Goal: Task Accomplishment & Management: Manage account settings

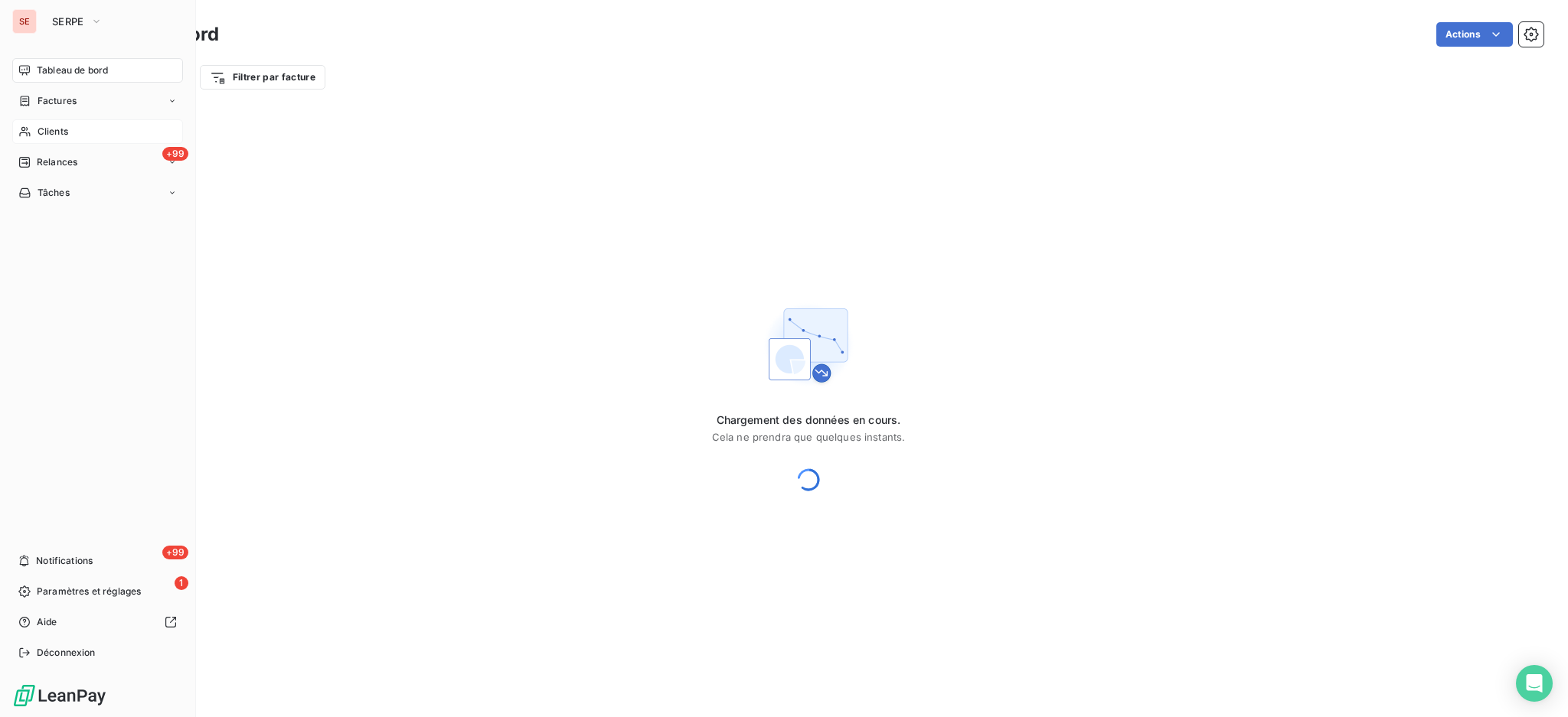
click at [56, 128] on span "Clients" at bounding box center [53, 131] width 30 height 14
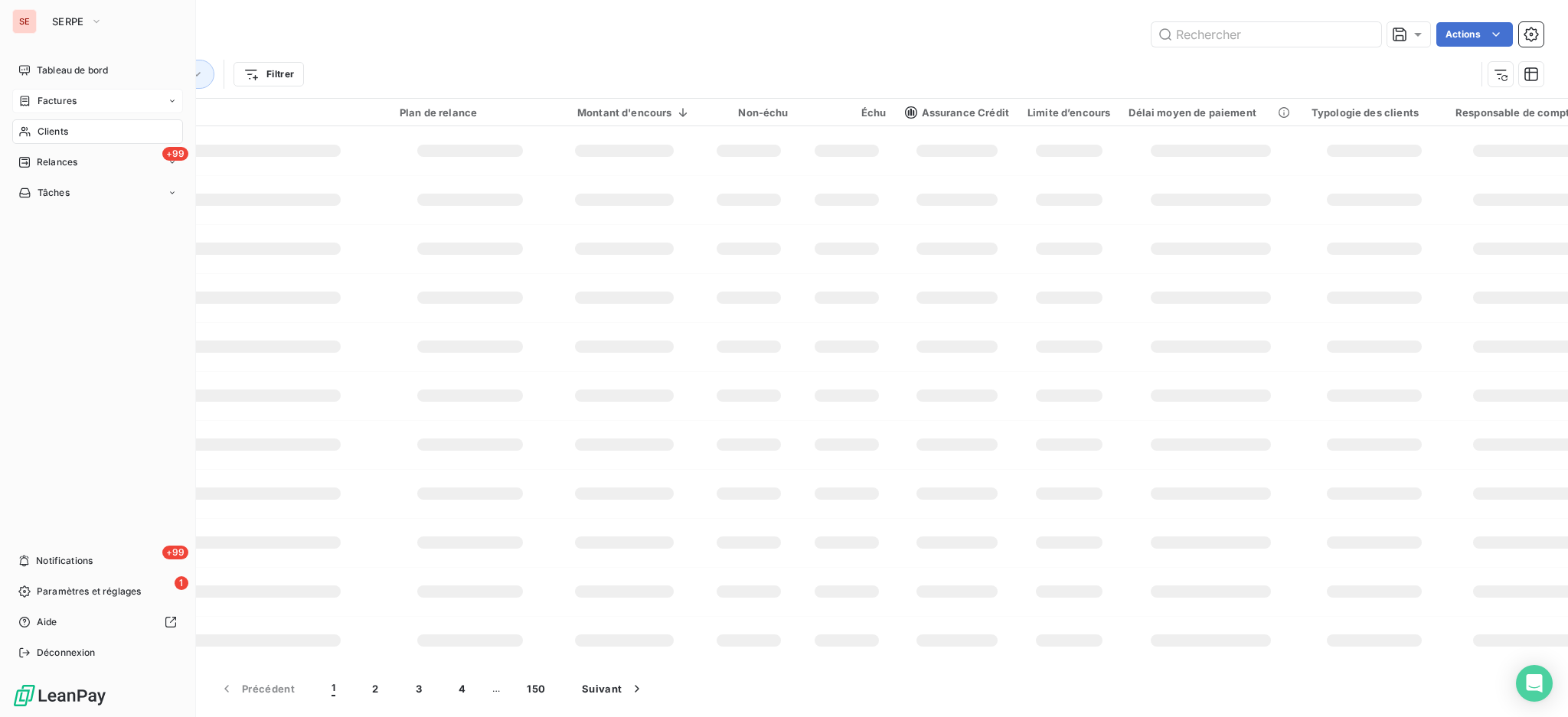
click at [51, 101] on span "Factures" at bounding box center [57, 100] width 39 height 14
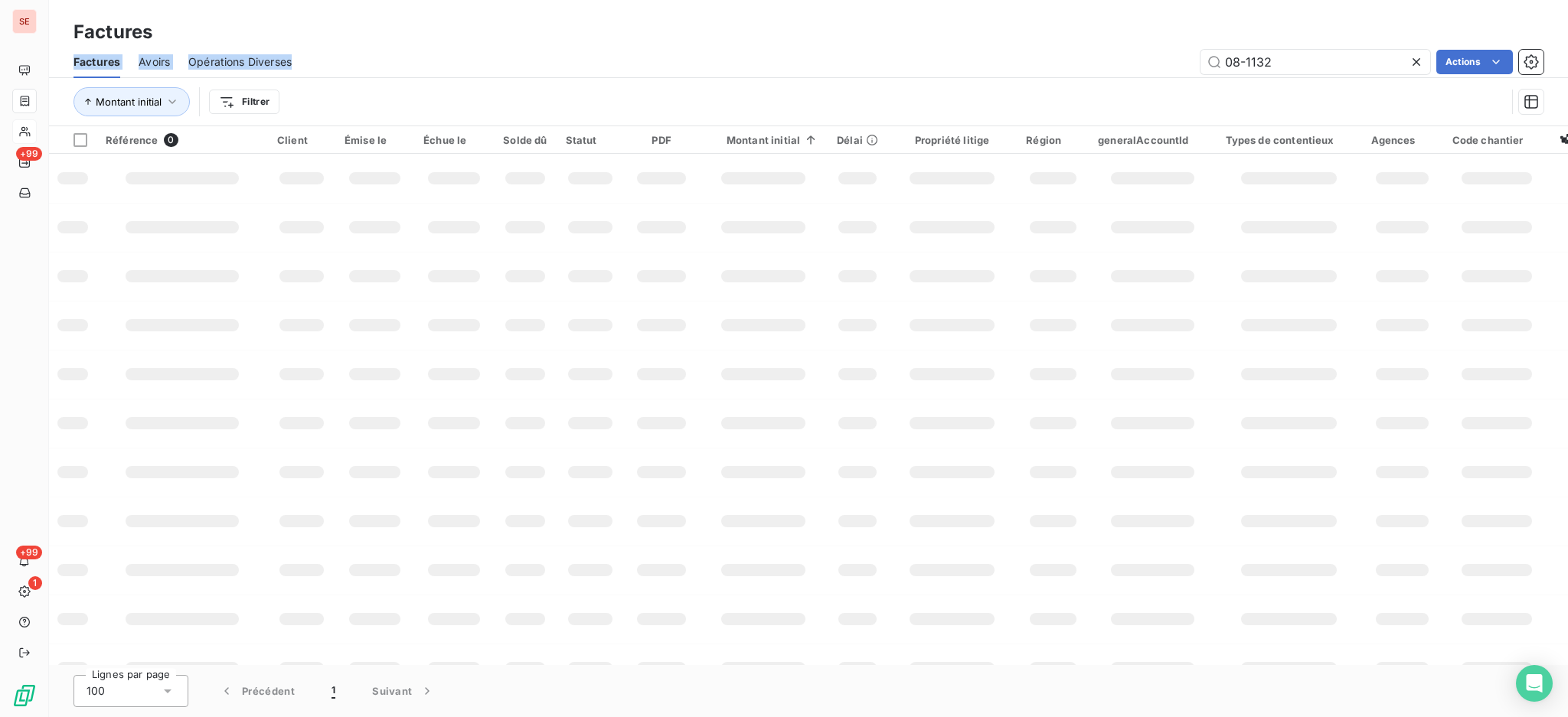
drag, startPoint x: 1048, startPoint y: 16, endPoint x: 988, endPoint y: 0, distance: 62.1
click at [1028, 14] on div "Factures Factures Avoirs Opérations Diverses 08-1132 Actions Montant initial Fi…" at bounding box center [809, 63] width 1519 height 127
click at [1044, 66] on div "08-1132 Actions" at bounding box center [926, 62] width 1233 height 25
drag, startPoint x: 1277, startPoint y: 57, endPoint x: 1197, endPoint y: 59, distance: 80.0
click at [1197, 59] on div "08-1132 Actions" at bounding box center [926, 62] width 1233 height 25
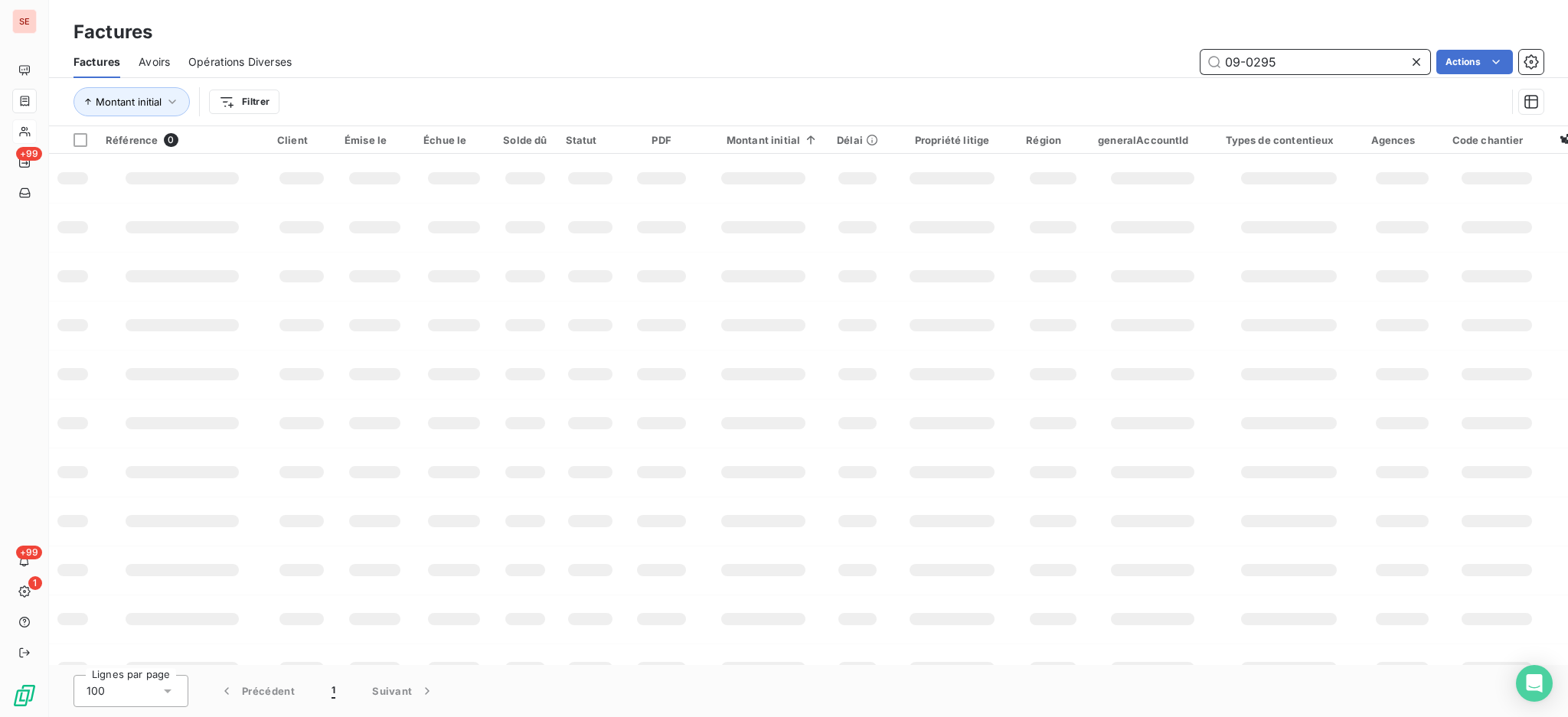
type input "09-0295"
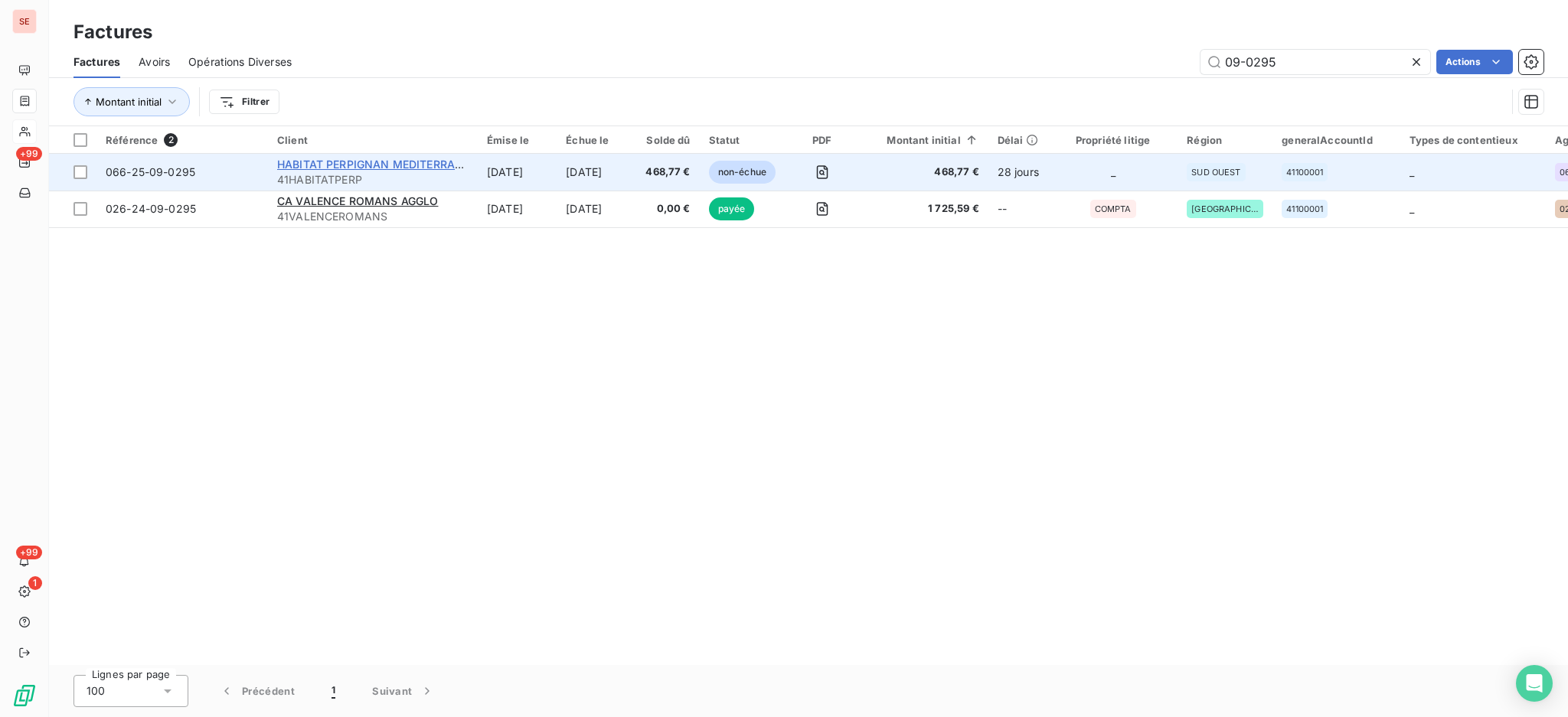
click at [345, 159] on span "HABITAT PERPIGNAN MEDITERRANEE" at bounding box center [376, 164] width 199 height 13
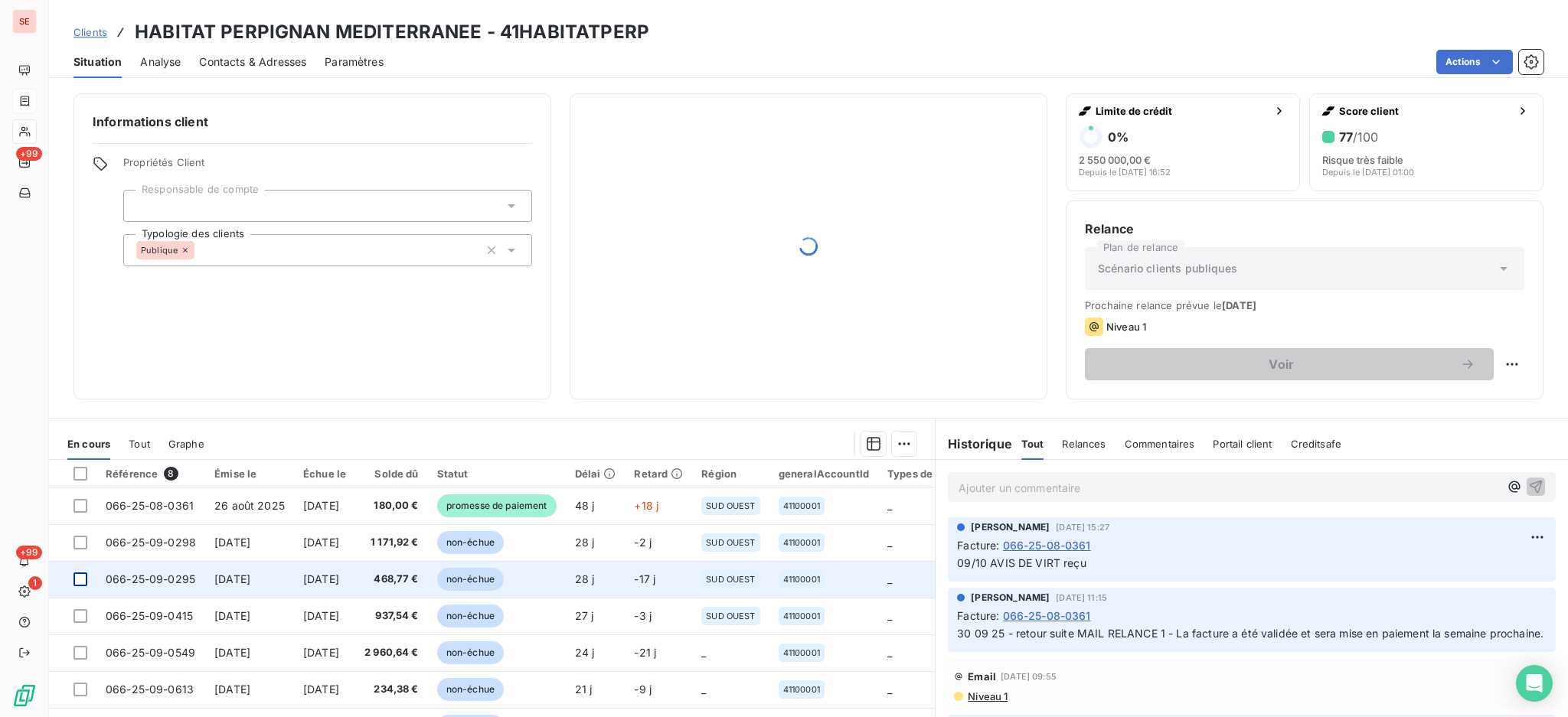
click at [87, 582] on div at bounding box center [80, 579] width 14 height 14
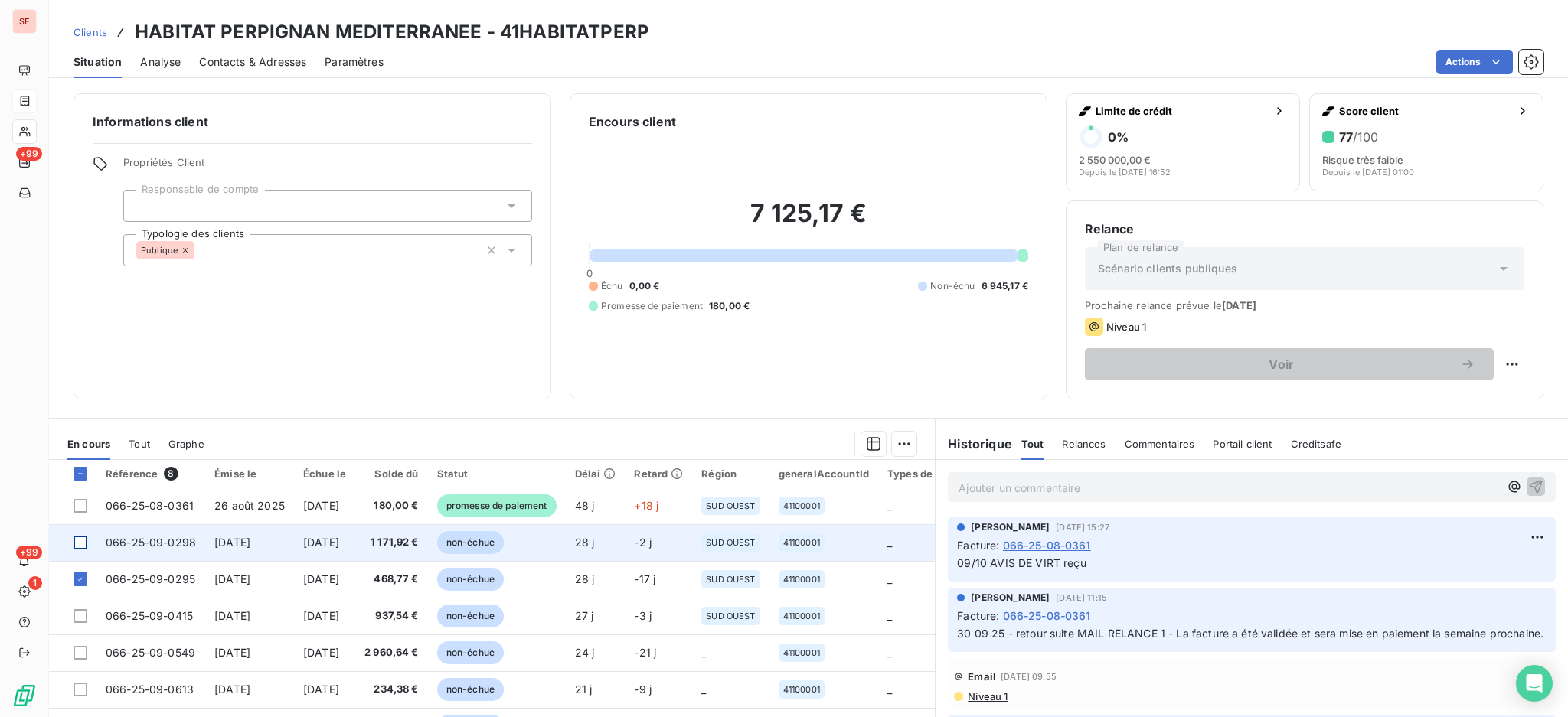
click at [79, 544] on div at bounding box center [80, 542] width 14 height 14
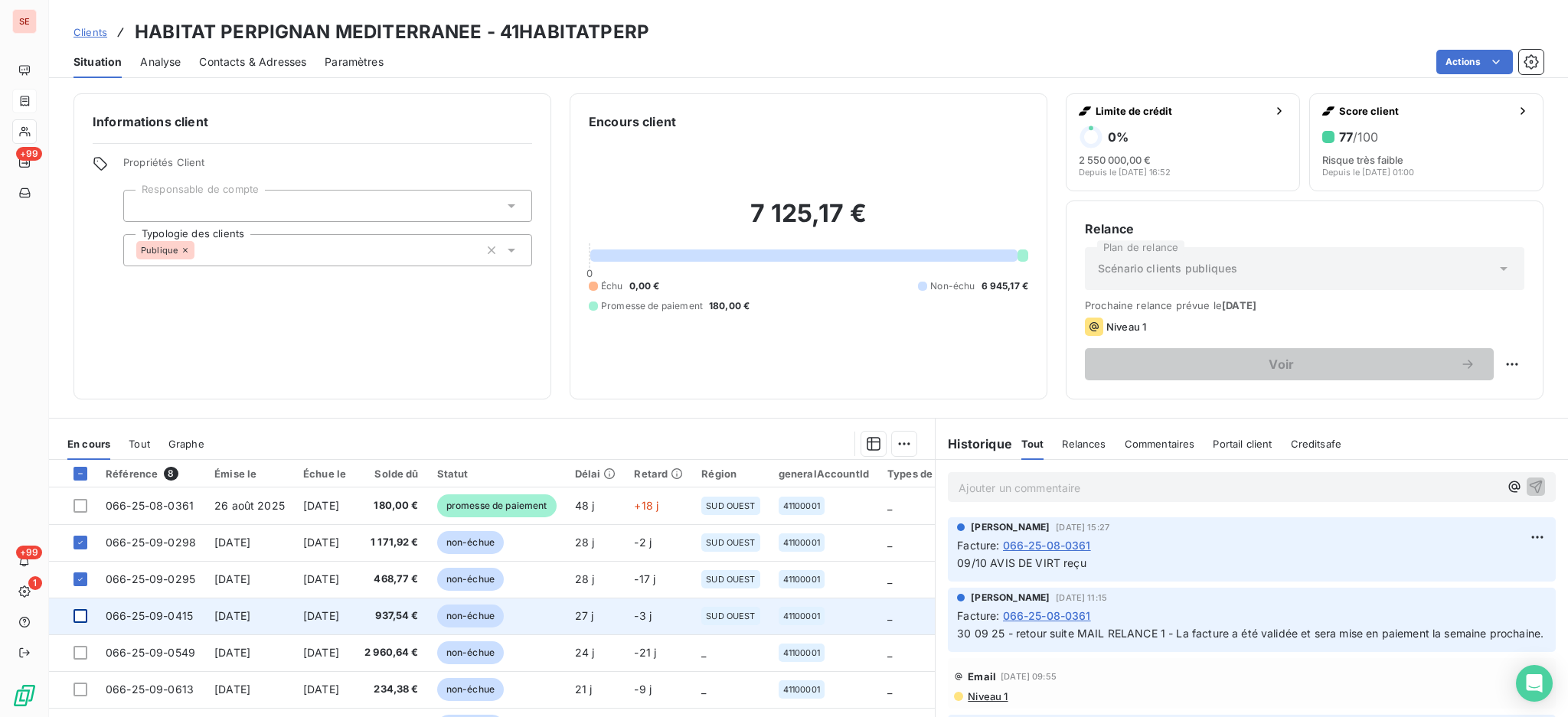
click at [78, 616] on div at bounding box center [80, 616] width 14 height 14
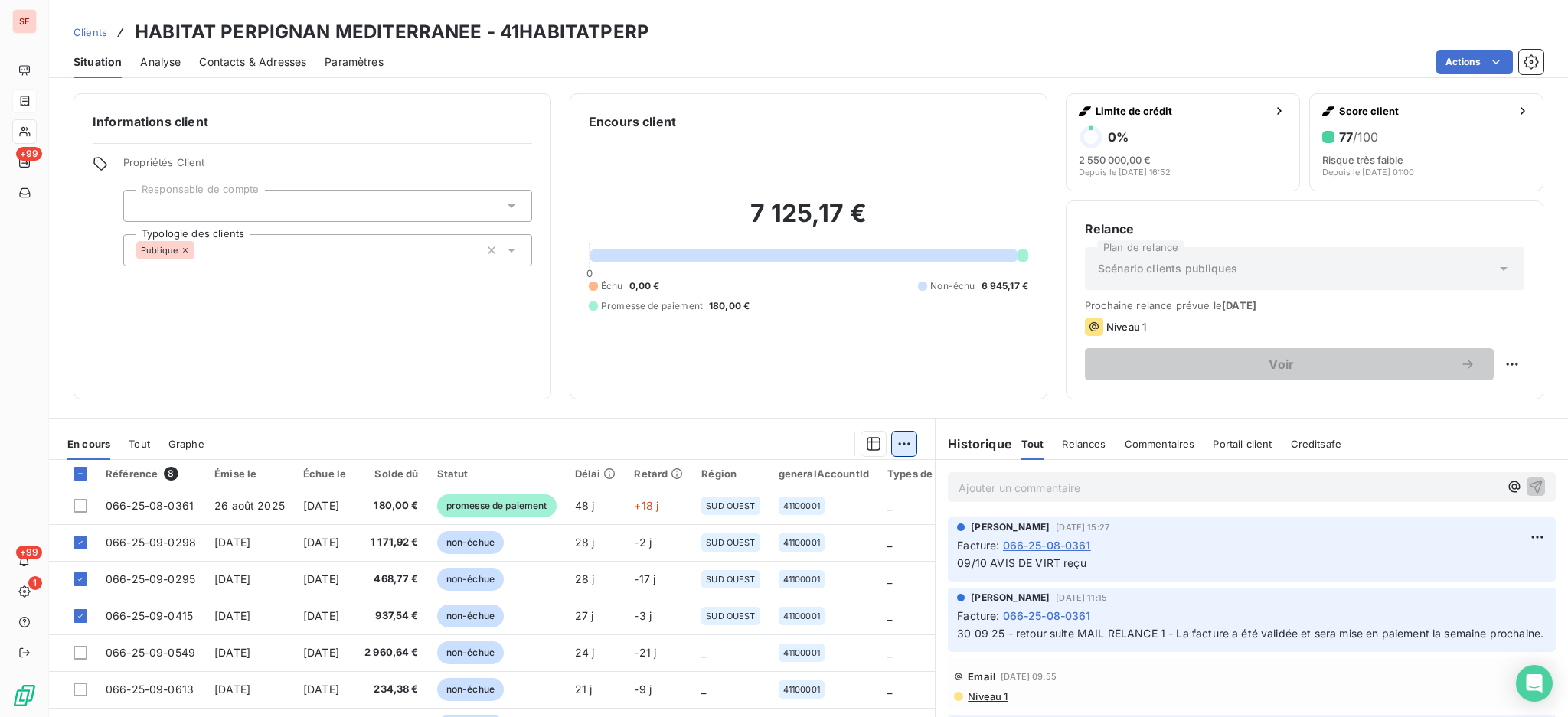
click at [903, 442] on html "SE +99 +99 1 Clients HABITAT PERPIGNAN MEDITERRANEE - 41HABITATPERP Situation A…" at bounding box center [784, 358] width 1568 height 717
click at [852, 509] on div "Ajouter une promesse de paiement (3 factures)" at bounding box center [760, 504] width 278 height 25
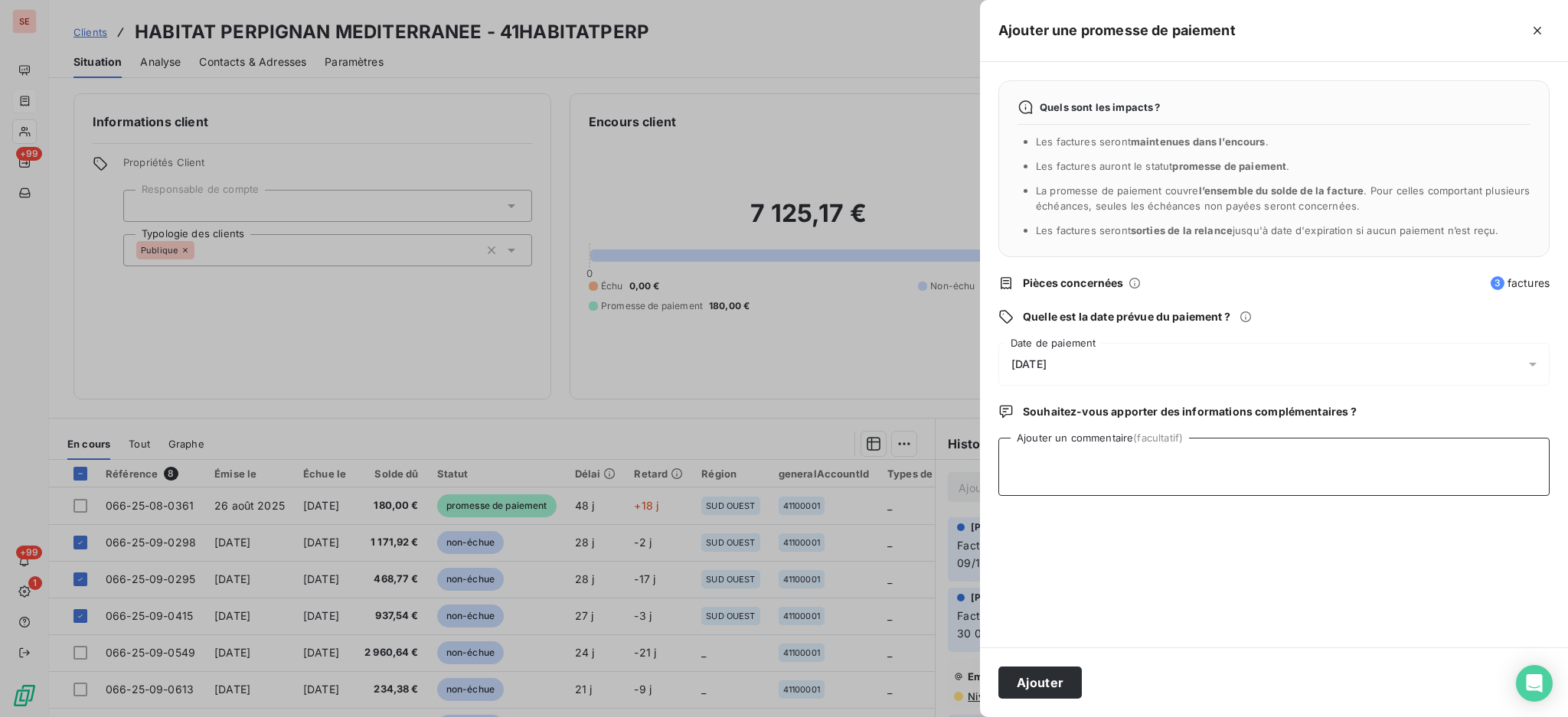
click at [1090, 472] on textarea "Ajouter un commentaire (facultatif)" at bounding box center [1274, 466] width 551 height 58
type textarea "AVIS DE VIRT reçu - 2578.23 €"
click at [1042, 684] on button "Ajouter" at bounding box center [1039, 683] width 84 height 32
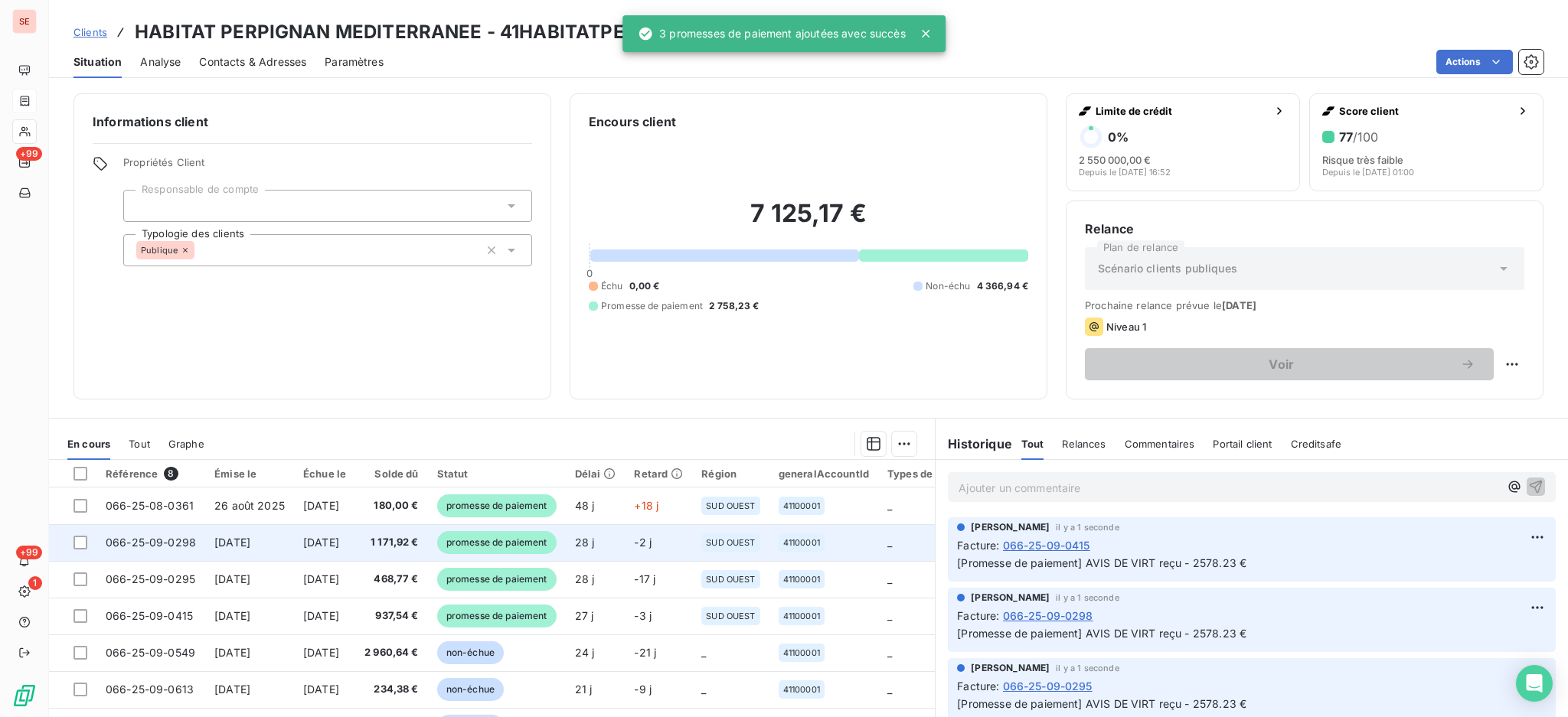
click at [201, 538] on td "066-25-09-0298" at bounding box center [150, 543] width 109 height 37
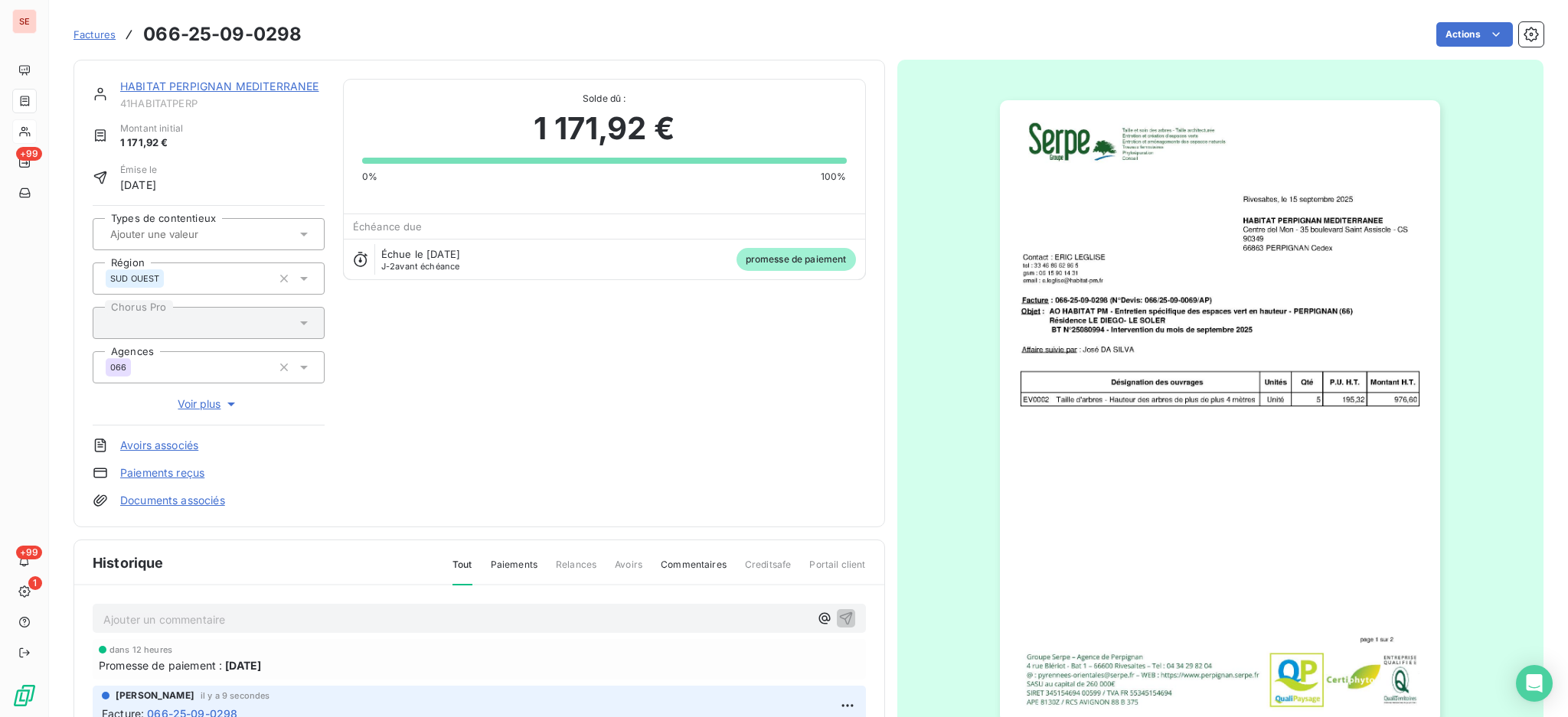
click at [197, 505] on link "Documents associés" at bounding box center [173, 500] width 105 height 15
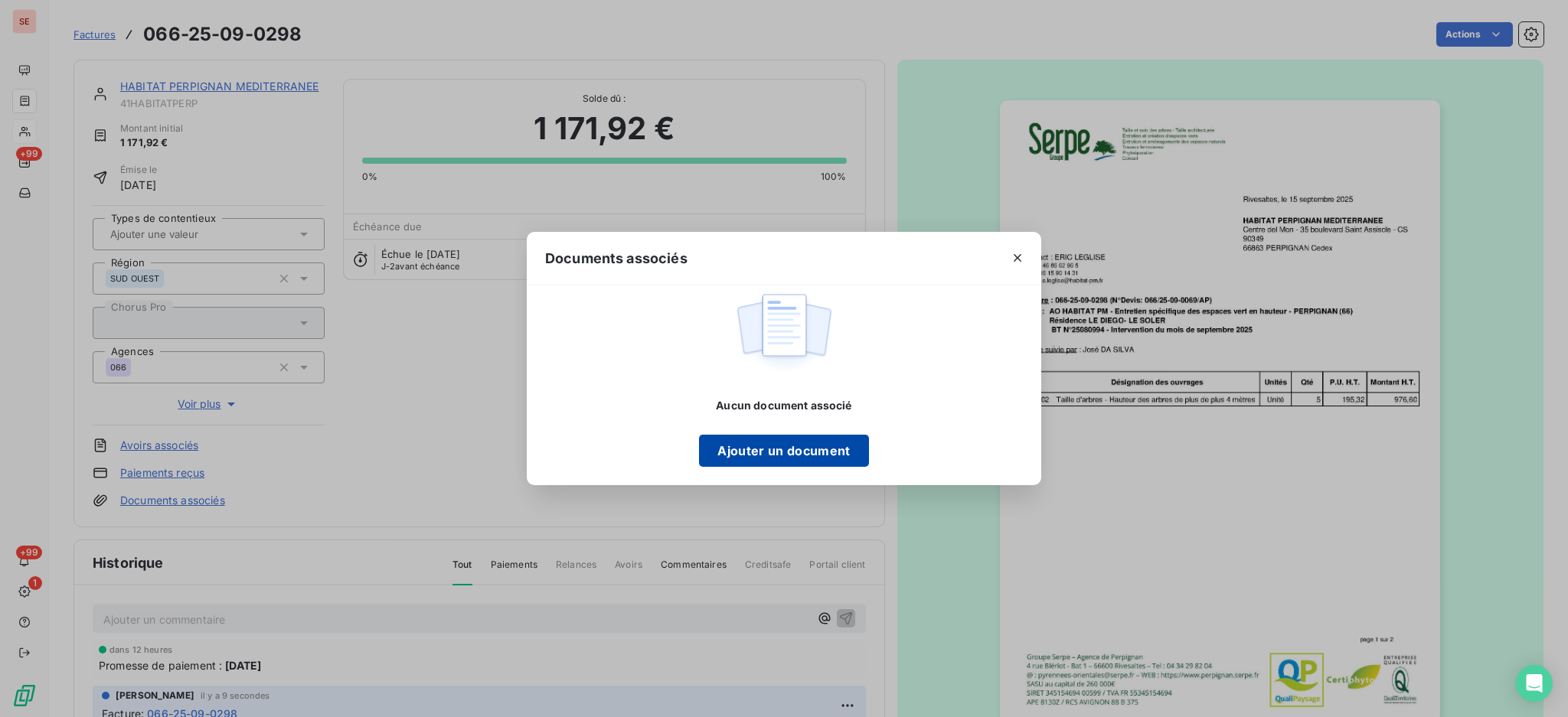
click at [758, 445] on button "Ajouter un document" at bounding box center [783, 450] width 170 height 32
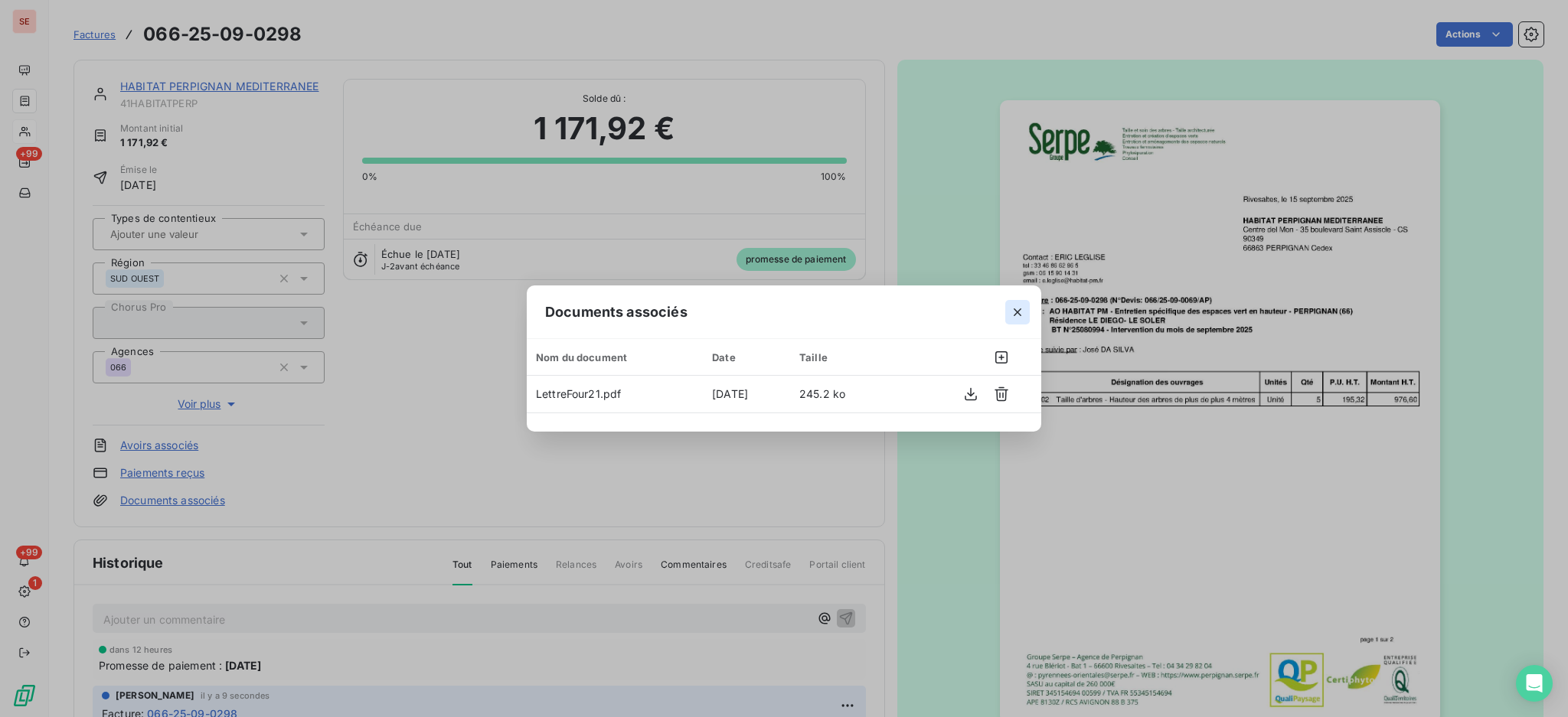
click at [1019, 311] on icon "button" at bounding box center [1016, 312] width 15 height 15
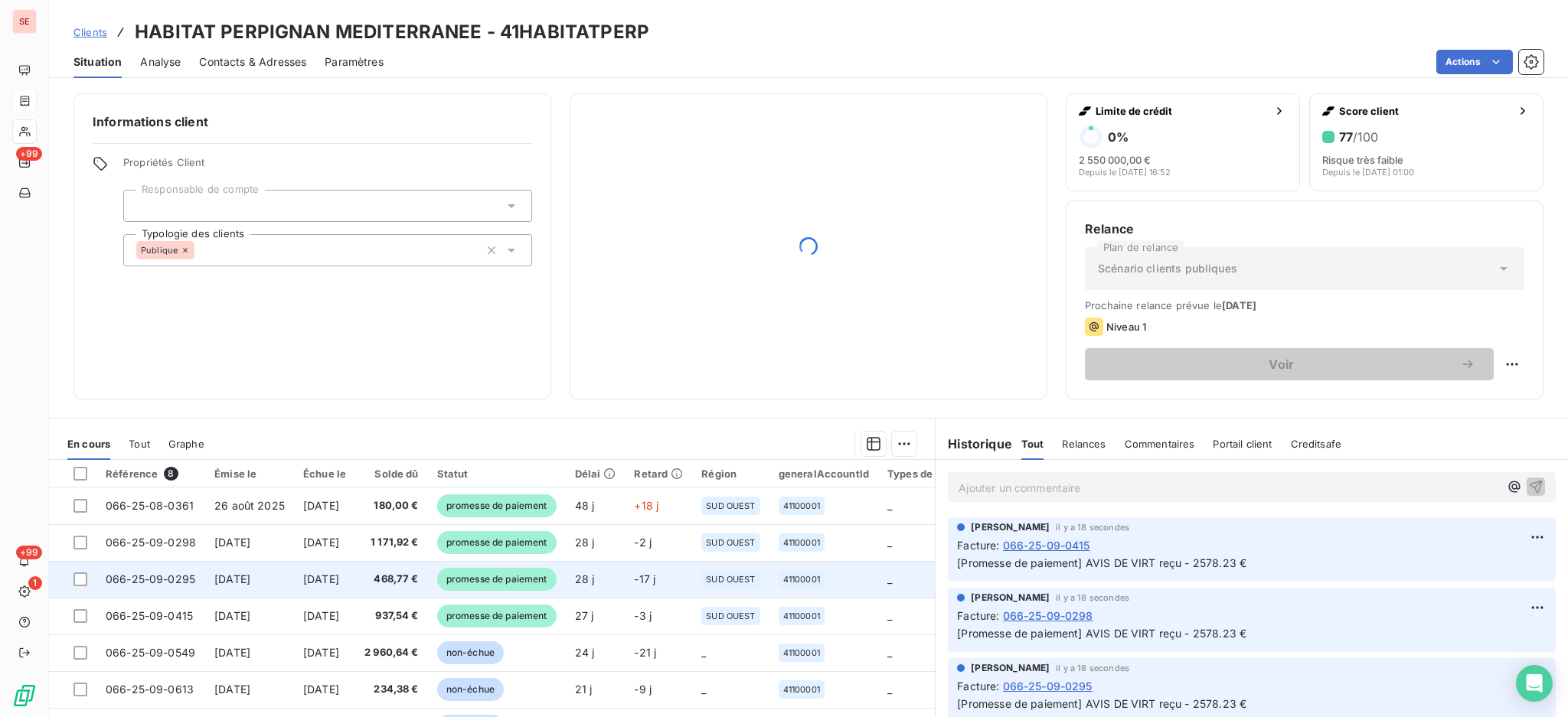
click at [329, 576] on span "[DATE]" at bounding box center [321, 579] width 36 height 13
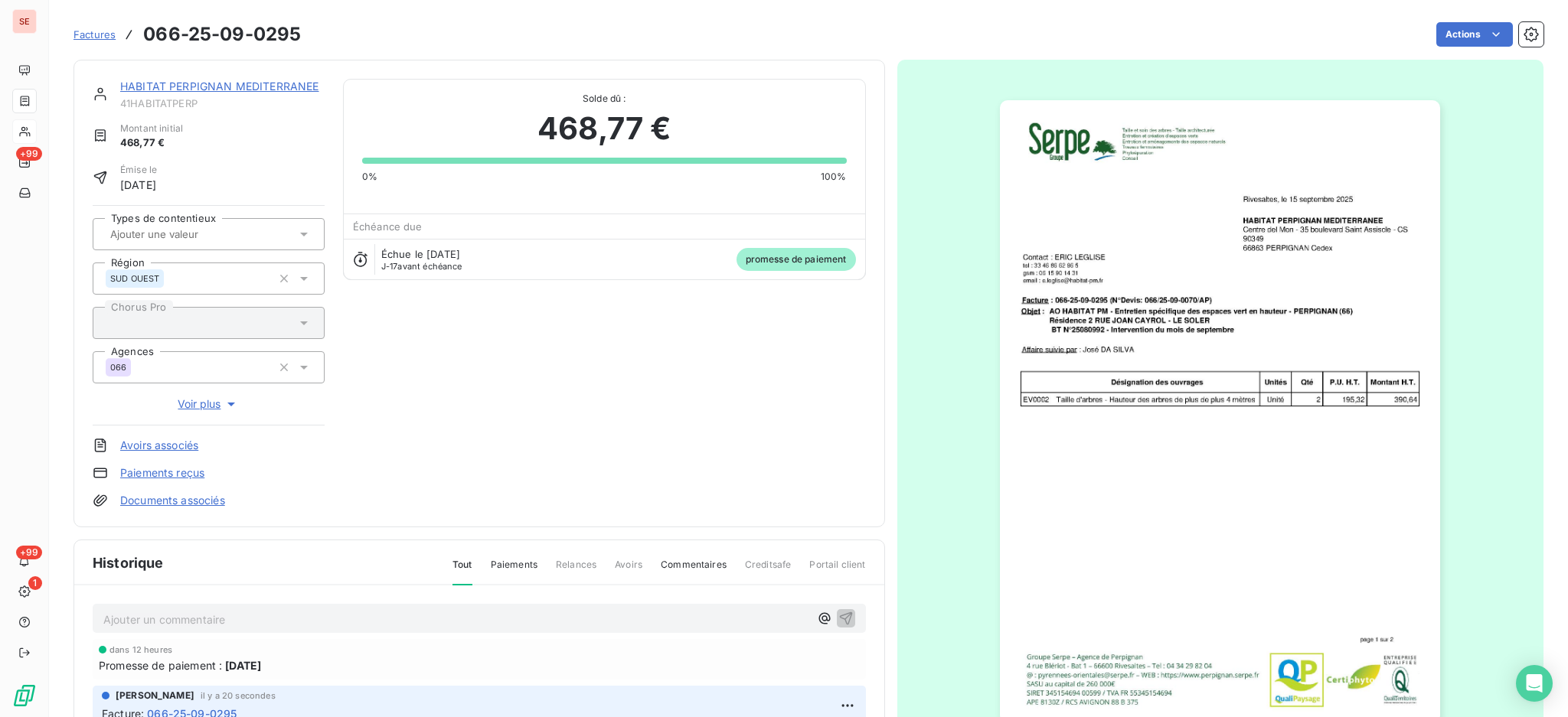
click at [205, 499] on link "Documents associés" at bounding box center [173, 500] width 105 height 15
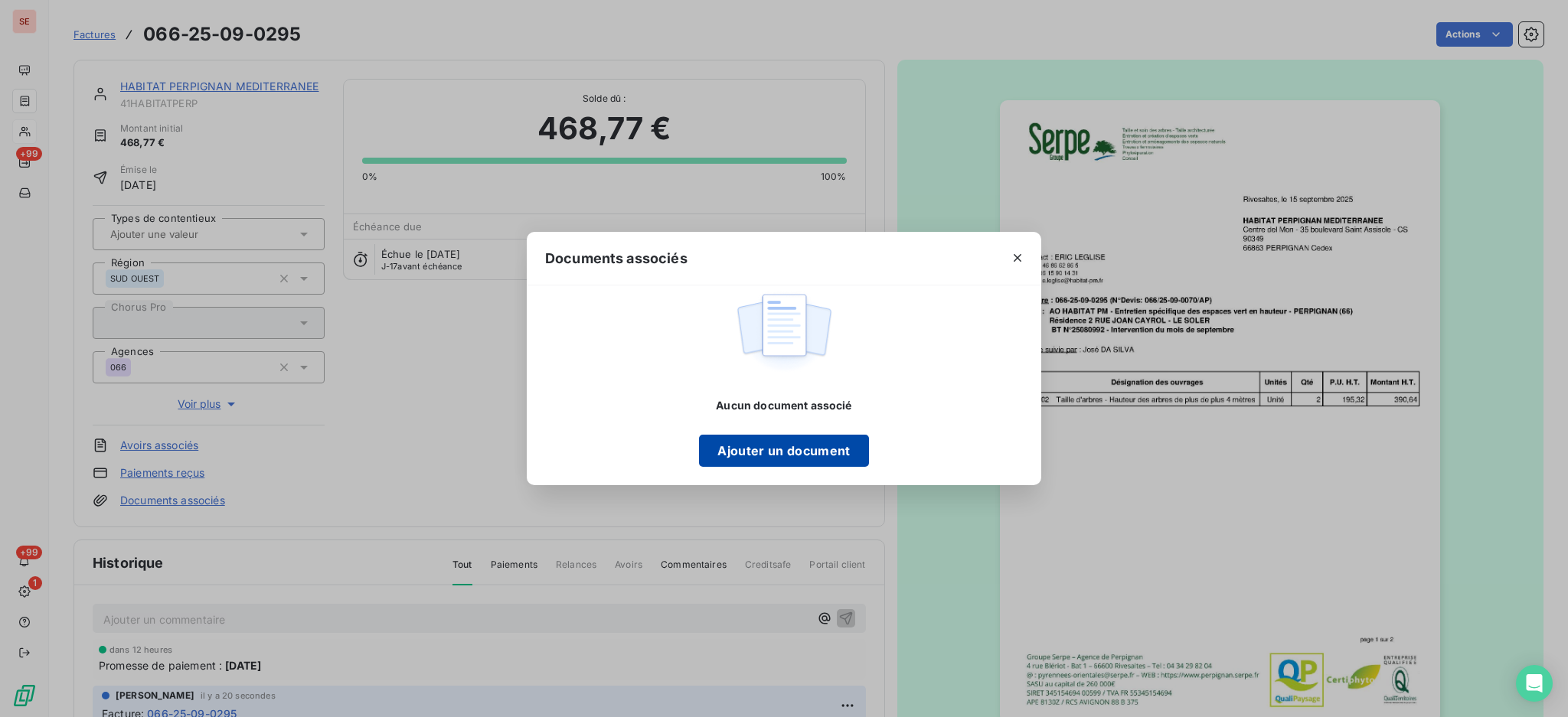
click at [713, 445] on button "Ajouter un document" at bounding box center [783, 450] width 170 height 32
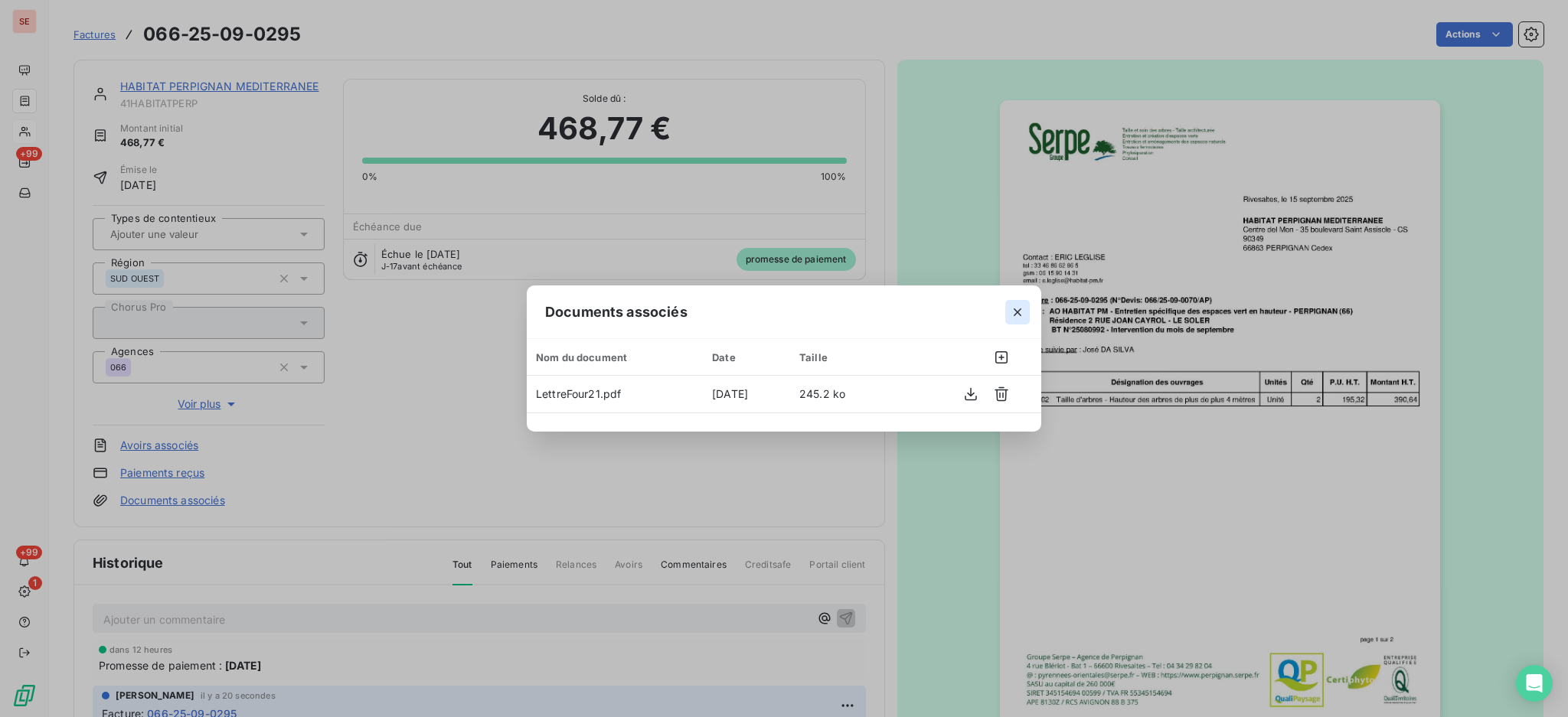
click at [1024, 305] on icon "button" at bounding box center [1016, 312] width 15 height 15
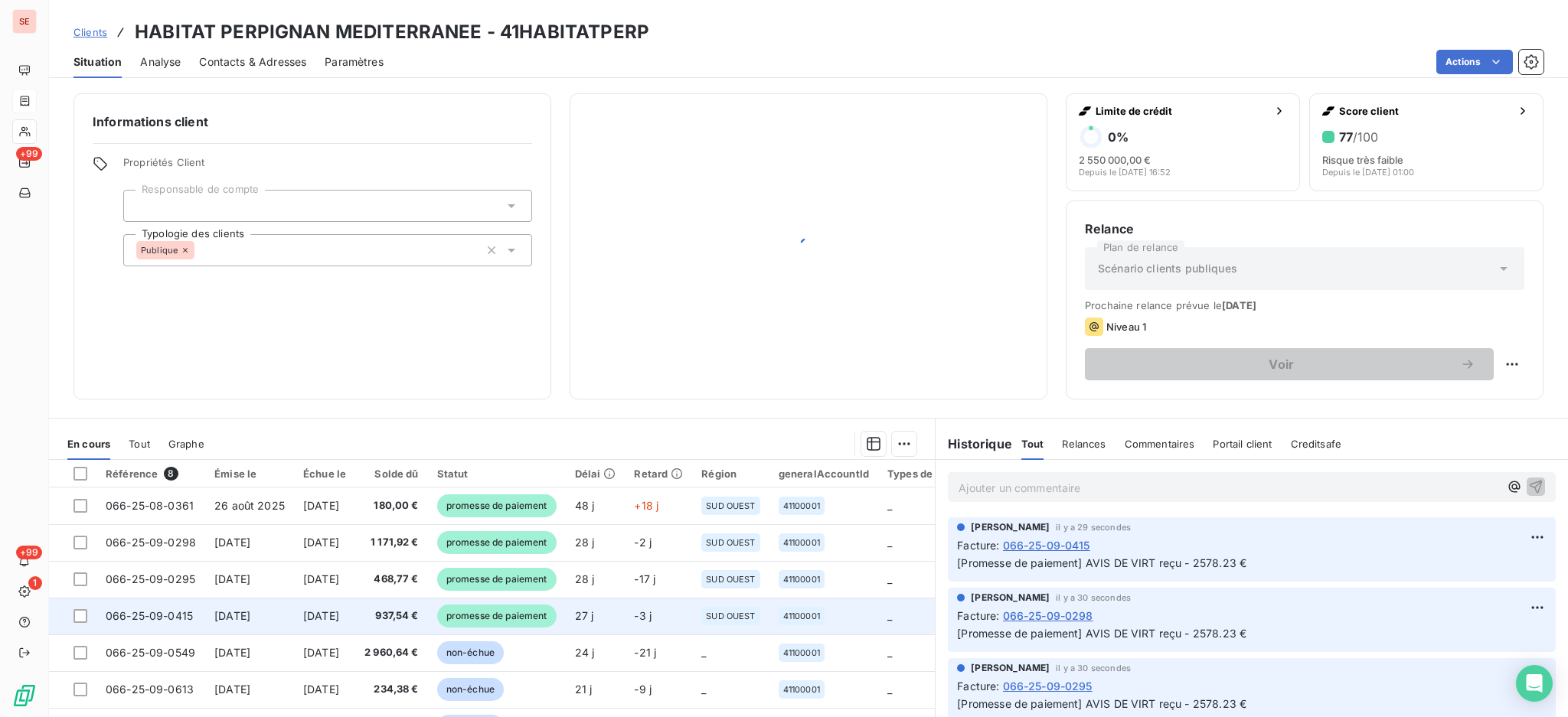
click at [250, 620] on span "[DATE]" at bounding box center [232, 616] width 36 height 13
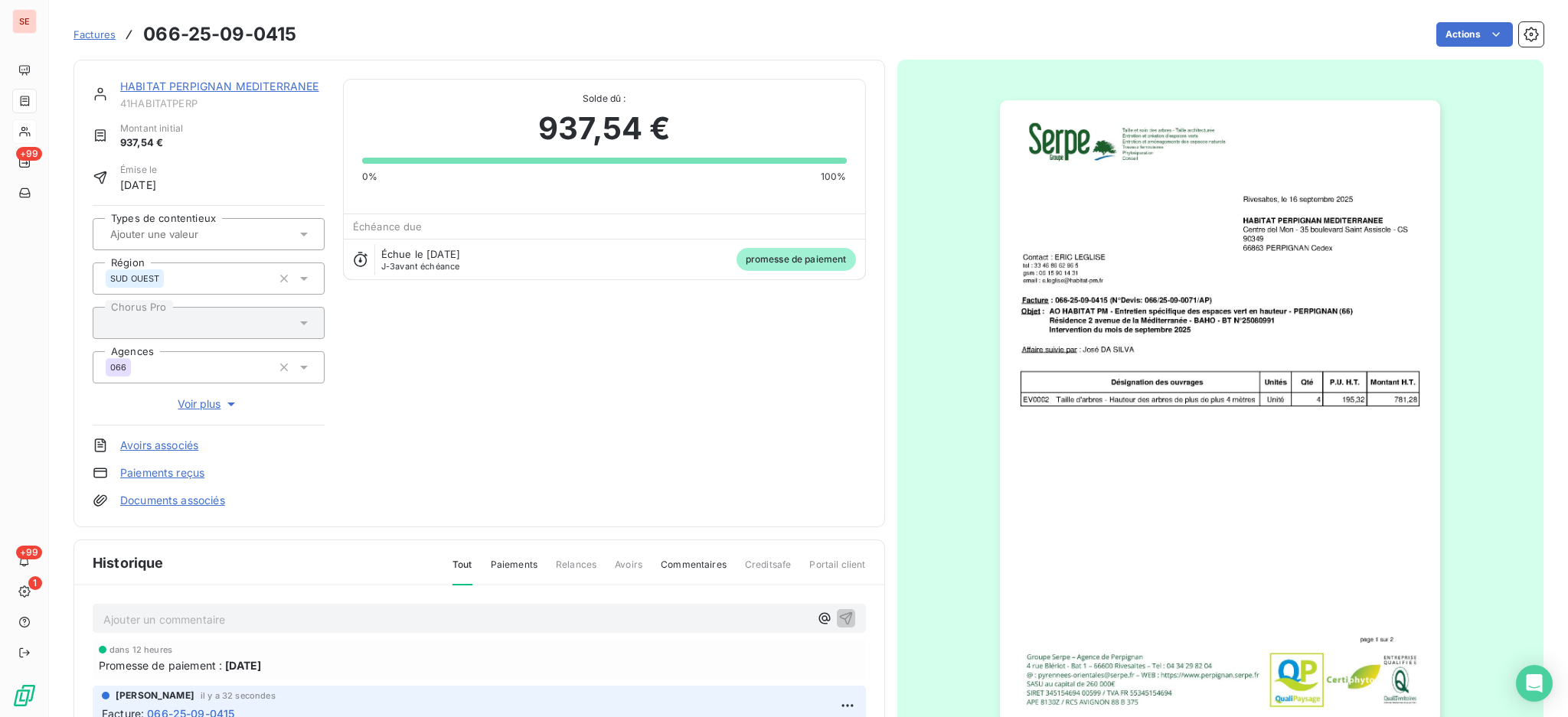
click at [126, 493] on link "Documents associés" at bounding box center [173, 500] width 105 height 15
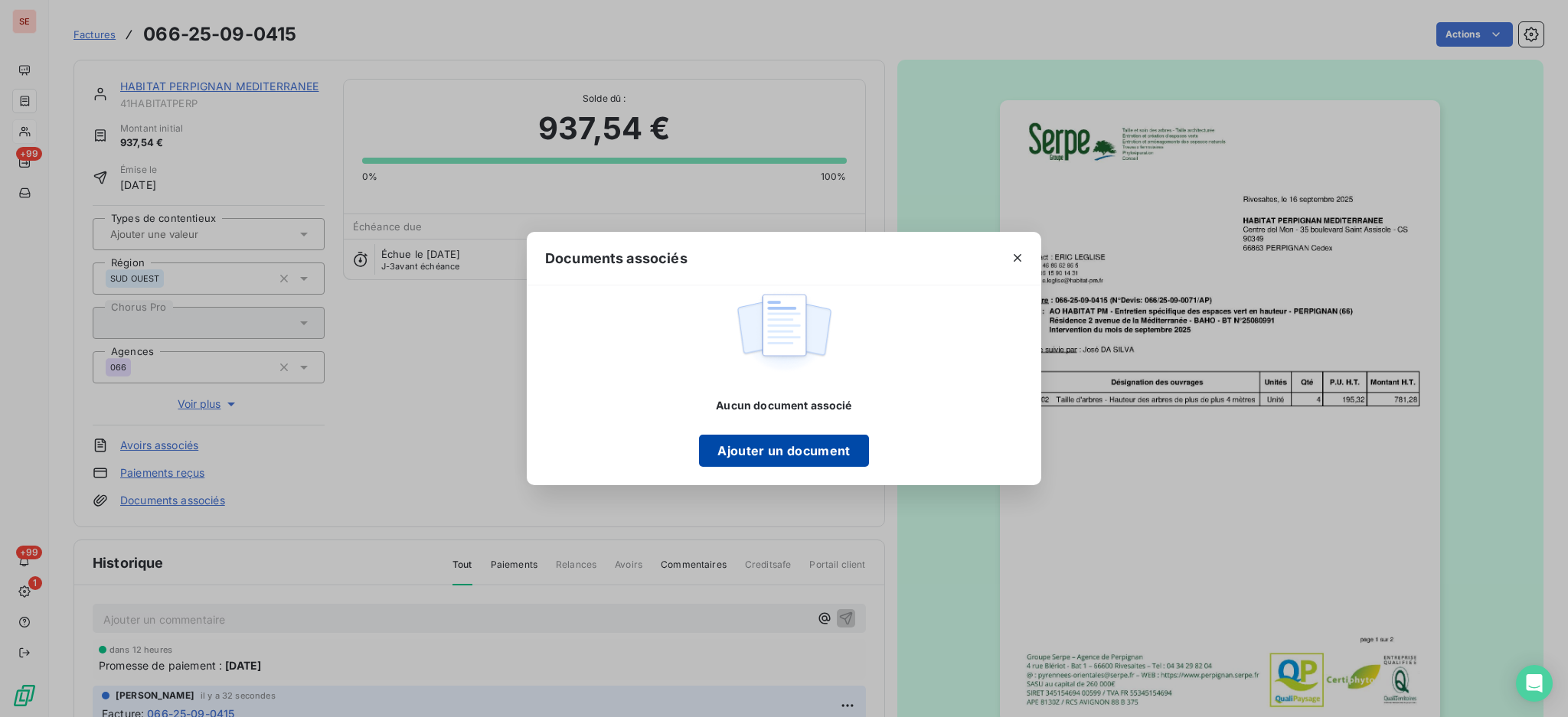
click at [745, 442] on button "Ajouter un document" at bounding box center [783, 450] width 170 height 32
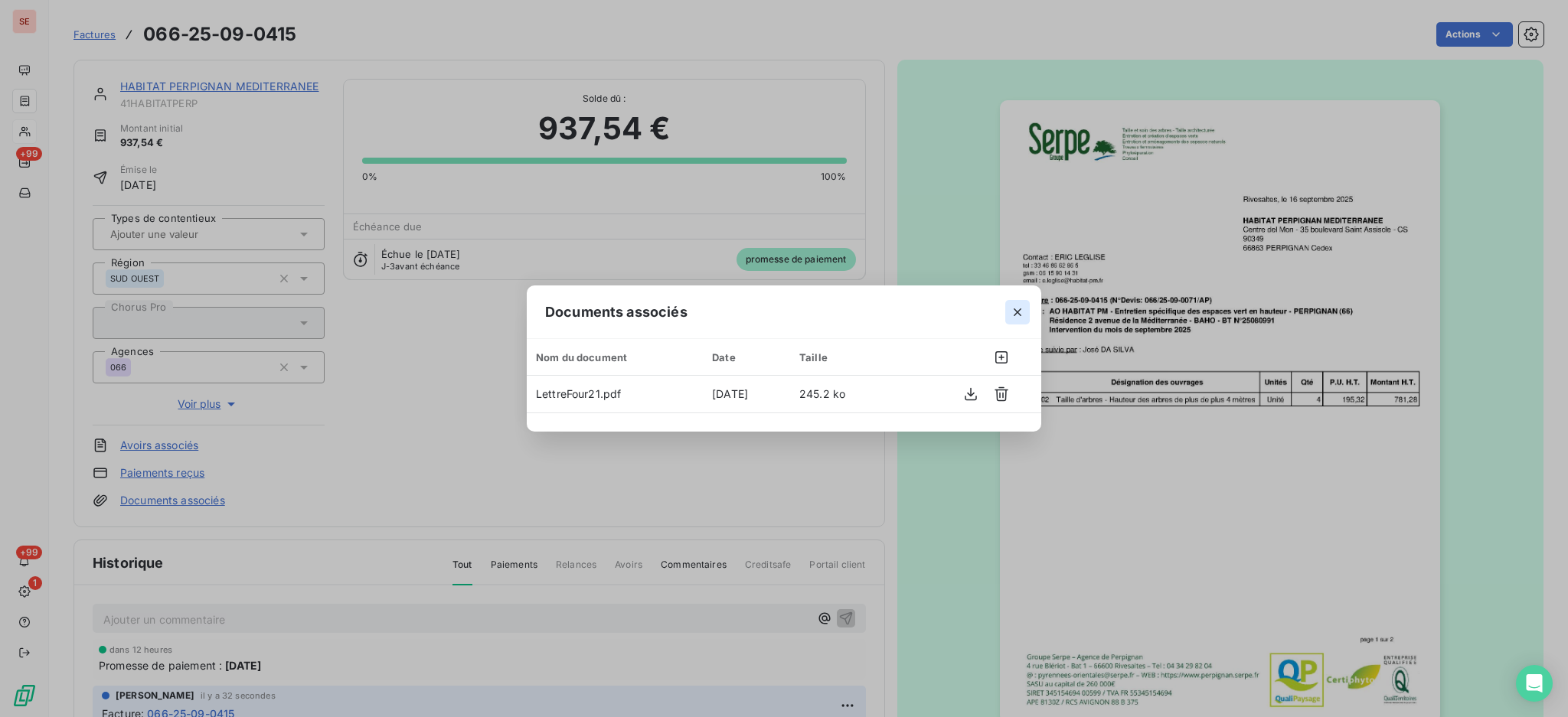
click at [1021, 314] on icon "button" at bounding box center [1016, 312] width 15 height 15
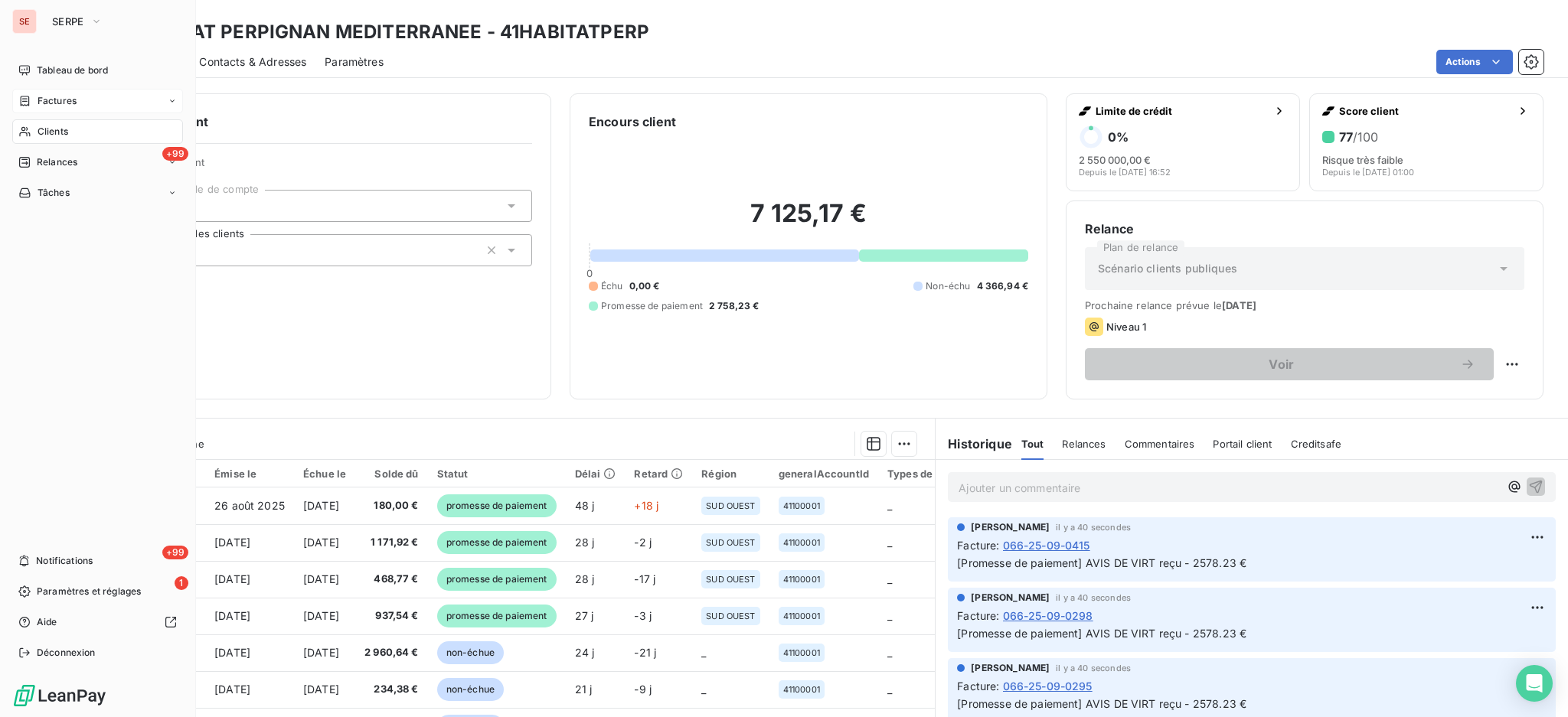
click at [60, 96] on span "Factures" at bounding box center [57, 100] width 39 height 14
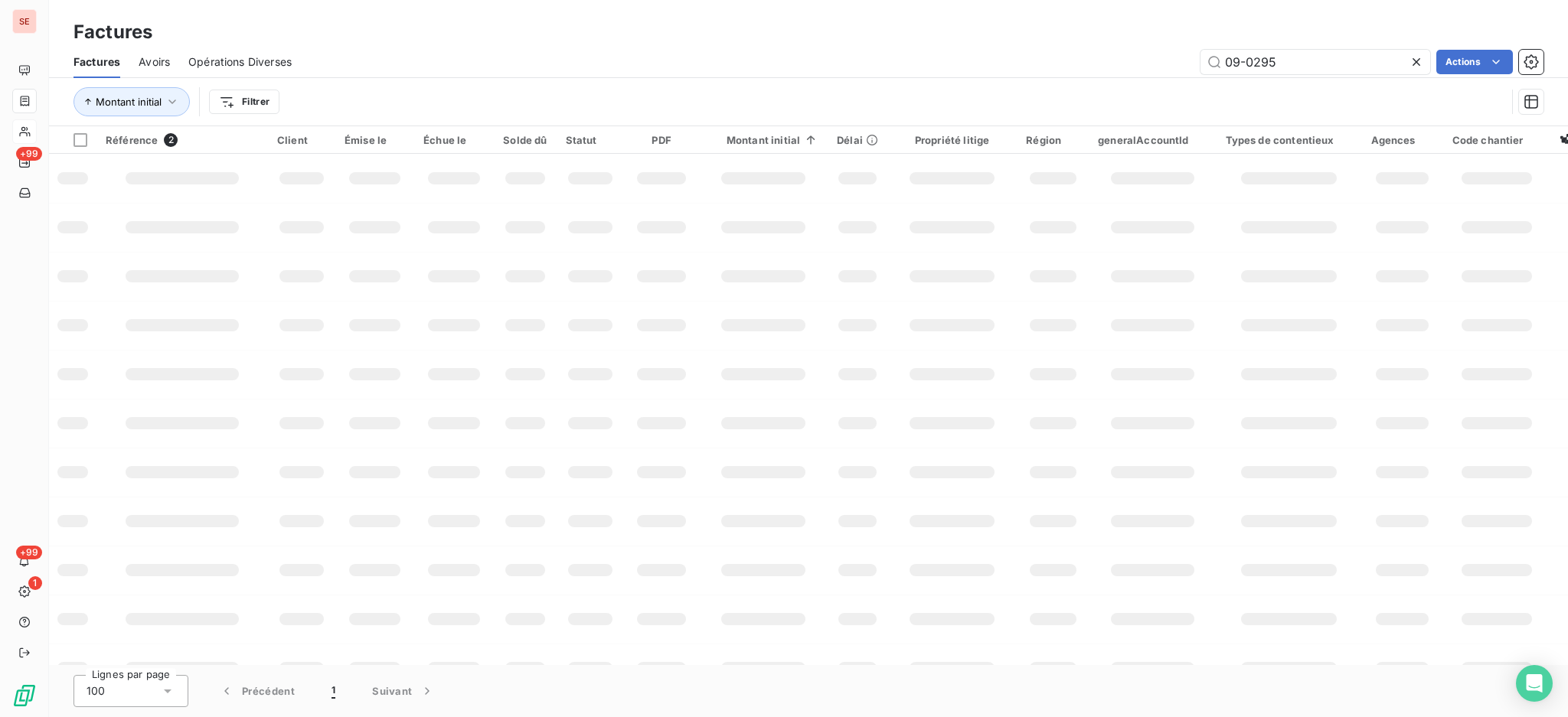
drag, startPoint x: 1293, startPoint y: 59, endPoint x: 899, endPoint y: 62, distance: 394.0
click at [911, 65] on div "09-0295 Actions" at bounding box center [926, 62] width 1233 height 25
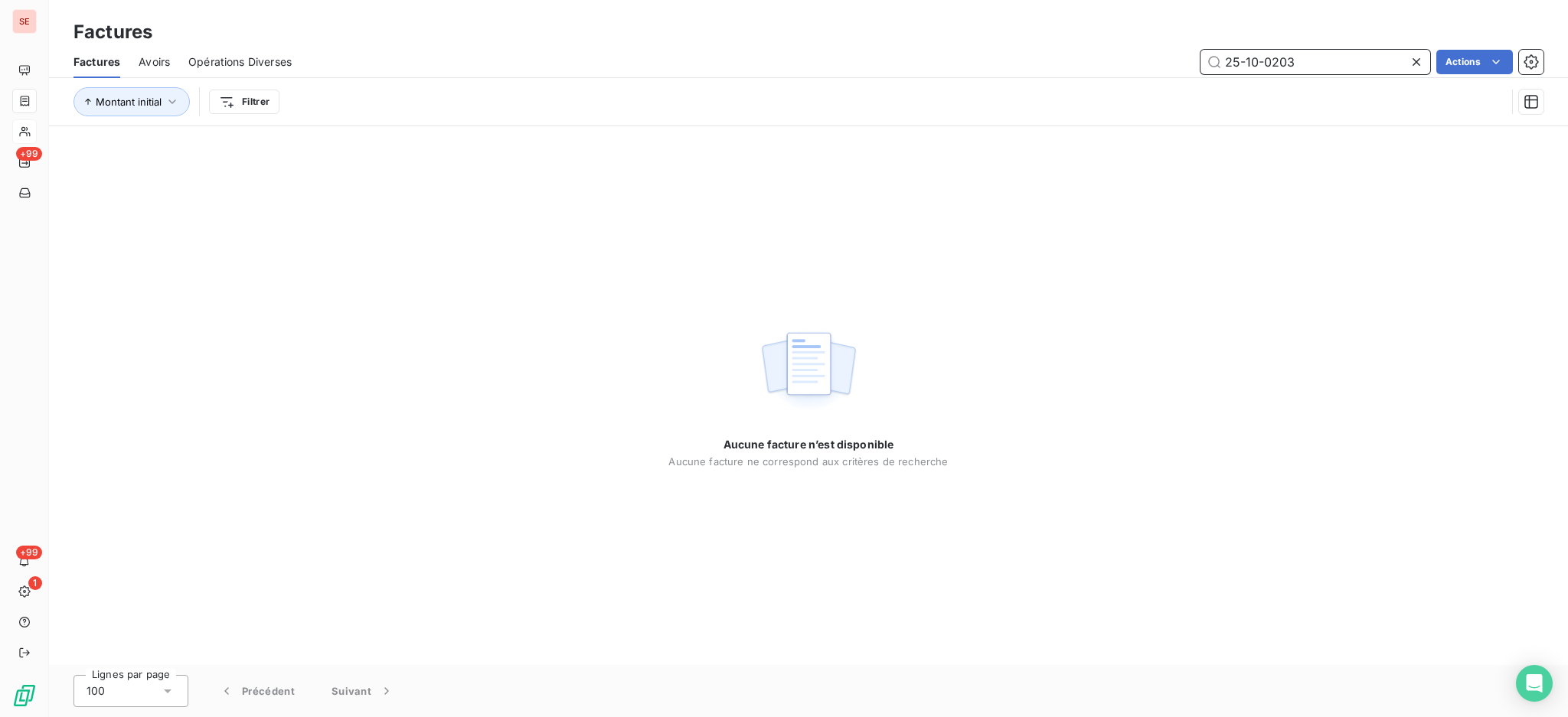
drag, startPoint x: 1301, startPoint y: 61, endPoint x: 1078, endPoint y: 66, distance: 223.1
click at [1078, 66] on div "25-10-0203 Actions" at bounding box center [926, 62] width 1233 height 25
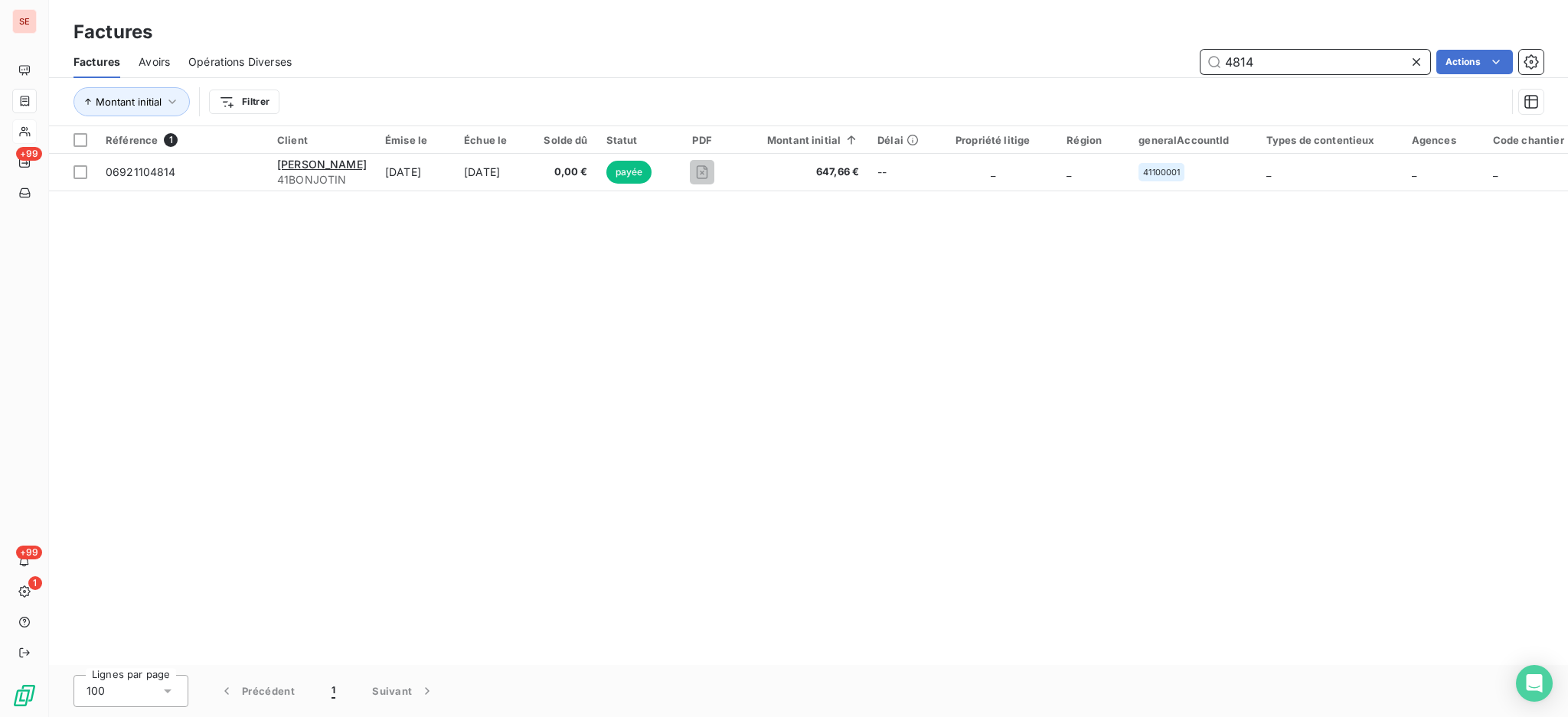
drag, startPoint x: 1308, startPoint y: 63, endPoint x: 1075, endPoint y: 26, distance: 235.9
click at [1075, 26] on div "Factures Factures Avoirs Opérations Diverses 4814 Actions Montant initial Filtr…" at bounding box center [809, 63] width 1519 height 127
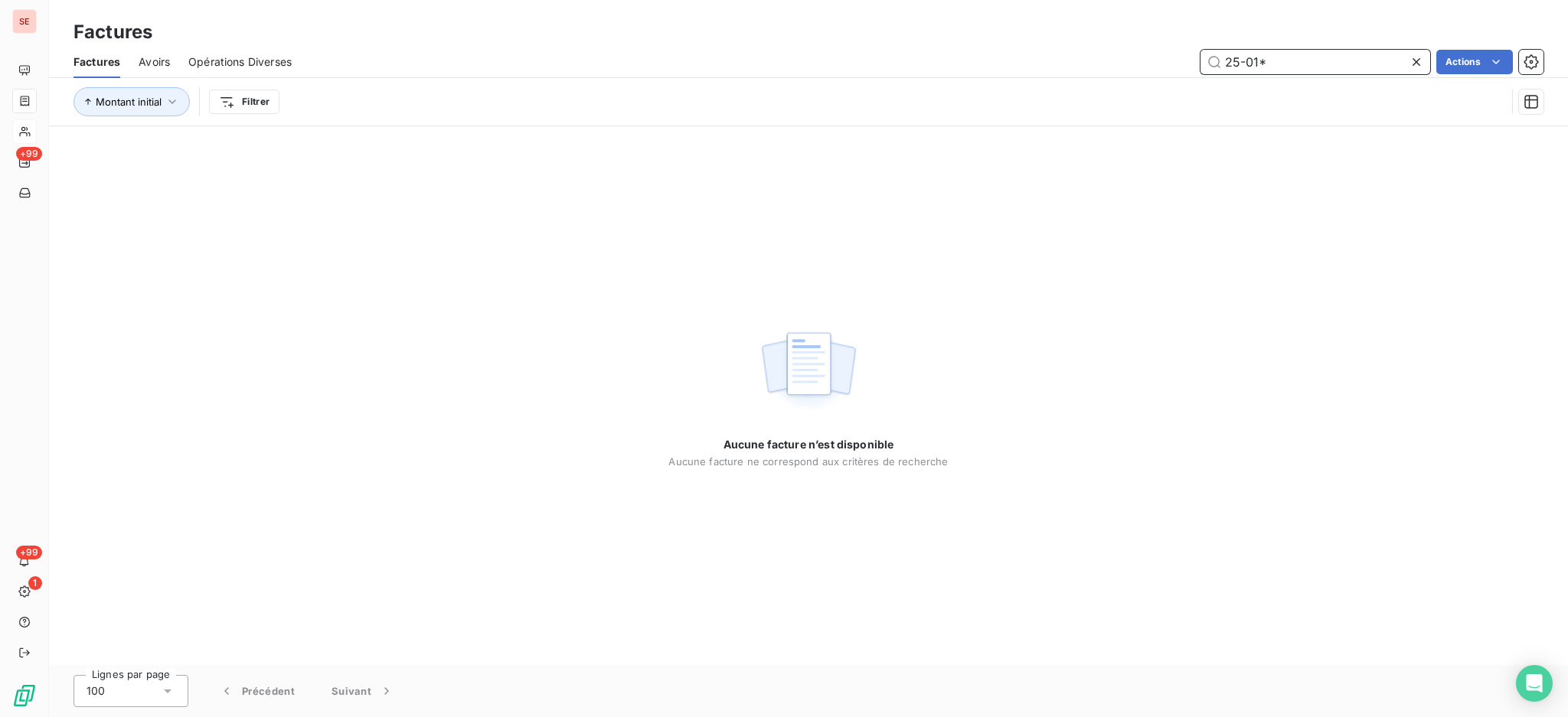
click at [1314, 56] on input "25-01*" at bounding box center [1315, 62] width 230 height 25
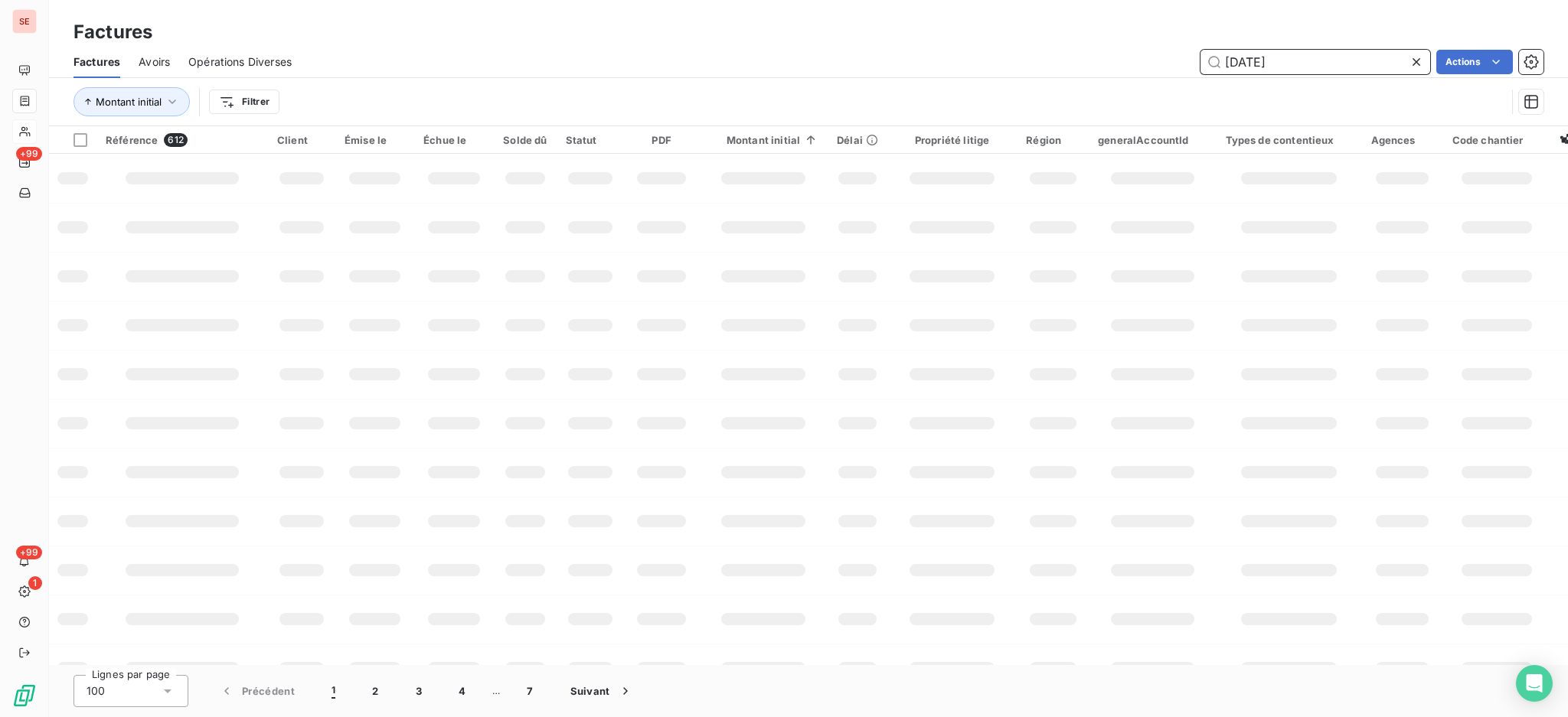
type input "25-01-1257"
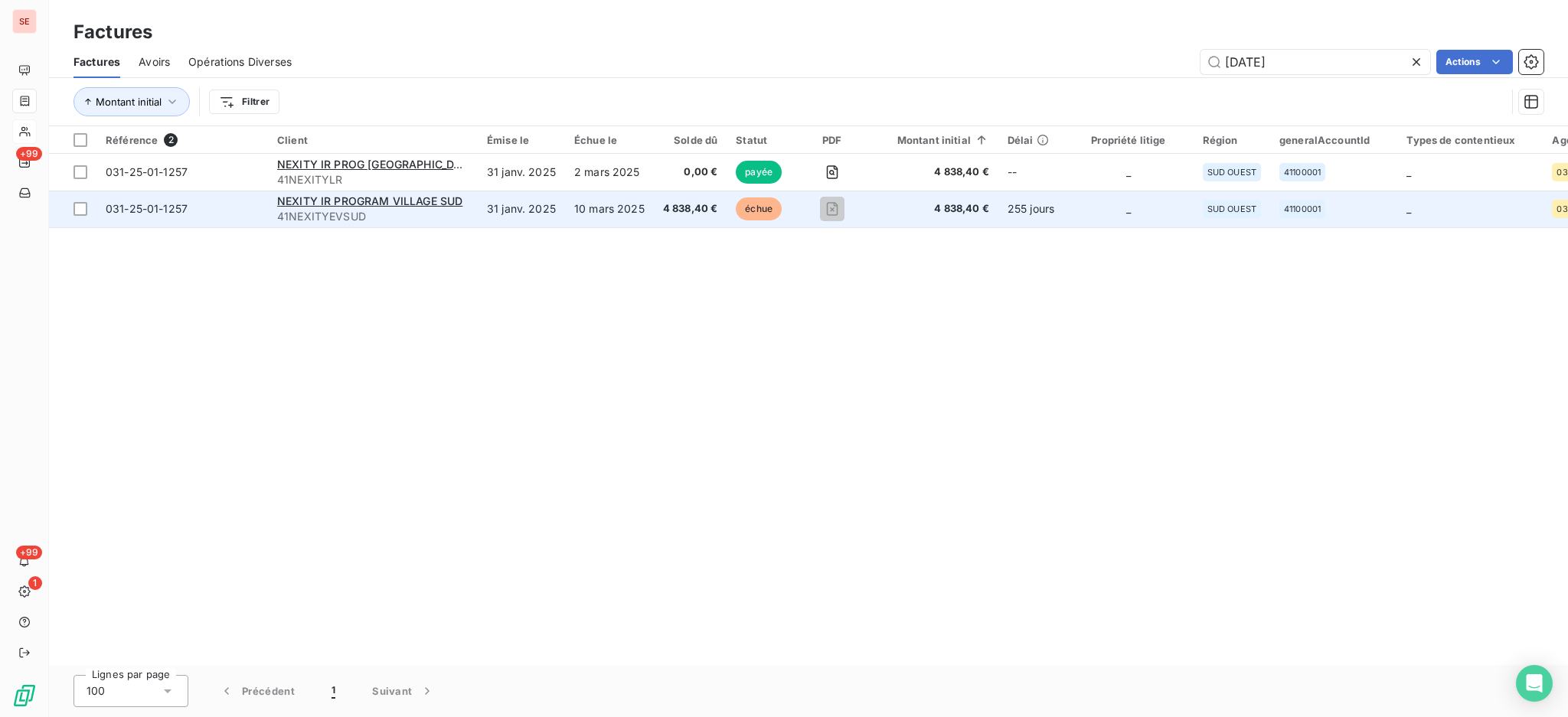
click at [310, 207] on span "NEXITY IR PROGRAM VILLAGE SUD" at bounding box center [369, 201] width 185 height 13
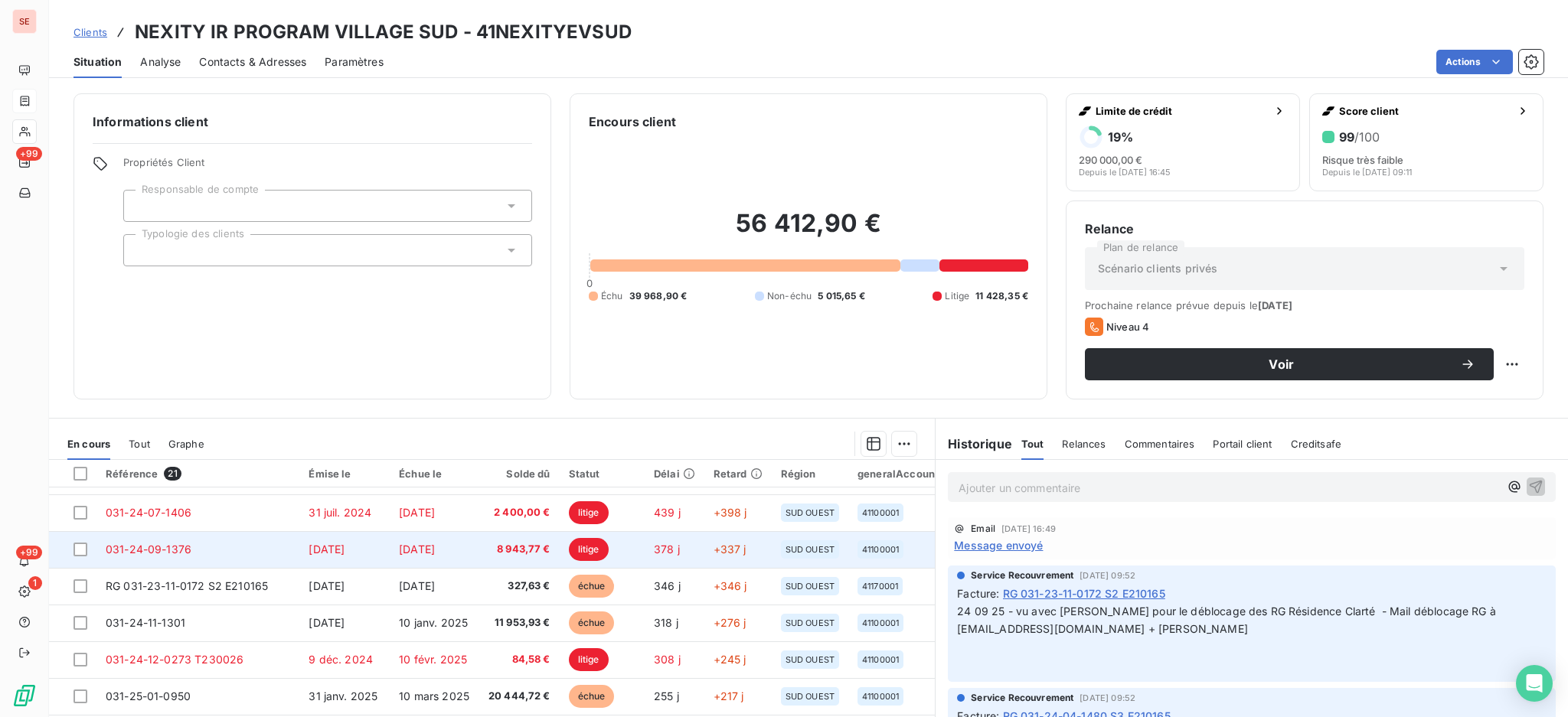
scroll to position [102, 0]
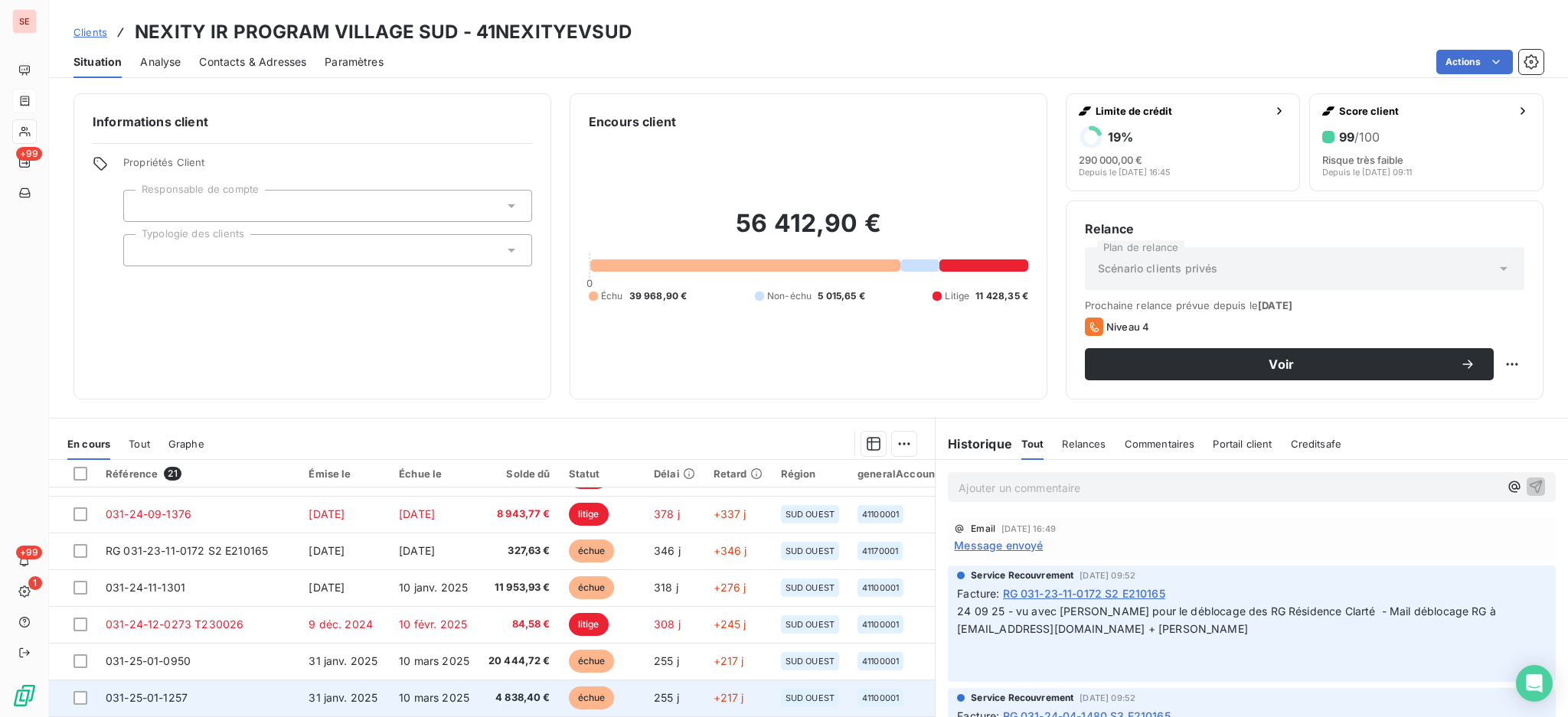
click at [274, 695] on td "031-25-01-1257" at bounding box center [197, 698] width 203 height 37
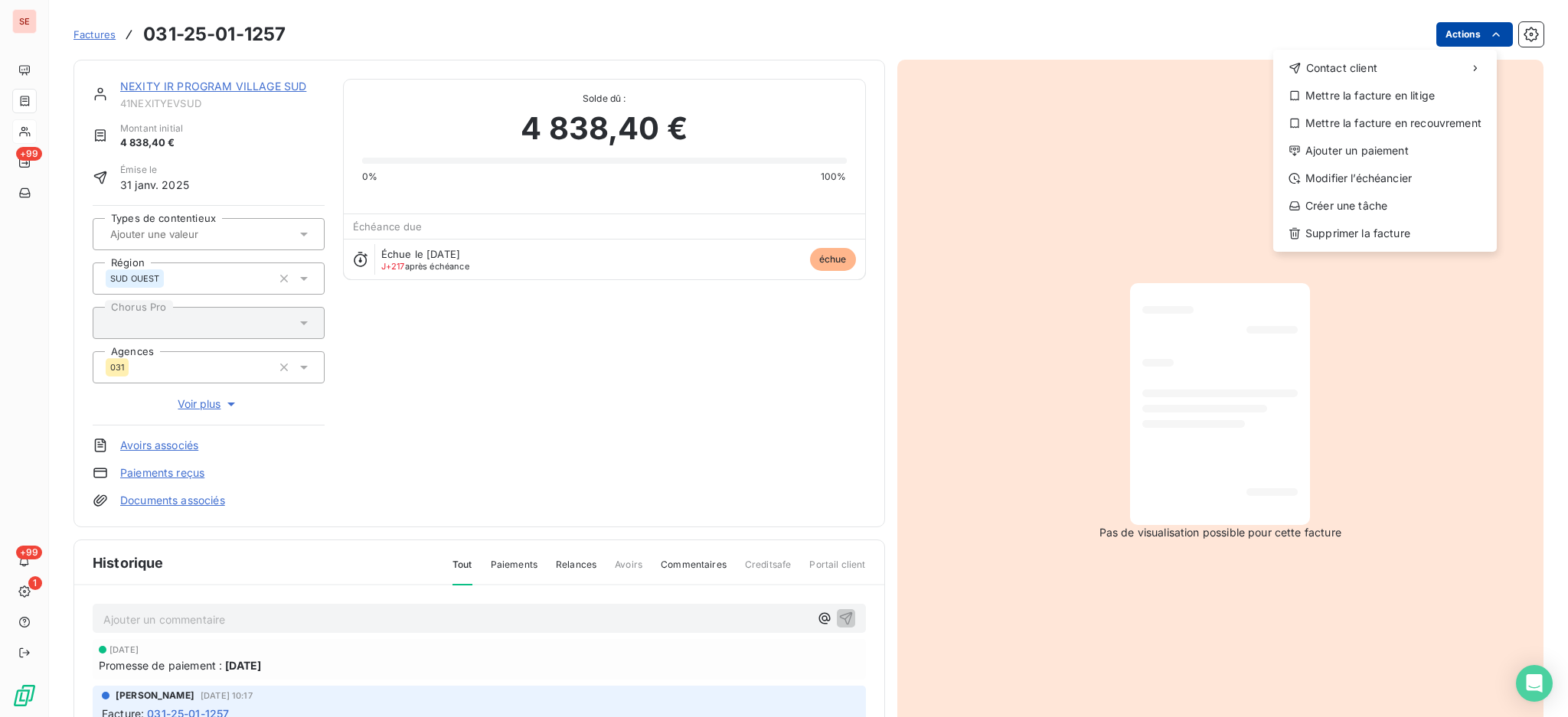
click at [1448, 36] on html "SE +99 +99 1 Factures 031-25-01-1257 Actions Contact client Mettre la facture e…" at bounding box center [784, 358] width 1568 height 717
click at [1379, 150] on div "Ajouter un paiement" at bounding box center [1384, 150] width 211 height 25
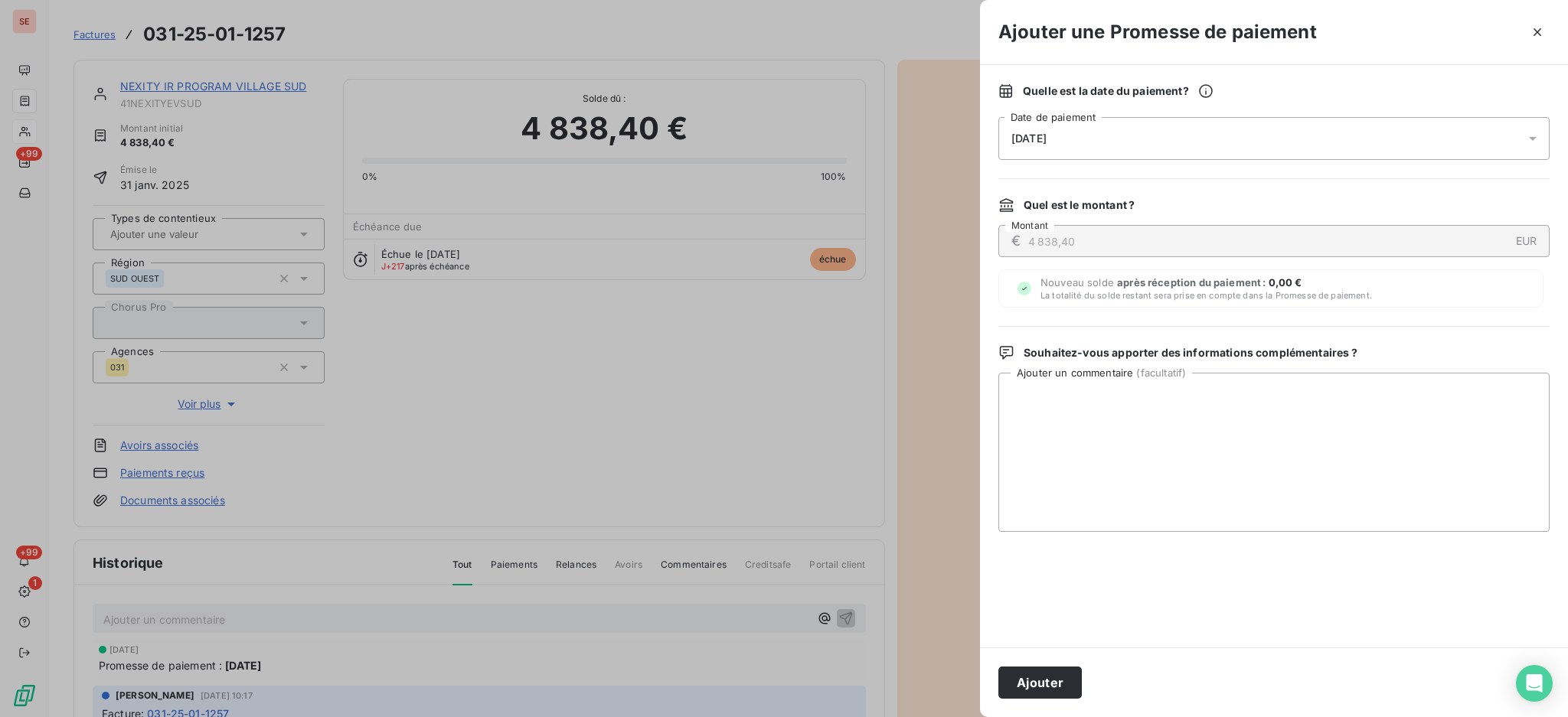
click at [1534, 142] on icon at bounding box center [1532, 138] width 15 height 15
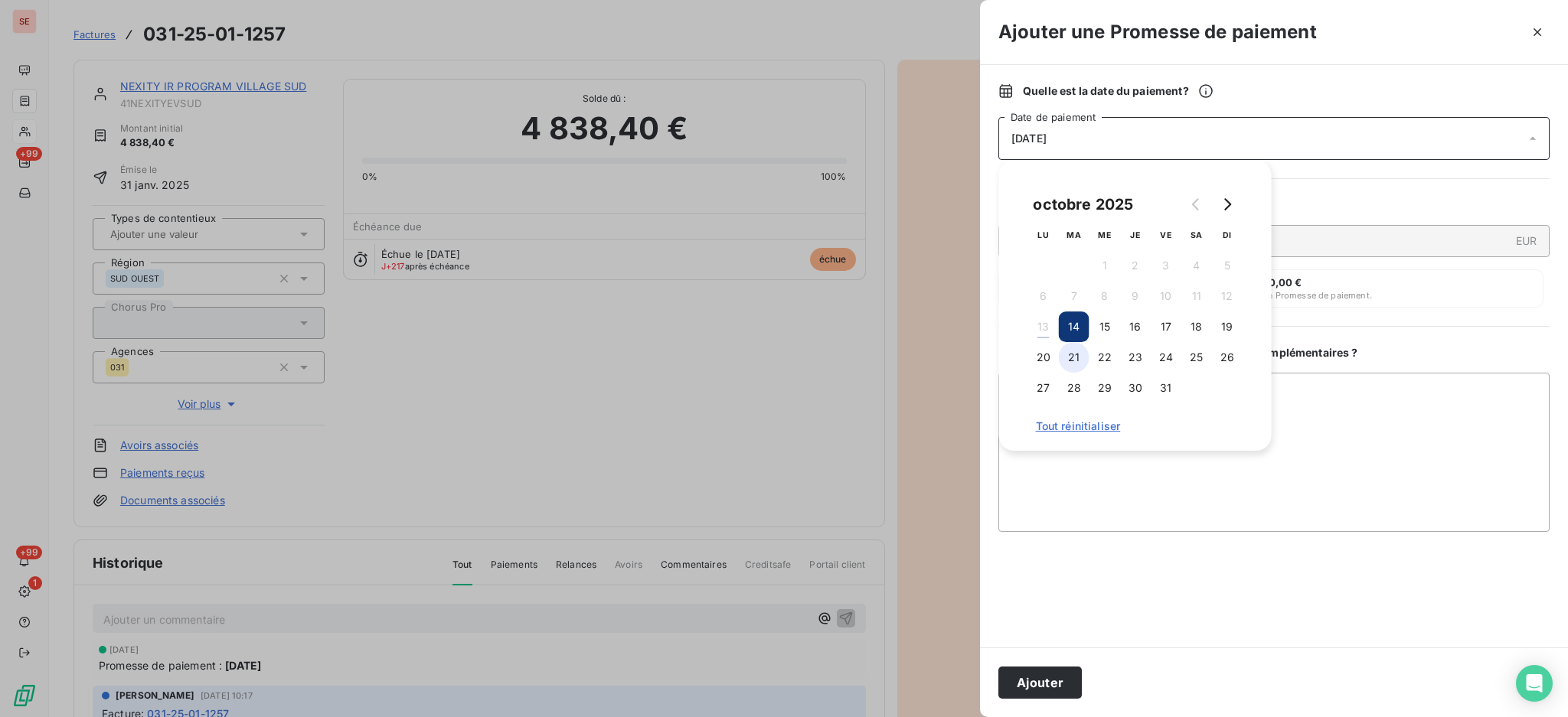
click at [1075, 364] on button "21" at bounding box center [1074, 357] width 30 height 30
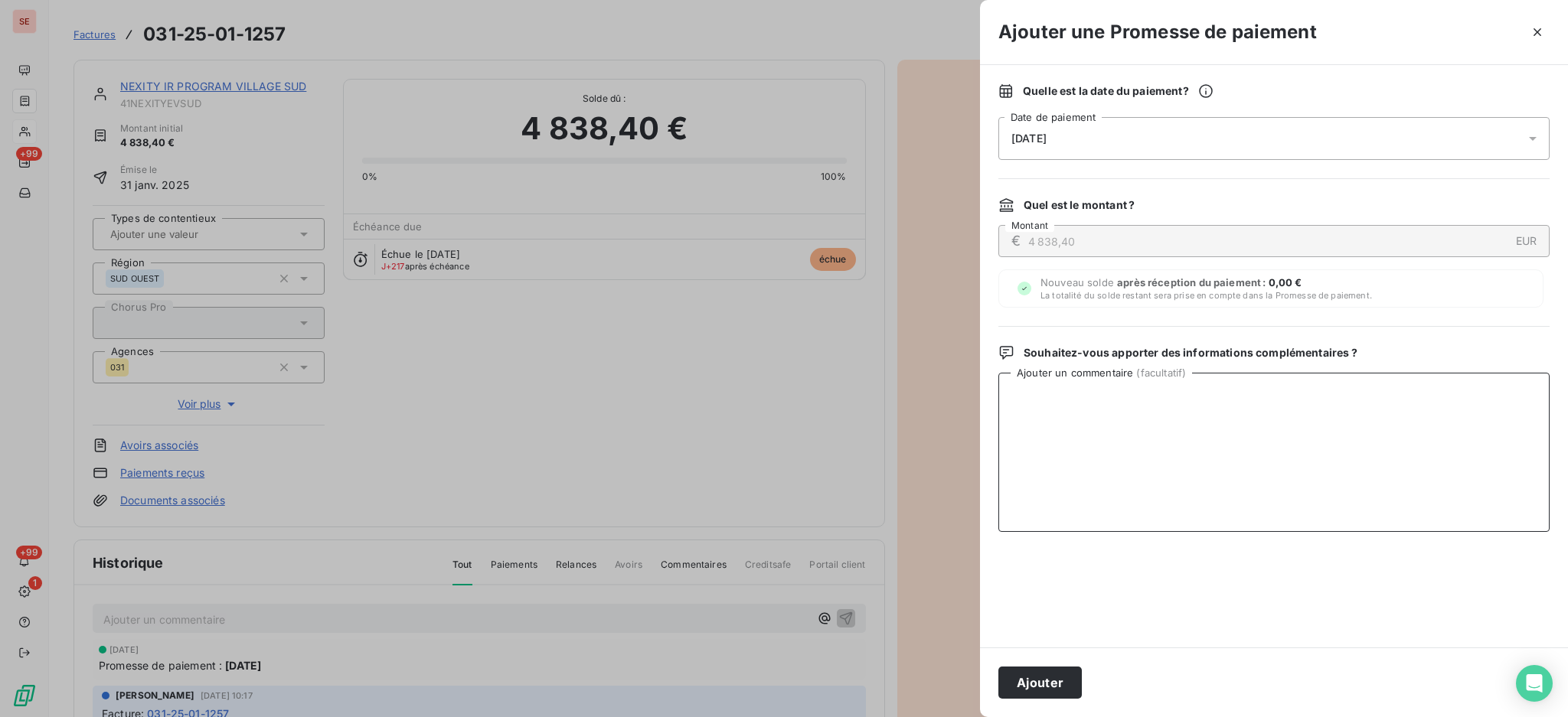
click at [1375, 420] on textarea "Ajouter un commentaire ( facultatif )" at bounding box center [1274, 452] width 551 height 159
click at [1195, 395] on textarea "AVIS DE VIRT reçu - 4814" at bounding box center [1274, 452] width 551 height 159
type textarea "AVIS DE VIRT reçu - 4814.21 €"
click at [1069, 692] on button "Ajouter" at bounding box center [1039, 683] width 84 height 32
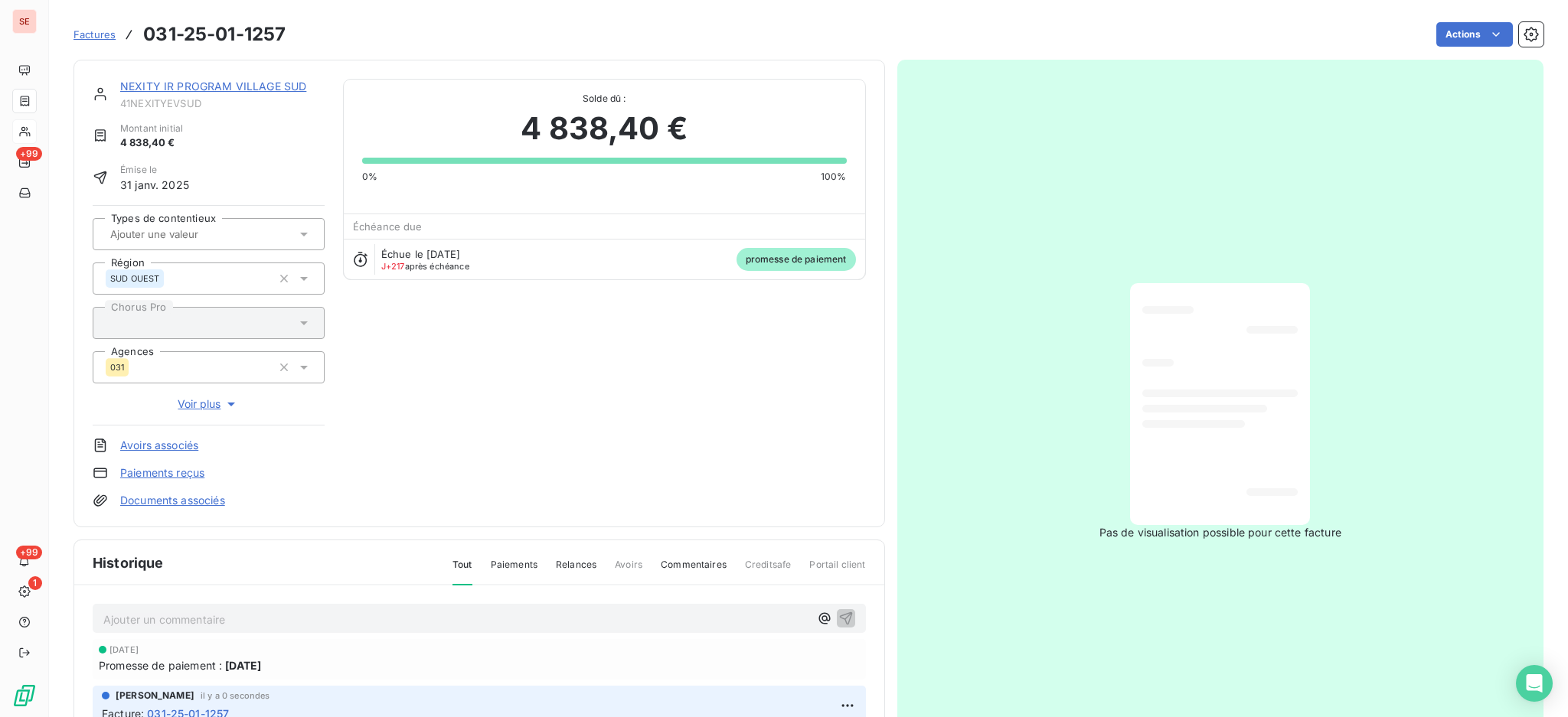
click at [156, 497] on link "Documents associés" at bounding box center [173, 500] width 105 height 15
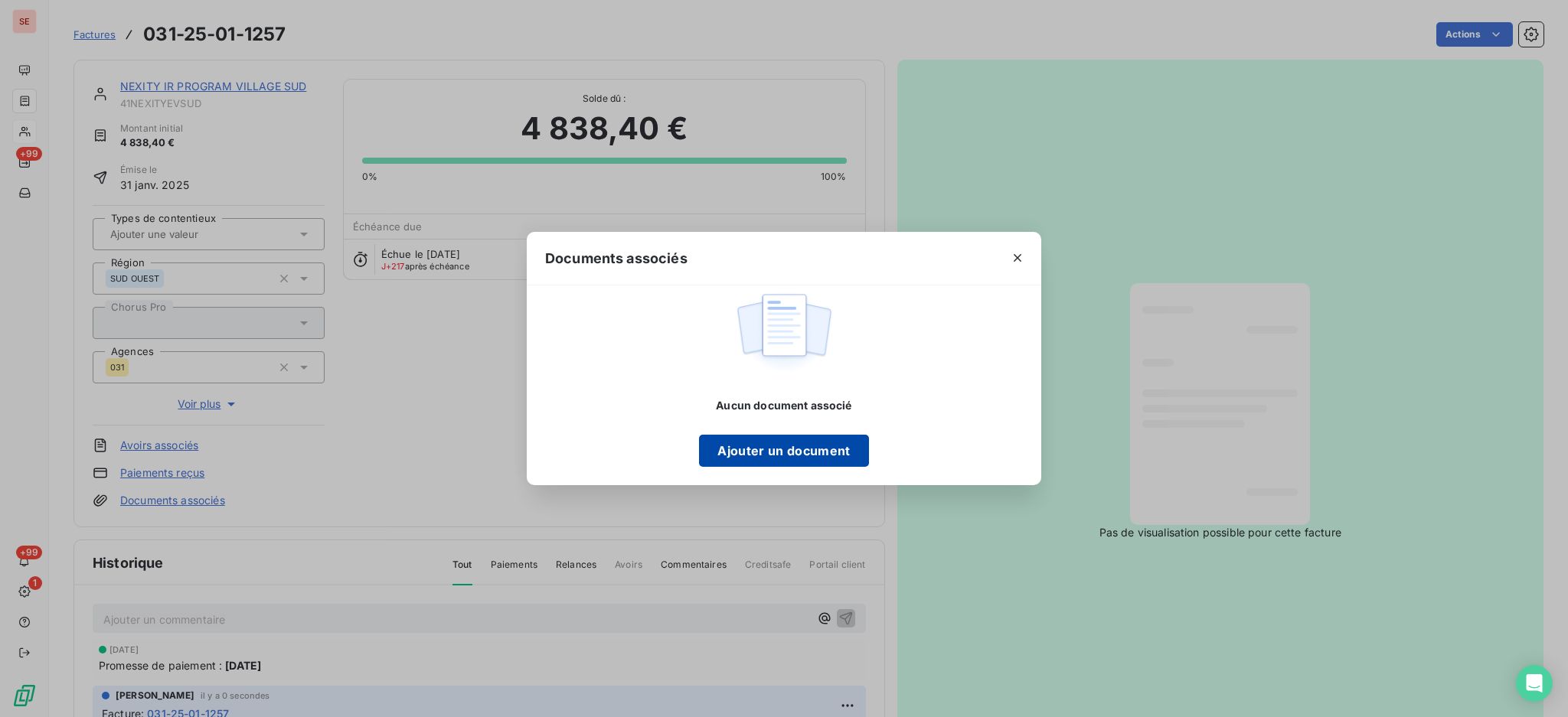
click at [821, 450] on button "Ajouter un document" at bounding box center [783, 450] width 170 height 32
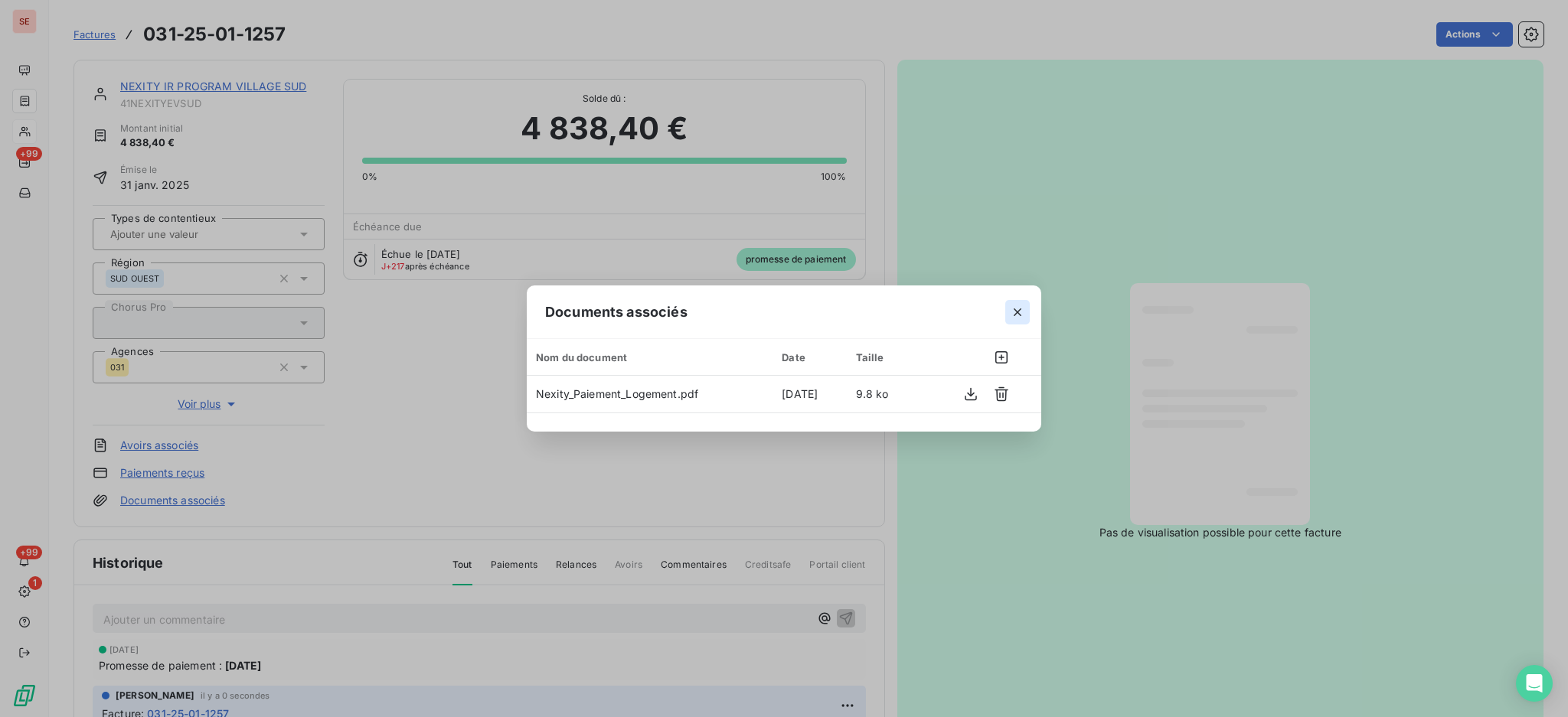
click at [1021, 312] on icon "button" at bounding box center [1016, 312] width 15 height 15
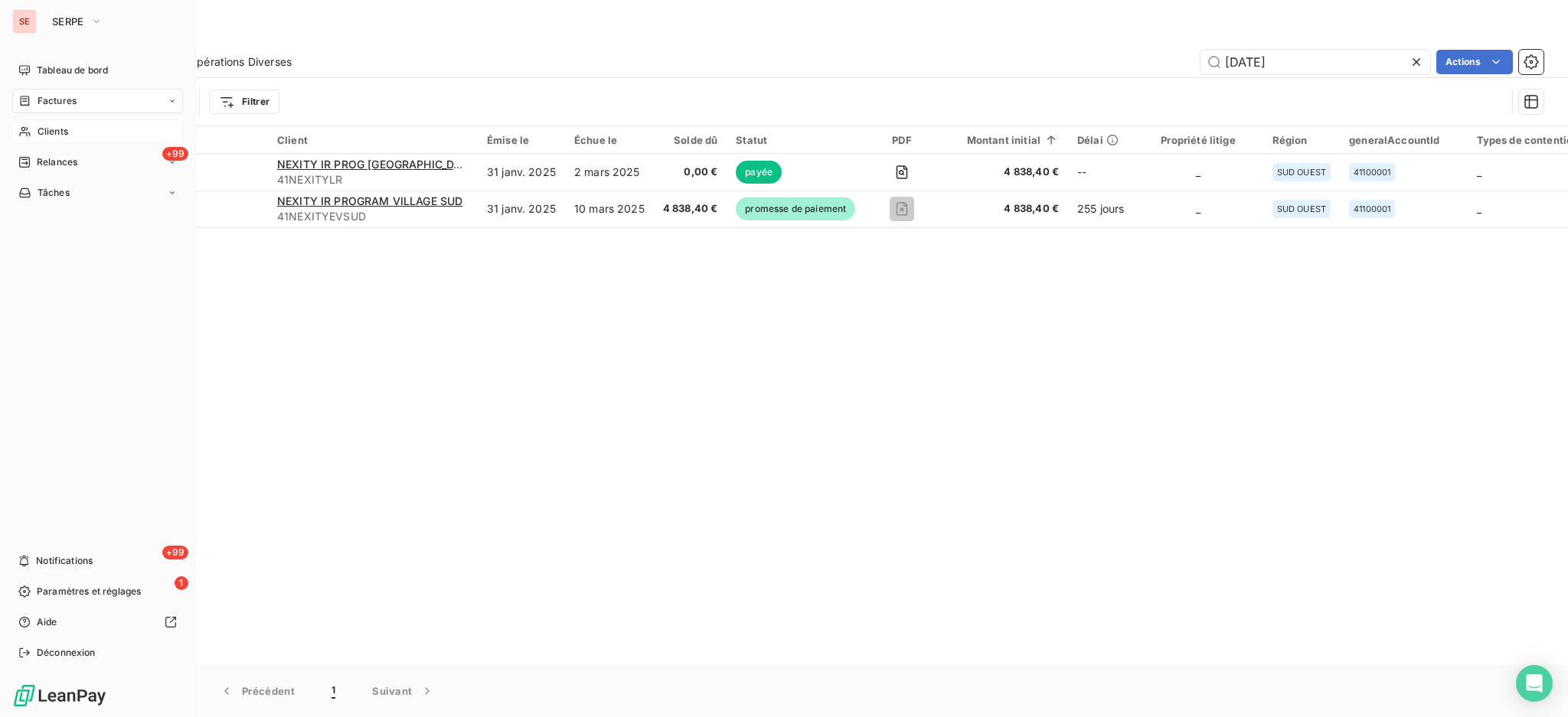
click at [60, 127] on span "Clients" at bounding box center [53, 131] width 30 height 14
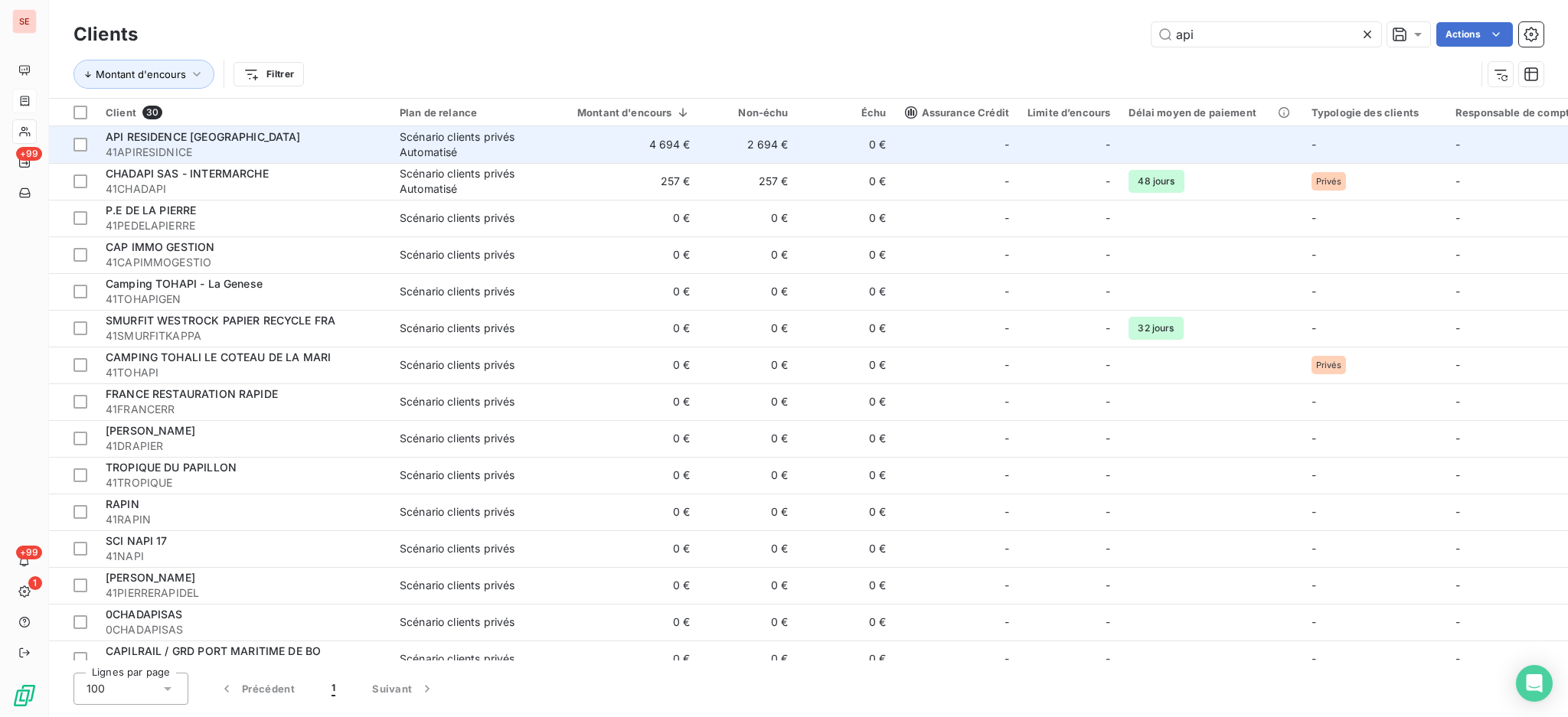
type input "api"
click at [390, 142] on td "API RESIDENCE NICE 41APIRESIDNICE" at bounding box center [243, 145] width 294 height 37
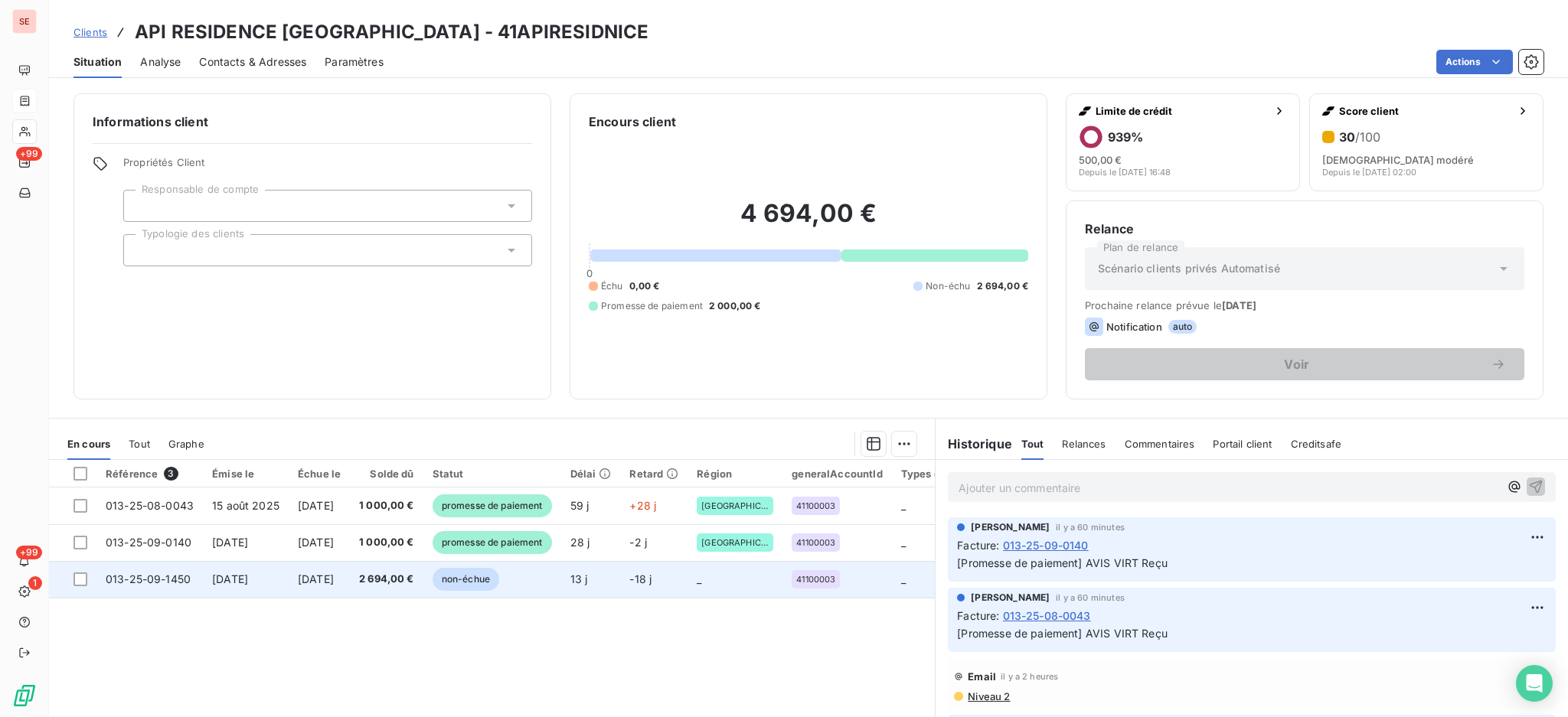
click at [333, 575] on span "[DATE]" at bounding box center [315, 579] width 36 height 13
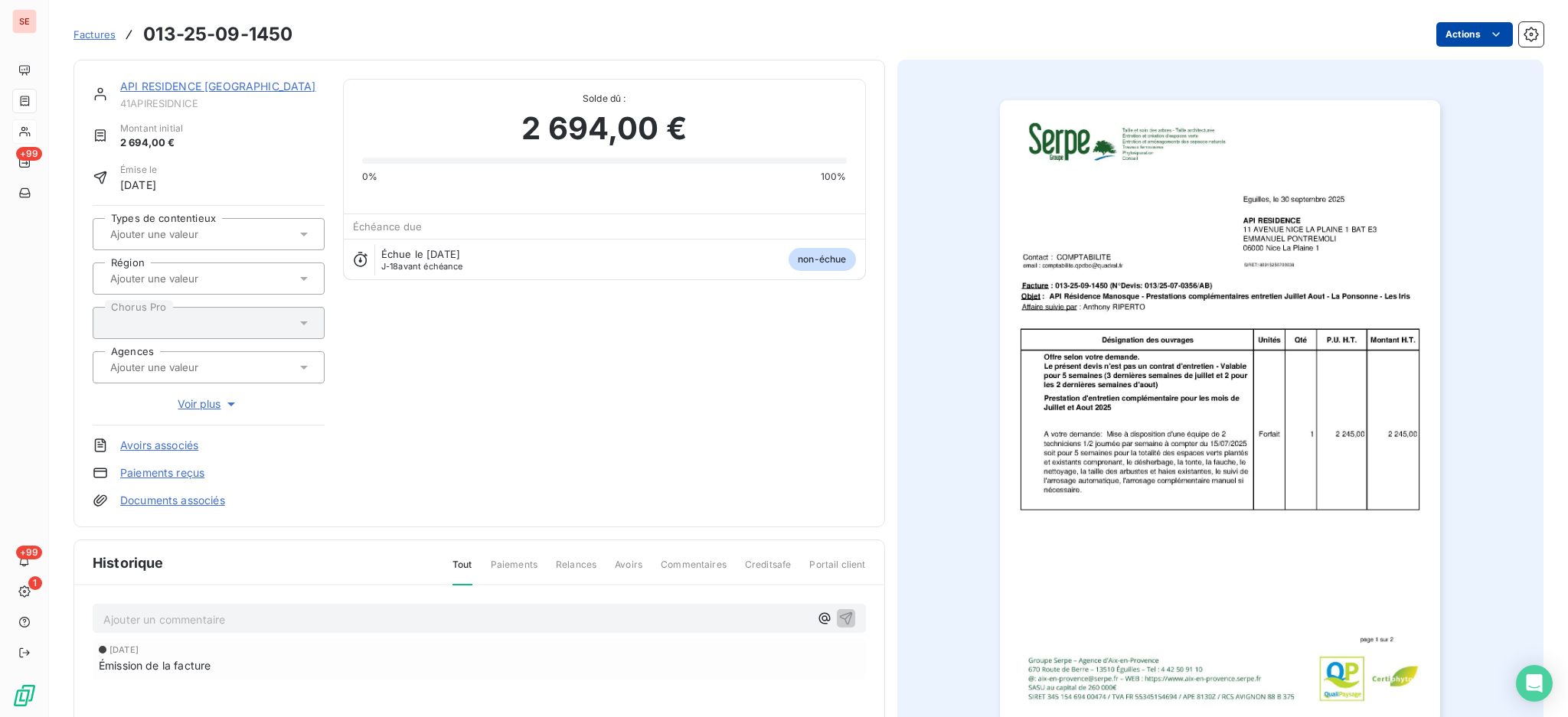
click at [1440, 37] on html "SE +99 +99 1 Factures 013-25-09-1450 Actions API RESIDENCE NICE 41APIRESIDNICE …" at bounding box center [784, 358] width 1568 height 717
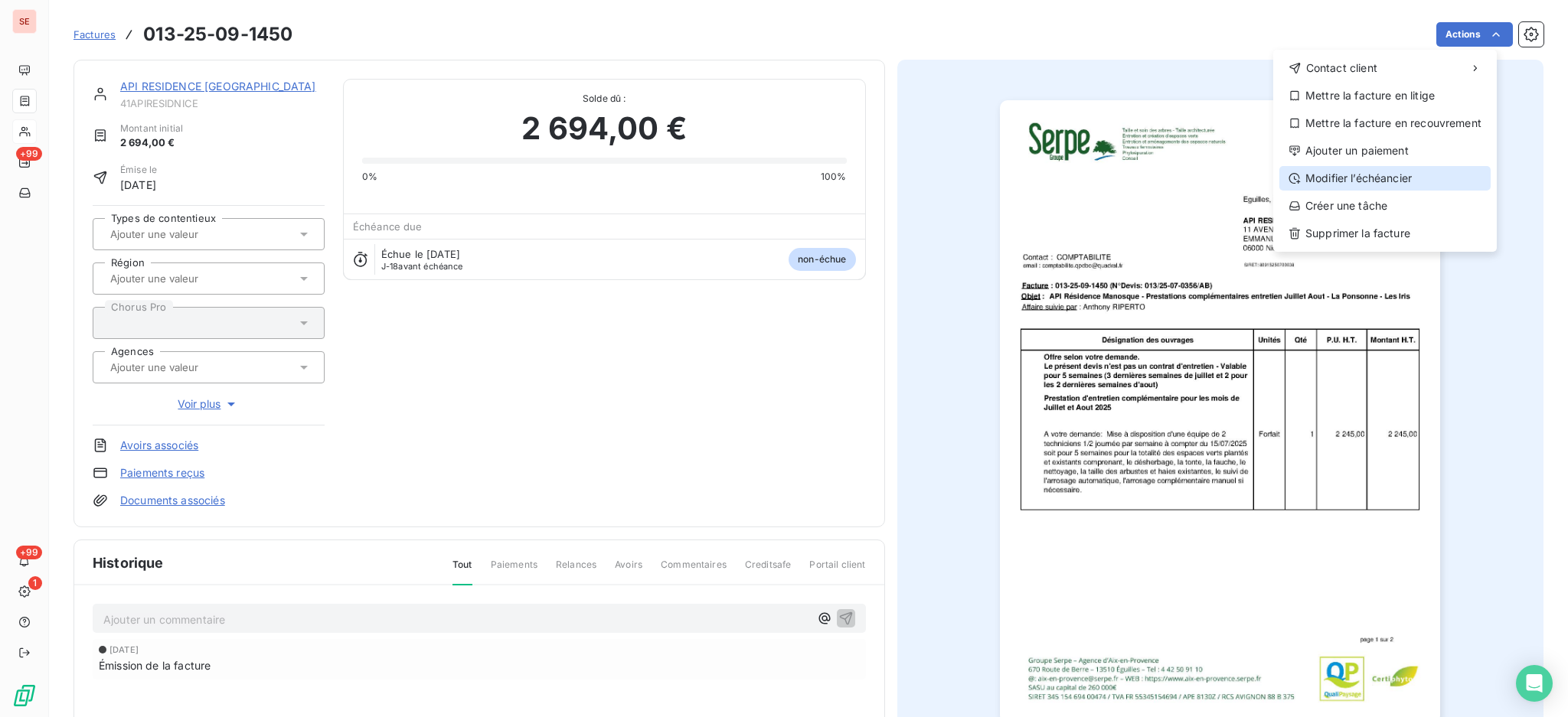
click at [1361, 170] on div "Modifier l’échéancier" at bounding box center [1384, 178] width 211 height 25
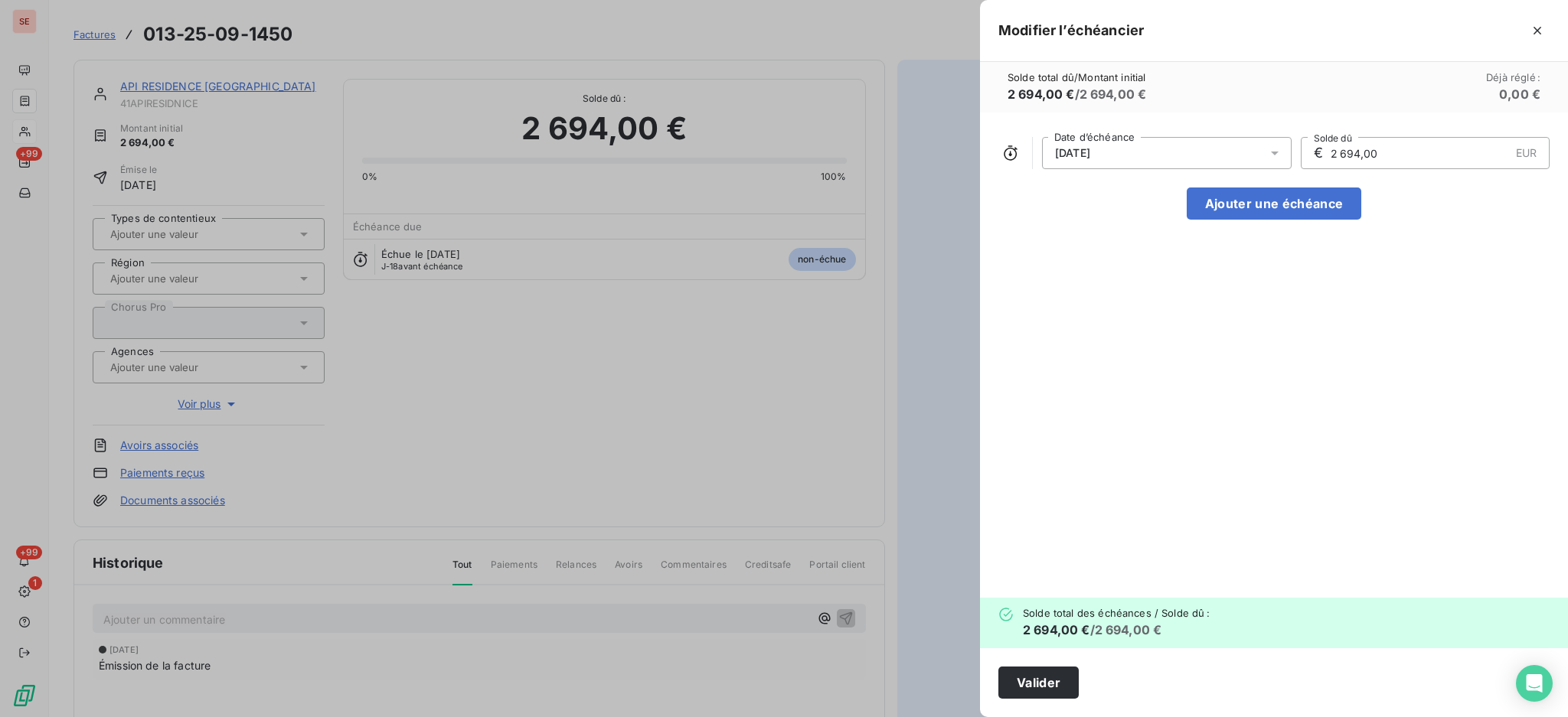
click at [1275, 149] on icon at bounding box center [1274, 153] width 15 height 15
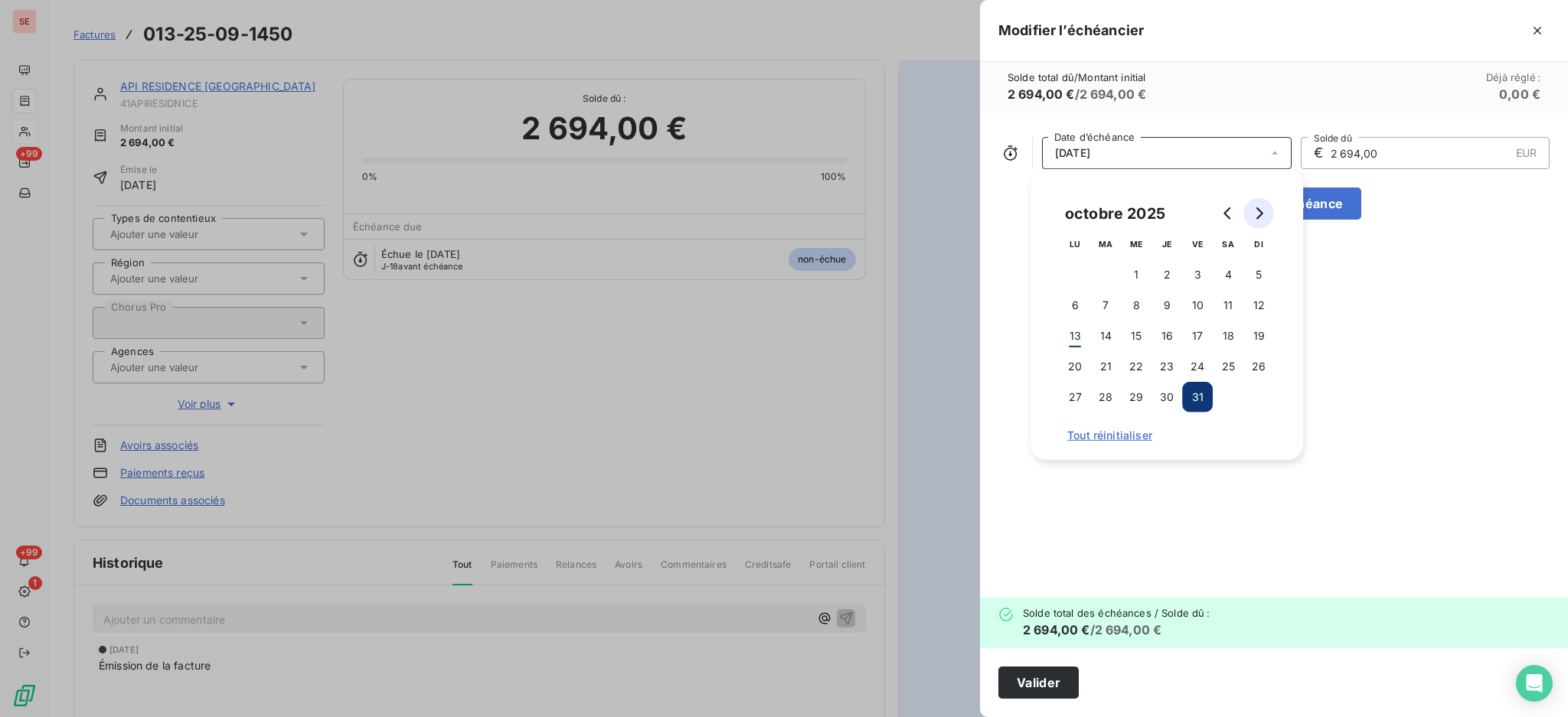
click at [1256, 219] on icon "Go to next month" at bounding box center [1258, 213] width 12 height 12
click at [1263, 396] on button "30" at bounding box center [1258, 397] width 30 height 30
click at [1043, 674] on button "Valider" at bounding box center [1038, 683] width 80 height 32
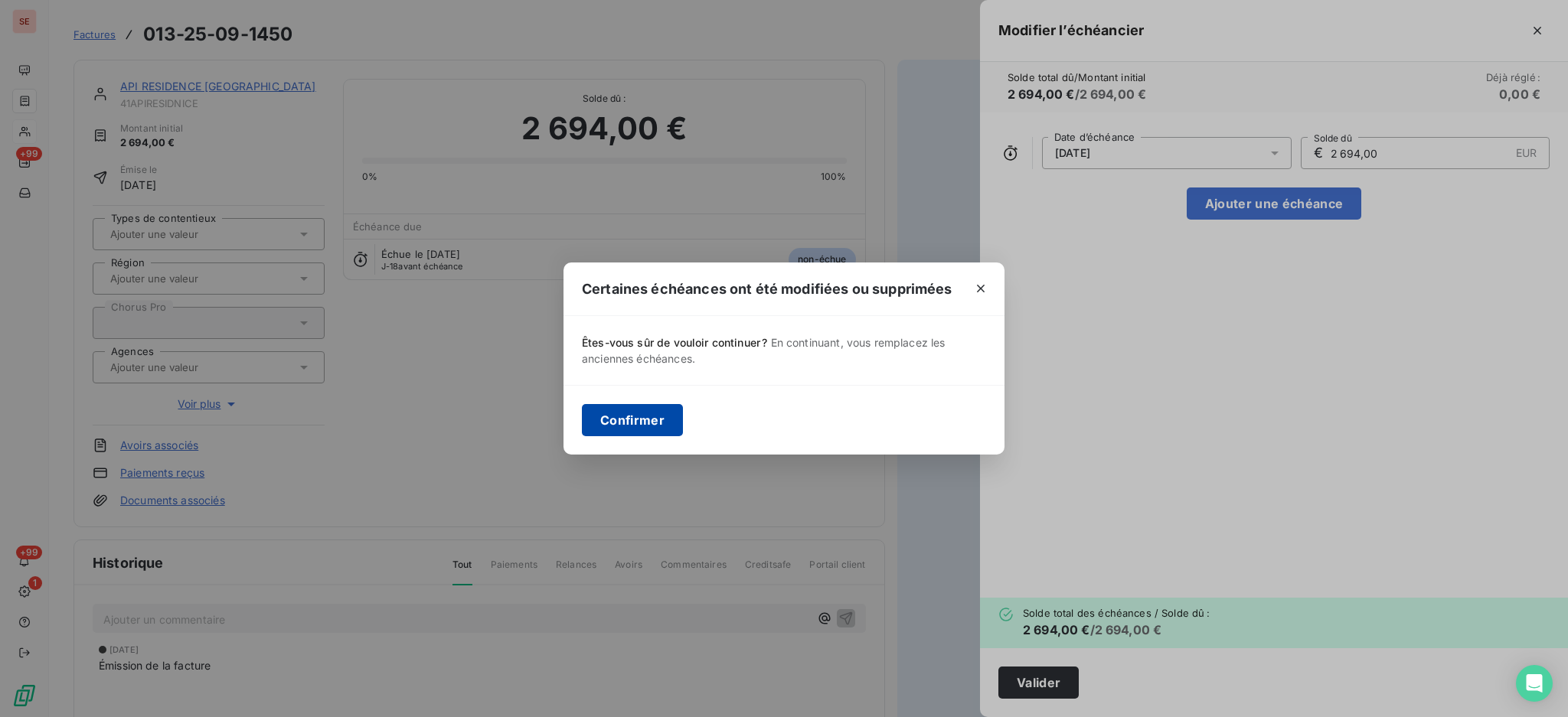
click at [655, 424] on button "Confirmer" at bounding box center [632, 420] width 101 height 32
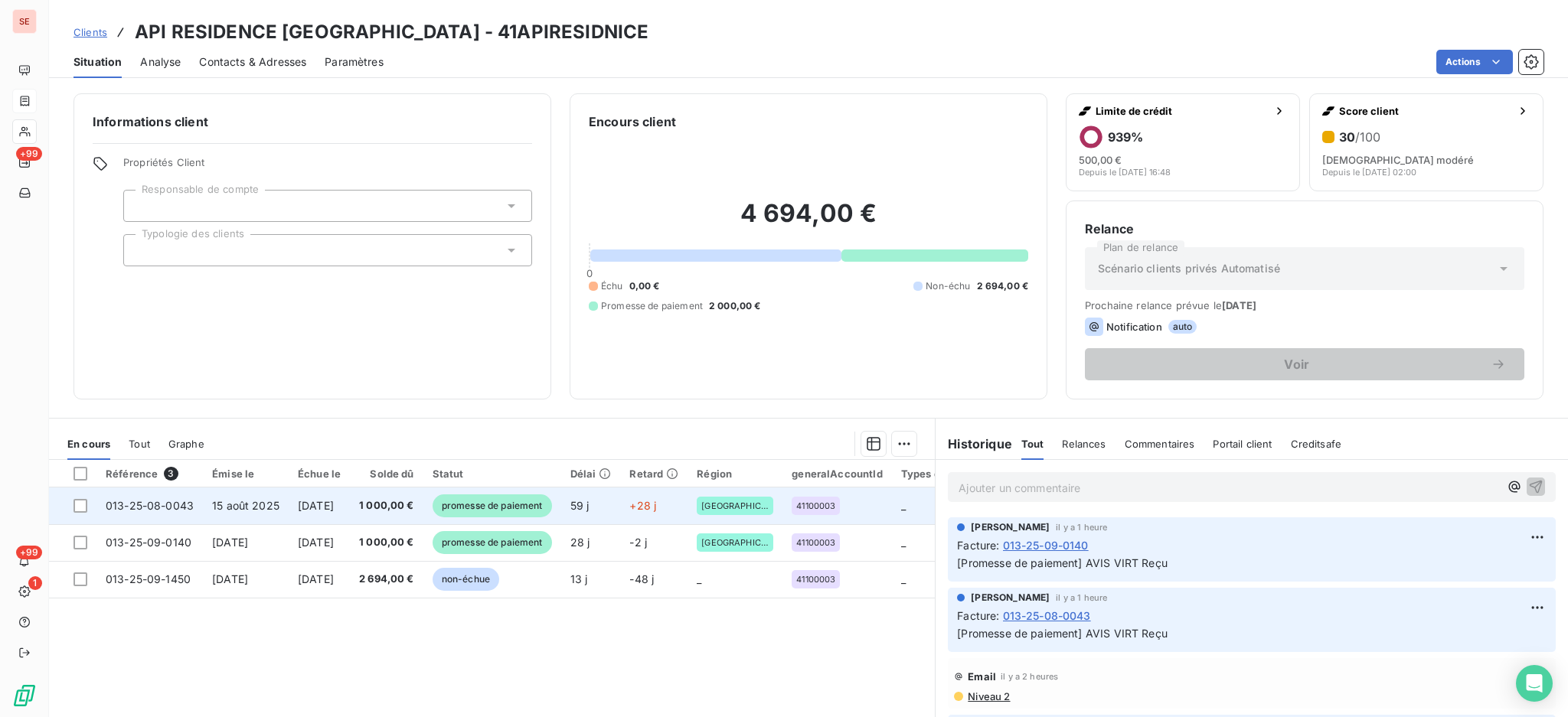
click at [387, 496] on td "1 000,00 €" at bounding box center [386, 506] width 73 height 37
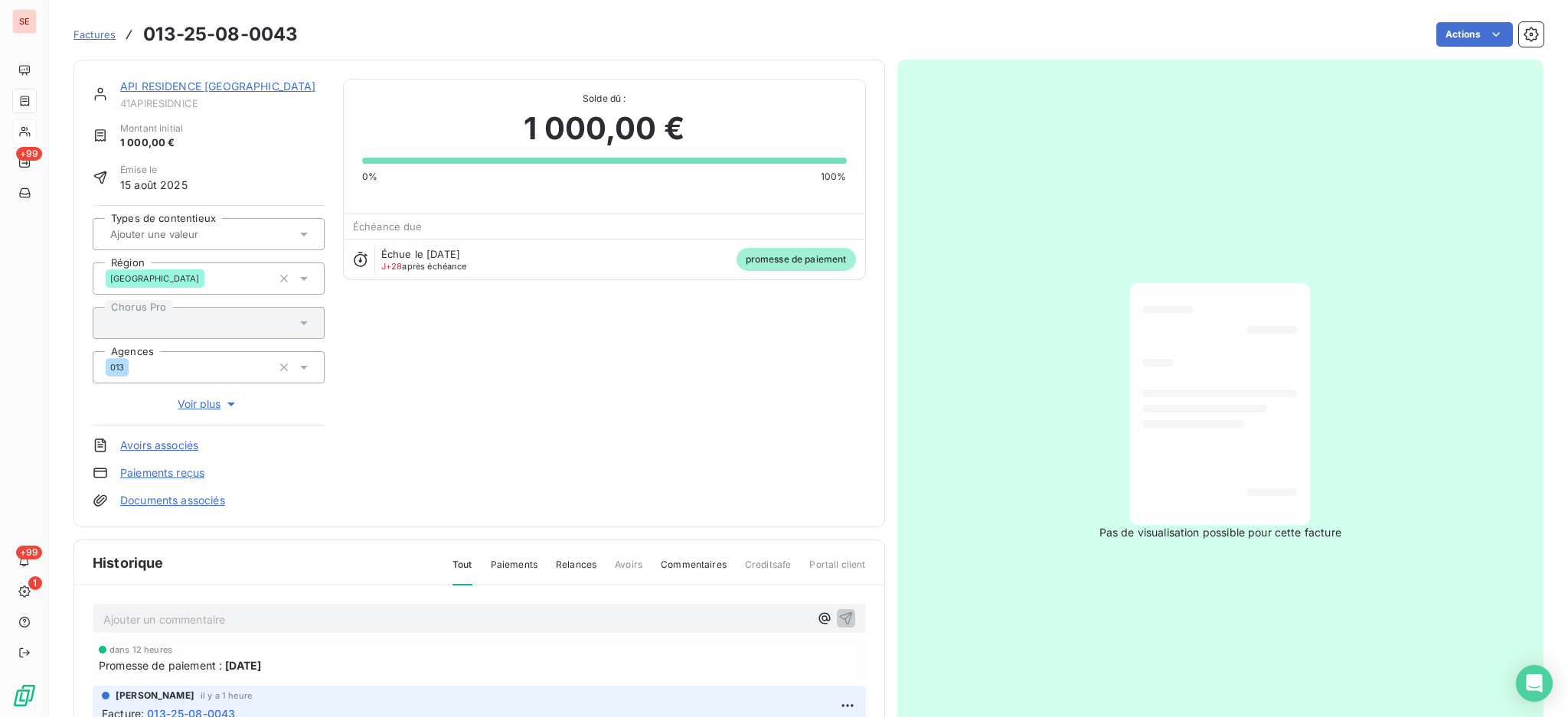
click at [165, 498] on link "Documents associés" at bounding box center [173, 500] width 105 height 15
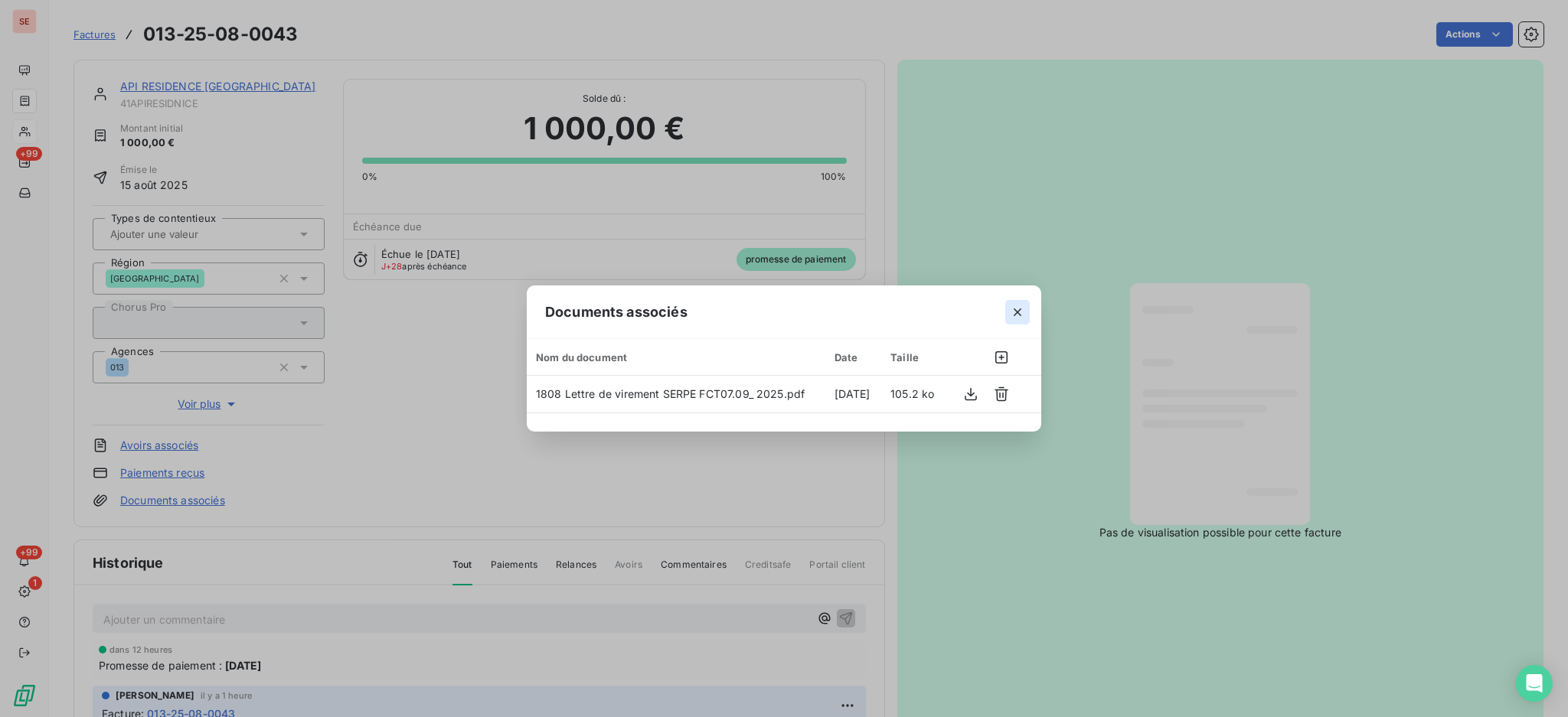
click at [1020, 310] on icon "button" at bounding box center [1016, 312] width 15 height 15
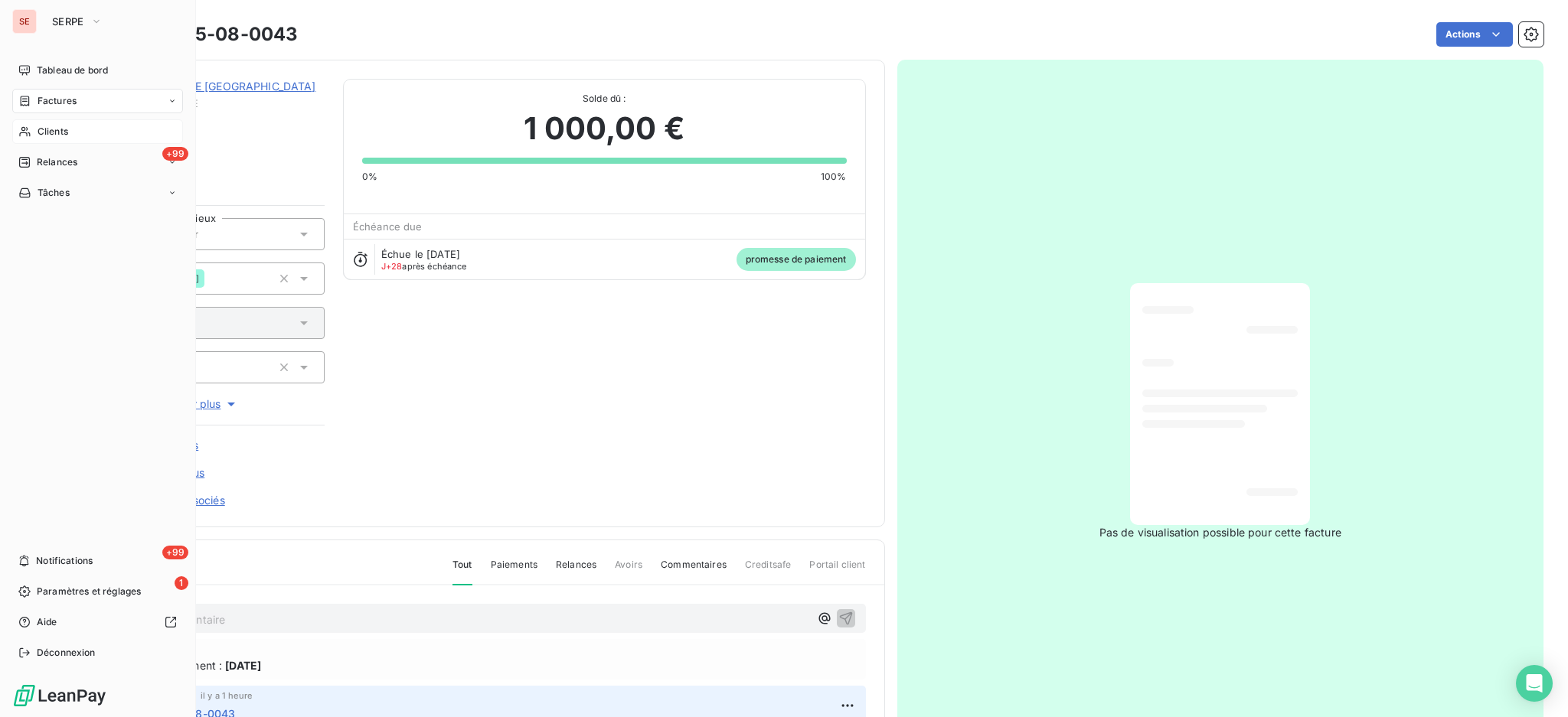
click at [51, 99] on span "Factures" at bounding box center [57, 100] width 39 height 14
click at [55, 99] on span "Factures" at bounding box center [57, 100] width 39 height 14
click at [31, 130] on div "Factures" at bounding box center [106, 131] width 152 height 25
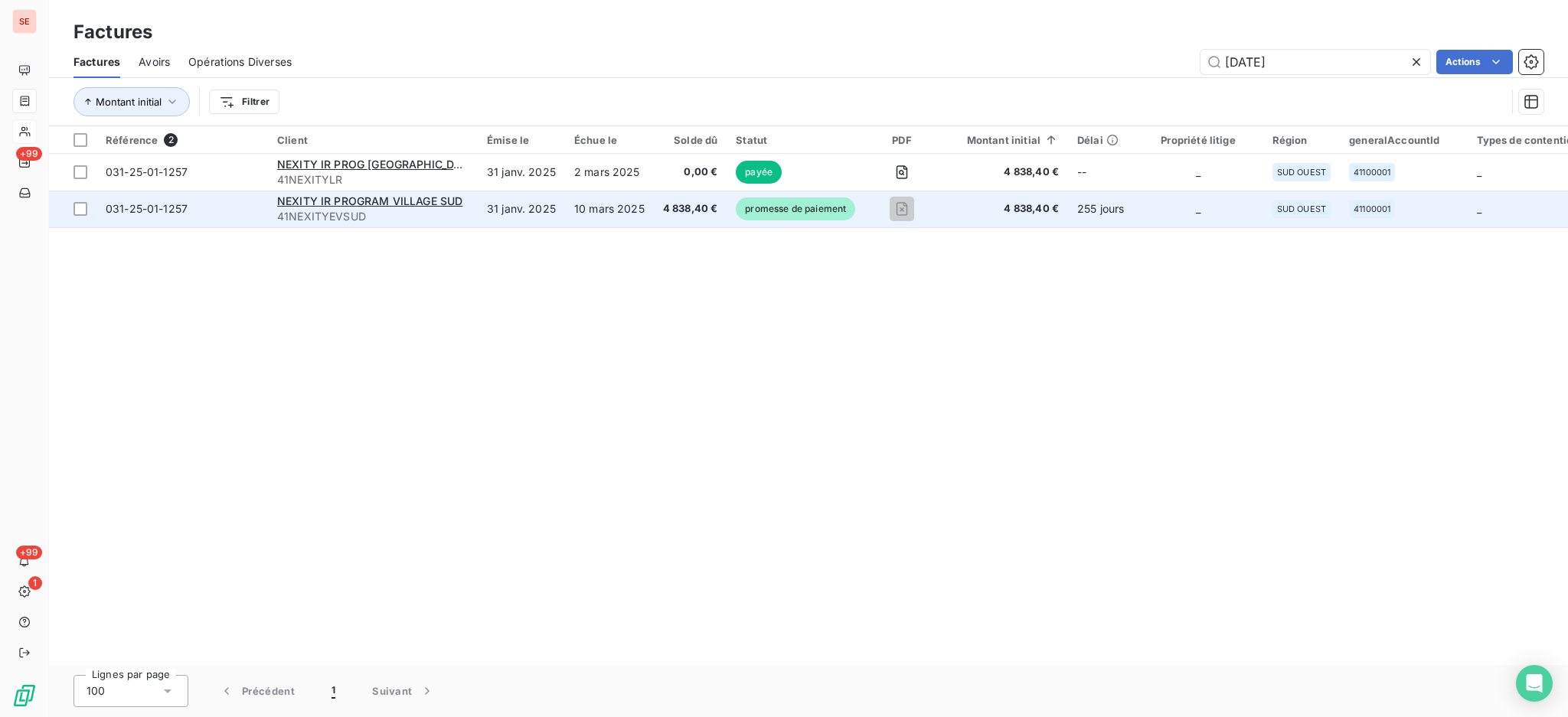
click at [644, 211] on td "10 mars 2025" at bounding box center [610, 208] width 89 height 37
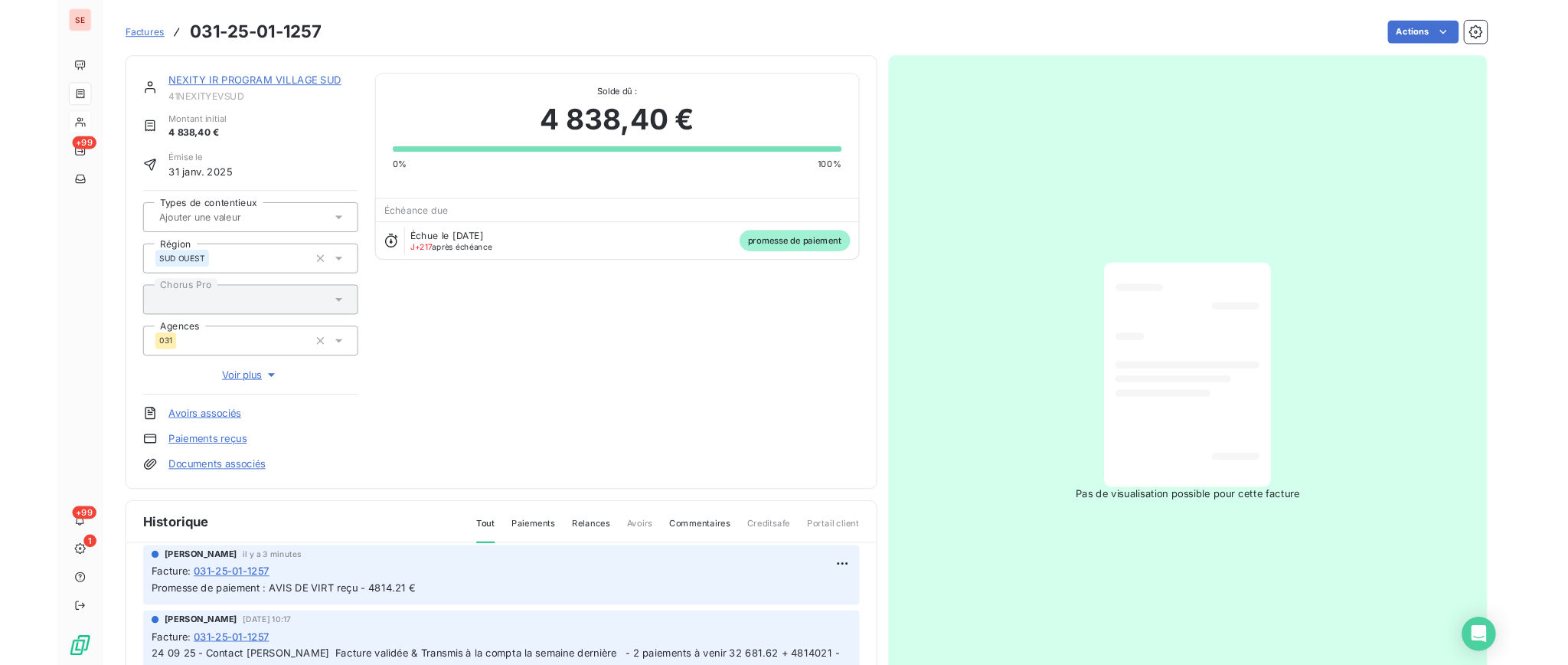
scroll to position [102, 0]
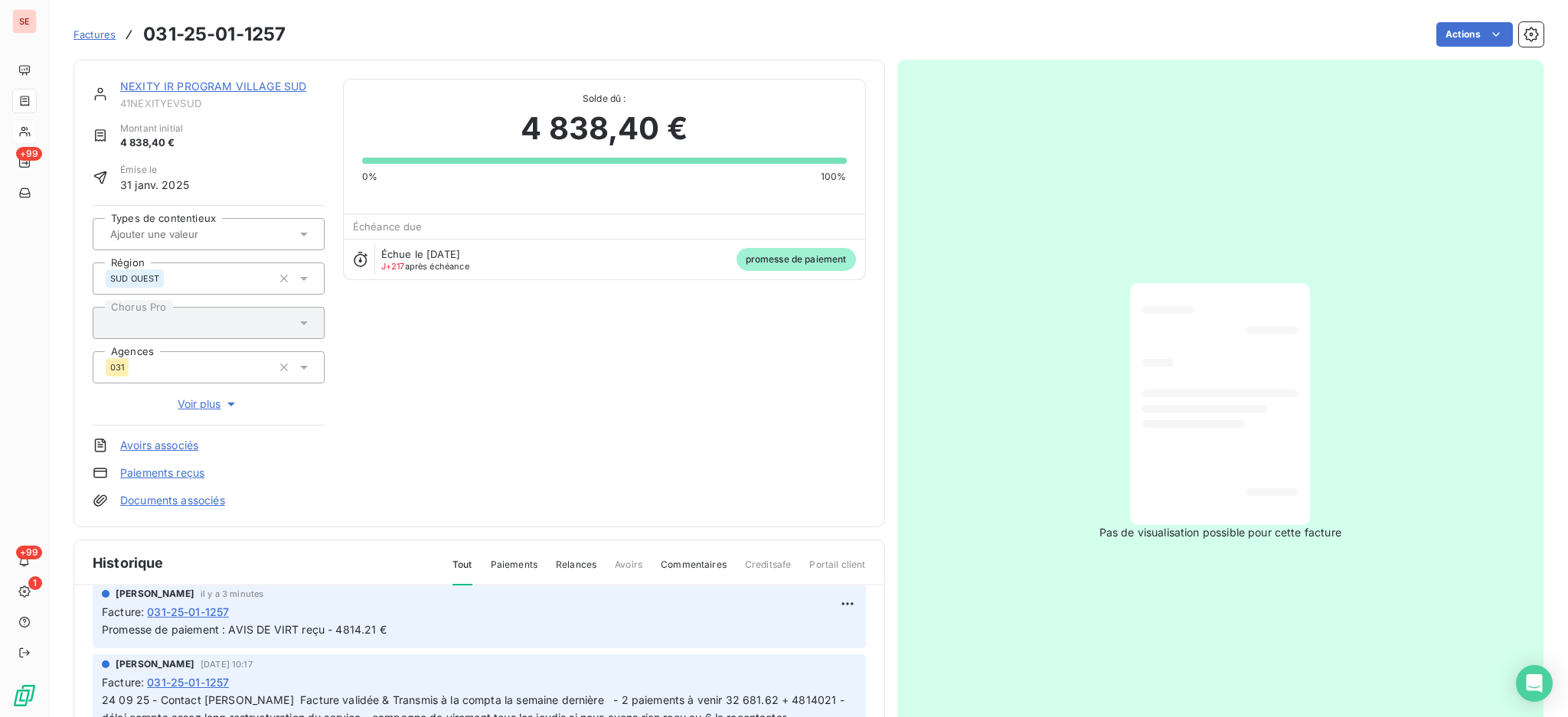
drag, startPoint x: 430, startPoint y: 617, endPoint x: 557, endPoint y: 624, distance: 127.2
click at [430, 617] on div "Facture : 031-25-01-1257" at bounding box center [479, 612] width 755 height 16
click at [824, 599] on html "SE +99 +99 1 Factures 031-25-01-1257 Actions NEXITY IR PROGRAM VILLAGE SUD 41NE…" at bounding box center [784, 358] width 1568 height 717
click at [810, 629] on div "Editer" at bounding box center [787, 636] width 86 height 25
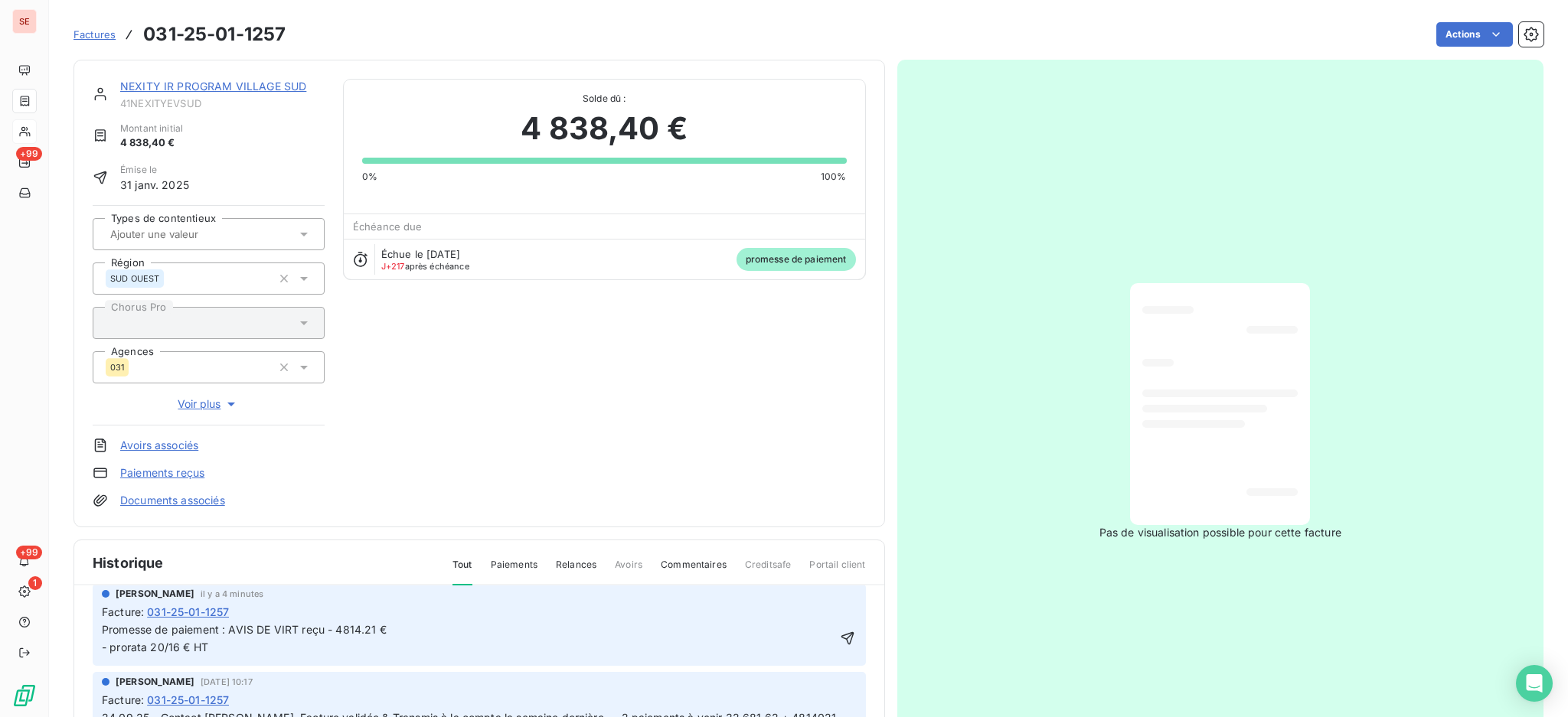
click at [235, 644] on p "Promesse de paiement : AVIS DE VIRT reçu - 4814.21 € - prorata 20/16 € HT" at bounding box center [468, 639] width 733 height 35
drag, startPoint x: 166, startPoint y: 647, endPoint x: 168, endPoint y: 654, distance: 7.3
click at [167, 647] on span "Promesse de paiement : AVIS DE VIRT reçu - 4814.21 € - prorata 20/16 € HT" at bounding box center [244, 638] width 285 height 30
click at [244, 641] on p "Promesse de paiement : AVIS DE VIRT reçu - 4814.21 € - prorata 20,16 € HT" at bounding box center [468, 639] width 733 height 35
click at [199, 504] on link "Documents associés" at bounding box center [173, 500] width 105 height 15
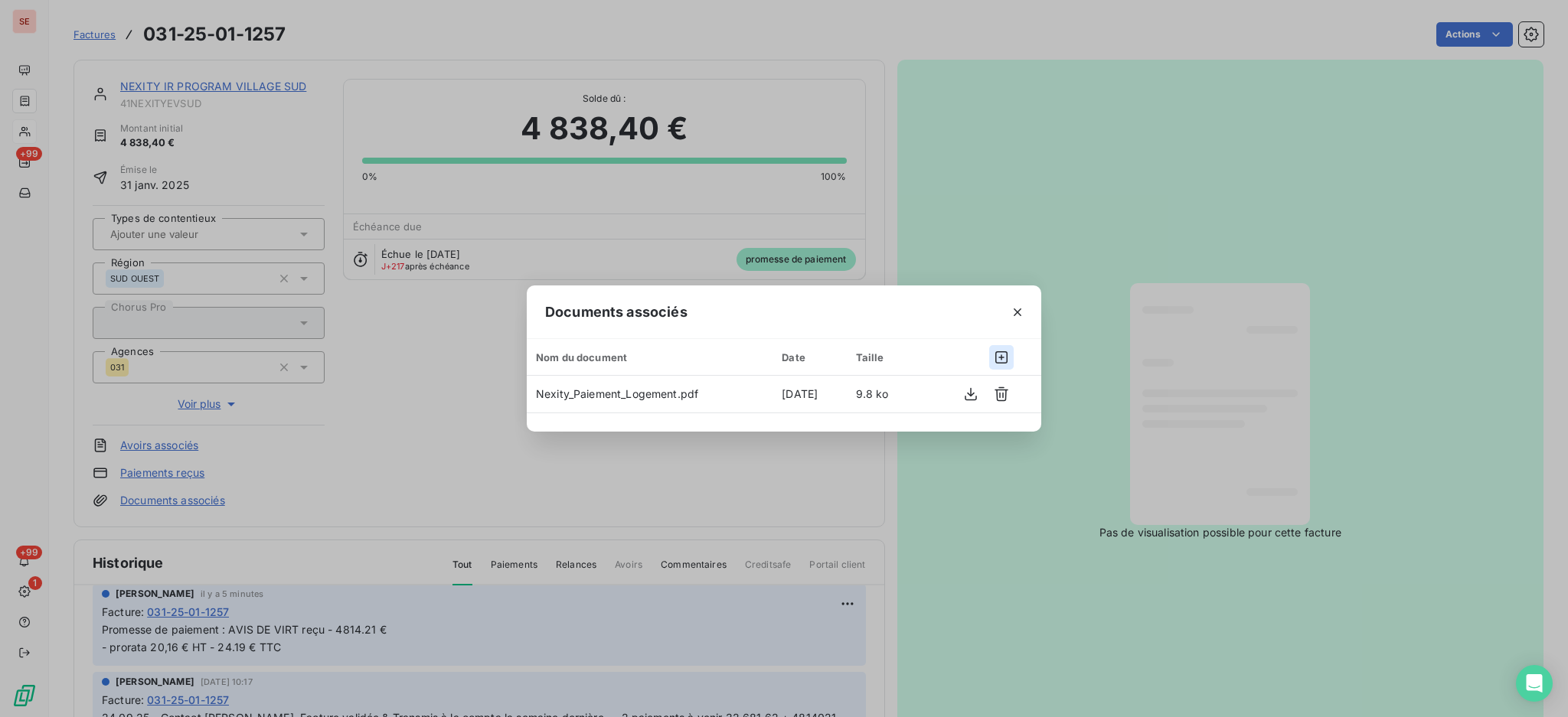
click at [1005, 353] on icon "button" at bounding box center [1000, 357] width 15 height 15
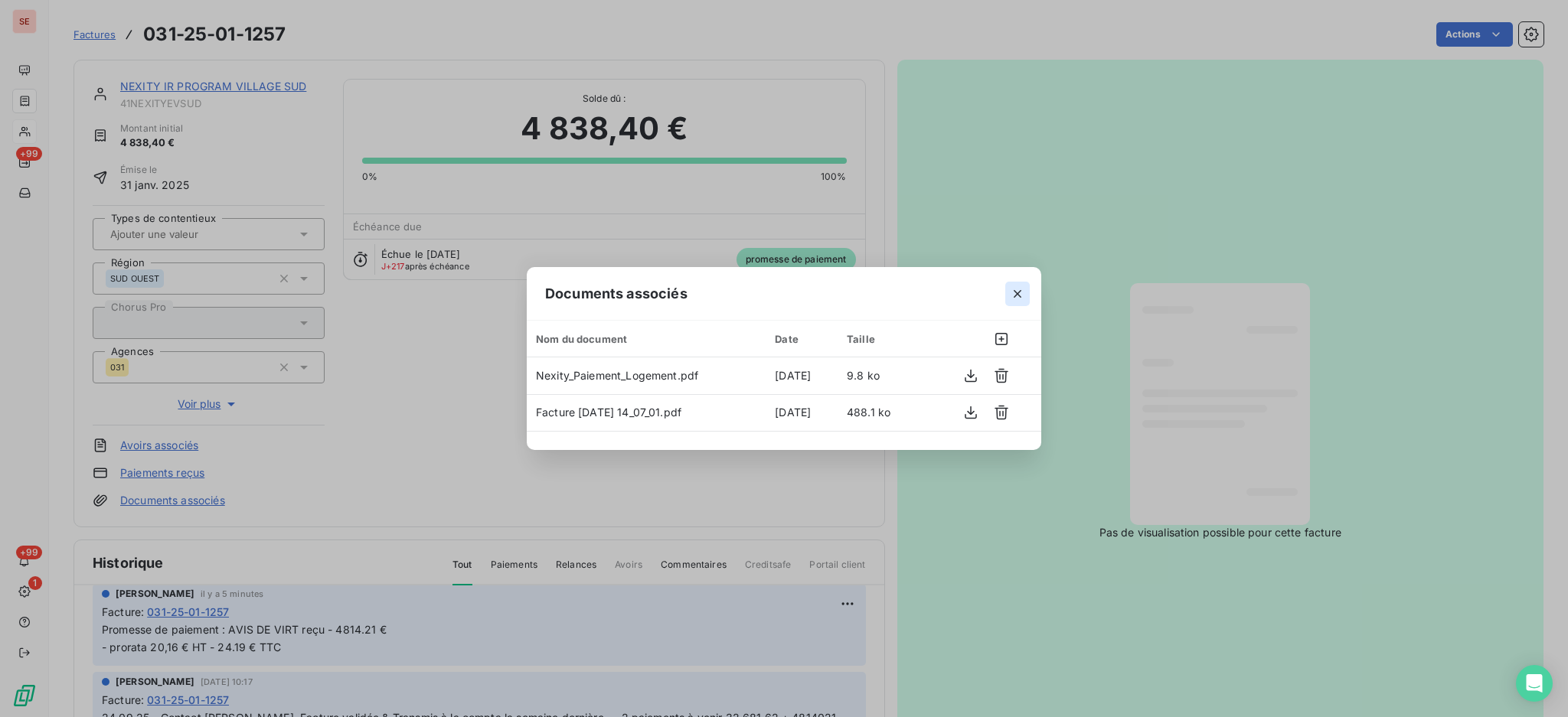
click at [1026, 292] on button "button" at bounding box center [1017, 294] width 25 height 25
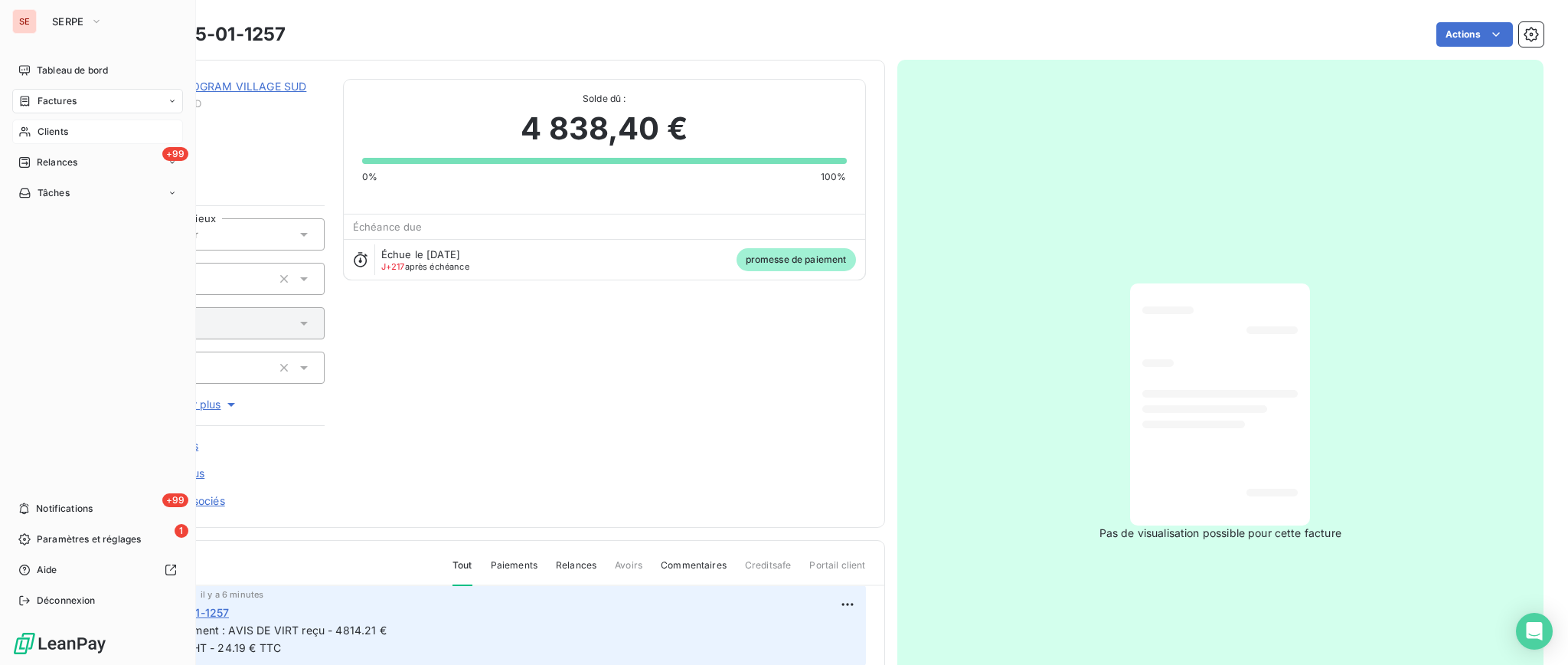
click at [57, 106] on span "Factures" at bounding box center [57, 100] width 39 height 14
click at [54, 92] on div "Factures" at bounding box center [97, 101] width 170 height 25
click at [52, 133] on span "Factures" at bounding box center [56, 131] width 39 height 14
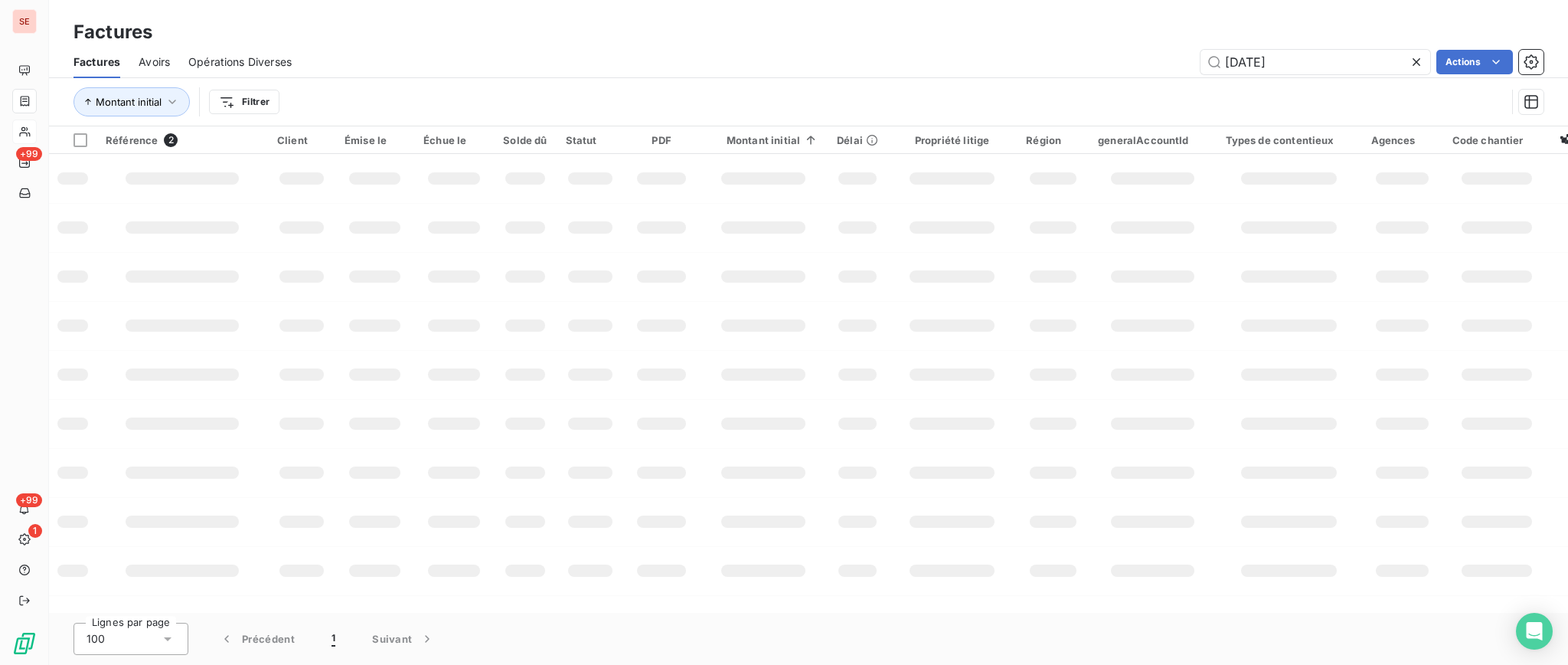
drag, startPoint x: 1358, startPoint y: 57, endPoint x: 310, endPoint y: 328, distance: 1082.5
click at [884, 93] on div "Factures Avoirs Opérations Diverses 25-01-1257 Actions Montant initial Filtrer" at bounding box center [809, 86] width 1519 height 80
type input "08-1160"
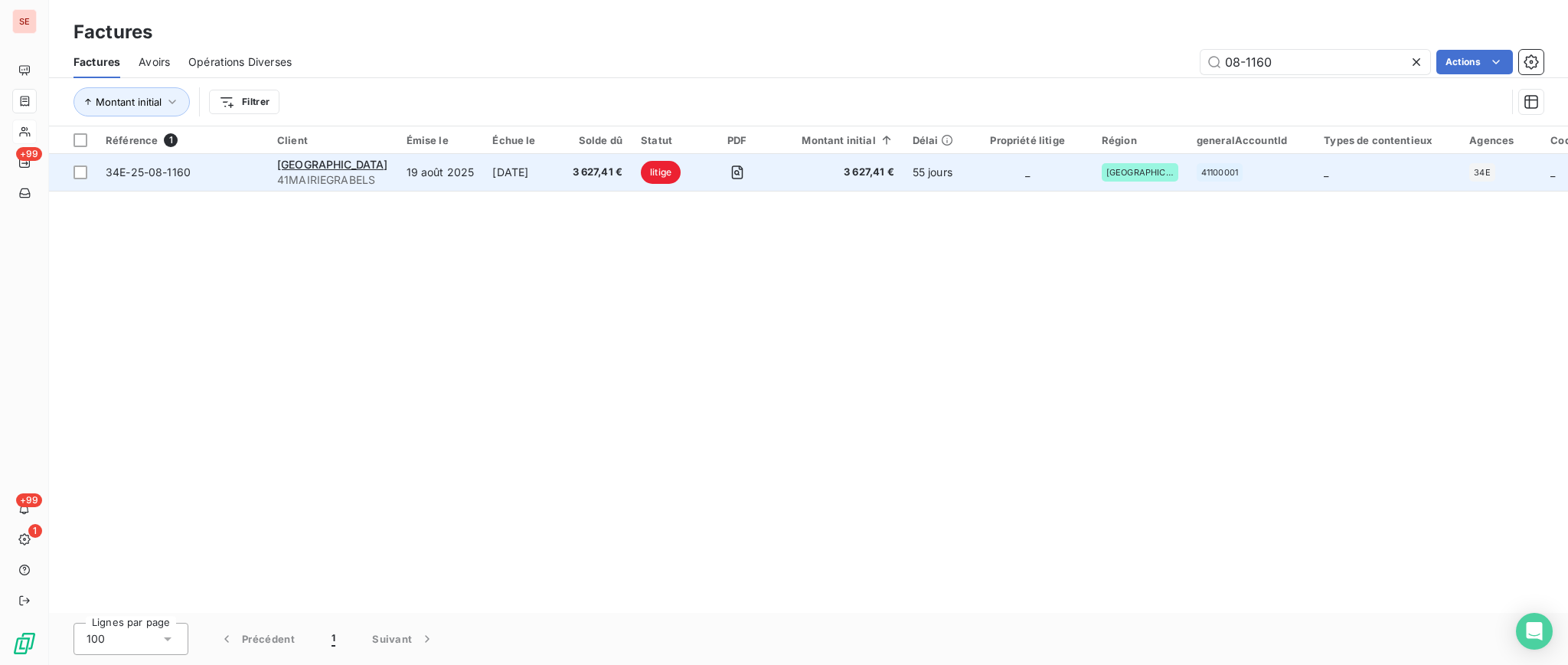
click at [348, 172] on span "41MAIRIEGRABELS" at bounding box center [332, 179] width 111 height 15
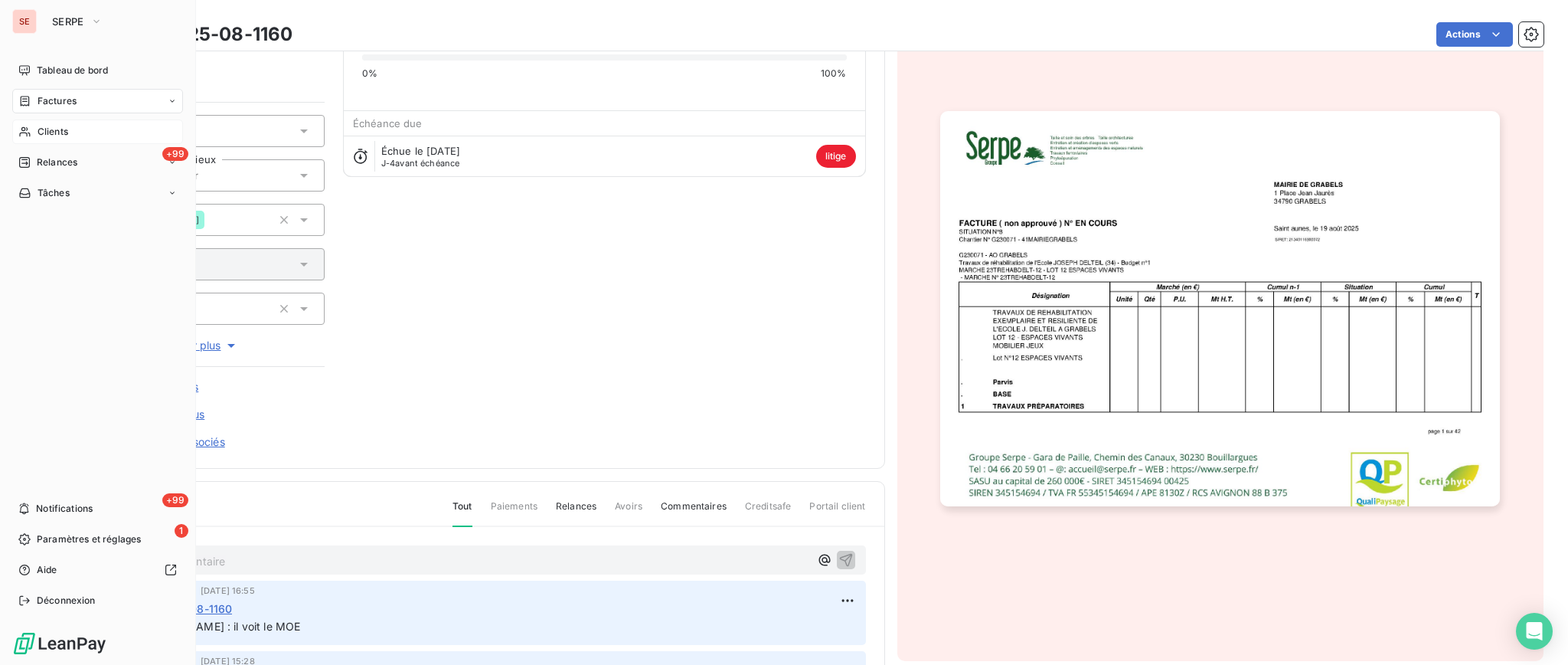
click at [54, 99] on span "Factures" at bounding box center [57, 100] width 39 height 14
click at [40, 96] on span "Factures" at bounding box center [57, 100] width 39 height 14
click at [70, 132] on span "Factures" at bounding box center [56, 131] width 39 height 14
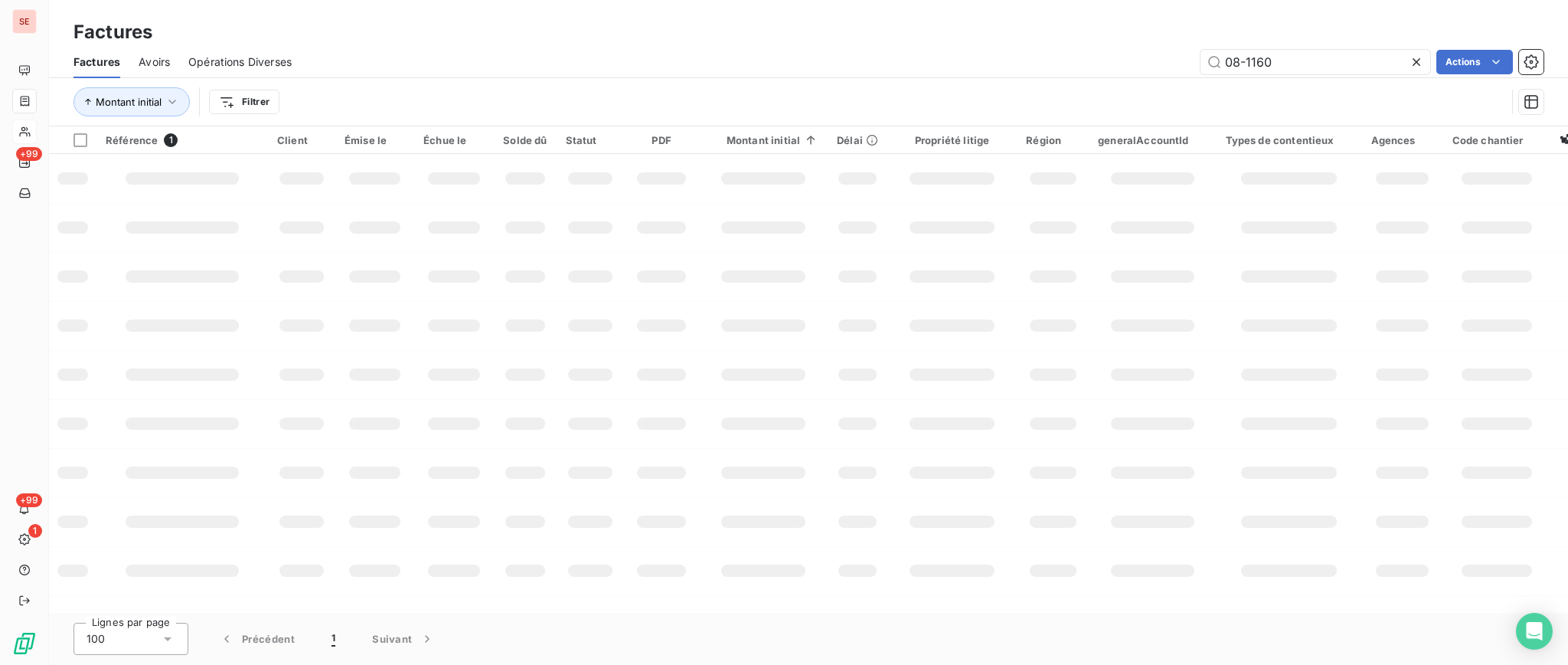
drag, startPoint x: 1328, startPoint y: 50, endPoint x: 1078, endPoint y: 25, distance: 251.2
click at [1078, 25] on div "Factures Factures Avoirs Opérations Diverses 08-1160 Actions Montant initial Fi…" at bounding box center [809, 63] width 1519 height 127
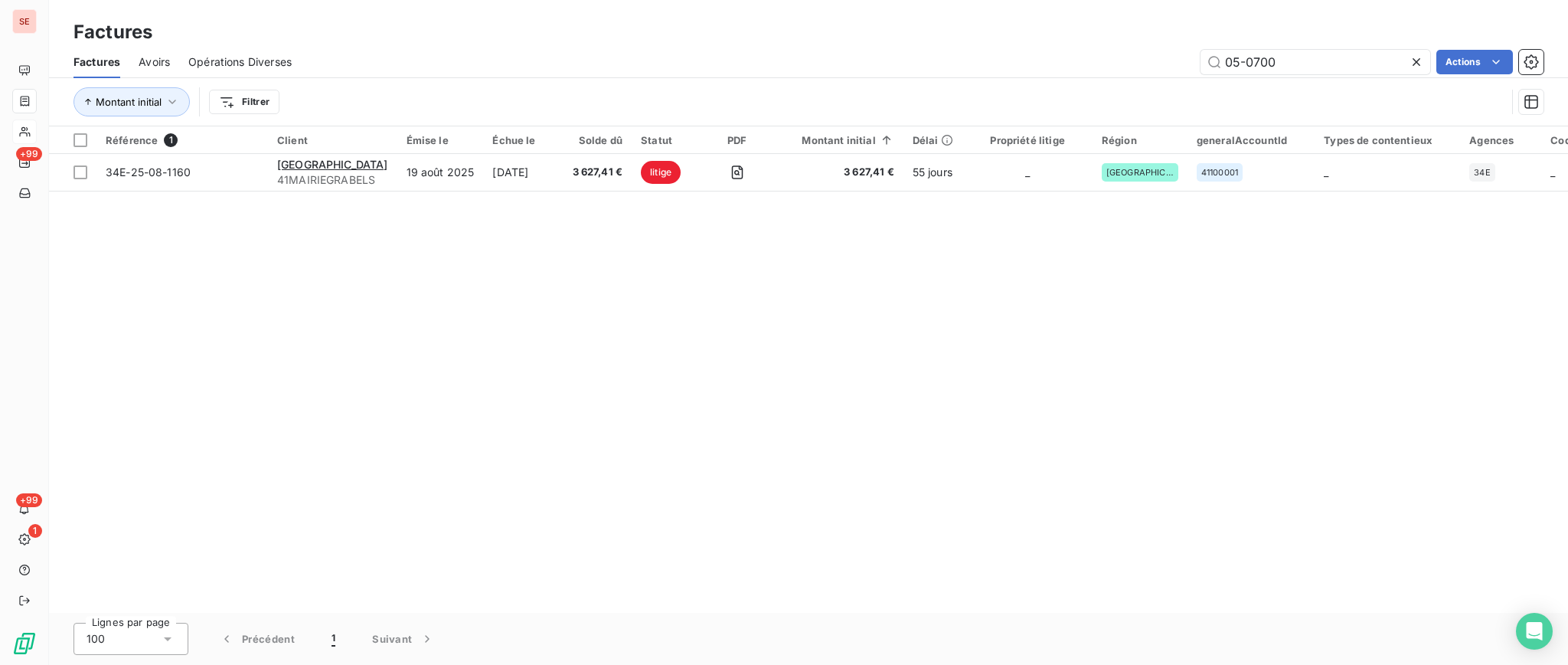
type input "05-0700"
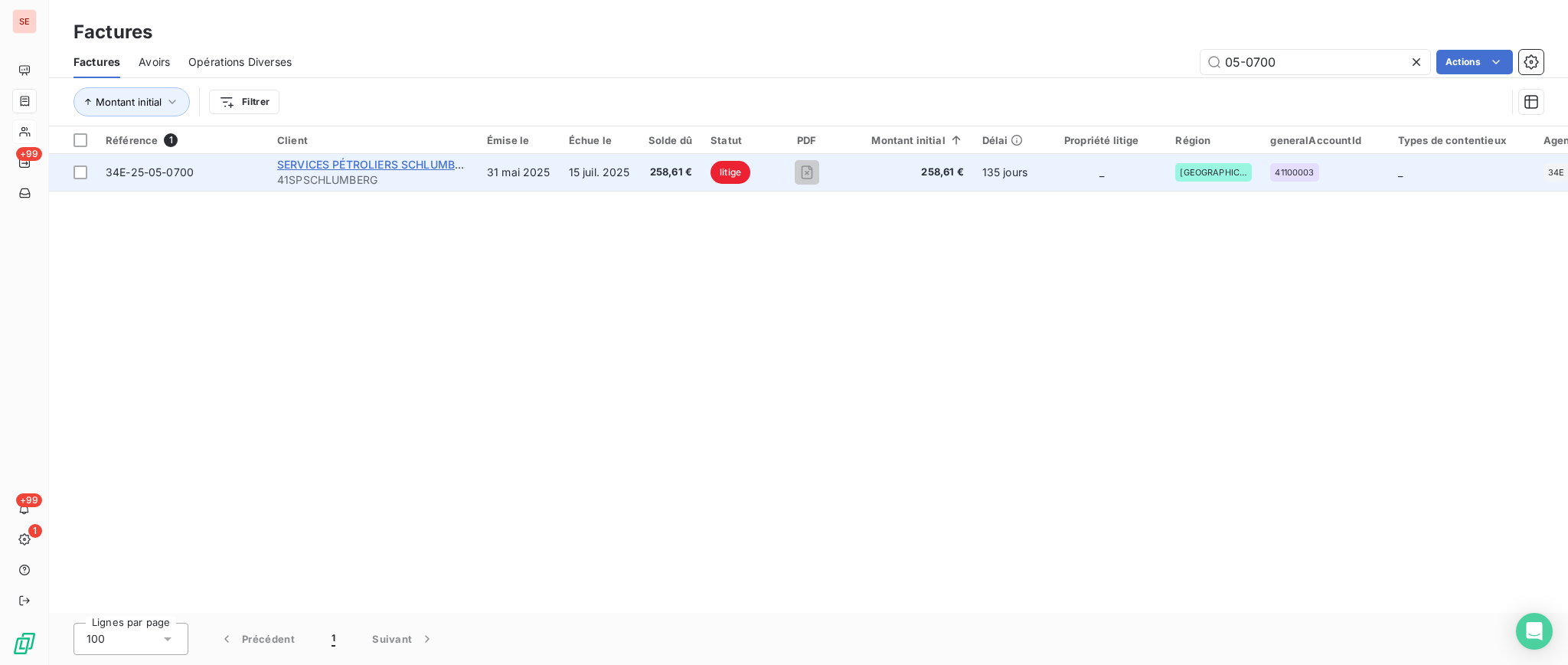
click at [358, 170] on span "SERVICES PÉTROLIERS SCHLUMBERGER" at bounding box center [383, 164] width 212 height 13
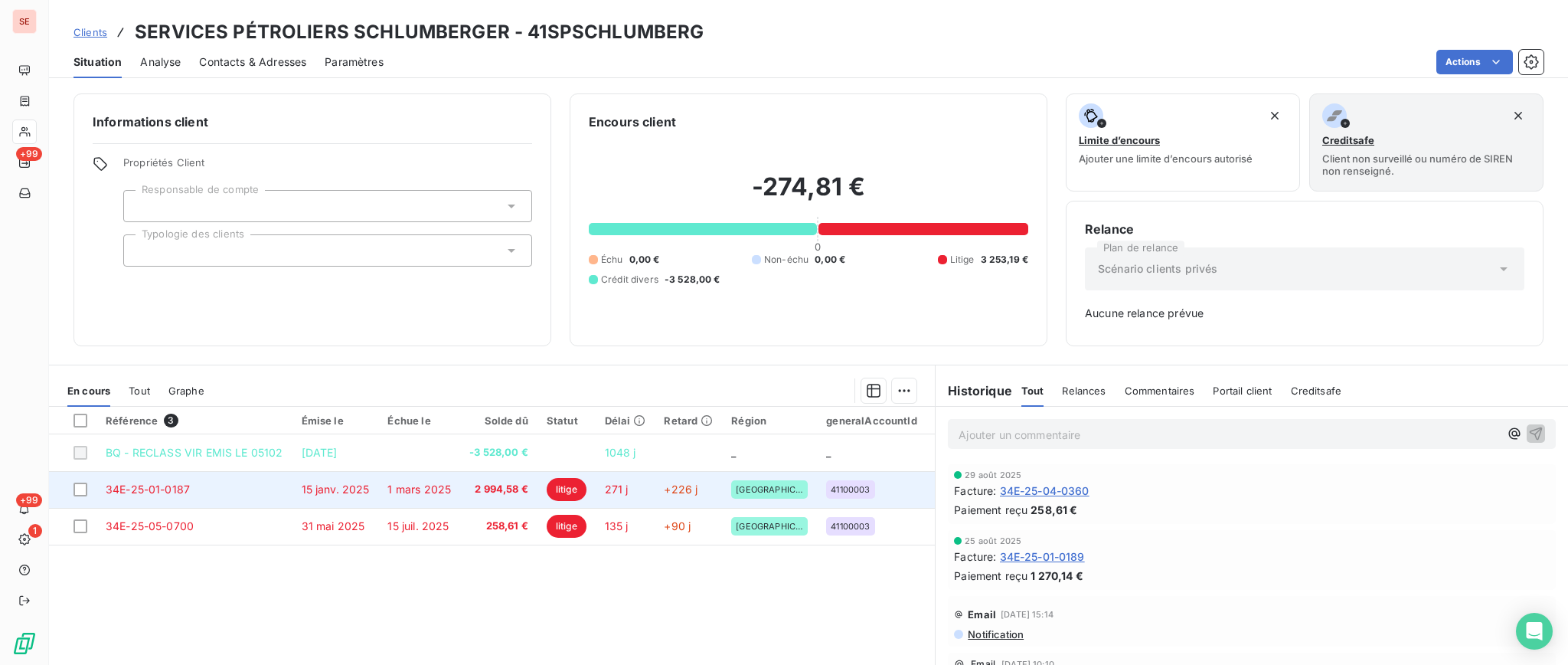
click at [349, 490] on span "15 janv. 2025" at bounding box center [336, 489] width 68 height 13
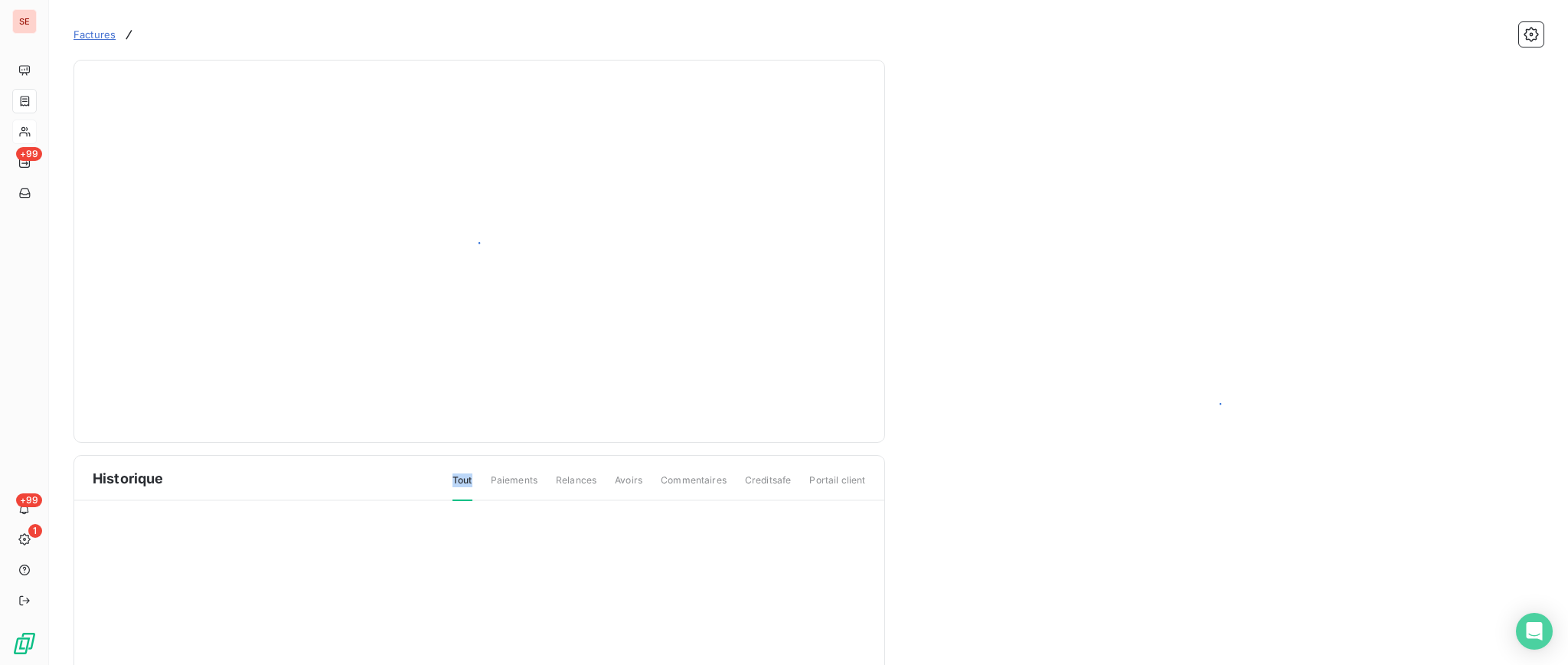
click at [349, 490] on div "Historique Tout Paiements Relances Avoirs Commentaires Creditsafe Portail client" at bounding box center [478, 478] width 809 height 45
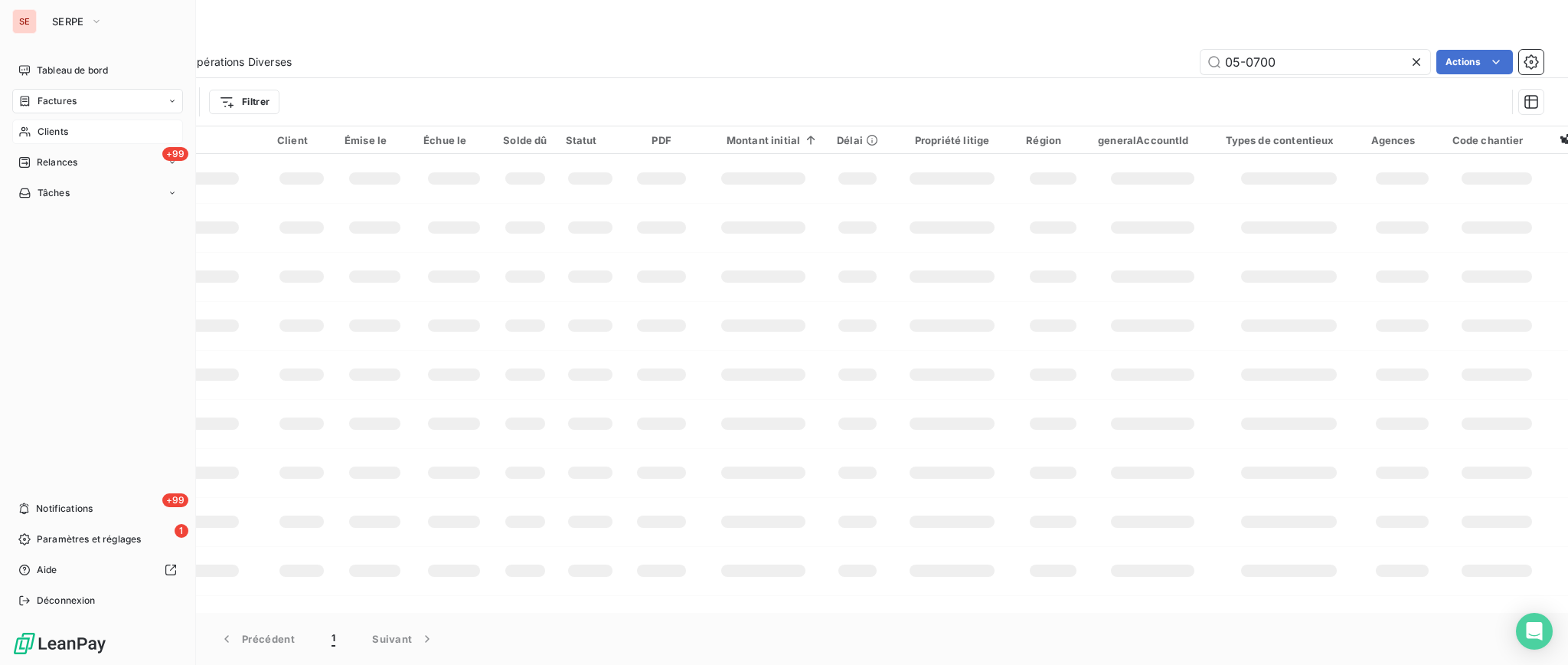
click at [62, 96] on span "Factures" at bounding box center [57, 100] width 39 height 14
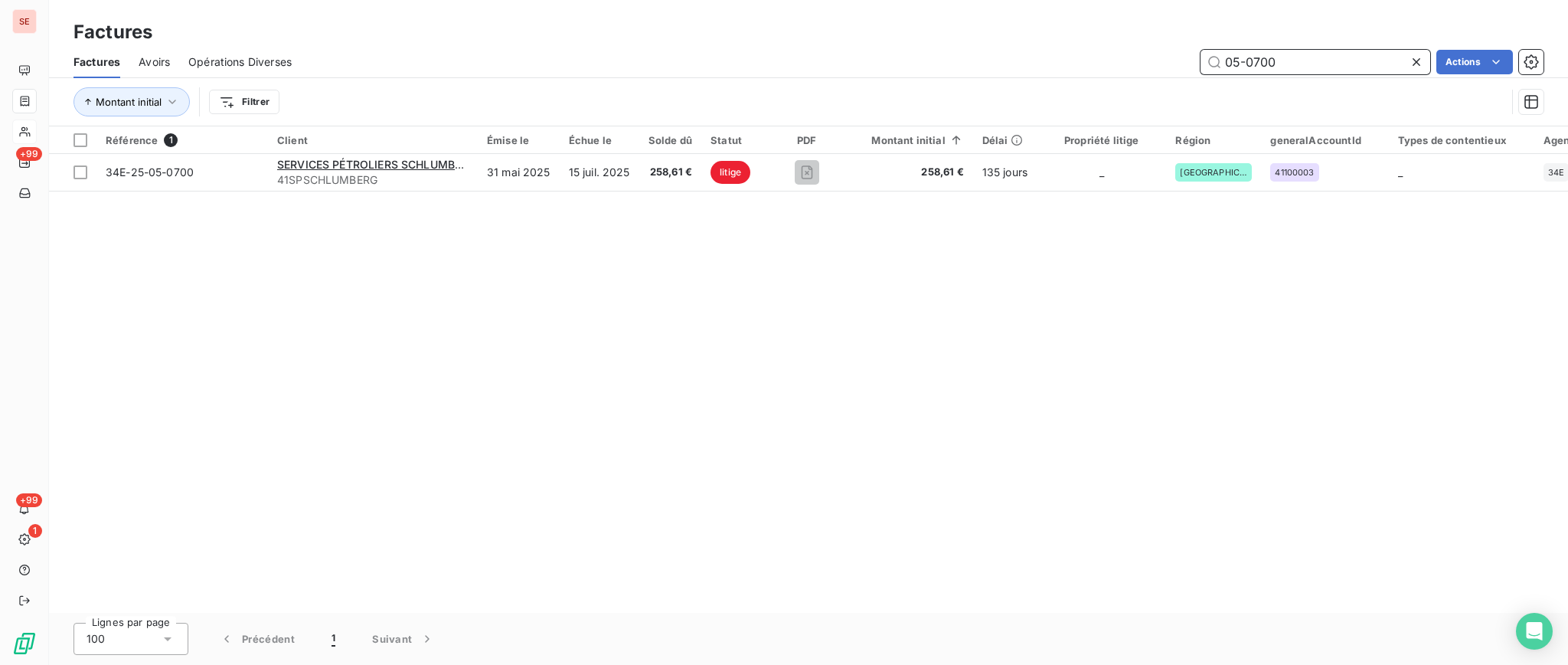
drag, startPoint x: 1203, startPoint y: 55, endPoint x: 1010, endPoint y: 53, distance: 193.0
click at [1012, 53] on div "05-0700 Actions" at bounding box center [926, 62] width 1233 height 25
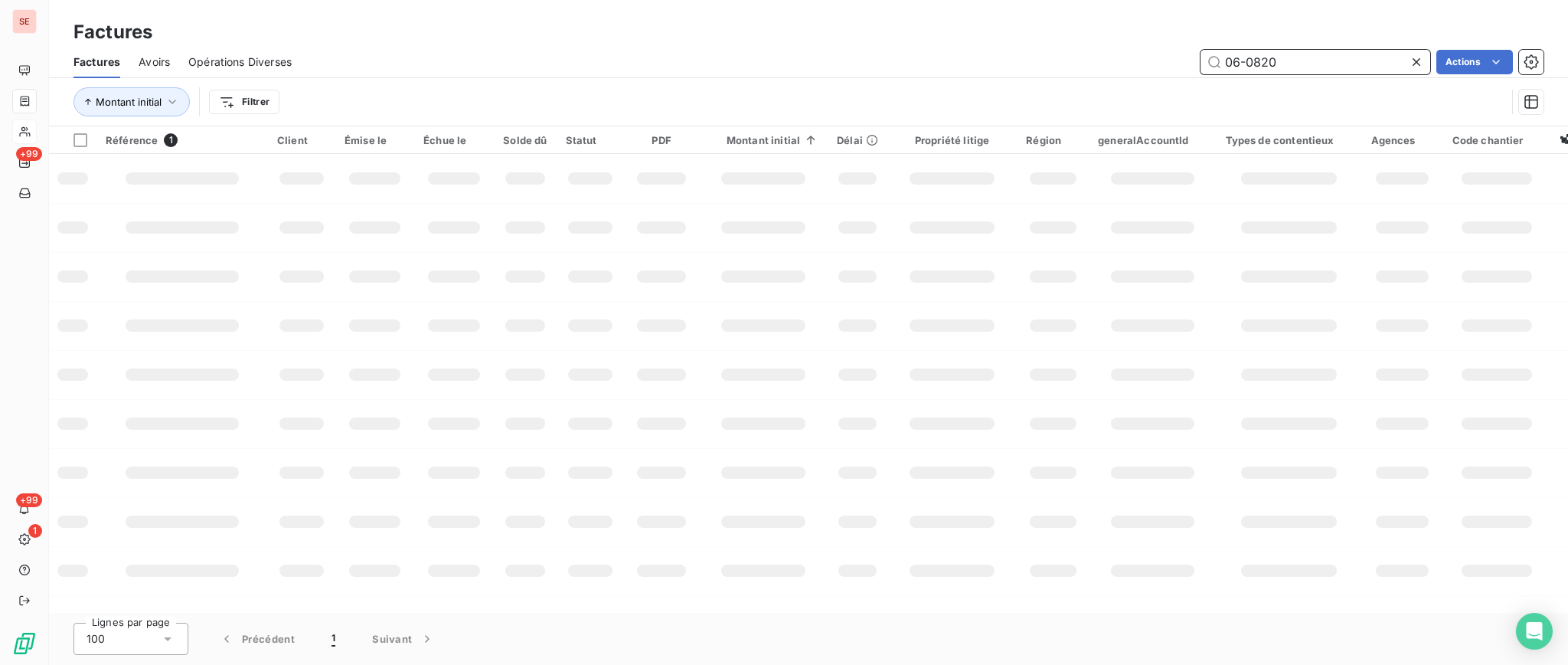
type input "06-0820"
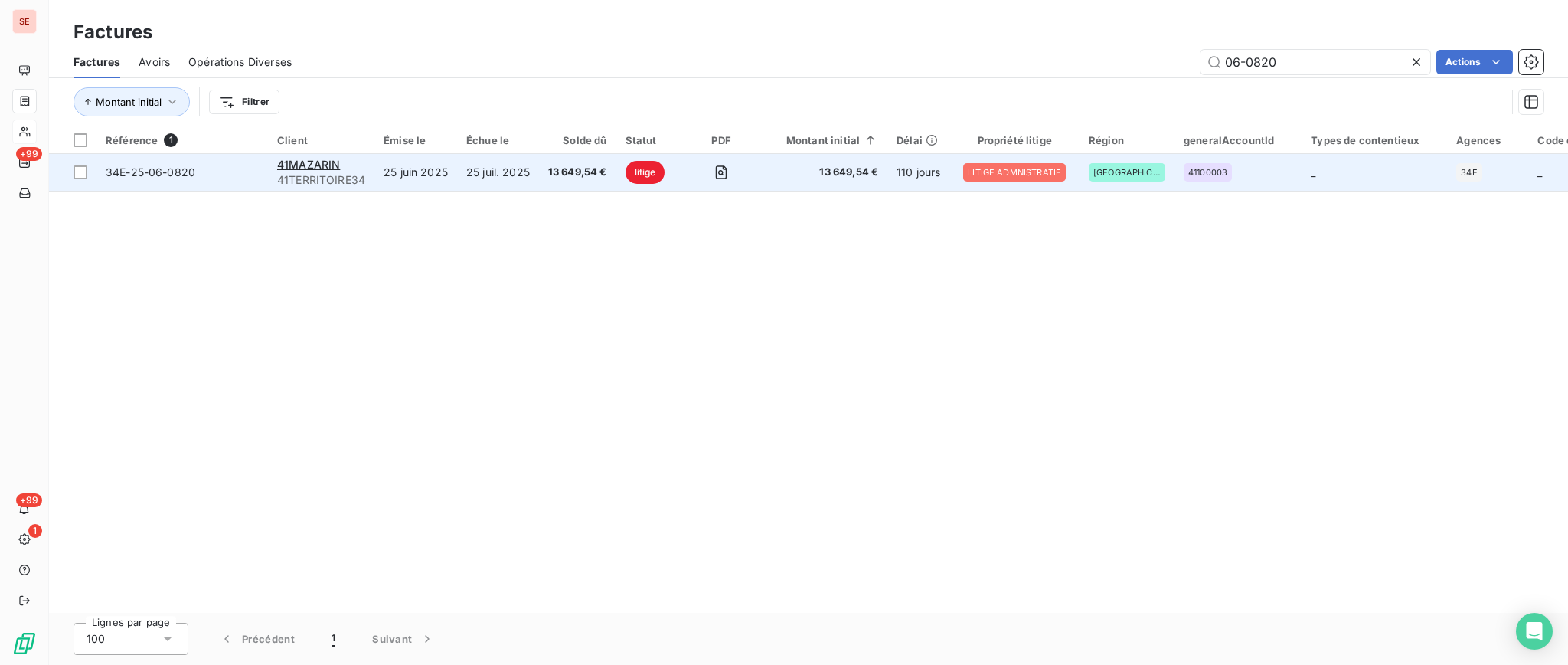
click at [388, 174] on td "25 juin 2025" at bounding box center [415, 172] width 83 height 37
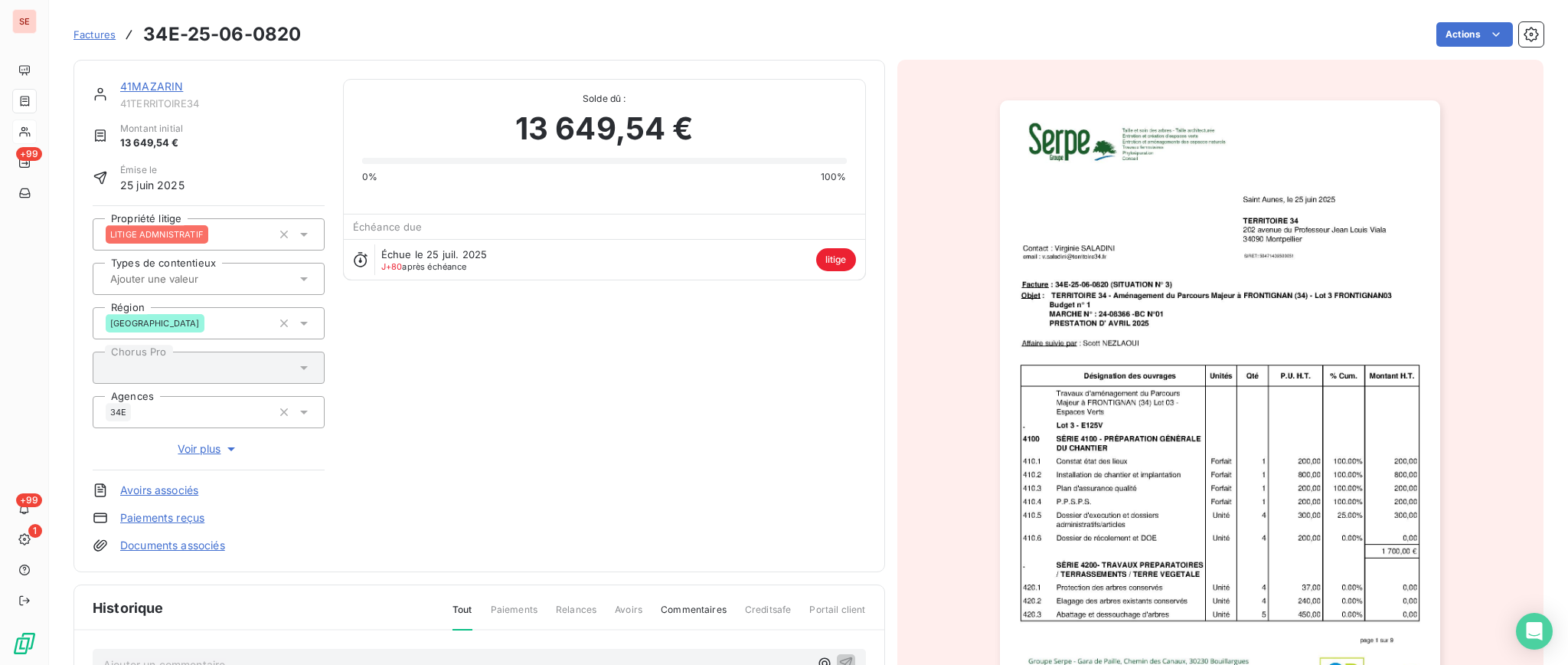
click at [140, 84] on link "41MAZARIN" at bounding box center [151, 86] width 63 height 13
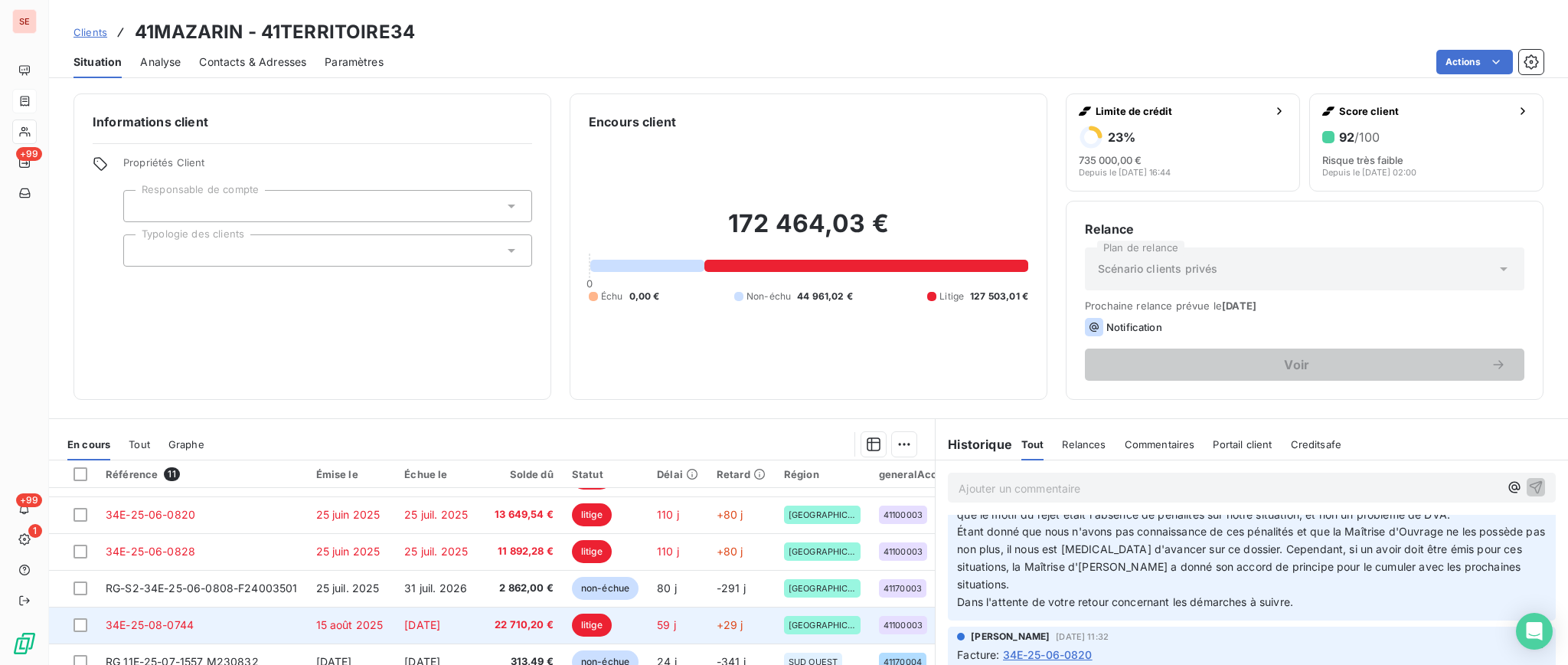
scroll to position [143, 0]
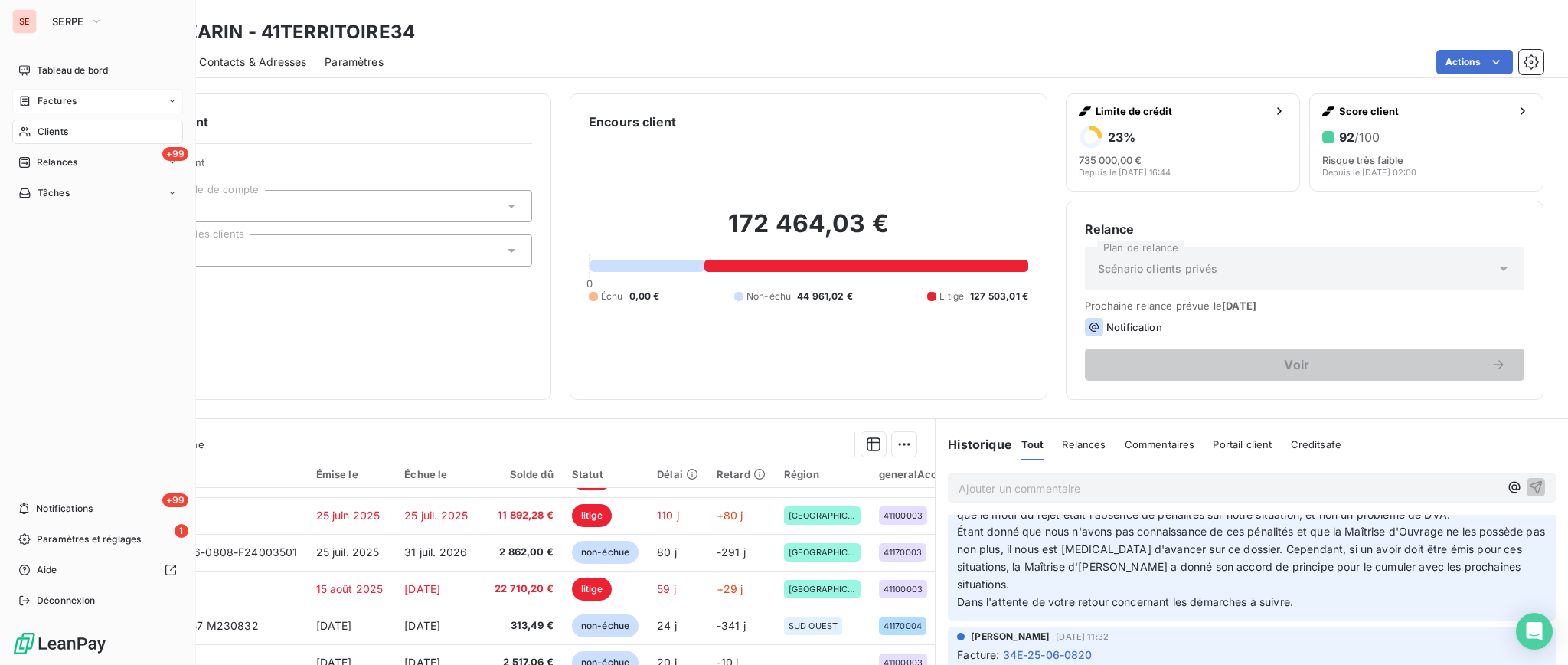
click at [58, 138] on span "Clients" at bounding box center [53, 131] width 30 height 14
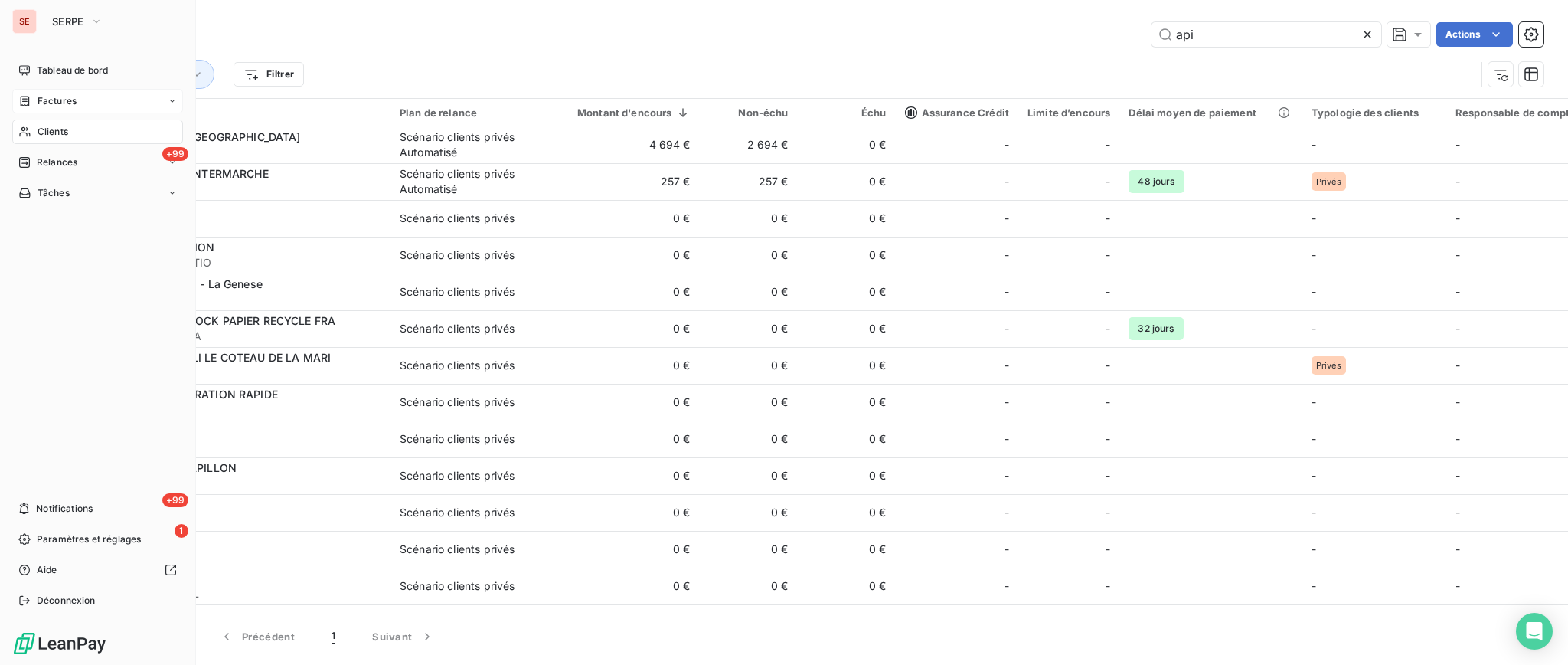
click at [53, 96] on span "Factures" at bounding box center [57, 100] width 39 height 14
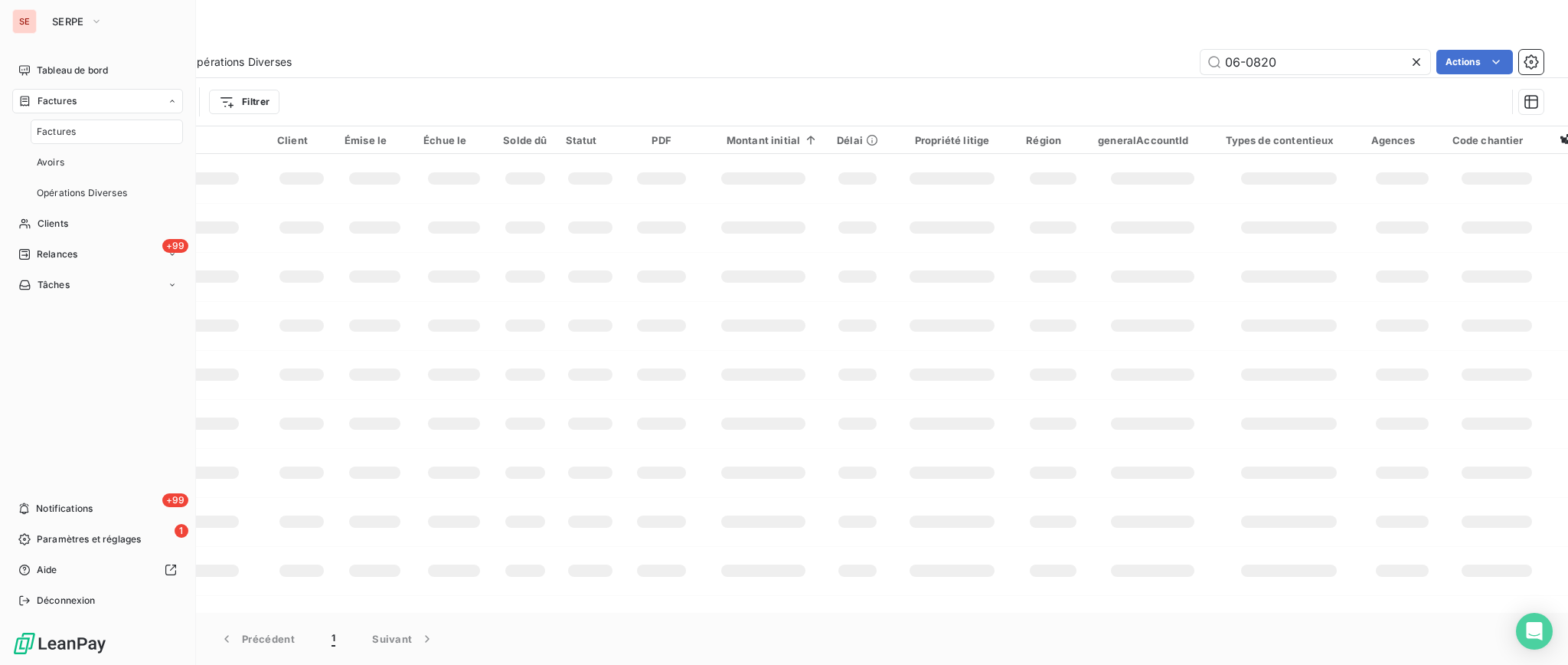
click at [54, 130] on span "Factures" at bounding box center [56, 131] width 39 height 14
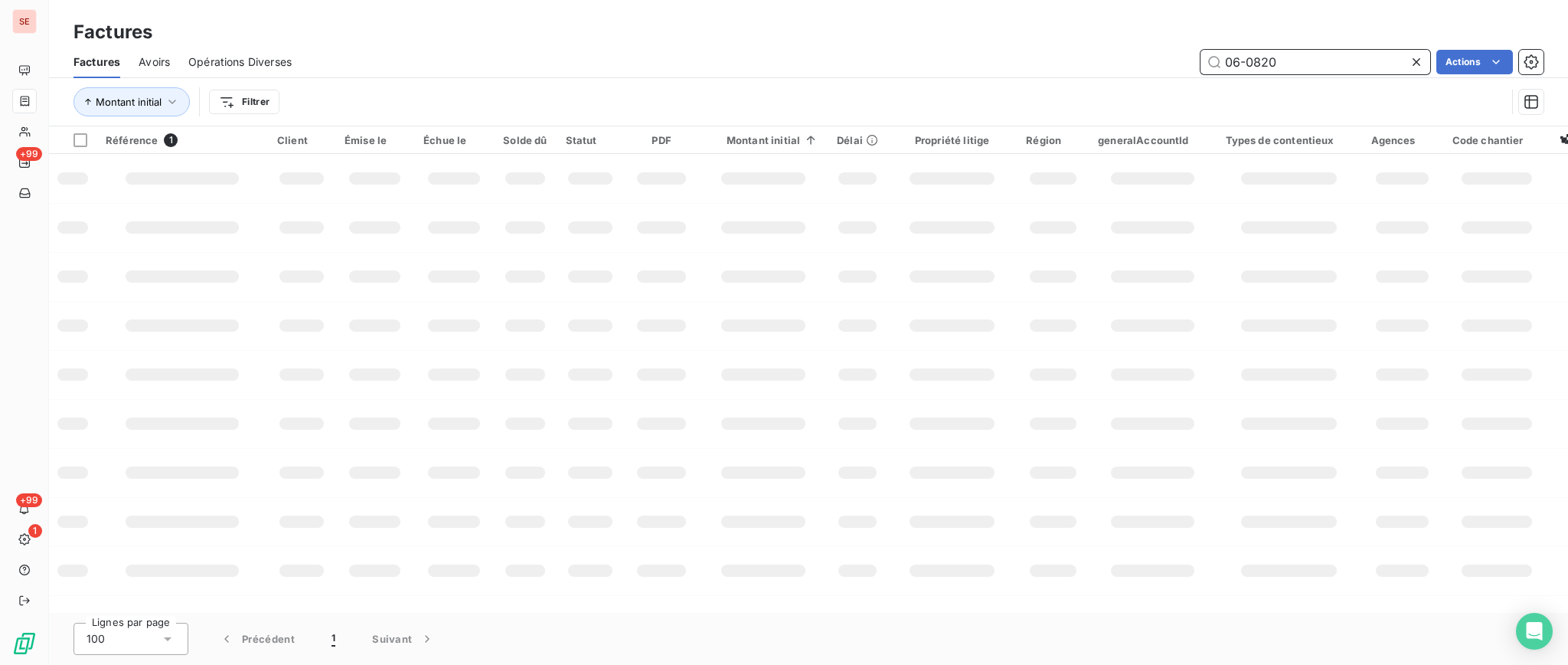
drag, startPoint x: 1309, startPoint y: 57, endPoint x: 1149, endPoint y: 56, distance: 160.0
click at [1149, 56] on div "06-0820 Actions" at bounding box center [926, 62] width 1233 height 25
type input "03-0531"
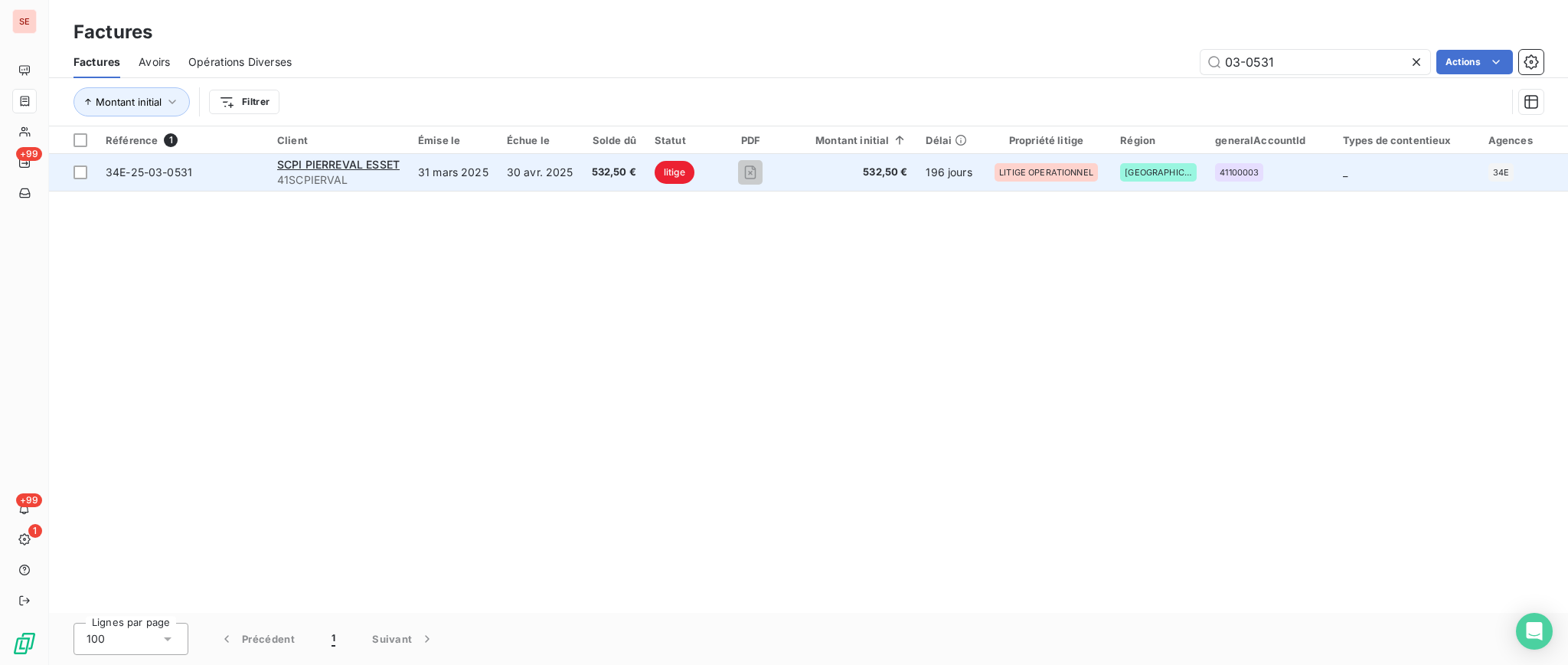
click at [372, 178] on span "41SCPIERVAL" at bounding box center [338, 179] width 123 height 15
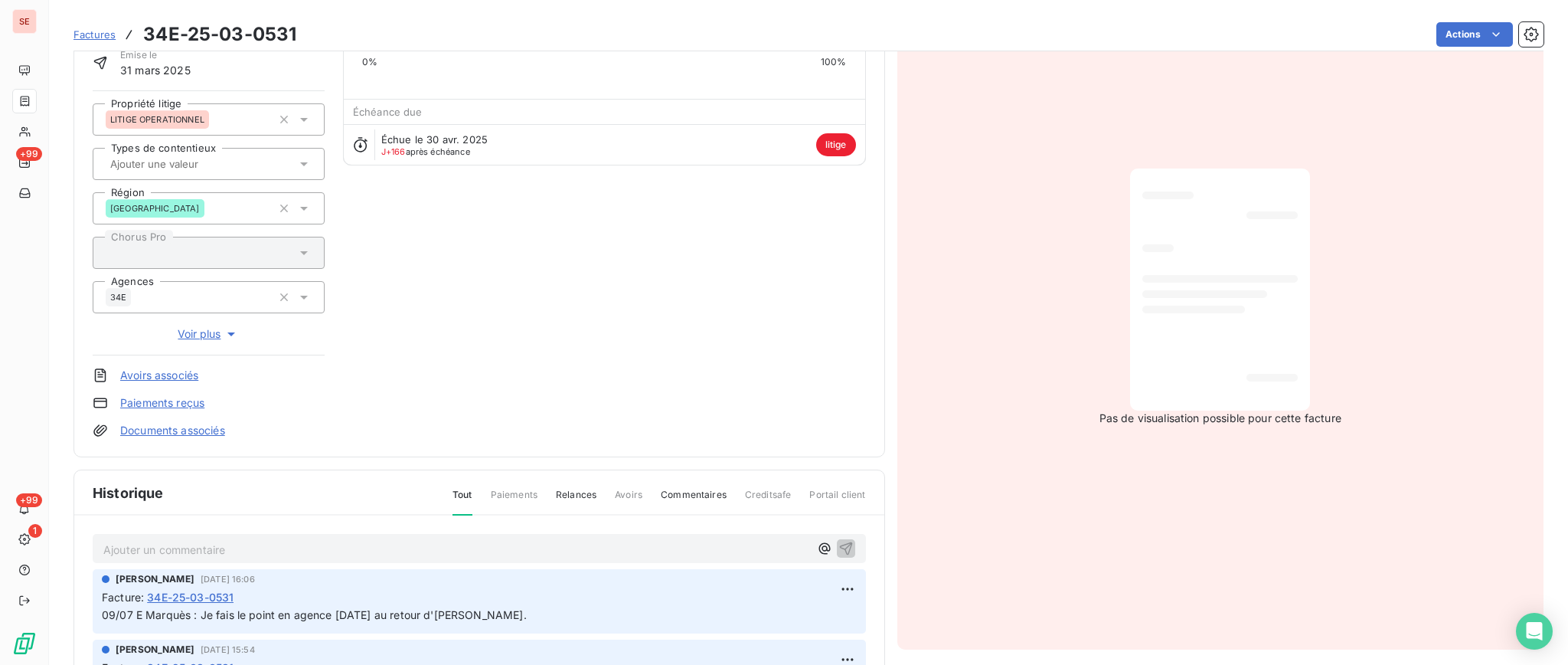
scroll to position [205, 0]
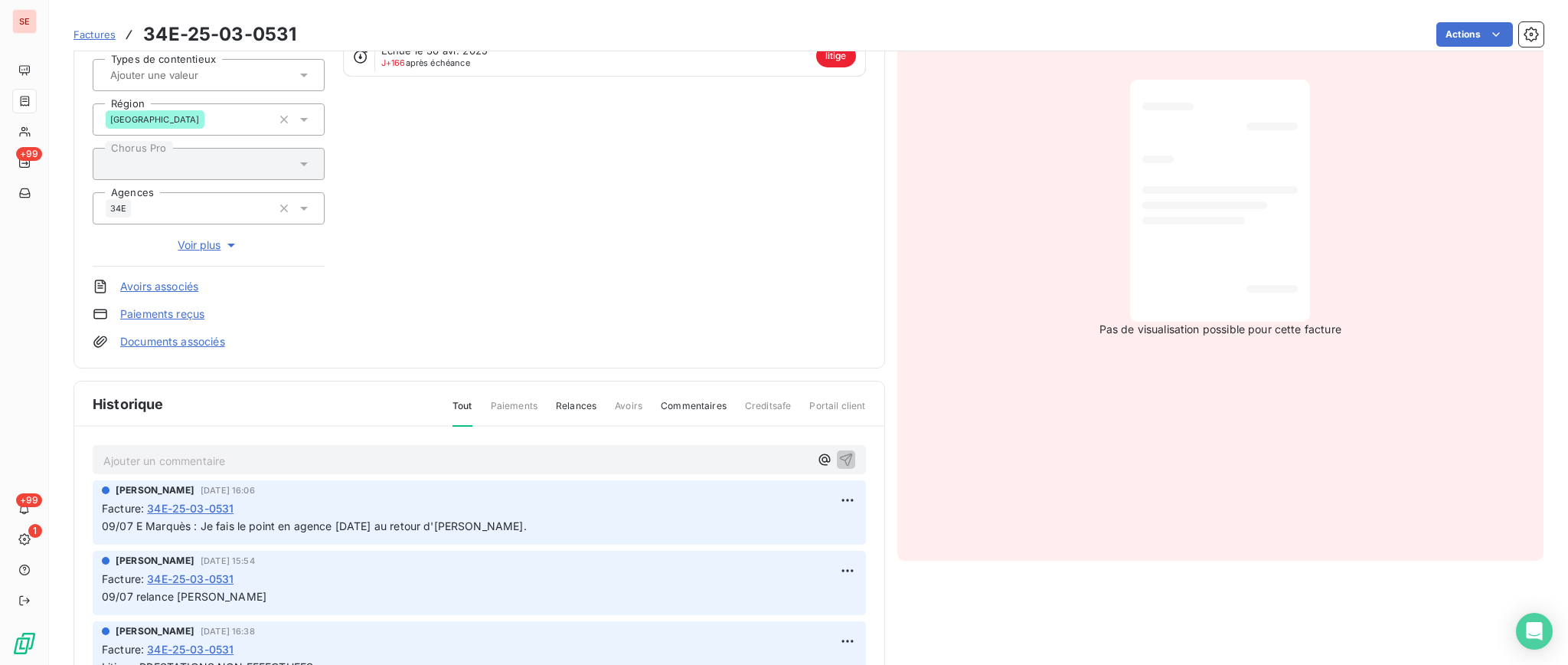
click at [222, 458] on p "Ajouter un commentaire ﻿" at bounding box center [456, 460] width 706 height 19
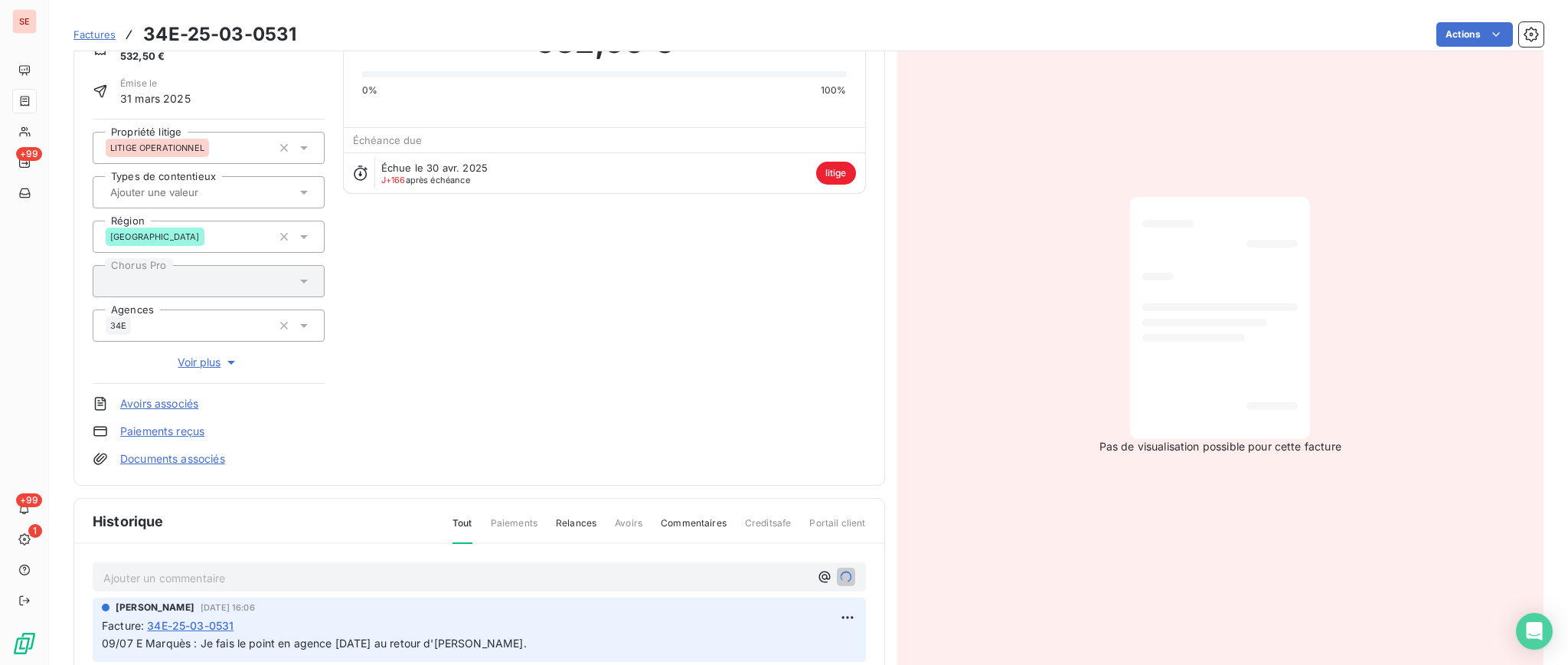
scroll to position [0, 0]
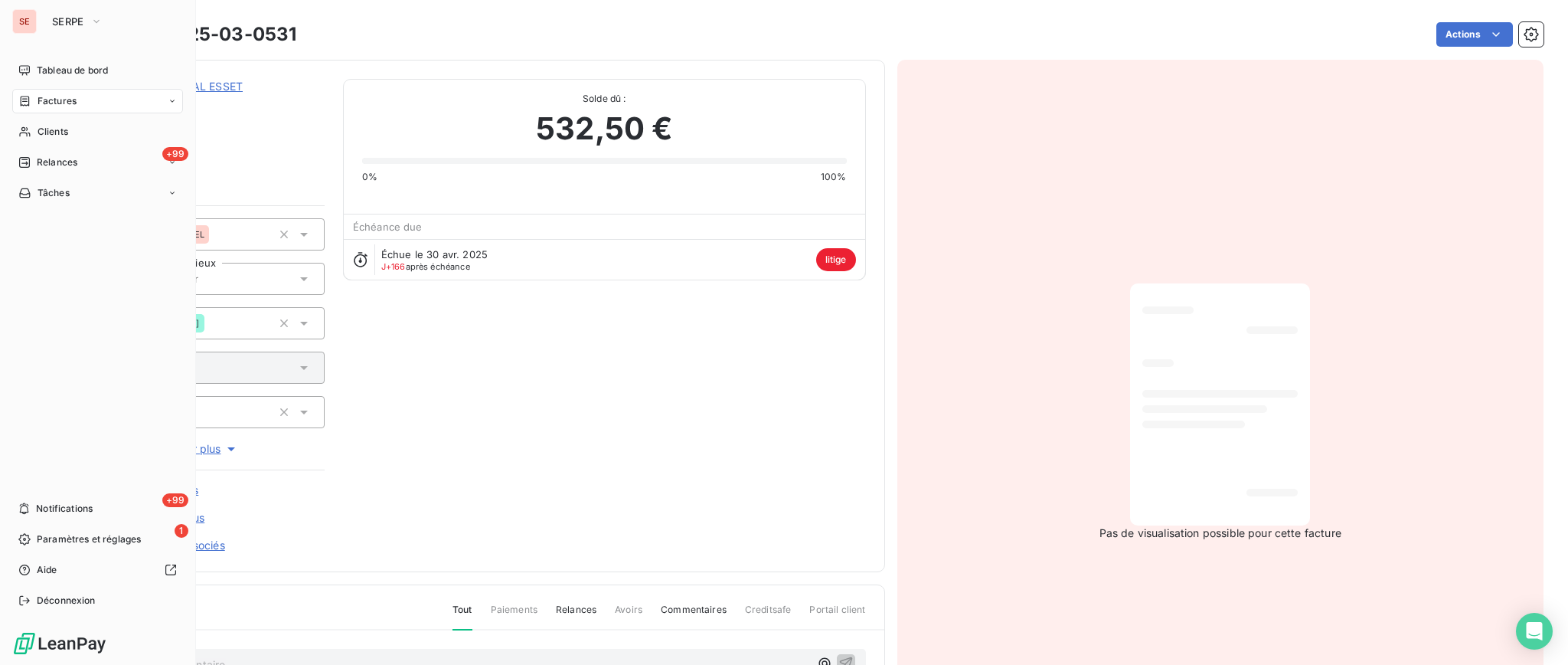
click at [38, 104] on span "Factures" at bounding box center [57, 100] width 39 height 14
click at [70, 104] on span "Factures" at bounding box center [57, 100] width 39 height 14
click at [66, 132] on span "Factures" at bounding box center [56, 131] width 39 height 14
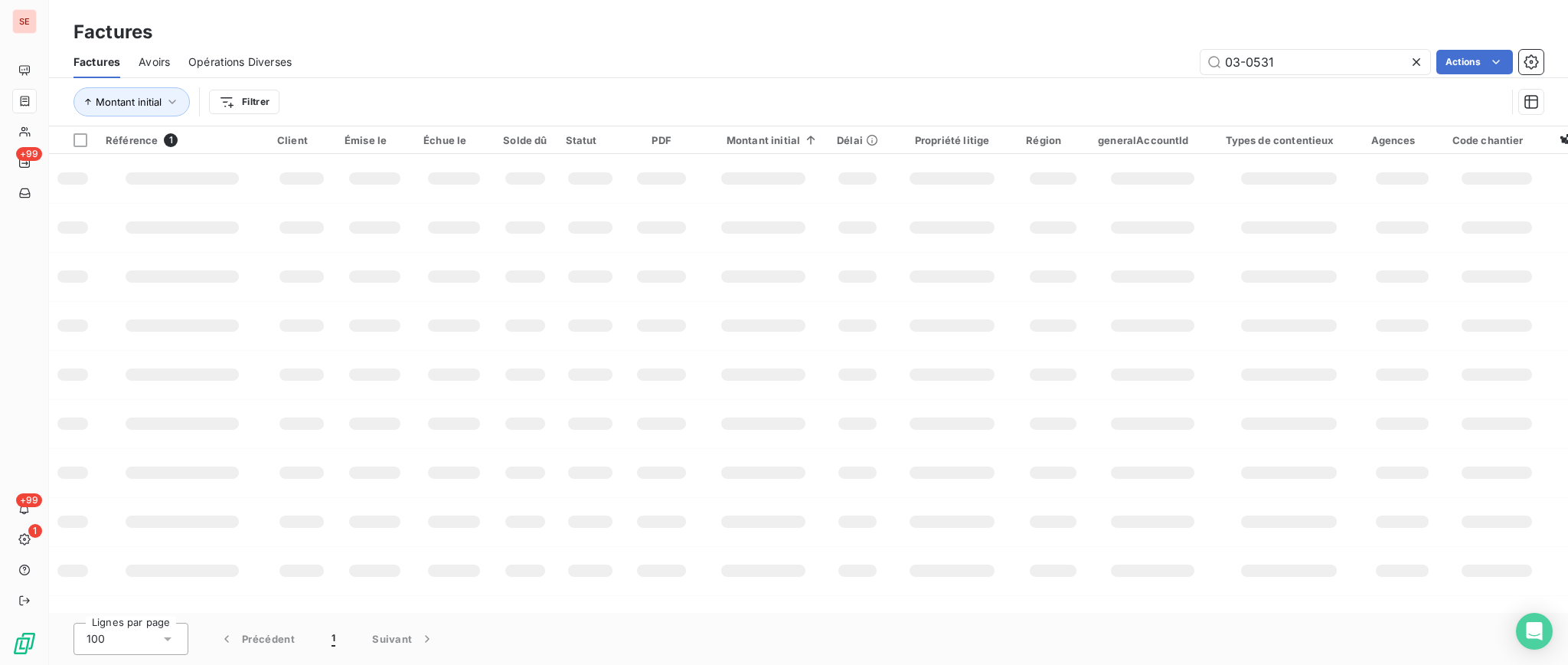
drag, startPoint x: 1333, startPoint y: 48, endPoint x: 1115, endPoint y: 36, distance: 218.3
click at [1127, 43] on div "Factures Factures Avoirs Opérations Diverses 03-0531 Actions Montant initial Fi…" at bounding box center [809, 63] width 1519 height 127
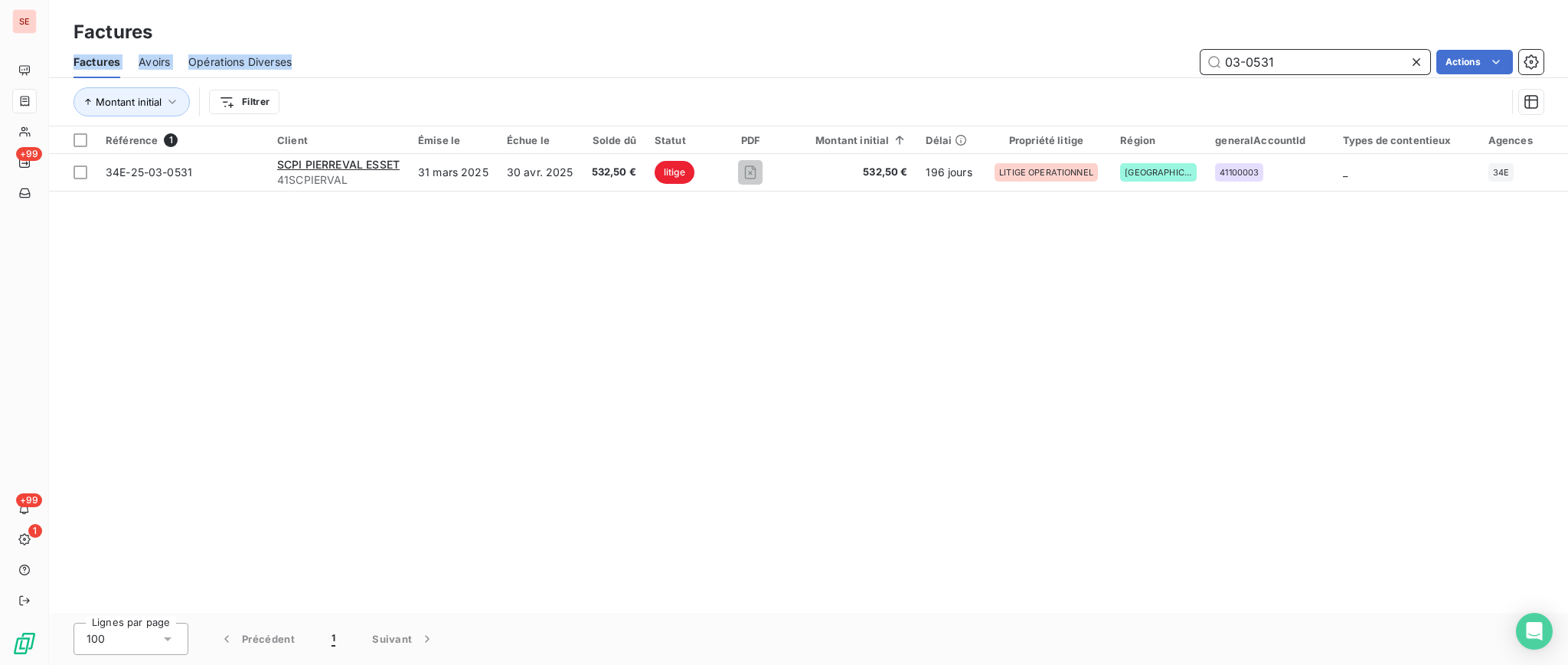
click at [1262, 60] on input "03-0531" at bounding box center [1315, 62] width 230 height 25
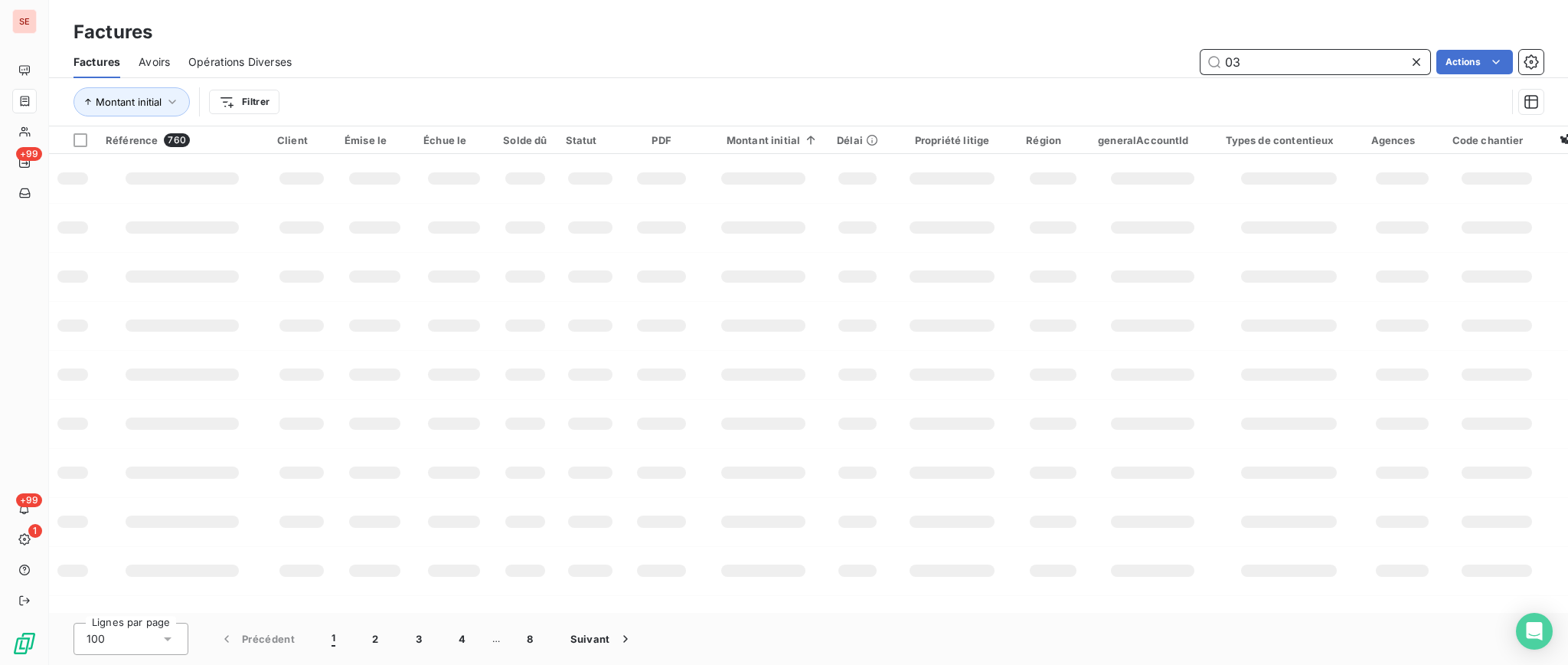
type input "0"
type input "05-0923"
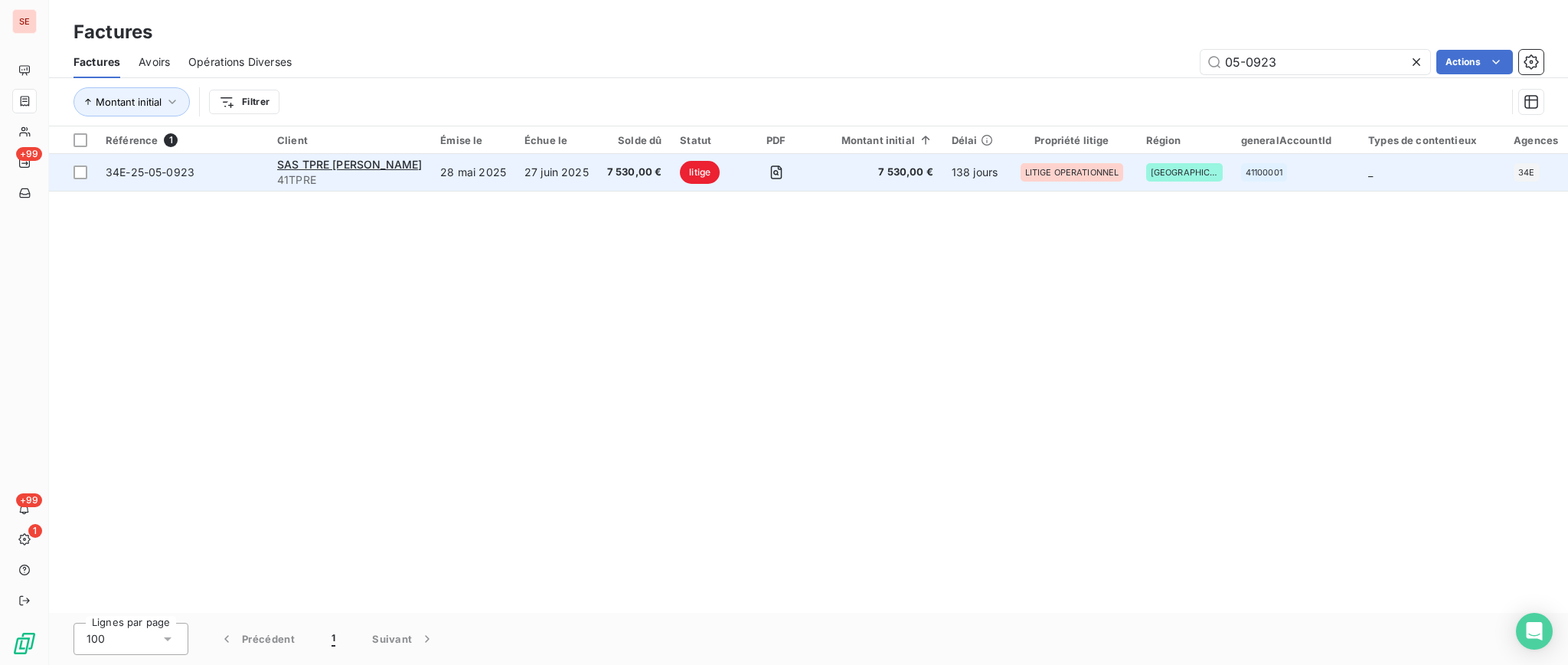
click at [463, 170] on td "28 mai 2025" at bounding box center [473, 172] width 84 height 37
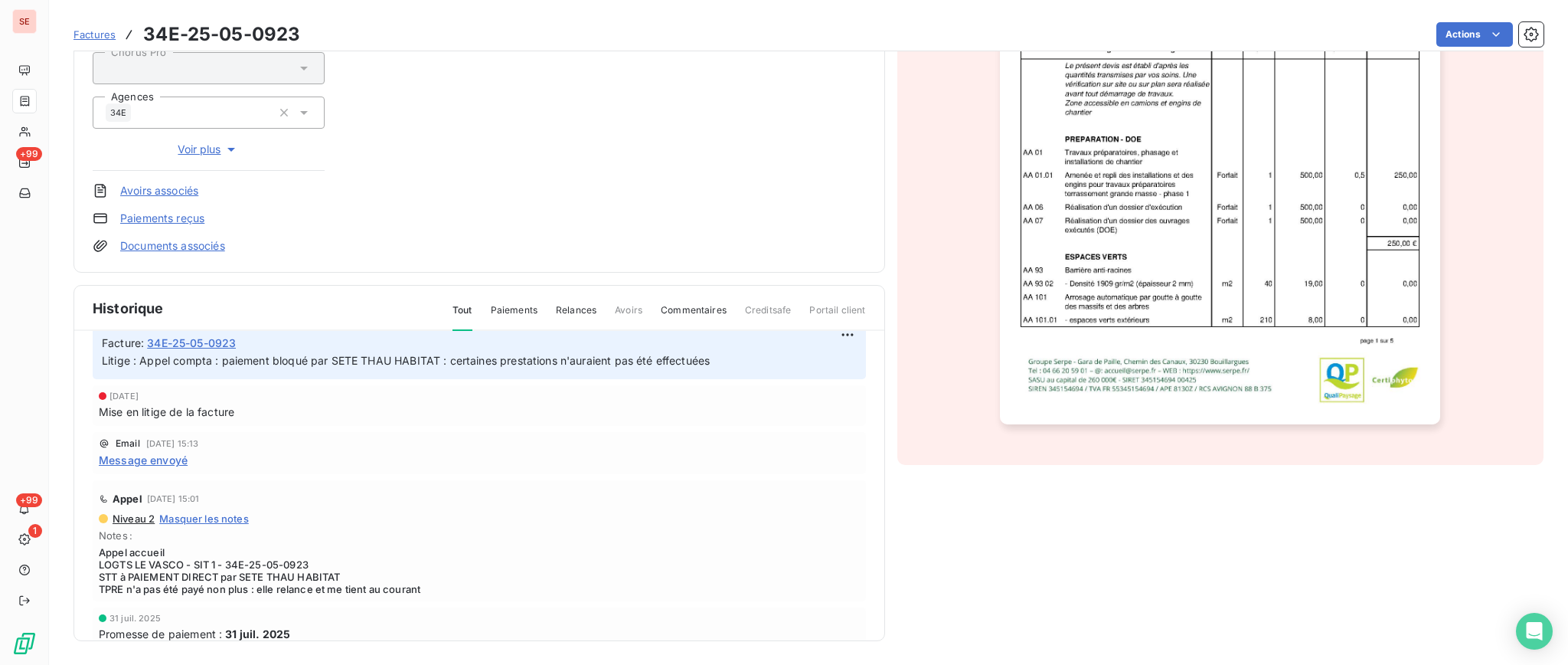
scroll to position [102, 0]
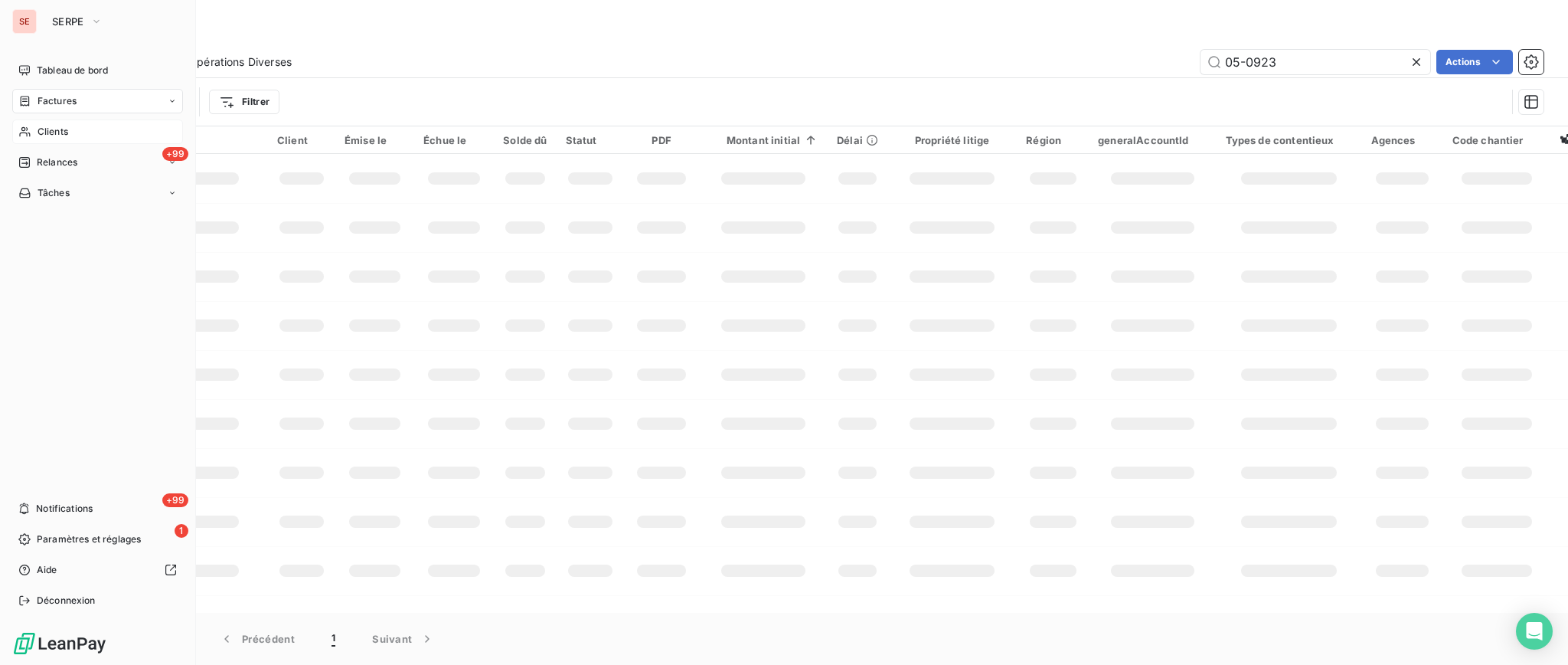
click at [56, 127] on span "Clients" at bounding box center [53, 131] width 30 height 14
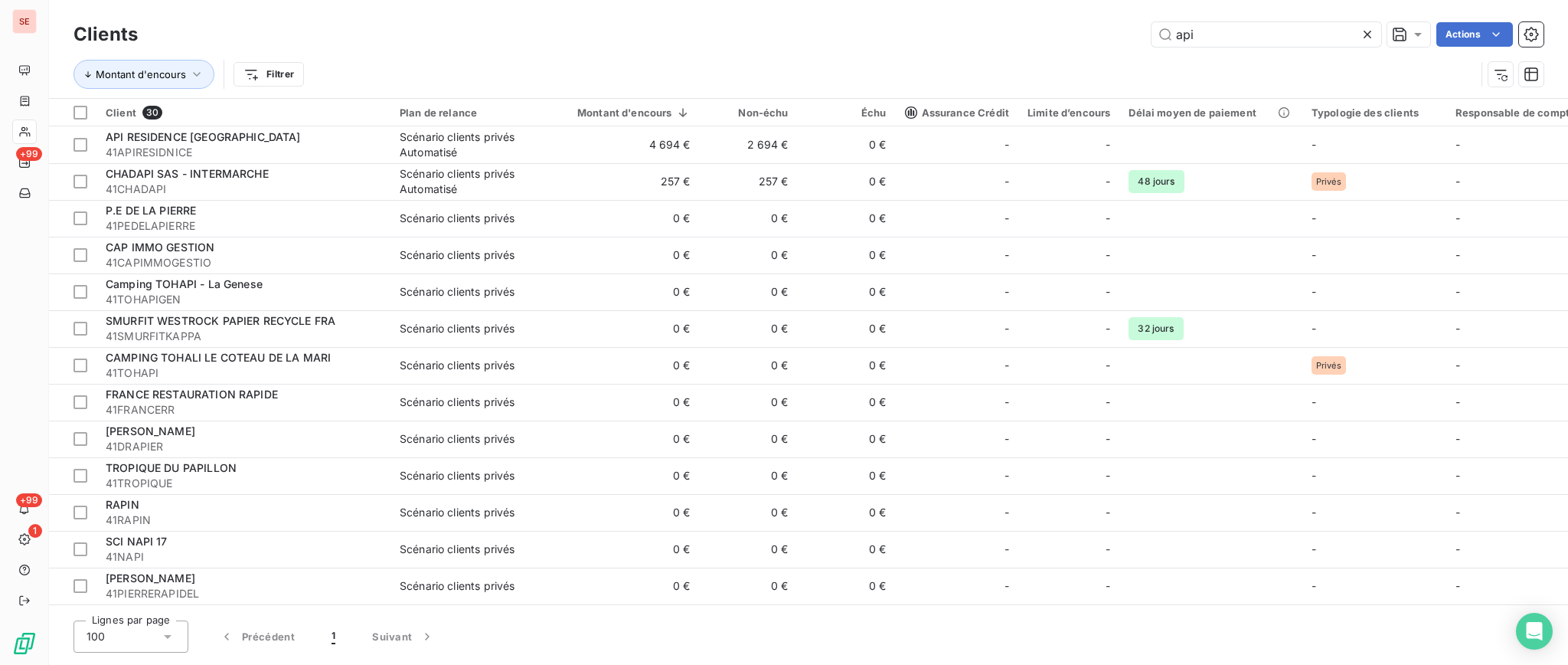
drag, startPoint x: 1270, startPoint y: 29, endPoint x: 1082, endPoint y: 45, distance: 188.7
click at [1082, 45] on div "api Actions" at bounding box center [849, 34] width 1387 height 25
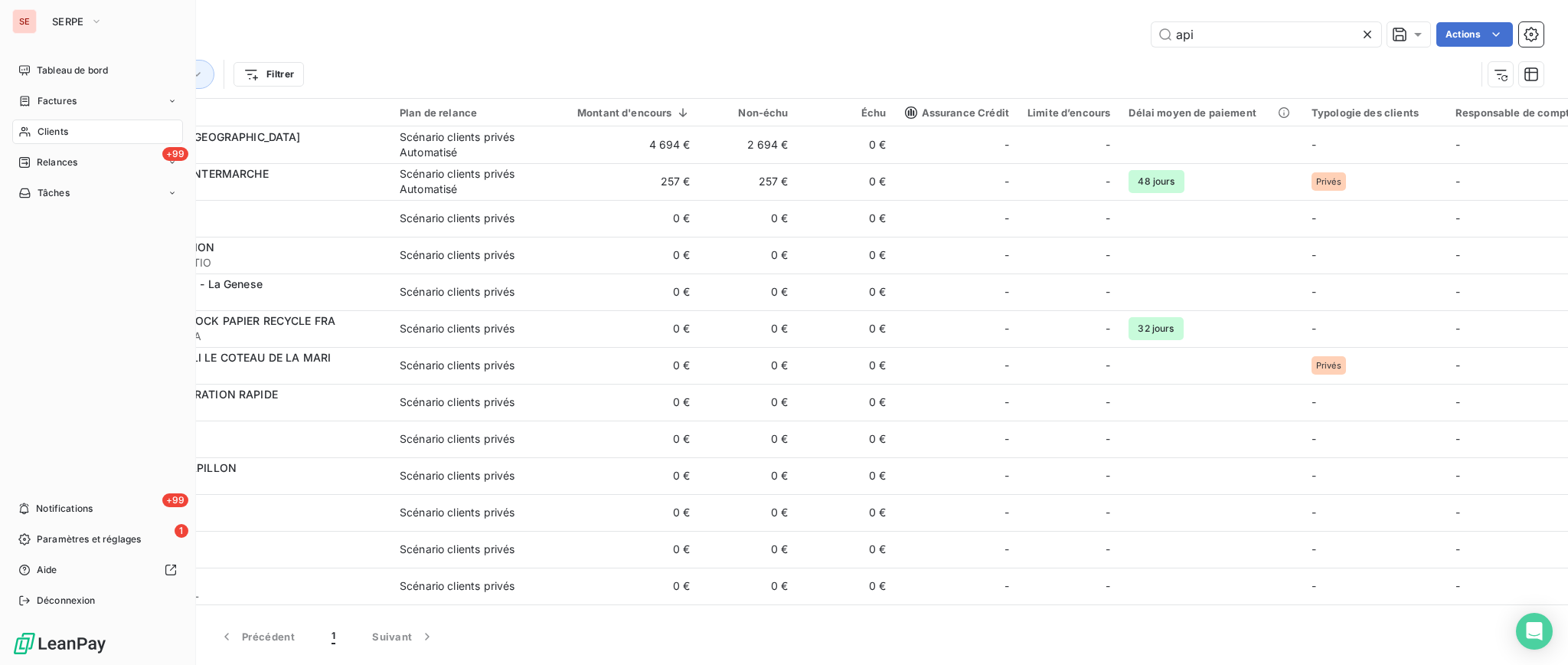
click at [47, 127] on span "Clients" at bounding box center [53, 131] width 30 height 14
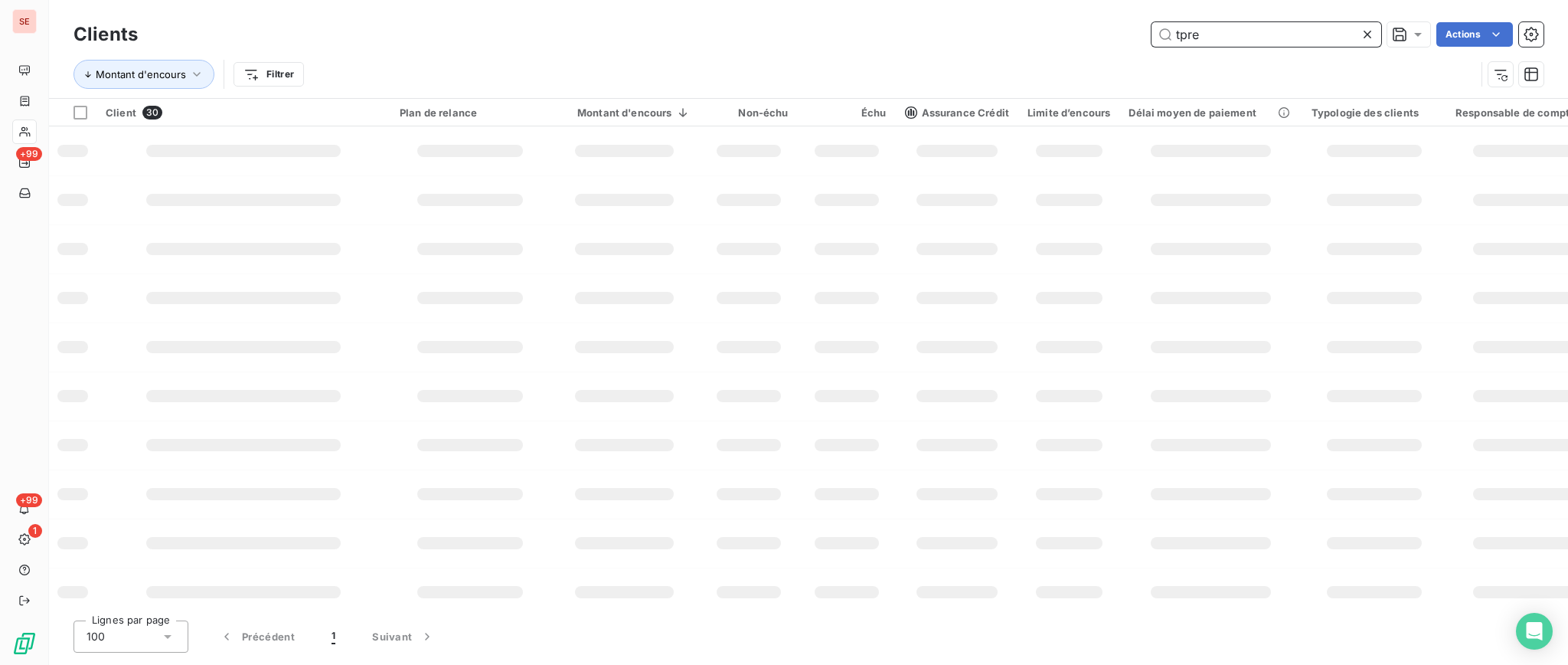
type input "tpre"
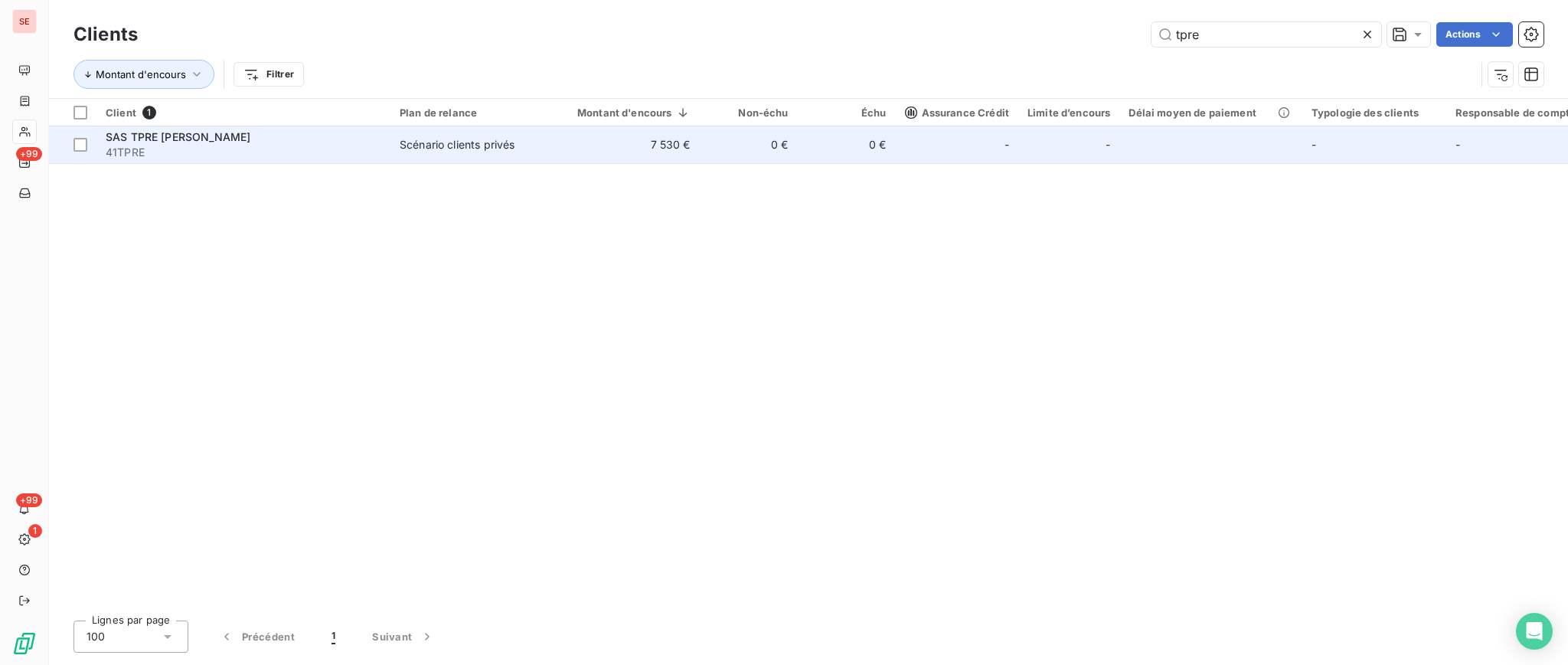
click at [572, 159] on td "7 530 €" at bounding box center [624, 145] width 150 height 37
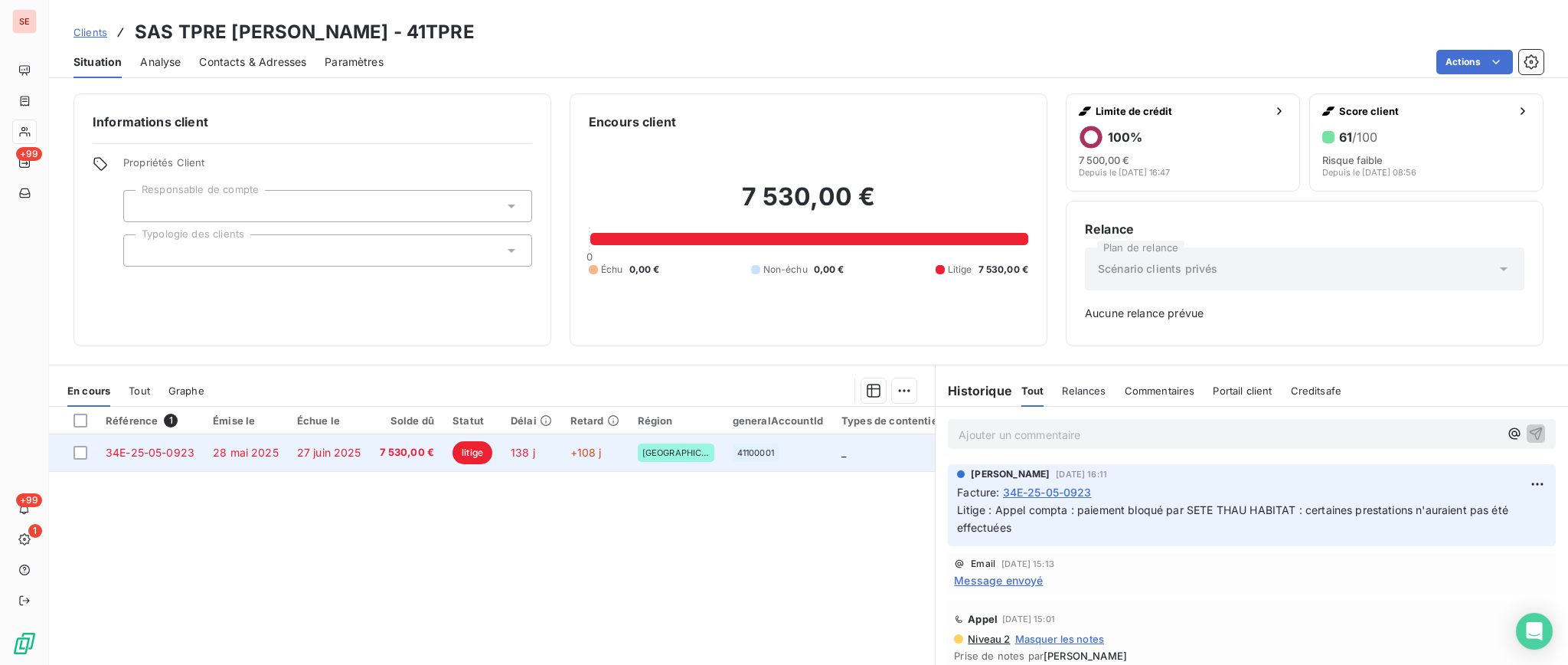
click at [303, 461] on td "27 juin 2025" at bounding box center [330, 452] width 83 height 37
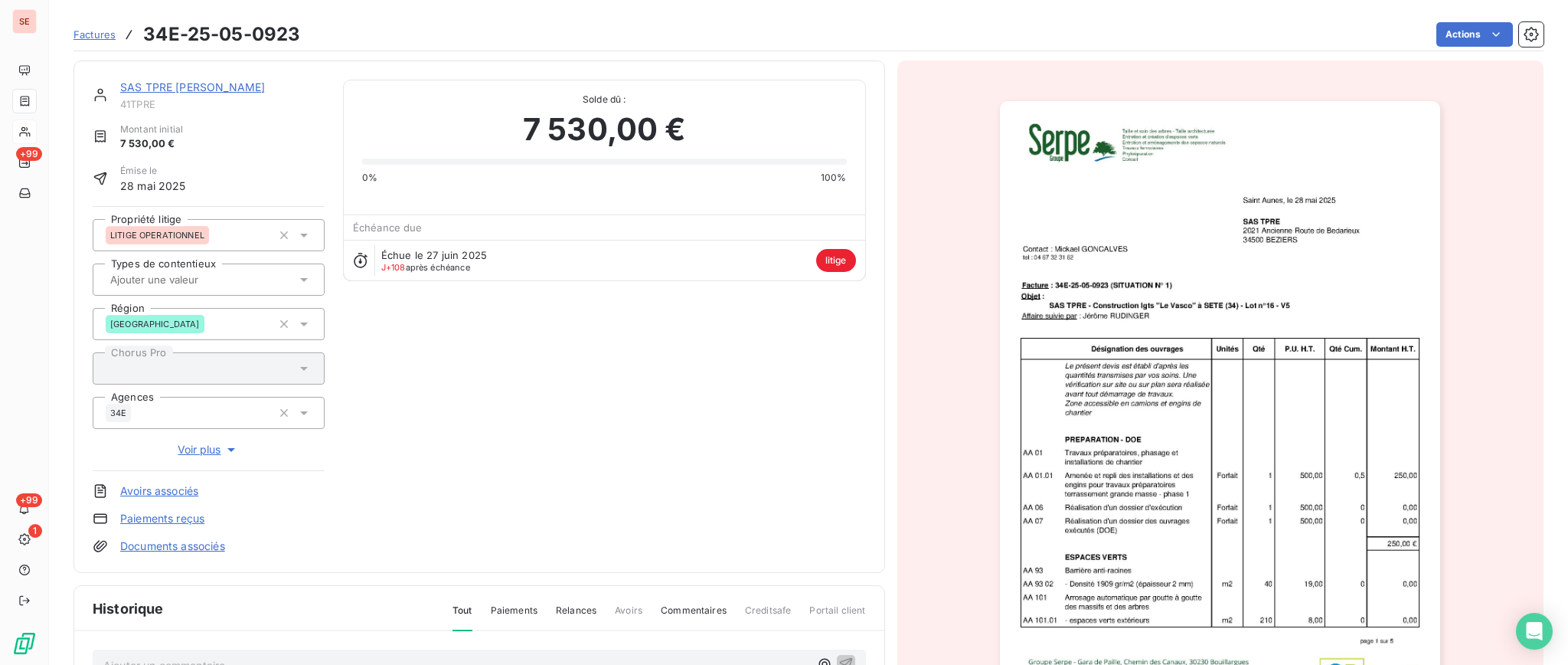
scroll to position [206, 0]
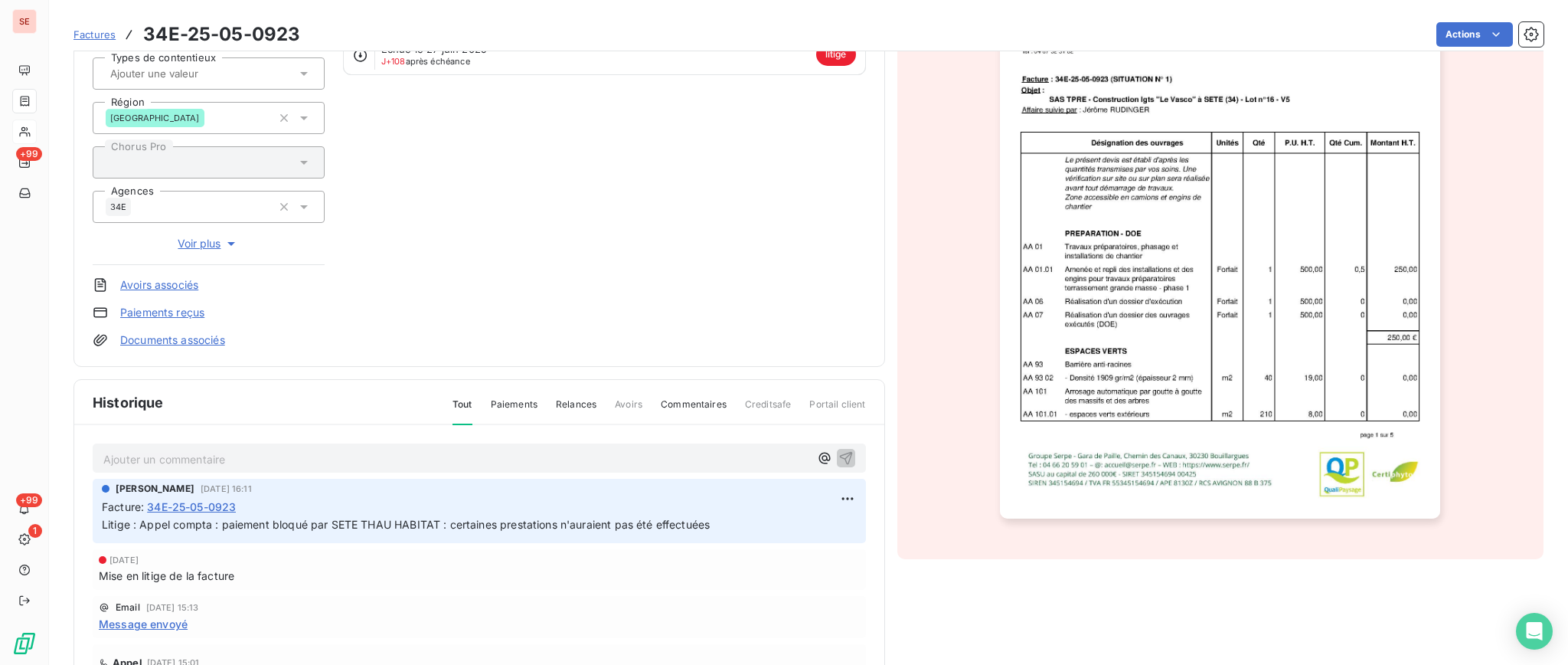
click at [190, 456] on p "Ajouter un commentaire ﻿" at bounding box center [456, 460] width 706 height 19
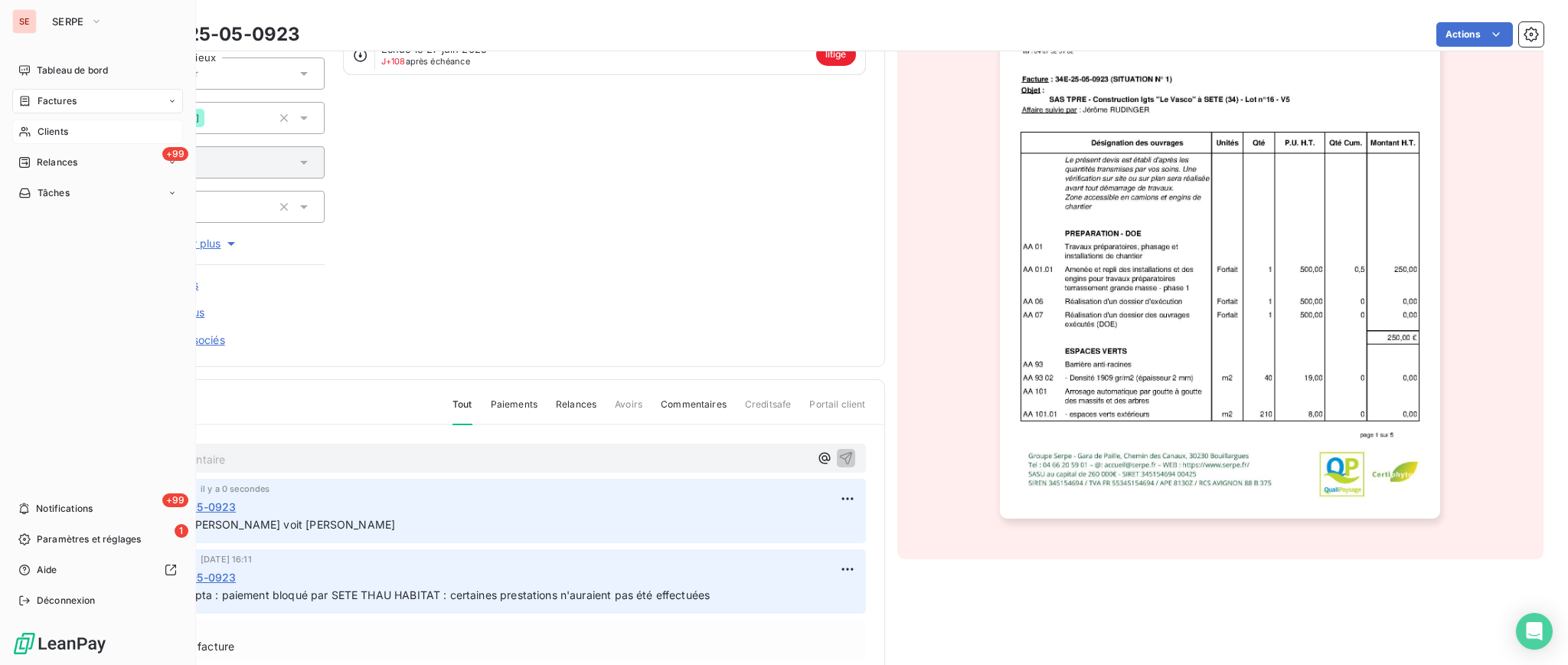
click at [48, 133] on span "Clients" at bounding box center [53, 131] width 30 height 14
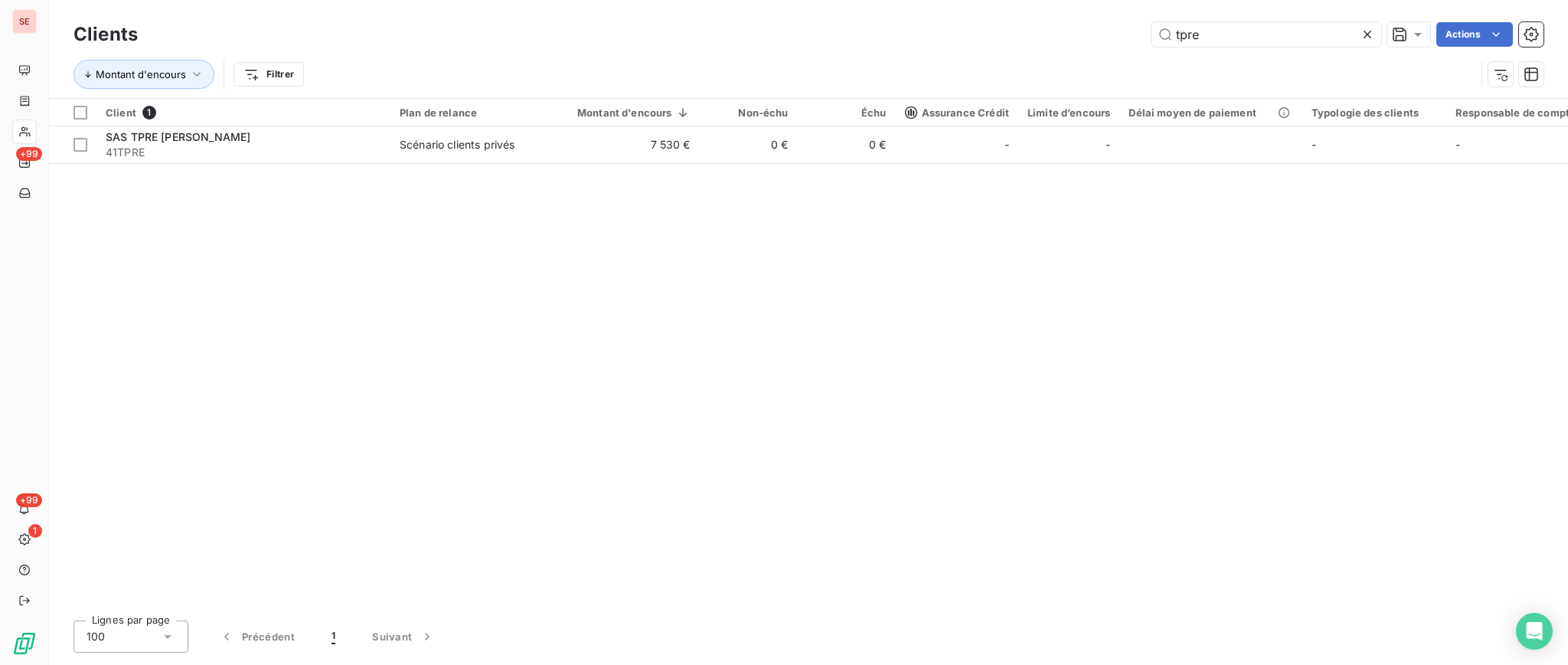
drag, startPoint x: 1246, startPoint y: 41, endPoint x: 841, endPoint y: 24, distance: 405.4
click at [872, 20] on div "Clients tpre Actions" at bounding box center [808, 34] width 1469 height 32
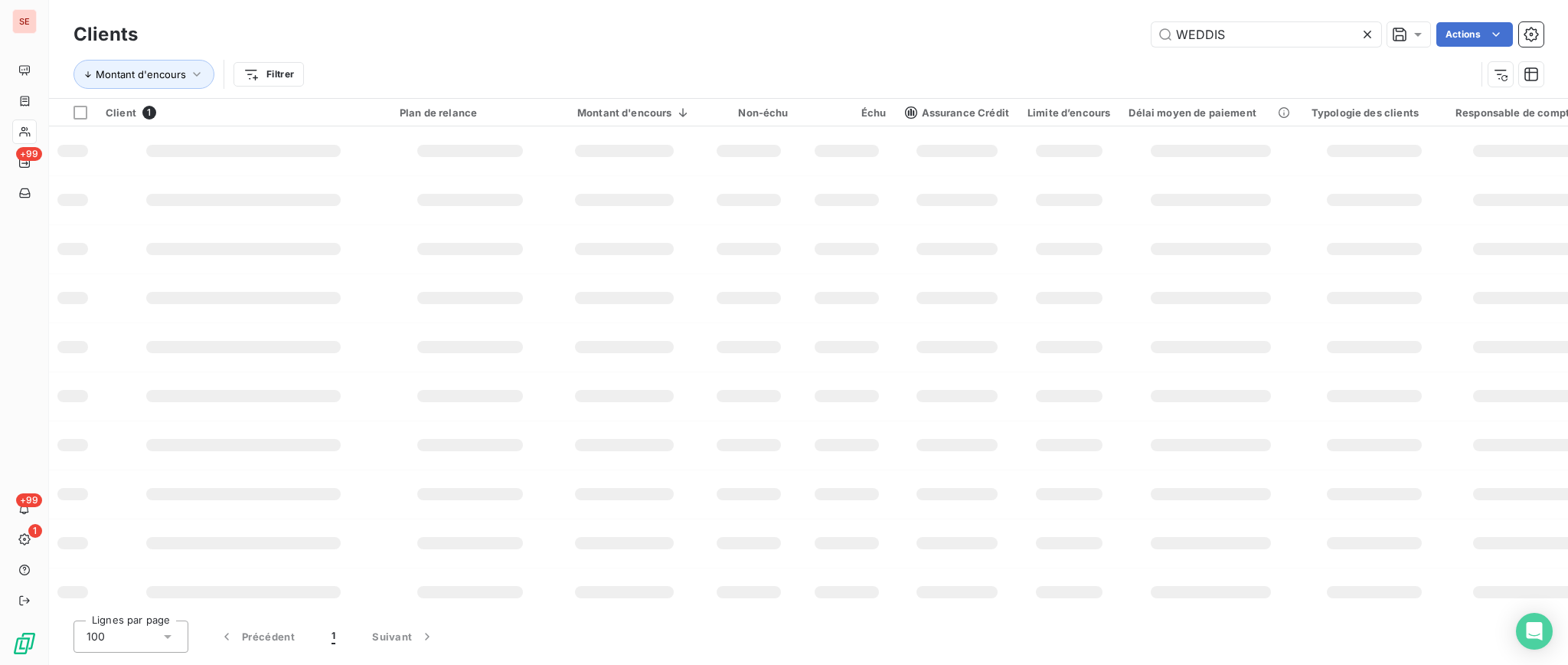
type input "WEDDIS"
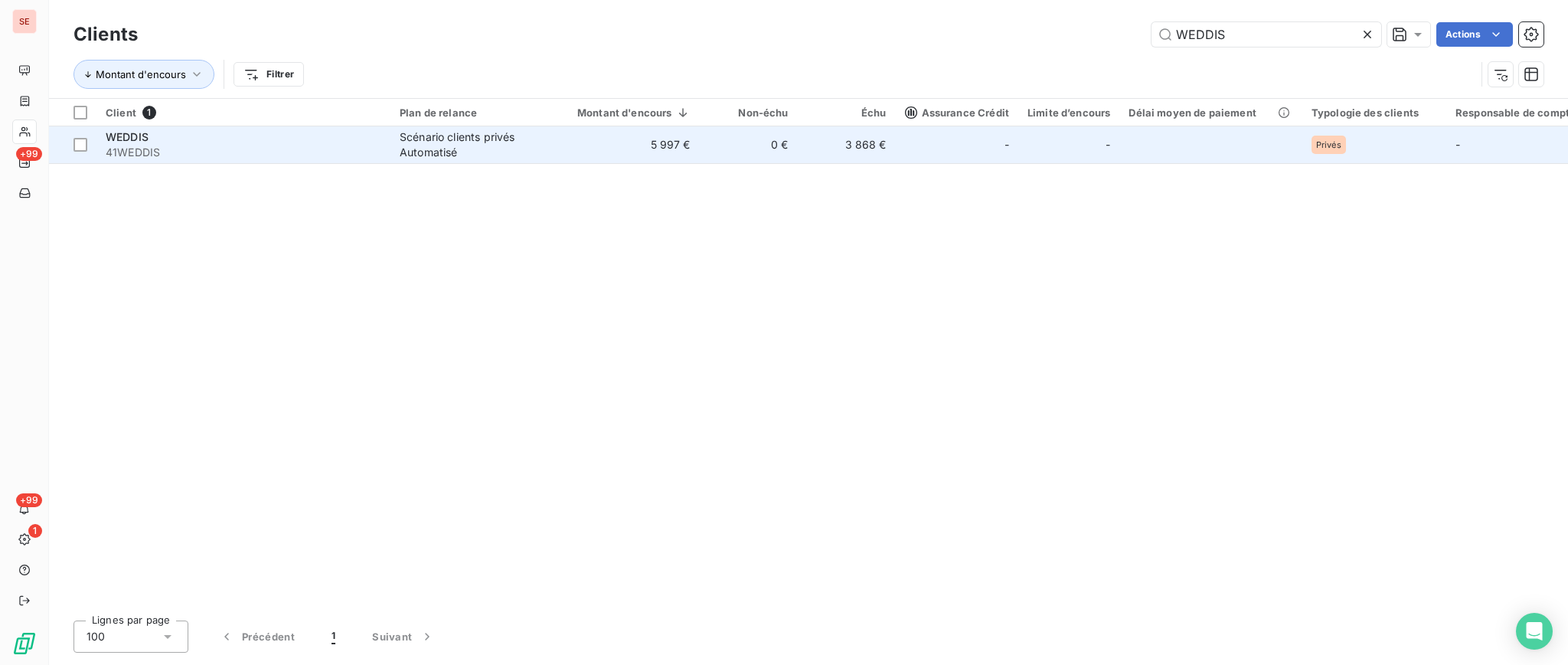
click at [410, 154] on div "Scénario clients privés Automatisé" at bounding box center [470, 145] width 141 height 30
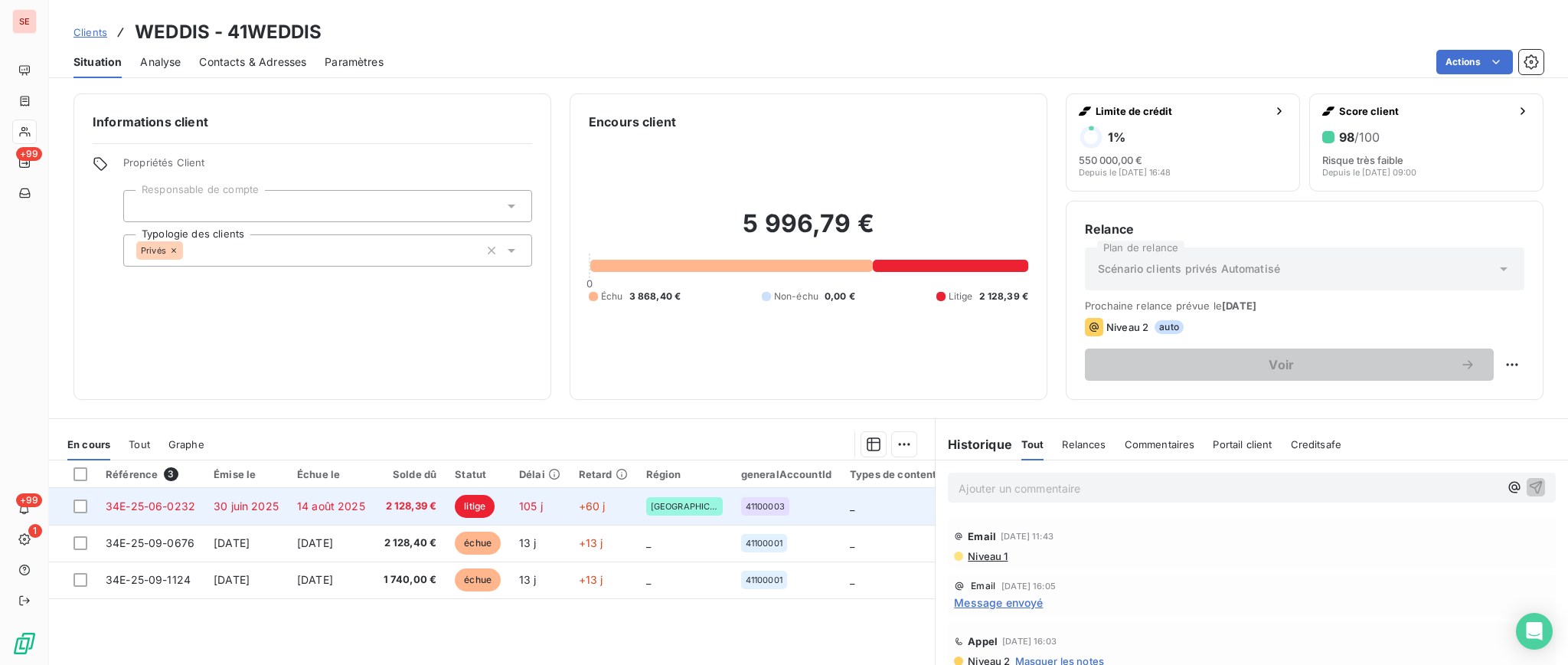
click at [374, 513] on td "14 août 2025" at bounding box center [331, 507] width 87 height 37
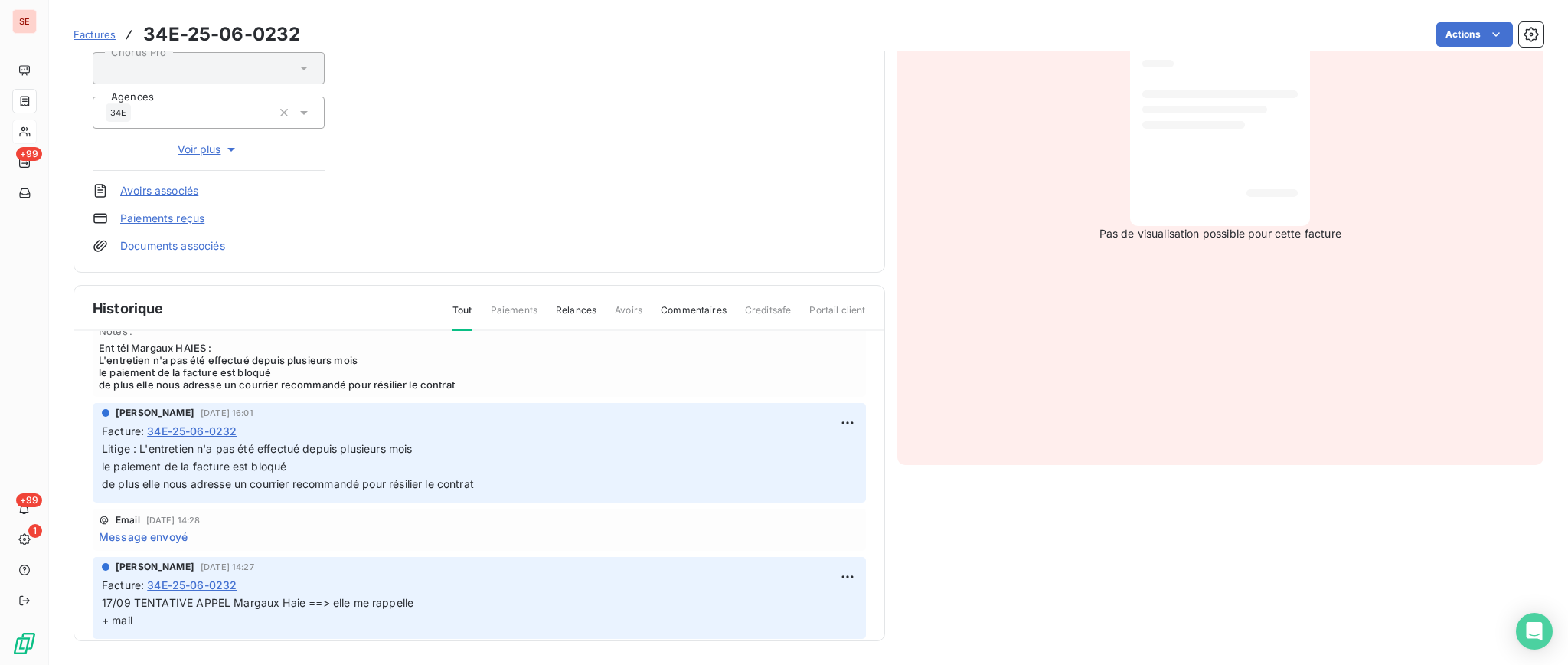
scroll to position [102, 0]
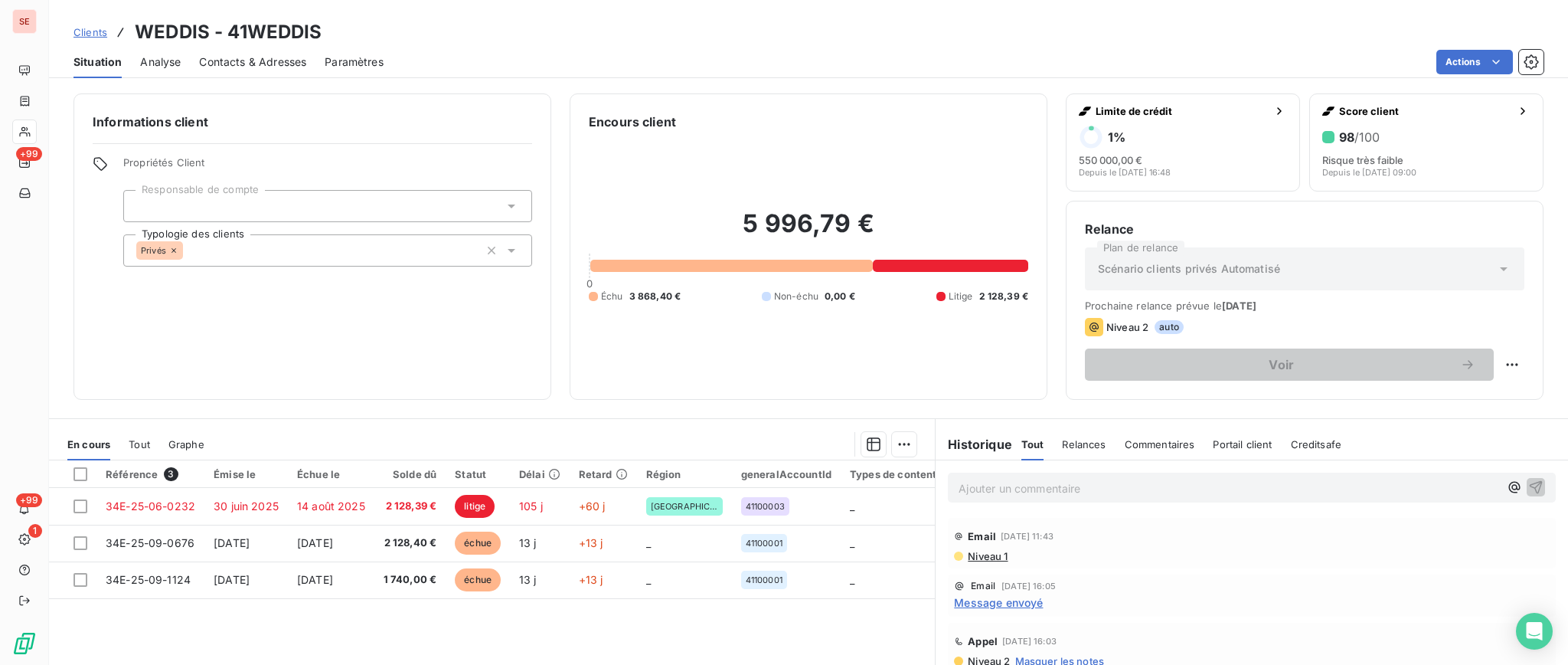
click at [999, 491] on p "Ajouter un commentaire ﻿" at bounding box center [1228, 488] width 540 height 19
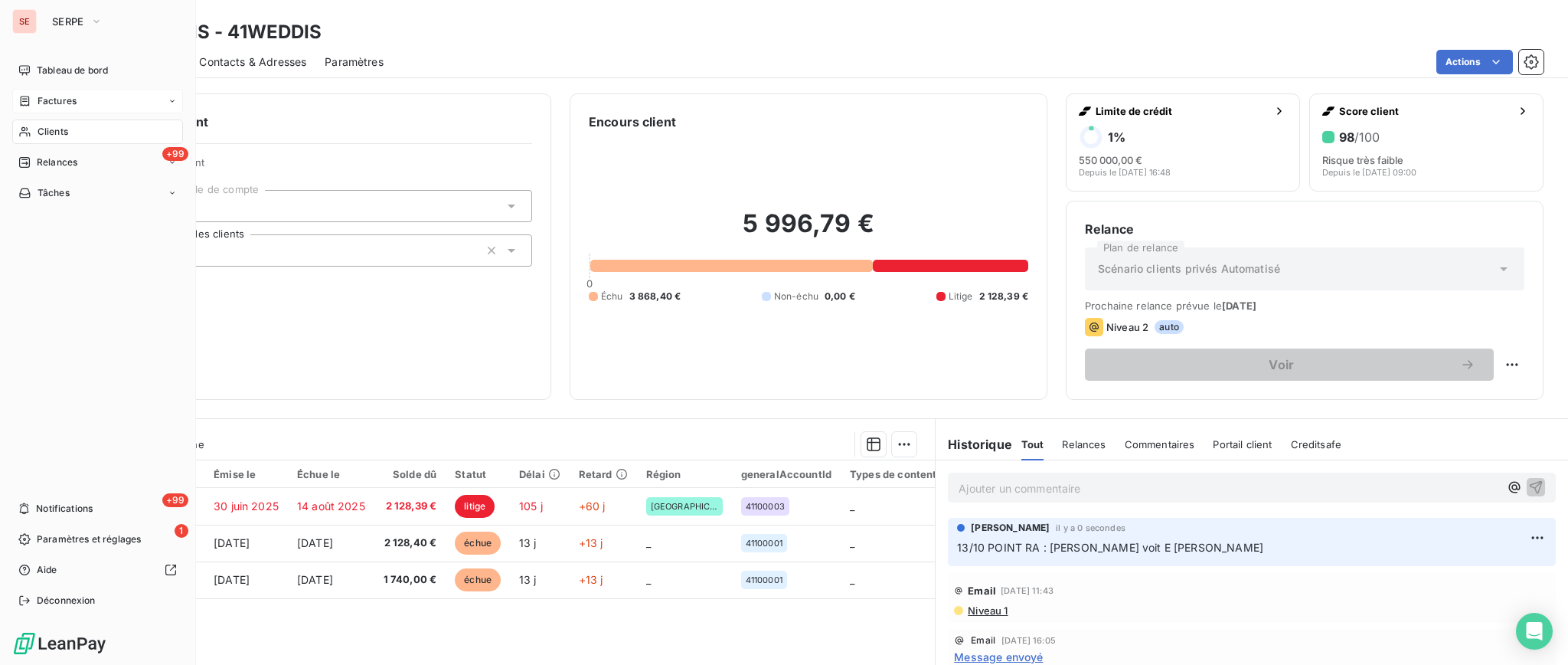
click at [70, 96] on span "Factures" at bounding box center [57, 100] width 39 height 14
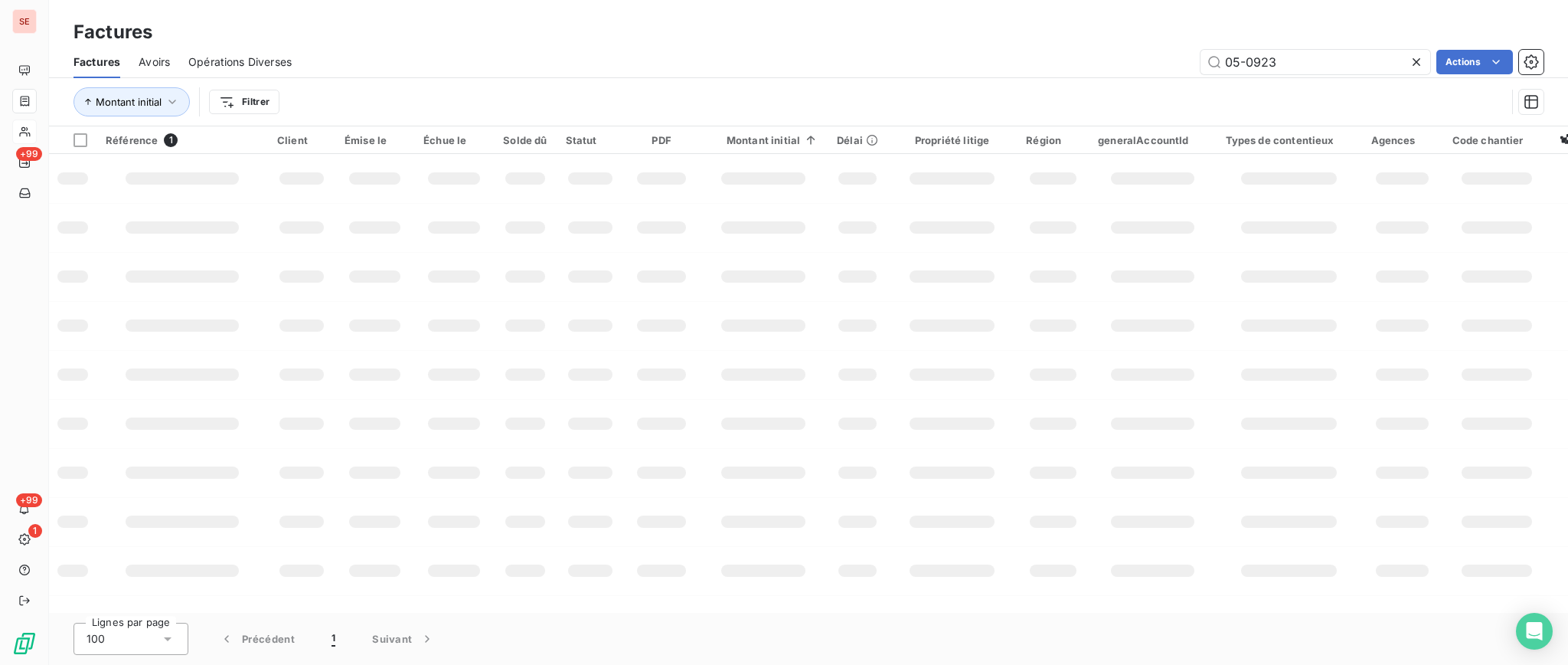
drag, startPoint x: 1309, startPoint y: 69, endPoint x: 815, endPoint y: 111, distance: 495.8
click at [999, 79] on div "Factures Avoirs Opérations Diverses 05-0923 Actions Montant initial Filtrer" at bounding box center [809, 86] width 1519 height 80
type input "08-0489"
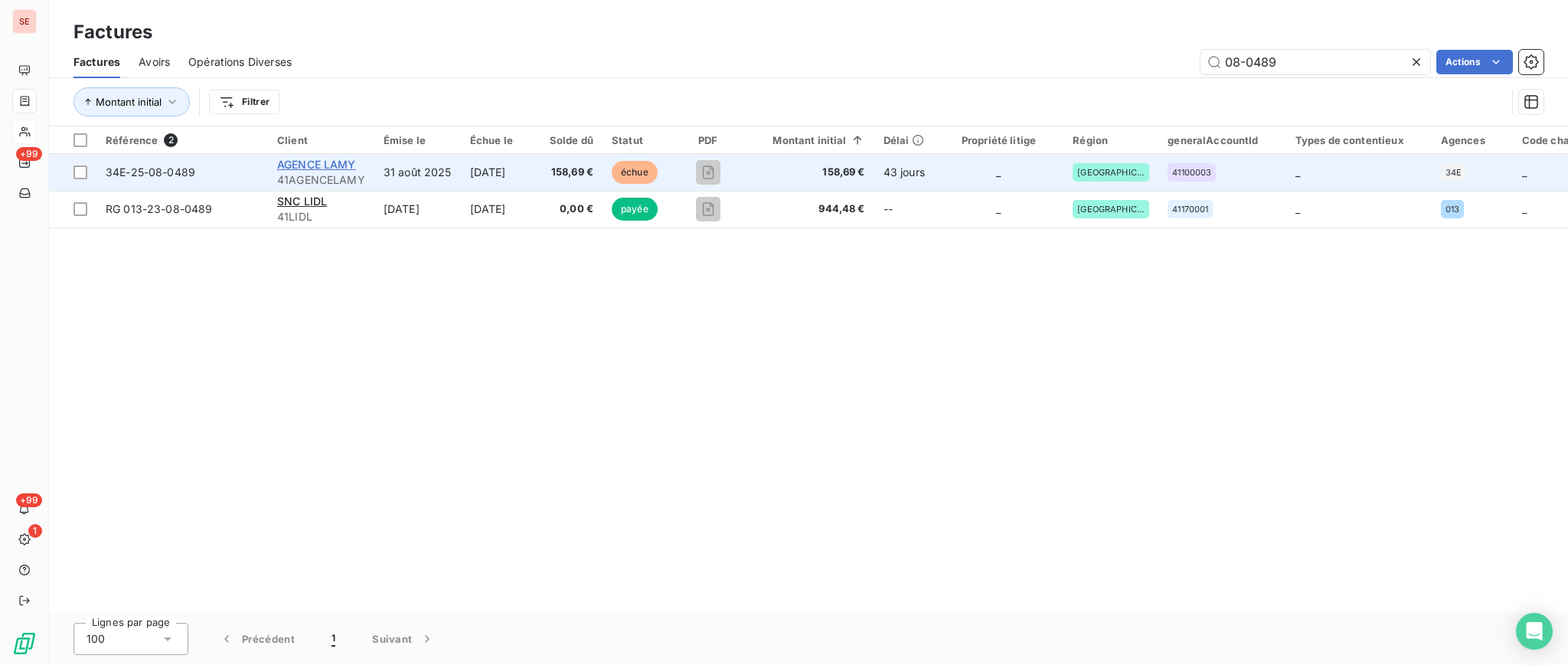
click at [330, 168] on span "AGENCE LAMY" at bounding box center [316, 164] width 79 height 13
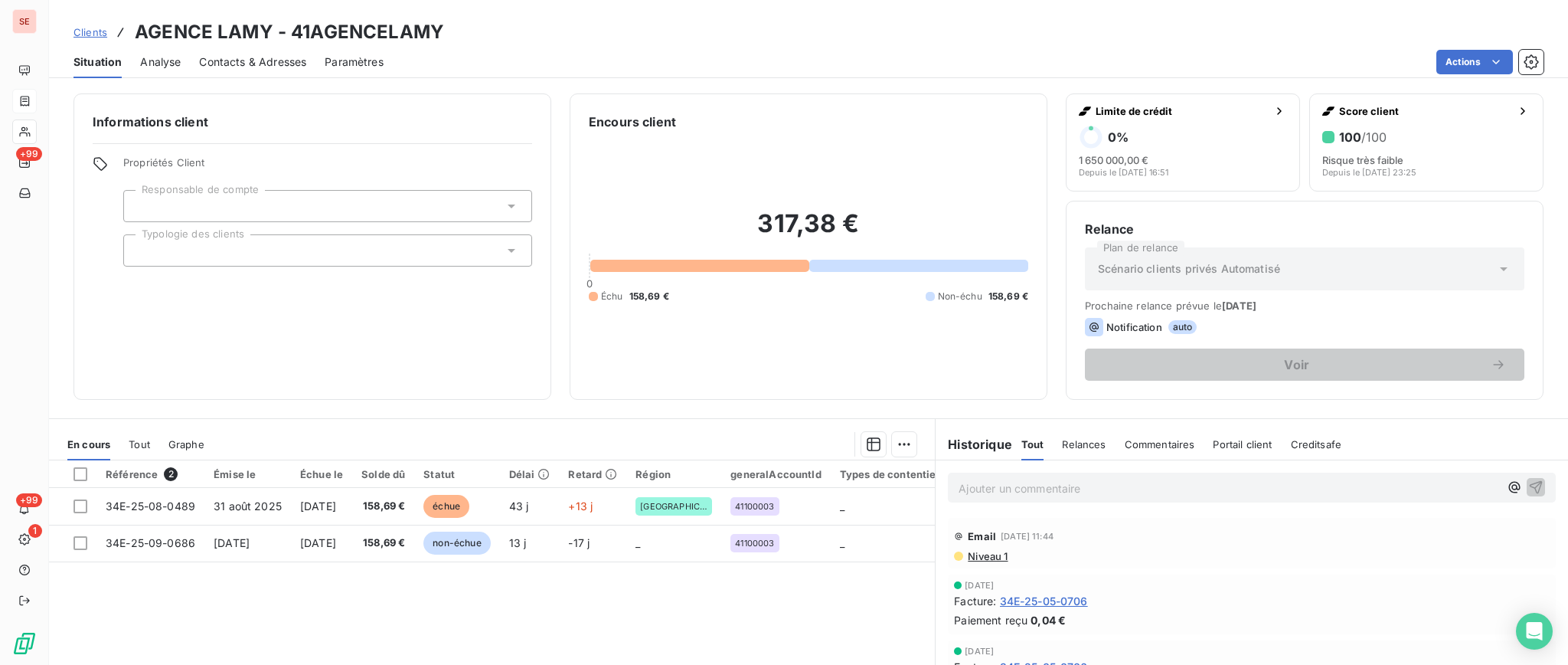
click at [982, 489] on p "Ajouter un commentaire ﻿" at bounding box center [1228, 488] width 540 height 19
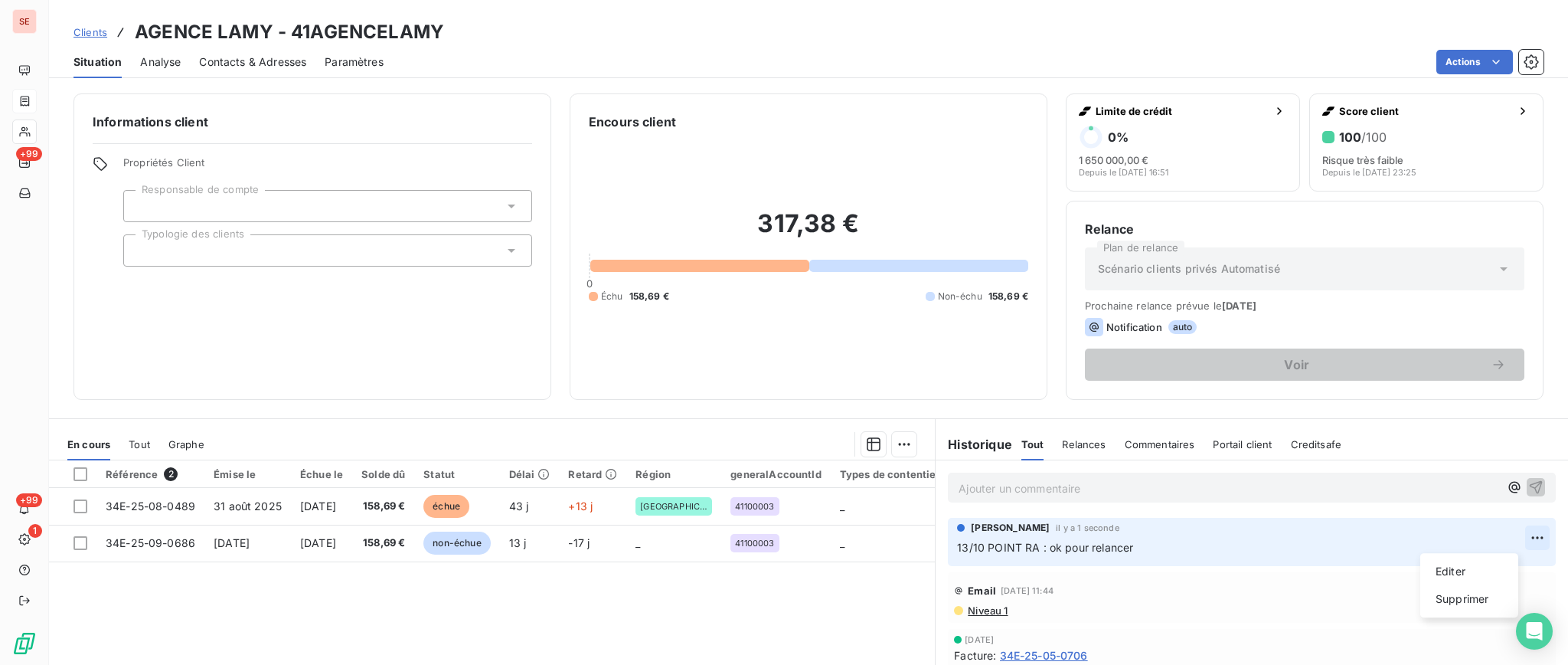
click at [1500, 534] on html "SE +99 +99 1 Clients AGENCE LAMY - 41AGENCELAMY Situation Analyse Contacts & Ad…" at bounding box center [784, 332] width 1568 height 665
click at [1475, 597] on div "Supprimer" at bounding box center [1469, 599] width 86 height 25
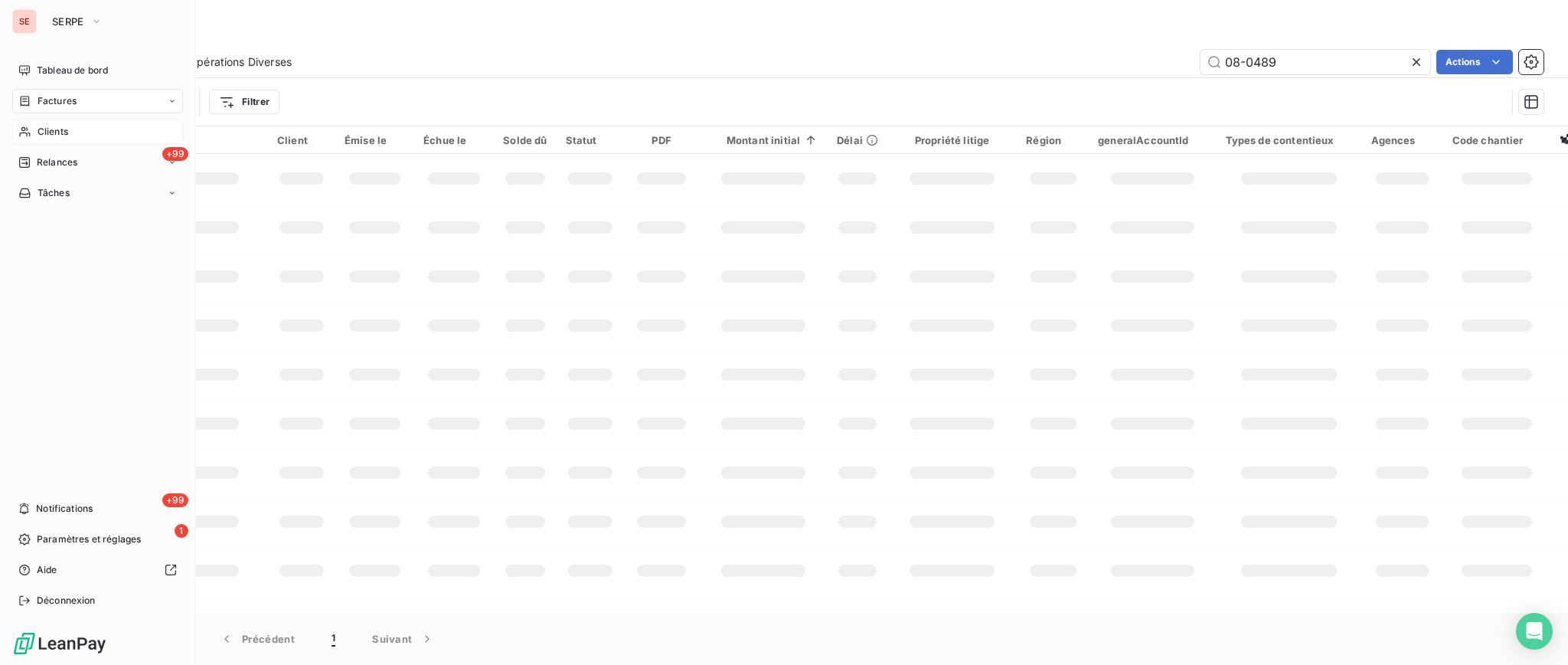
click at [59, 101] on span "Factures" at bounding box center [57, 100] width 39 height 14
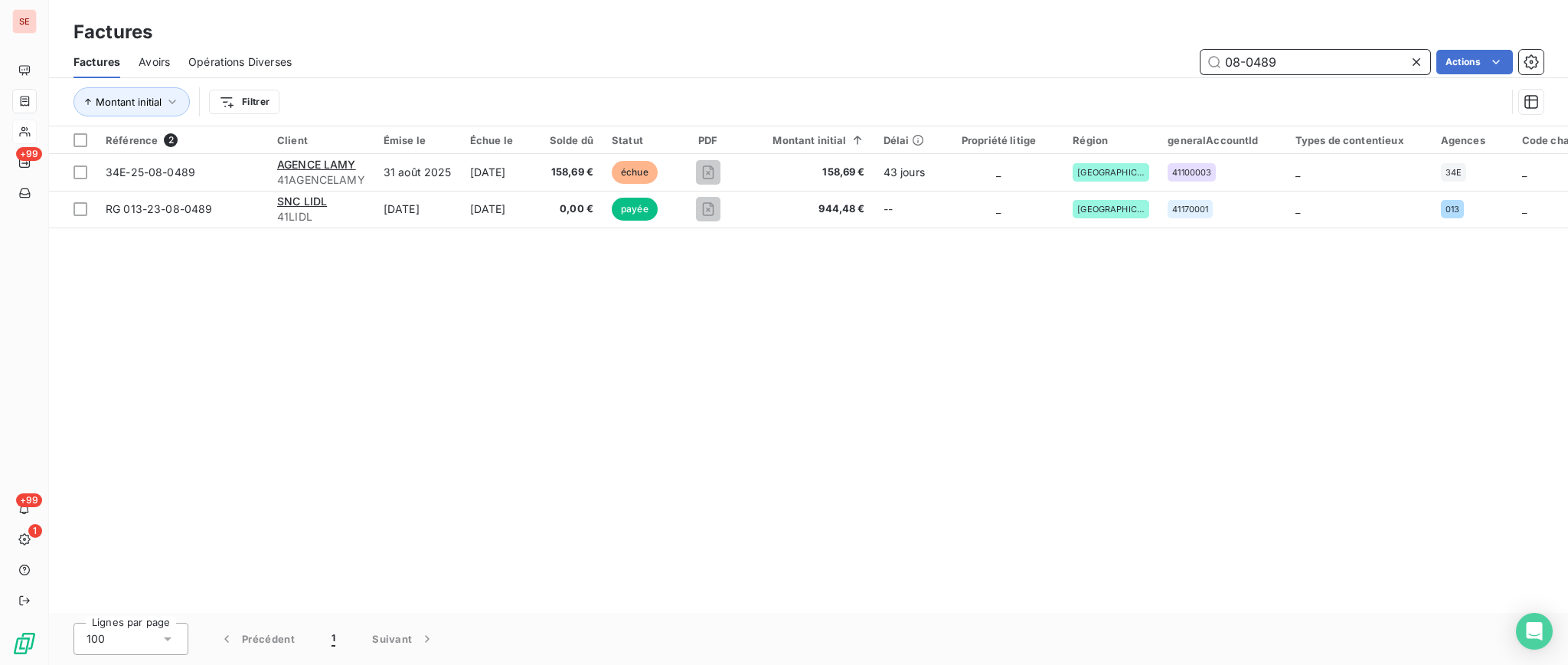
drag, startPoint x: 1344, startPoint y: 52, endPoint x: 861, endPoint y: 107, distance: 486.1
click at [892, 116] on div "Factures Avoirs Opérations Diverses 08-0489 Actions Montant initial Filtrer" at bounding box center [809, 86] width 1519 height 80
type input "02-0126"
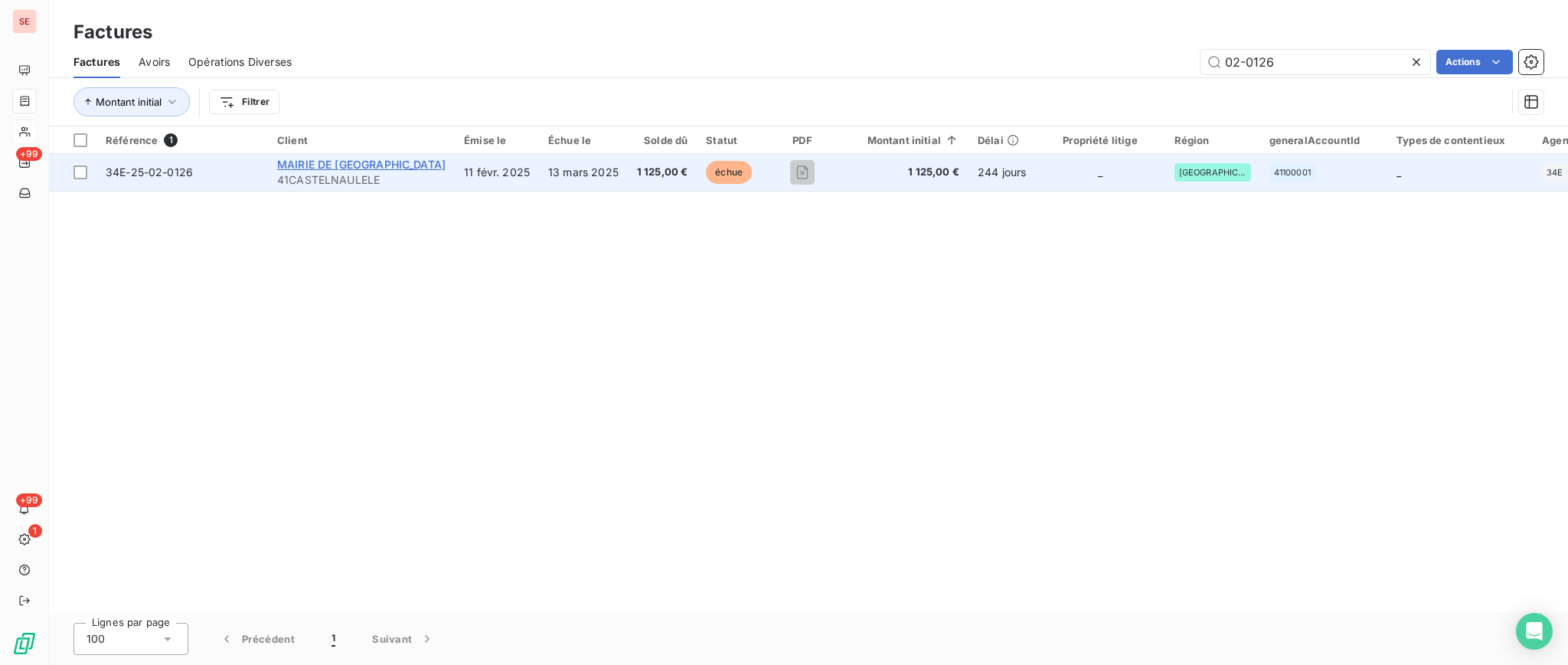
click at [347, 160] on span "MAIRIE DE [GEOGRAPHIC_DATA]" at bounding box center [361, 164] width 169 height 13
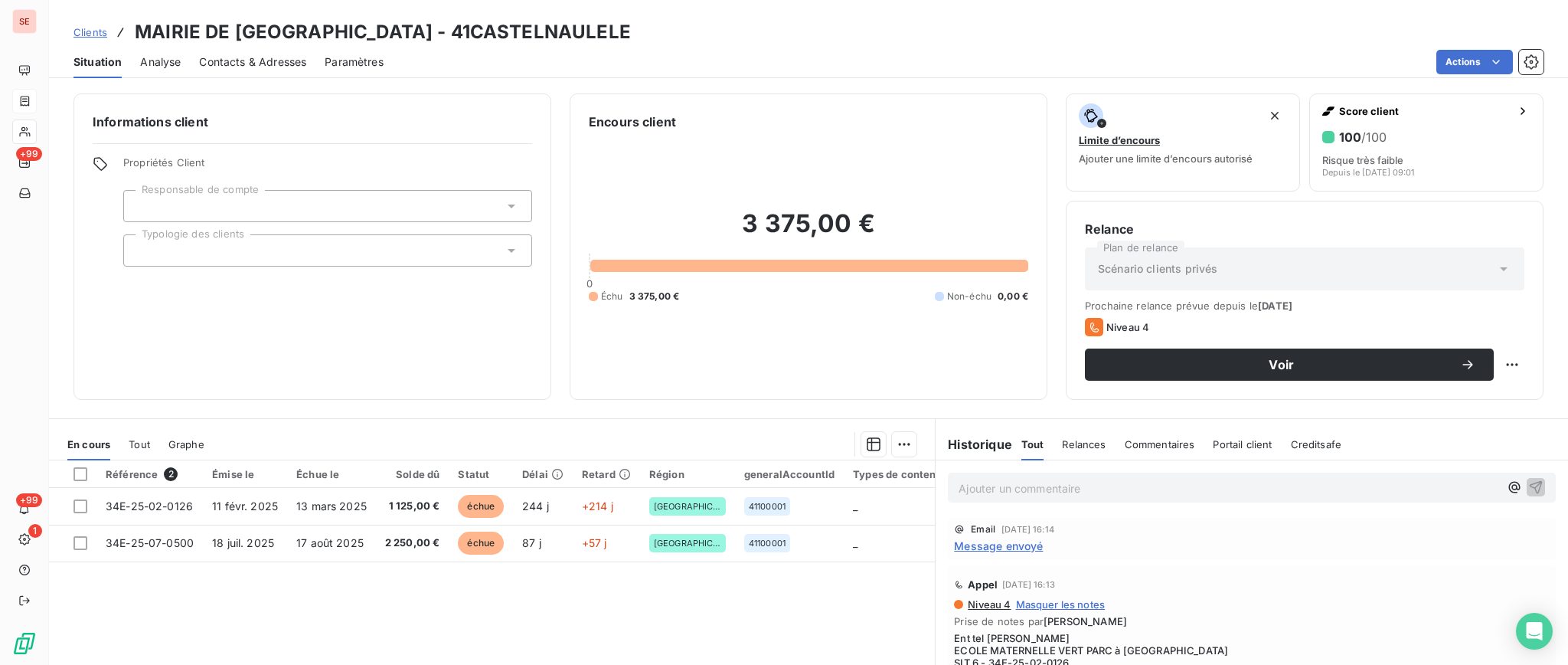
click at [986, 544] on span "Message envoyé" at bounding box center [998, 546] width 89 height 16
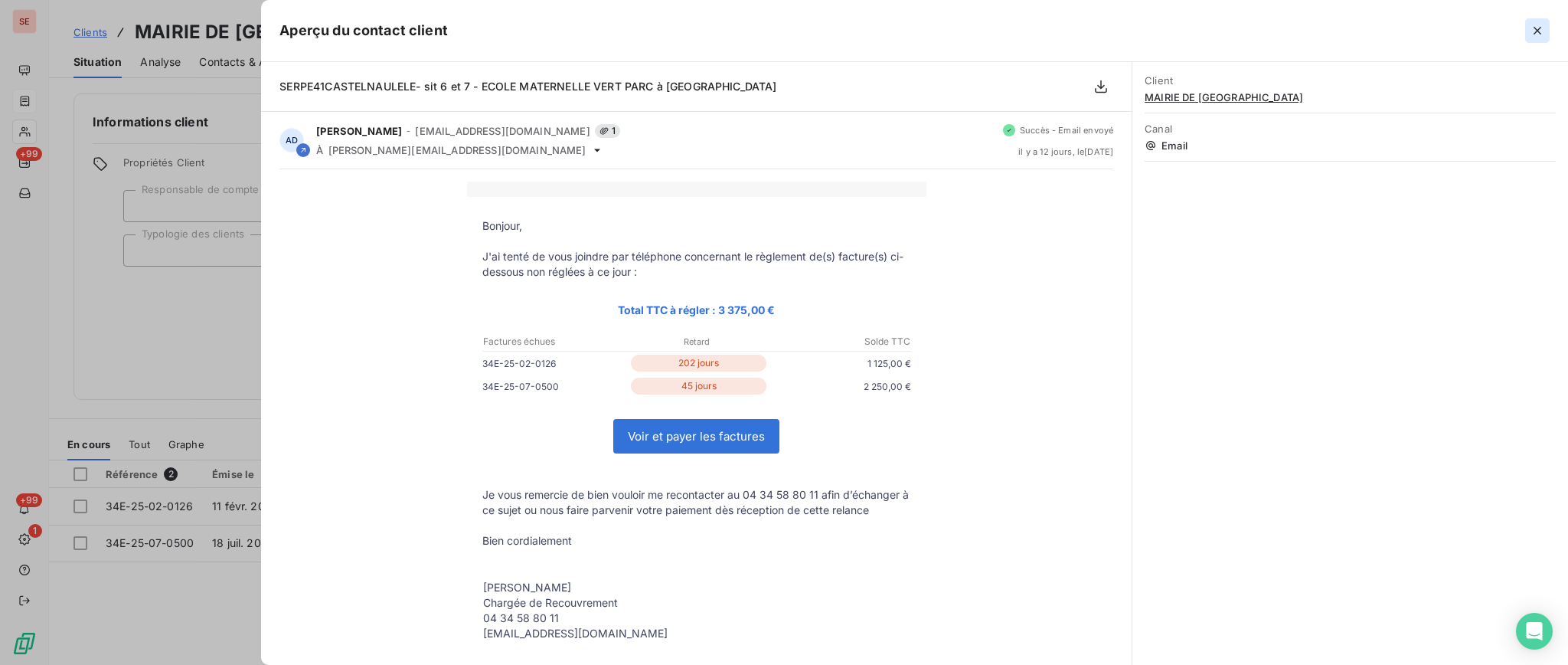
click at [1542, 26] on icon "button" at bounding box center [1536, 30] width 15 height 15
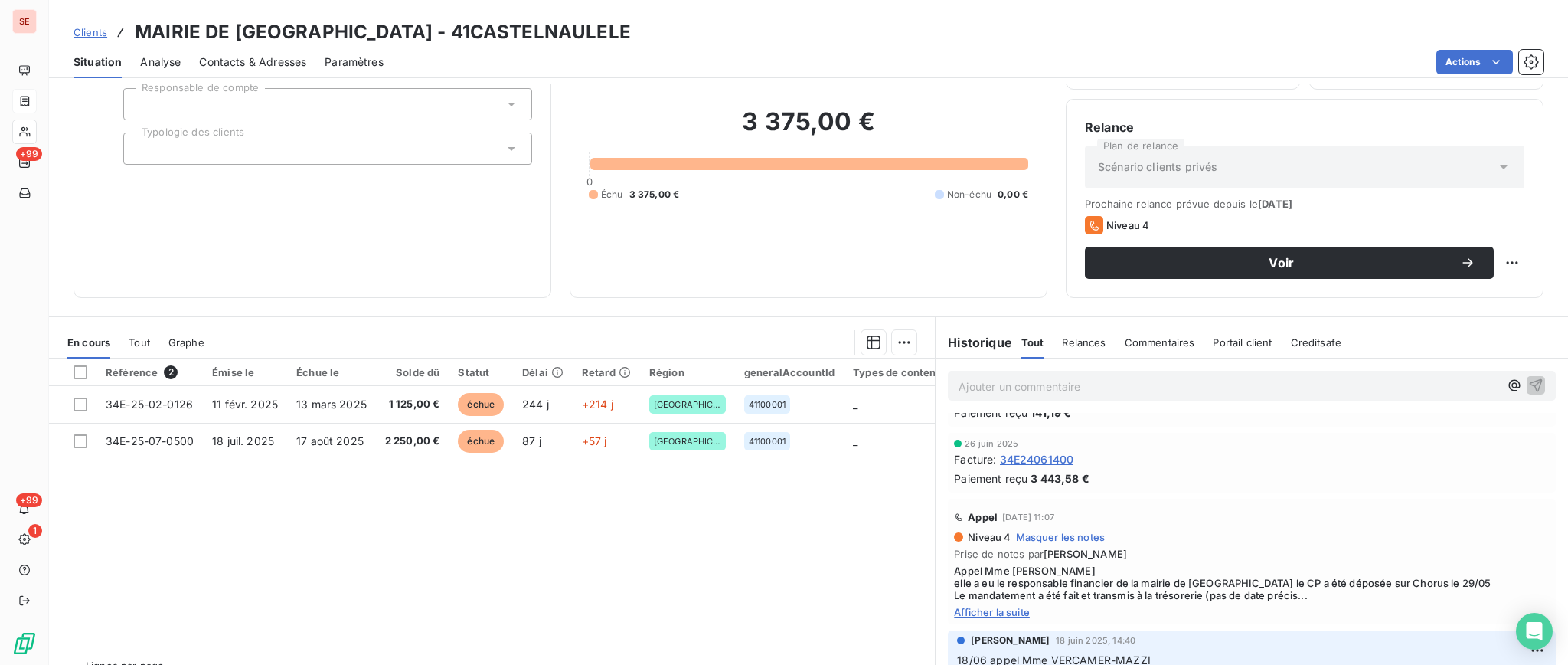
scroll to position [409, 0]
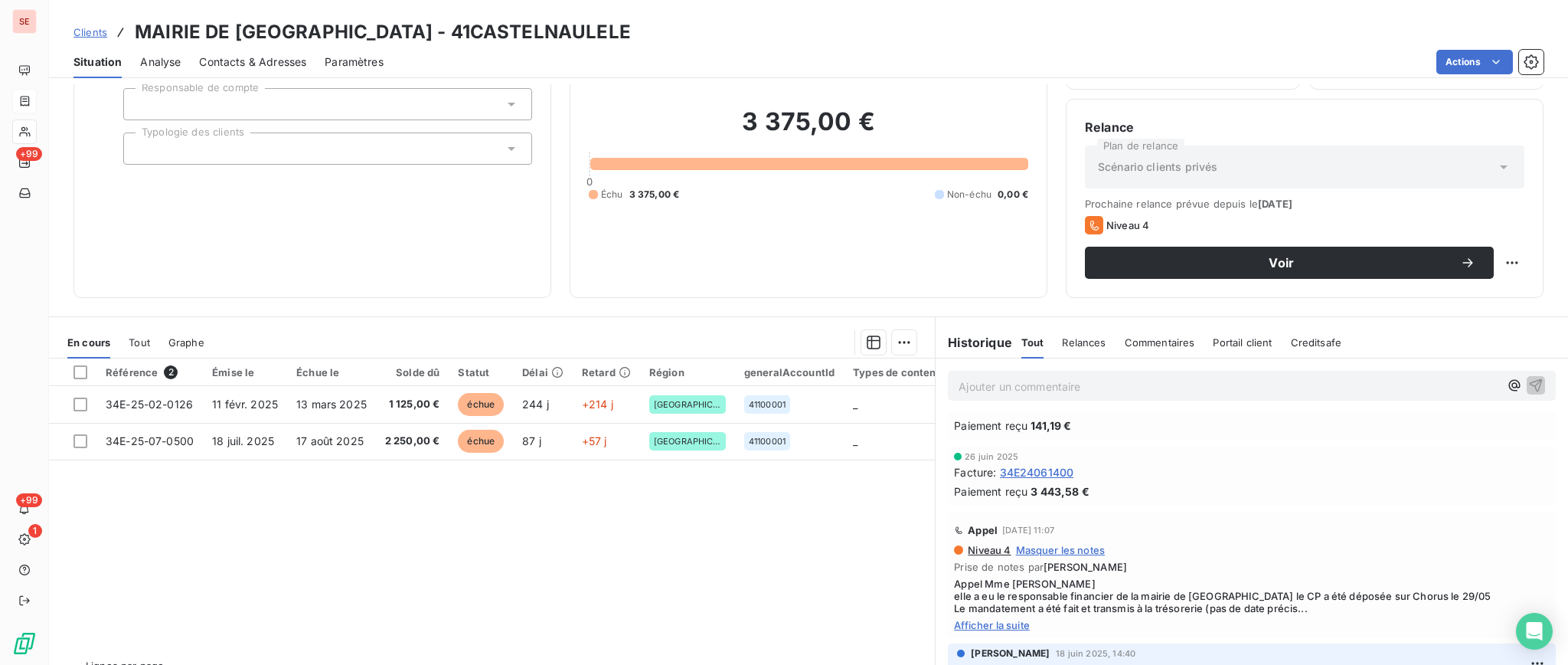
click at [966, 621] on span "Afficher la suite" at bounding box center [1251, 624] width 595 height 12
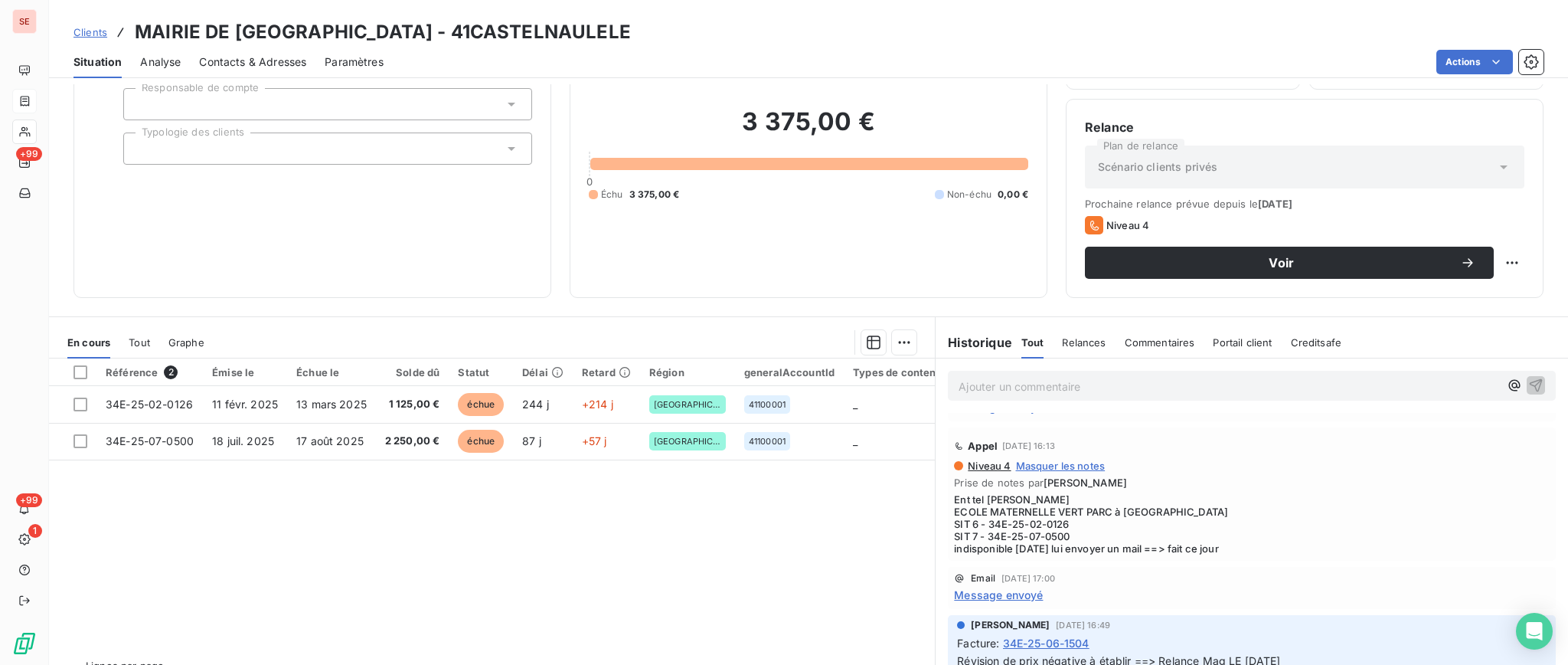
scroll to position [0, 0]
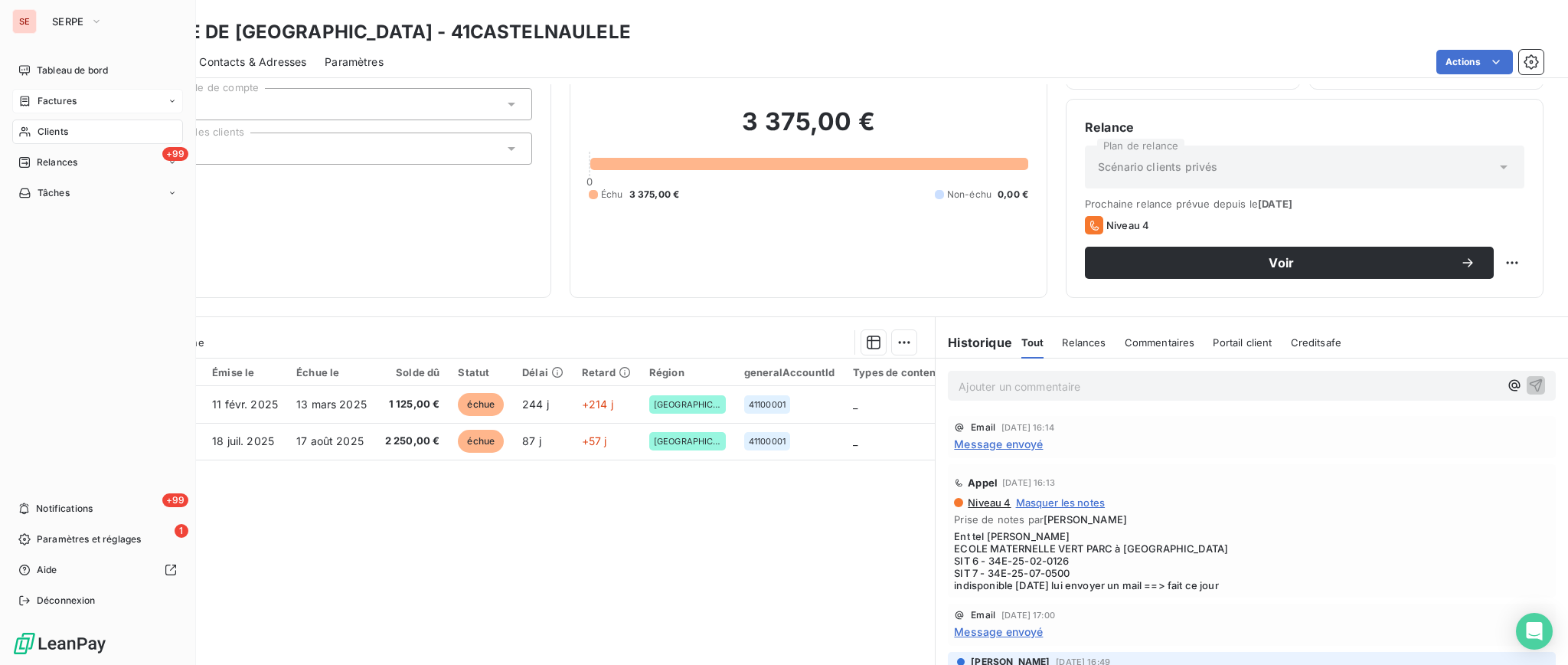
click at [67, 98] on span "Factures" at bounding box center [57, 100] width 39 height 14
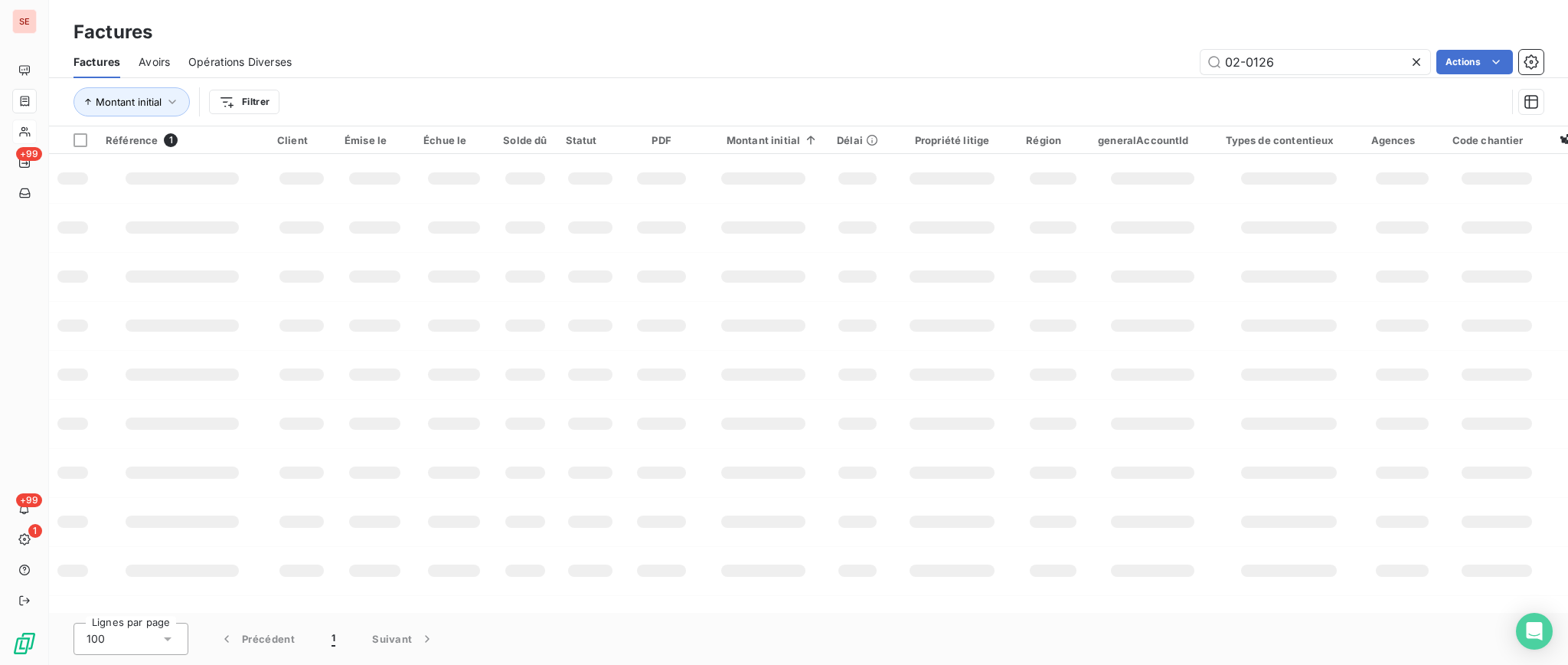
drag, startPoint x: 1328, startPoint y: 57, endPoint x: 619, endPoint y: 70, distance: 709.1
click at [933, 56] on div "02-0126 Actions" at bounding box center [926, 62] width 1233 height 25
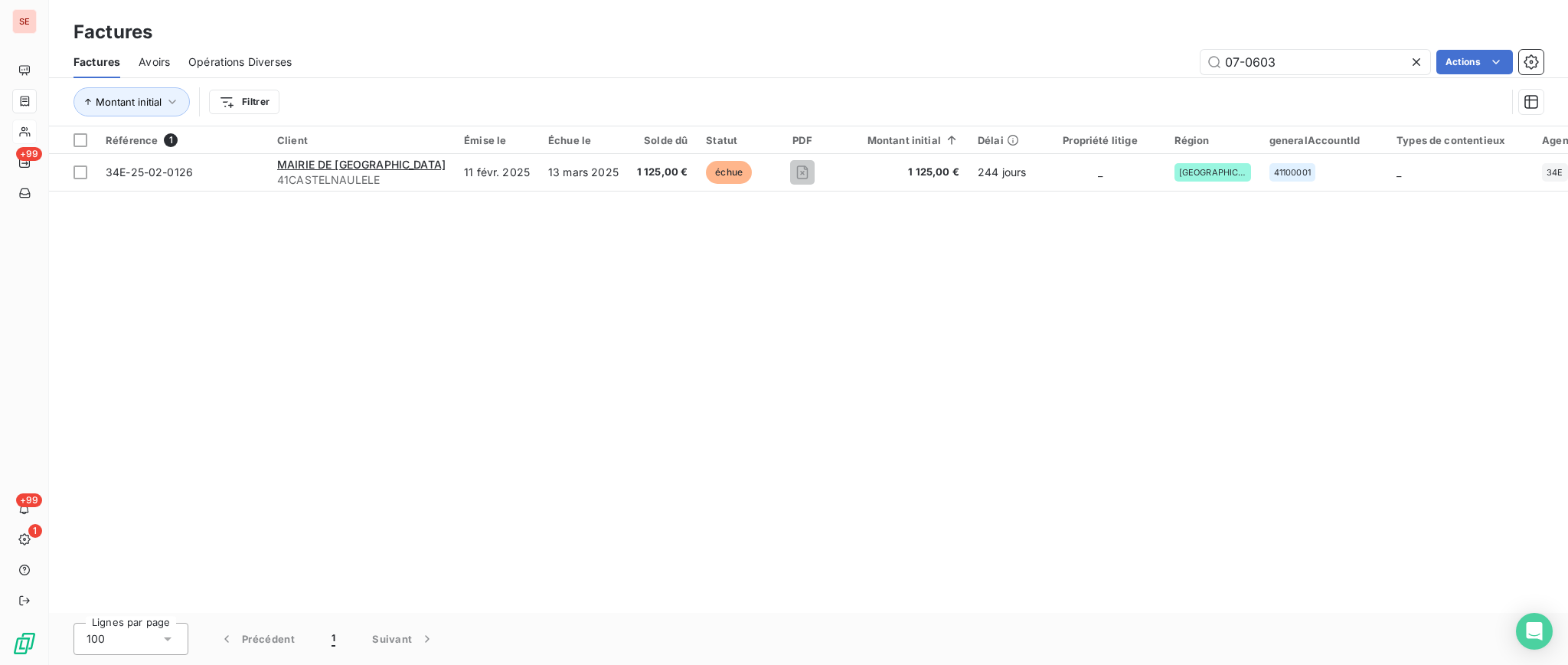
type input "07-0603"
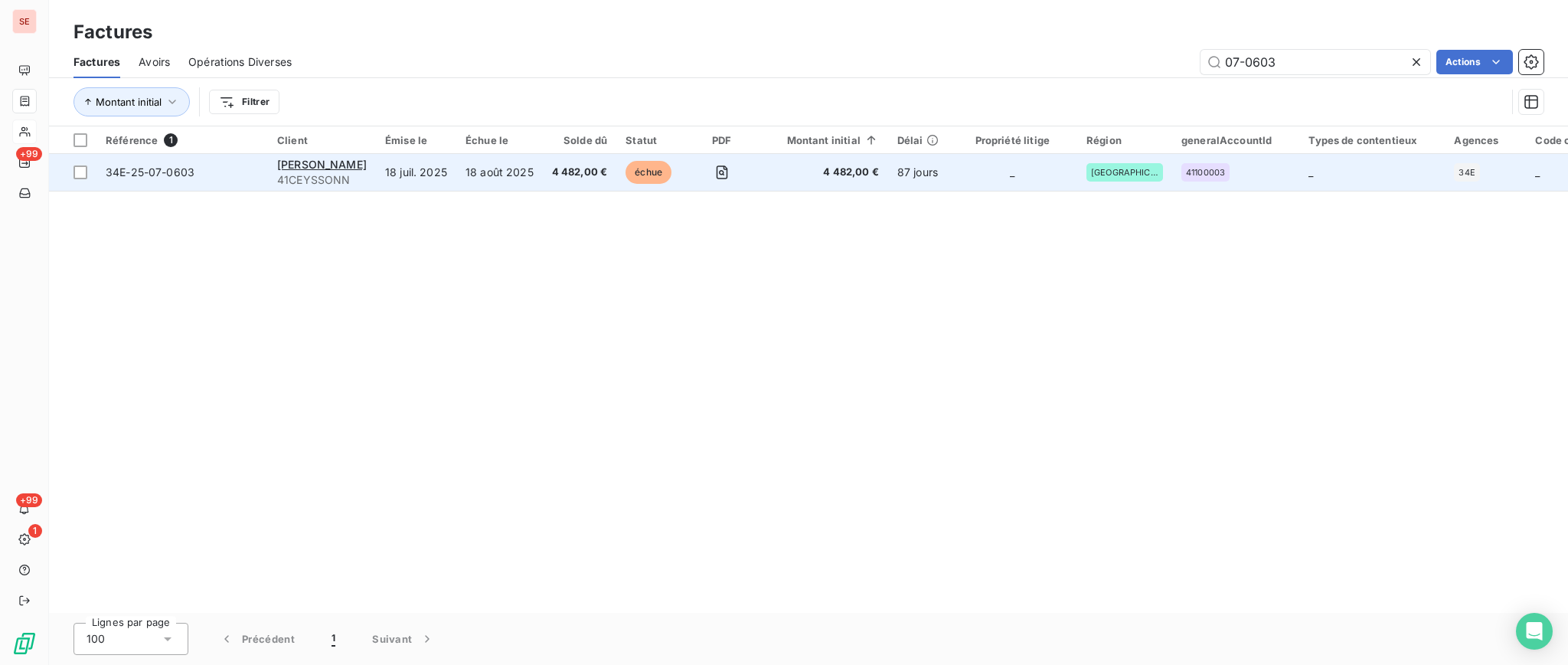
click at [559, 173] on td "4 482,00 €" at bounding box center [579, 172] width 74 height 37
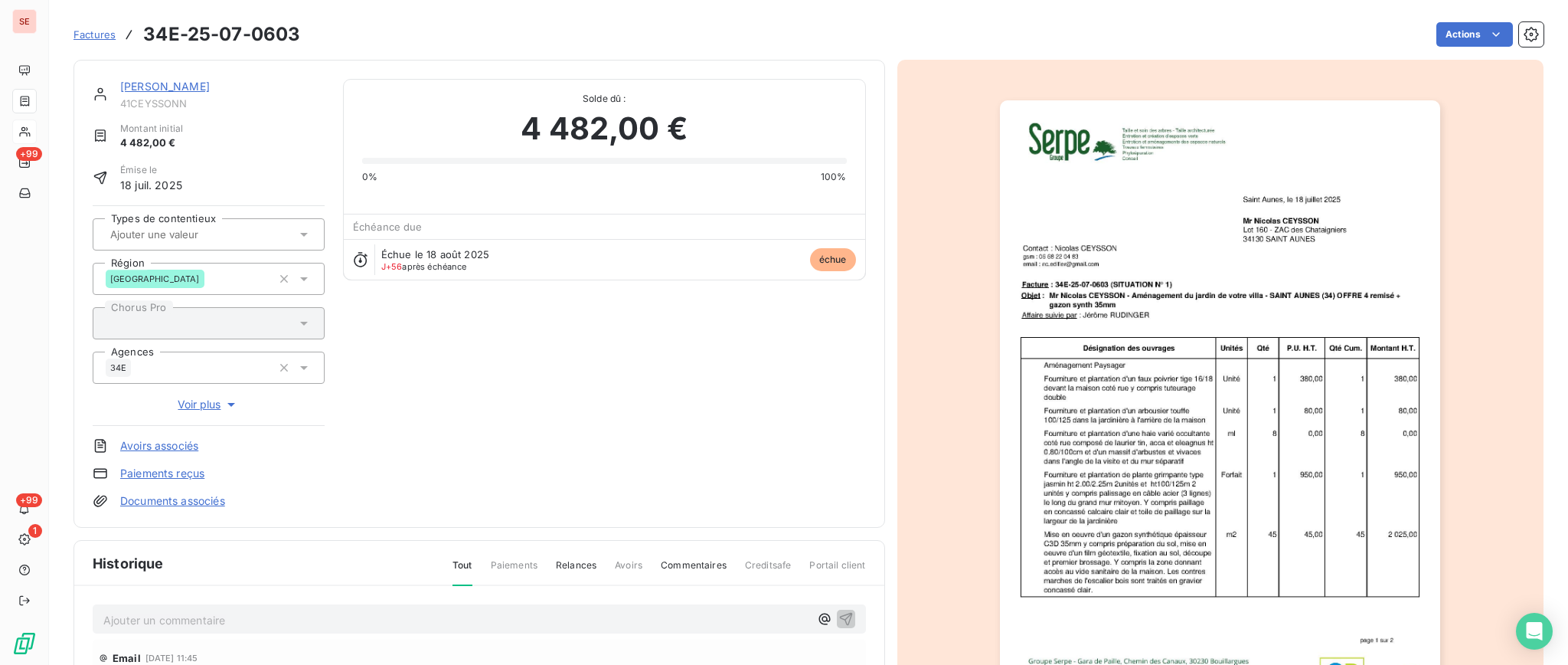
click at [198, 81] on link "CEYSSON NICOLAS" at bounding box center [165, 86] width 90 height 13
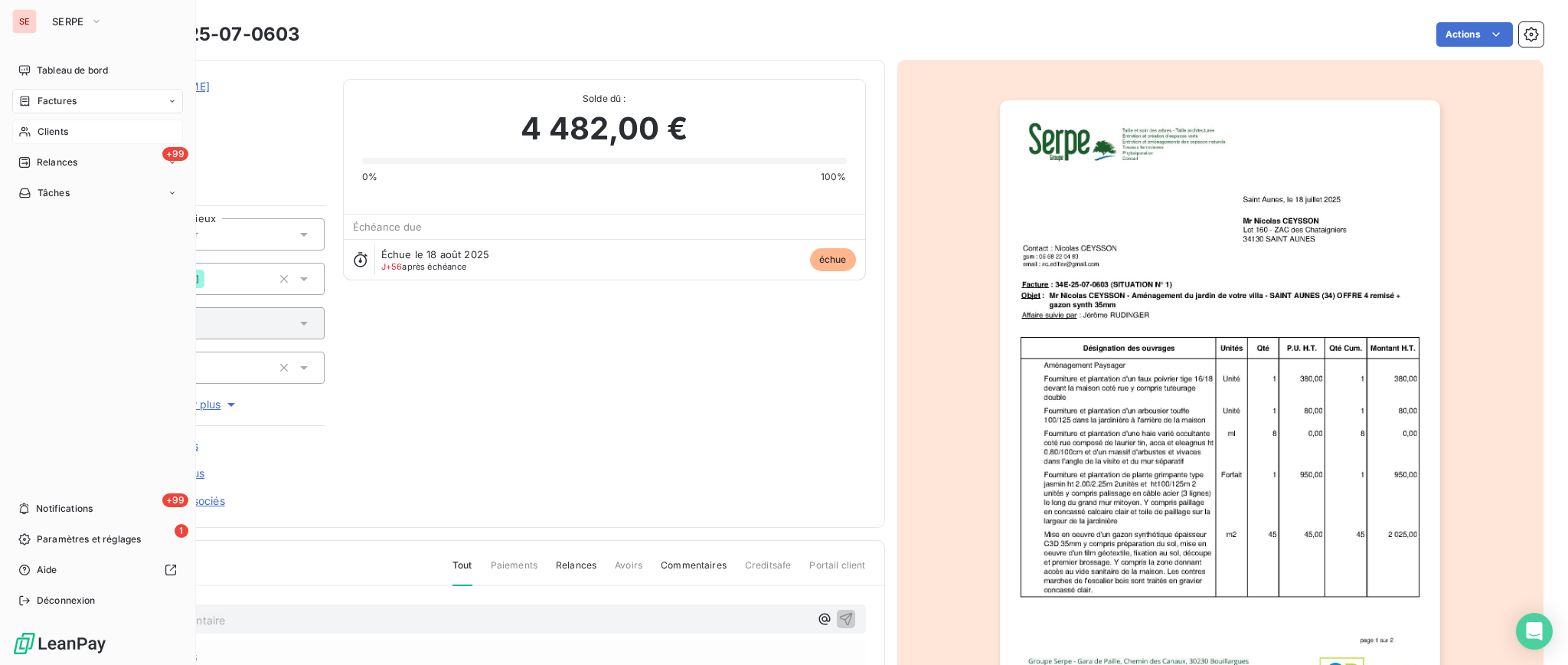
click at [59, 129] on span "Clients" at bounding box center [53, 131] width 30 height 14
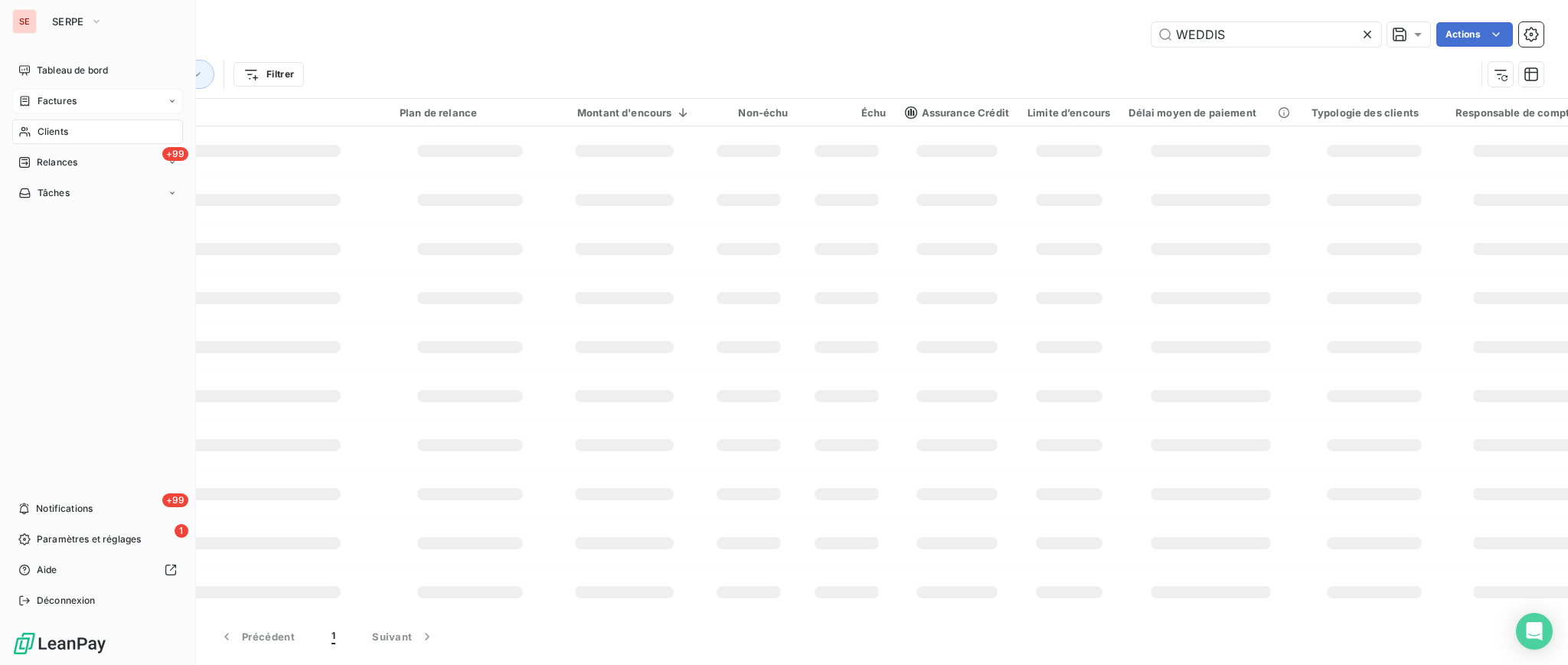
click at [60, 100] on span "Factures" at bounding box center [57, 100] width 39 height 14
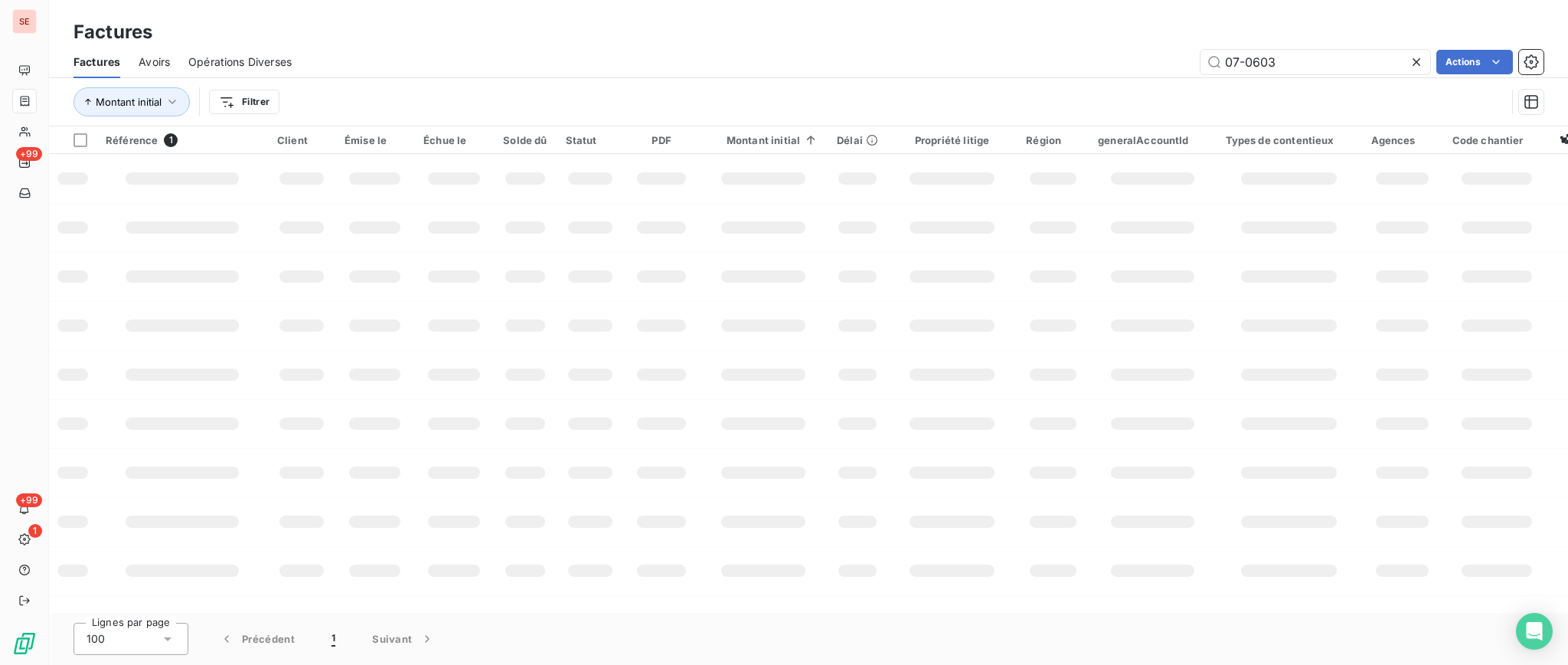
drag, startPoint x: 1293, startPoint y: 65, endPoint x: 1035, endPoint y: 66, distance: 258.0
click at [1035, 66] on div "07-0603 Actions" at bounding box center [926, 62] width 1233 height 25
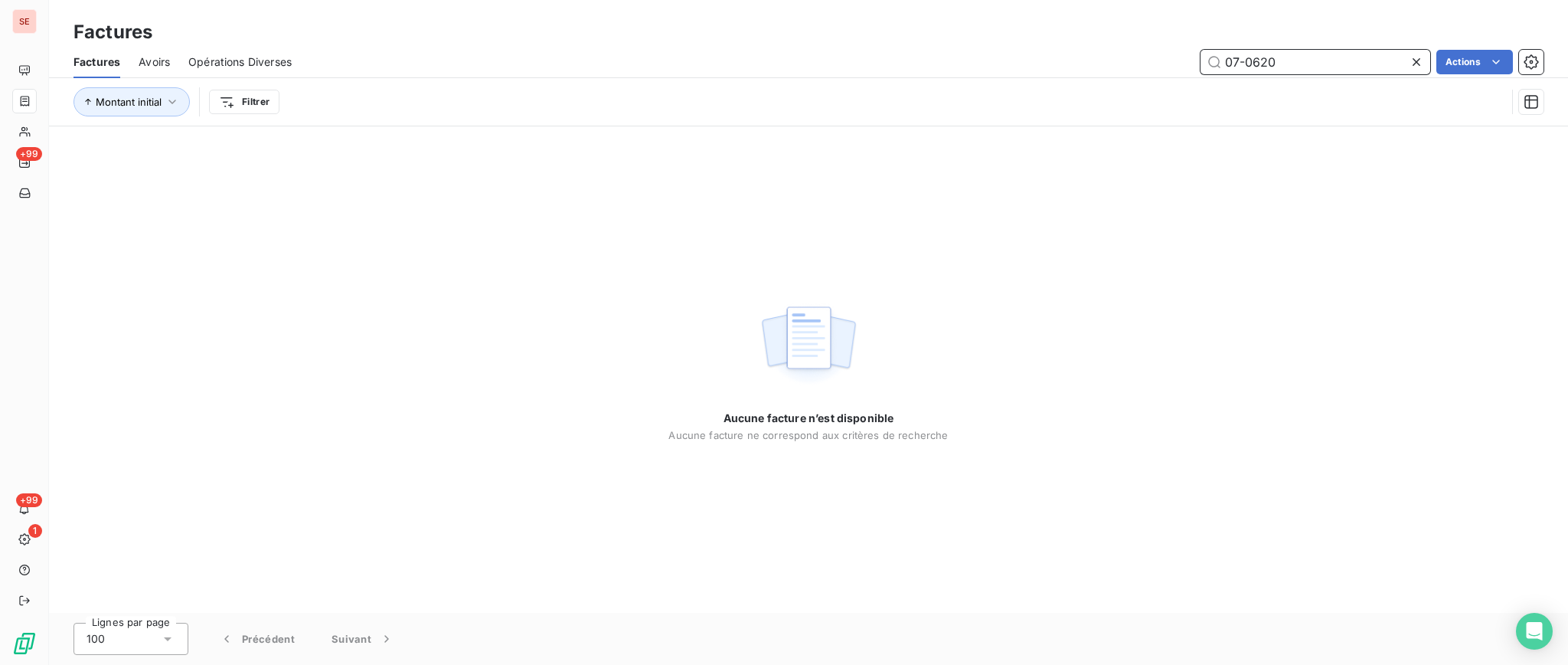
click at [1263, 57] on input "07-0620" at bounding box center [1315, 62] width 230 height 25
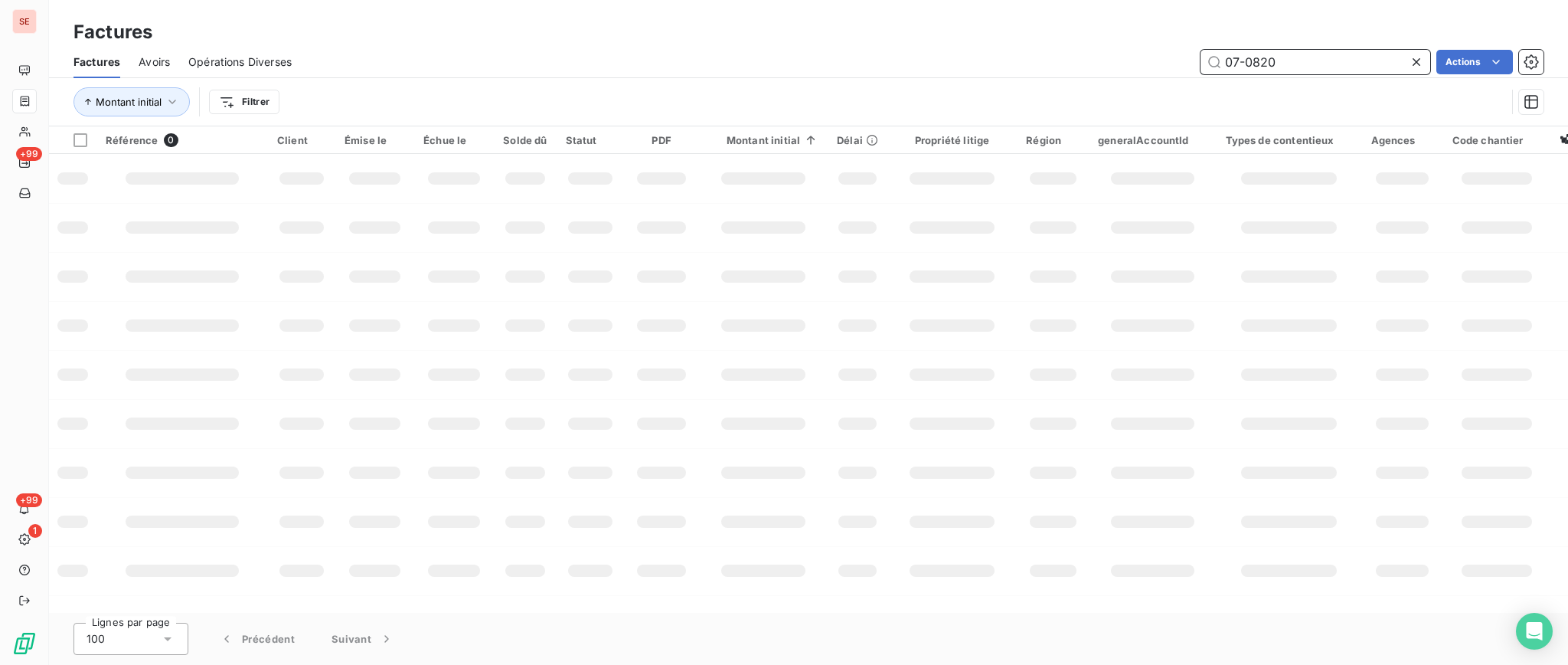
type input "07-0820"
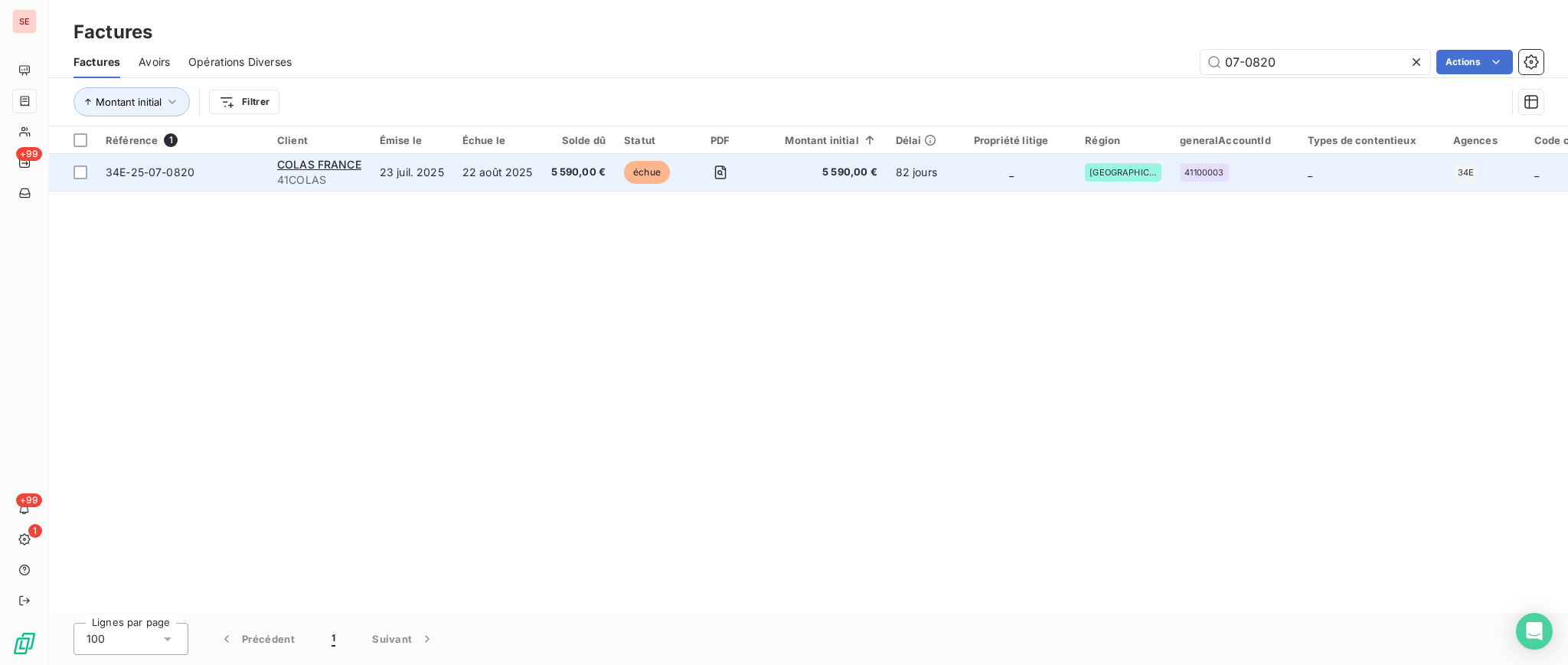
click at [529, 172] on td "22 août 2025" at bounding box center [497, 172] width 89 height 37
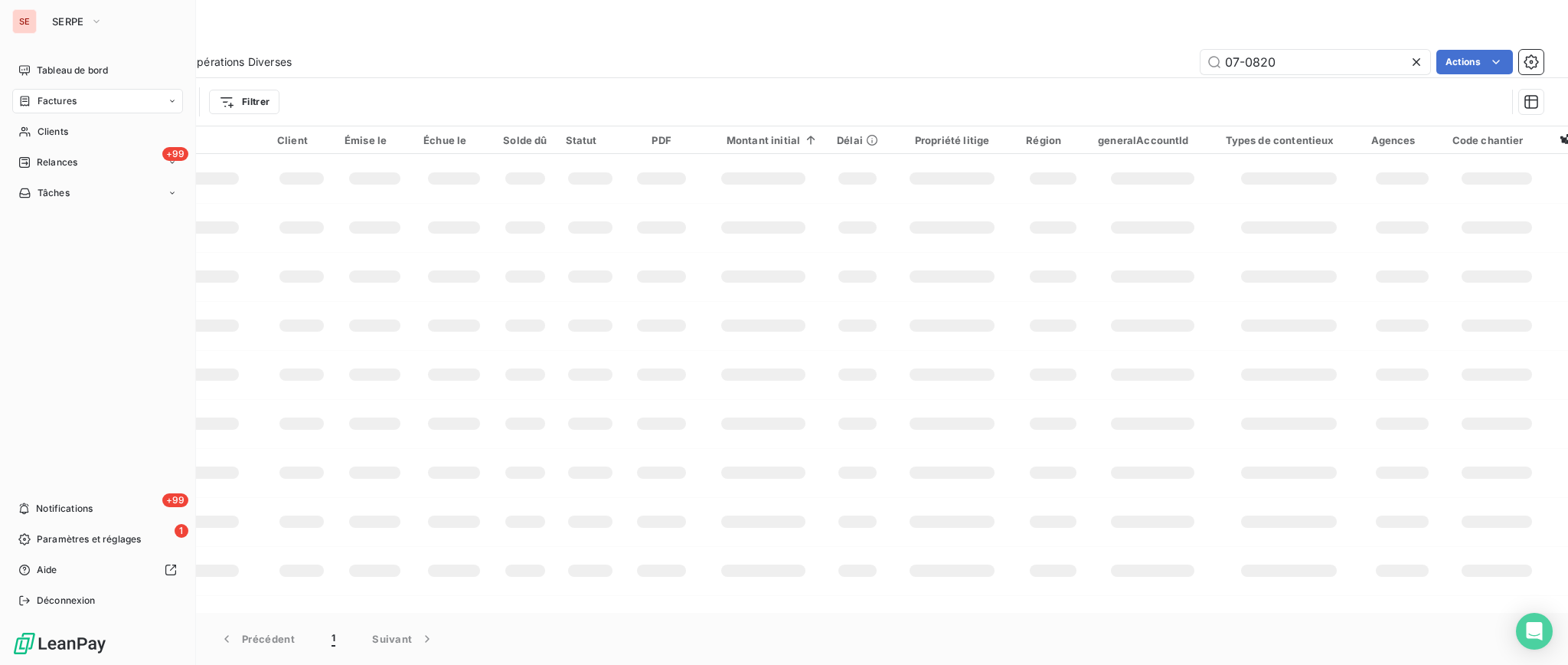
click at [56, 95] on span "Factures" at bounding box center [57, 100] width 39 height 14
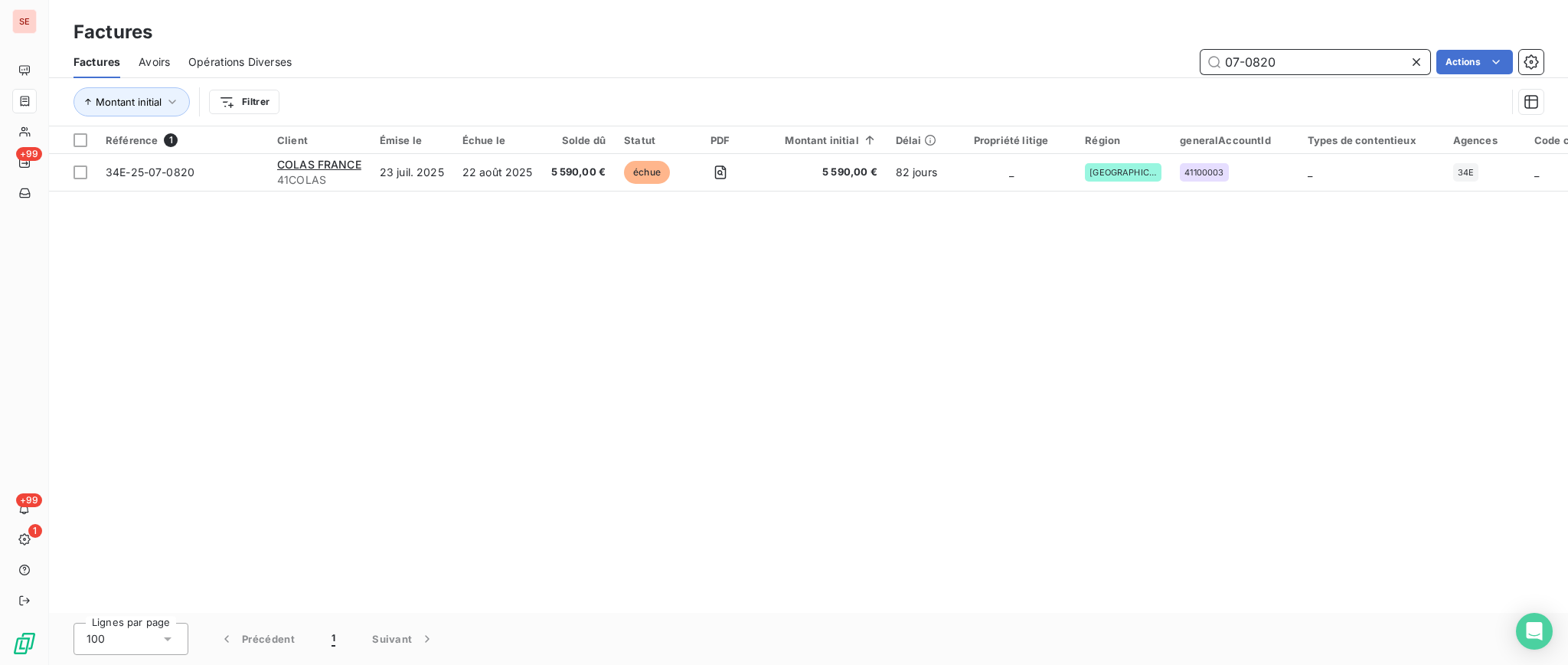
click at [1297, 68] on input "07-0820" at bounding box center [1315, 62] width 230 height 25
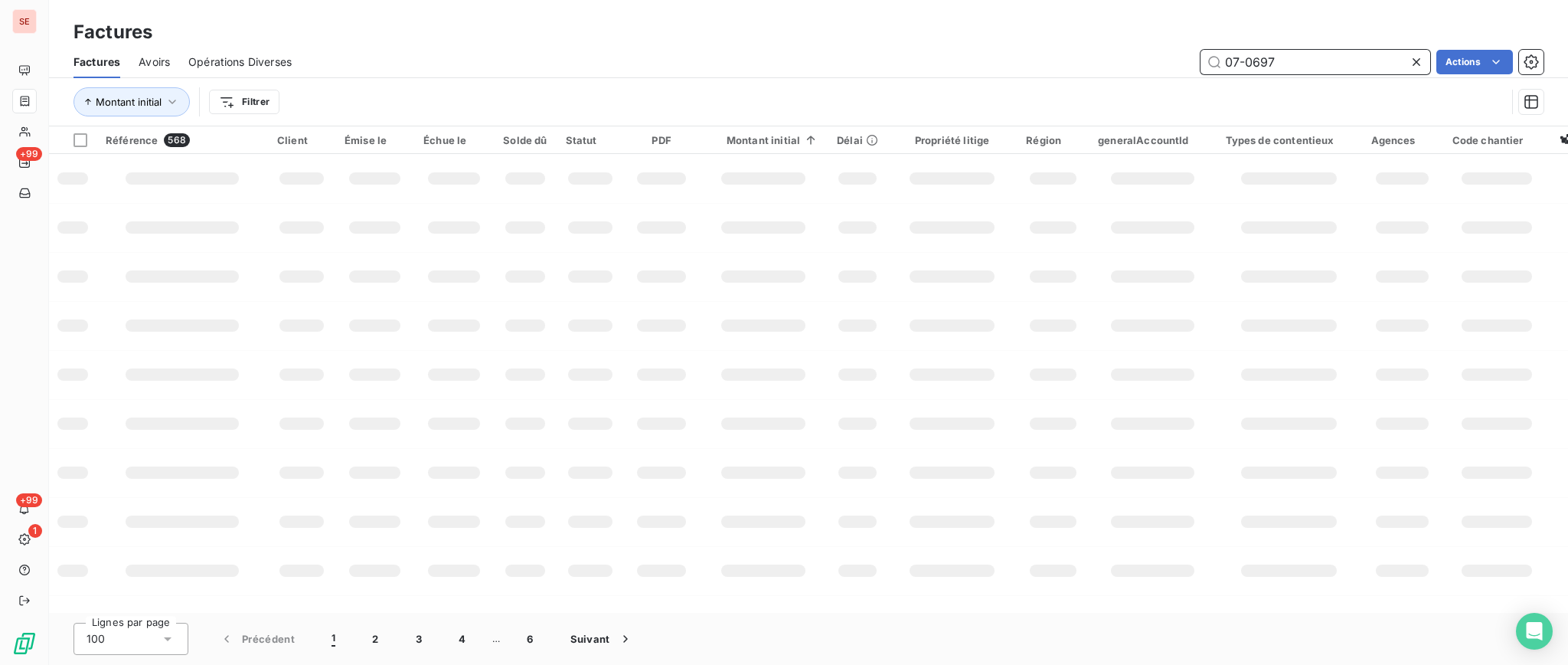
type input "07-0697"
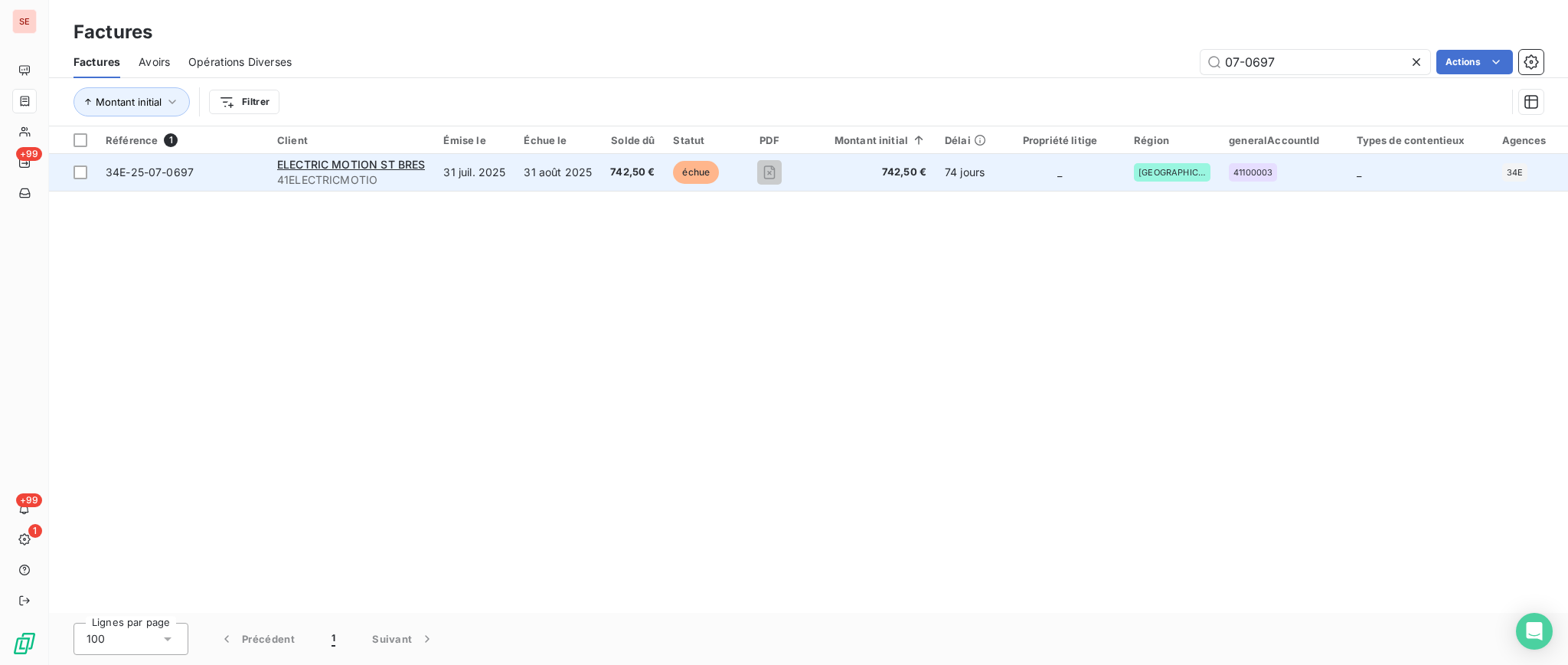
click at [425, 172] on td "ELECTRIC MOTION ST BRES 41ELECTRICMOTIO" at bounding box center [351, 172] width 166 height 37
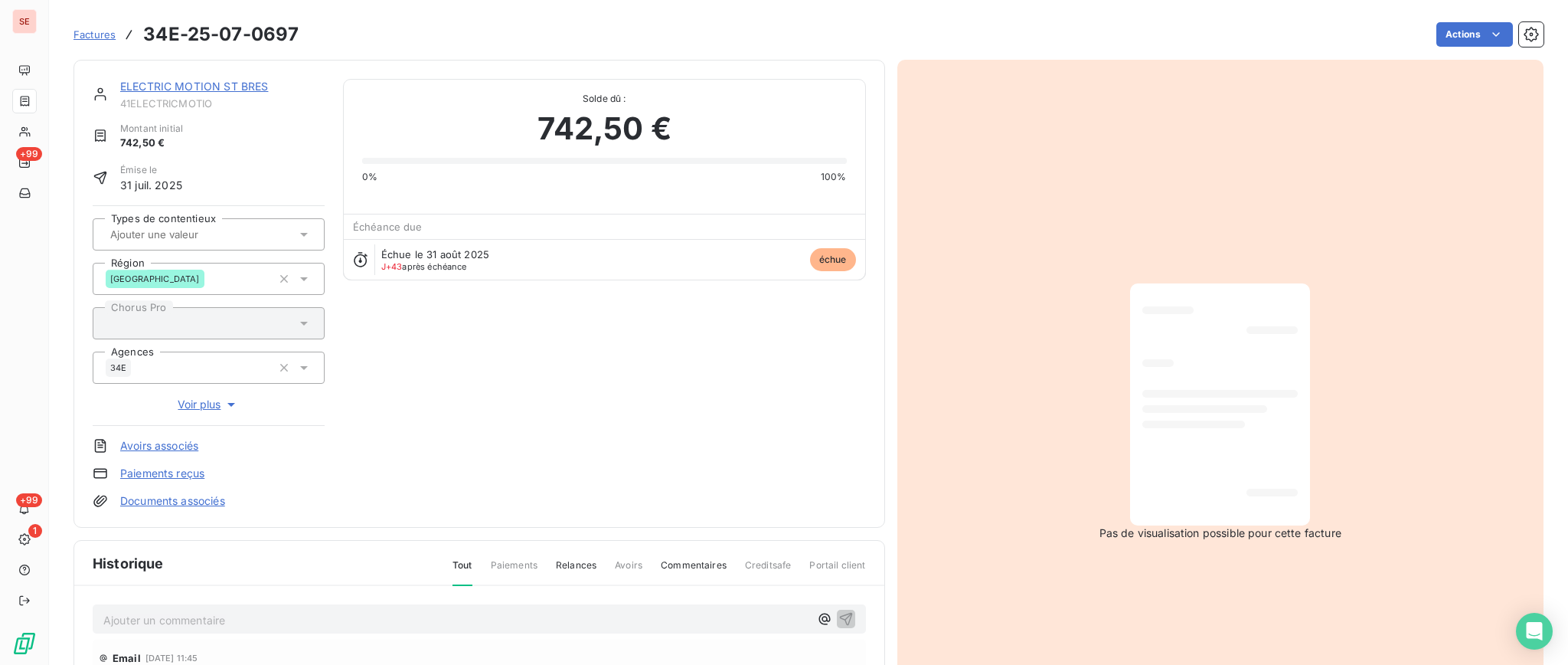
click at [165, 81] on link "ELECTRIC MOTION ST BRES" at bounding box center [194, 86] width 148 height 13
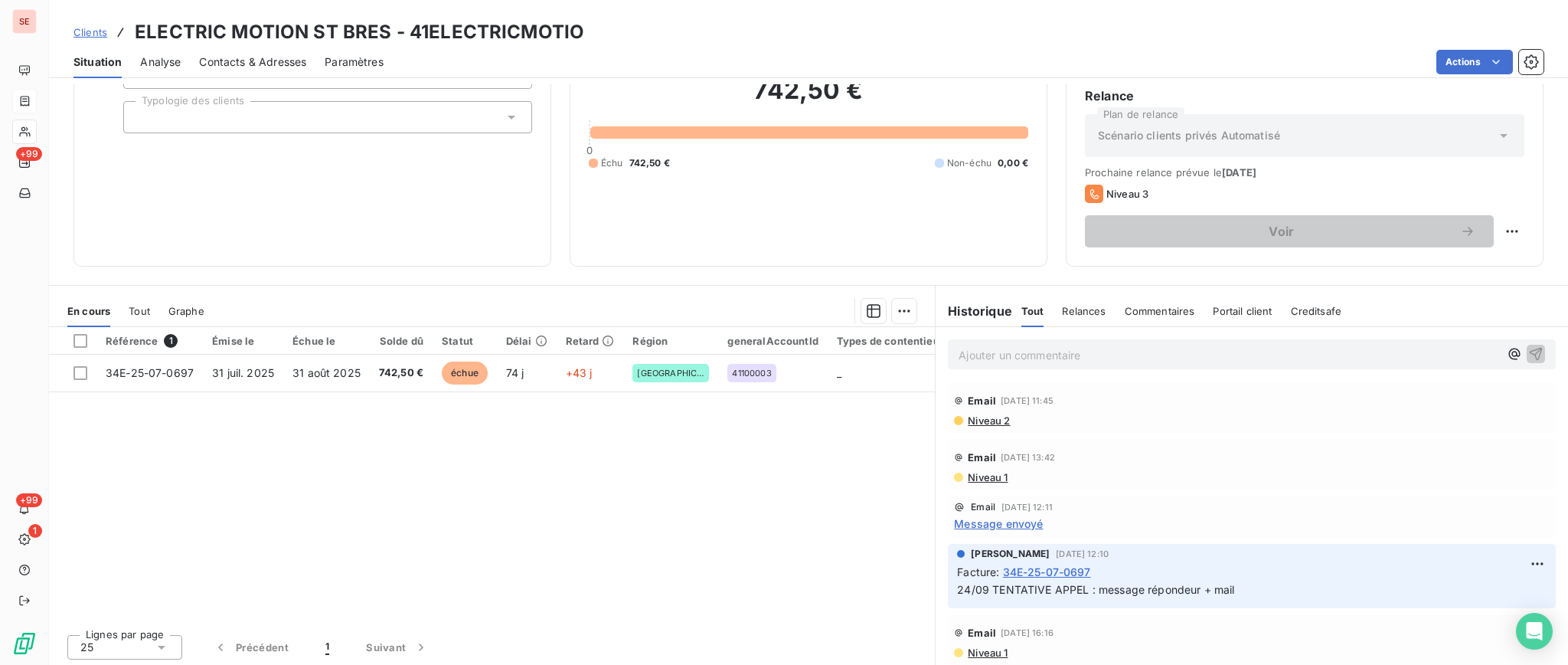
scroll to position [136, 0]
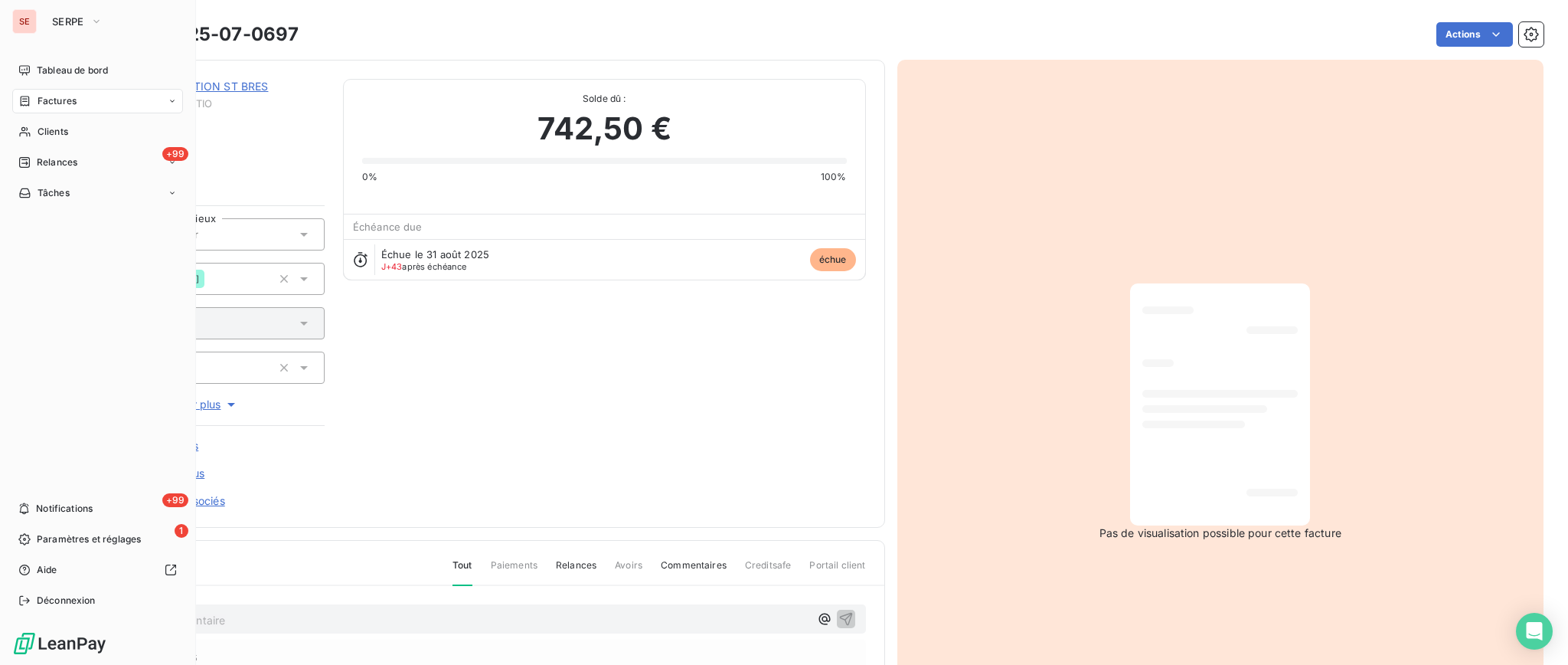
click at [51, 102] on span "Factures" at bounding box center [57, 100] width 39 height 14
click at [62, 94] on span "Factures" at bounding box center [57, 100] width 39 height 14
click at [66, 129] on span "Factures" at bounding box center [56, 131] width 39 height 14
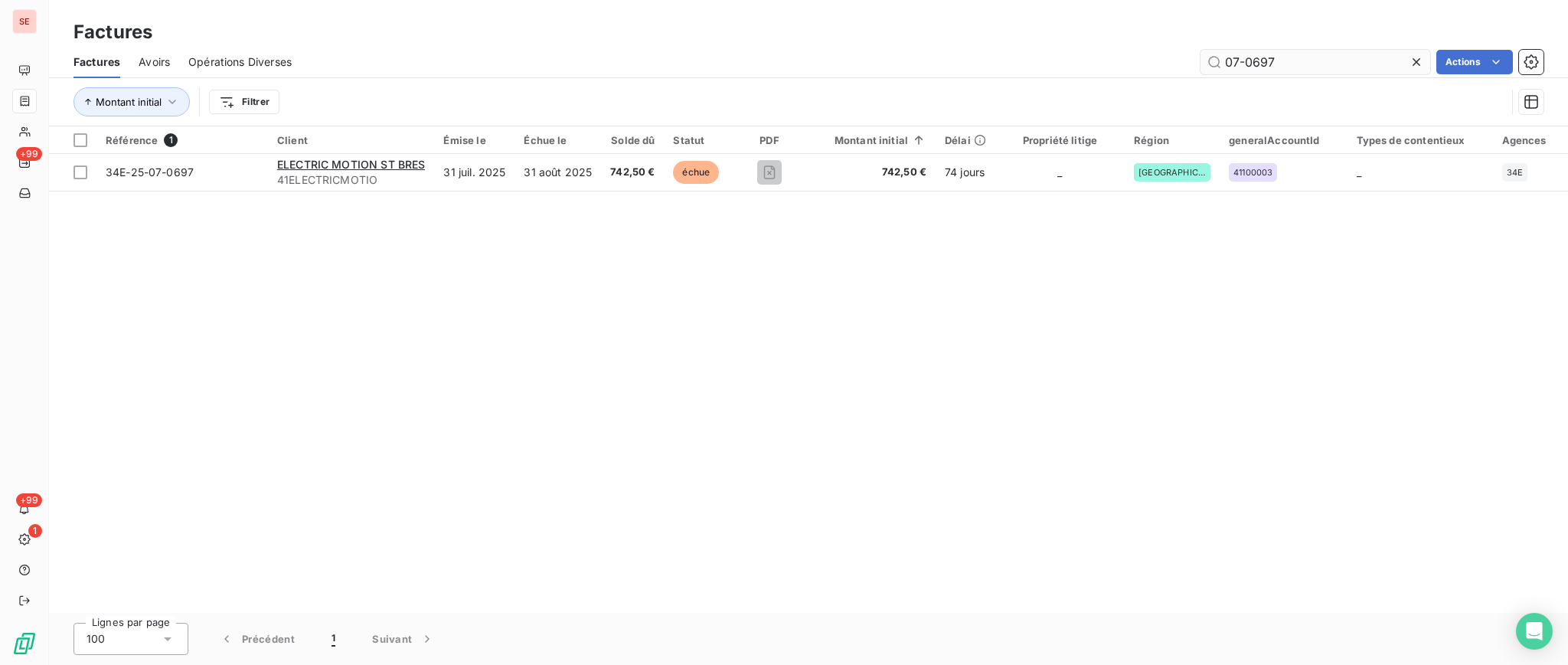
drag, startPoint x: 1305, startPoint y: 63, endPoint x: 1246, endPoint y: 53, distance: 59.8
click at [1246, 53] on input "07-0697" at bounding box center [1315, 62] width 230 height 25
type input "07-1266"
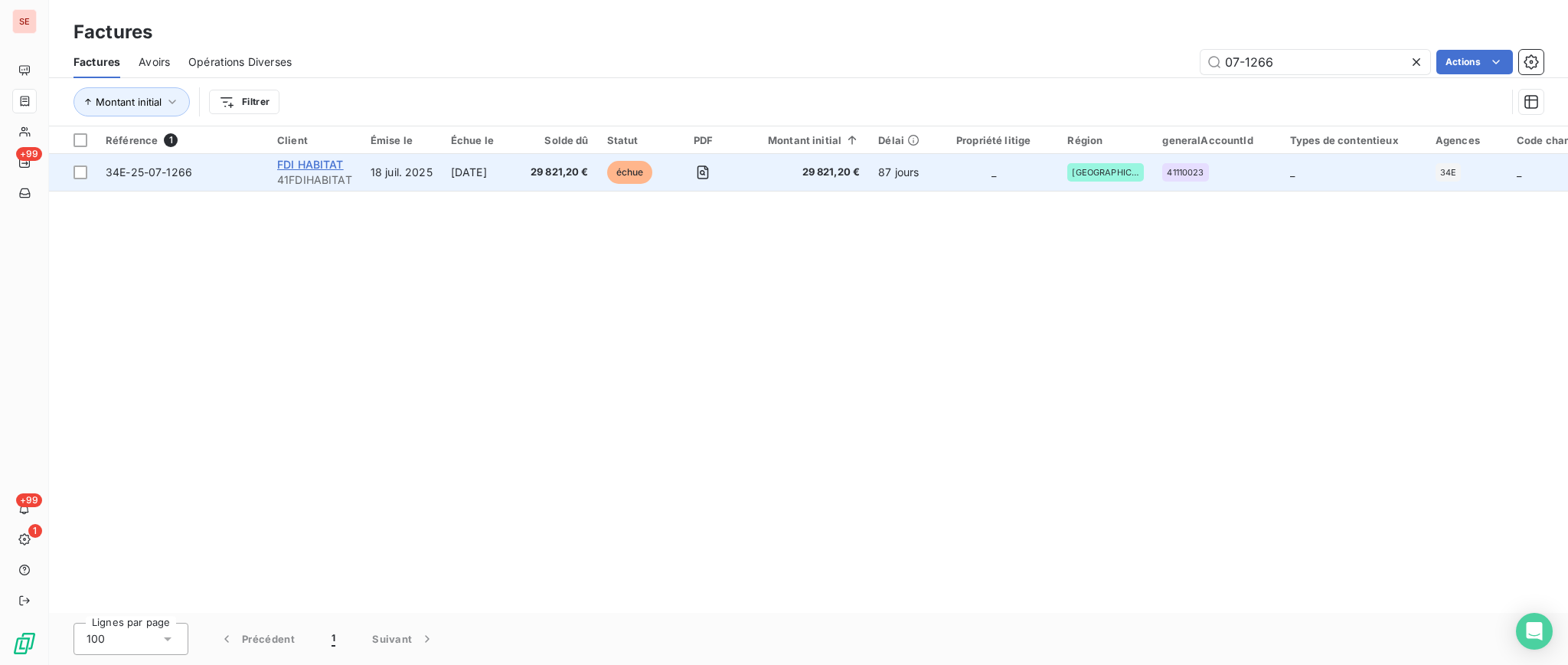
click at [320, 160] on span "FDI HABITAT" at bounding box center [310, 164] width 67 height 13
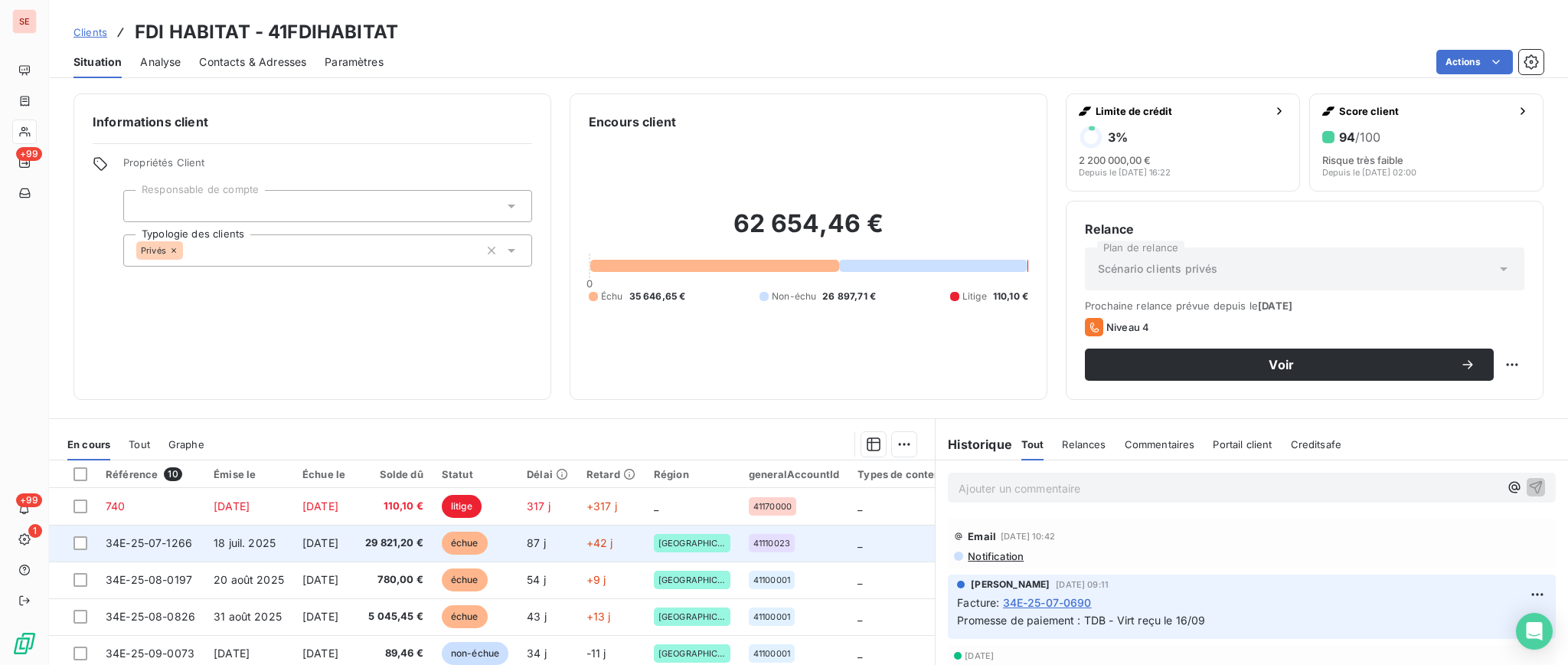
click at [423, 545] on span "29 821,20 €" at bounding box center [393, 542] width 60 height 15
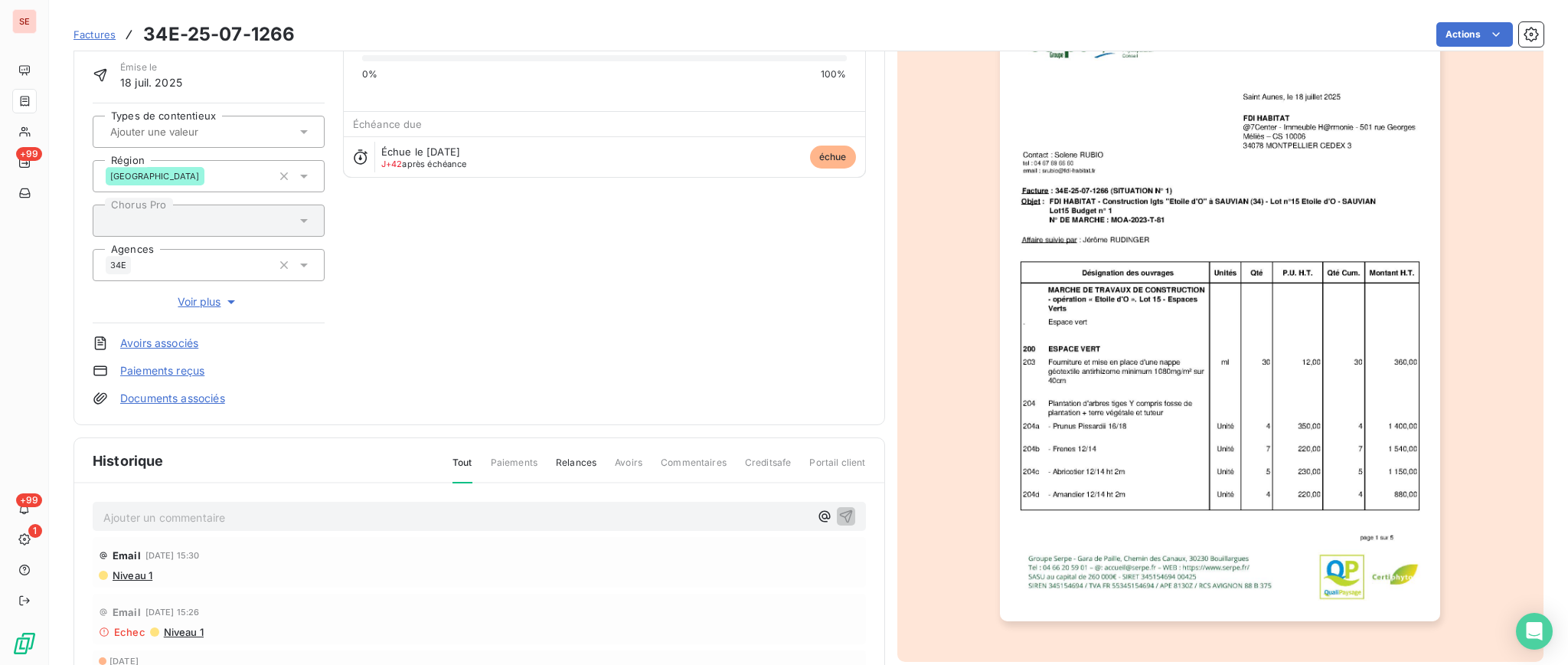
scroll to position [104, 0]
click at [142, 575] on span "Niveau 1" at bounding box center [131, 574] width 41 height 12
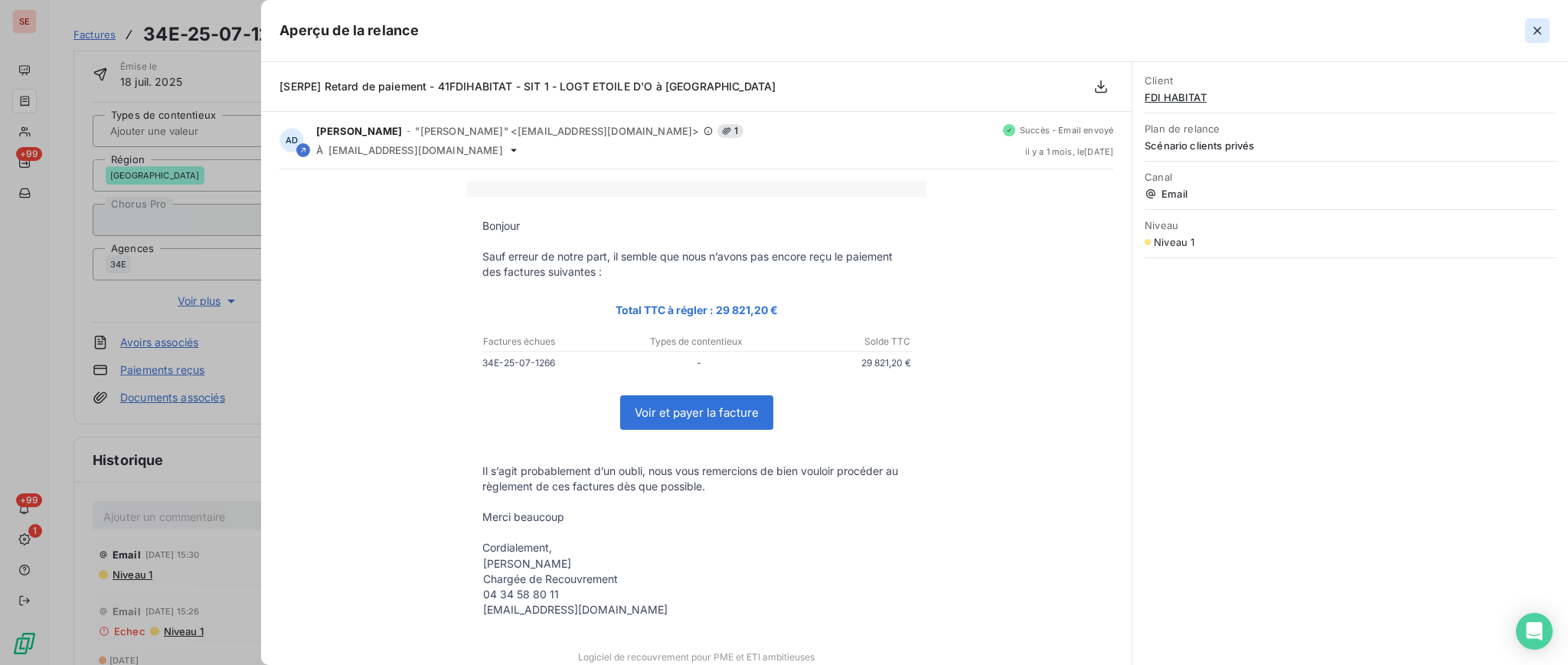
click at [1529, 32] on button "button" at bounding box center [1537, 30] width 25 height 25
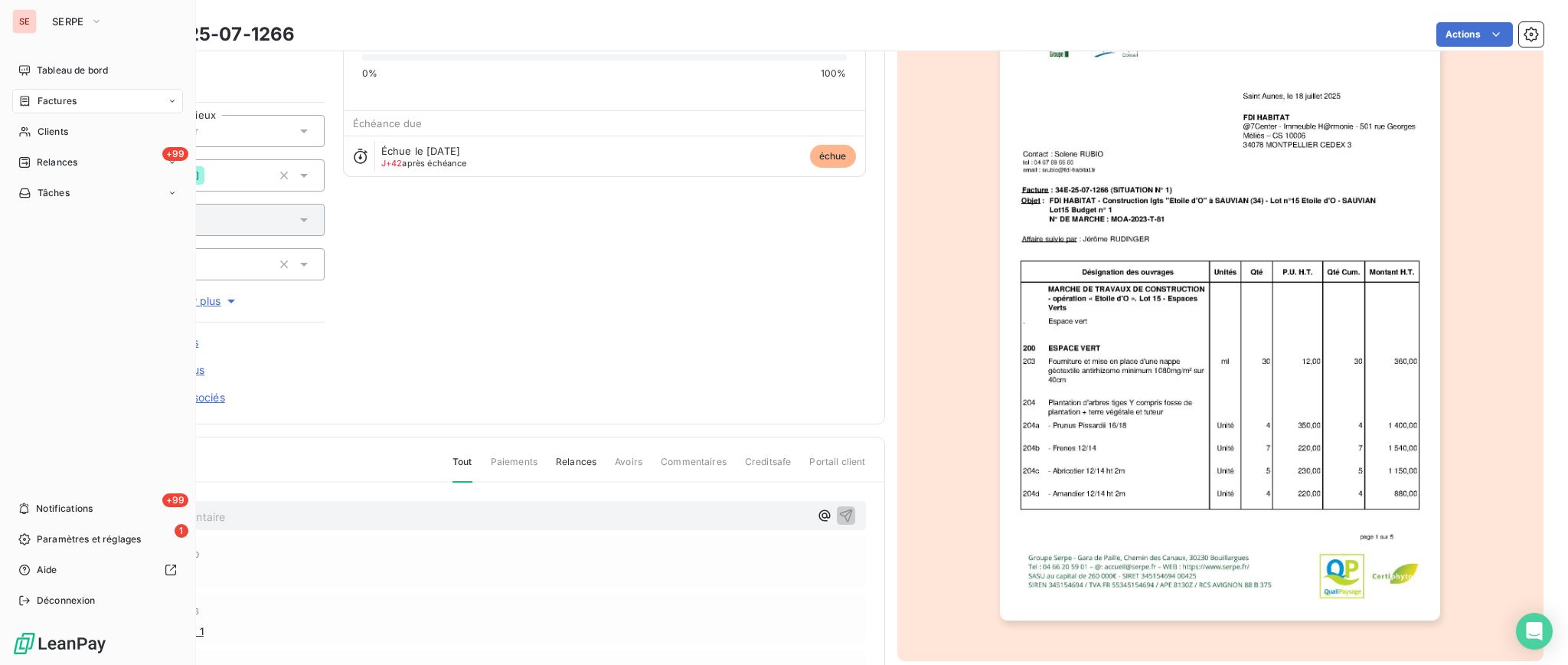
click at [60, 104] on span "Factures" at bounding box center [57, 100] width 39 height 14
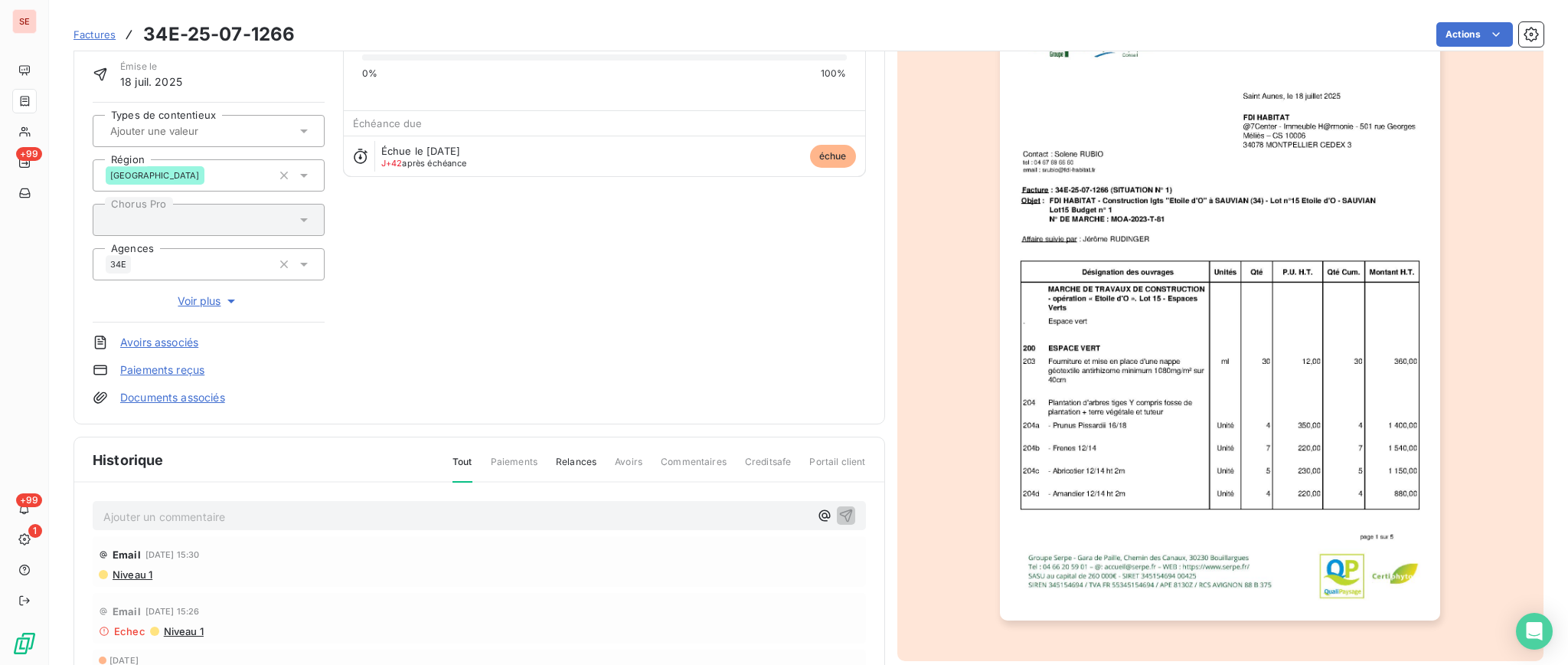
scroll to position [0, 0]
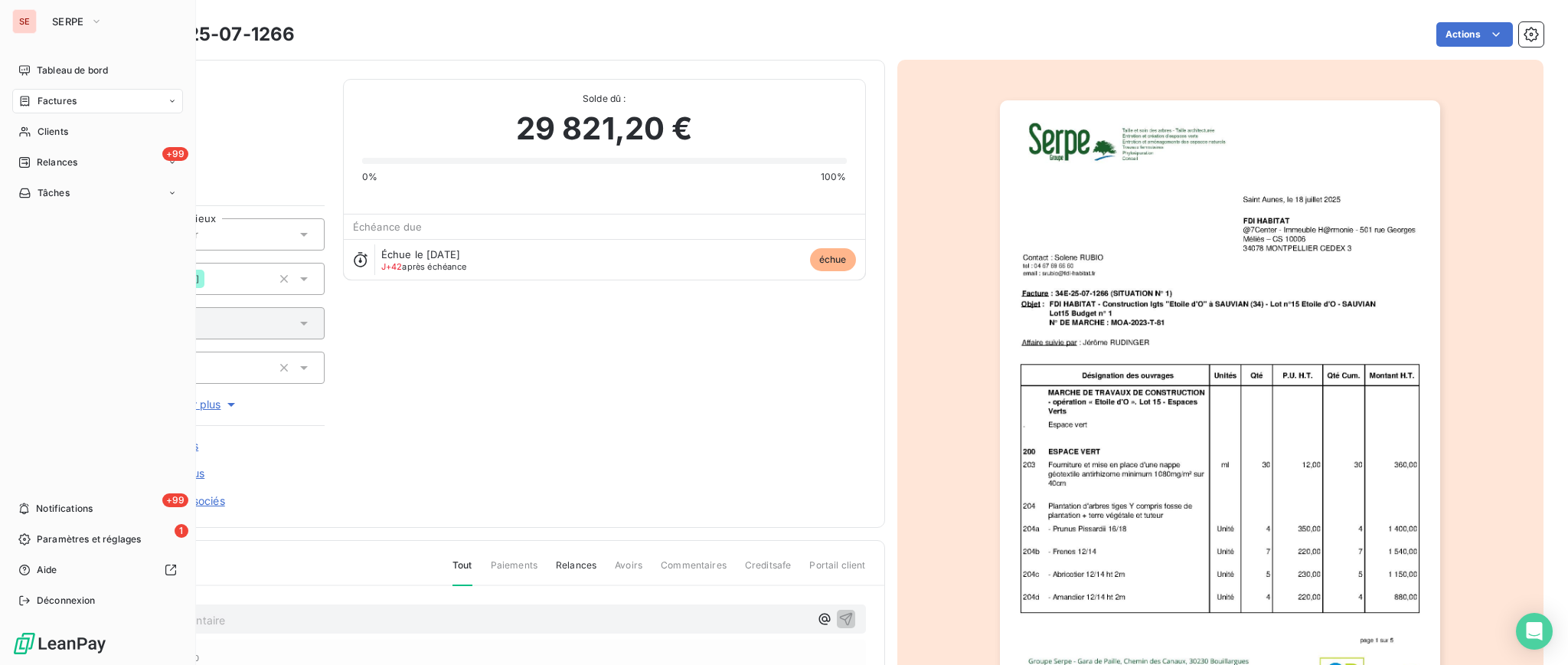
click at [50, 94] on span "Factures" at bounding box center [57, 100] width 39 height 14
click at [69, 139] on div "Factures" at bounding box center [106, 131] width 152 height 25
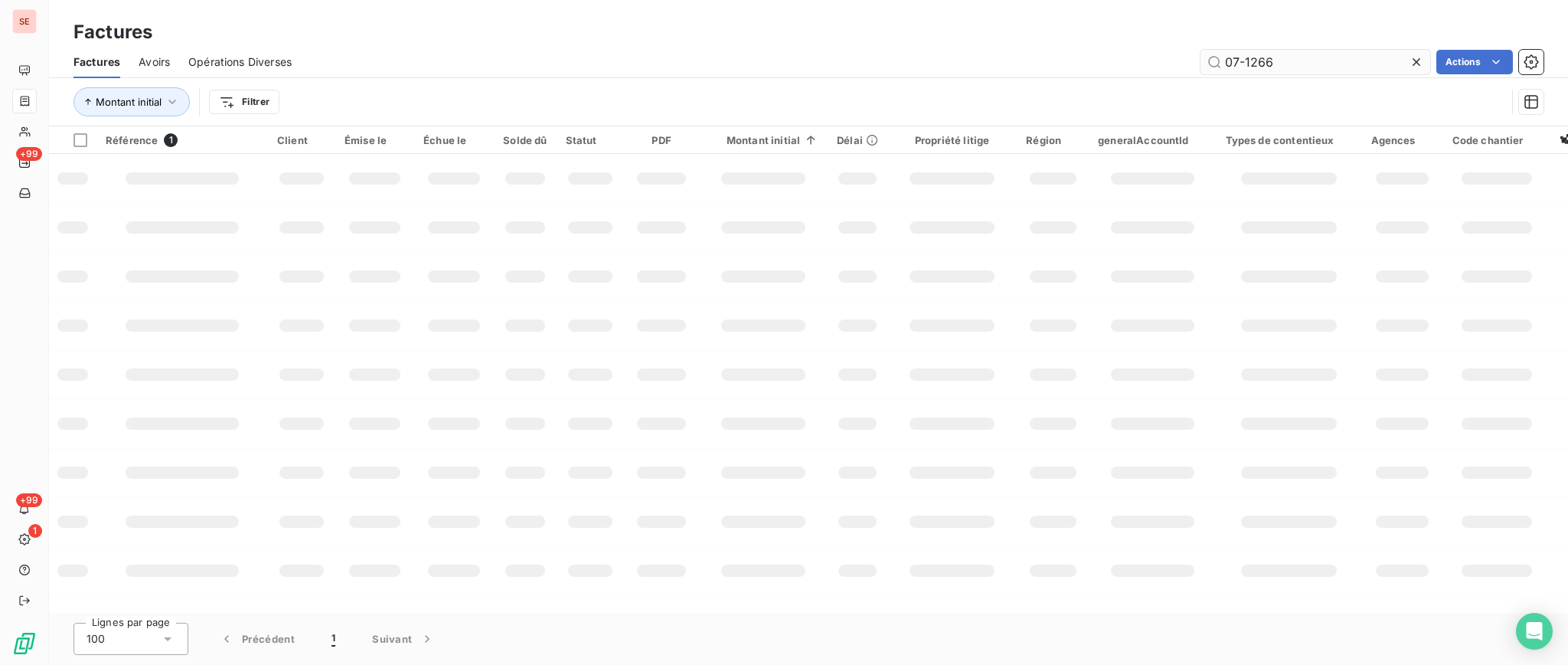
drag, startPoint x: 1279, startPoint y: 65, endPoint x: 1245, endPoint y: 61, distance: 34.2
click at [1245, 61] on input "07-1266" at bounding box center [1315, 62] width 230 height 25
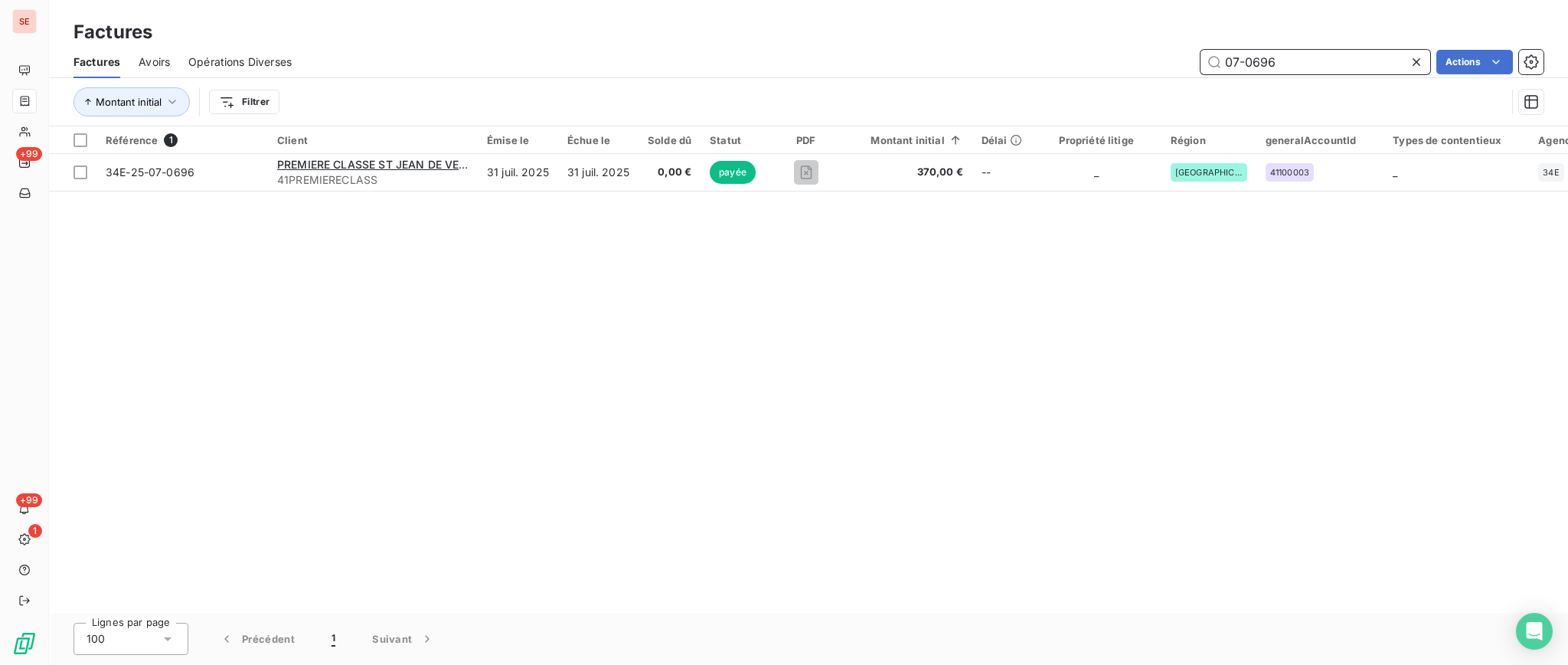
click at [1262, 60] on input "07-0696" at bounding box center [1315, 62] width 230 height 25
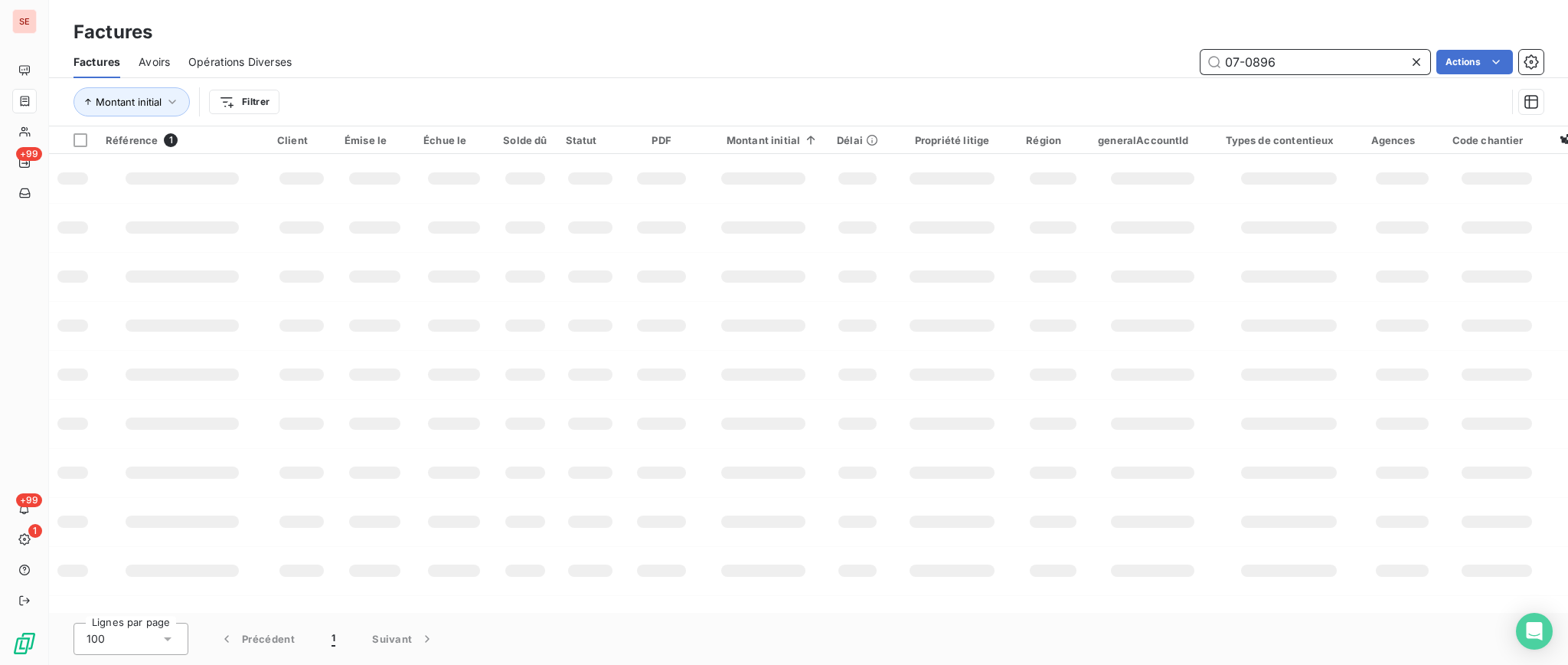
type input "07-0896"
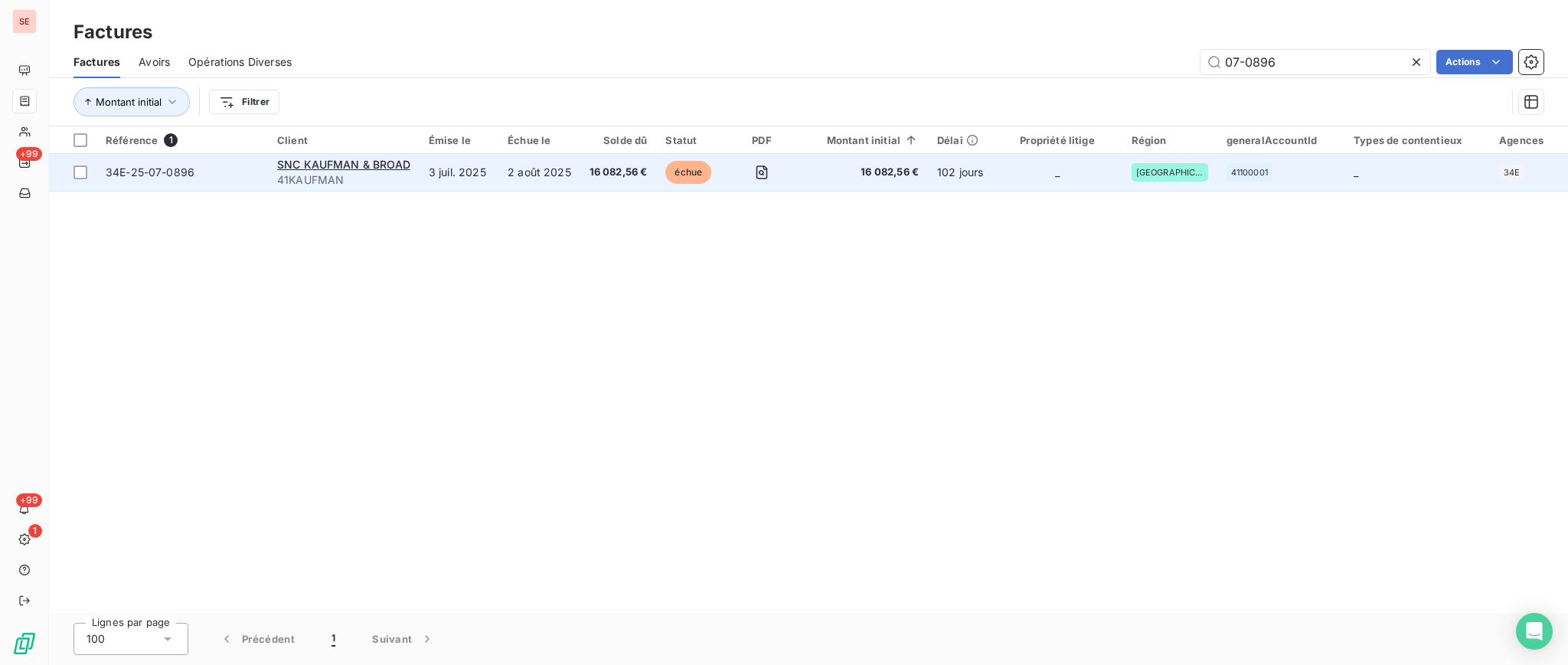
click at [356, 176] on span "41KAUFMAN" at bounding box center [343, 179] width 133 height 15
click at [407, 176] on span "41KAUFMAN" at bounding box center [343, 179] width 133 height 15
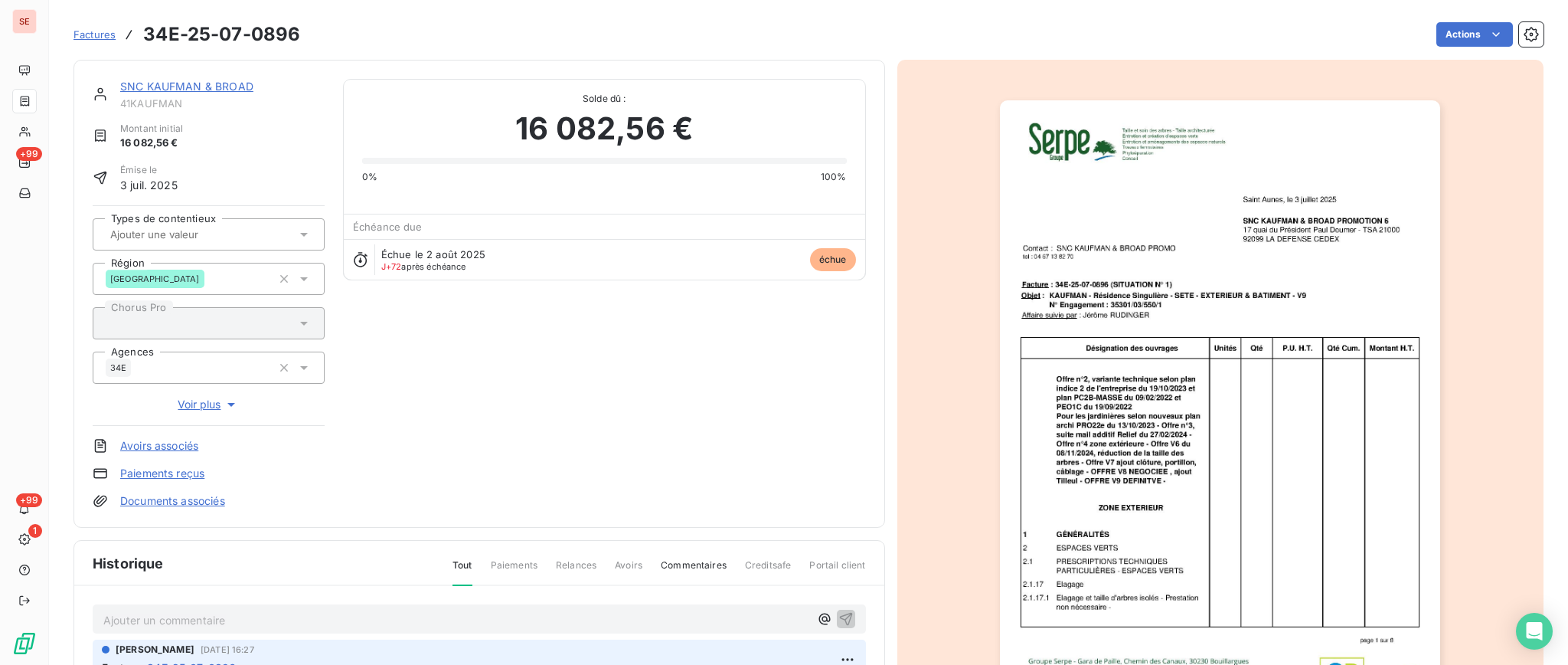
click at [185, 75] on div "SNC KAUFMAN & BROAD 41KAUFMAN Montant initial 16 082,56 € Émise le 3 juil. 2025…" at bounding box center [478, 294] width 811 height 468
click at [186, 86] on link "SNC KAUFMAN & BROAD" at bounding box center [186, 86] width 133 height 13
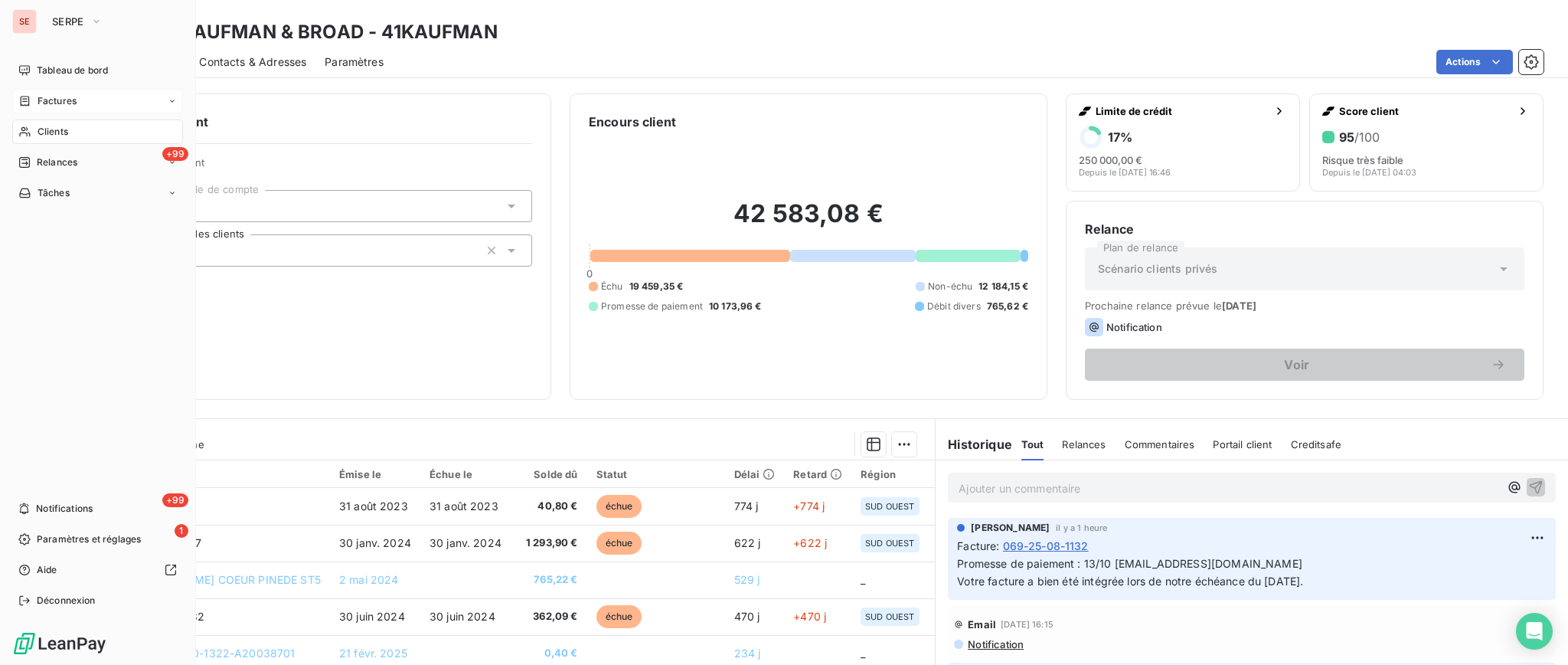
click at [76, 104] on span "Factures" at bounding box center [57, 100] width 39 height 14
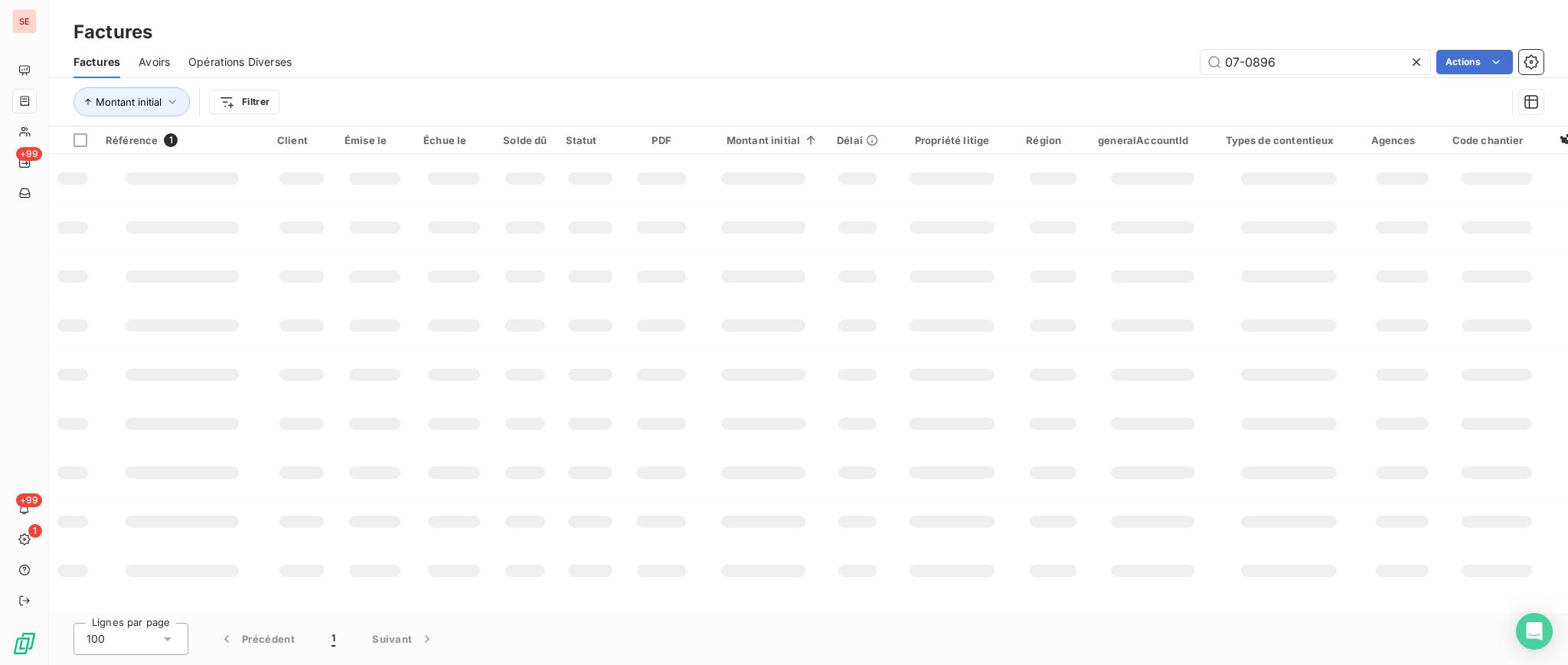
drag, startPoint x: 1285, startPoint y: 65, endPoint x: 689, endPoint y: 104, distance: 597.3
click at [751, 92] on div "Factures Avoirs Opérations Diverses 07-0896 Actions Montant initial Filtrer" at bounding box center [809, 86] width 1519 height 80
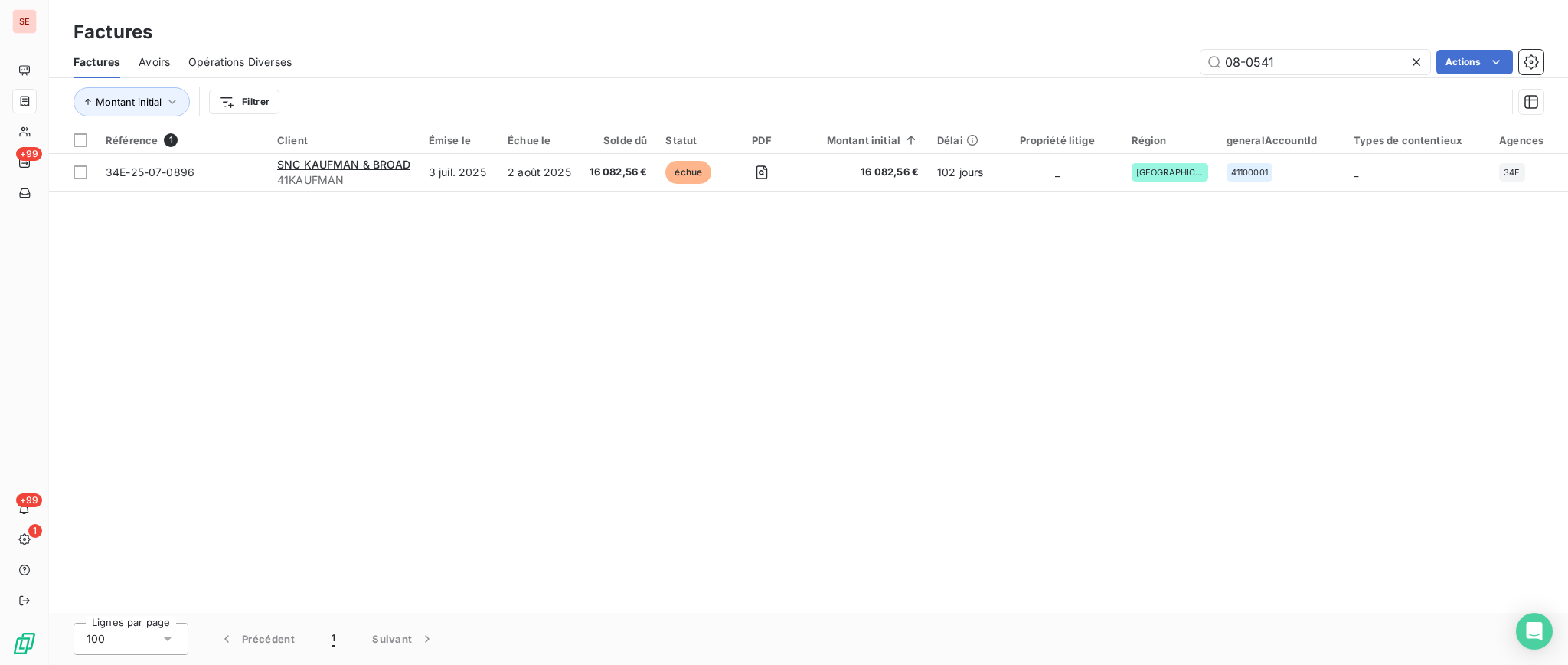
type input "08-0541"
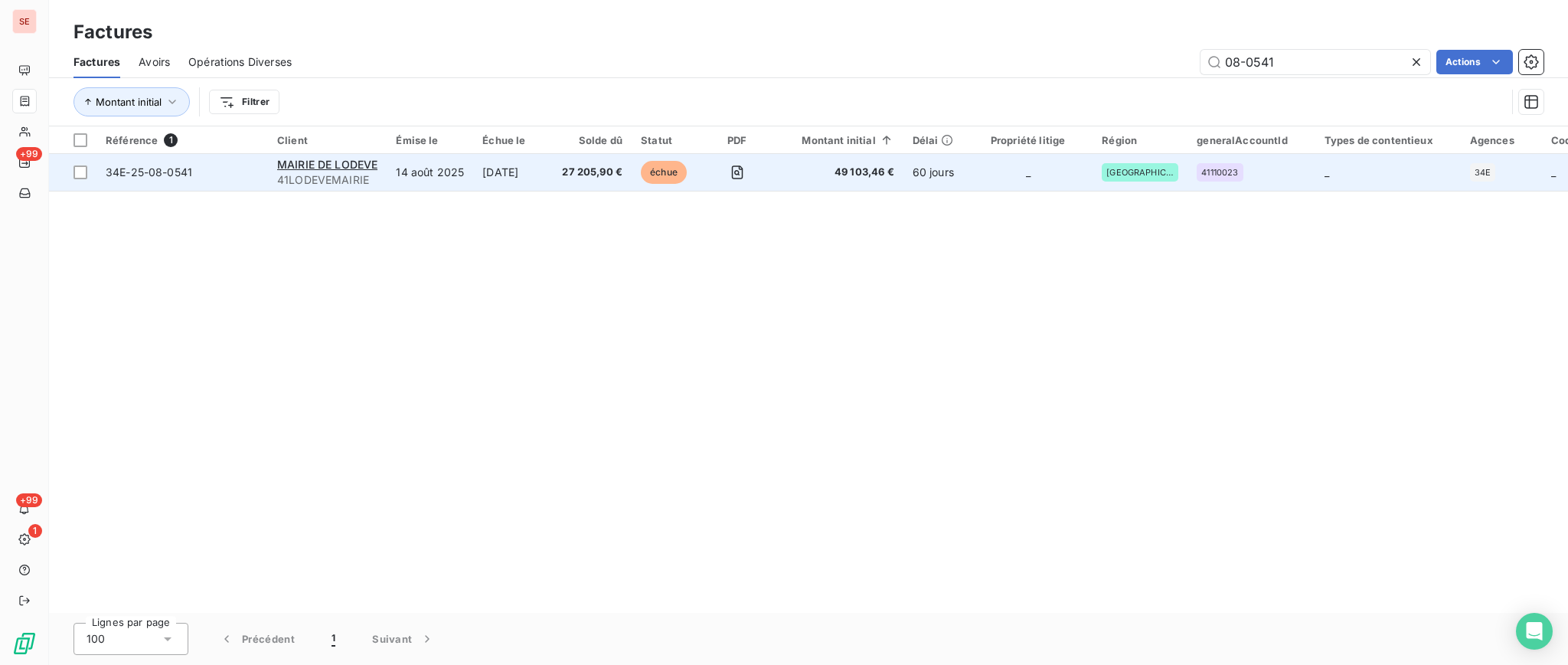
click at [393, 174] on td "14 août 2025" at bounding box center [430, 172] width 87 height 37
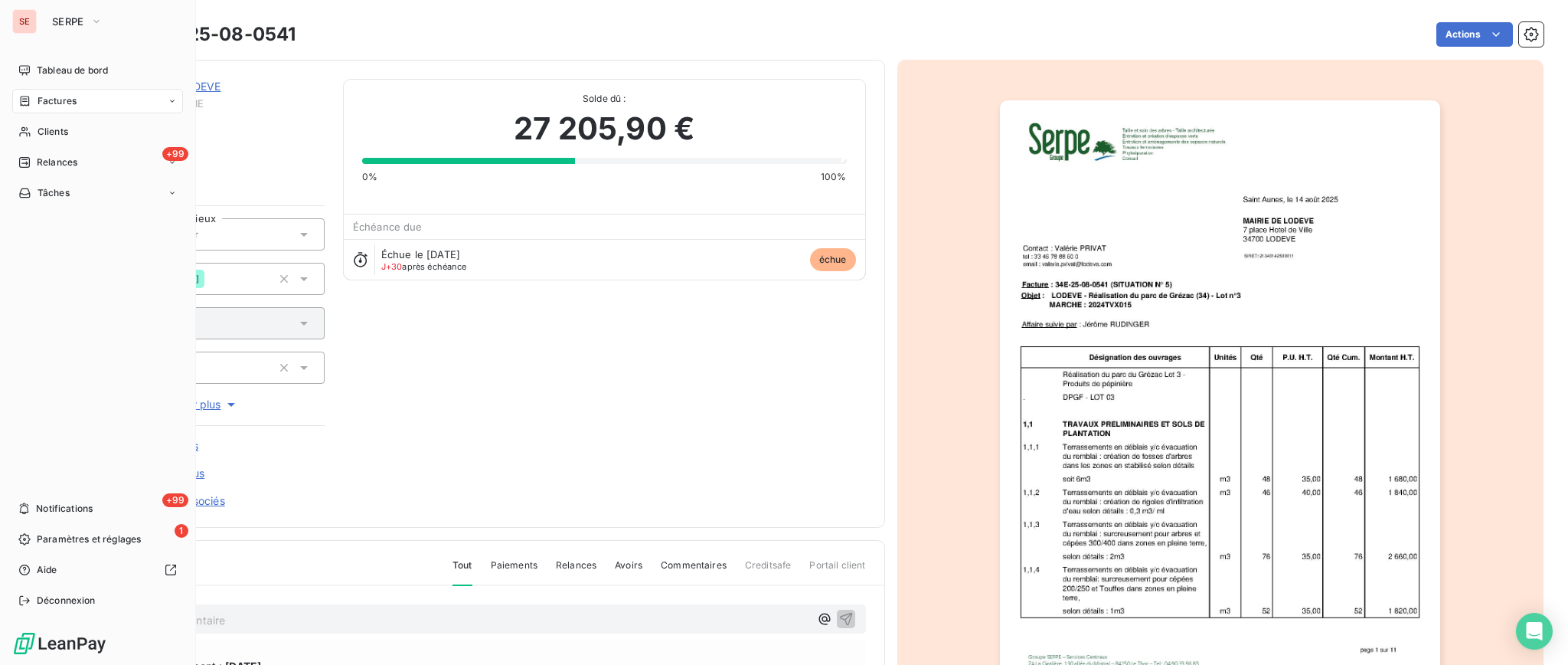
click at [62, 92] on div "Factures" at bounding box center [97, 101] width 170 height 25
click at [43, 99] on span "Factures" at bounding box center [57, 100] width 39 height 14
click at [40, 135] on span "Factures" at bounding box center [56, 131] width 39 height 14
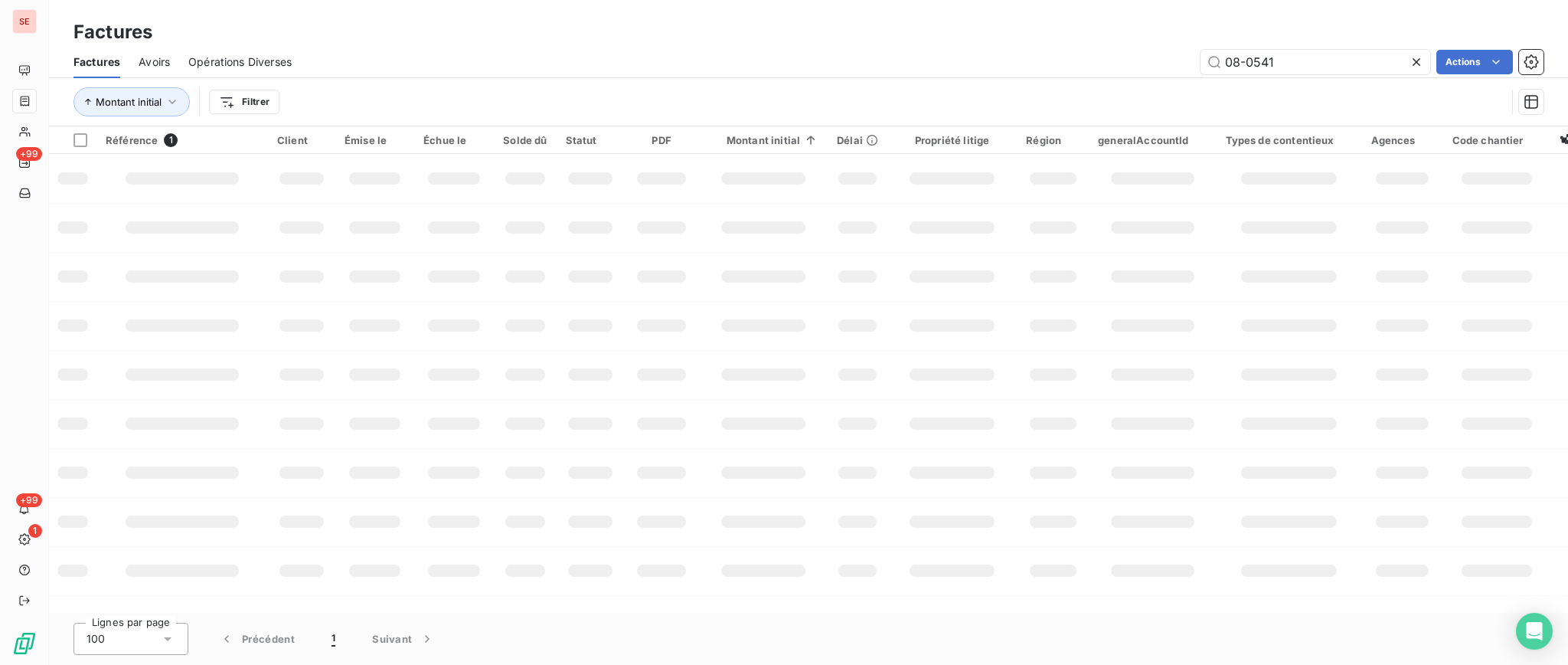
drag, startPoint x: 1299, startPoint y: 57, endPoint x: 1067, endPoint y: 67, distance: 232.2
click at [1160, 67] on div "08-0541 Actions" at bounding box center [926, 62] width 1233 height 25
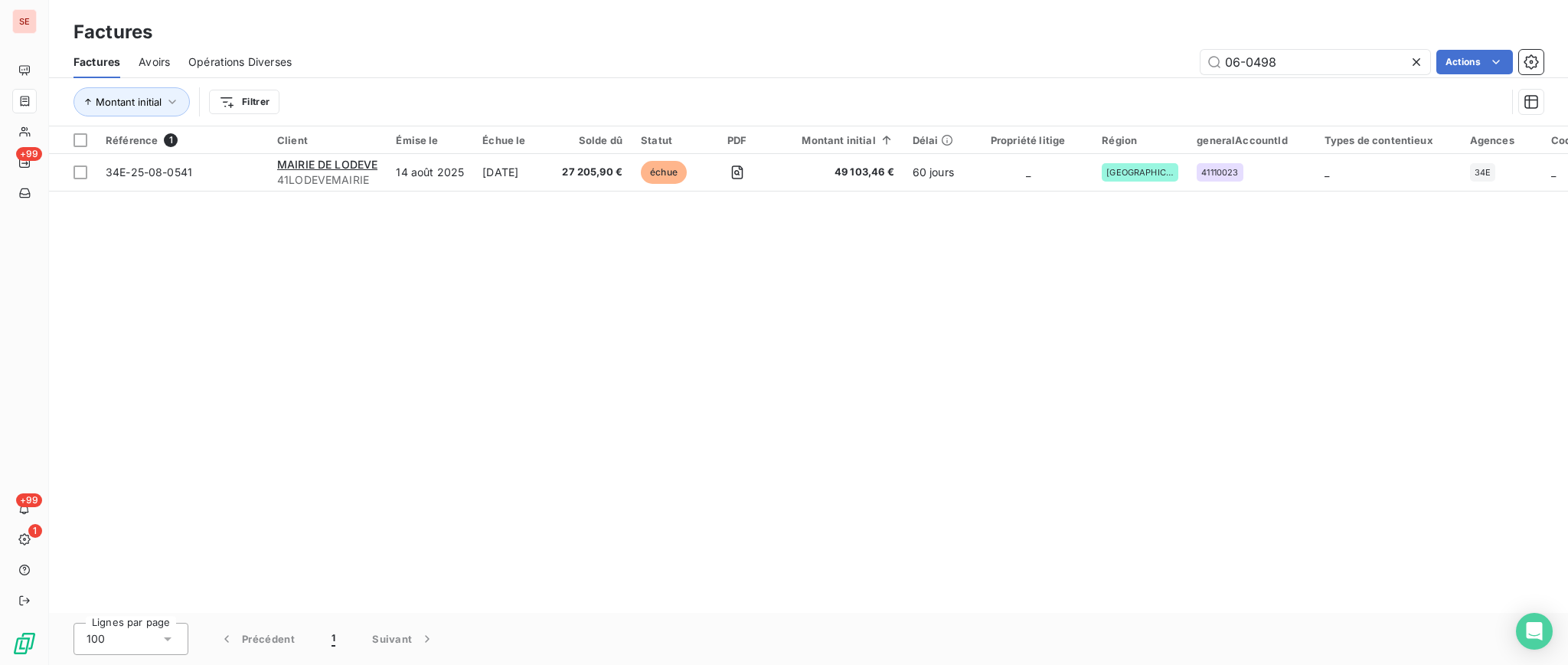
type input "06-0498"
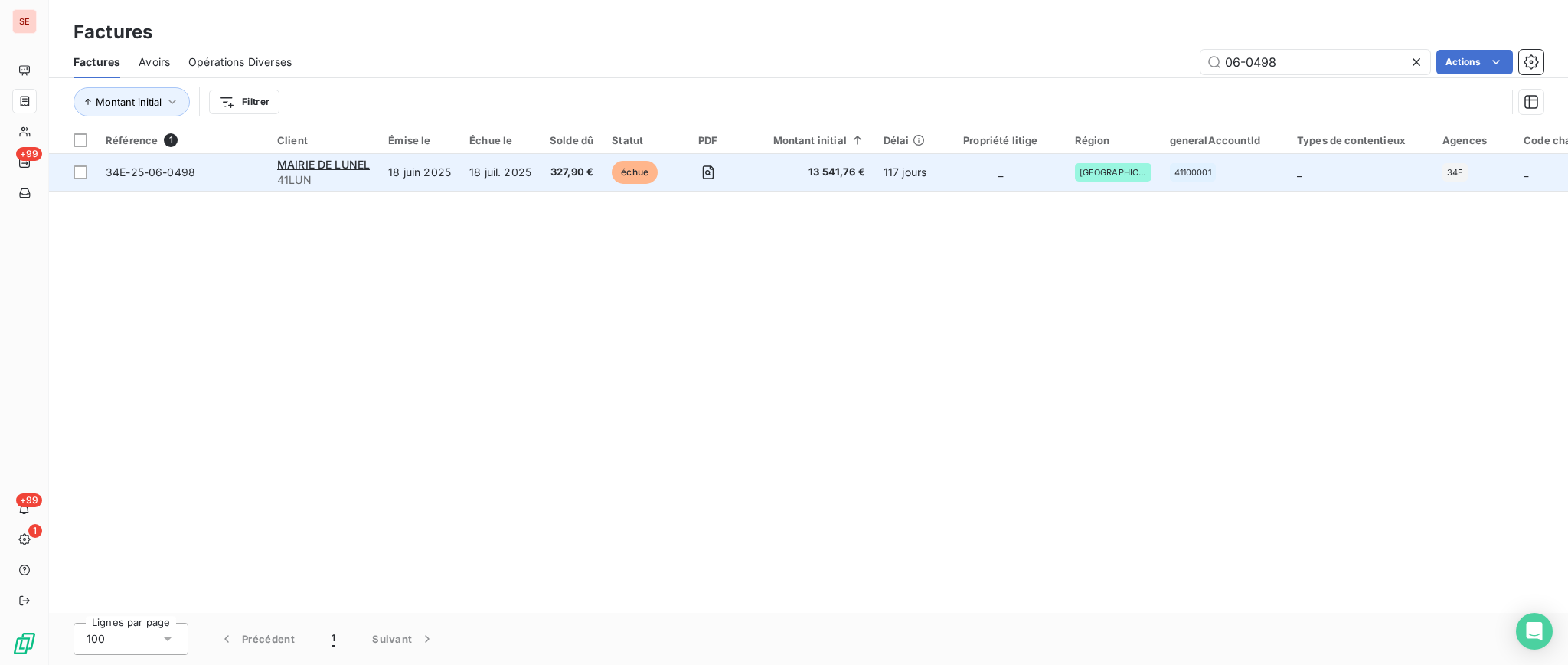
click at [344, 181] on span "41LUN" at bounding box center [323, 179] width 92 height 15
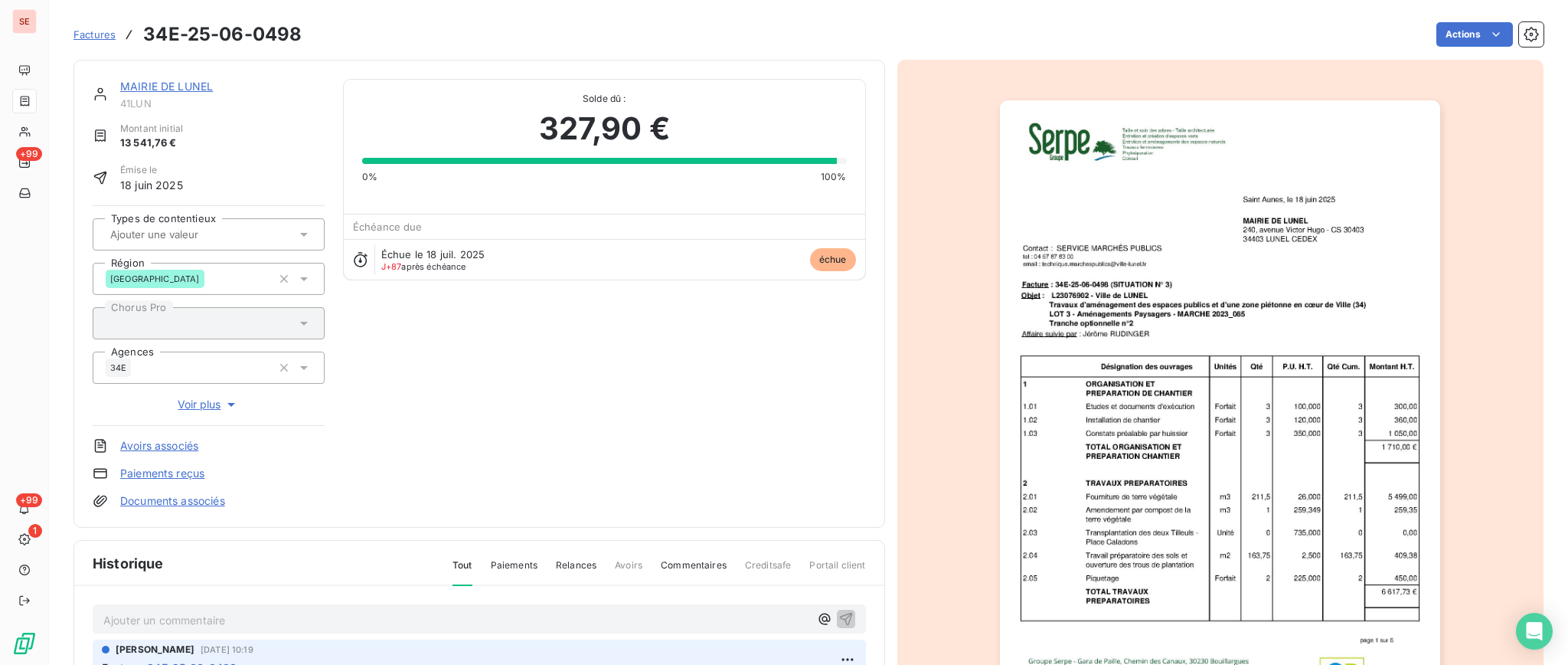
scroll to position [139, 0]
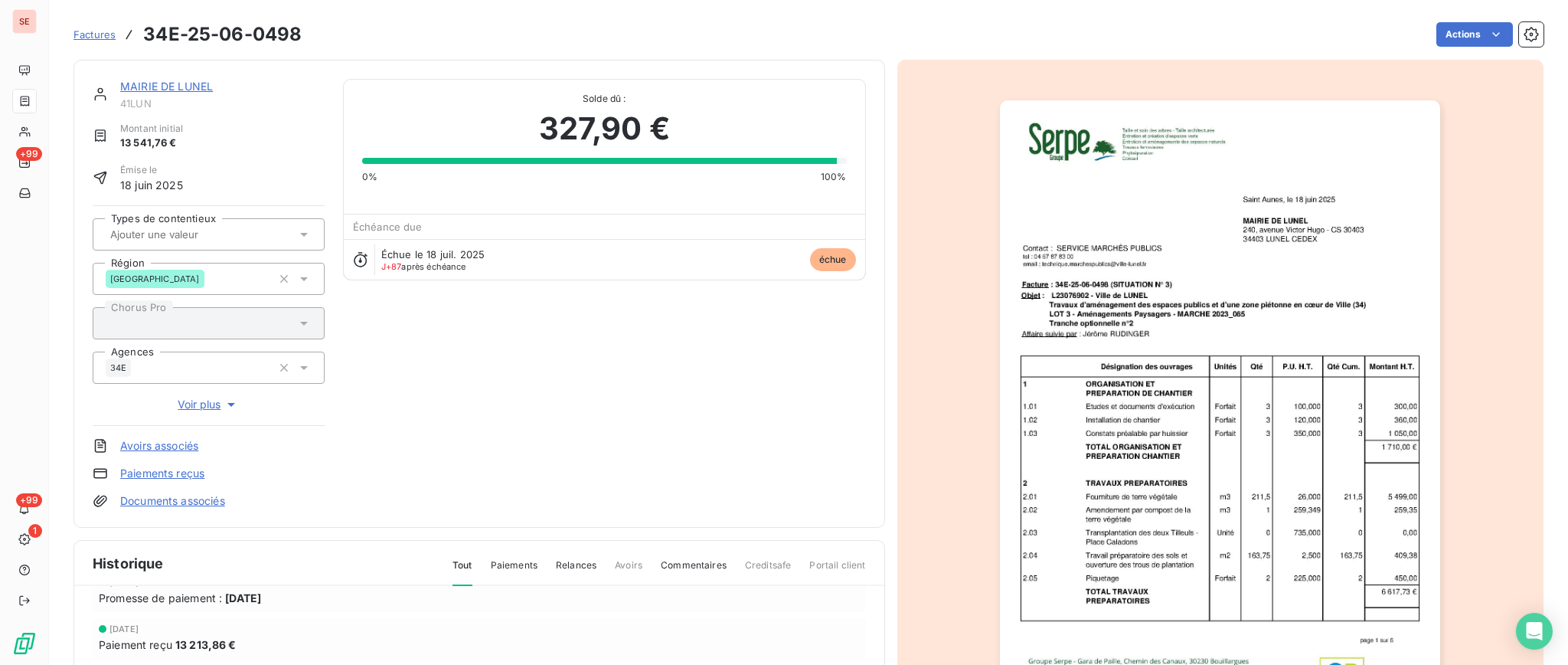
click at [679, 391] on div "MAIRIE DE LUNEL 41LUN Montant initial 13 541,76 € Émise le 18 juin 2025 Types d…" at bounding box center [478, 294] width 773 height 430
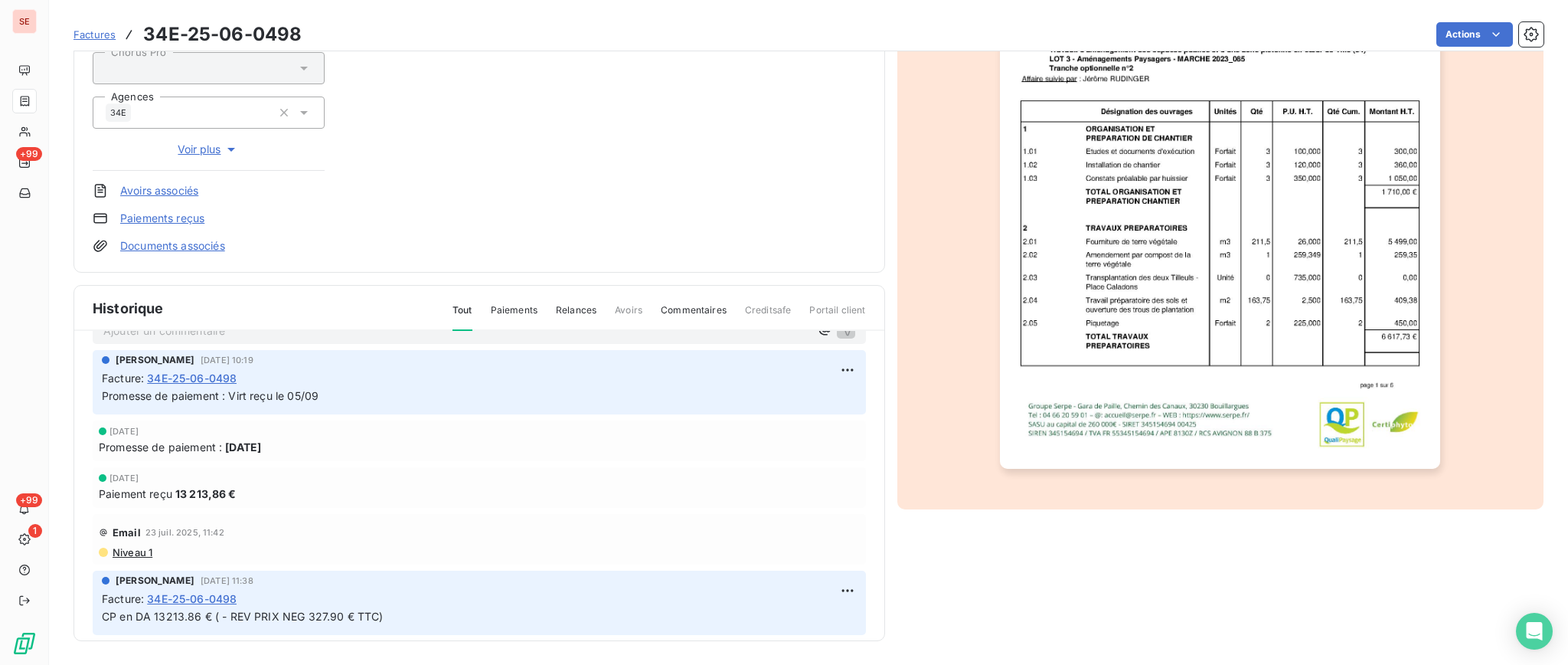
scroll to position [0, 0]
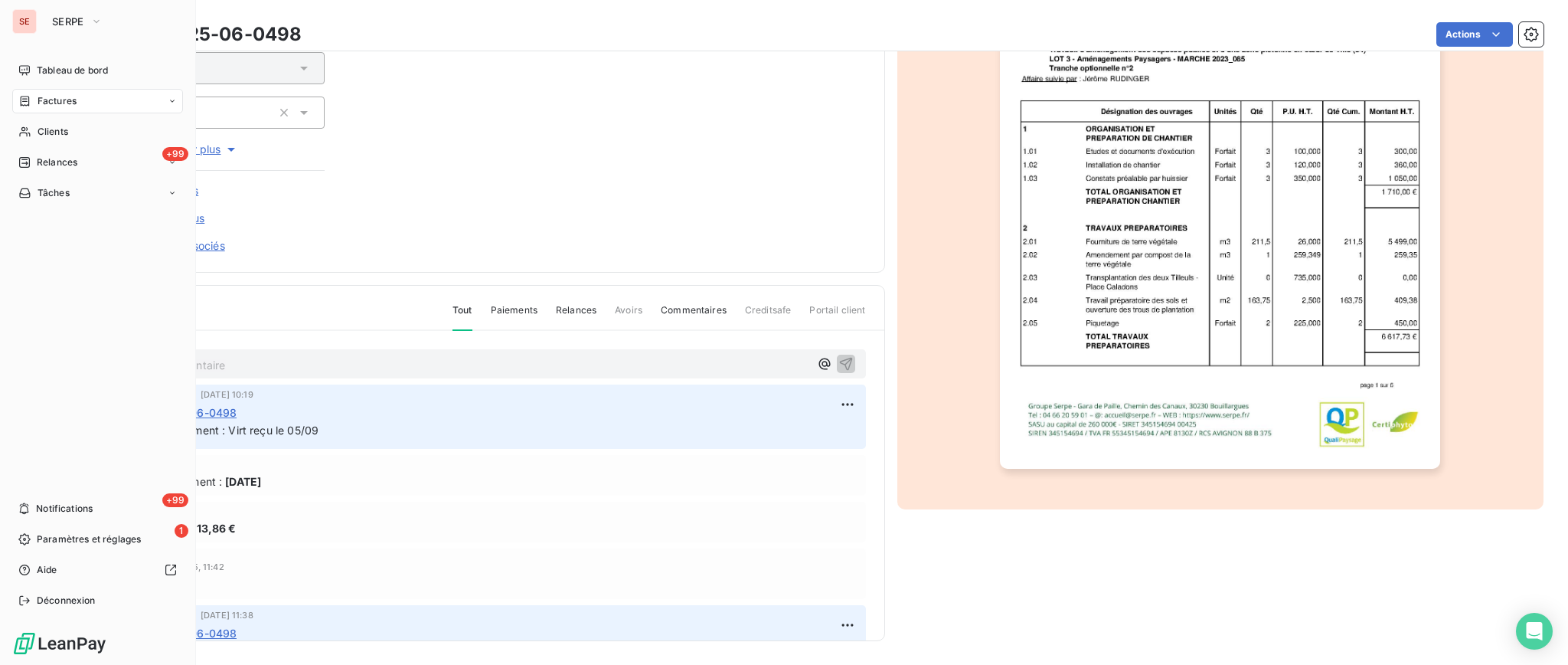
click at [52, 96] on span "Factures" at bounding box center [57, 100] width 39 height 14
click at [68, 136] on span "Factures" at bounding box center [56, 131] width 39 height 14
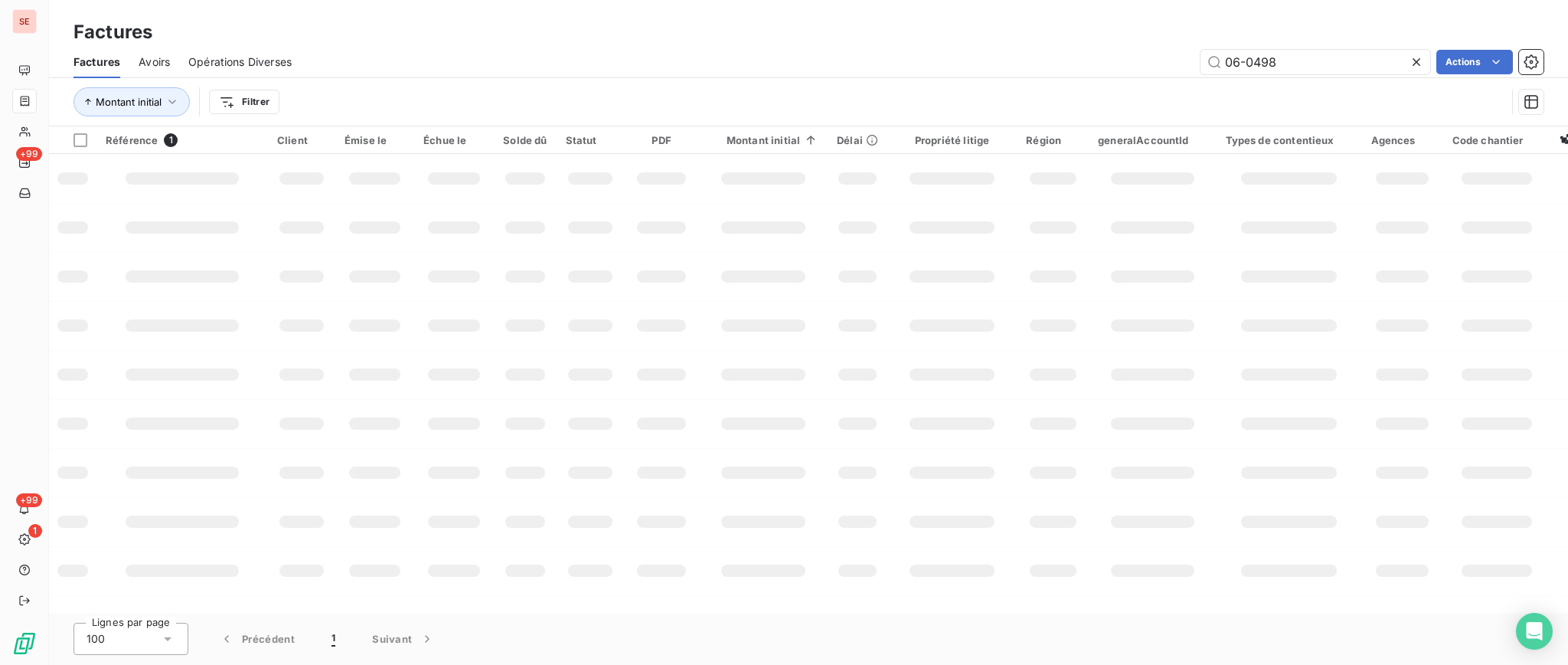
drag, startPoint x: 1316, startPoint y: 49, endPoint x: 665, endPoint y: 119, distance: 654.8
click at [1055, 38] on div "Factures Factures Avoirs Opérations Diverses 06-0498 Actions Montant initial Fi…" at bounding box center [809, 63] width 1519 height 127
type input "06-1536"
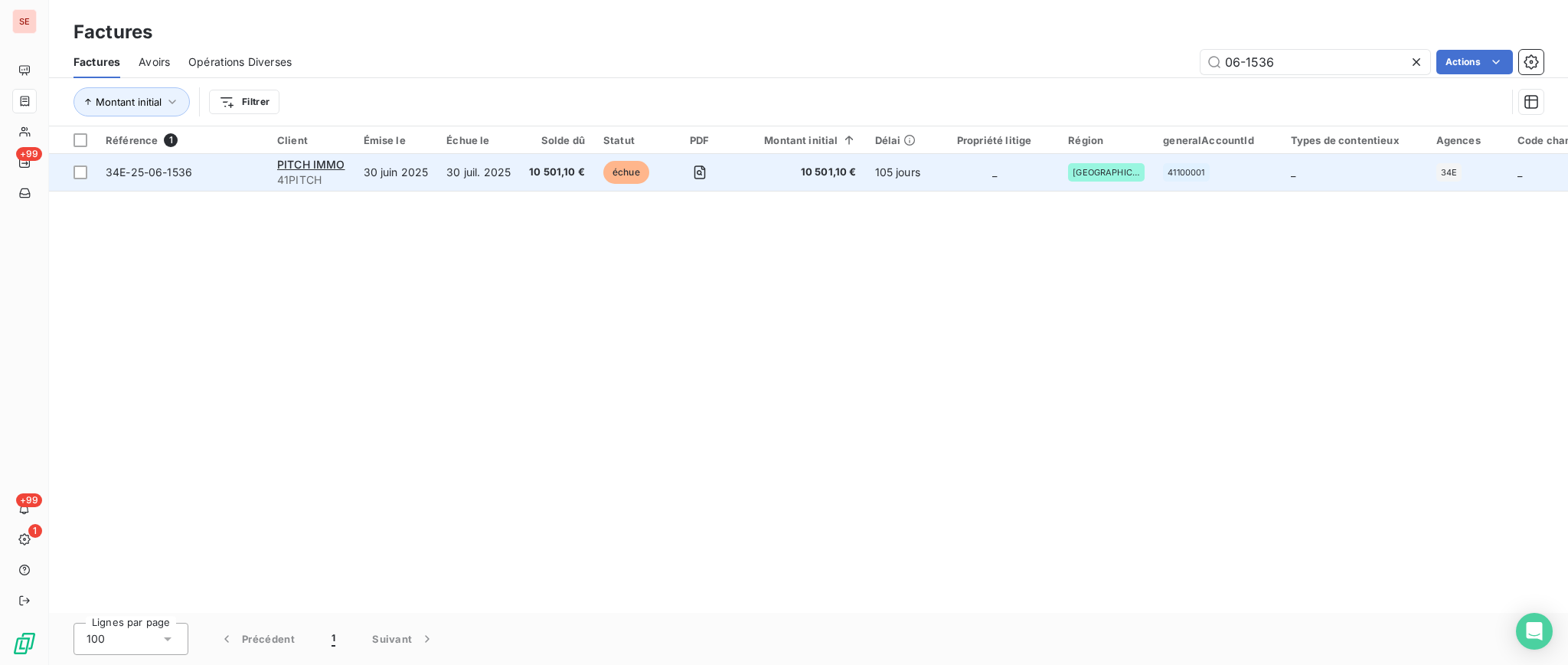
click at [471, 175] on td "30 juil. 2025" at bounding box center [478, 172] width 83 height 37
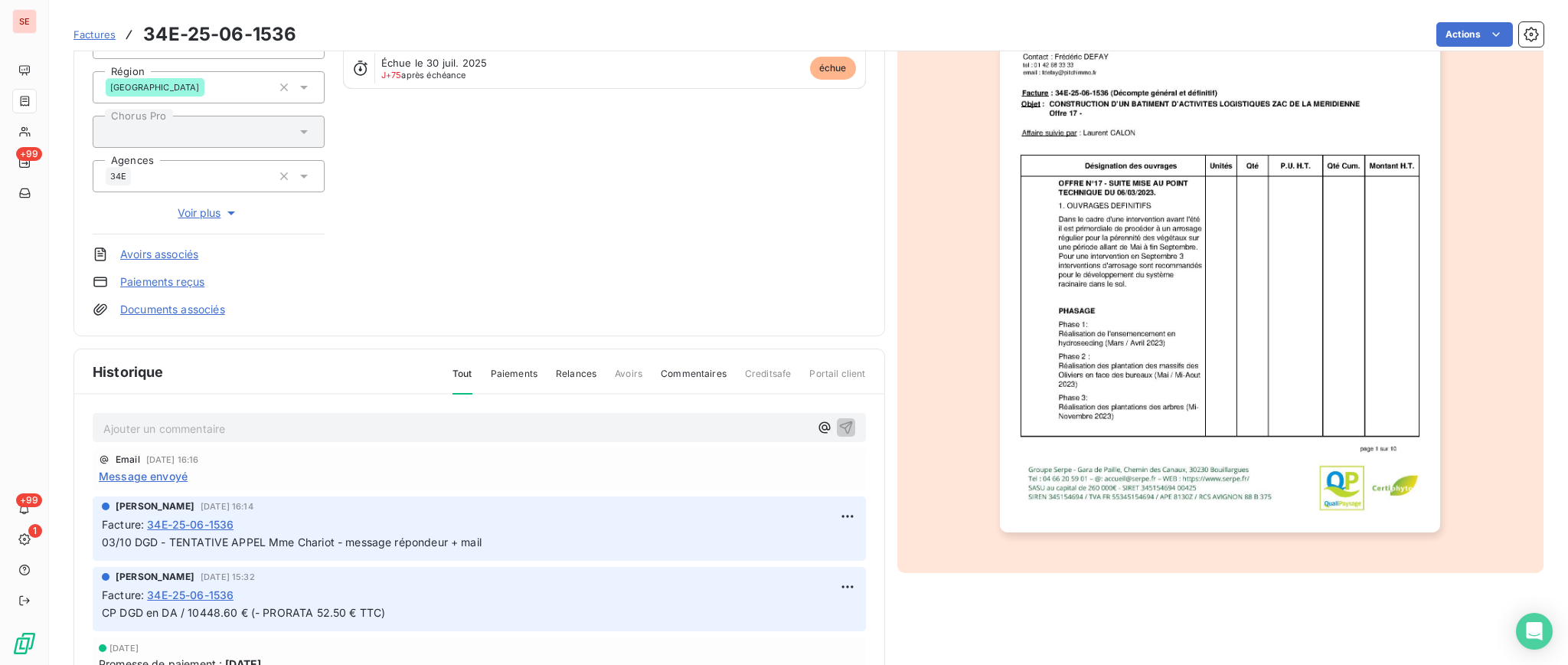
scroll to position [256, 0]
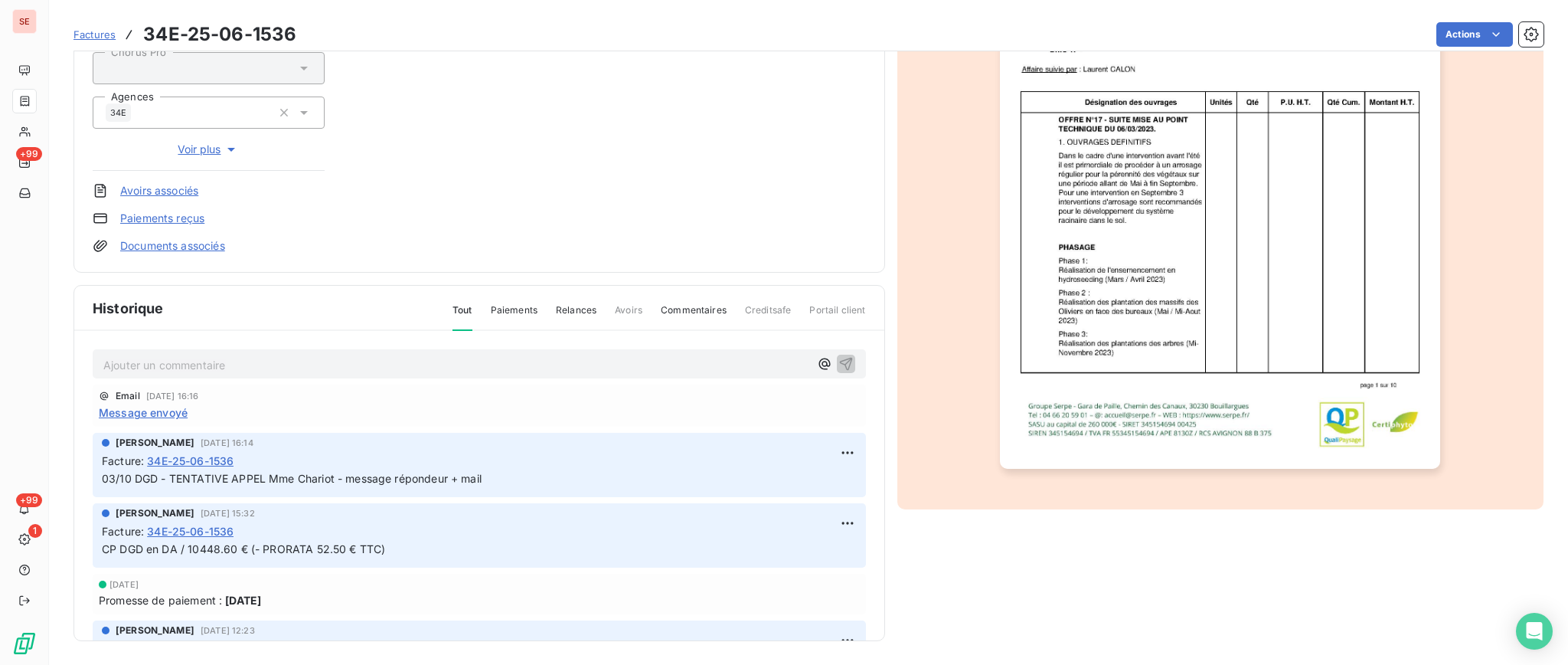
click at [152, 413] on span "Message envoyé" at bounding box center [143, 413] width 89 height 16
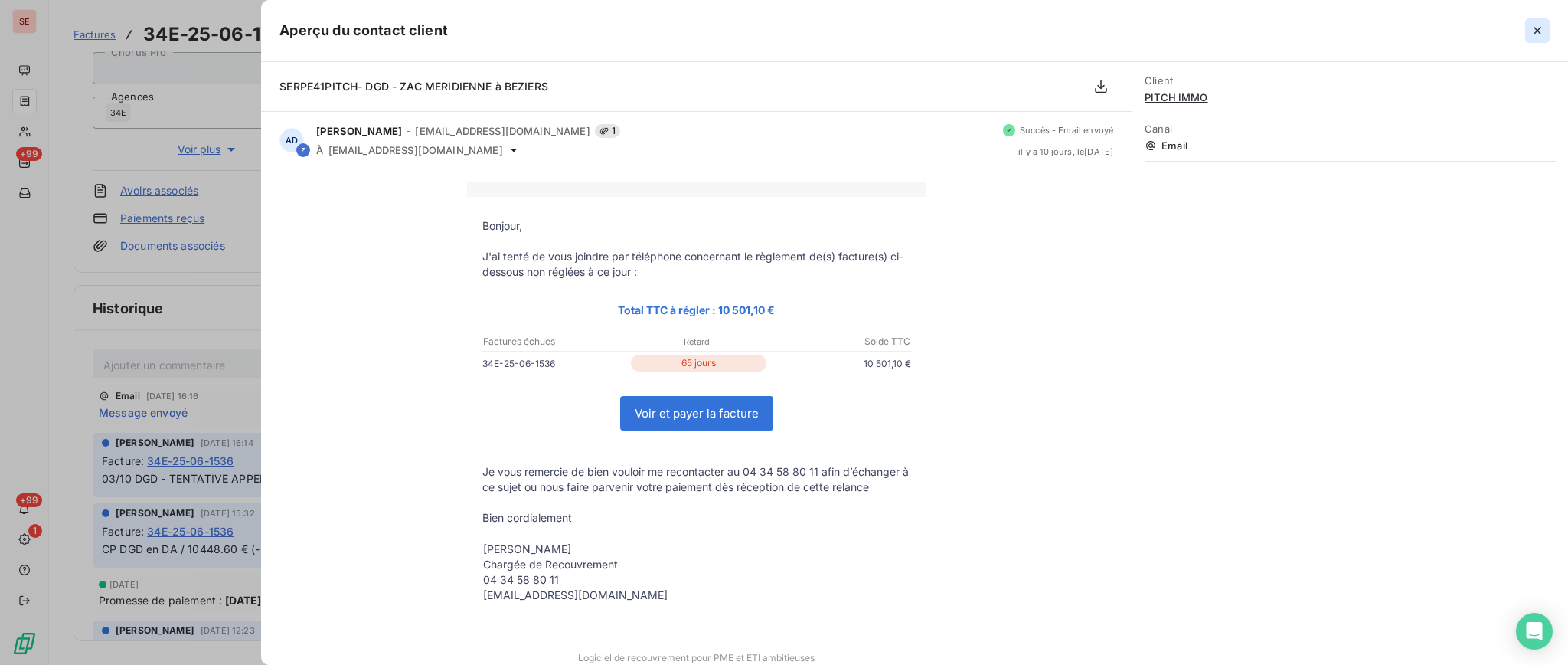
click at [1538, 32] on icon "button" at bounding box center [1537, 31] width 8 height 8
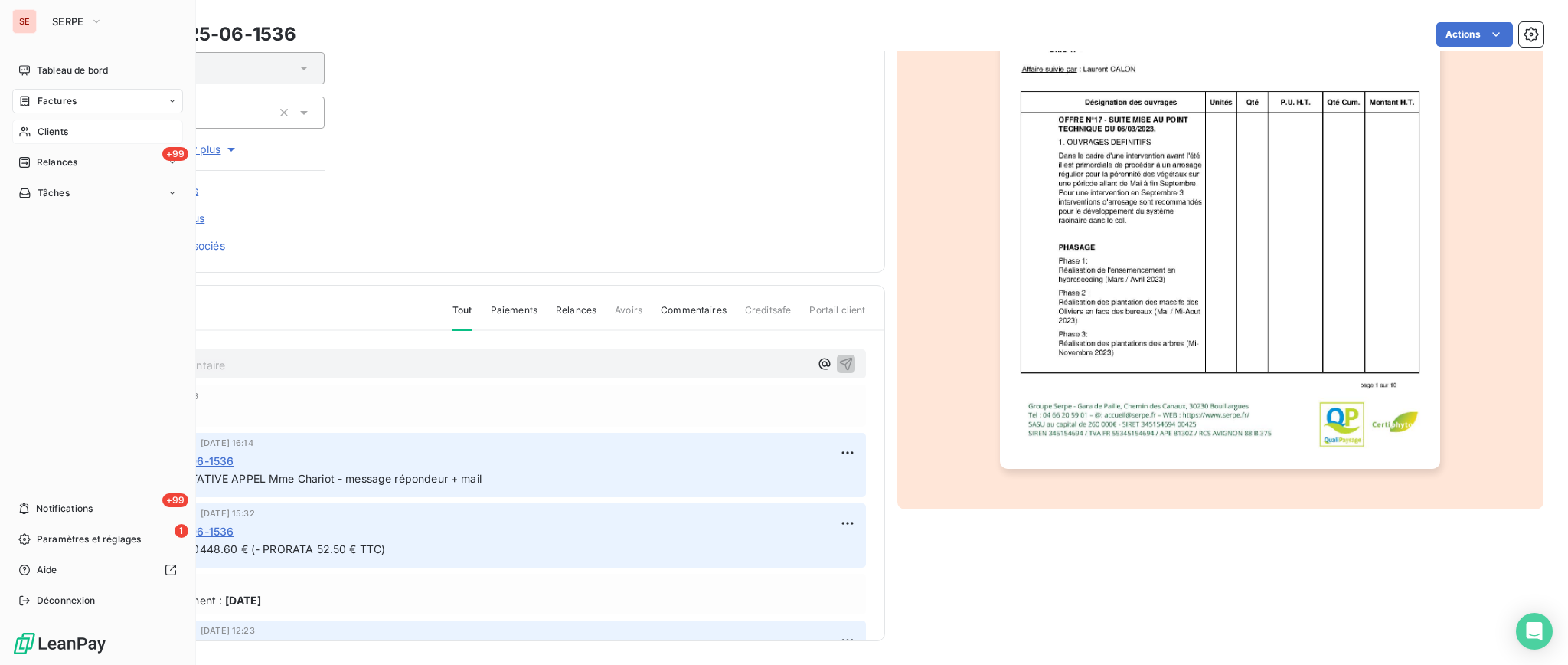
click at [46, 128] on span "Clients" at bounding box center [53, 131] width 30 height 14
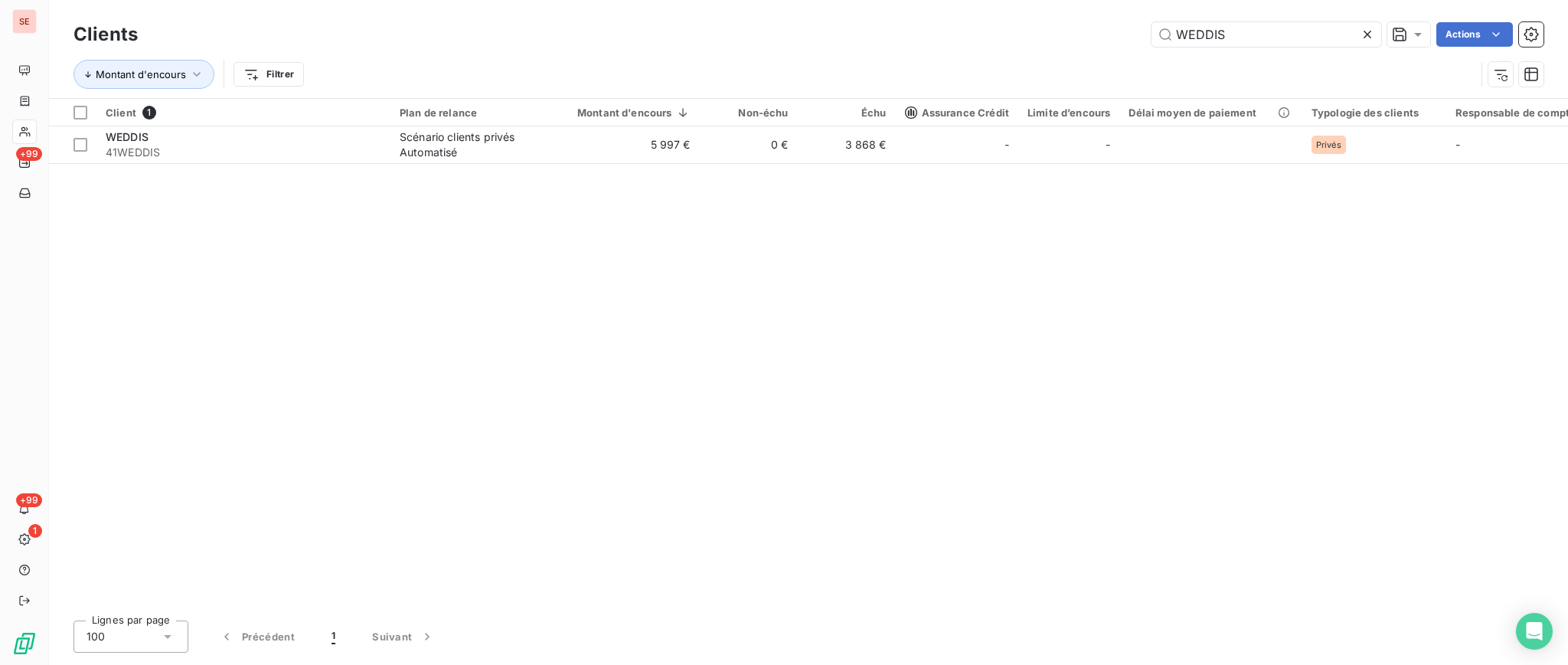
drag, startPoint x: 1252, startPoint y: 29, endPoint x: 754, endPoint y: 57, distance: 498.8
click at [1064, 25] on div "WEDDIS Actions" at bounding box center [849, 34] width 1387 height 25
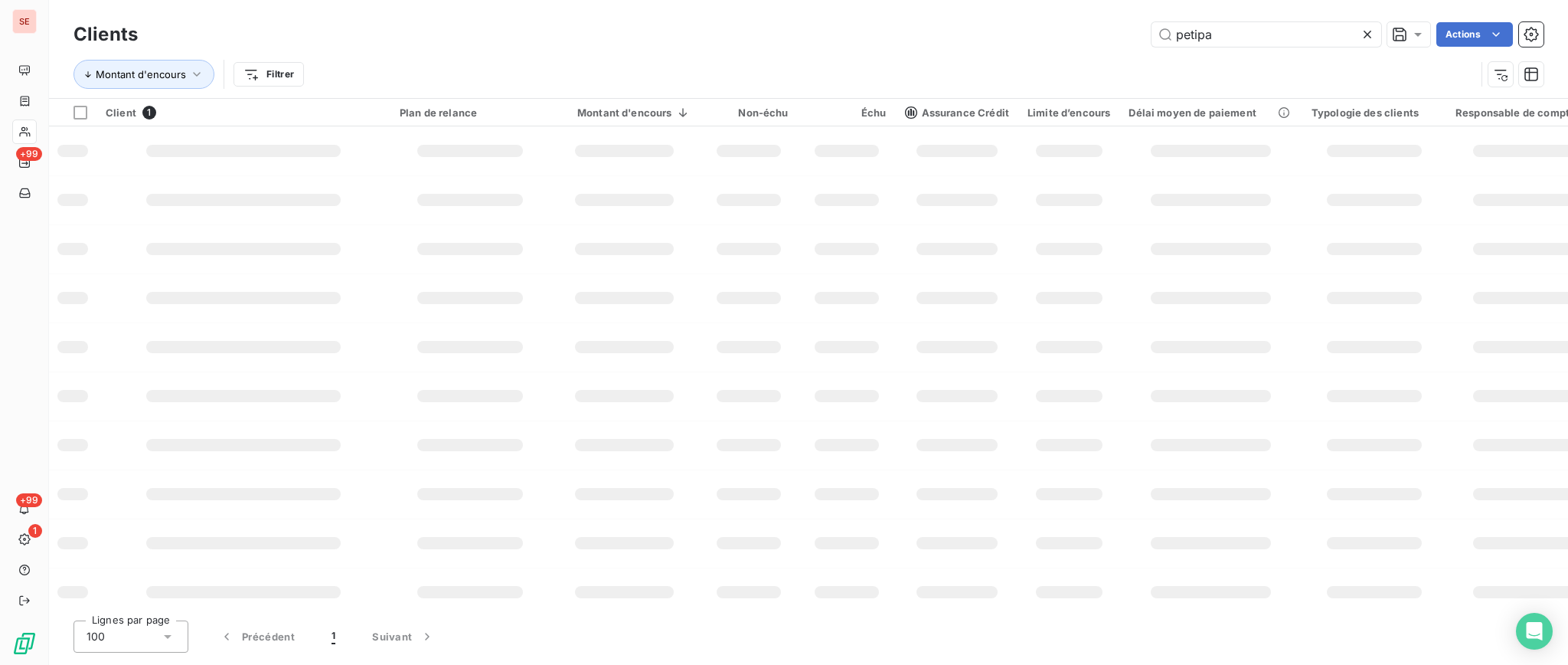
type input "petipa"
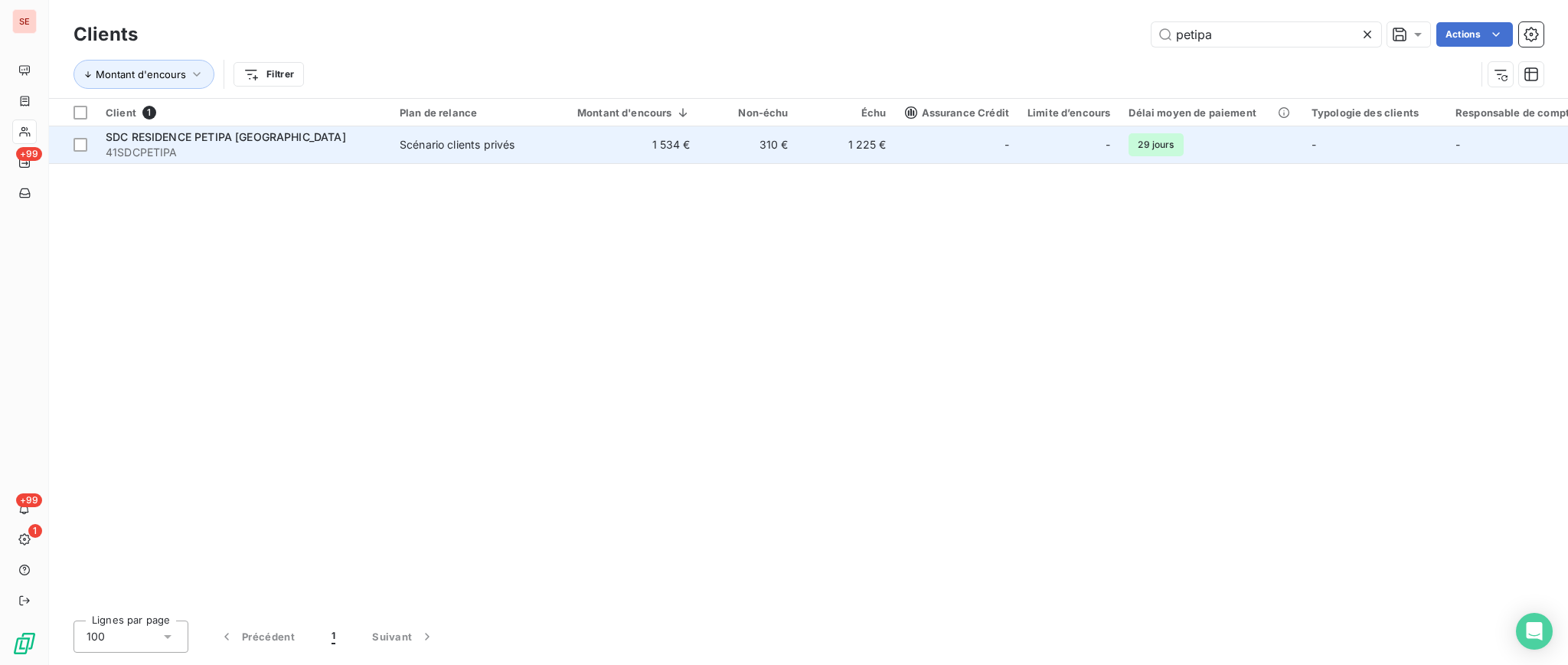
click at [279, 141] on span "SDC RESIDENCE PETIPA [GEOGRAPHIC_DATA]" at bounding box center [226, 136] width 240 height 13
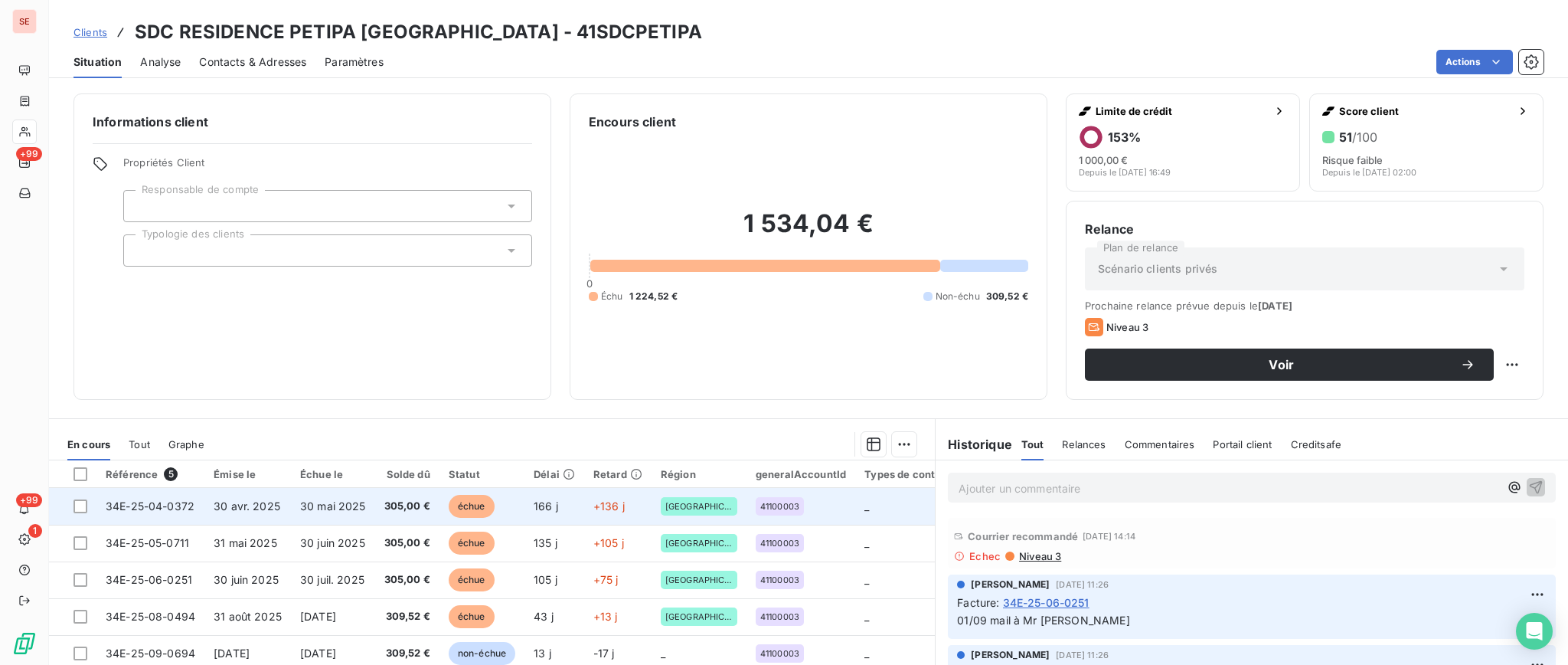
click at [355, 498] on td "30 mai 2025" at bounding box center [333, 507] width 84 height 37
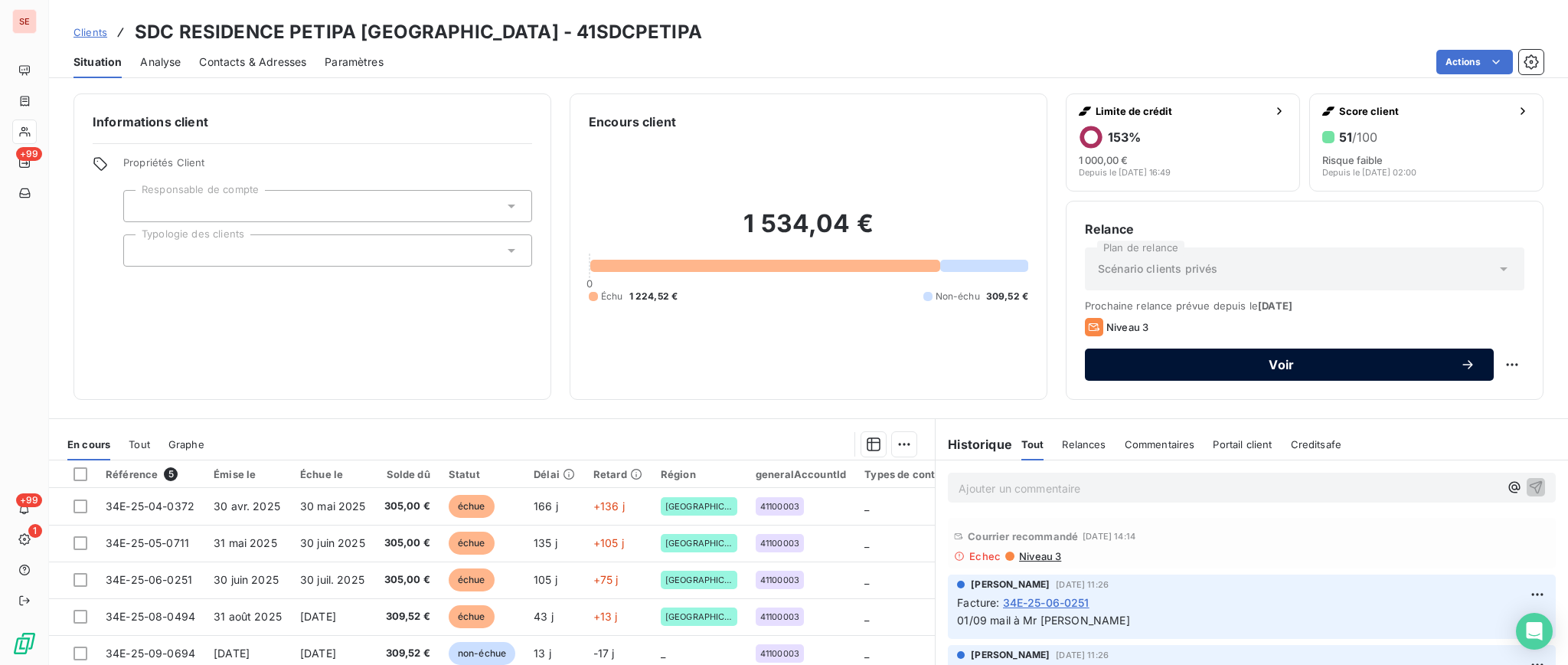
click at [1336, 360] on span "Voir" at bounding box center [1281, 364] width 357 height 12
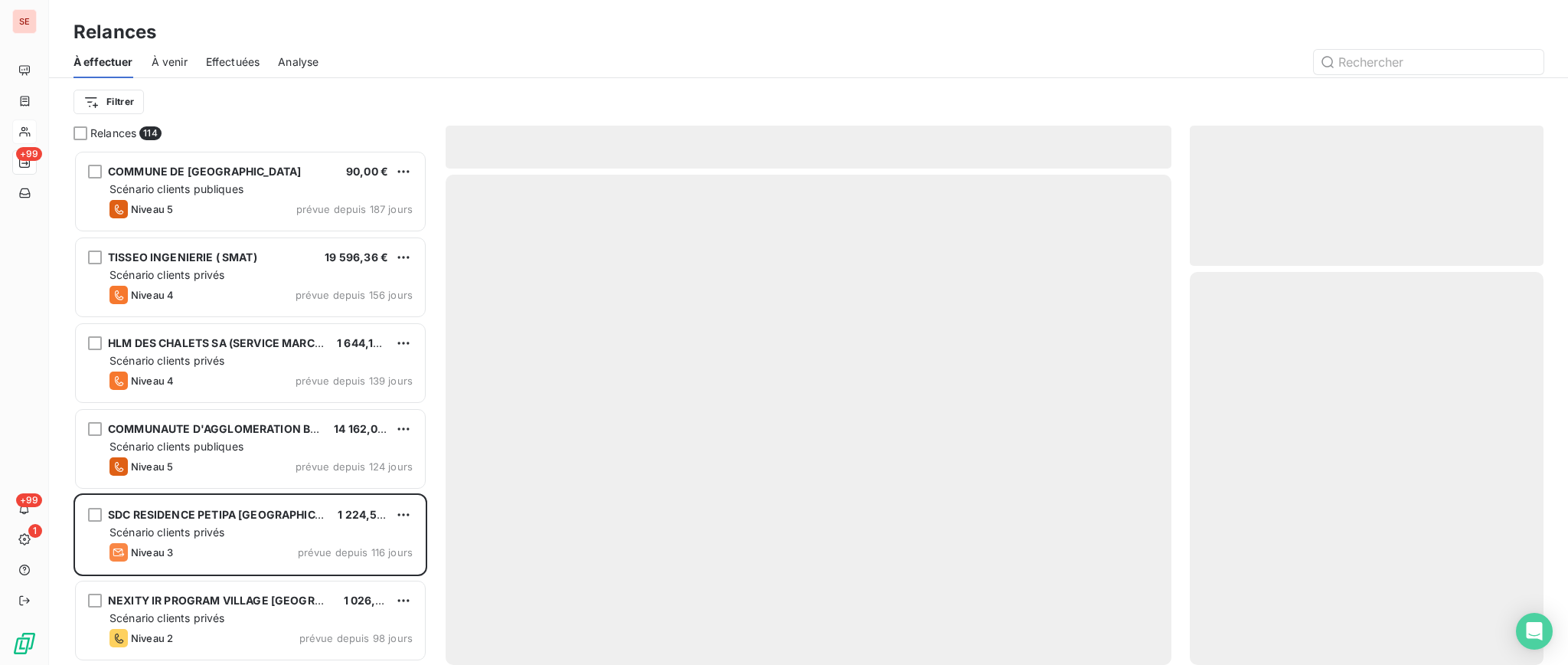
scroll to position [499, 337]
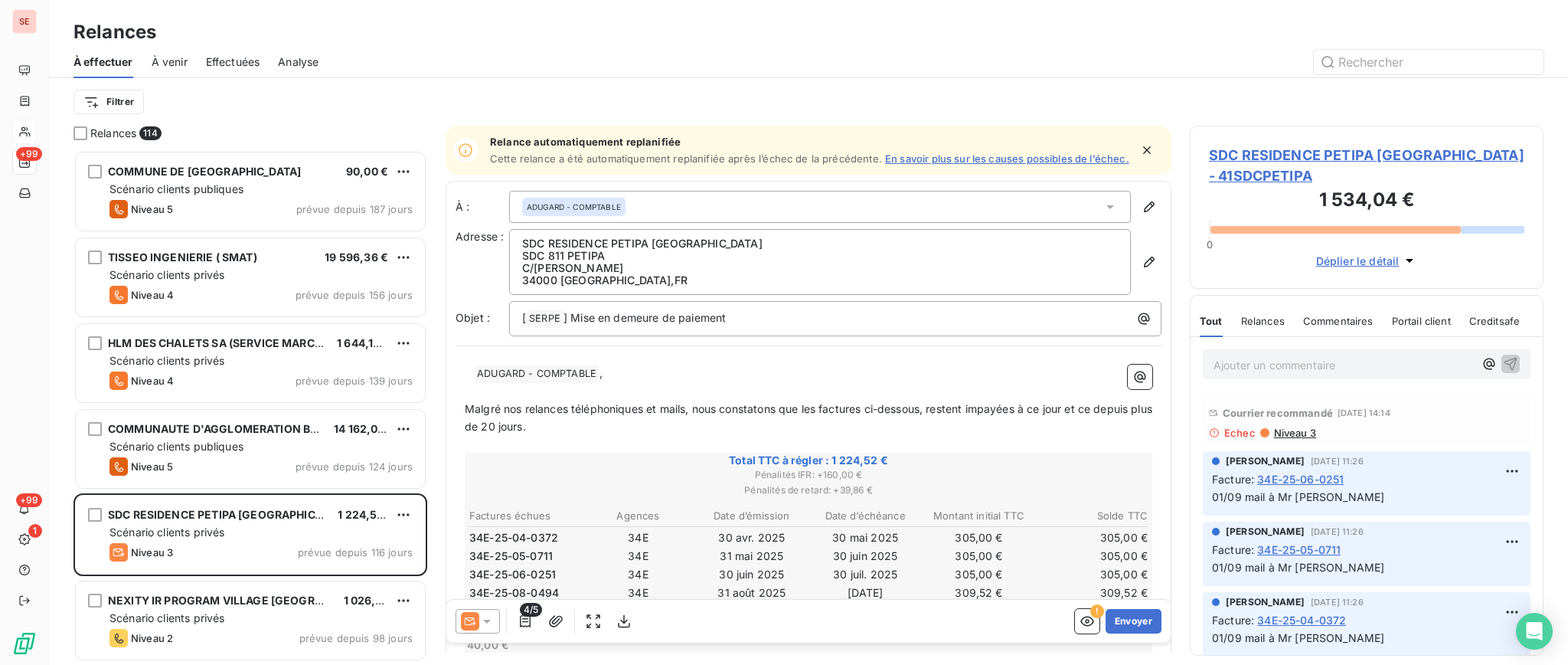
click at [1278, 427] on span "Niveau 3" at bounding box center [1293, 432] width 44 height 12
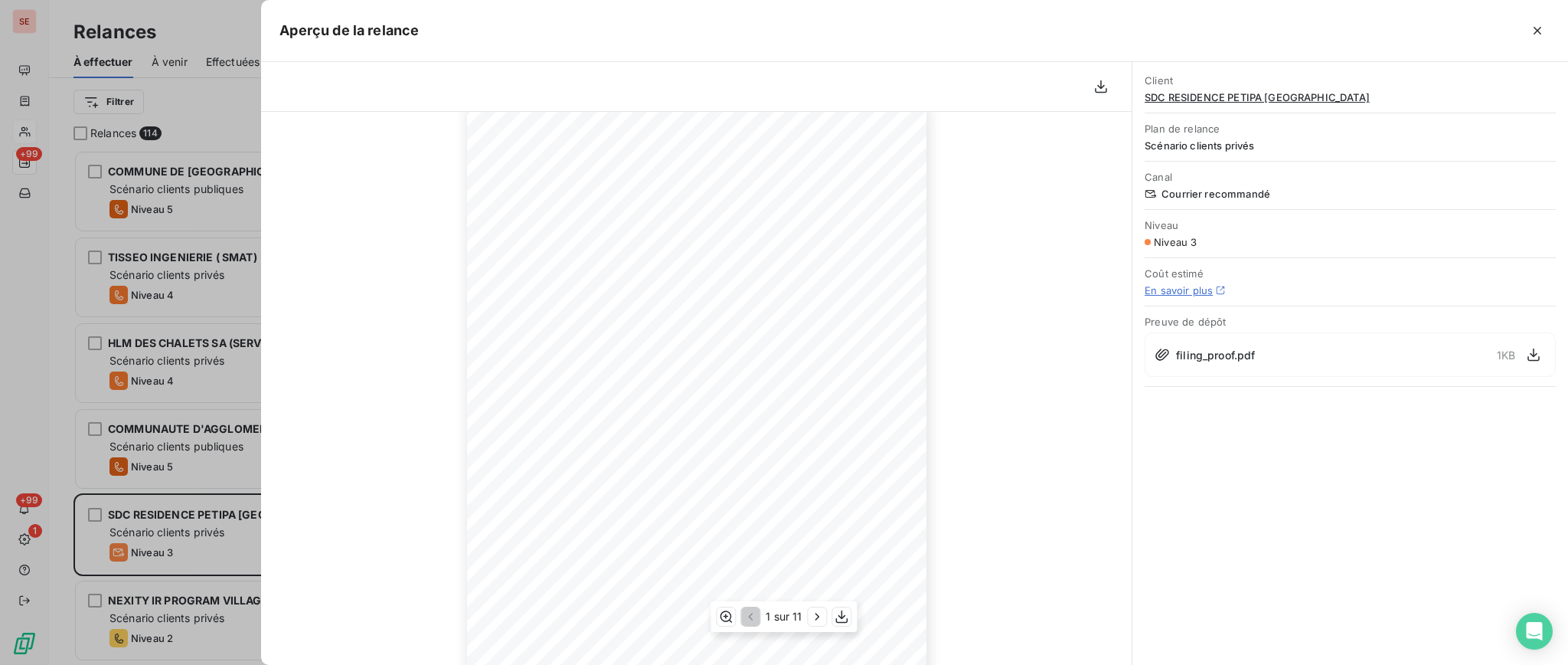
scroll to position [0, 0]
click at [1539, 25] on icon "button" at bounding box center [1536, 30] width 15 height 15
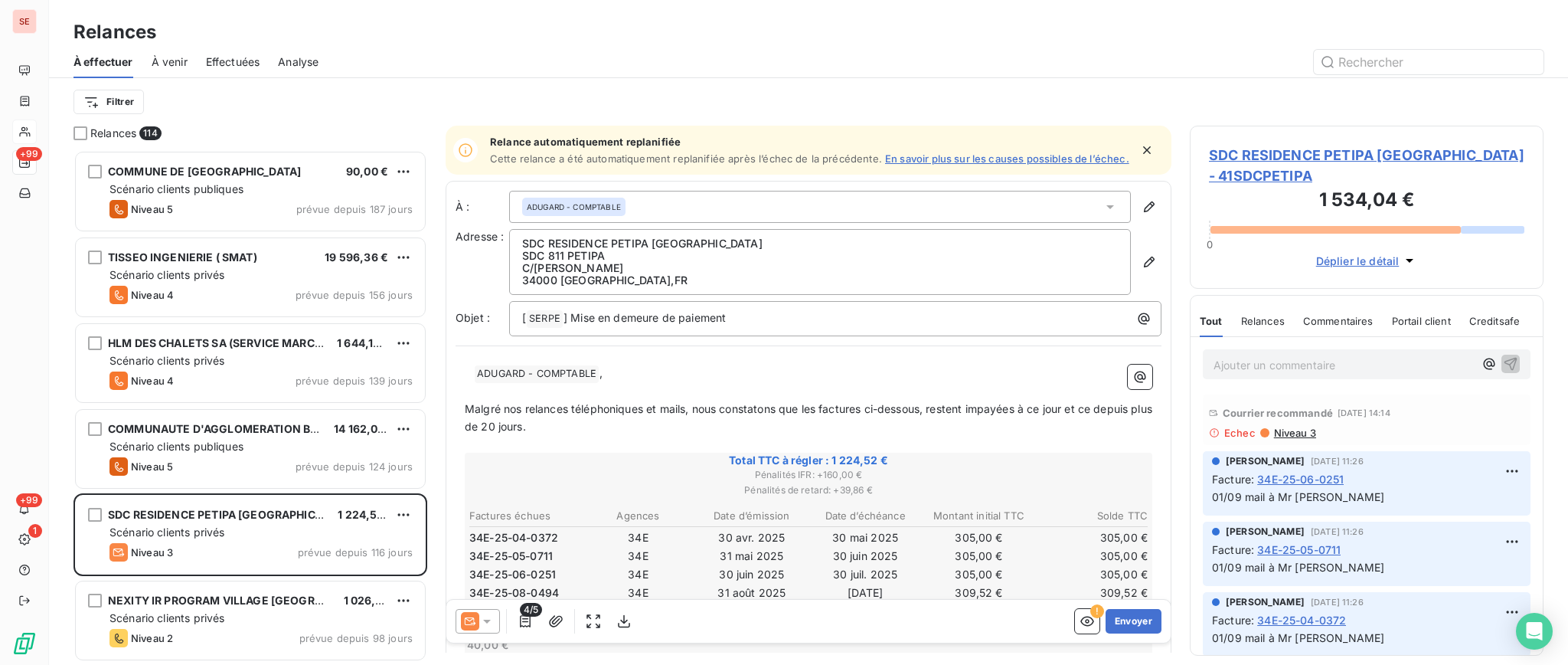
click at [1270, 145] on span "SDC RESIDENCE PETIPA [GEOGRAPHIC_DATA] - 41SDCPETIPA" at bounding box center [1367, 166] width 315 height 41
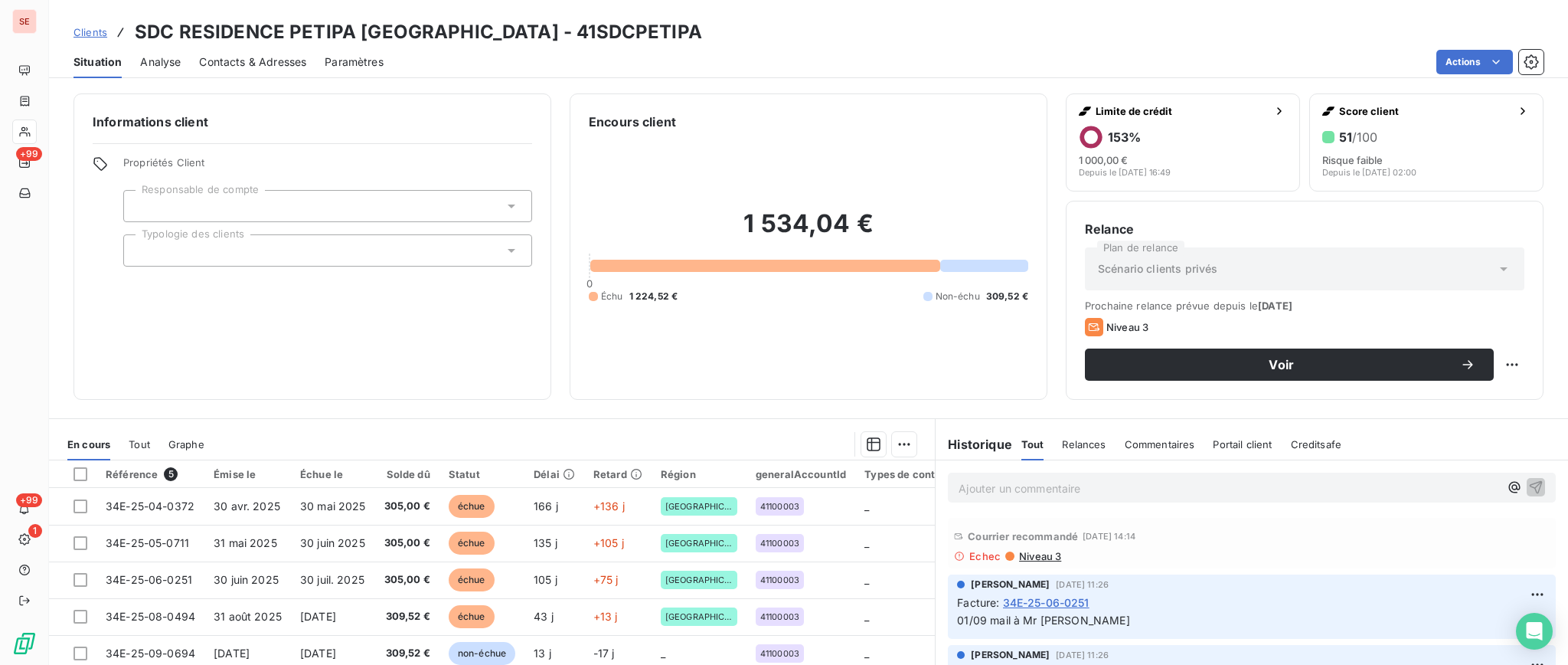
click at [265, 61] on span "Contacts & Adresses" at bounding box center [252, 61] width 107 height 15
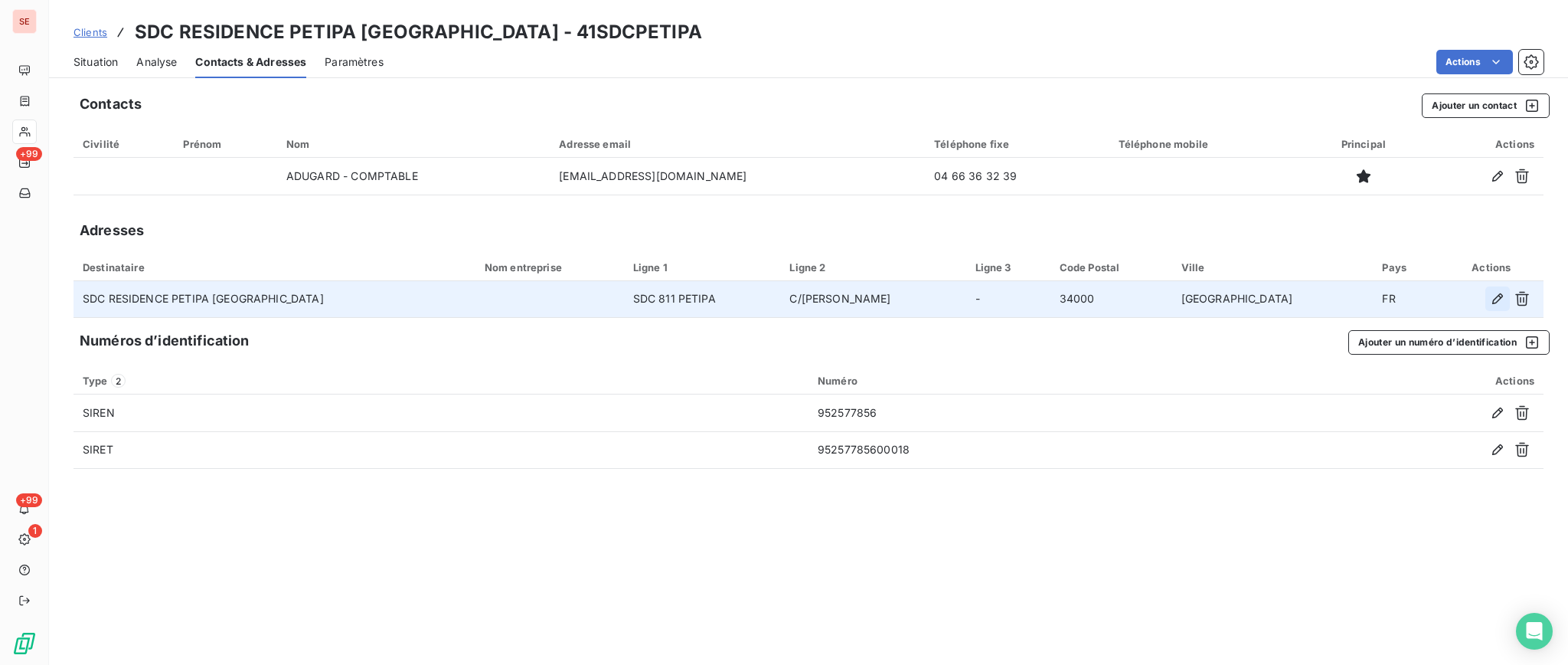
click at [1499, 295] on icon "button" at bounding box center [1496, 298] width 15 height 15
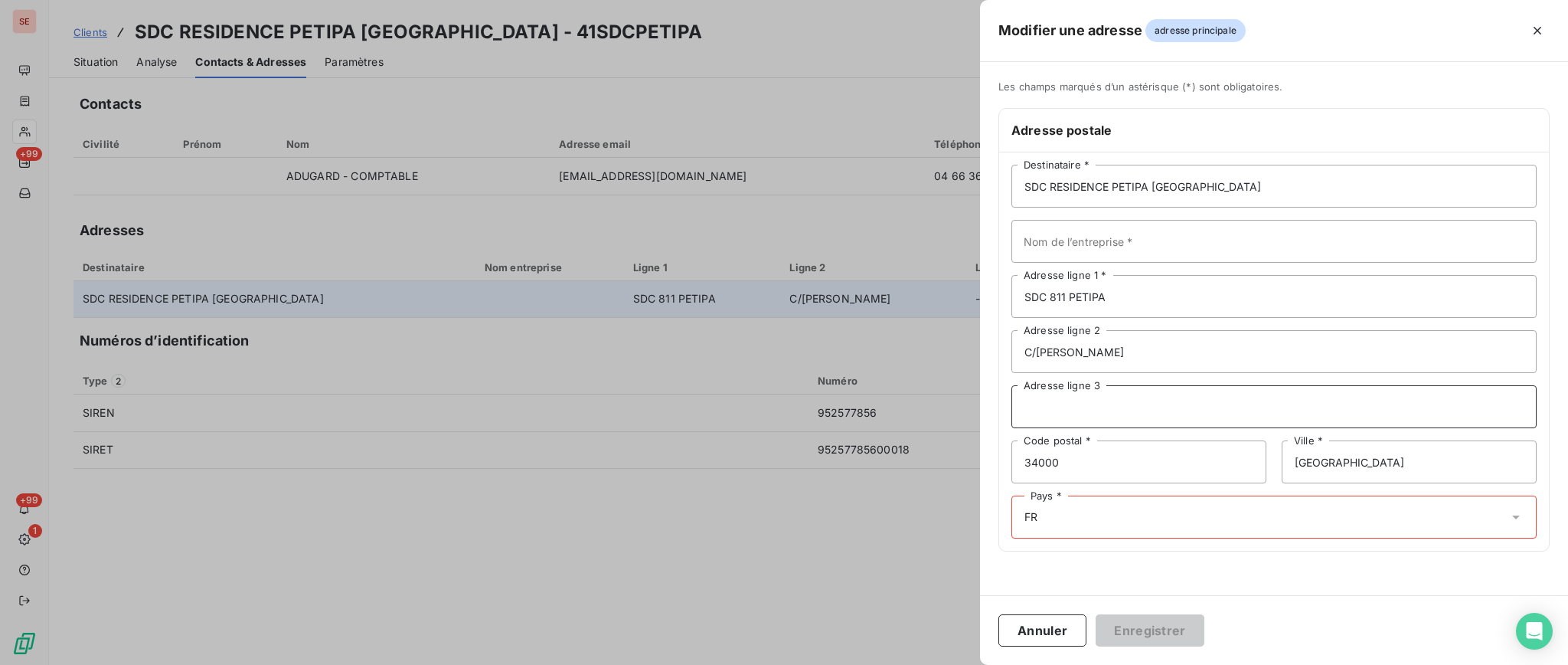
click at [1057, 409] on input "Adresse ligne 3" at bounding box center [1274, 407] width 525 height 43
type input "[STREET_ADDRESS][PERSON_NAME]"
click at [1517, 519] on icon at bounding box center [1515, 517] width 15 height 15
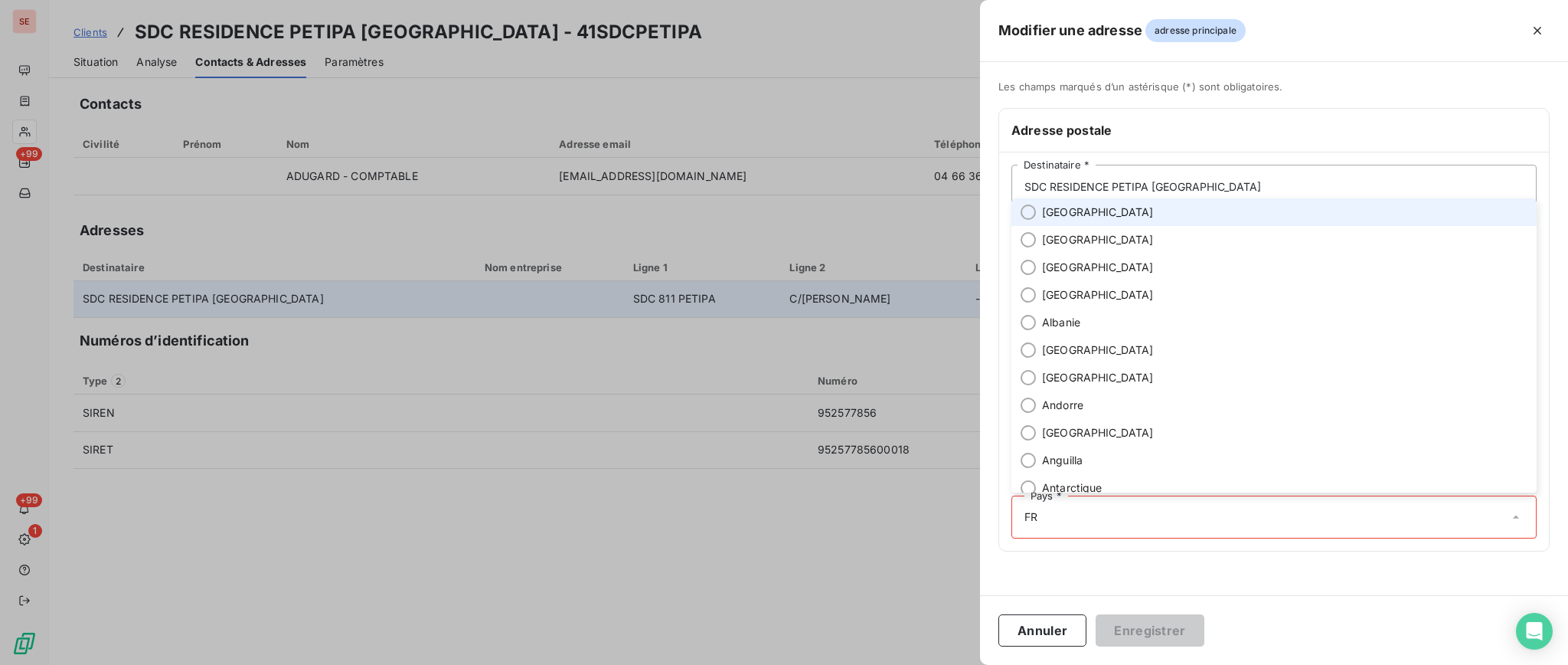
click at [1145, 209] on li "[GEOGRAPHIC_DATA]" at bounding box center [1274, 212] width 525 height 28
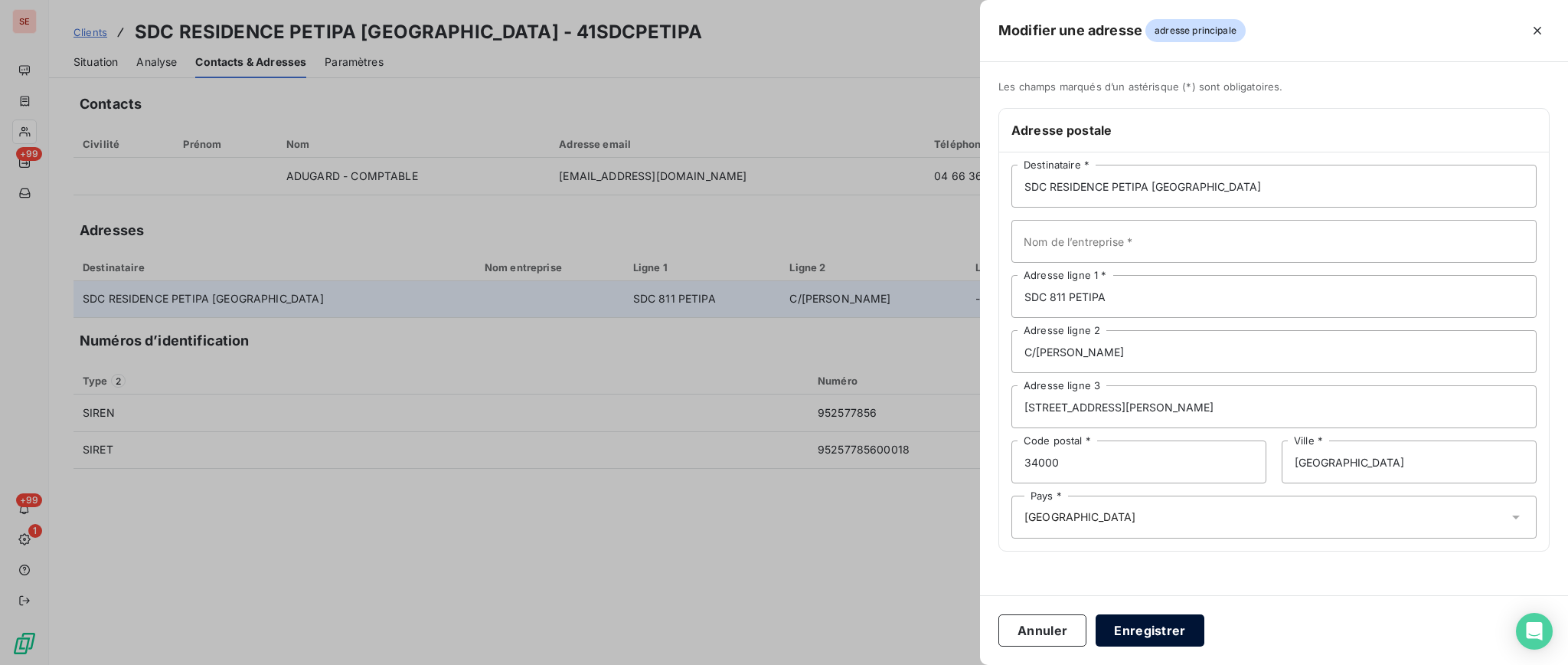
click at [1129, 624] on button "Enregistrer" at bounding box center [1149, 630] width 109 height 32
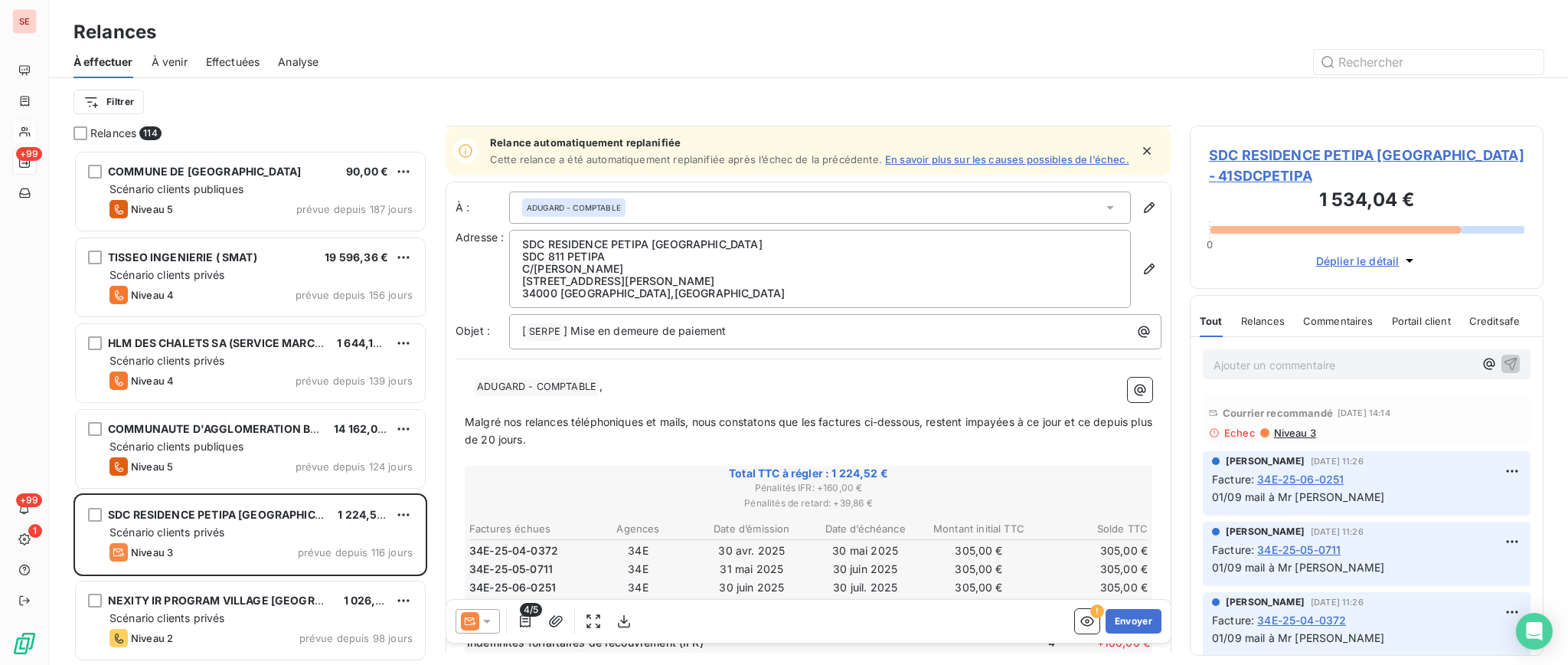
scroll to position [205, 0]
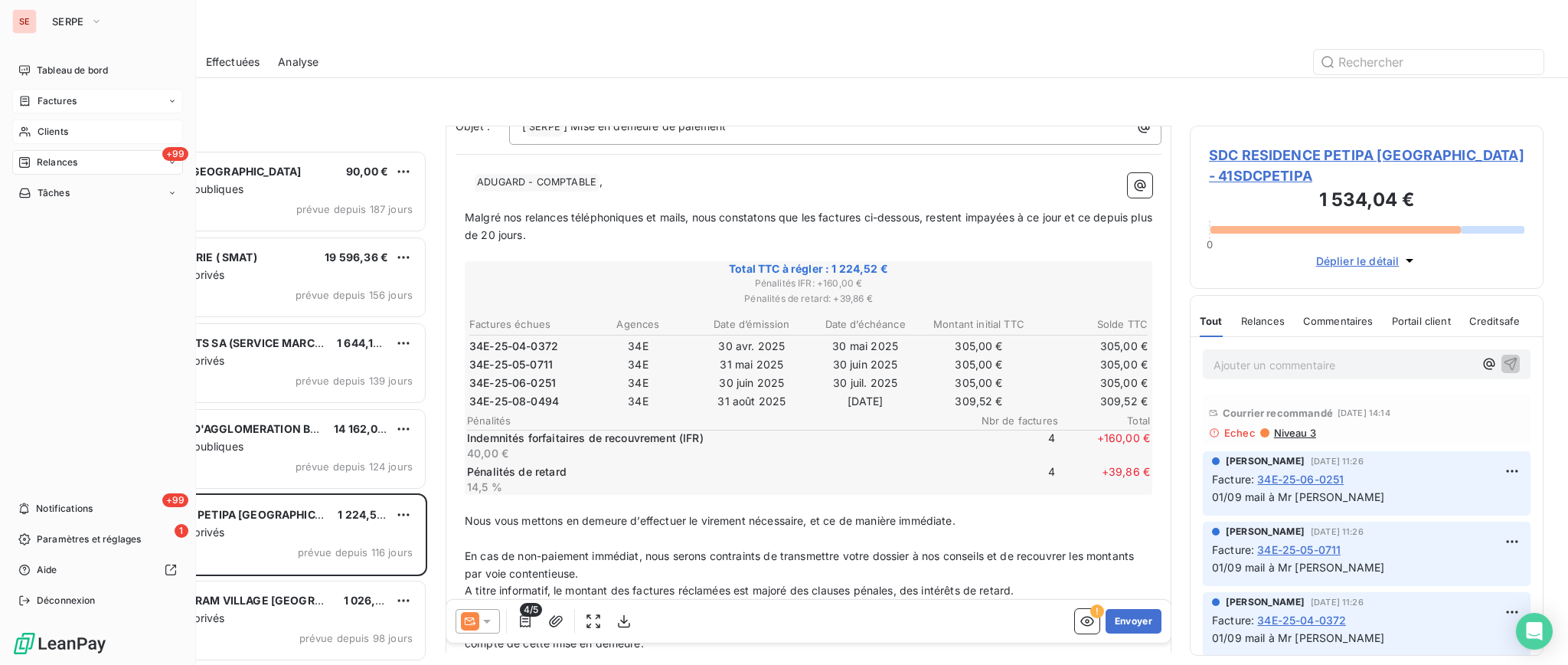
drag, startPoint x: 50, startPoint y: 106, endPoint x: 84, endPoint y: 101, distance: 34.4
click at [51, 106] on span "Factures" at bounding box center [57, 100] width 39 height 14
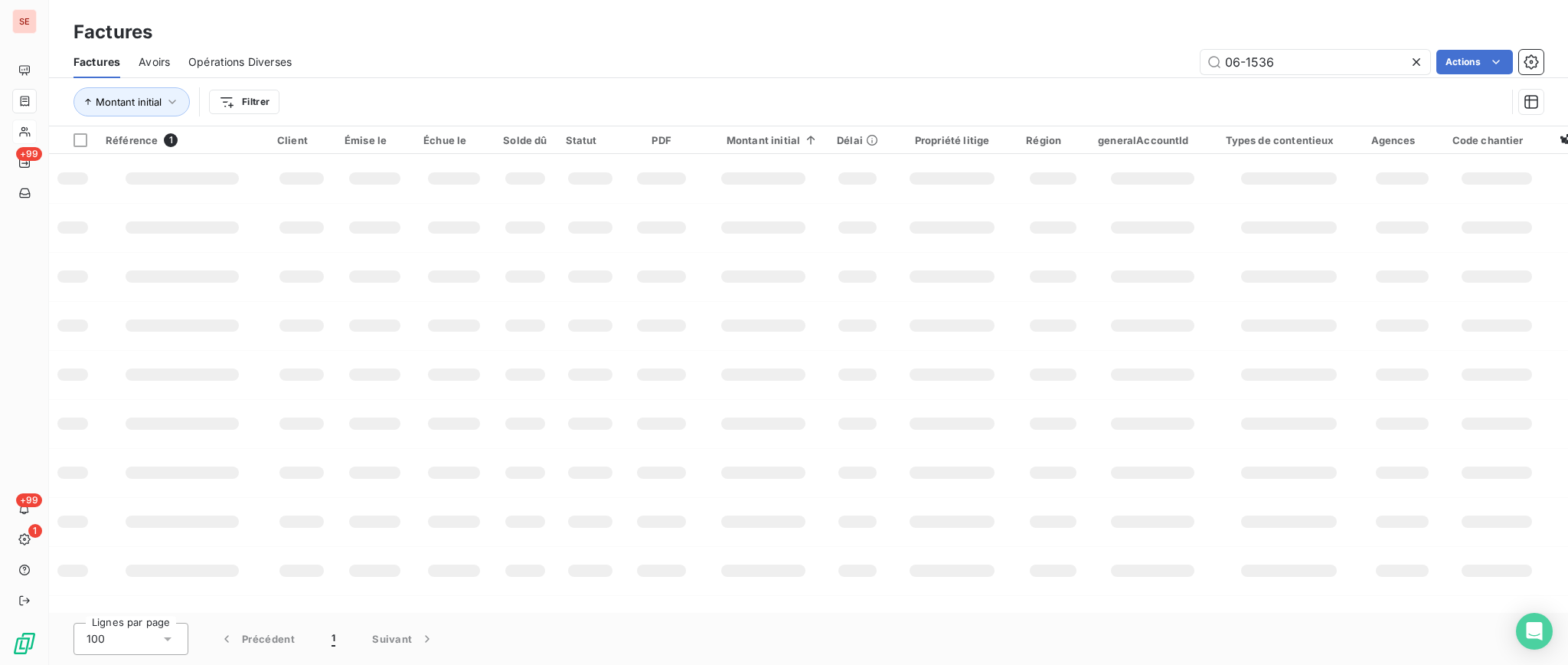
drag, startPoint x: 1324, startPoint y: 57, endPoint x: 1203, endPoint y: 41, distance: 122.1
click at [1203, 41] on div "Factures Factures Avoirs Opérations Diverses 06-1536 Actions Montant initial Fi…" at bounding box center [809, 63] width 1519 height 127
type input "05-0718"
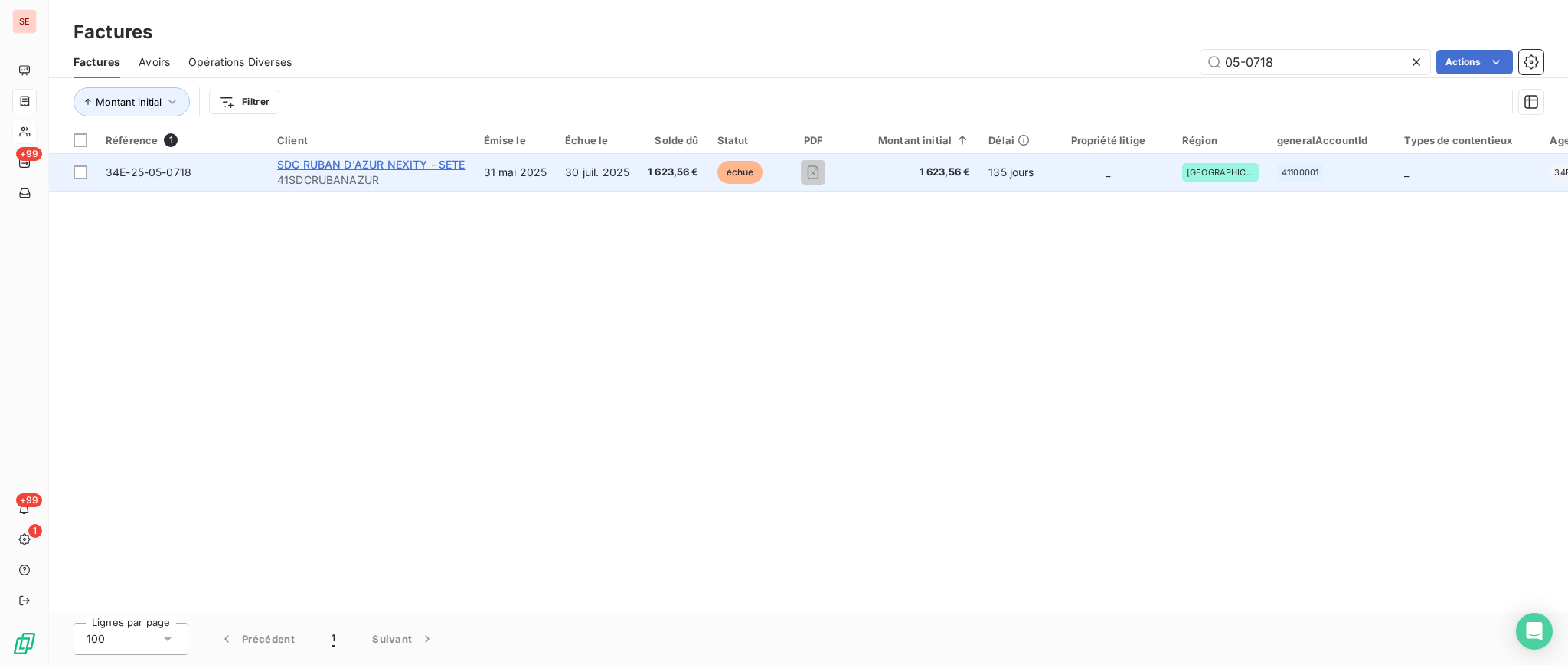
click at [382, 163] on span "SDC RUBAN D'AZUR NEXITY - SETE" at bounding box center [371, 164] width 189 height 13
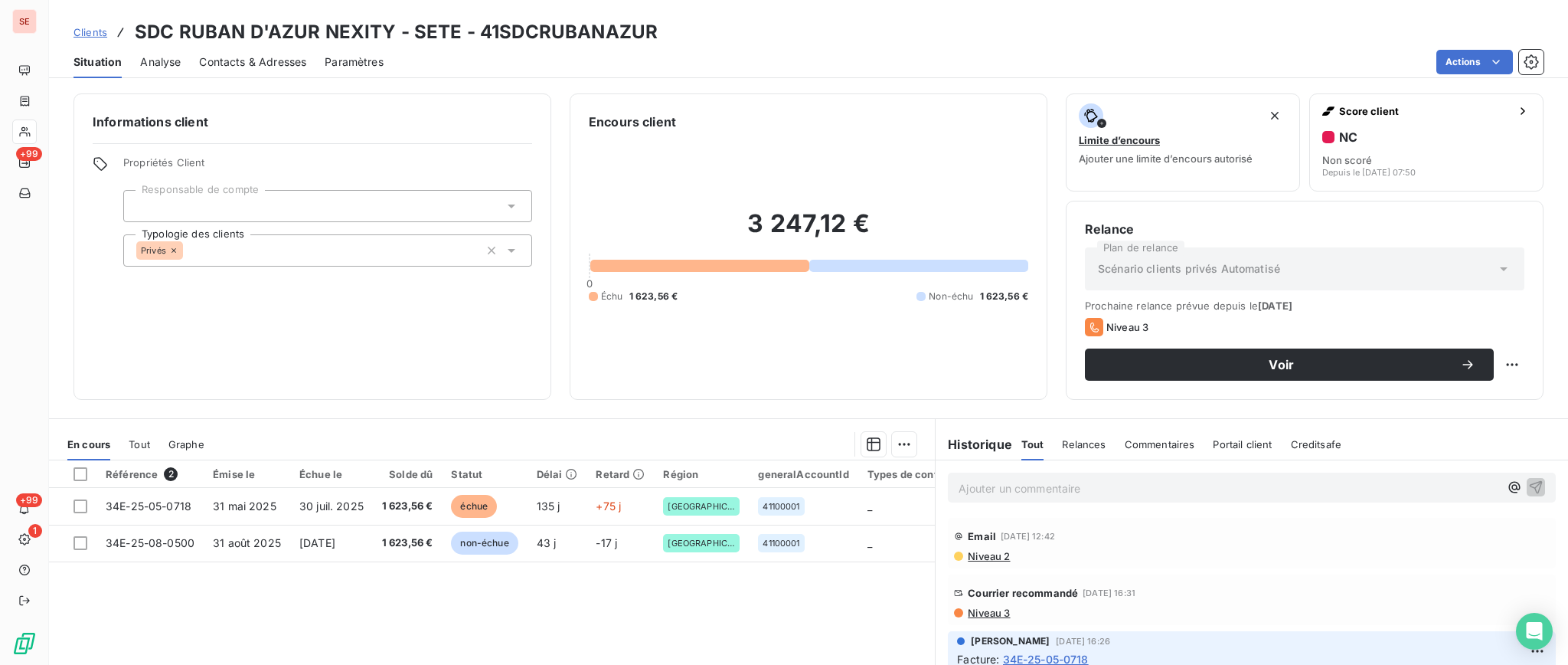
click at [977, 616] on span "Niveau 3" at bounding box center [988, 612] width 44 height 12
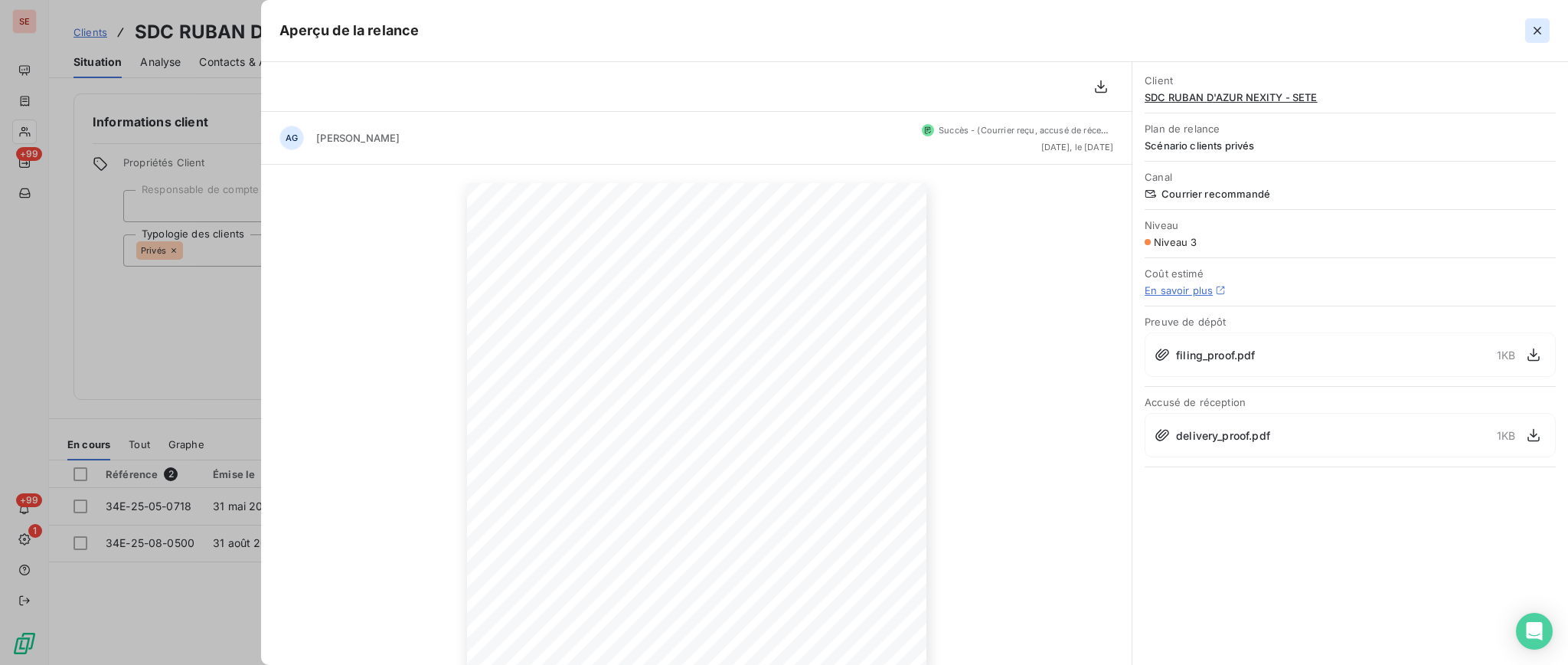
click at [1535, 30] on icon "button" at bounding box center [1536, 30] width 15 height 15
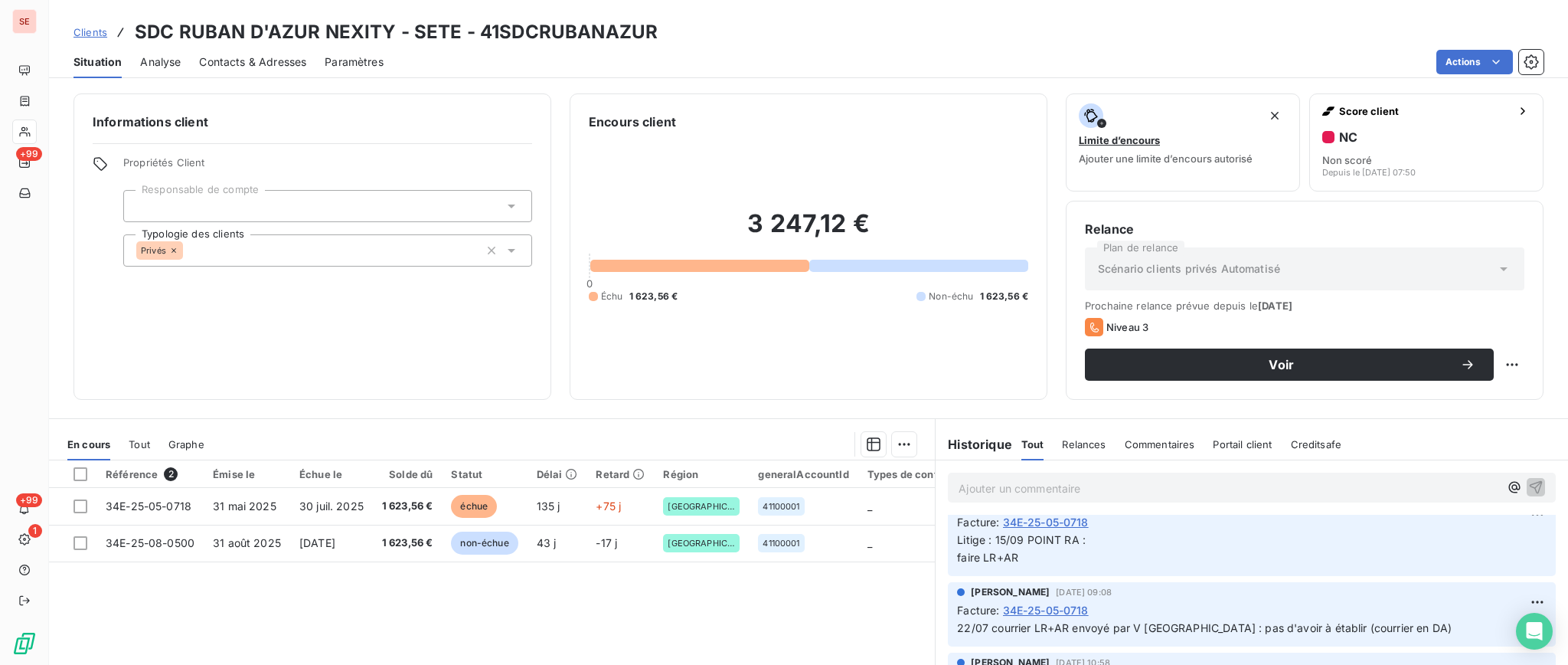
scroll to position [102, 0]
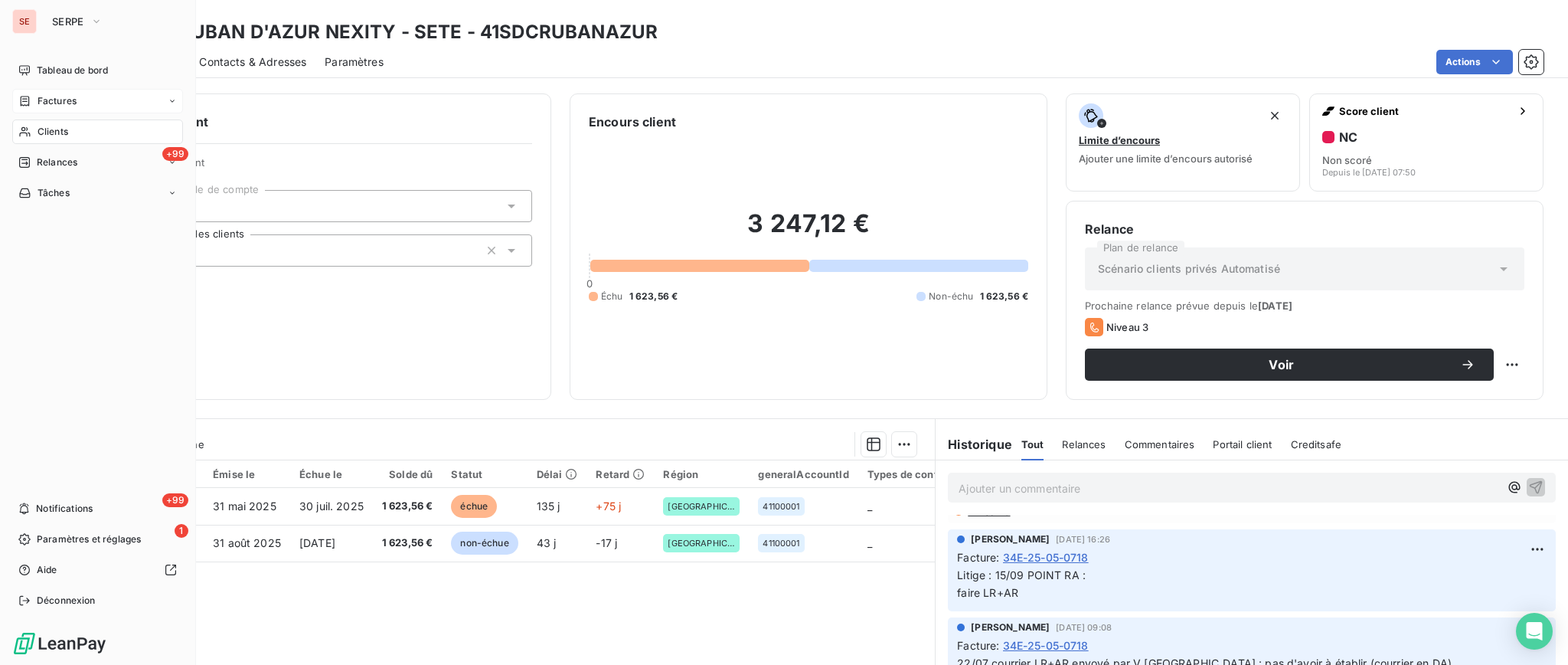
click at [49, 99] on span "Factures" at bounding box center [57, 100] width 39 height 14
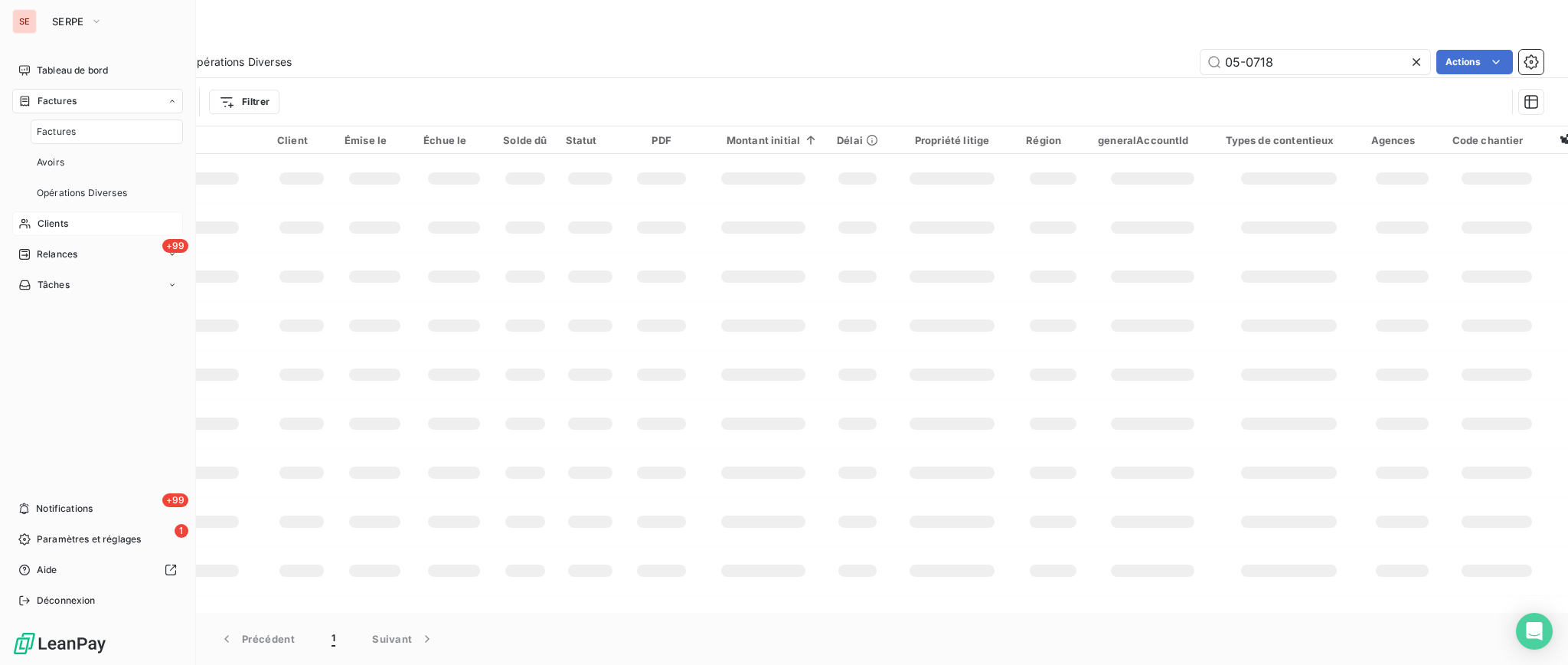
click at [67, 129] on span "Factures" at bounding box center [56, 131] width 39 height 14
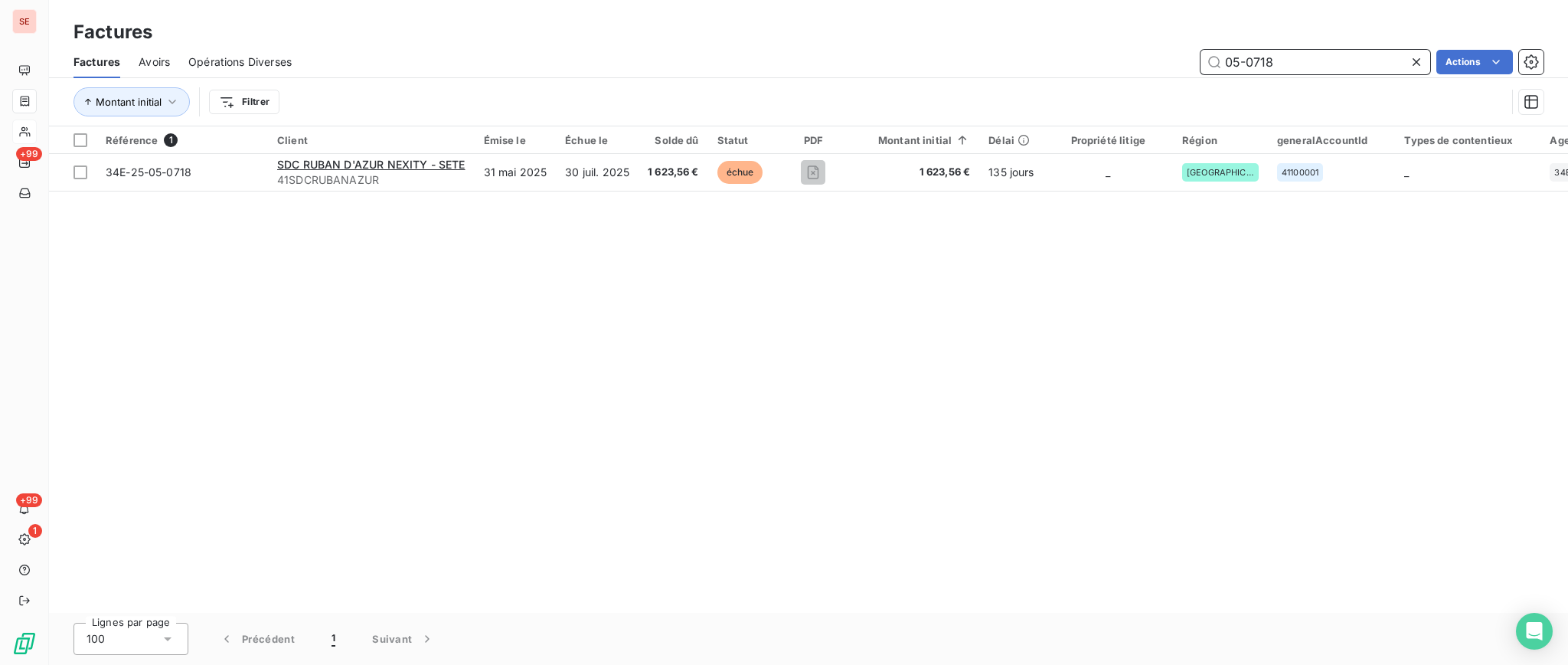
drag, startPoint x: 1270, startPoint y: 61, endPoint x: 1121, endPoint y: 50, distance: 149.4
click at [1121, 50] on div "05-0718 Actions" at bounding box center [926, 62] width 1233 height 25
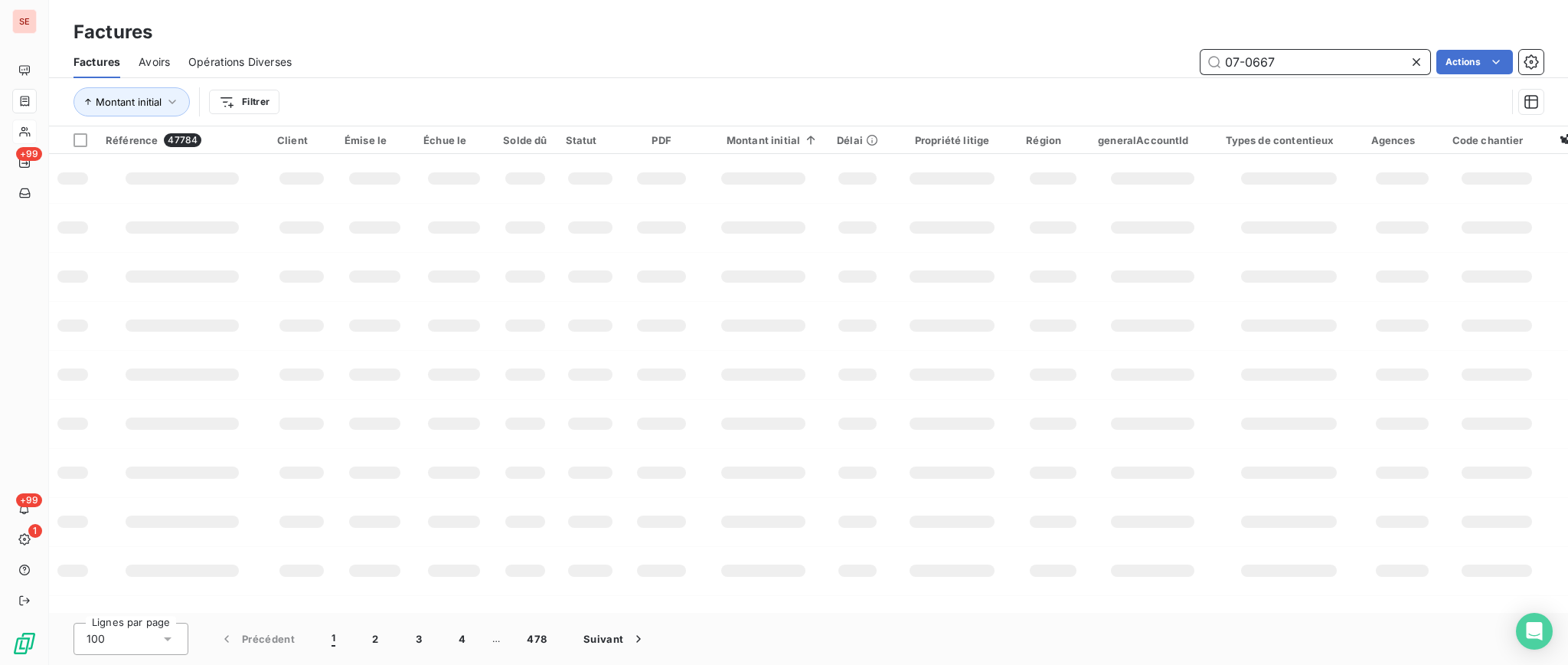
type input "07-0667"
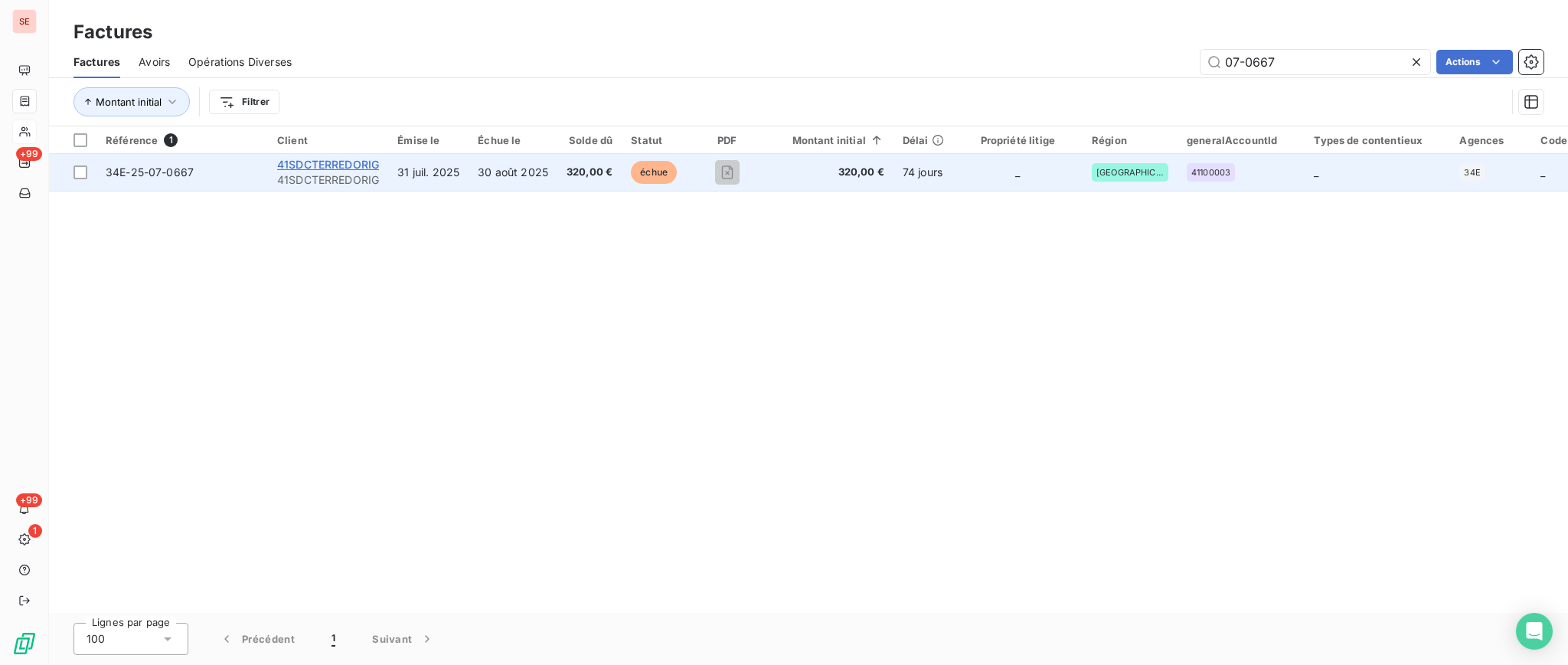
click at [356, 163] on span "41SDCTERREDORIG" at bounding box center [328, 164] width 102 height 13
click at [310, 161] on span "41SDCTERREDORIG" at bounding box center [328, 164] width 102 height 13
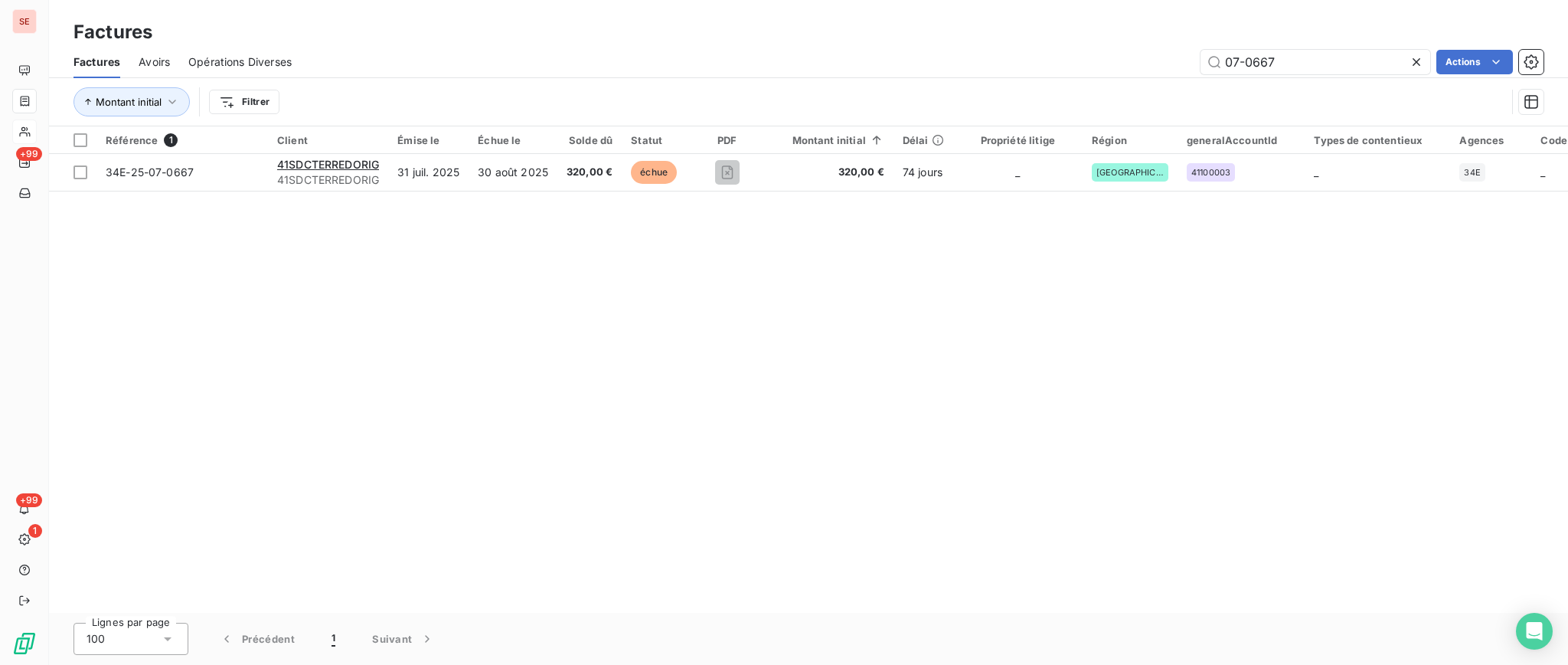
click at [1415, 65] on icon at bounding box center [1416, 61] width 15 height 15
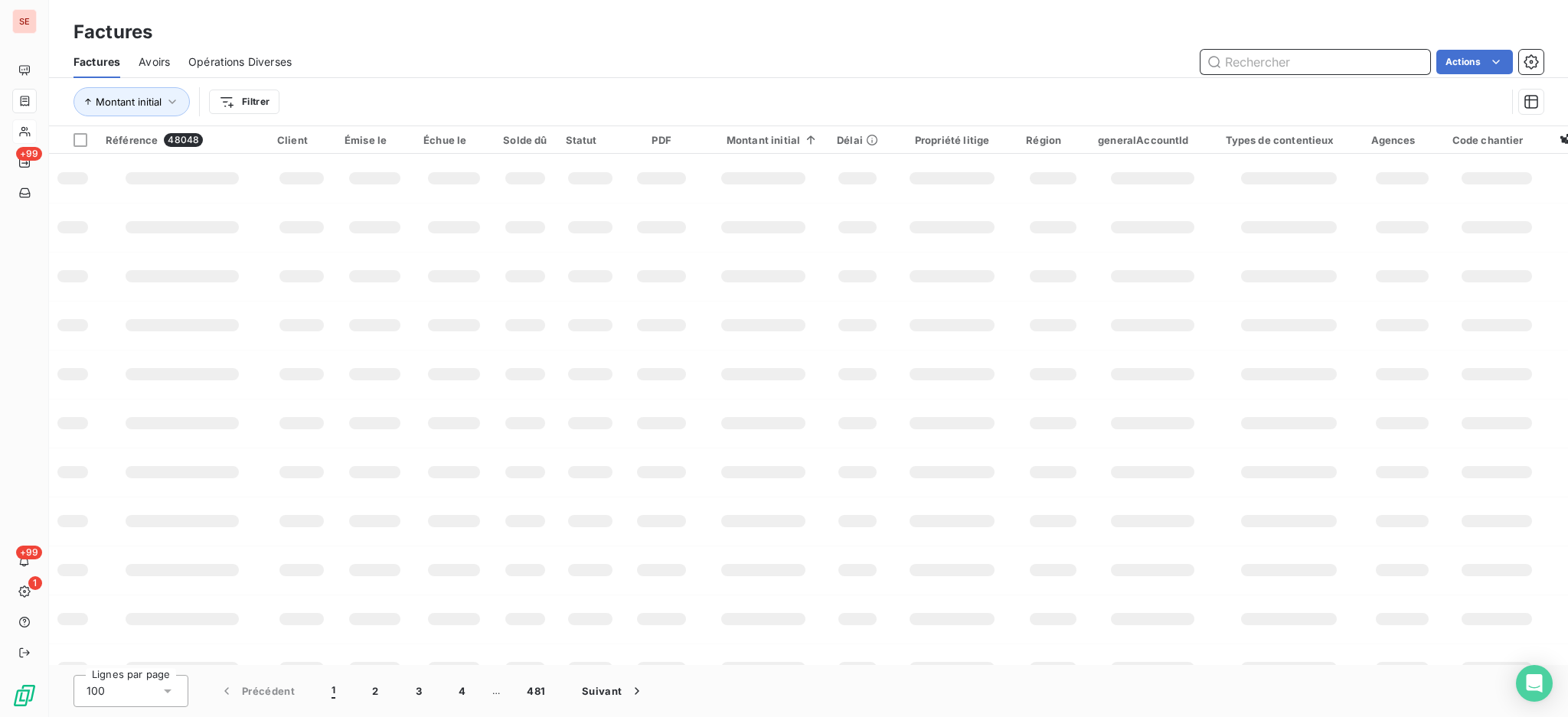
click at [1264, 60] on input "text" at bounding box center [1315, 62] width 230 height 25
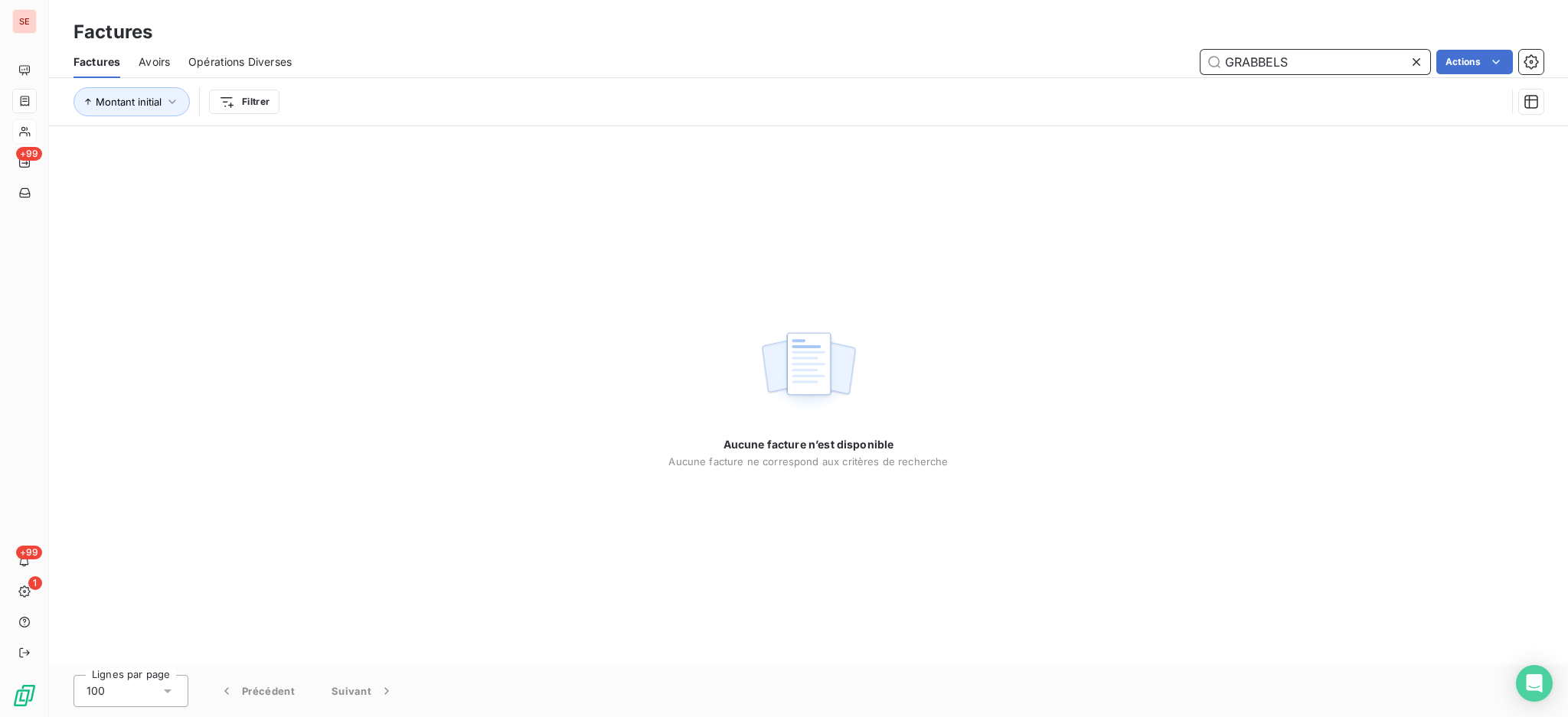
click at [1262, 62] on input "GRABBELS" at bounding box center [1315, 62] width 230 height 25
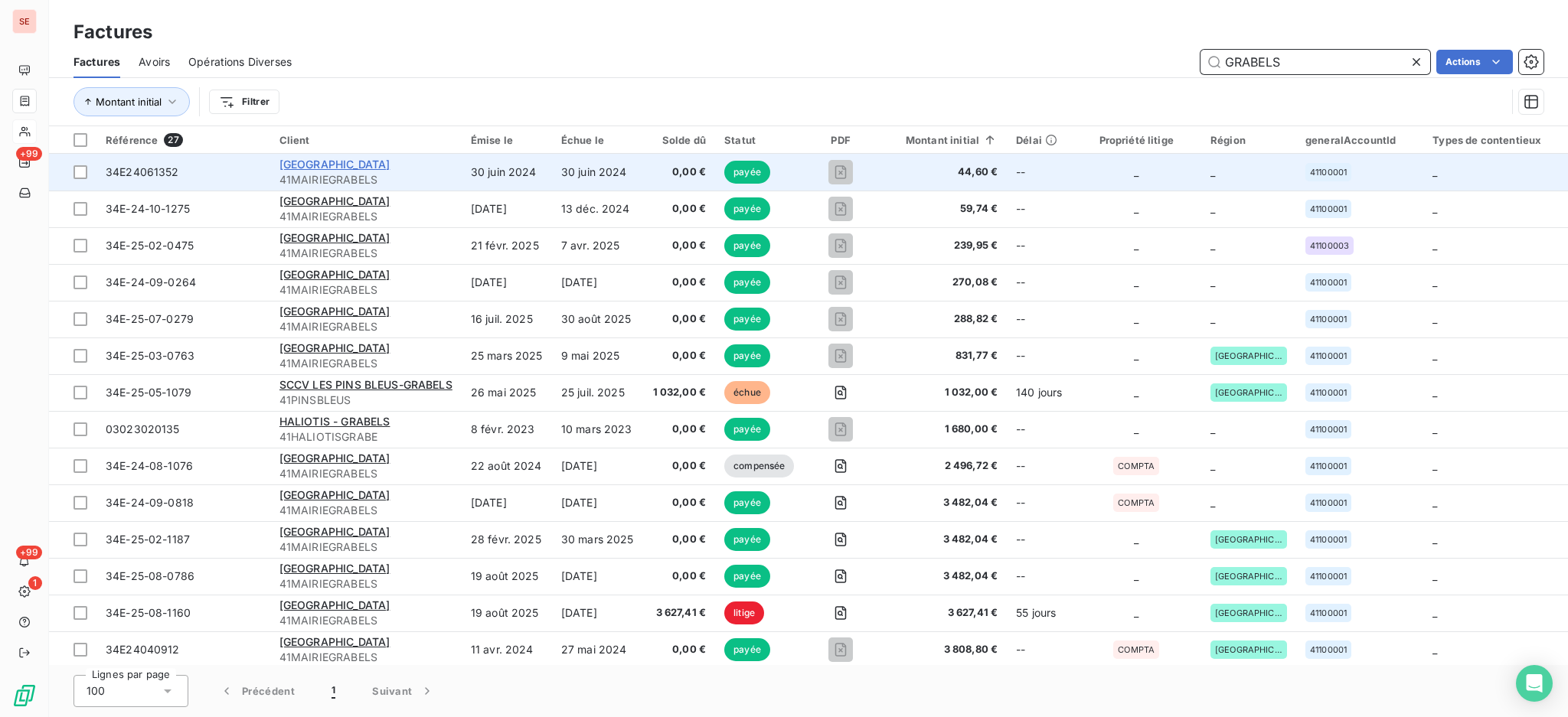
type input "GRABELS"
click at [337, 164] on span "[GEOGRAPHIC_DATA]" at bounding box center [334, 164] width 111 height 13
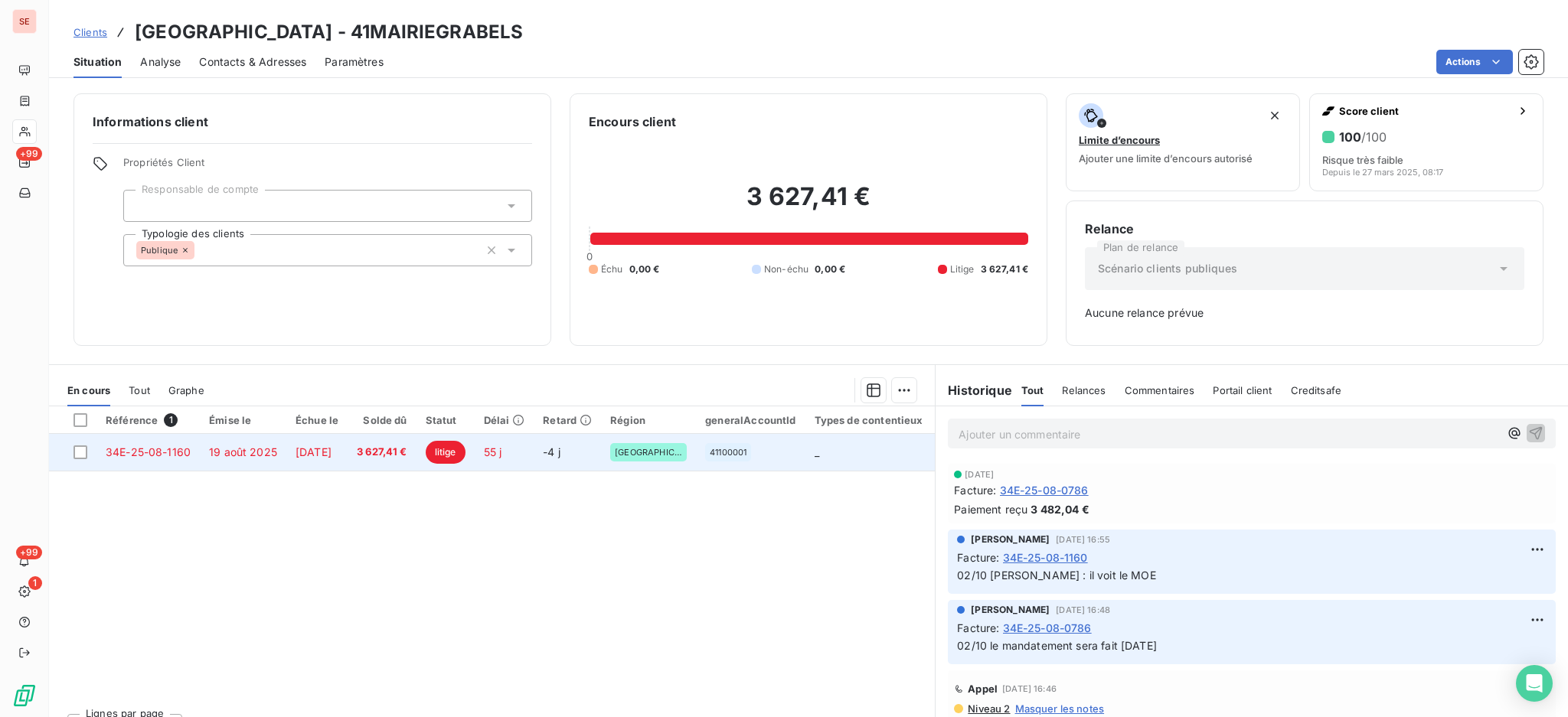
click at [225, 450] on span "19 août 2025" at bounding box center [244, 452] width 68 height 13
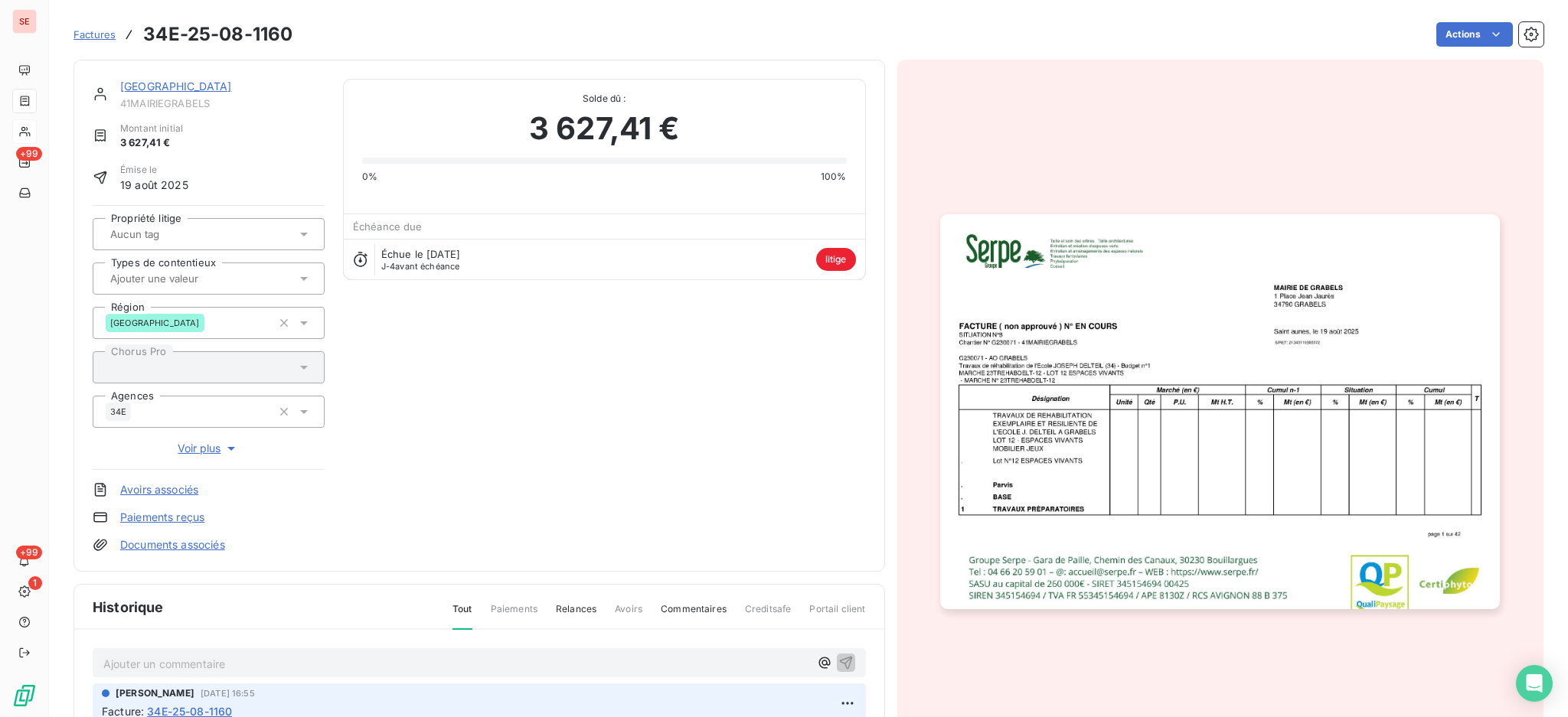
click at [314, 665] on p "Ajouter un commentaire ﻿" at bounding box center [456, 664] width 706 height 19
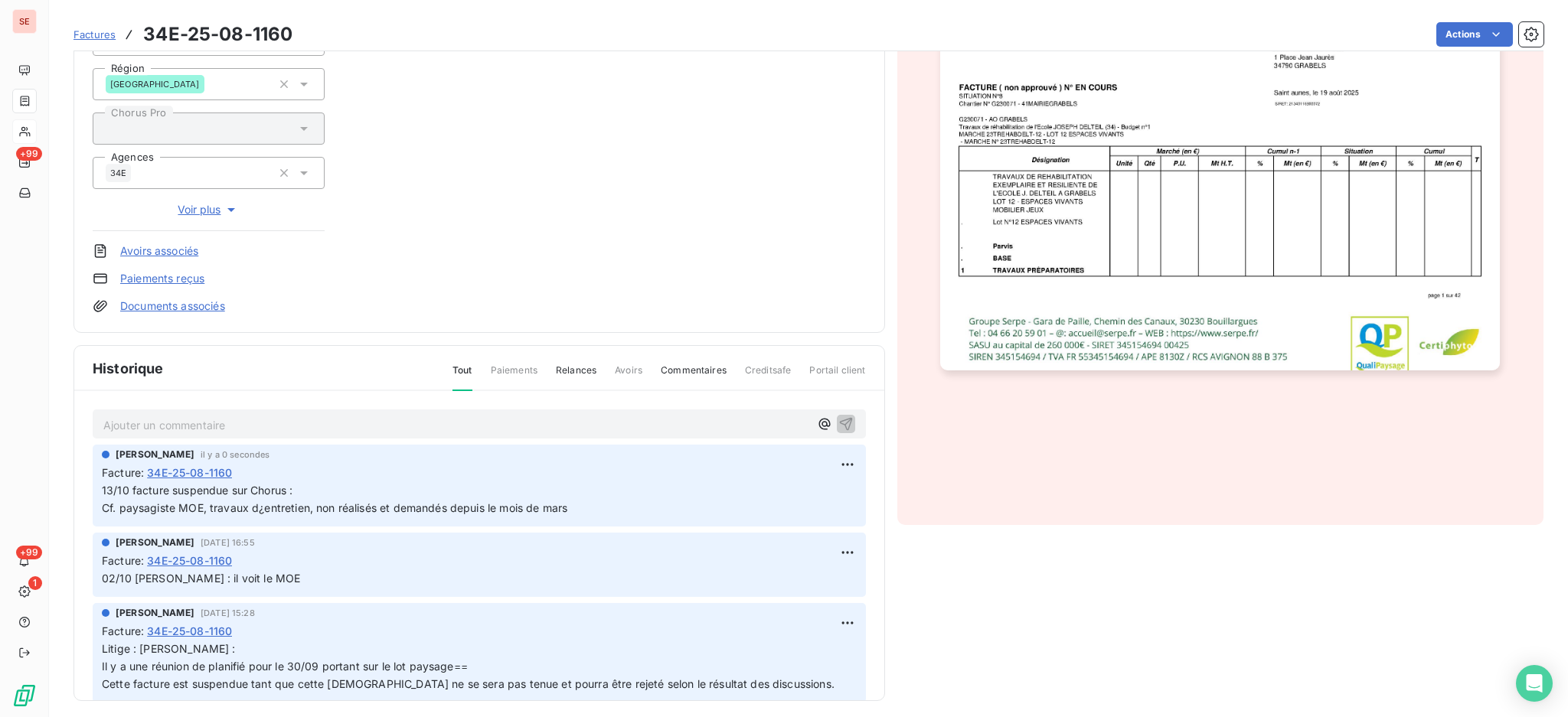
scroll to position [247, 0]
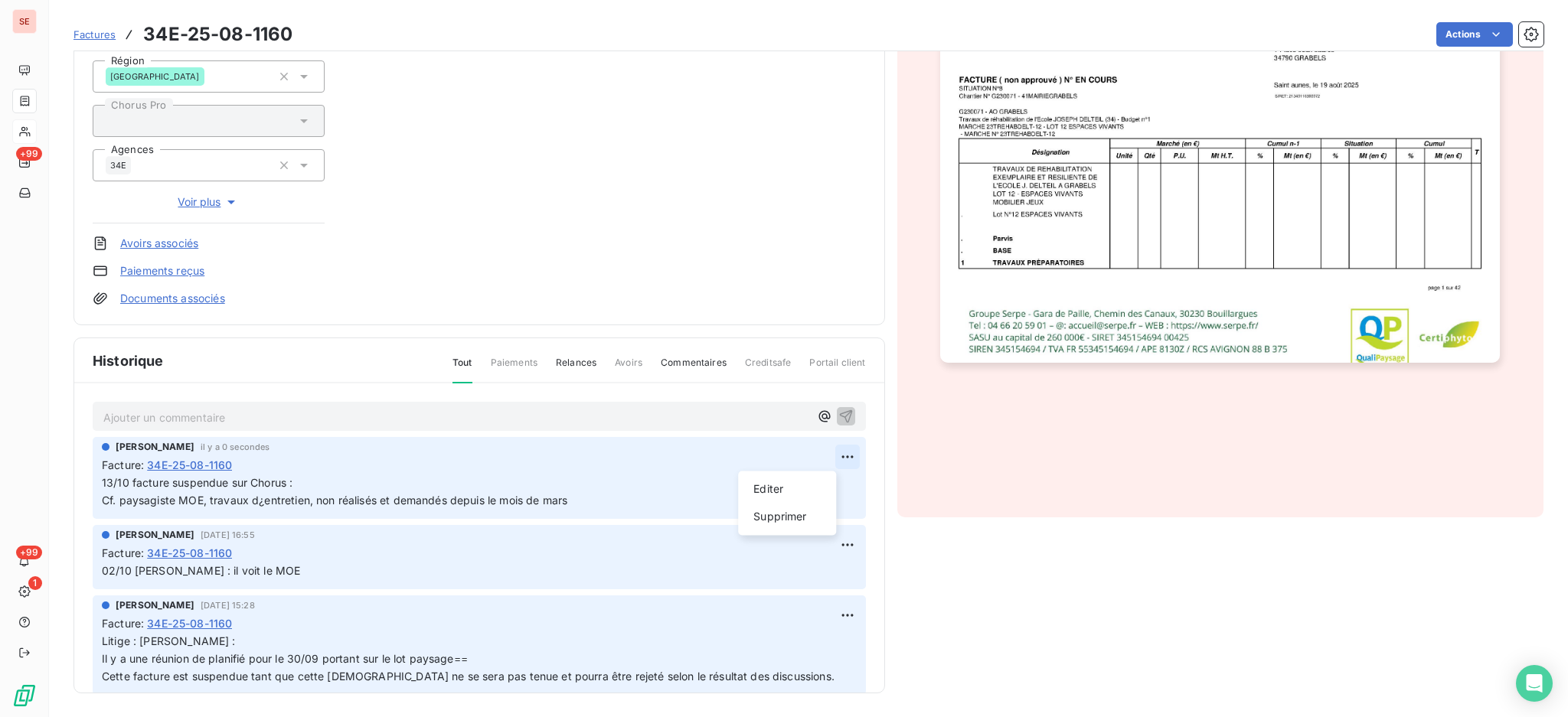
click at [823, 457] on html "SE +99 +99 1 Factures 34E-25-08-1160 Actions MAIRIE DE GRABELS 41MAIRIEGRABELS …" at bounding box center [784, 358] width 1568 height 717
click at [798, 497] on div "Editer" at bounding box center [787, 489] width 86 height 25
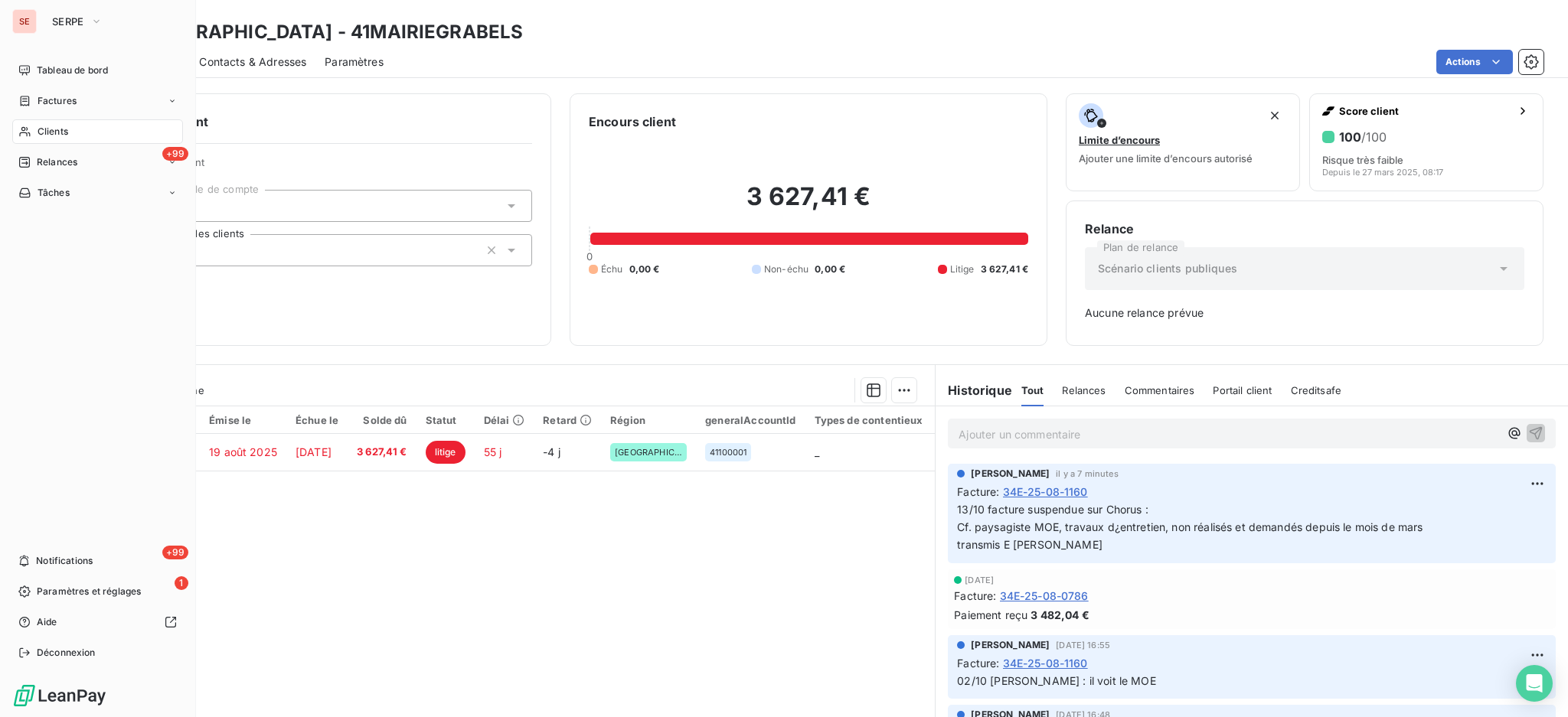
click at [47, 133] on span "Clients" at bounding box center [53, 131] width 30 height 14
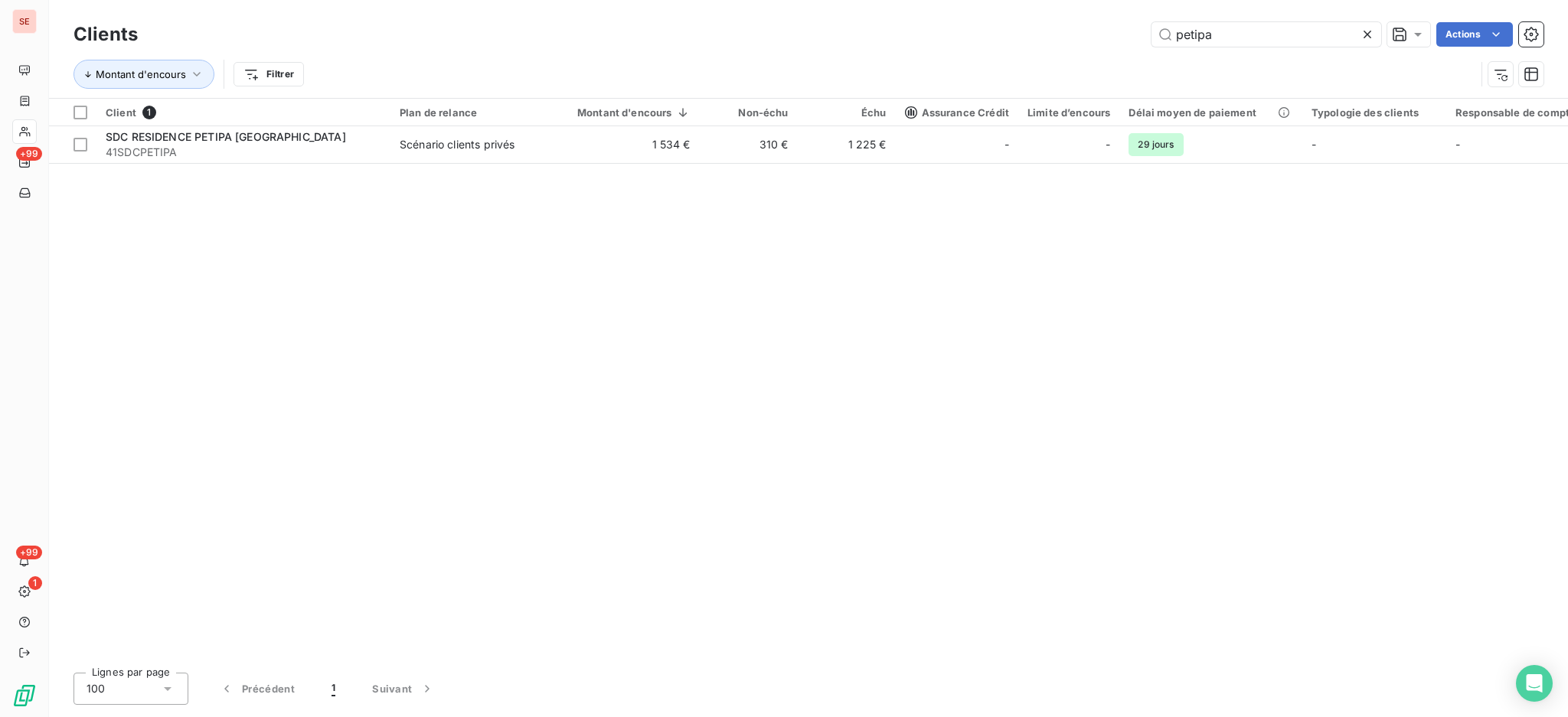
drag, startPoint x: 1232, startPoint y: 35, endPoint x: 1035, endPoint y: 29, distance: 197.1
click at [1036, 29] on div "petipa Actions" at bounding box center [849, 34] width 1387 height 25
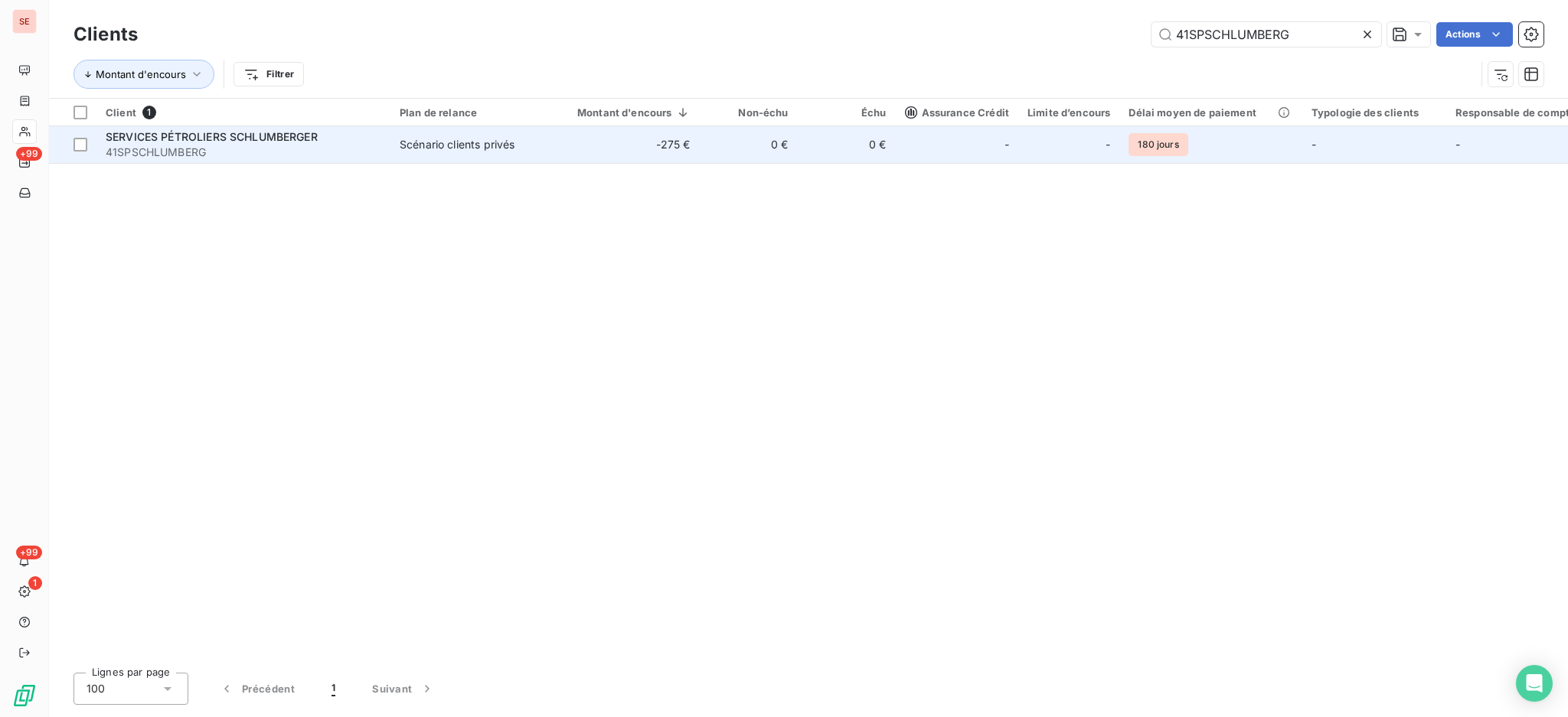
type input "41SPSCHLUMBERG"
click at [418, 140] on div "Scénario clients privés" at bounding box center [457, 144] width 115 height 15
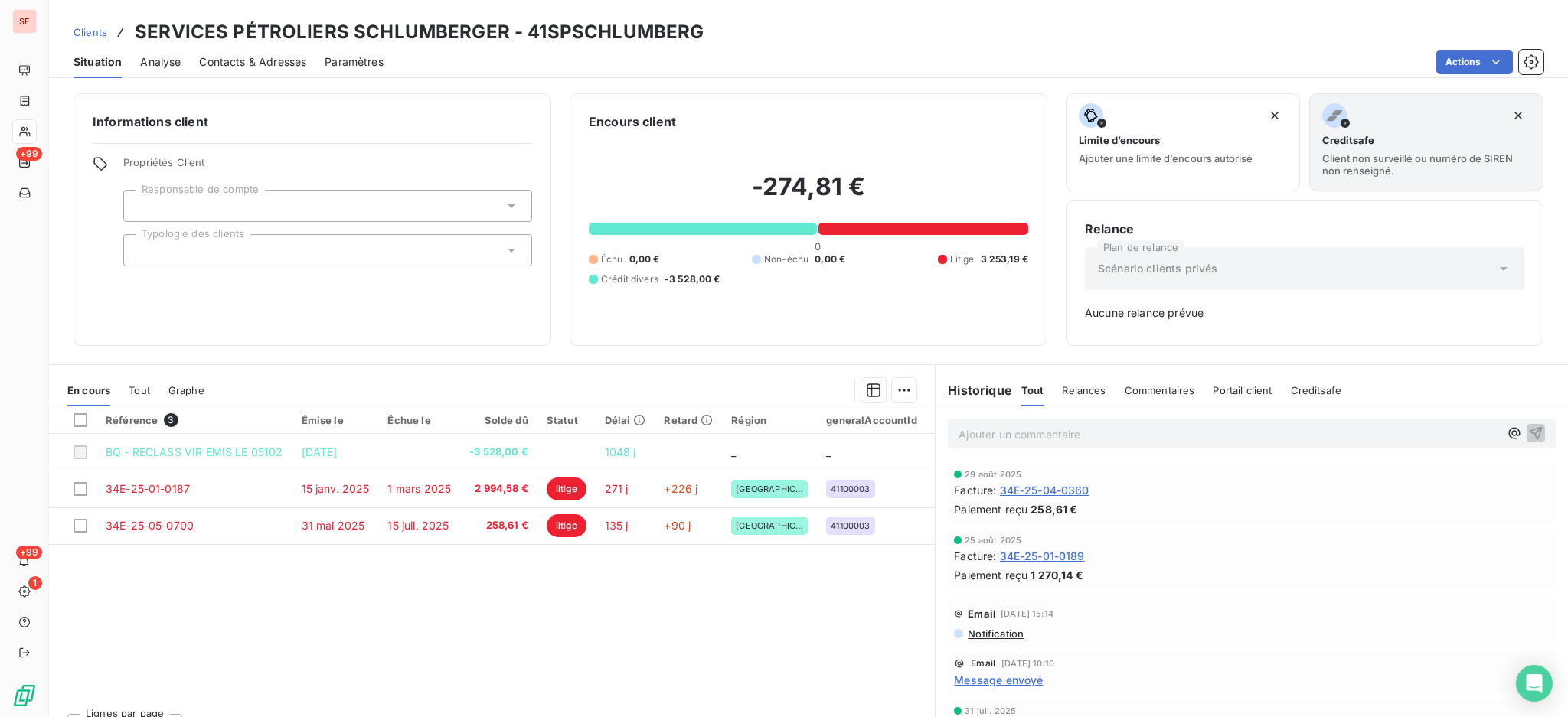
click at [1019, 437] on p "Ajouter un commentaire ﻿" at bounding box center [1228, 434] width 540 height 19
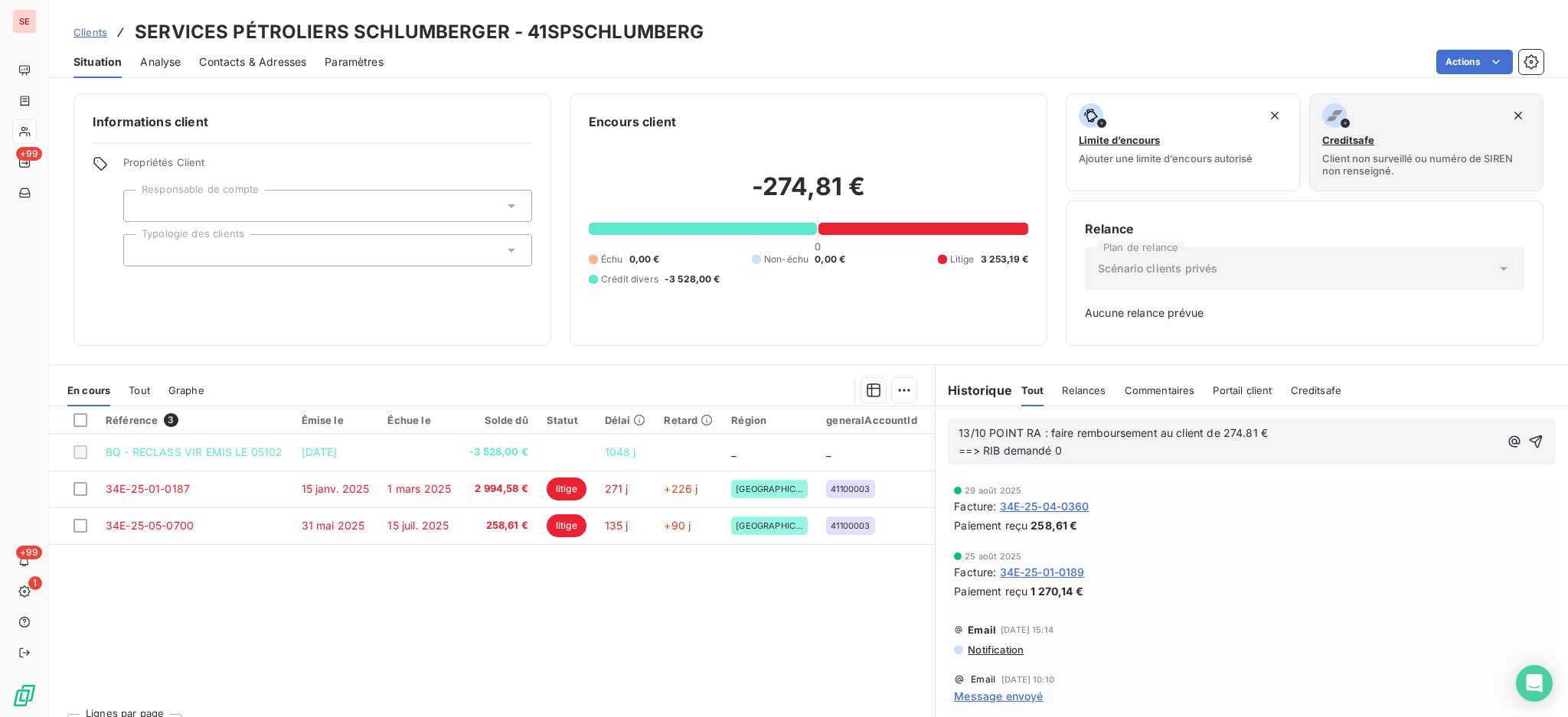
click at [1125, 450] on p "13/10 POINT RA : faire remboursement au client de 274.81 € ==> RIB demandé 0" at bounding box center [1228, 442] width 540 height 35
click at [1528, 440] on icon "button" at bounding box center [1535, 441] width 15 height 15
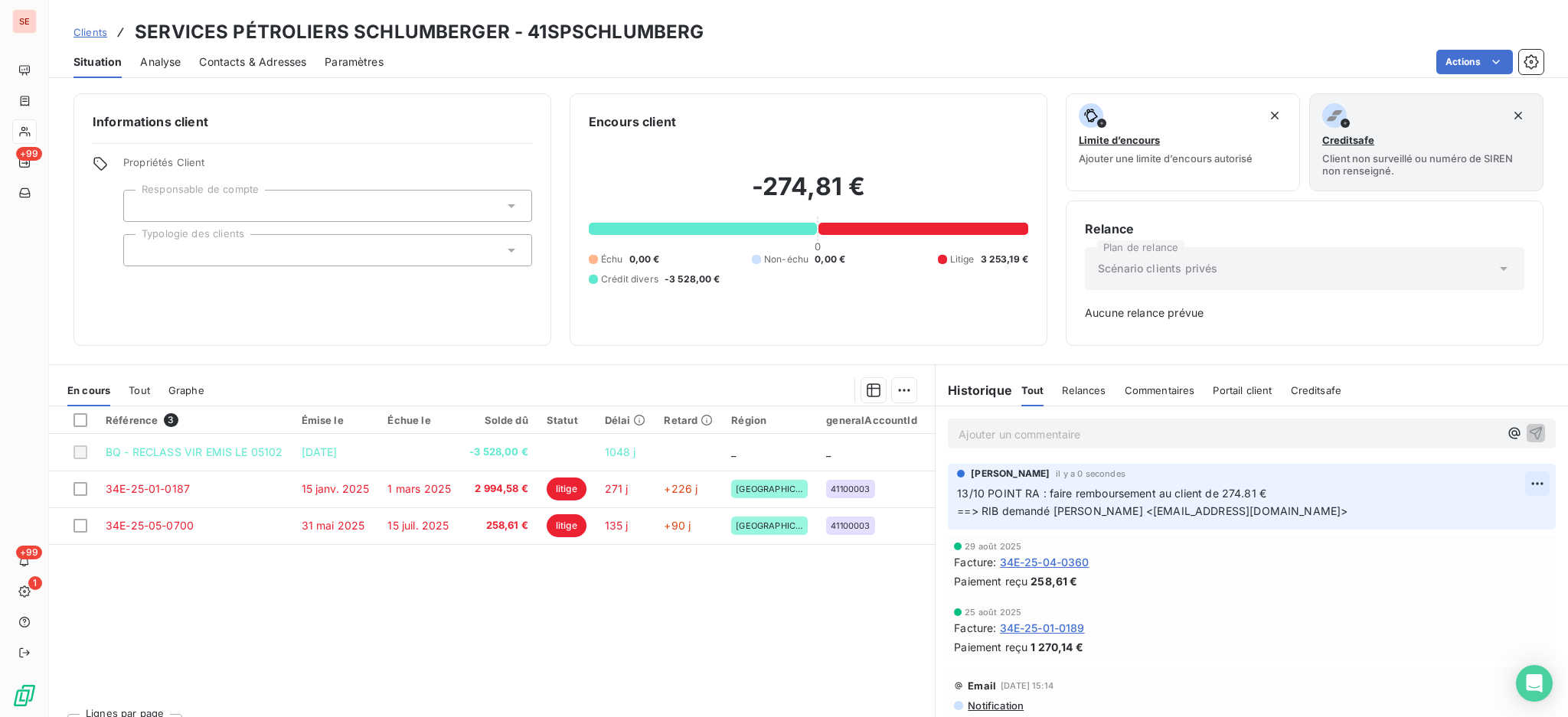
click at [1512, 482] on html "SE +99 +99 1 Clients SERVICES PÉTROLIERS SCHLUMBERGER - 41SPSCHLUMBERG Situatio…" at bounding box center [784, 358] width 1568 height 717
click at [1477, 516] on div "Editer" at bounding box center [1469, 517] width 86 height 25
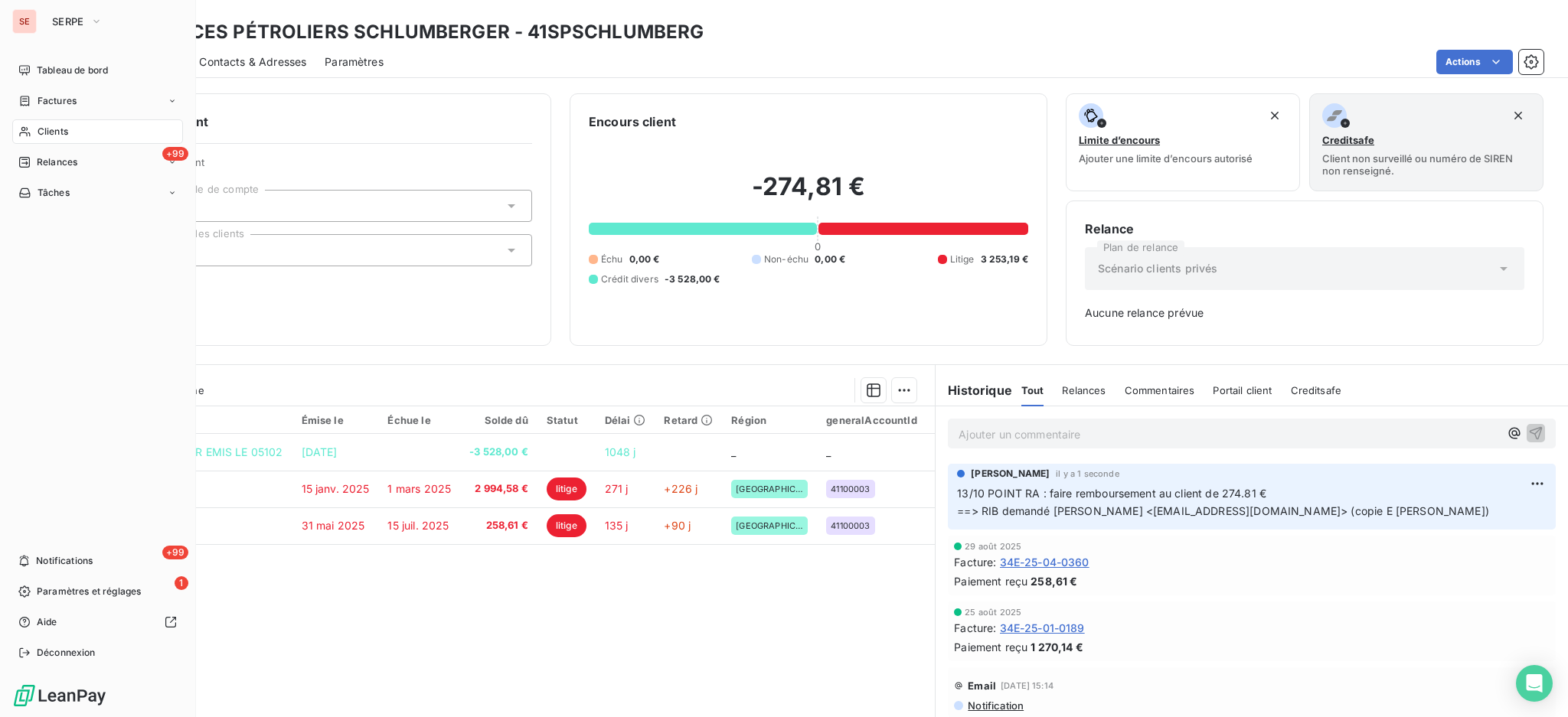
drag, startPoint x: 53, startPoint y: 131, endPoint x: 75, endPoint y: 119, distance: 25.1
click at [53, 131] on span "Clients" at bounding box center [53, 131] width 30 height 14
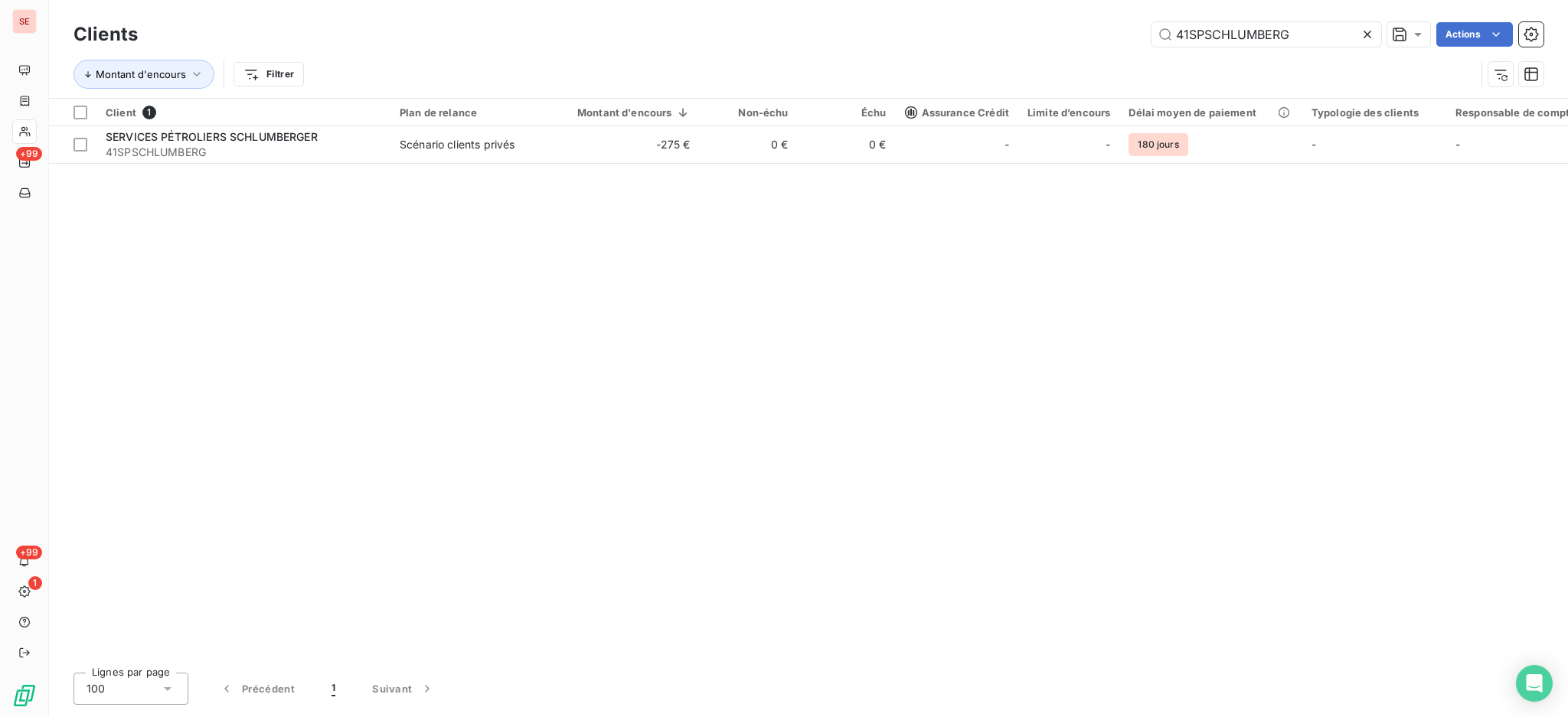
drag, startPoint x: 1312, startPoint y: 25, endPoint x: 1014, endPoint y: -2, distance: 299.2
click at [1014, 0] on html "SE +99 +99 1 Clients 41SPSCHLUMBERG Actions Montant d'encours Filtrer Client 1 …" at bounding box center [784, 358] width 1568 height 717
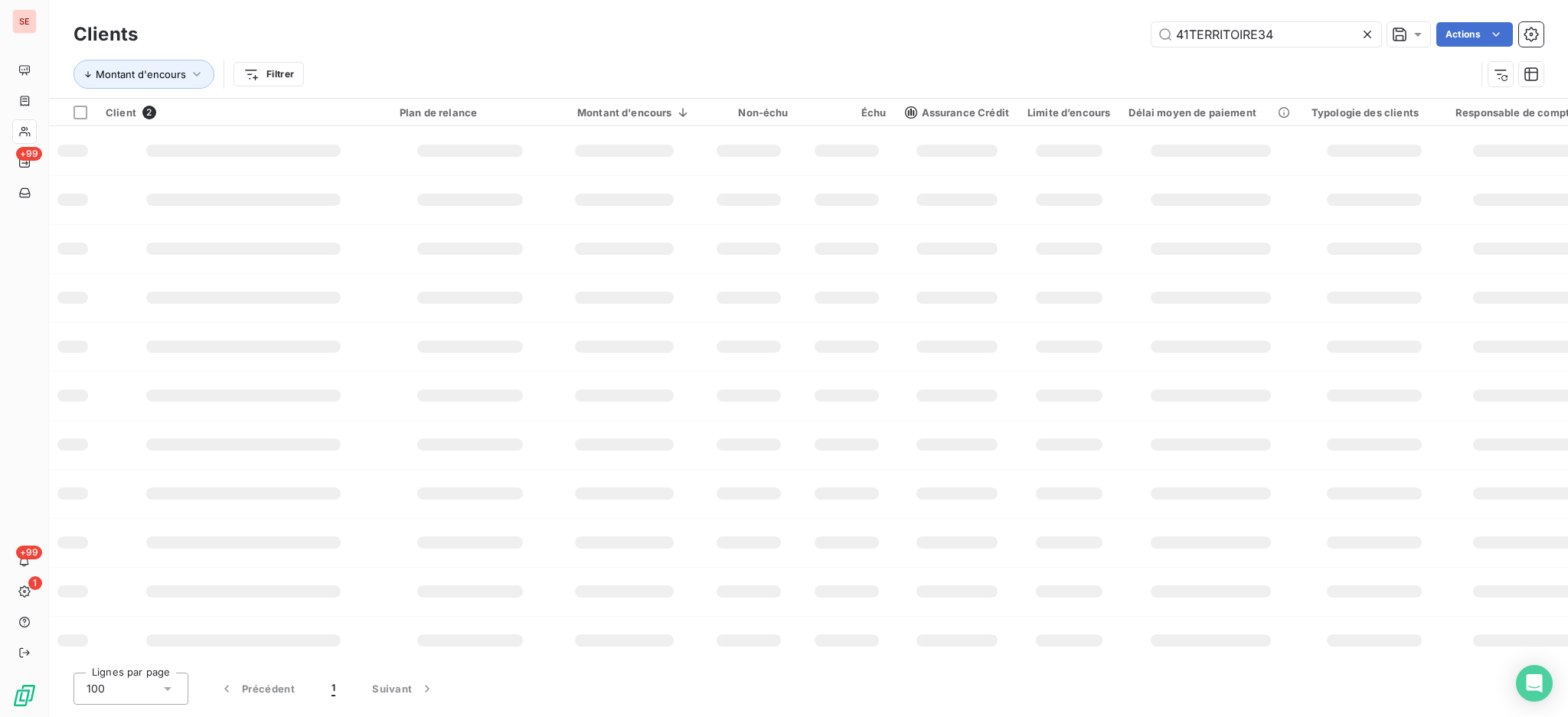
type input "41TERRITOIRE34"
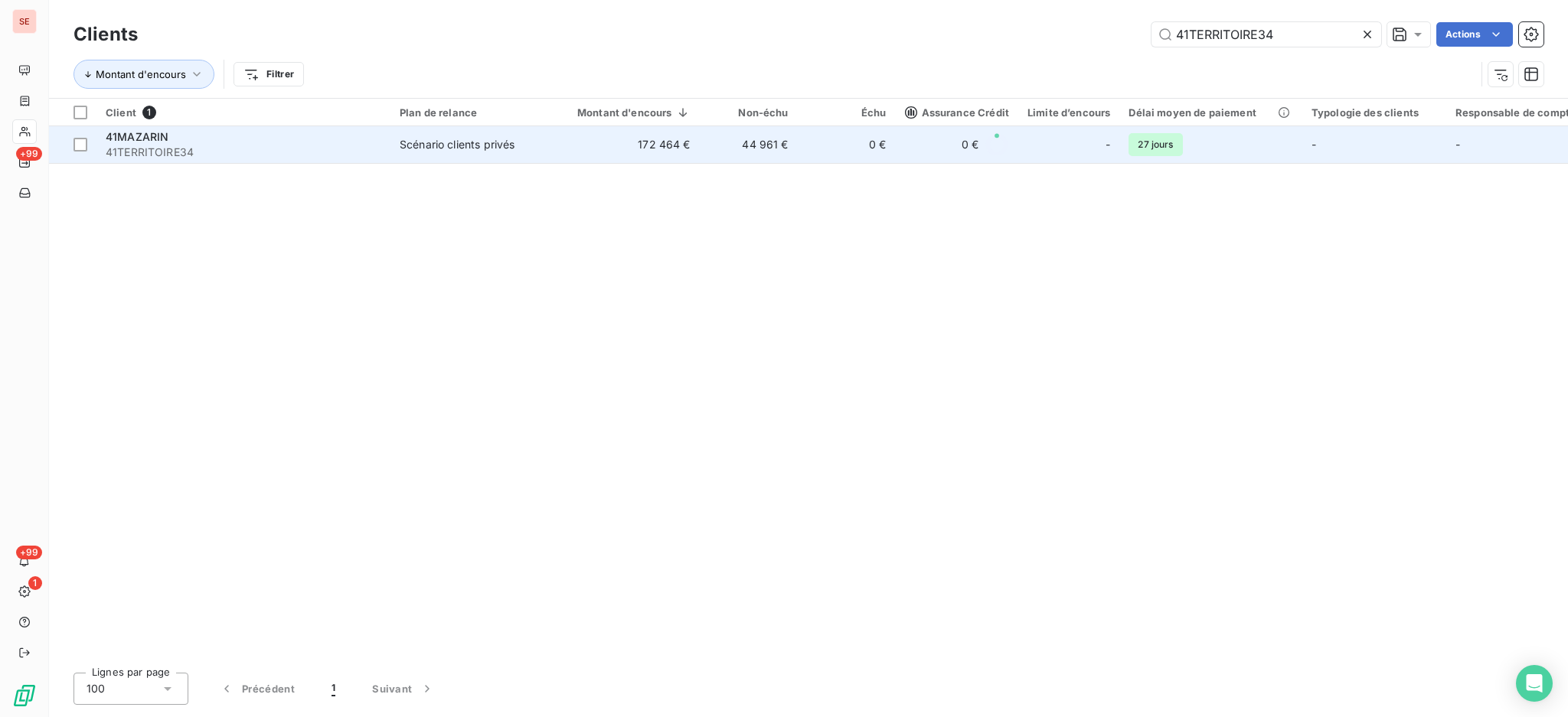
click at [302, 138] on div "41MAZARIN" at bounding box center [244, 137] width 275 height 15
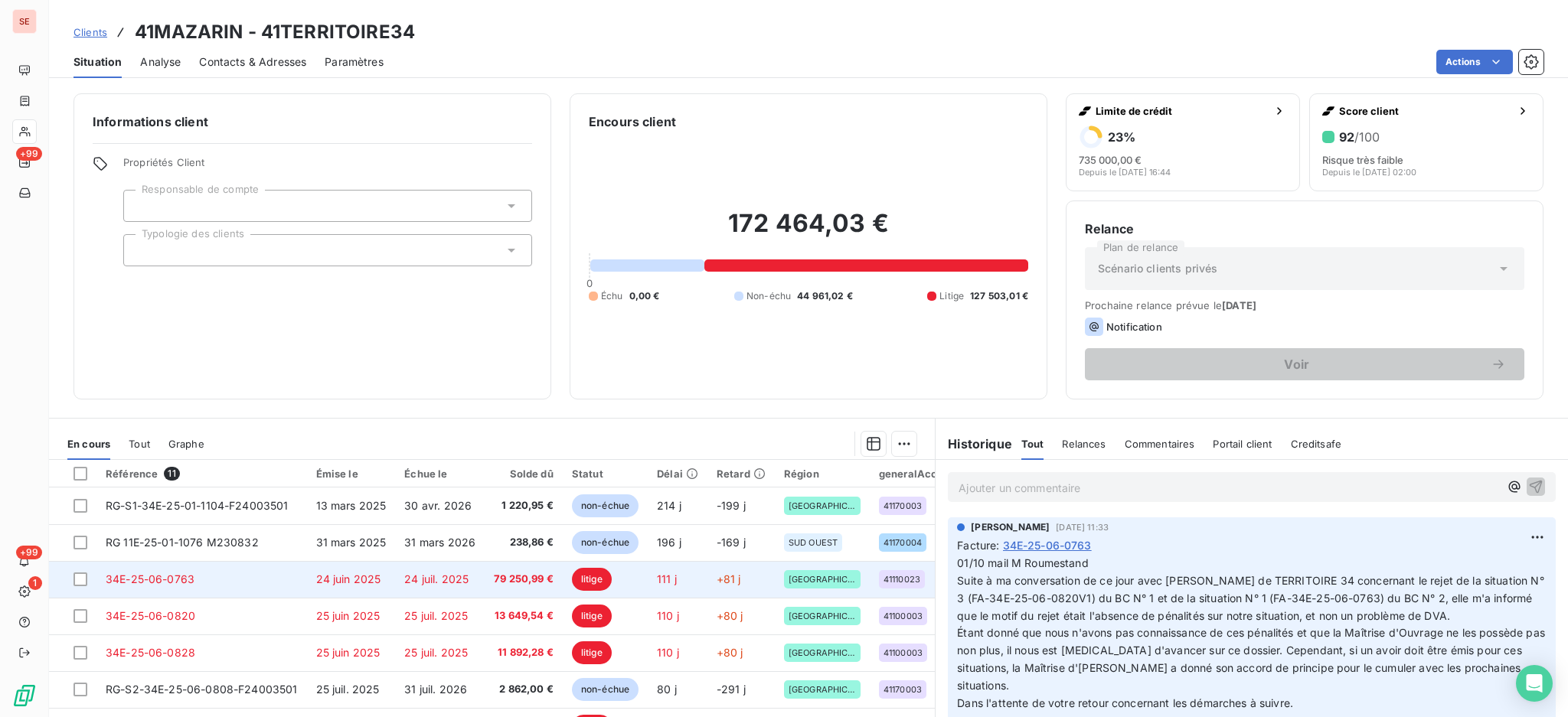
click at [451, 575] on span "24 juil. 2025" at bounding box center [436, 579] width 64 height 13
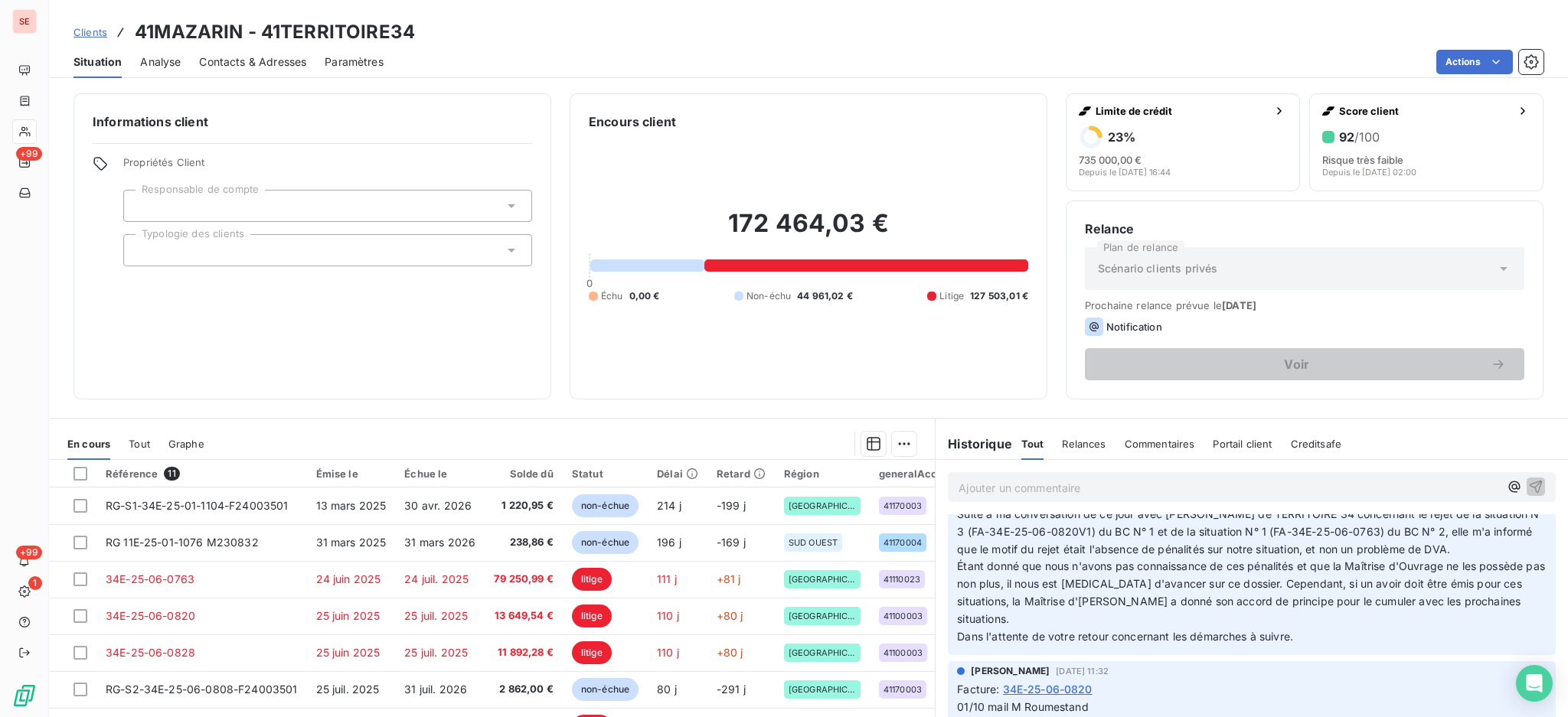
scroll to position [102, 0]
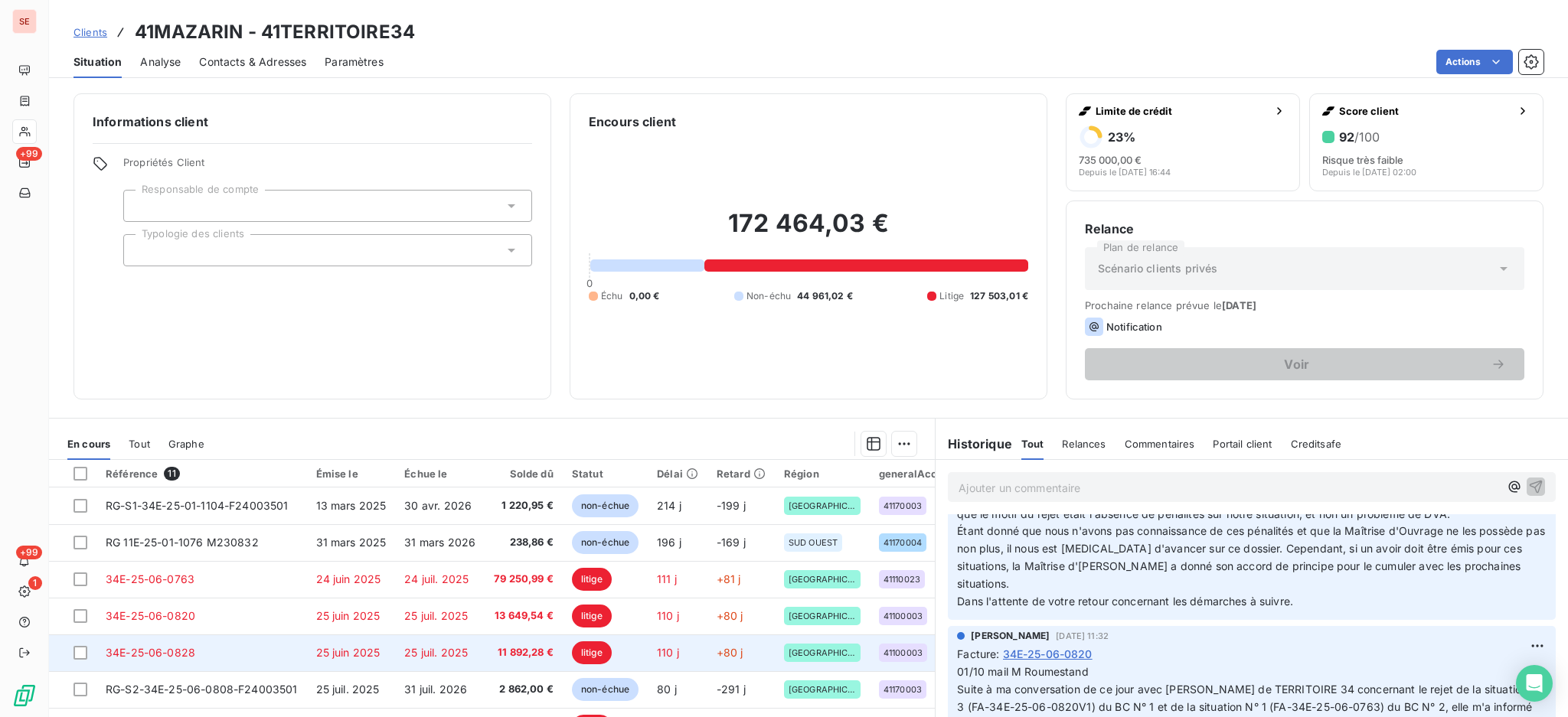
click at [319, 659] on span "25 juin 2025" at bounding box center [348, 653] width 64 height 13
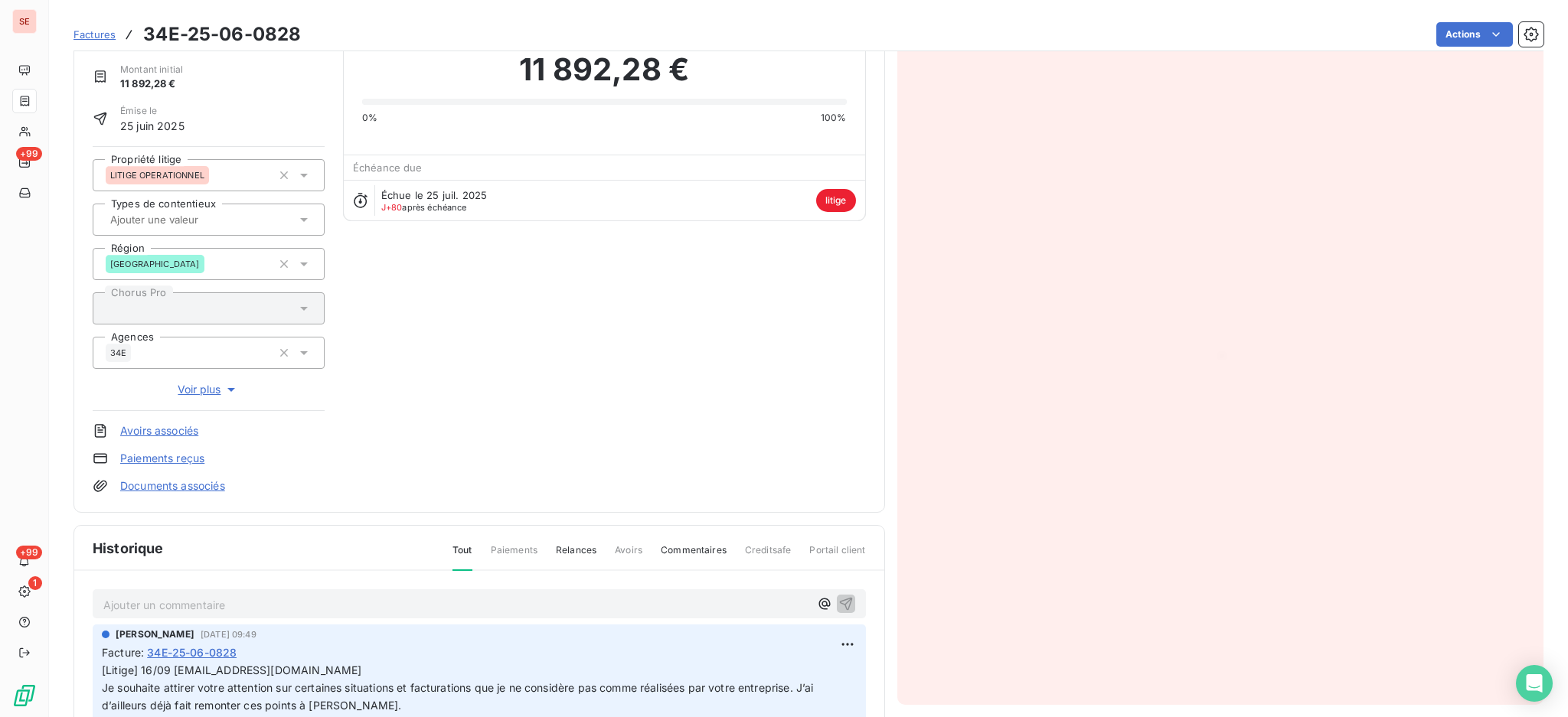
scroll to position [205, 0]
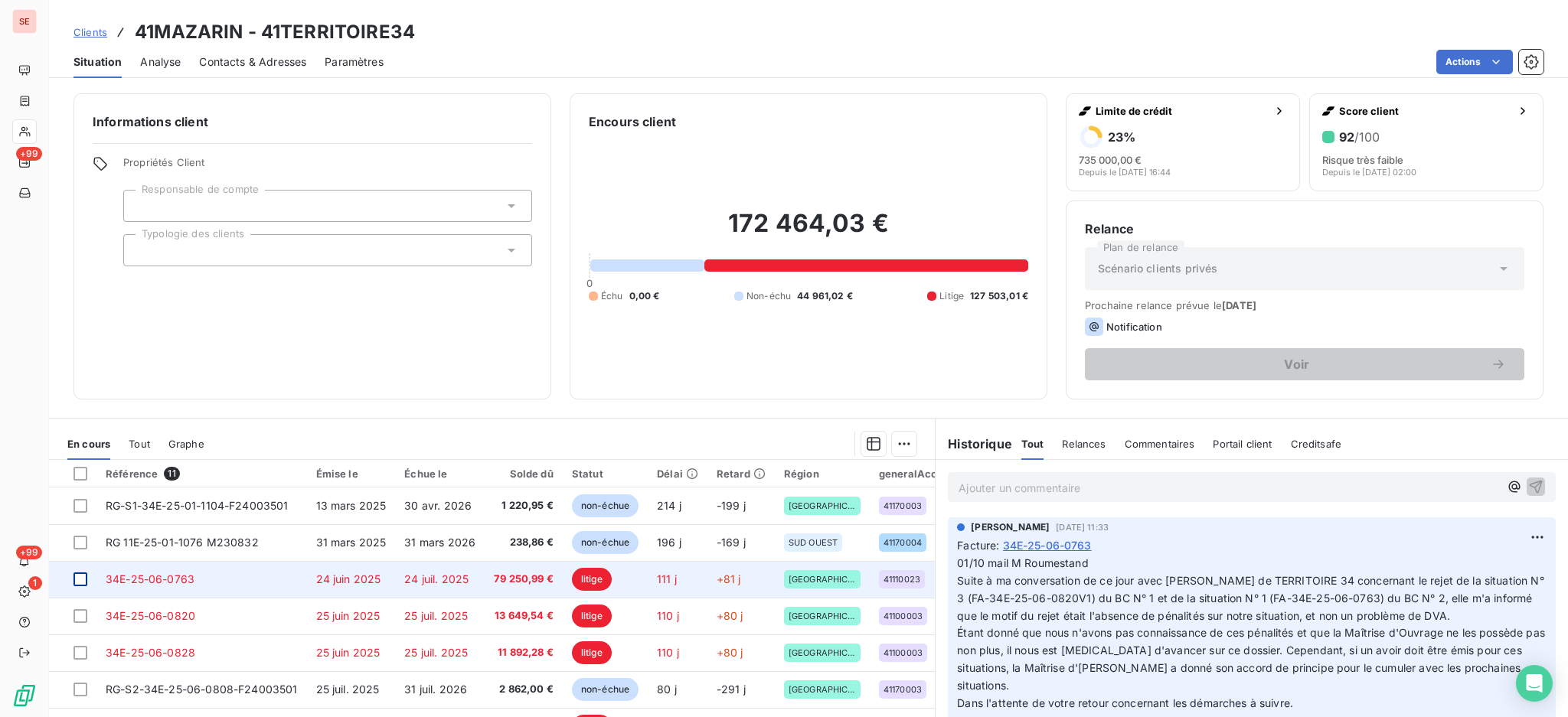
click at [79, 581] on div at bounding box center [80, 579] width 14 height 14
click at [118, 584] on span "34E-25-06-0763" at bounding box center [150, 579] width 89 height 13
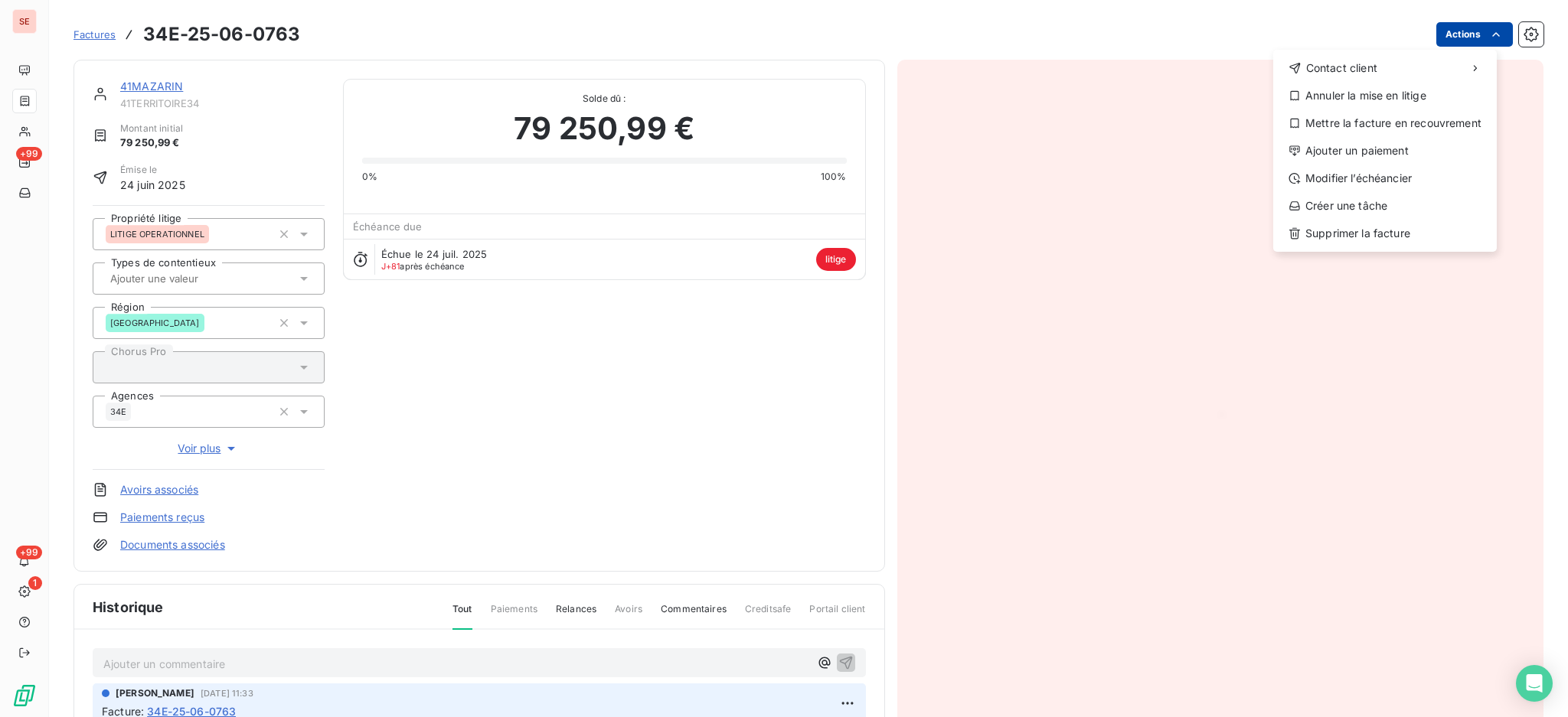
click at [1465, 37] on html "SE +99 +99 1 Factures 34E-25-06-0763 Actions Contact client Annuler la mise en …" at bounding box center [784, 358] width 1568 height 717
click at [1416, 99] on div "Annuler la mise en litige" at bounding box center [1384, 95] width 211 height 25
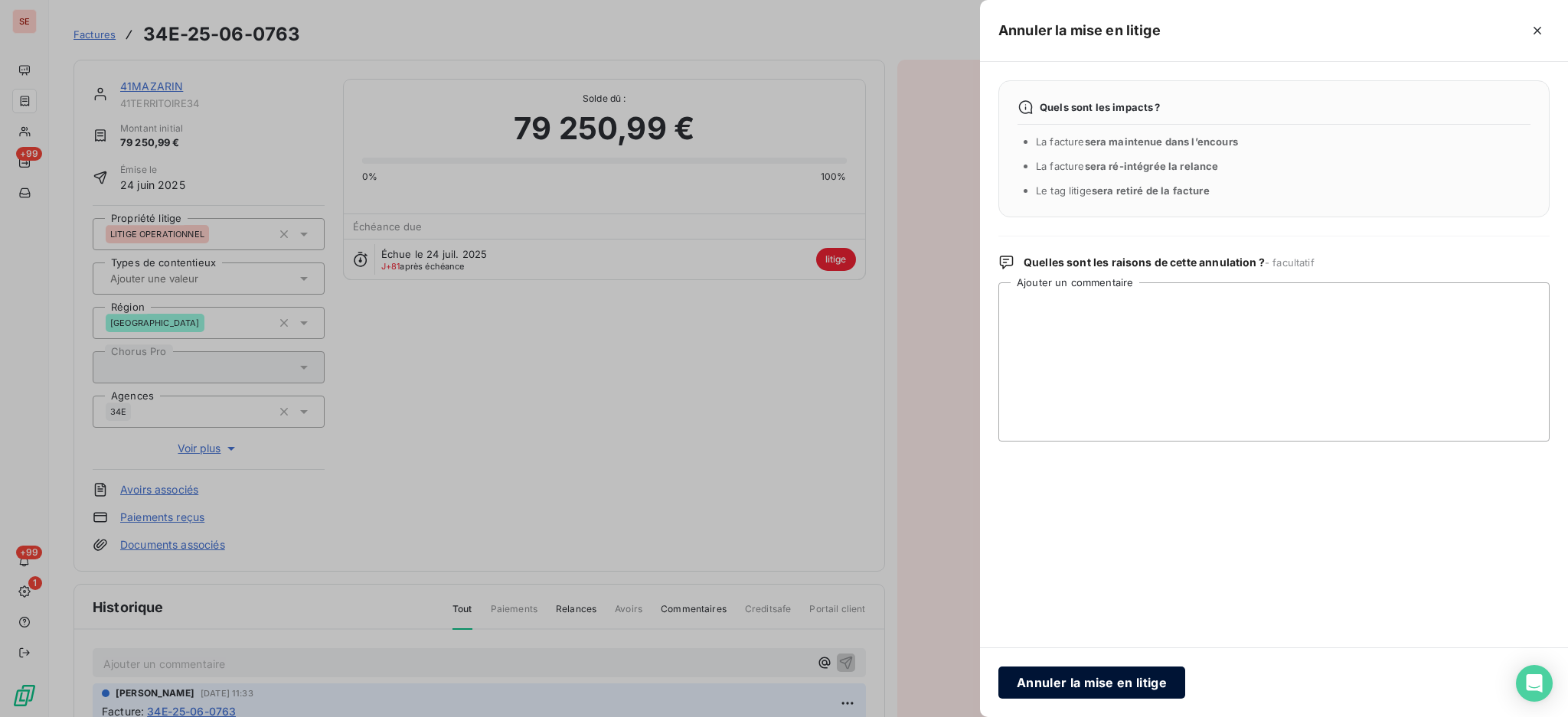
click at [1108, 692] on button "Annuler la mise en litige" at bounding box center [1091, 683] width 187 height 32
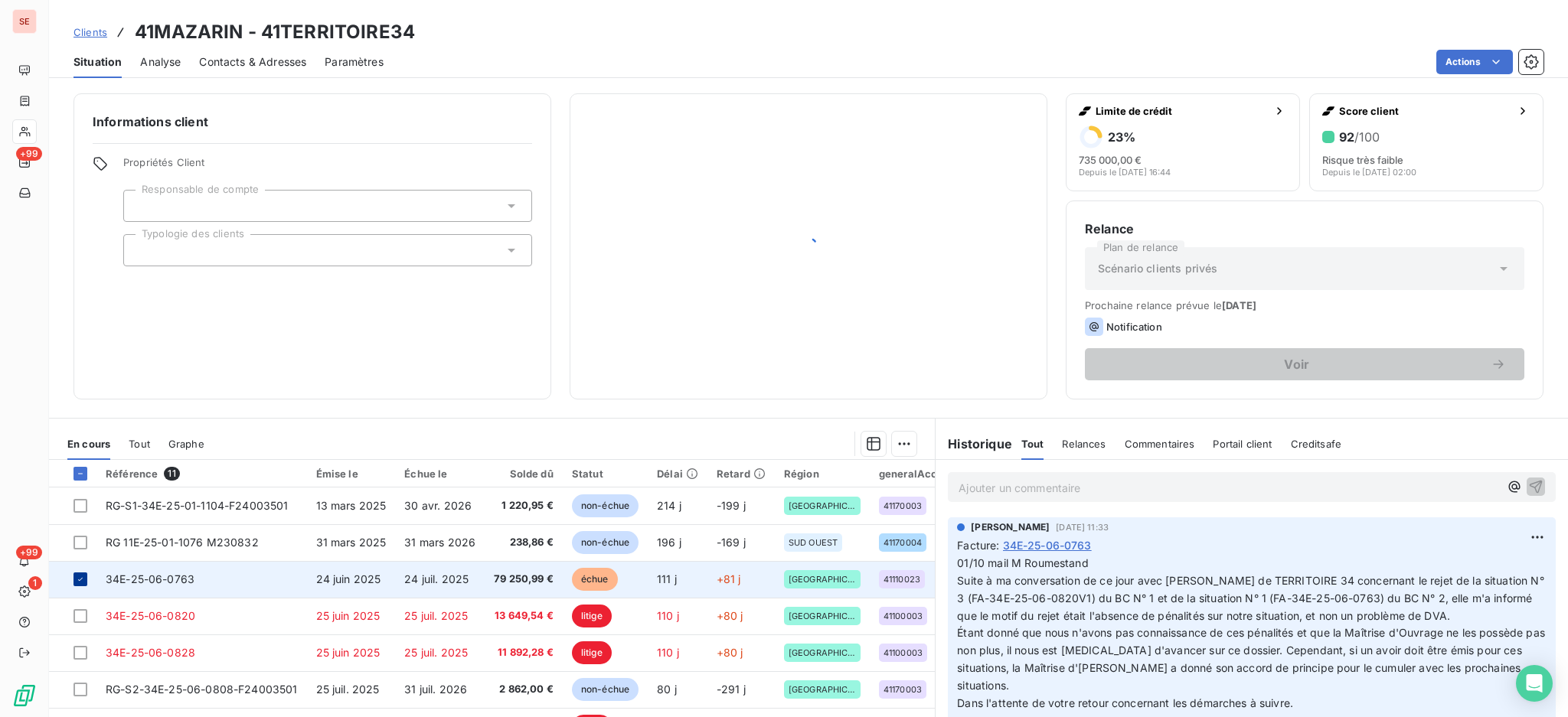
click at [80, 575] on icon at bounding box center [80, 579] width 10 height 10
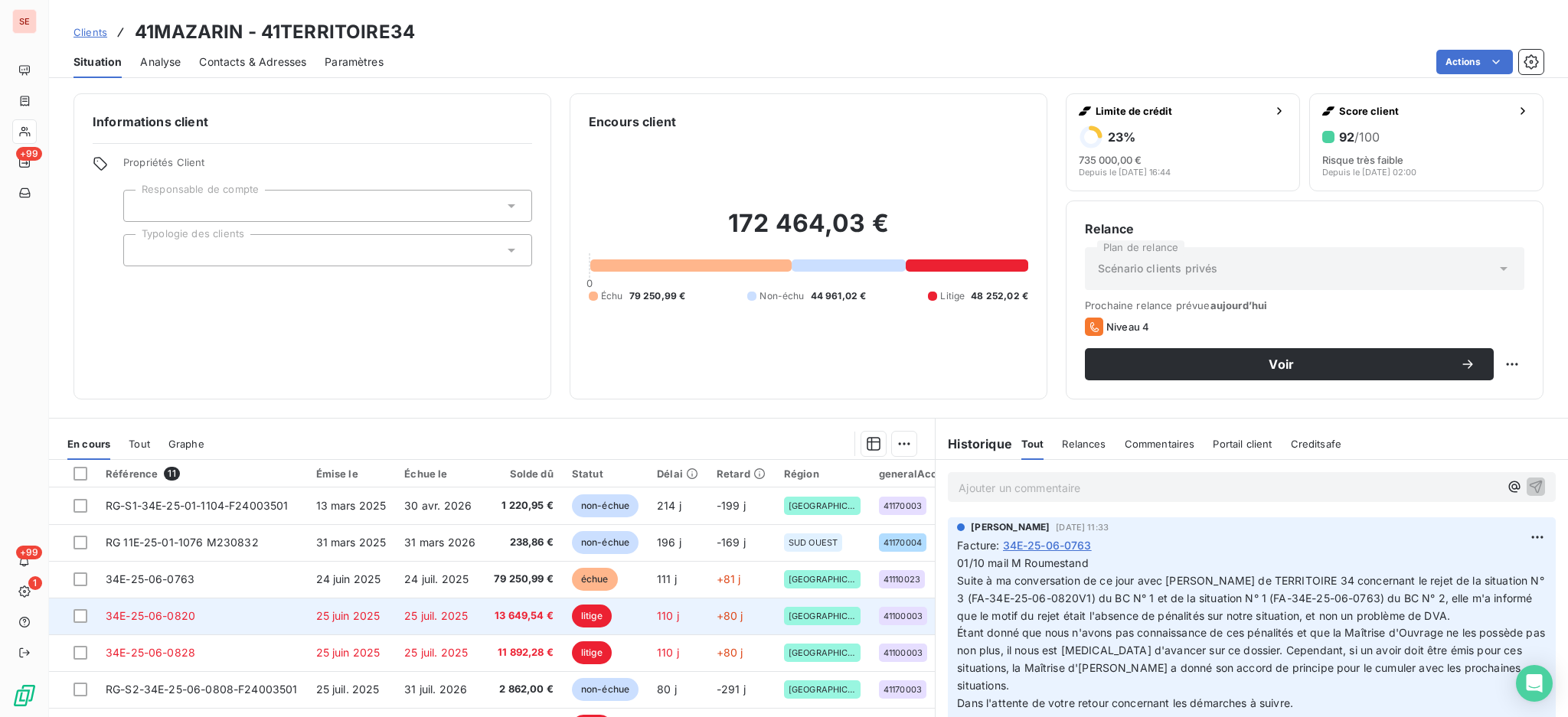
click at [182, 624] on td "34E-25-06-0820" at bounding box center [201, 616] width 210 height 37
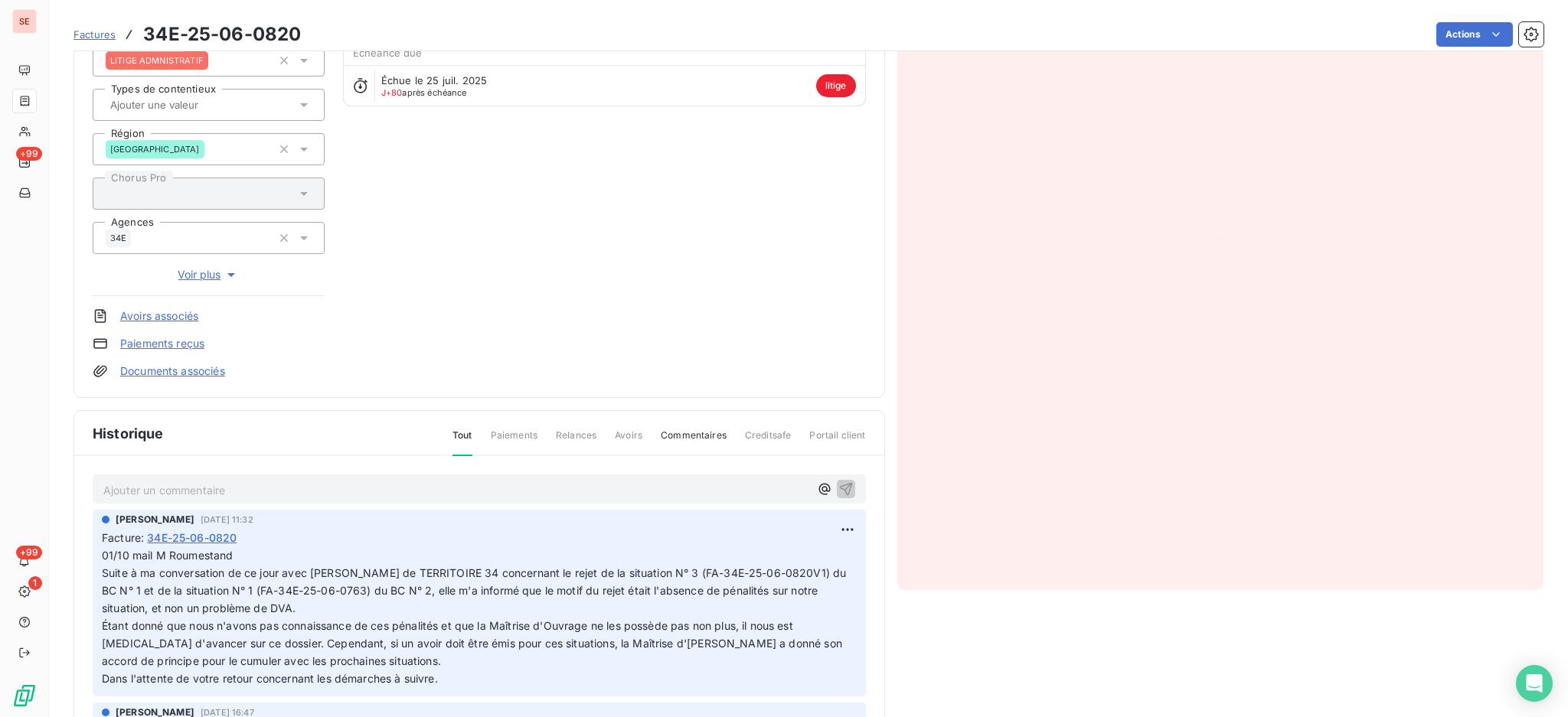
scroll to position [205, 0]
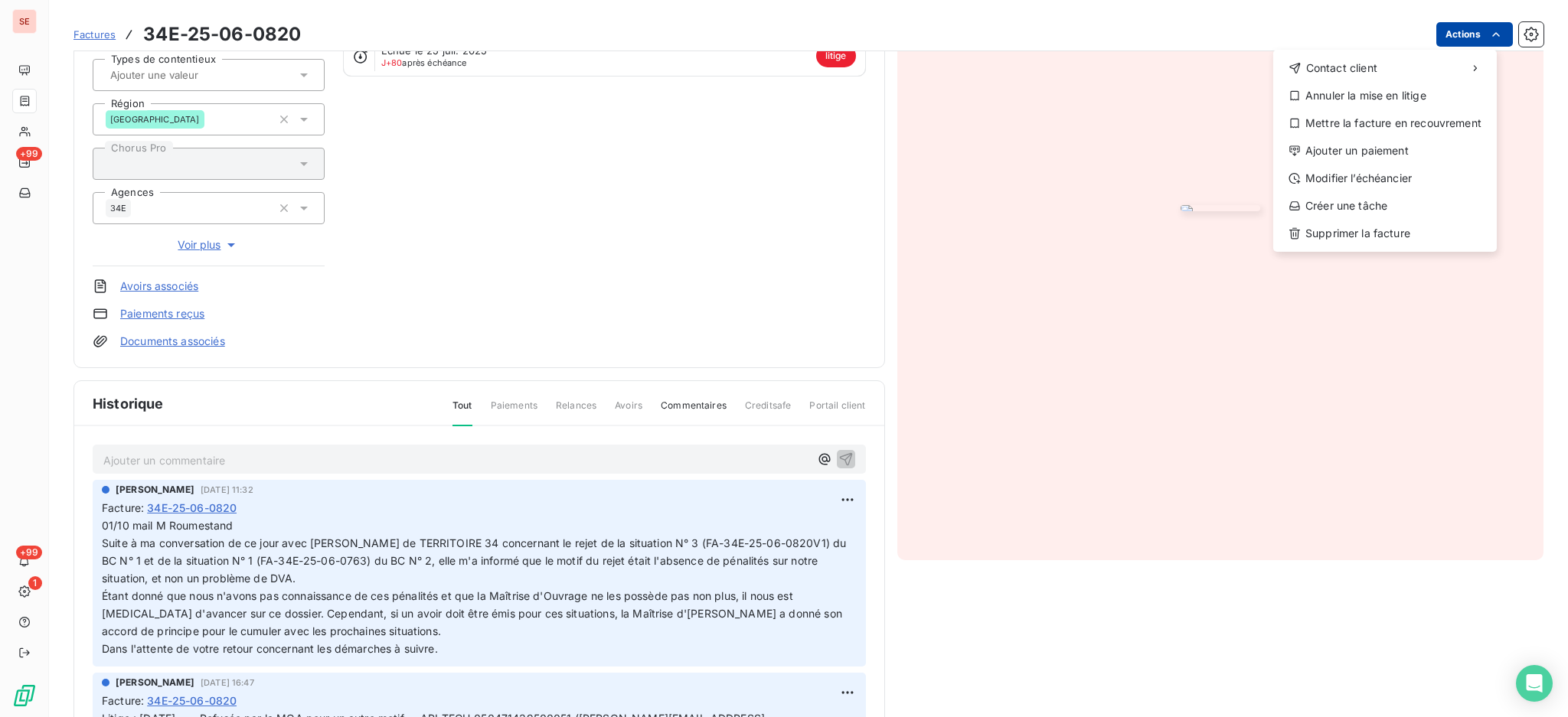
click at [1441, 32] on html "SE +99 +99 1 Factures 34E-25-06-0820 Actions Contact client Annuler la mise en …" at bounding box center [784, 358] width 1568 height 717
click at [1369, 94] on div "Annuler la mise en litige" at bounding box center [1384, 95] width 211 height 25
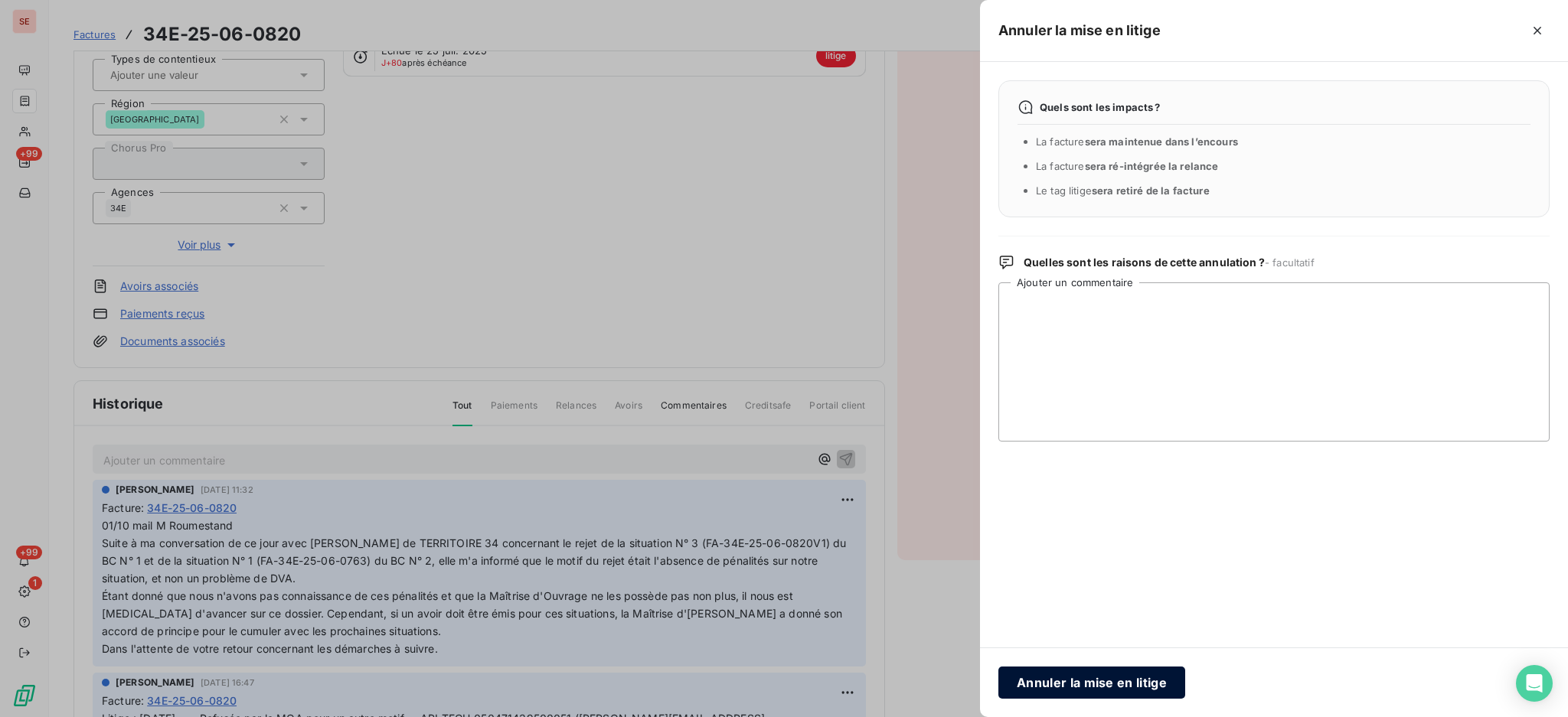
click at [1092, 682] on button "Annuler la mise en litige" at bounding box center [1091, 683] width 187 height 32
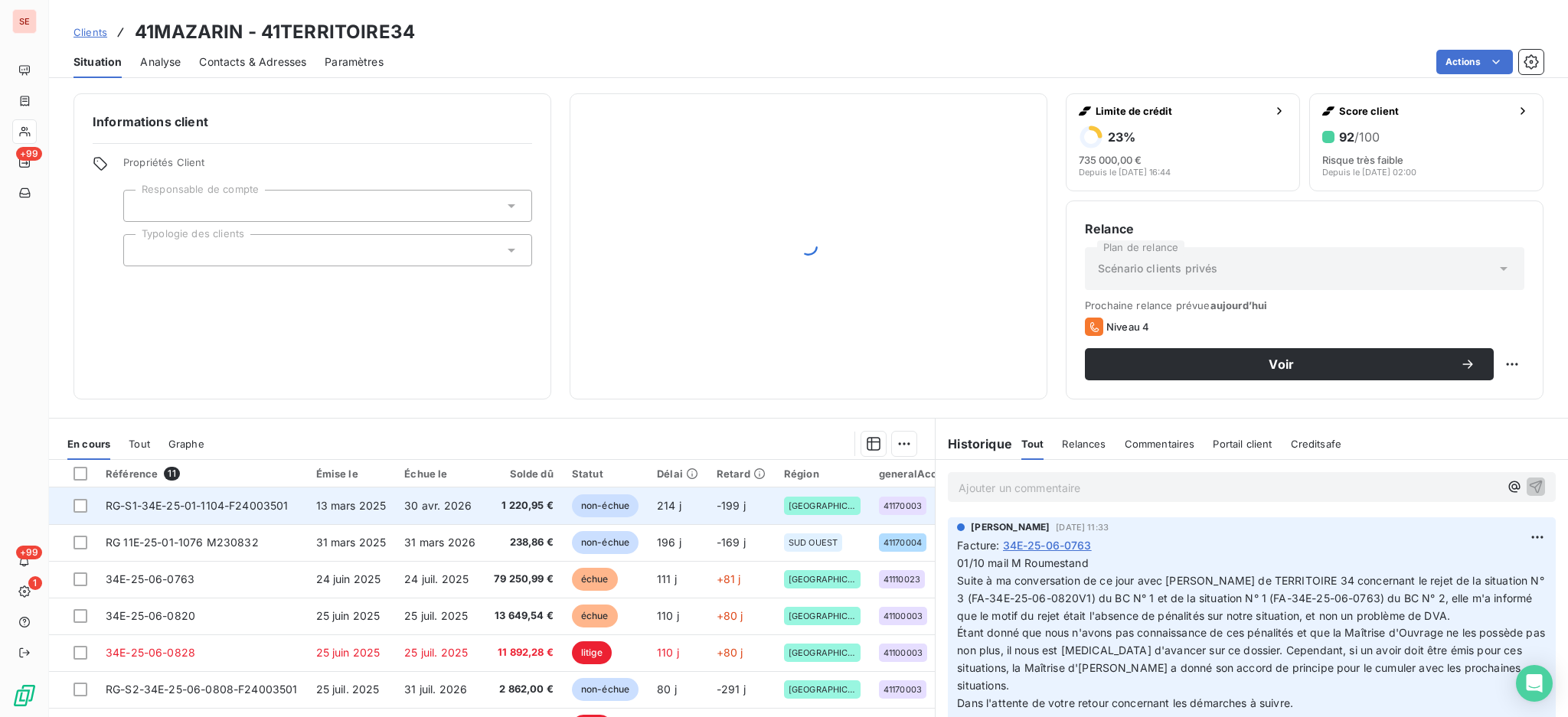
scroll to position [102, 0]
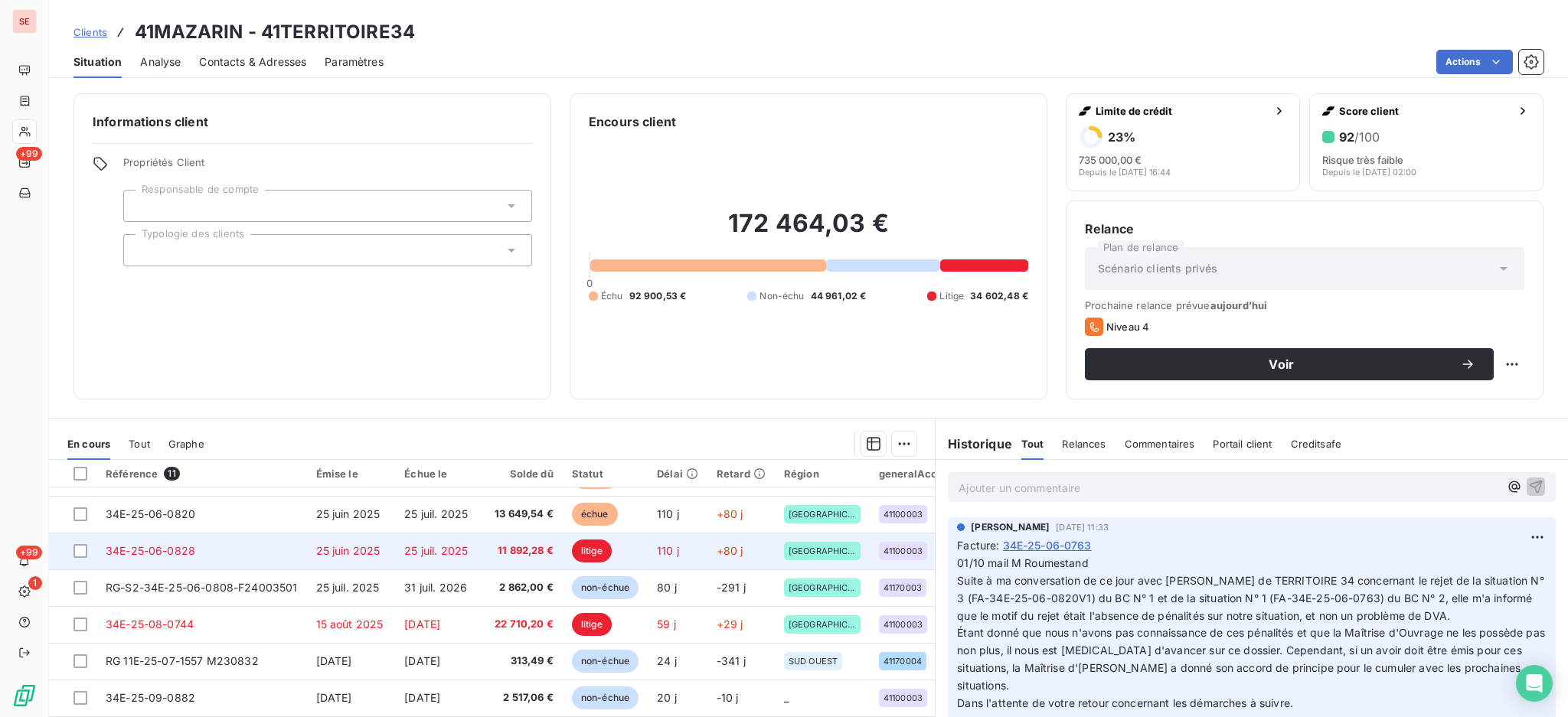
click at [240, 557] on td "34E-25-06-0828" at bounding box center [201, 551] width 210 height 37
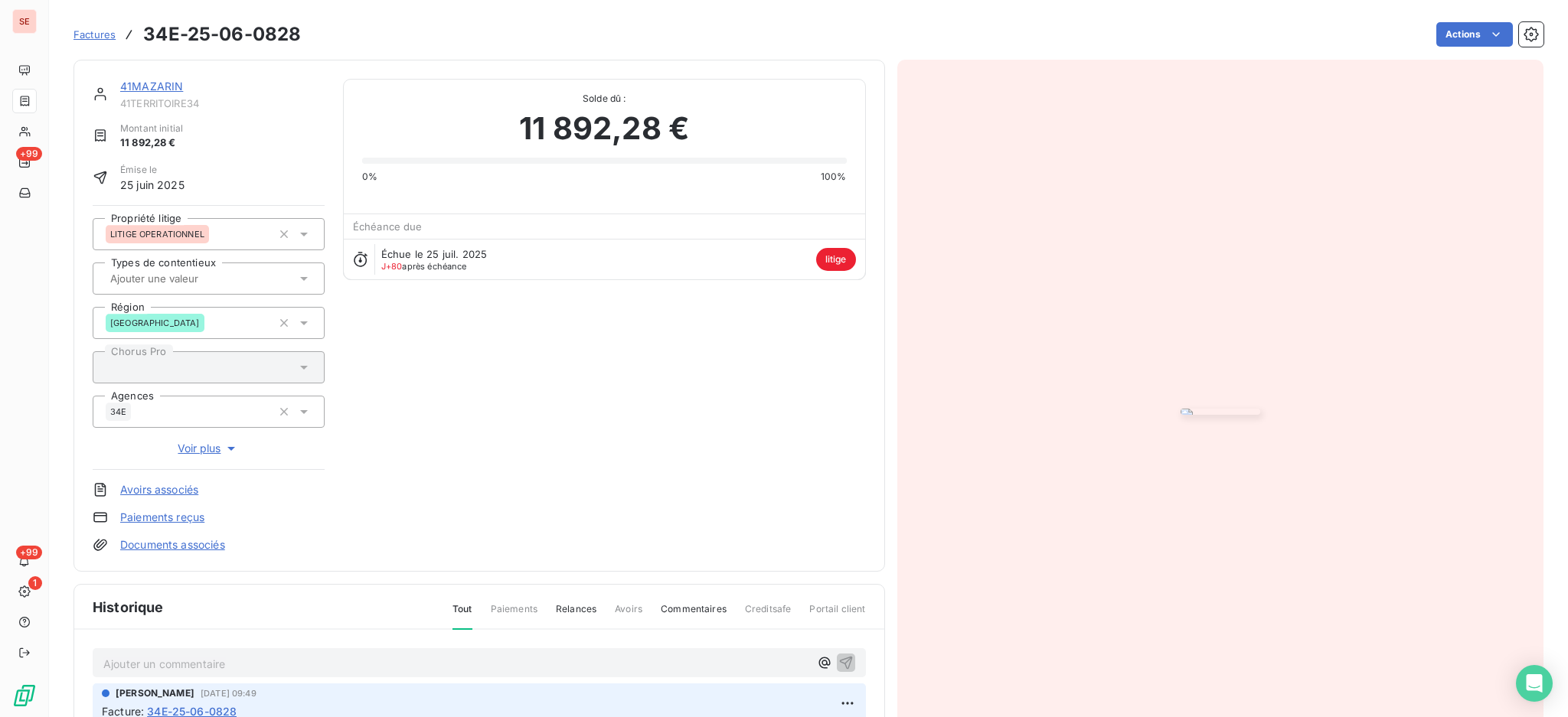
click at [299, 668] on p "Ajouter un commentaire ﻿" at bounding box center [456, 664] width 706 height 19
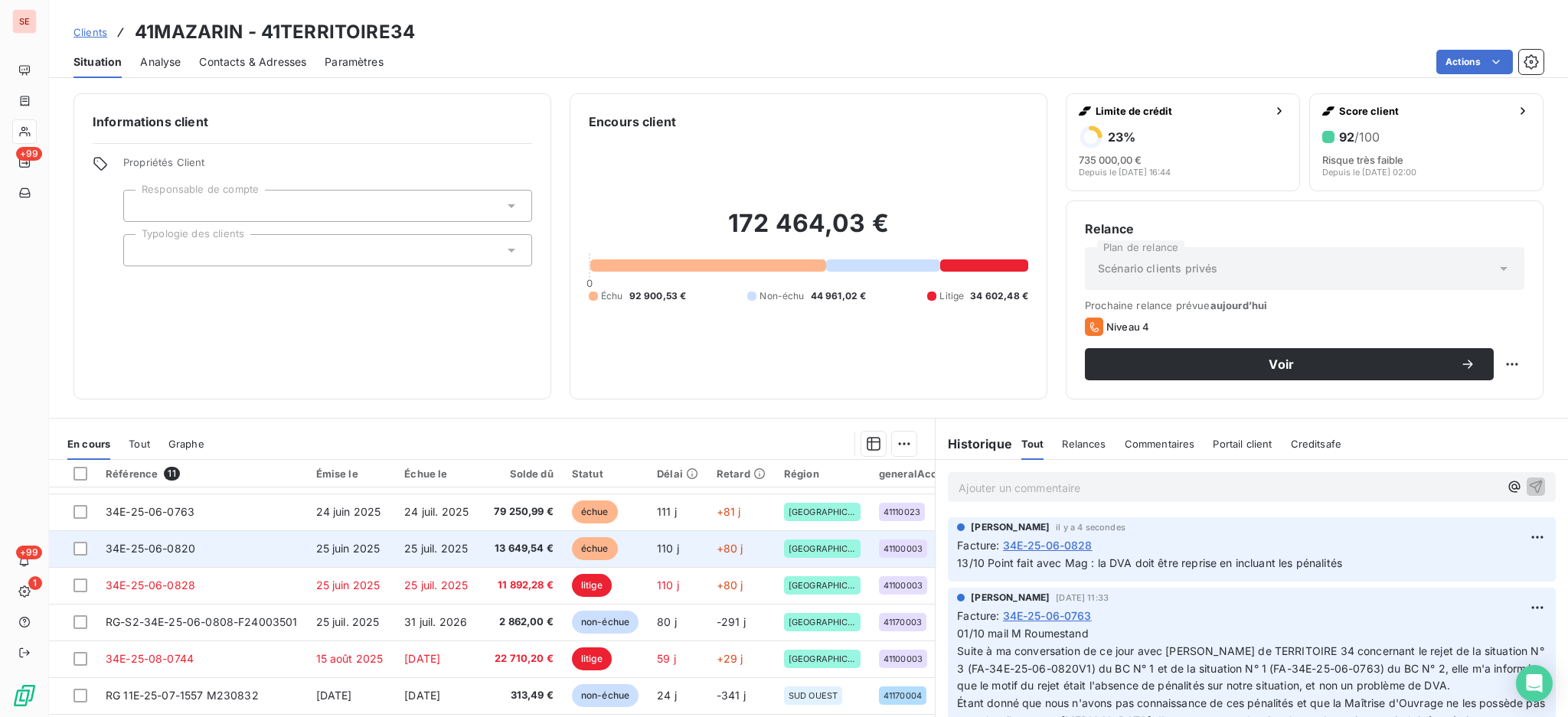
scroll to position [102, 0]
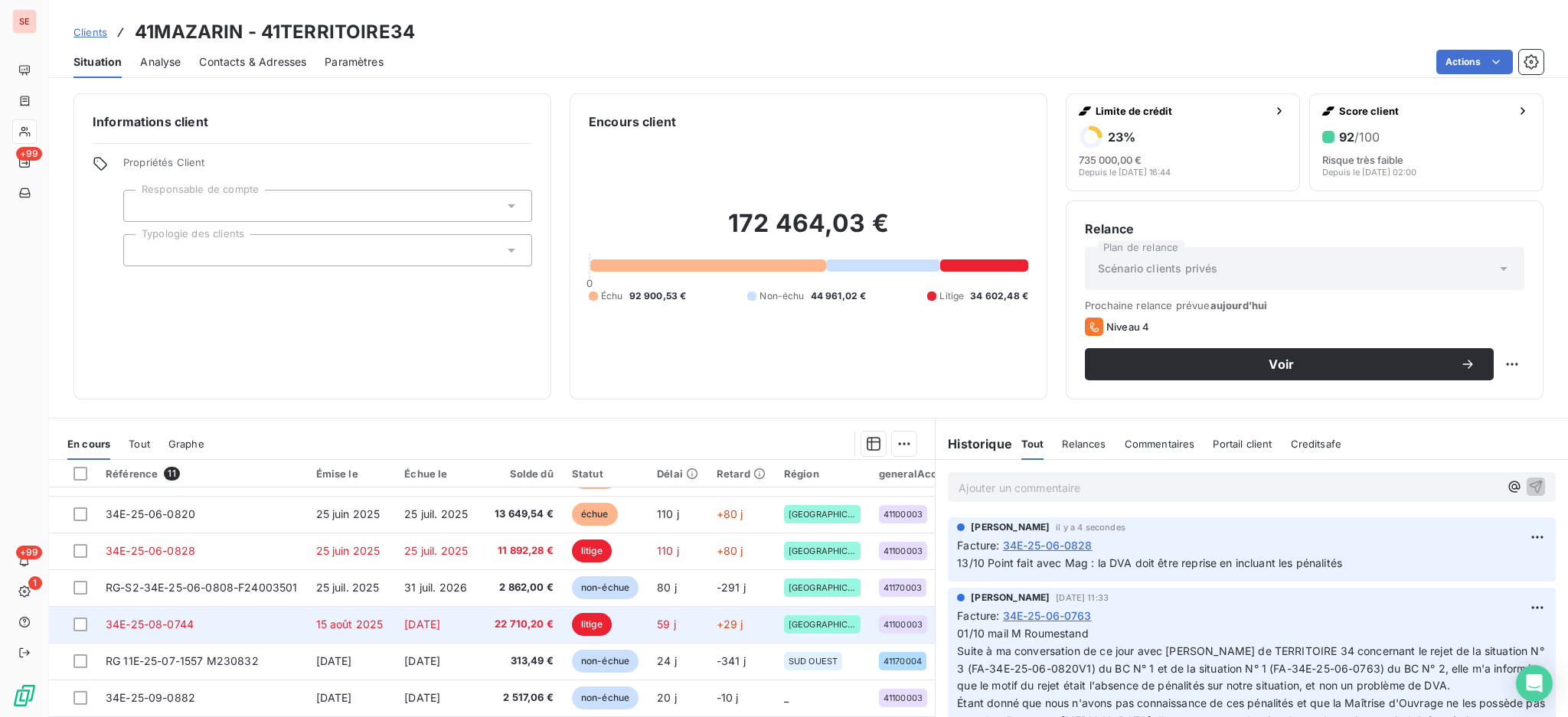
click at [231, 618] on td "34E-25-08-0744" at bounding box center [201, 625] width 210 height 37
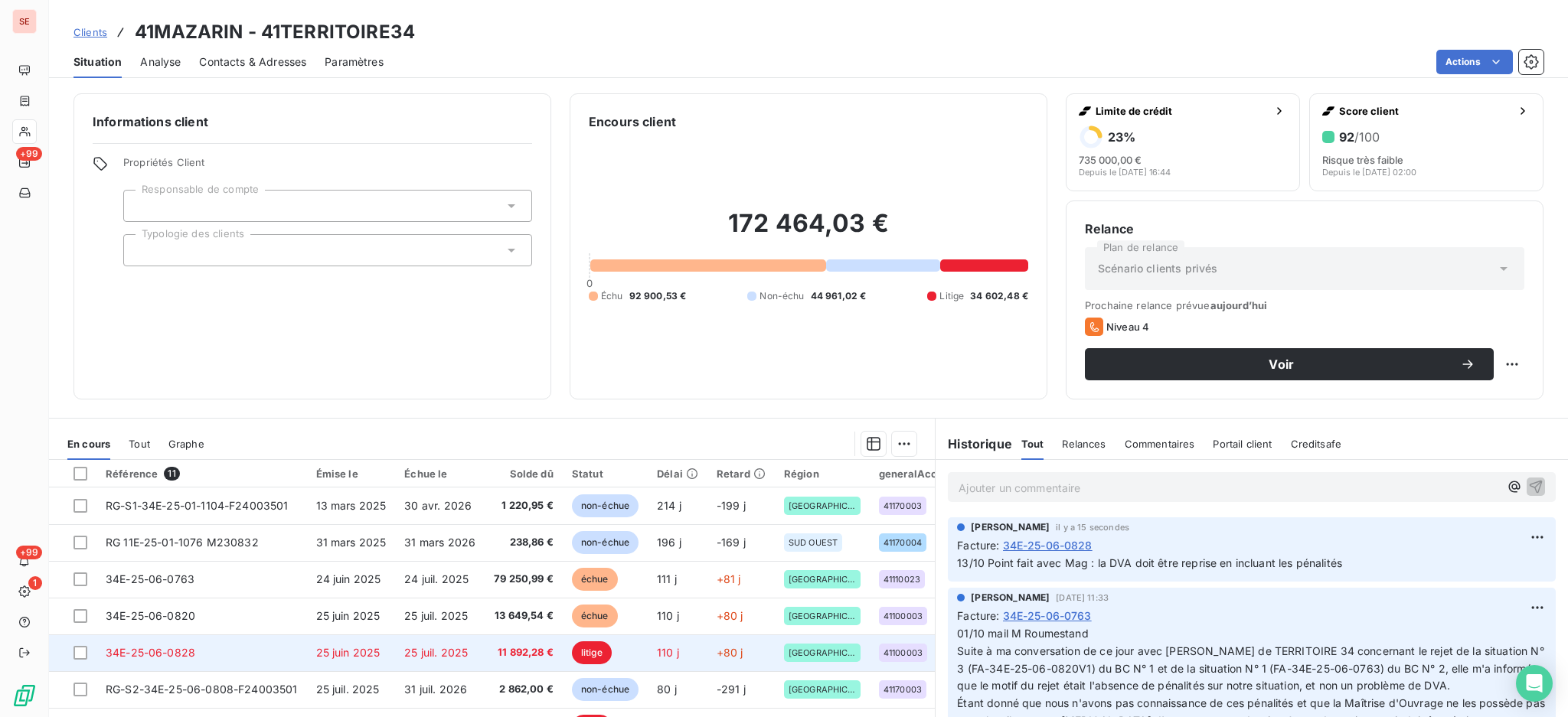
click at [468, 660] on td "25 juil. 2025" at bounding box center [439, 653] width 90 height 37
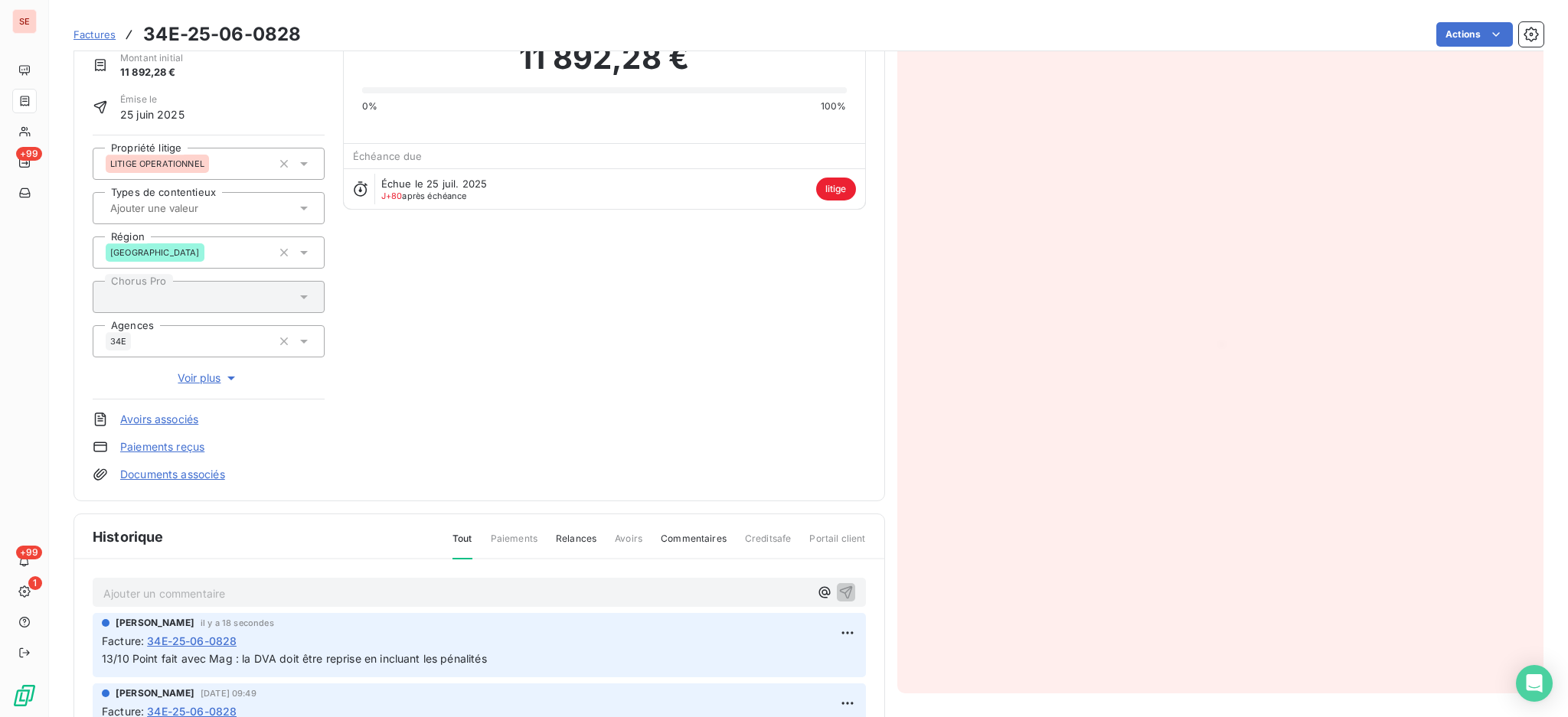
scroll to position [206, 0]
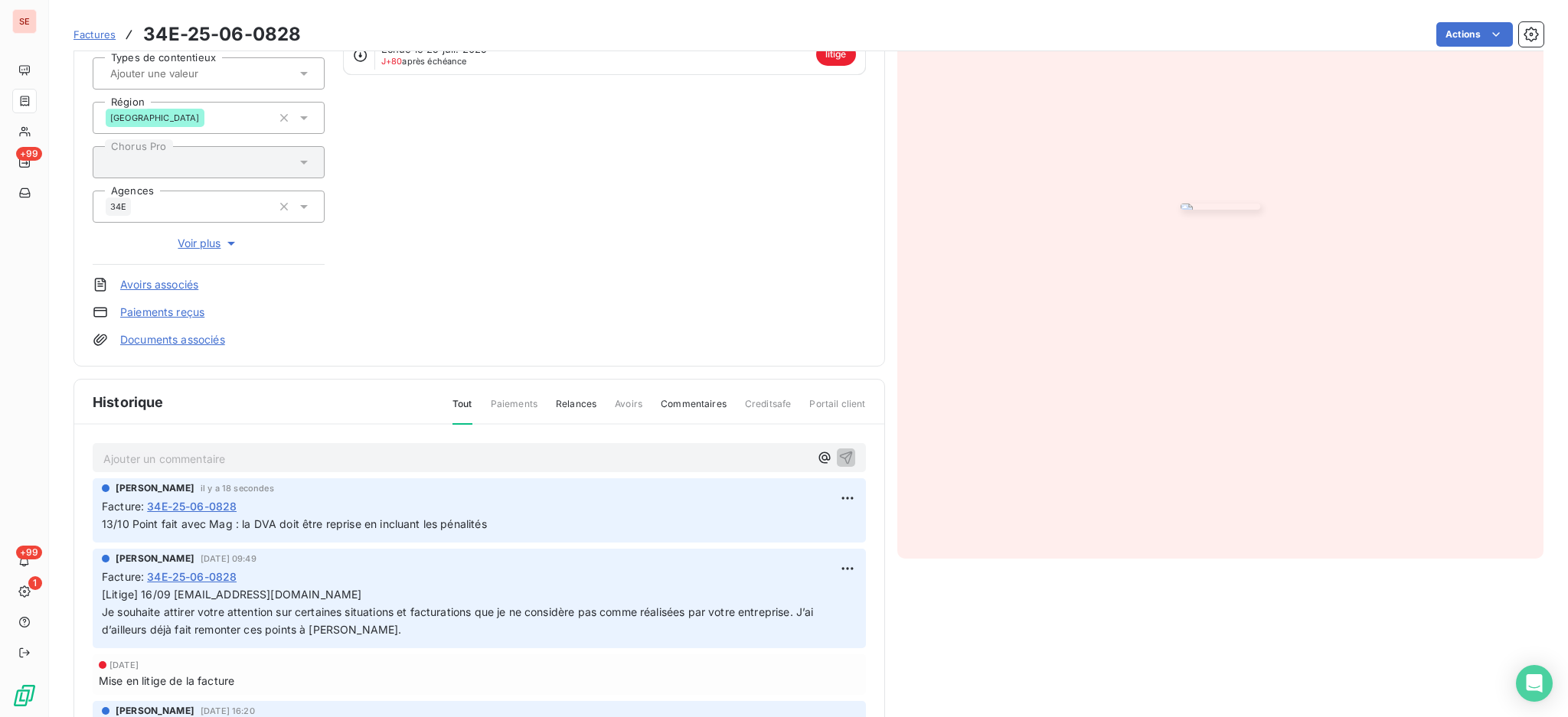
drag, startPoint x: 498, startPoint y: 522, endPoint x: 92, endPoint y: 520, distance: 406.0
click at [92, 521] on div "Agnès Dubuc il y a 18 secondes Facture : 34E-25-06-0828 13/10 Point fait avec M…" at bounding box center [478, 510] width 773 height 64
copy span "13/10 Point fait avec Mag : la DVA doit être reprise en incluant les pénalités"
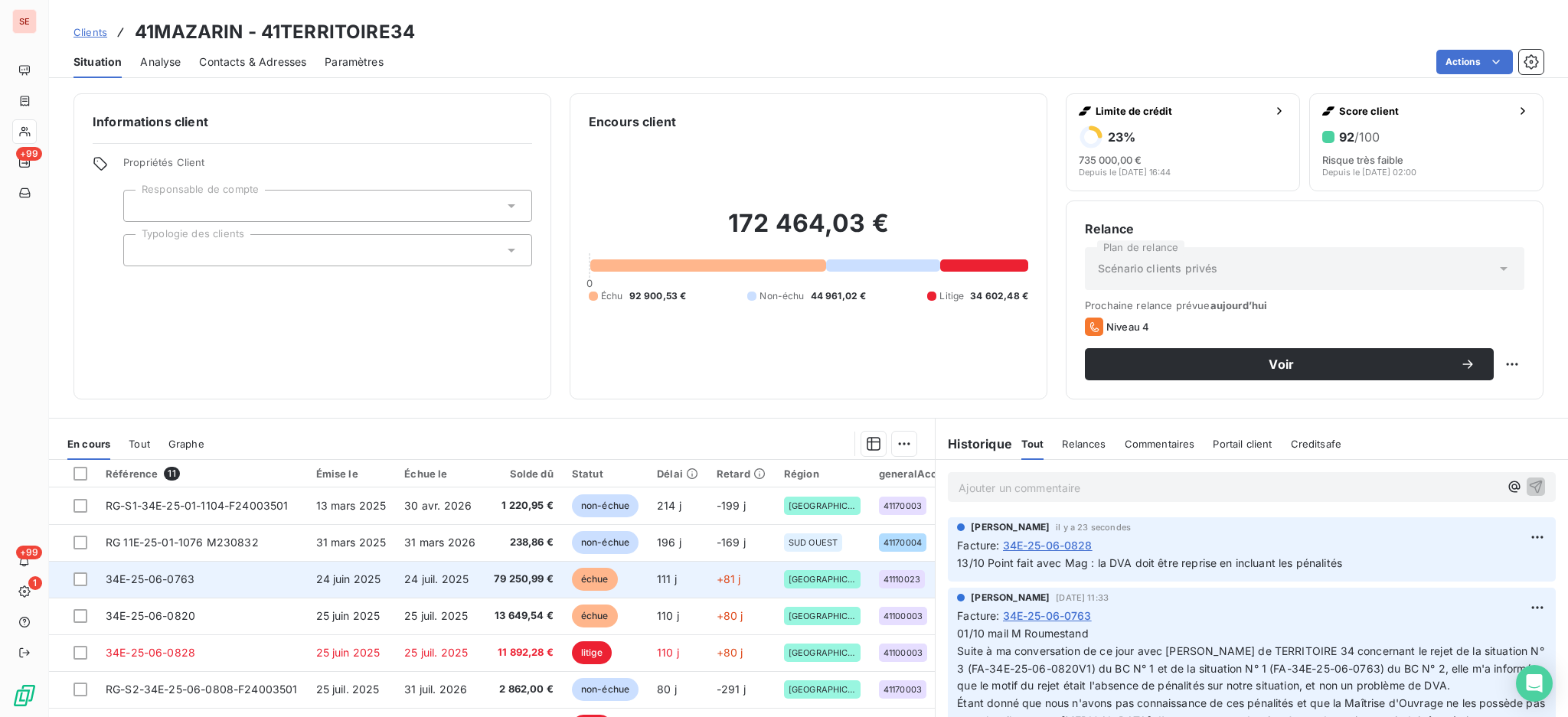
scroll to position [102, 0]
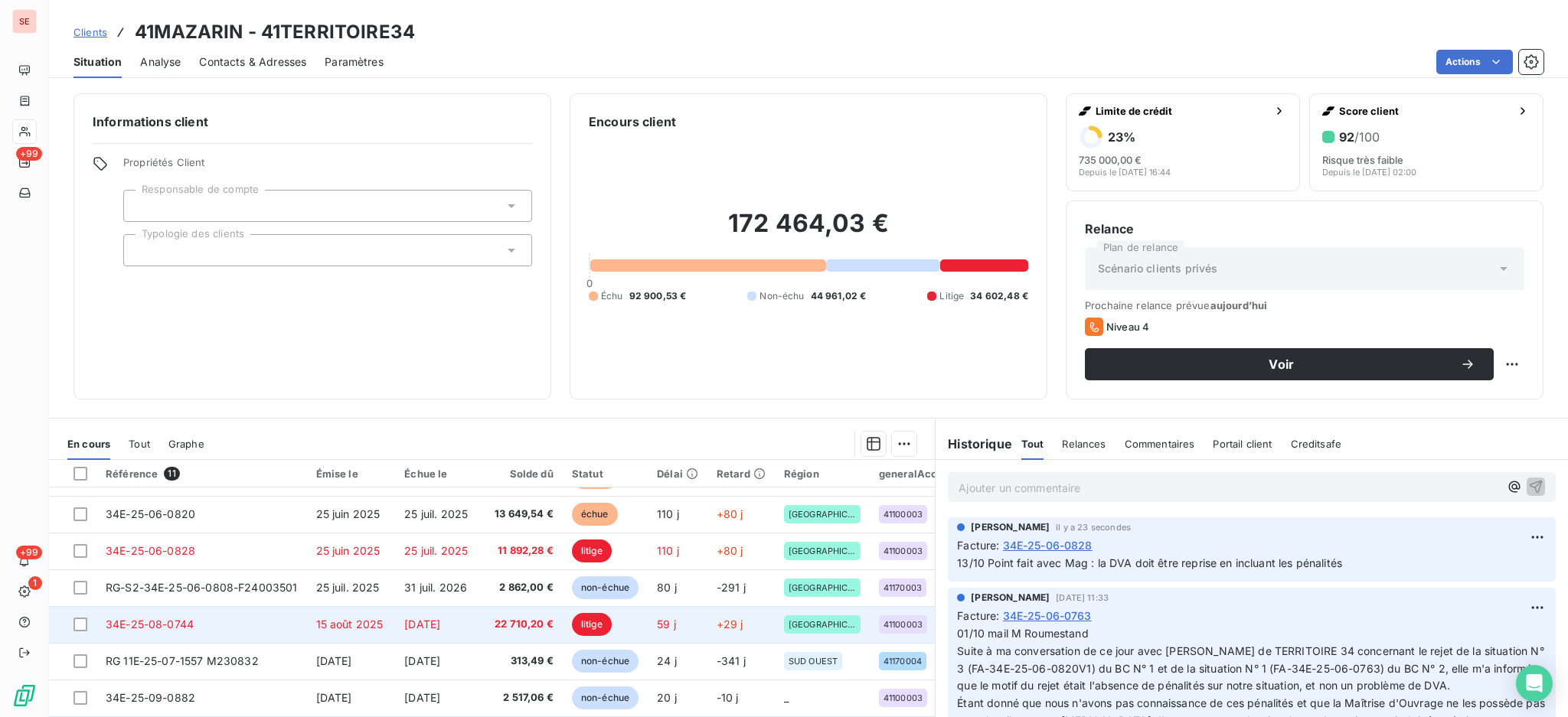
click at [375, 631] on td "15 août 2025" at bounding box center [352, 625] width 89 height 37
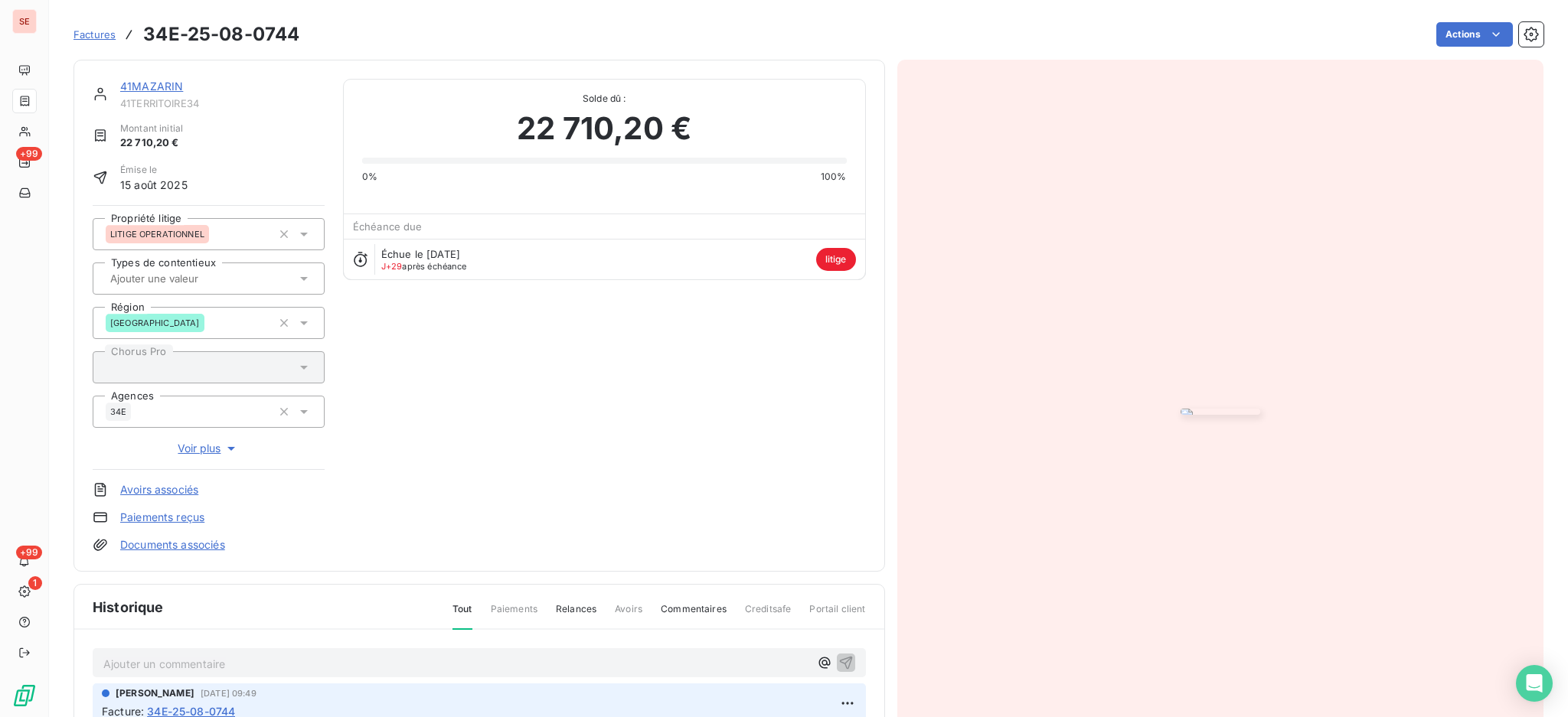
click at [236, 666] on p "Ajouter un commentaire ﻿" at bounding box center [456, 664] width 706 height 19
click at [838, 659] on icon "button" at bounding box center [845, 661] width 15 height 15
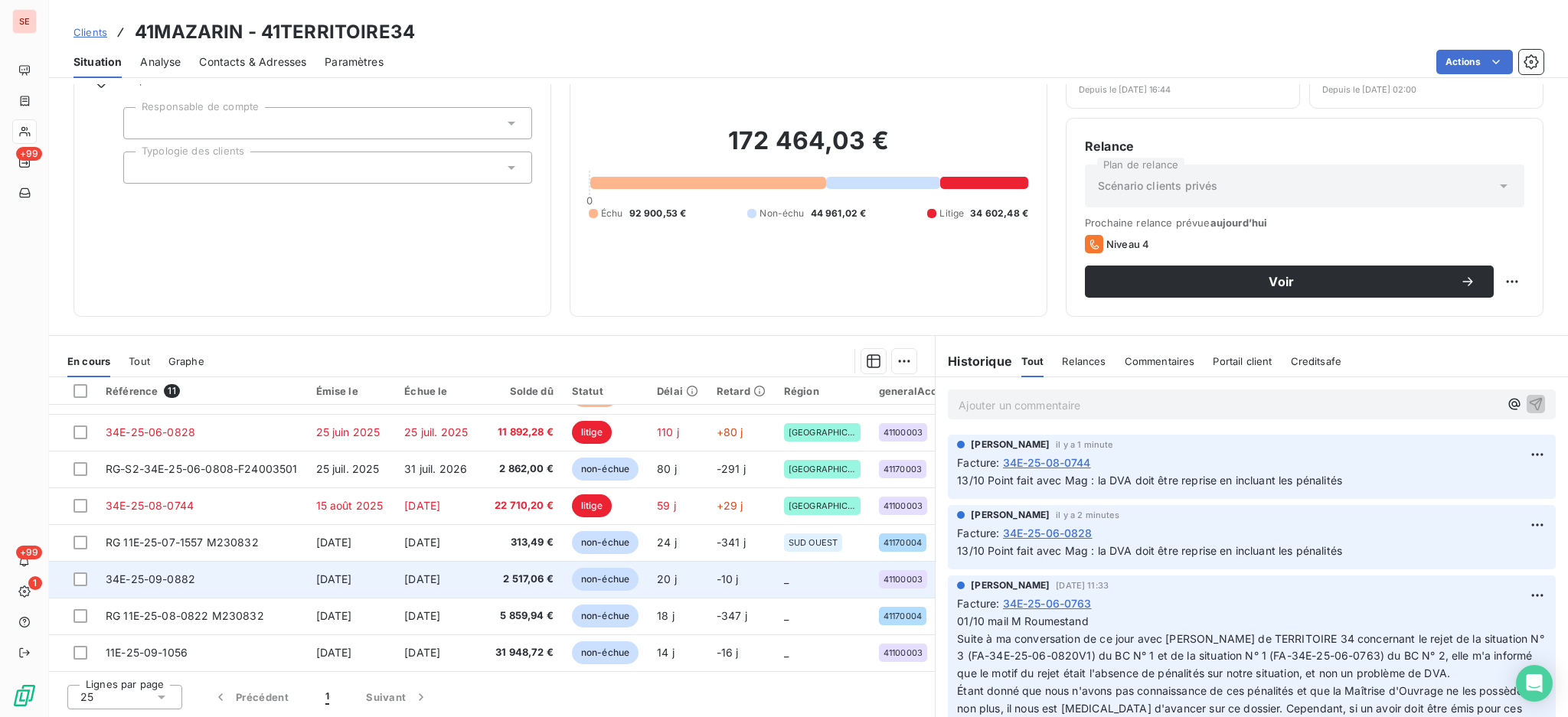
scroll to position [41, 0]
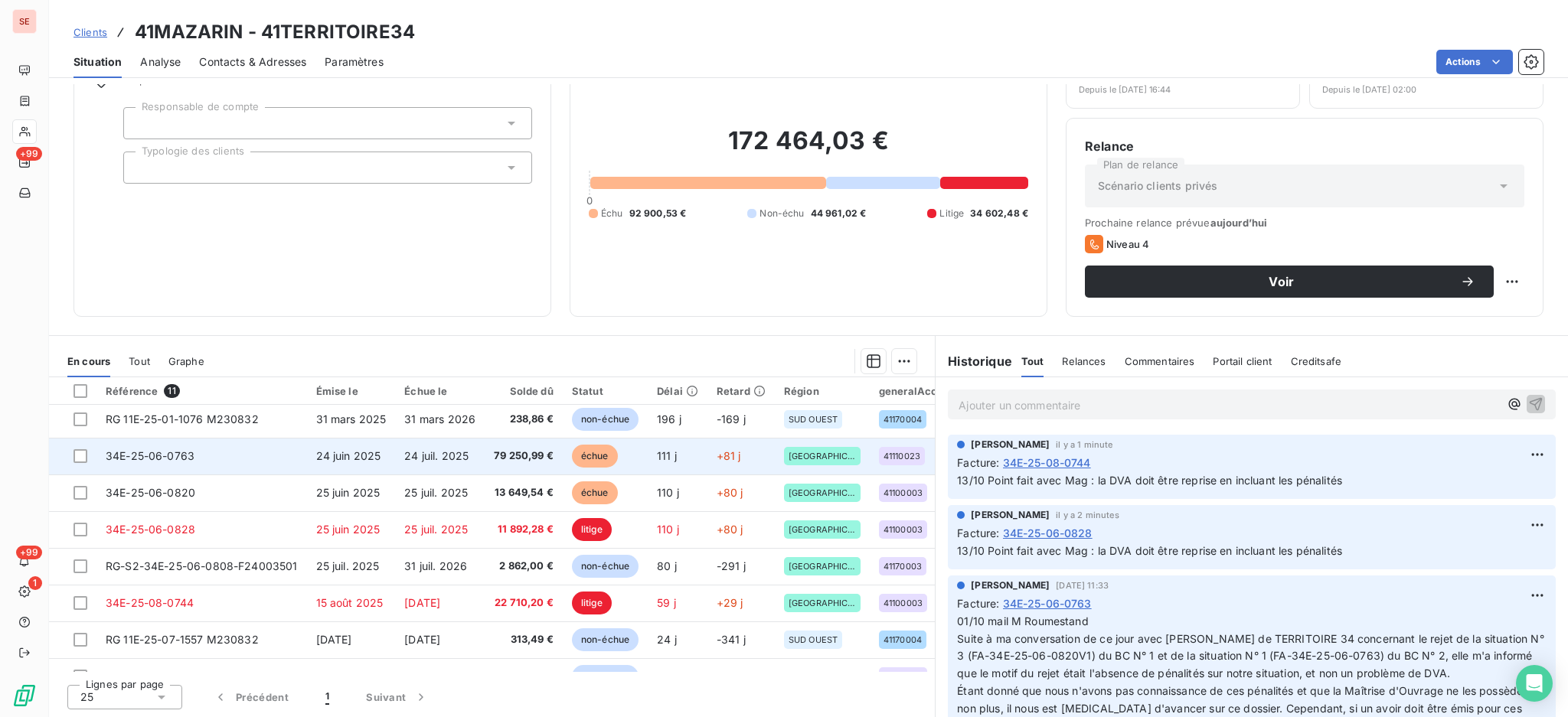
click at [271, 447] on td "34E-25-06-0763" at bounding box center [201, 456] width 210 height 37
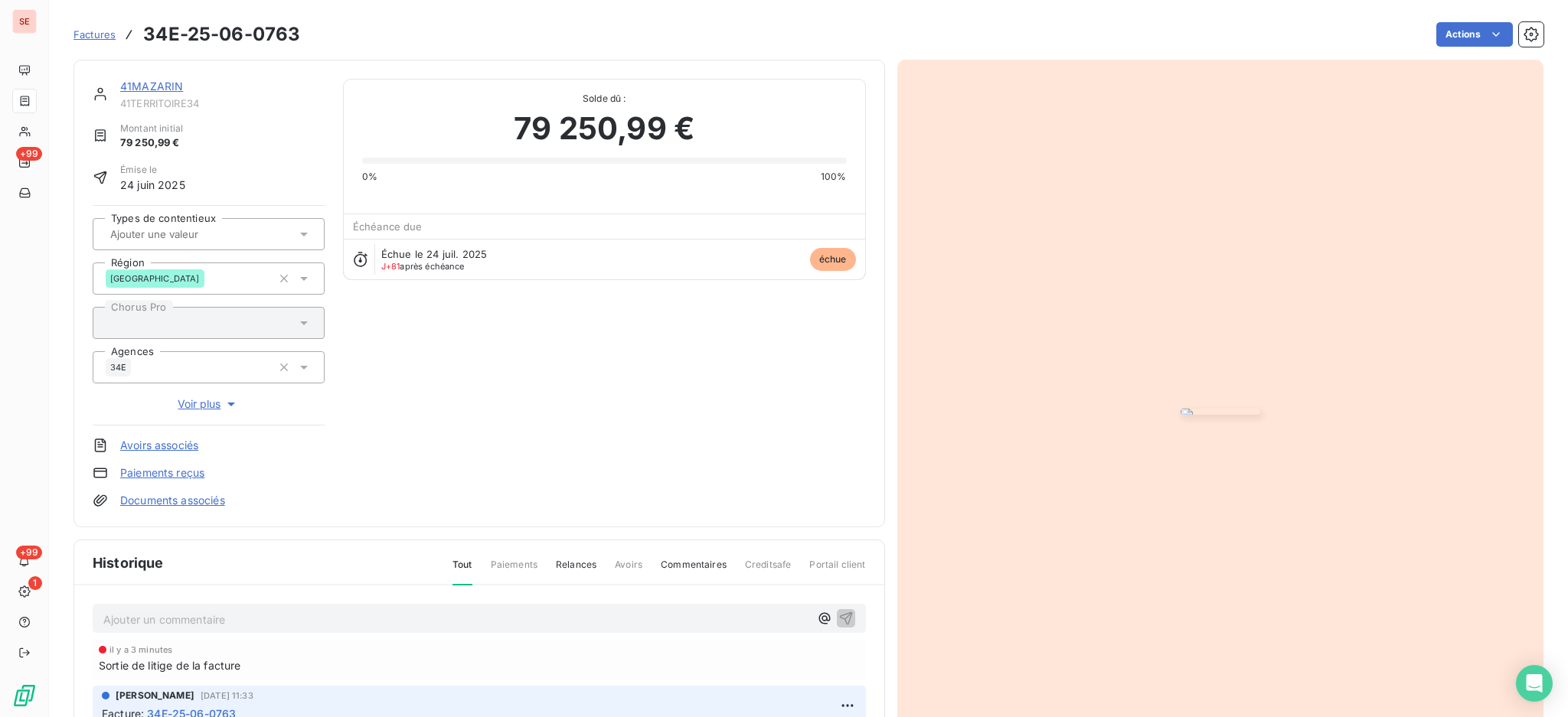
click at [158, 612] on p "Ajouter un commentaire ﻿" at bounding box center [456, 619] width 706 height 19
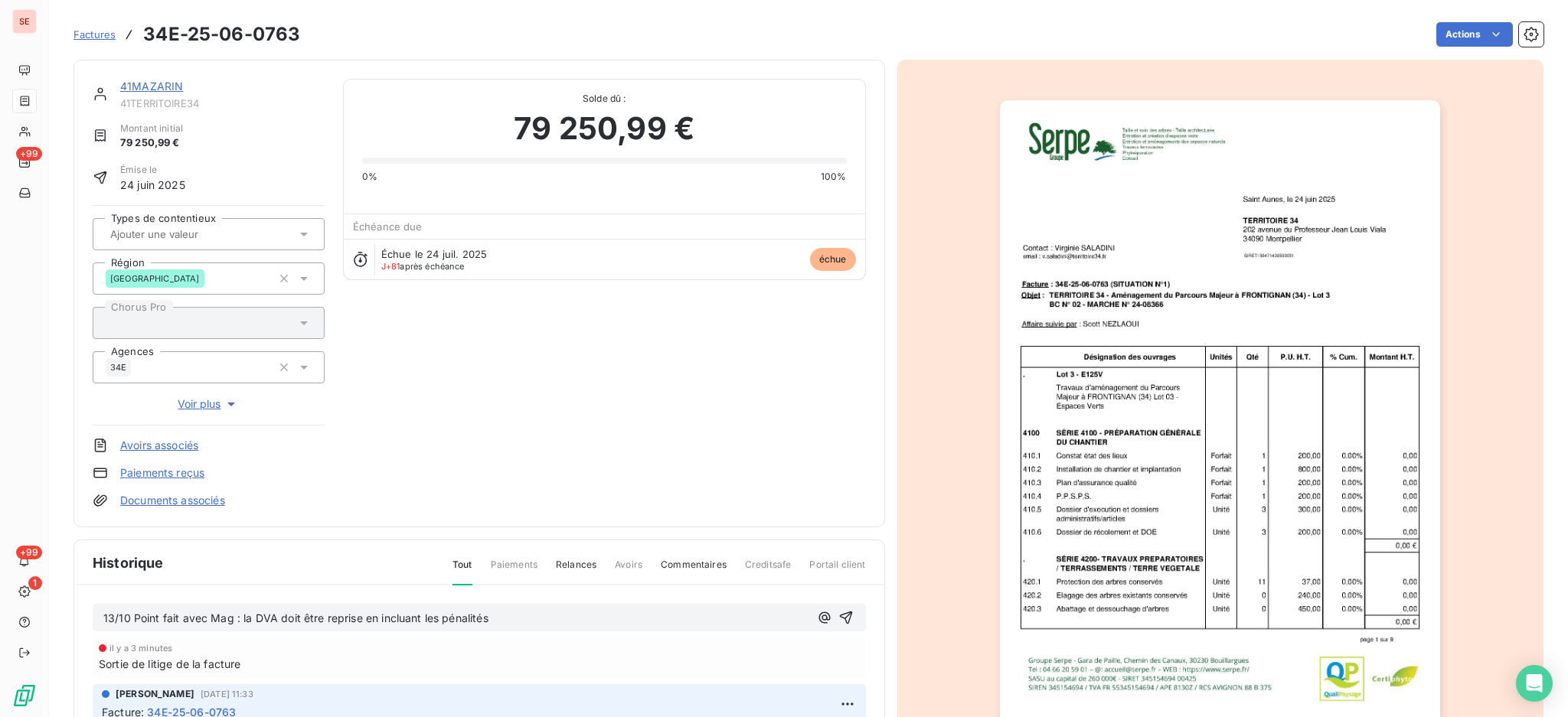
drag, startPoint x: 509, startPoint y: 615, endPoint x: 240, endPoint y: 610, distance: 269.0
click at [240, 610] on p "13/10 Point fait avec Mag : la DVA doit être reprise en incluant les pénalités" at bounding box center [456, 618] width 706 height 18
click at [371, 629] on div "13/10 Point fait avec Mag : la DVA doit être reprise en incluant les pénalités" at bounding box center [478, 618] width 773 height 29
click at [326, 615] on span "13/10 Point fait avec Mag : la DVA doit être reprise en incluant les pénalités" at bounding box center [296, 618] width 385 height 13
drag, startPoint x: 326, startPoint y: 616, endPoint x: 276, endPoint y: 607, distance: 50.8
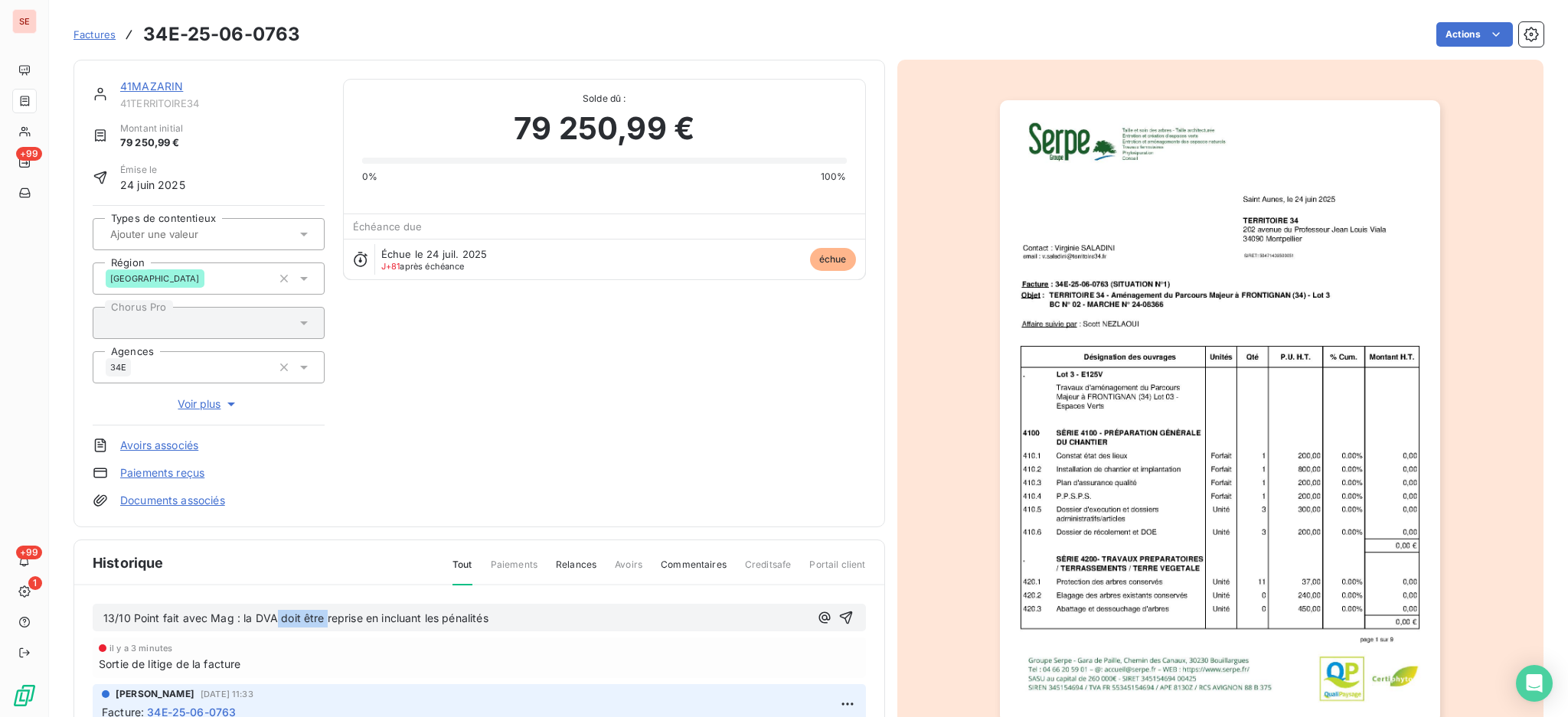
click at [276, 609] on div "13/10 Point fait avec Mag : la DVA doit être reprise en incluant les pénalités" at bounding box center [456, 618] width 706 height 19
click at [529, 610] on p "13/10 Point fait avec Mag : la DVA a été reprise en incluant les pénalités" at bounding box center [456, 618] width 706 height 18
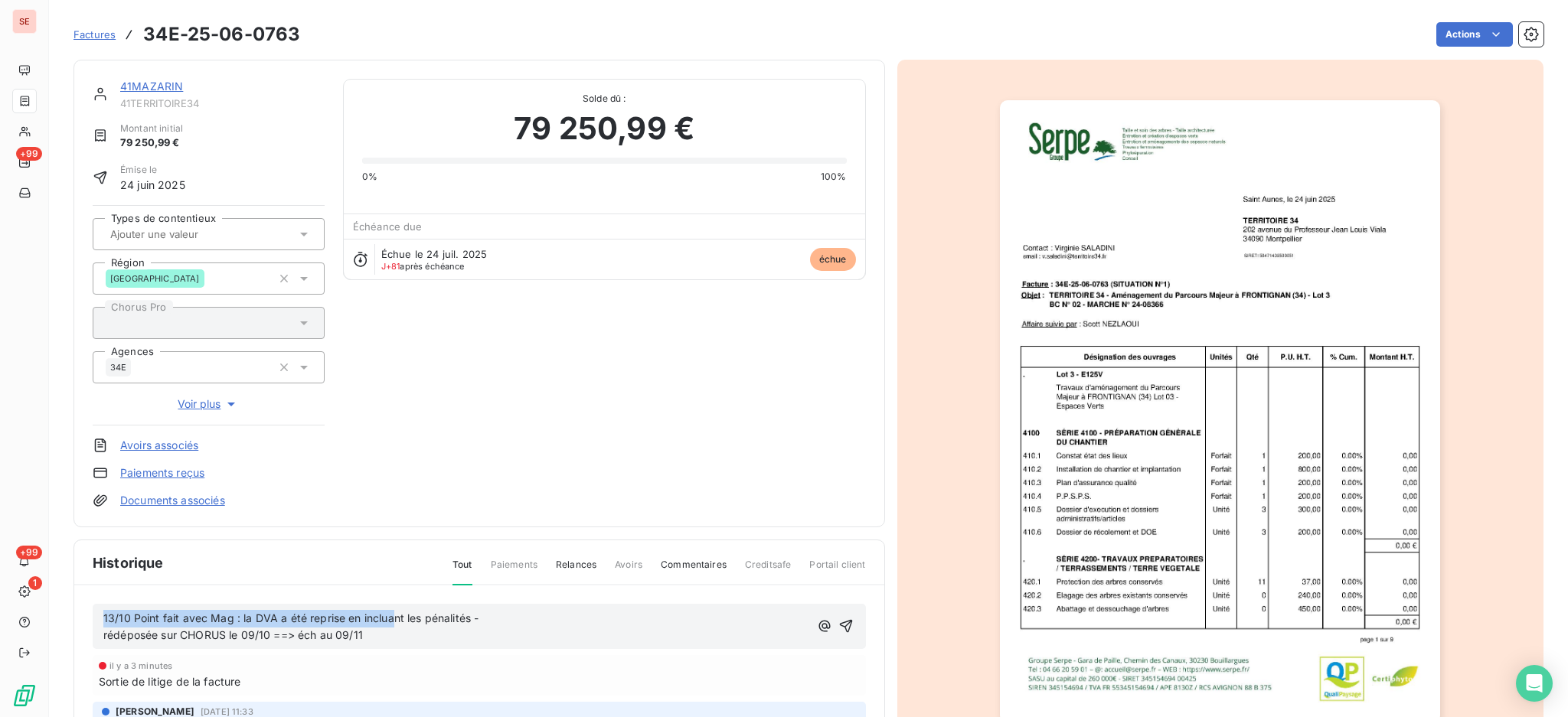
drag, startPoint x: 390, startPoint y: 622, endPoint x: 94, endPoint y: 623, distance: 296.0
click at [94, 623] on div "13/10 Point fait avec Mag : la DVA a été reprise en incluant les pénalités - ré…" at bounding box center [478, 627] width 773 height 46
click at [427, 644] on div "13/10 Point fait avec Mag : la DVA a été reprise en incluant les pénalités - ré…" at bounding box center [478, 627] width 773 height 46
click at [115, 632] on span "13/10 Point fait avec Mag : la DVA a été reprise en incluant les pénalités - ré…" at bounding box center [293, 626] width 379 height 30
click at [377, 626] on p "13/10 Point fait avec Mag : la DVA a été reprise en incluant les pénalités - re…" at bounding box center [456, 627] width 706 height 35
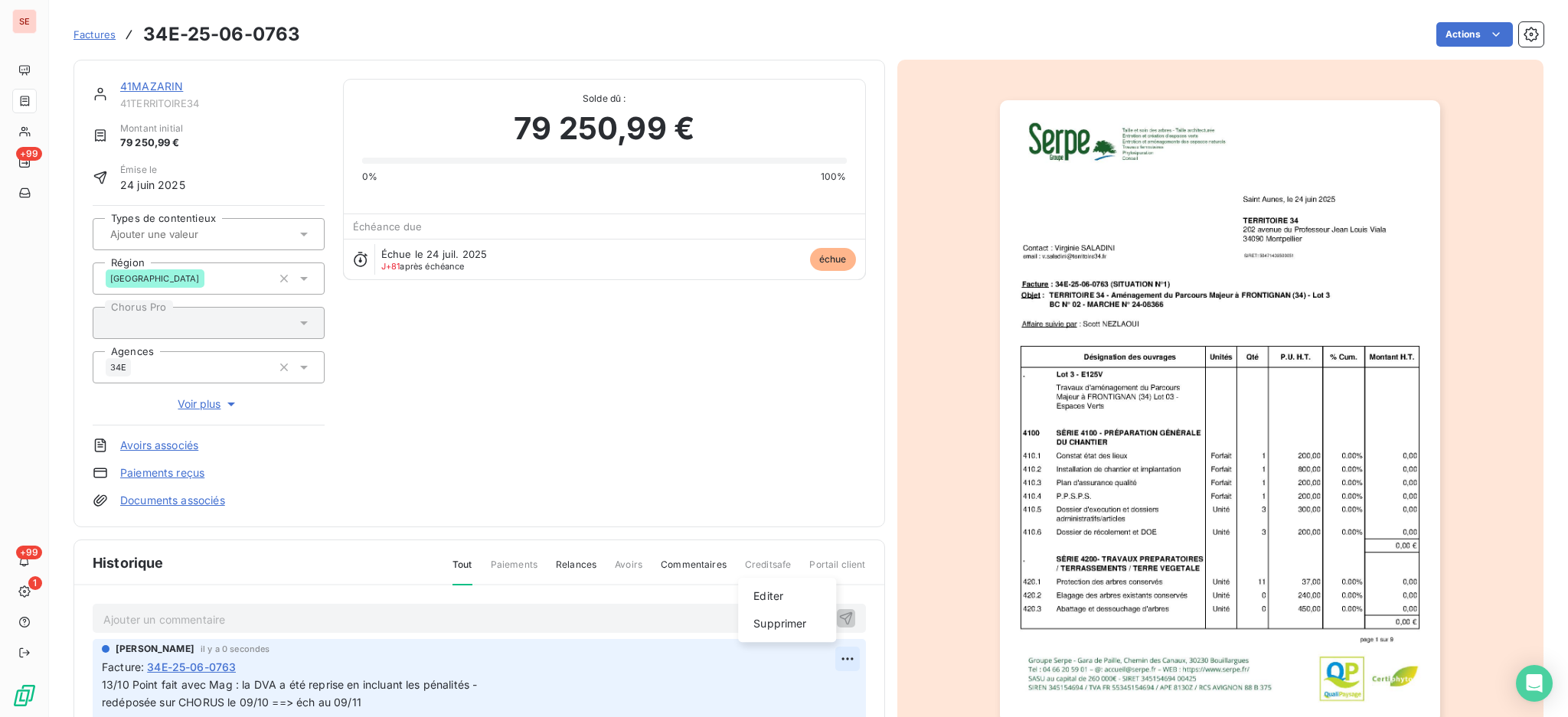
click at [813, 665] on html "SE +99 +99 1 Factures 34E-25-06-0763 Actions 41MAZARIN 41TERRITOIRE34 Montant i…" at bounding box center [784, 358] width 1568 height 717
click at [755, 594] on div "Editer" at bounding box center [787, 596] width 86 height 25
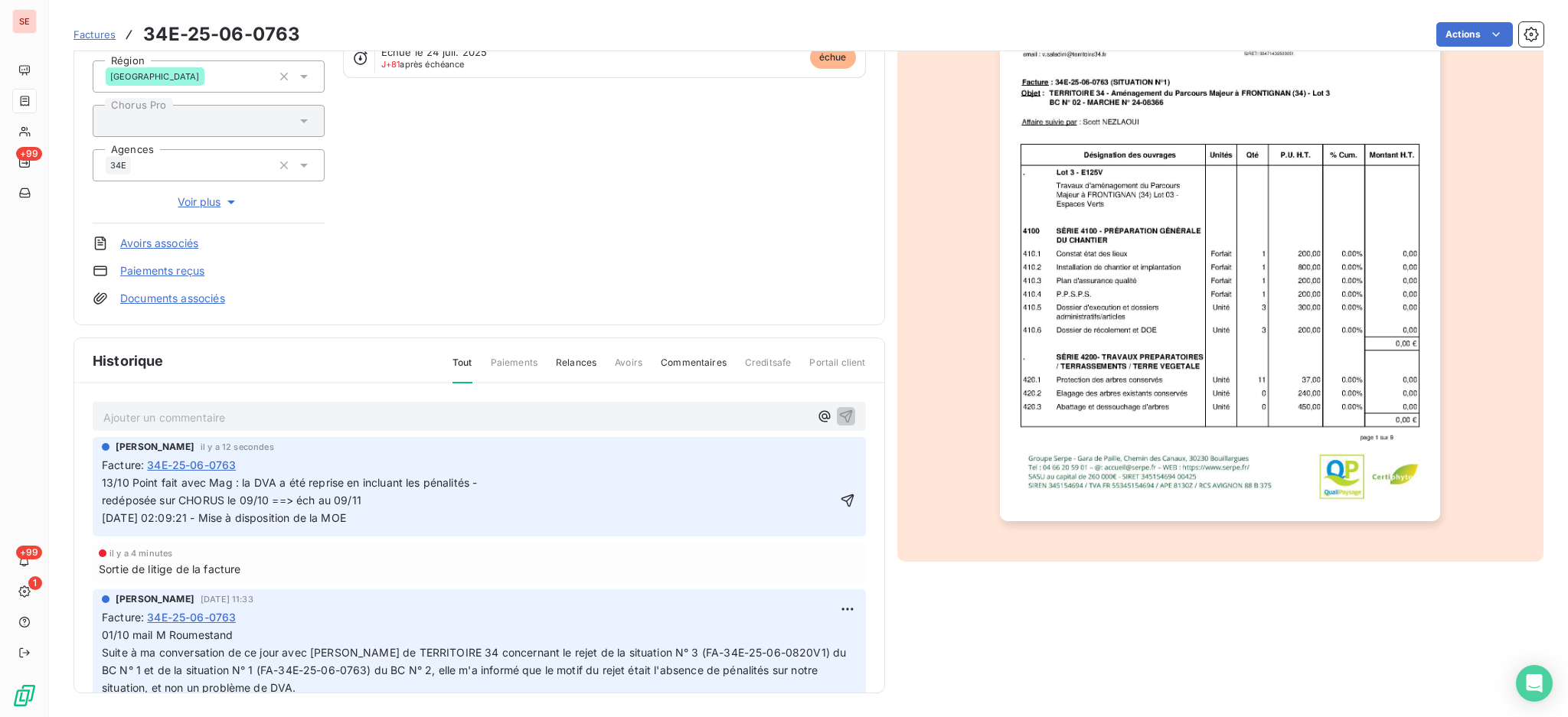
drag, startPoint x: 419, startPoint y: 520, endPoint x: 99, endPoint y: 466, distance: 324.5
click at [99, 466] on div "Agnès Dubuc il y a 12 secondes Facture : 34E-25-06-0763 13/10 Point fait avec M…" at bounding box center [478, 486] width 773 height 99
copy span "13/10 Point fait avec Mag : la DVA a été reprise en incluant les pénalités - re…"
click at [817, 488] on div "13/10 Point fait avec Mag : la DVA a été reprise en incluant les pénalités - re…" at bounding box center [479, 500] width 755 height 54
click at [841, 495] on icon "button" at bounding box center [847, 500] width 13 height 13
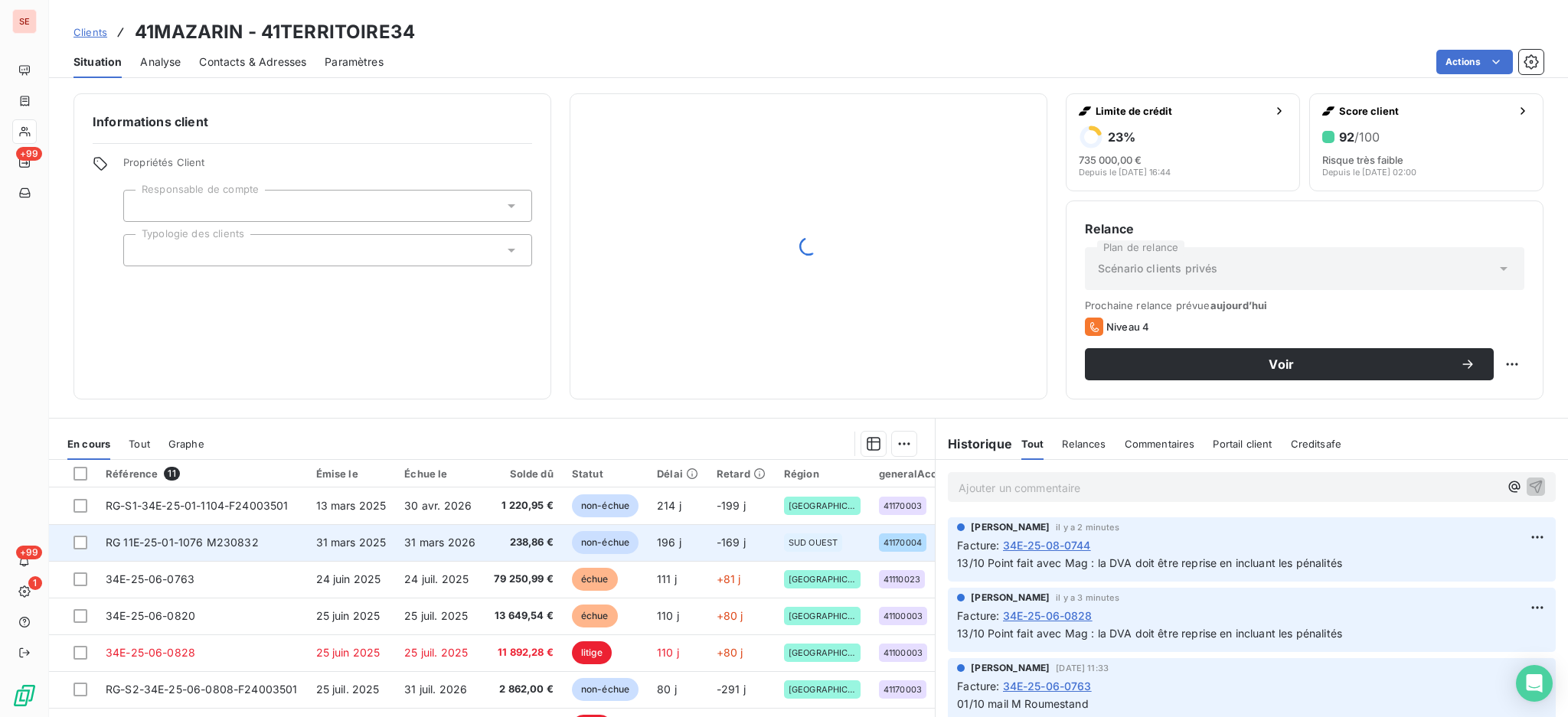
scroll to position [142, 0]
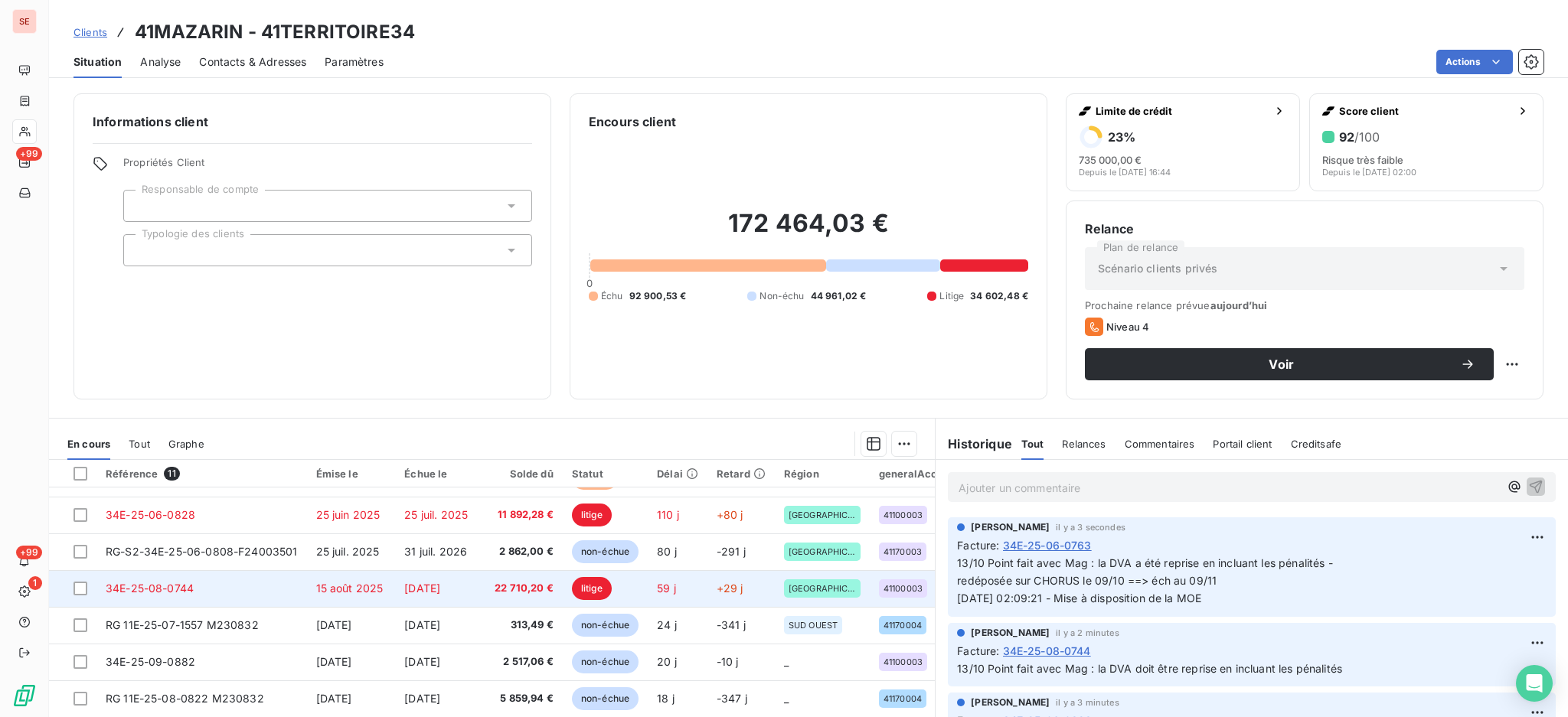
click at [510, 584] on span "22 710,20 €" at bounding box center [523, 588] width 60 height 15
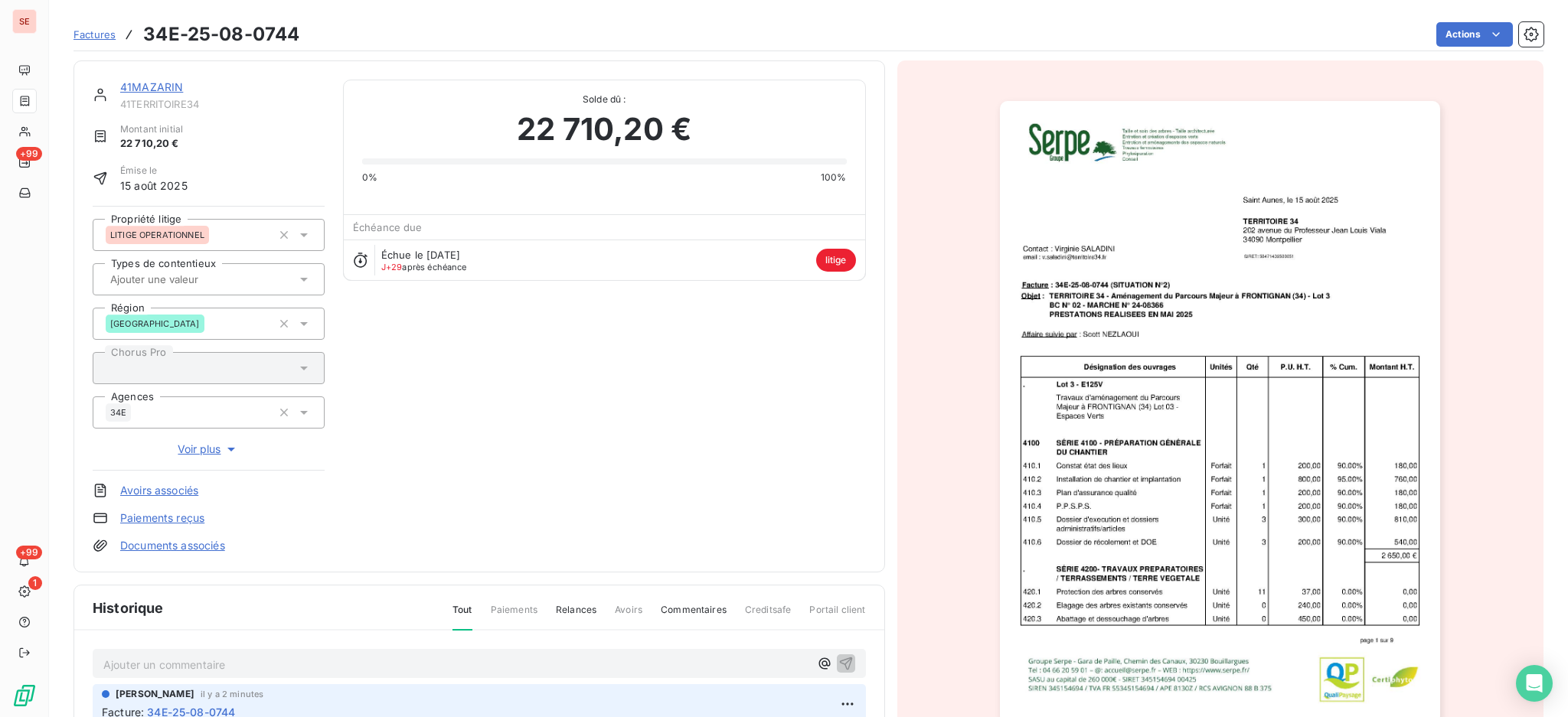
scroll to position [104, 0]
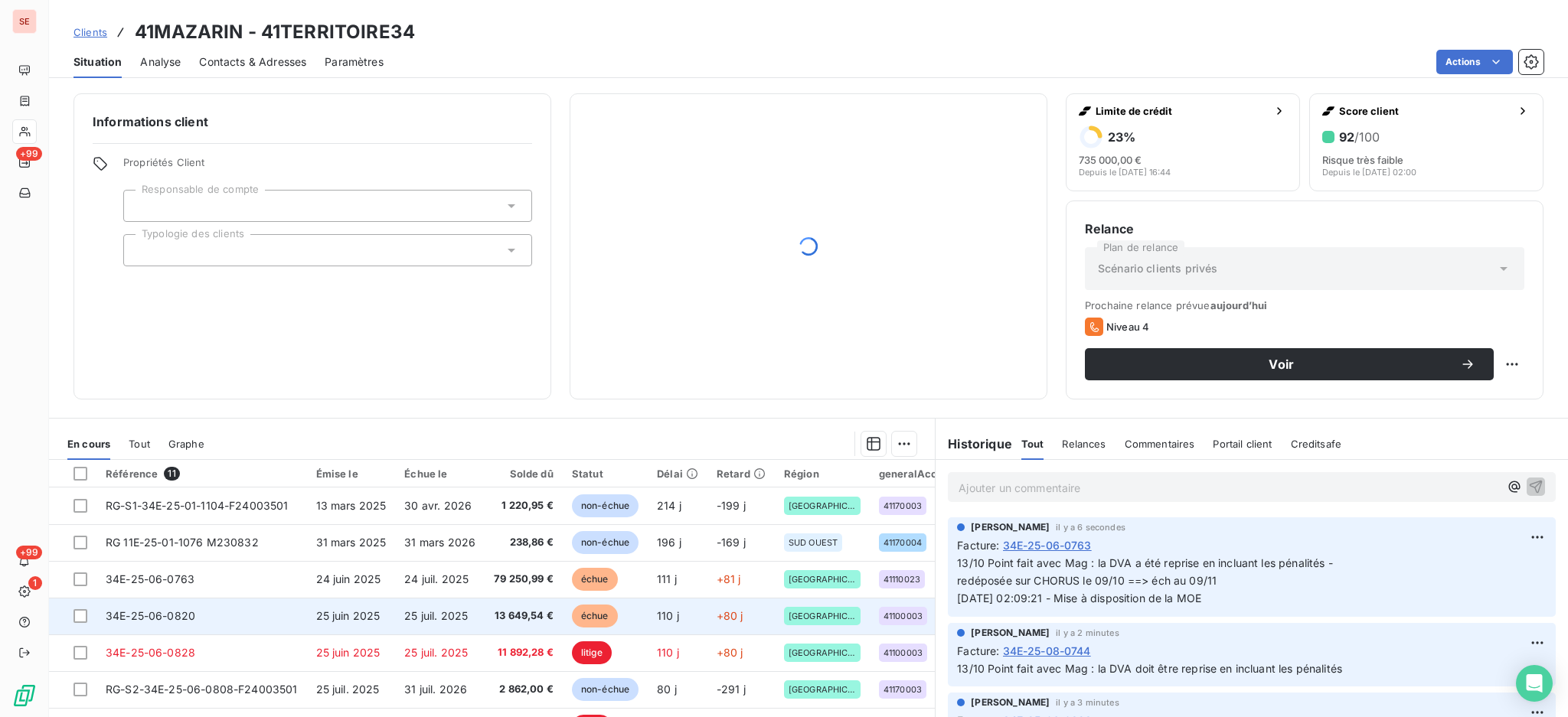
click at [500, 610] on span "13 649,54 €" at bounding box center [523, 616] width 60 height 15
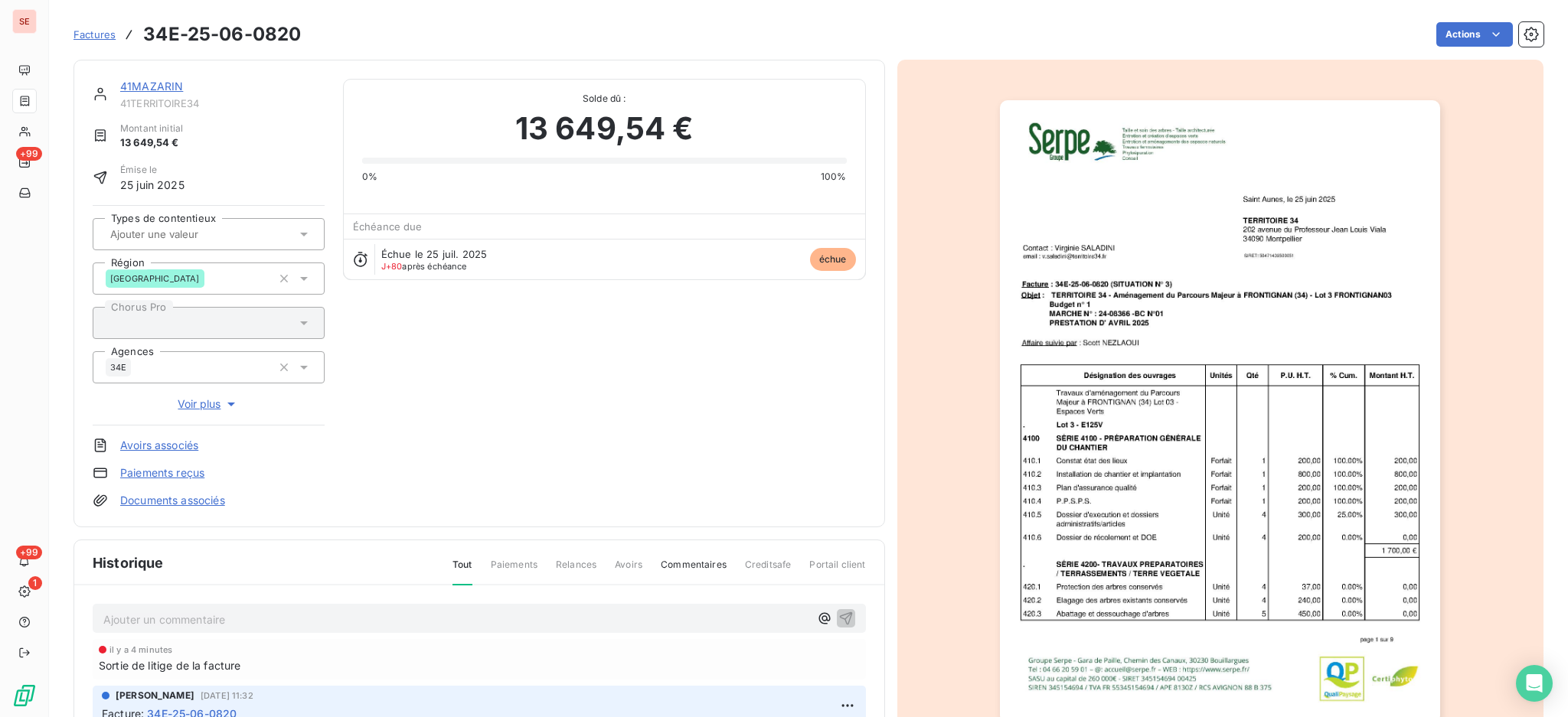
click at [230, 619] on p "Ajouter un commentaire ﻿" at bounding box center [456, 619] width 706 height 19
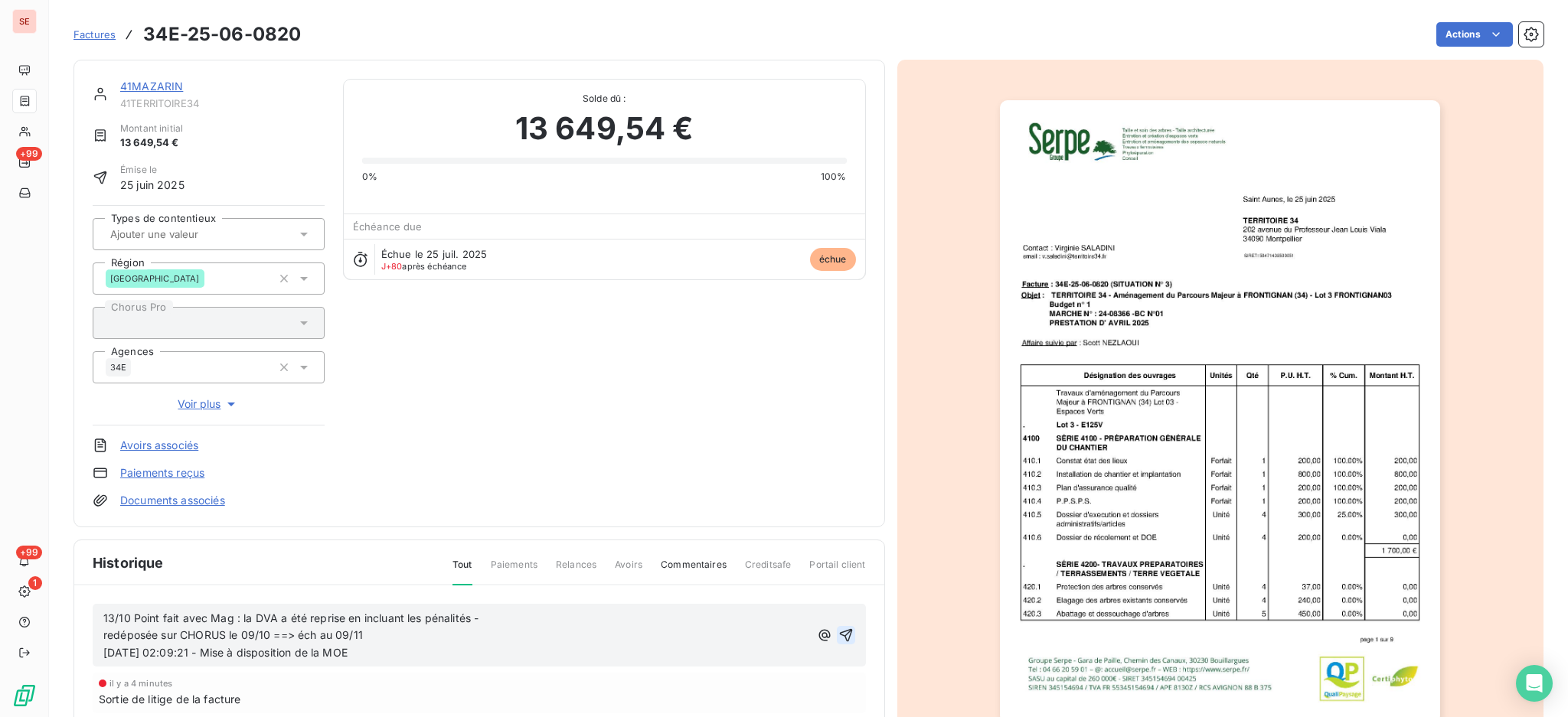
click at [839, 629] on icon "button" at bounding box center [845, 636] width 13 height 13
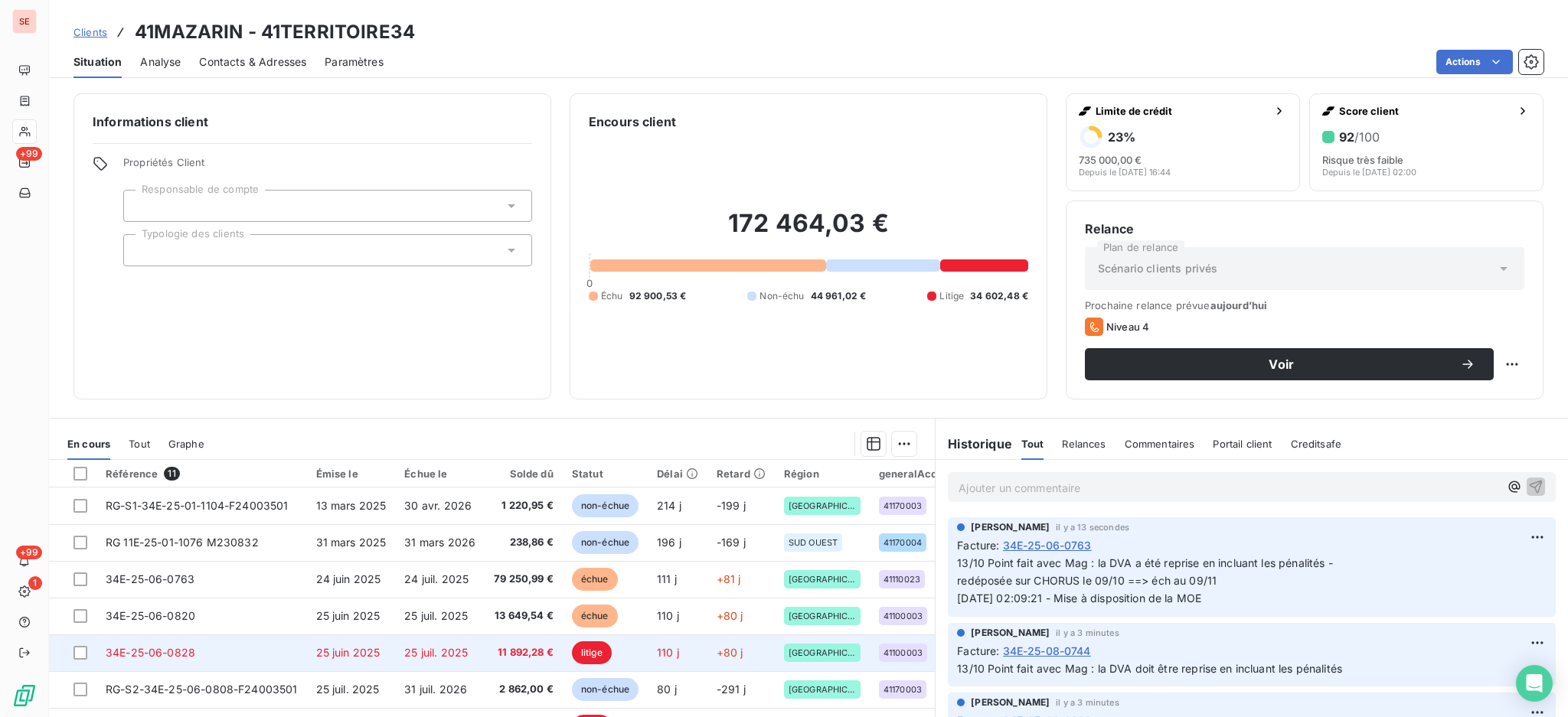
click at [481, 649] on td "25 juil. 2025" at bounding box center [439, 653] width 90 height 37
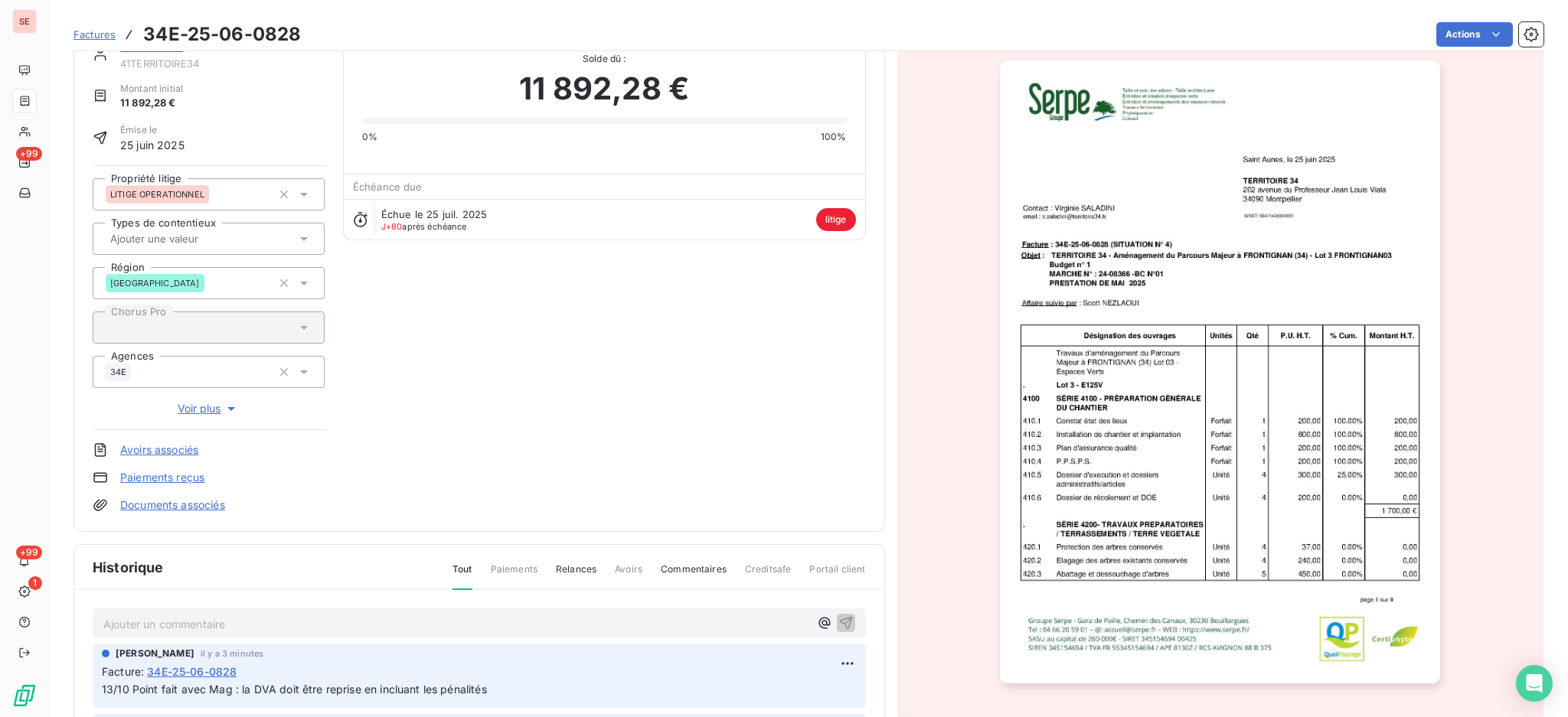
scroll to position [206, 0]
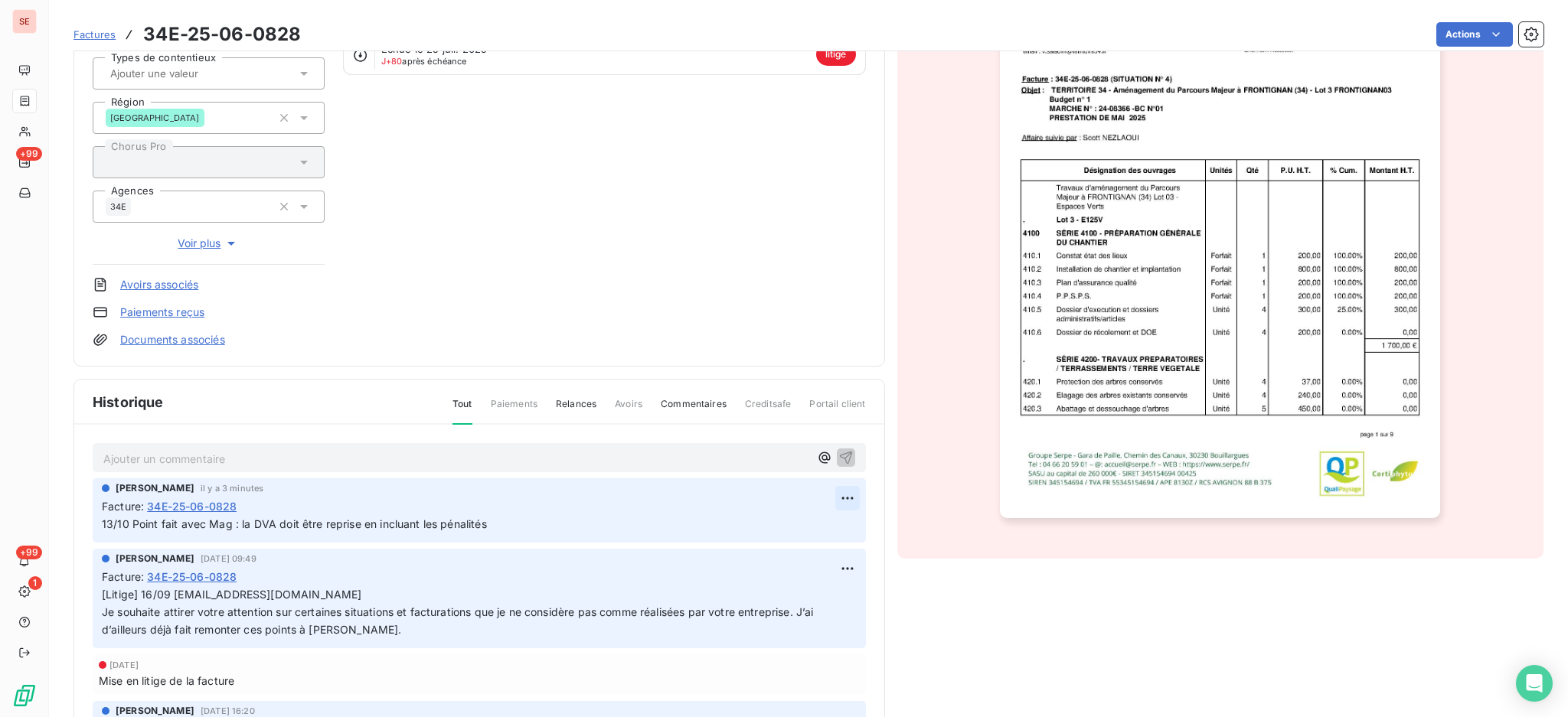
click at [817, 500] on html "SE +99 +99 1 Factures 34E-25-06-0828 Actions 41MAZARIN 41TERRITOIRE34 Montant i…" at bounding box center [784, 358] width 1568 height 717
click at [797, 524] on div "Editer" at bounding box center [787, 530] width 86 height 25
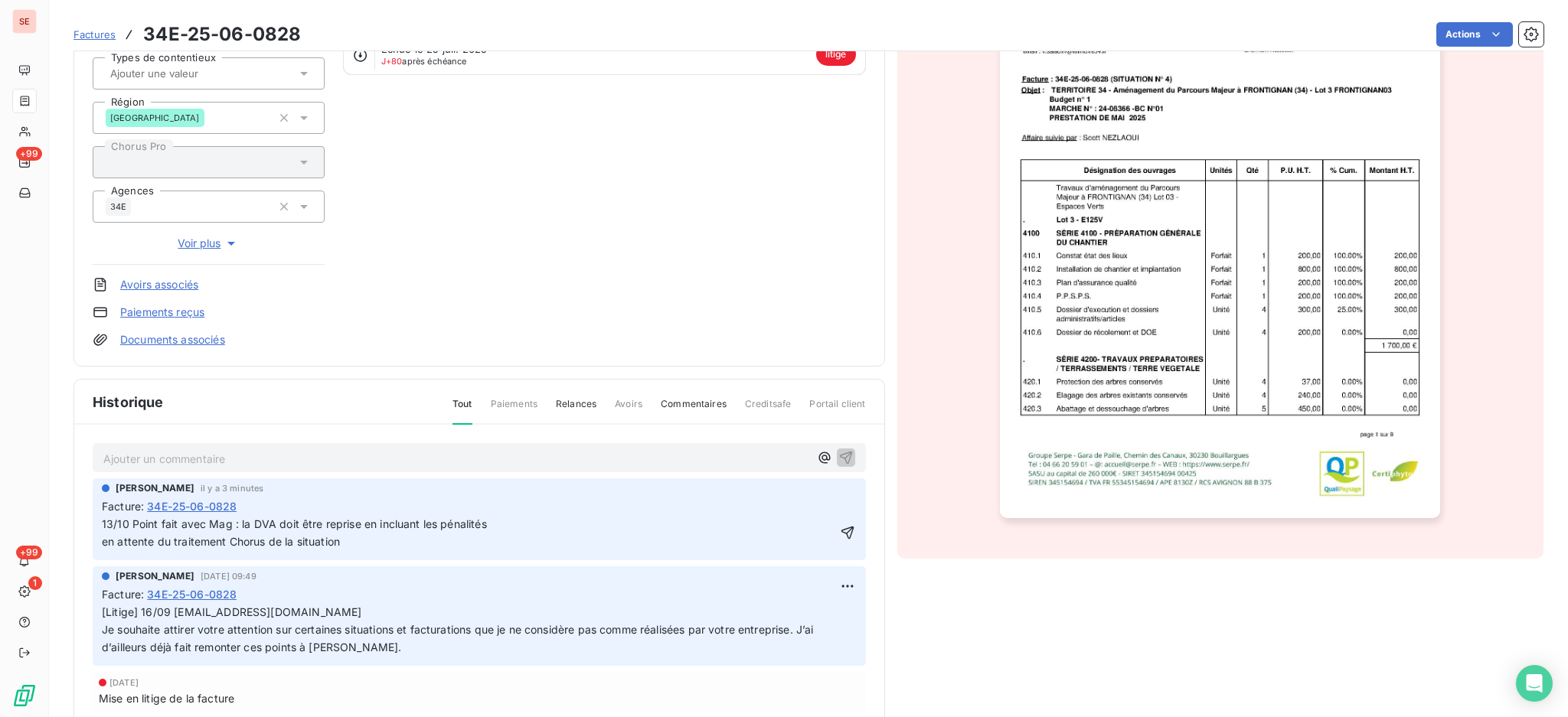
click at [369, 536] on p "13/10 Point fait avec Mag : la DVA doit être reprise en incluant les pénalités …" at bounding box center [468, 533] width 733 height 35
drag, startPoint x: 365, startPoint y: 540, endPoint x: 345, endPoint y: 536, distance: 20.4
click at [345, 536] on span "13/10 Point fait avec Mag : la DVA doit être reprise en incluant les pénalités …" at bounding box center [296, 532] width 388 height 30
click at [472, 535] on p "13/10 Point fait avec Mag : la DVA doit être reprise en incluant les pénalités …" at bounding box center [468, 533] width 733 height 35
click at [240, 520] on span "13/10 Point fait avec Mag : la DVA doit être reprise en incluant les pénalités …" at bounding box center [330, 532] width 457 height 30
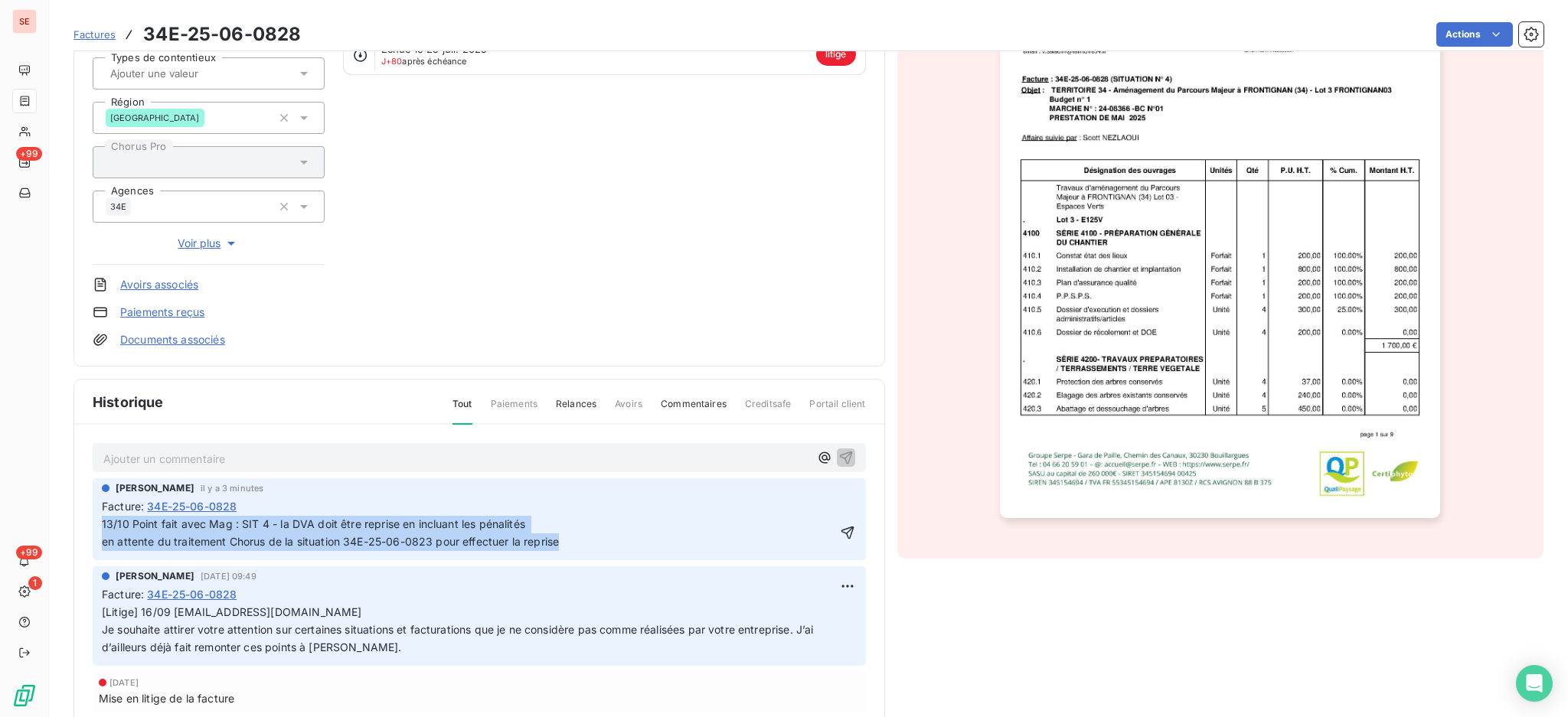
drag, startPoint x: 540, startPoint y: 547, endPoint x: 94, endPoint y: 521, distance: 446.8
click at [94, 521] on div "Agnès Dubuc il y a 3 minutes Facture : 34E-25-06-0828 13/10 Point fait avec Mag…" at bounding box center [478, 519] width 773 height 82
copy span "13/10 Point fait avec Mag : SIT 4 - la DVA doit être reprise en incluant les pé…"
click at [840, 530] on icon "button" at bounding box center [847, 532] width 15 height 15
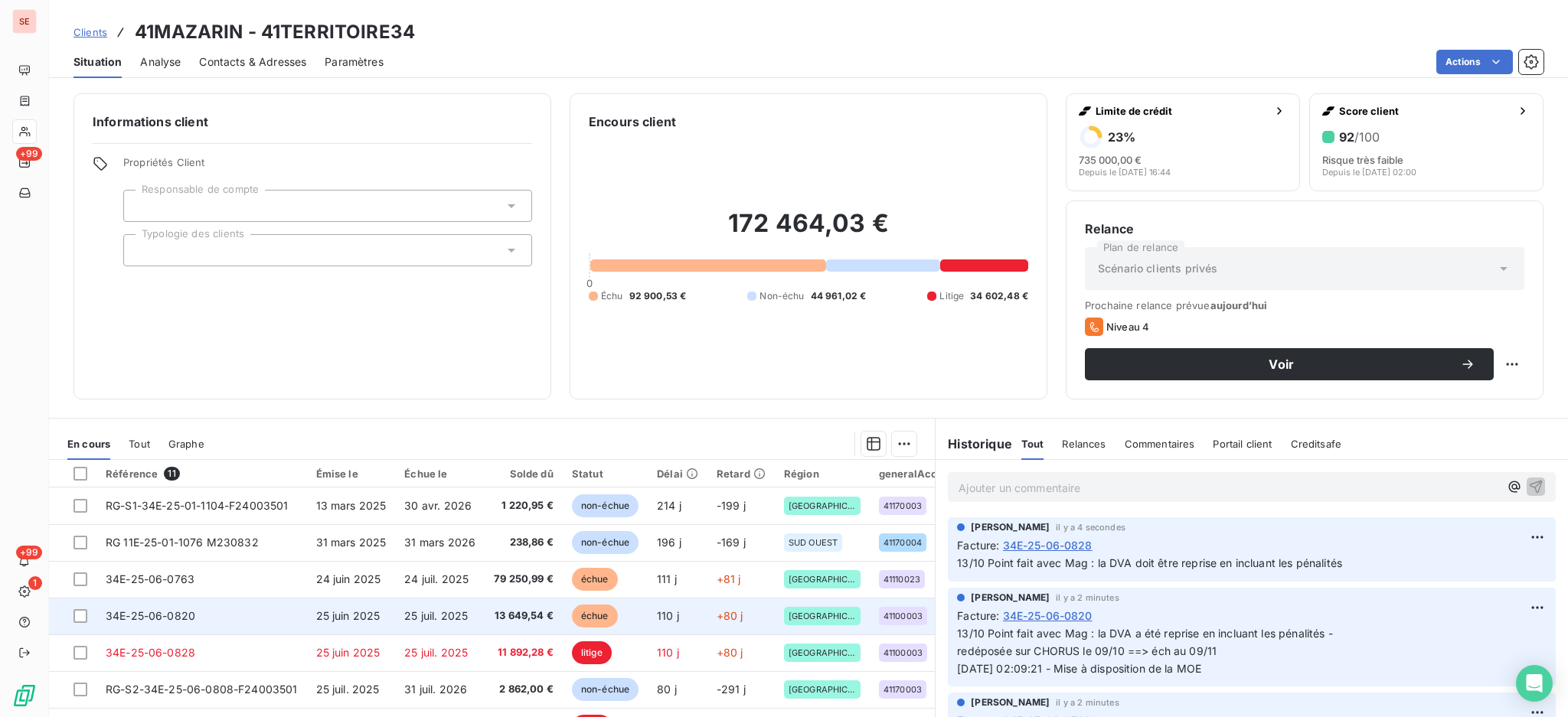
scroll to position [102, 0]
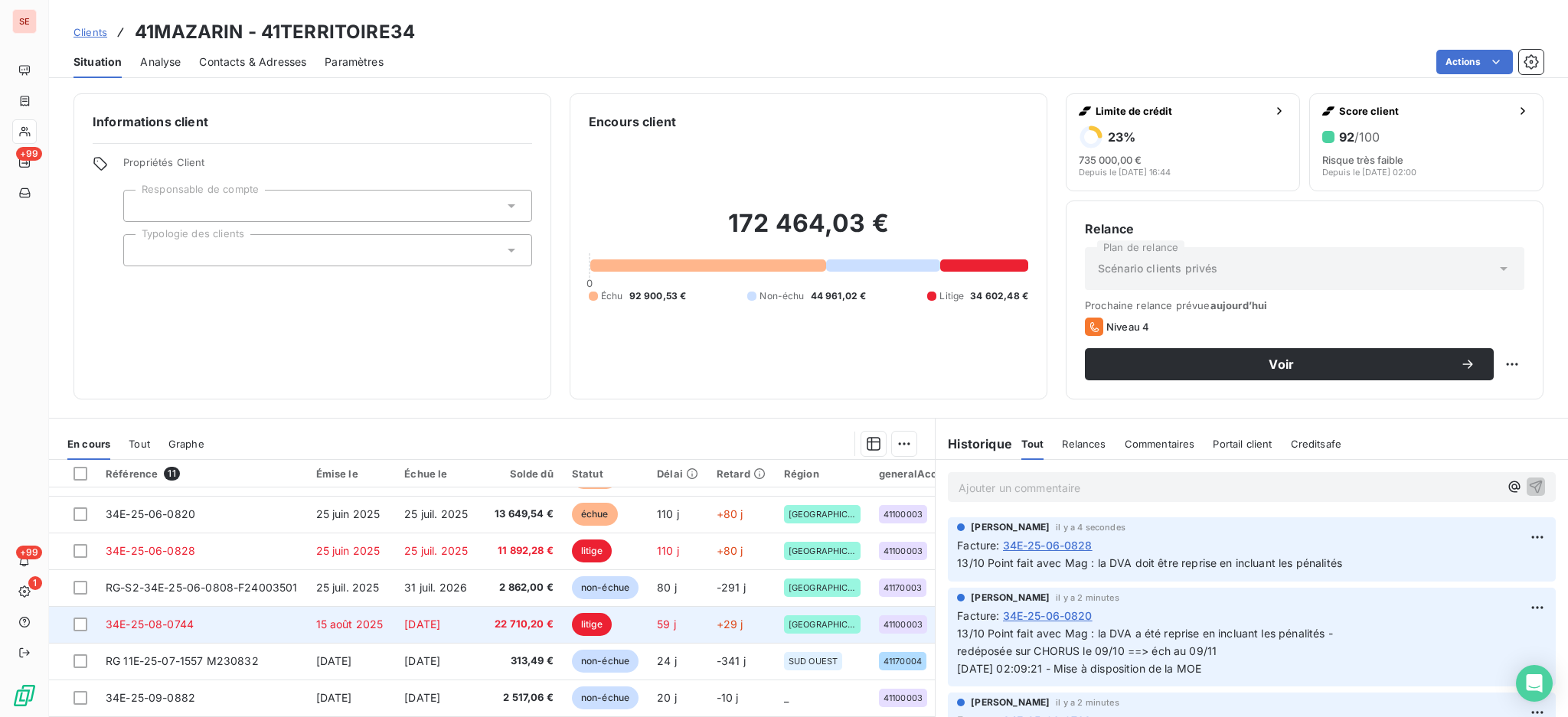
click at [369, 629] on span "15 août 2025" at bounding box center [349, 624] width 68 height 13
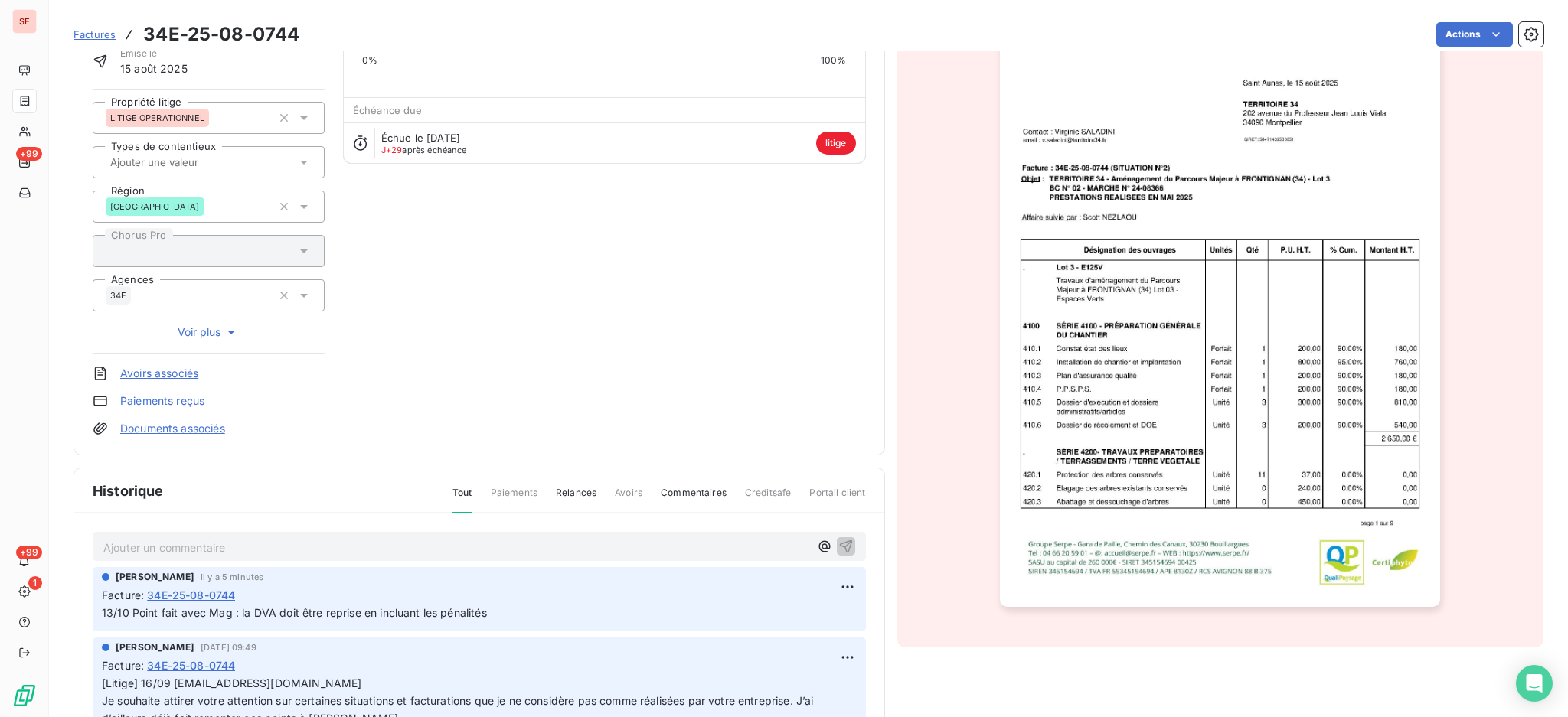
scroll to position [247, 0]
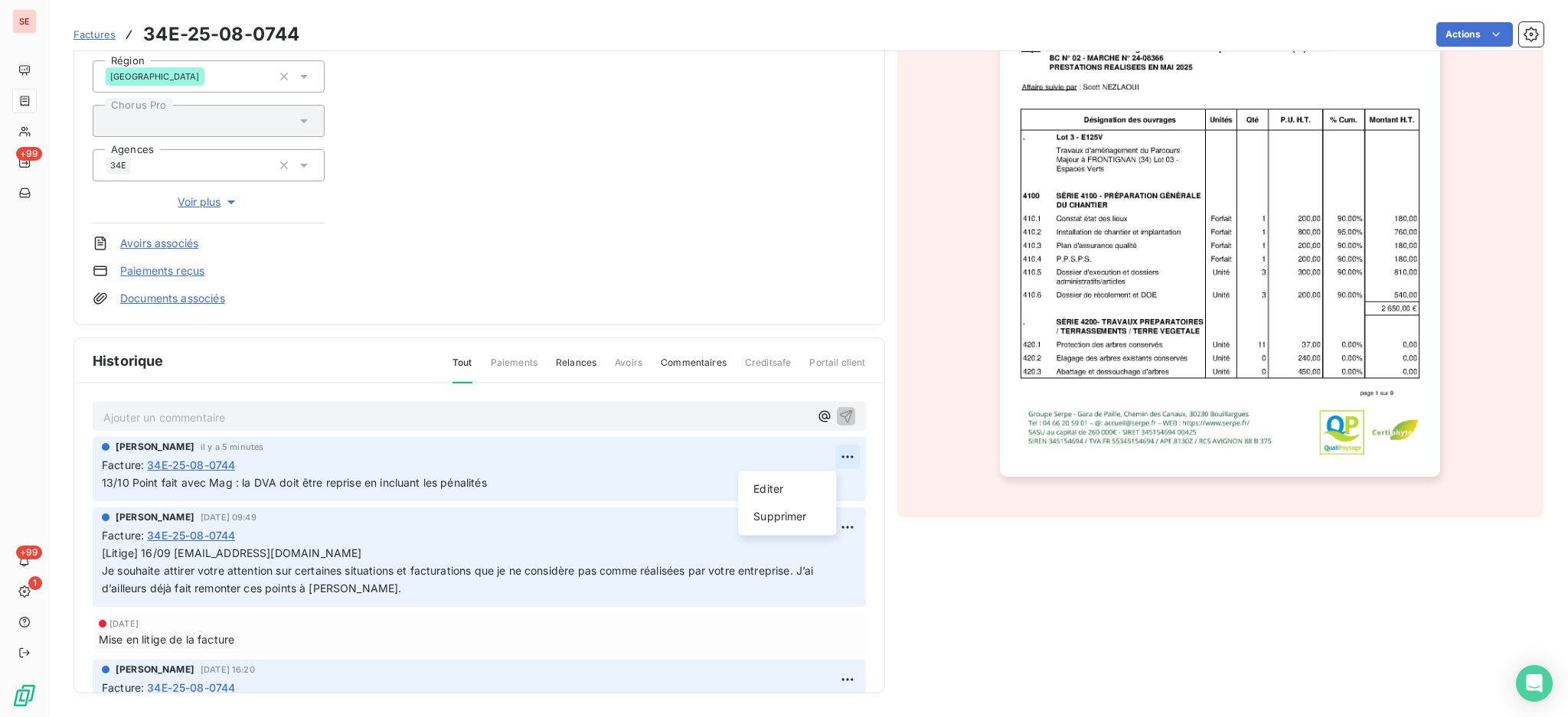
click at [824, 453] on html "SE +99 +99 1 Factures 34E-25-08-0744 Actions 41MAZARIN 41TERRITOIRE34 Montant i…" at bounding box center [784, 358] width 1568 height 717
click at [770, 491] on div "Editer" at bounding box center [787, 489] width 86 height 25
drag, startPoint x: 597, startPoint y: 478, endPoint x: 70, endPoint y: 489, distance: 527.1
click at [70, 489] on section "Factures 34E-25-08-0744 Actions 41MAZARIN 41TERRITOIRE34 Montant initial 22 710…" at bounding box center [809, 358] width 1519 height 717
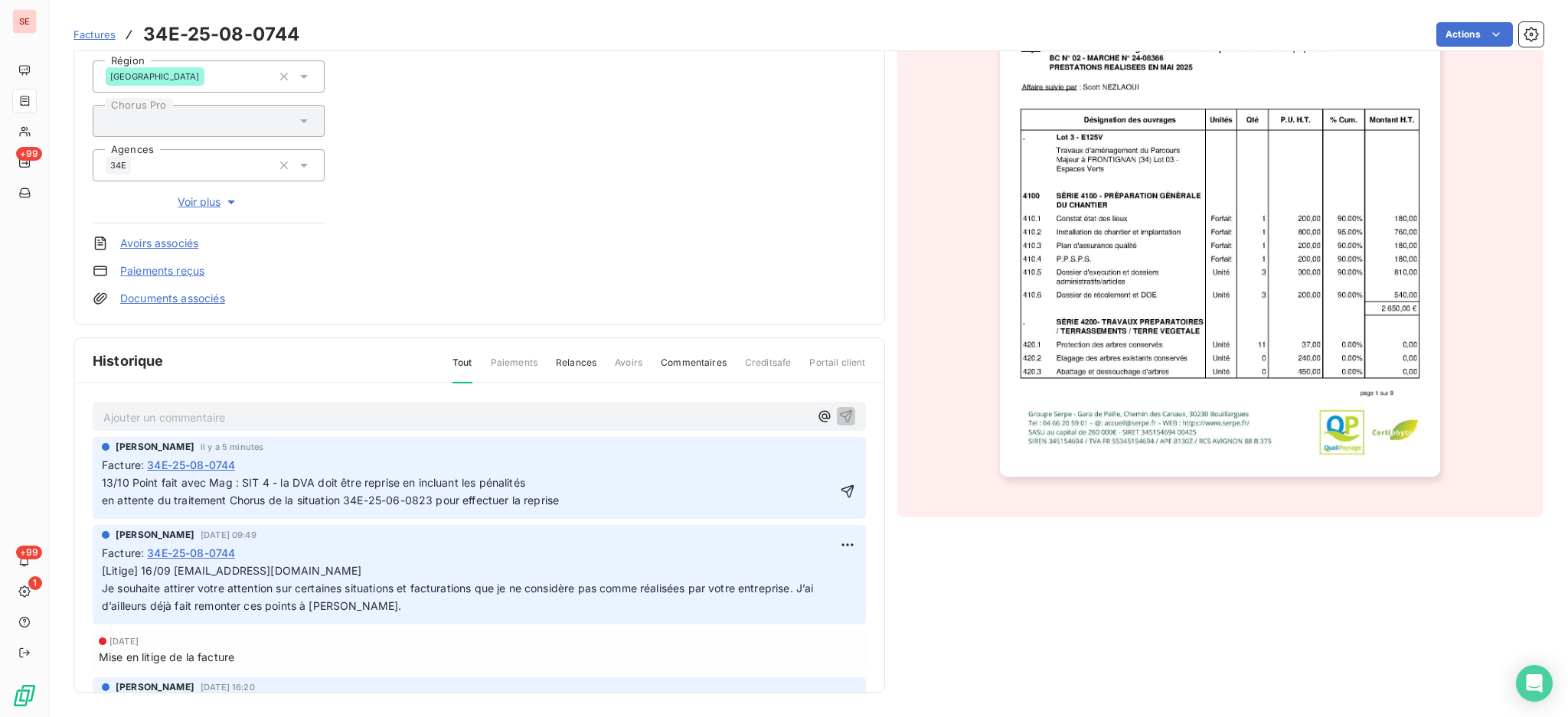
click at [267, 476] on span "13/10 Point fait avec Mag : SIT 4 - la DVA doit être reprise en incluant les pé…" at bounding box center [330, 491] width 457 height 30
drag, startPoint x: 431, startPoint y: 498, endPoint x: 410, endPoint y: 494, distance: 21.4
click at [410, 494] on span "13/10 Point fait avec Mag : SIT 2 - la DVA doit être reprise en incluant les pé…" at bounding box center [330, 491] width 457 height 30
click at [840, 485] on icon "button" at bounding box center [847, 491] width 15 height 15
click at [241, 615] on p "[Litige] 16/09 mmc@passagersdesvilles.fr Je souhaite attirer votre attention su…" at bounding box center [479, 589] width 755 height 53
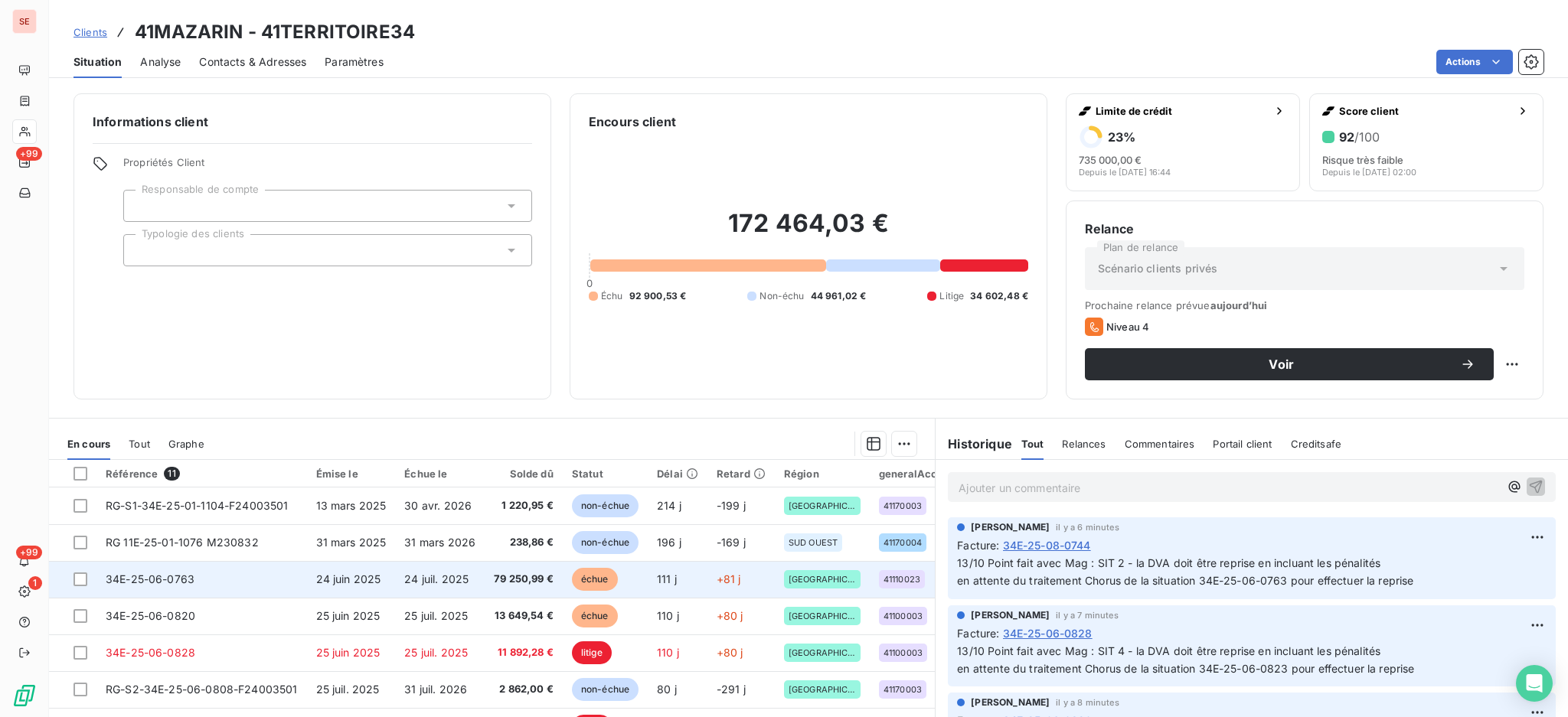
click at [454, 579] on span "24 juil. 2025" at bounding box center [436, 579] width 64 height 13
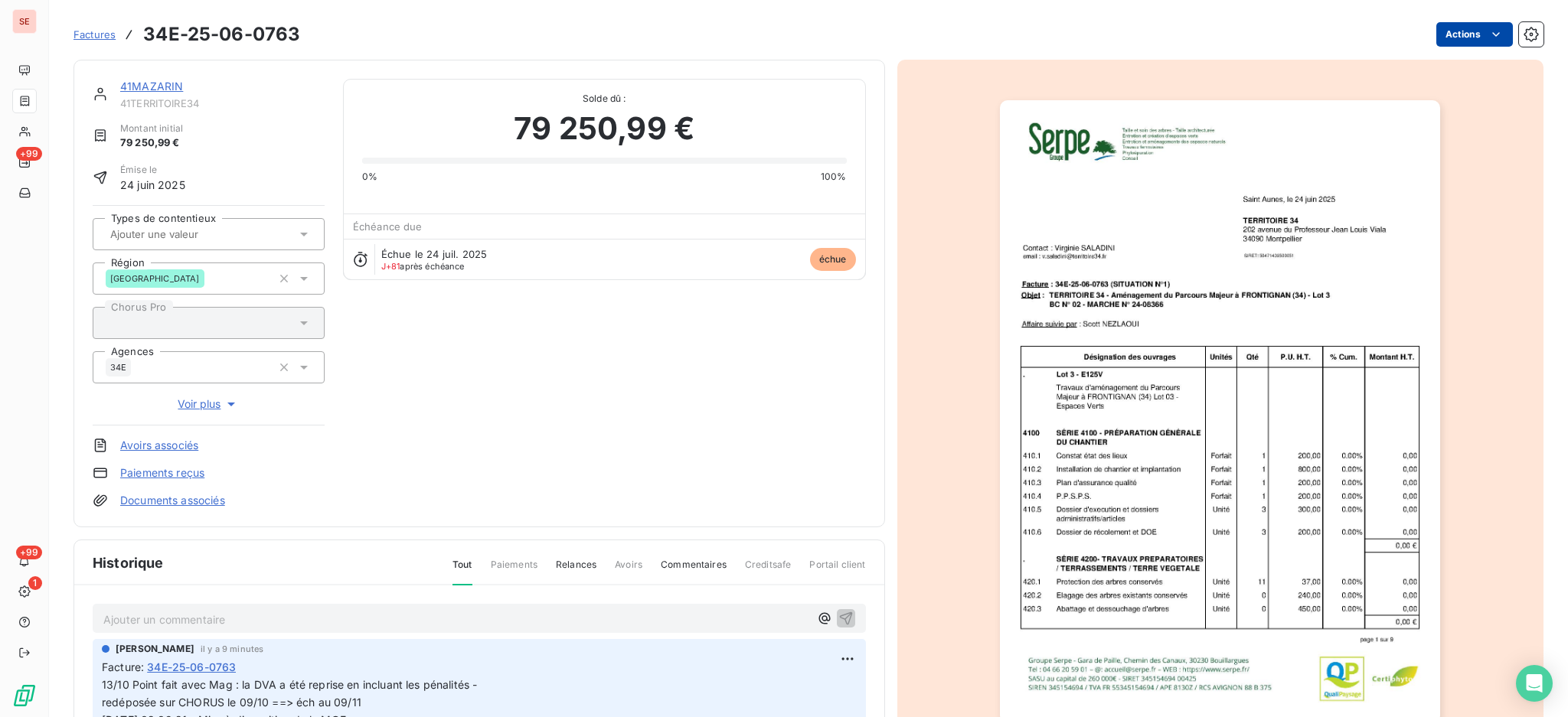
click at [1455, 35] on html "SE +99 +99 1 Factures 34E-25-06-0763 Actions 41MAZARIN 41TERRITOIRE34 Montant i…" at bounding box center [784, 358] width 1568 height 717
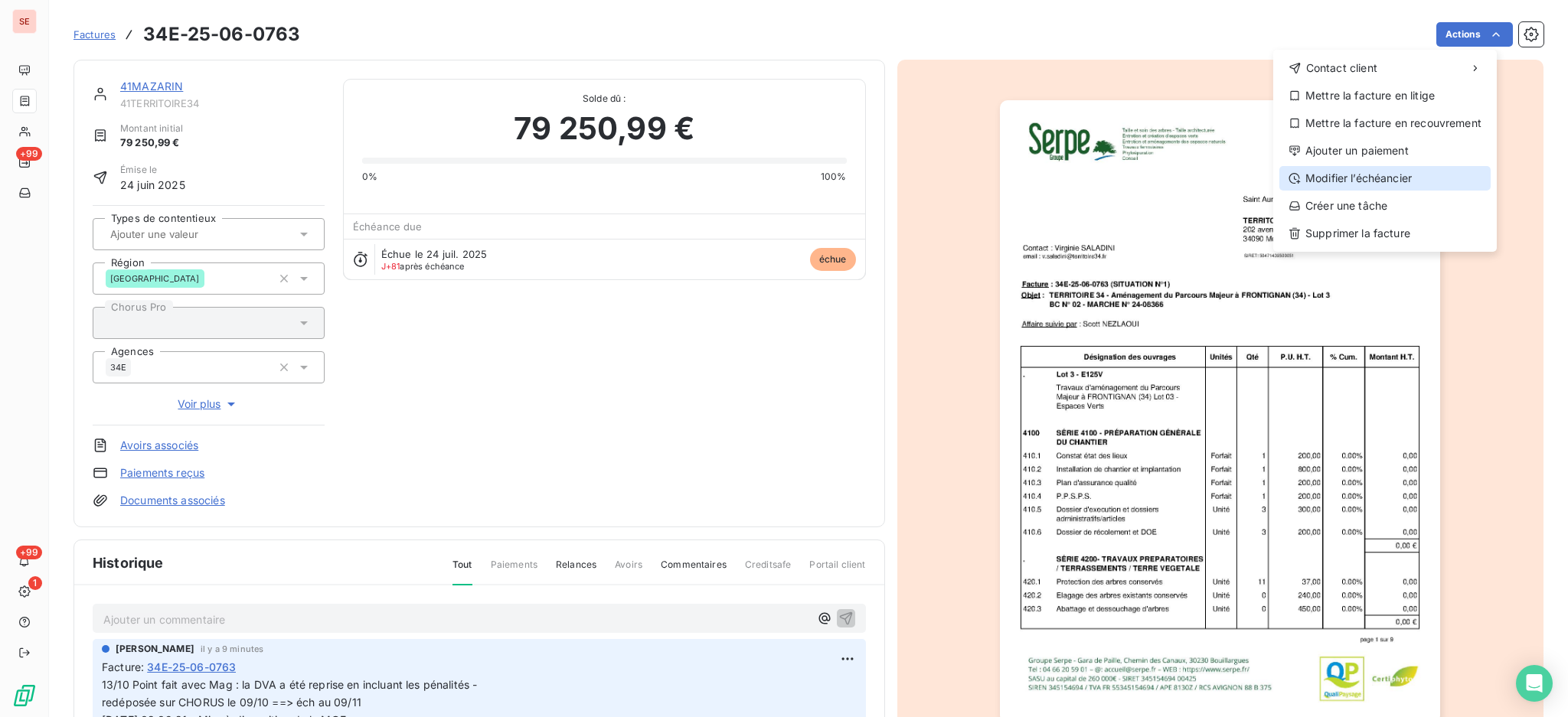
click at [1399, 172] on div "Modifier l’échéancier" at bounding box center [1384, 178] width 211 height 25
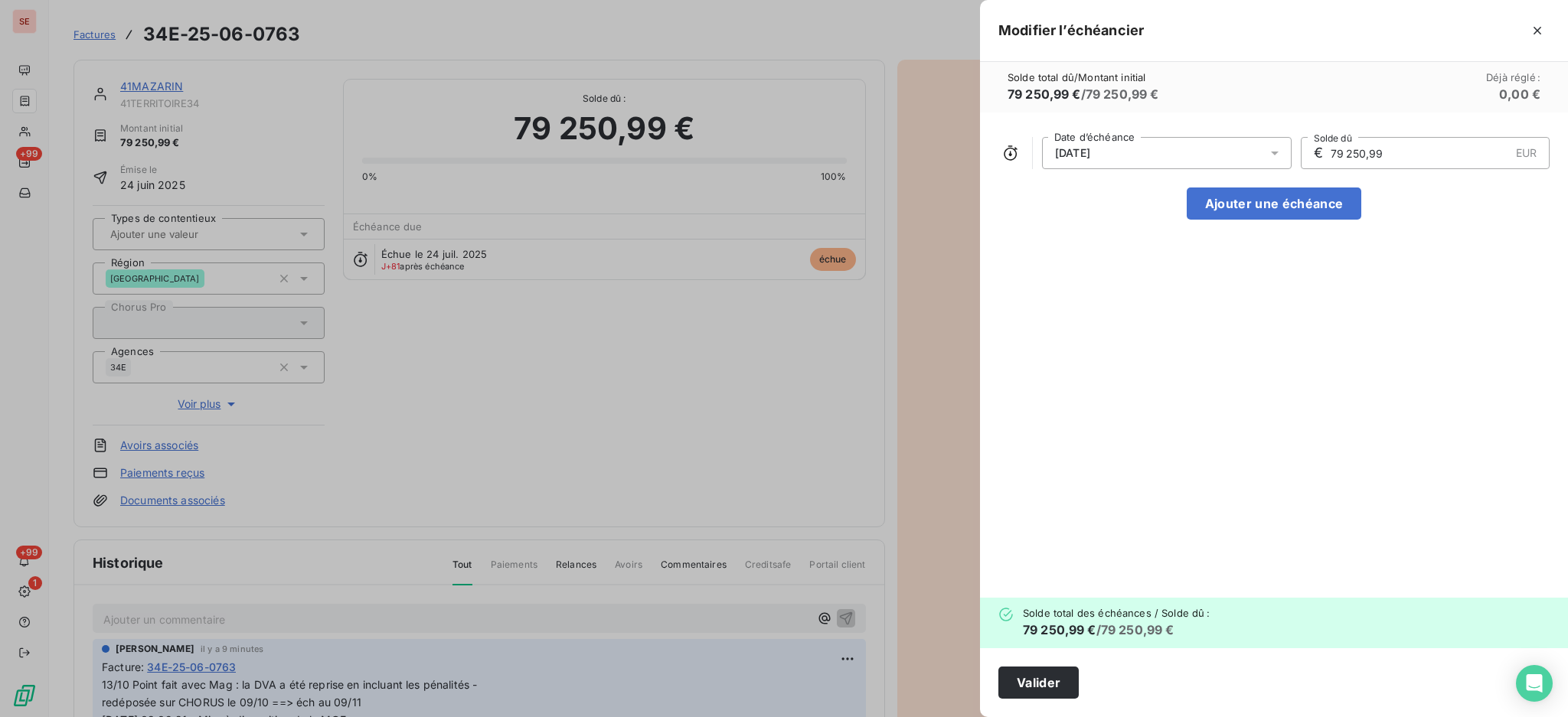
click at [1277, 147] on icon at bounding box center [1274, 153] width 15 height 15
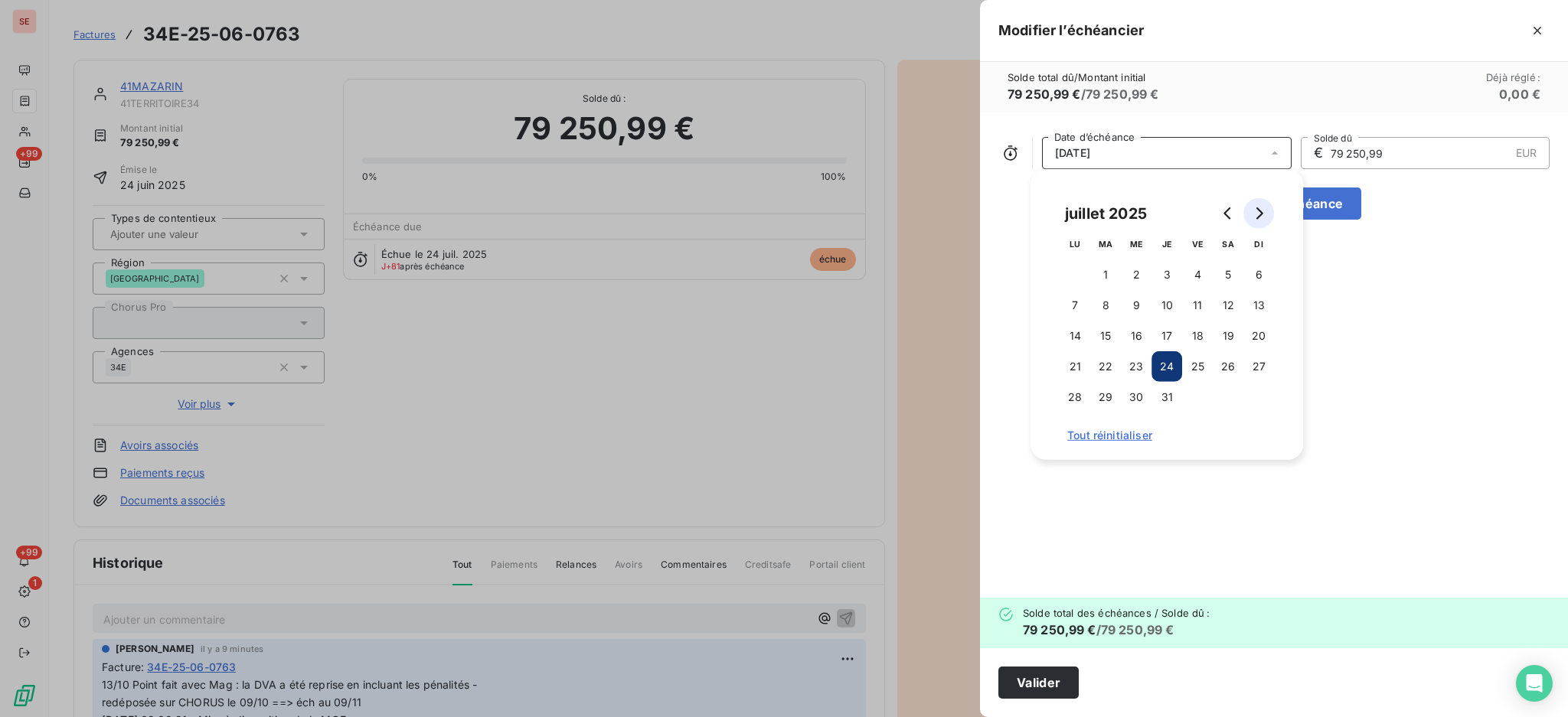
click at [1268, 215] on button "Go to next month" at bounding box center [1258, 213] width 30 height 30
click at [1268, 214] on button "Go to next month" at bounding box center [1258, 213] width 30 height 30
click at [1250, 310] on button "9" at bounding box center [1258, 305] width 30 height 30
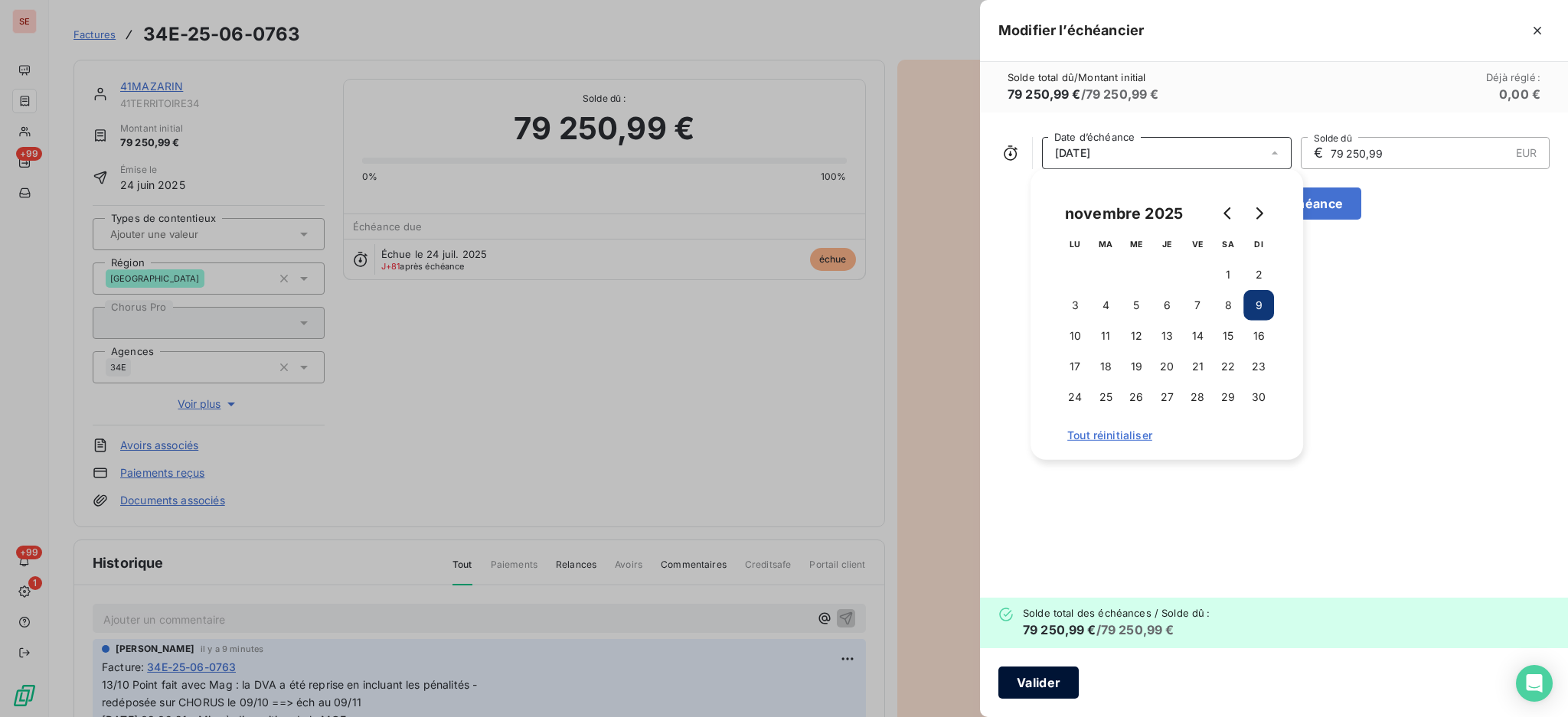
click at [1025, 682] on button "Valider" at bounding box center [1038, 683] width 80 height 32
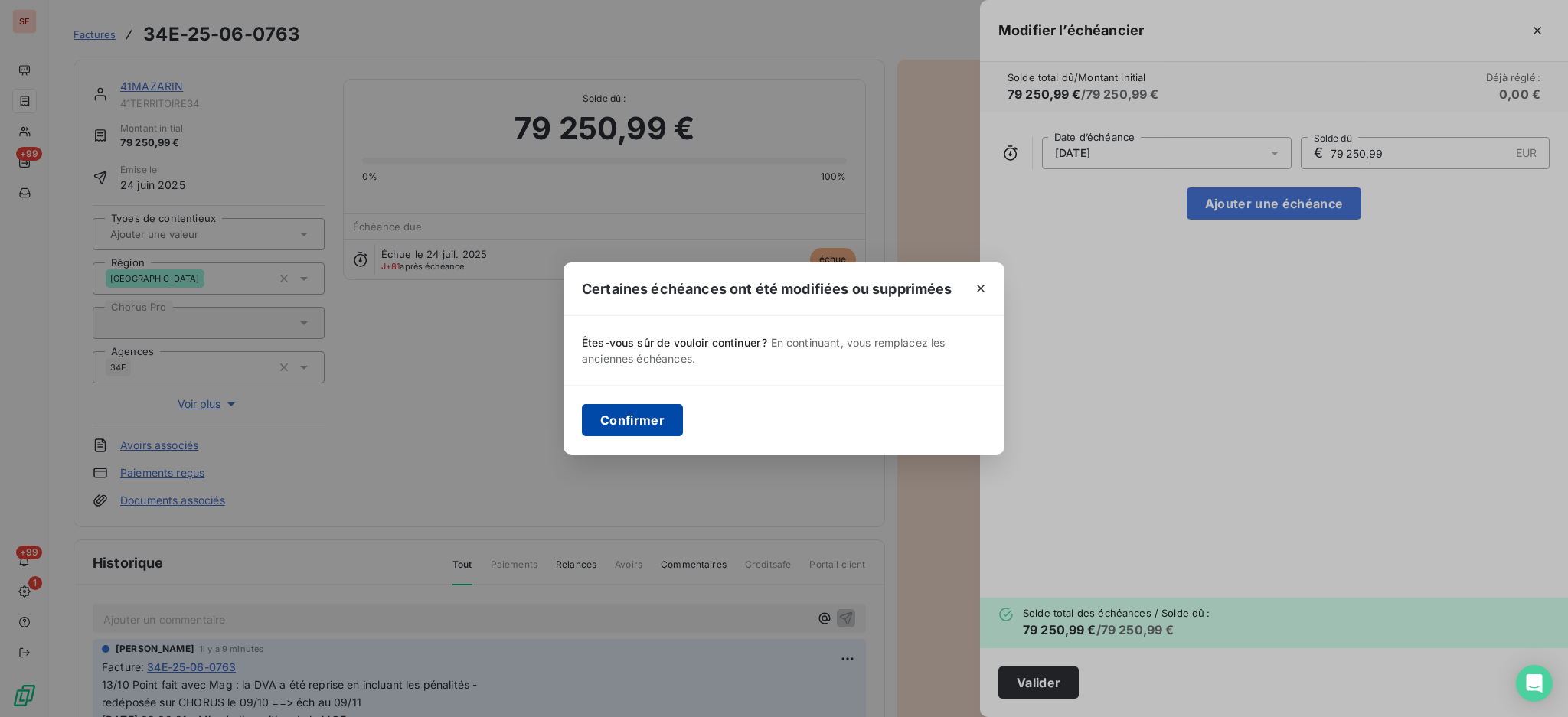
click at [646, 410] on button "Confirmer" at bounding box center [632, 420] width 101 height 32
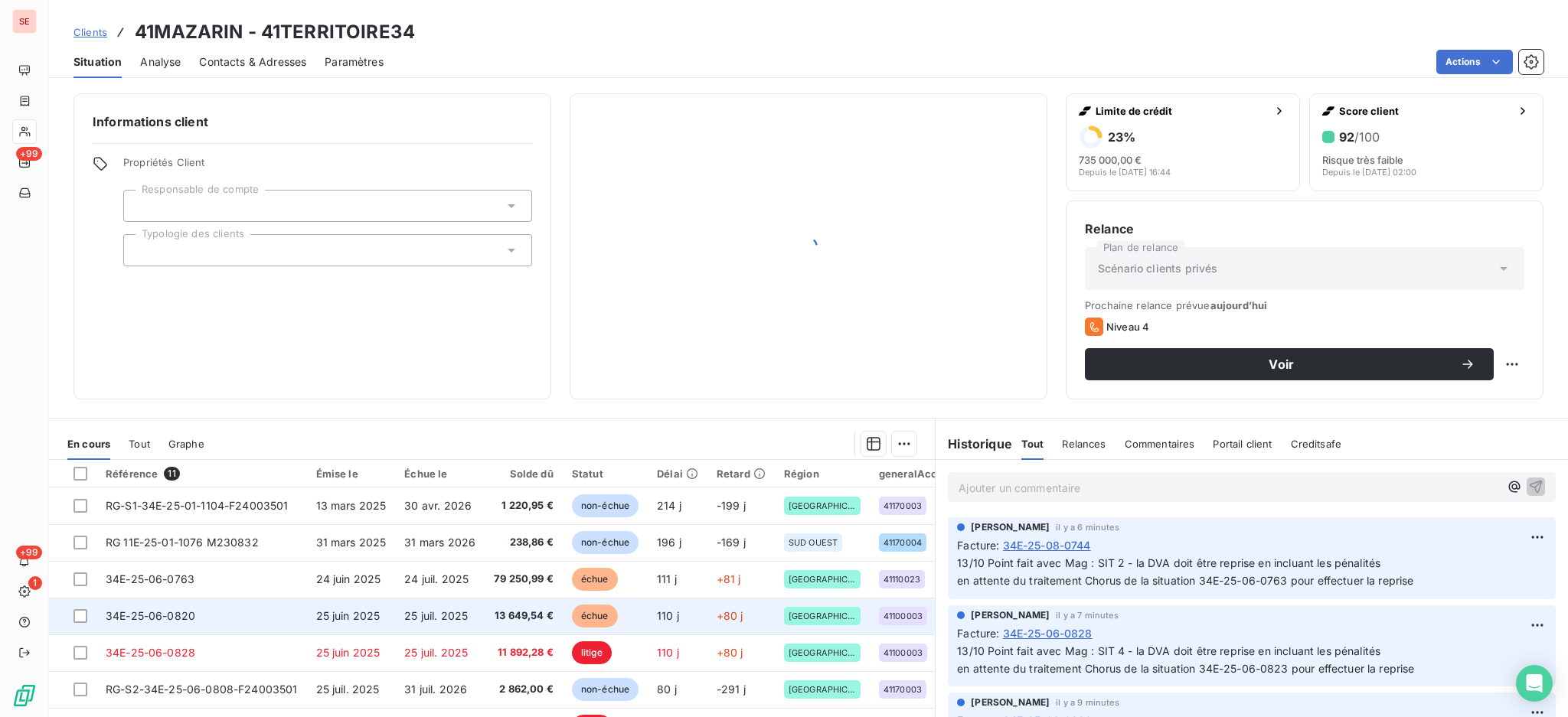
click at [423, 625] on td "25 juil. 2025" at bounding box center [439, 616] width 90 height 37
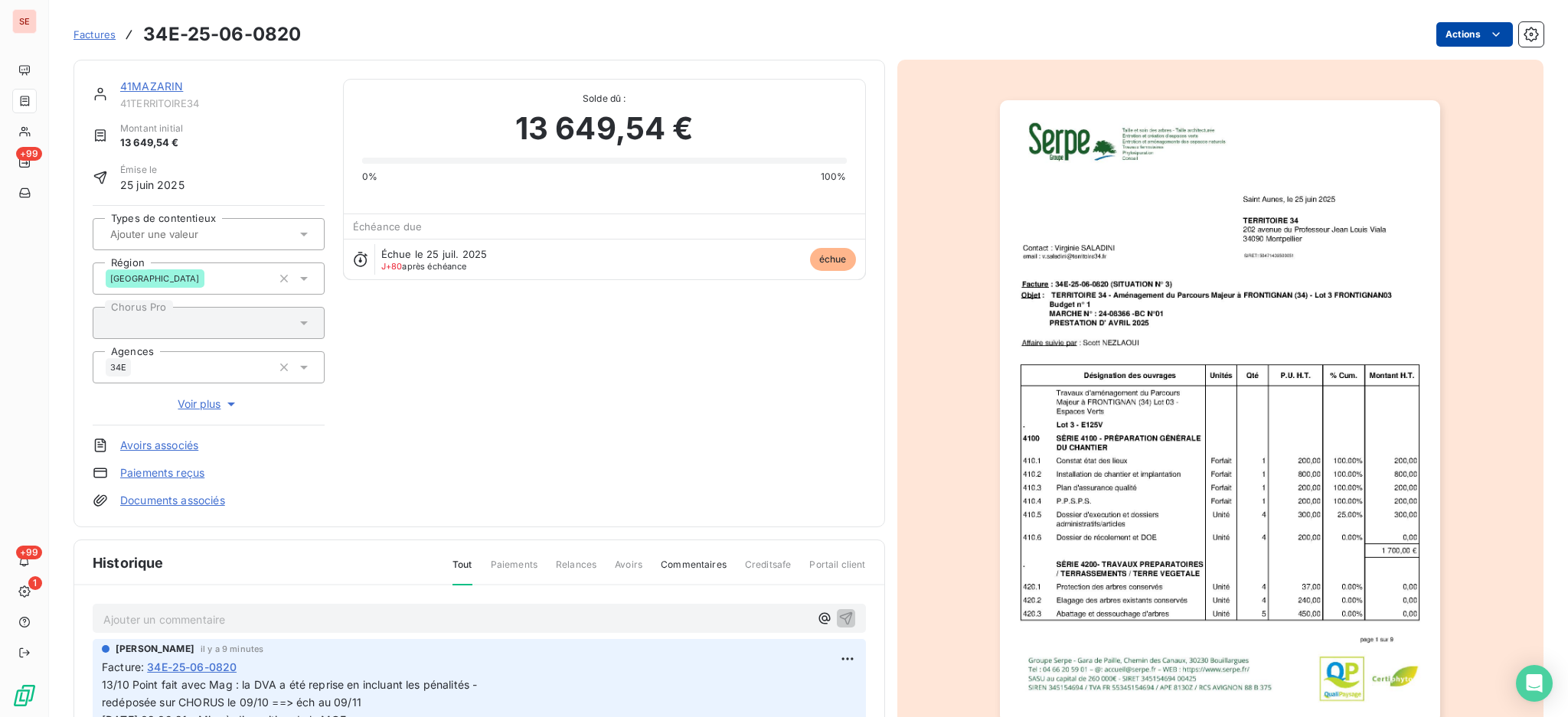
click at [1462, 26] on html "SE +99 +99 1 Factures 34E-25-06-0820 Actions 41MAZARIN 41TERRITOIRE34 Montant i…" at bounding box center [784, 358] width 1568 height 717
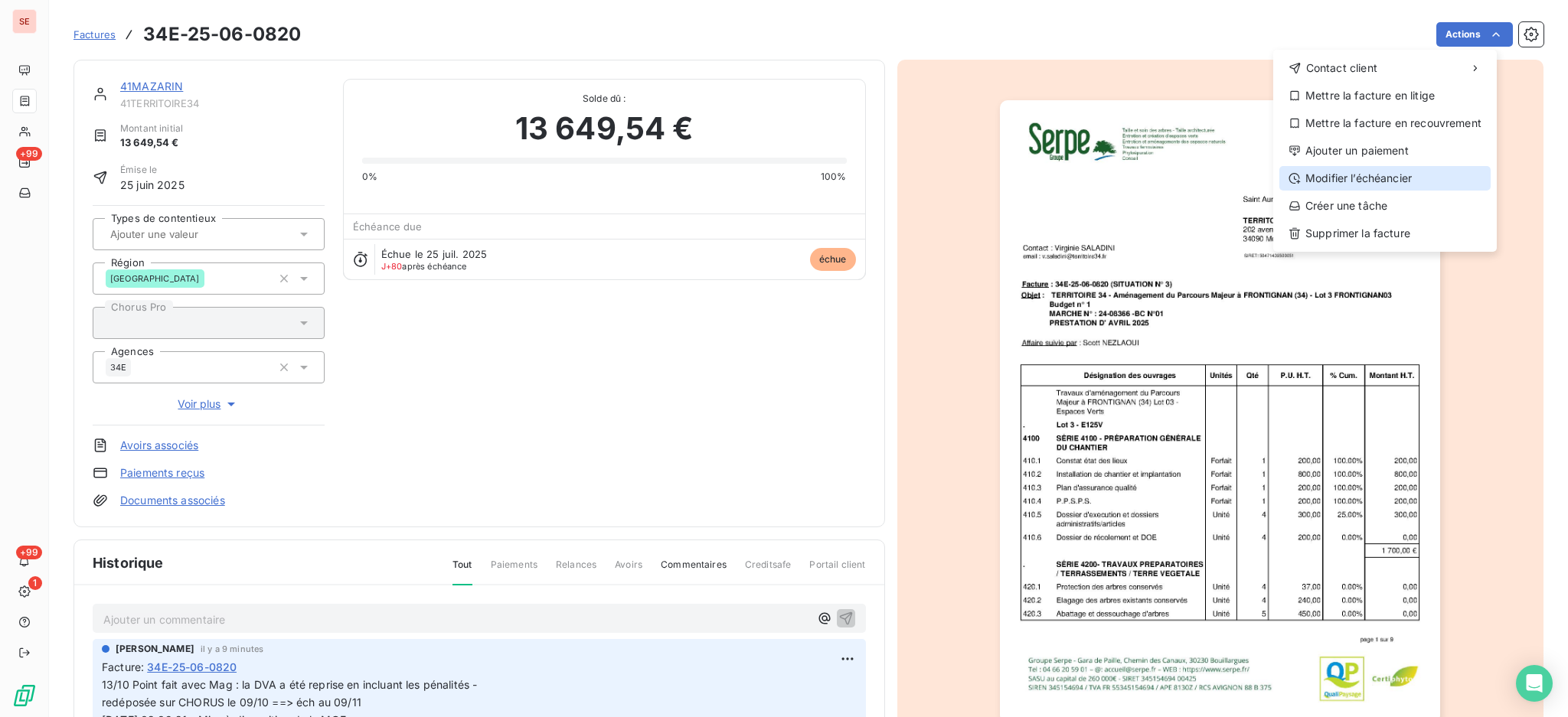
click at [1414, 173] on div "Modifier l’échéancier" at bounding box center [1384, 178] width 211 height 25
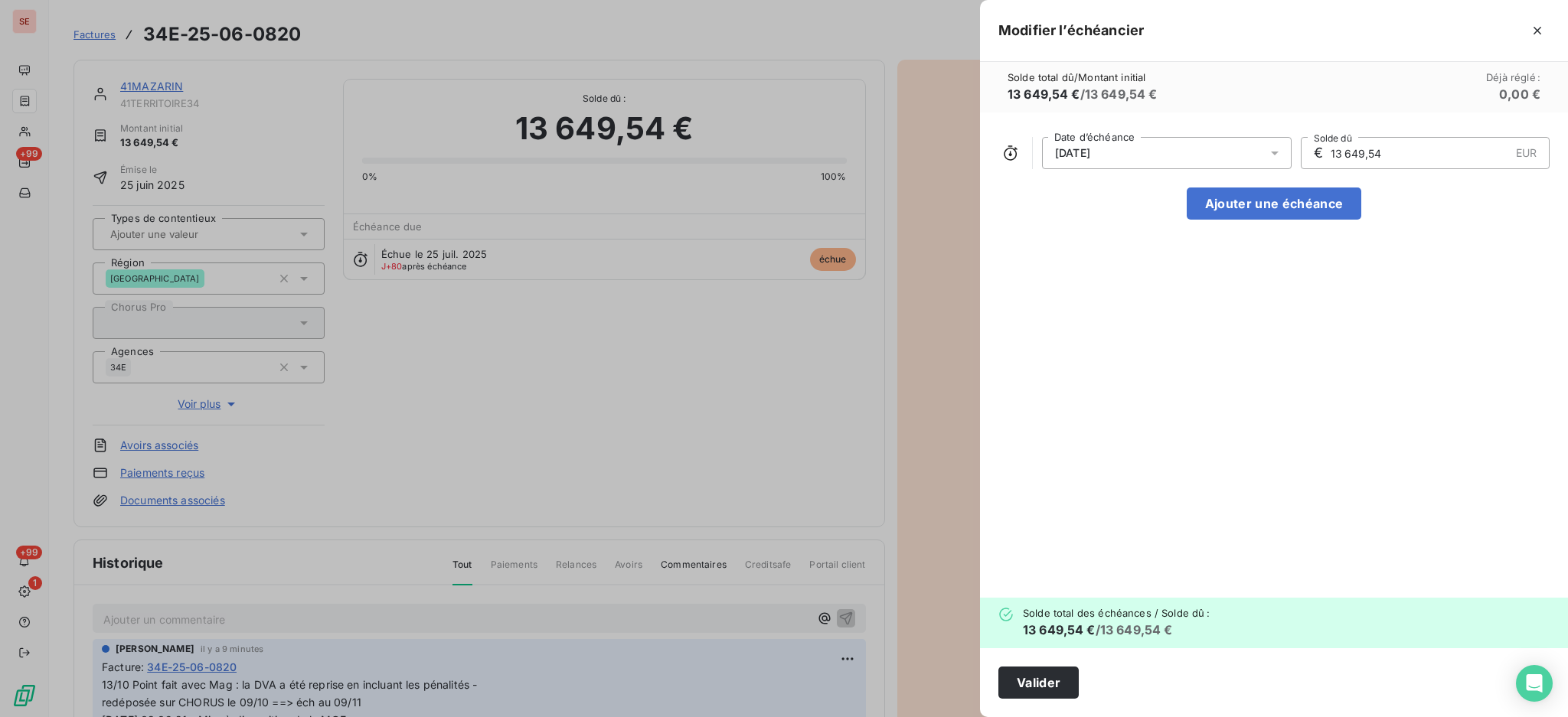
click at [1270, 154] on icon at bounding box center [1274, 153] width 15 height 15
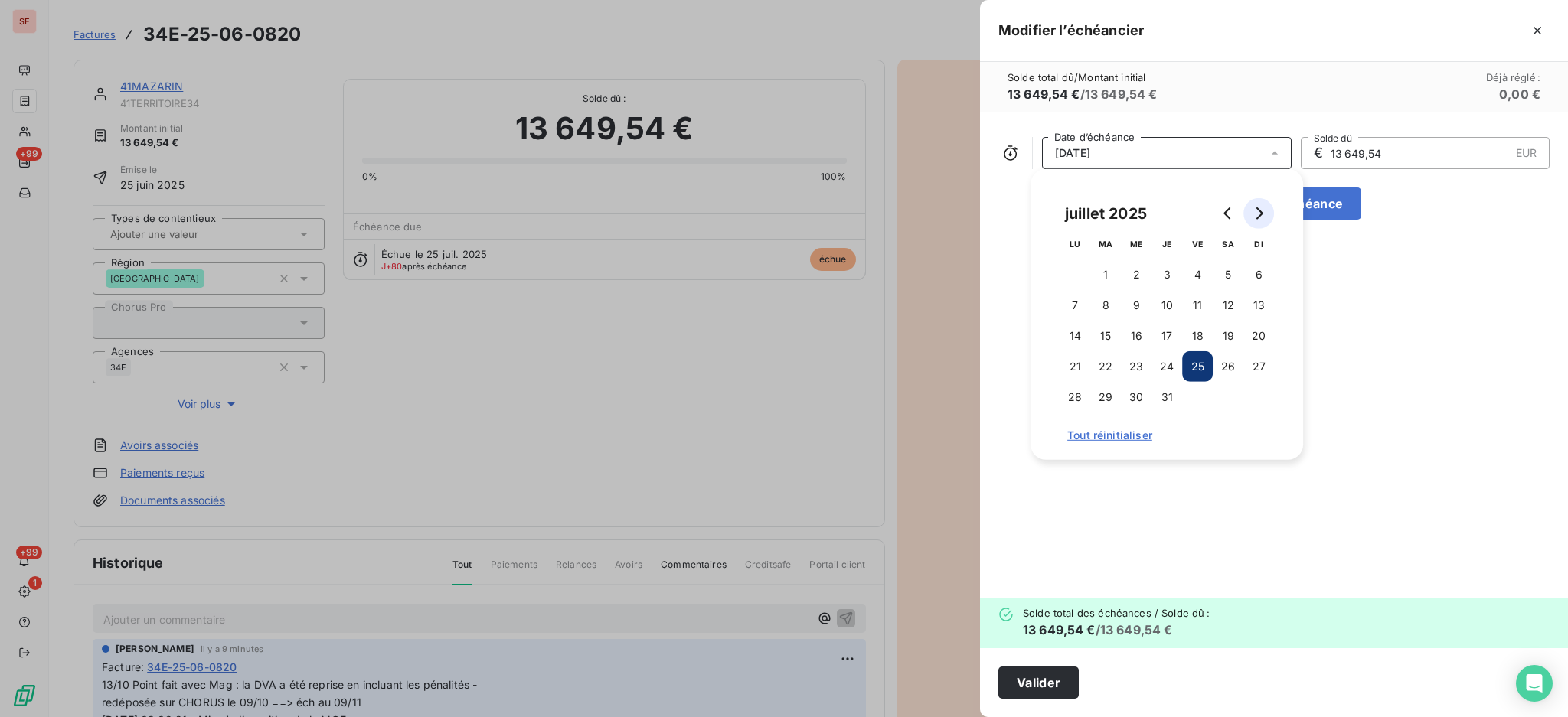
click at [1264, 217] on icon "Go to next month" at bounding box center [1258, 213] width 12 height 12
click at [1257, 306] on button "9" at bounding box center [1258, 305] width 30 height 30
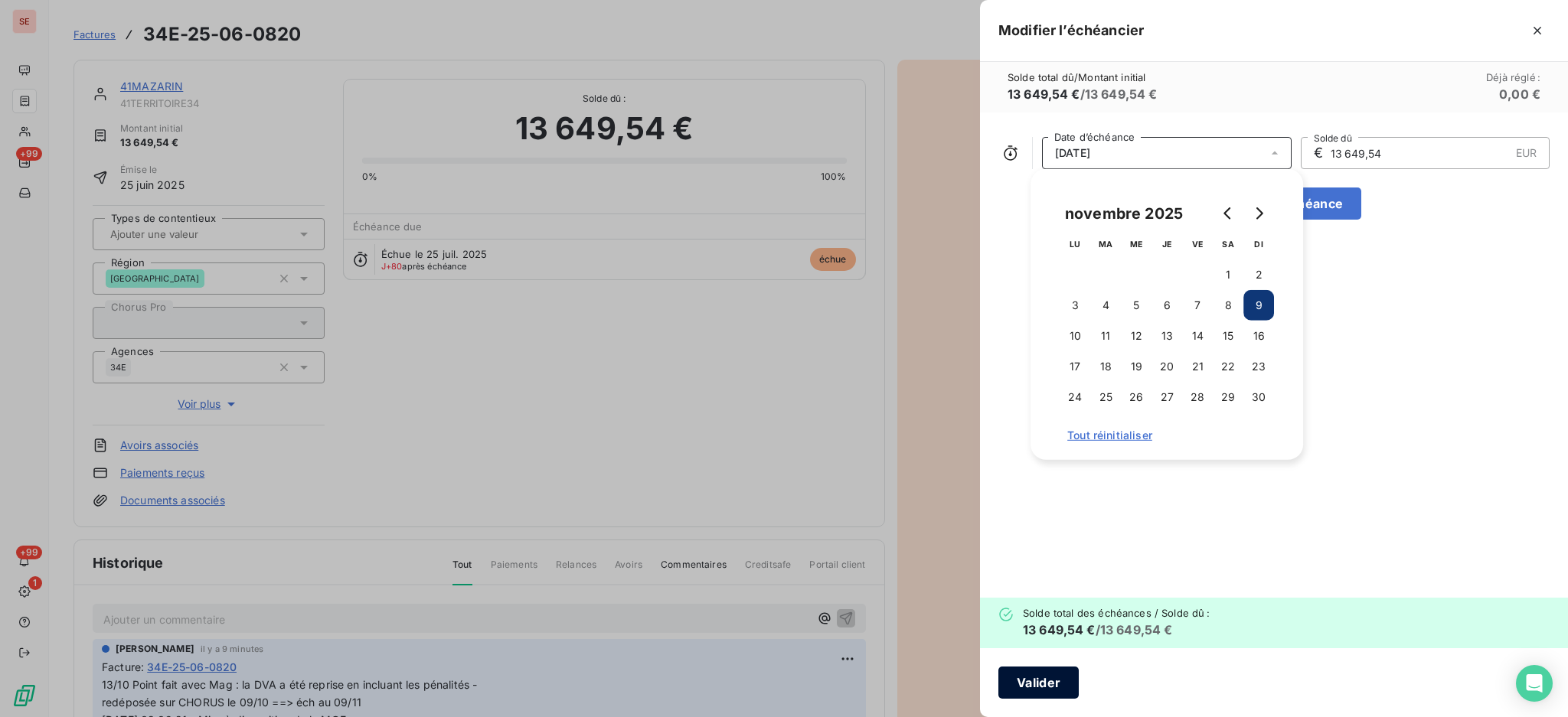
click at [1032, 690] on button "Valider" at bounding box center [1038, 683] width 80 height 32
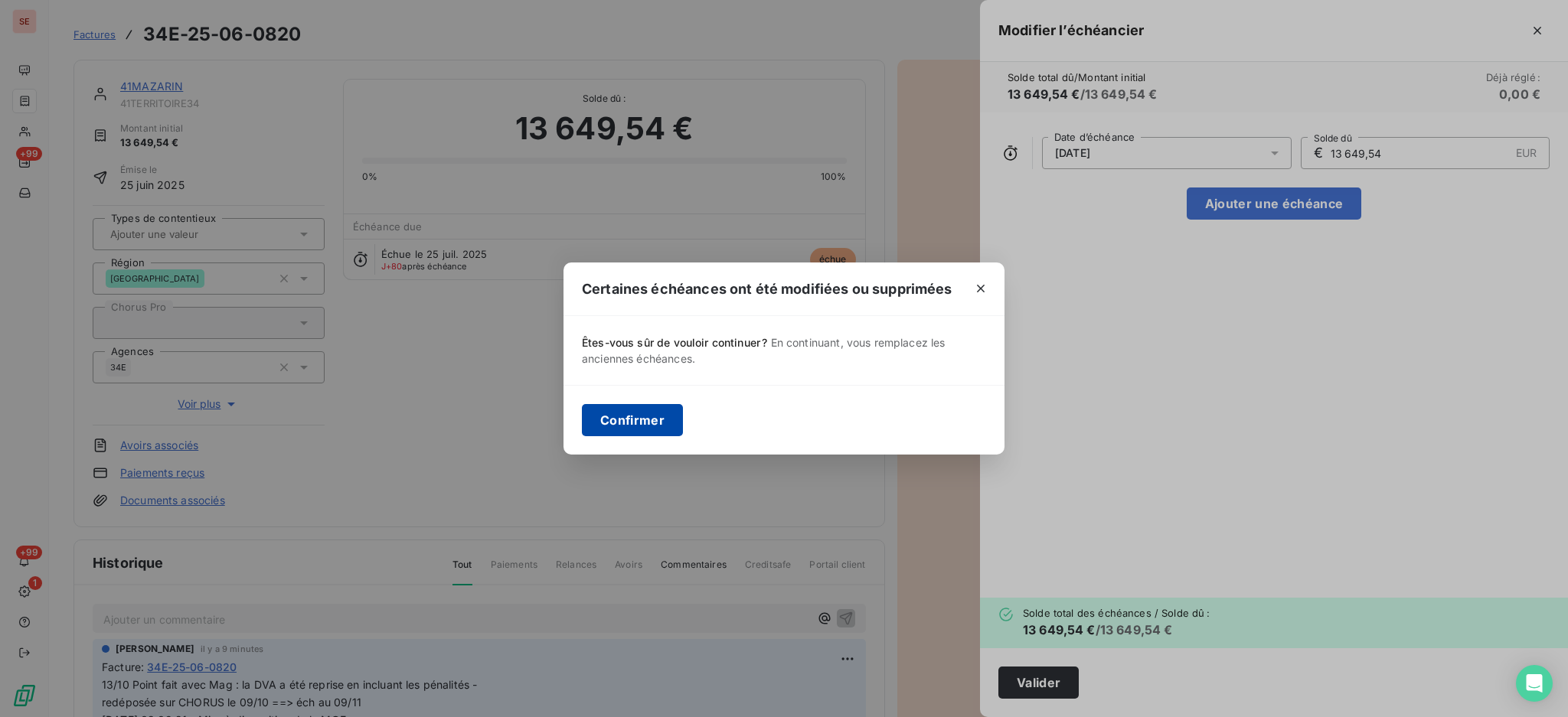
click at [623, 424] on button "Confirmer" at bounding box center [632, 420] width 101 height 32
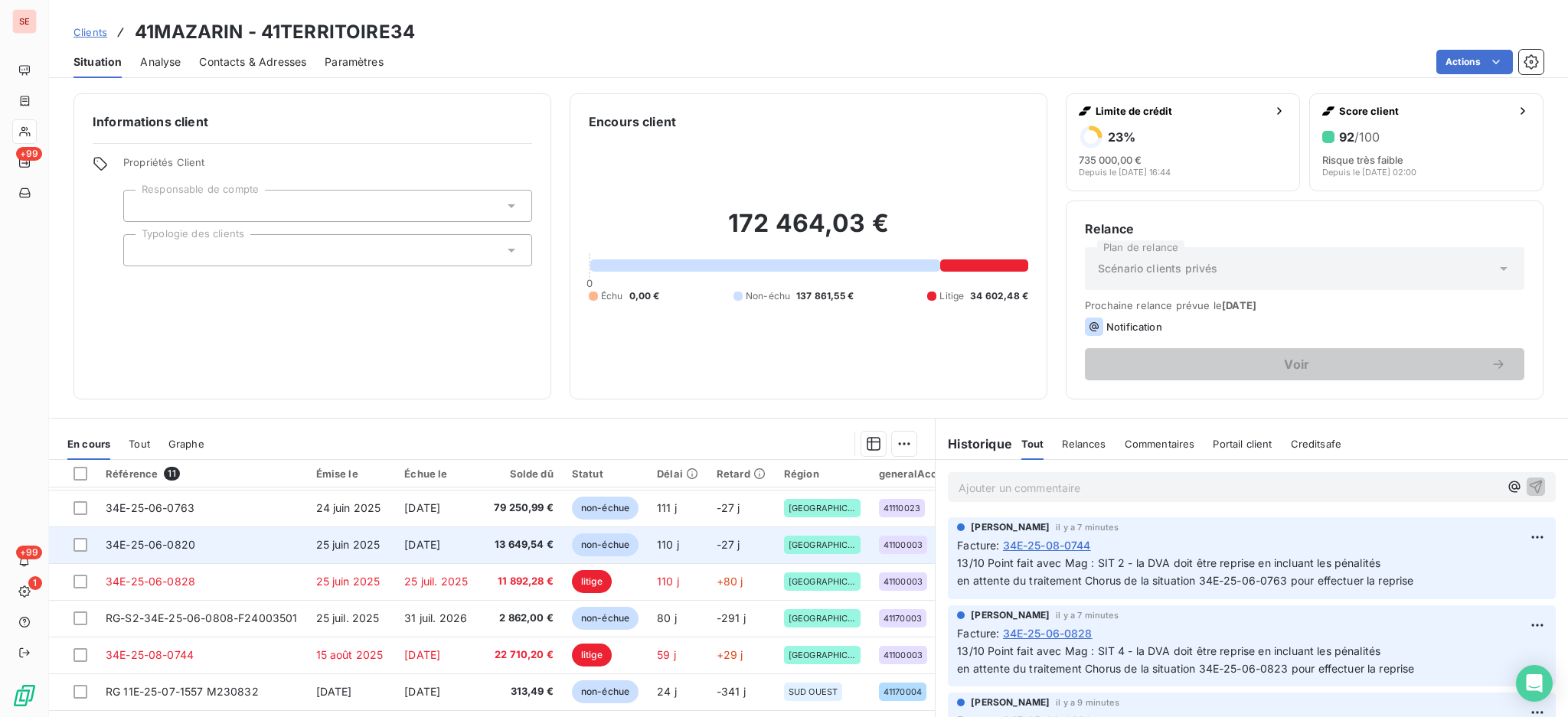
scroll to position [102, 0]
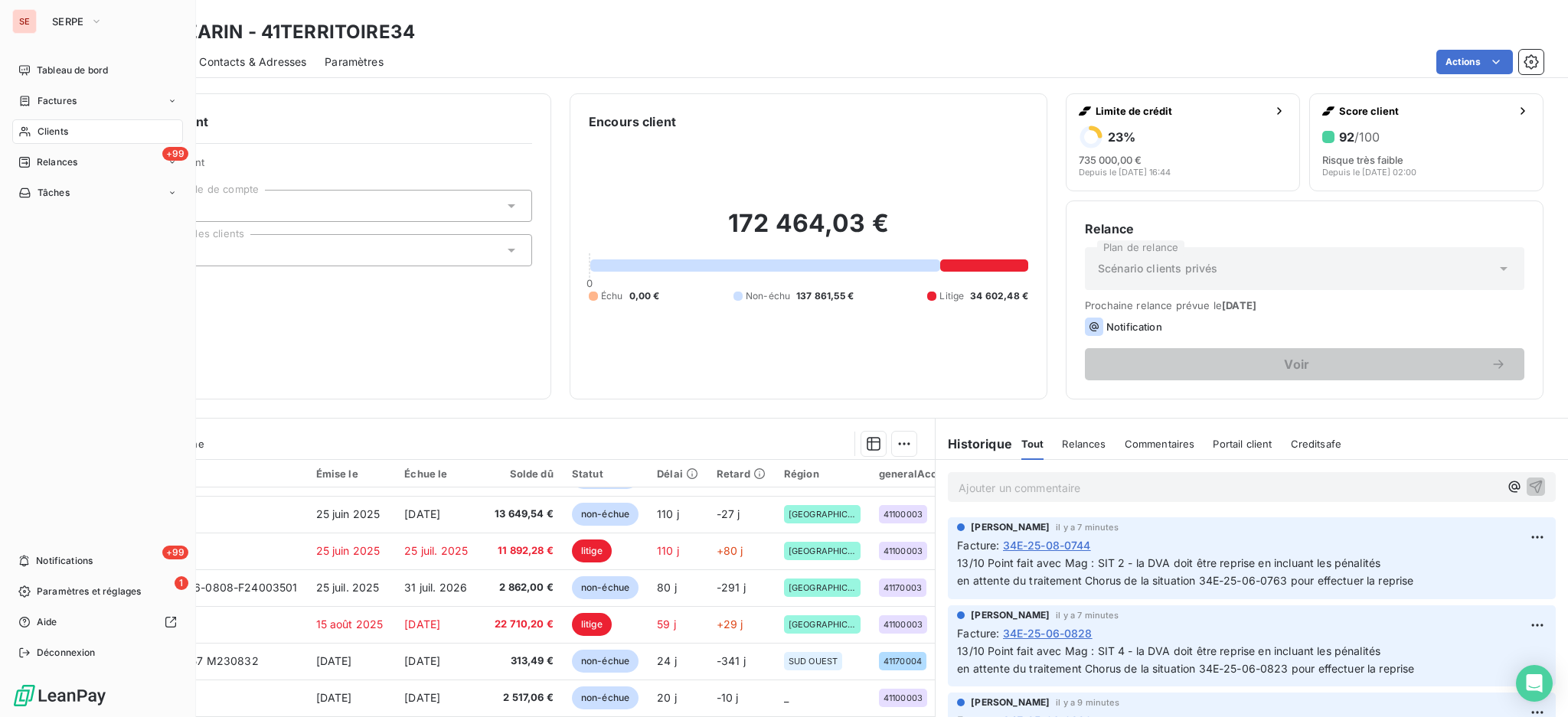
drag, startPoint x: 53, startPoint y: 136, endPoint x: 105, endPoint y: 126, distance: 53.0
click at [53, 135] on span "Clients" at bounding box center [53, 131] width 30 height 14
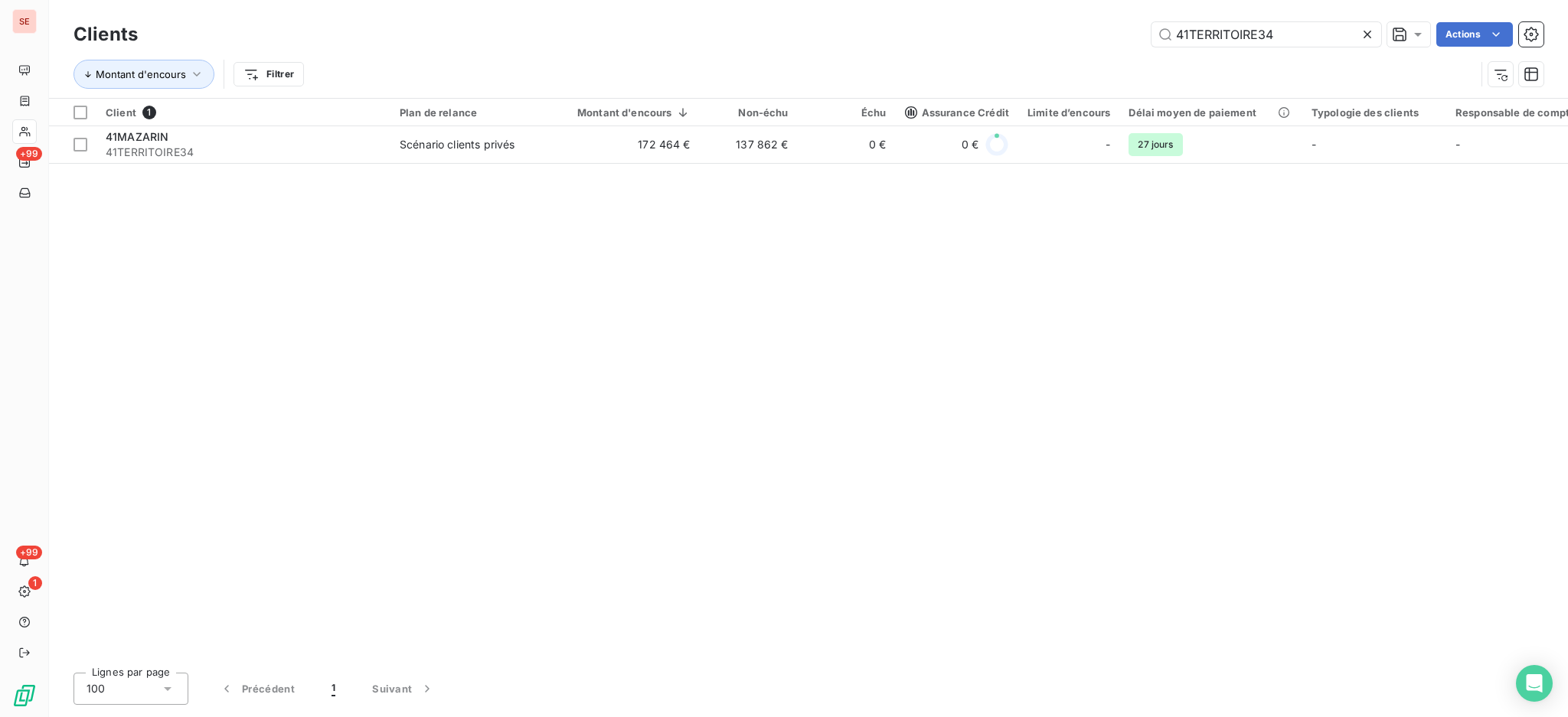
drag, startPoint x: 1306, startPoint y: 37, endPoint x: 1014, endPoint y: 10, distance: 293.2
click at [1022, 10] on div "Clients 41TERRITOIRE34 Actions Montant d'encours Filtrer" at bounding box center [809, 49] width 1519 height 98
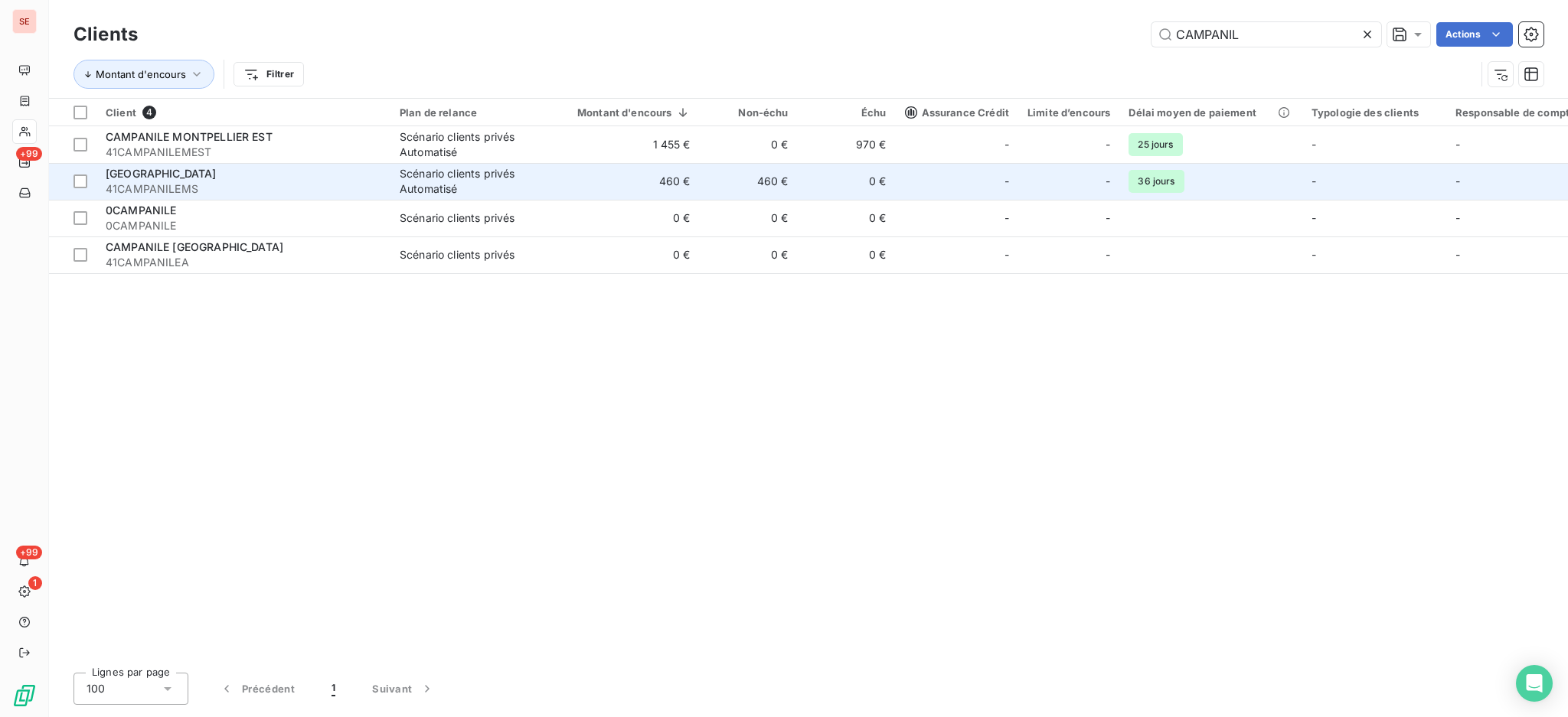
type input "CAMPANIL"
click at [459, 191] on div "Scénario clients privés Automatisé" at bounding box center [470, 181] width 141 height 30
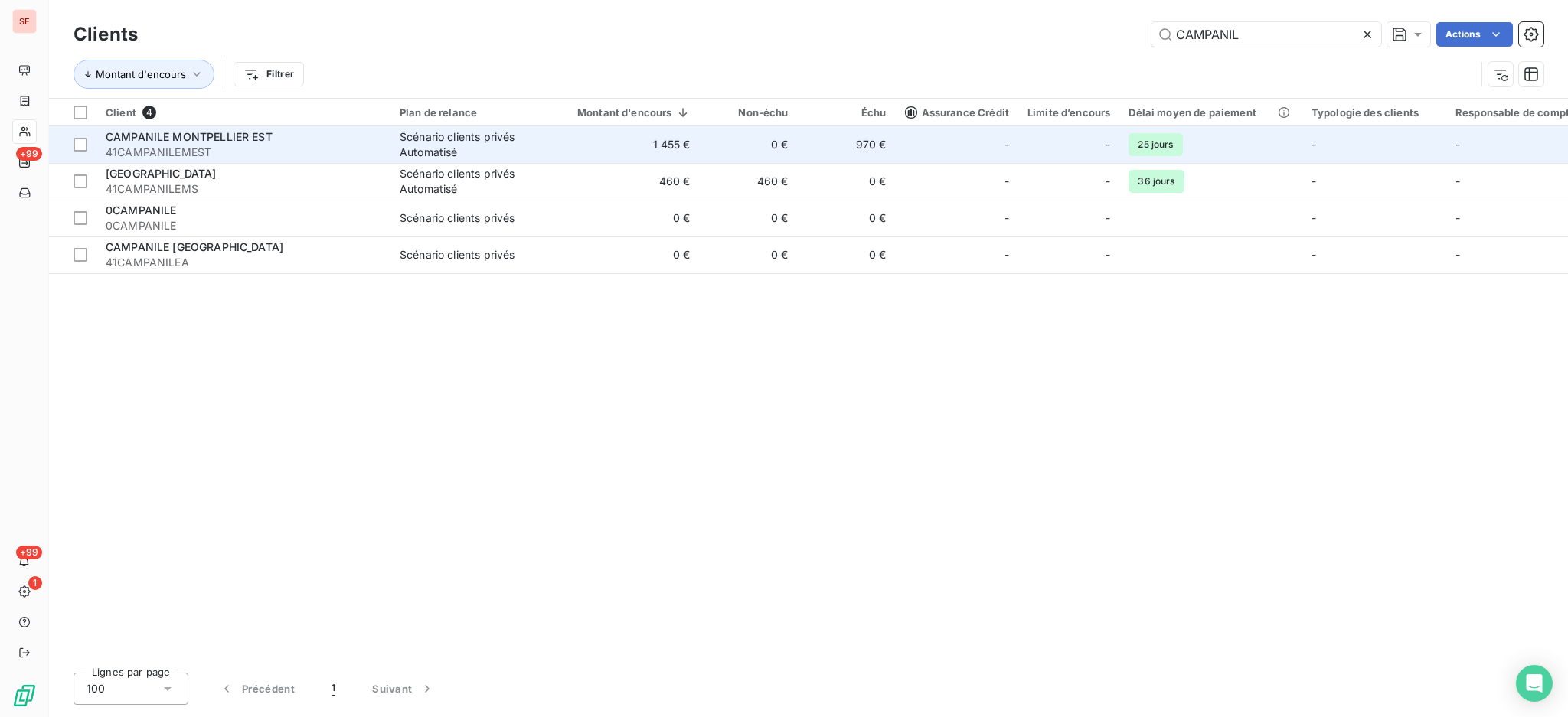
click at [412, 151] on div "Scénario clients privés Automatisé" at bounding box center [470, 145] width 141 height 30
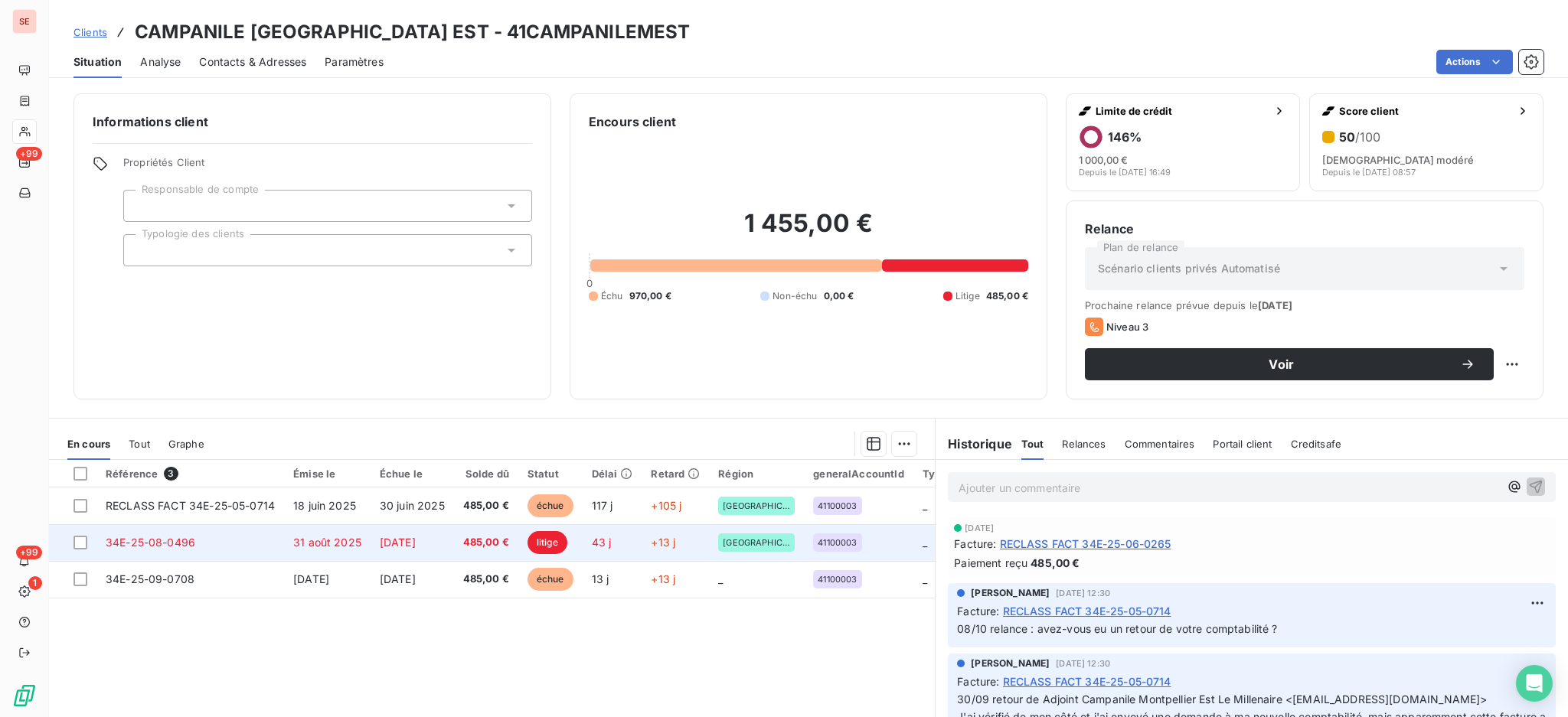
click at [355, 536] on span "31 août 2025" at bounding box center [327, 542] width 68 height 13
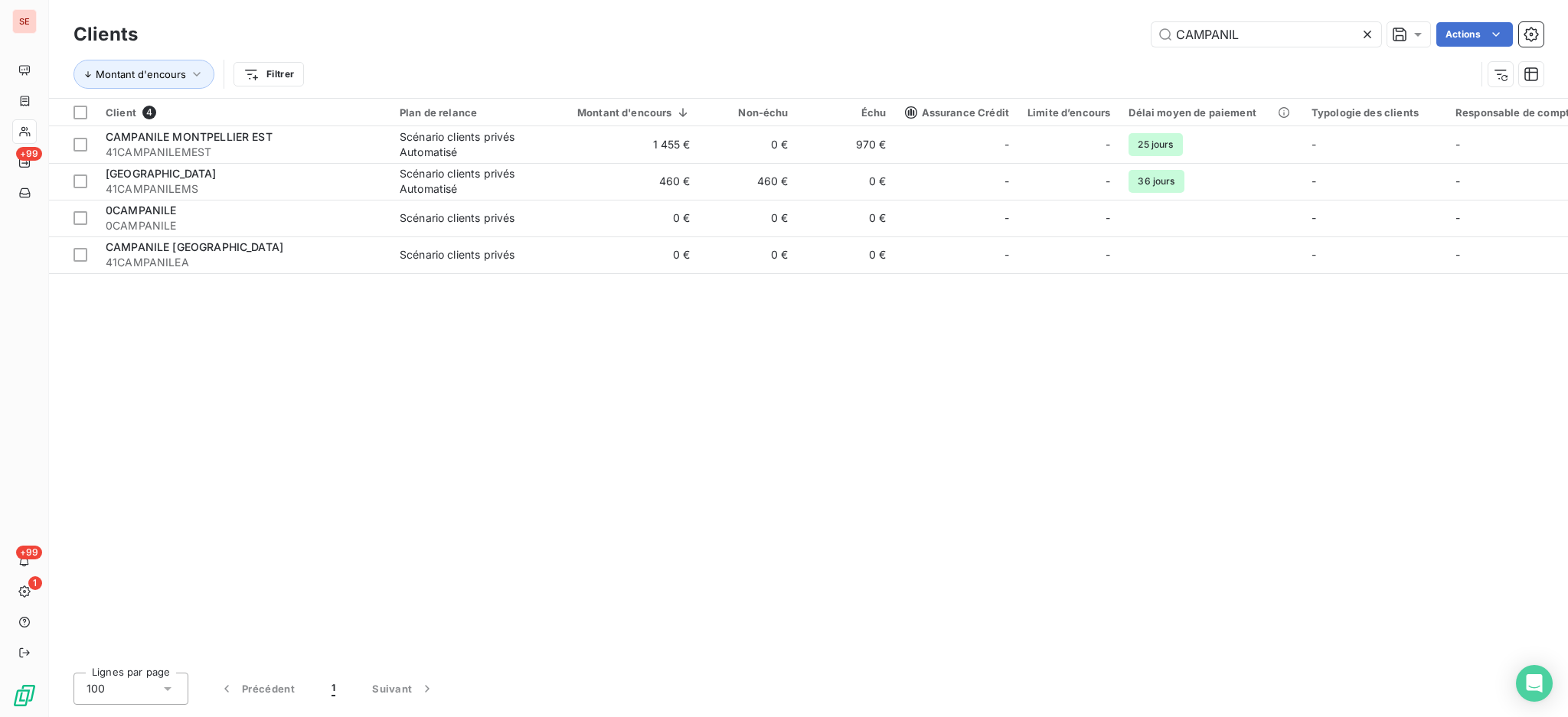
drag, startPoint x: 1064, startPoint y: 15, endPoint x: 858, endPoint y: 56, distance: 210.0
click at [864, 53] on div "Clients CAMPANIL Actions Montant d'encours Filtrer" at bounding box center [808, 58] width 1469 height 80
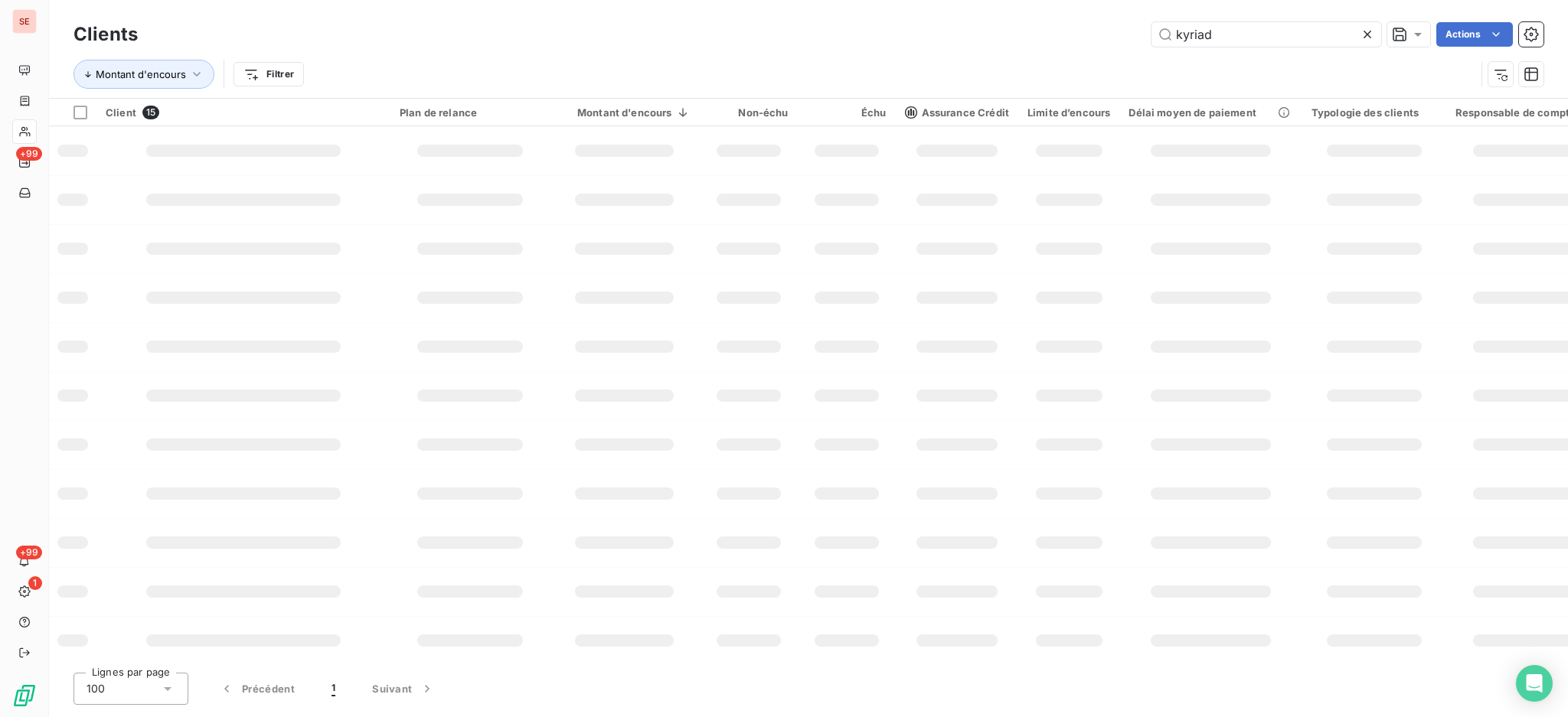
type input "kyriad"
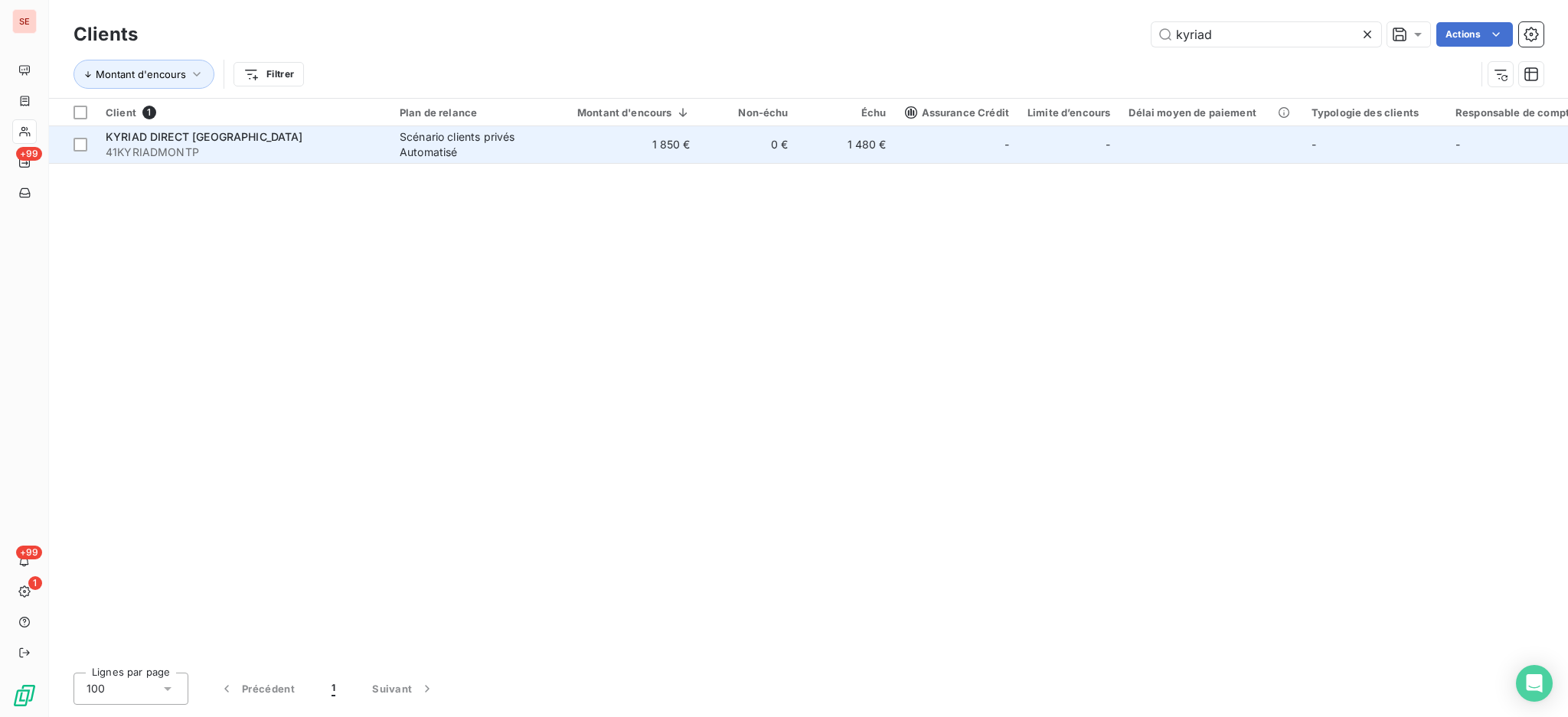
click at [289, 150] on span "41KYRIADMONTP" at bounding box center [244, 152] width 275 height 15
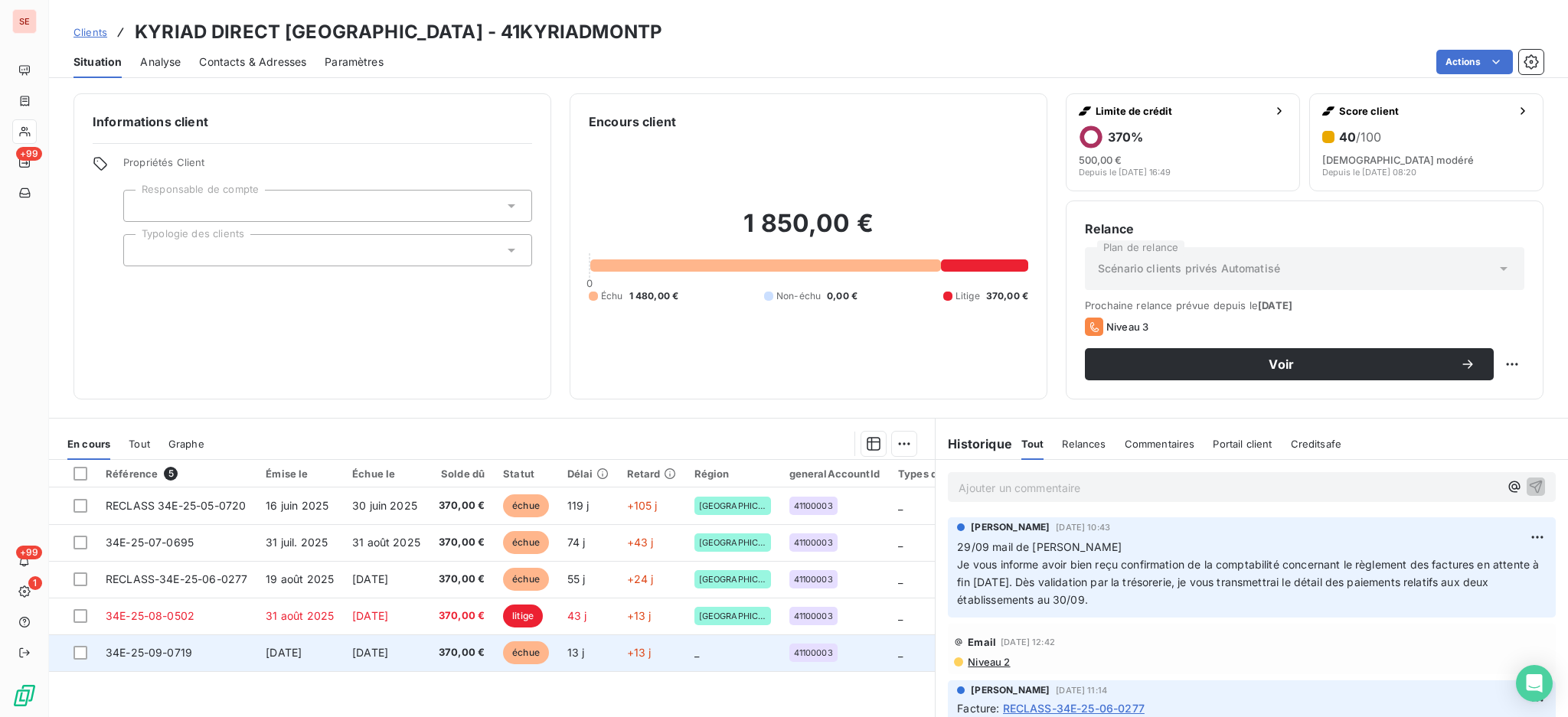
click at [405, 634] on td "[DATE]" at bounding box center [386, 653] width 87 height 37
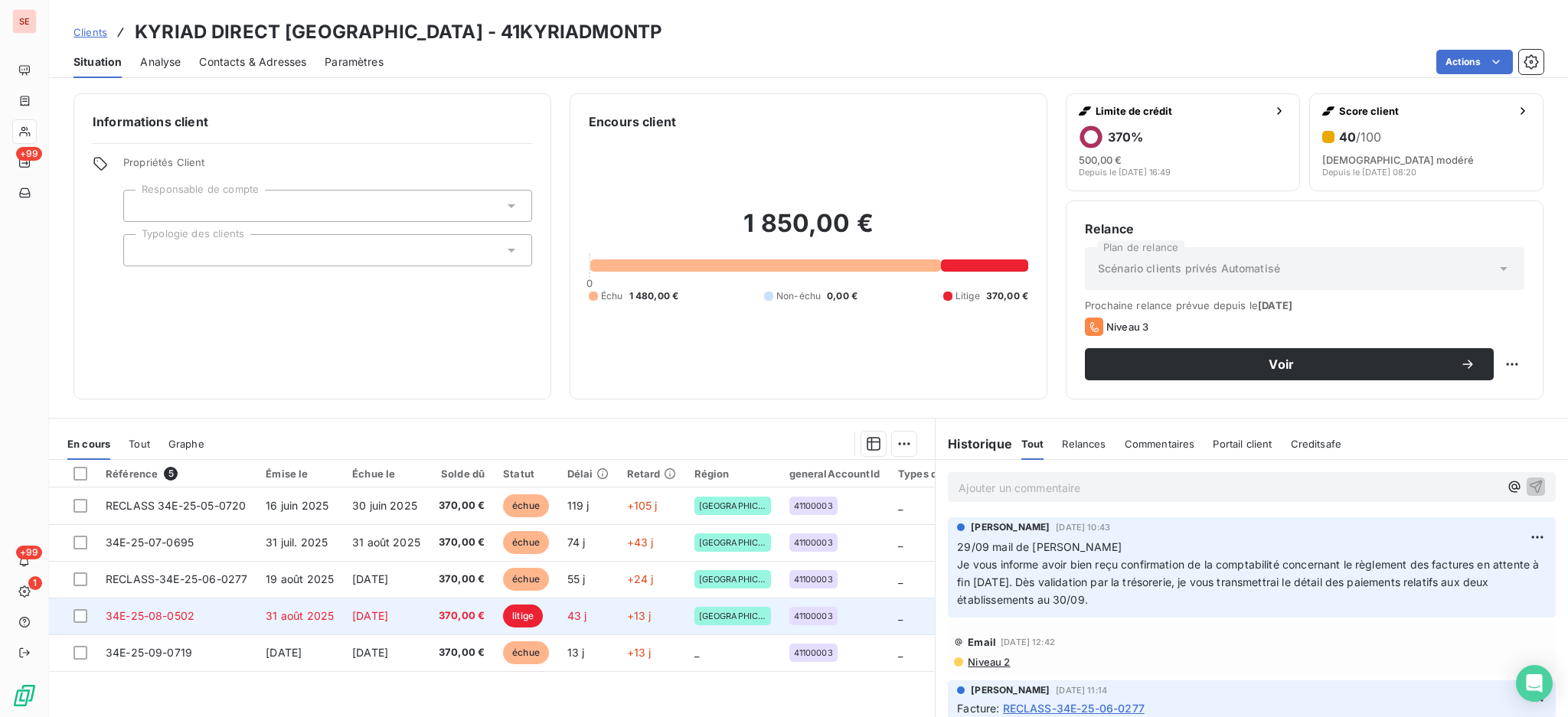
click at [388, 619] on span "[DATE]" at bounding box center [369, 616] width 36 height 13
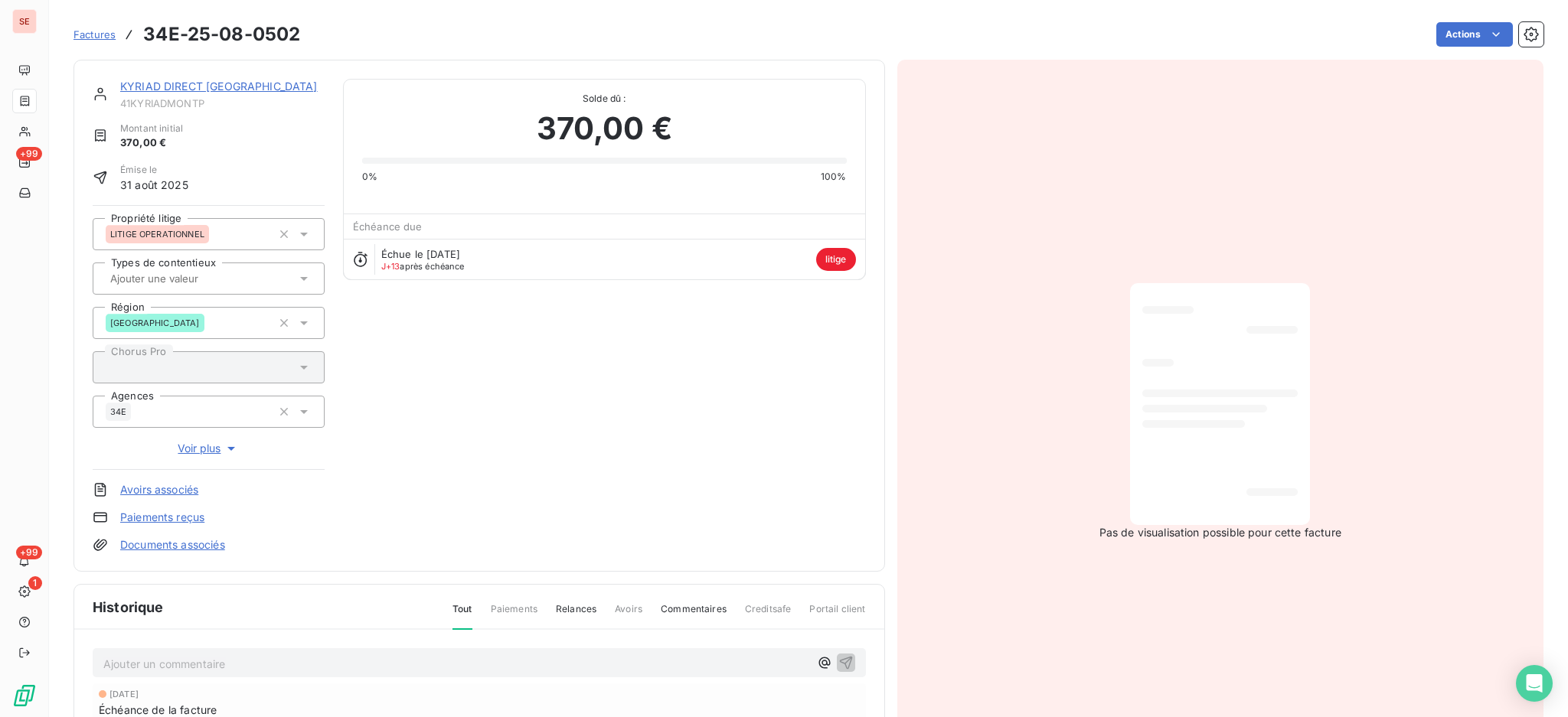
click at [203, 659] on p "Ajouter un commentaire ﻿" at bounding box center [456, 664] width 706 height 19
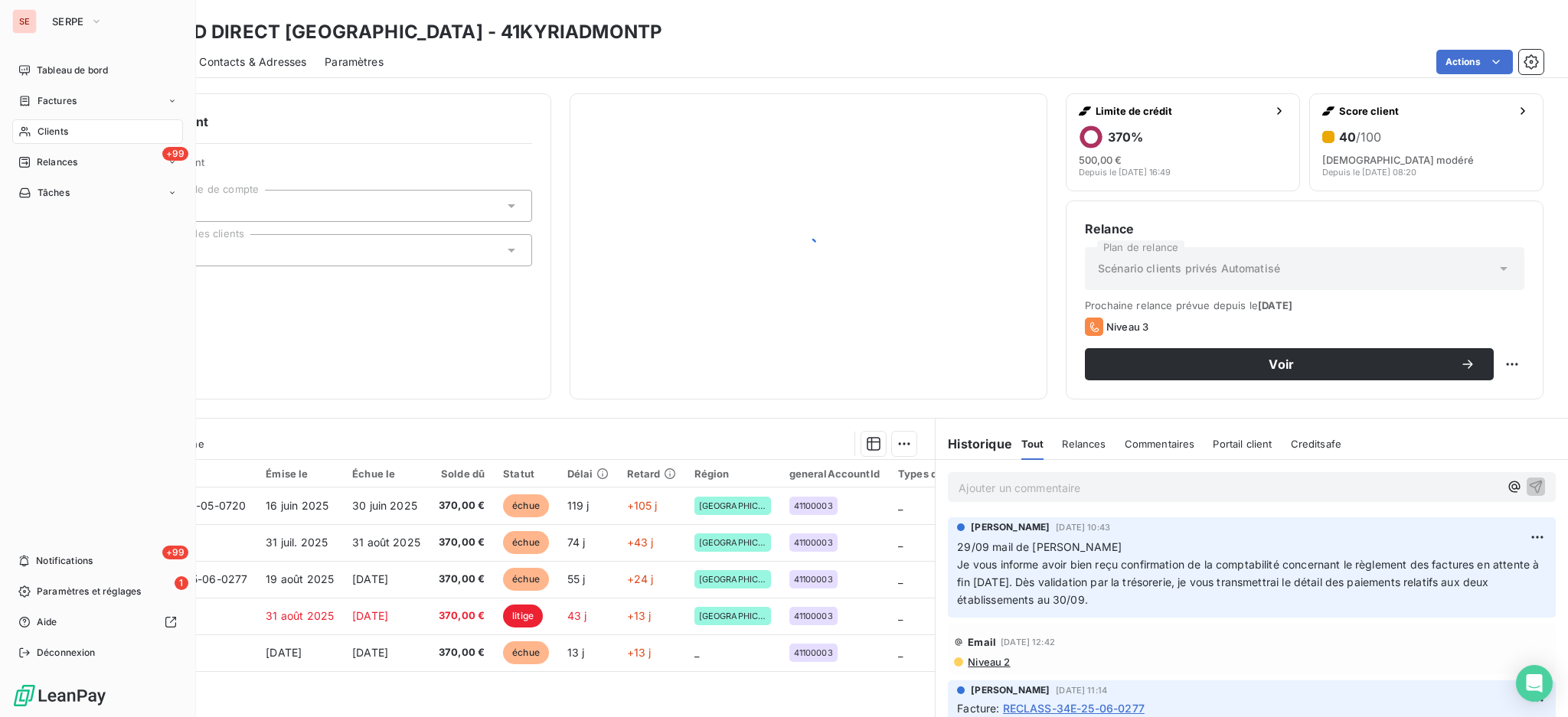
click at [34, 130] on div "Clients" at bounding box center [97, 131] width 170 height 25
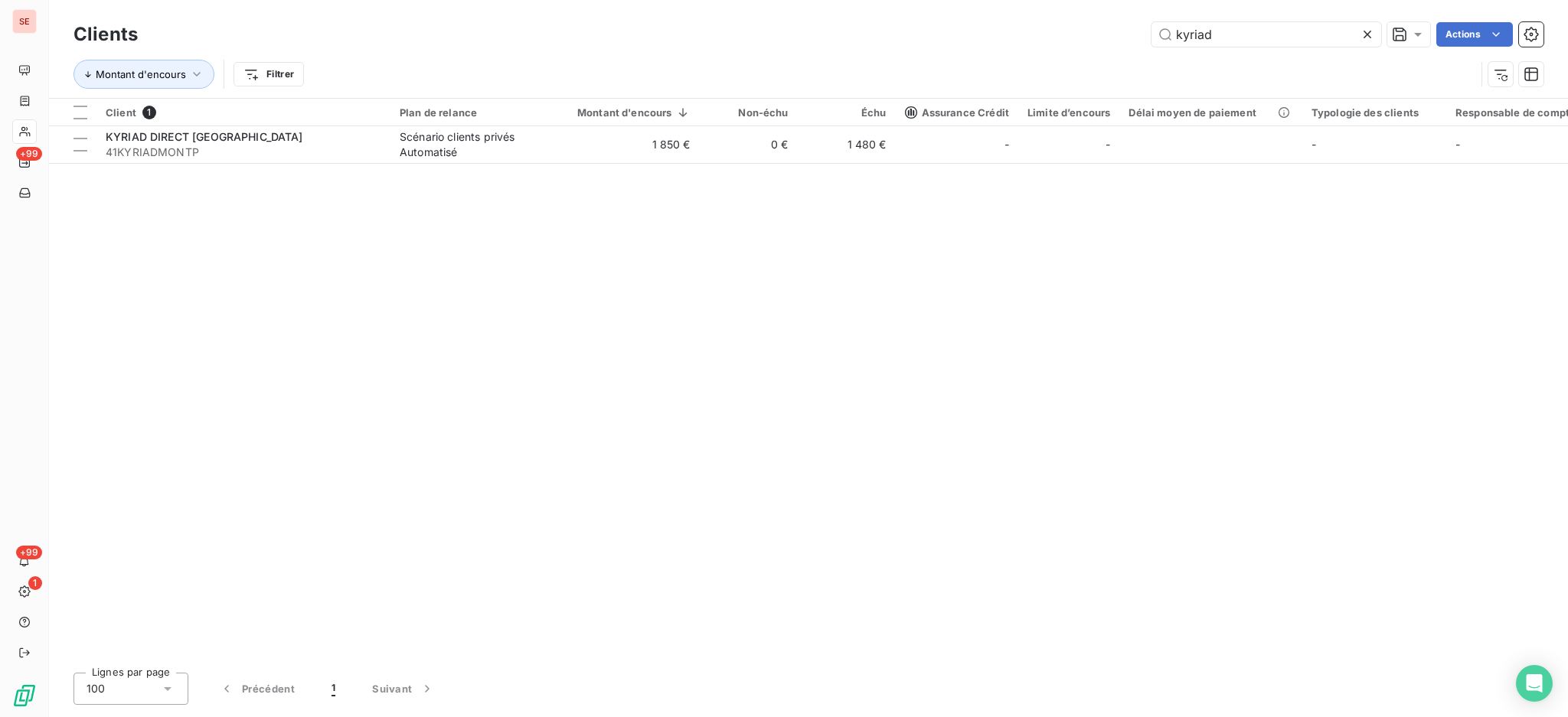
drag, startPoint x: 1275, startPoint y: 29, endPoint x: 981, endPoint y: 21, distance: 294.1
click at [998, 8] on div "Clients kyriad Actions Montant d'encours Filtrer" at bounding box center [809, 49] width 1519 height 98
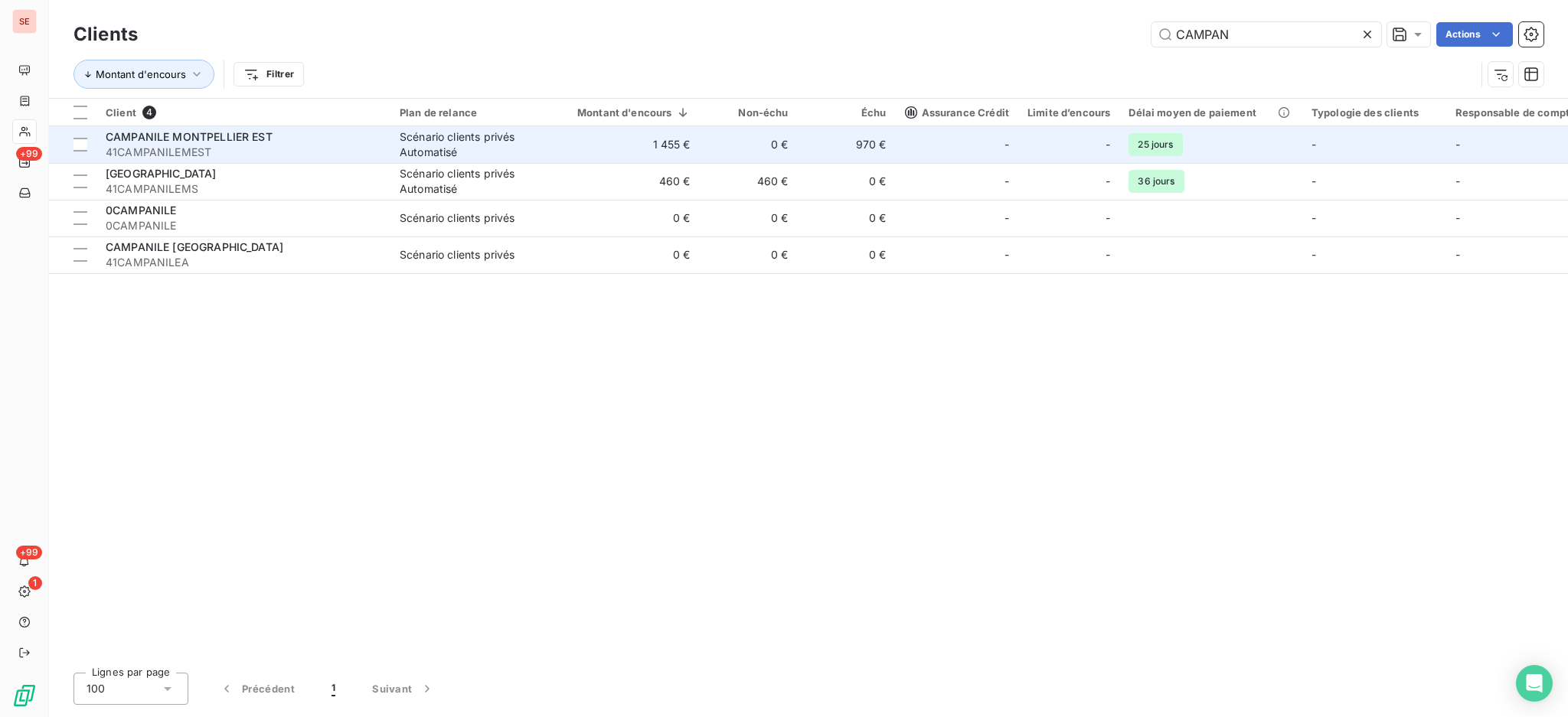
type input "CAMPAN"
click at [330, 142] on div "CAMPANILE MONTPELLIER EST" at bounding box center [244, 137] width 275 height 15
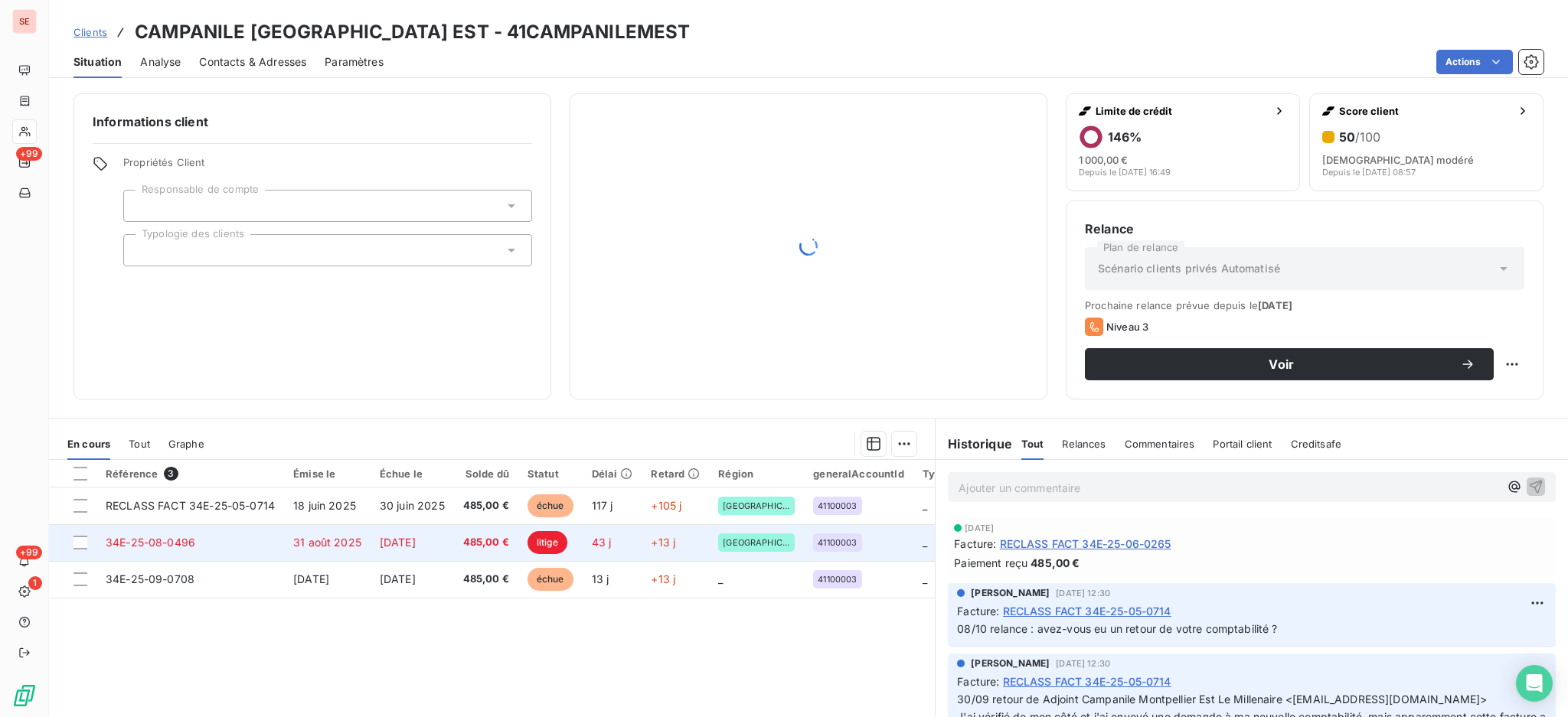
click at [426, 531] on td "[DATE]" at bounding box center [412, 543] width 84 height 37
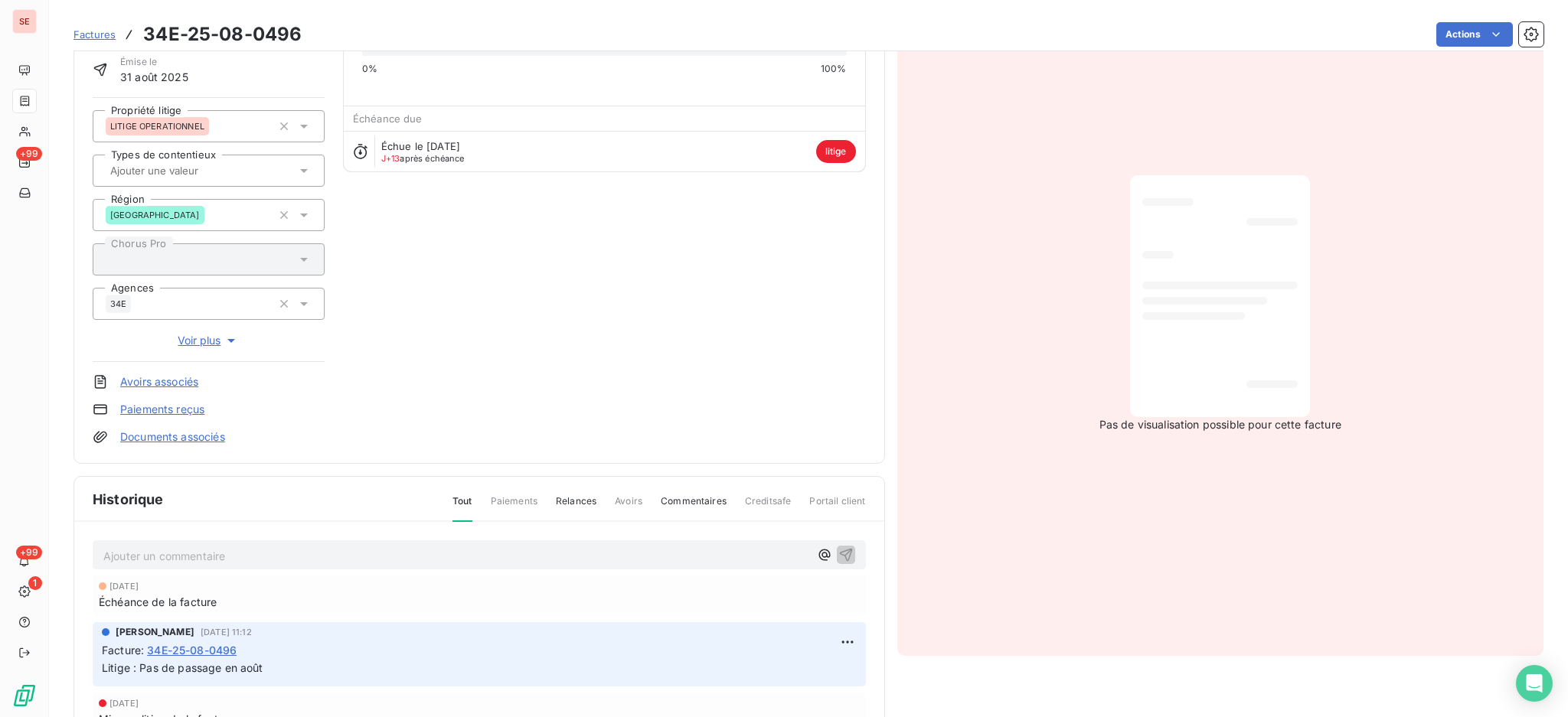
scroll to position [2, 0]
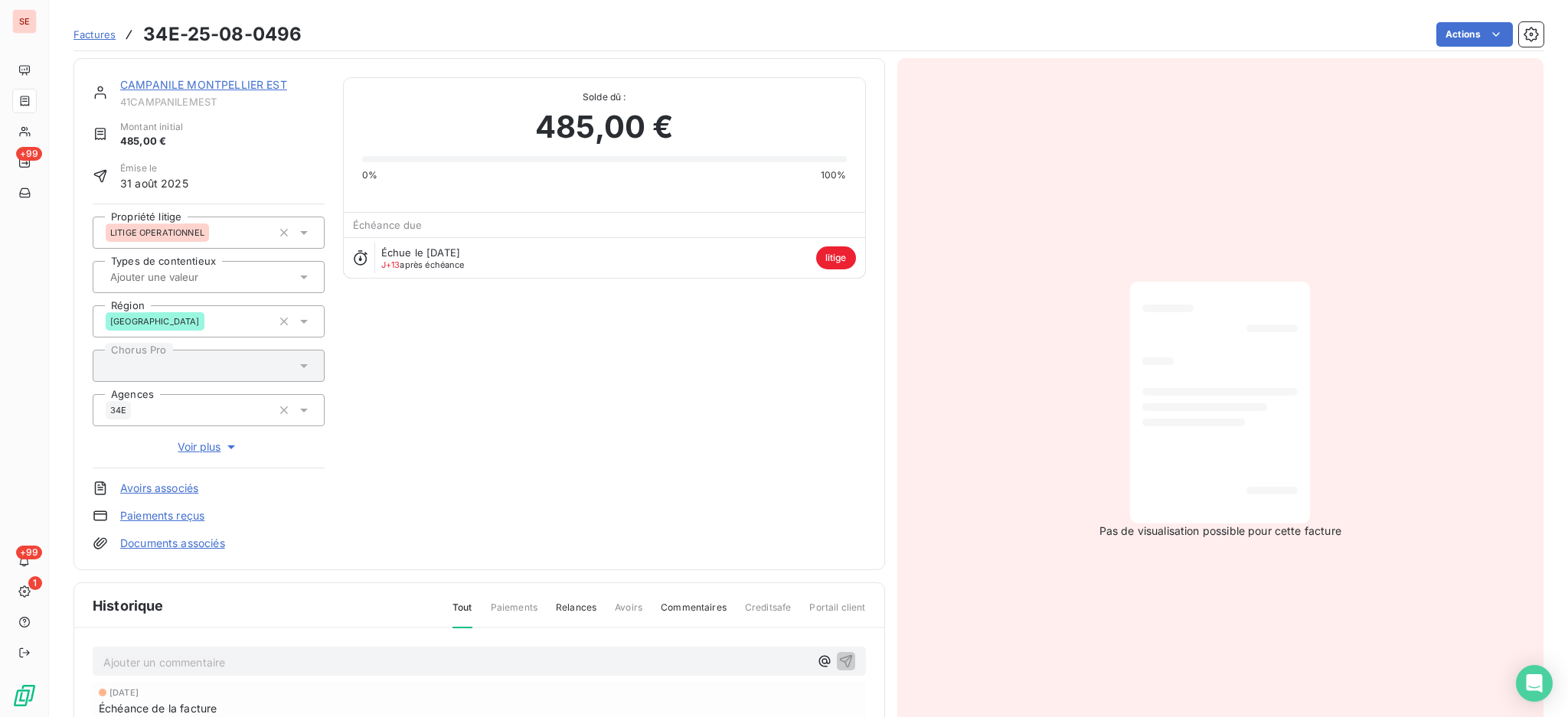
click at [299, 659] on p "Ajouter un commentaire ﻿" at bounding box center [456, 662] width 706 height 19
drag, startPoint x: 345, startPoint y: 672, endPoint x: 66, endPoint y: 657, distance: 279.4
click at [66, 657] on section "Factures 34E-25-08-0496 Actions CAMPANILE [GEOGRAPHIC_DATA] EST 41CAMPANILEMEST…" at bounding box center [809, 358] width 1519 height 717
copy span "13/10 POINT RA : facture à annuler par avoir ==> mail M Roumestand copie E [PER…"
click at [839, 664] on icon "button" at bounding box center [845, 669] width 13 height 13
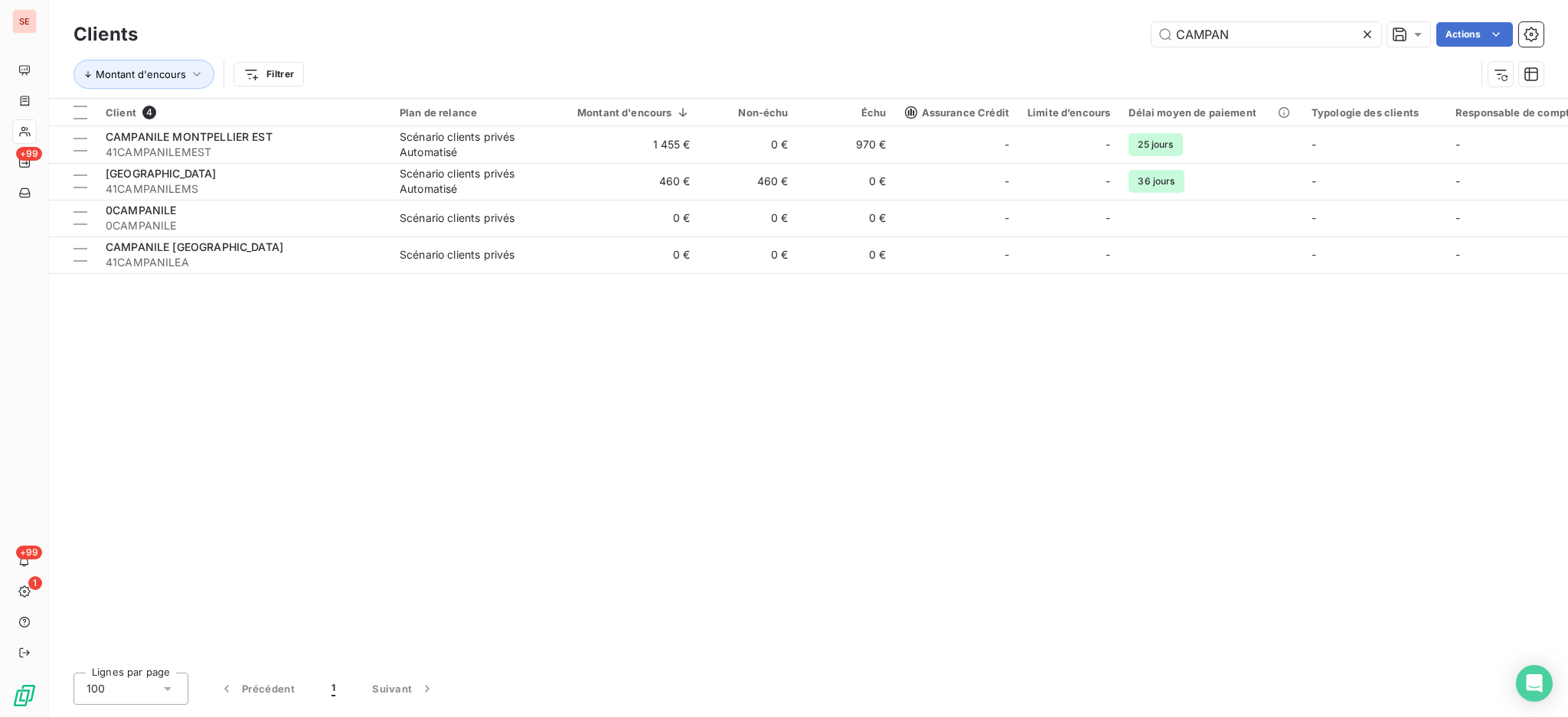
drag, startPoint x: 1238, startPoint y: 29, endPoint x: 933, endPoint y: 30, distance: 305.0
click at [996, 23] on div "CAMPAN Actions" at bounding box center [849, 34] width 1387 height 25
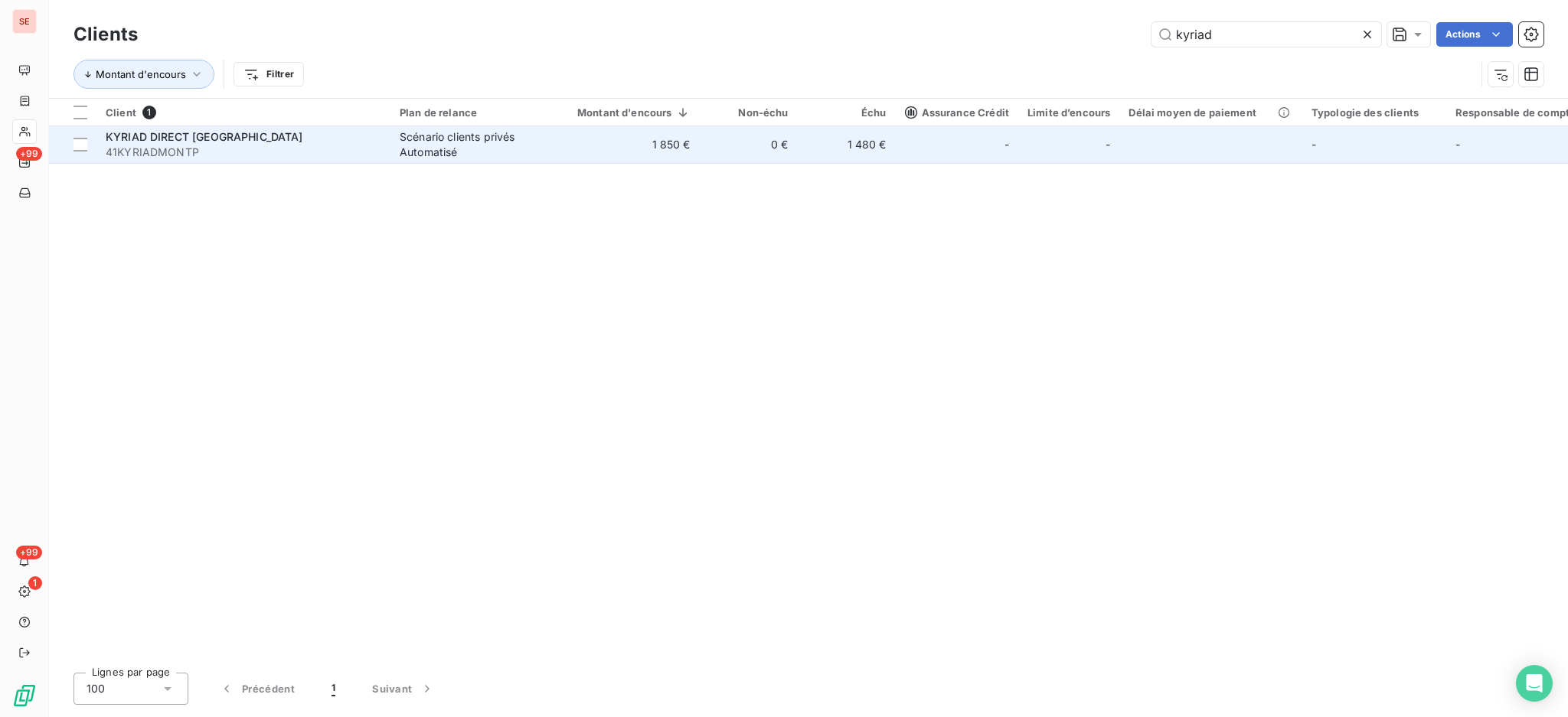
type input "kyriad"
click at [244, 131] on span "KYRIAD DIRECT [GEOGRAPHIC_DATA]" at bounding box center [205, 136] width 197 height 13
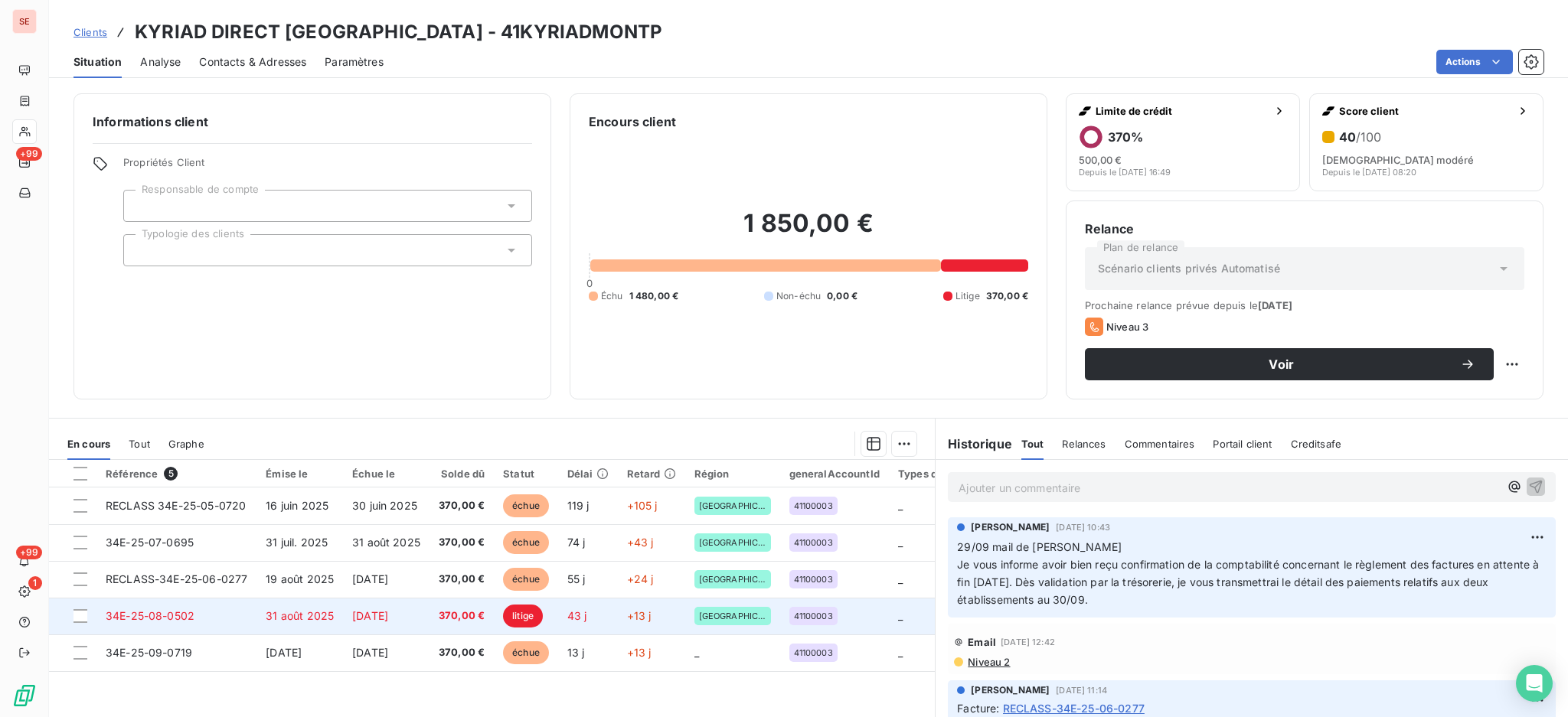
click at [464, 618] on span "370,00 €" at bounding box center [462, 616] width 46 height 15
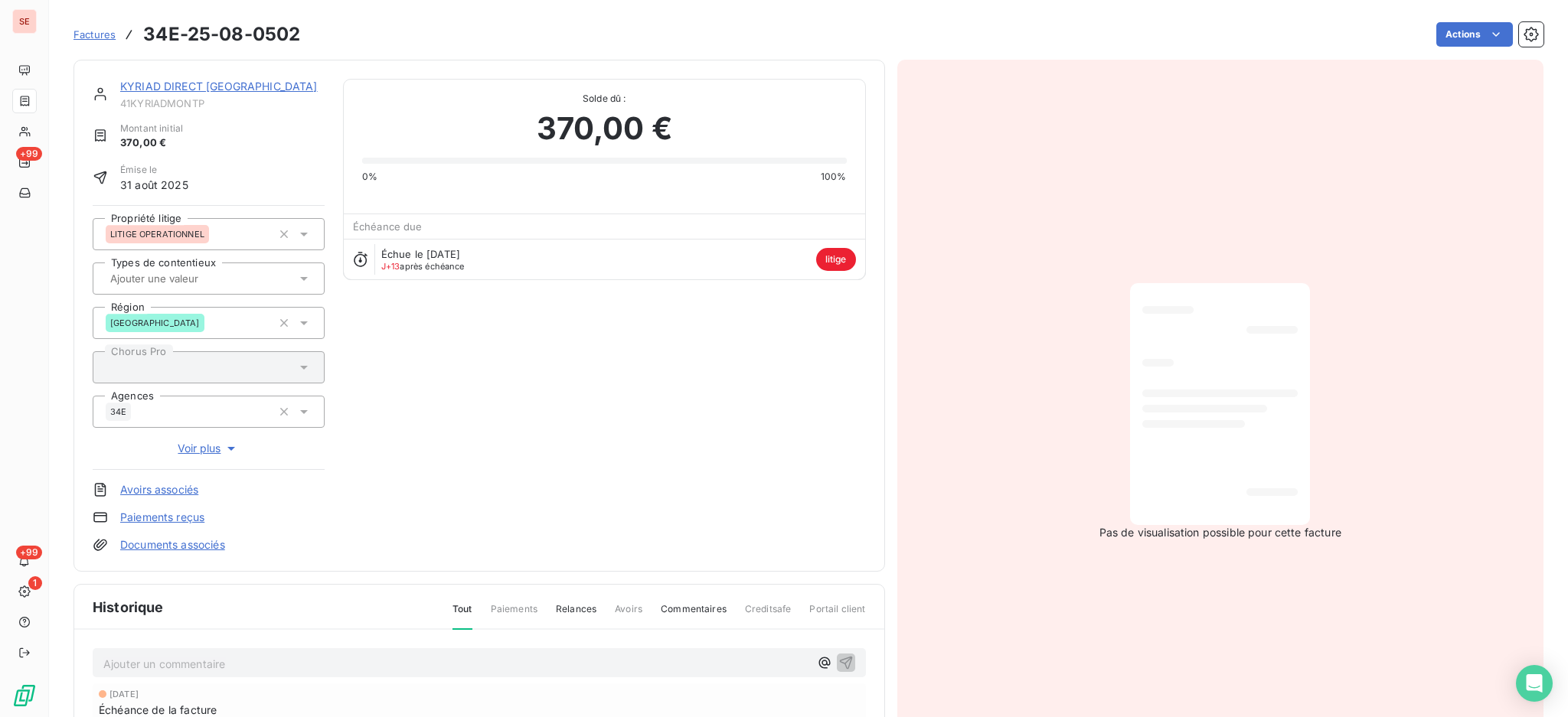
click at [178, 662] on p "Ajouter un commentaire ﻿" at bounding box center [456, 664] width 706 height 19
click at [839, 664] on icon "button" at bounding box center [845, 671] width 13 height 13
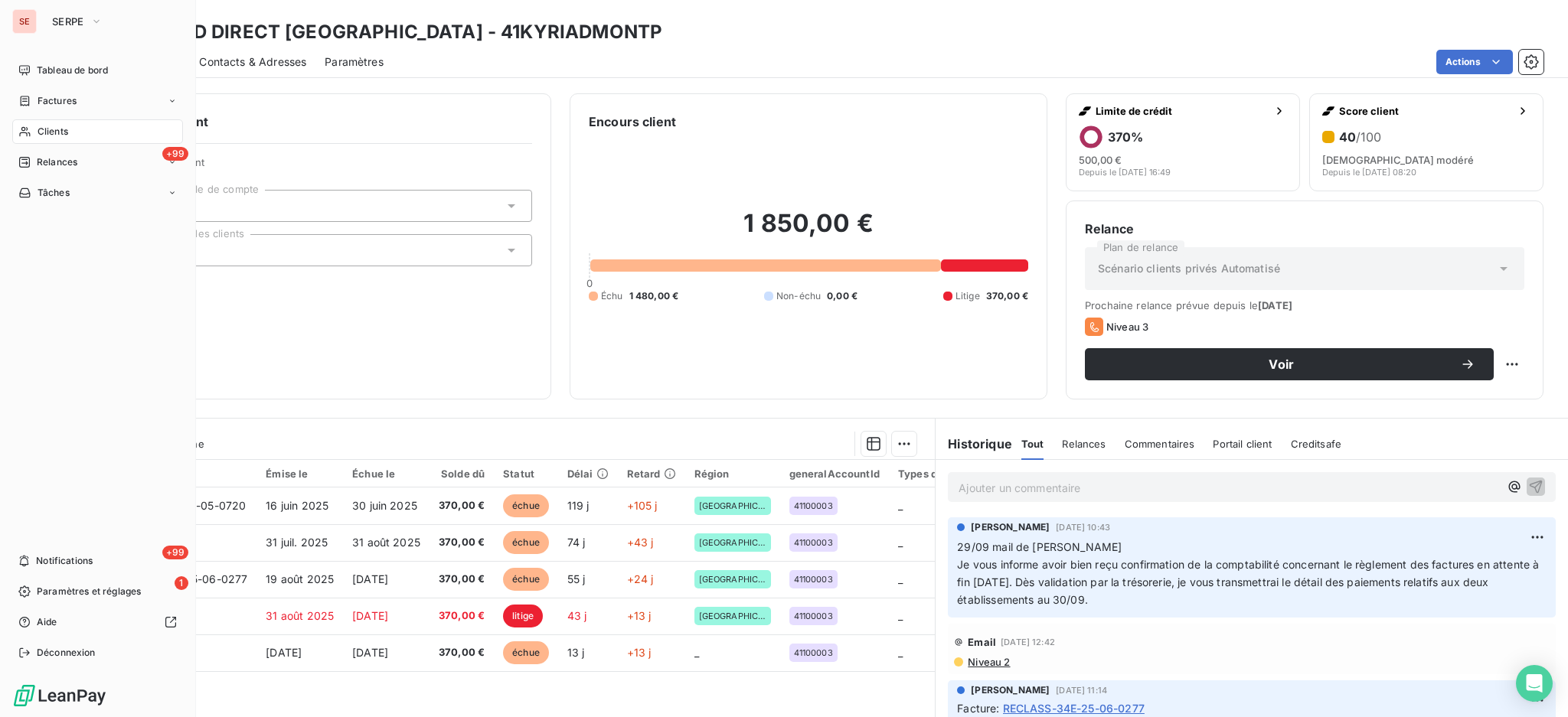
click at [49, 130] on span "Clients" at bounding box center [53, 131] width 30 height 14
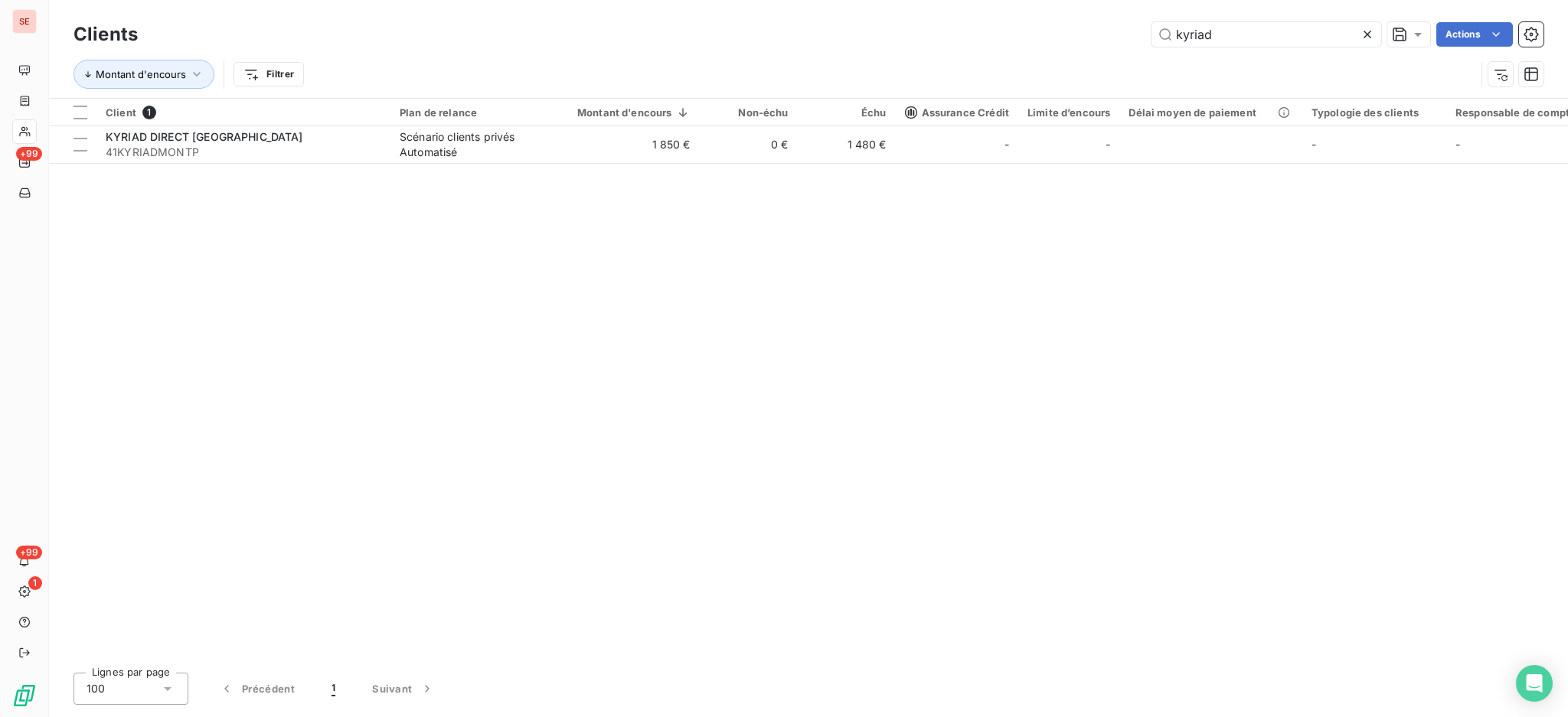
drag, startPoint x: 1262, startPoint y: 30, endPoint x: 1008, endPoint y: 3, distance: 255.4
click at [1008, 3] on div "Clients kyriad Actions Montant d'encours Filtrer" at bounding box center [809, 49] width 1519 height 98
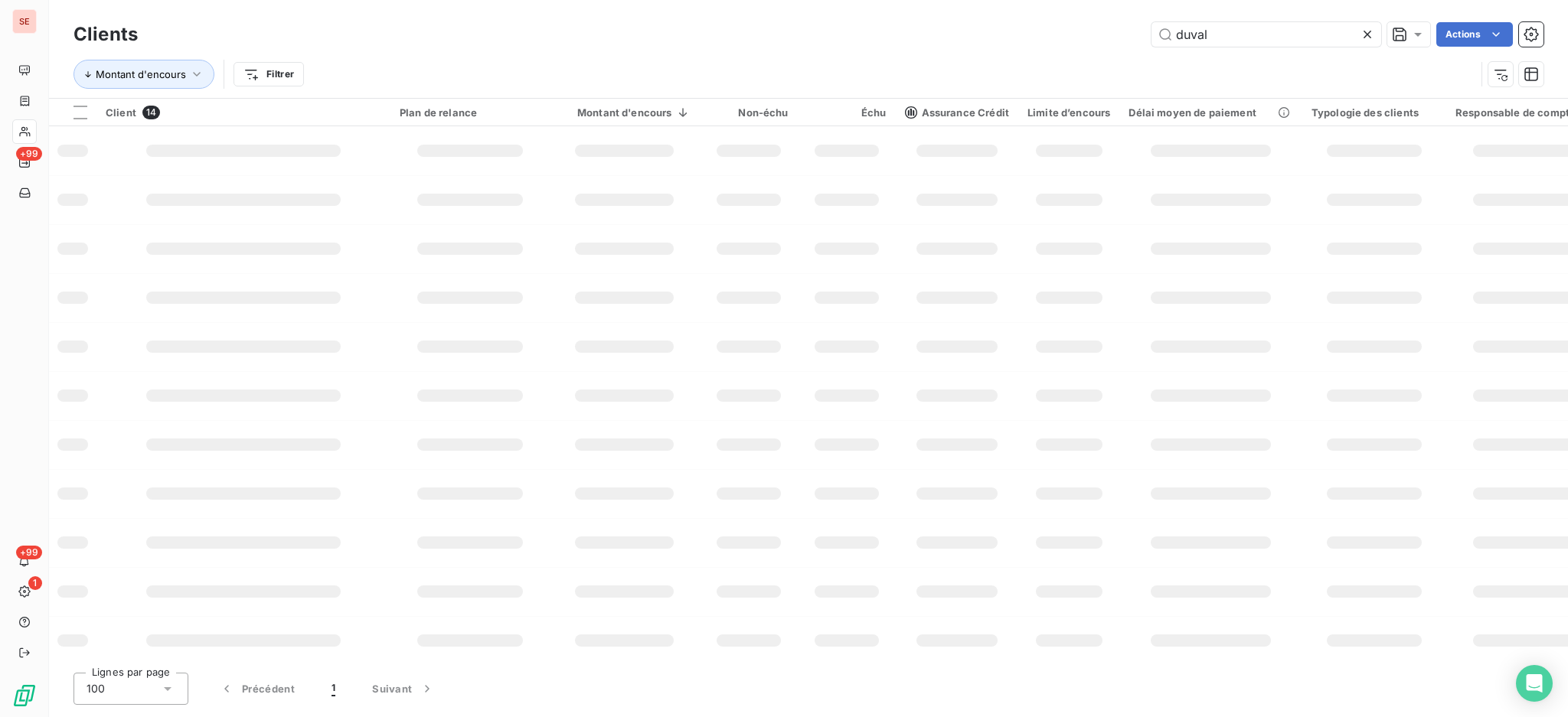
type input "duval"
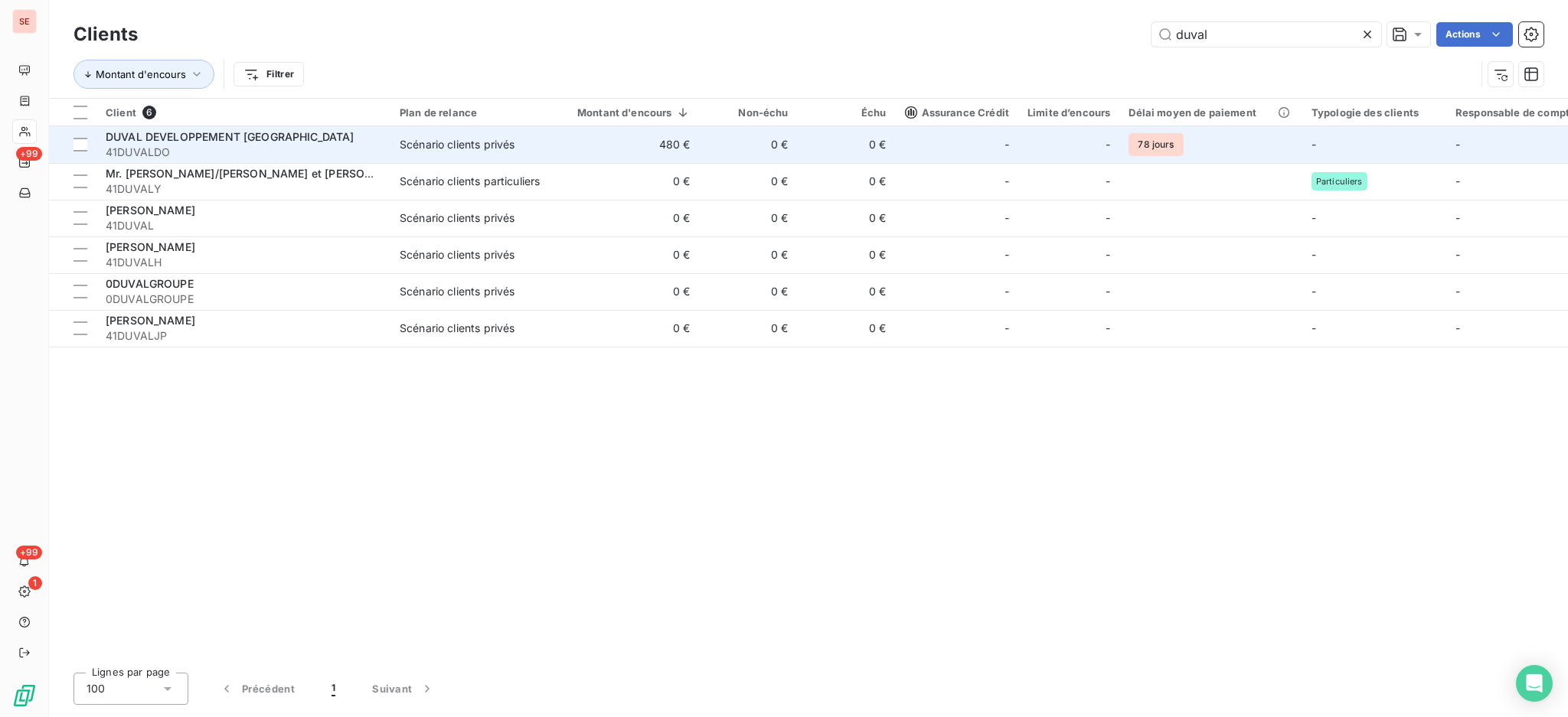
click at [393, 136] on td "Scénario clients privés" at bounding box center [470, 145] width 159 height 37
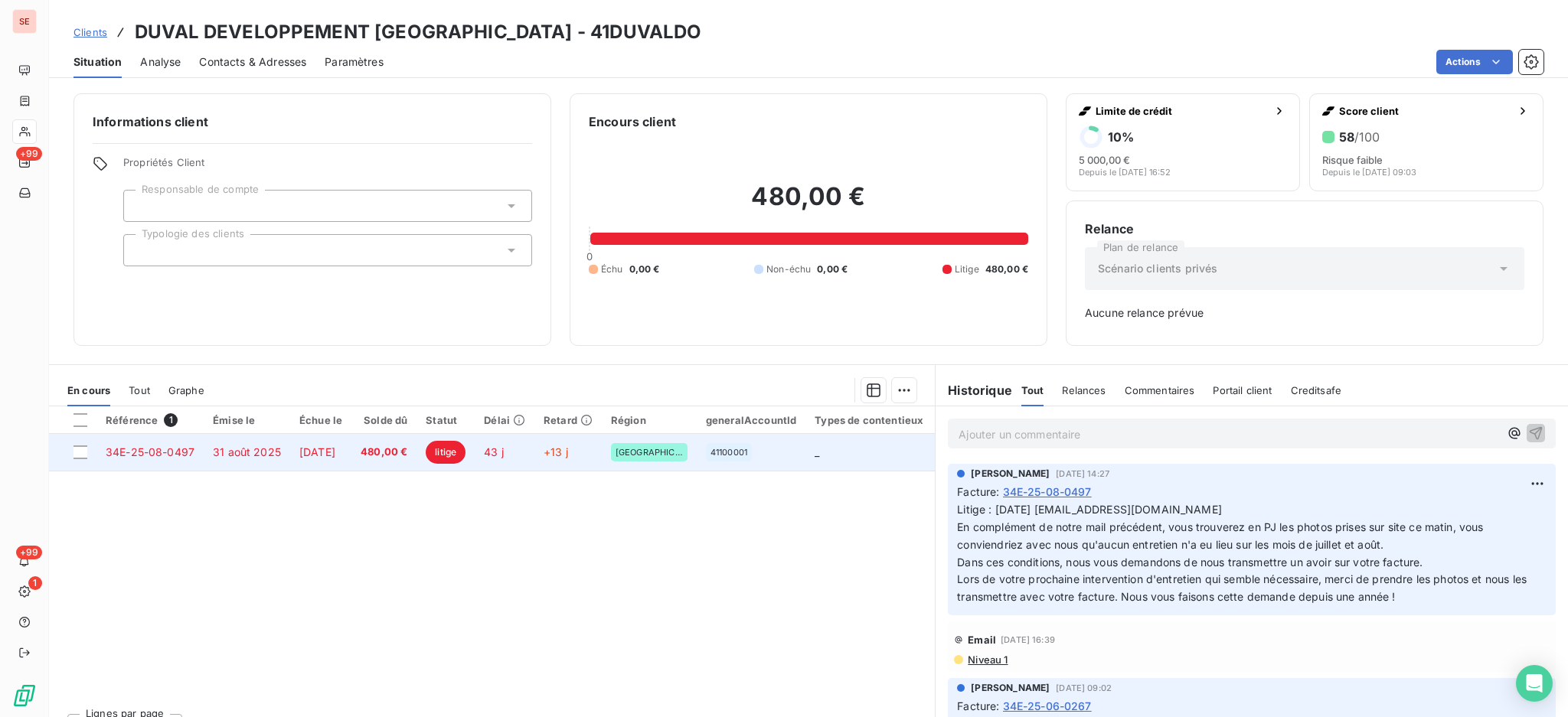
click at [335, 456] on span "[DATE]" at bounding box center [317, 452] width 36 height 13
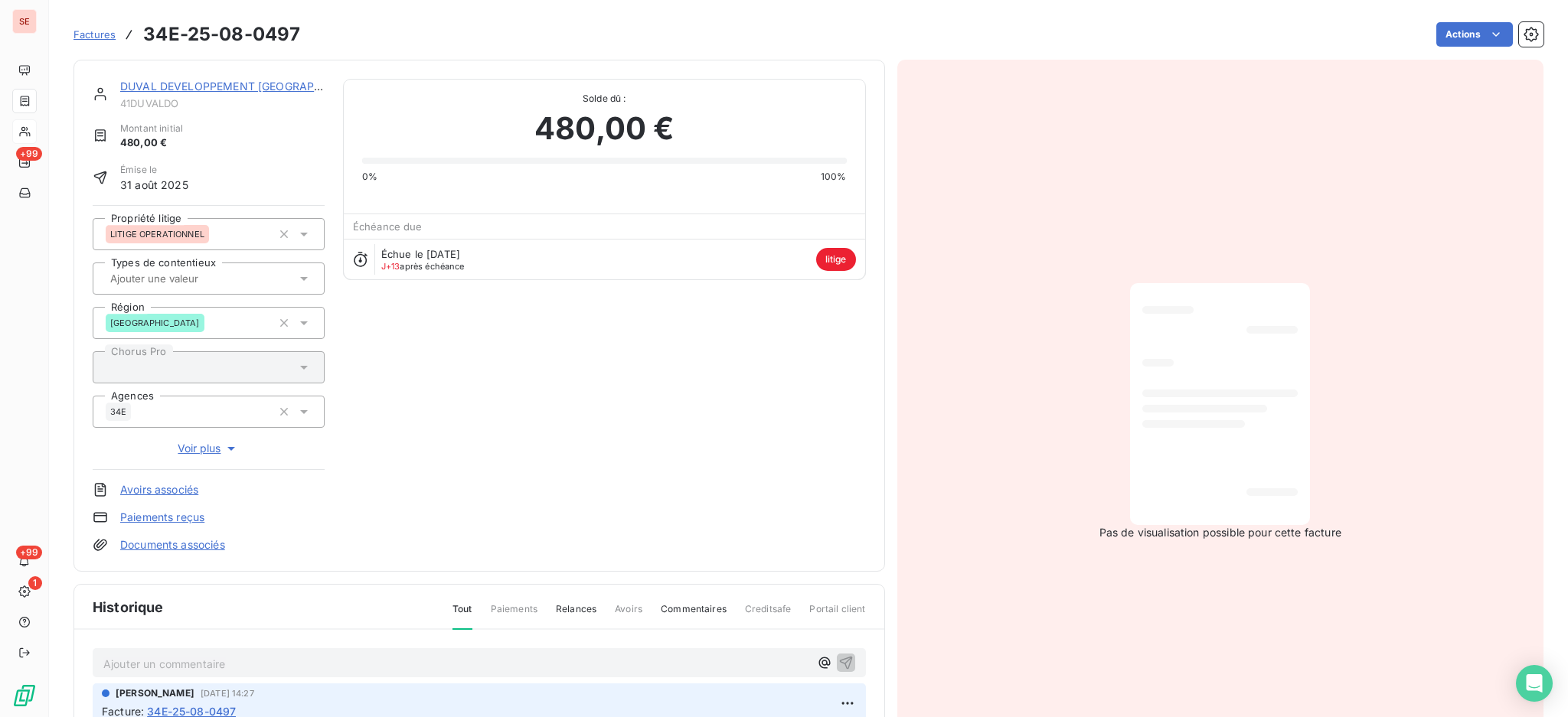
click at [225, 661] on p "Ajouter un commentaire ﻿" at bounding box center [456, 664] width 706 height 19
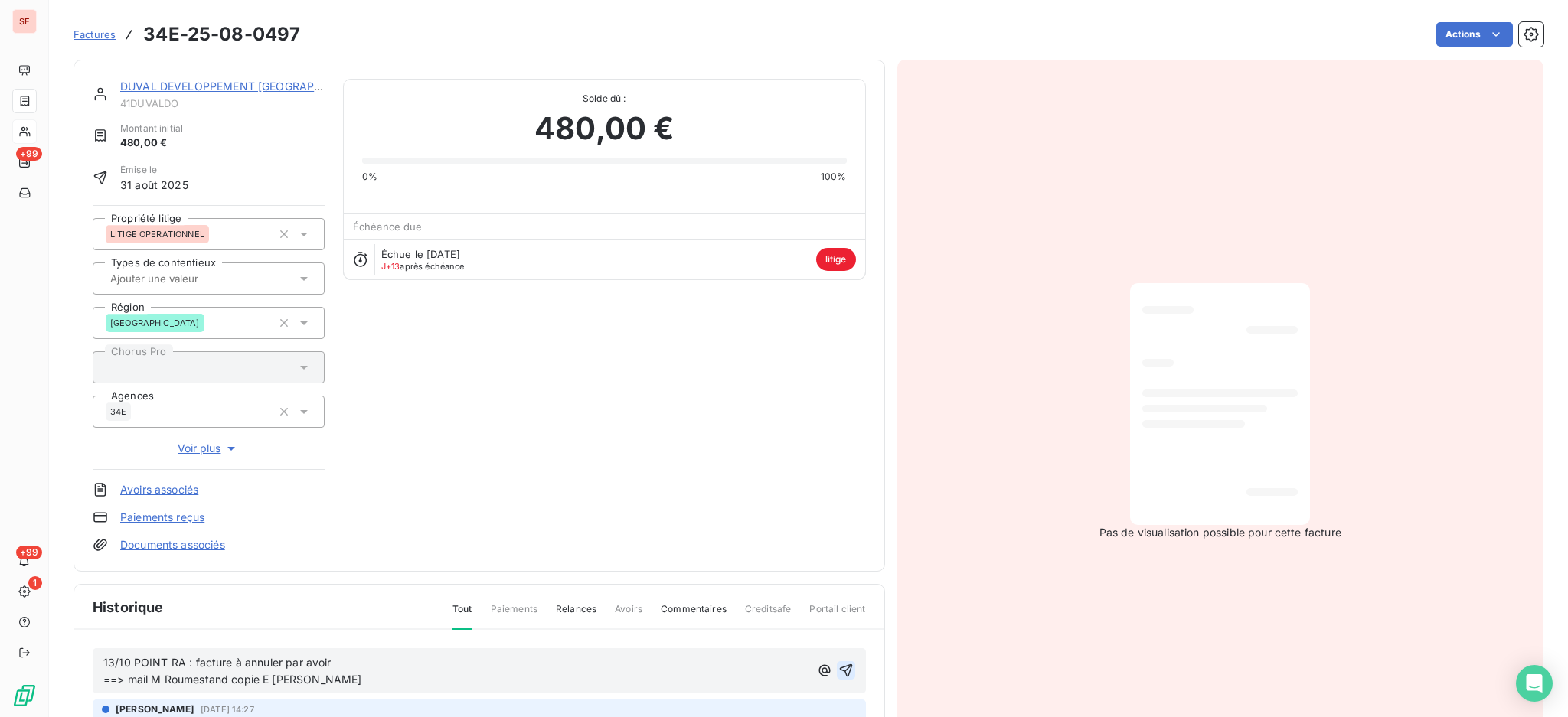
click at [838, 667] on icon "button" at bounding box center [845, 670] width 15 height 15
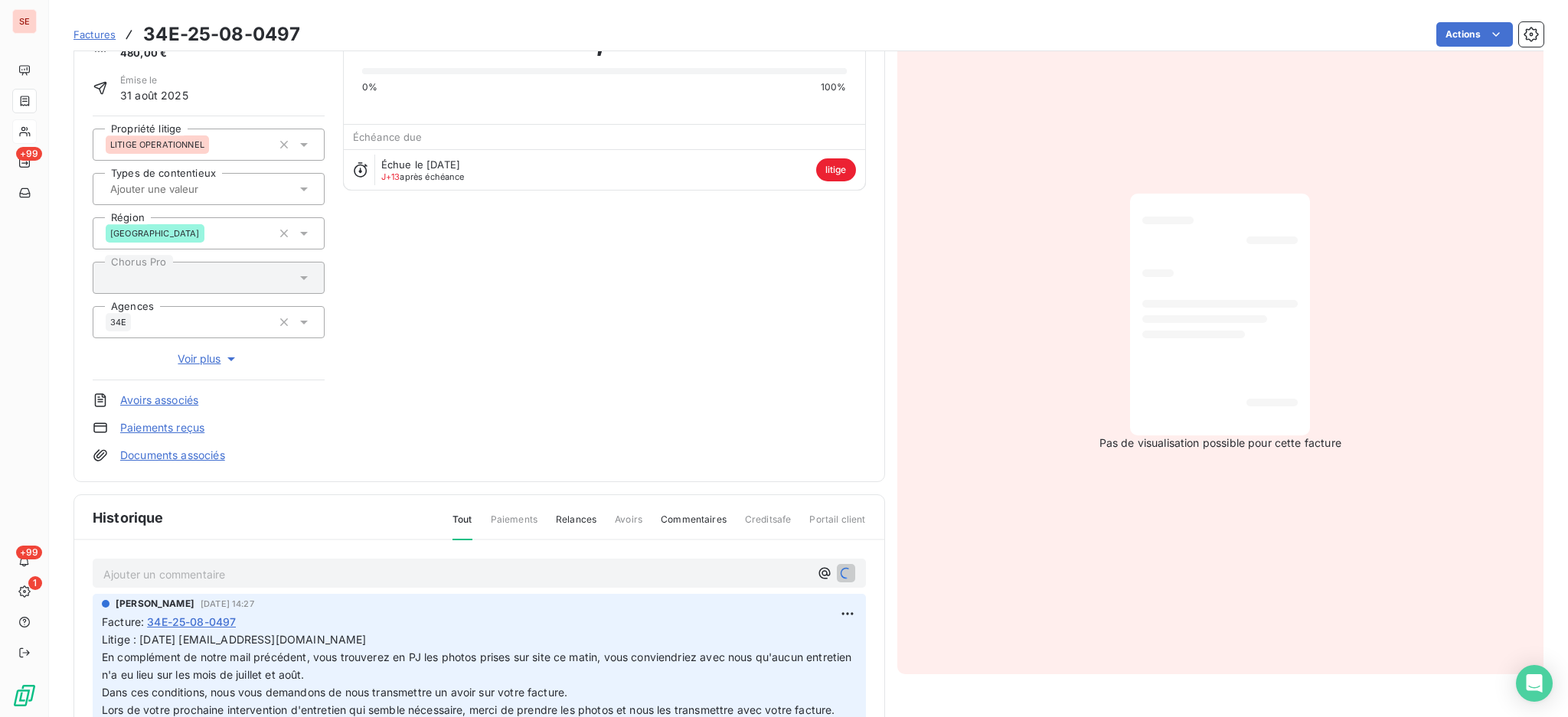
scroll to position [247, 0]
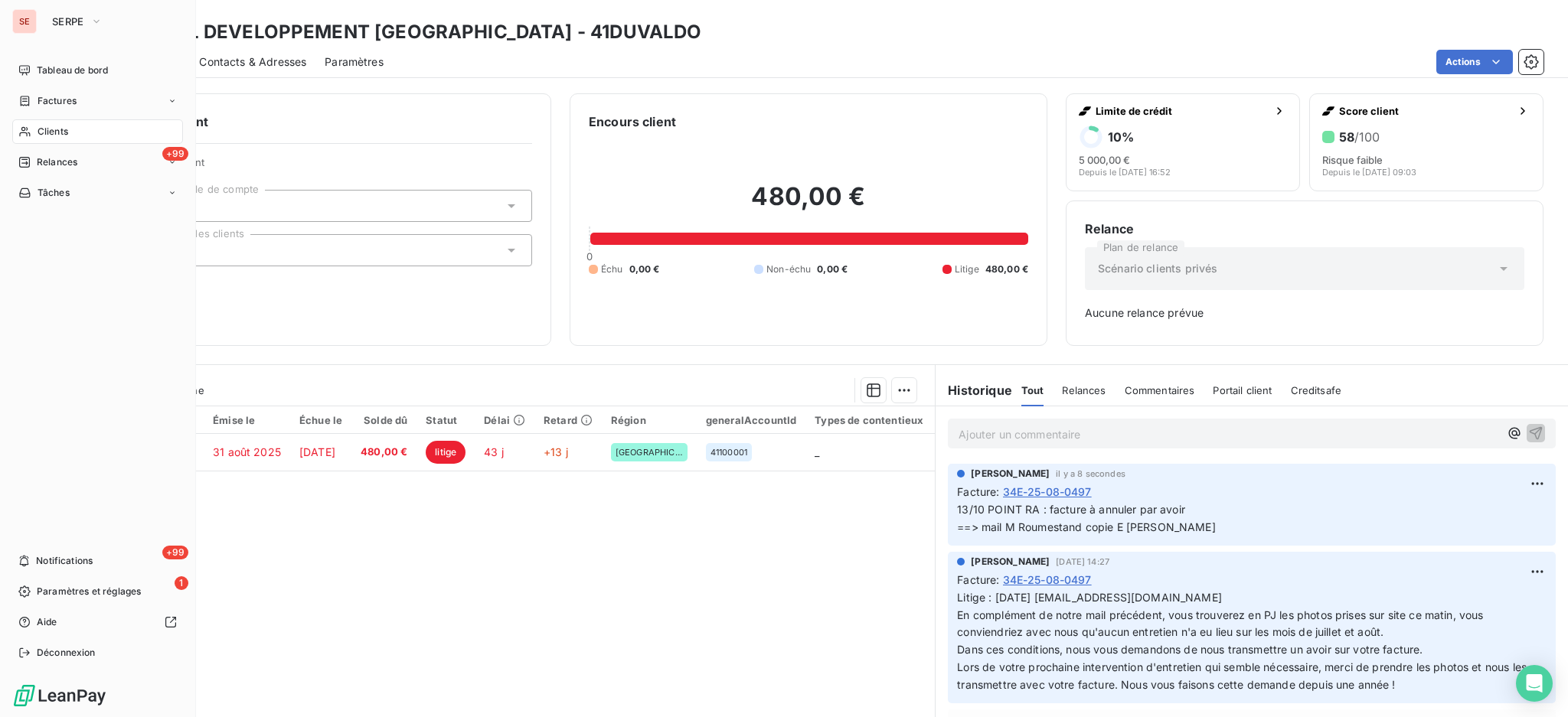
click at [40, 123] on div "Clients" at bounding box center [97, 131] width 170 height 25
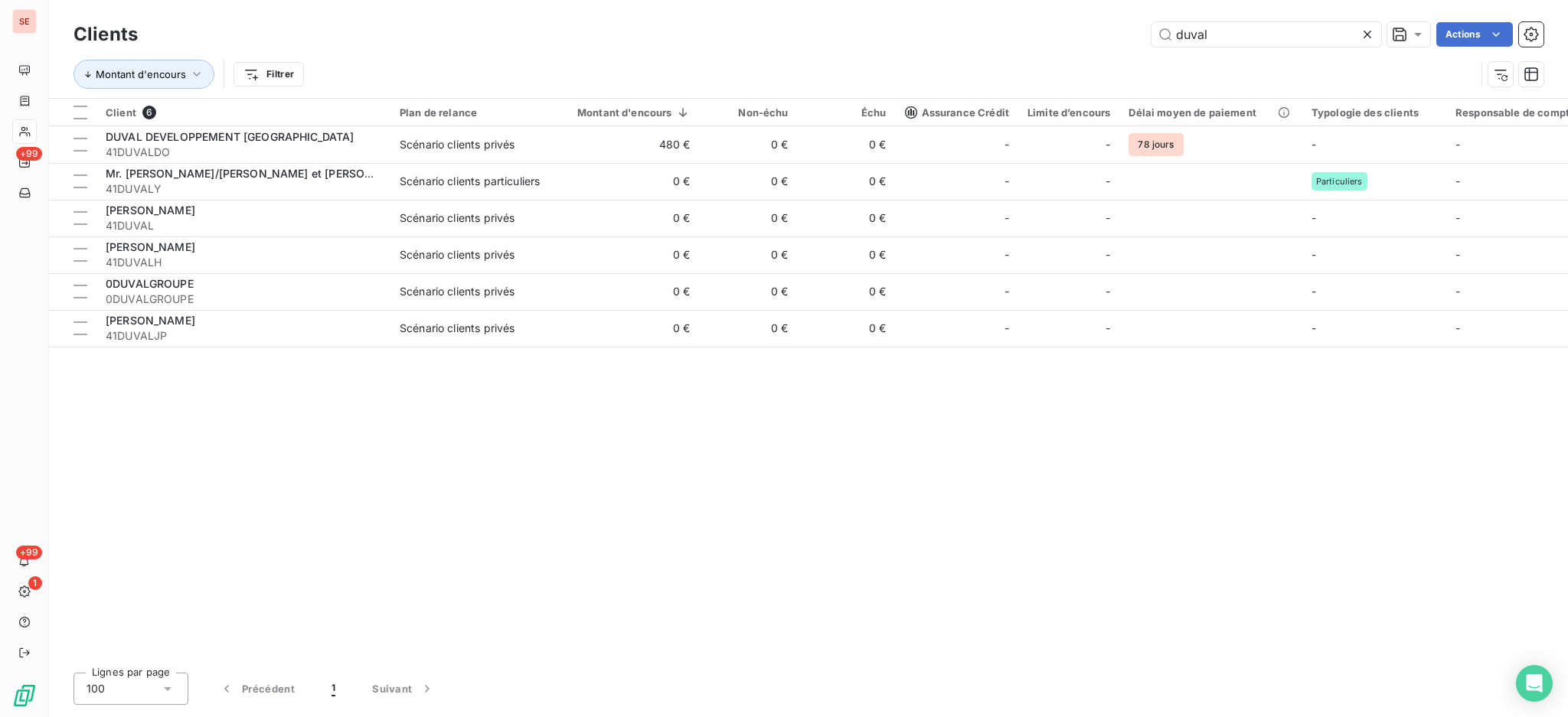
drag, startPoint x: 1258, startPoint y: 29, endPoint x: 966, endPoint y: 2, distance: 293.2
click at [971, 2] on div "Clients duval Actions Montant d'encours Filtrer" at bounding box center [809, 49] width 1519 height 98
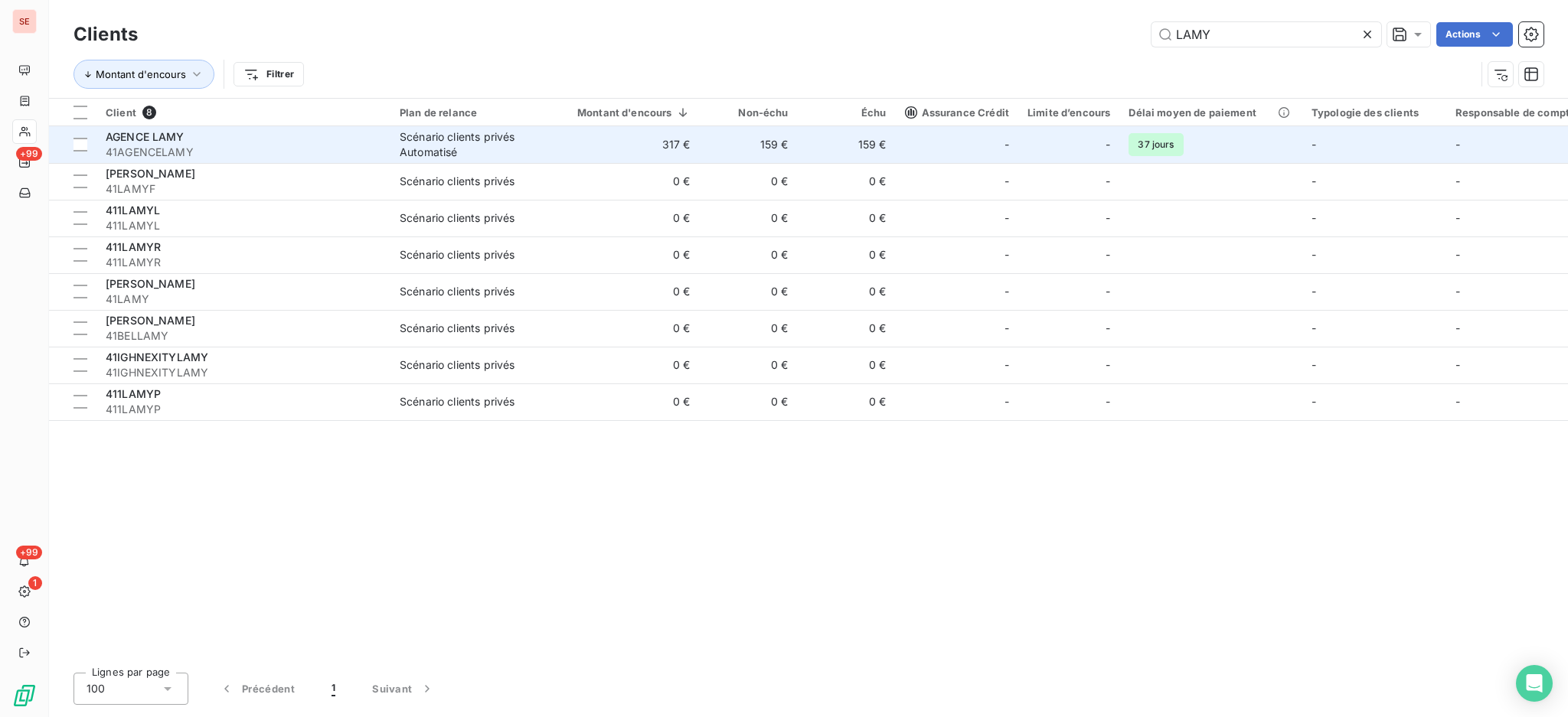
type input "LAMY"
click at [359, 131] on div "AGENCE LAMY" at bounding box center [244, 137] width 275 height 15
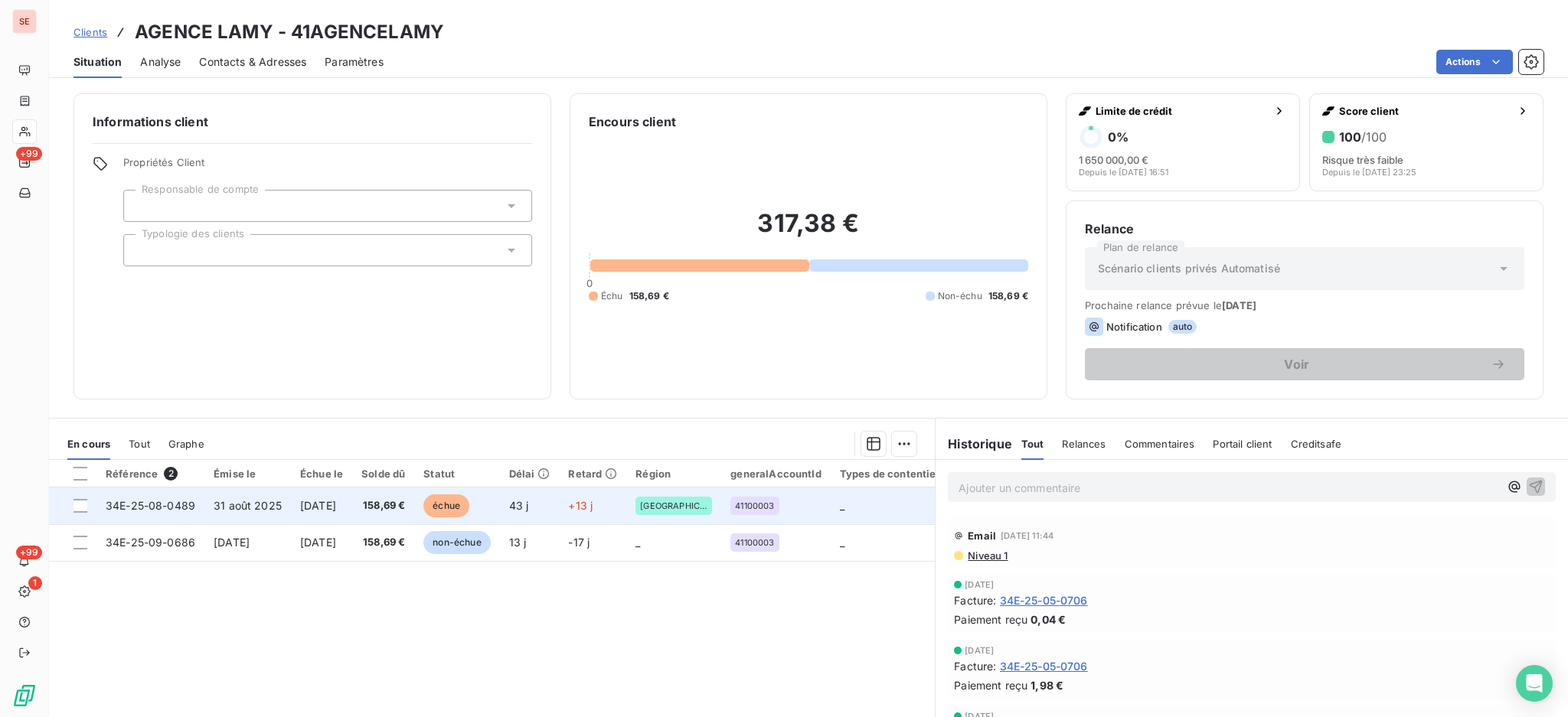
click at [405, 506] on span "158,69 €" at bounding box center [383, 505] width 44 height 15
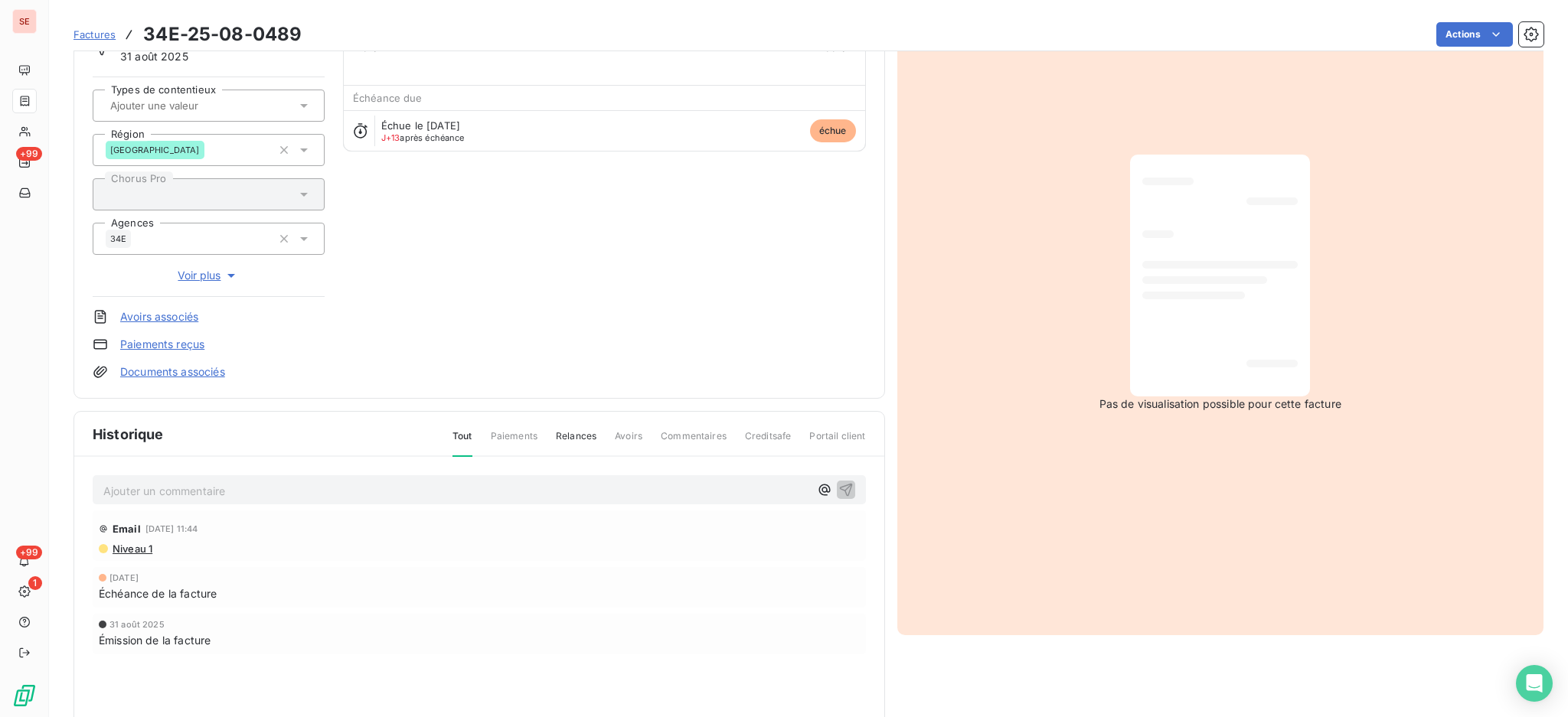
scroll to position [203, 0]
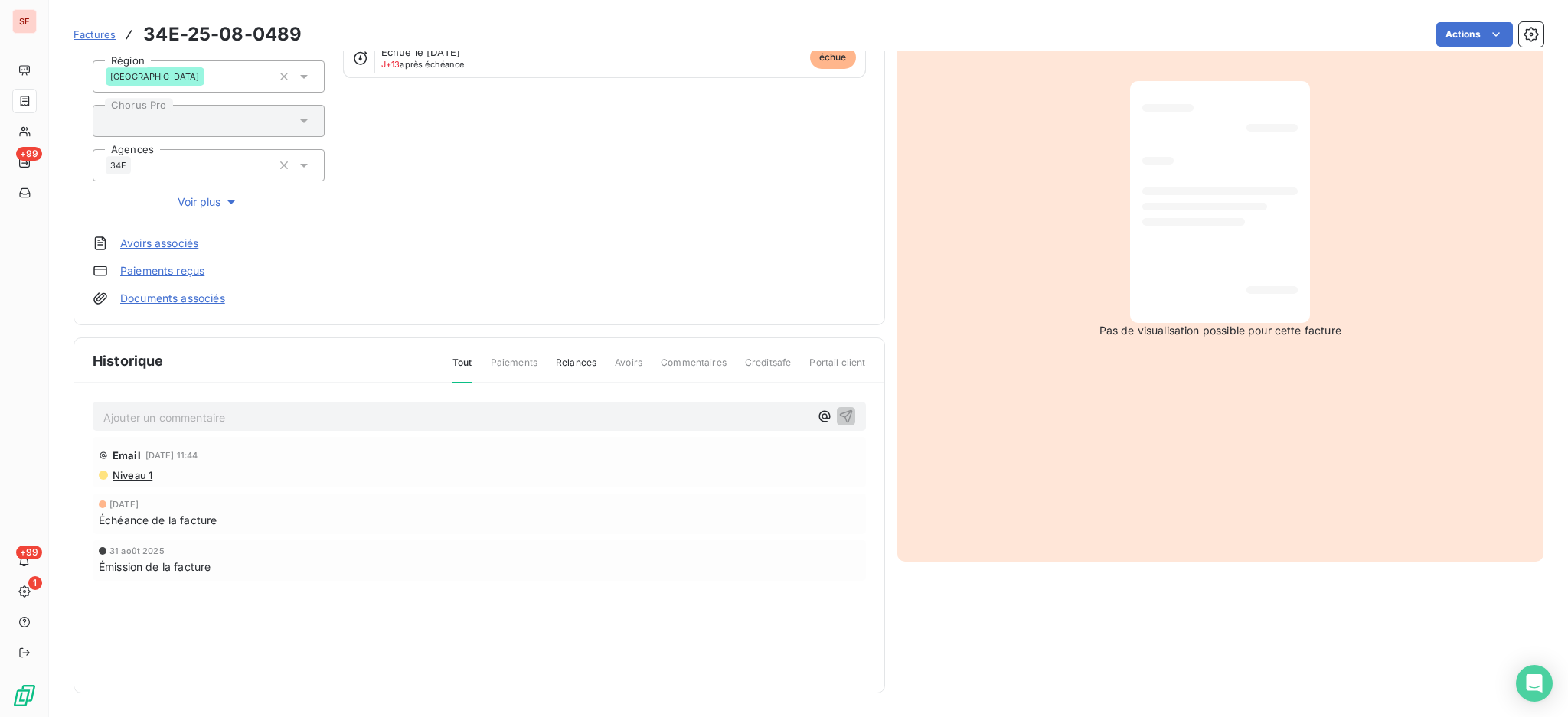
click at [130, 476] on span "Niveau 1" at bounding box center [131, 475] width 41 height 12
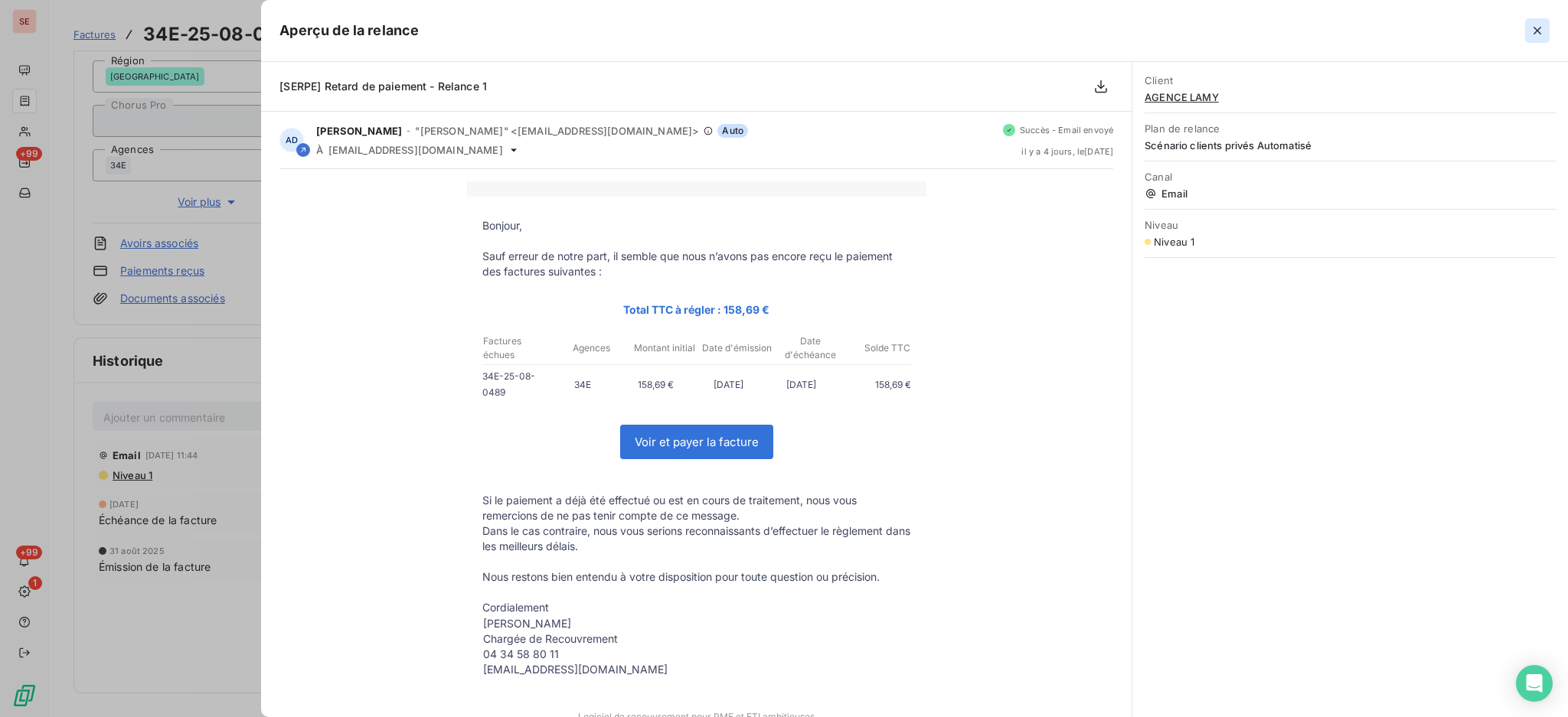
click at [1542, 33] on icon "button" at bounding box center [1536, 30] width 15 height 15
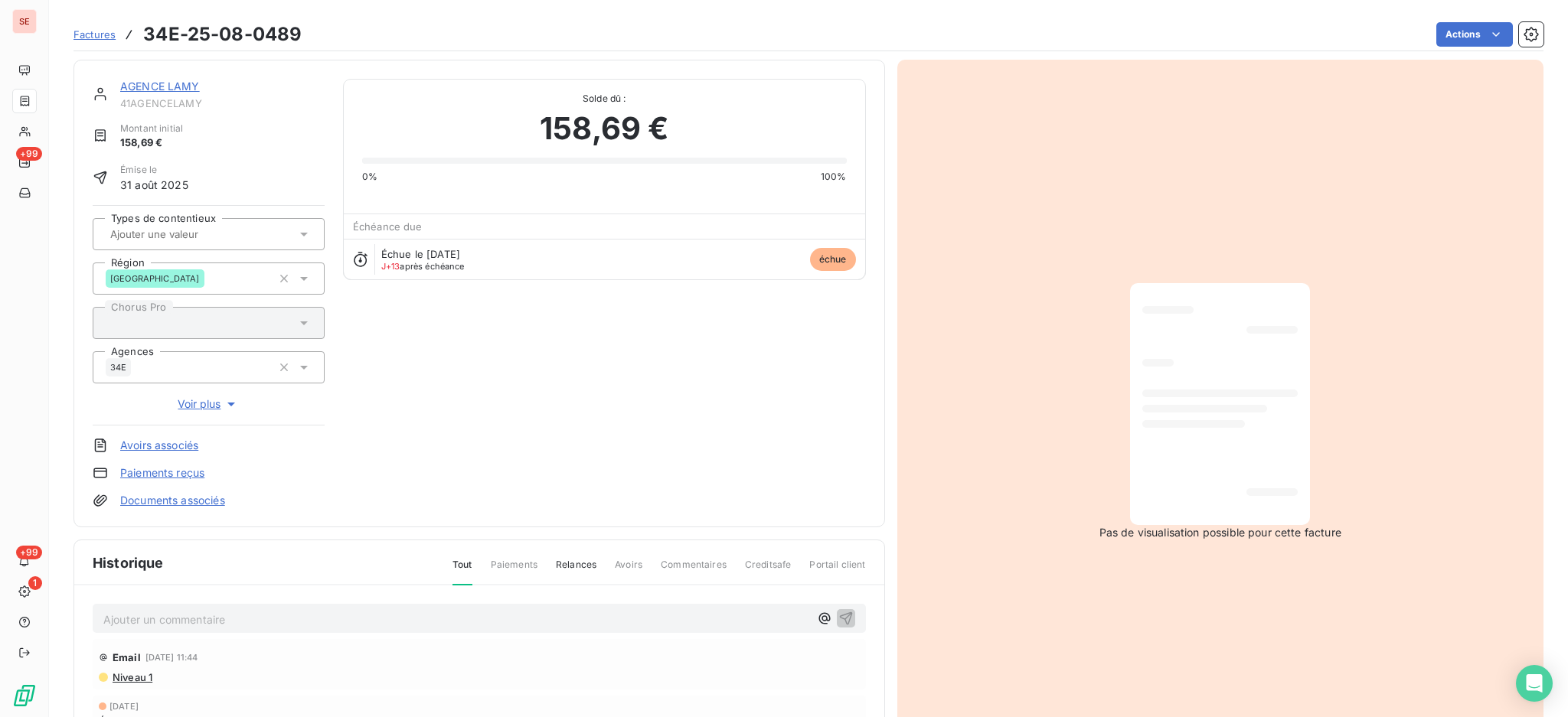
scroll to position [0, 0]
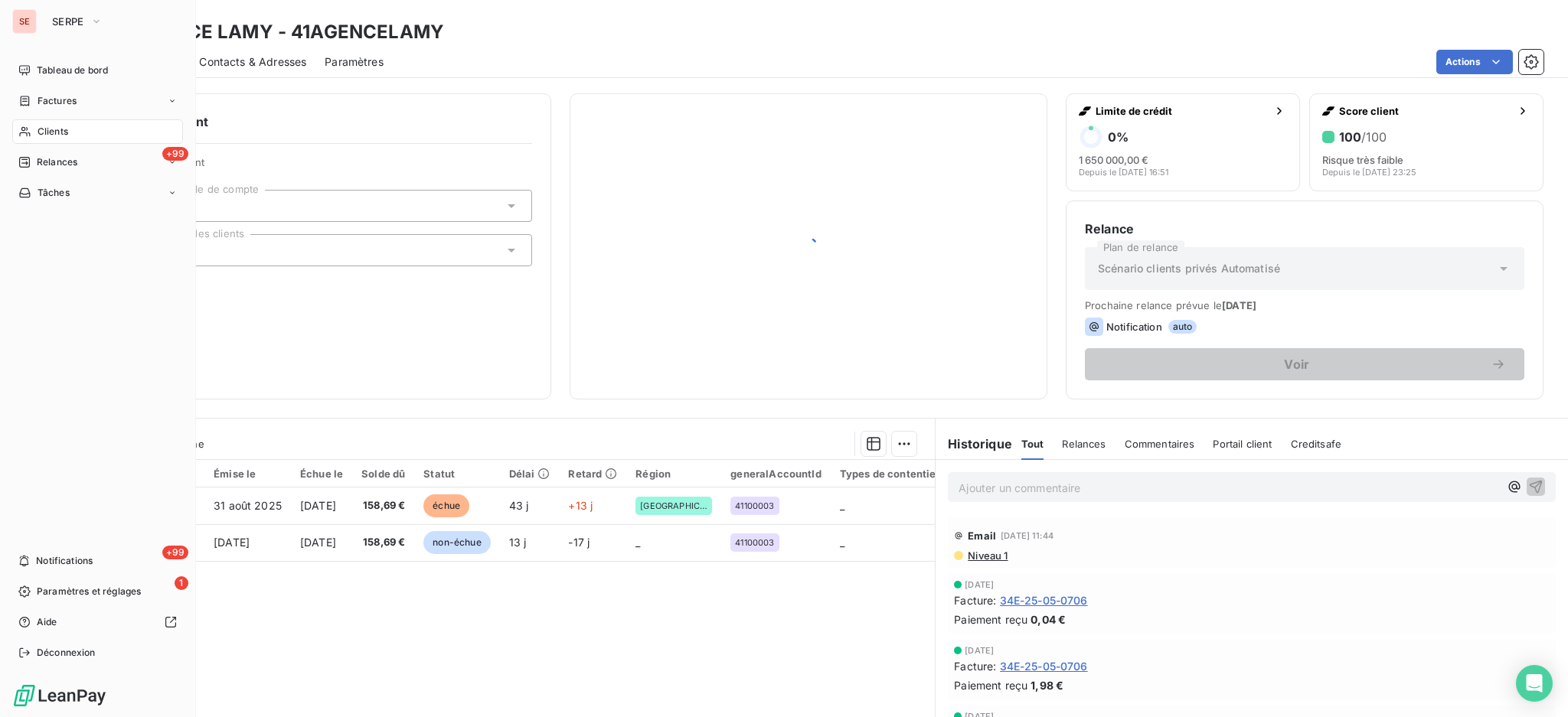
click at [45, 126] on span "Clients" at bounding box center [53, 131] width 30 height 14
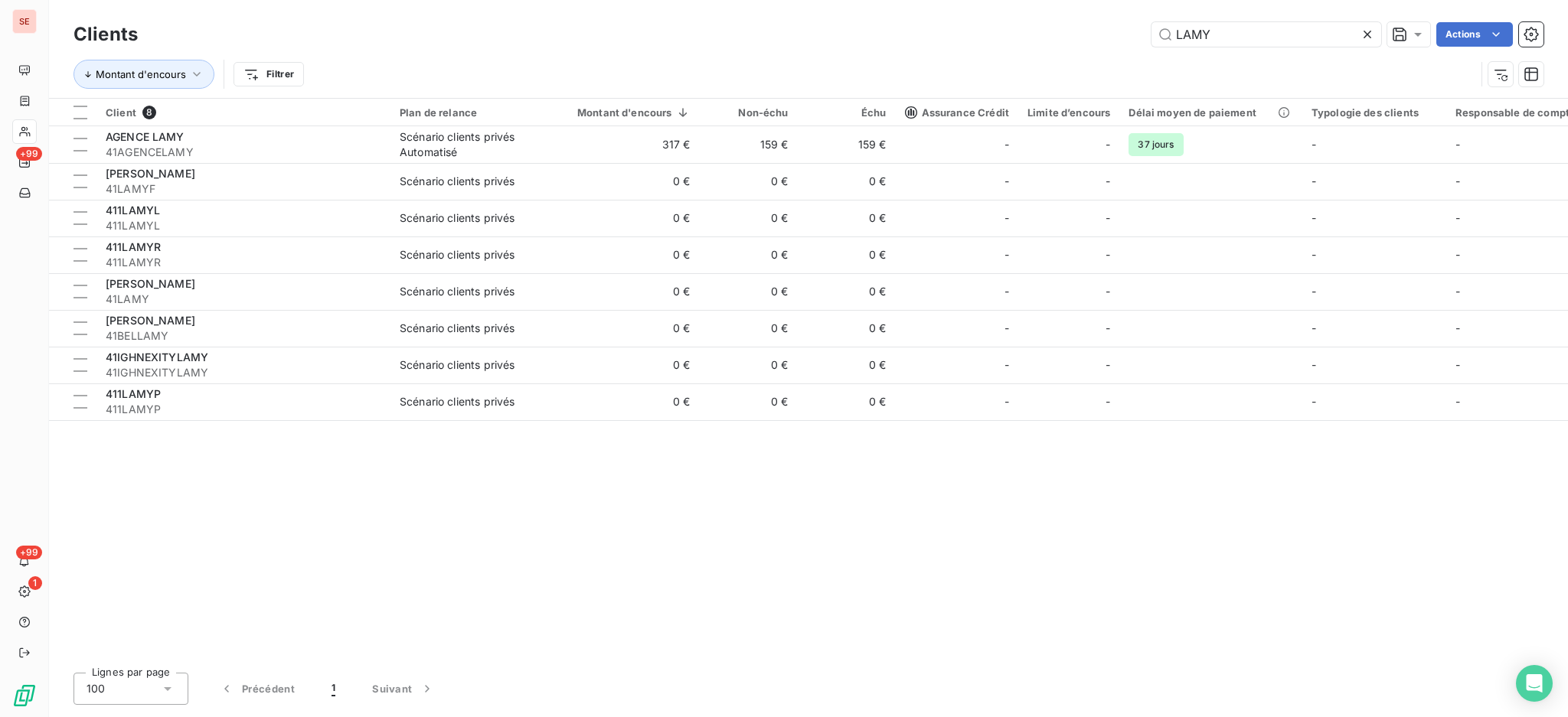
drag, startPoint x: 1266, startPoint y: 29, endPoint x: 915, endPoint y: 75, distance: 354.0
click at [939, 71] on div "Clients LAMY Actions Montant d'encours Filtrer" at bounding box center [808, 58] width 1469 height 80
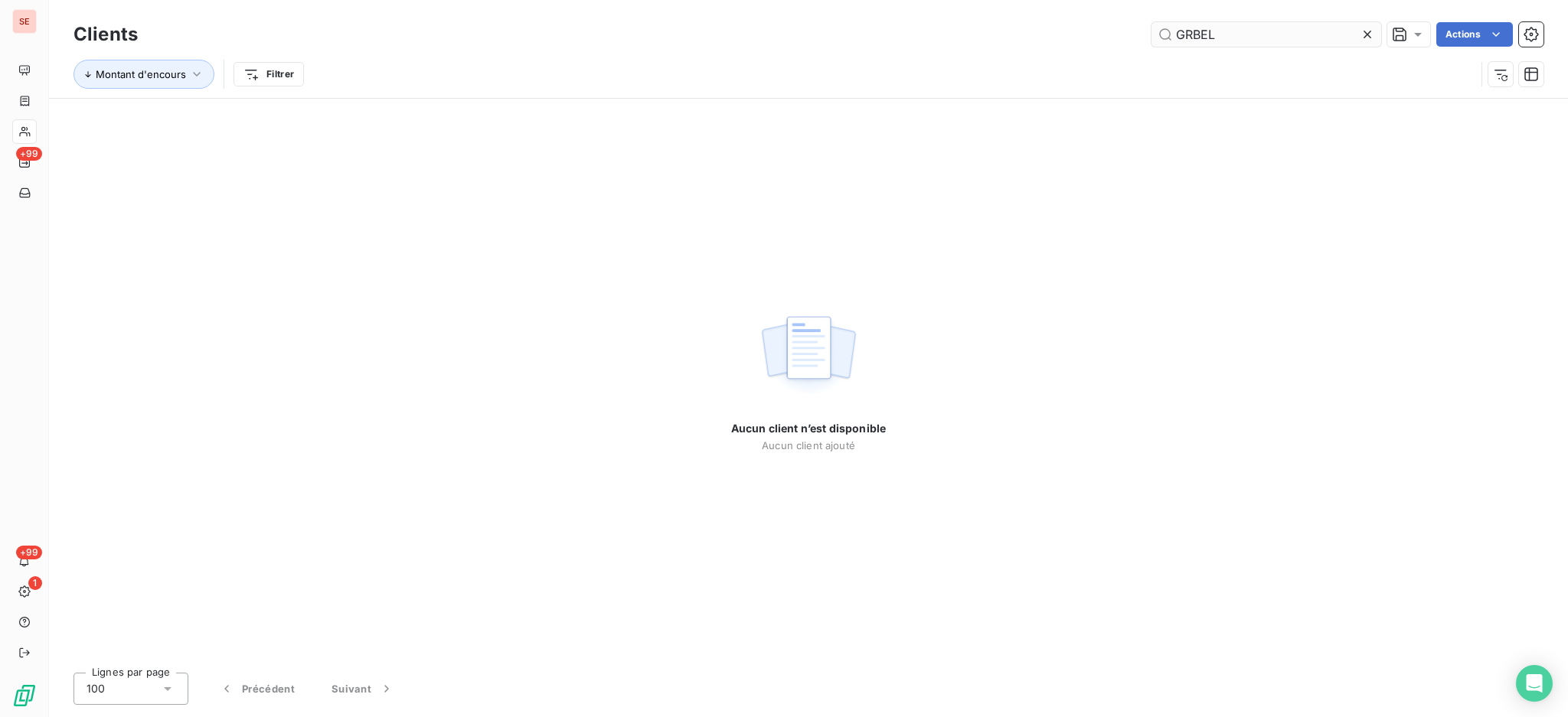
click at [1188, 41] on input "GRBEL" at bounding box center [1266, 34] width 230 height 25
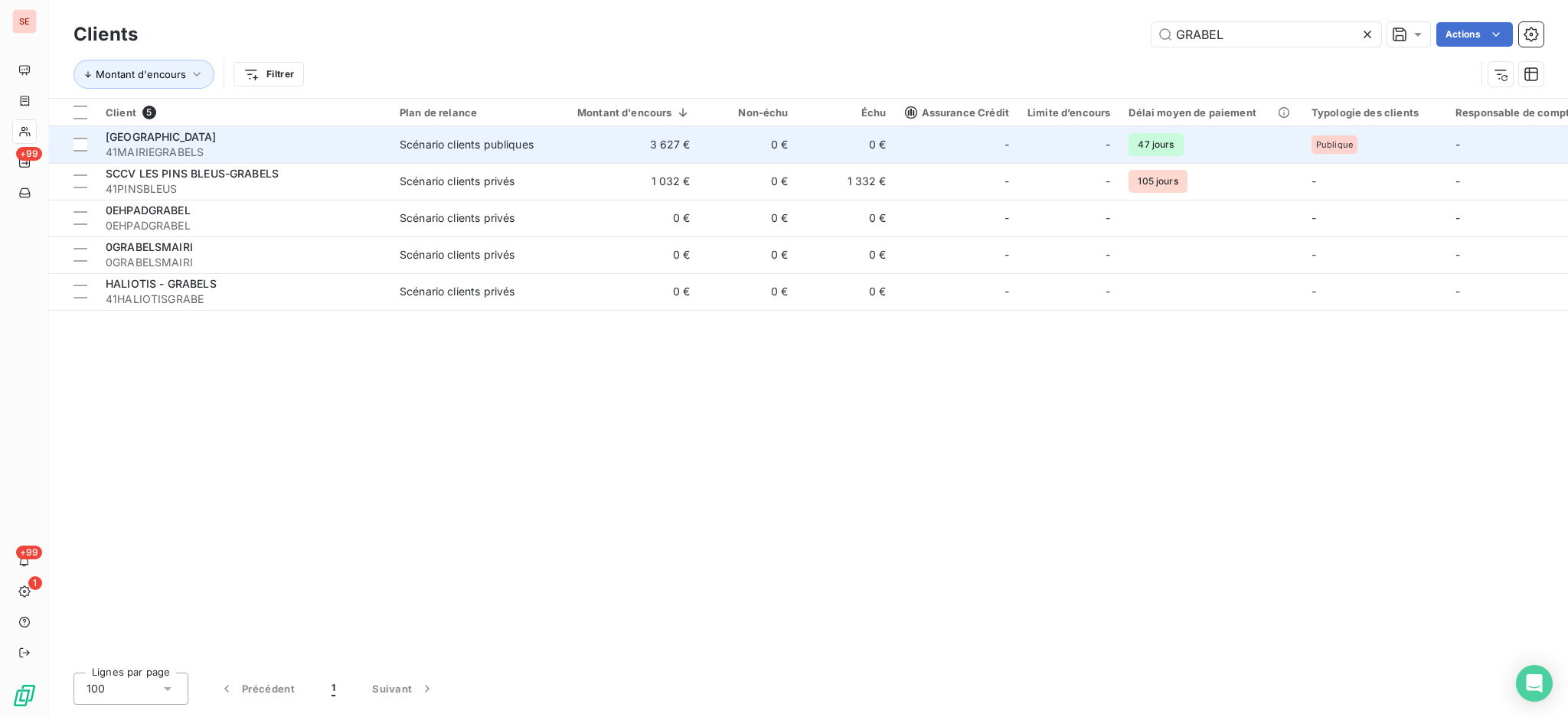
type input "GRABEL"
click at [172, 131] on span "[GEOGRAPHIC_DATA]" at bounding box center [161, 136] width 111 height 13
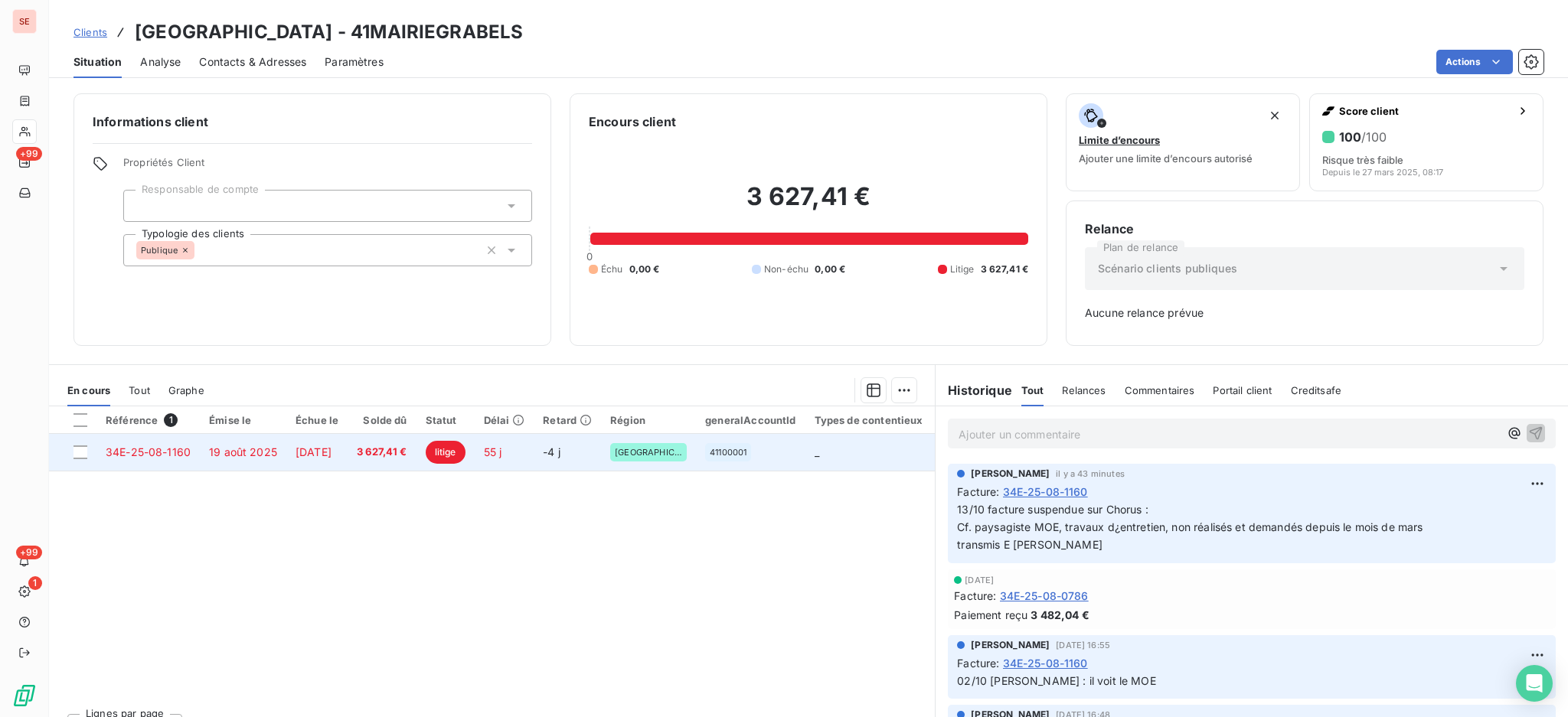
click at [343, 461] on td "[DATE]" at bounding box center [317, 452] width 61 height 37
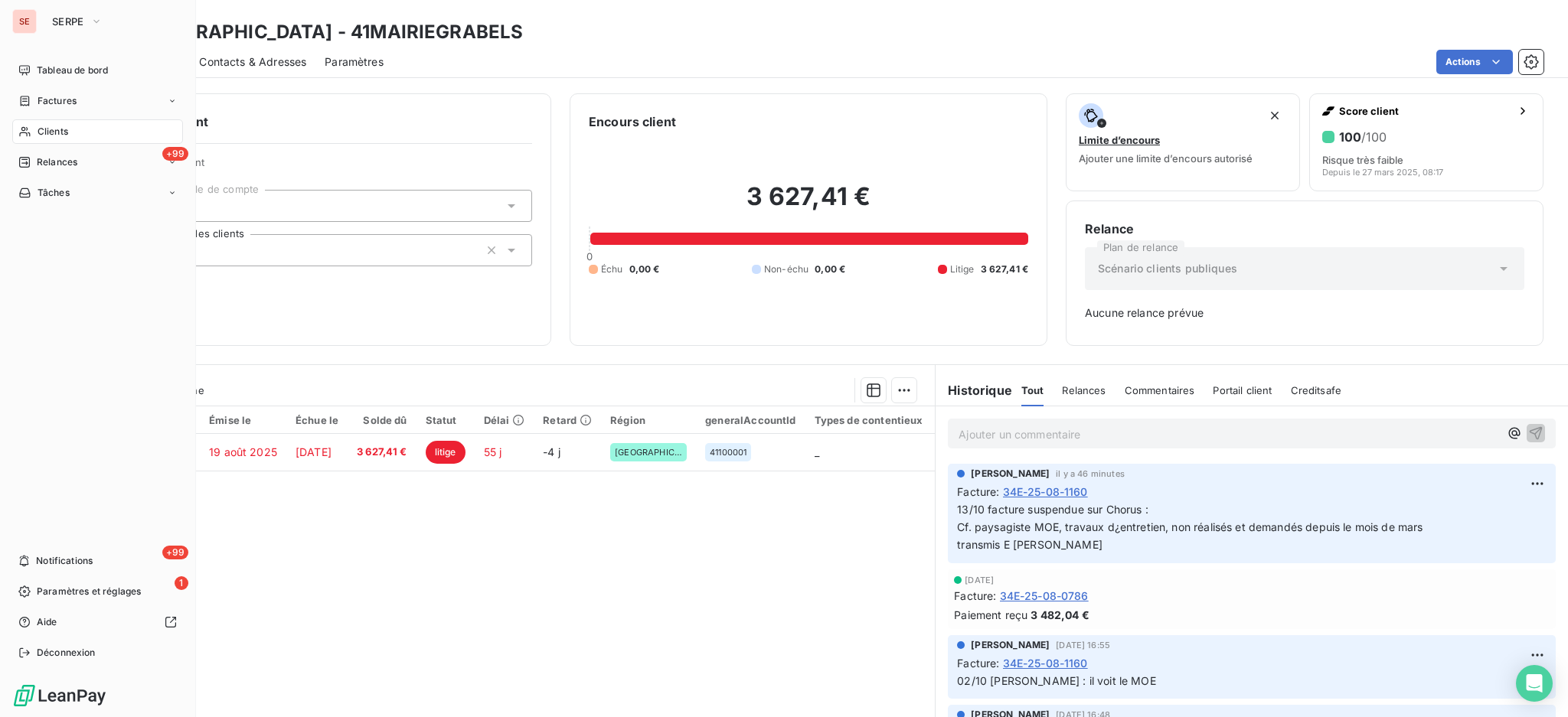
click at [44, 134] on span "Clients" at bounding box center [53, 131] width 30 height 14
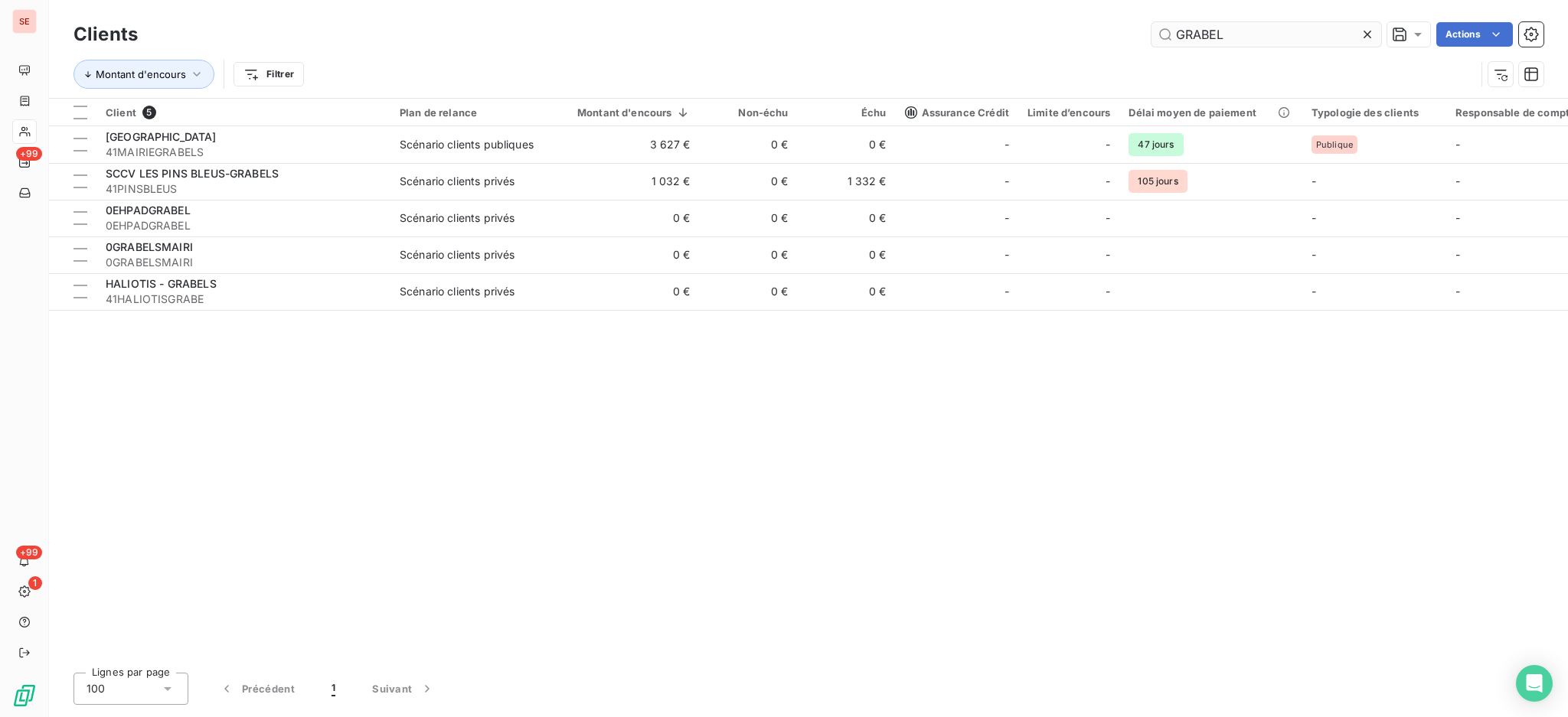
click at [1214, 32] on input "GRABEL" at bounding box center [1266, 34] width 230 height 25
drag, startPoint x: 1228, startPoint y: 32, endPoint x: 1055, endPoint y: 33, distance: 173.0
click at [1055, 33] on div "GRABEL Actions" at bounding box center [849, 34] width 1387 height 25
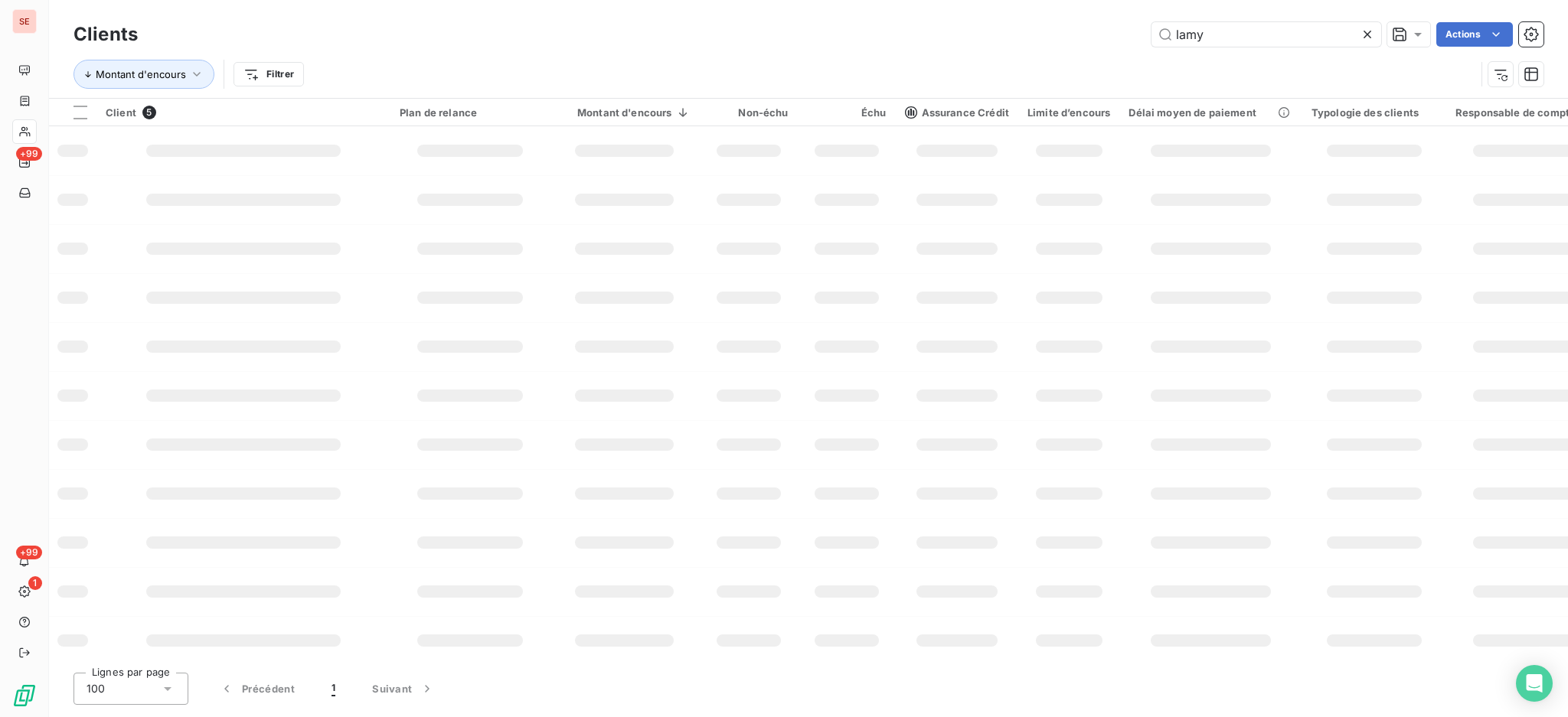
type input "lamy"
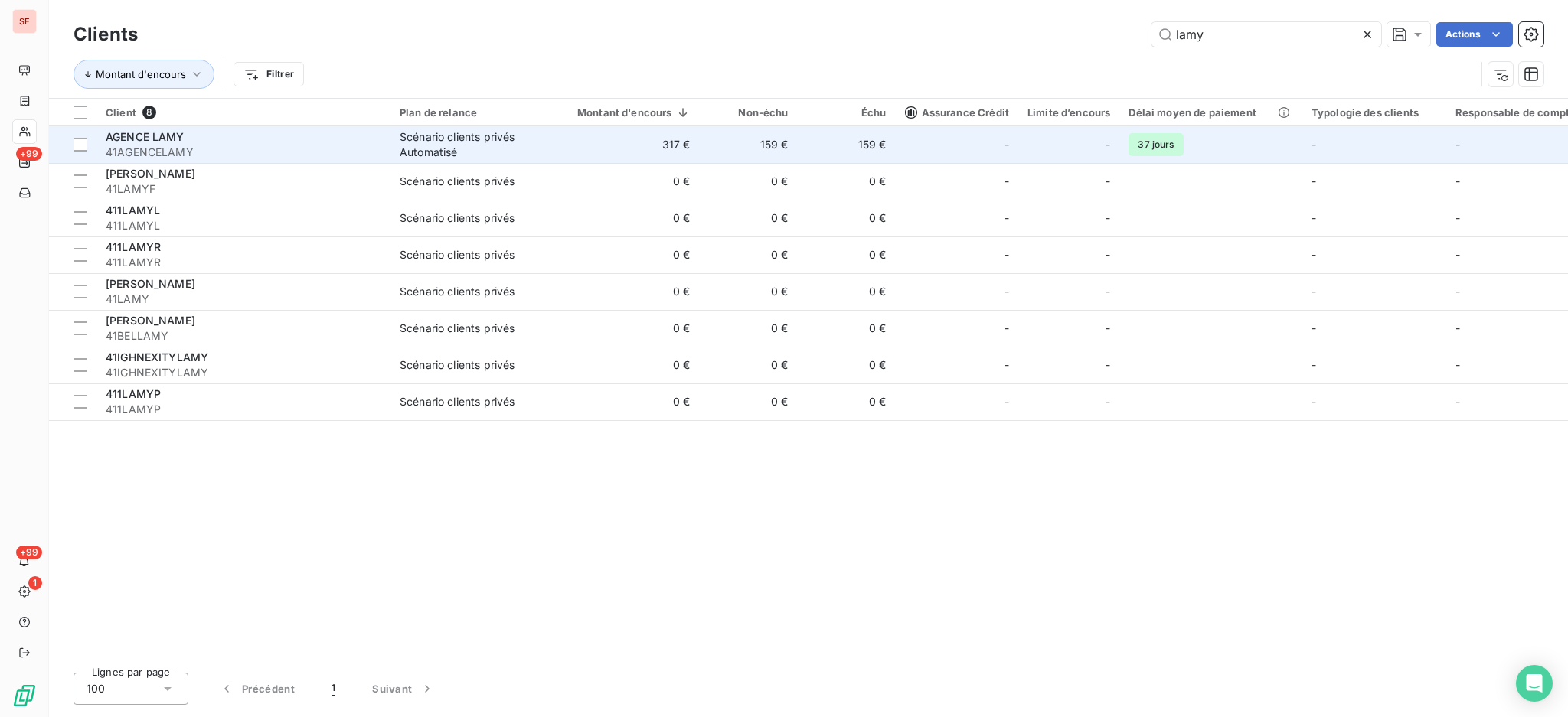
click at [590, 153] on td "317 €" at bounding box center [624, 145] width 150 height 37
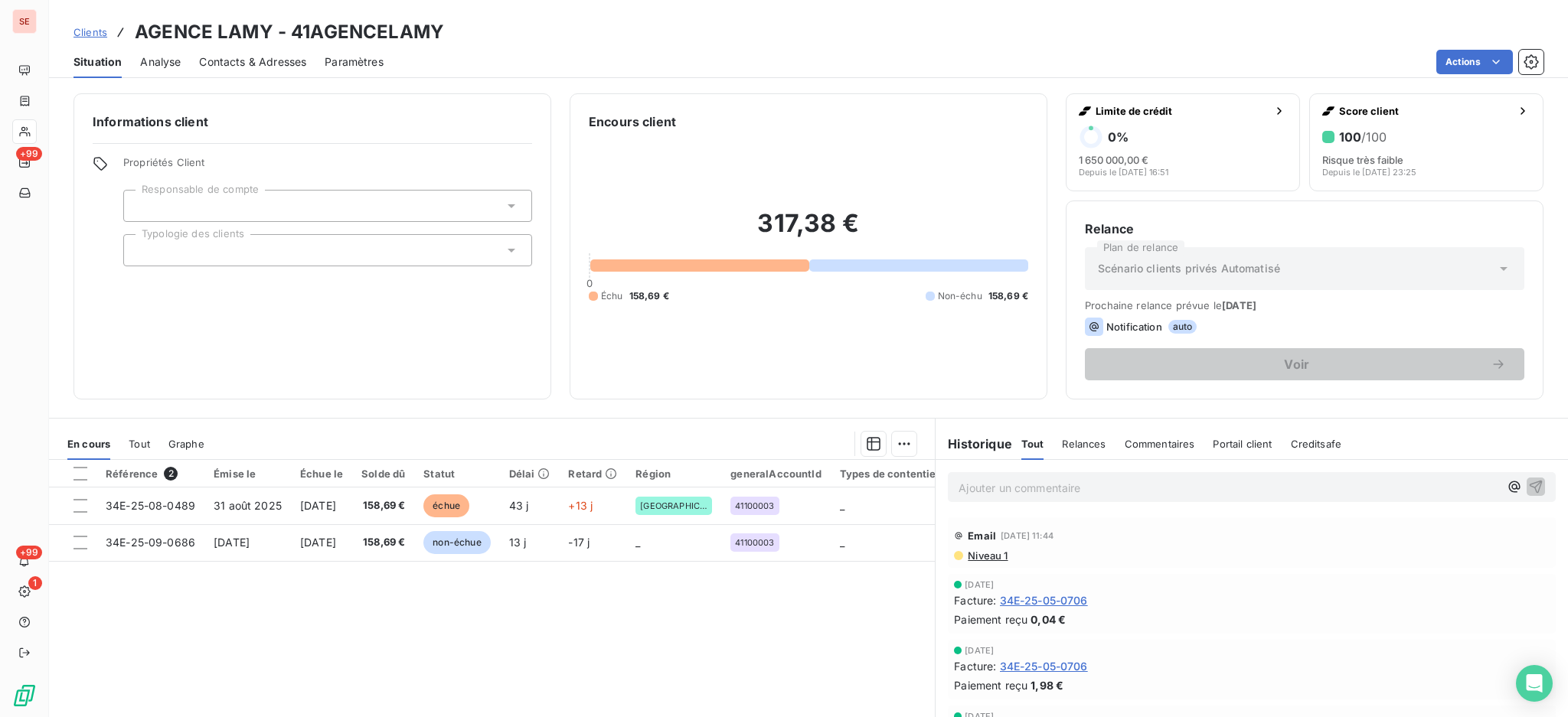
click at [278, 62] on span "Contacts & Adresses" at bounding box center [252, 61] width 107 height 15
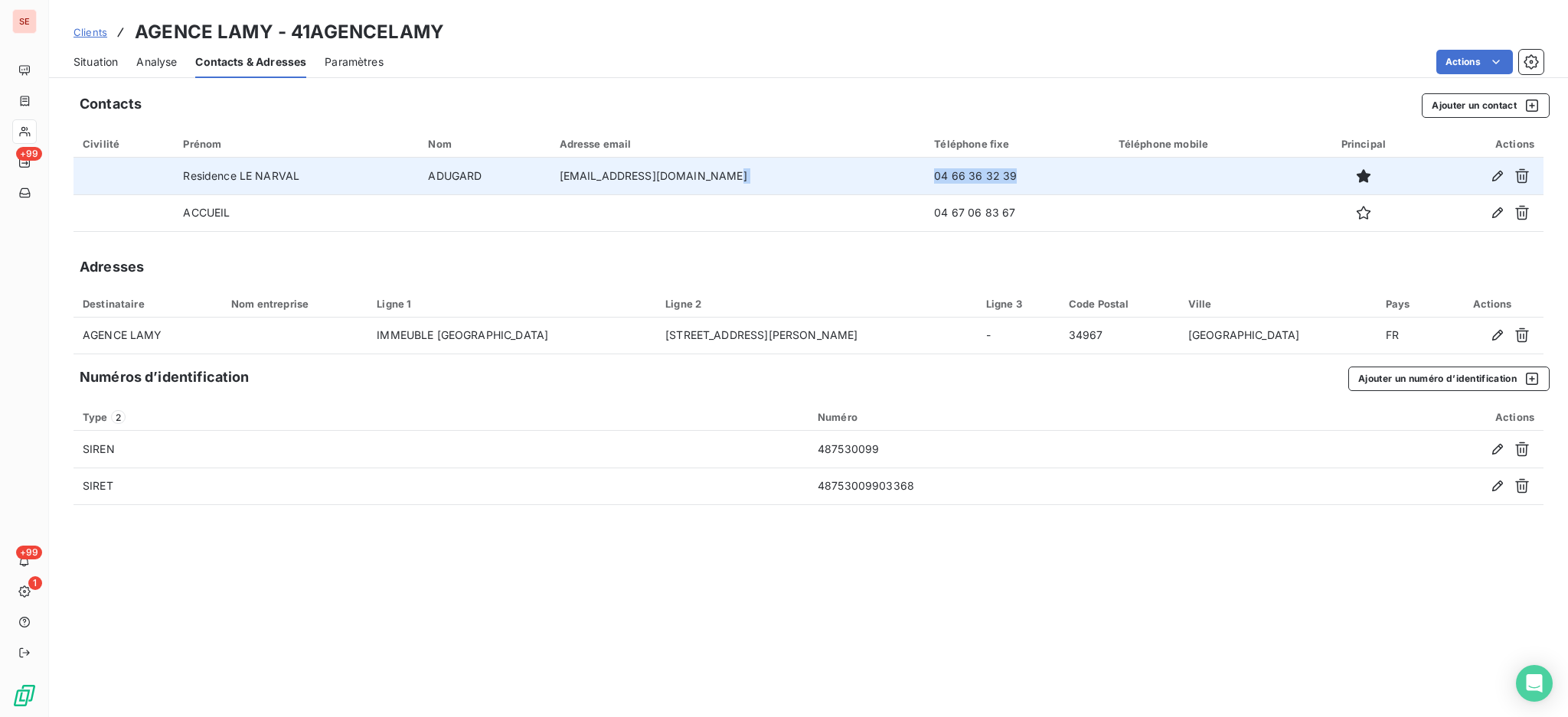
drag, startPoint x: 999, startPoint y: 170, endPoint x: 899, endPoint y: 175, distance: 100.1
click at [899, 175] on tr "Residence LE NARVAL ADUGARD [EMAIL_ADDRESS][DOMAIN_NAME] 04 66 36 32 39" at bounding box center [808, 176] width 1469 height 37
copy tr "04 66 36 32 39"
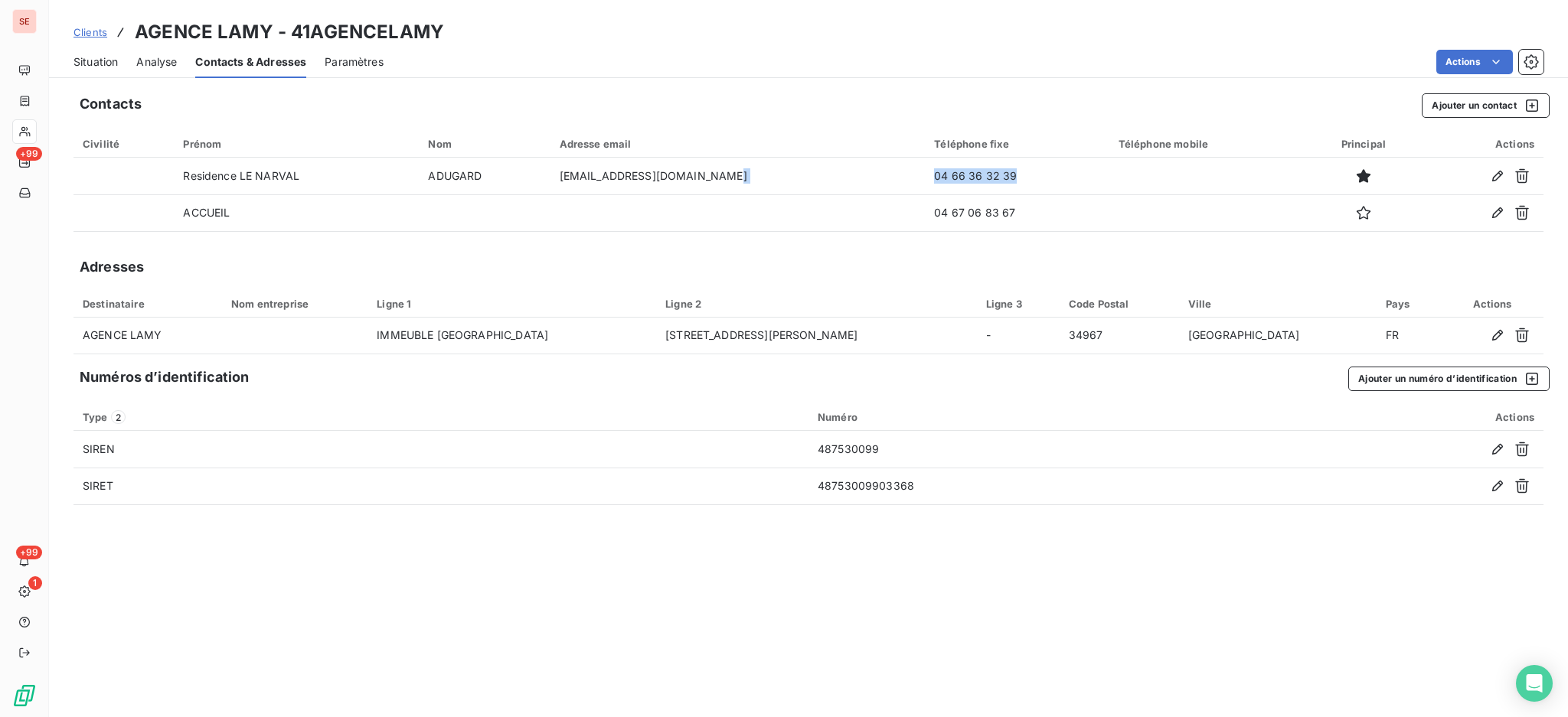
click at [96, 59] on span "Situation" at bounding box center [96, 61] width 45 height 15
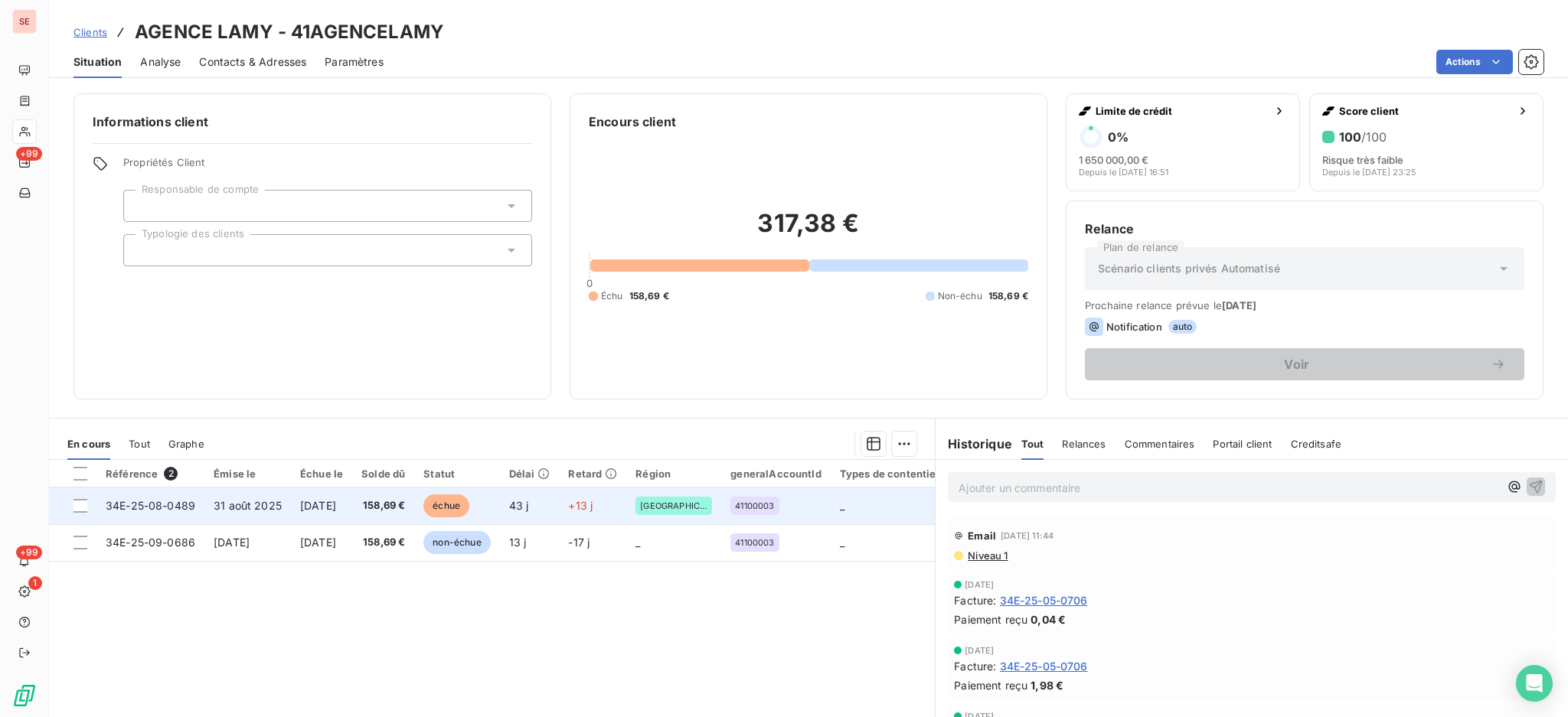
click at [336, 503] on span "[DATE]" at bounding box center [318, 505] width 36 height 13
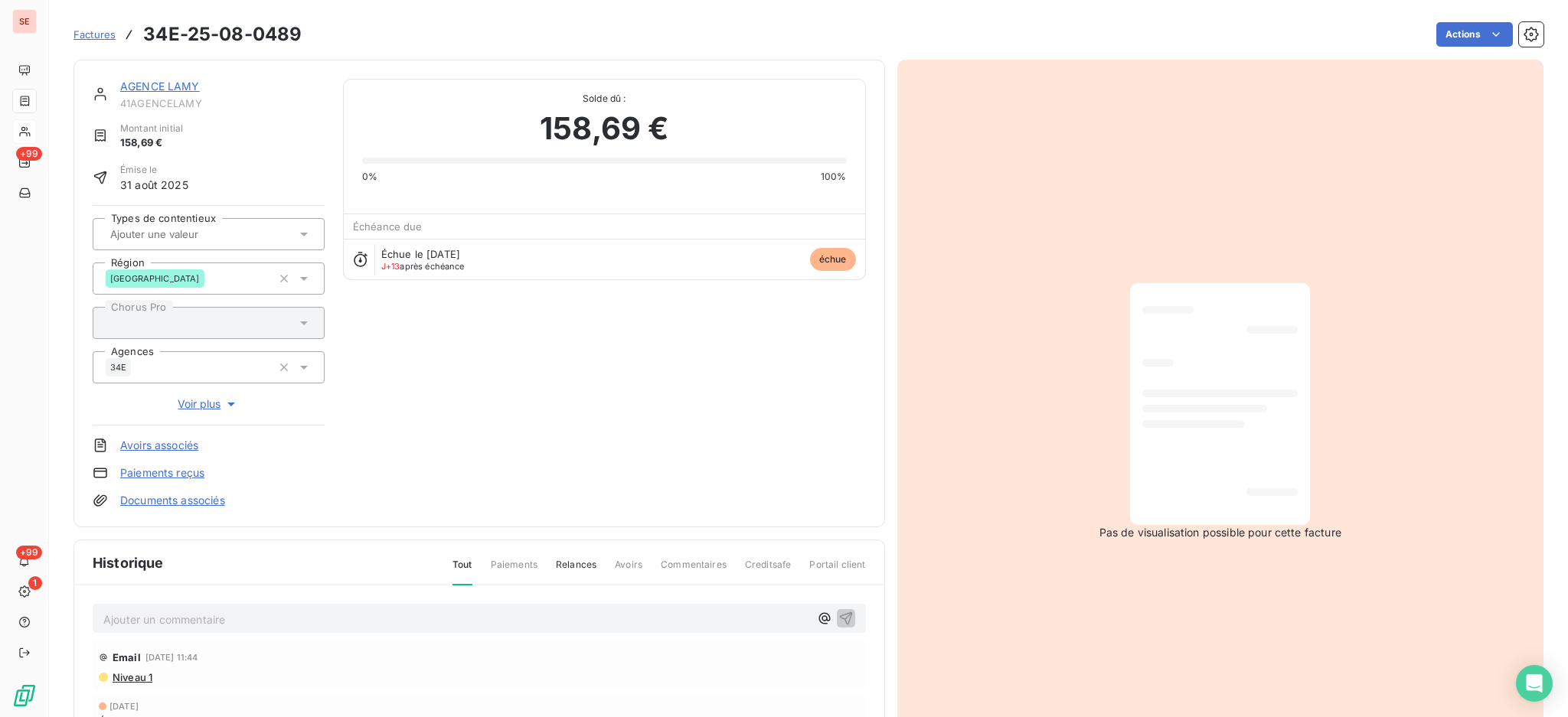
click at [291, 617] on p "Ajouter un commentaire ﻿" at bounding box center [456, 619] width 706 height 19
click at [238, 611] on span "13/10 Appel Mr [PERSON_NAME] : Le NARVAL" at bounding box center [224, 618] width 240 height 13
click at [414, 625] on p "13/10 Appel Mr [PERSON_NAME] : Résidence Le NARVAL" at bounding box center [456, 618] width 706 height 18
click at [276, 628] on p "13/10 Appel Mr [PERSON_NAME] : Résidence Le NARVAL" at bounding box center [456, 618] width 706 height 18
click at [429, 632] on div "13/10 Appel Mr [PERSON_NAME] : Résidence Le NARVAL" at bounding box center [478, 618] width 773 height 29
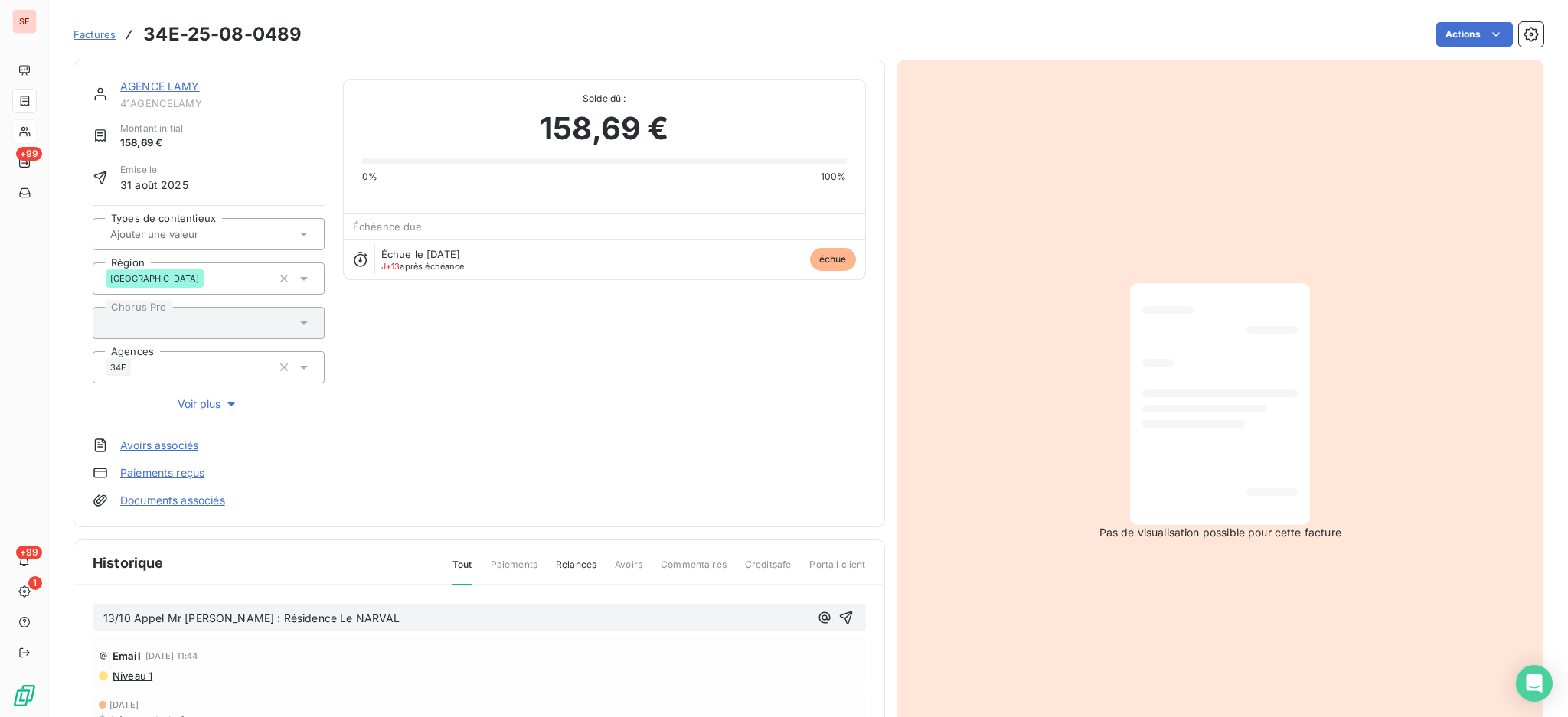
click at [427, 623] on p "13/10 Appel Mr [PERSON_NAME] : Résidence Le NARVAL" at bounding box center [456, 618] width 706 height 18
click at [349, 628] on p "13/10 Appel Mr [PERSON_NAME] : Résidence Le NARVAL" at bounding box center [456, 618] width 706 height 18
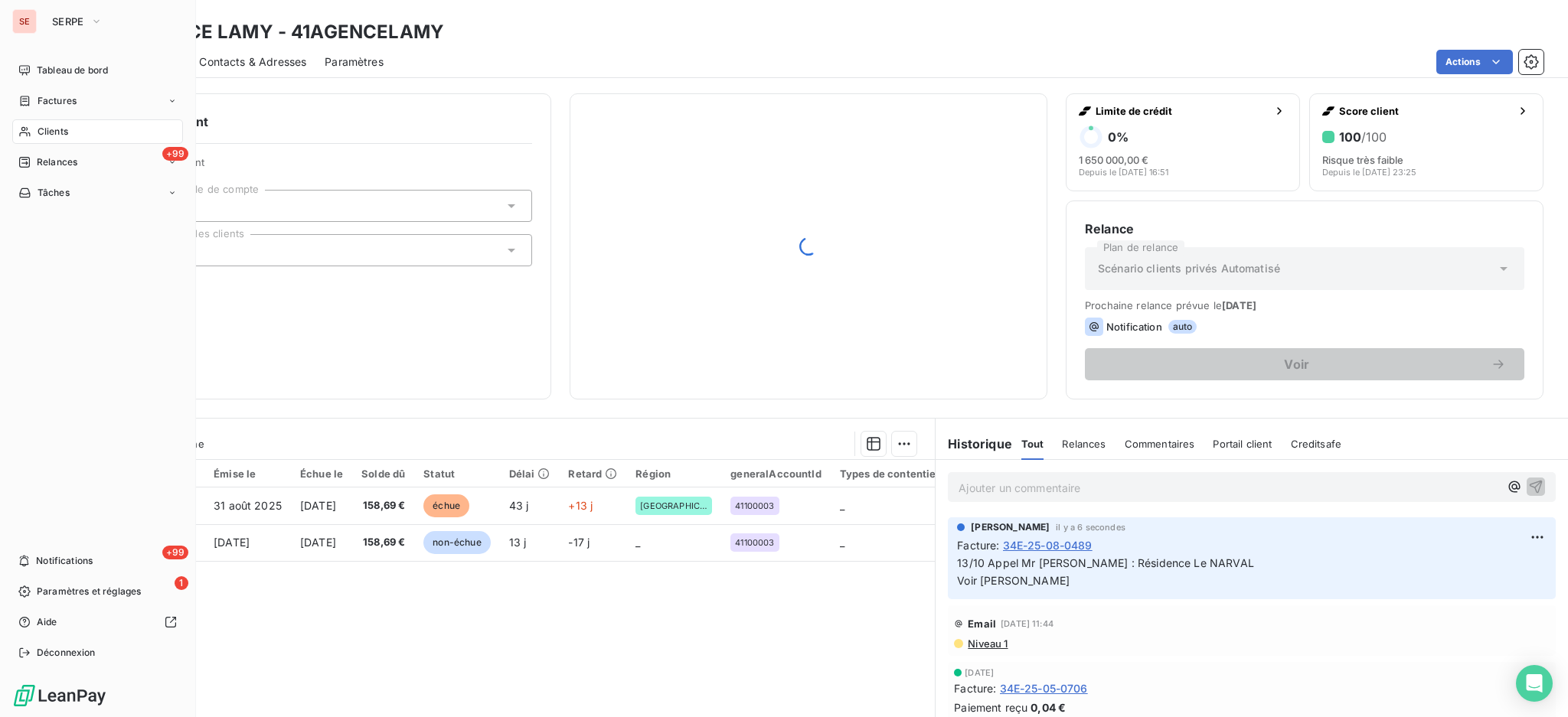
click at [55, 130] on span "Clients" at bounding box center [53, 131] width 30 height 14
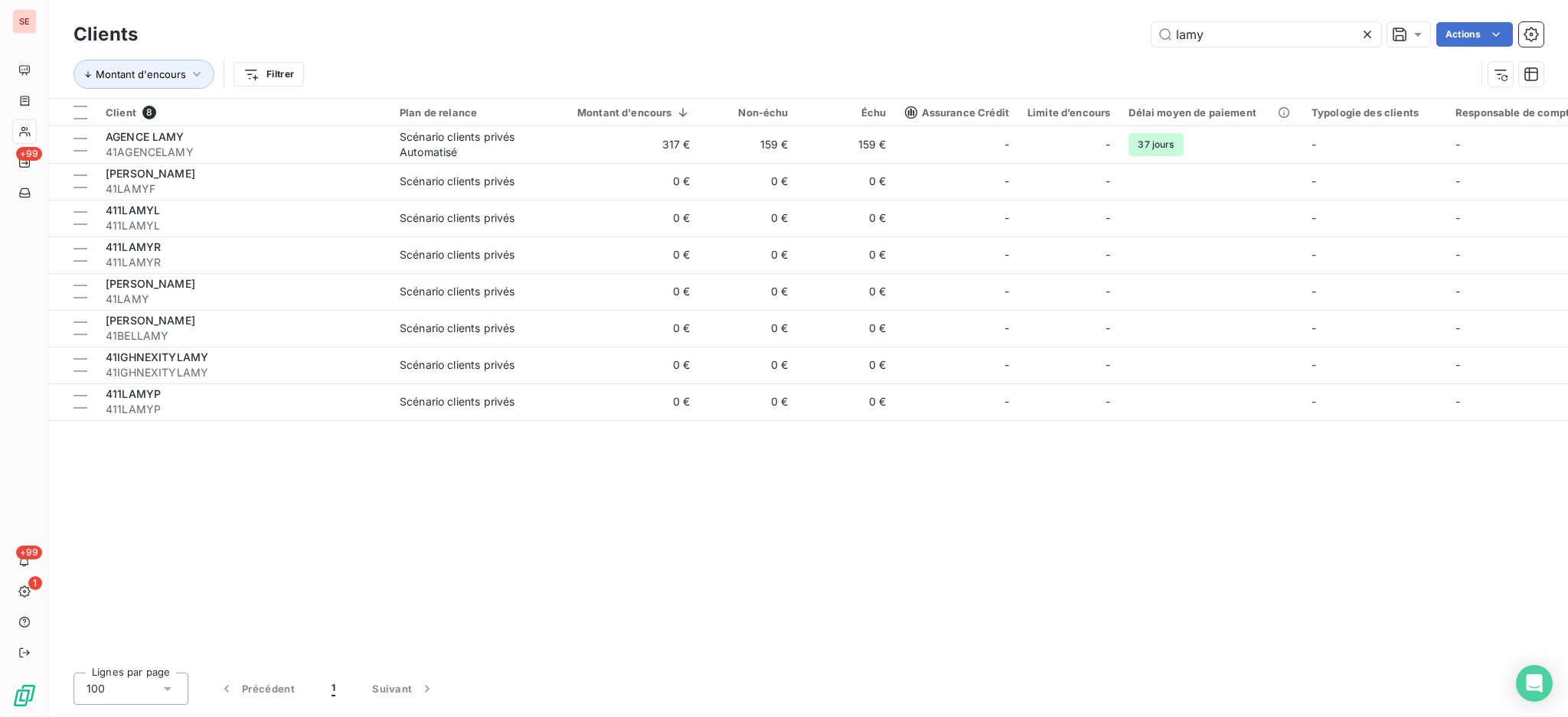
drag, startPoint x: 1280, startPoint y: 33, endPoint x: 1125, endPoint y: 15, distance: 156.0
click at [1127, 15] on div "Clients lamy Actions Montant d'encours Filtrer" at bounding box center [809, 49] width 1519 height 98
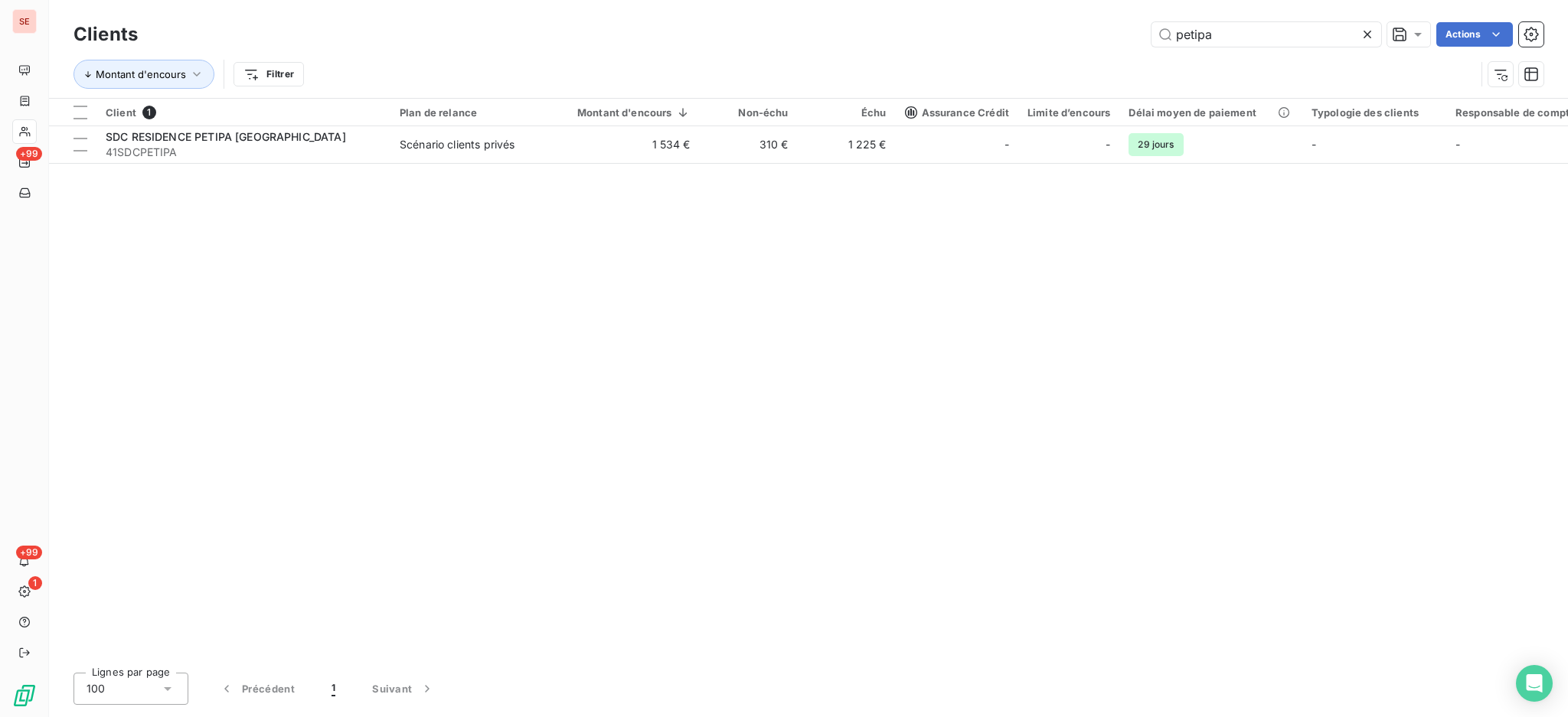
type input "petipa"
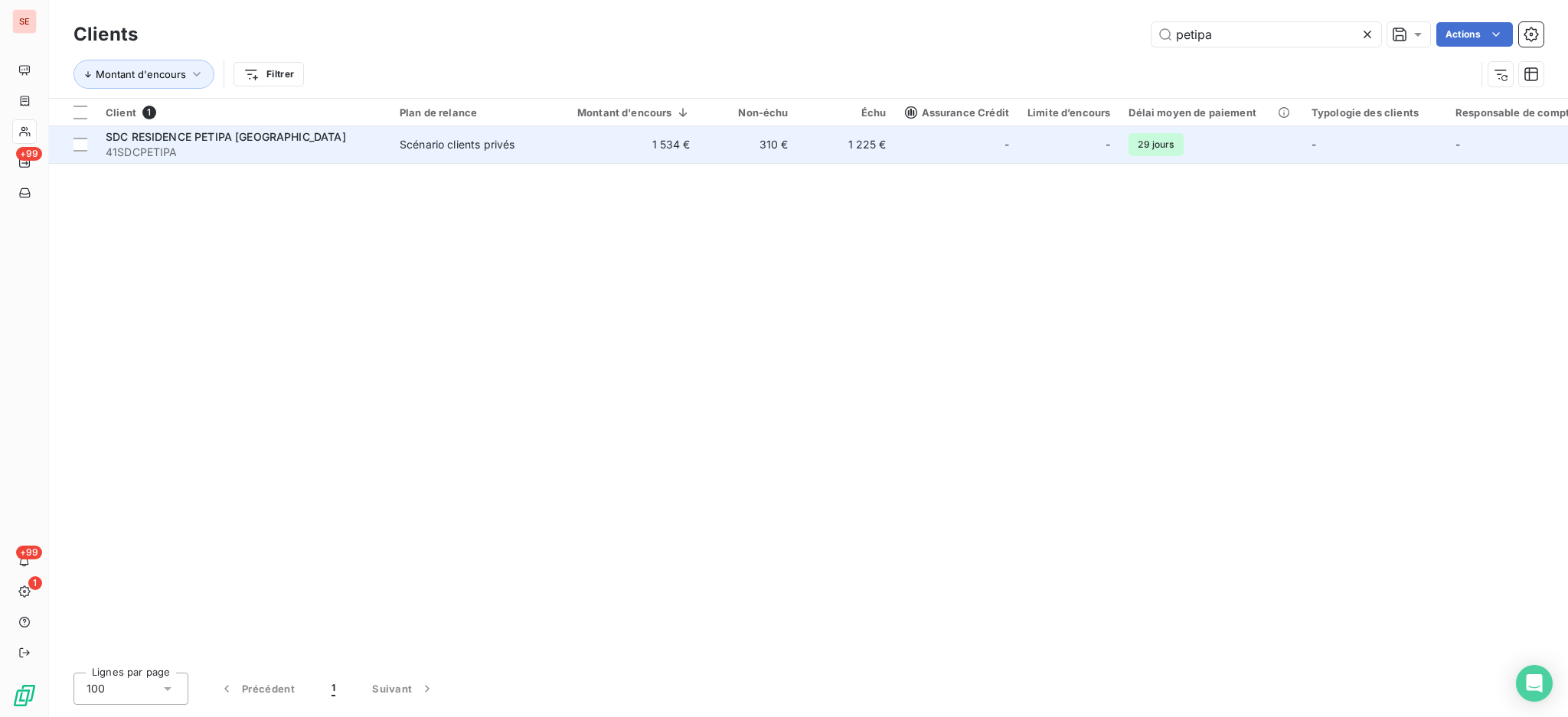
click at [570, 148] on td "1 534 €" at bounding box center [624, 145] width 150 height 37
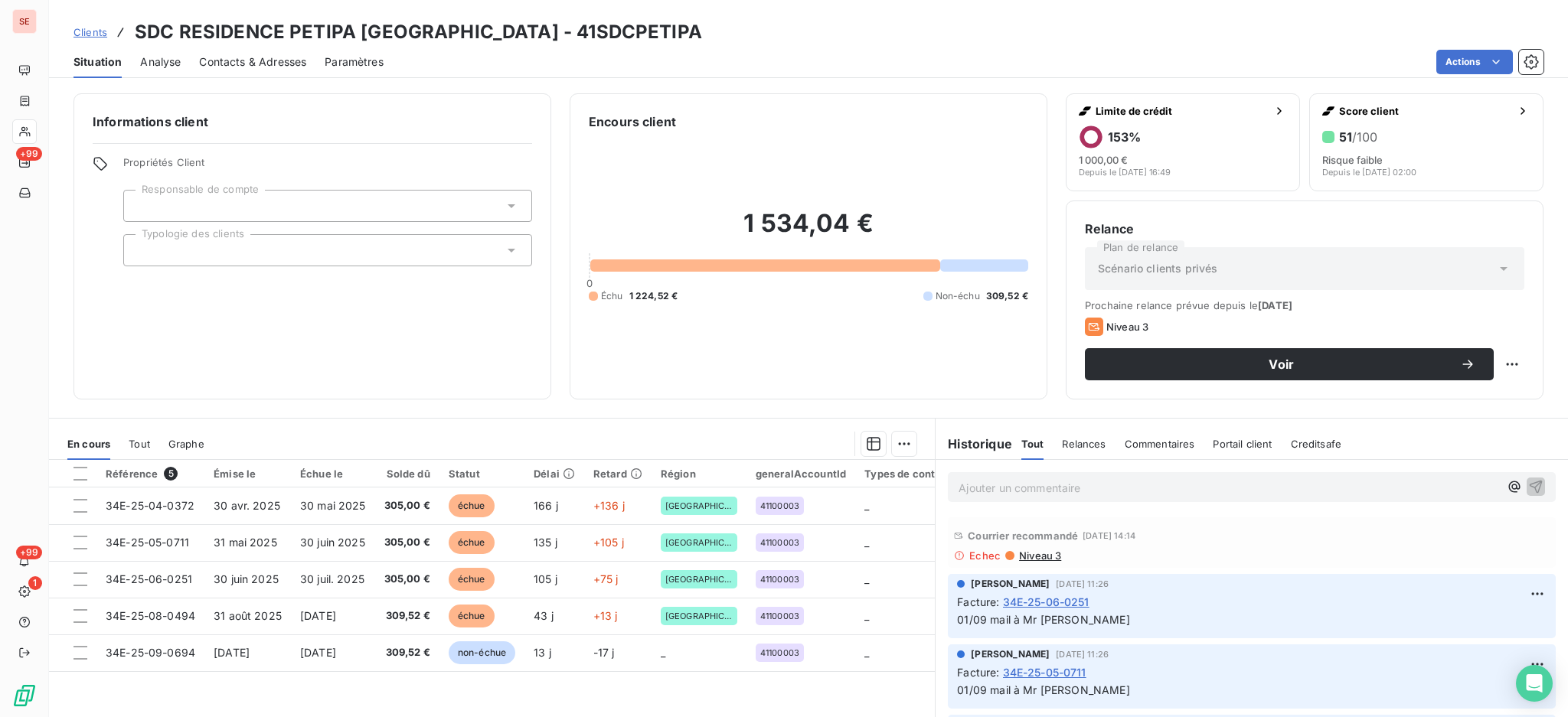
click at [273, 62] on span "Contacts & Adresses" at bounding box center [252, 61] width 107 height 15
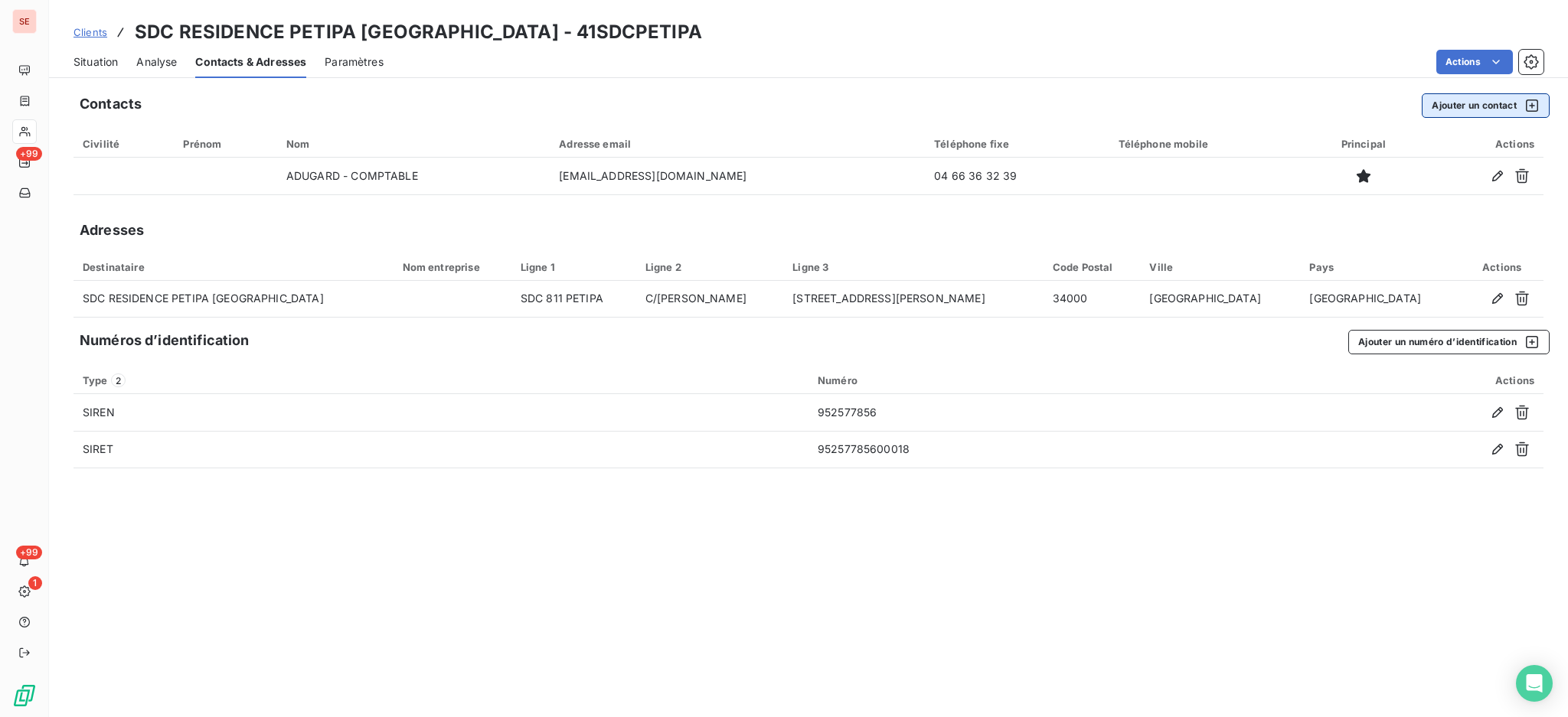
click at [1482, 99] on button "Ajouter un contact" at bounding box center [1485, 105] width 128 height 25
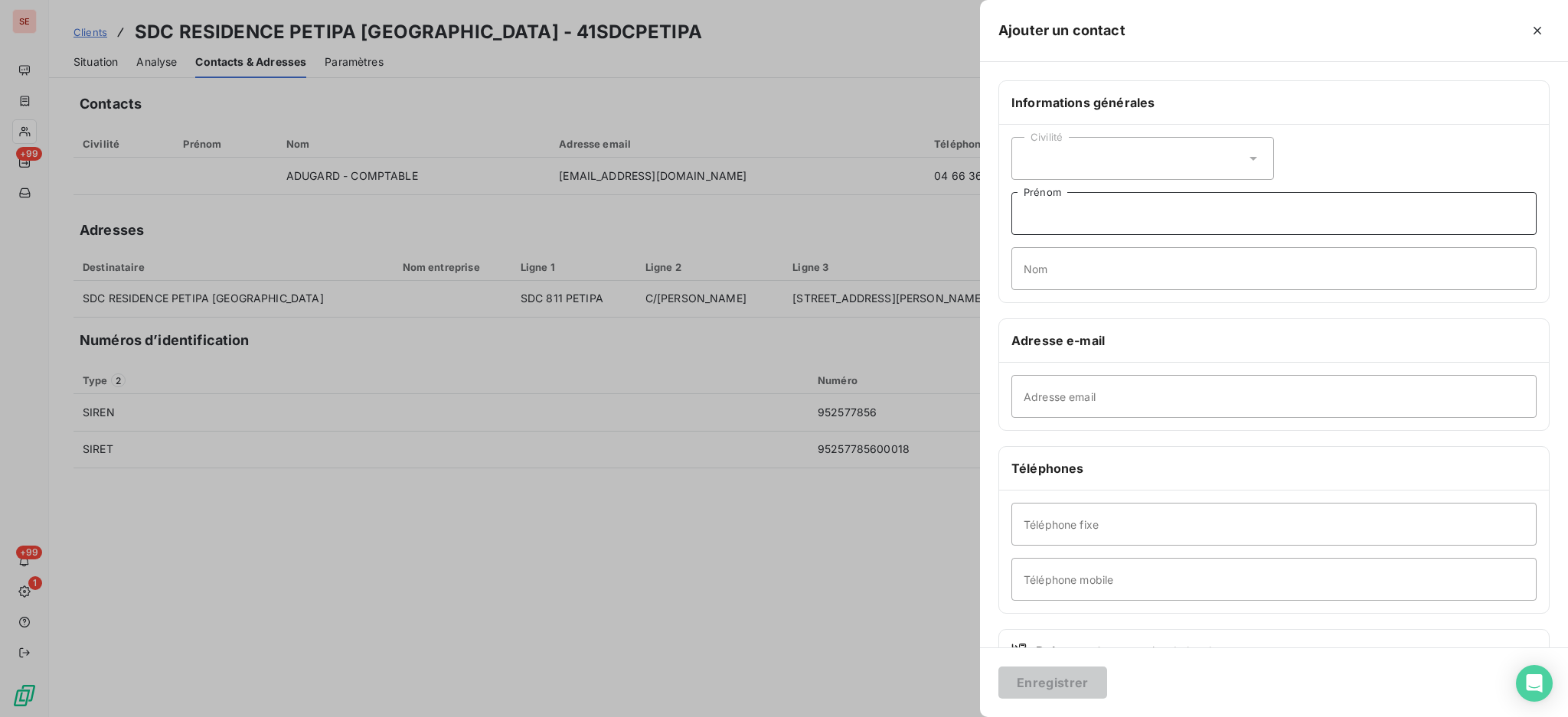
click at [1176, 212] on input "Prénom" at bounding box center [1274, 213] width 525 height 43
click at [1092, 264] on input "Nom" at bounding box center [1274, 269] width 525 height 43
type input "GEMMET"
click at [1078, 396] on input "Adresse email" at bounding box center [1274, 396] width 525 height 43
type input "[EMAIL_ADDRESS][DOMAIN_NAME]"
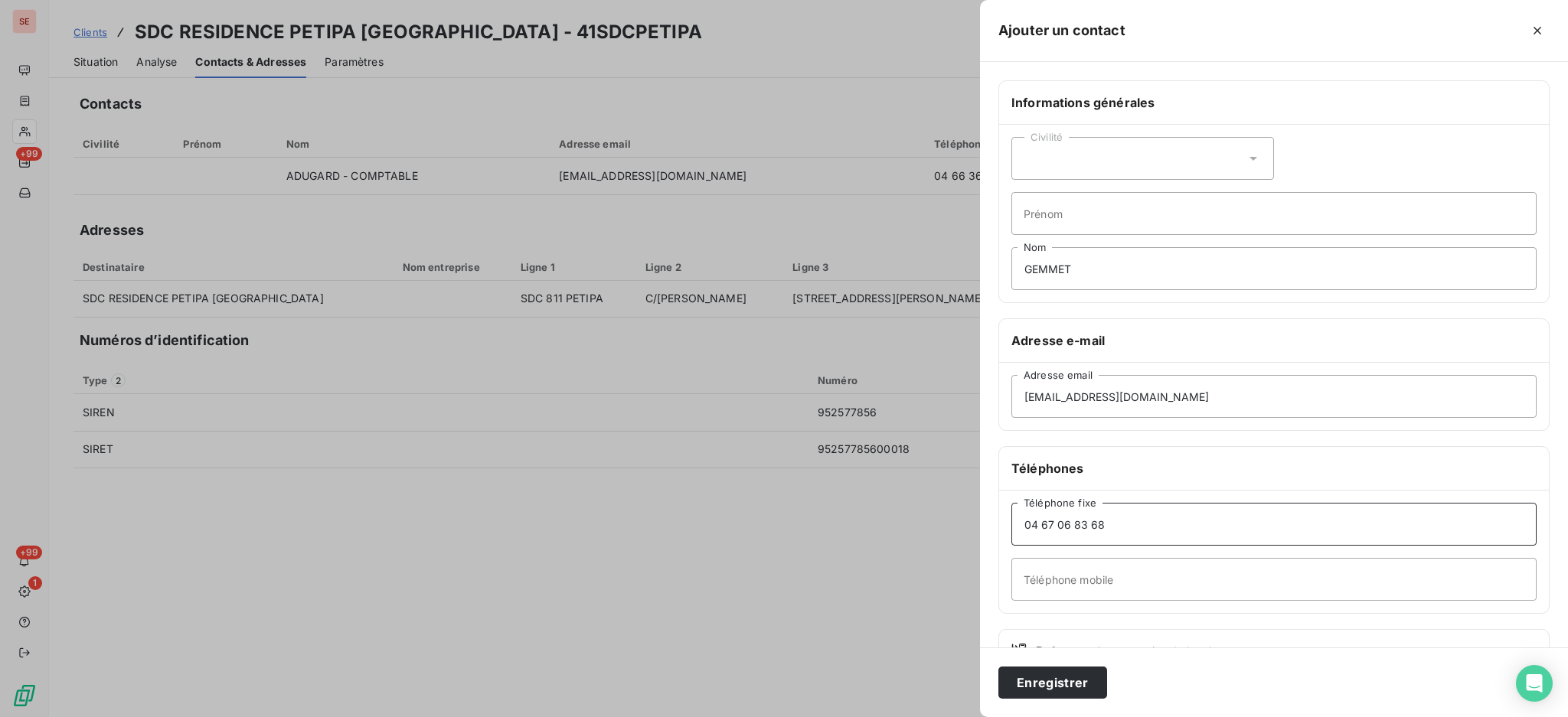
type input "04 67 06 83 68"
click at [1110, 205] on input "Prénom" at bounding box center [1274, 213] width 525 height 43
click at [1088, 271] on input "GEMMET" at bounding box center [1274, 269] width 525 height 43
type input "GEMMET - Gestionnaire Petipa"
click at [1072, 689] on button "Enregistrer" at bounding box center [1052, 683] width 109 height 32
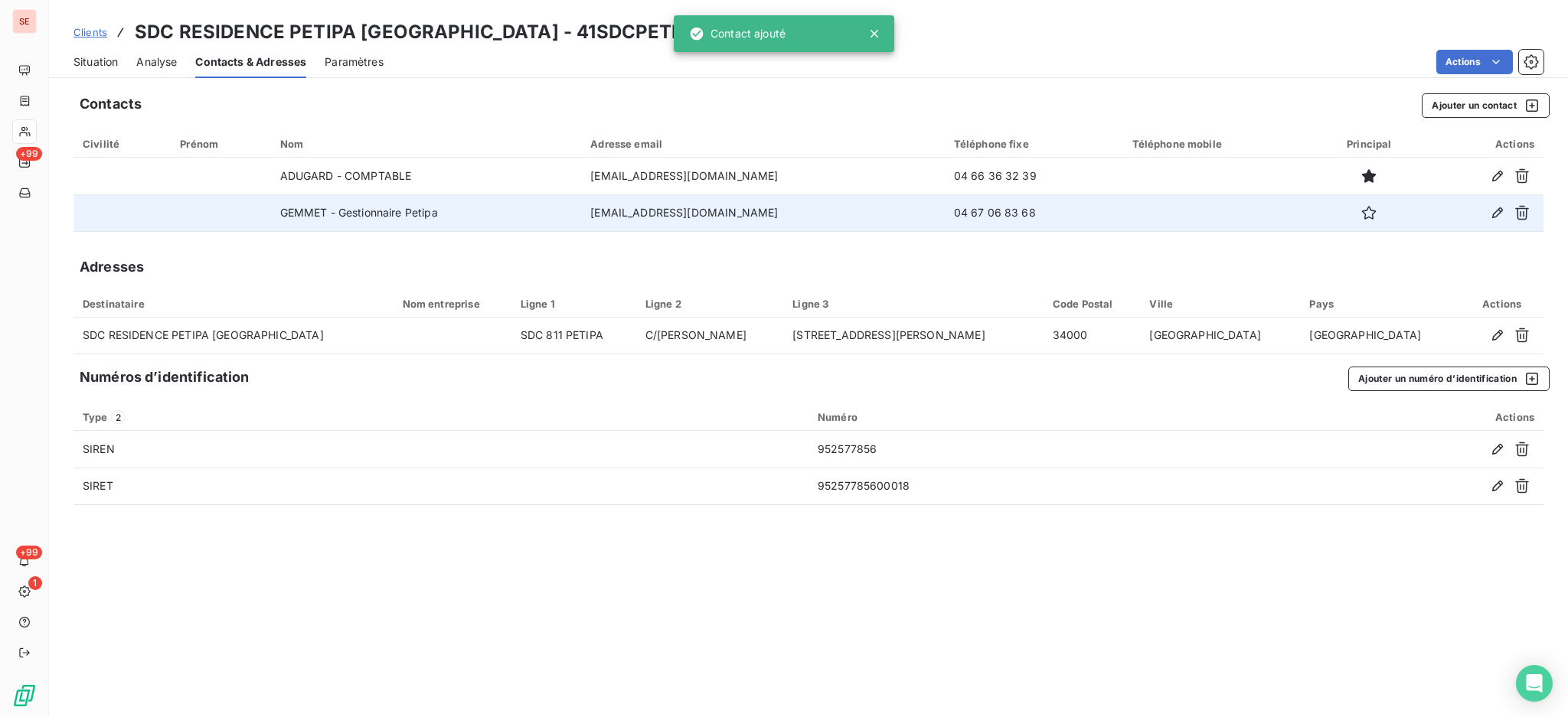
click at [315, 216] on td "GEMMET - Gestionnaire Petipa" at bounding box center [426, 212] width 310 height 37
click at [1364, 209] on icon "button" at bounding box center [1368, 212] width 15 height 15
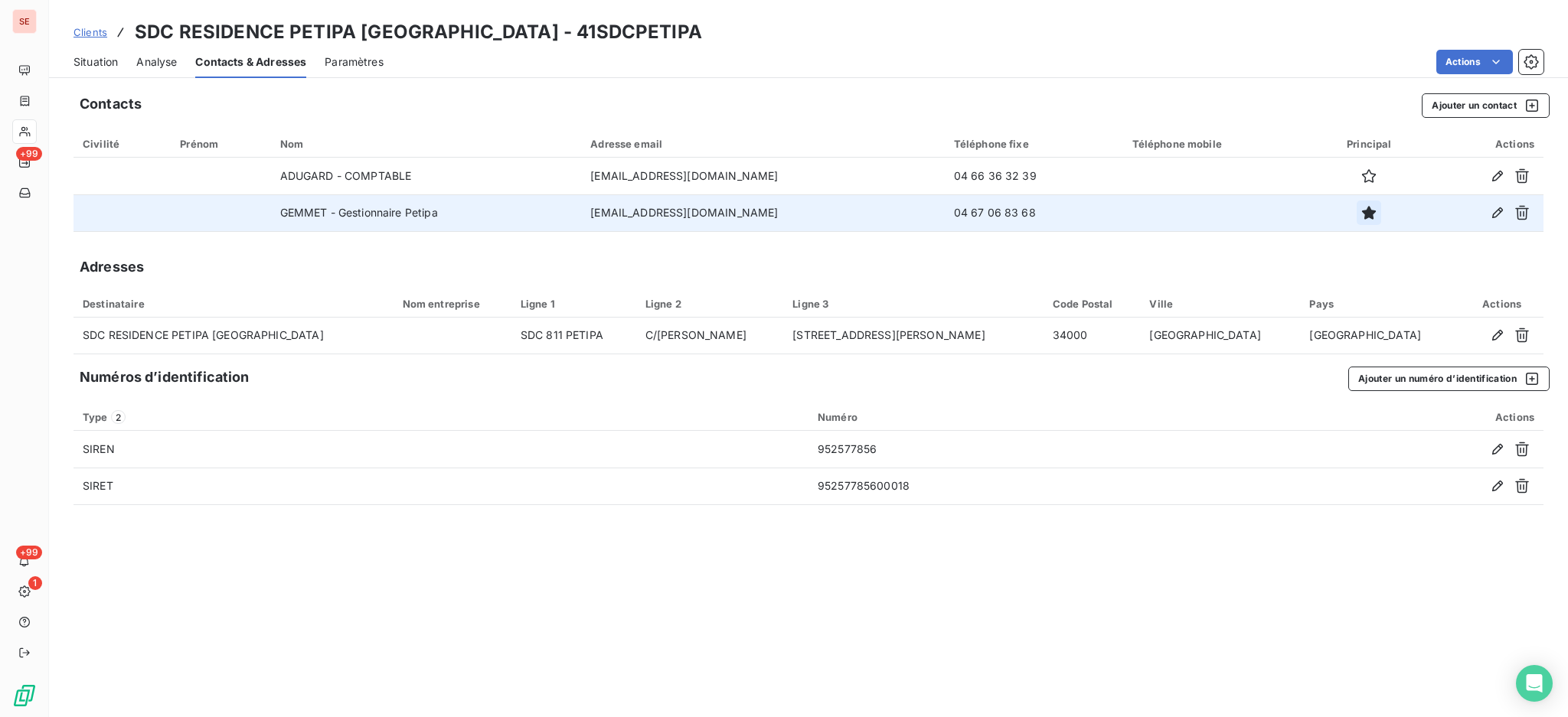
click at [1362, 212] on icon "button" at bounding box center [1368, 212] width 14 height 14
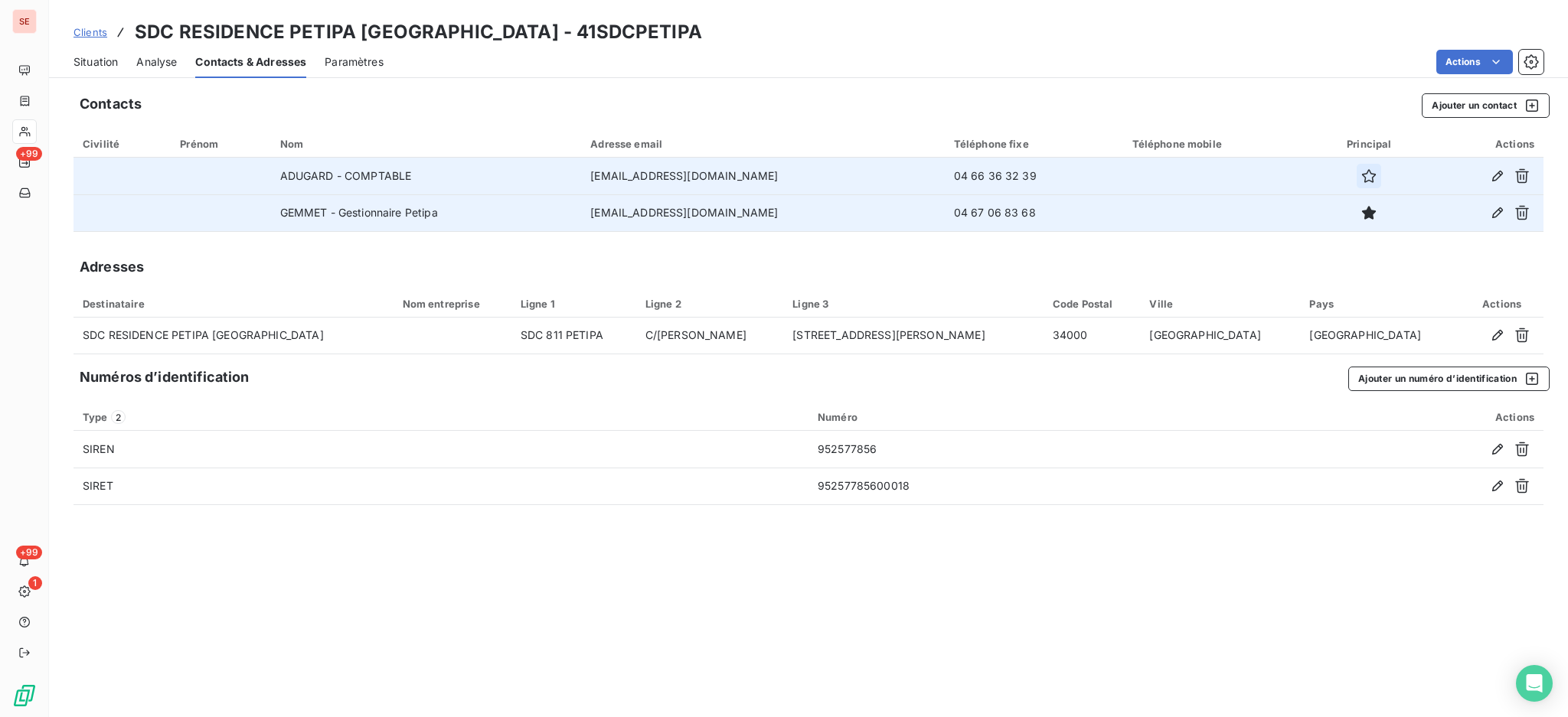
click at [1361, 171] on icon "button" at bounding box center [1368, 176] width 15 height 15
click at [103, 57] on span "Situation" at bounding box center [96, 61] width 45 height 15
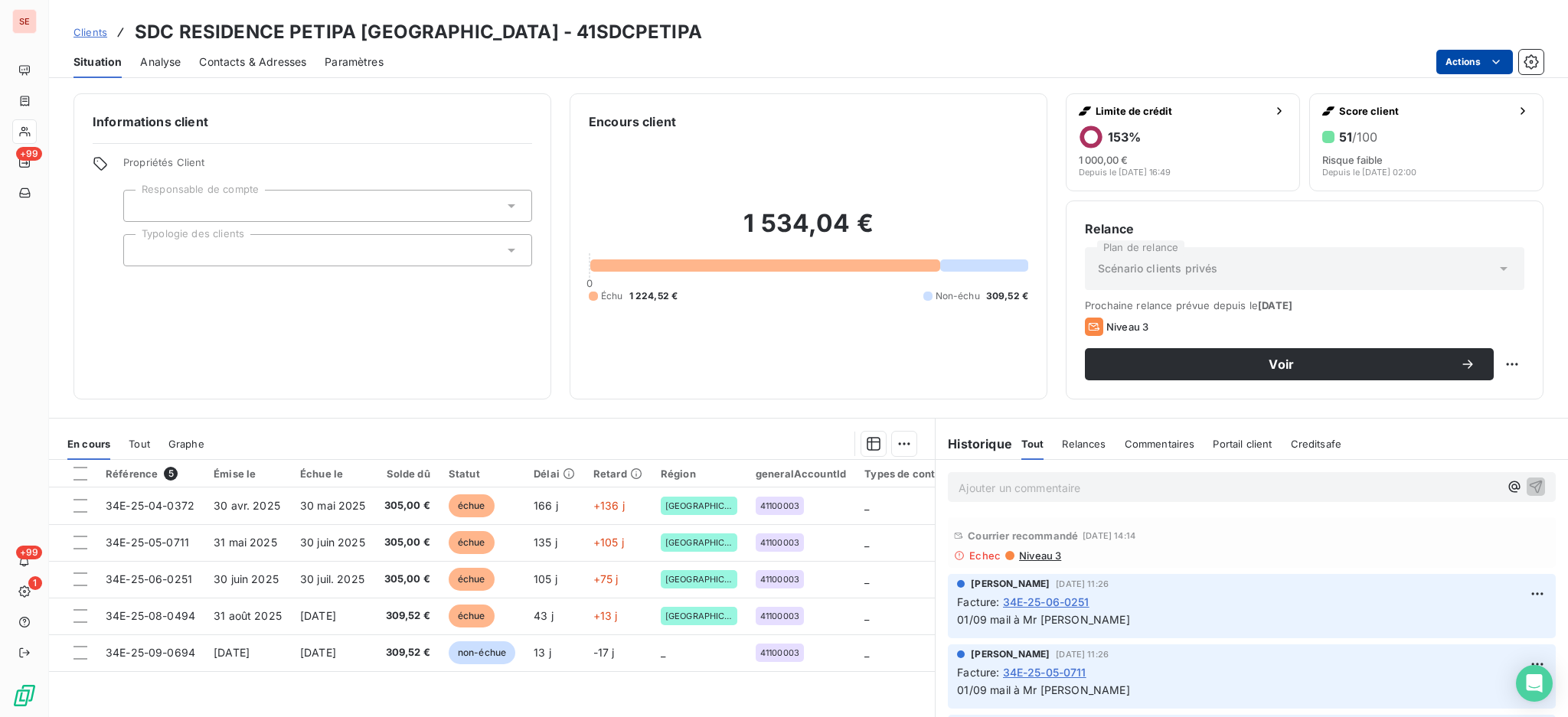
click at [1454, 57] on html "SE +99 +99 1 Clients SDC RESIDENCE PETIPA [GEOGRAPHIC_DATA] - 41SDCPETIPA Situa…" at bounding box center [784, 358] width 1568 height 717
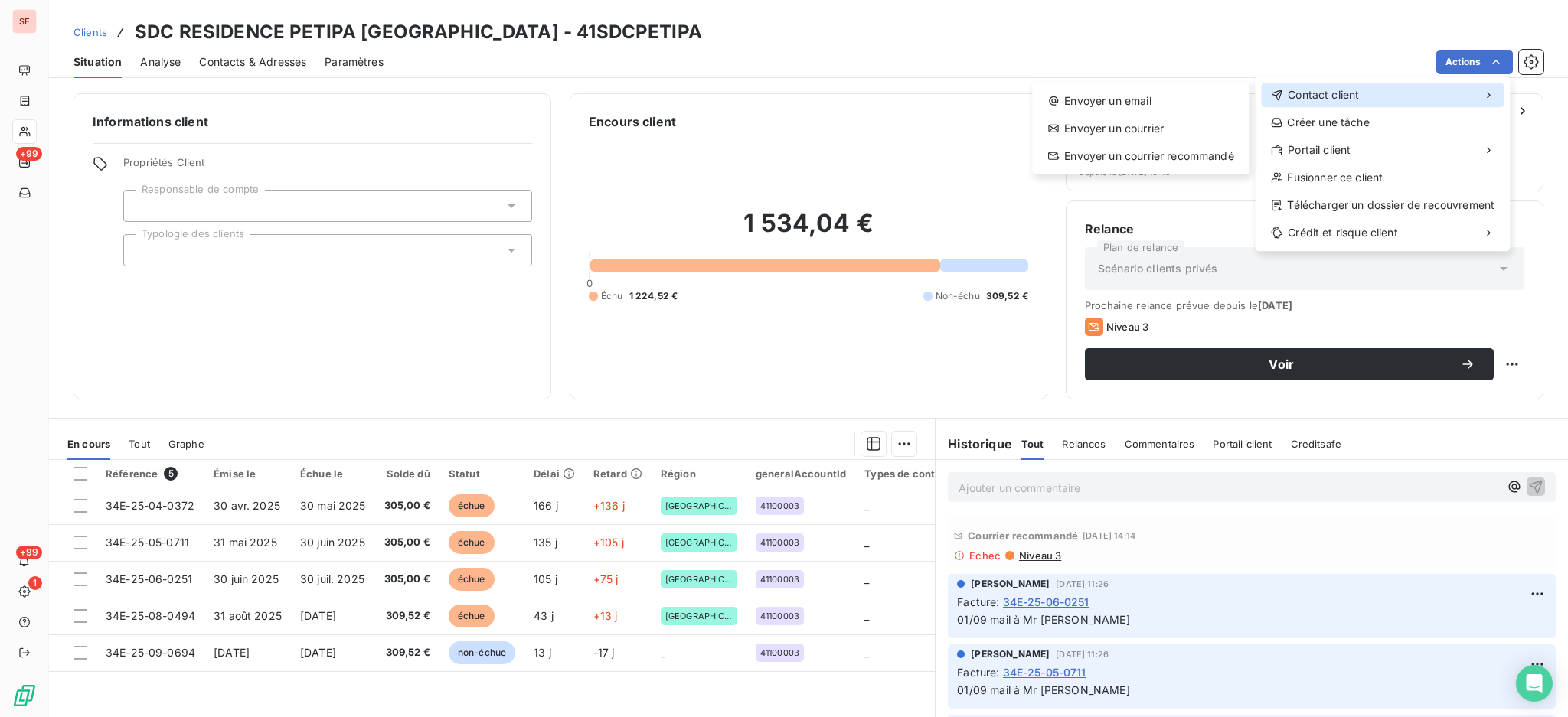
click at [1293, 92] on span "Contact client" at bounding box center [1323, 95] width 71 height 15
click at [1091, 97] on div "Envoyer un email" at bounding box center [1141, 101] width 205 height 25
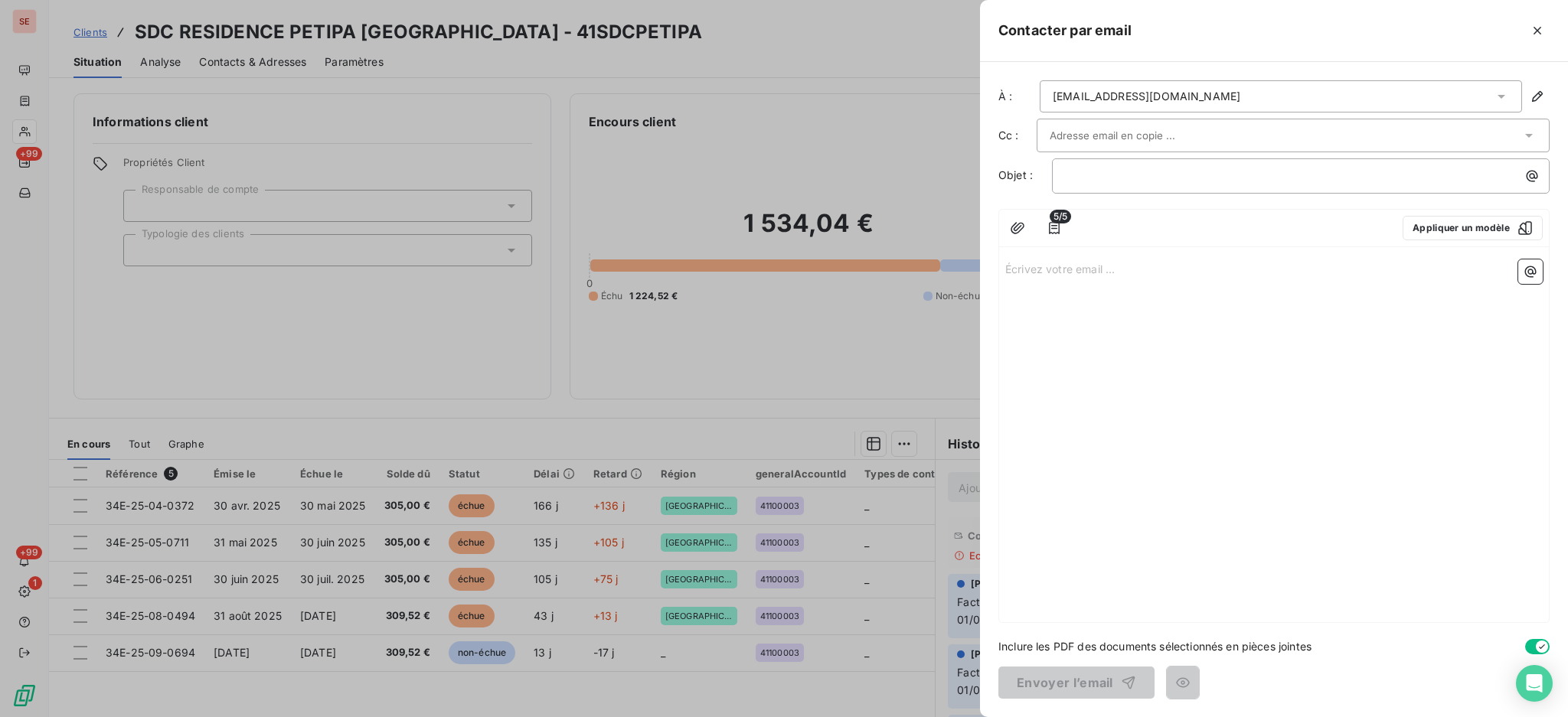
click at [1503, 95] on icon at bounding box center [1501, 96] width 8 height 4
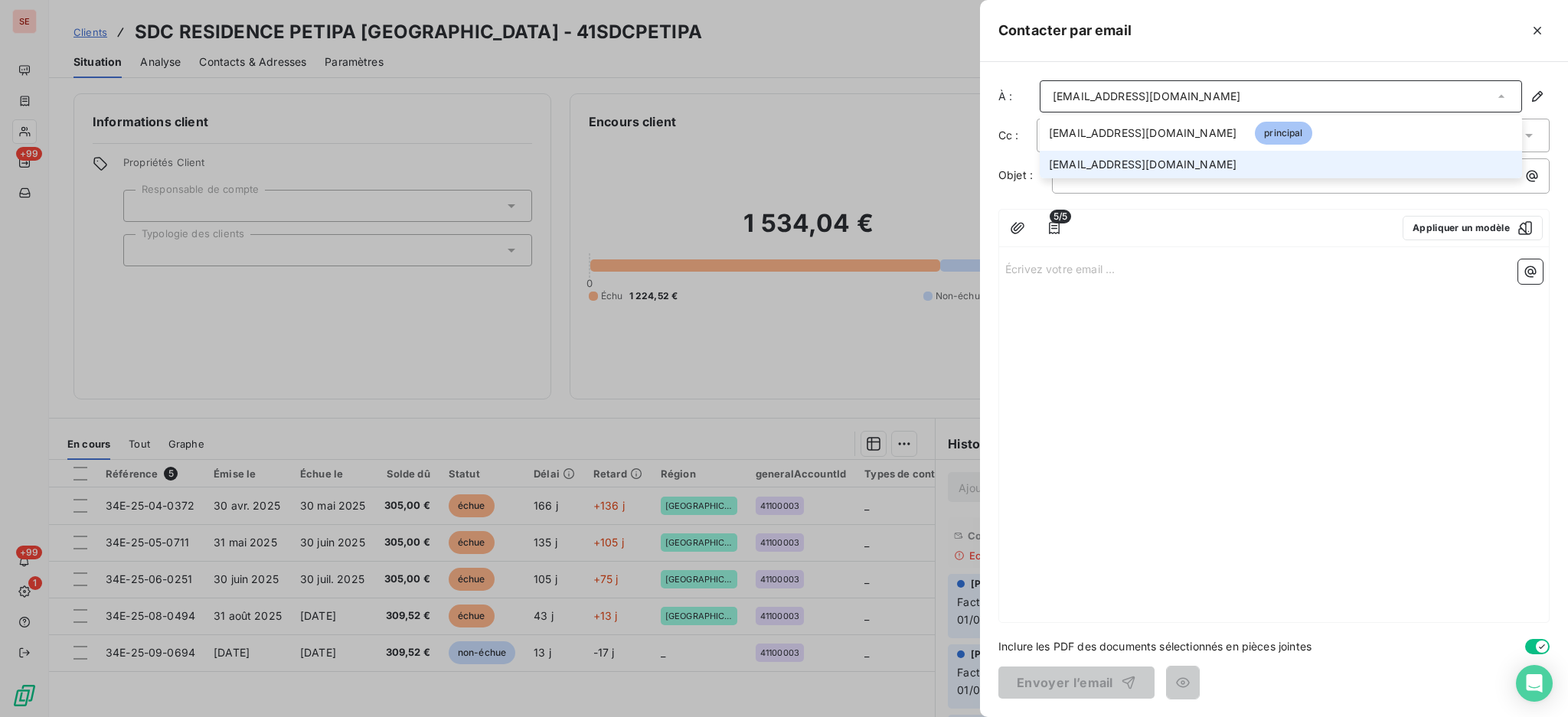
click at [1149, 170] on span "[EMAIL_ADDRESS][DOMAIN_NAME]" at bounding box center [1143, 164] width 188 height 15
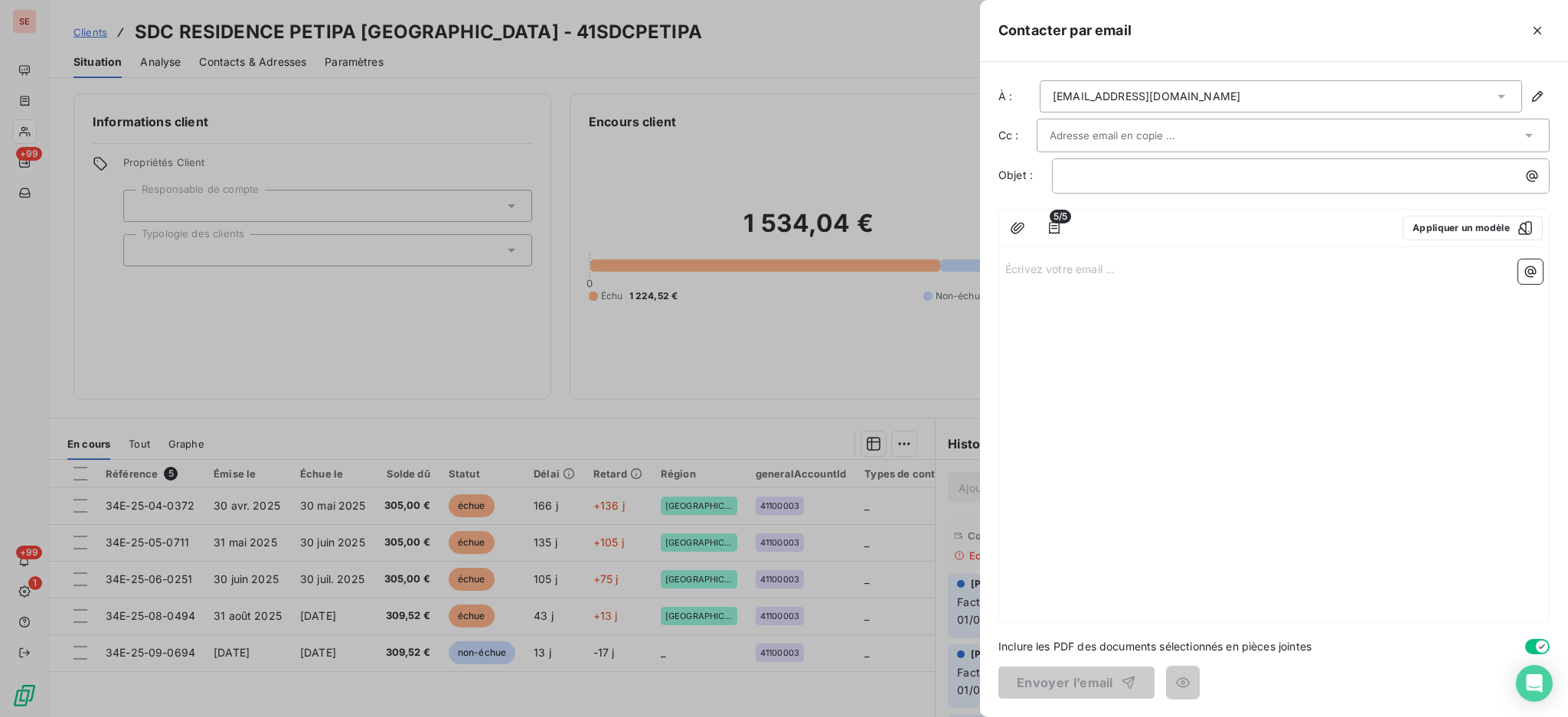
click at [1527, 132] on icon at bounding box center [1528, 135] width 15 height 15
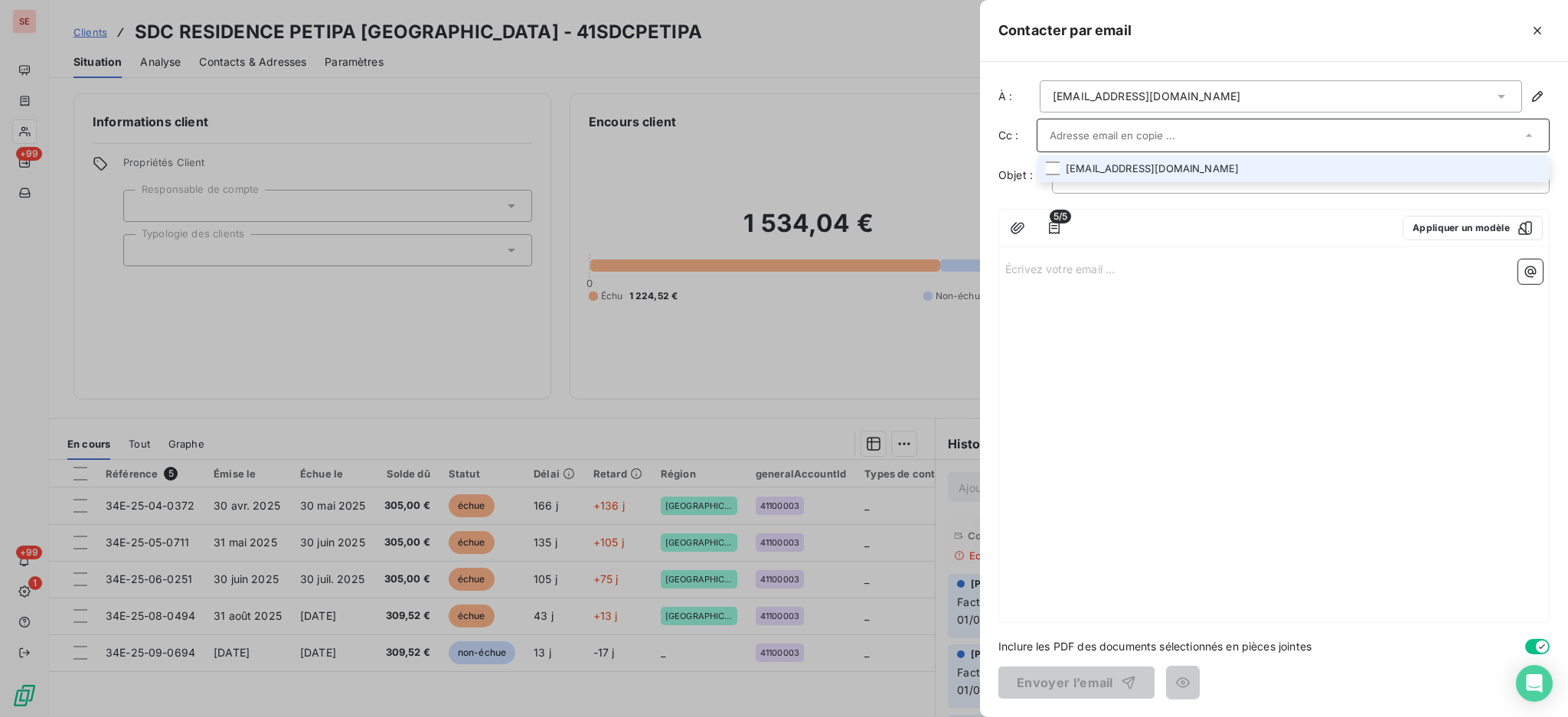
click at [1267, 165] on li "[EMAIL_ADDRESS][DOMAIN_NAME]" at bounding box center [1293, 169] width 513 height 27
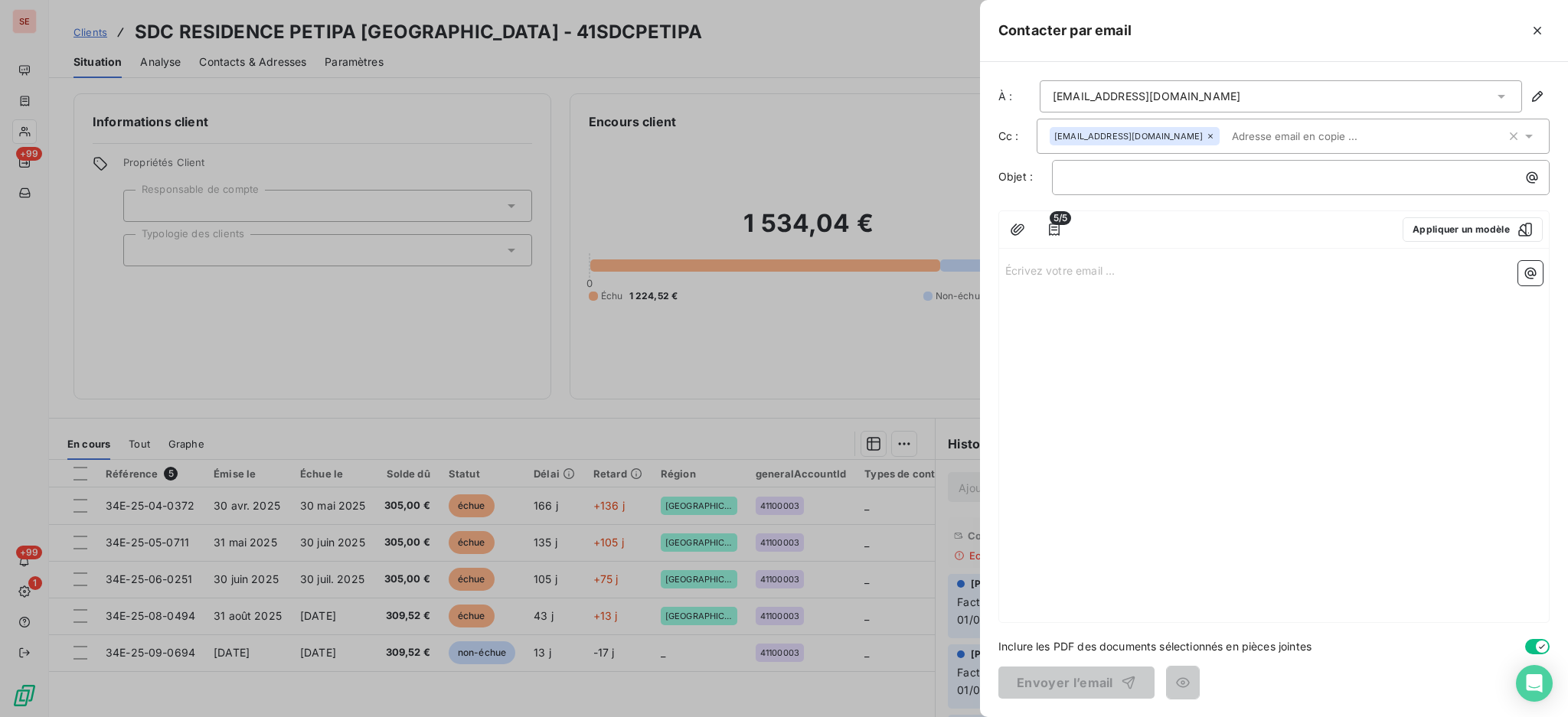
click at [1191, 298] on div "Écrivez votre email ... ﻿" at bounding box center [1274, 438] width 549 height 368
click at [1153, 177] on p "﻿" at bounding box center [1305, 177] width 479 height 18
click at [1074, 274] on p "Écrivez votre email ... ﻿" at bounding box center [1274, 270] width 537 height 18
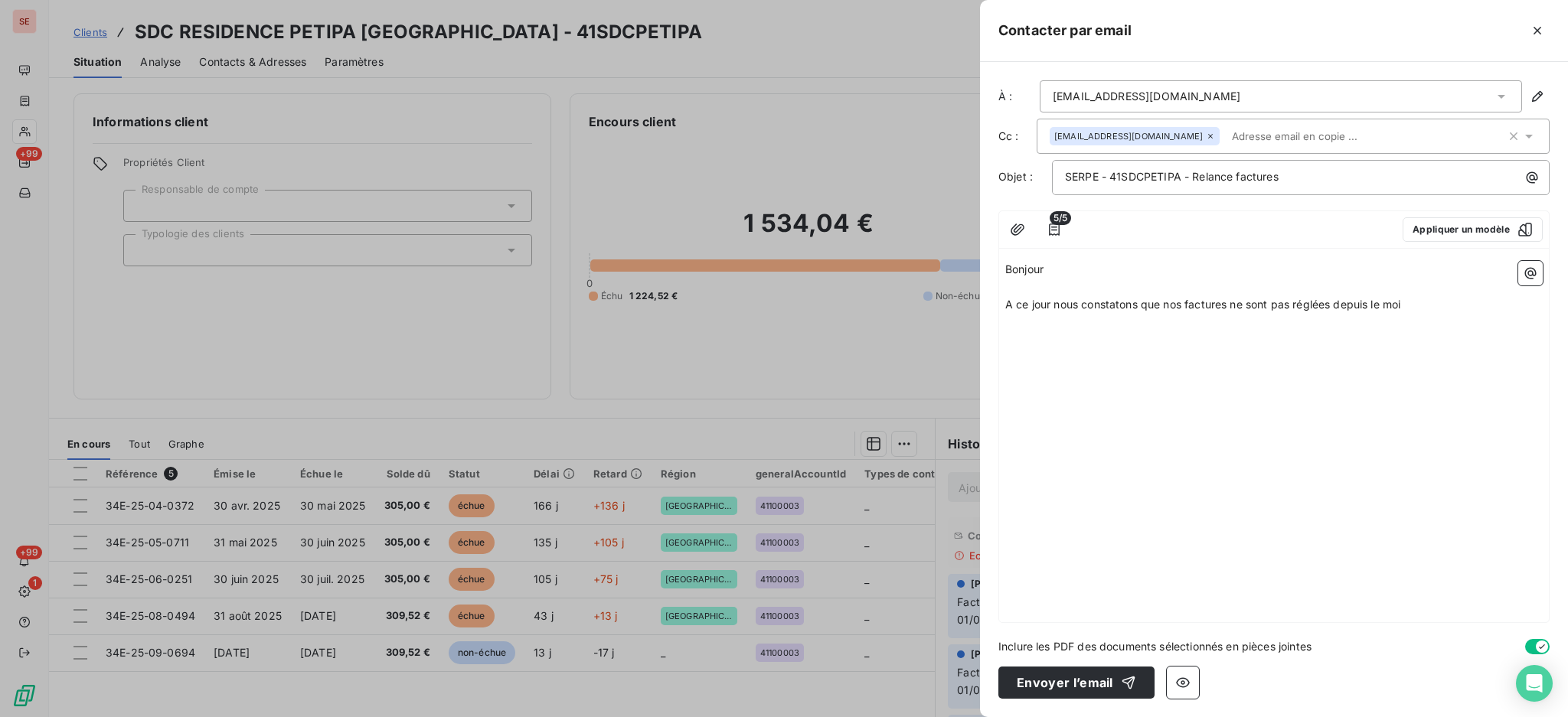
click at [1231, 306] on span "A ce jour nous constatons que nos factures ne sont pas réglées depuis le moi" at bounding box center [1203, 304] width 395 height 13
click at [1542, 298] on div "Bonjour ﻿ A ce jour nous constatons que nos factures depuis le mois d'avril ne …" at bounding box center [1274, 438] width 549 height 368
click at [1531, 308] on p "A ce jour nous constatons que nos factures depuis le mois d'avril ne sont pas r…" at bounding box center [1274, 305] width 537 height 18
drag, startPoint x: 1062, startPoint y: 303, endPoint x: 997, endPoint y: 294, distance: 65.6
click at [997, 294] on div "À : [EMAIL_ADDRESS][DOMAIN_NAME] Cc : [EMAIL_ADDRESS][DOMAIN_NAME] Objet : SERP…" at bounding box center [1274, 389] width 588 height 655
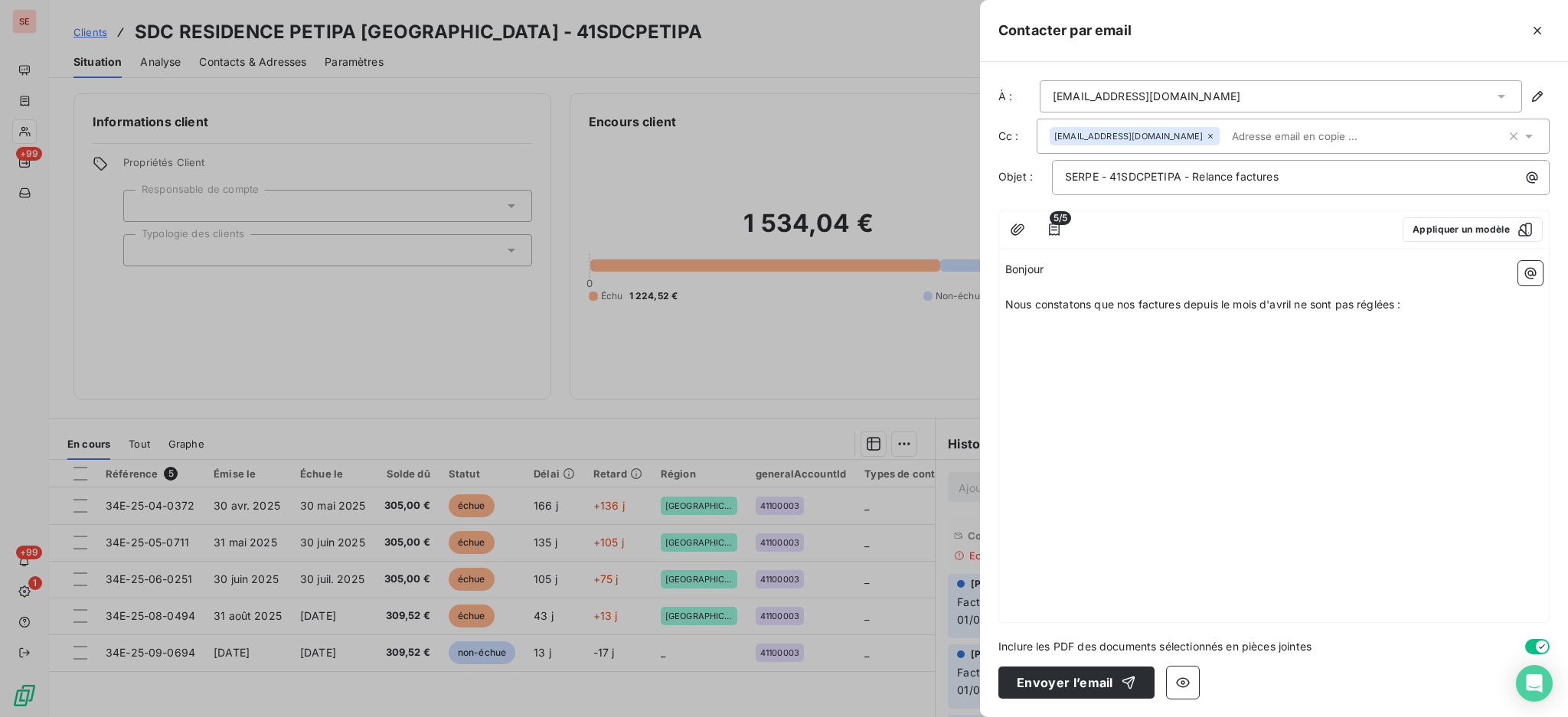
drag, startPoint x: 1417, startPoint y: 300, endPoint x: 997, endPoint y: 308, distance: 420.1
click at [997, 308] on div "À : [EMAIL_ADDRESS][DOMAIN_NAME] Cc : [EMAIL_ADDRESS][DOMAIN_NAME] Objet : SERP…" at bounding box center [1274, 389] width 588 height 655
click at [1164, 304] on span "Malgrés nos relances nous n'aons touj" at bounding box center [1102, 304] width 195 height 13
click at [1540, 21] on button "button" at bounding box center [1537, 30] width 25 height 25
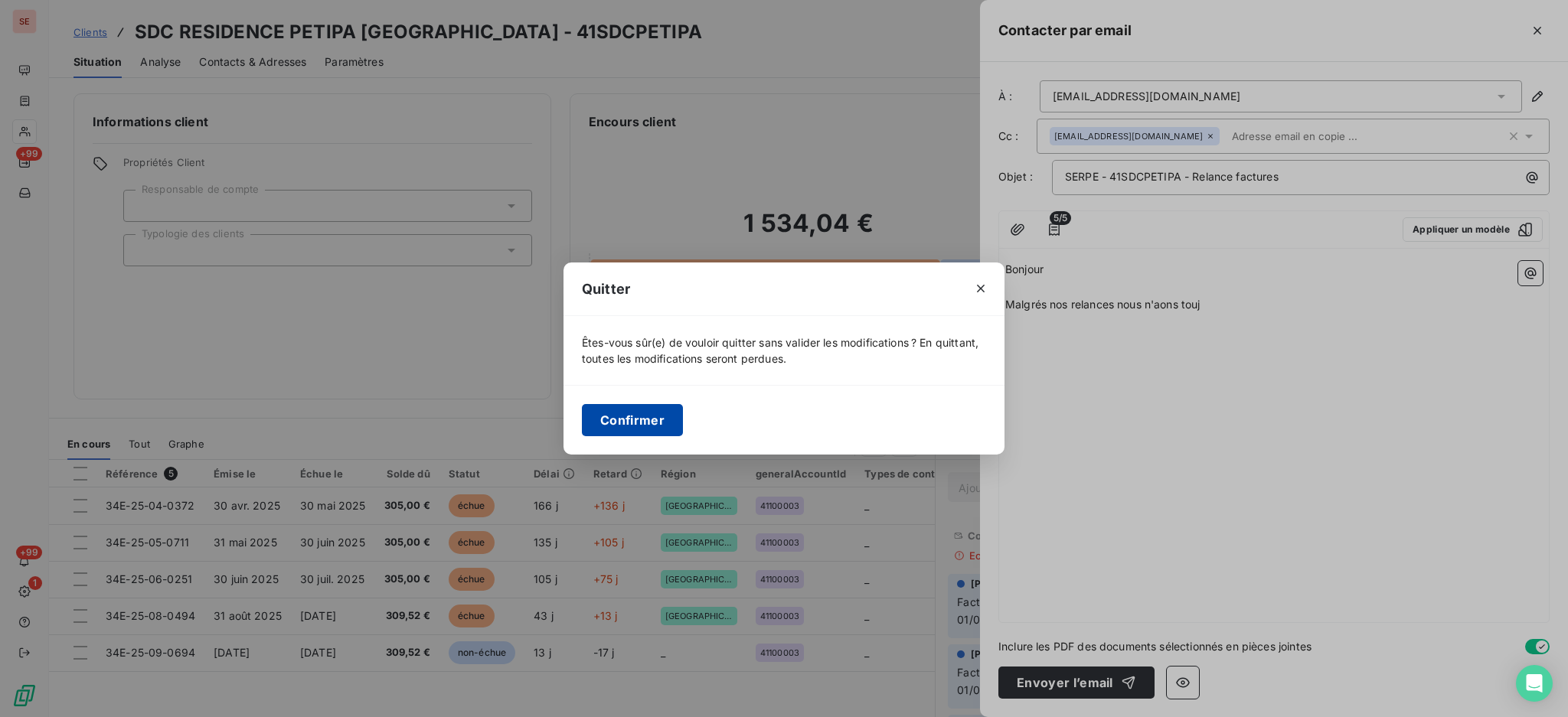
click at [666, 417] on button "Confirmer" at bounding box center [632, 420] width 101 height 32
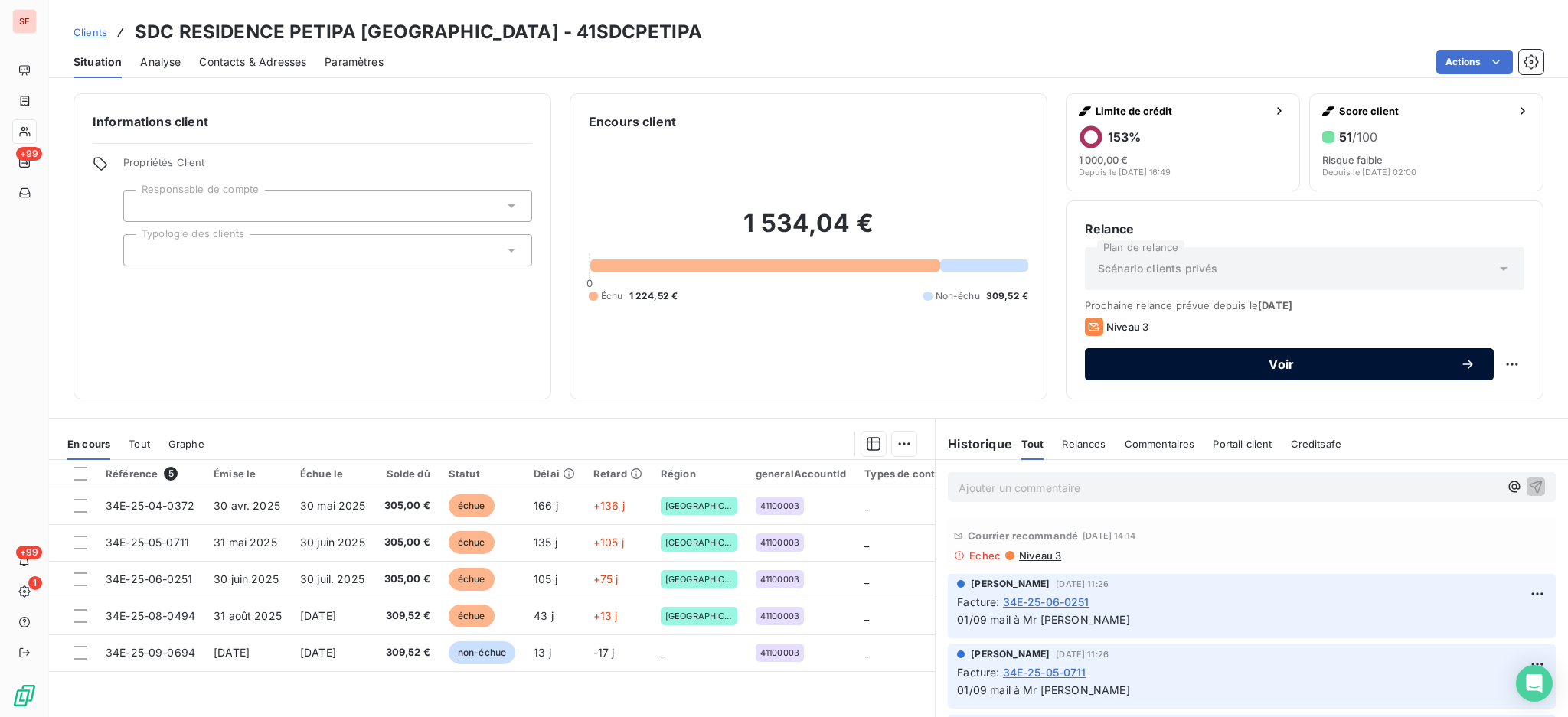
click at [1267, 364] on span "Voir" at bounding box center [1281, 364] width 357 height 12
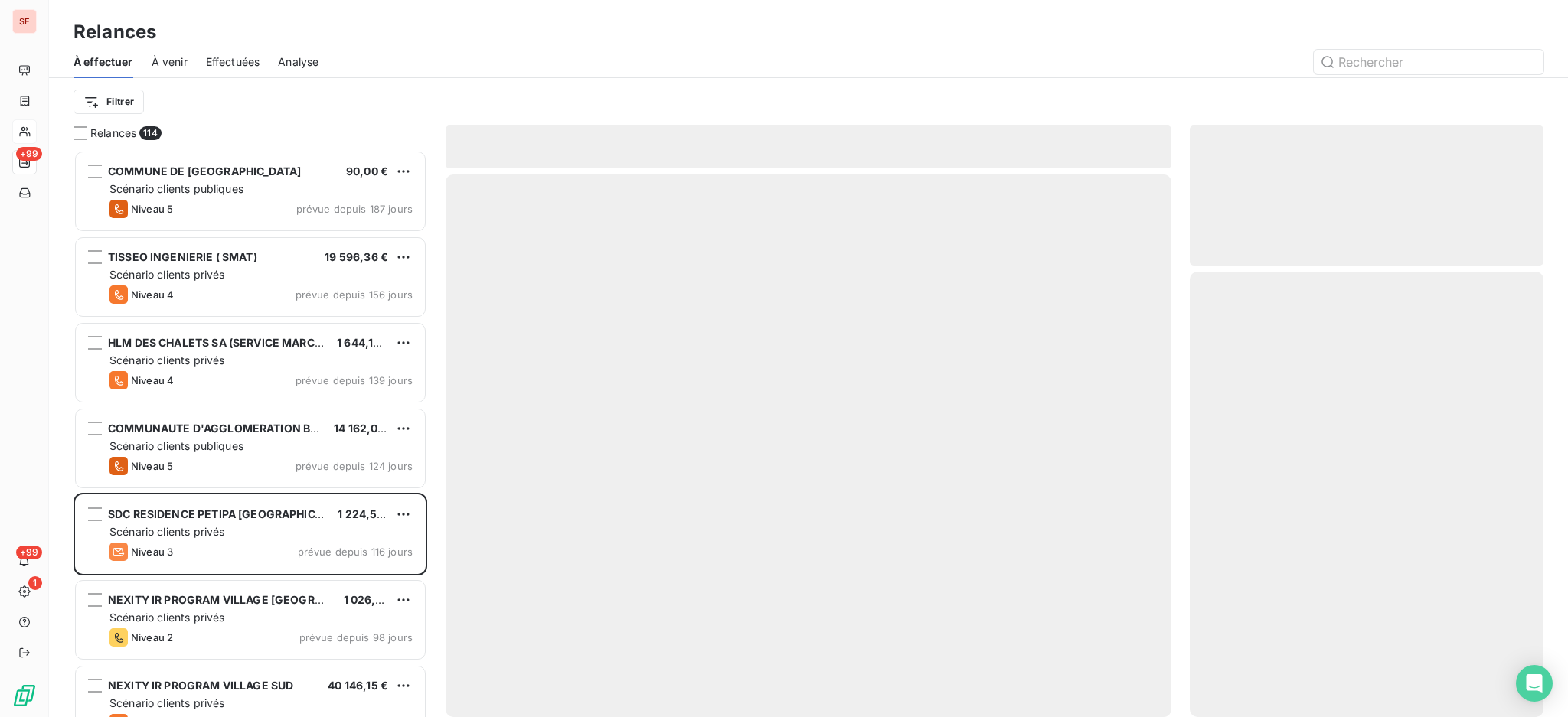
scroll to position [552, 337]
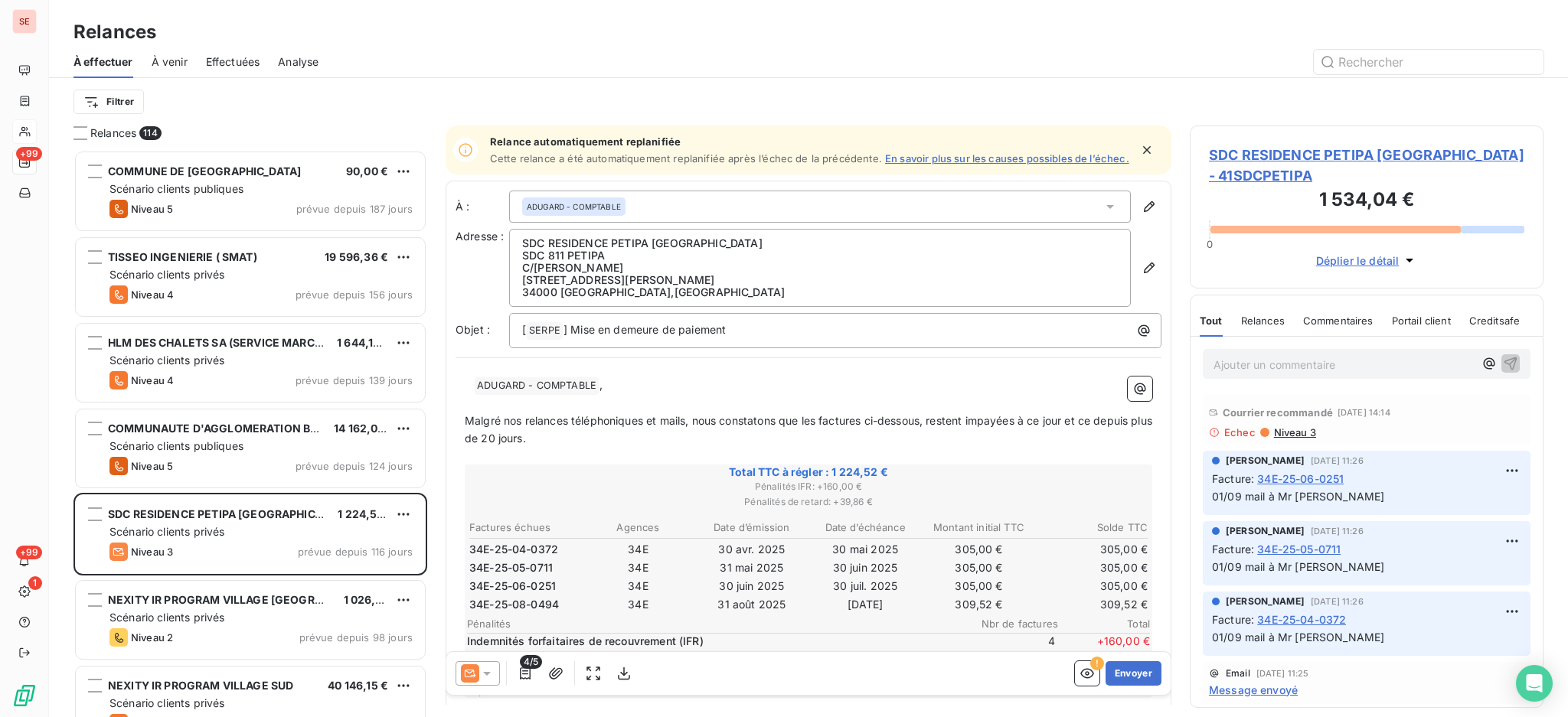
click at [1102, 212] on icon at bounding box center [1110, 206] width 15 height 15
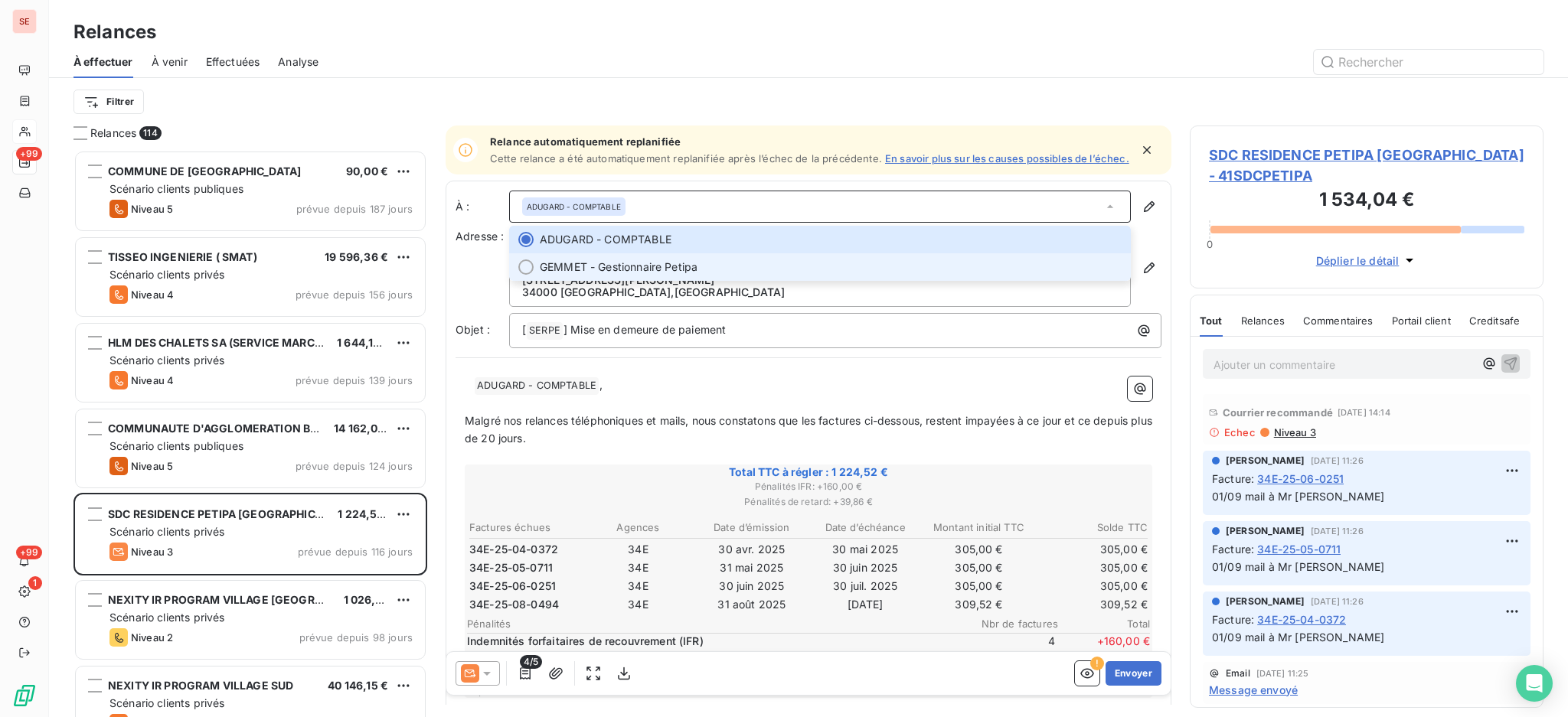
click at [680, 275] on span "GEMMET - Gestionnaire Petipa" at bounding box center [618, 267] width 158 height 15
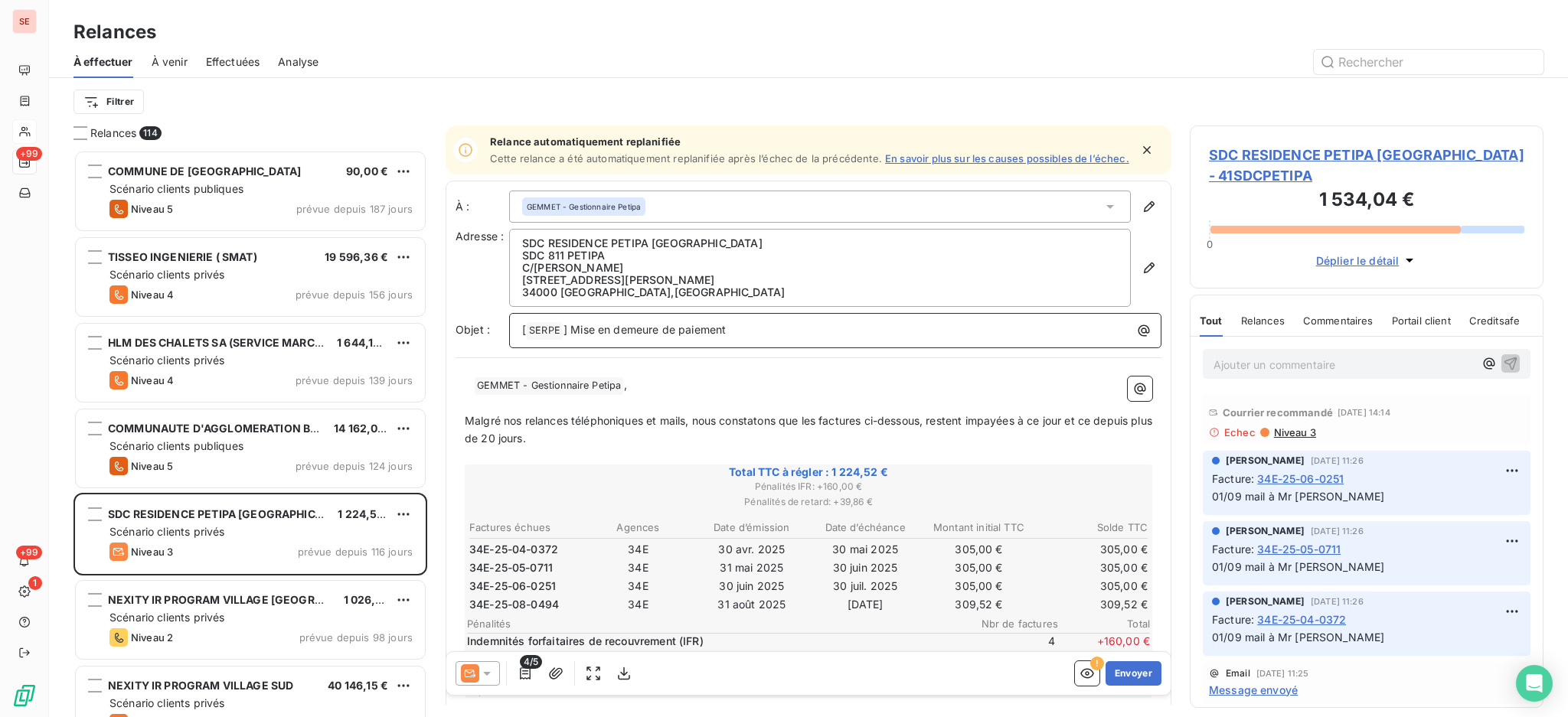
click at [775, 337] on p "[ SERPE ﻿ ] Mise en demeure de paiement" at bounding box center [839, 330] width 634 height 18
click at [579, 389] on span "GEMMET - Gestionnaire Petipa ﻿" at bounding box center [548, 386] width 149 height 18
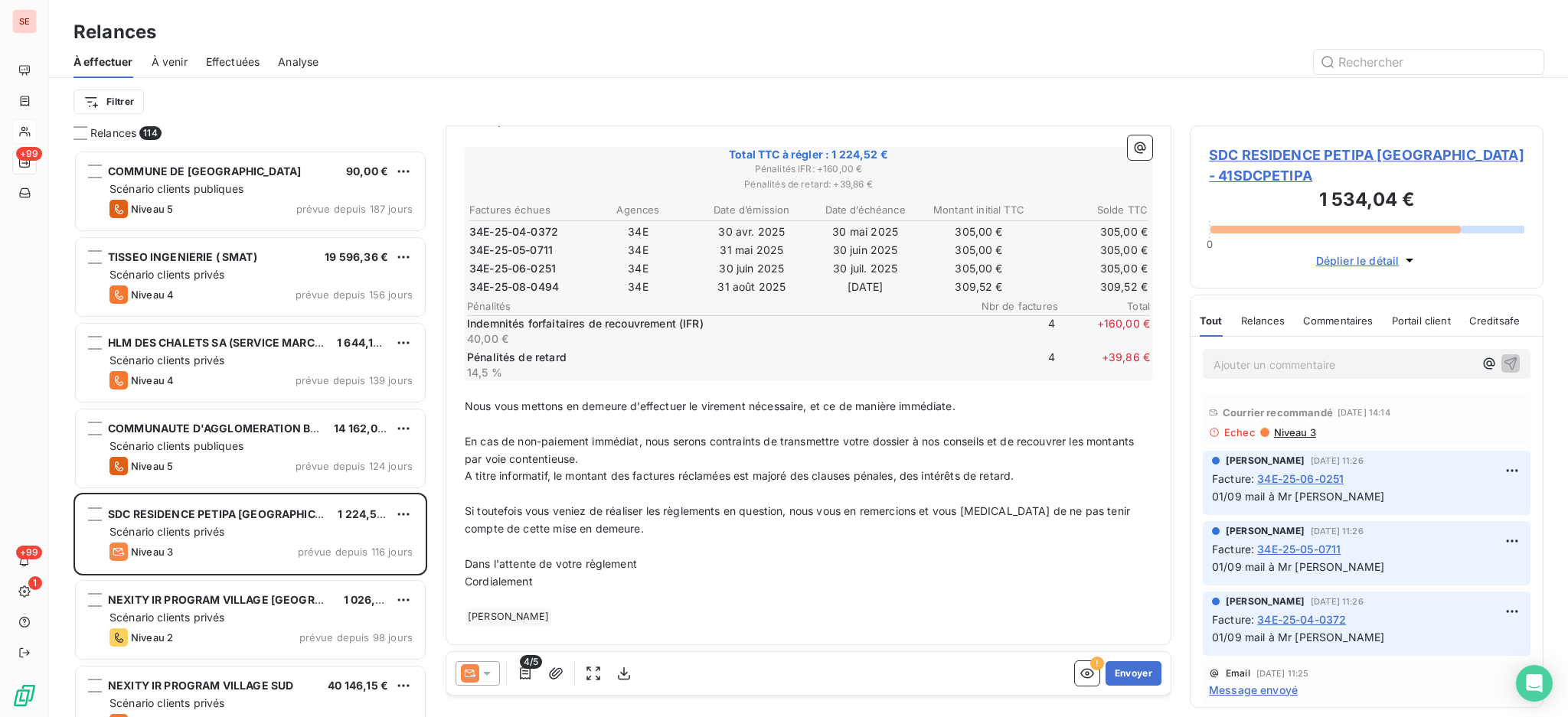
scroll to position [321, 0]
click at [976, 400] on p "Nous vous mettons en demeure d’effectuer le virement nécessaire, et ce de maniè…" at bounding box center [809, 407] width 688 height 18
click at [778, 442] on span "En cas de non-paiement immédiat, nous serons contraints de transmettre votre do…" at bounding box center [801, 450] width 672 height 30
click at [556, 666] on icon "button" at bounding box center [556, 673] width 15 height 15
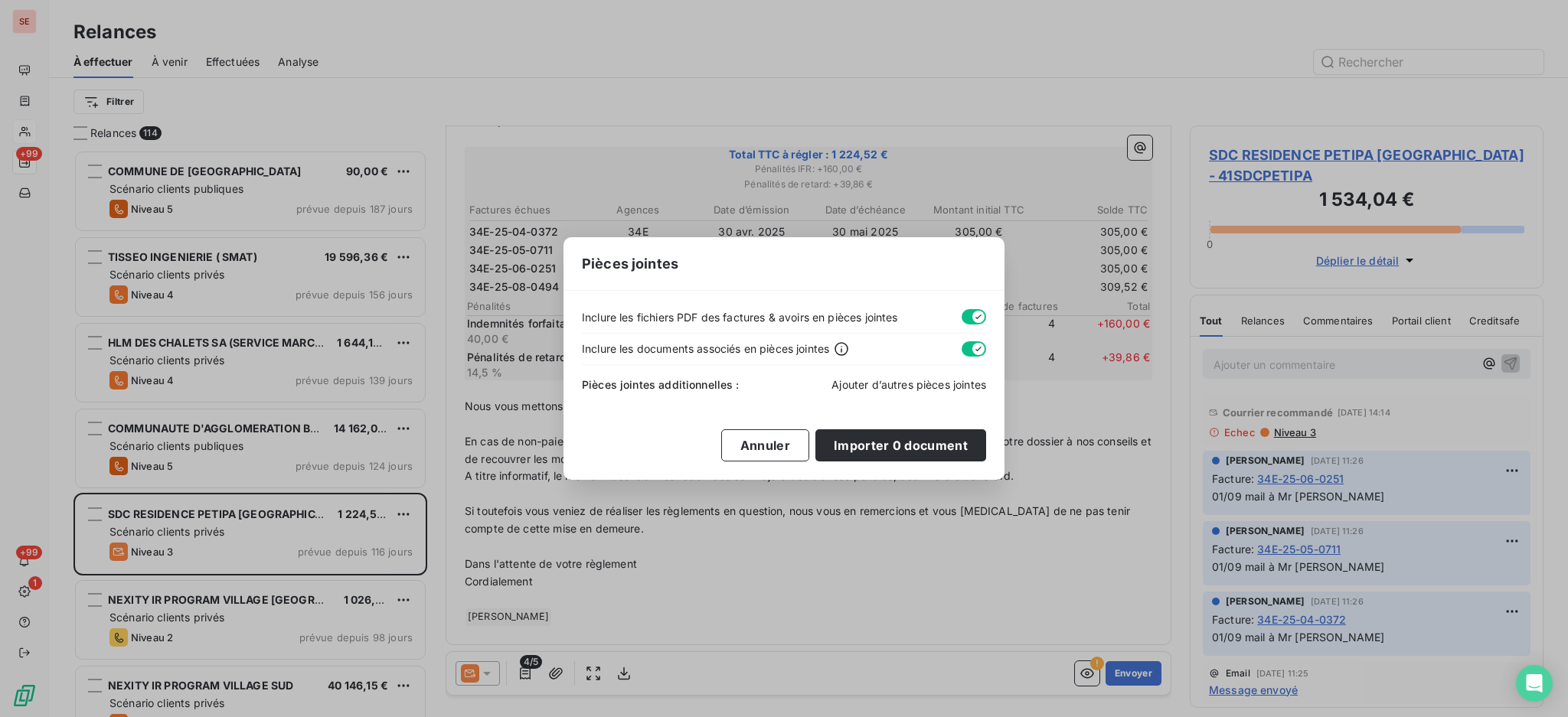
click at [924, 383] on span "Ajouter d’autres pièces jointes" at bounding box center [908, 384] width 154 height 13
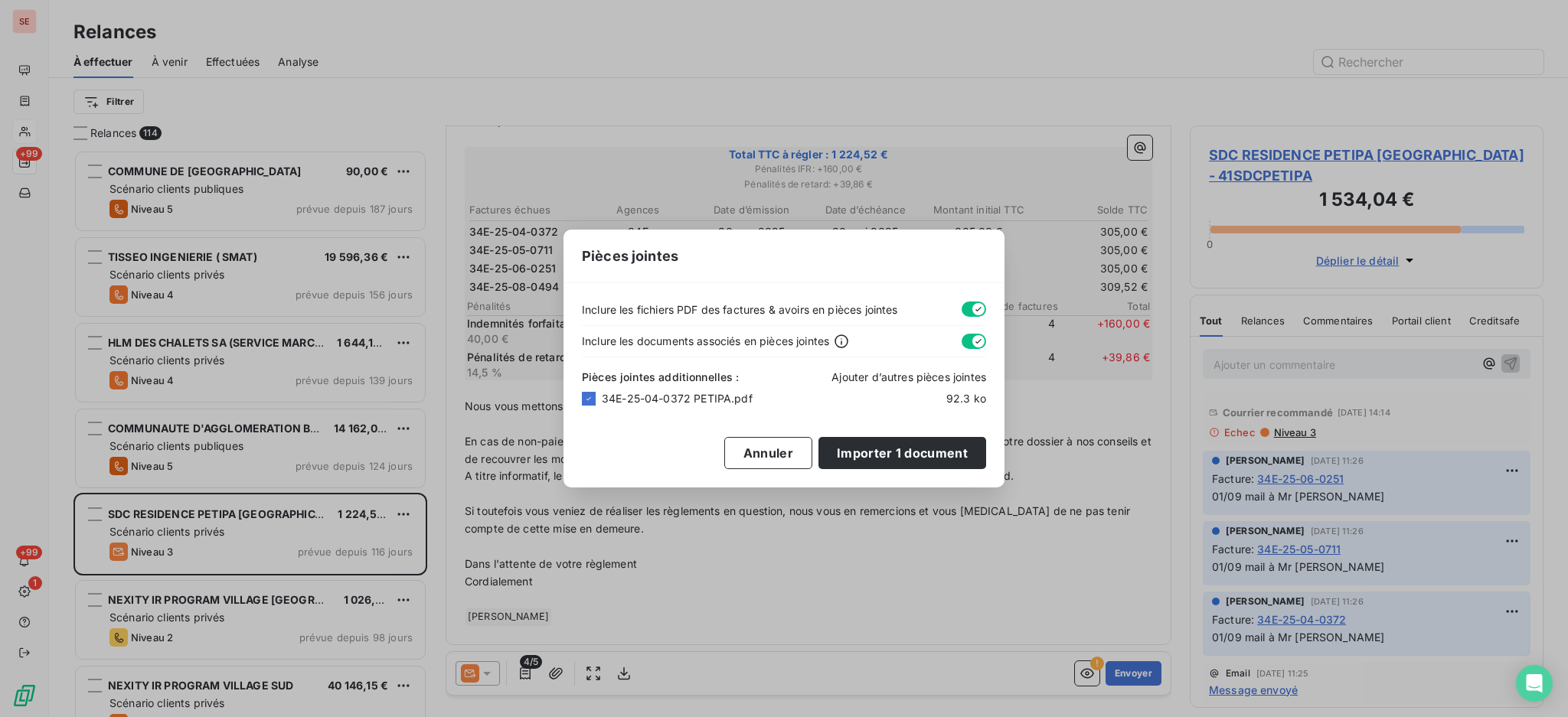
click at [885, 376] on span "Ajouter d’autres pièces jointes" at bounding box center [908, 376] width 154 height 13
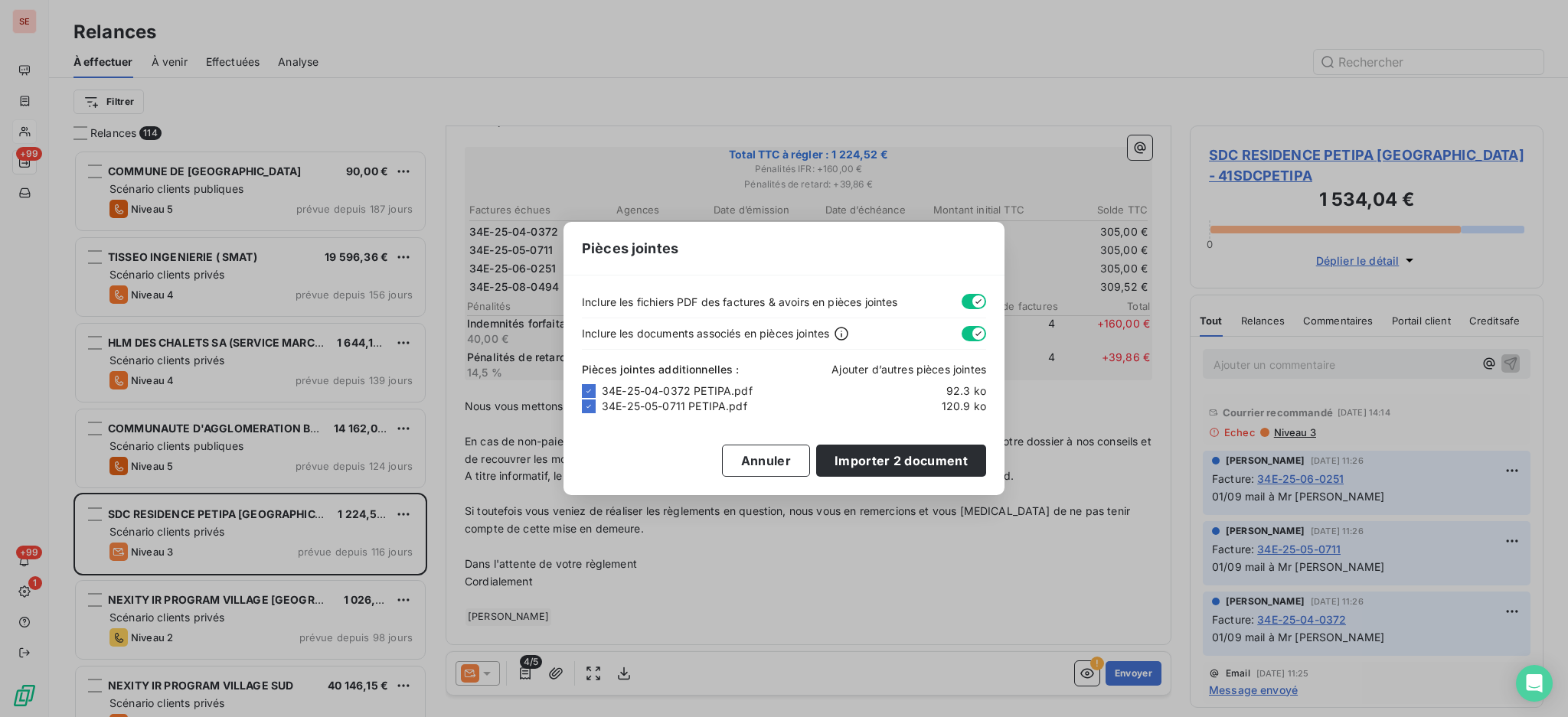
click at [931, 364] on span "Ajouter d’autres pièces jointes" at bounding box center [908, 369] width 154 height 13
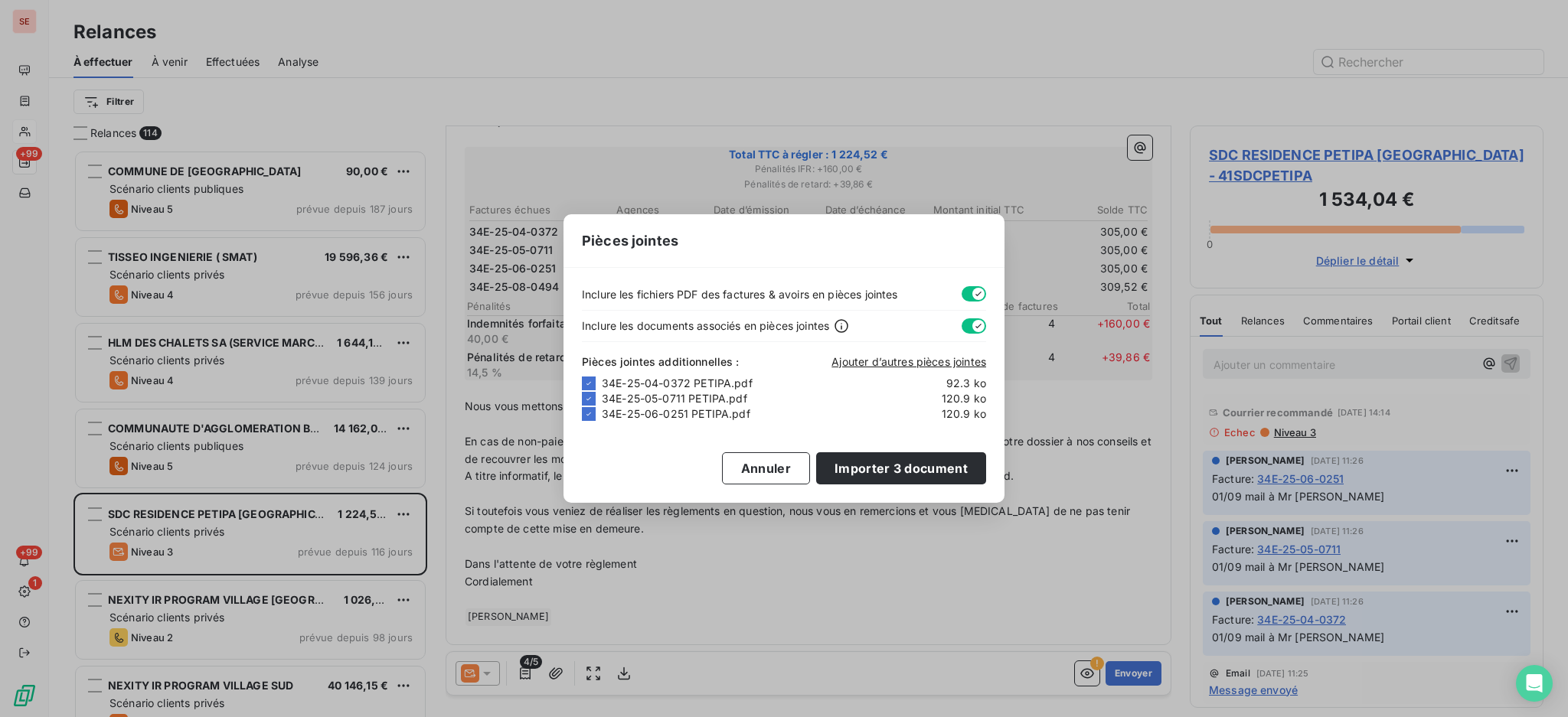
click at [933, 349] on div "Pièces jointes additionnelles : Ajouter d’autres pièces jointes" at bounding box center [784, 359] width 404 height 33
click at [926, 366] on span "Ajouter d’autres pièces jointes" at bounding box center [908, 361] width 154 height 13
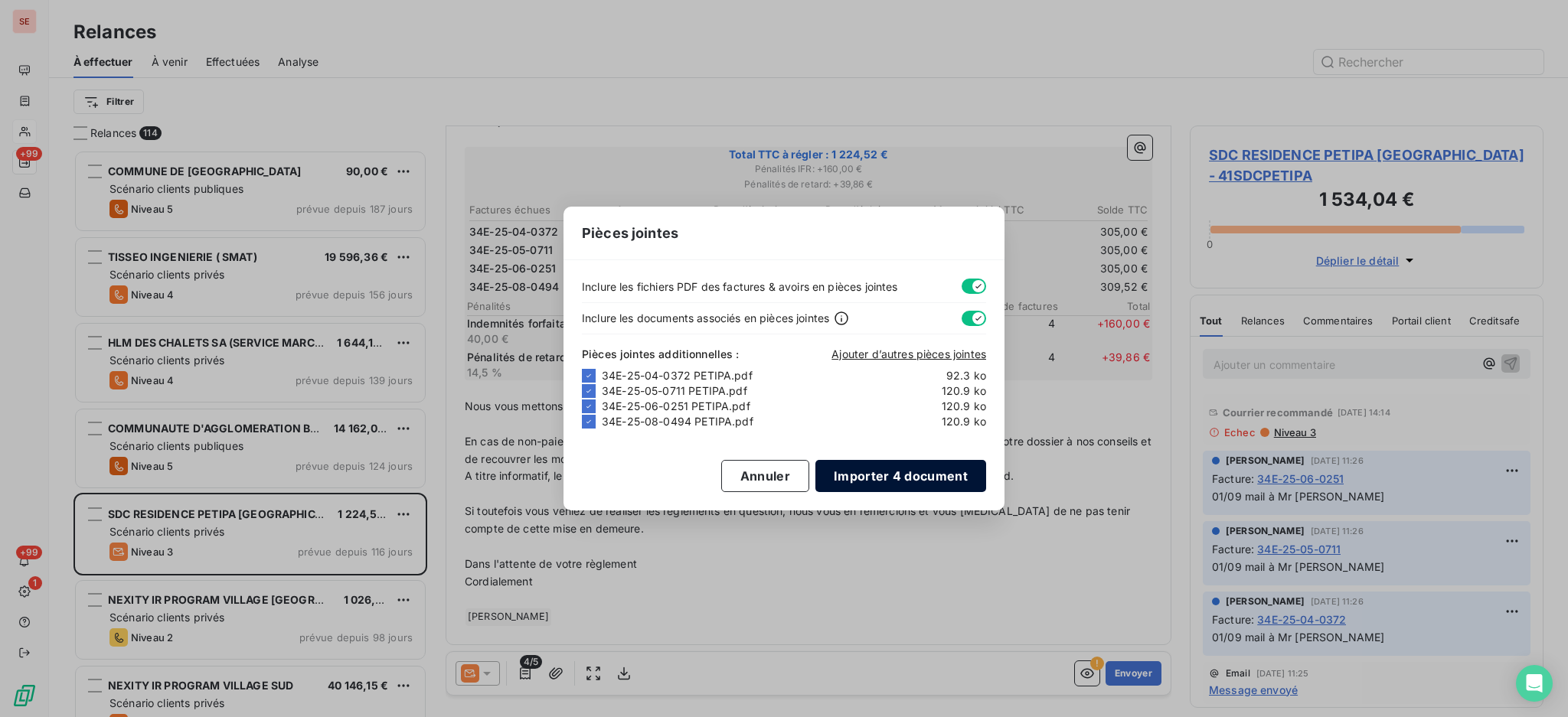
click at [924, 476] on button "Importer 4 document" at bounding box center [900, 476] width 170 height 32
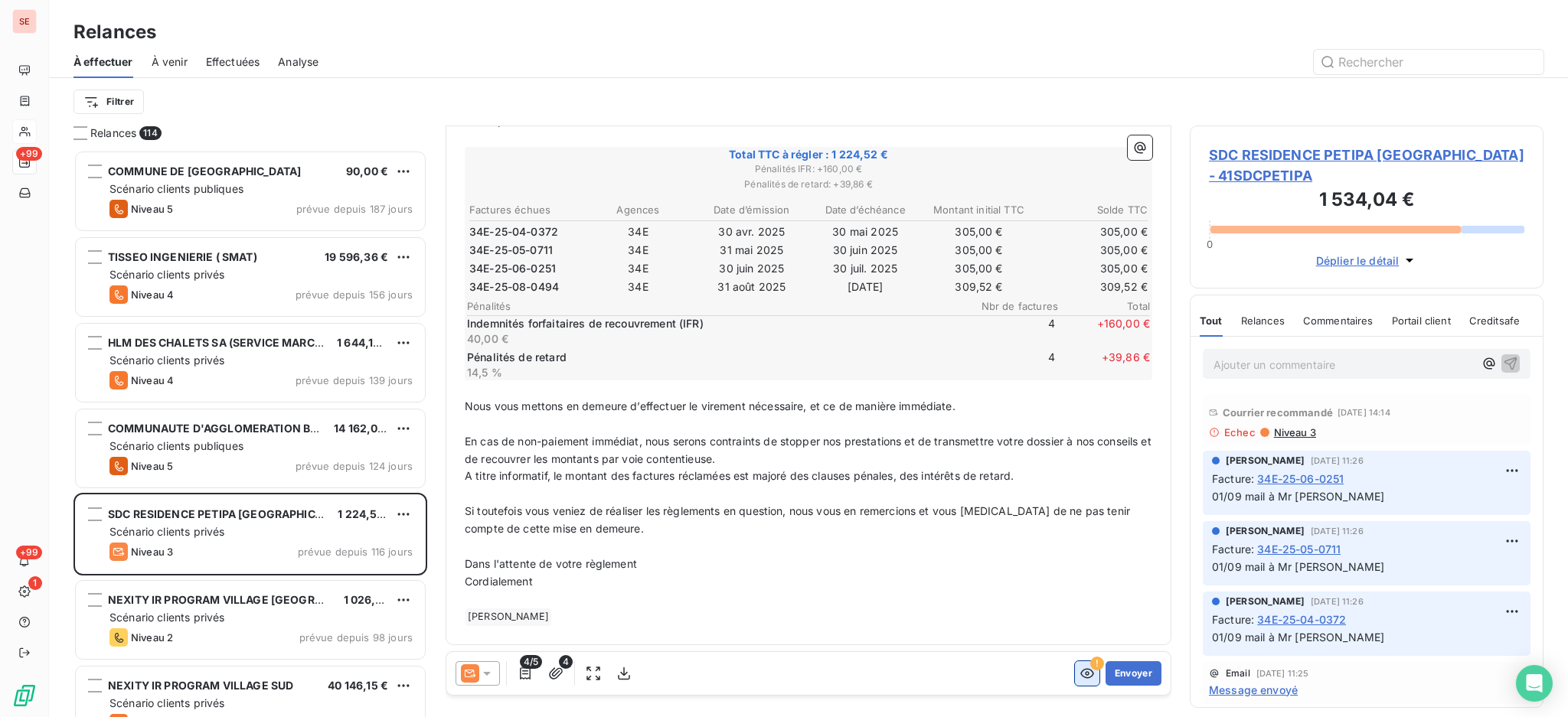
click at [1079, 671] on icon "button" at bounding box center [1086, 673] width 15 height 15
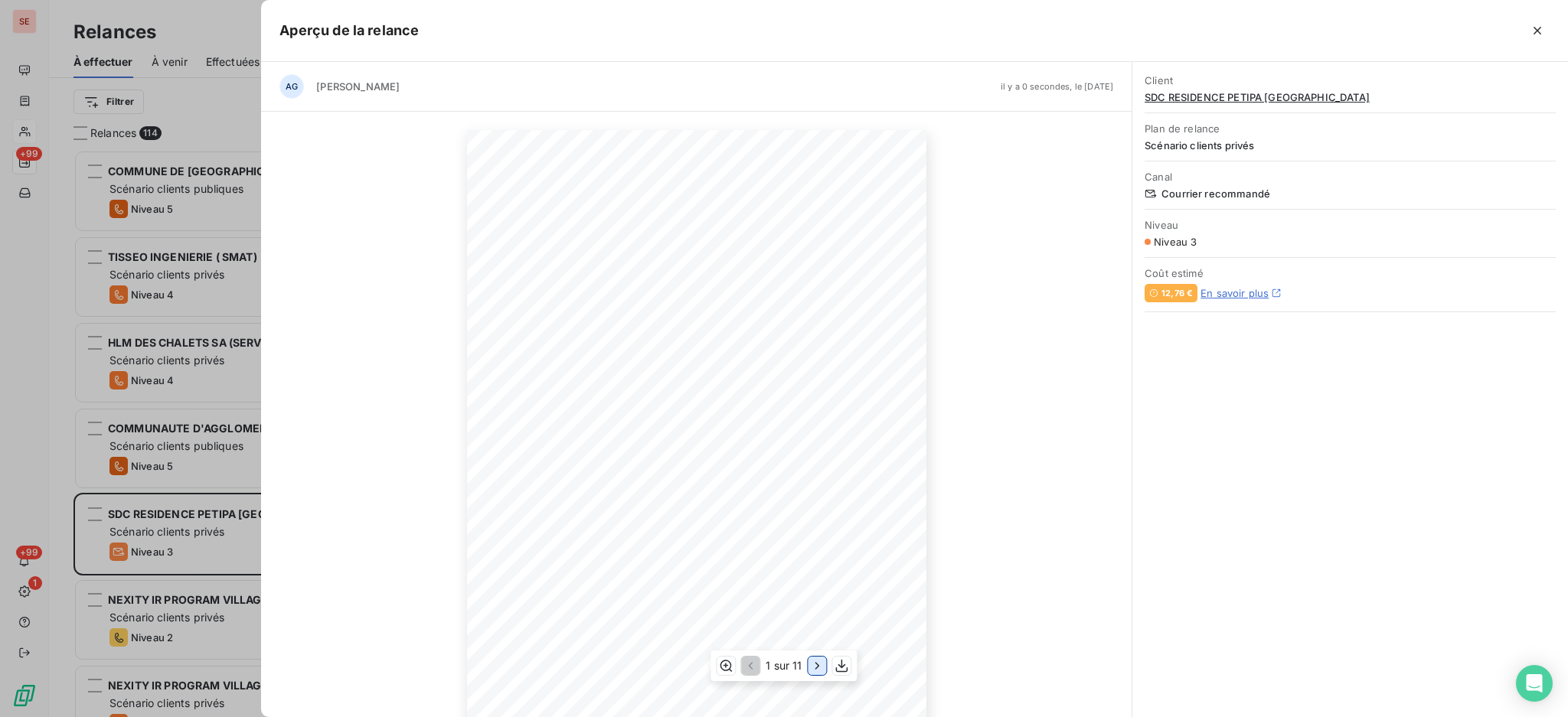
click at [822, 667] on icon "button" at bounding box center [817, 665] width 15 height 15
click at [822, 667] on icon "button" at bounding box center [817, 665] width 15 height 15
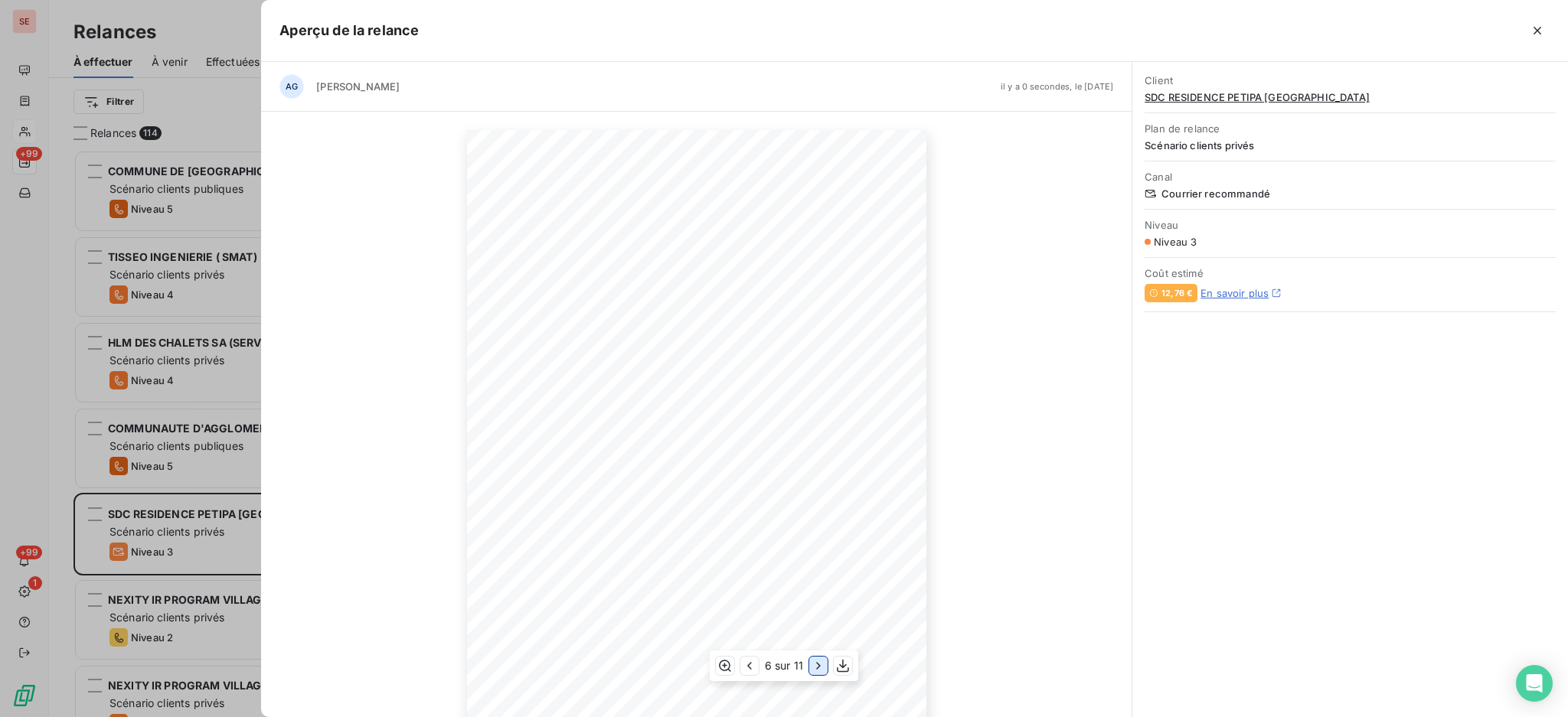
click at [822, 667] on icon "button" at bounding box center [817, 665] width 15 height 15
click at [822, 667] on icon "button" at bounding box center [820, 665] width 4 height 7
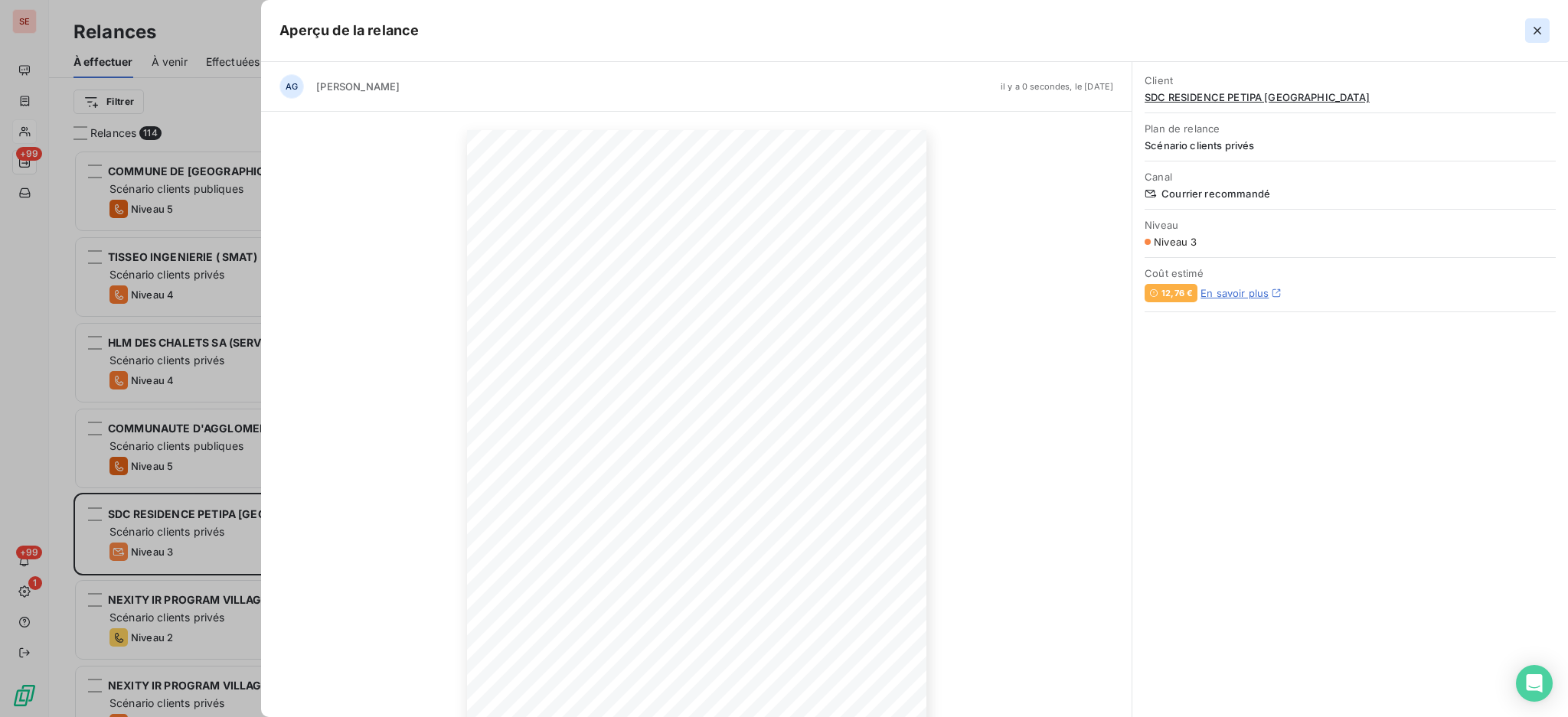
click at [1533, 33] on icon "button" at bounding box center [1536, 30] width 15 height 15
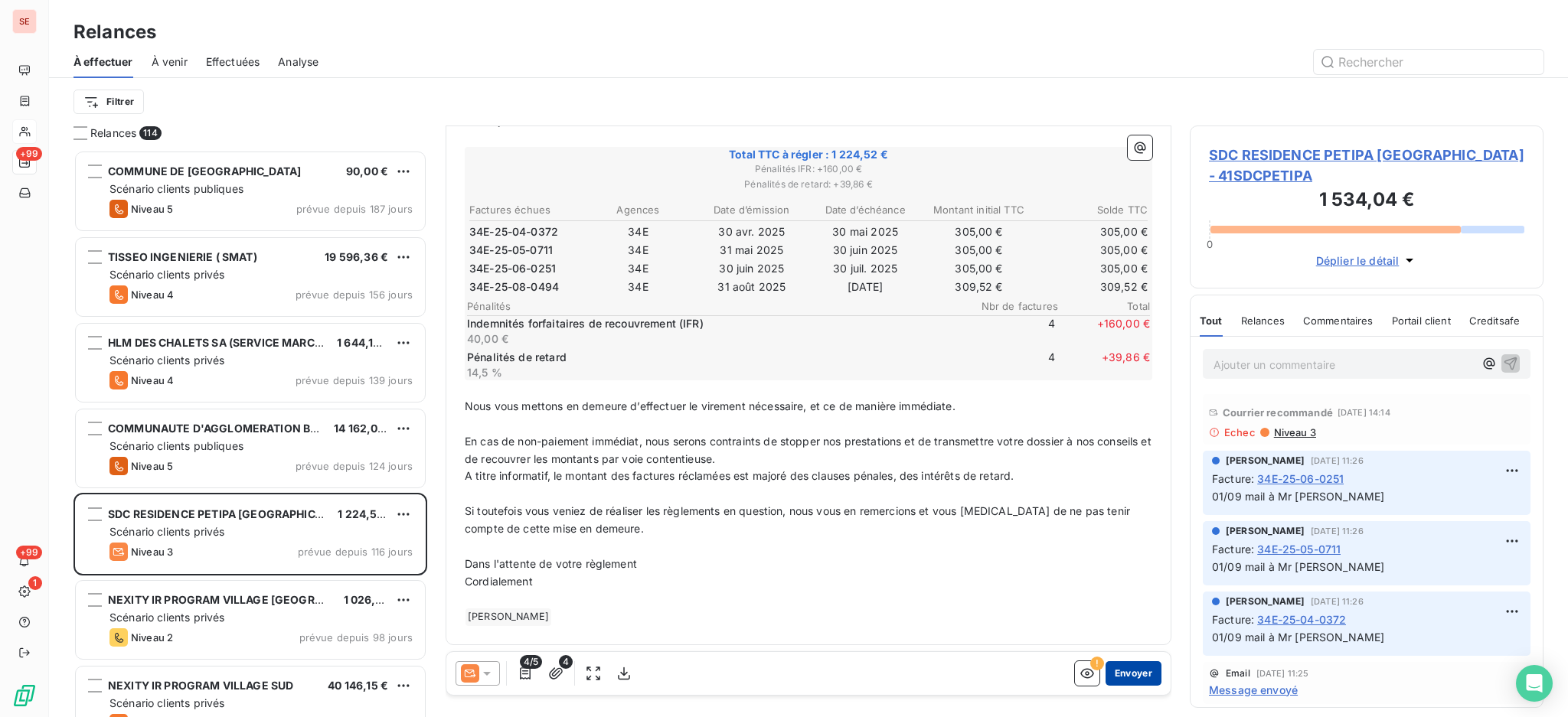
click at [1129, 668] on button "Envoyer" at bounding box center [1133, 673] width 56 height 25
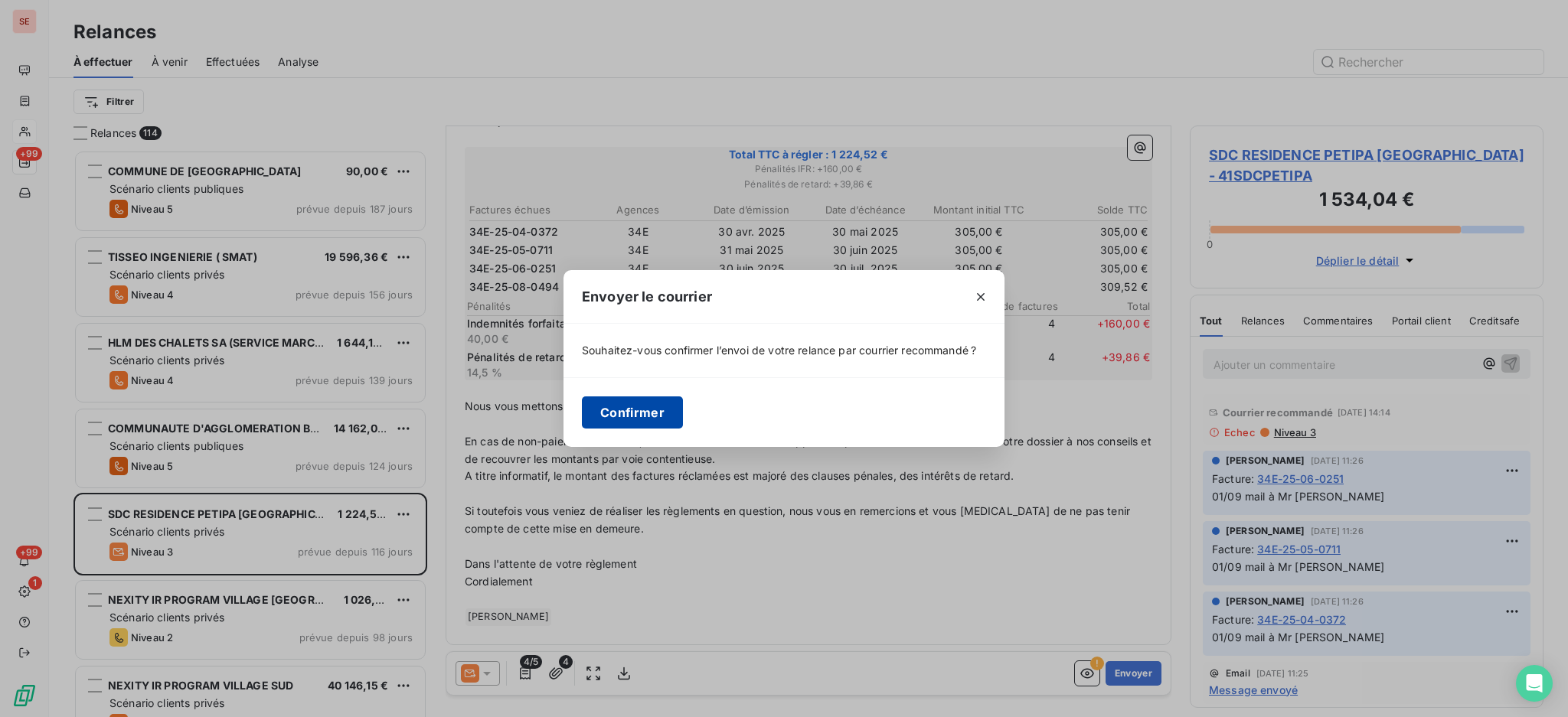
click at [653, 411] on button "Confirmer" at bounding box center [632, 412] width 101 height 32
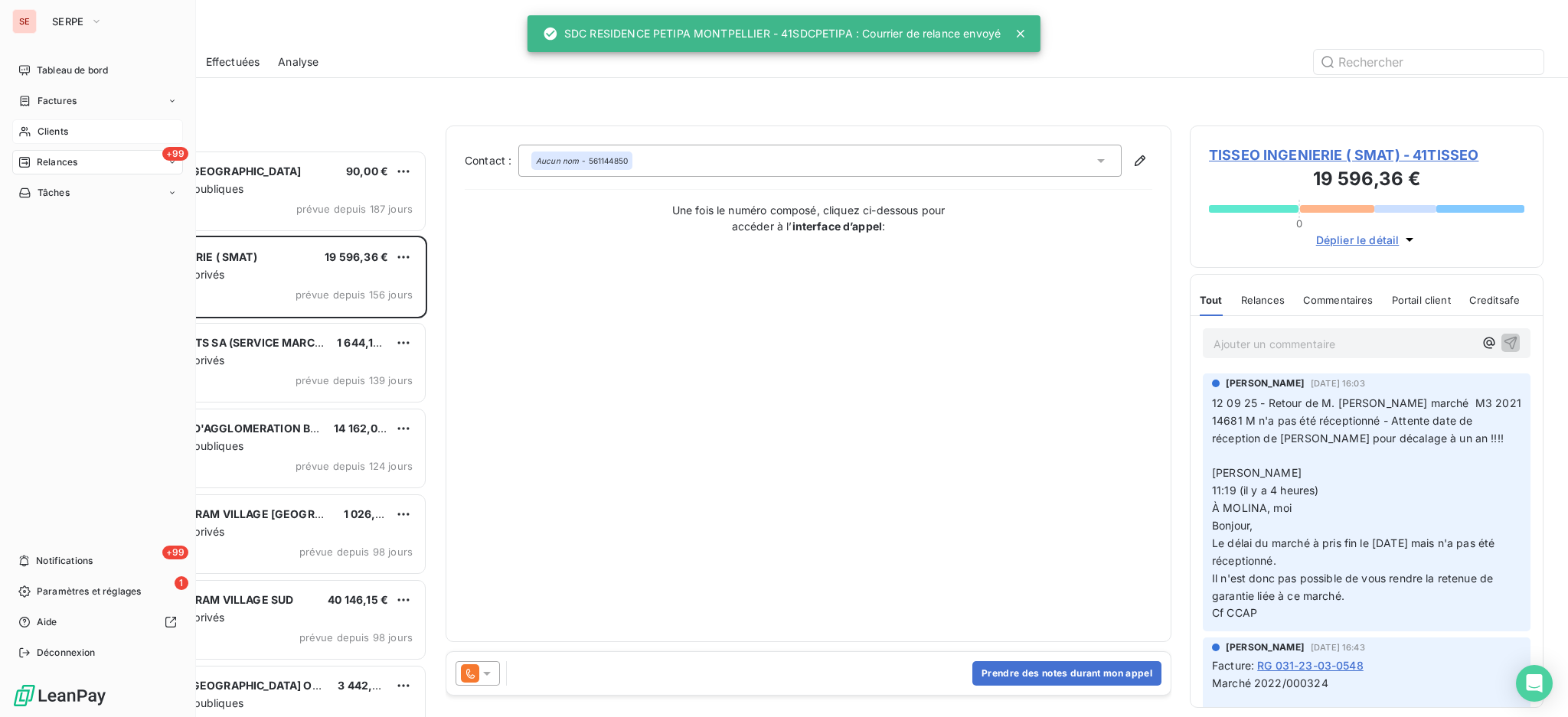
click at [61, 136] on span "Clients" at bounding box center [53, 131] width 30 height 14
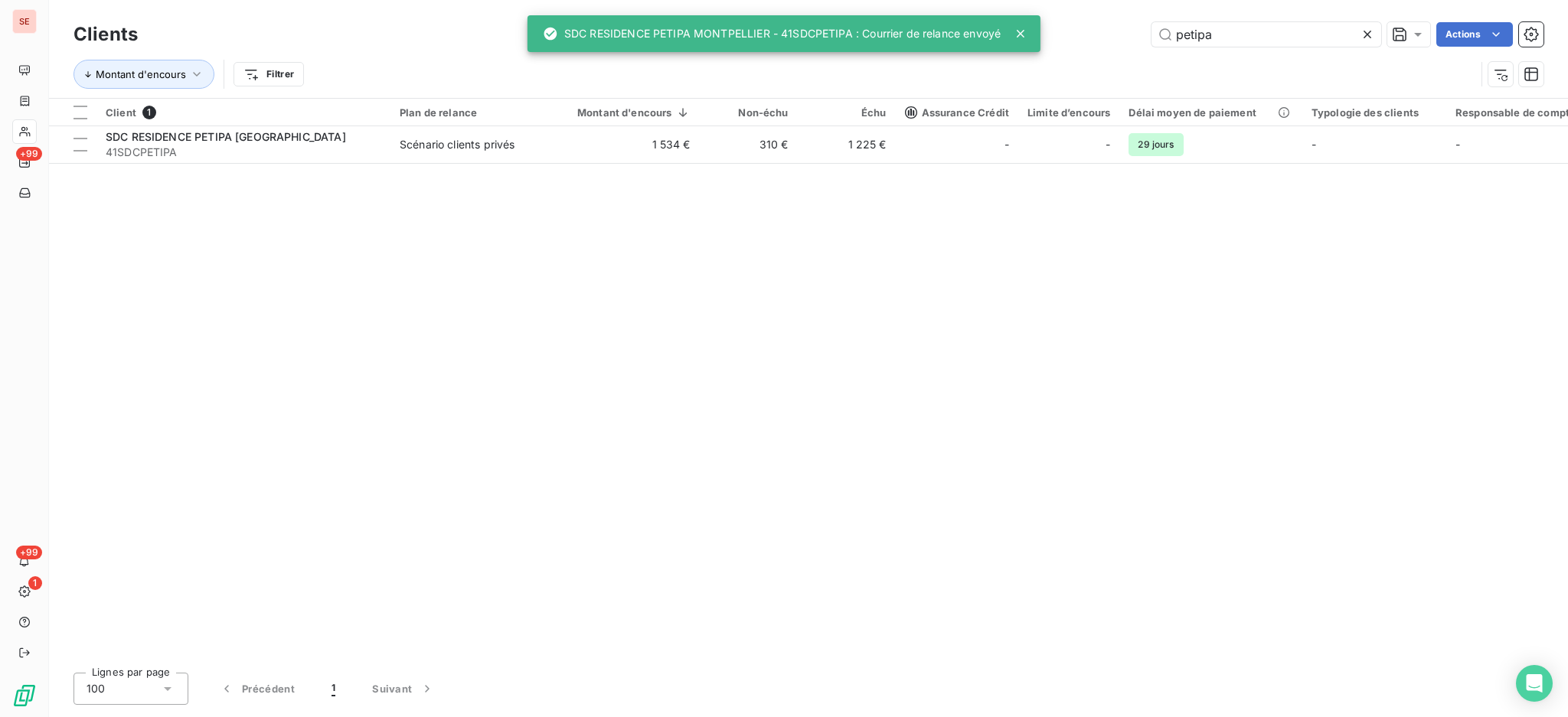
drag, startPoint x: 1245, startPoint y: 30, endPoint x: 1024, endPoint y: 24, distance: 221.1
click at [1028, 25] on div "SE +99 +99 1 Clients petipa Actions Montant d'encours Filtrer Client 1 Plan de …" at bounding box center [784, 358] width 1568 height 717
drag, startPoint x: 1238, startPoint y: 29, endPoint x: 1063, endPoint y: -1, distance: 177.6
click at [1063, 0] on div "Clients petipa Actions Montant d'encours Filtrer" at bounding box center [809, 49] width 1519 height 98
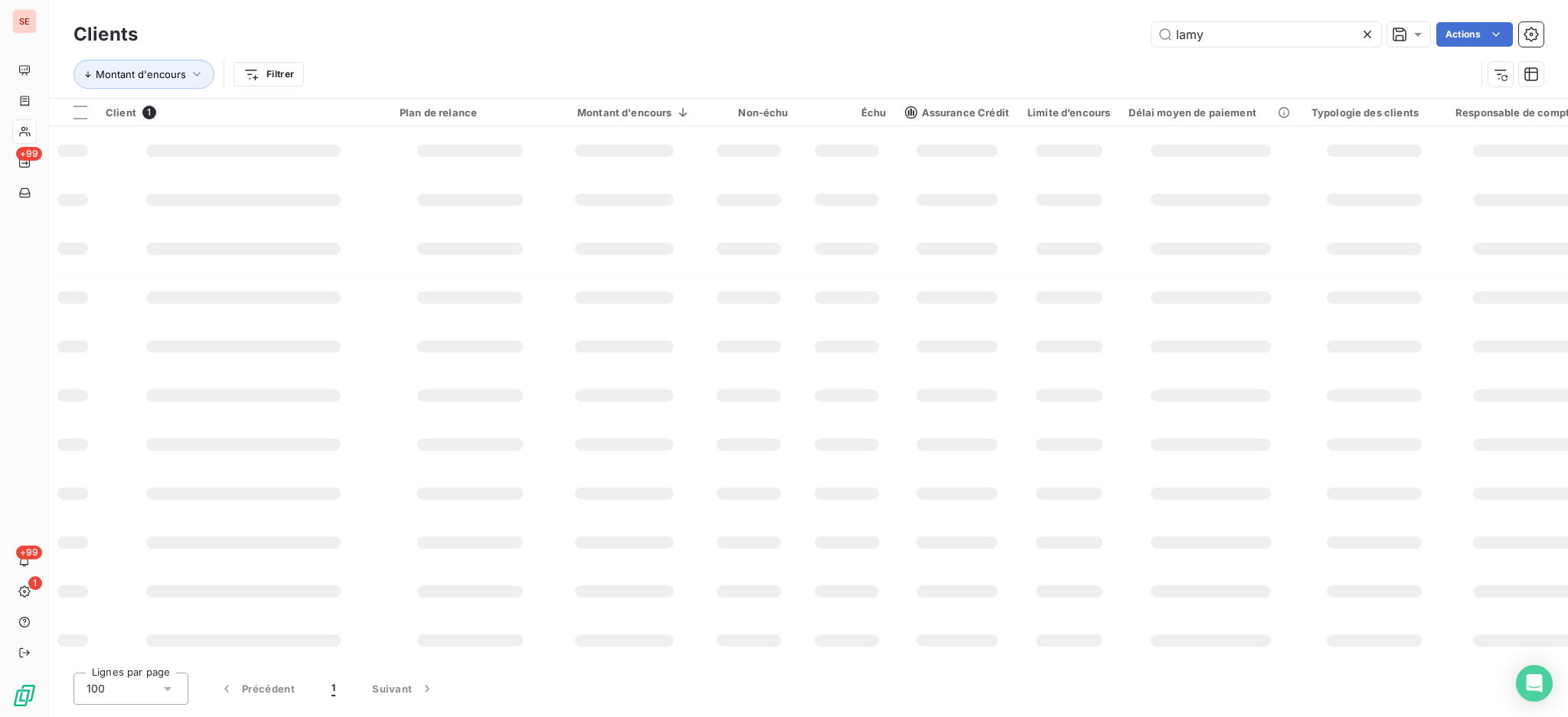
type input "lamy"
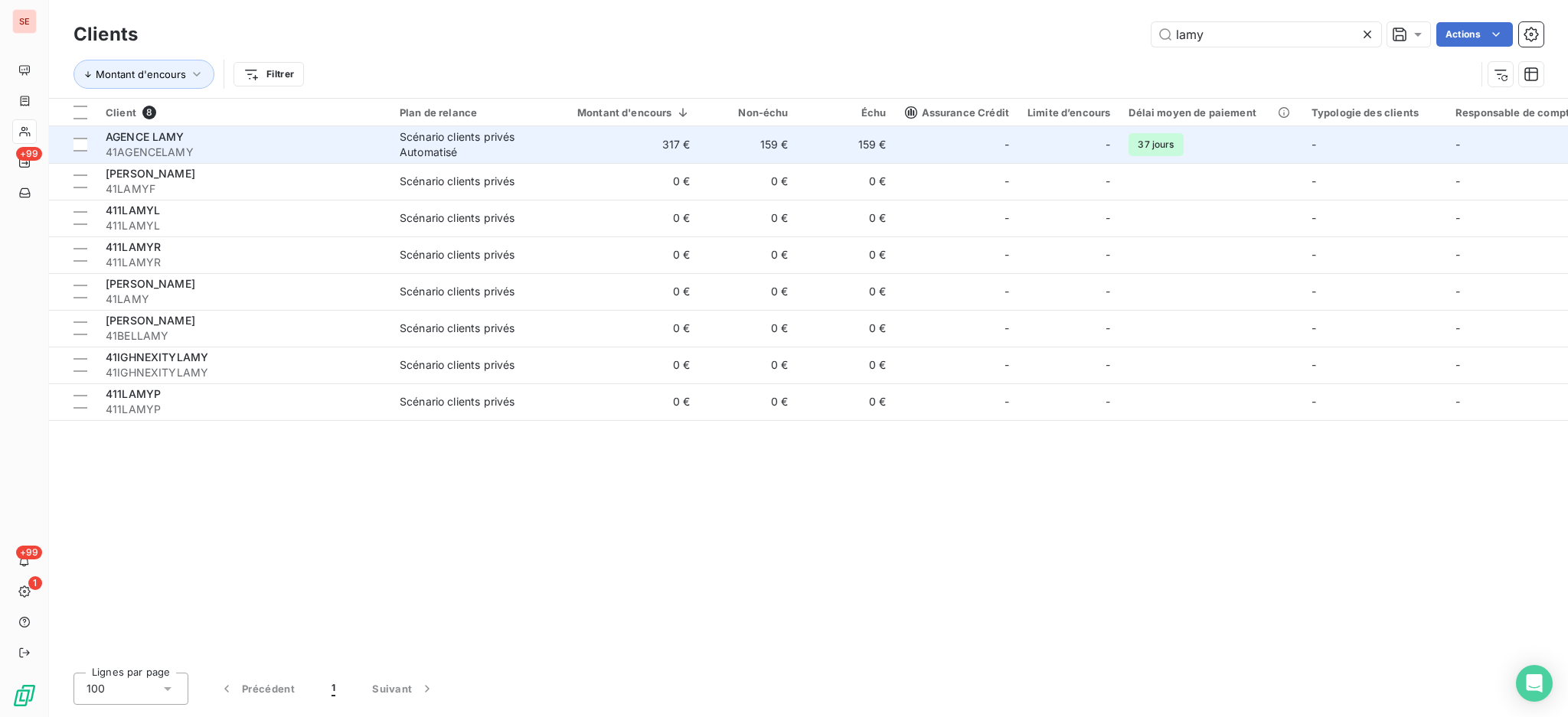
click at [337, 133] on div "AGENCE LAMY" at bounding box center [244, 137] width 275 height 15
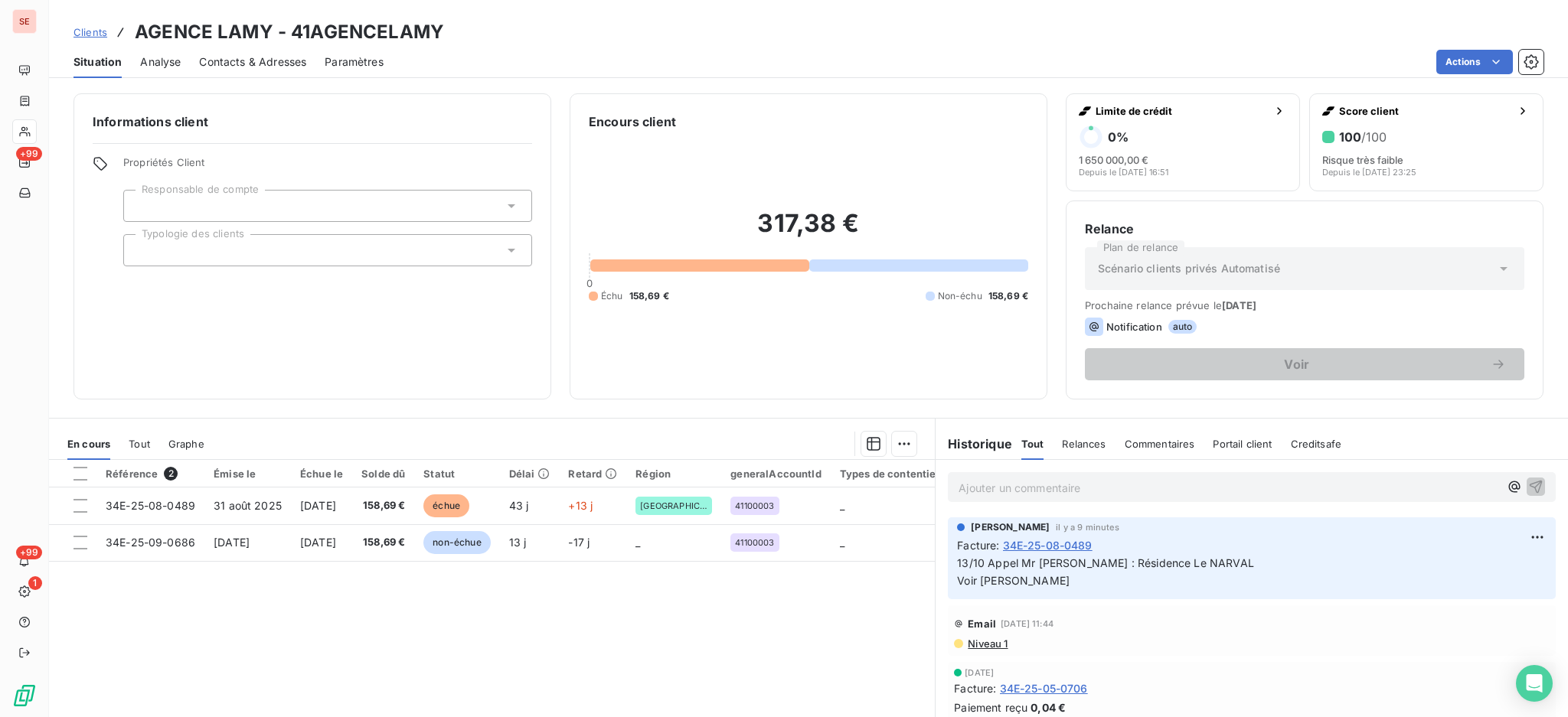
click at [286, 62] on span "Contacts & Adresses" at bounding box center [252, 61] width 107 height 15
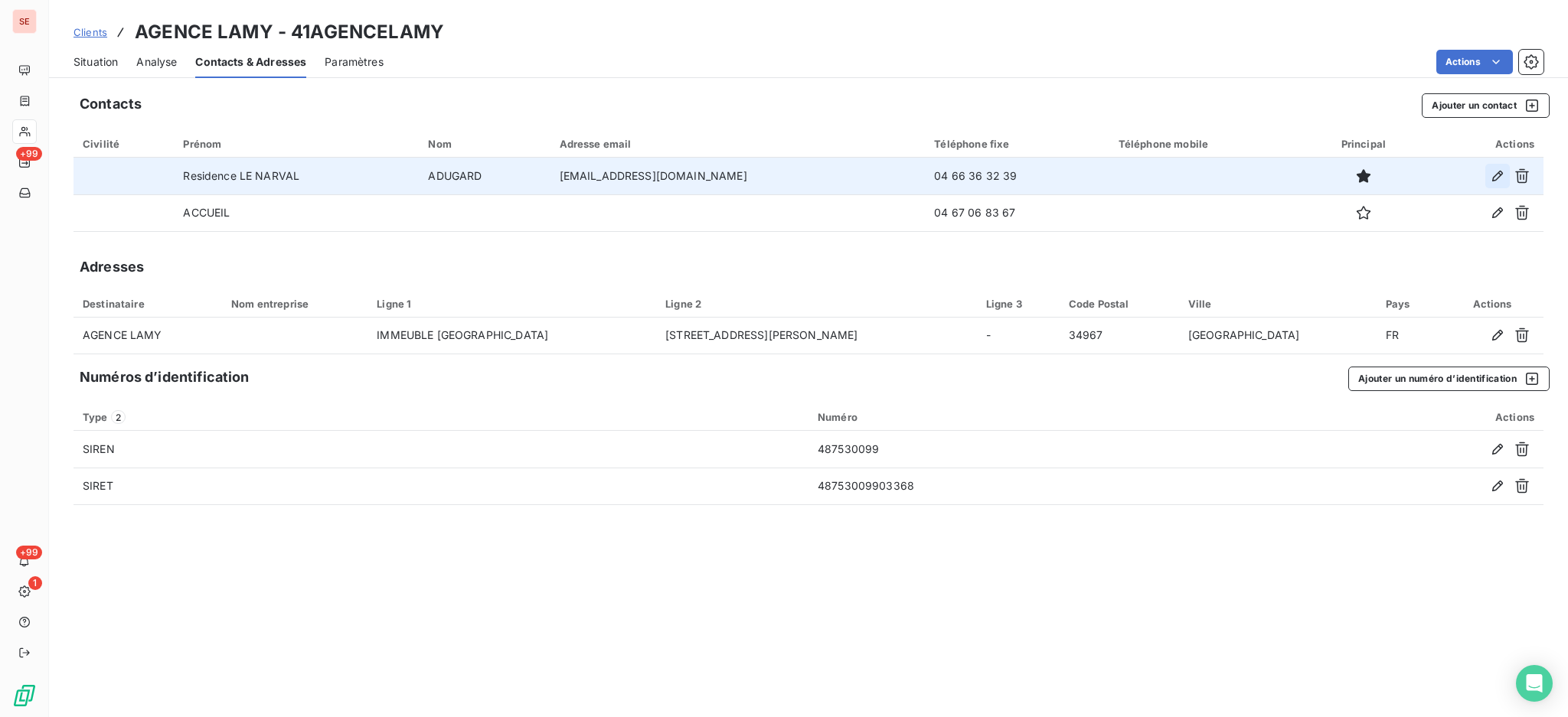
click at [1492, 170] on icon "button" at bounding box center [1496, 176] width 15 height 15
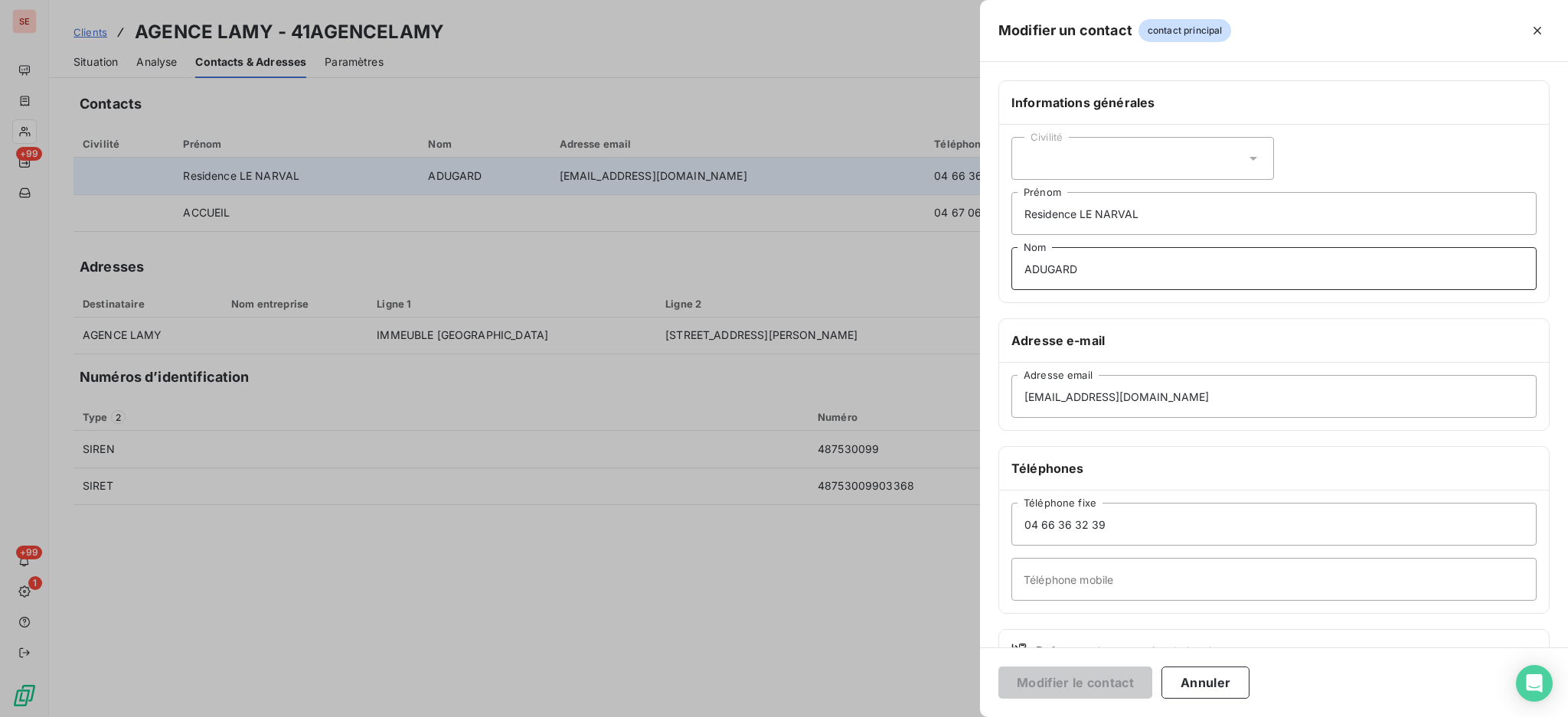
drag, startPoint x: 1105, startPoint y: 264, endPoint x: 926, endPoint y: 243, distance: 180.2
click at [926, 716] on div "Modifier un contact contact principal Informations générales Civilité Residence…" at bounding box center [784, 717] width 1568 height 0
type input "GUIGNARD"
drag, startPoint x: 1071, startPoint y: 392, endPoint x: 1023, endPoint y: 381, distance: 49.2
click at [1023, 381] on input "[EMAIL_ADDRESS][DOMAIN_NAME]" at bounding box center [1274, 396] width 525 height 43
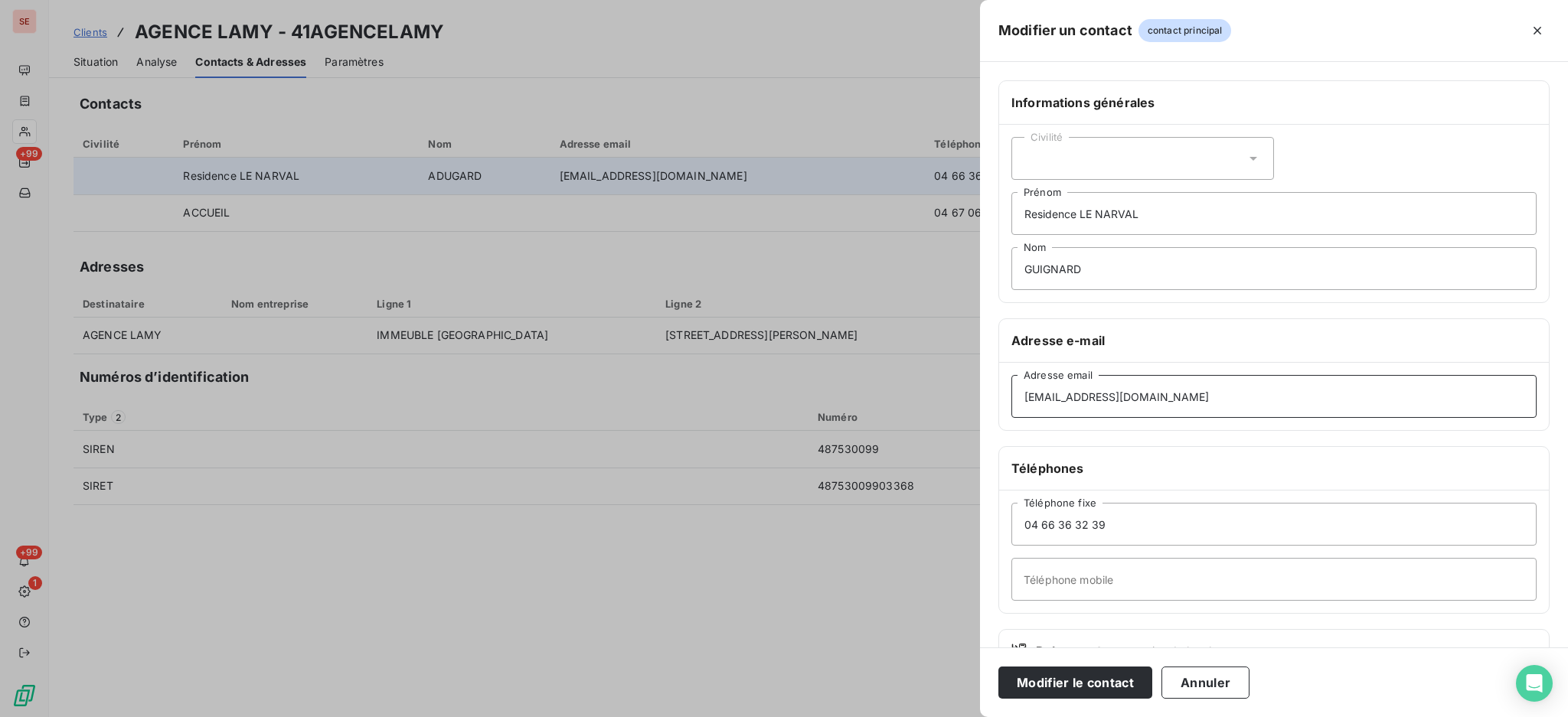
type input "[EMAIL_ADDRESS][DOMAIN_NAME]"
drag, startPoint x: 1123, startPoint y: 523, endPoint x: 1024, endPoint y: 509, distance: 100.0
click at [1024, 509] on input "04 66 36 32 39" at bounding box center [1274, 524] width 525 height 43
click at [1155, 527] on input "04 66 36 32 39" at bounding box center [1274, 524] width 525 height 43
click at [1145, 515] on input "04 66 36 32 39" at bounding box center [1274, 524] width 525 height 43
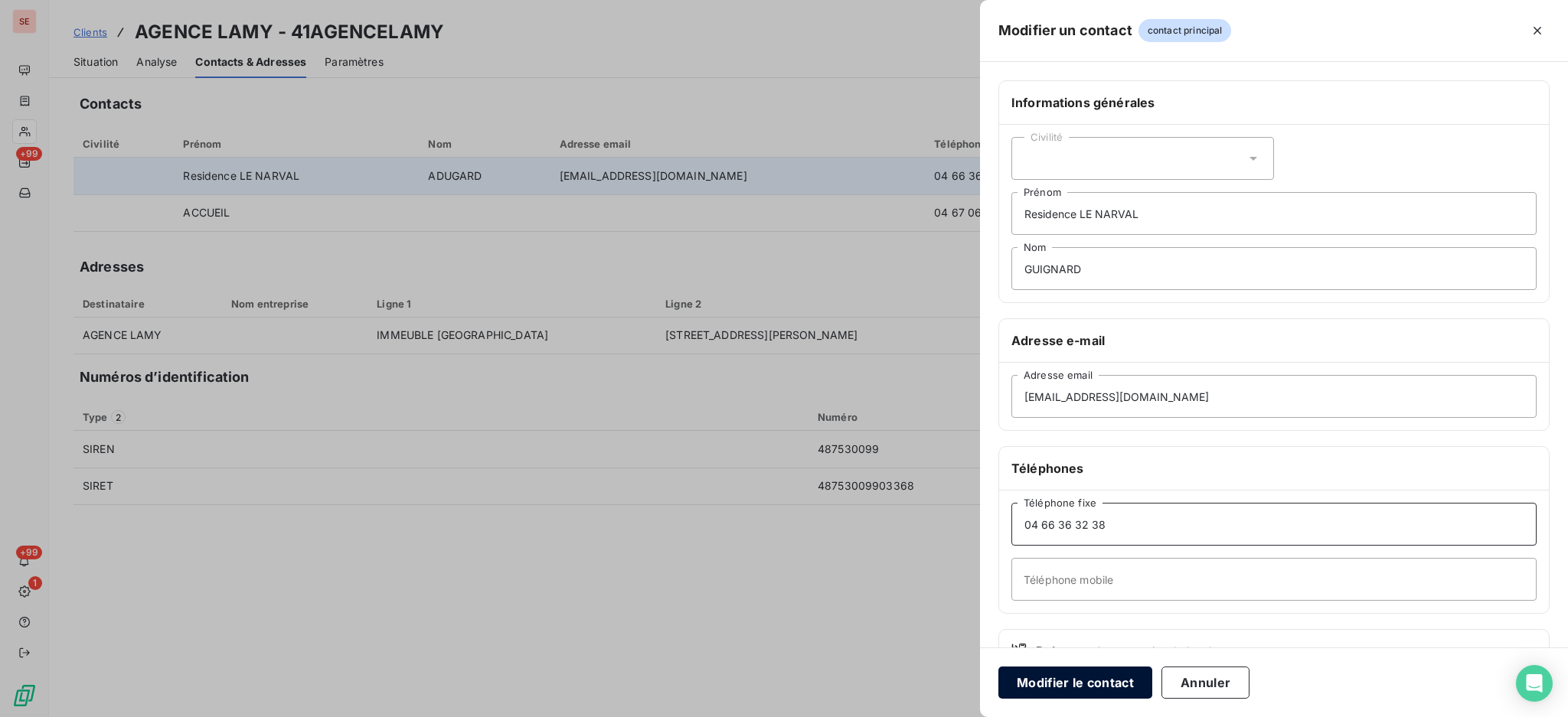
type input "04 66 36 32 38"
click at [1059, 679] on button "Modifier le contact" at bounding box center [1075, 683] width 154 height 32
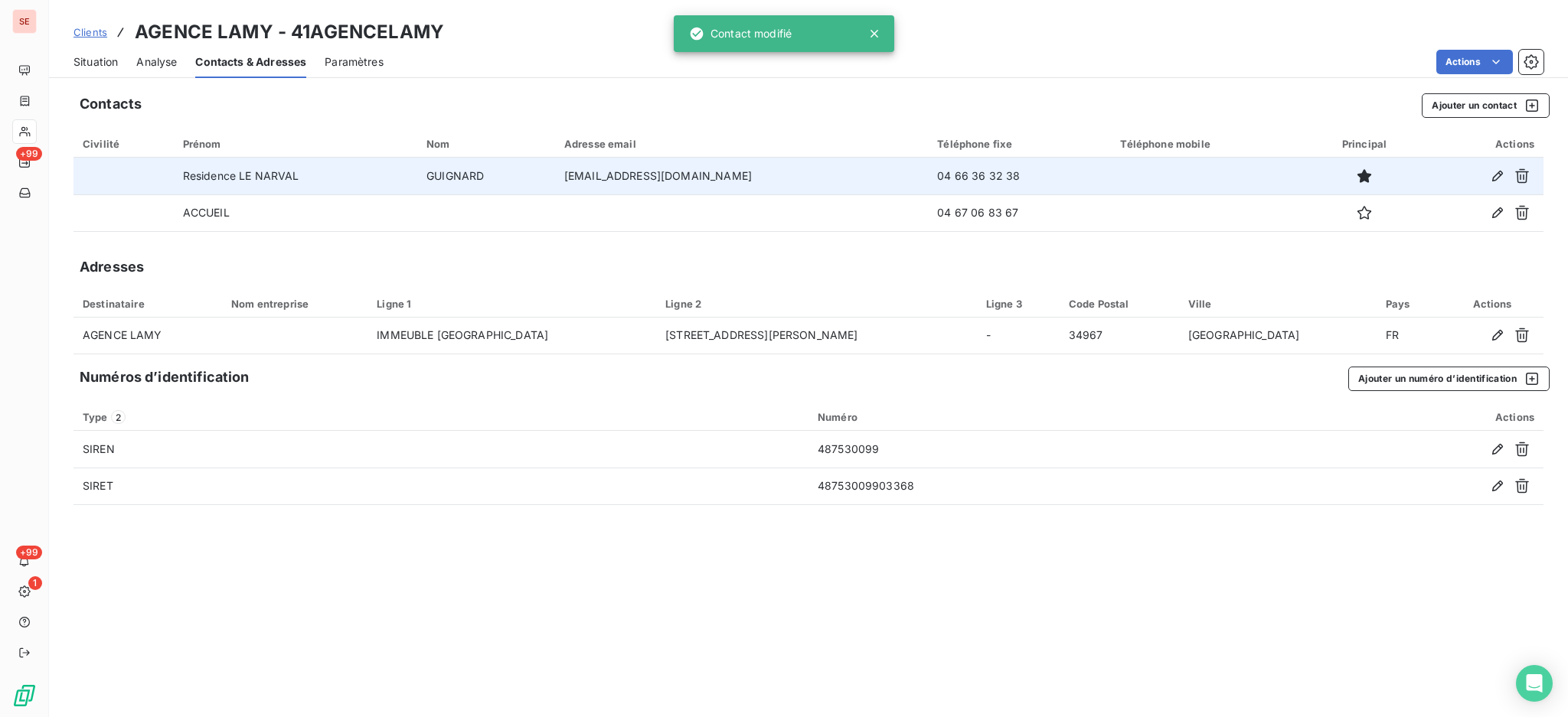
click at [99, 50] on div "Situation" at bounding box center [96, 62] width 45 height 32
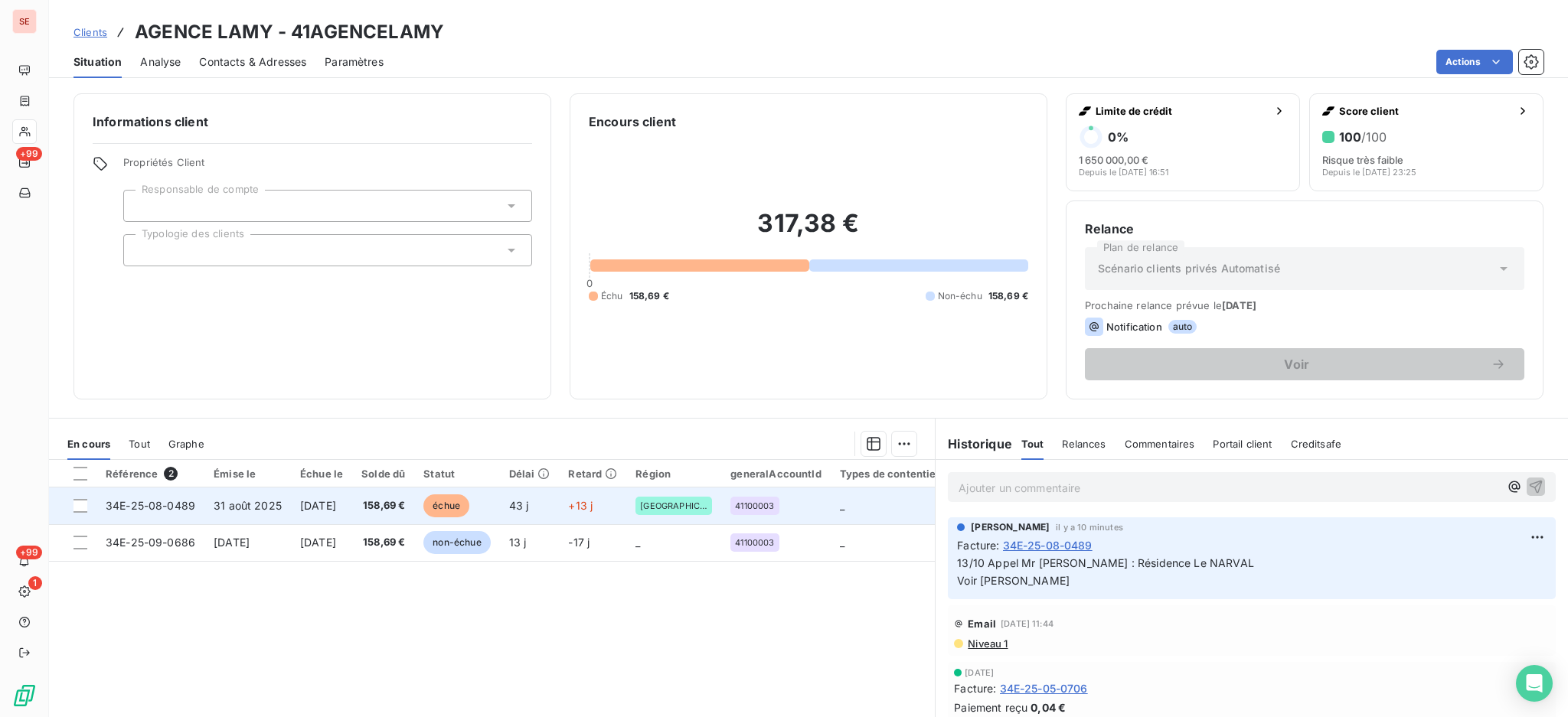
click at [336, 501] on span "[DATE]" at bounding box center [318, 505] width 36 height 13
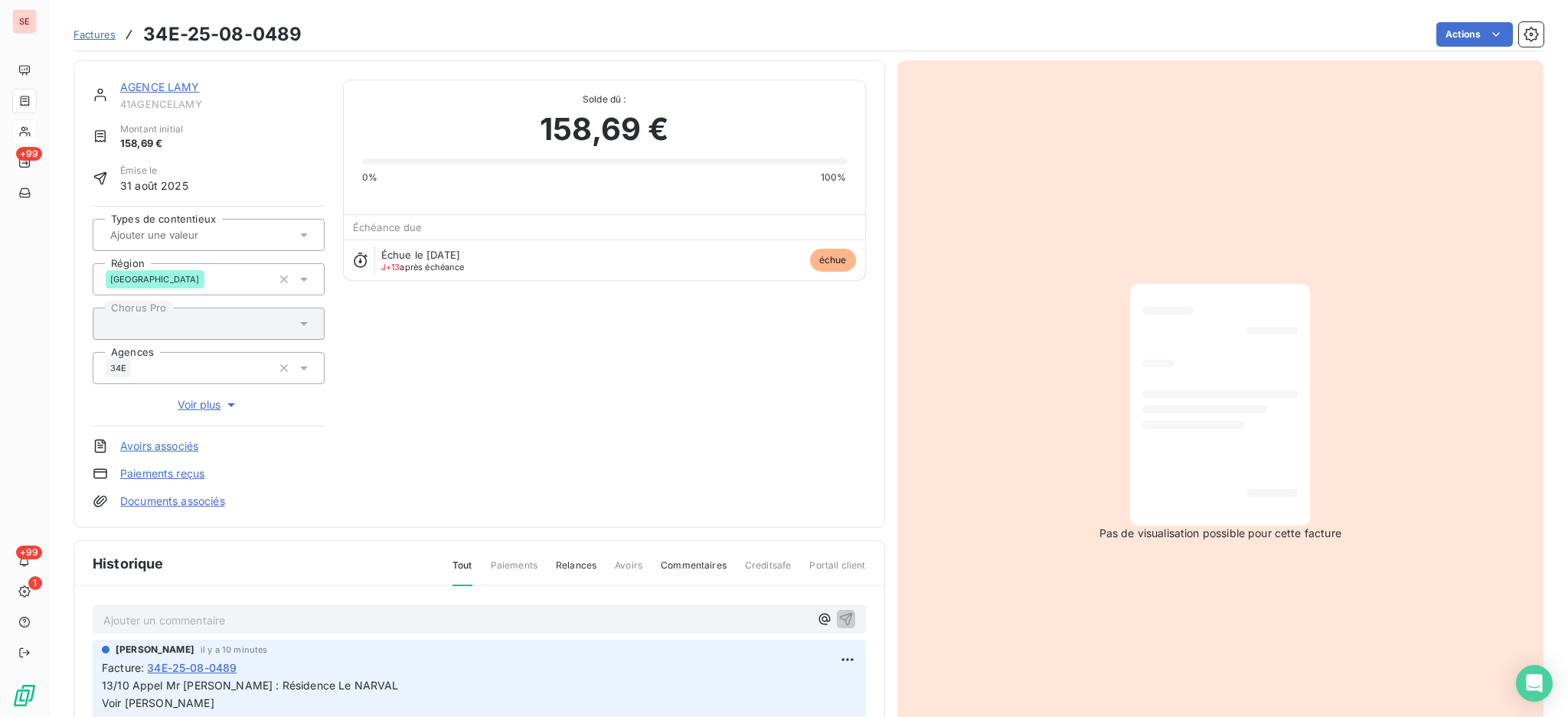
scroll to position [203, 0]
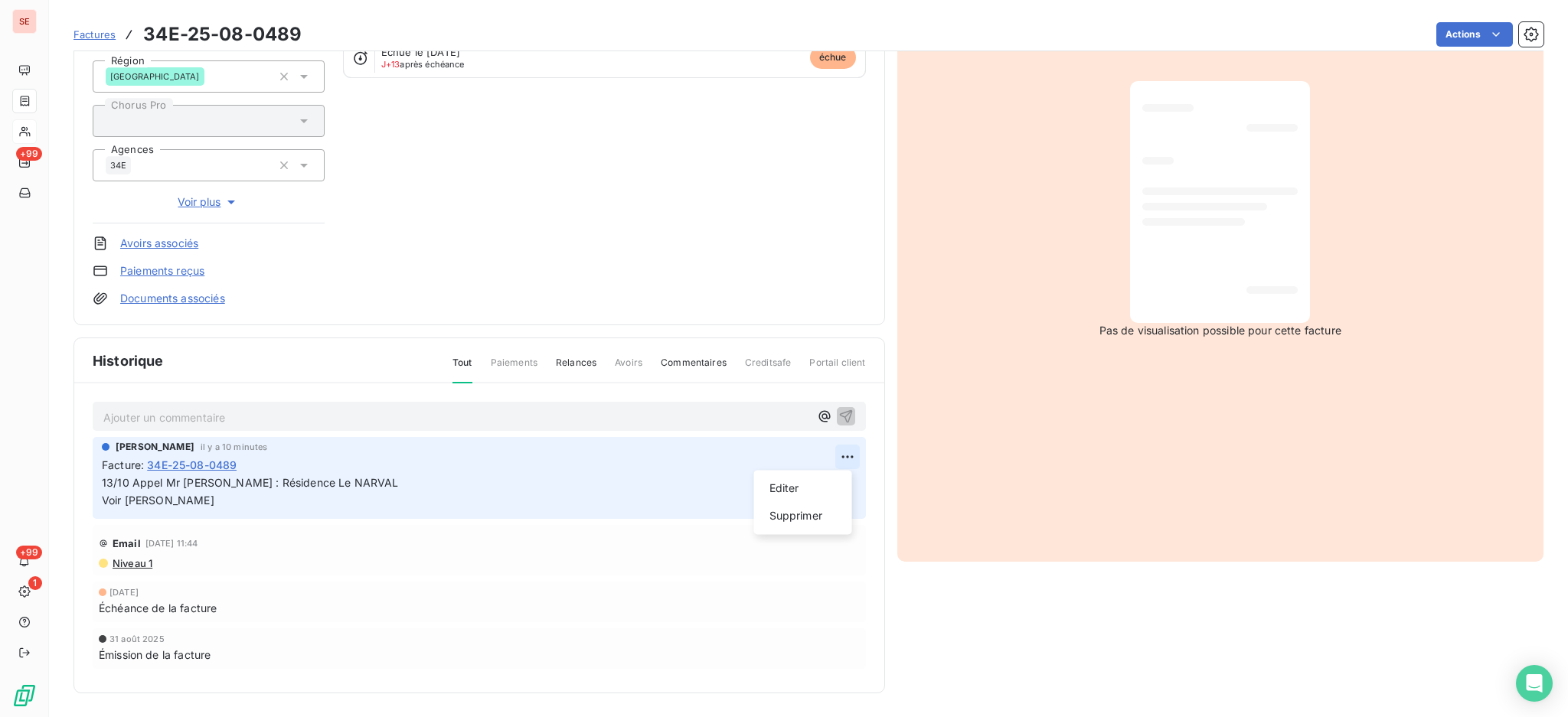
click at [835, 454] on html "SE +99 +99 1 Factures 34E-25-08-0489 Actions AGENCE LAMY 41AGENCELAMY Montant i…" at bounding box center [784, 358] width 1568 height 717
click at [813, 477] on div "Editer" at bounding box center [803, 488] width 86 height 25
click at [840, 496] on icon "button" at bounding box center [847, 491] width 15 height 15
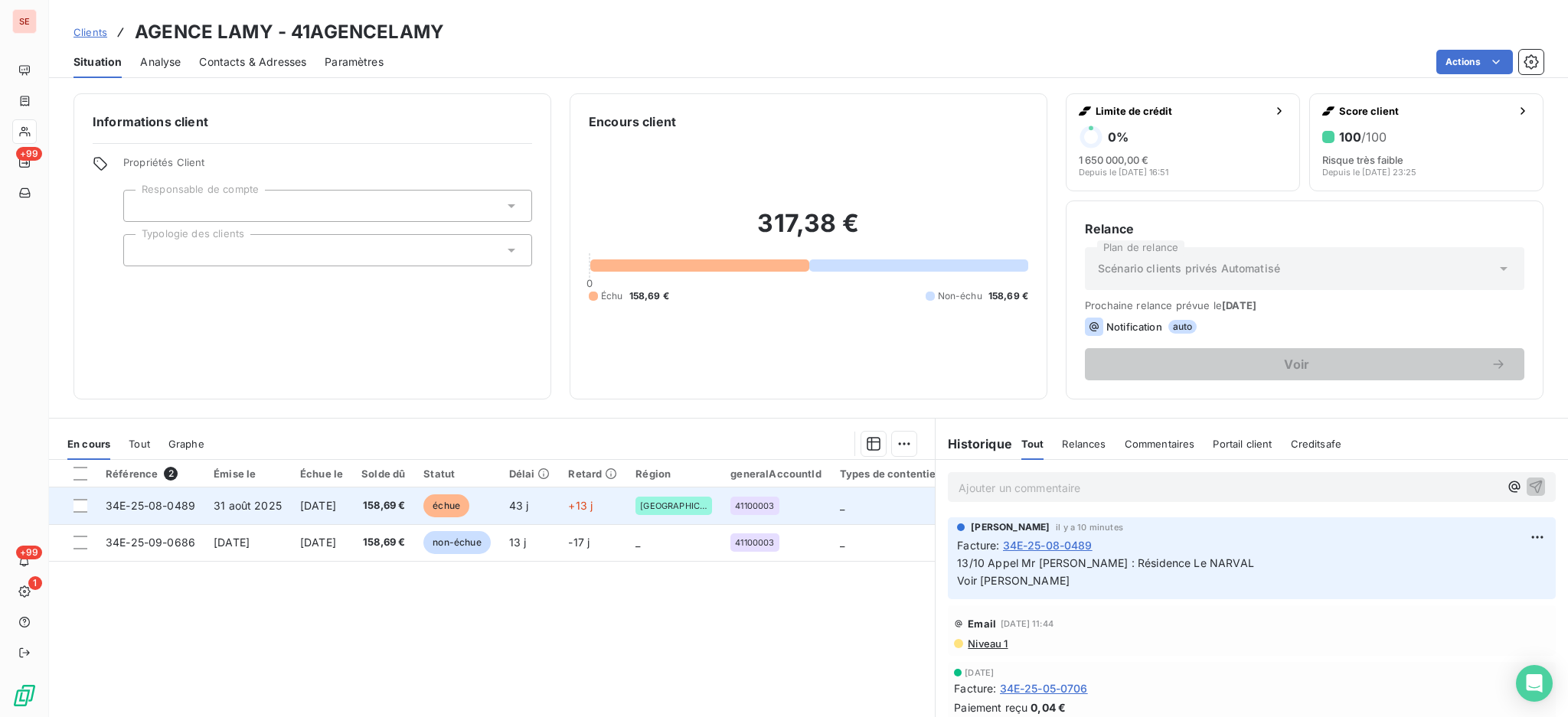
click at [352, 512] on td "[DATE]" at bounding box center [321, 506] width 61 height 37
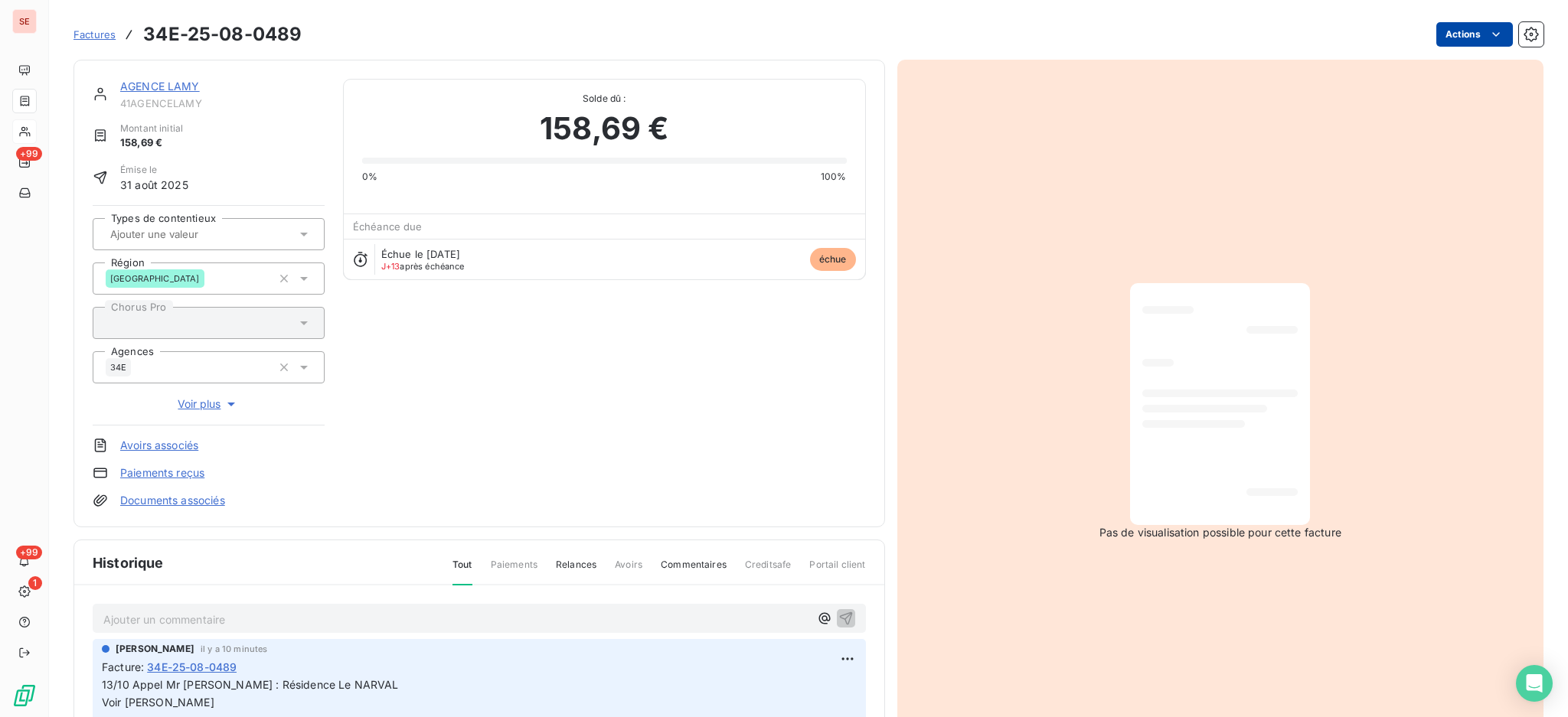
click at [1437, 34] on html "SE +99 +99 1 Factures 34E-25-08-0489 Actions AGENCE LAMY 41AGENCELAMY Montant i…" at bounding box center [784, 358] width 1568 height 717
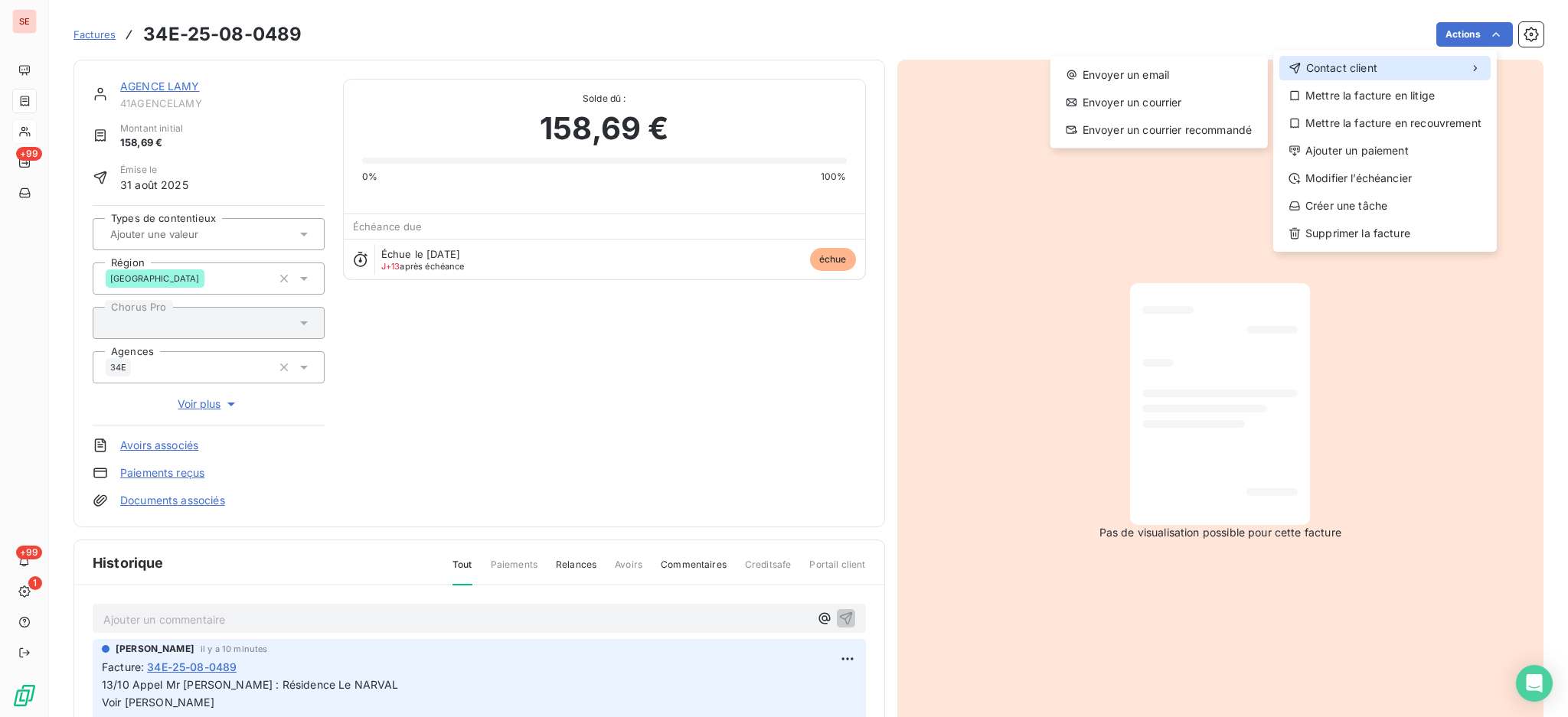
click at [1344, 65] on span "Contact client" at bounding box center [1341, 68] width 71 height 15
click at [1137, 64] on div "Envoyer un email" at bounding box center [1159, 75] width 205 height 25
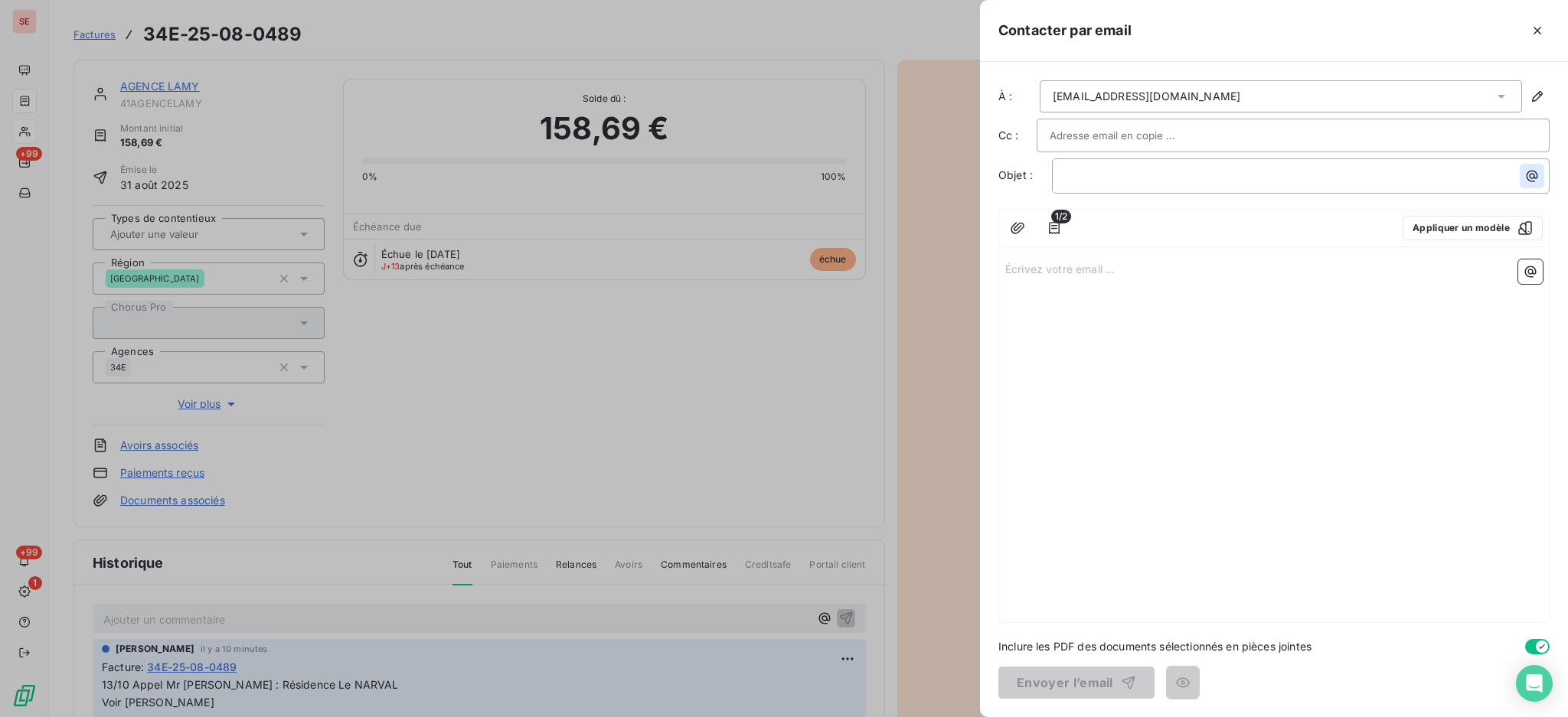
click at [1528, 176] on icon "button" at bounding box center [1531, 176] width 15 height 15
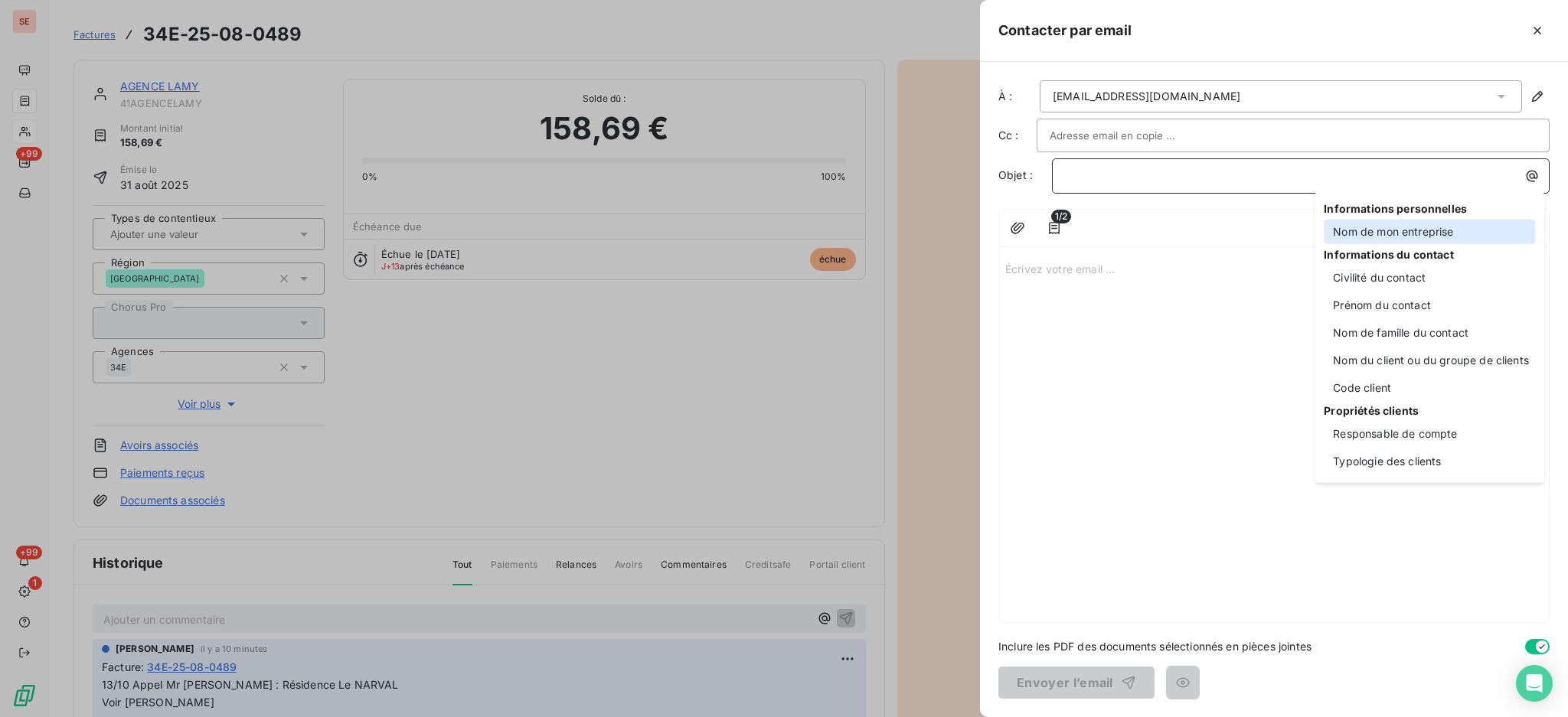
click at [1383, 229] on div "Nom de mon entreprise" at bounding box center [1429, 232] width 211 height 25
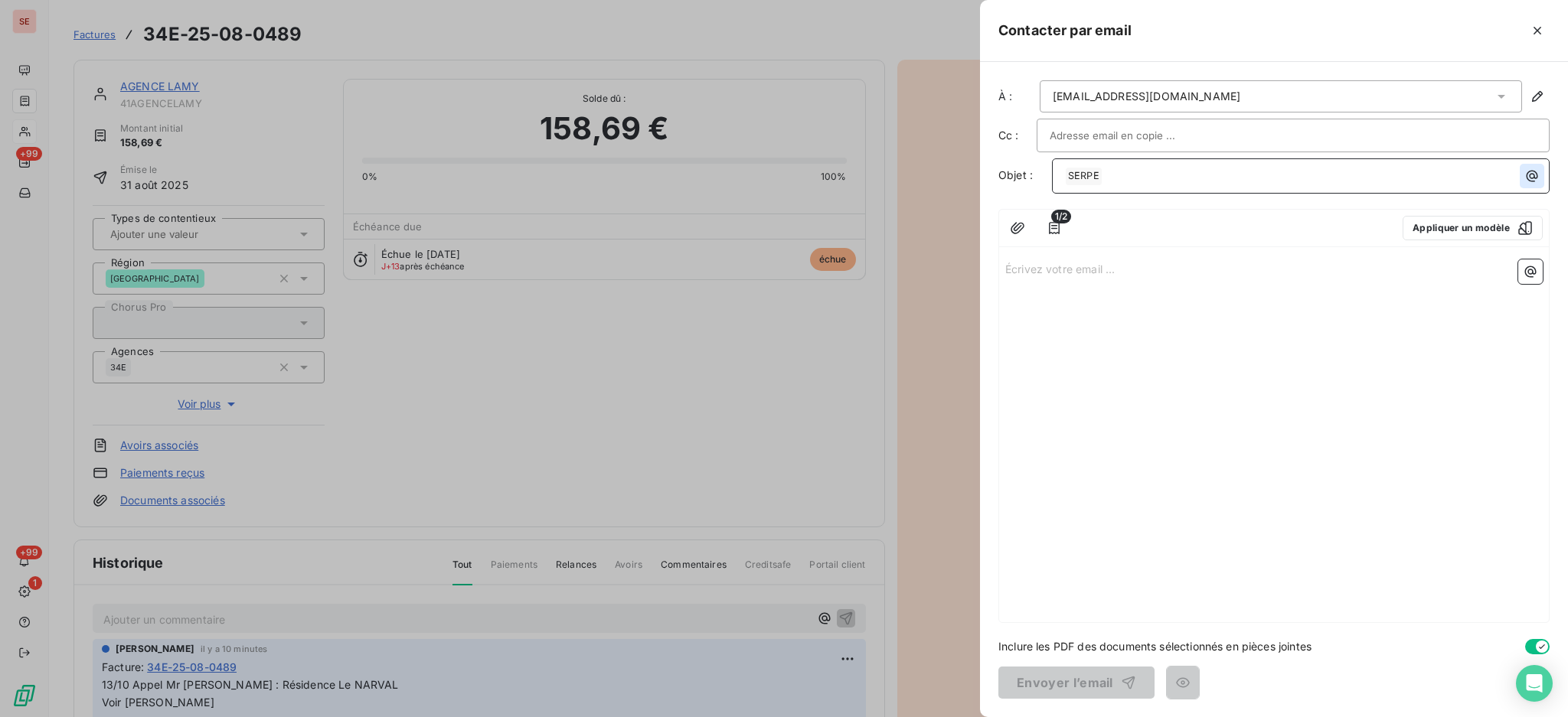
click at [1534, 176] on icon "button" at bounding box center [1532, 176] width 11 height 11
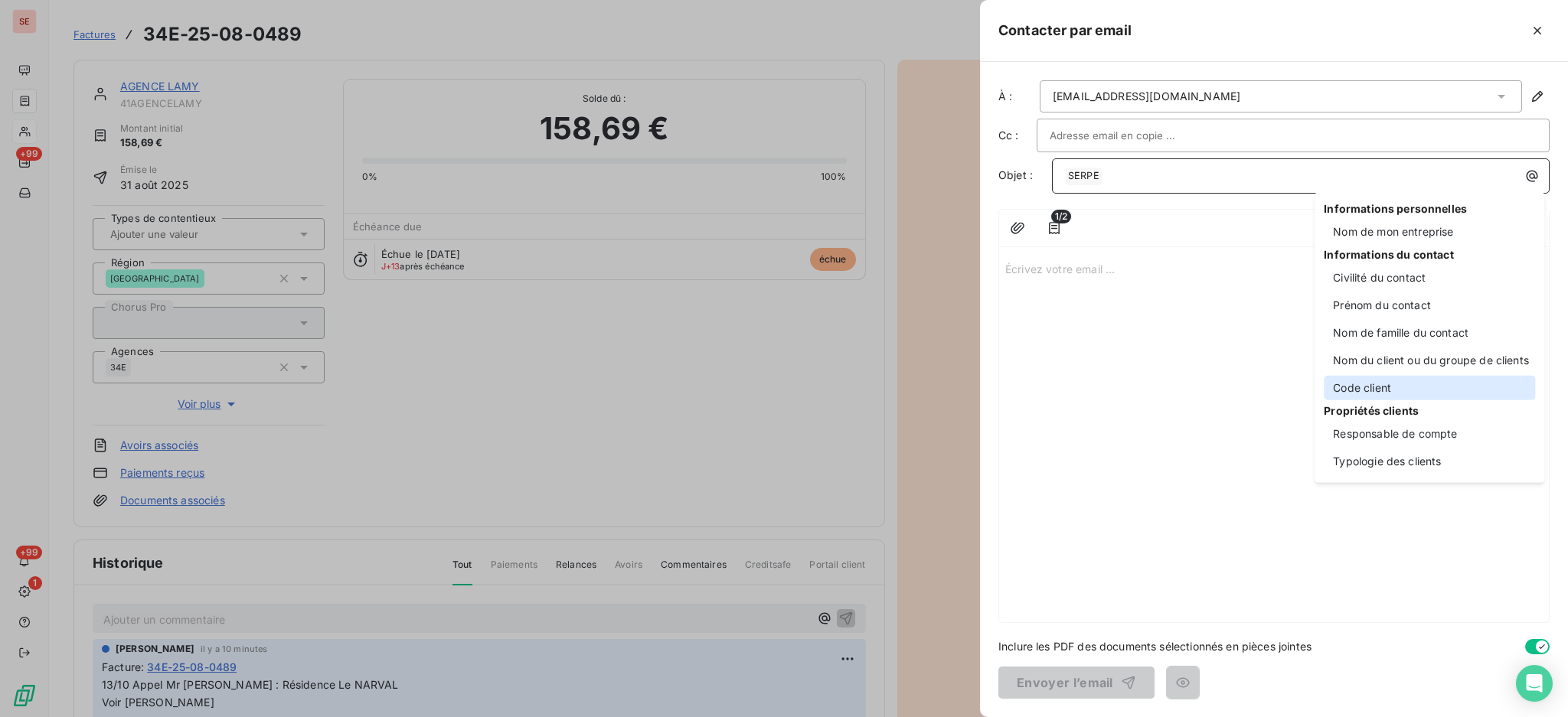
click at [1415, 386] on div "Code client" at bounding box center [1429, 388] width 211 height 25
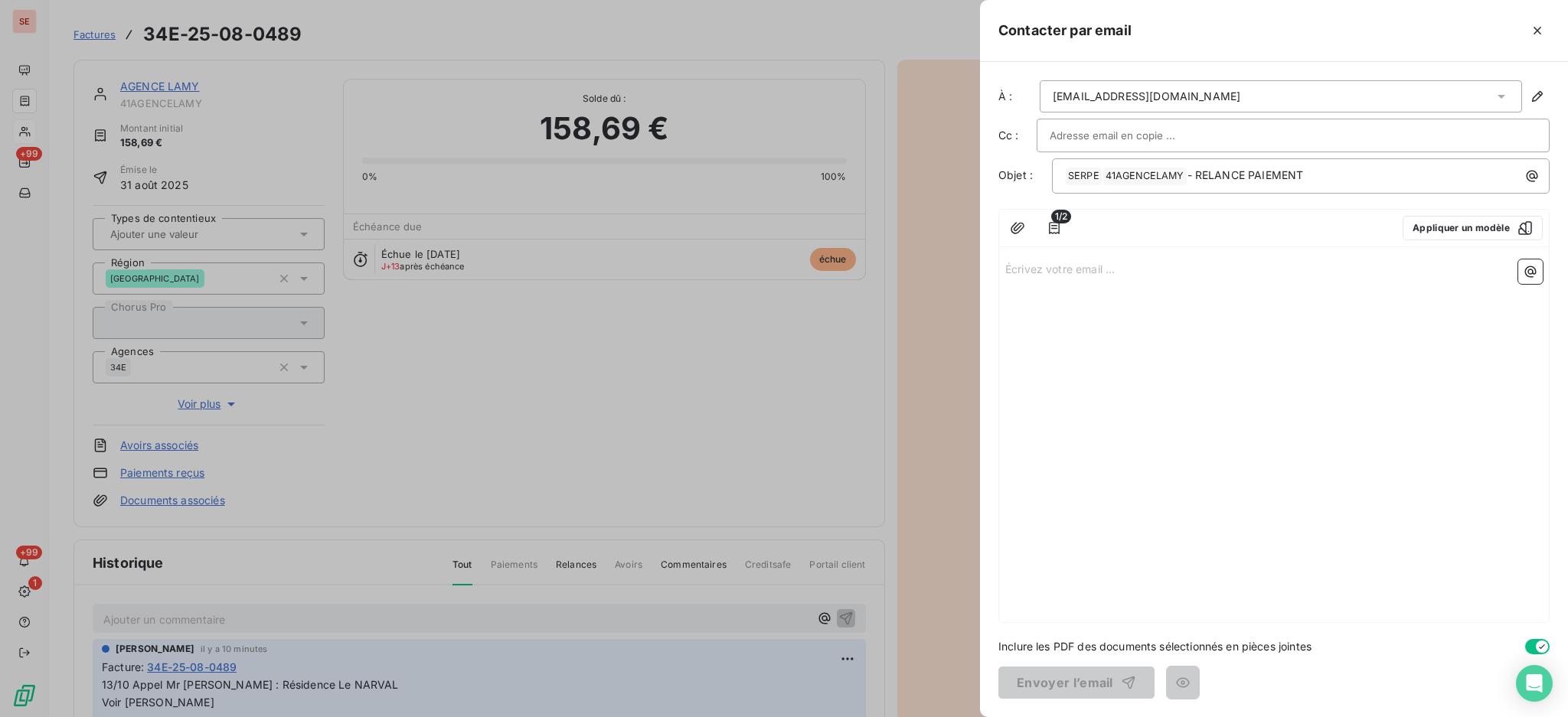
click at [1122, 279] on div "Écrivez votre email ... ﻿" at bounding box center [1274, 438] width 549 height 369
drag, startPoint x: 1331, startPoint y: 171, endPoint x: 909, endPoint y: 134, distance: 423.6
click at [909, 716] on div "Contacter par email À : [EMAIL_ADDRESS][DOMAIN_NAME] Cc : Objet : ﻿ SERPE ﻿ ﻿ 4…" at bounding box center [784, 717] width 1568 height 0
copy p "﻿ SERPE ﻿ ﻿ 41AGENCELAMY ﻿ - RELANCE PAIEMENT"
click at [1081, 257] on div "Écrivez votre email ... ﻿" at bounding box center [1274, 438] width 549 height 369
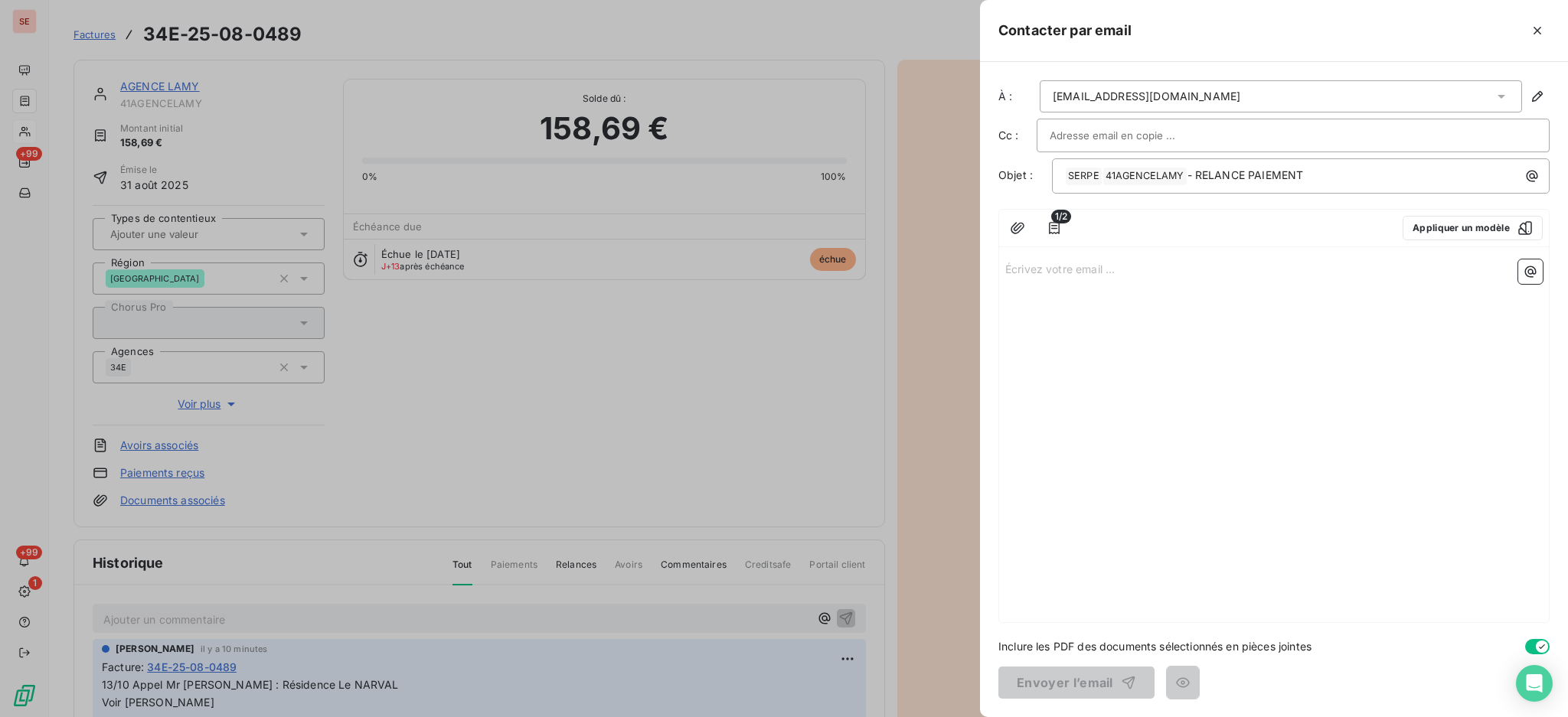
click at [1072, 264] on p "Écrivez votre email ... ﻿" at bounding box center [1274, 268] width 537 height 18
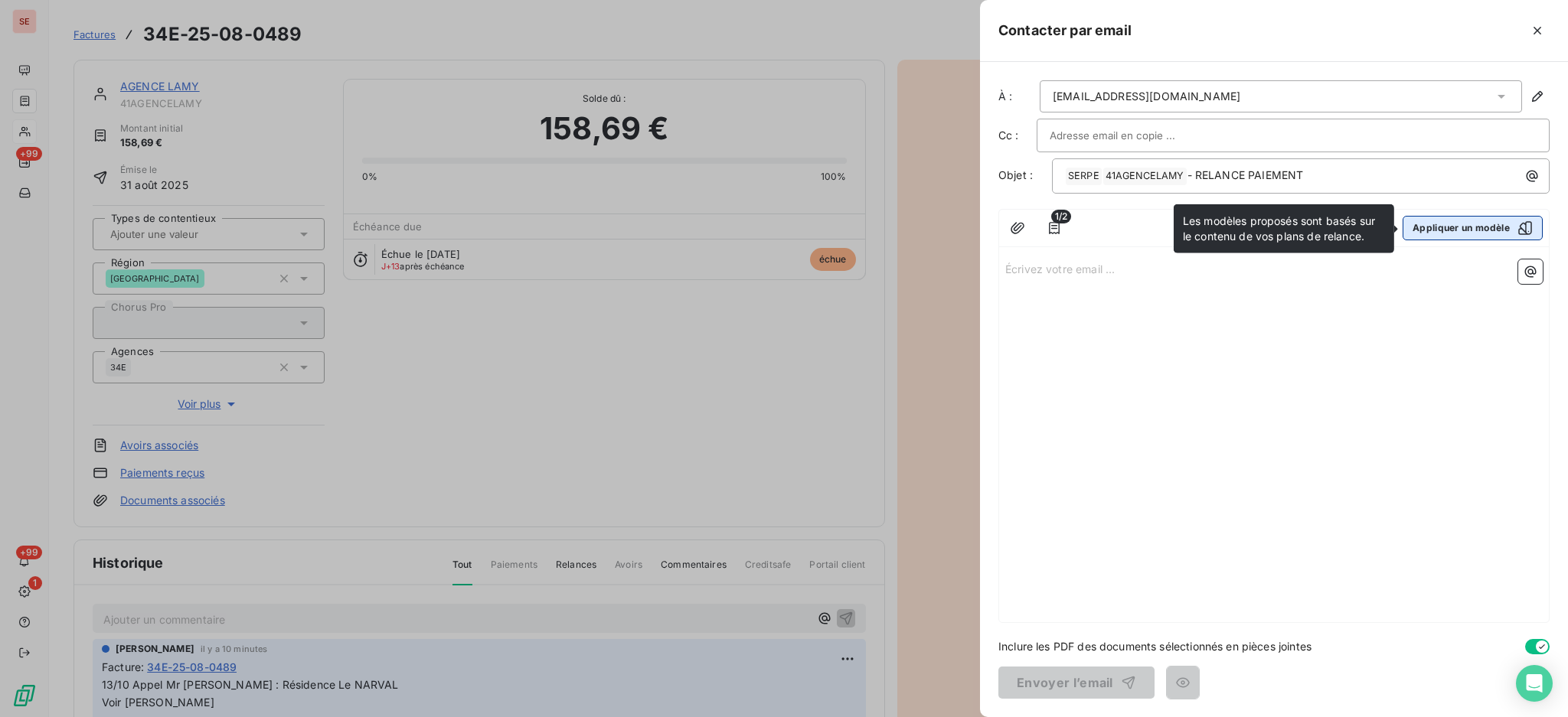
click at [1529, 228] on icon "button" at bounding box center [1524, 228] width 15 height 15
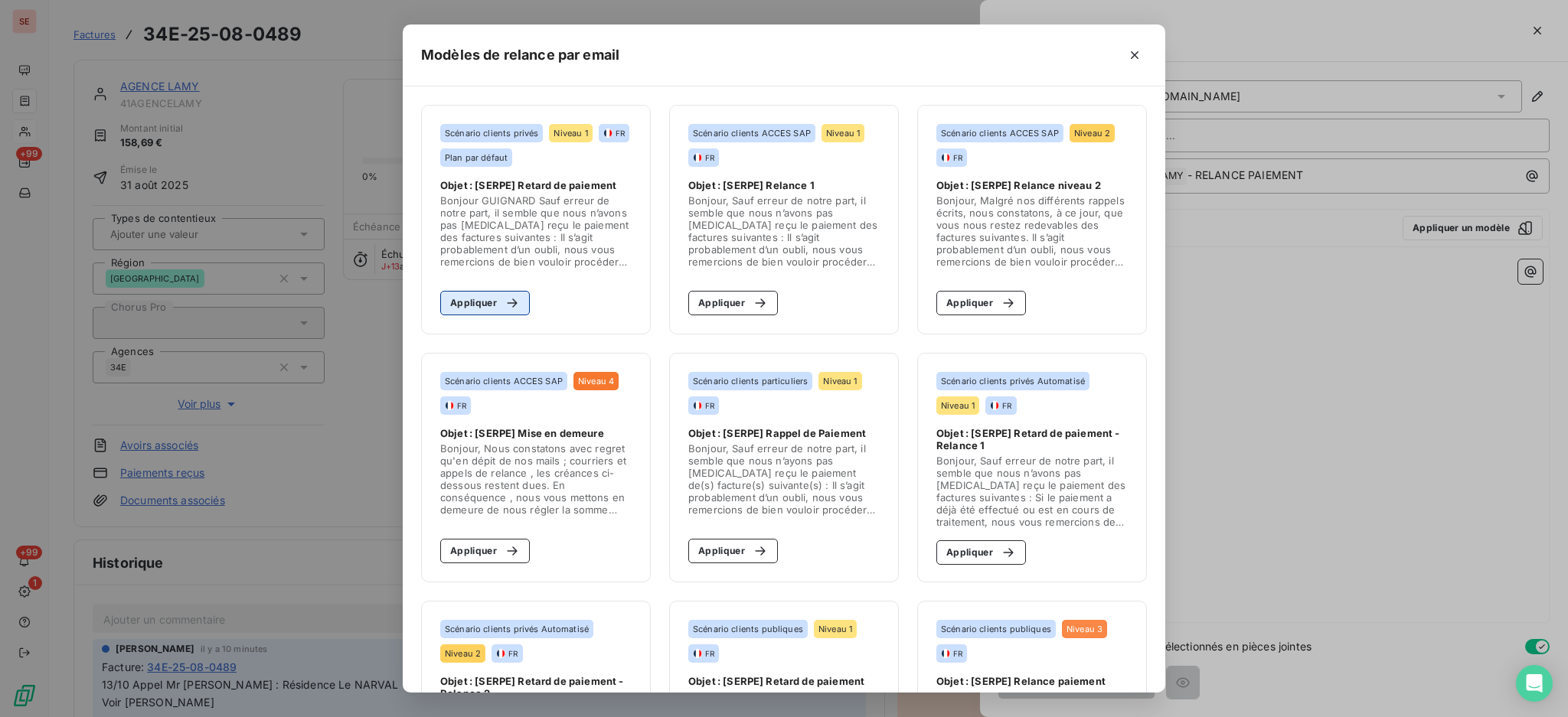
click at [474, 299] on button "Appliquer" at bounding box center [485, 302] width 90 height 25
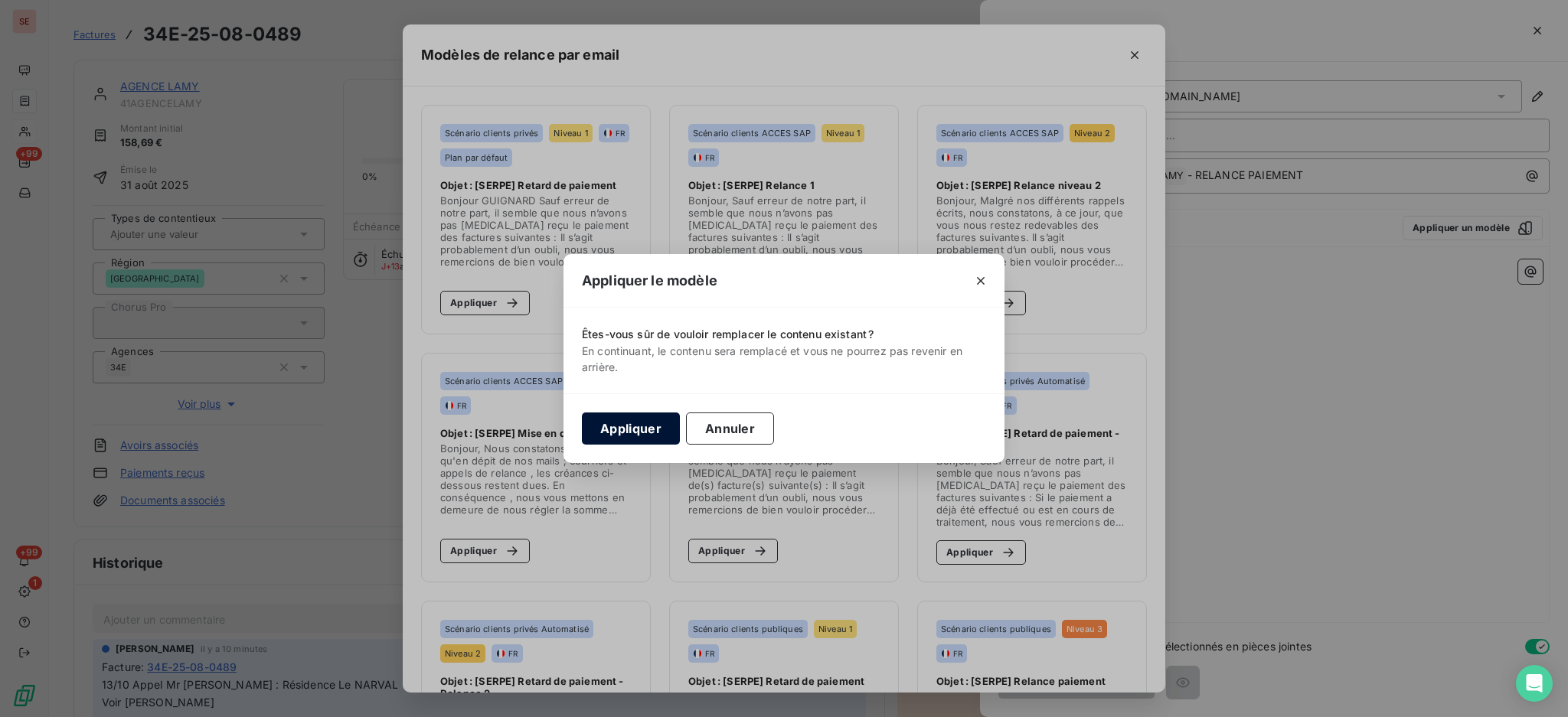
click at [657, 420] on button "Appliquer" at bounding box center [630, 428] width 98 height 32
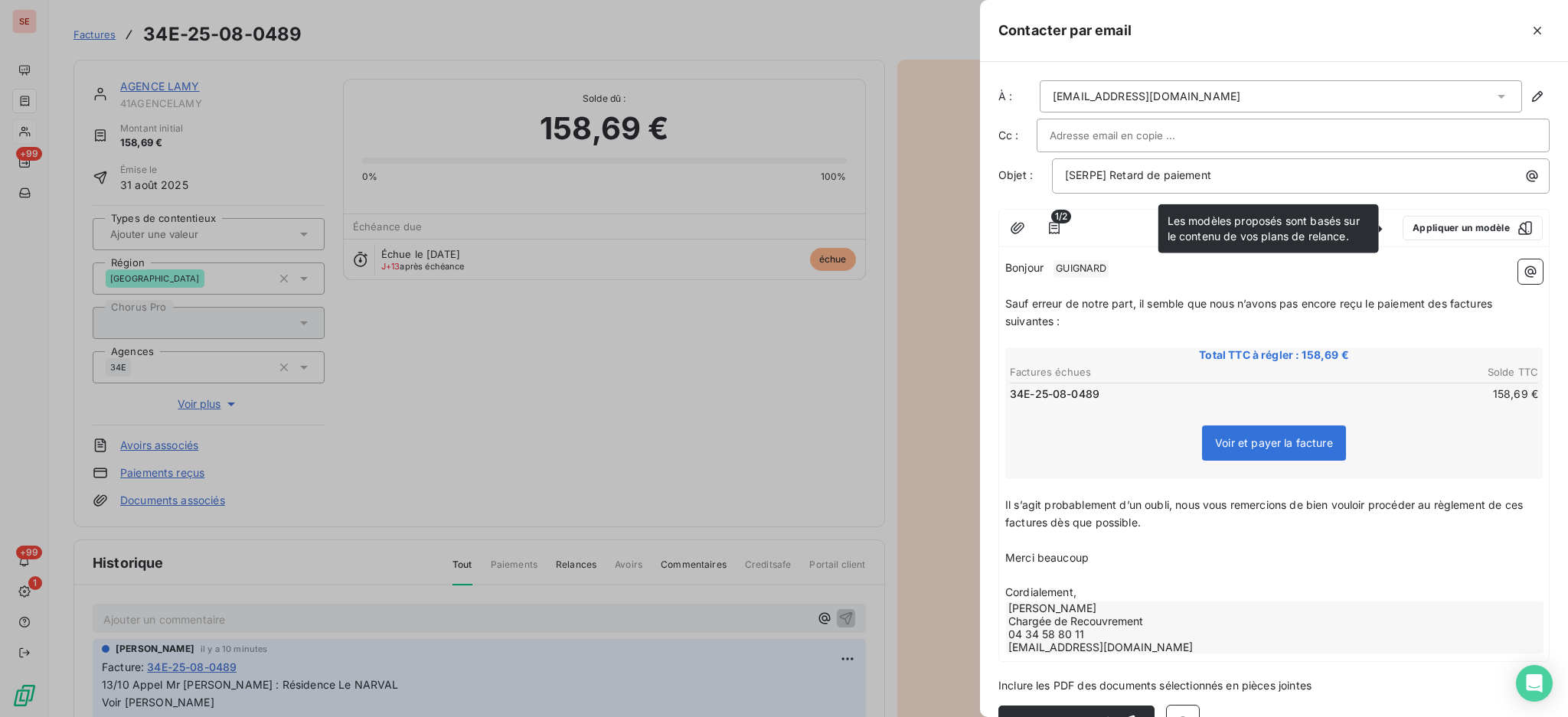
click at [1122, 595] on p "Cordialement," at bounding box center [1274, 593] width 537 height 18
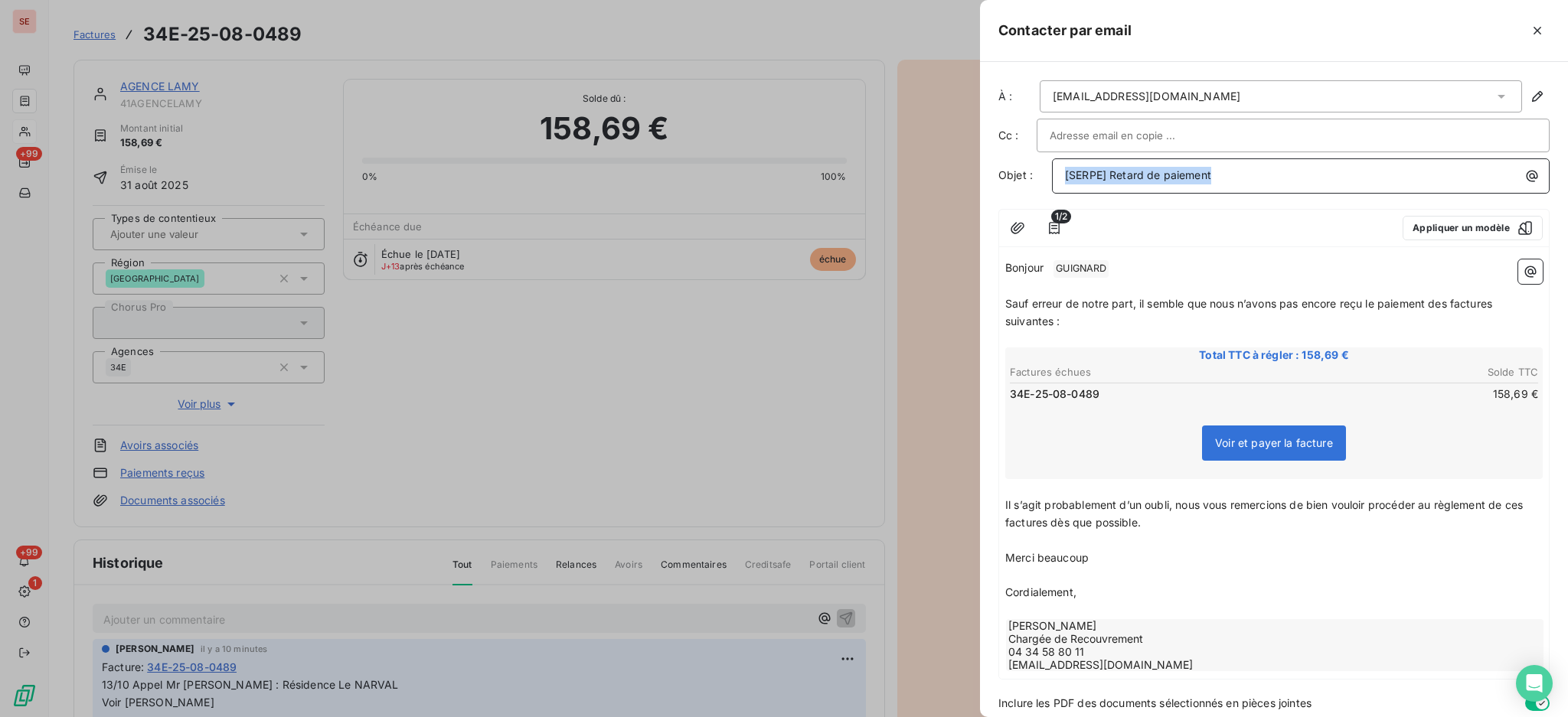
drag, startPoint x: 1277, startPoint y: 169, endPoint x: 1009, endPoint y: 133, distance: 270.4
click at [1009, 133] on div "À : [EMAIL_ADDRESS][DOMAIN_NAME] Cc : Objet : [SERPE] Retard de paiement 1/2 Ap…" at bounding box center [1274, 389] width 588 height 655
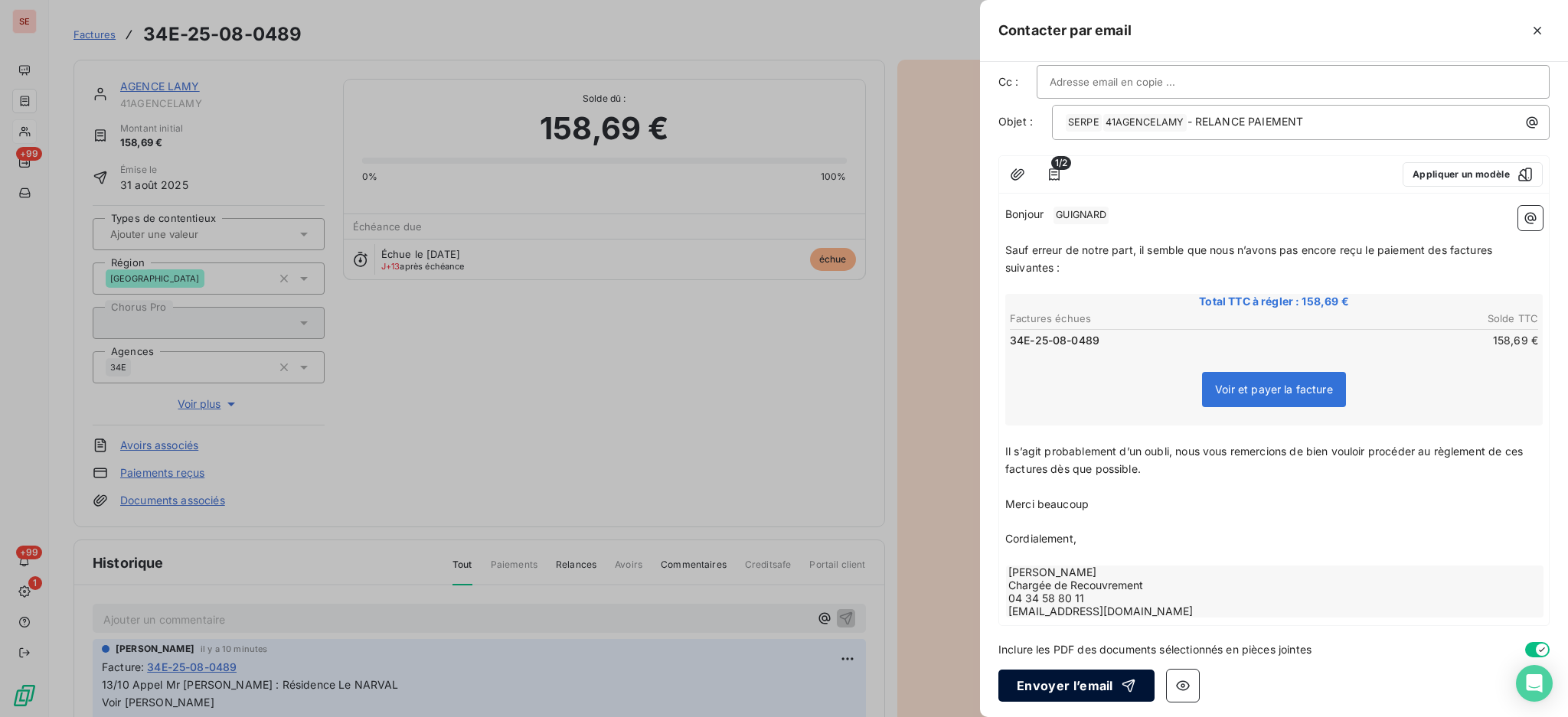
click at [1059, 680] on button "Envoyer l’email" at bounding box center [1076, 685] width 156 height 32
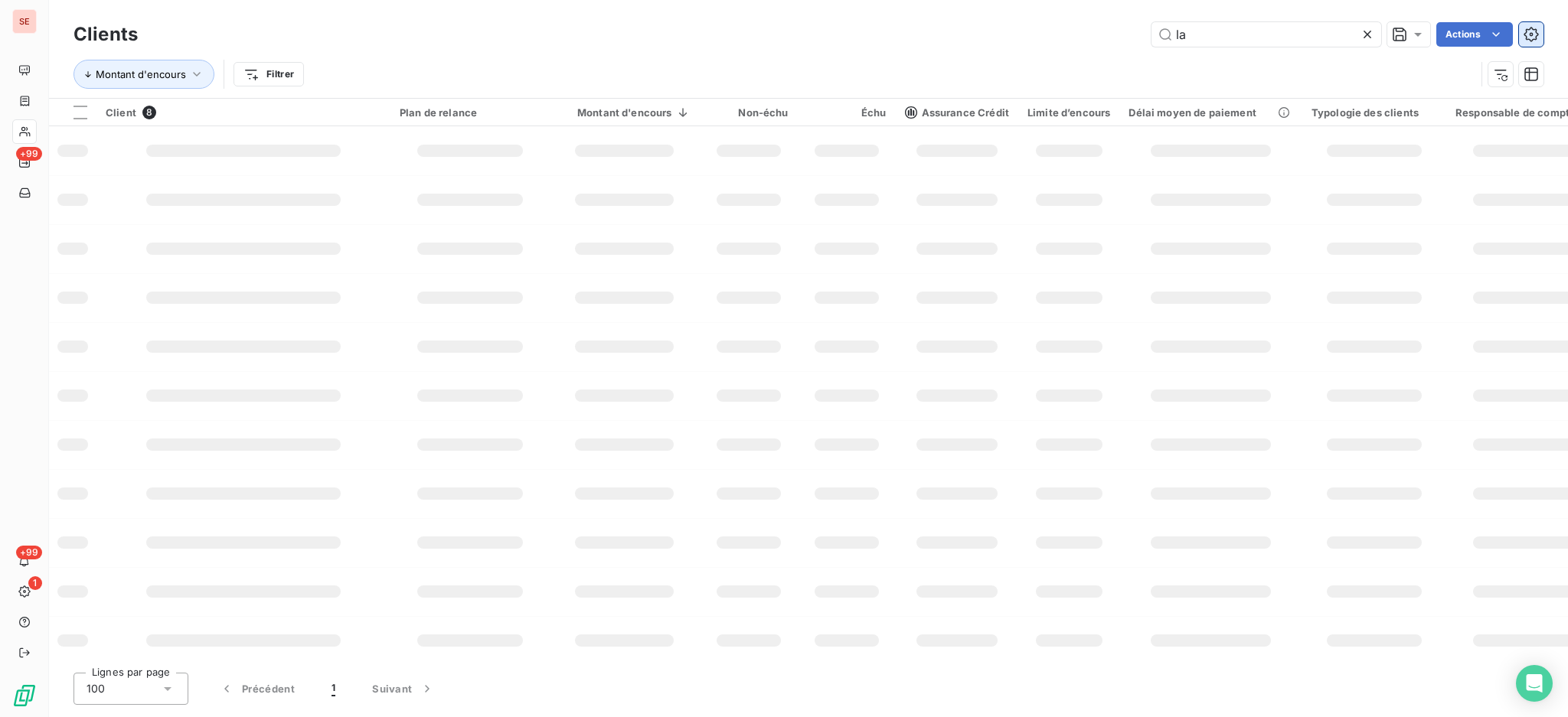
type input "l"
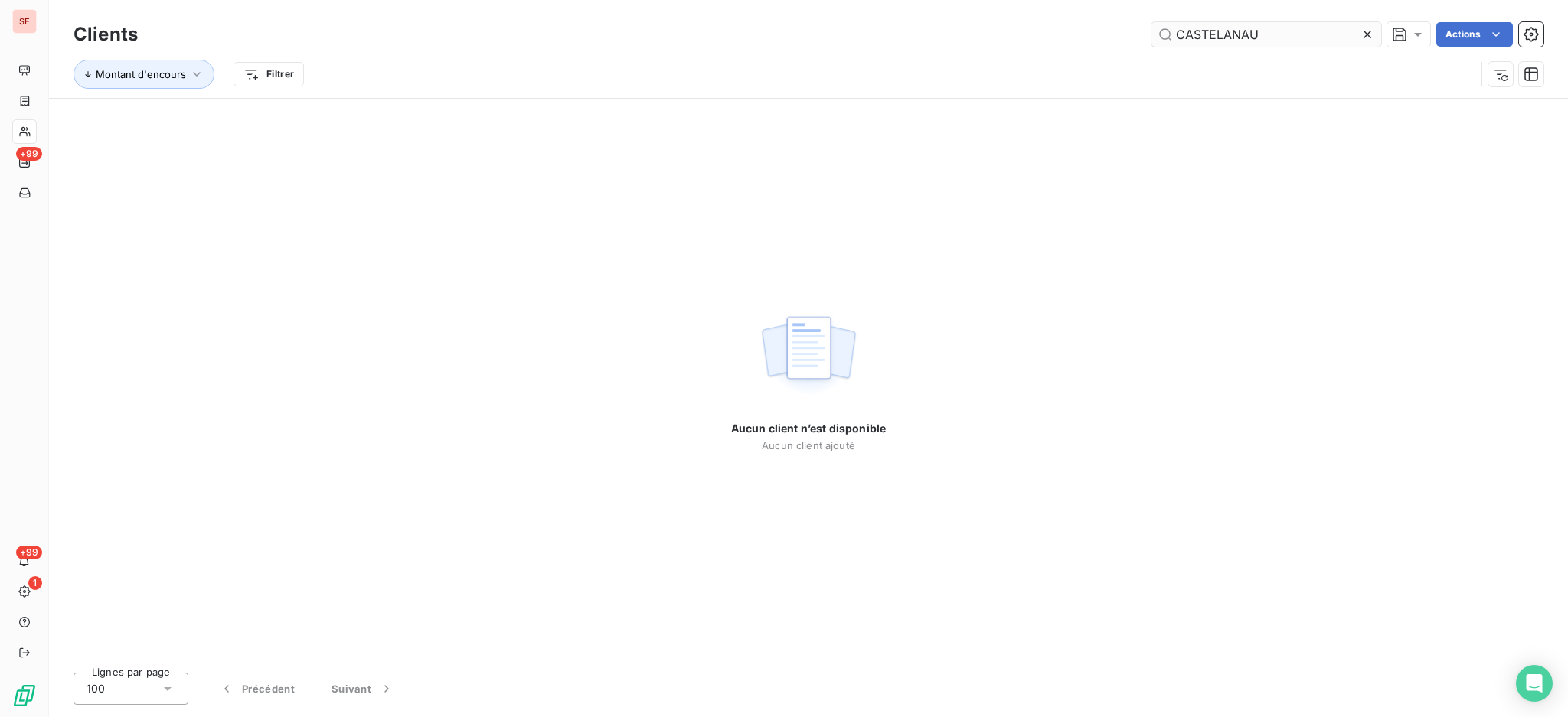
click at [1231, 33] on input "CASTELANAU" at bounding box center [1266, 34] width 230 height 25
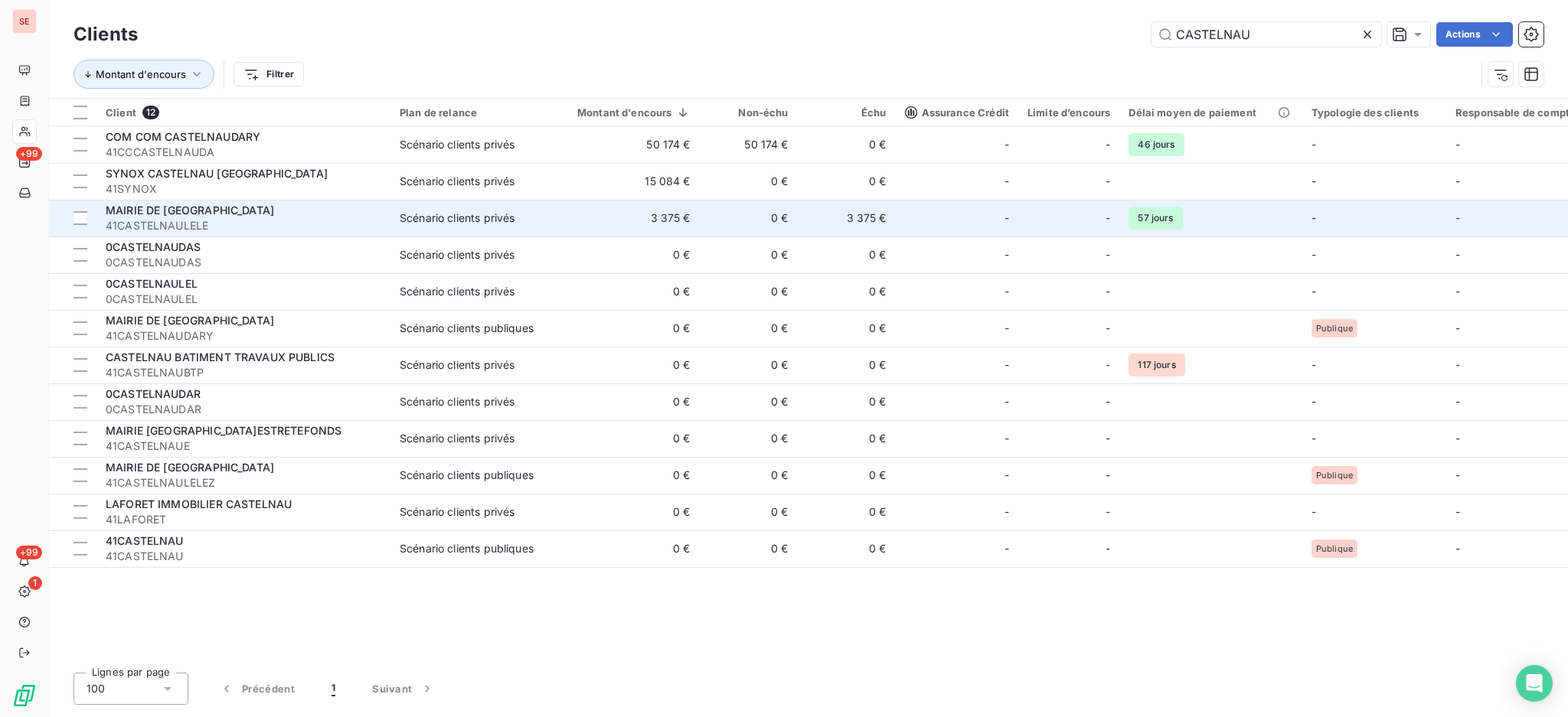
type input "CASTELNAU"
click at [386, 221] on td "MAIRIE DE [GEOGRAPHIC_DATA] 41CASTELNAULELE" at bounding box center [243, 218] width 294 height 37
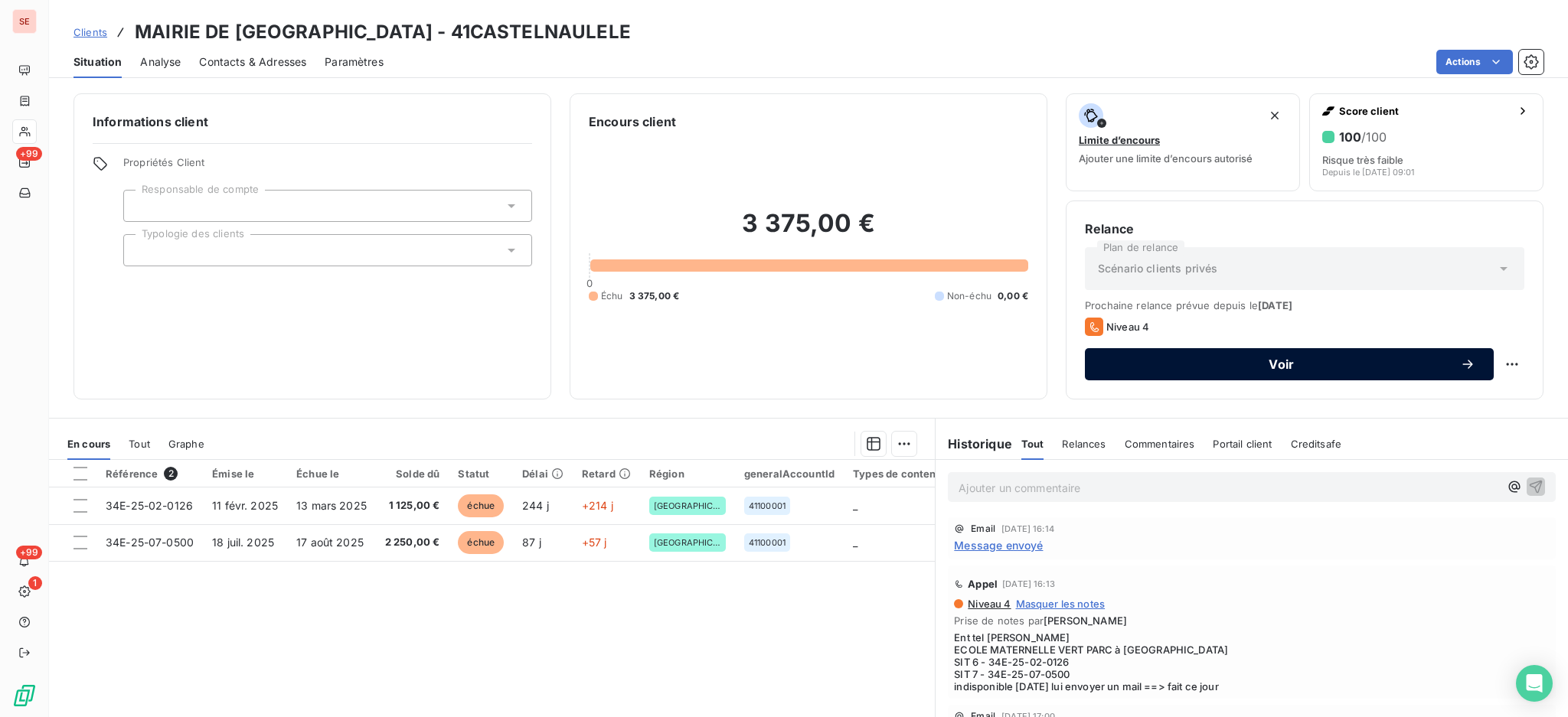
click at [1225, 361] on span "Voir" at bounding box center [1281, 364] width 357 height 12
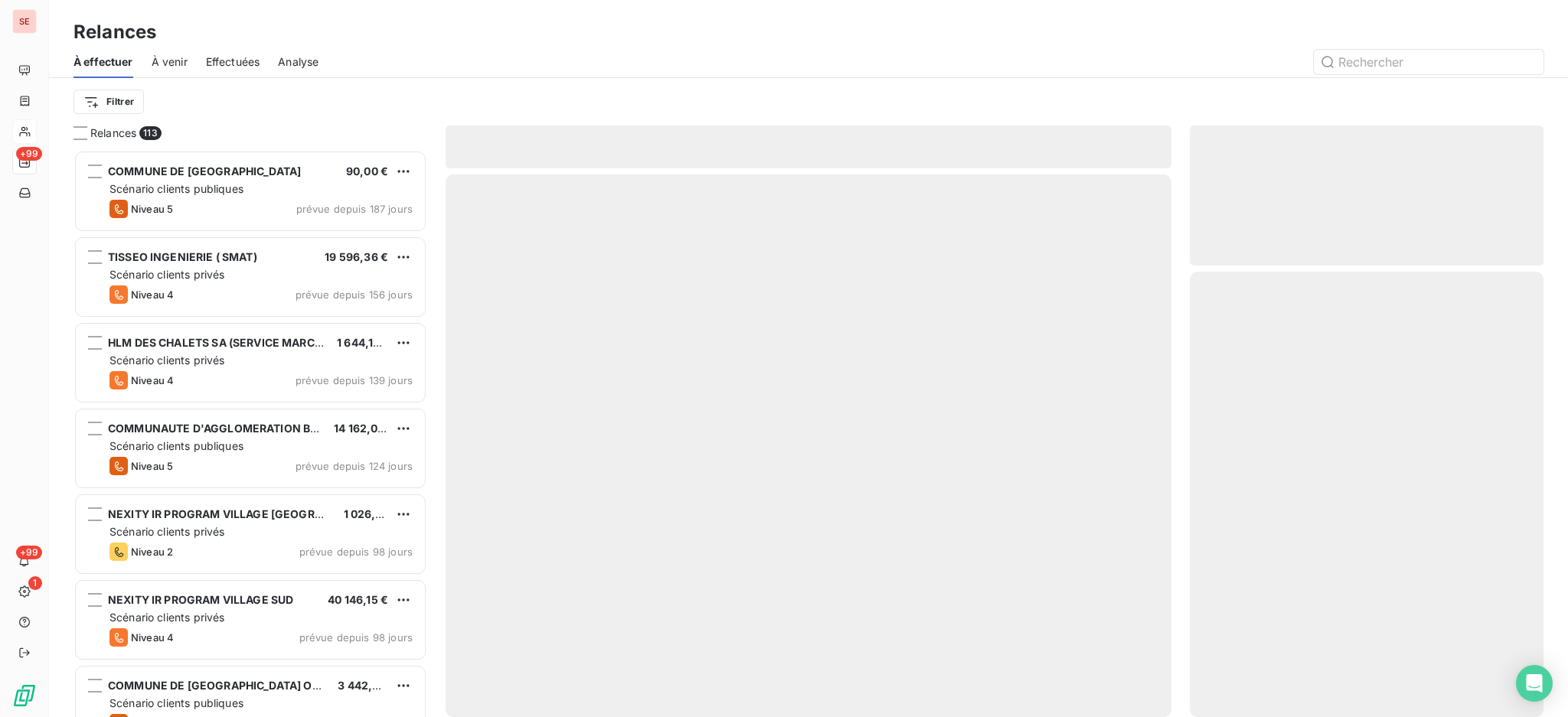
scroll to position [552, 337]
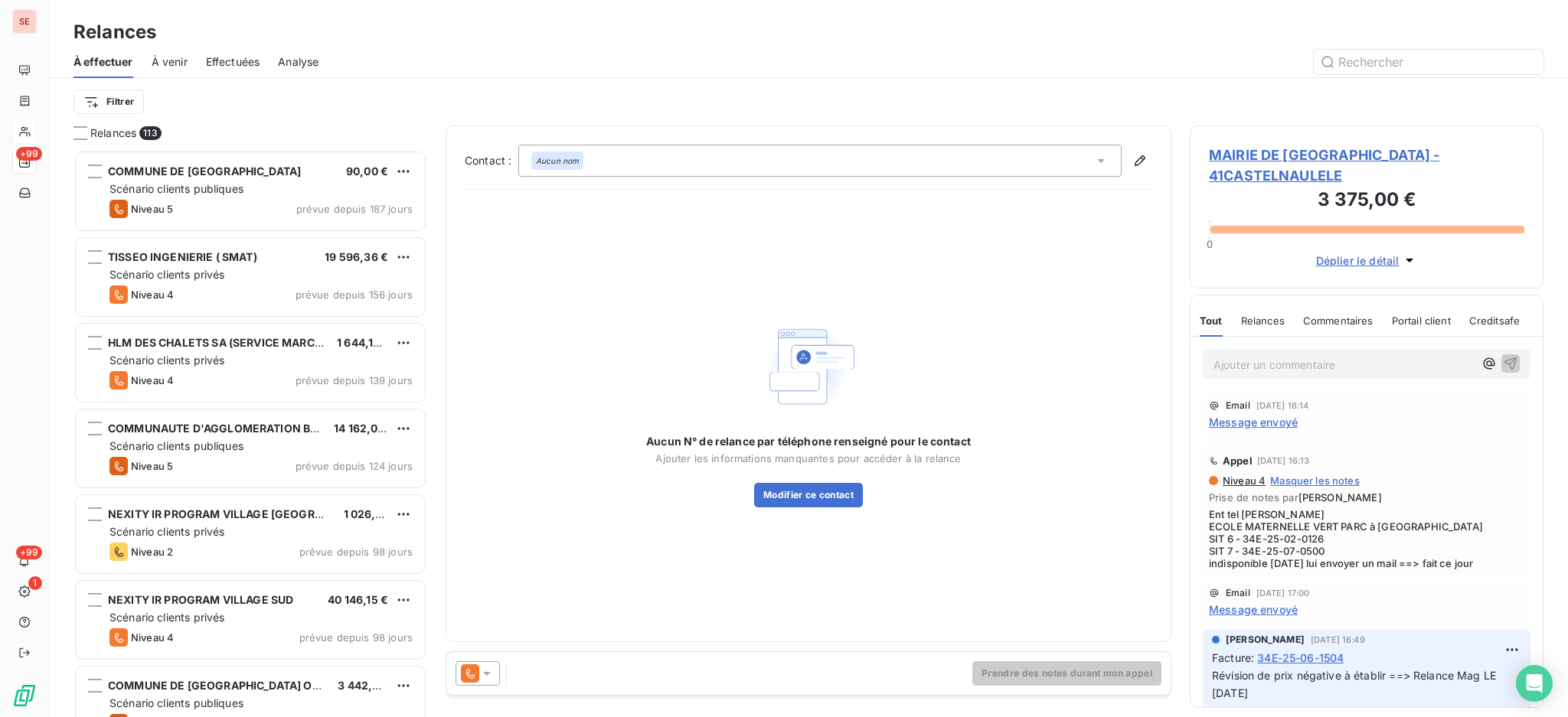
click at [1104, 157] on icon at bounding box center [1100, 160] width 15 height 15
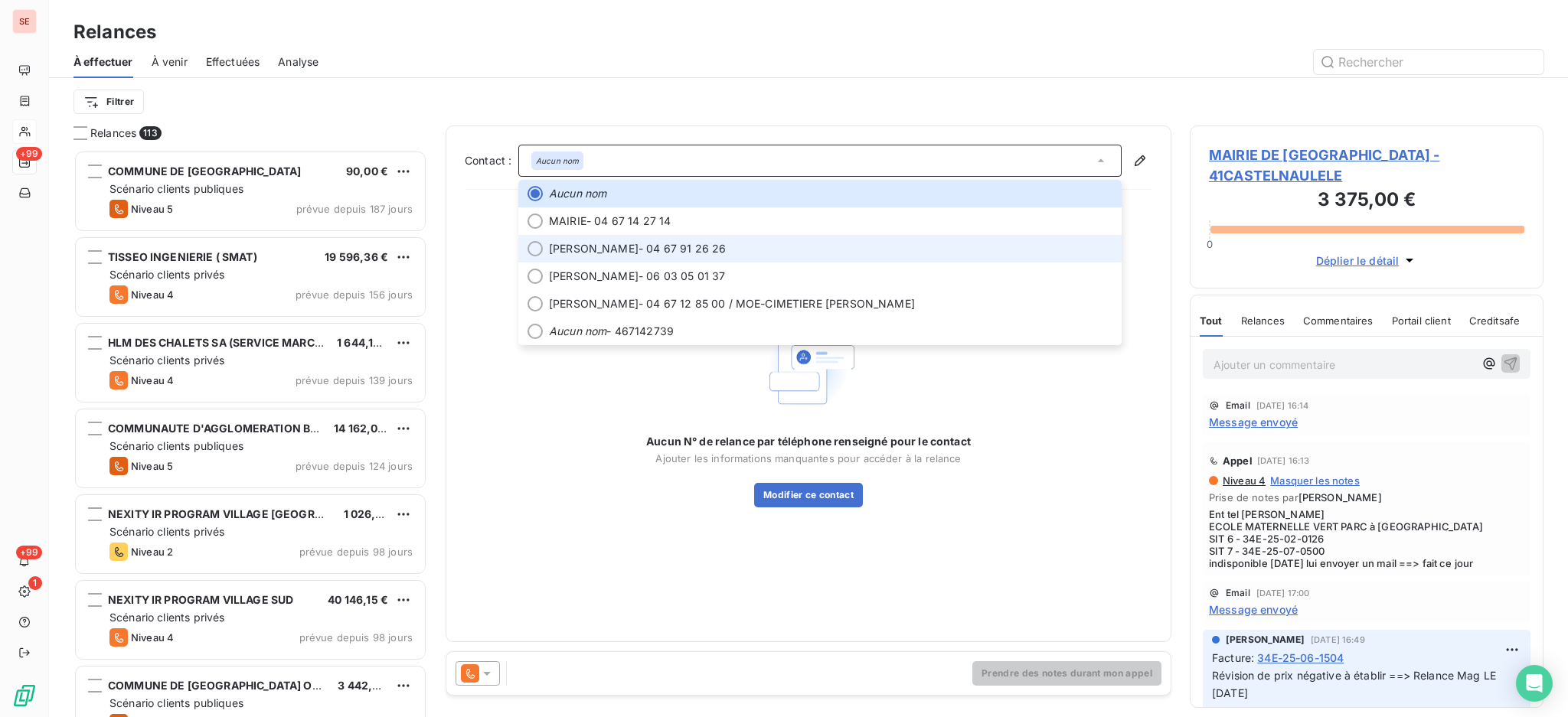
click at [729, 252] on span "[PERSON_NAME] - 04 67 91 26 26" at bounding box center [831, 248] width 564 height 15
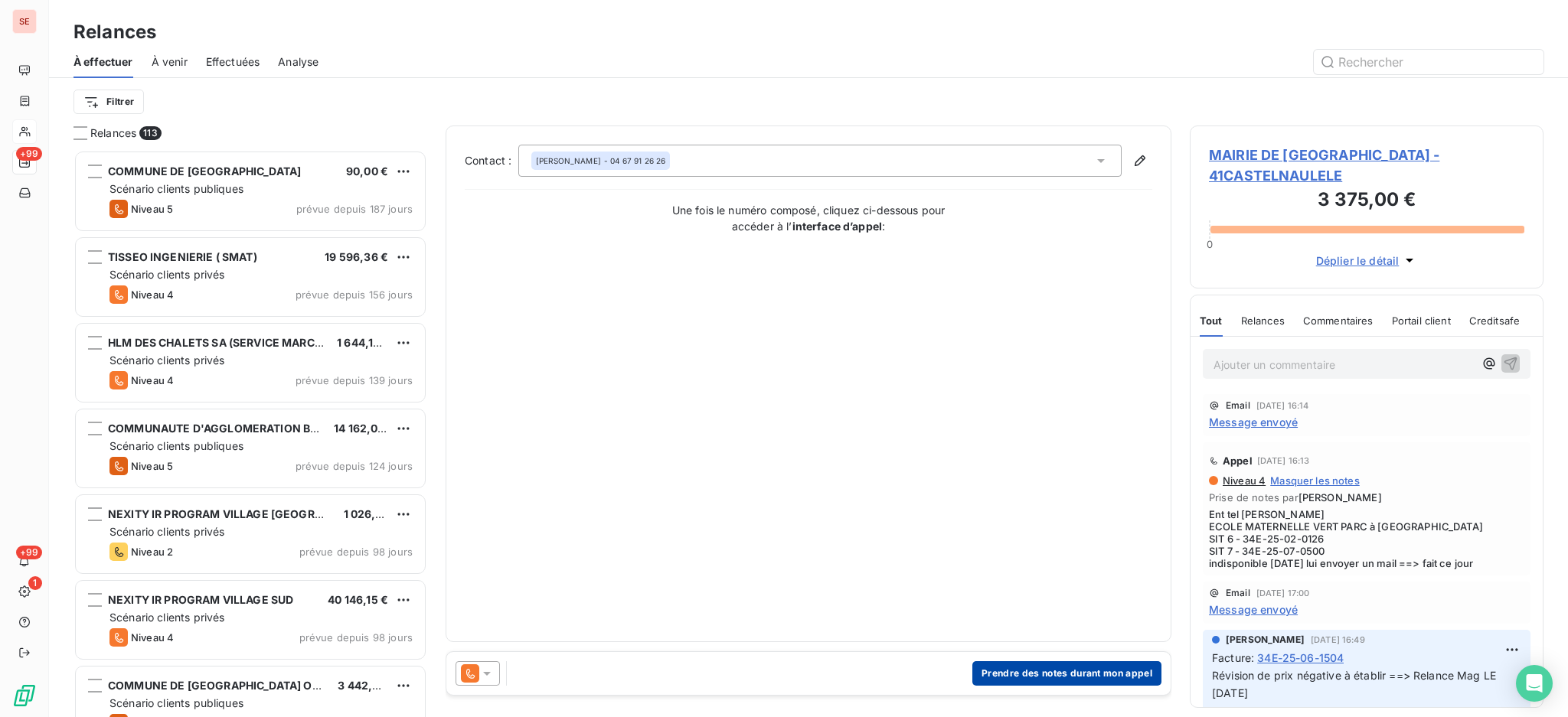
click at [1067, 672] on button "Prendre des notes durant mon appel" at bounding box center [1067, 673] width 189 height 25
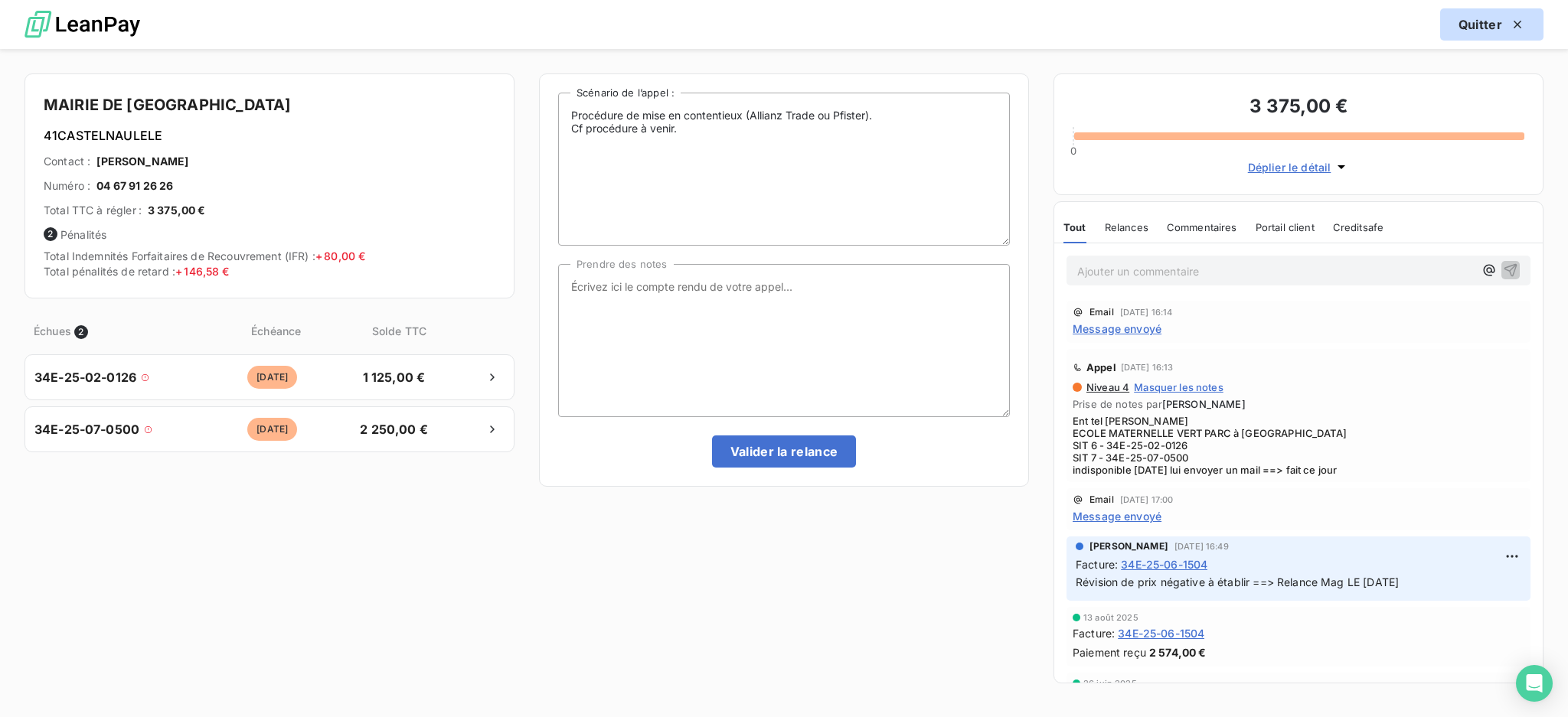
click at [1476, 26] on button "Quitter" at bounding box center [1492, 25] width 103 height 32
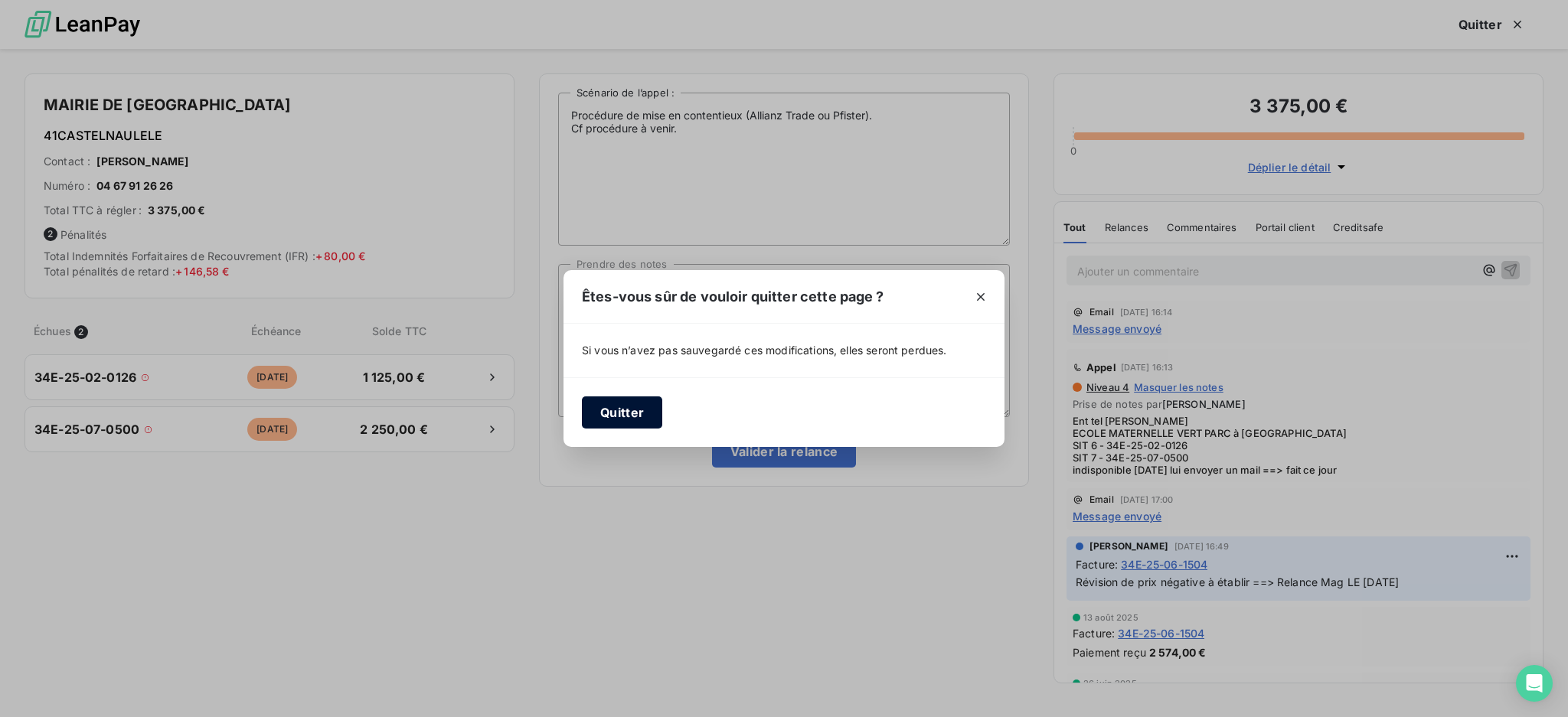
click at [607, 414] on button "Quitter" at bounding box center [622, 412] width 80 height 32
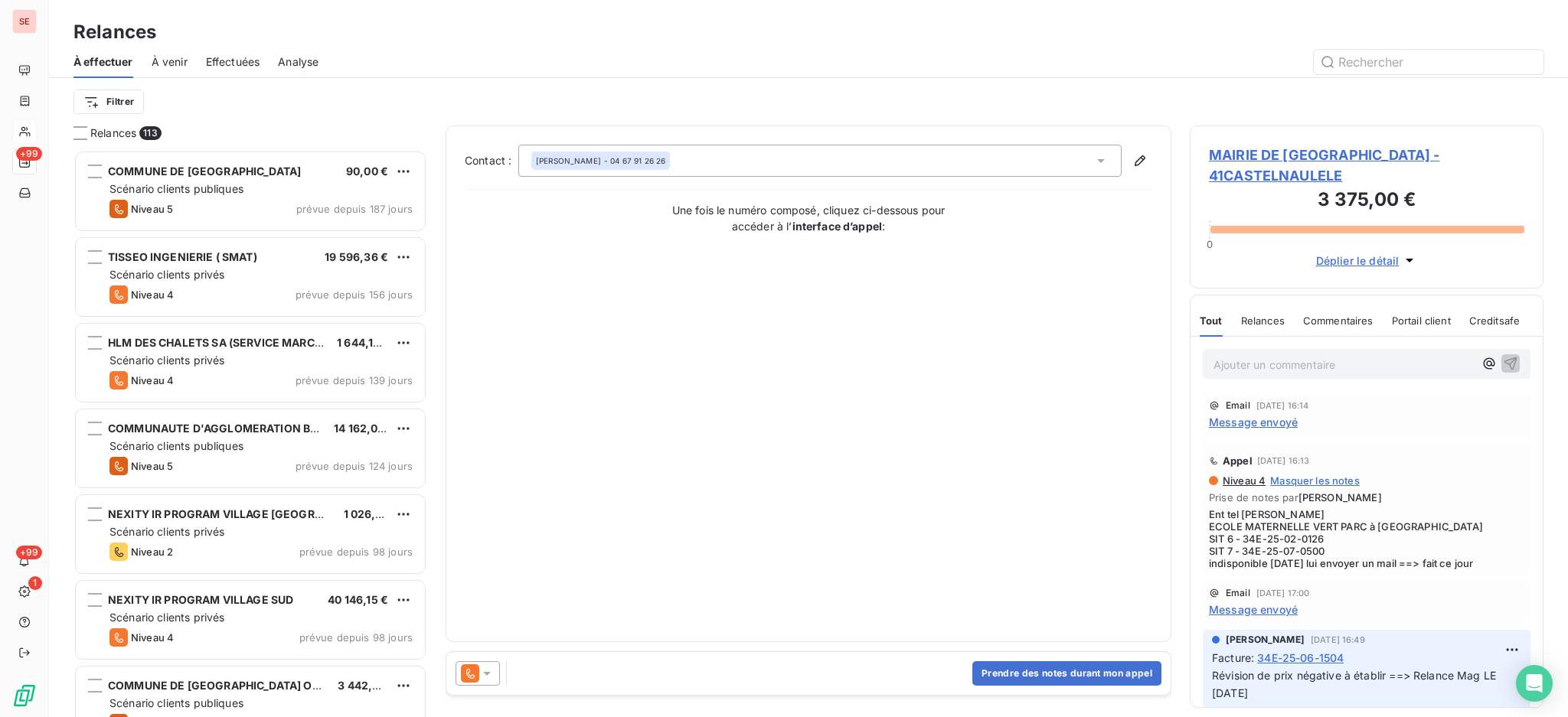
click at [1303, 146] on span "MAIRIE DE [GEOGRAPHIC_DATA] - 41CASTELNAULELE" at bounding box center [1367, 166] width 315 height 41
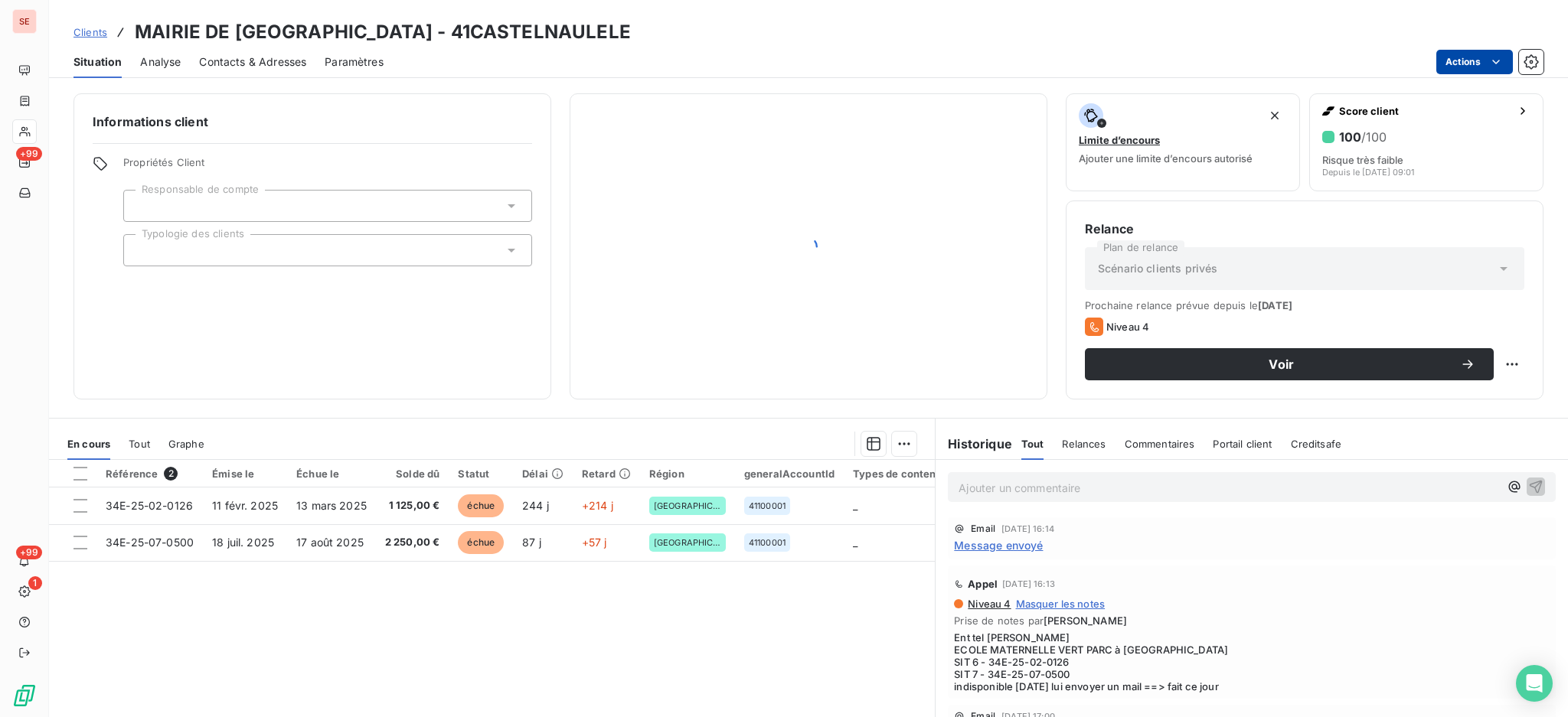
click at [1459, 62] on html "SE +99 +99 1 Clients MAIRIE DE [GEOGRAPHIC_DATA] - 41CASTELNAULELE Situation An…" at bounding box center [784, 358] width 1568 height 717
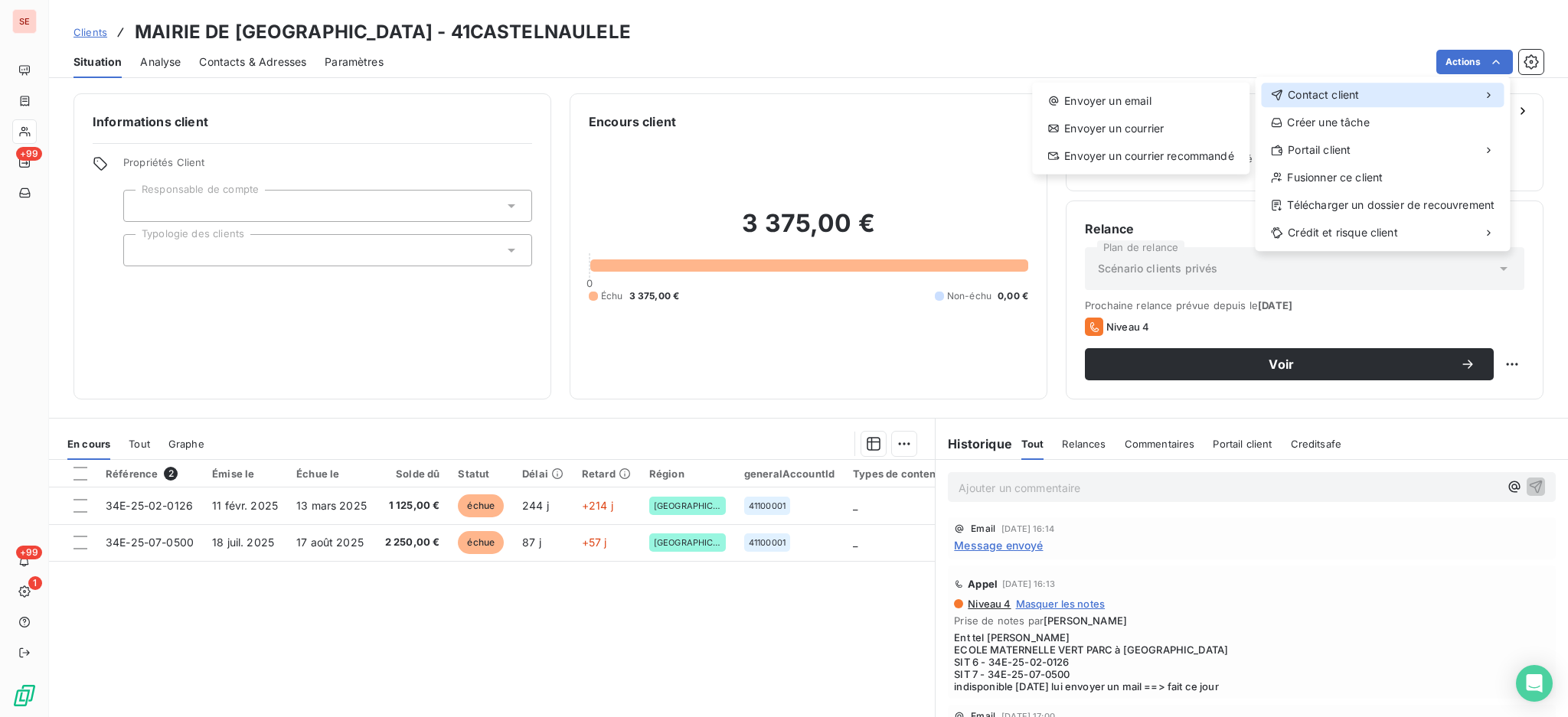
click at [1357, 89] on span "Contact client" at bounding box center [1323, 95] width 71 height 15
click at [1171, 111] on div "Envoyer un email" at bounding box center [1141, 101] width 205 height 25
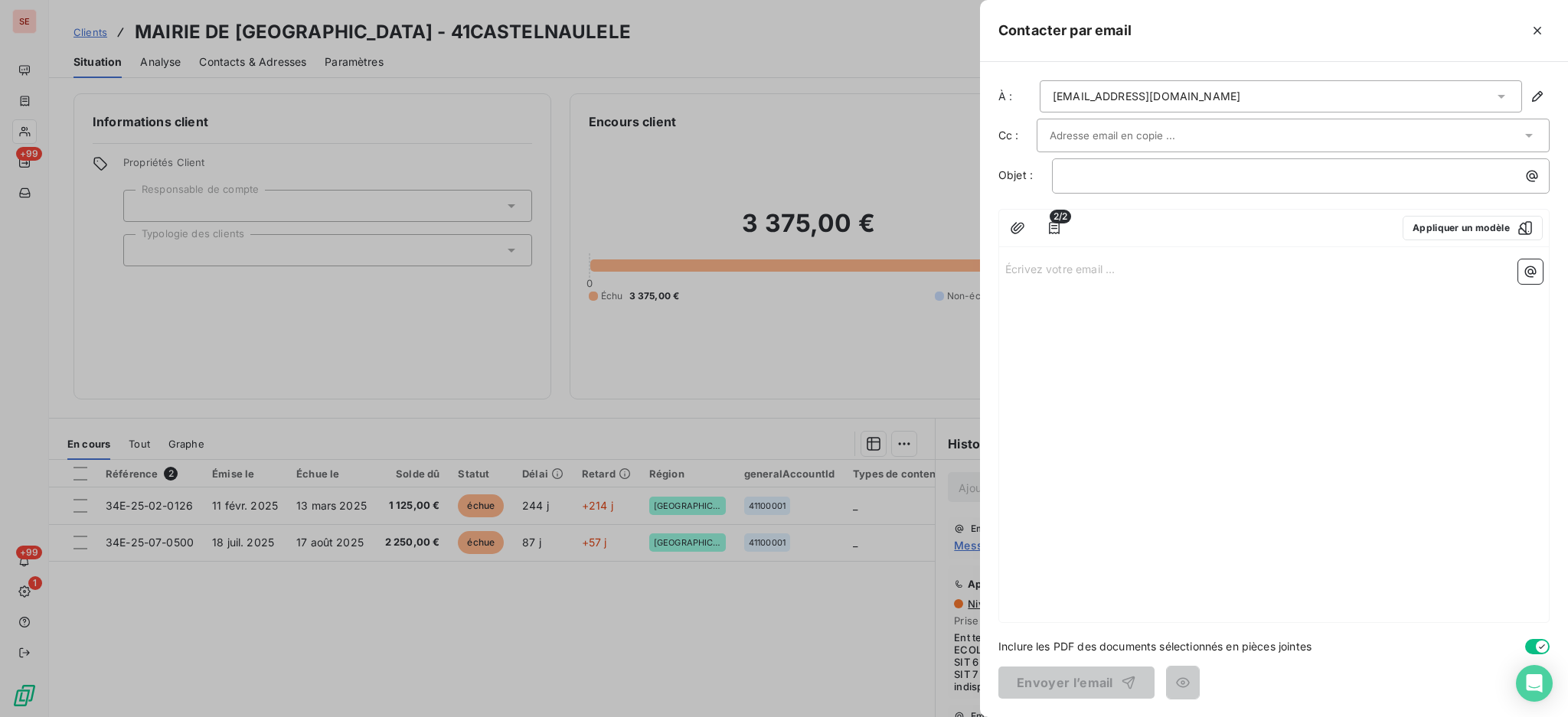
click at [1500, 96] on icon at bounding box center [1501, 96] width 8 height 4
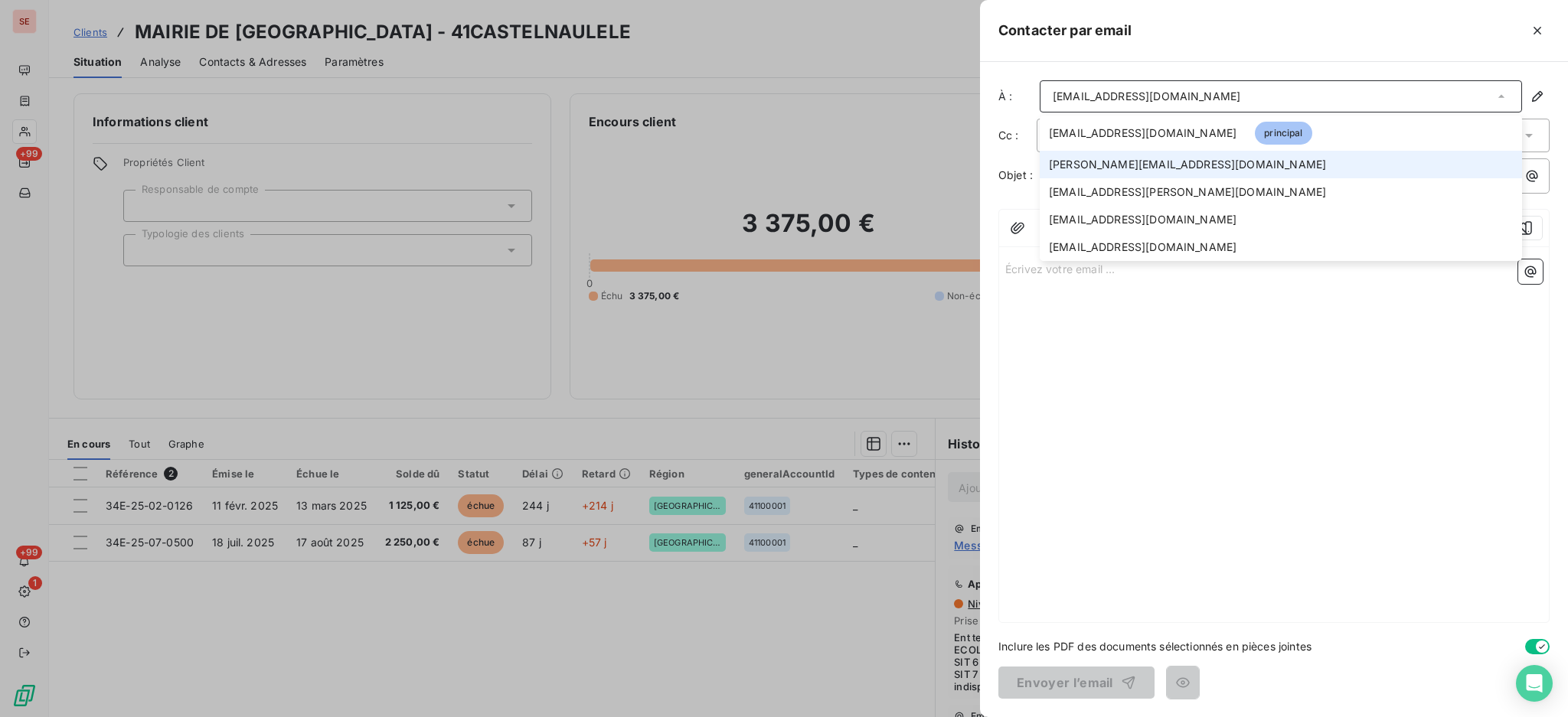
click at [1123, 161] on span "[PERSON_NAME][EMAIL_ADDRESS][DOMAIN_NAME]" at bounding box center [1188, 164] width 277 height 15
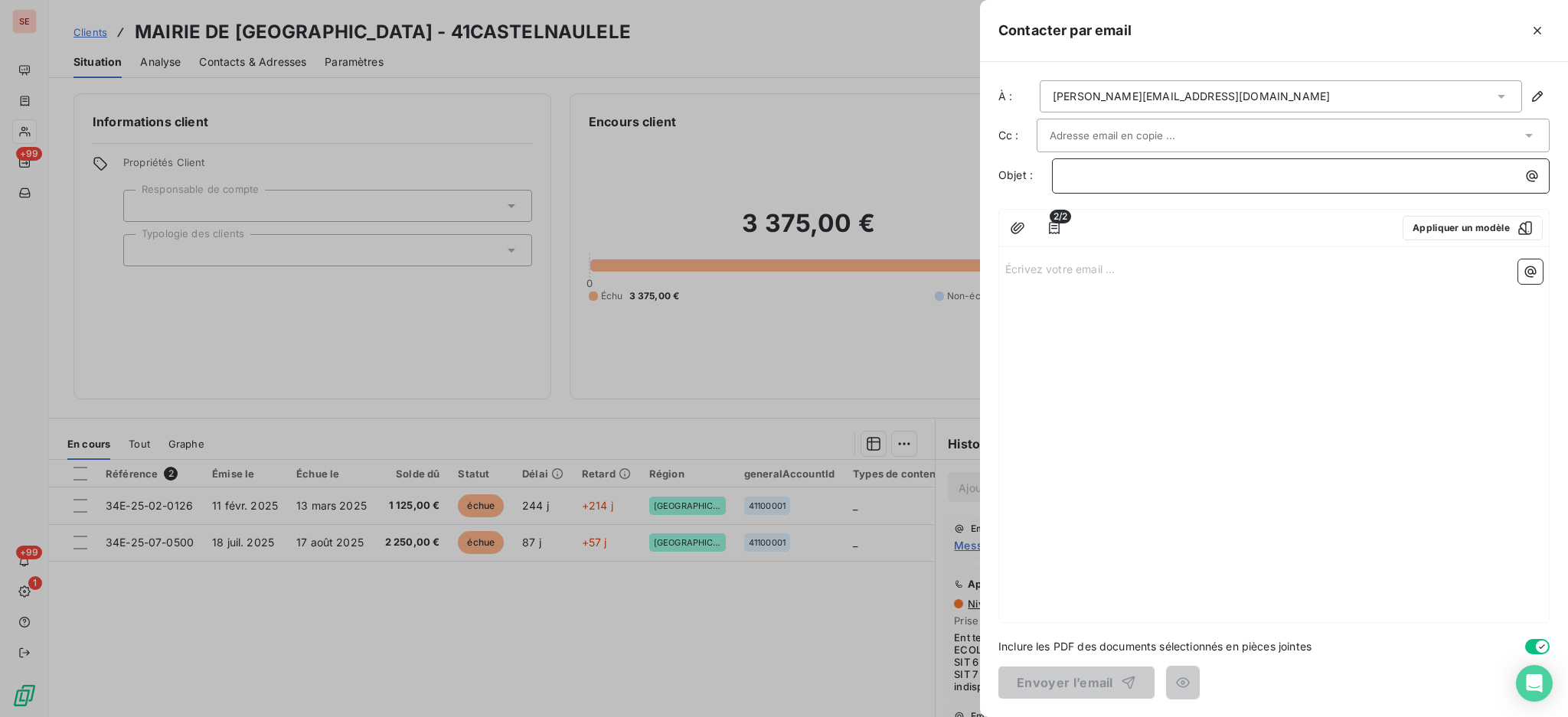
click at [1265, 172] on p "﻿" at bounding box center [1305, 176] width 479 height 18
drag, startPoint x: 1118, startPoint y: 166, endPoint x: 1068, endPoint y: 155, distance: 51.2
click at [1068, 155] on div "À : [PERSON_NAME][EMAIL_ADDRESS][DOMAIN_NAME] Cc : Objet : SERPE 2/2 Appliquer …" at bounding box center [1274, 389] width 588 height 655
click at [1049, 155] on div "À : [PERSON_NAME][EMAIL_ADDRESS][DOMAIN_NAME] Cc : Objet : SERPE 2/2 Appliquer …" at bounding box center [1274, 389] width 588 height 655
drag, startPoint x: 1116, startPoint y: 175, endPoint x: 1002, endPoint y: 165, distance: 114.4
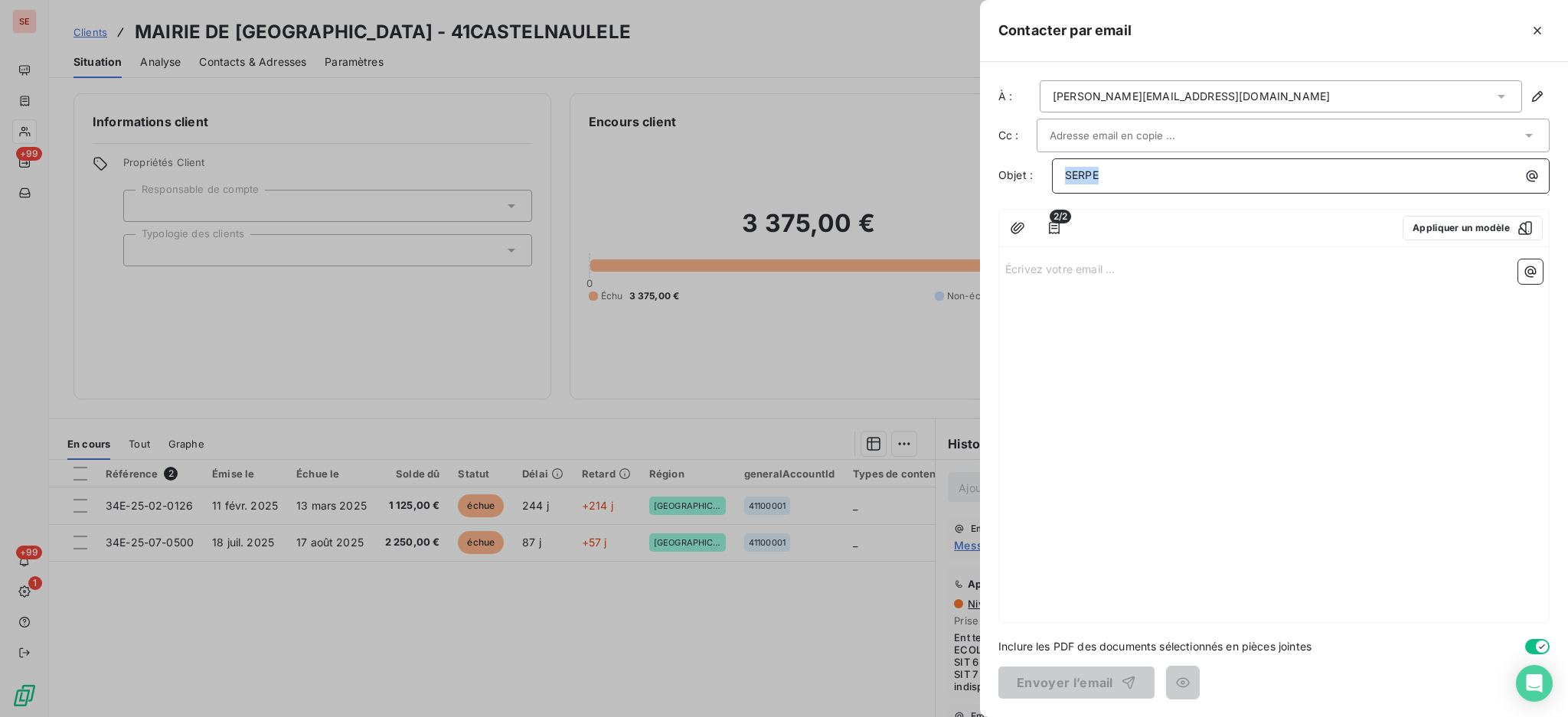
click at [1002, 165] on div "Objet : SERPE" at bounding box center [1274, 176] width 551 height 35
click at [1535, 176] on icon "button" at bounding box center [1531, 176] width 15 height 15
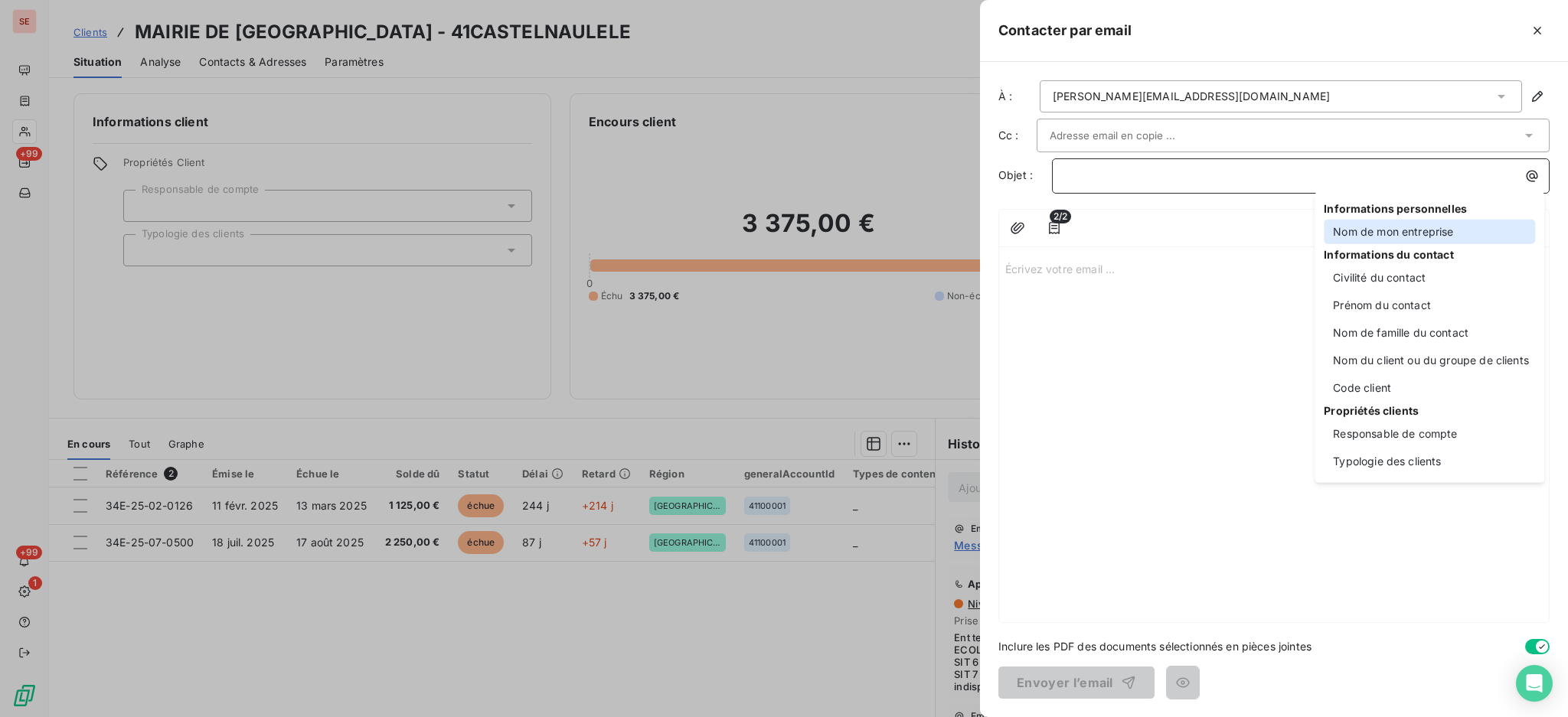
click at [1367, 236] on div "Nom de mon entreprise" at bounding box center [1429, 232] width 211 height 25
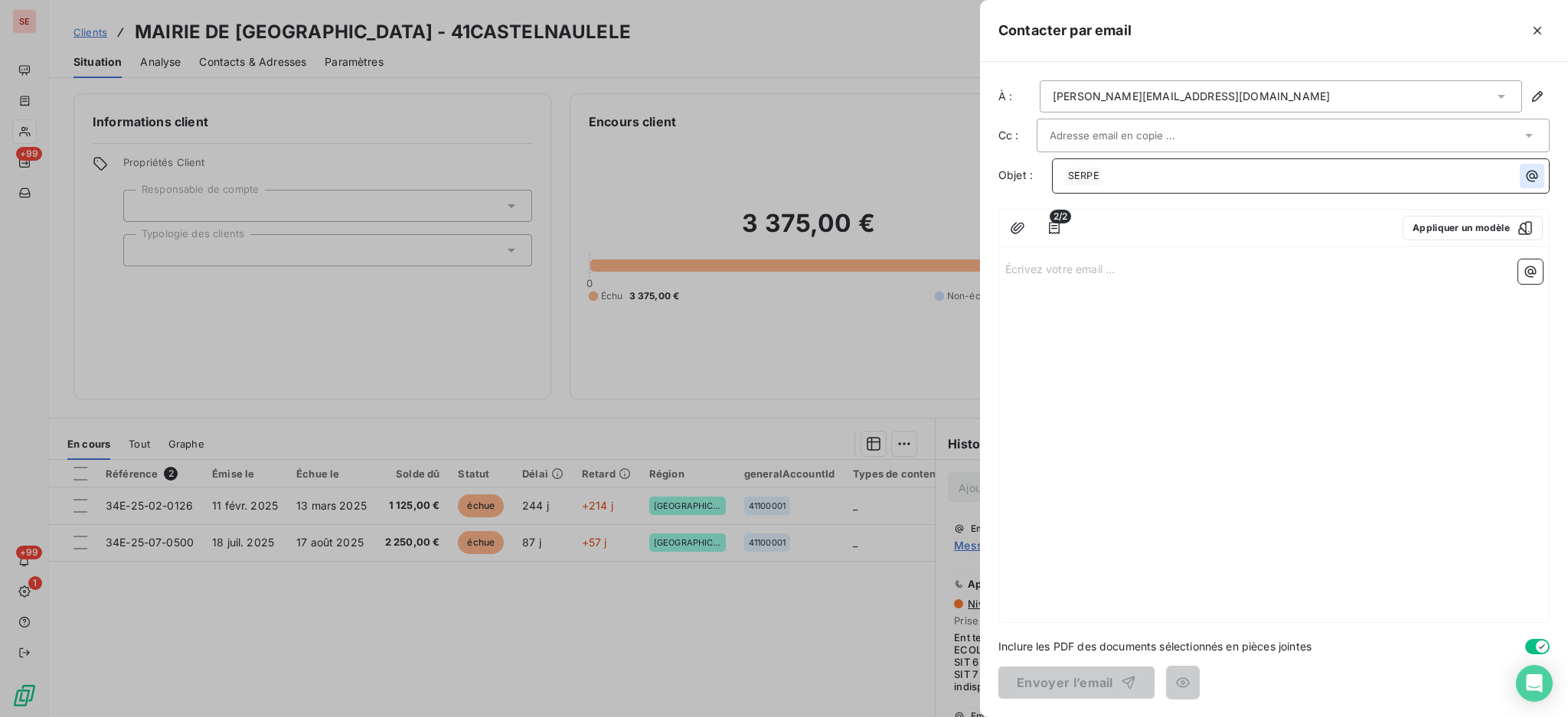
click at [1529, 177] on icon "button" at bounding box center [1531, 176] width 15 height 15
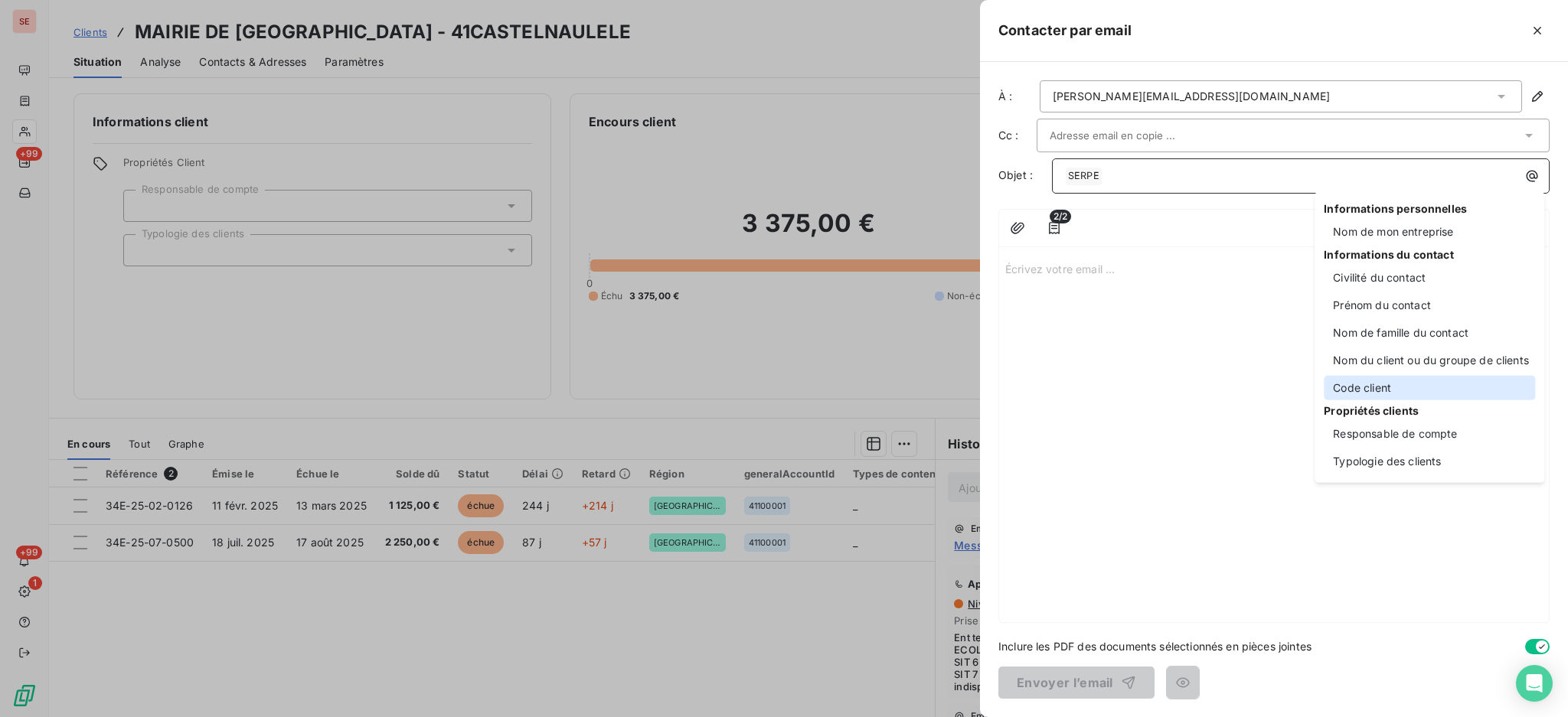
click at [1376, 390] on div "Code client" at bounding box center [1429, 388] width 211 height 25
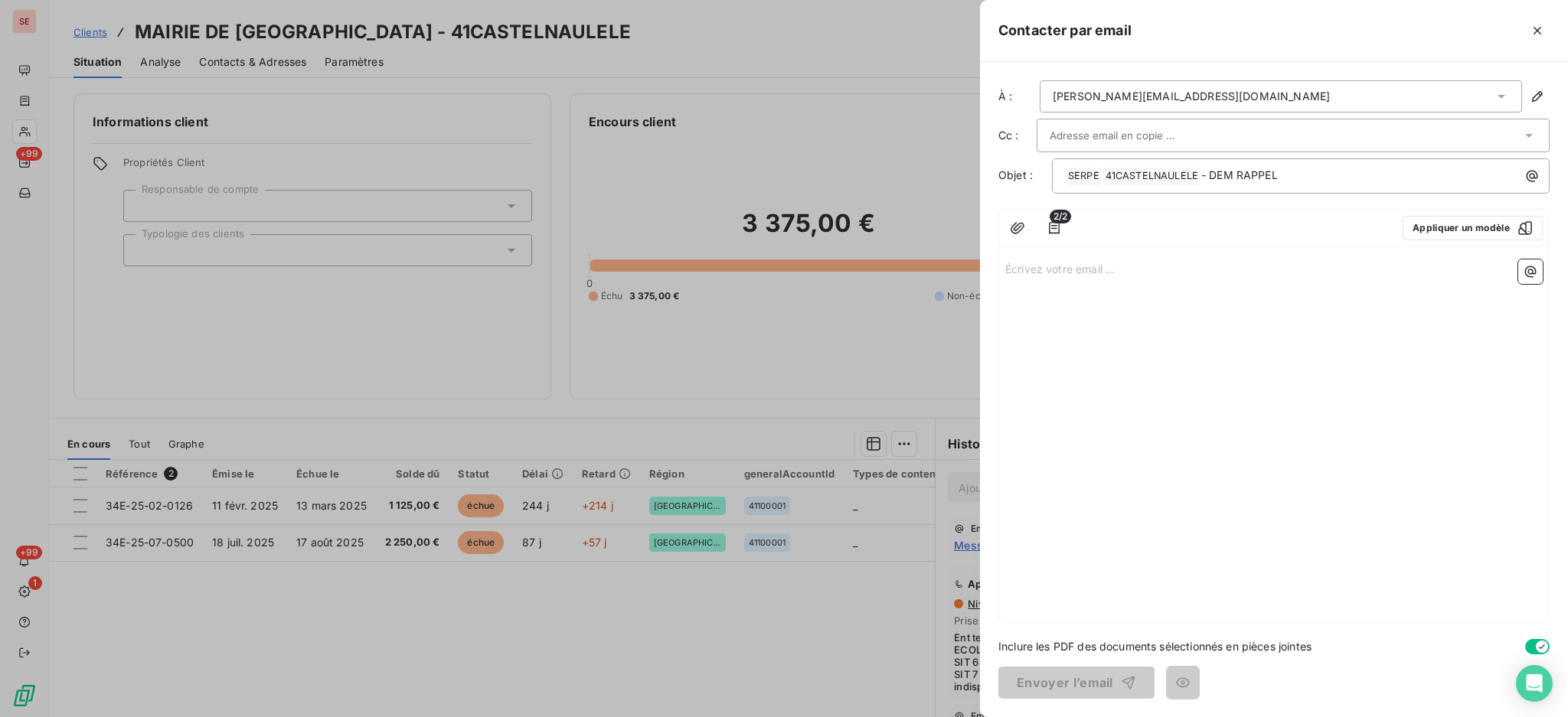
click at [1039, 267] on p "Écrivez votre email ... ﻿" at bounding box center [1274, 268] width 537 height 18
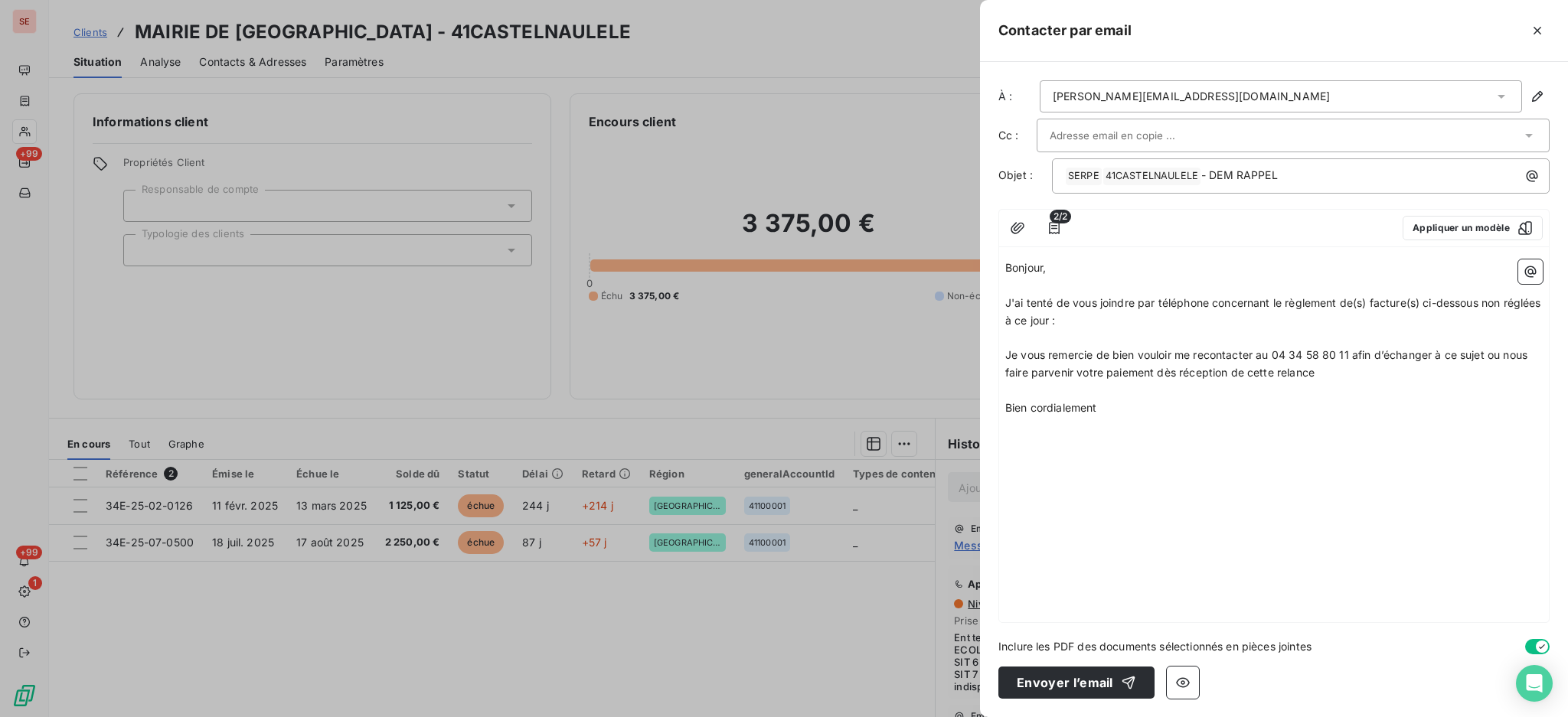
click at [1097, 329] on p "J'ai tenté de vous joindre par téléphone concernant le règlement de(s) facture(…" at bounding box center [1274, 312] width 537 height 35
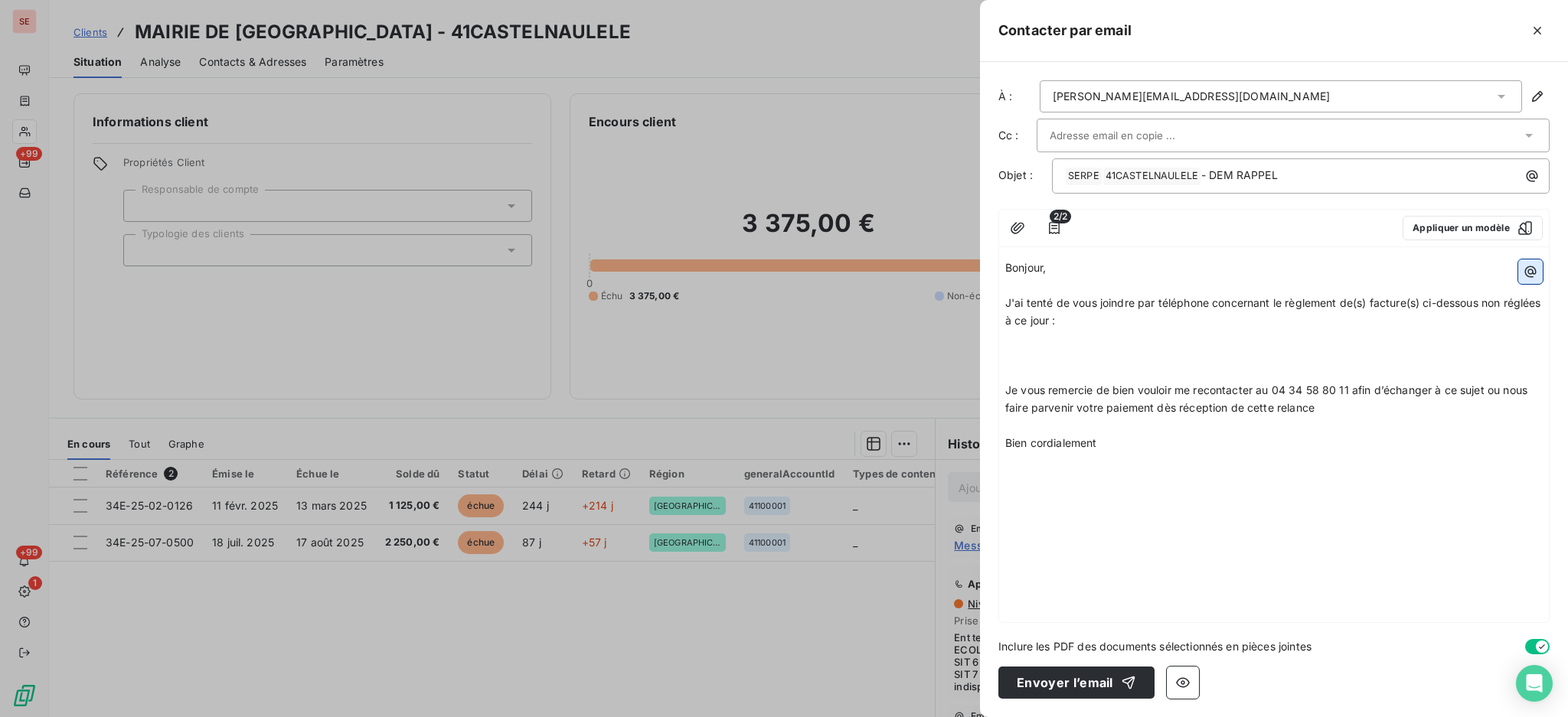
click at [1539, 267] on button "button" at bounding box center [1530, 271] width 25 height 25
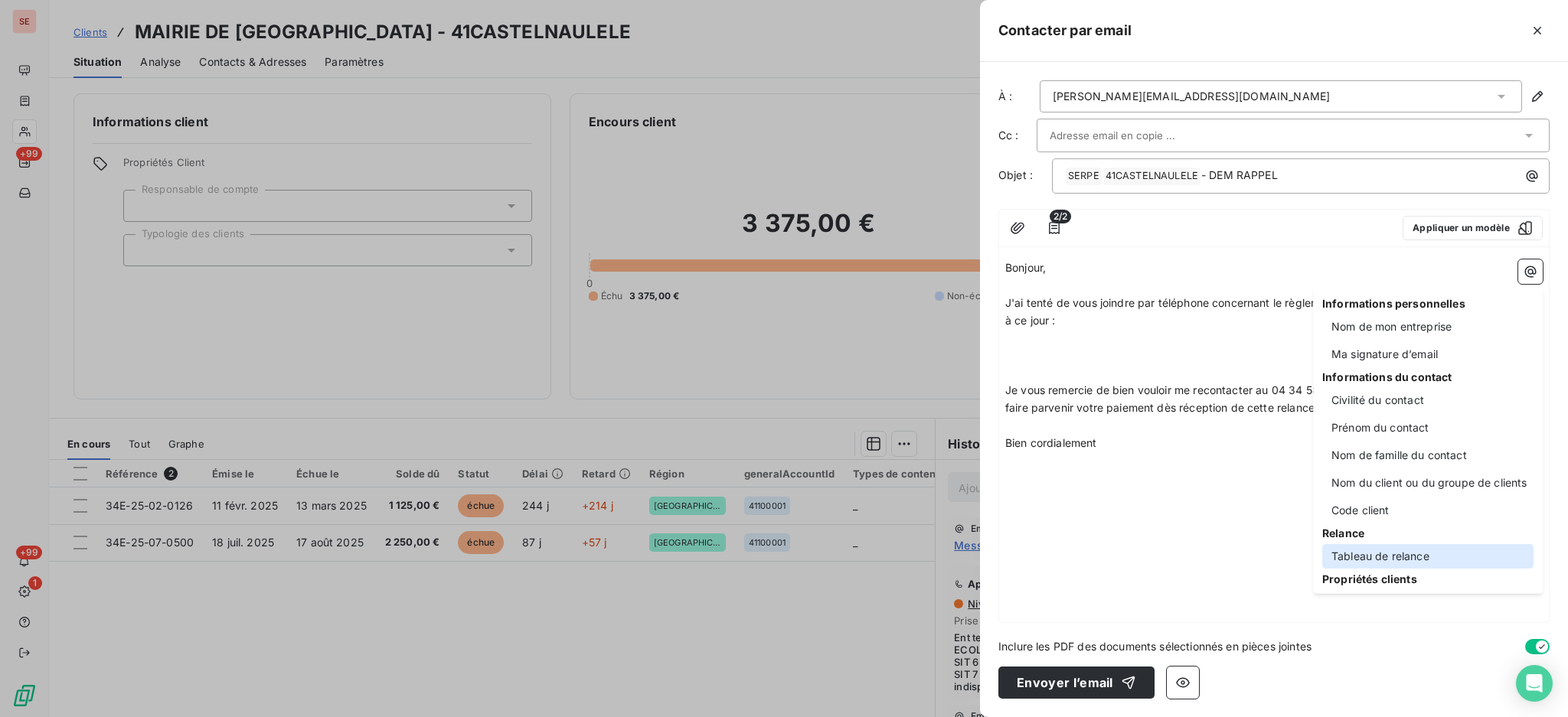
click at [1361, 554] on div "Tableau de relance" at bounding box center [1427, 556] width 211 height 25
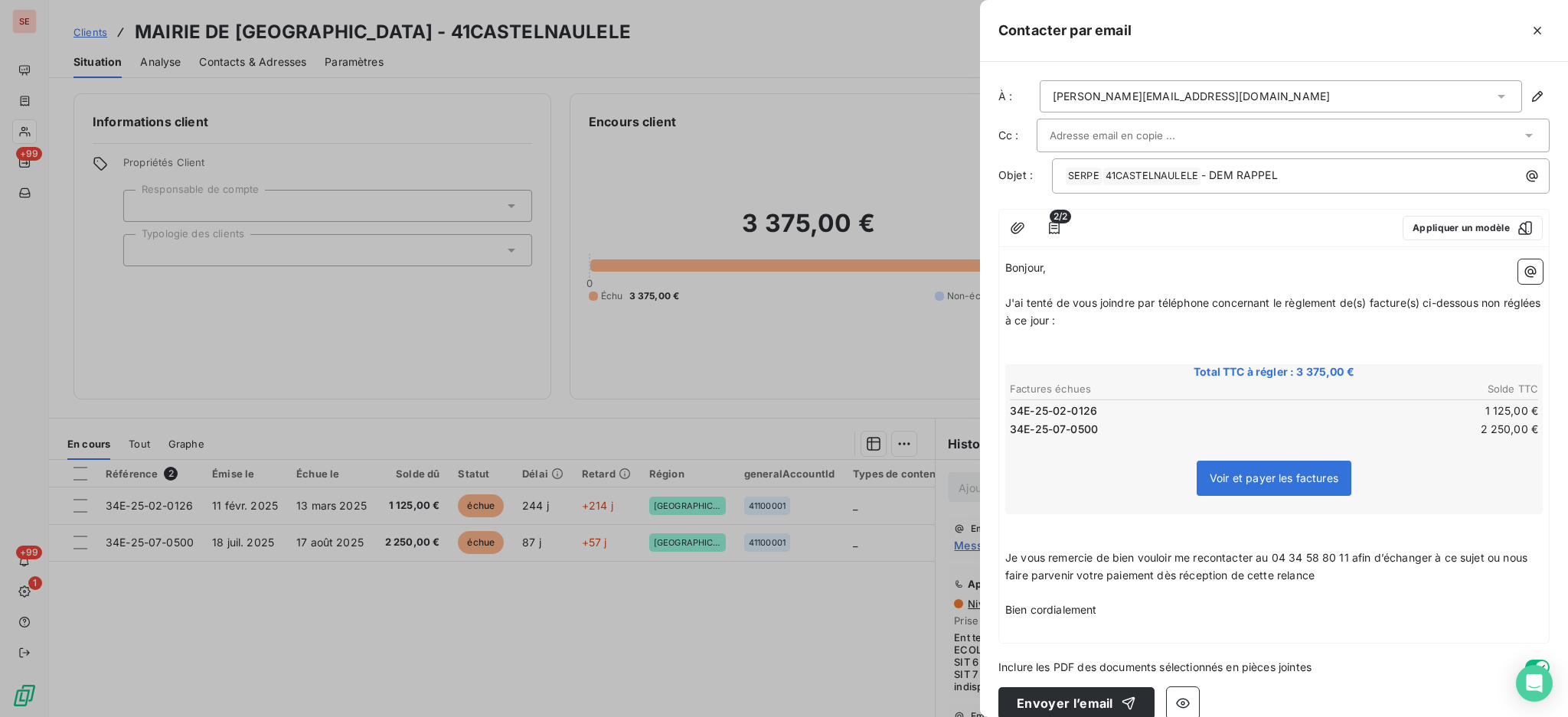
click at [1063, 630] on p "﻿" at bounding box center [1274, 628] width 537 height 18
click at [1523, 274] on icon "button" at bounding box center [1530, 271] width 15 height 15
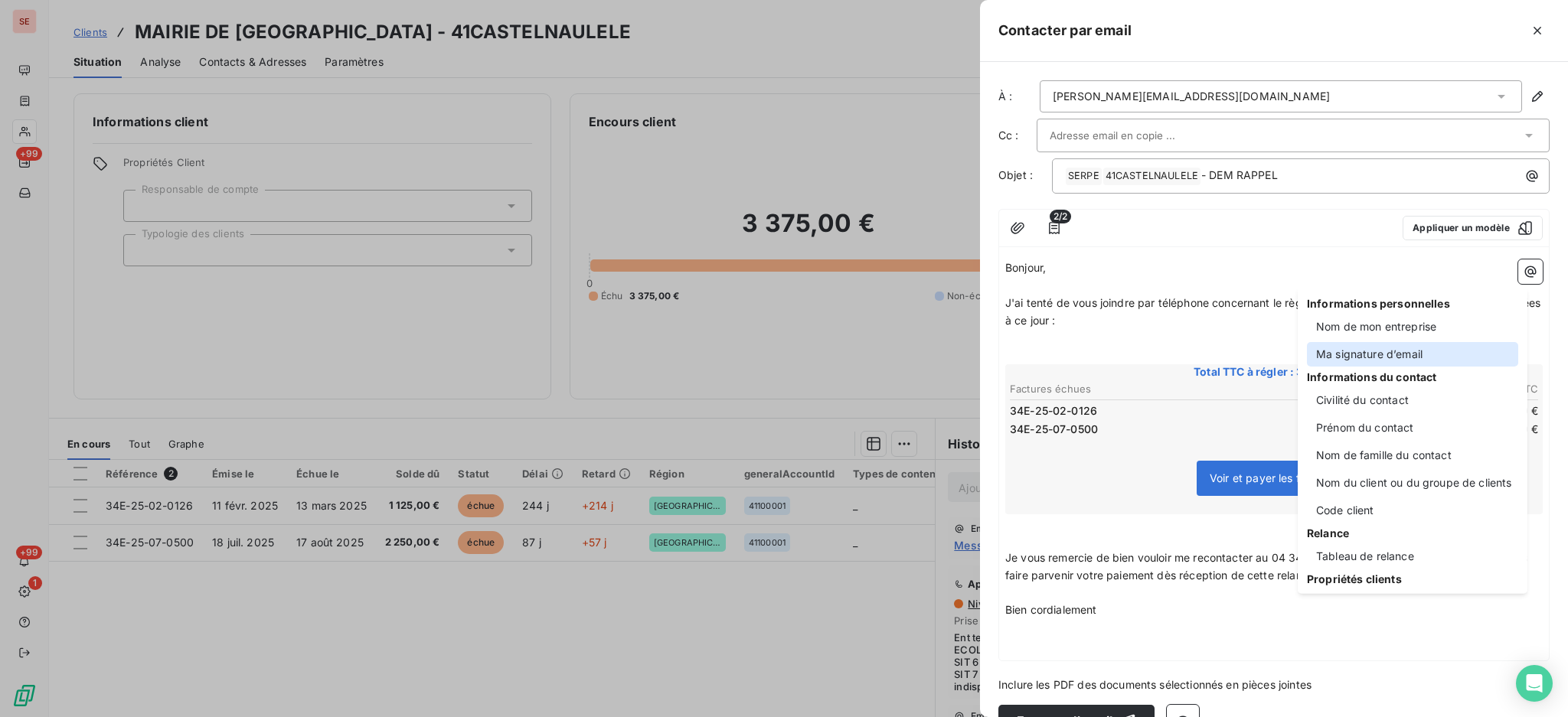
click at [1367, 352] on div "Ma signature d’email" at bounding box center [1412, 354] width 211 height 25
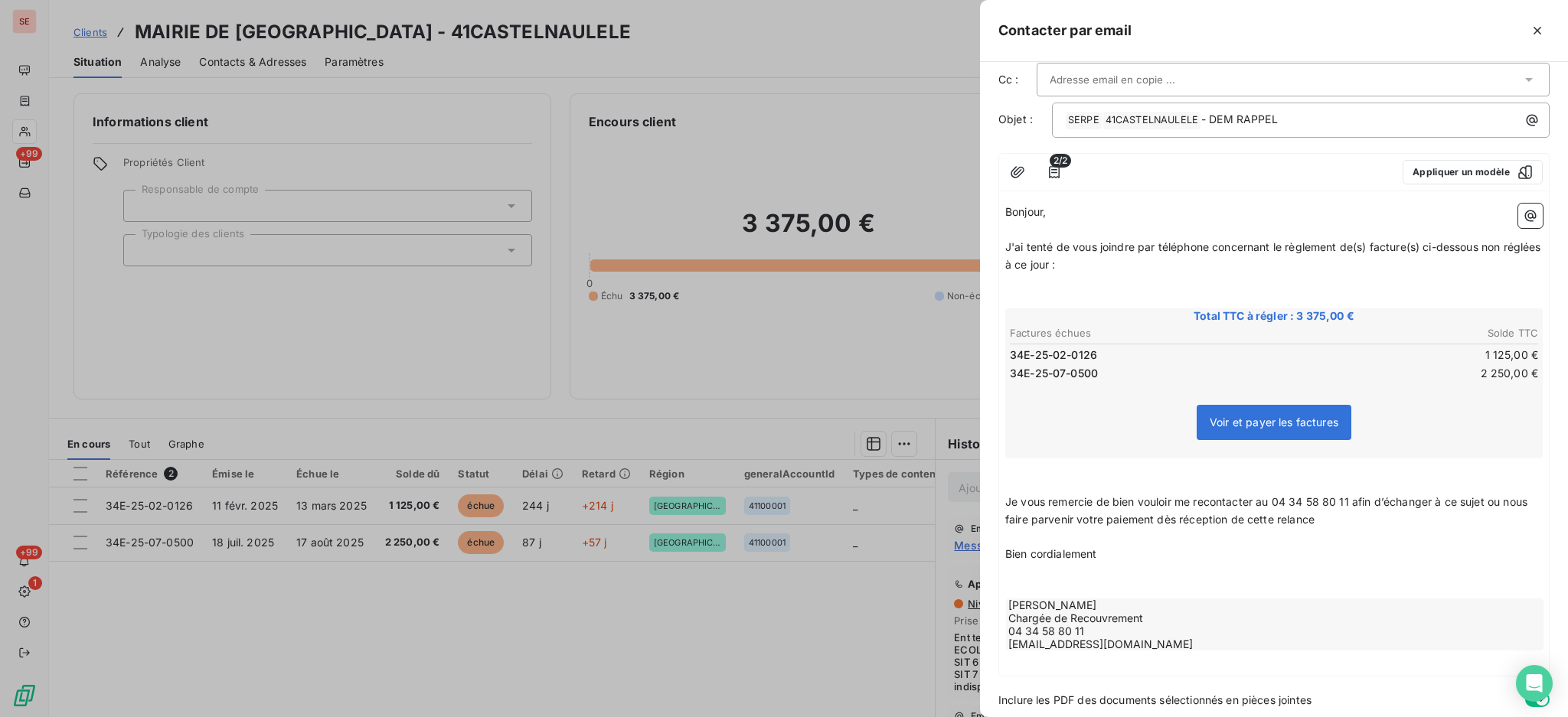
scroll to position [106, 0]
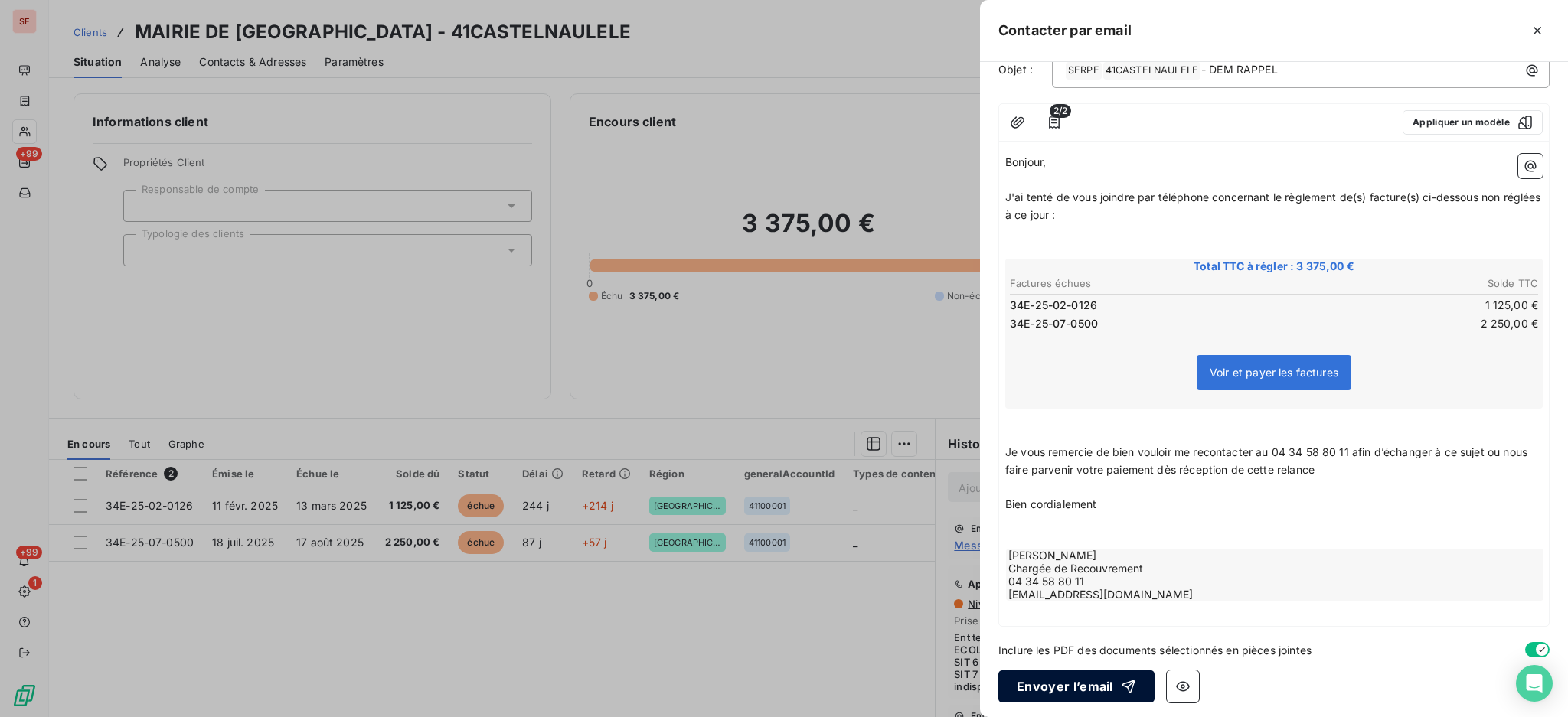
click at [1090, 675] on button "Envoyer l’email" at bounding box center [1076, 686] width 156 height 32
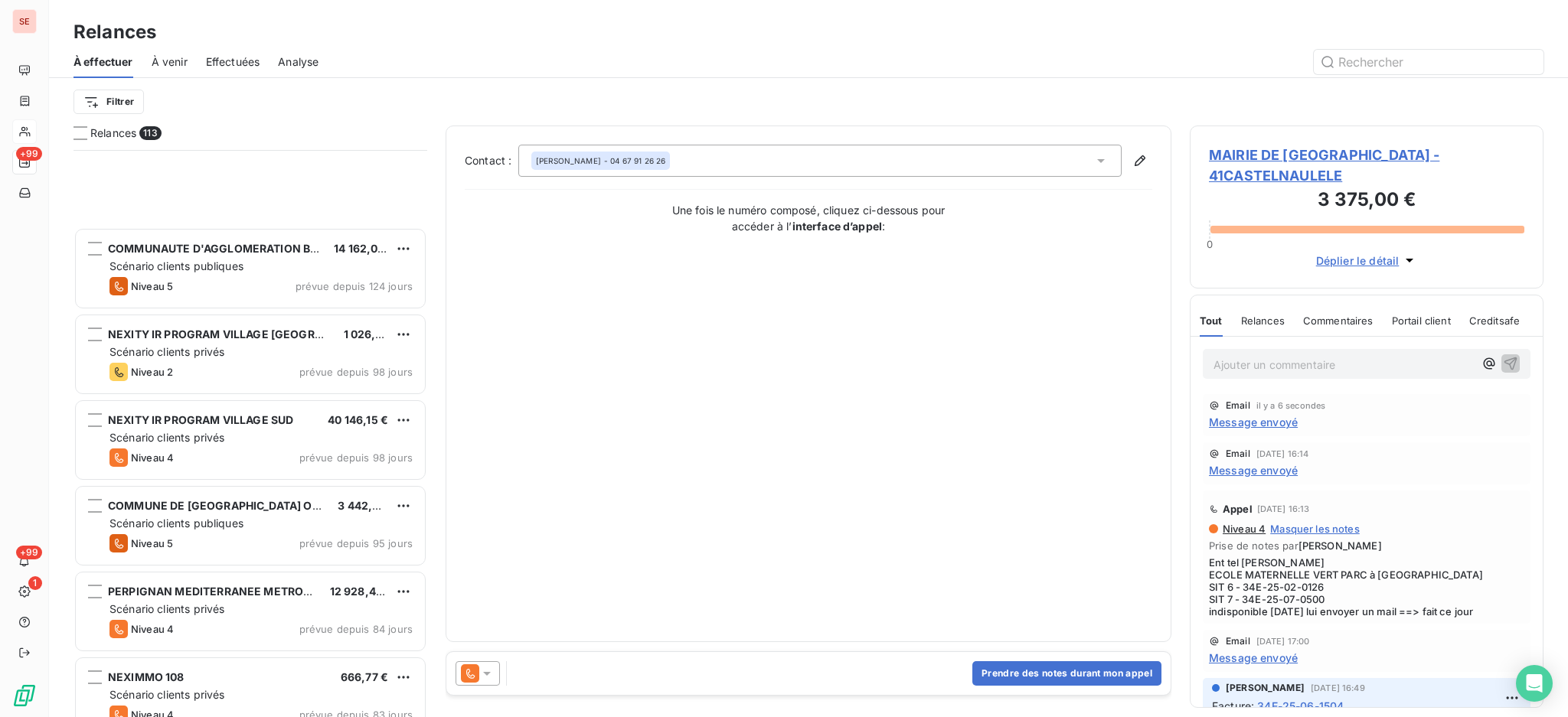
scroll to position [409, 0]
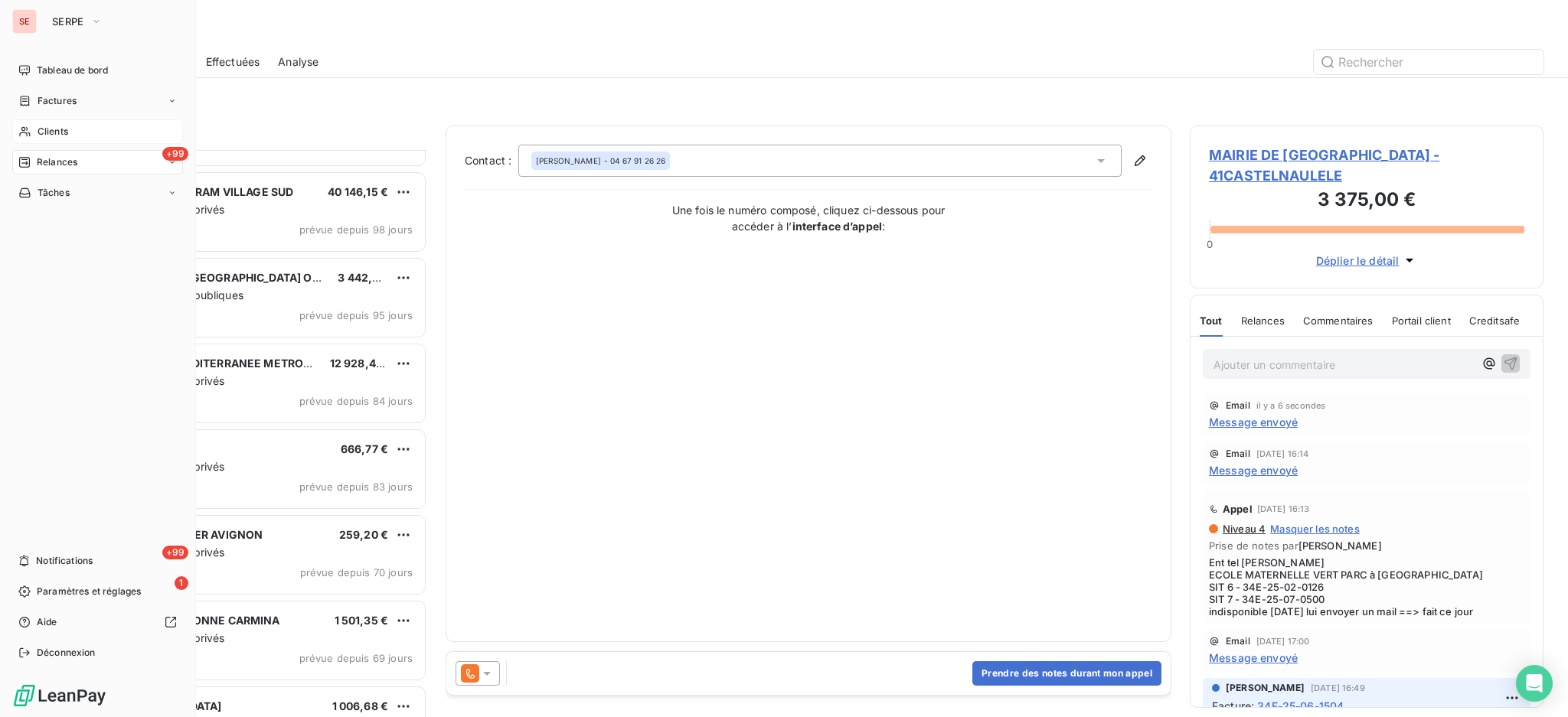
click at [37, 130] on span "Clients" at bounding box center [53, 131] width 30 height 14
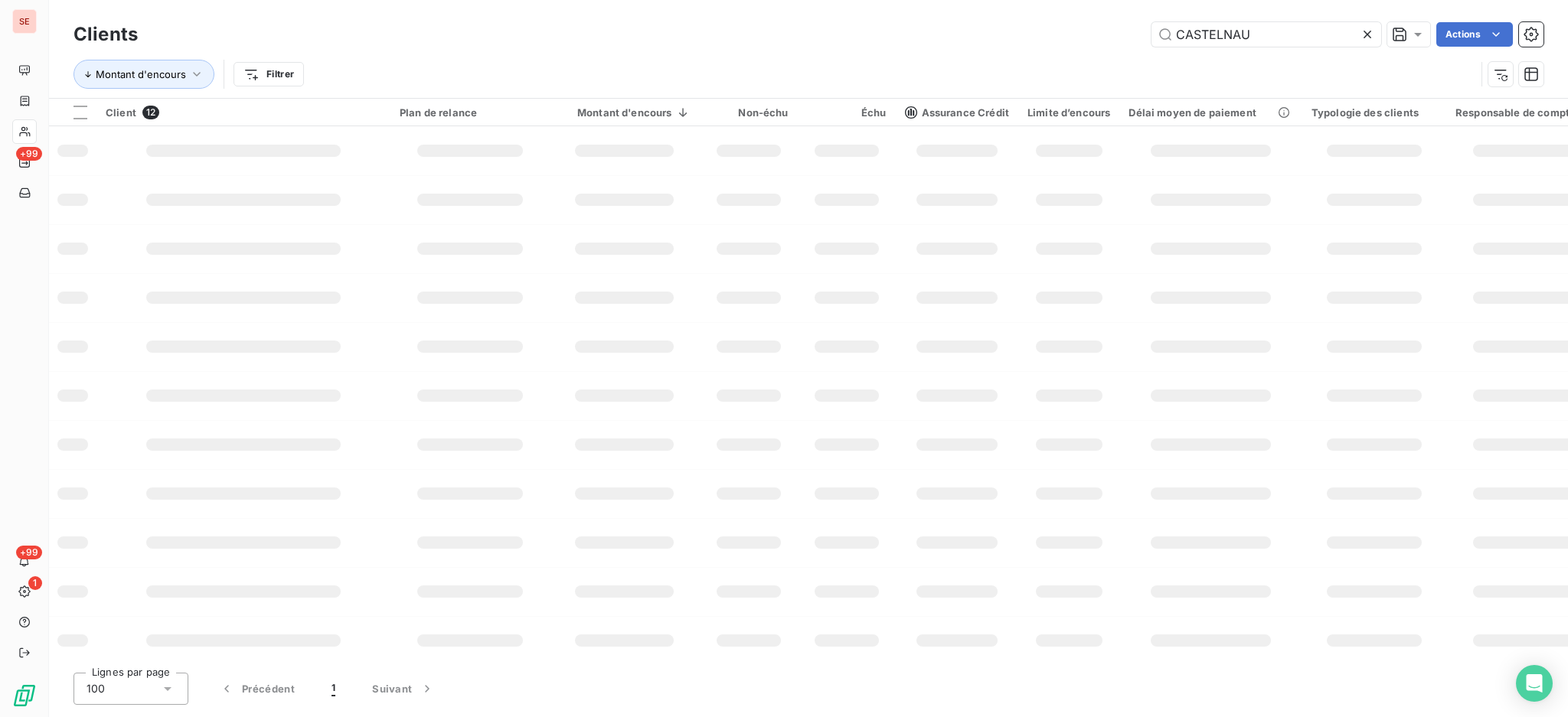
drag, startPoint x: 1281, startPoint y: 22, endPoint x: 1067, endPoint y: 28, distance: 214.1
click at [1067, 28] on div "CASTELNAU Actions" at bounding box center [849, 34] width 1387 height 25
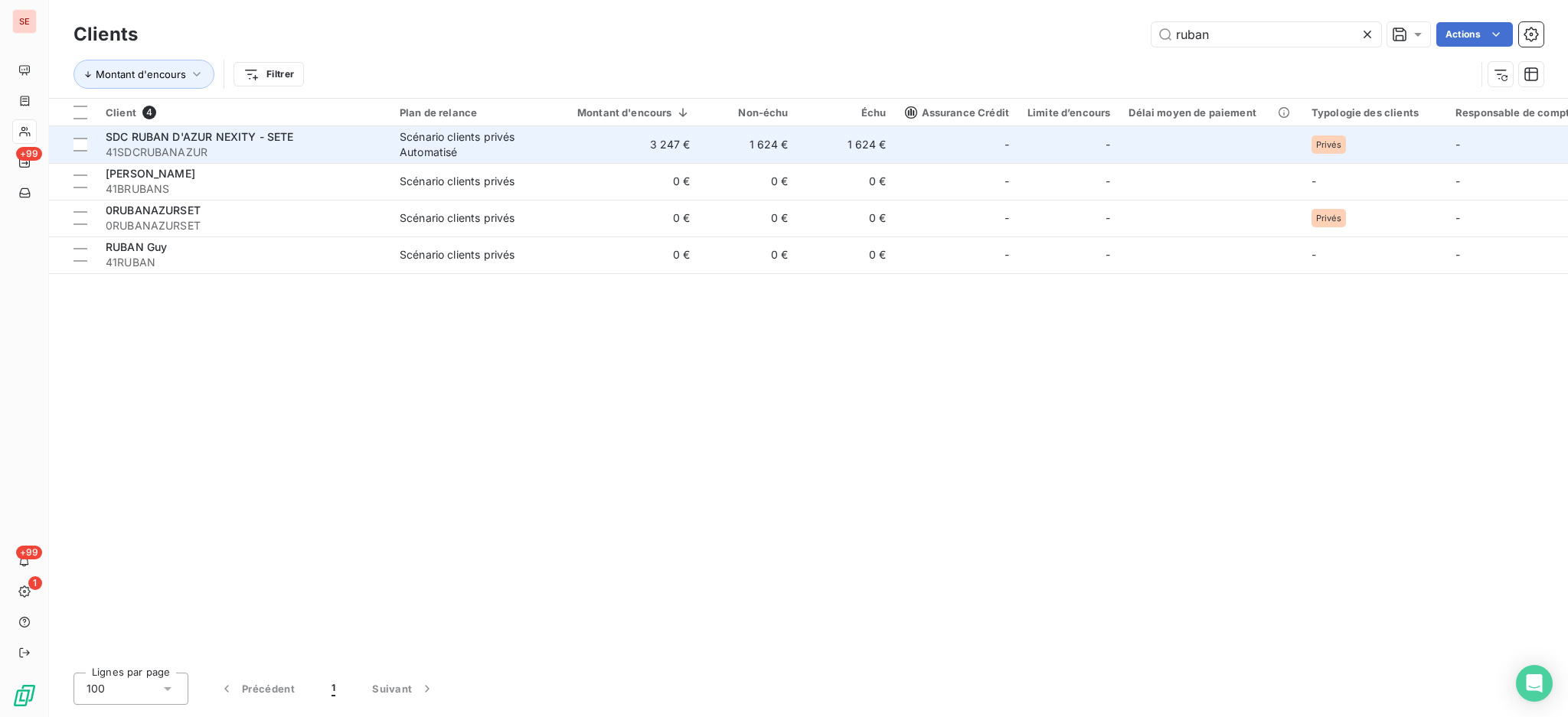
type input "ruban"
click at [249, 149] on span "41SDCRUBANAZUR" at bounding box center [244, 152] width 275 height 15
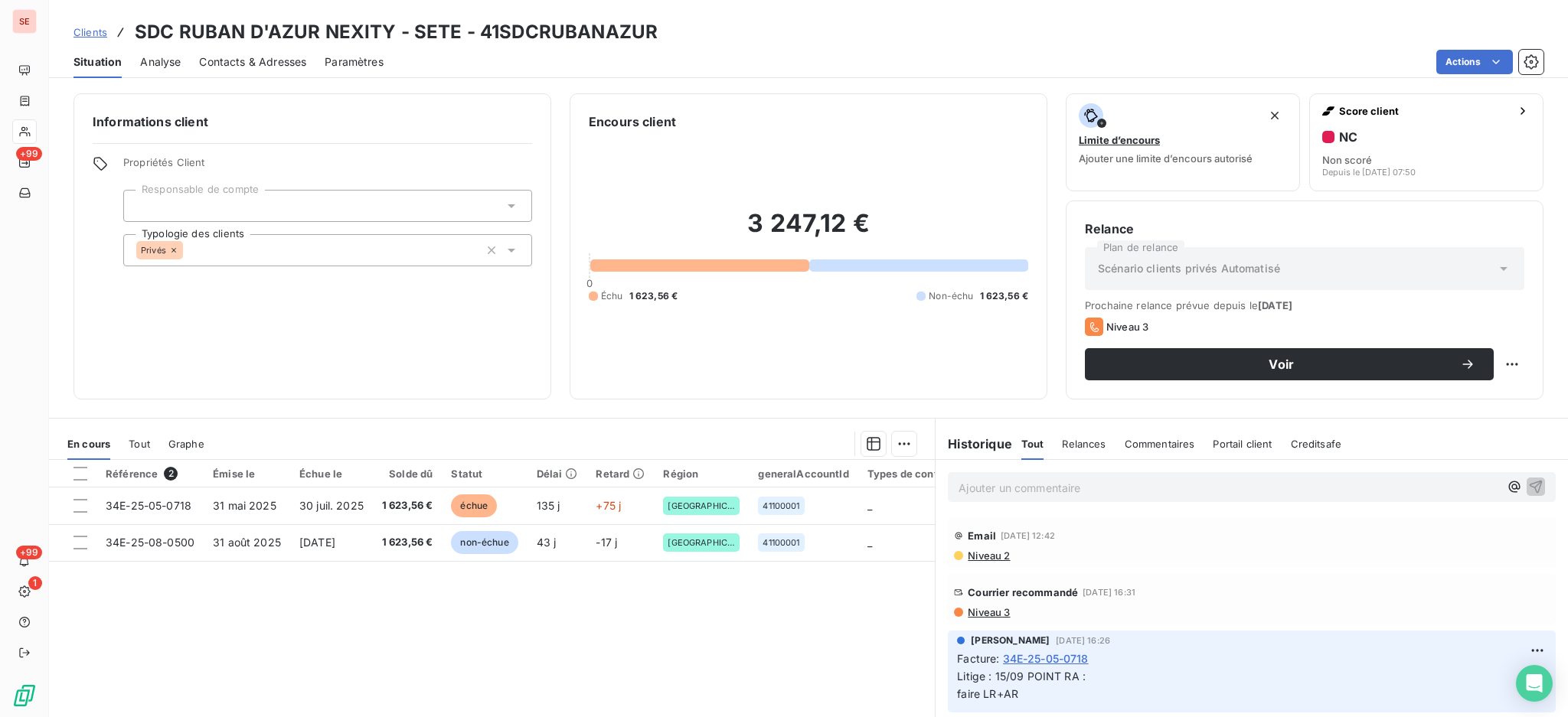
click at [1018, 589] on span "Courrier recommandé" at bounding box center [1023, 592] width 110 height 12
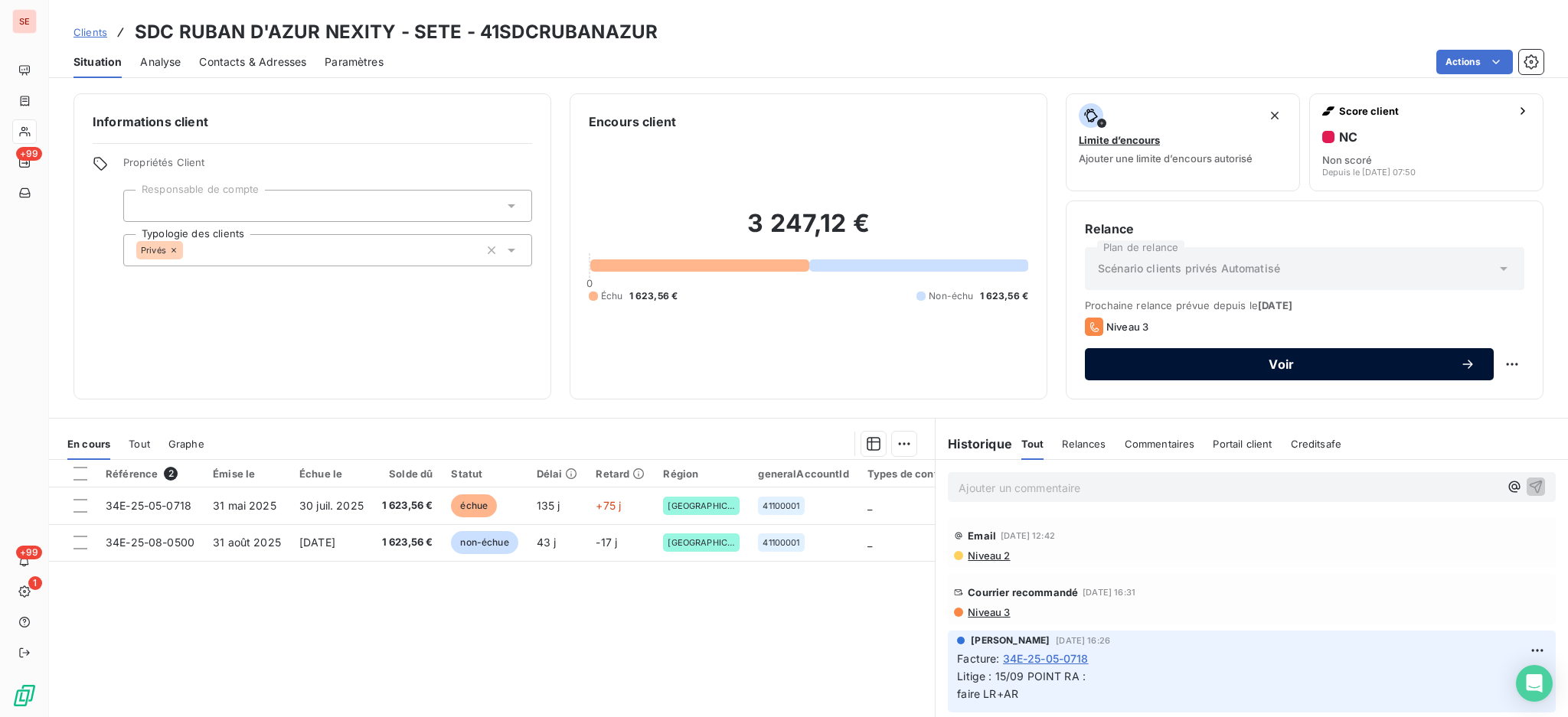
click at [1162, 369] on span "Voir" at bounding box center [1281, 364] width 357 height 12
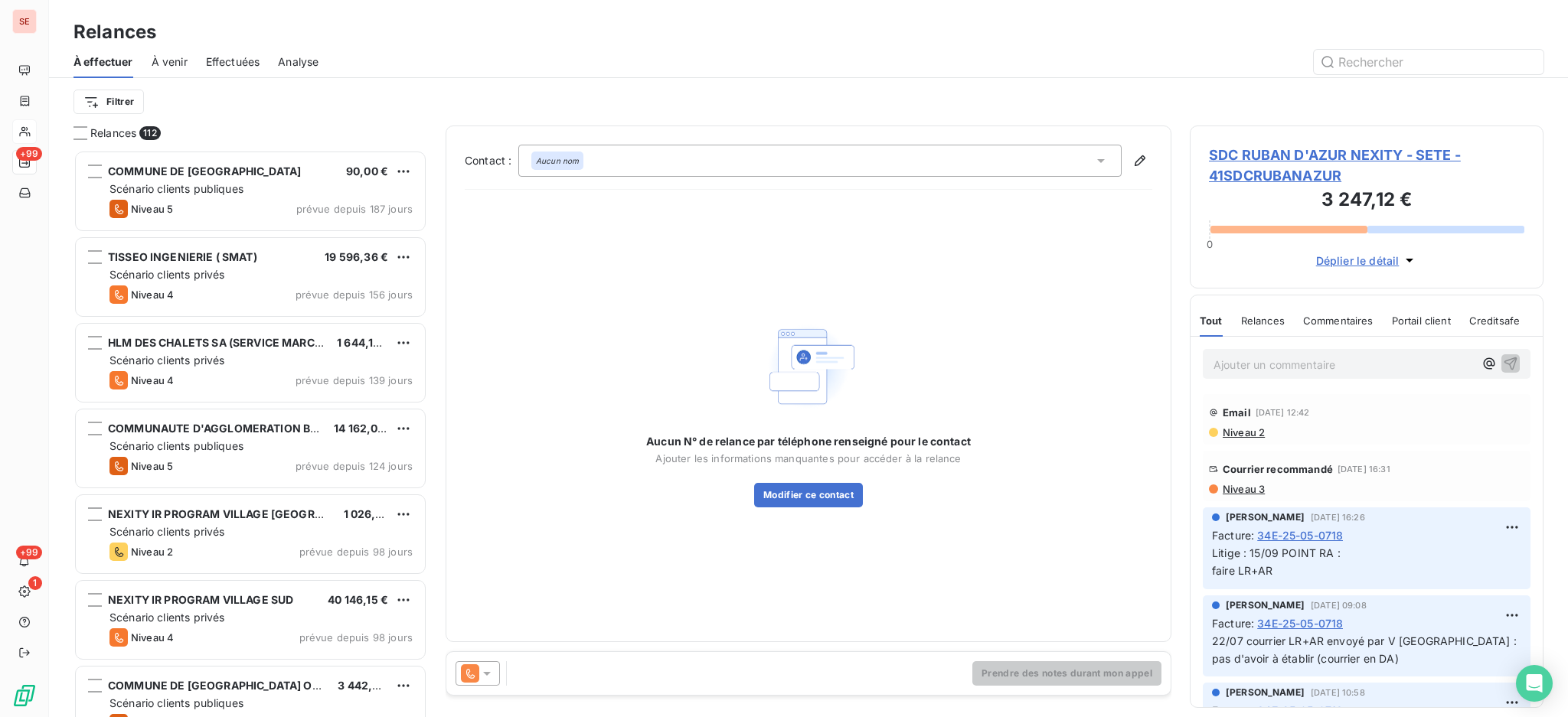
click at [1313, 146] on span "SDC RUBAN D'AZUR NEXITY - SETE - 41SDCRUBANAZUR" at bounding box center [1367, 166] width 315 height 41
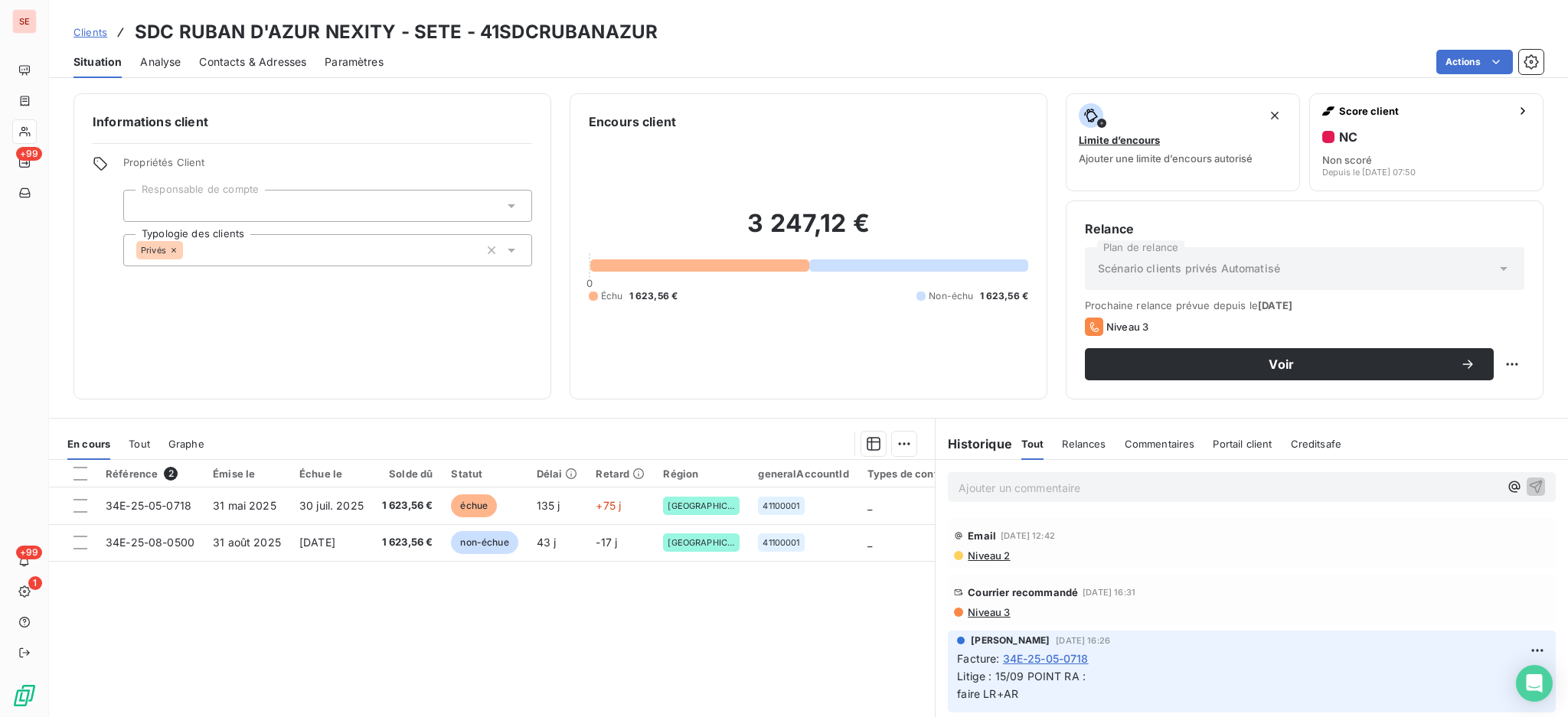
click at [977, 549] on span "Niveau 2" at bounding box center [988, 555] width 44 height 12
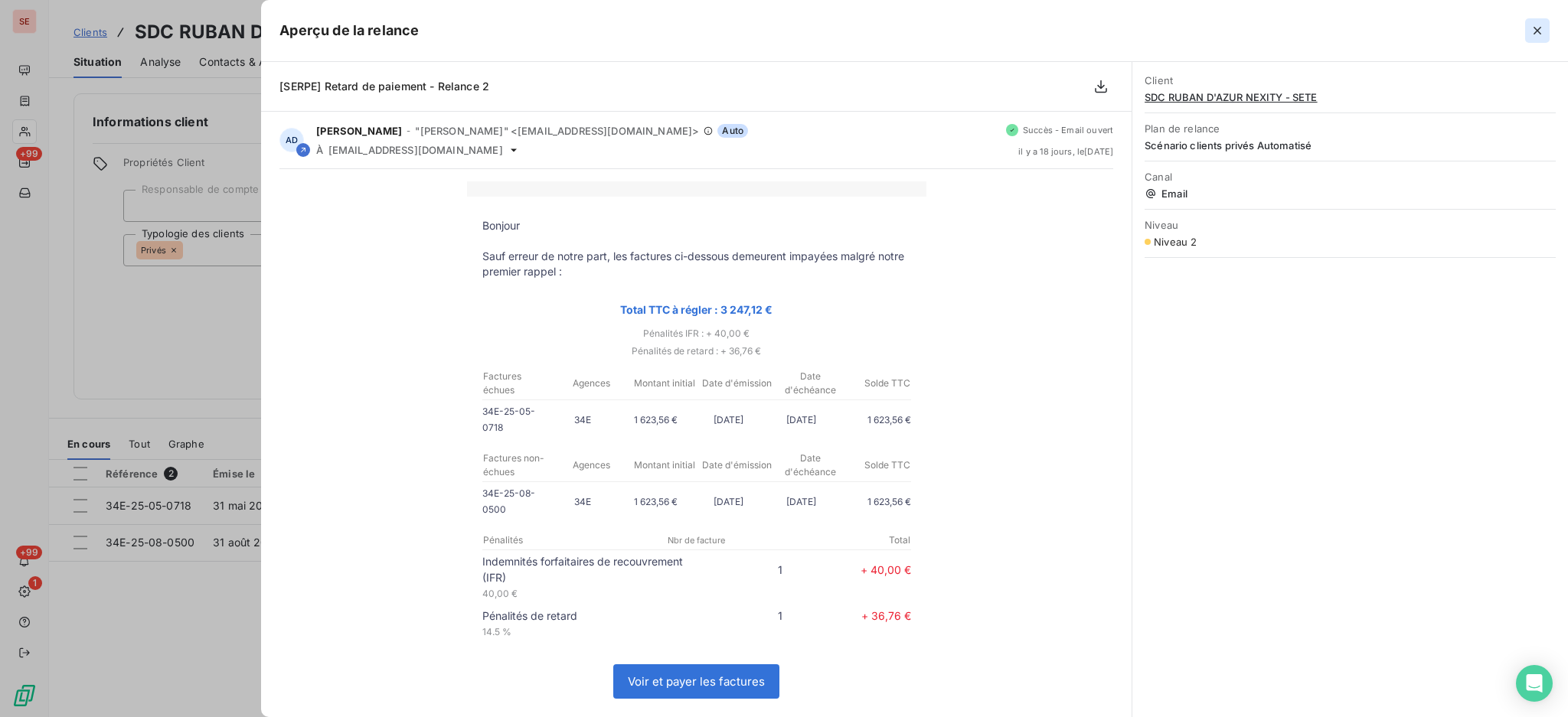
click at [1537, 33] on icon "button" at bounding box center [1536, 30] width 15 height 15
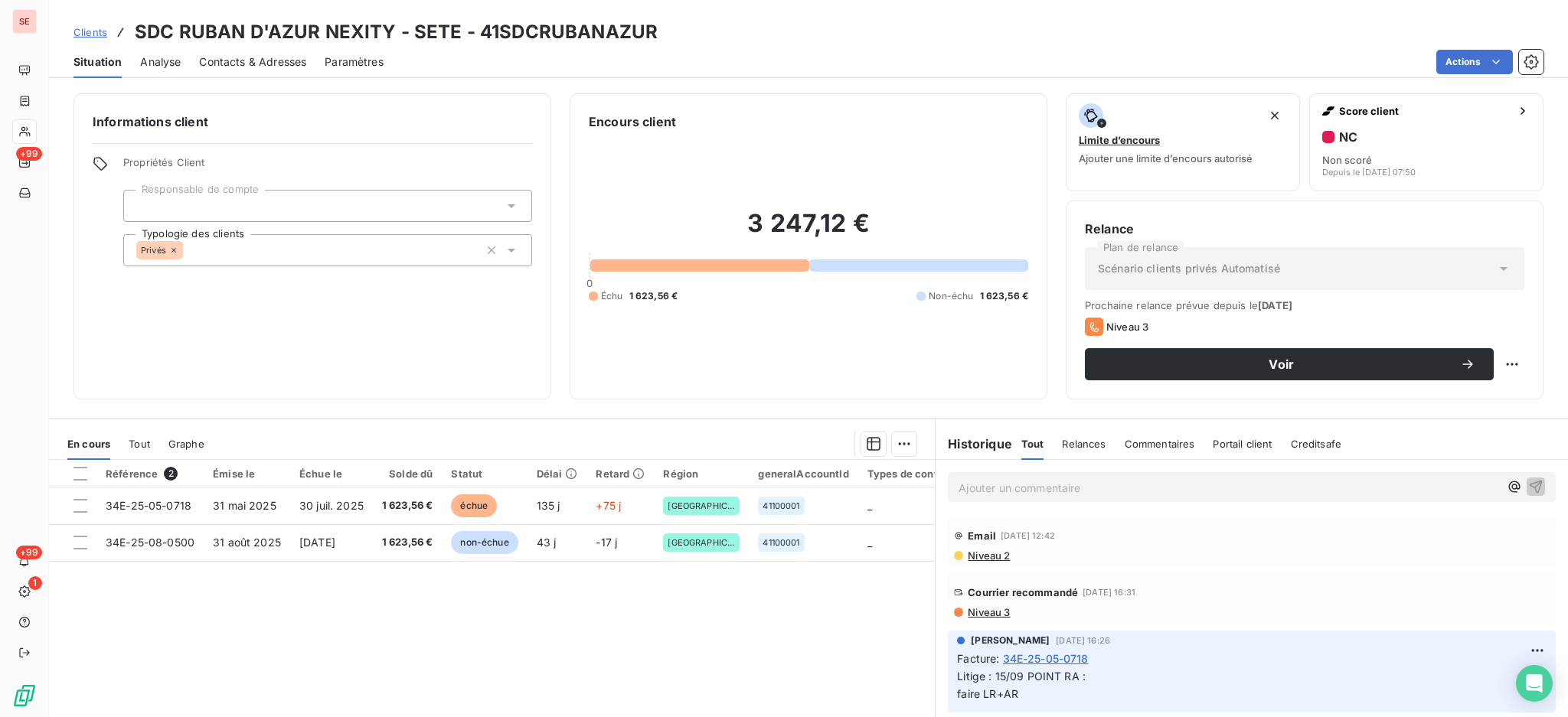
click at [274, 64] on span "Contacts & Adresses" at bounding box center [252, 61] width 107 height 15
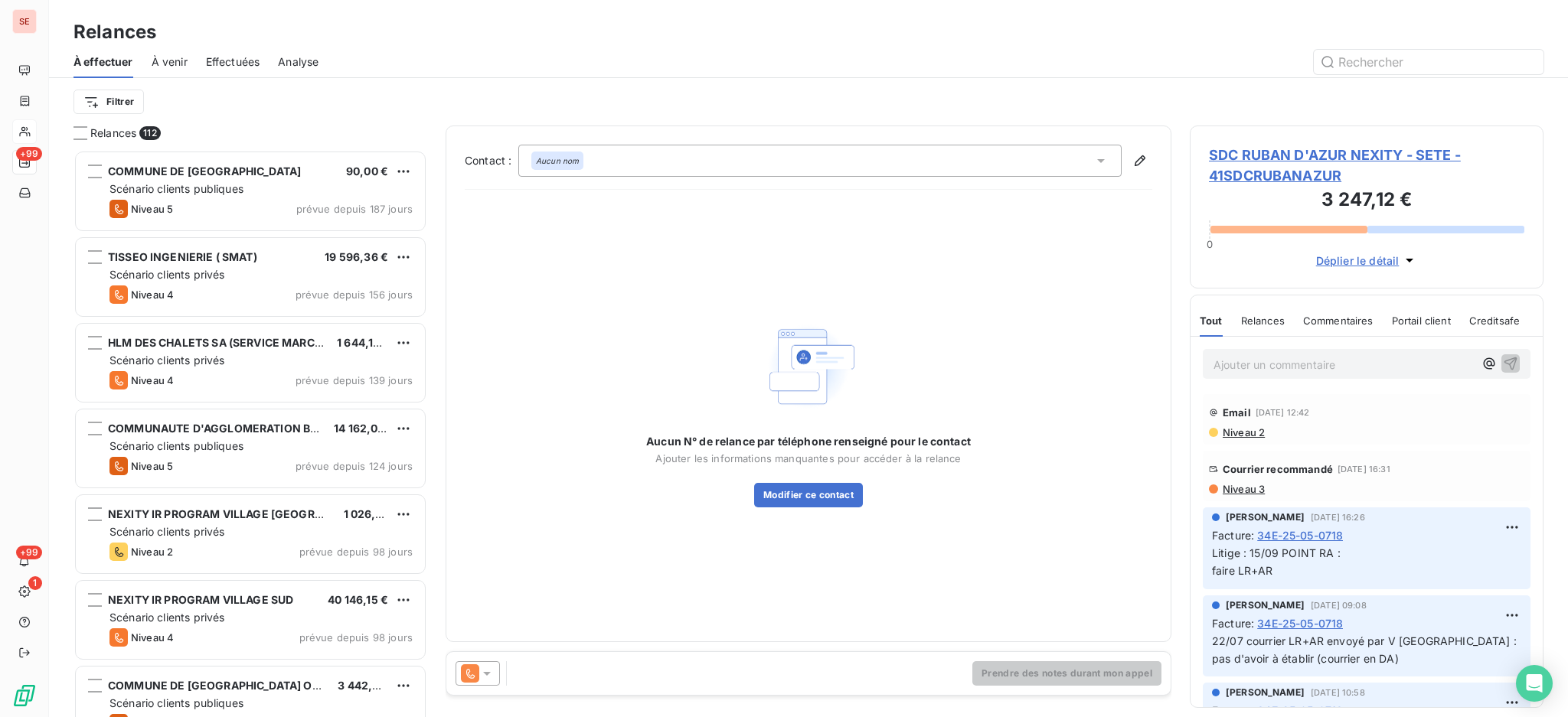
scroll to position [552, 337]
click at [1294, 147] on span "SDC RUBAN D'AZUR NEXITY - SETE - 41SDCRUBANAZUR" at bounding box center [1367, 166] width 315 height 41
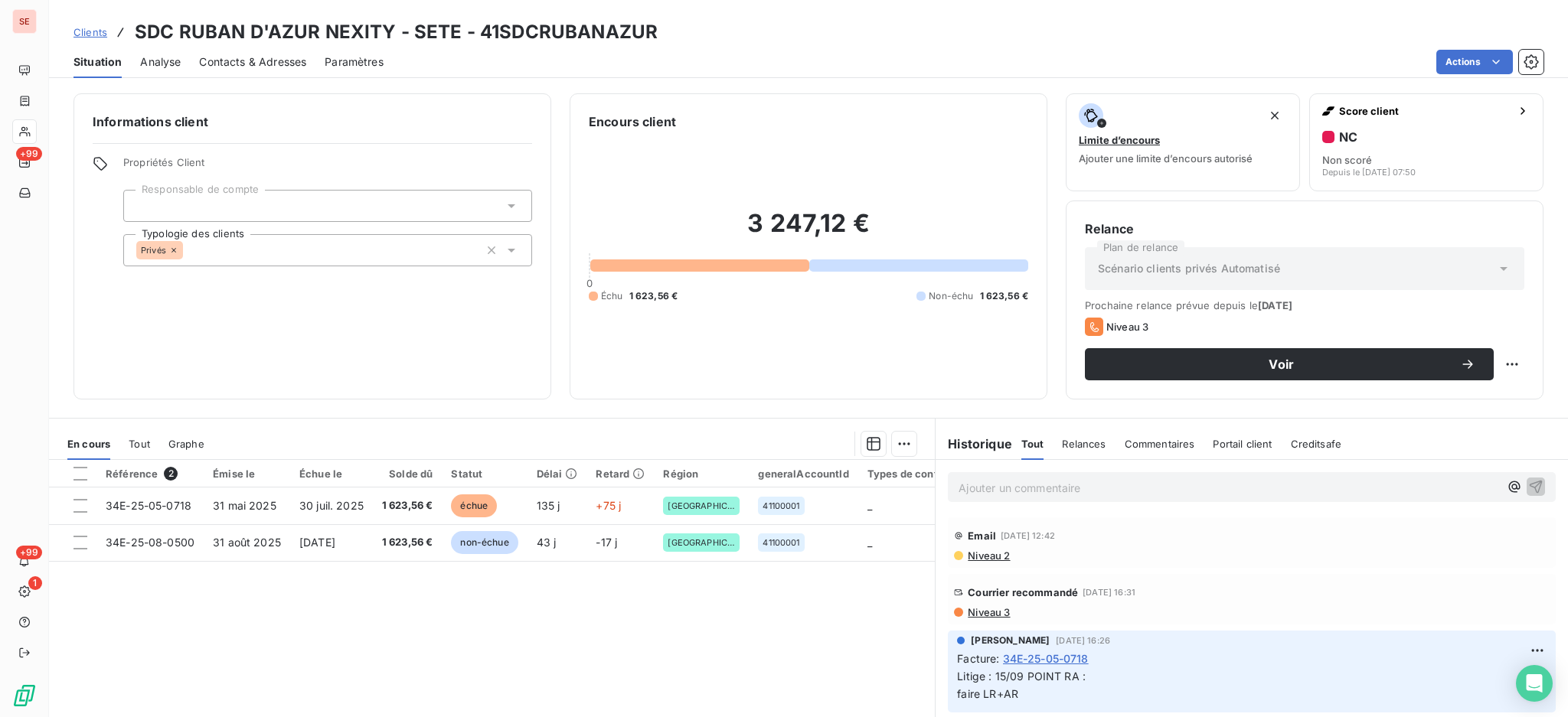
click at [248, 60] on span "Contacts & Adresses" at bounding box center [252, 61] width 107 height 15
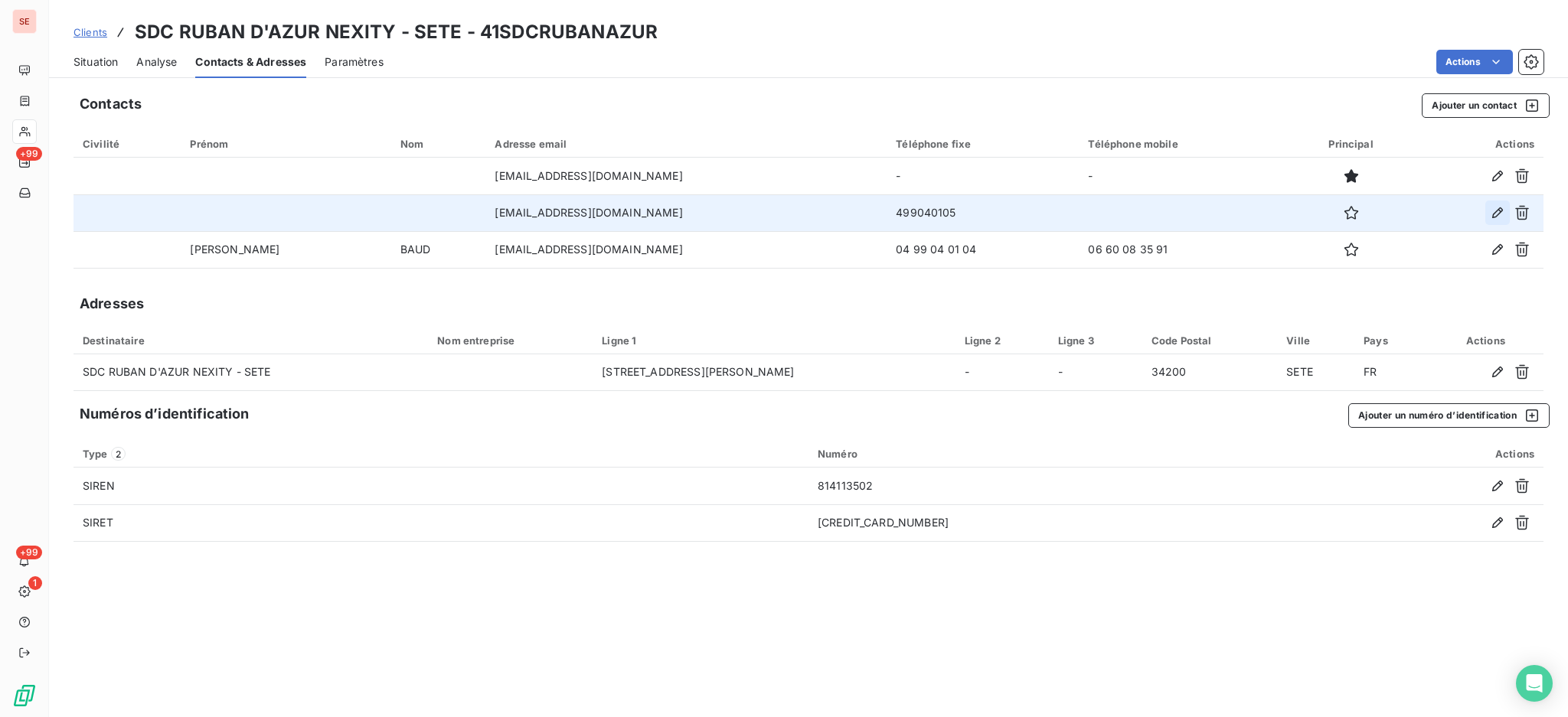
click at [1492, 211] on icon "button" at bounding box center [1496, 212] width 15 height 15
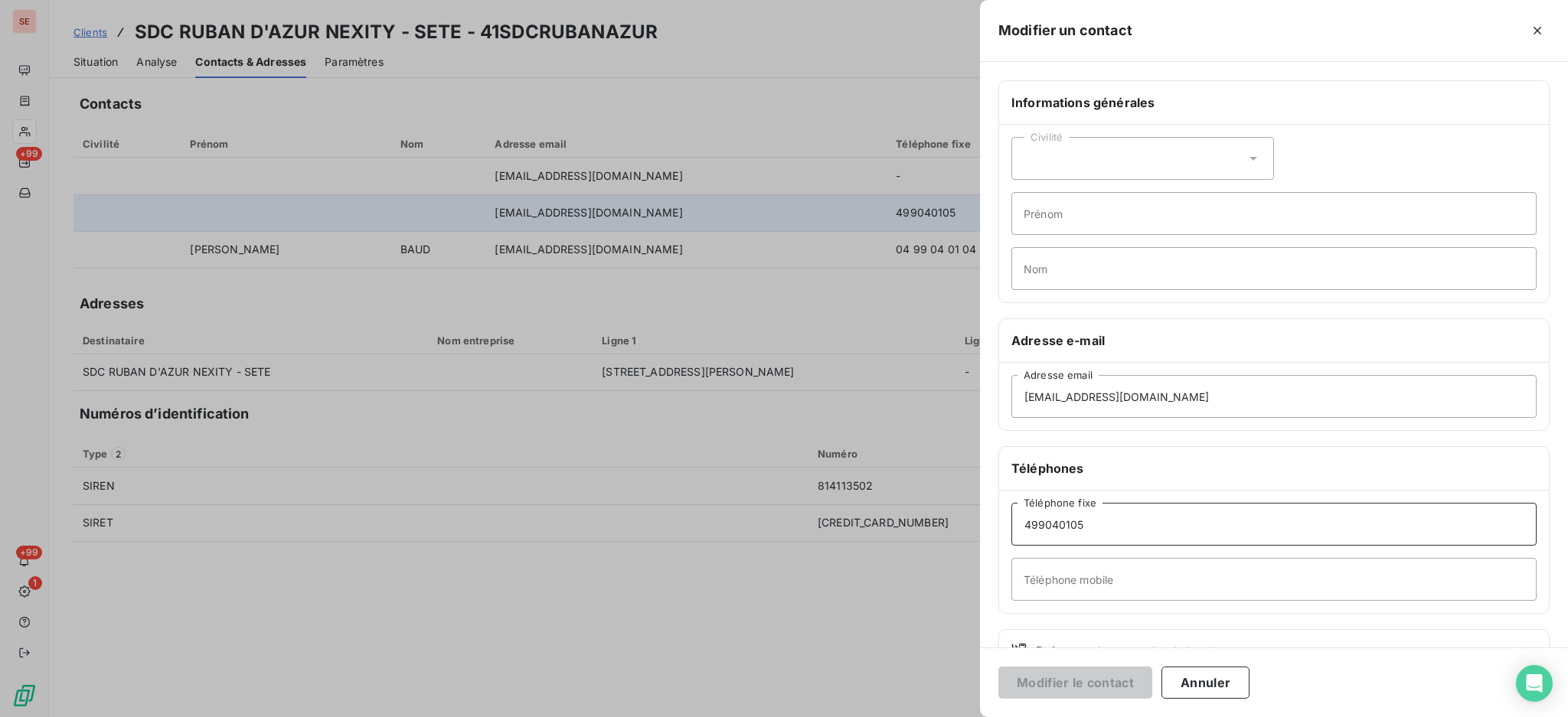
click at [1023, 523] on input "499040105" at bounding box center [1274, 524] width 525 height 43
type input "04 99 04 01 05"
click at [1087, 682] on button "Modifier le contact" at bounding box center [1075, 683] width 154 height 32
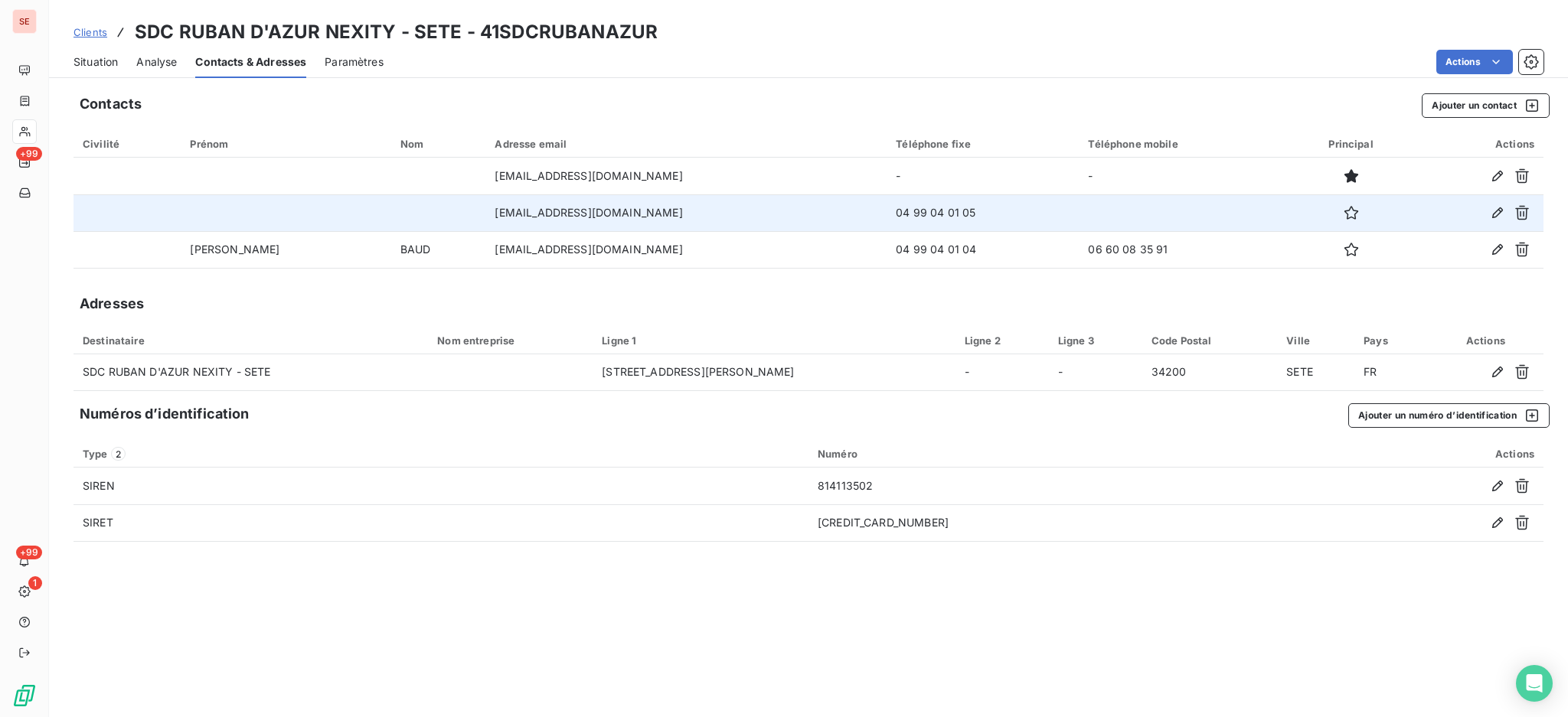
click at [99, 60] on span "Situation" at bounding box center [96, 61] width 45 height 15
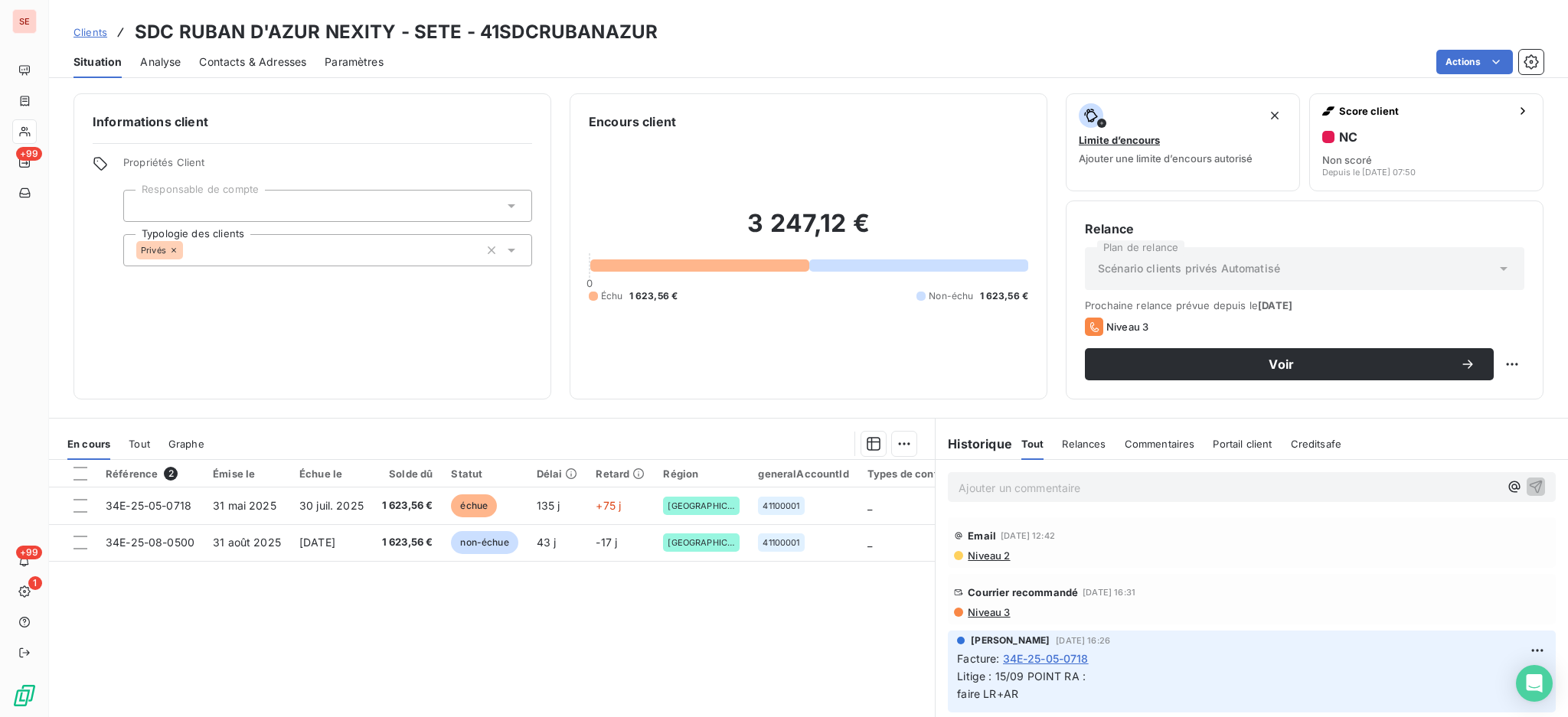
click at [254, 56] on span "Contacts & Adresses" at bounding box center [252, 61] width 107 height 15
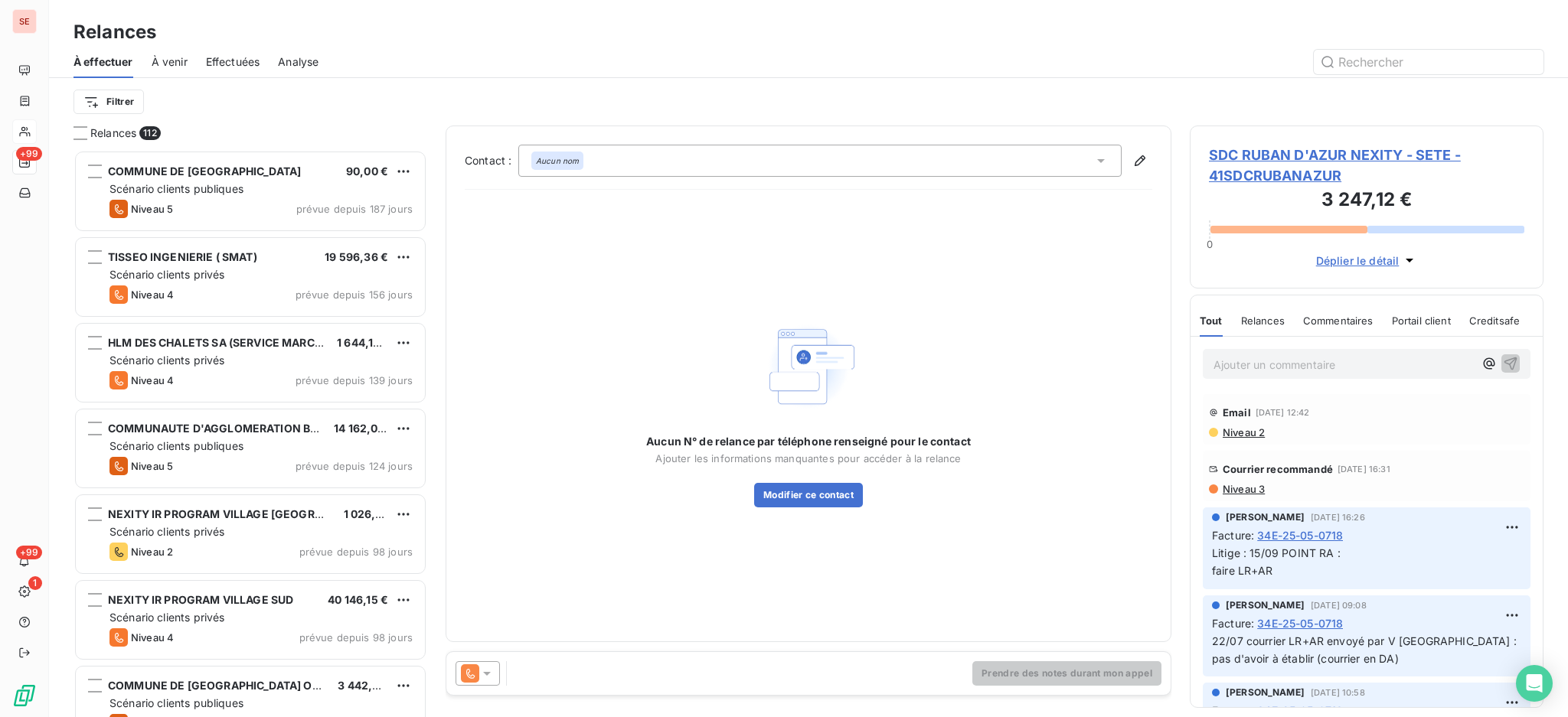
scroll to position [552, 337]
click at [1293, 154] on span "SDC RUBAN D'AZUR NEXITY - SETE - 41SDCRUBANAZUR" at bounding box center [1367, 166] width 315 height 41
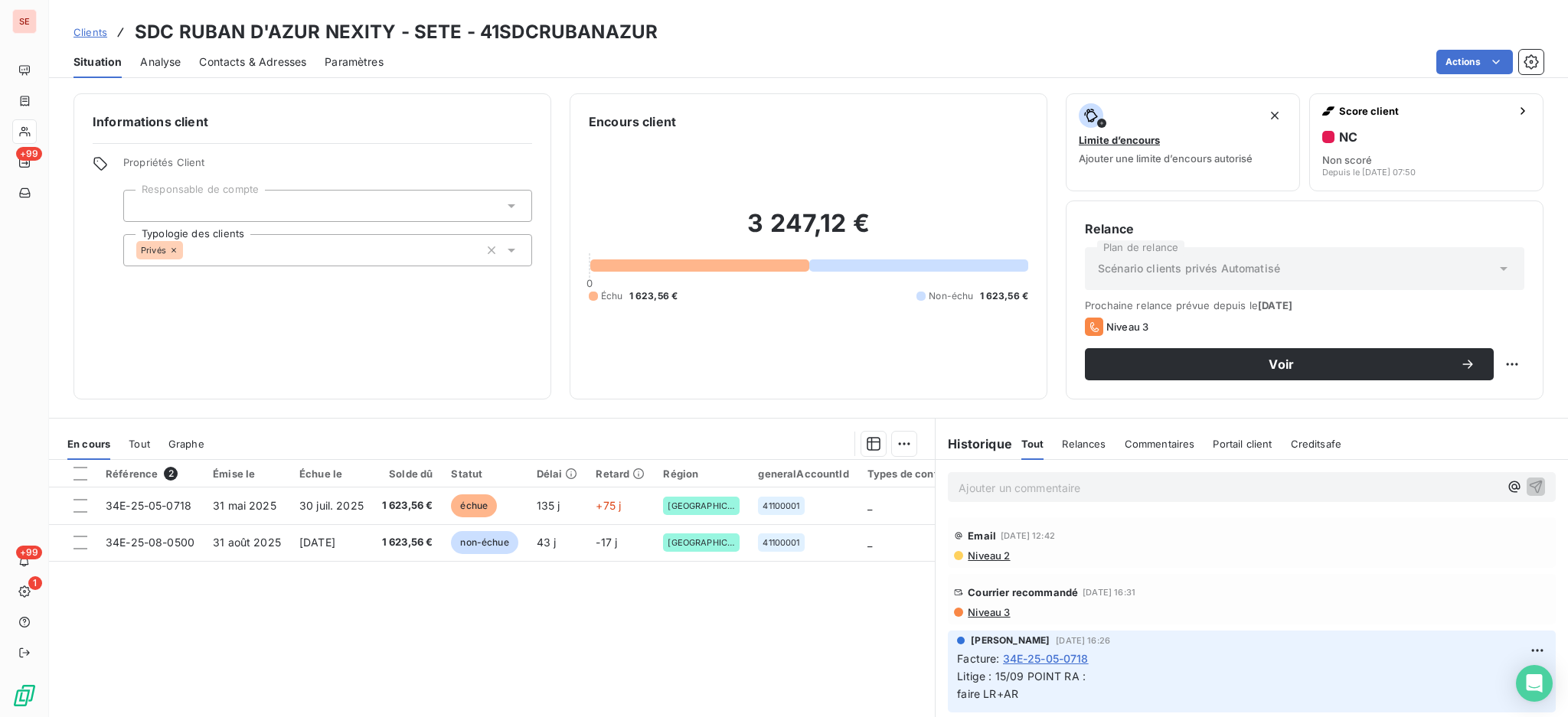
click at [266, 56] on span "Contacts & Adresses" at bounding box center [252, 61] width 107 height 15
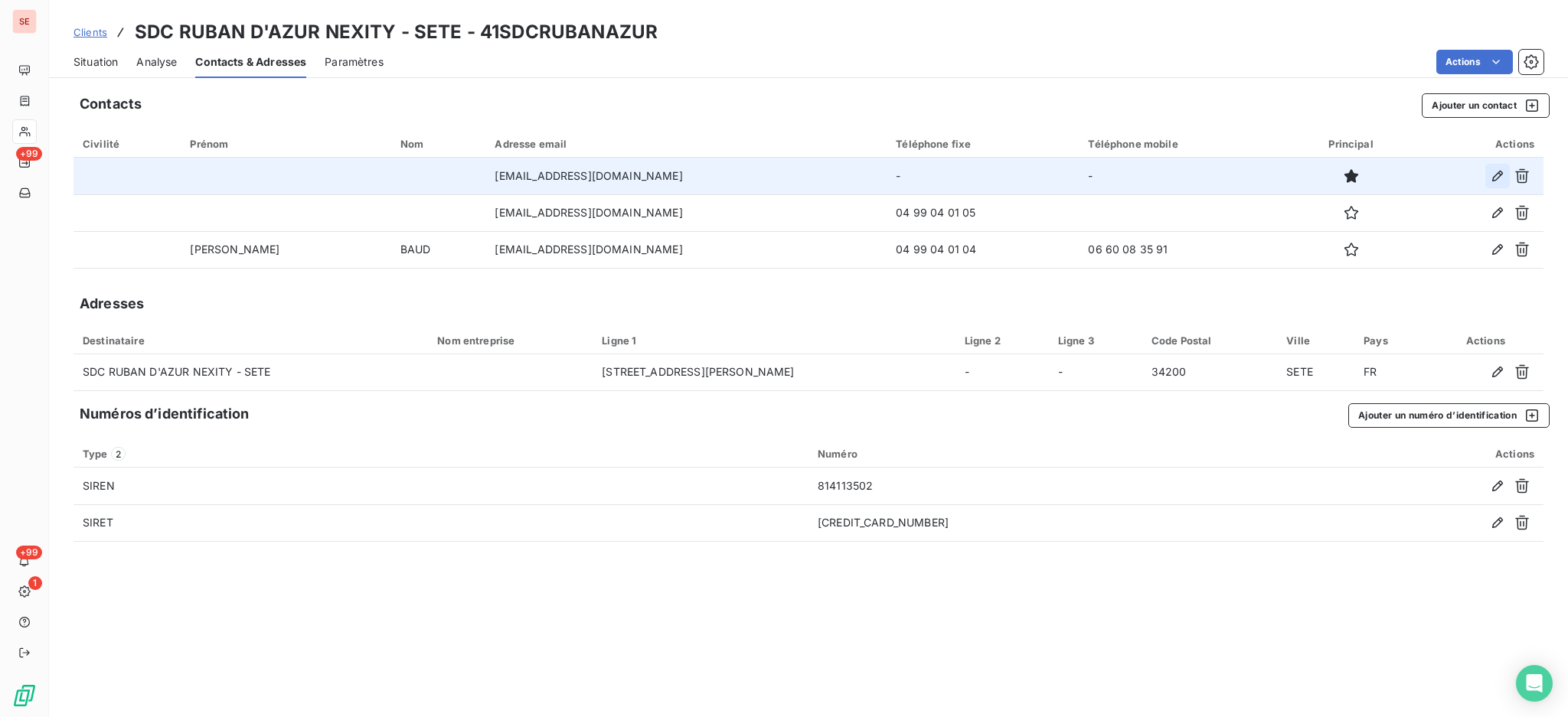
click at [1498, 181] on icon "button" at bounding box center [1496, 176] width 15 height 15
type input "[EMAIL_ADDRESS][DOMAIN_NAME]"
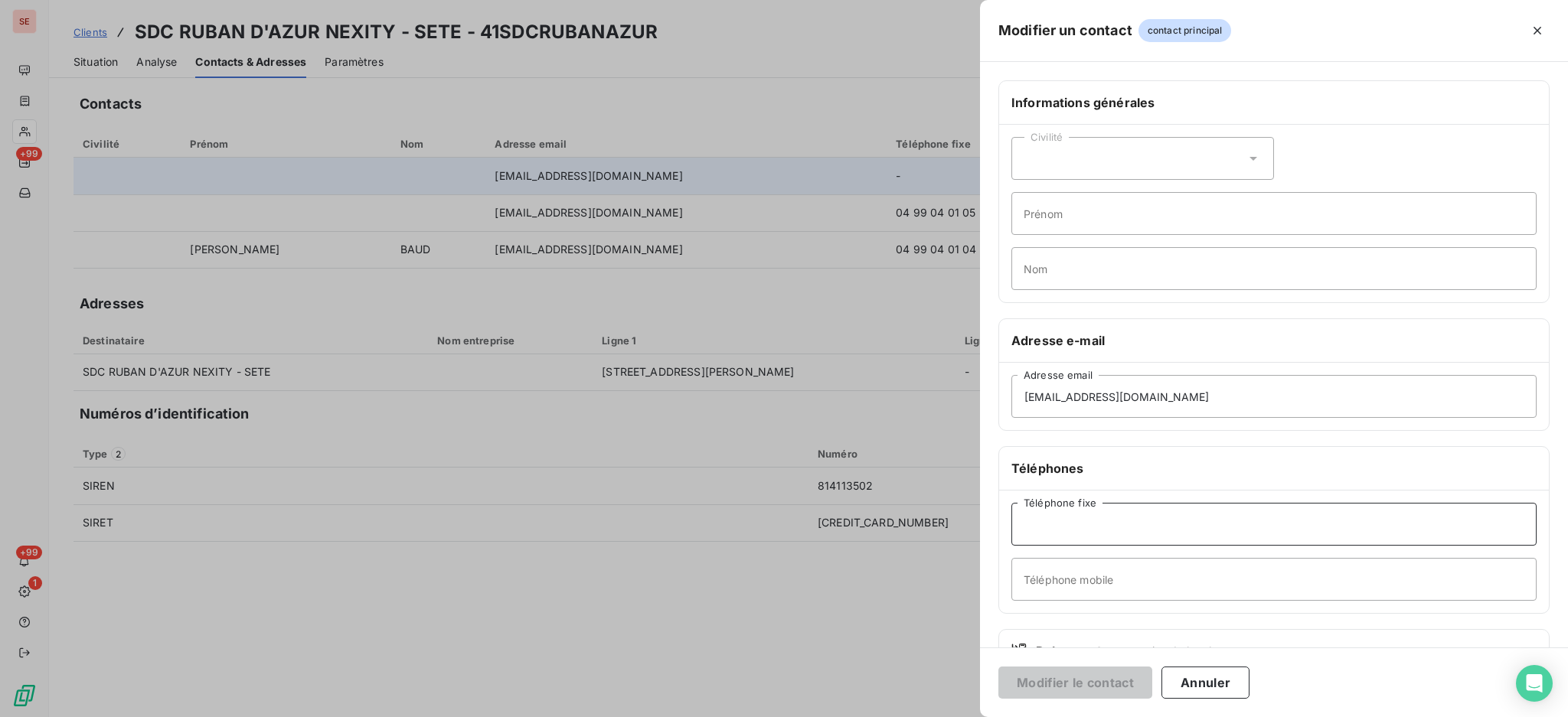
click at [1110, 524] on input "Téléphone fixe" at bounding box center [1274, 524] width 525 height 43
type input "05 56 90 49 34"
click at [1132, 275] on input "Nom" at bounding box center [1274, 269] width 525 height 43
click at [1075, 685] on button "Modifier le contact" at bounding box center [1075, 683] width 154 height 32
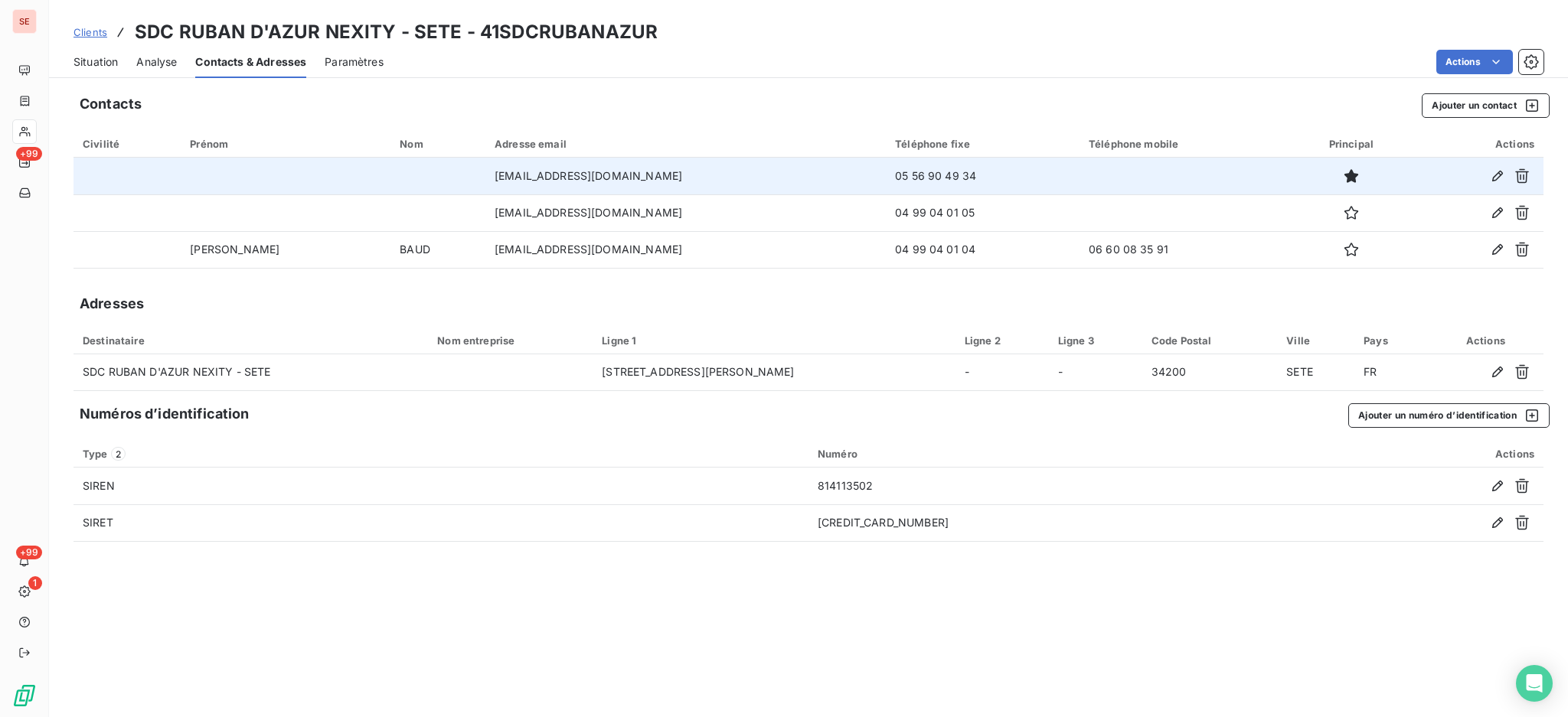
click at [87, 55] on span "Situation" at bounding box center [96, 61] width 45 height 15
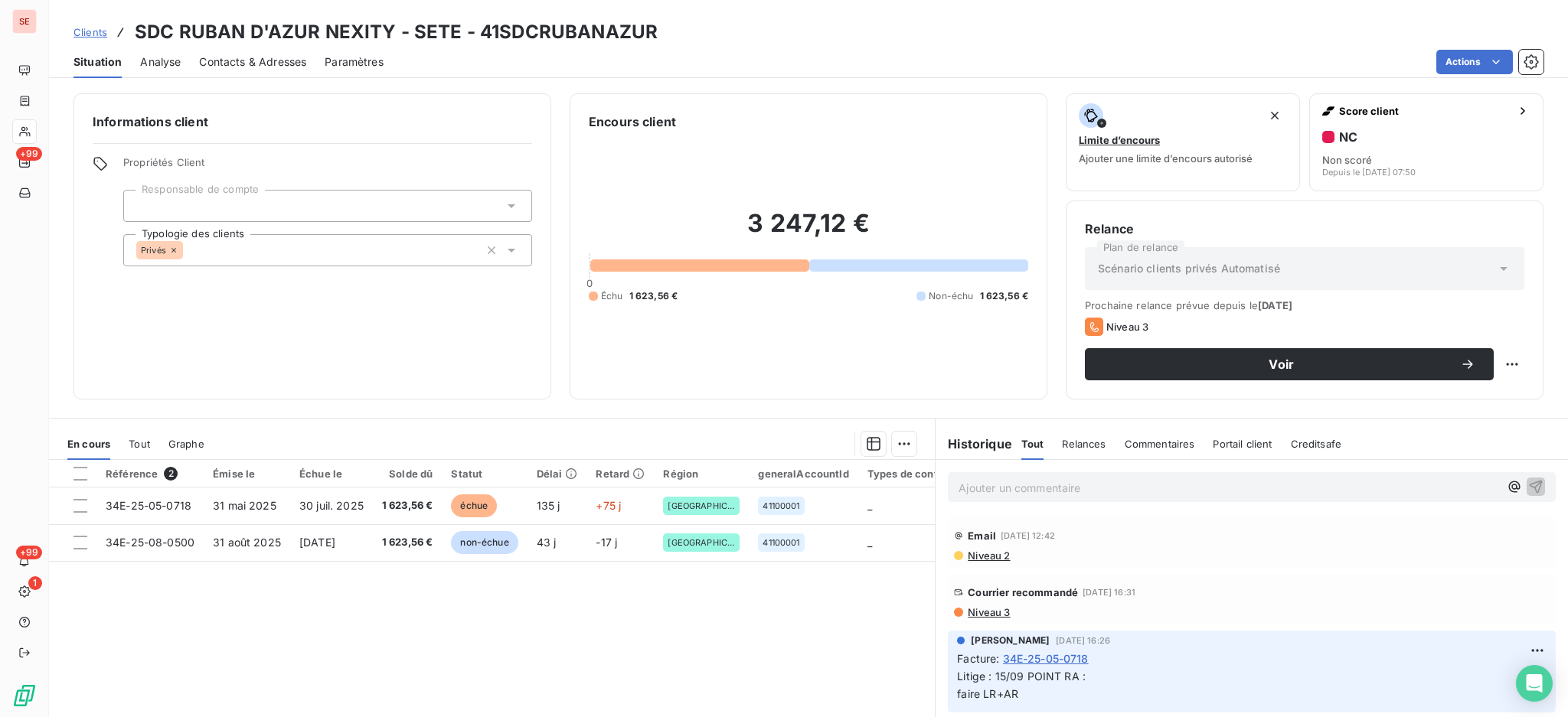
click at [260, 69] on span "Contacts & Adresses" at bounding box center [252, 61] width 107 height 15
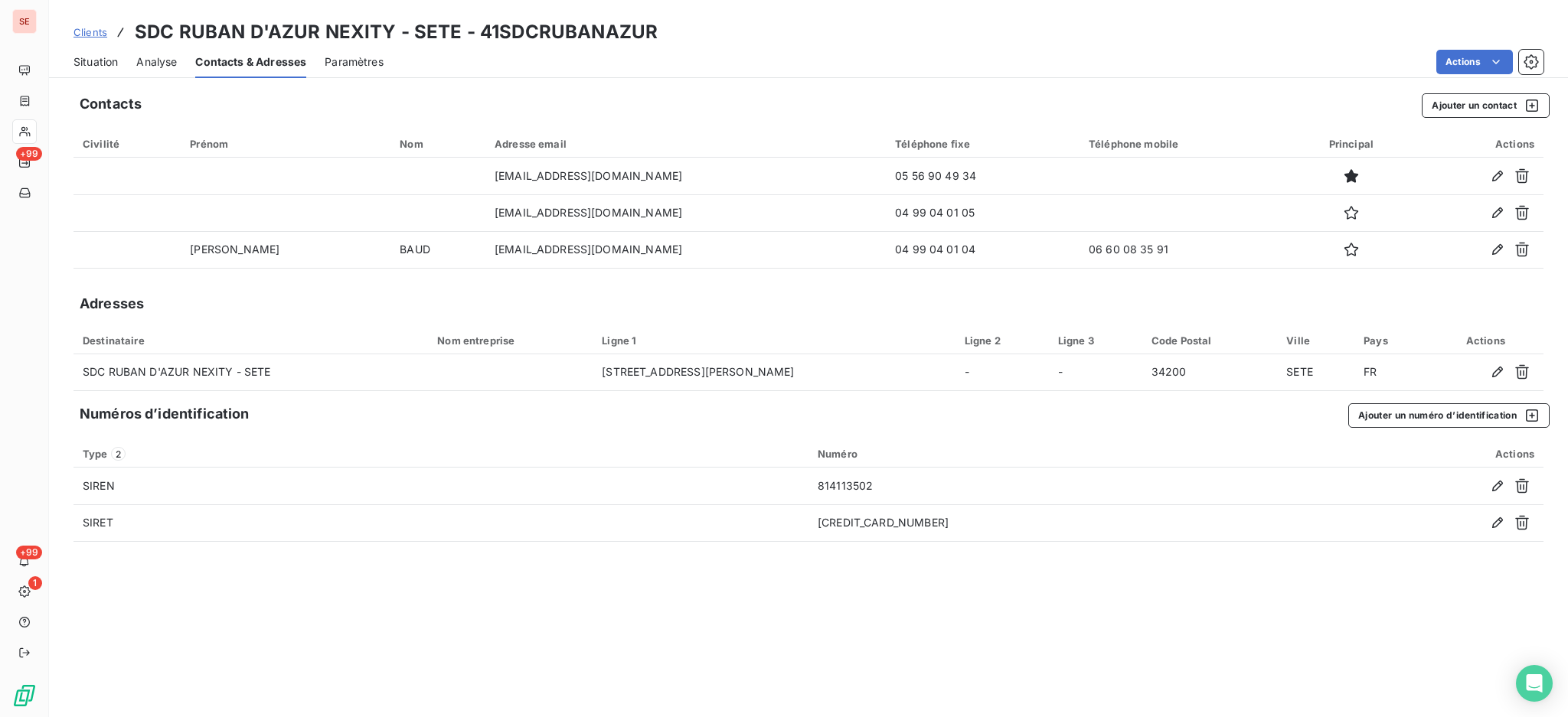
click at [84, 56] on span "Situation" at bounding box center [96, 61] width 45 height 15
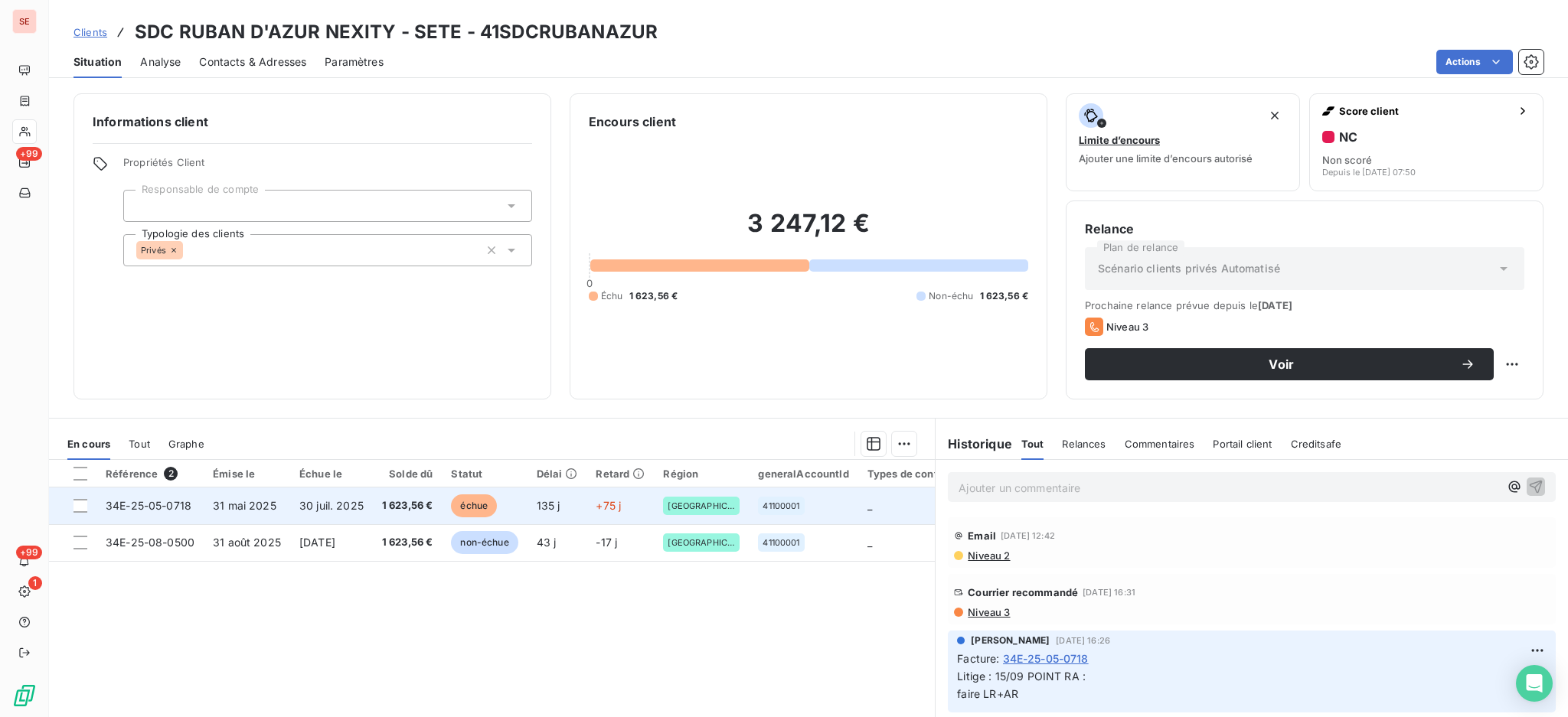
click at [268, 499] on span "31 mai 2025" at bounding box center [244, 505] width 64 height 13
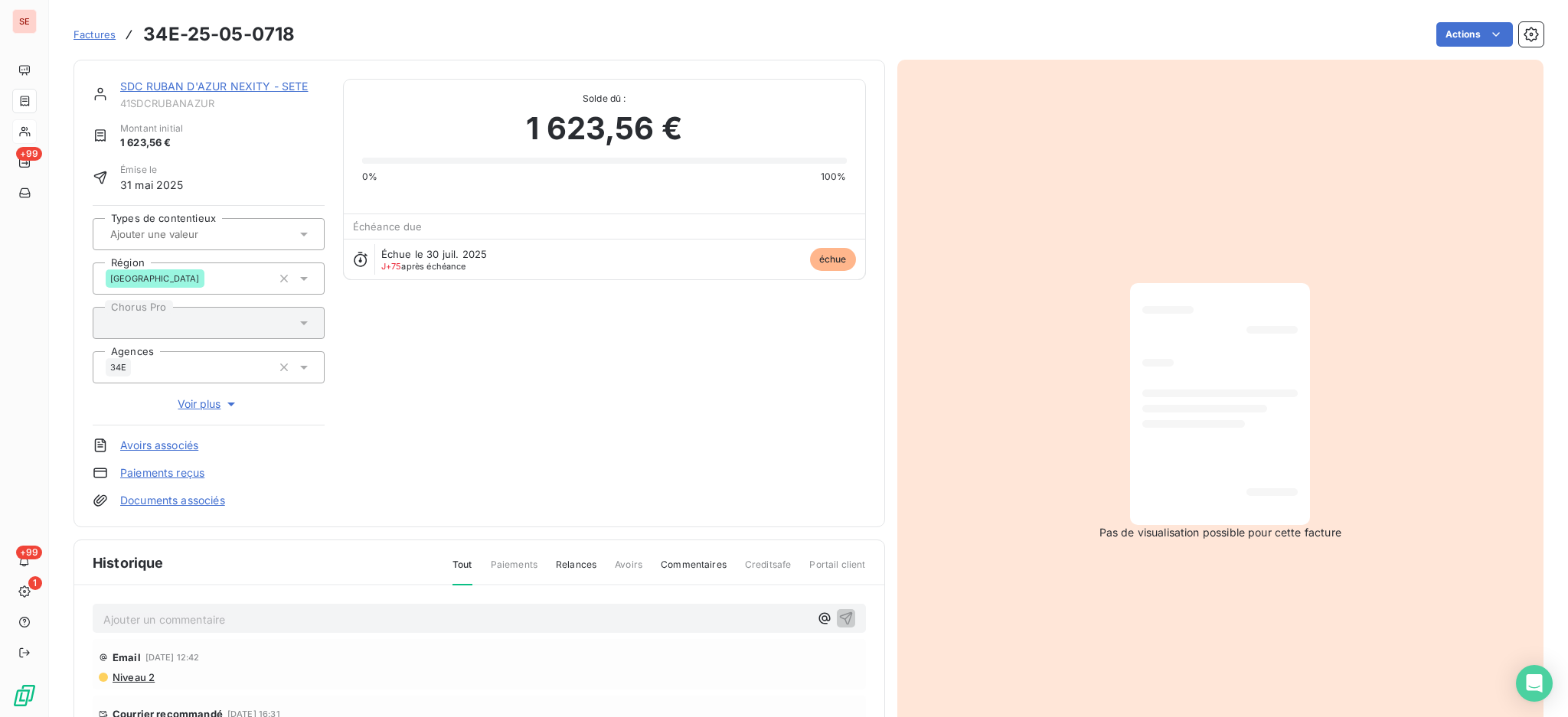
click at [478, 616] on p "Ajouter un commentaire ﻿" at bounding box center [456, 619] width 706 height 19
click at [1442, 34] on html "SE +99 +99 1 Factures 34E-25-05-0718 Actions SDC RUBAN D'AZUR NEXITY - SETE 41S…" at bounding box center [784, 358] width 1568 height 717
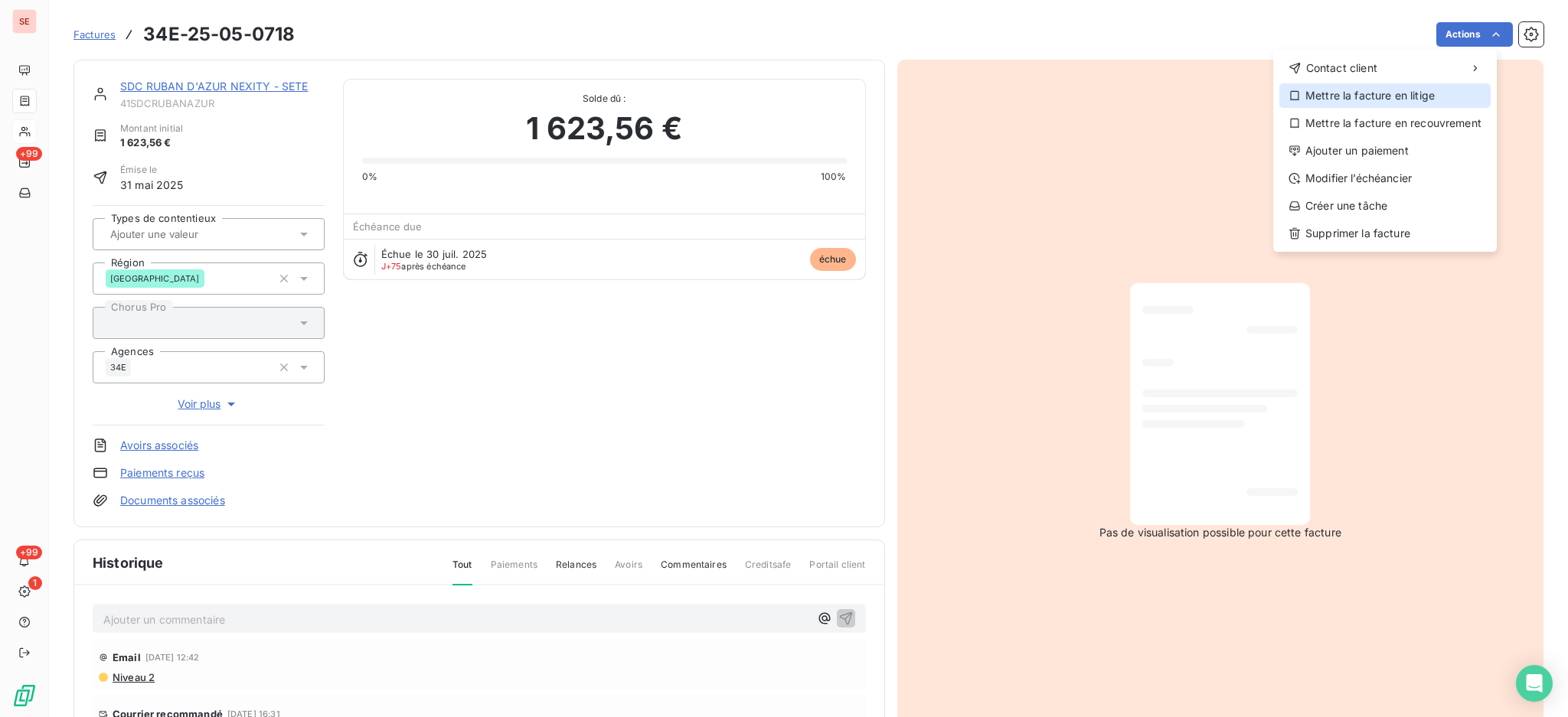
click at [1407, 95] on div "Mettre la facture en litige" at bounding box center [1384, 95] width 211 height 25
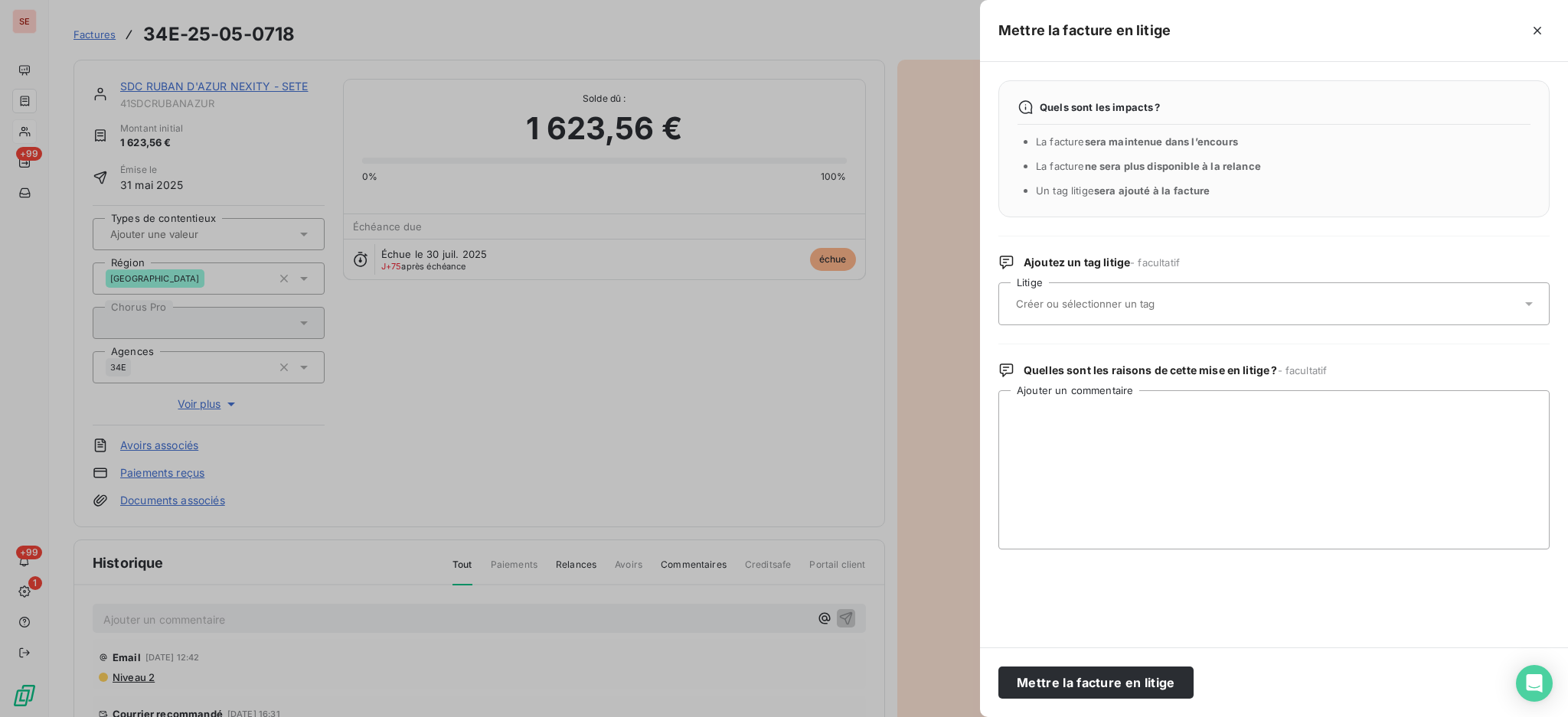
click at [1531, 307] on icon at bounding box center [1528, 303] width 15 height 15
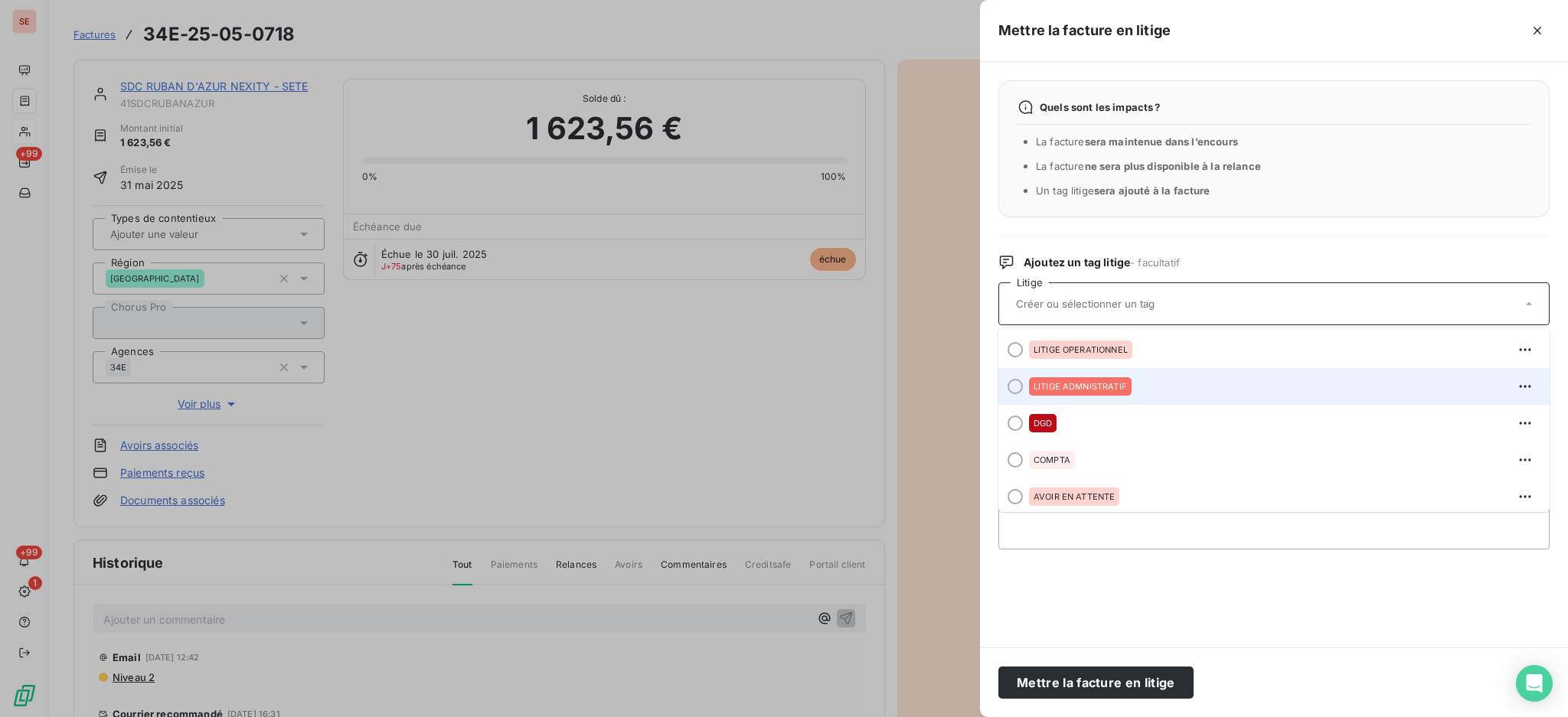
click at [1036, 386] on span "LITIGE ADMNISTRATIF" at bounding box center [1079, 387] width 93 height 10
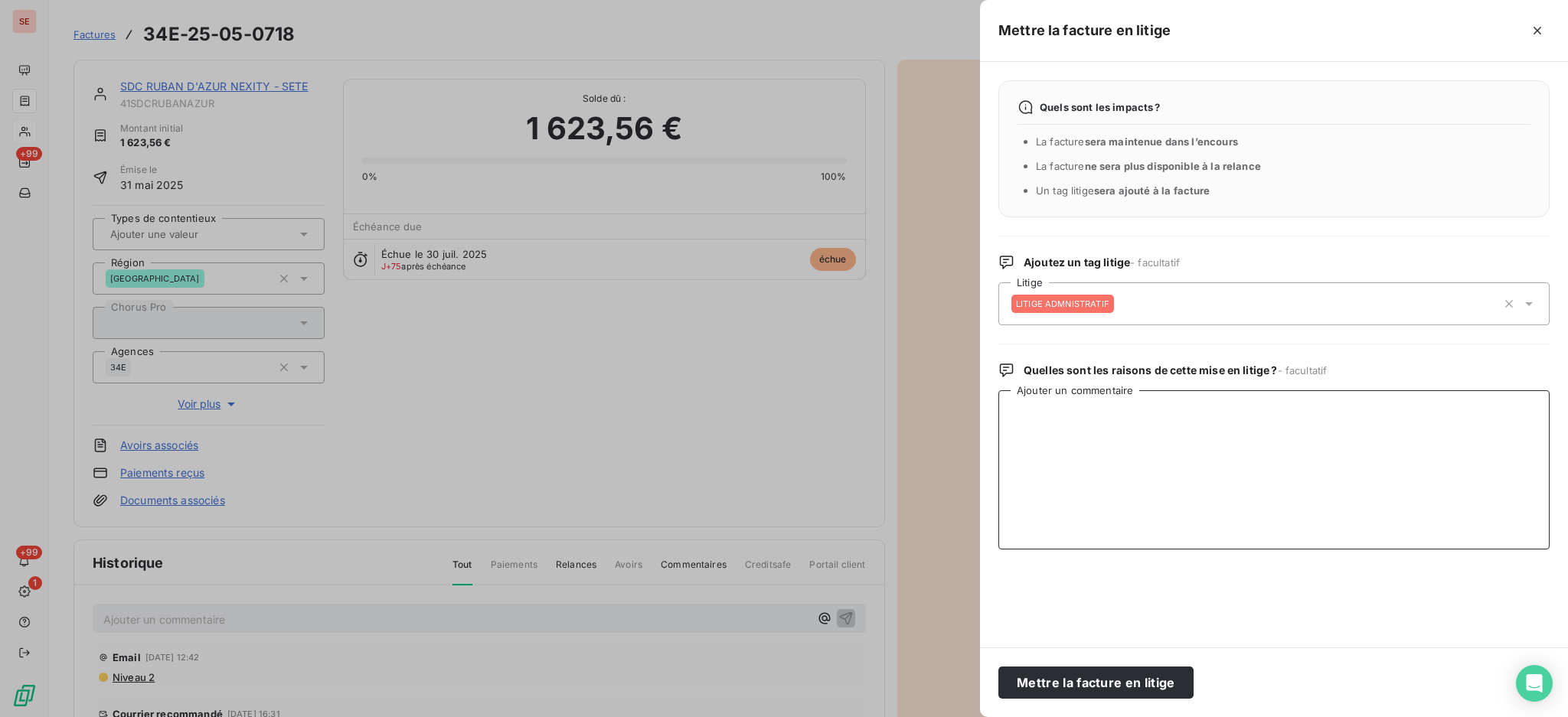
click at [1121, 425] on textarea "Ajouter un commentaire" at bounding box center [1274, 470] width 551 height 159
type textarea "A refacturer à DOMITYS :"
drag, startPoint x: 1160, startPoint y: 415, endPoint x: 920, endPoint y: 396, distance: 240.8
click at [923, 716] on div "Mettre la facture en litige Quels sont les impacts ? La facture sera maintenue …" at bounding box center [784, 717] width 1568 height 0
click at [1533, 29] on icon "button" at bounding box center [1536, 30] width 15 height 15
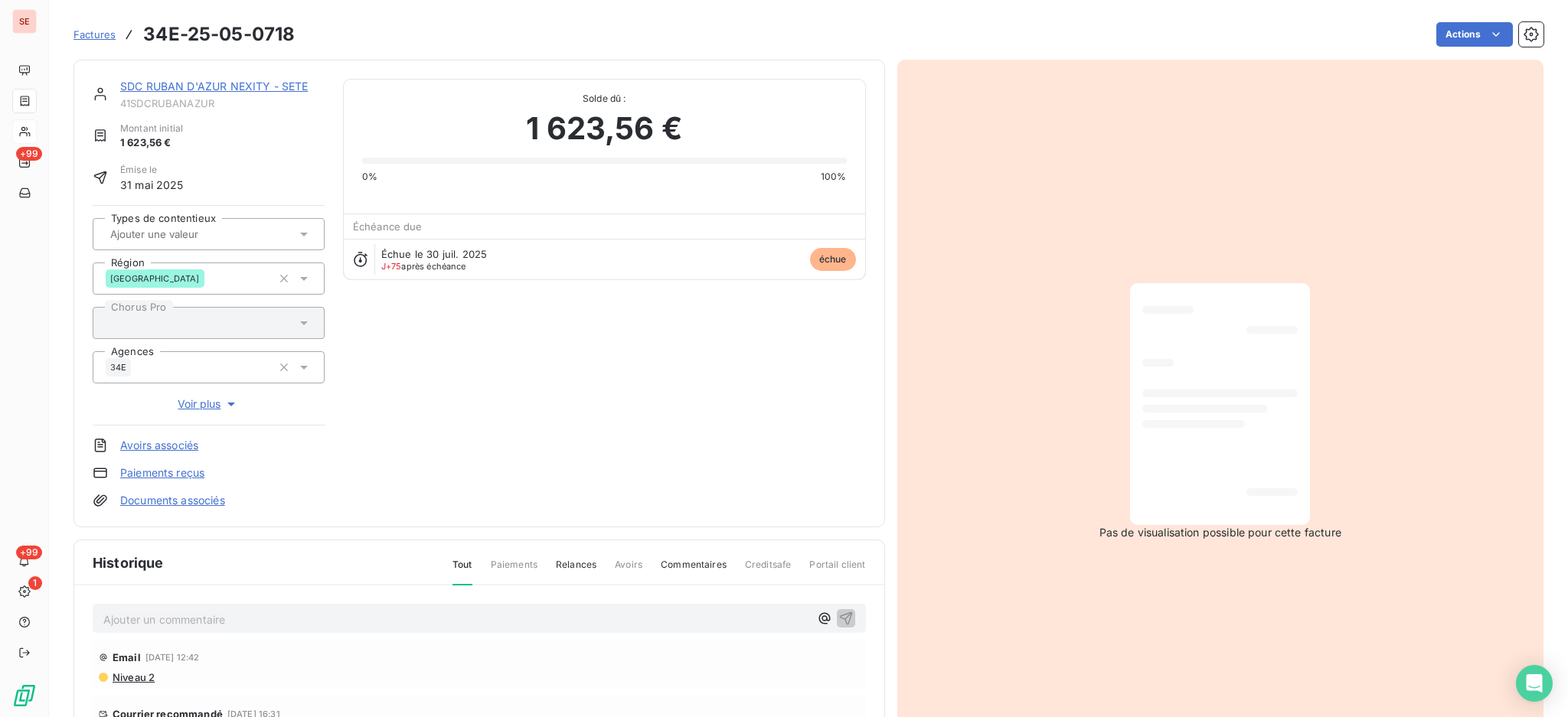
click at [274, 618] on p "Ajouter un commentaire ﻿" at bounding box center [456, 619] width 706 height 19
click at [136, 618] on span "13/10 il semblerait que ce soit [PERSON_NAME] qui gère ==> [PERSON_NAME] me rap…" at bounding box center [338, 618] width 470 height 13
click at [838, 617] on icon "button" at bounding box center [845, 617] width 15 height 15
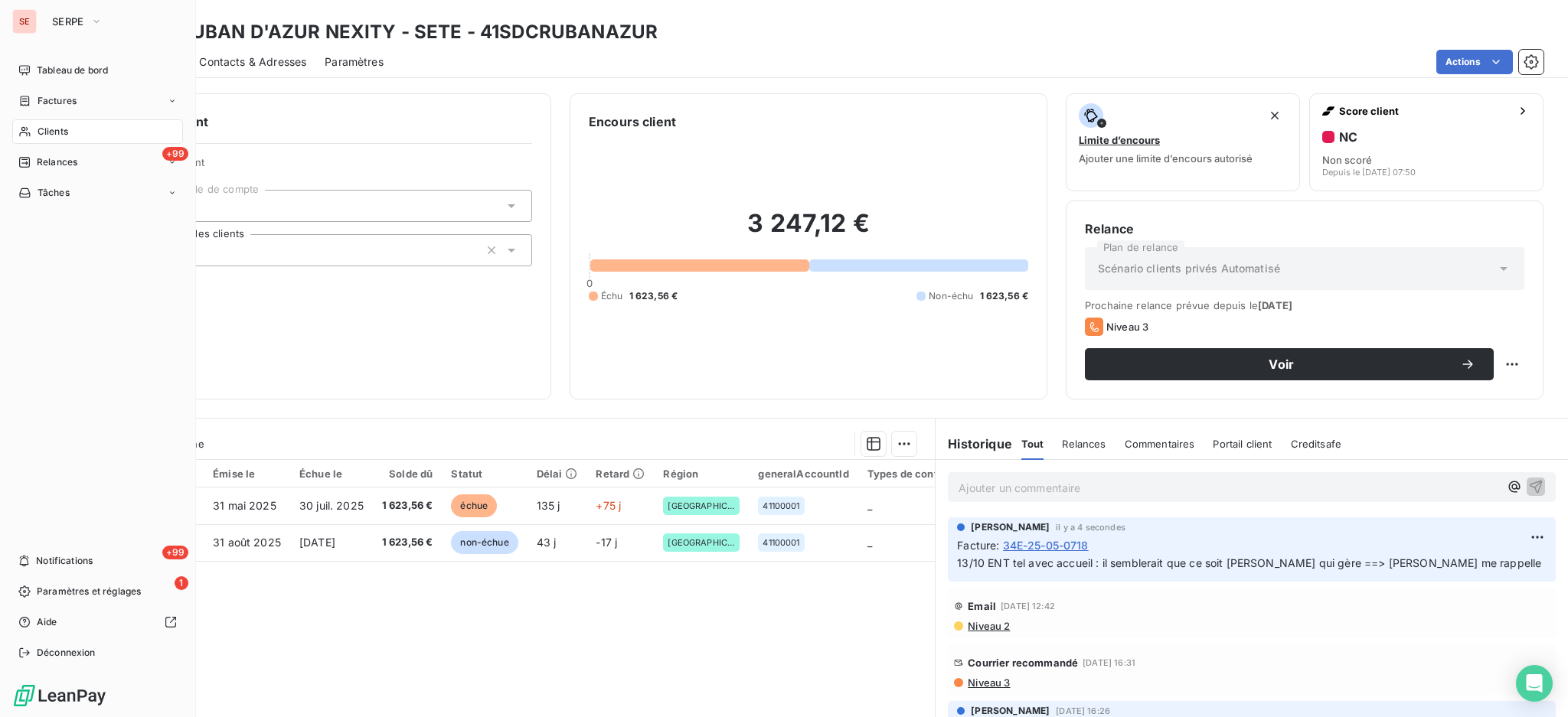
click at [51, 128] on span "Clients" at bounding box center [53, 131] width 30 height 14
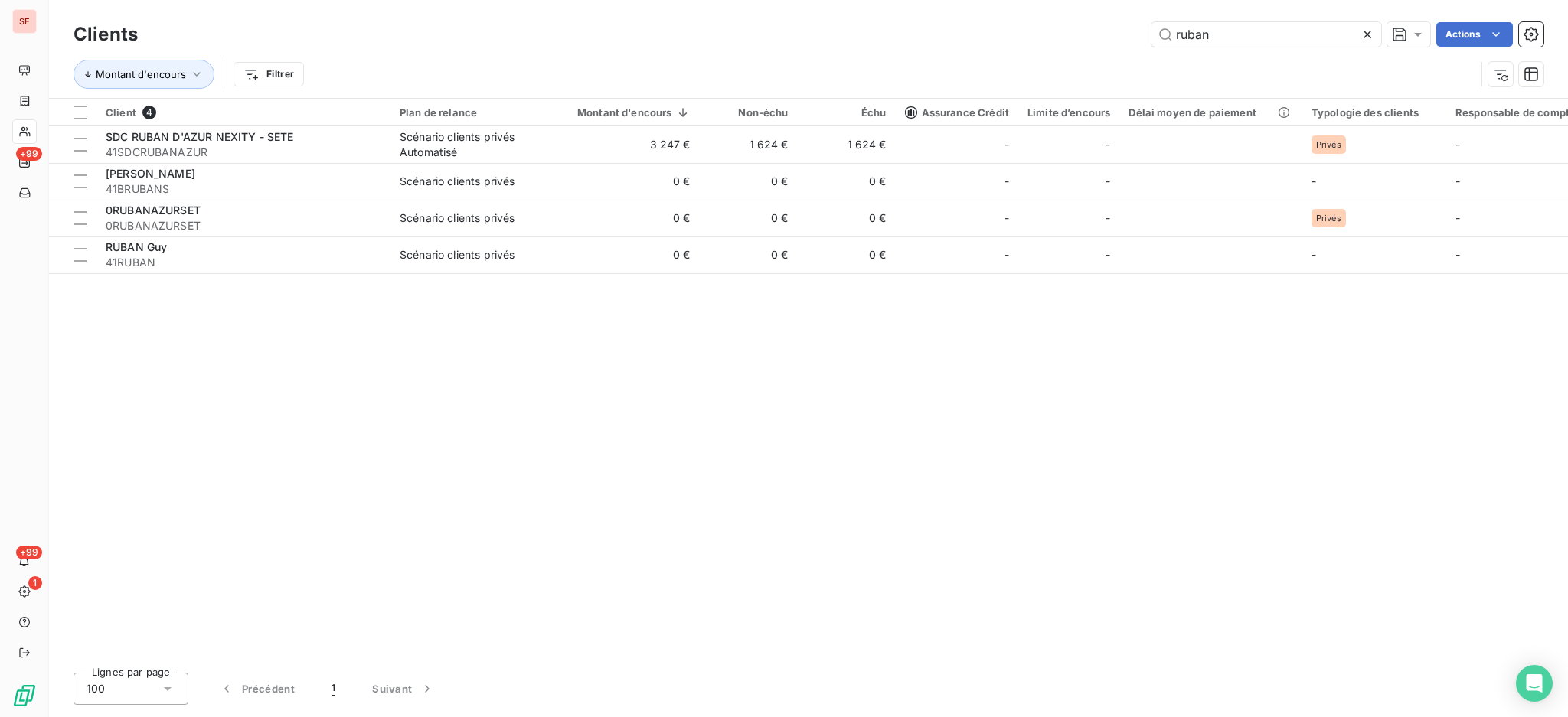
drag, startPoint x: 1244, startPoint y: 41, endPoint x: 864, endPoint y: 83, distance: 382.3
click at [876, 82] on div "Clients ruban Actions Montant d'encours Filtrer" at bounding box center [808, 58] width 1469 height 80
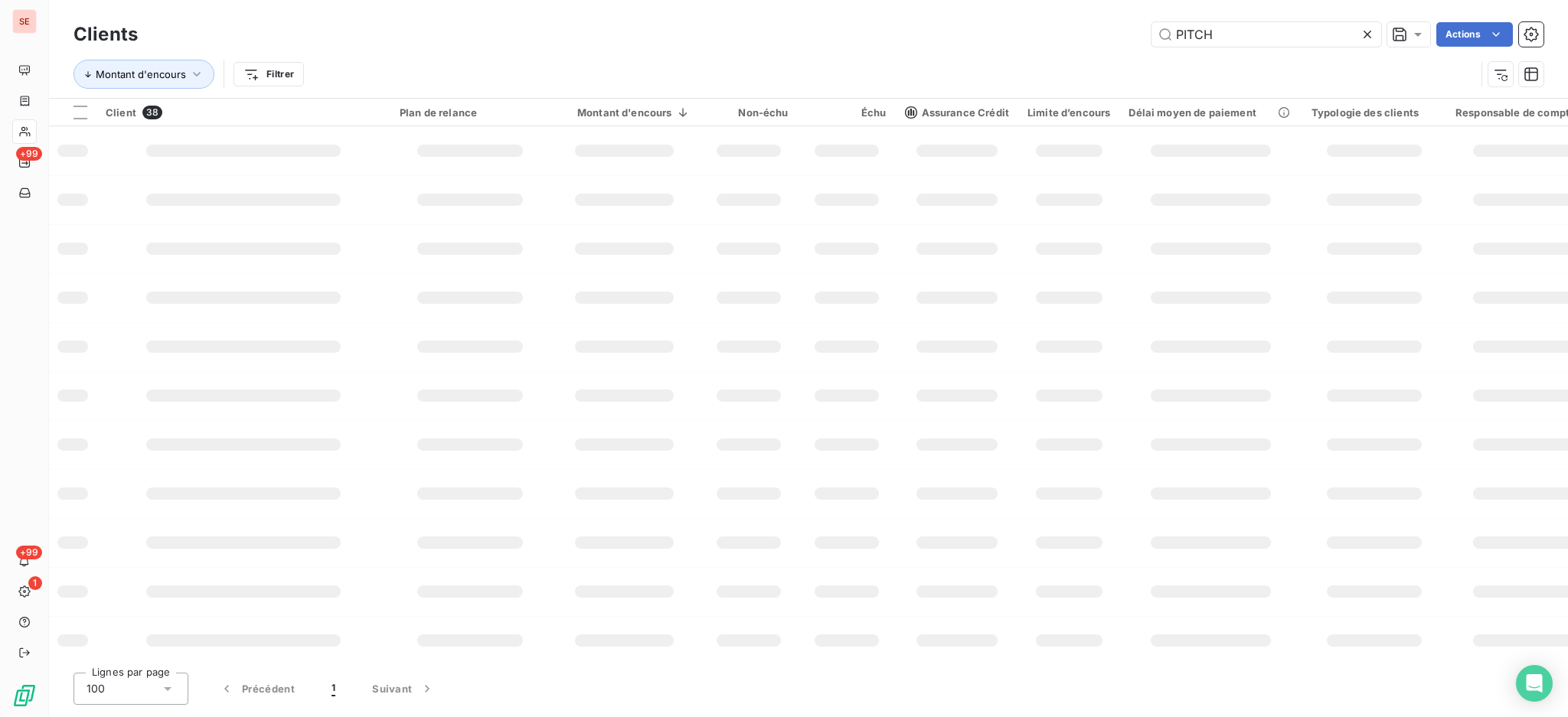
type input "PITCH"
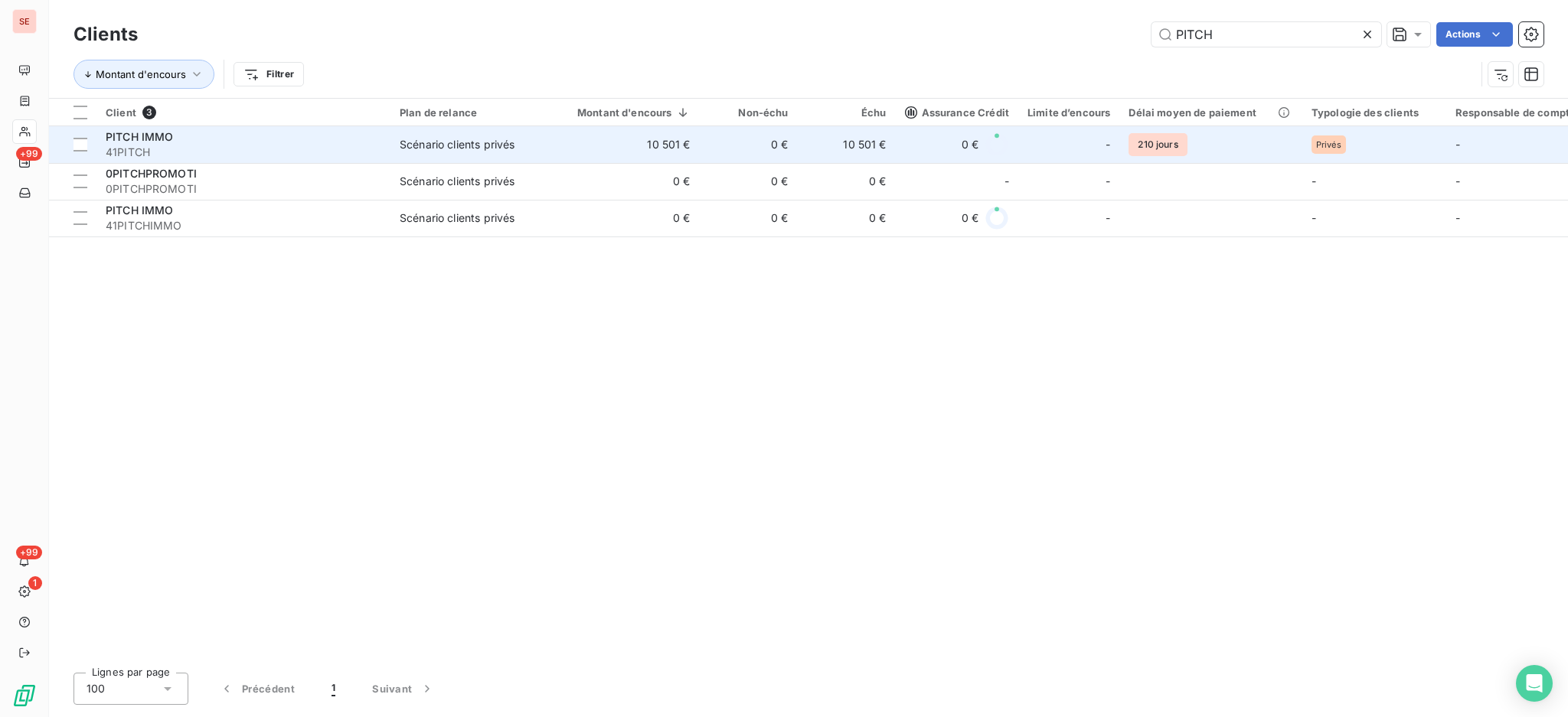
click at [730, 155] on td "0 €" at bounding box center [748, 145] width 98 height 37
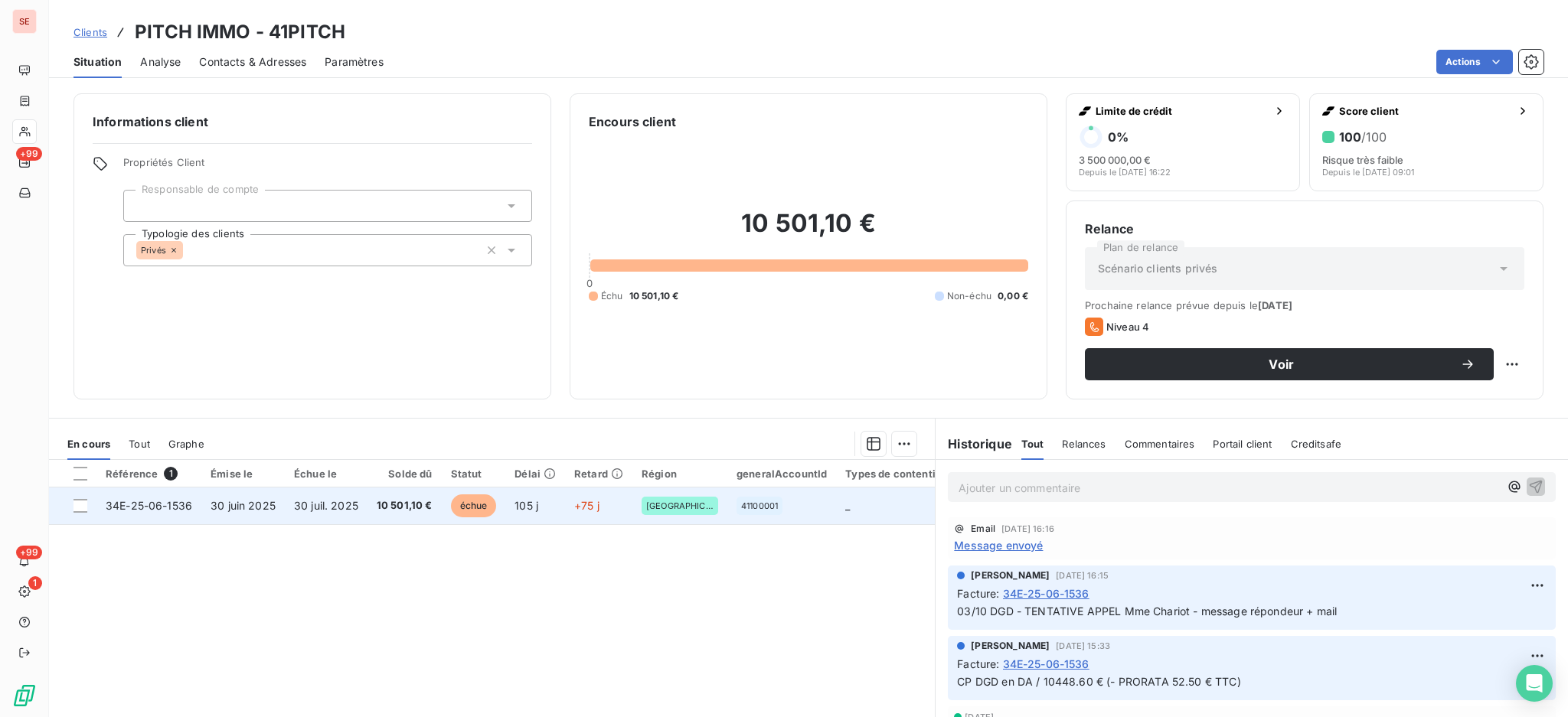
click at [380, 504] on span "10 501,10 €" at bounding box center [404, 505] width 56 height 15
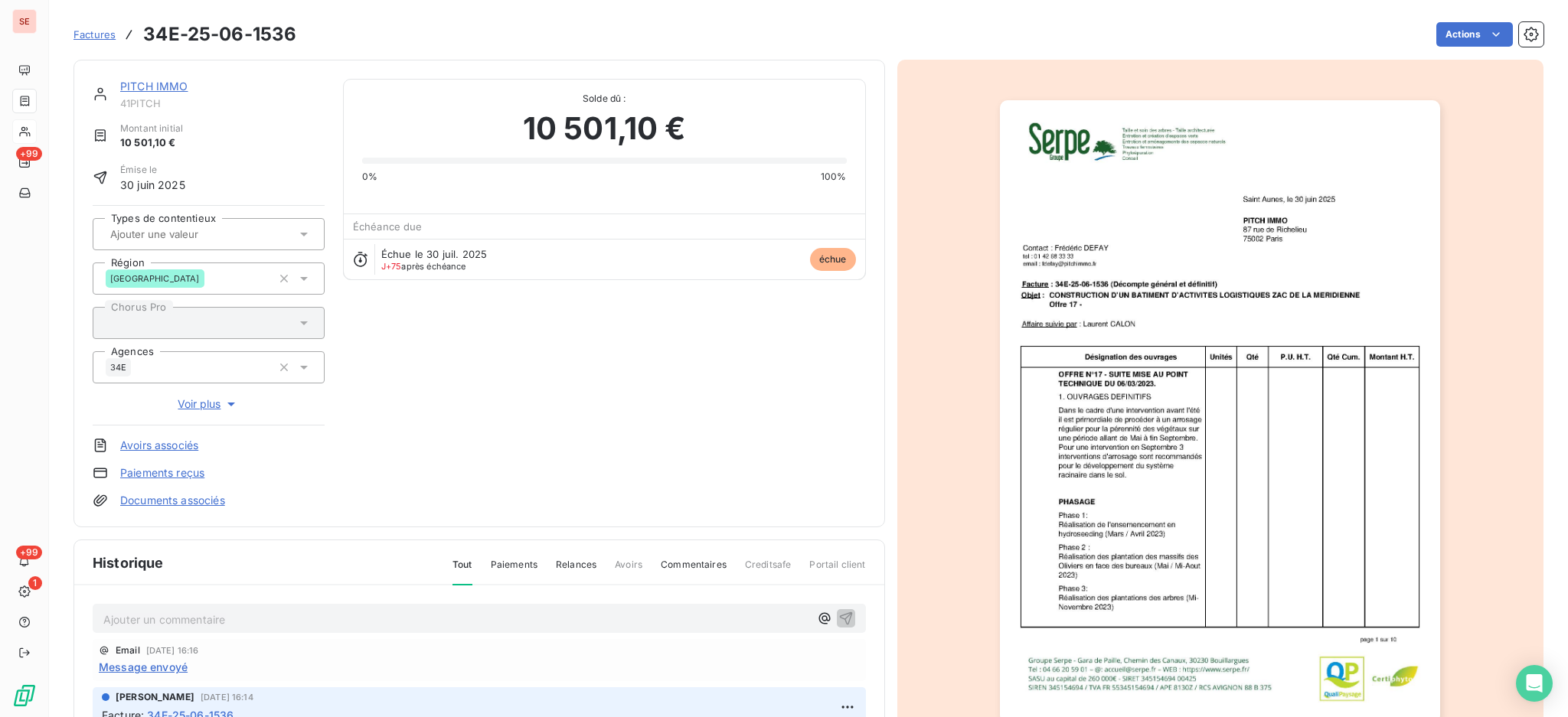
click at [175, 86] on link "PITCH IMMO" at bounding box center [154, 86] width 68 height 13
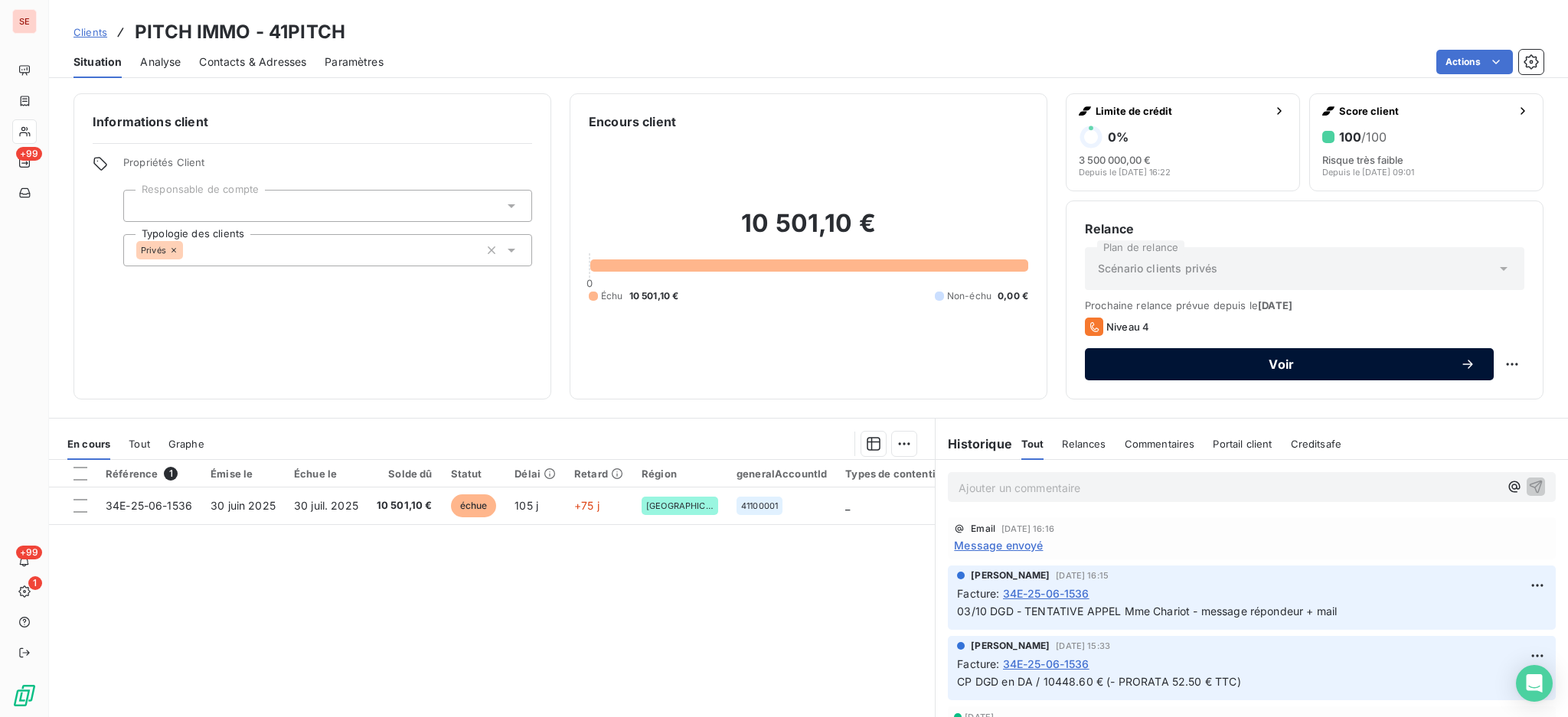
click at [1230, 360] on span "Voir" at bounding box center [1281, 364] width 357 height 12
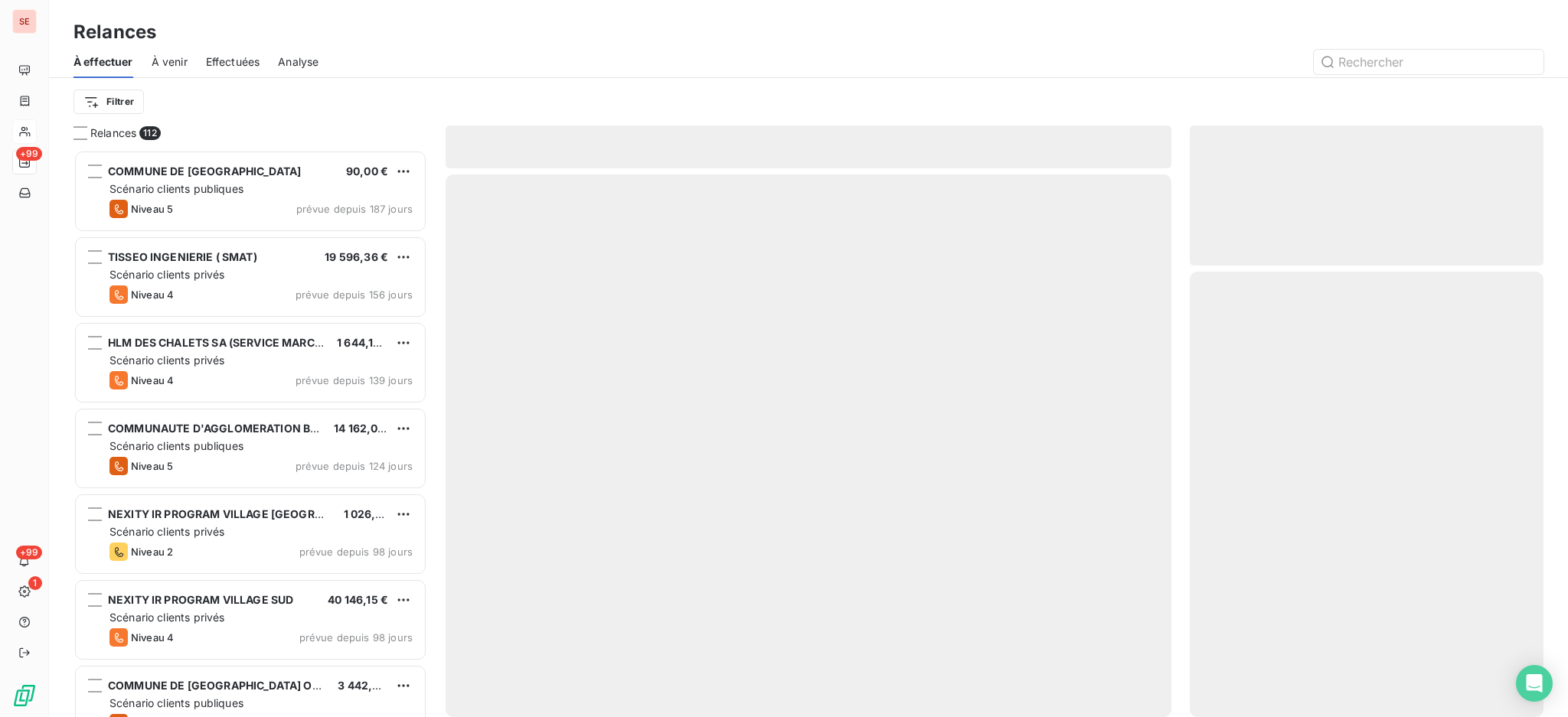
scroll to position [552, 337]
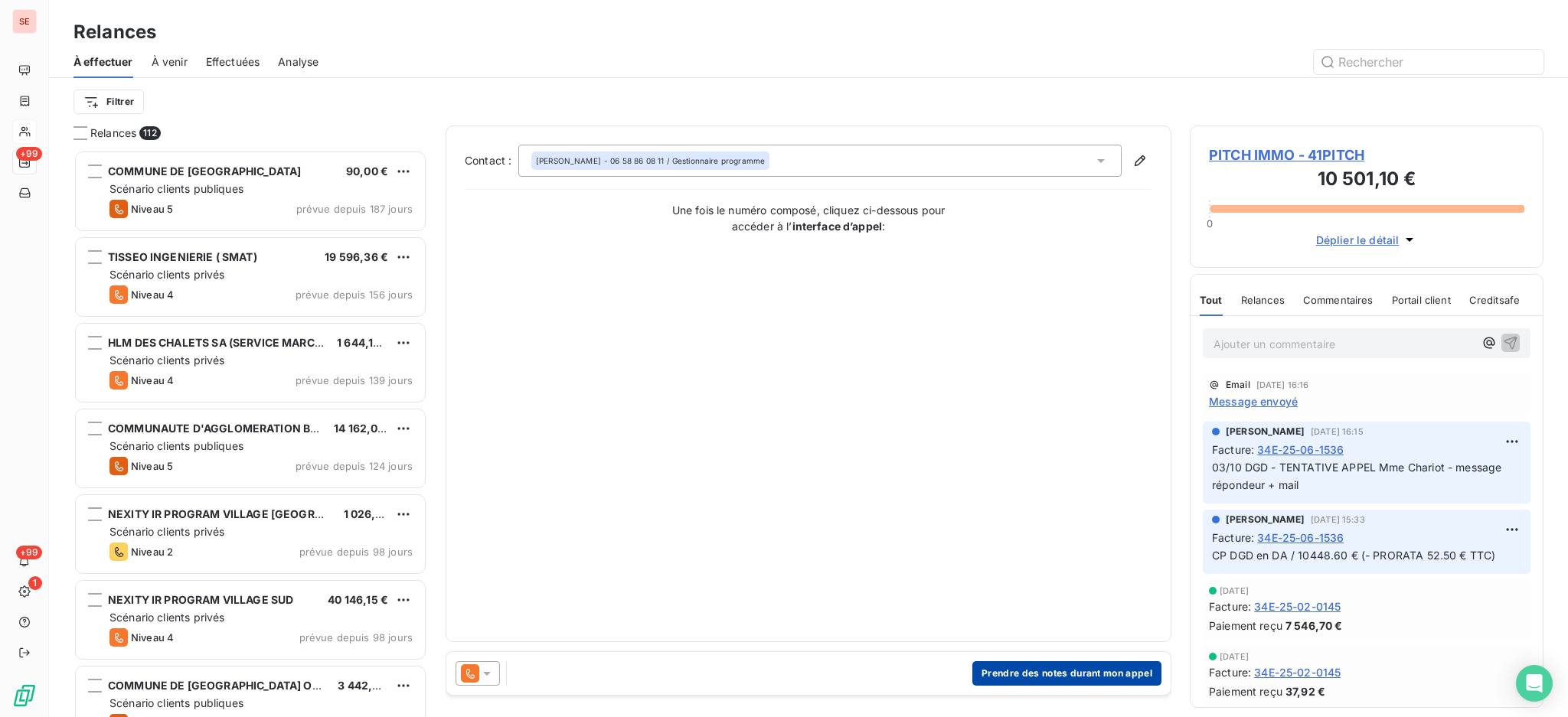
click at [1086, 668] on button "Prendre des notes durant mon appel" at bounding box center [1067, 673] width 189 height 25
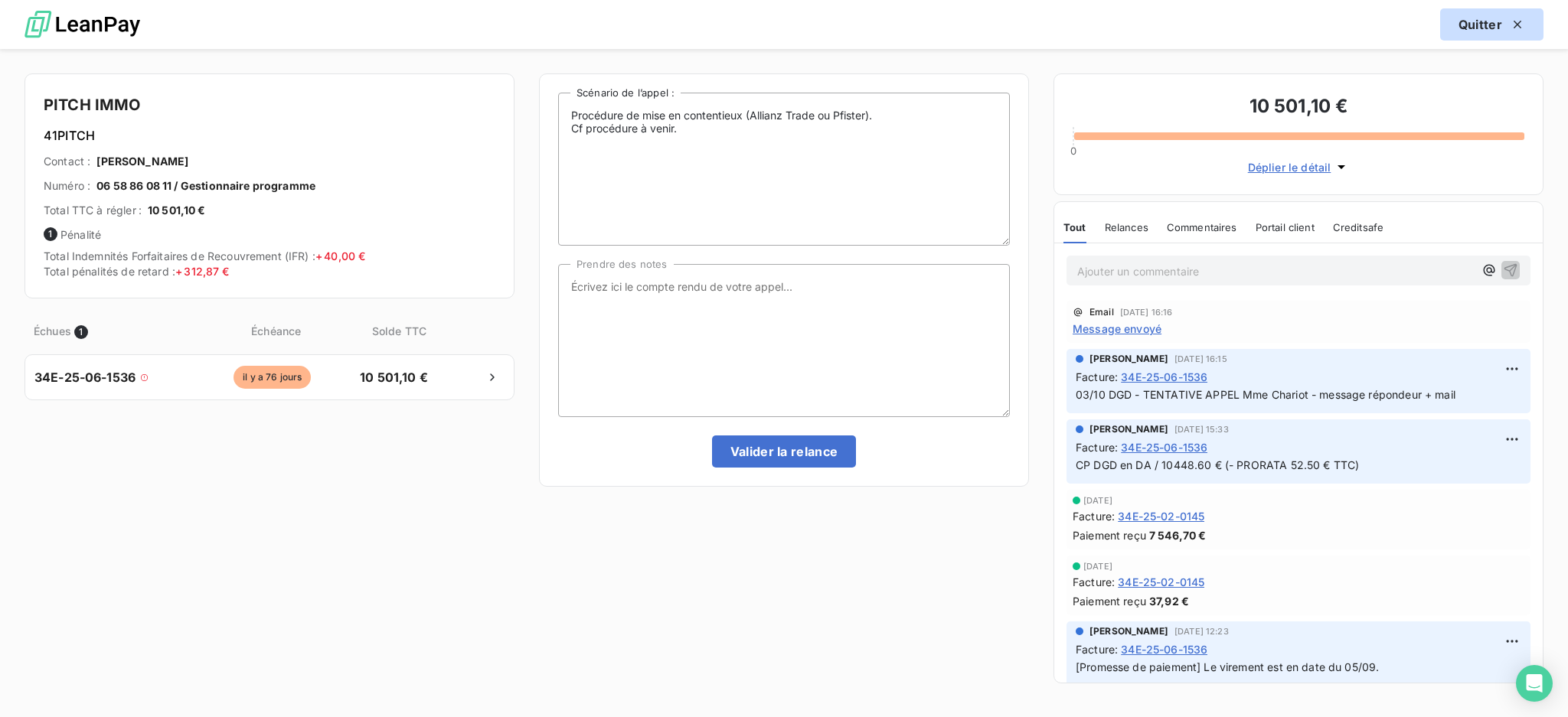
click at [1470, 28] on button "Quitter" at bounding box center [1492, 25] width 103 height 32
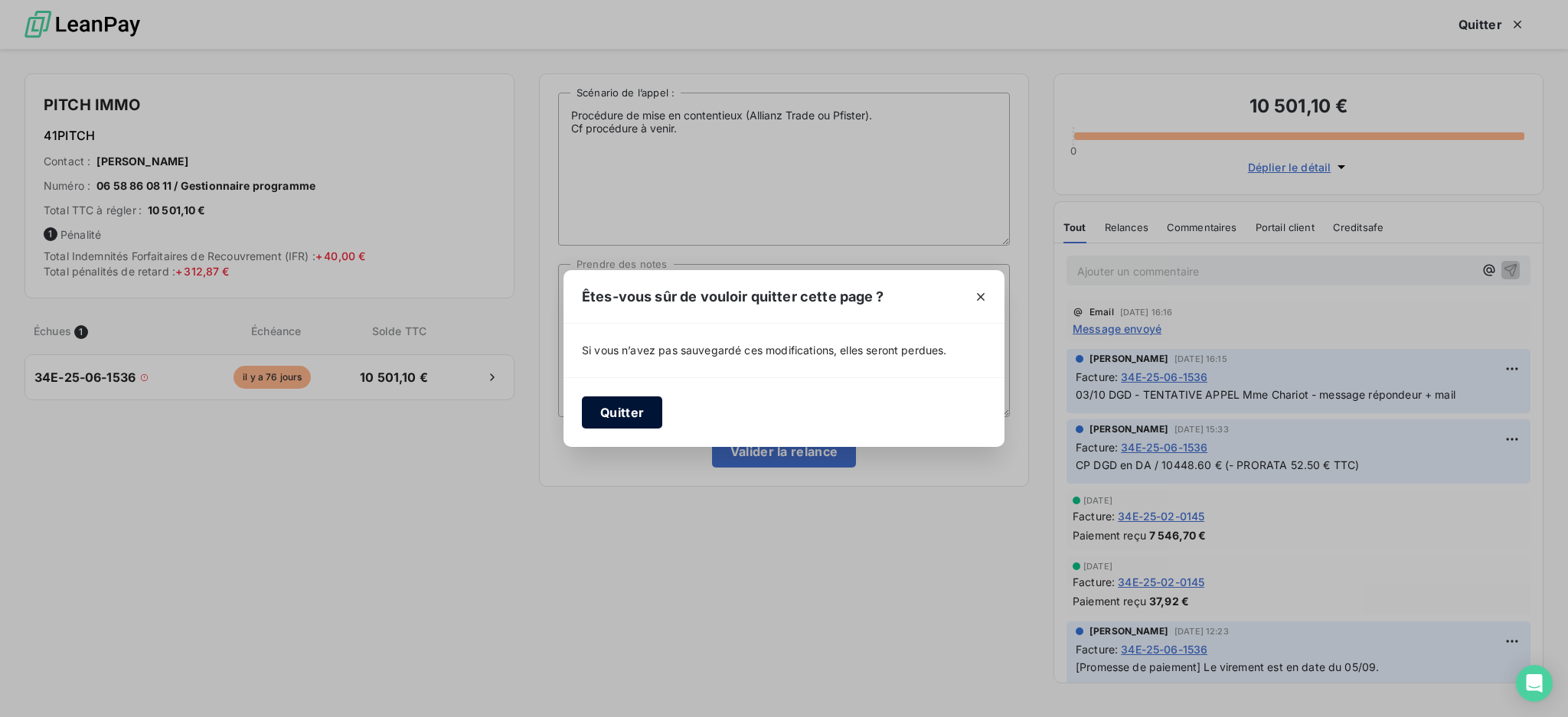
click at [627, 413] on button "Quitter" at bounding box center [622, 412] width 80 height 32
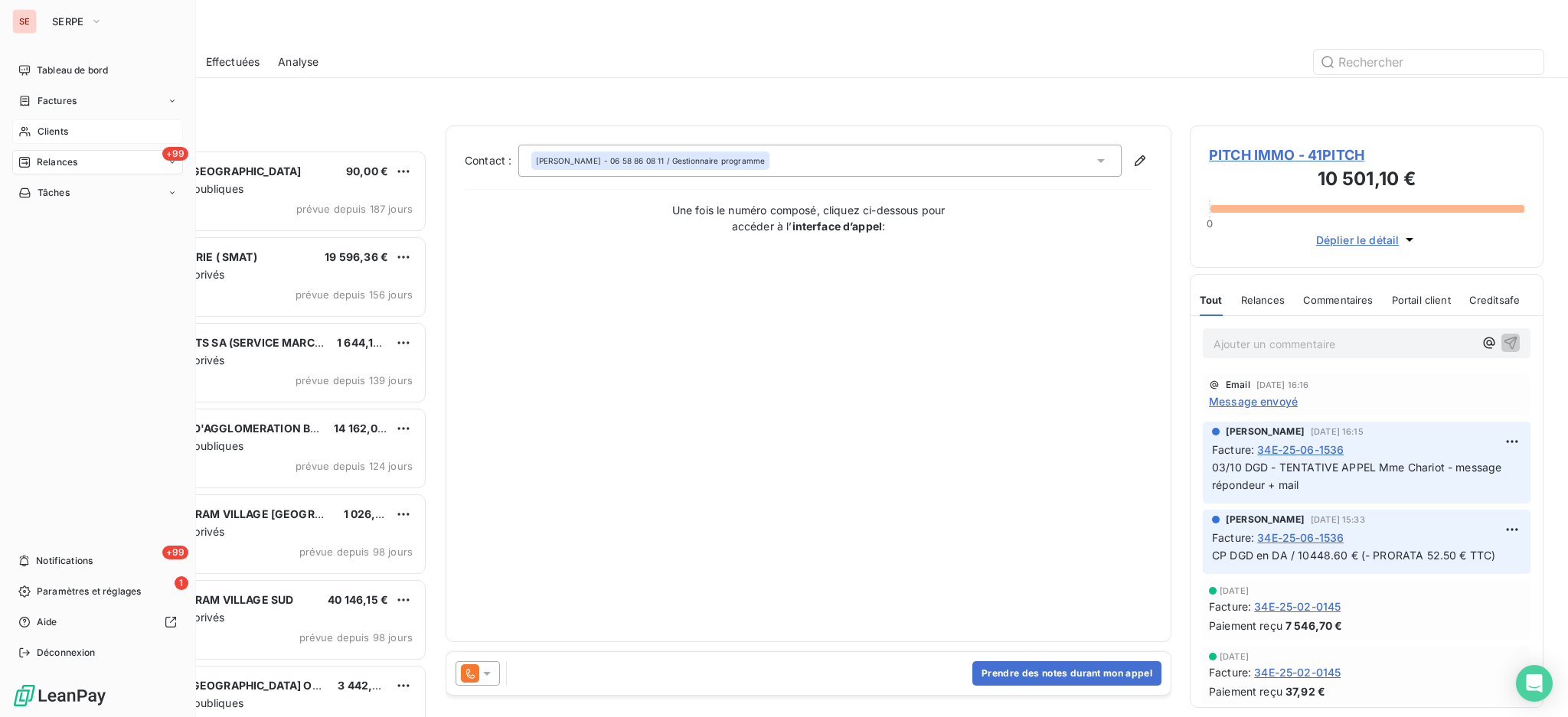
click at [50, 129] on span "Clients" at bounding box center [53, 131] width 30 height 14
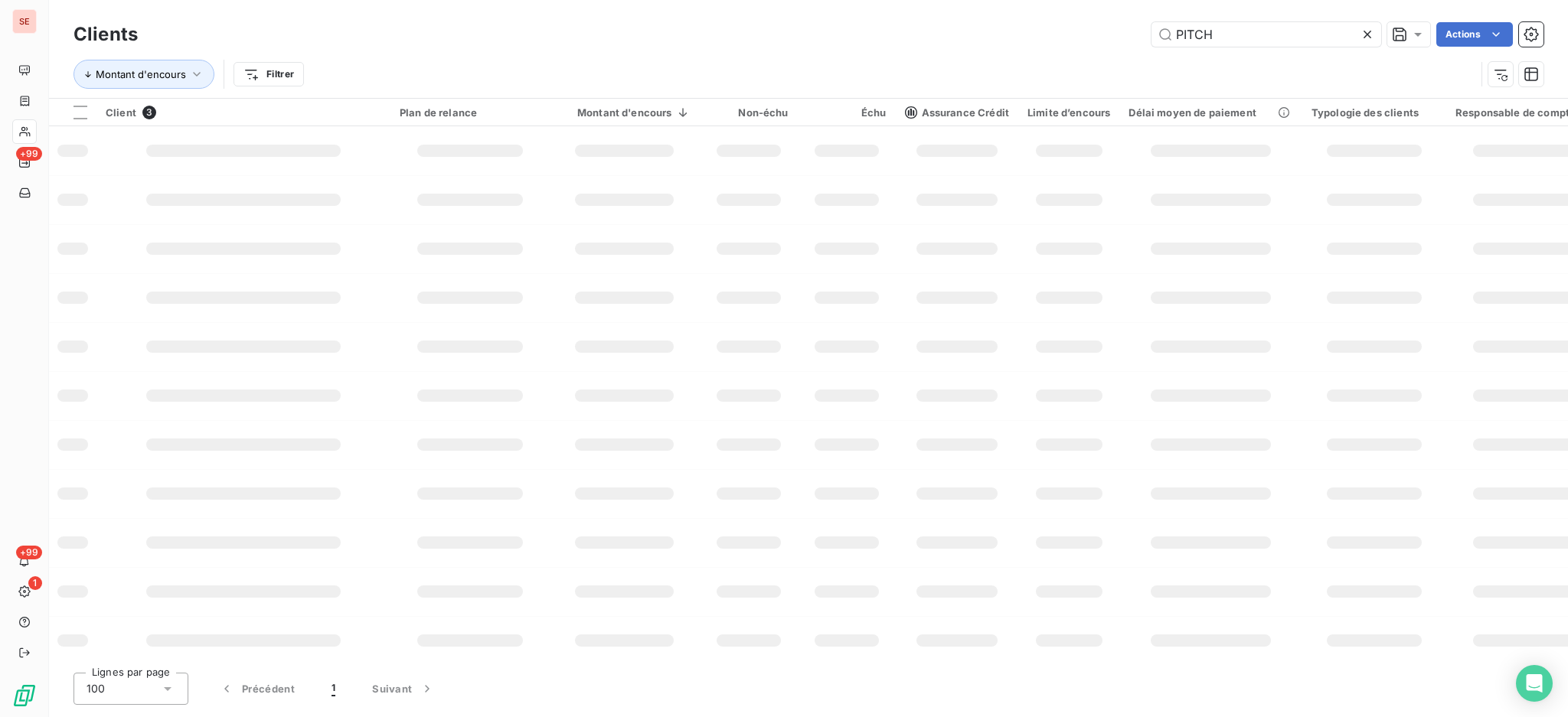
drag, startPoint x: 1281, startPoint y: 37, endPoint x: 1014, endPoint y: 59, distance: 267.9
click at [1020, 57] on div "Clients PITCH Actions Montant d'encours Filtrer" at bounding box center [808, 58] width 1469 height 80
type input "agence lamy"
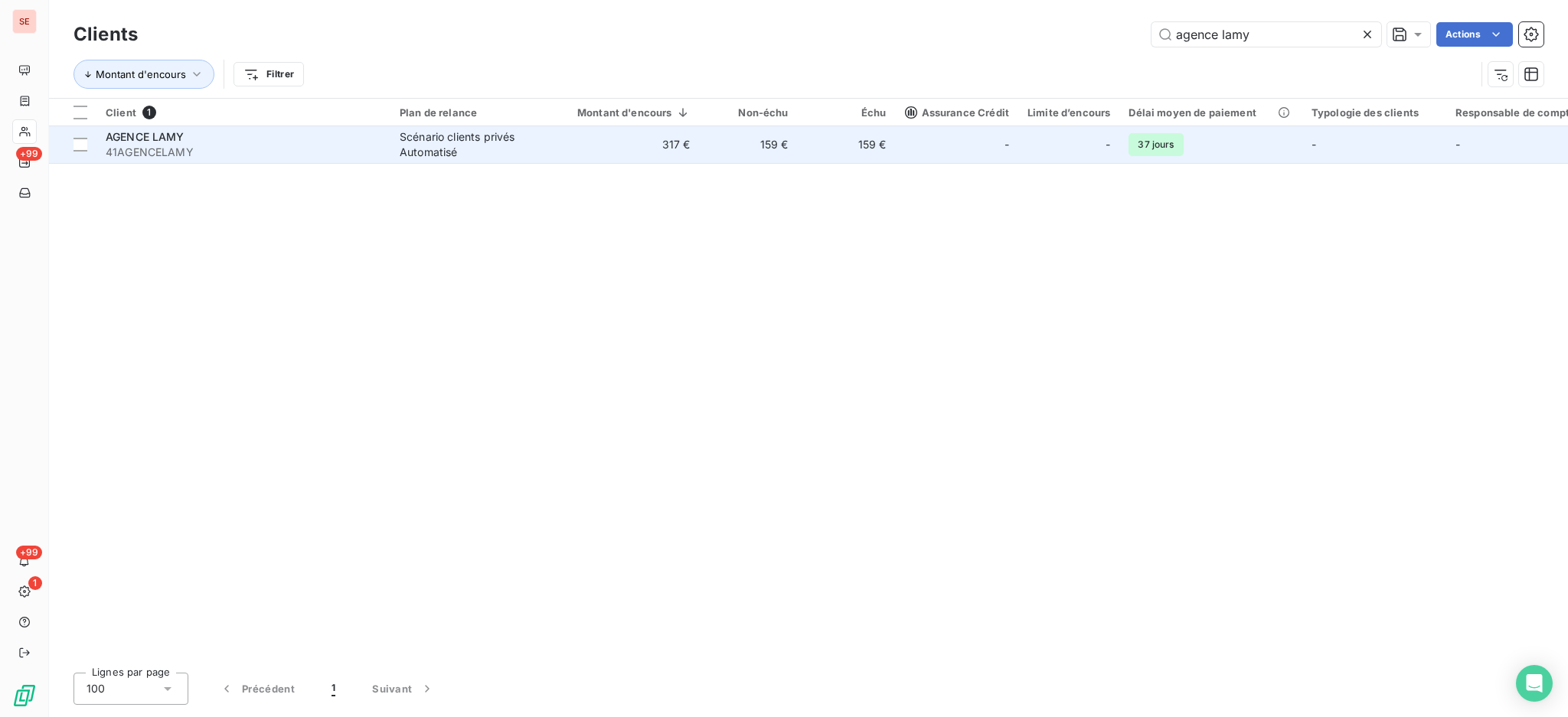
click at [377, 130] on div "AGENCE LAMY" at bounding box center [244, 137] width 275 height 15
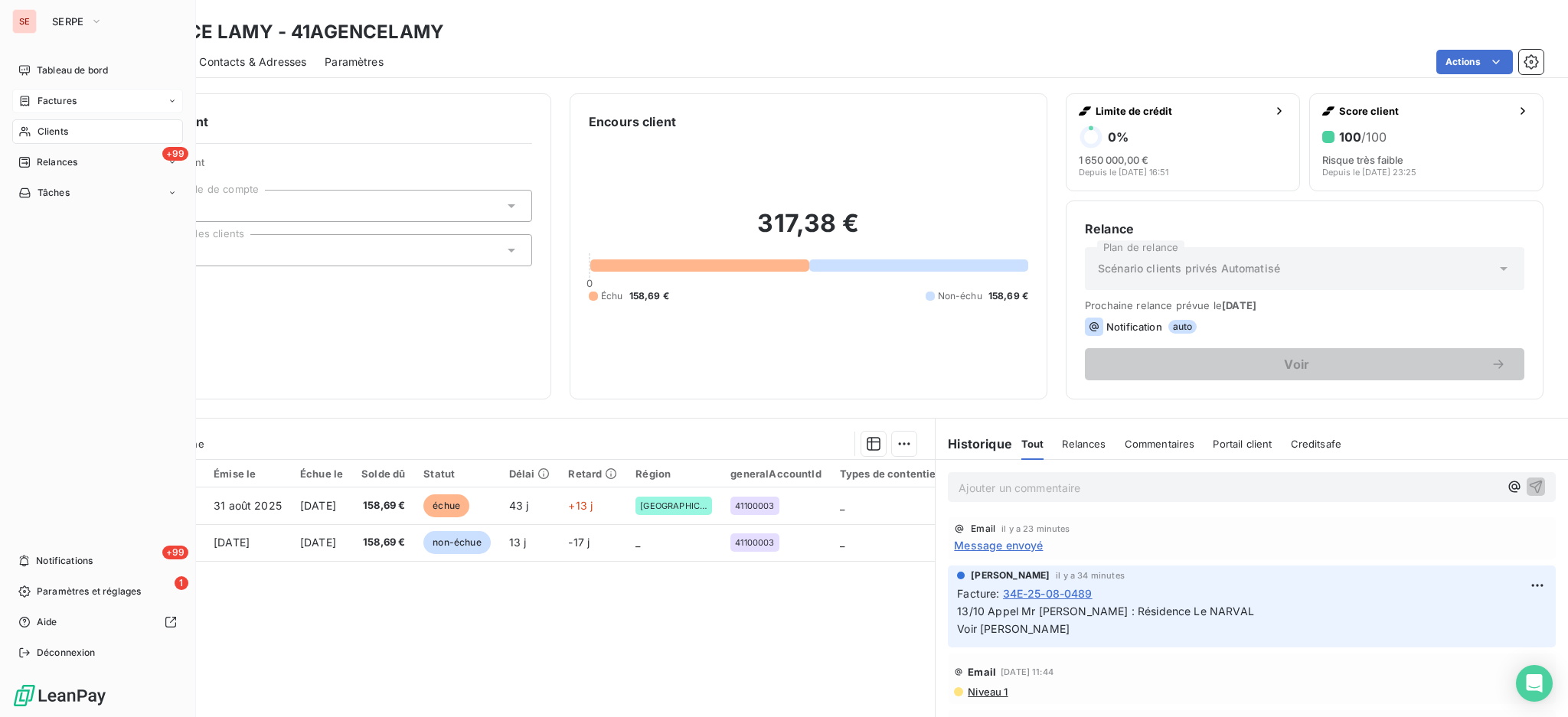
click at [51, 97] on span "Factures" at bounding box center [57, 100] width 39 height 14
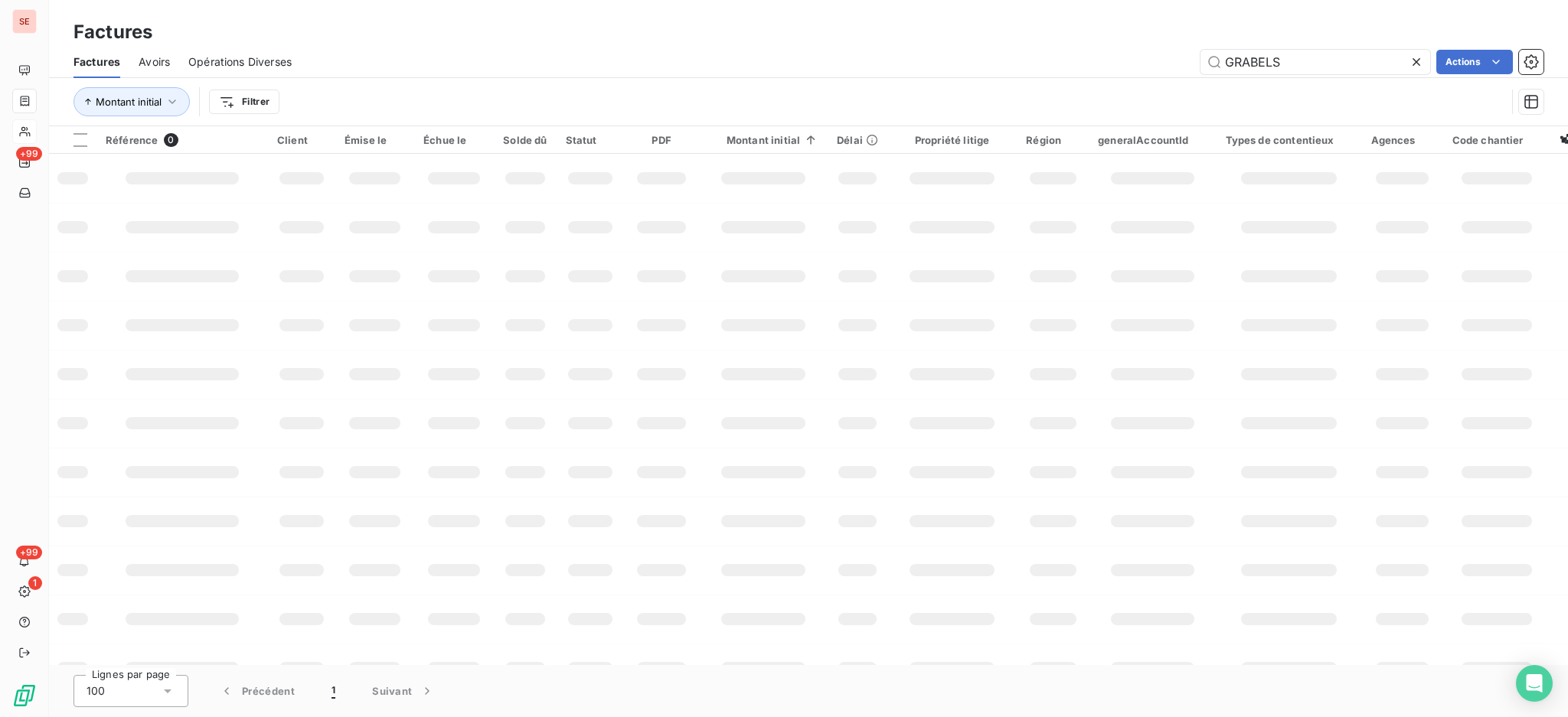
drag, startPoint x: 1292, startPoint y: 54, endPoint x: 1161, endPoint y: 53, distance: 131.0
click at [1162, 53] on div "GRABELS Actions" at bounding box center [926, 62] width 1233 height 25
type input "8"
type input "08-1103"
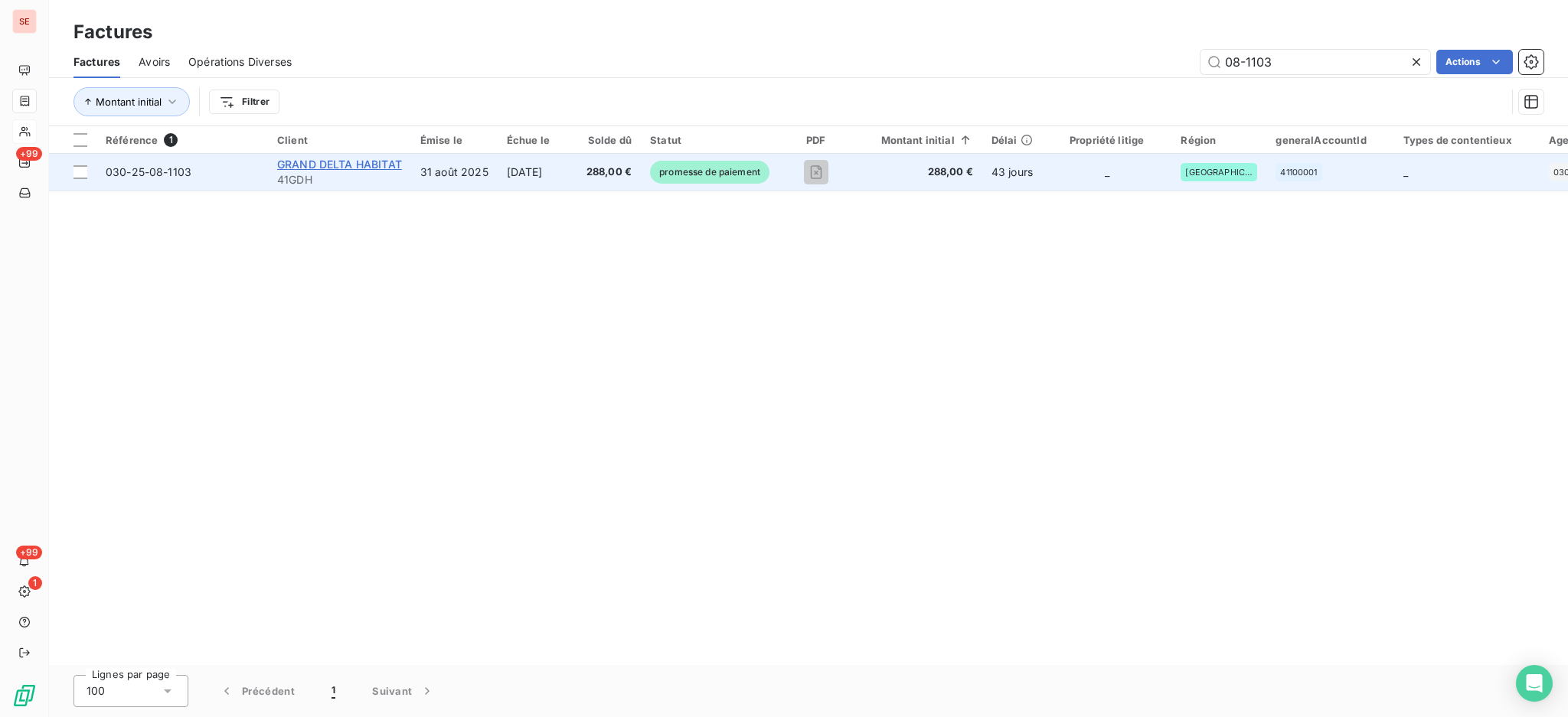
click at [334, 158] on span "GRAND DELTA HABITAT" at bounding box center [339, 164] width 125 height 13
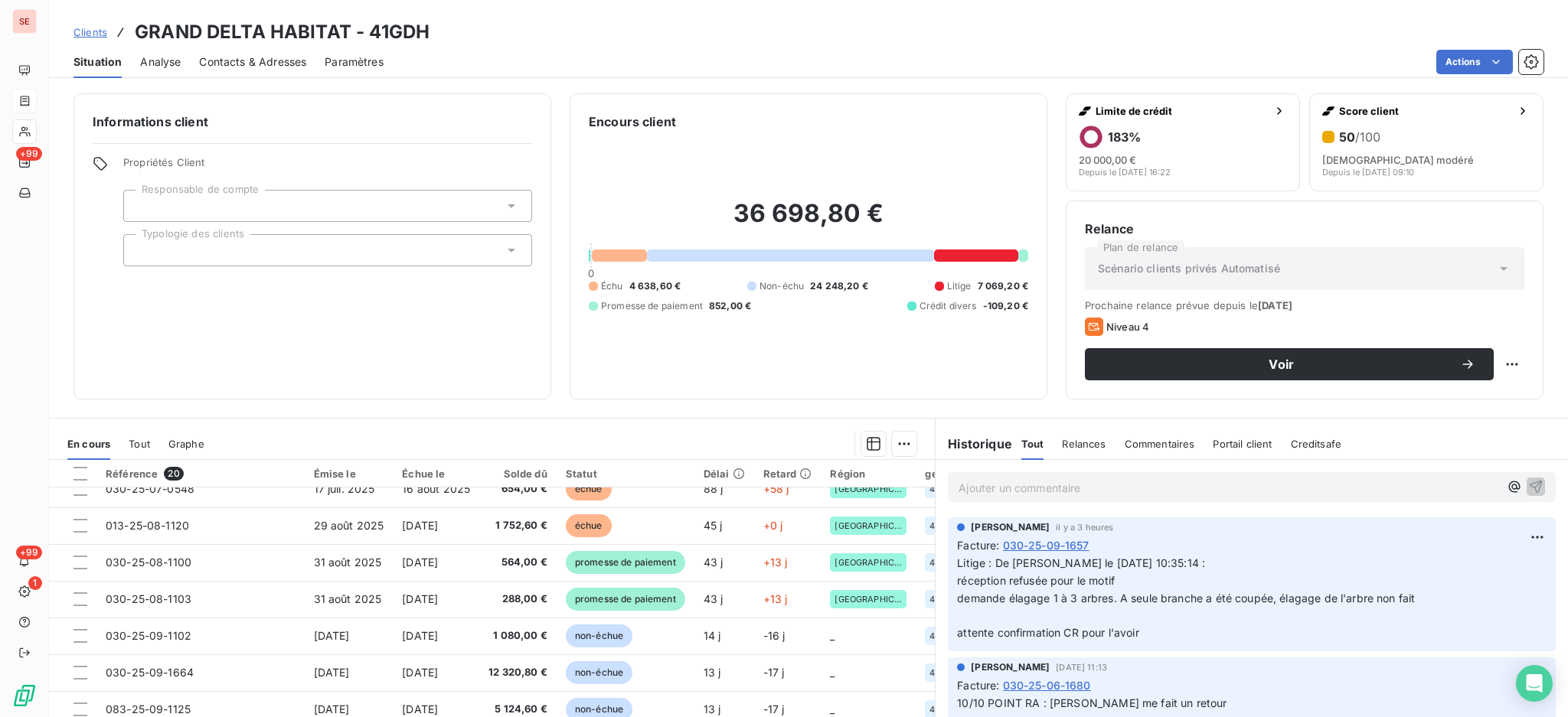
scroll to position [204, 0]
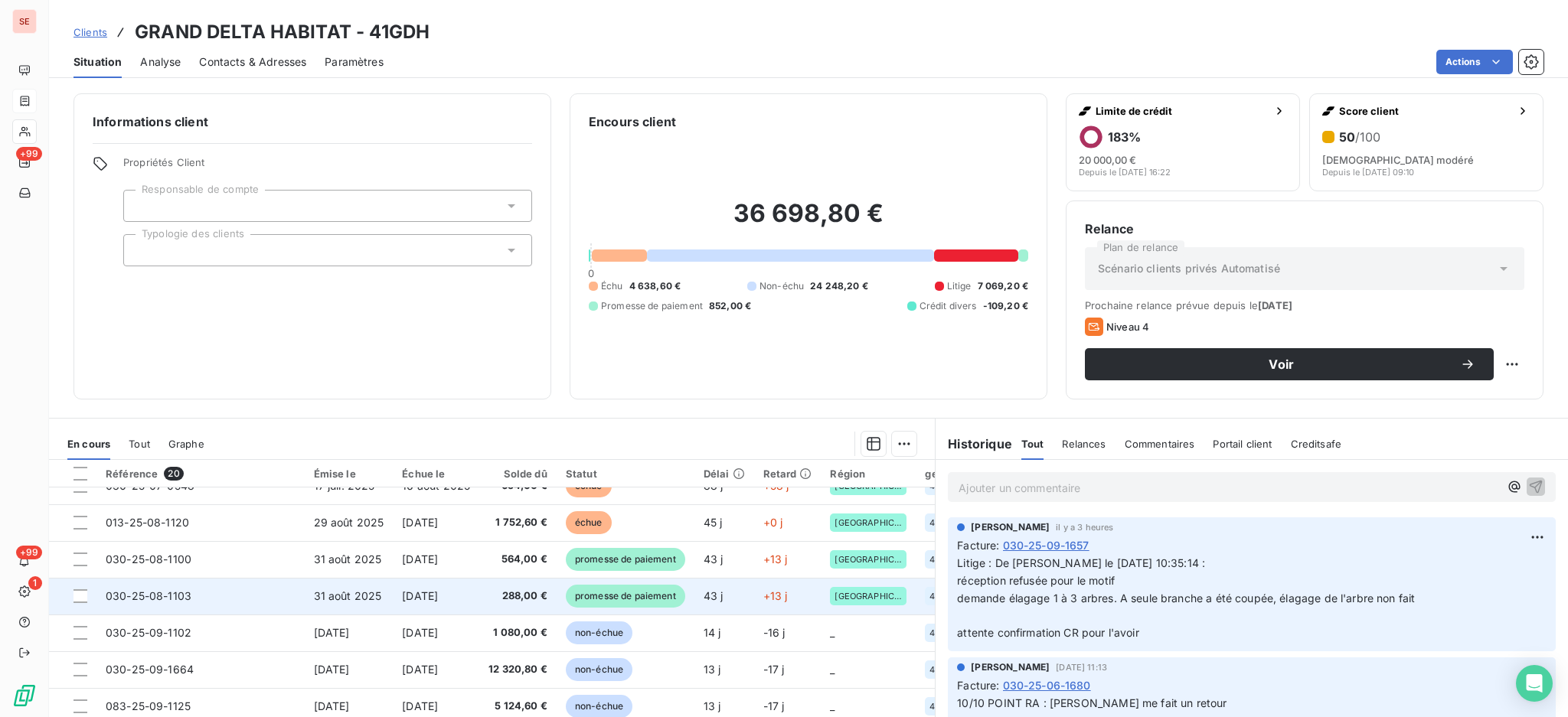
click at [376, 590] on span "31 août 2025" at bounding box center [348, 596] width 68 height 13
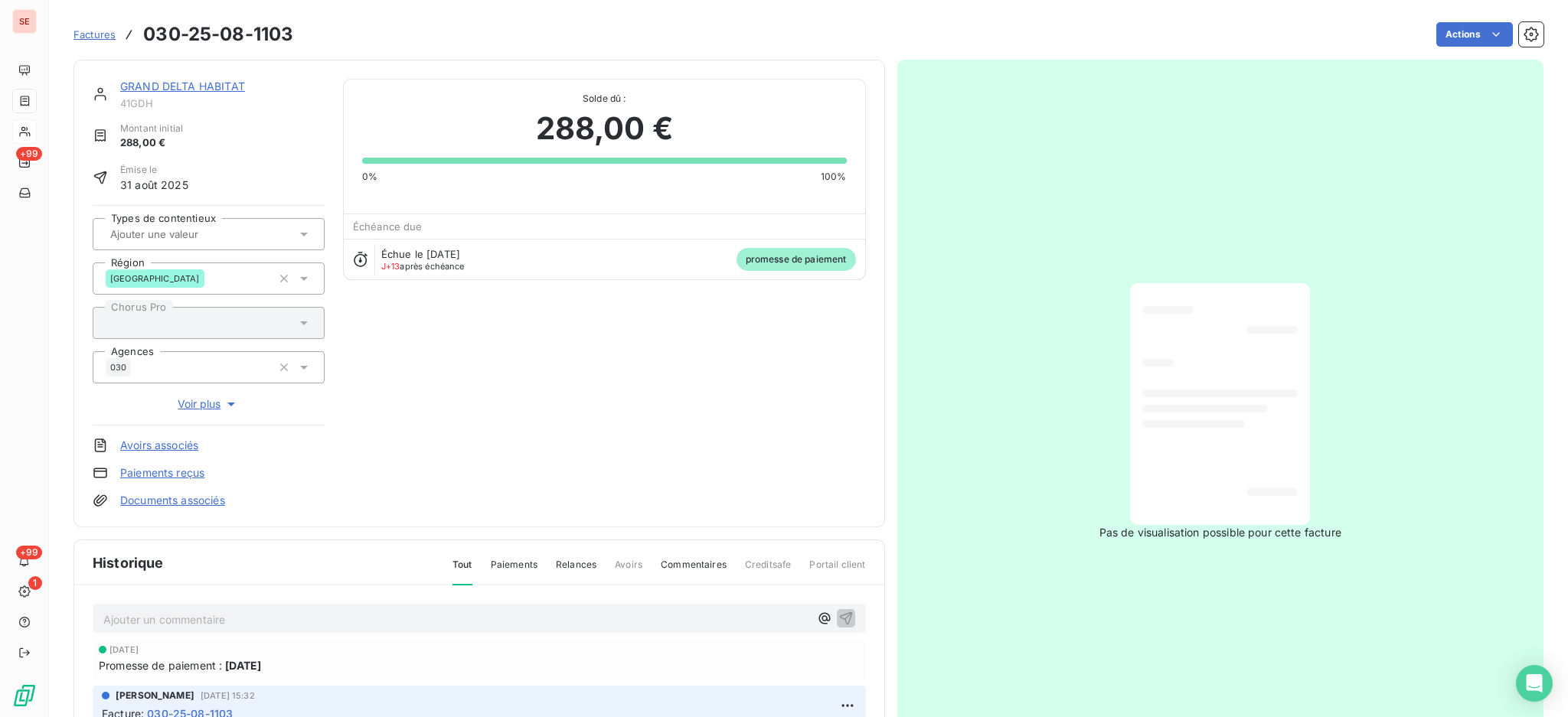
click at [220, 502] on link "Documents associés" at bounding box center [173, 500] width 105 height 15
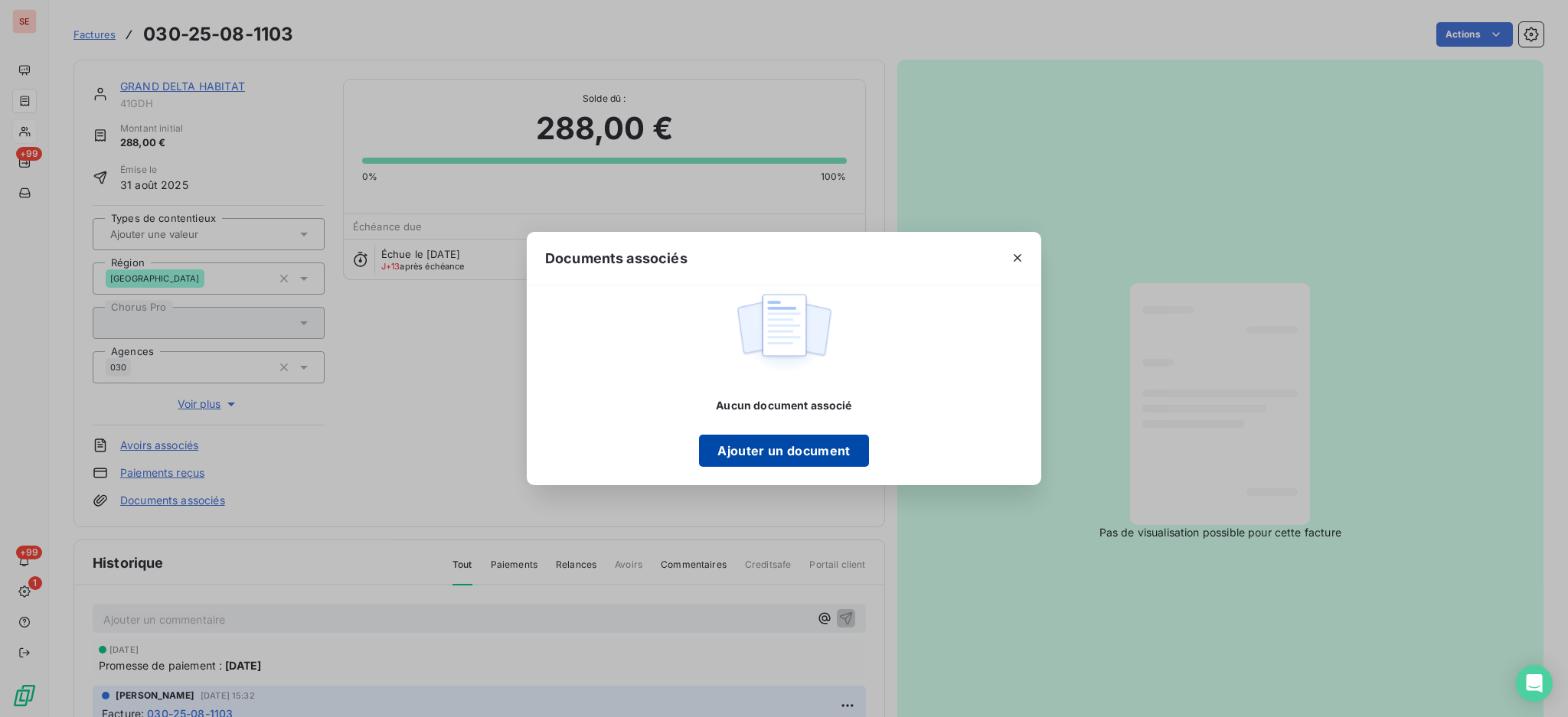
click at [731, 438] on button "Ajouter un document" at bounding box center [783, 450] width 170 height 32
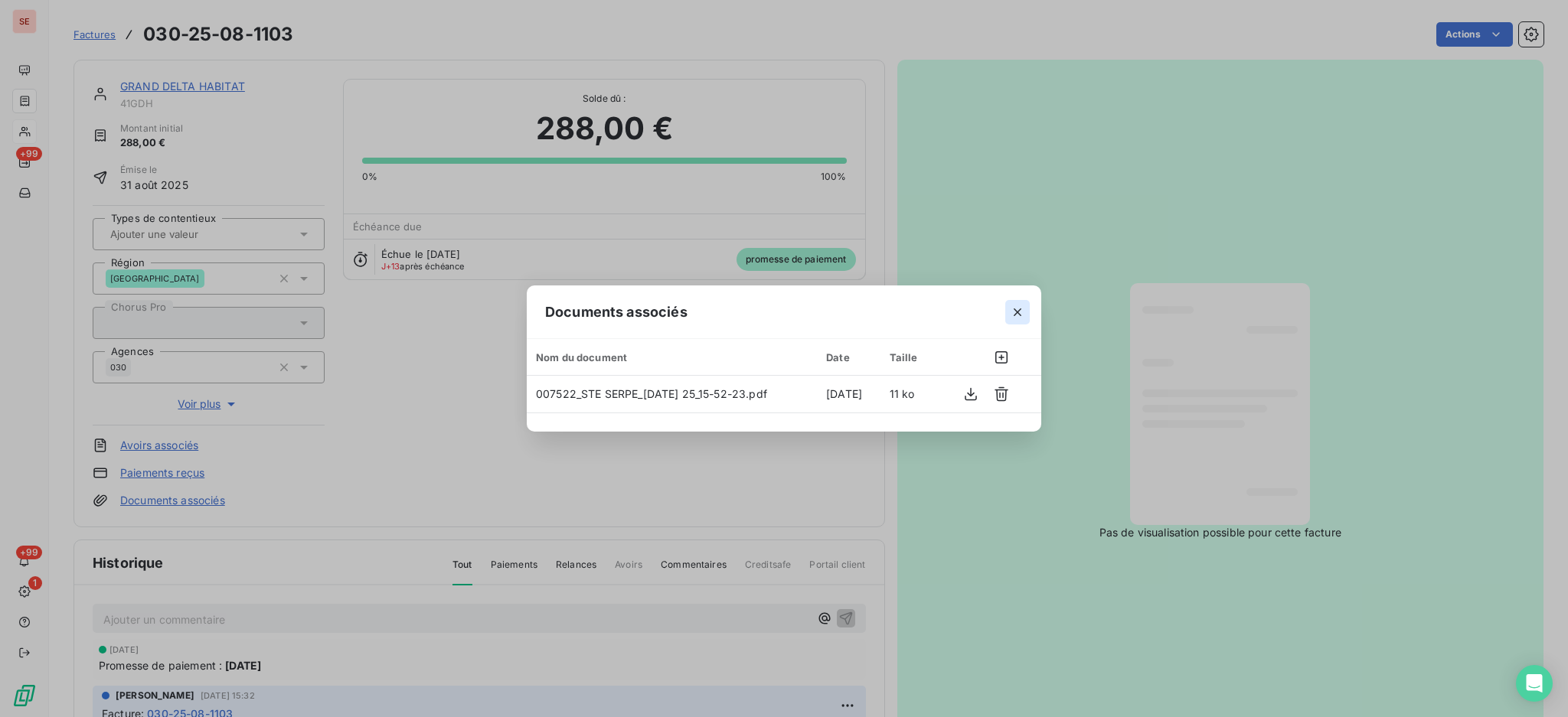
click at [1014, 310] on icon "button" at bounding box center [1017, 313] width 8 height 8
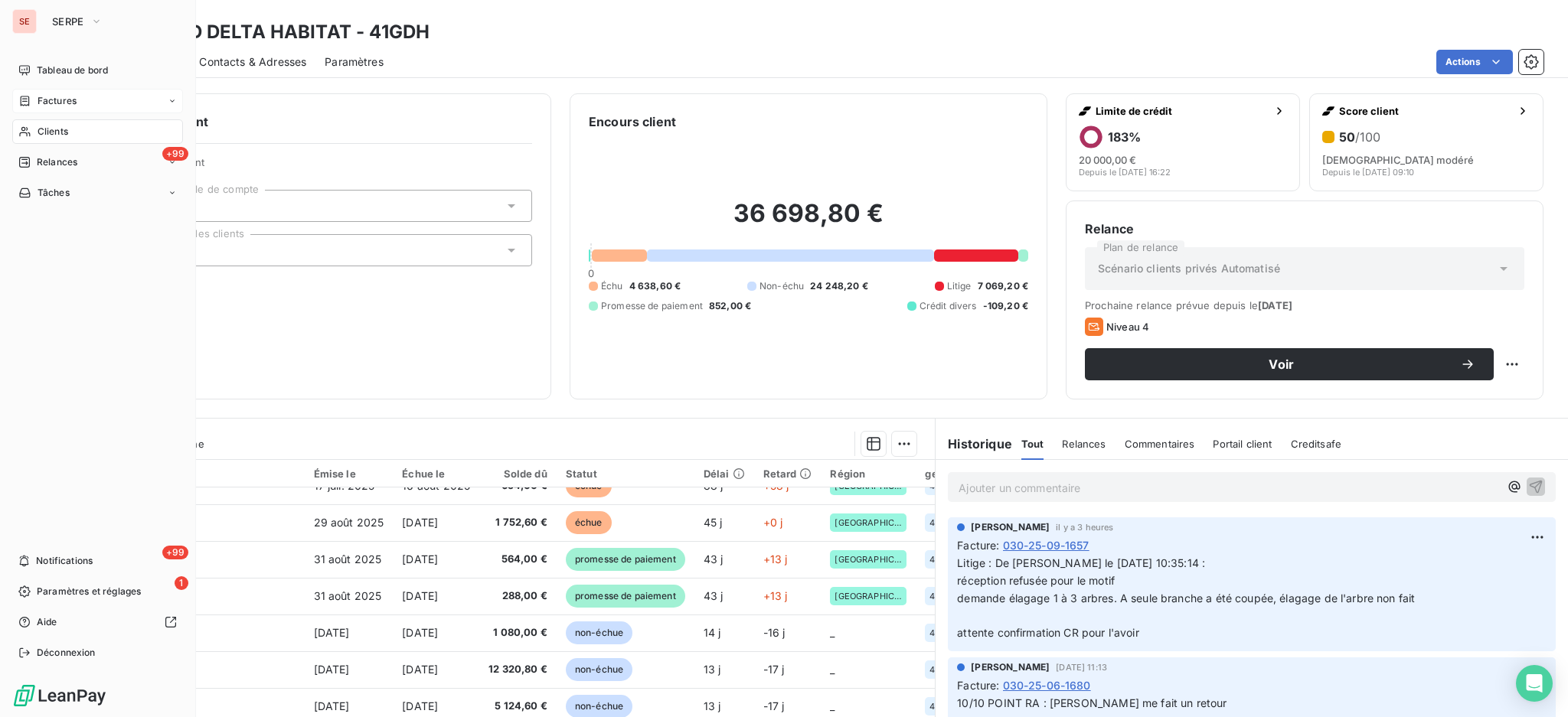
click at [53, 103] on span "Factures" at bounding box center [57, 100] width 39 height 14
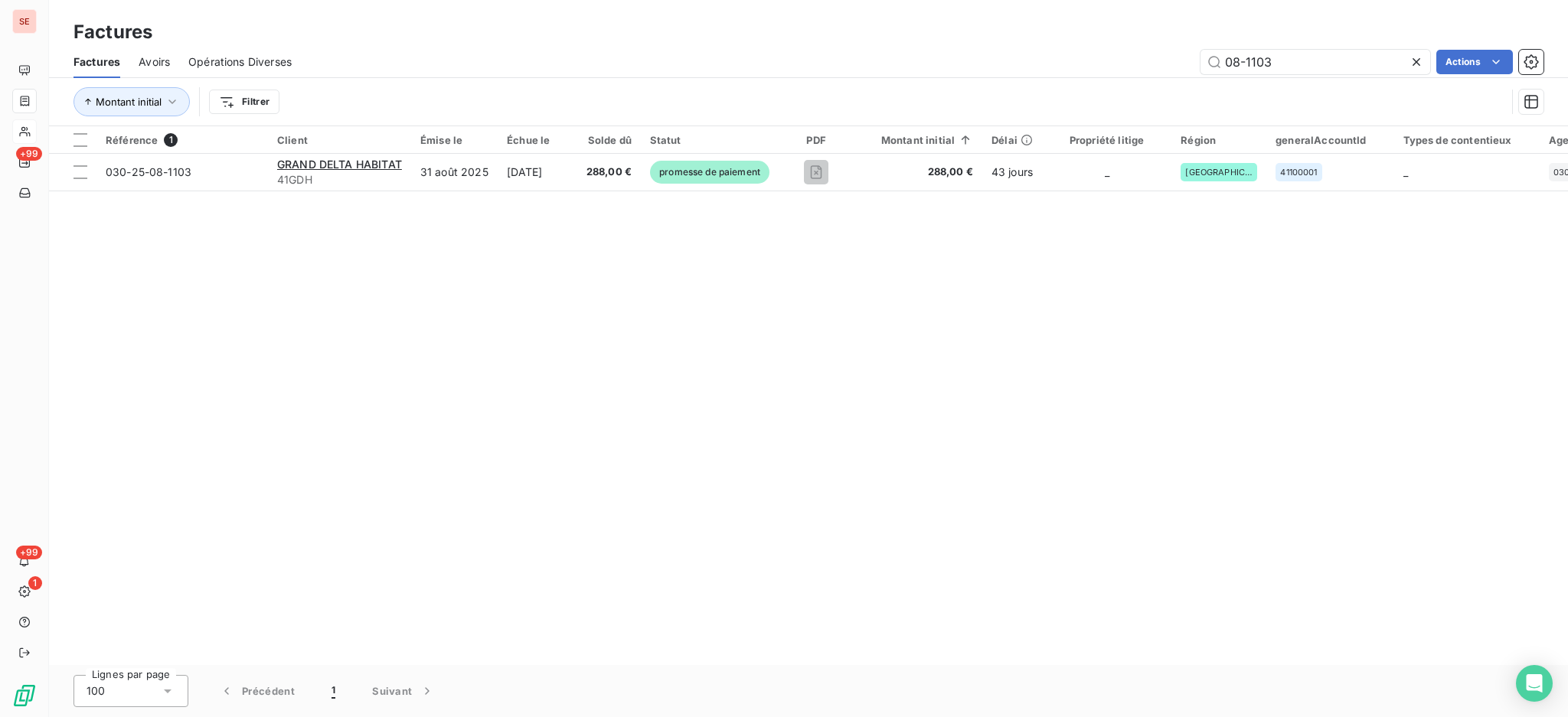
drag, startPoint x: 1318, startPoint y: 63, endPoint x: 848, endPoint y: 66, distance: 470.0
click at [864, 64] on div "08-1103 Actions" at bounding box center [926, 62] width 1233 height 25
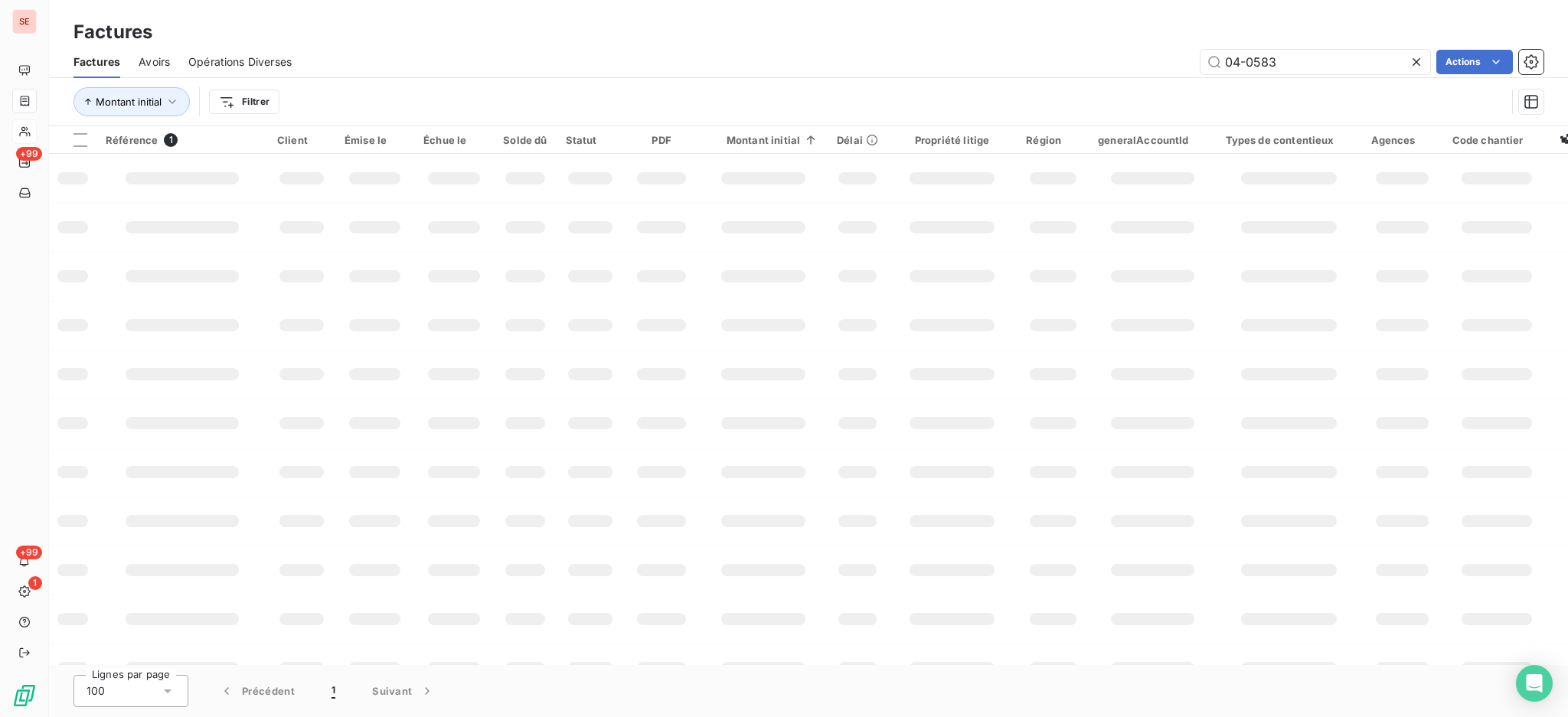
type input "04-0583"
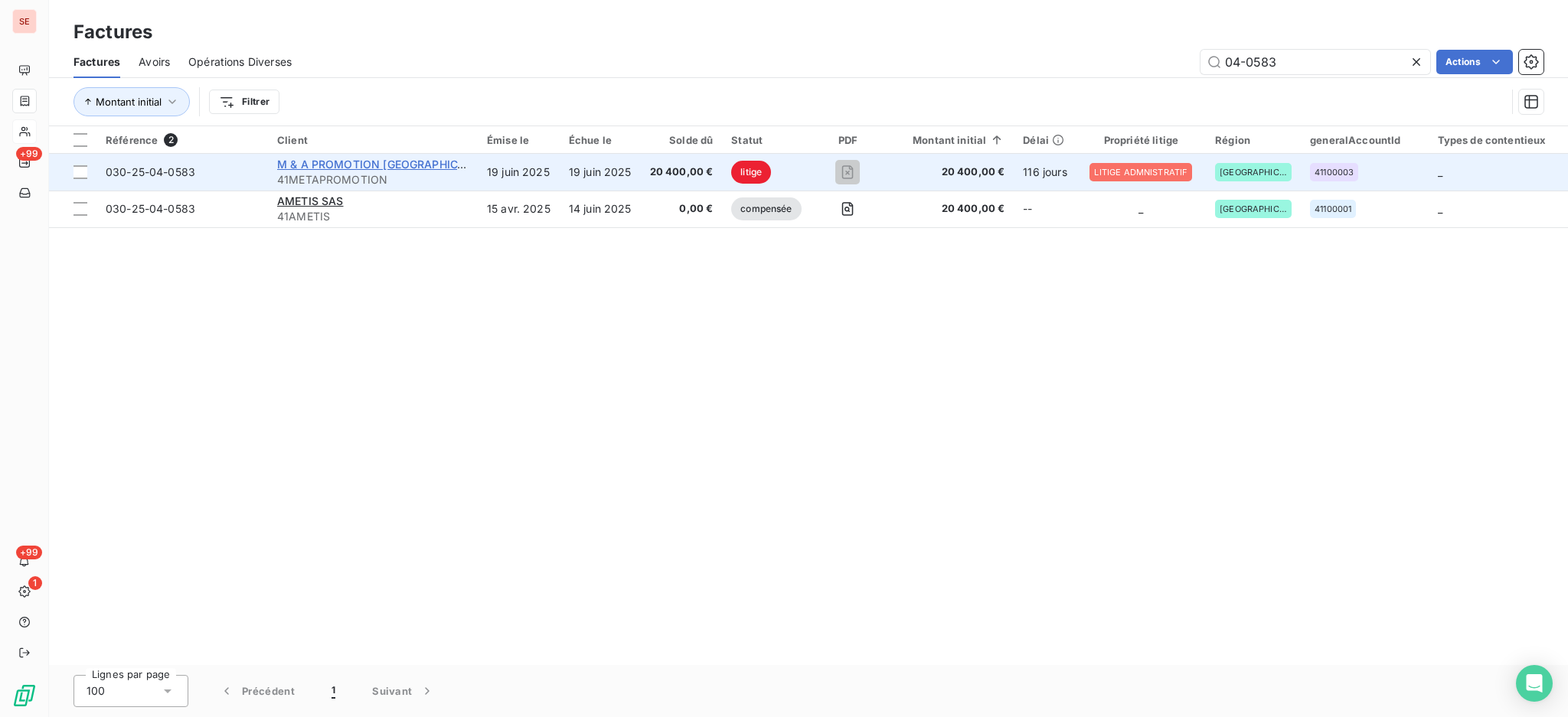
click at [337, 169] on span "M & A PROMOTION [GEOGRAPHIC_DATA]" at bounding box center [385, 164] width 216 height 13
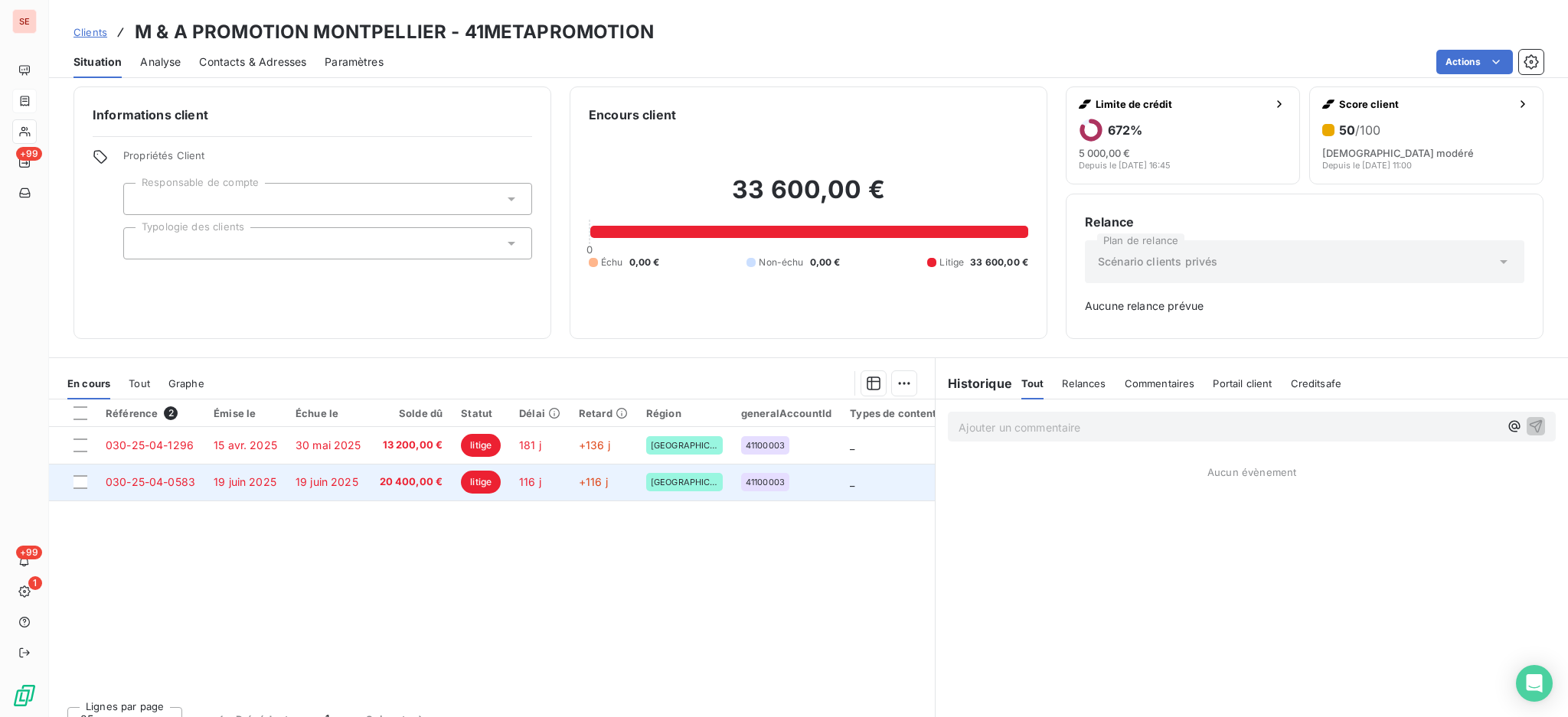
scroll to position [29, 0]
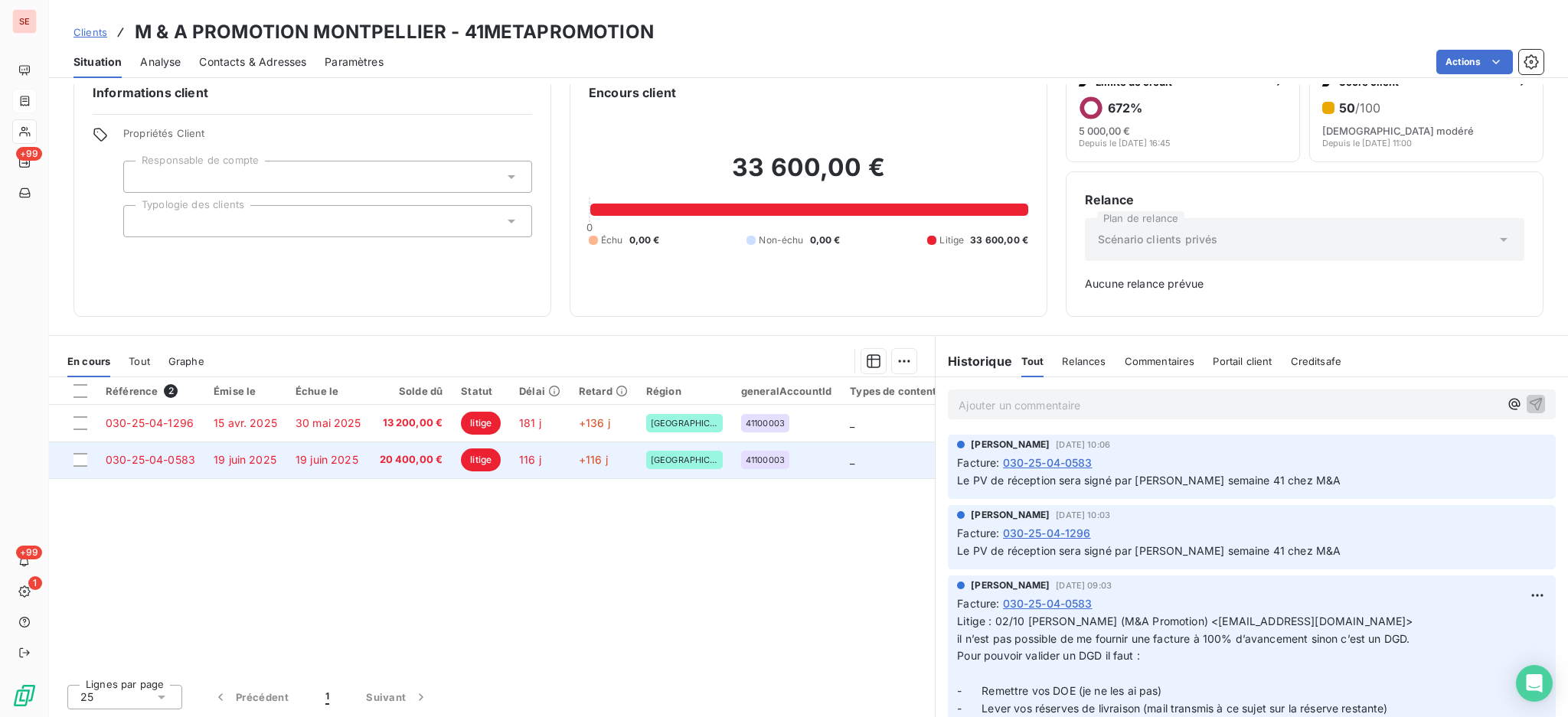
click at [337, 459] on span "19 juin 2025" at bounding box center [326, 459] width 63 height 13
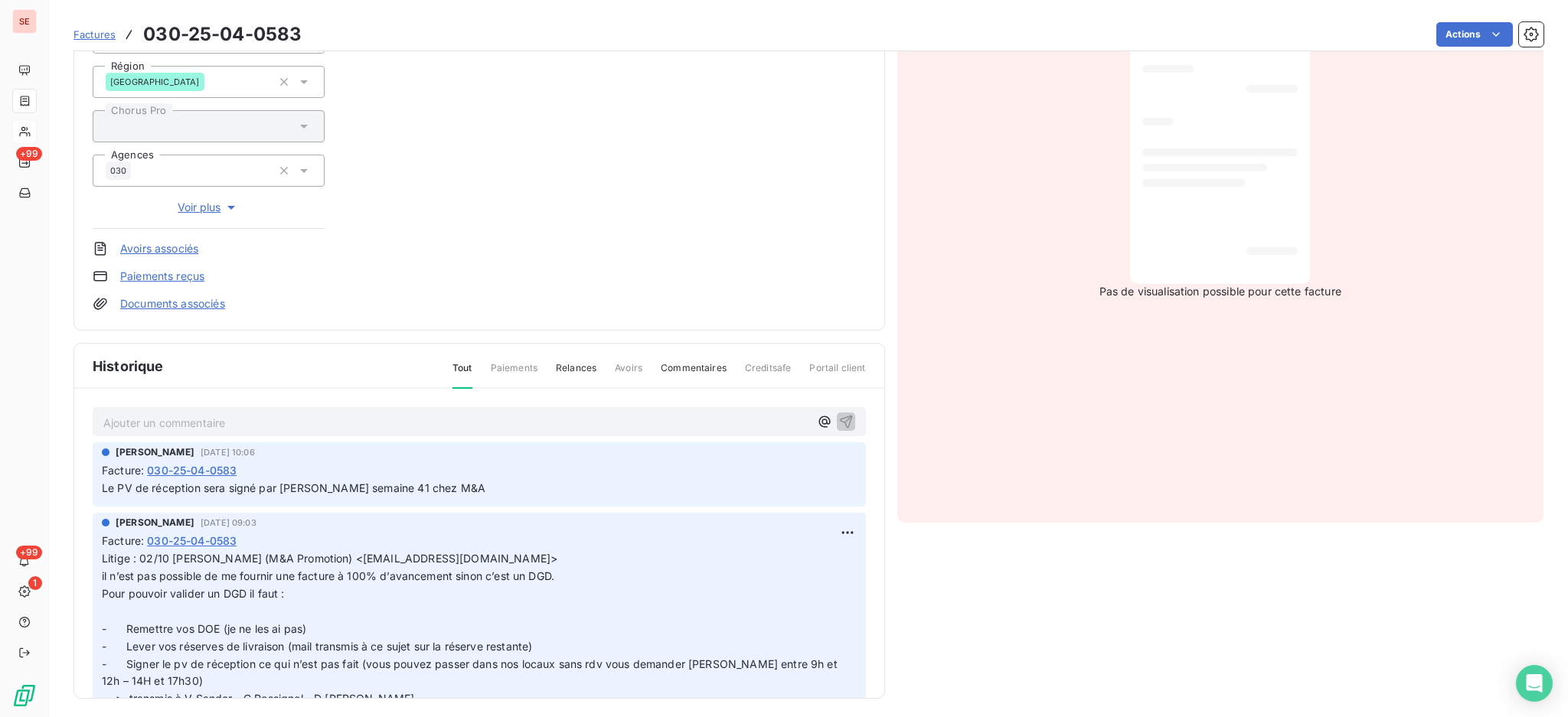
scroll to position [247, 0]
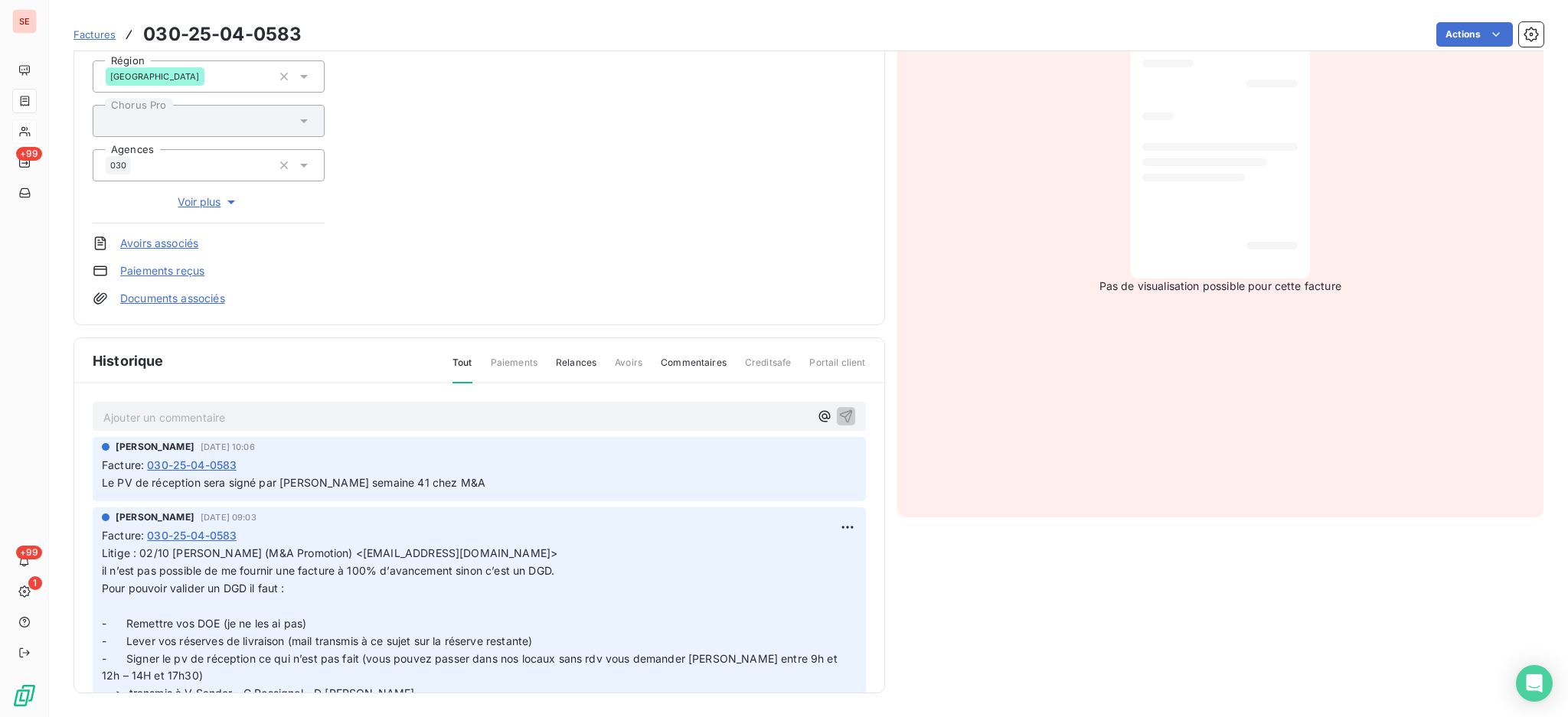
click at [419, 396] on div "Ajouter un commentaire ﻿ [PERSON_NAME] [DATE] 10:06 Facture : 030-25-04-0583 Le…" at bounding box center [478, 560] width 809 height 354
click at [416, 407] on div "Ajouter un commentaire ﻿" at bounding box center [456, 417] width 706 height 21
click at [425, 413] on p "Ajouter un commentaire ﻿" at bounding box center [456, 418] width 706 height 19
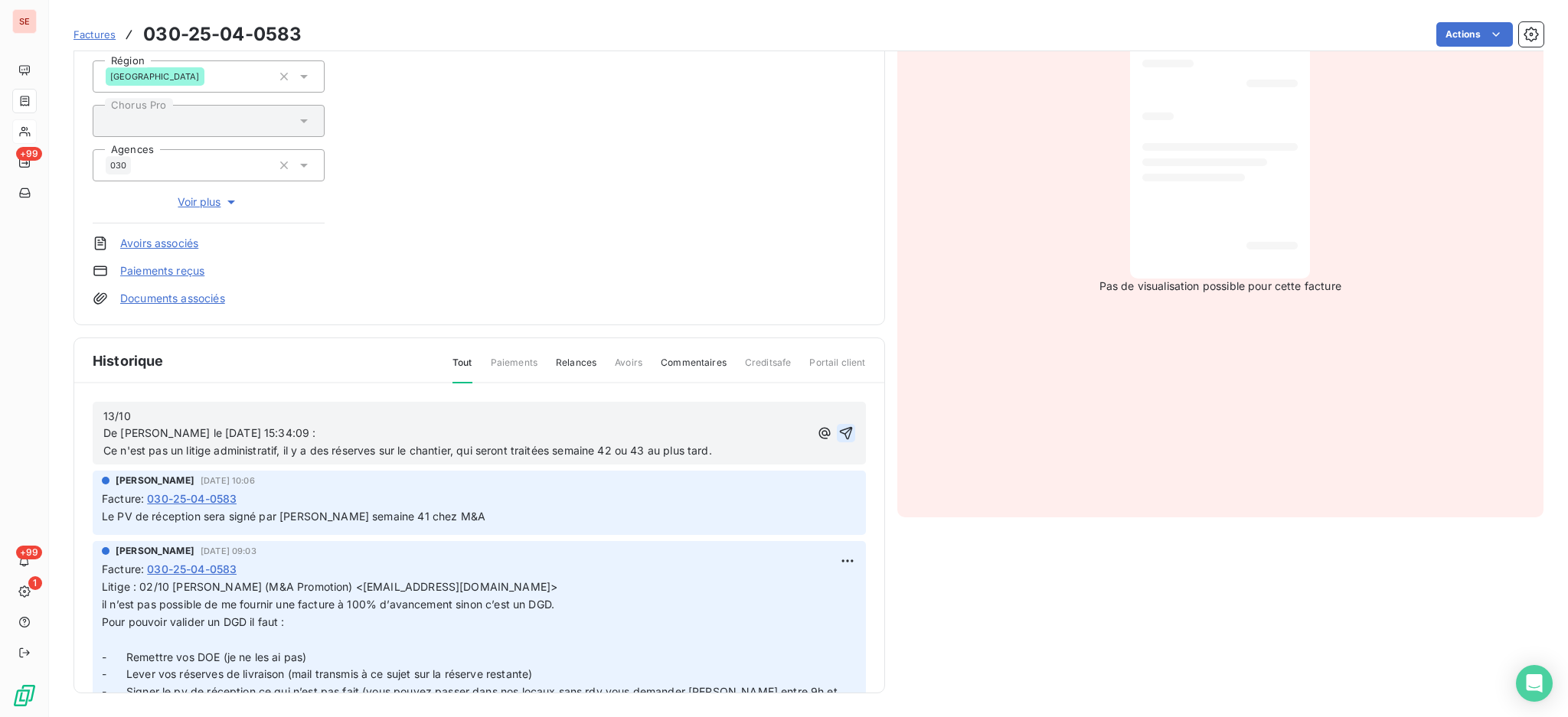
click at [839, 431] on icon "button" at bounding box center [845, 434] width 13 height 13
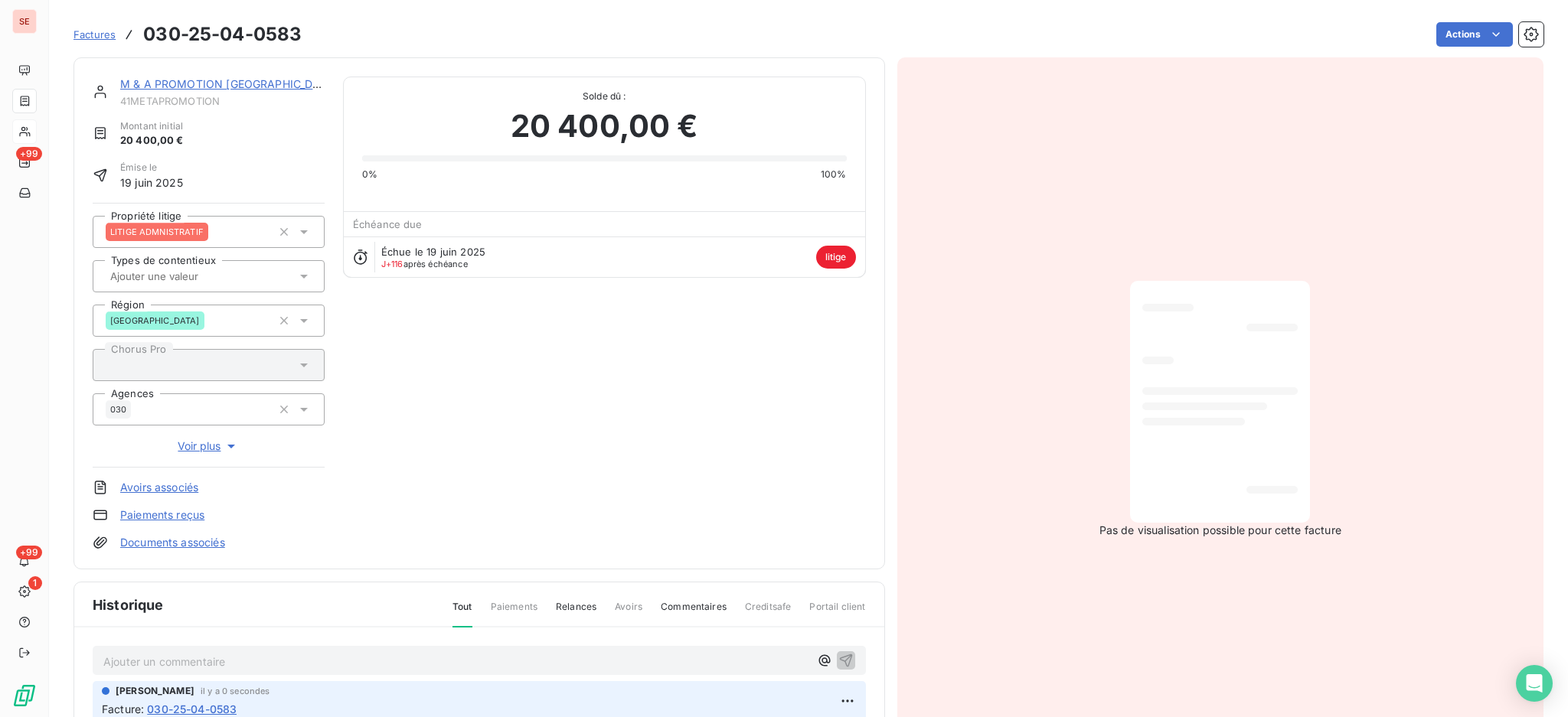
scroll to position [0, 0]
click at [297, 229] on icon at bounding box center [303, 234] width 15 height 15
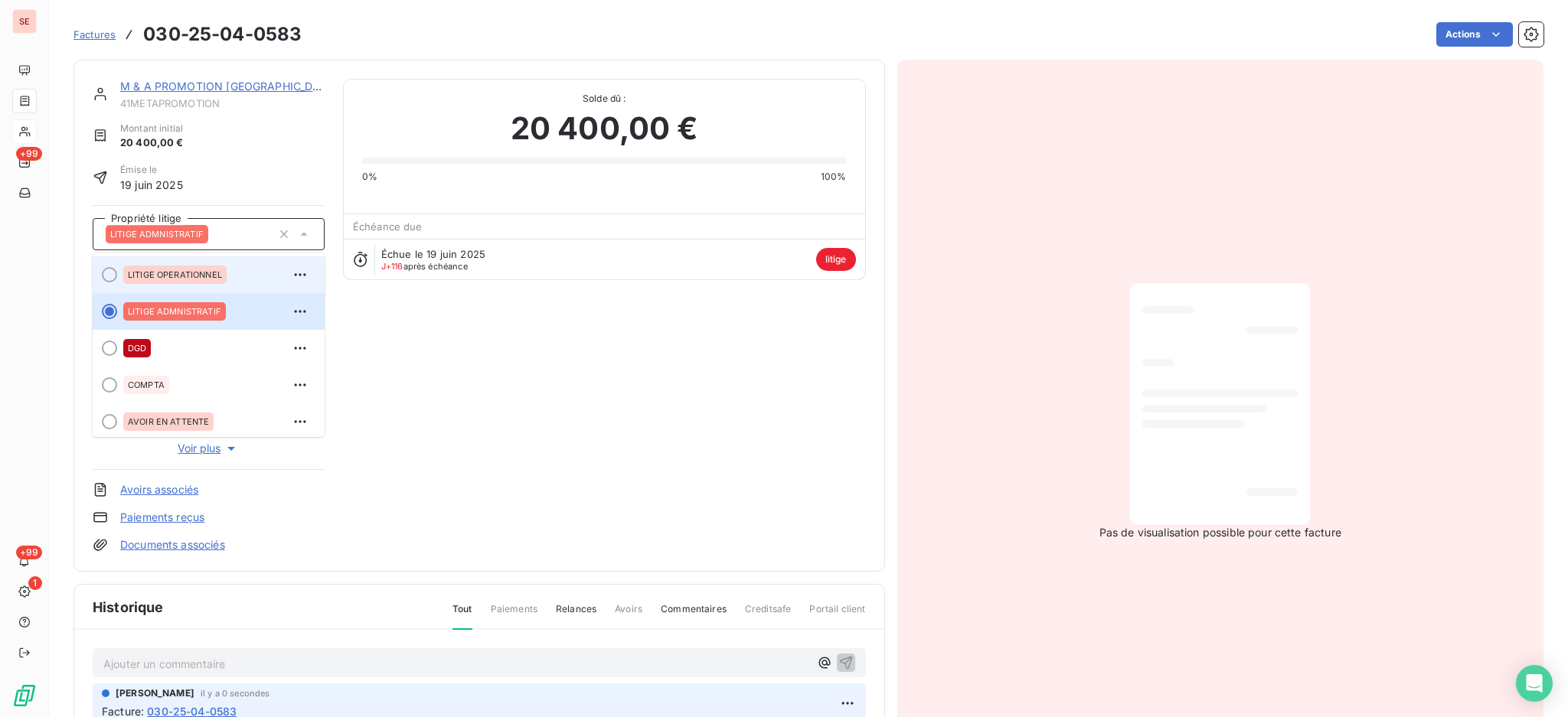
click at [214, 263] on div "LITIGE OPERATIONNEL" at bounding box center [218, 275] width 189 height 25
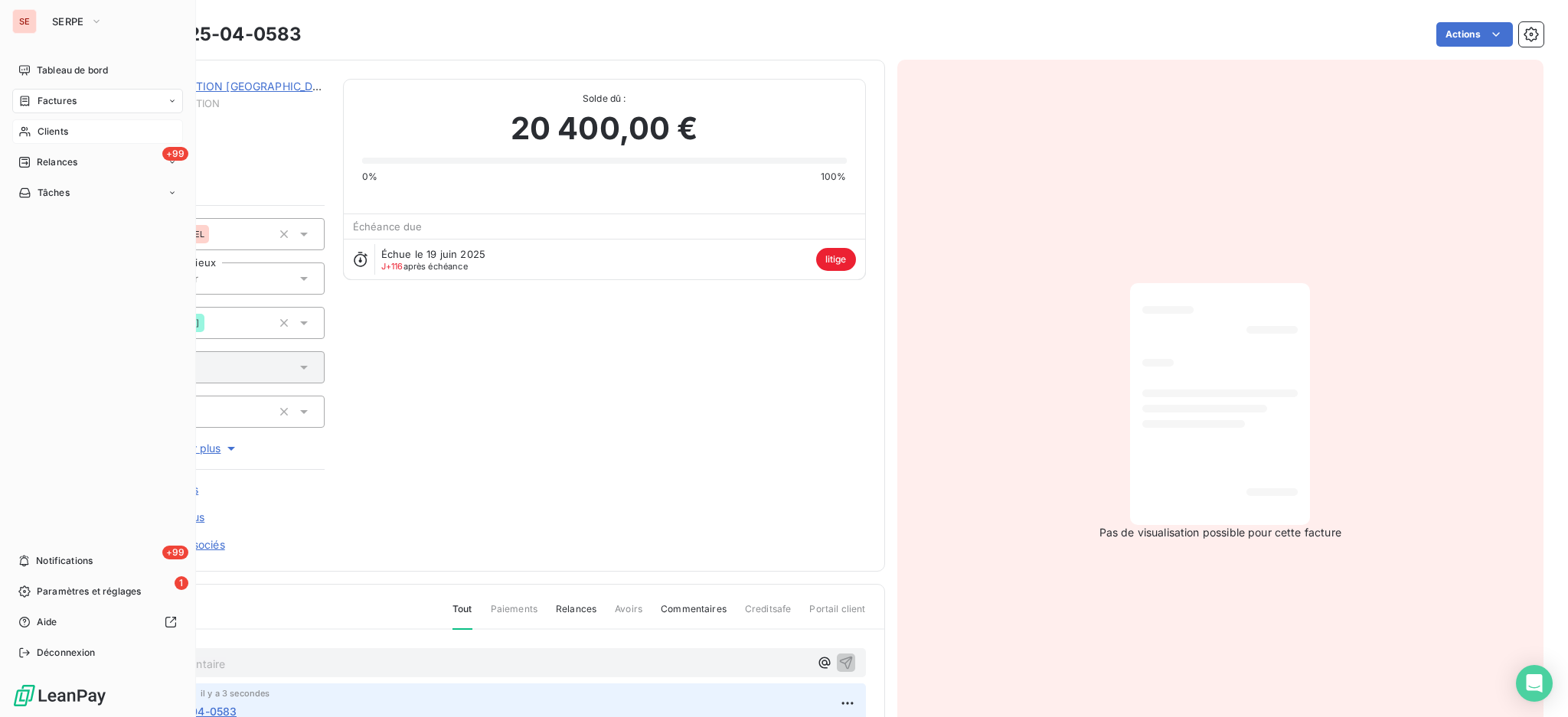
click at [54, 99] on span "Factures" at bounding box center [57, 100] width 39 height 14
click at [67, 103] on span "Factures" at bounding box center [57, 100] width 39 height 14
click at [54, 136] on span "Factures" at bounding box center [56, 131] width 39 height 14
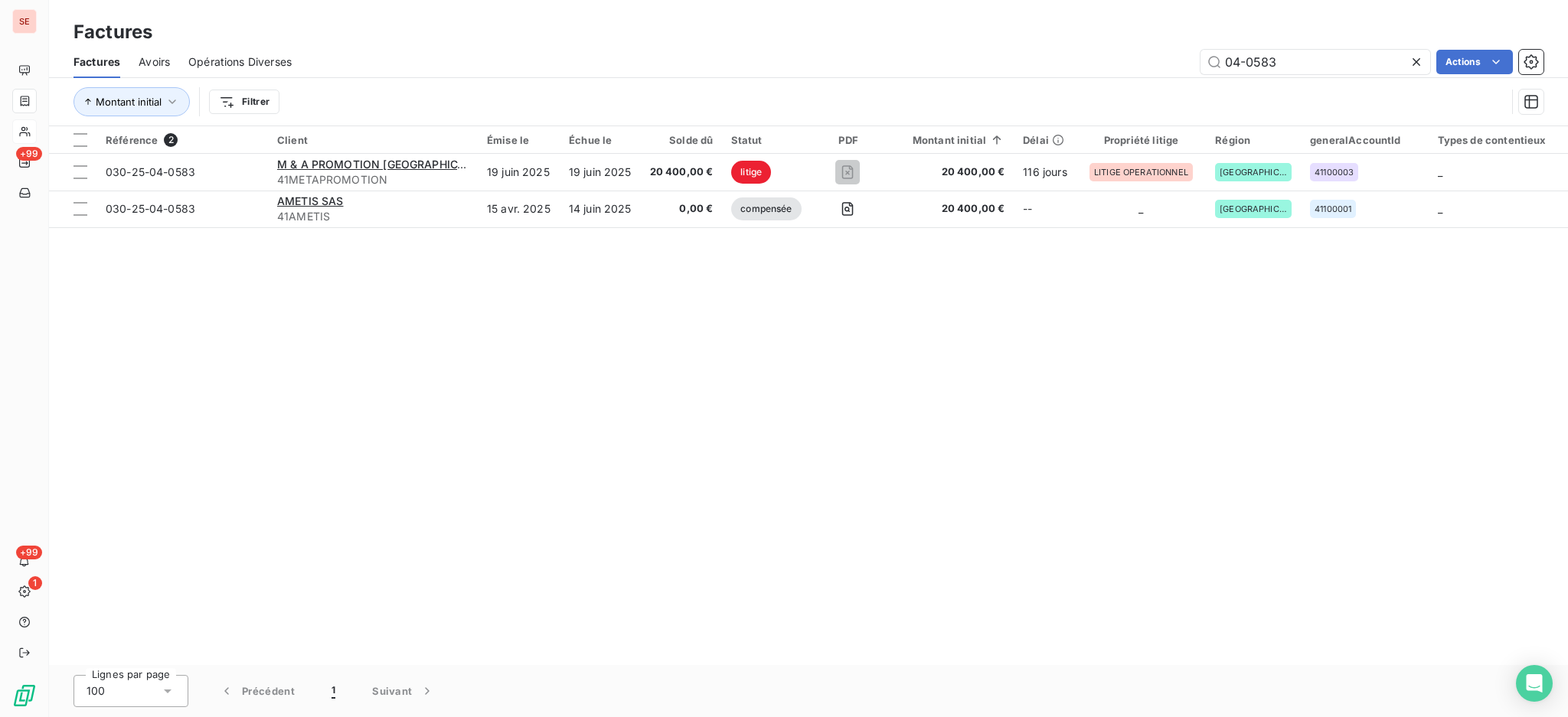
drag, startPoint x: 1313, startPoint y: 49, endPoint x: 1168, endPoint y: 53, distance: 145.1
click at [1168, 53] on div "04-0583 Actions" at bounding box center [926, 62] width 1233 height 25
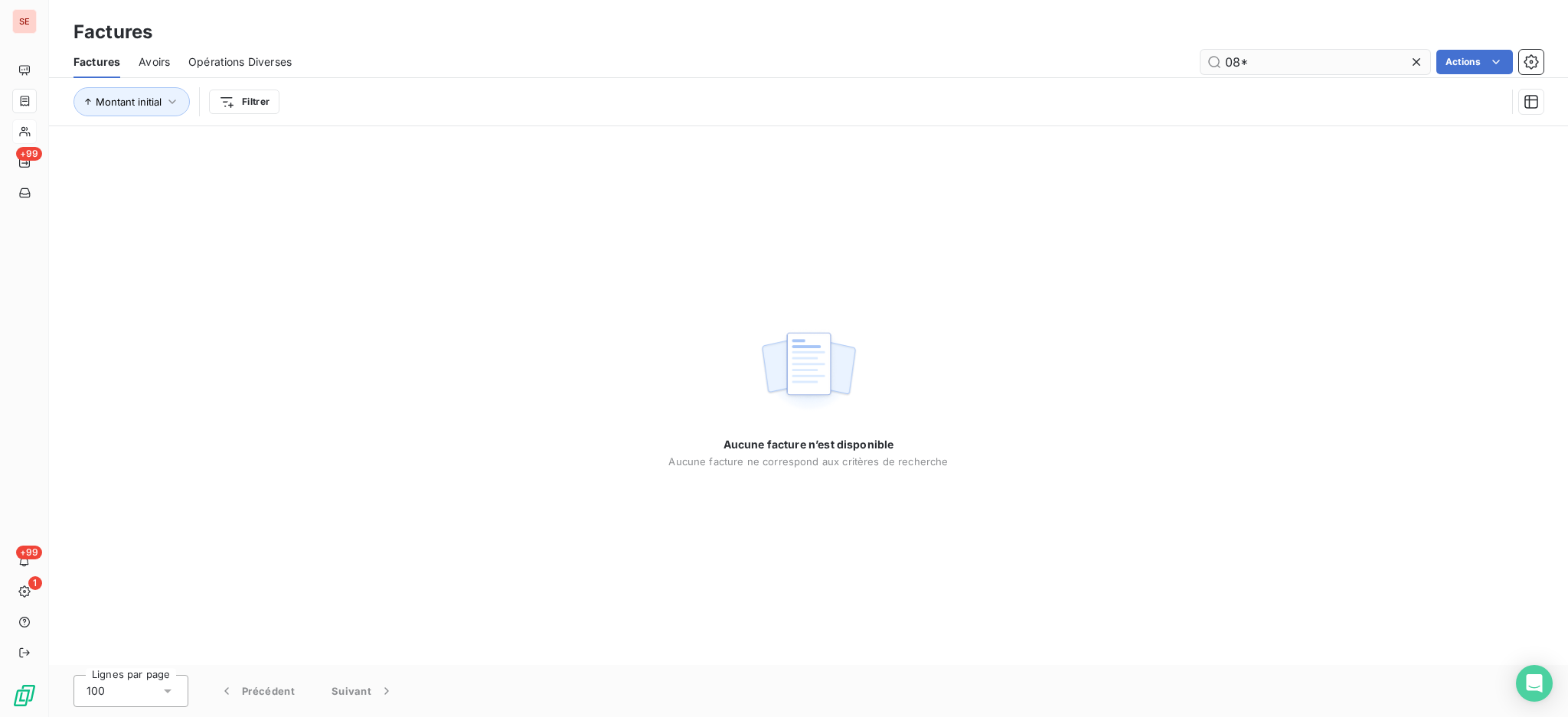
click at [1324, 70] on input "08*" at bounding box center [1315, 62] width 230 height 25
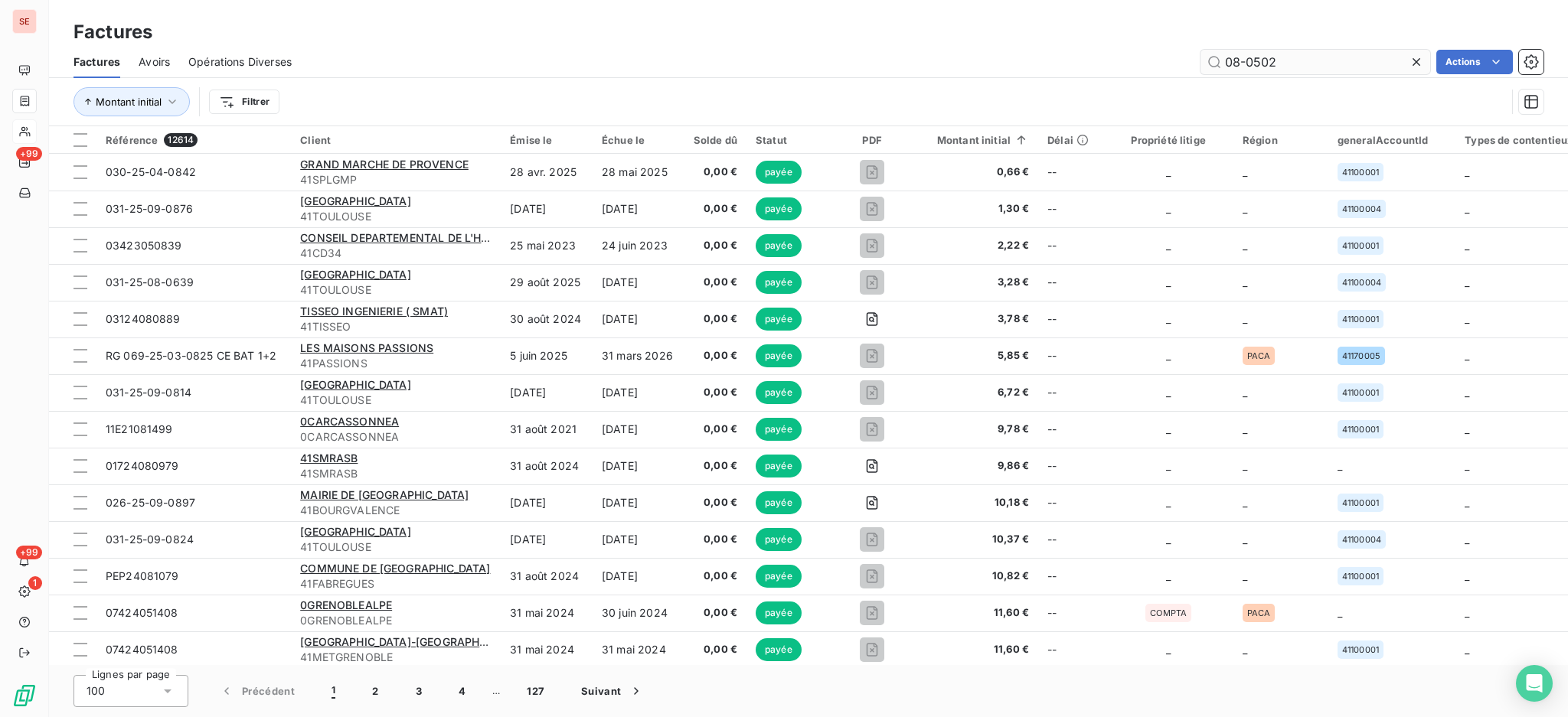
type input "08-0502"
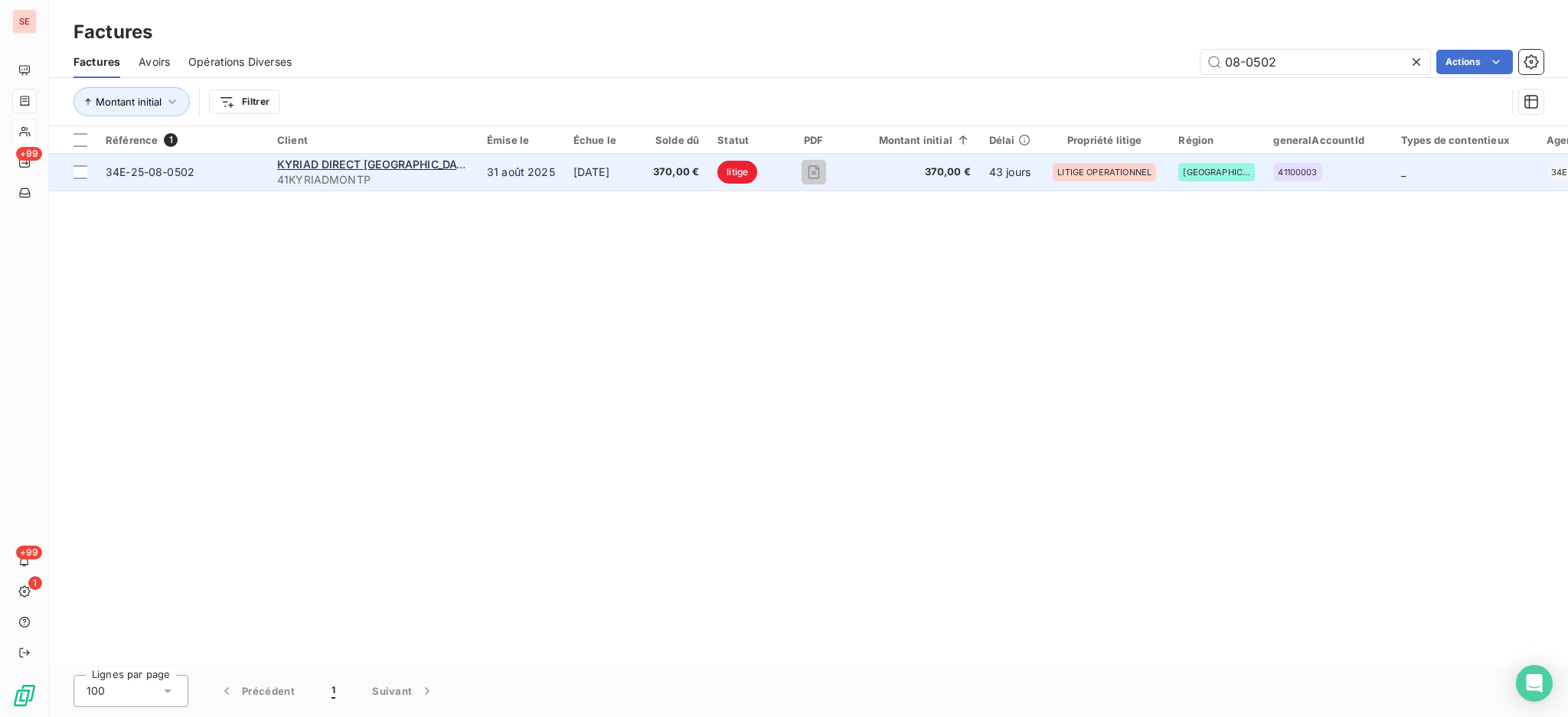
click at [349, 173] on span "41KYRIADMONTP" at bounding box center [372, 179] width 191 height 15
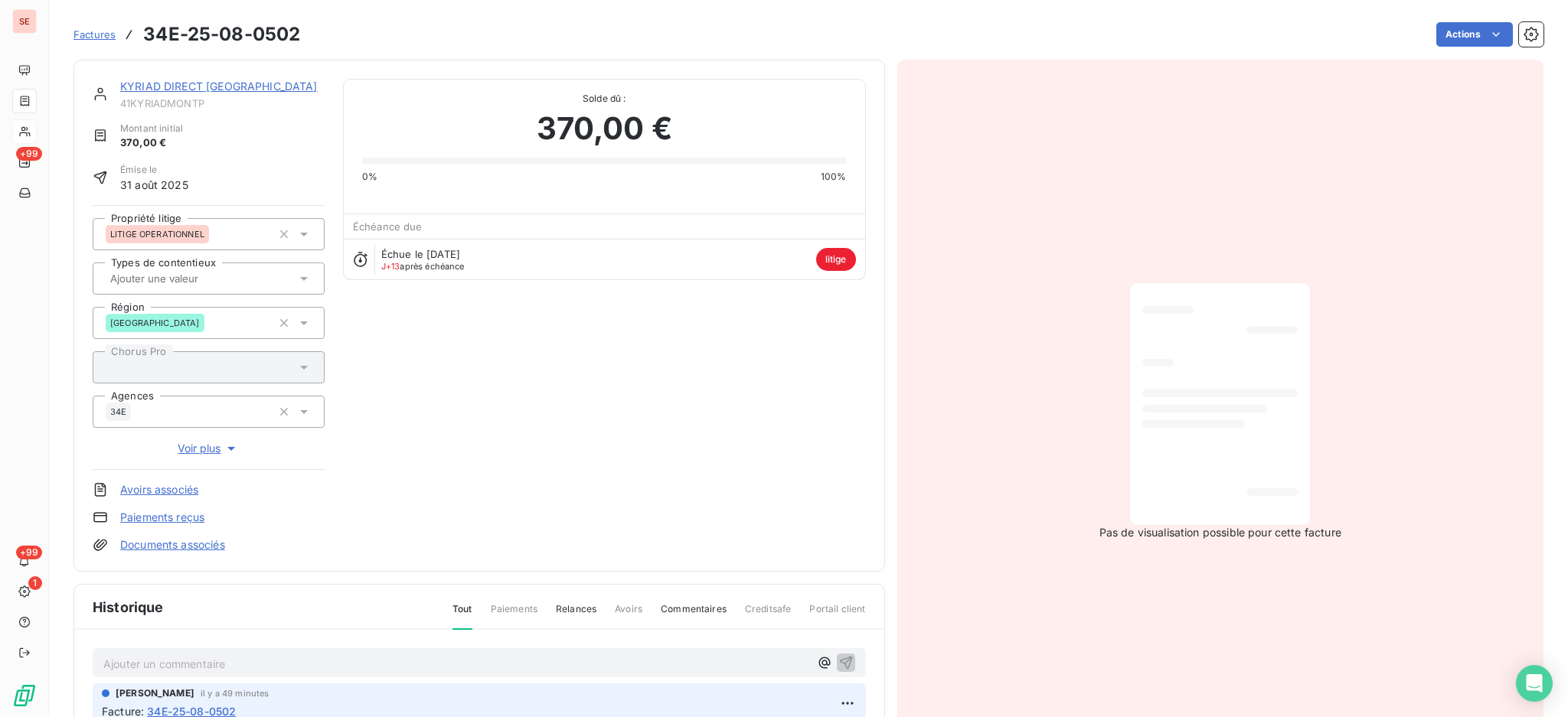
click at [401, 660] on p "Ajouter un commentaire ﻿" at bounding box center [456, 664] width 706 height 19
drag, startPoint x: 294, startPoint y: 652, endPoint x: 96, endPoint y: 642, distance: 198.3
copy span "AVOIR FAIT 34E-25-08-0502"
click at [838, 664] on icon "button" at bounding box center [845, 661] width 15 height 15
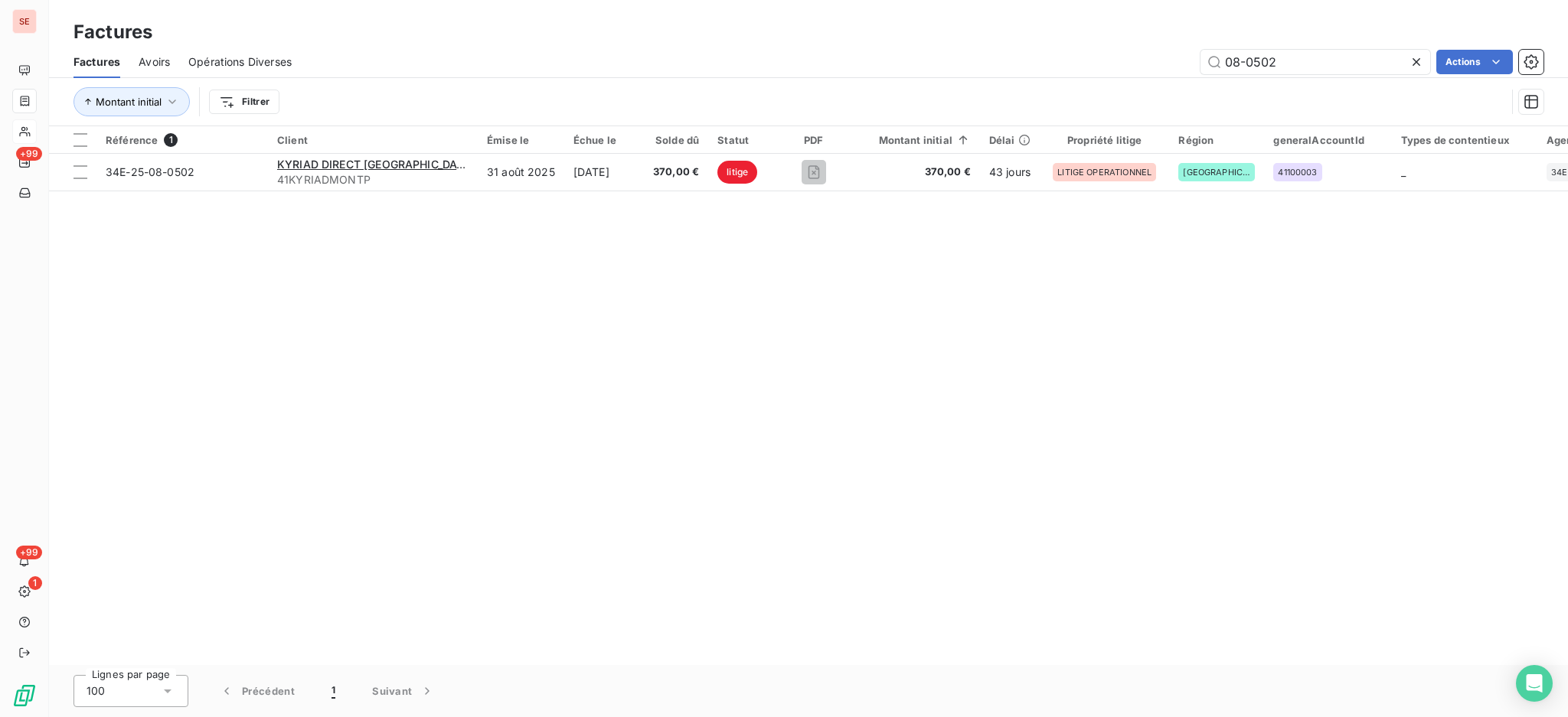
drag, startPoint x: 1314, startPoint y: 57, endPoint x: 1113, endPoint y: 48, distance: 201.2
click at [1115, 48] on div "Factures Avoirs Opérations Diverses 08-0502 Actions" at bounding box center [809, 62] width 1519 height 32
type input "08-0497"
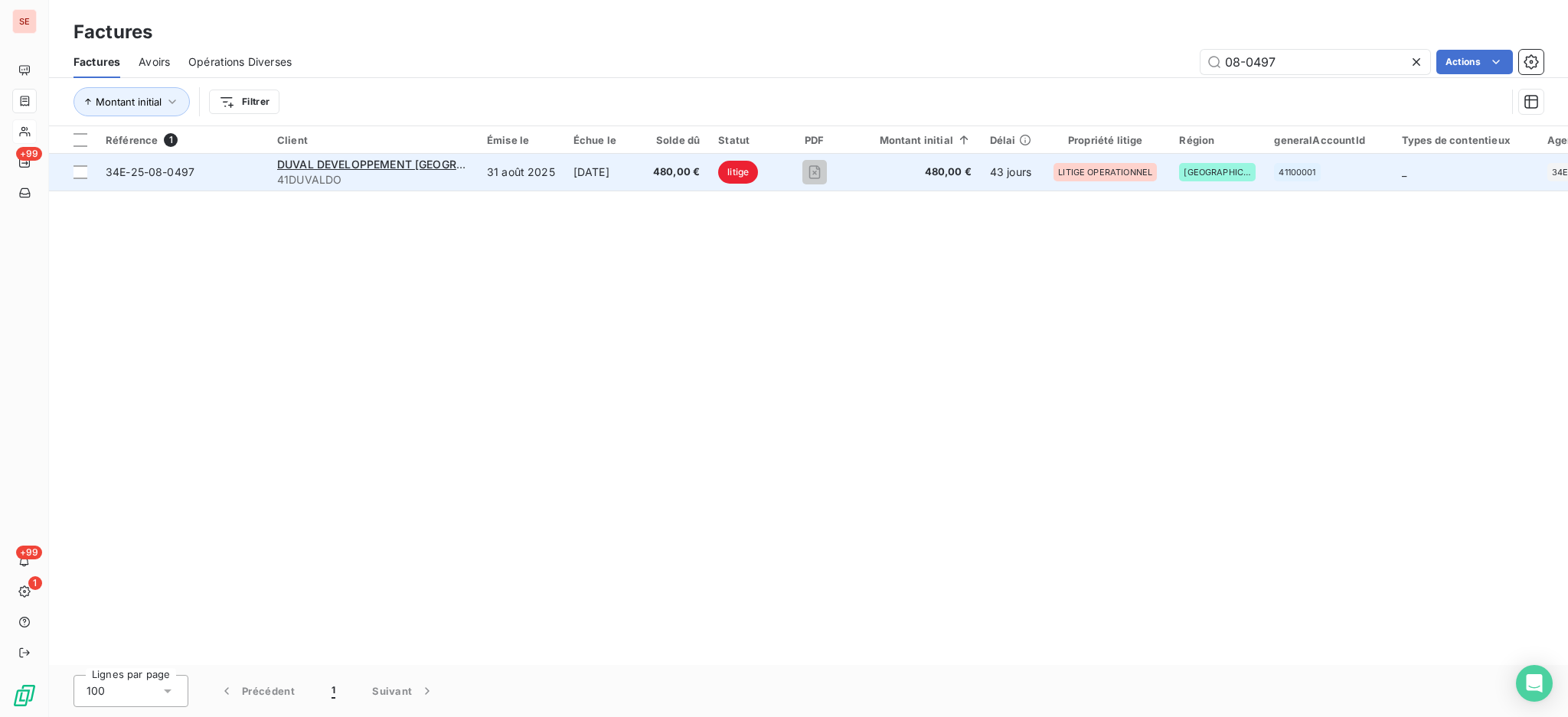
click at [370, 170] on div "DUVAL DEVELOPPEMENT [GEOGRAPHIC_DATA] 41DUVALDO" at bounding box center [372, 172] width 191 height 30
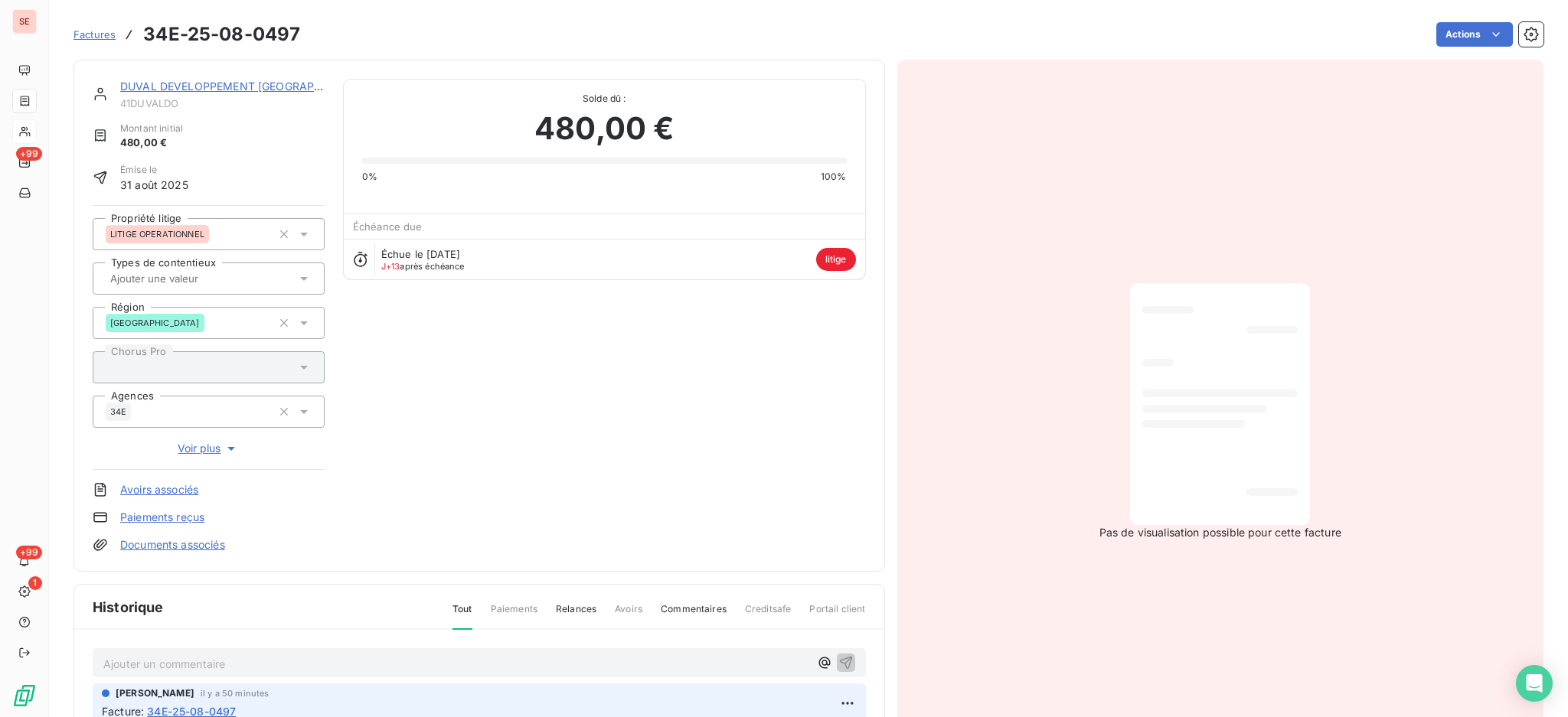
click at [497, 658] on p "Ajouter un commentaire ﻿" at bounding box center [456, 664] width 706 height 19
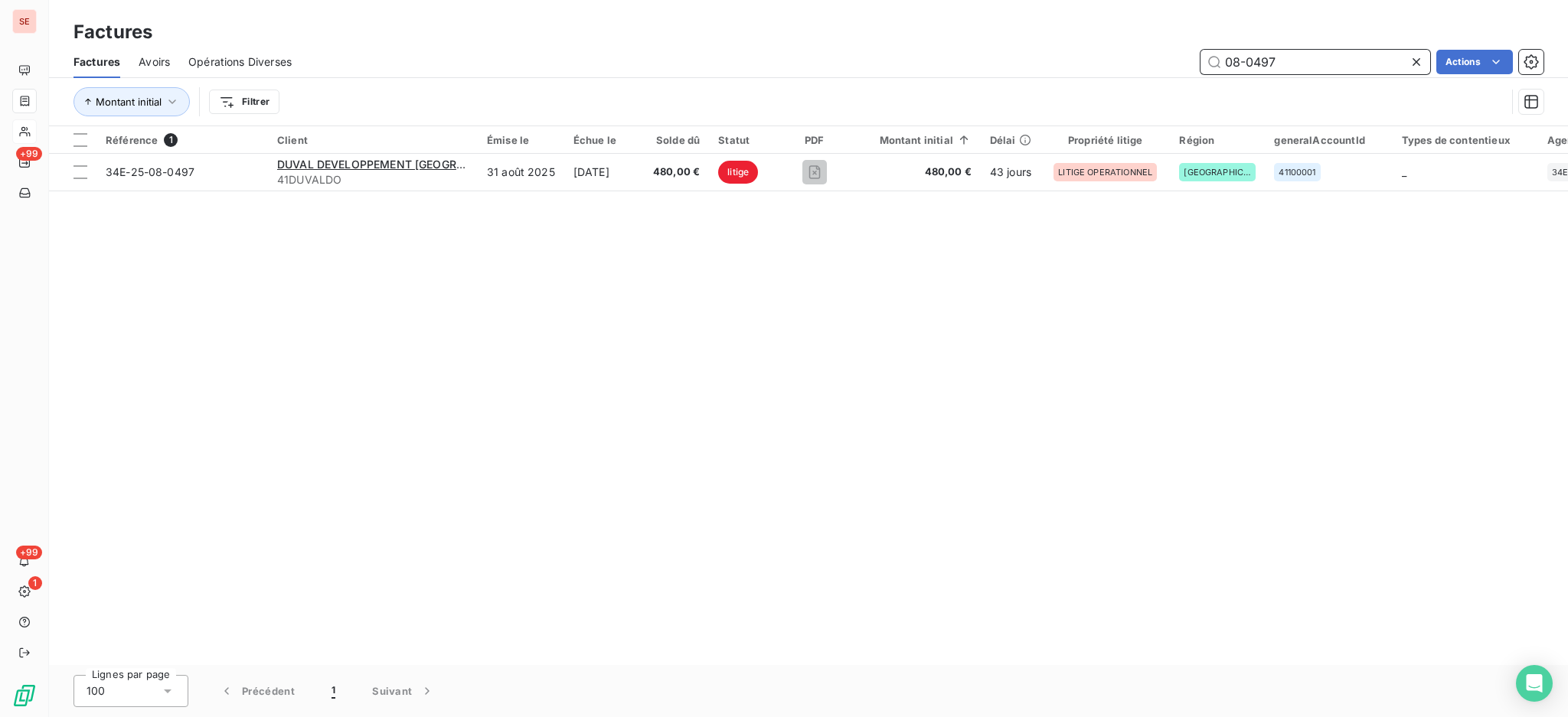
drag, startPoint x: 1307, startPoint y: 63, endPoint x: 1251, endPoint y: 59, distance: 56.1
click at [1251, 59] on input "08-0497" at bounding box center [1315, 62] width 230 height 25
type input "08-0502"
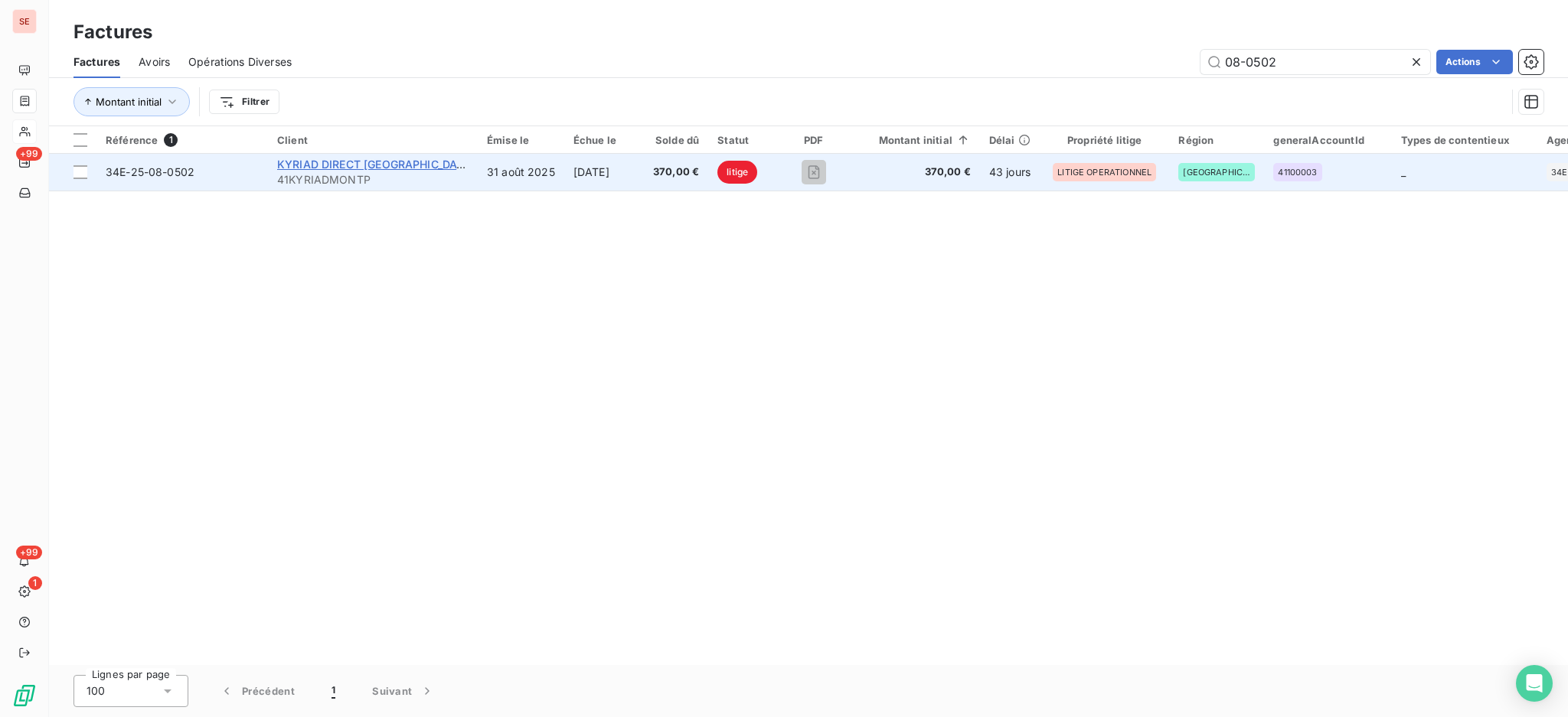
click at [395, 166] on span "KYRIAD DIRECT [GEOGRAPHIC_DATA]" at bounding box center [376, 164] width 197 height 13
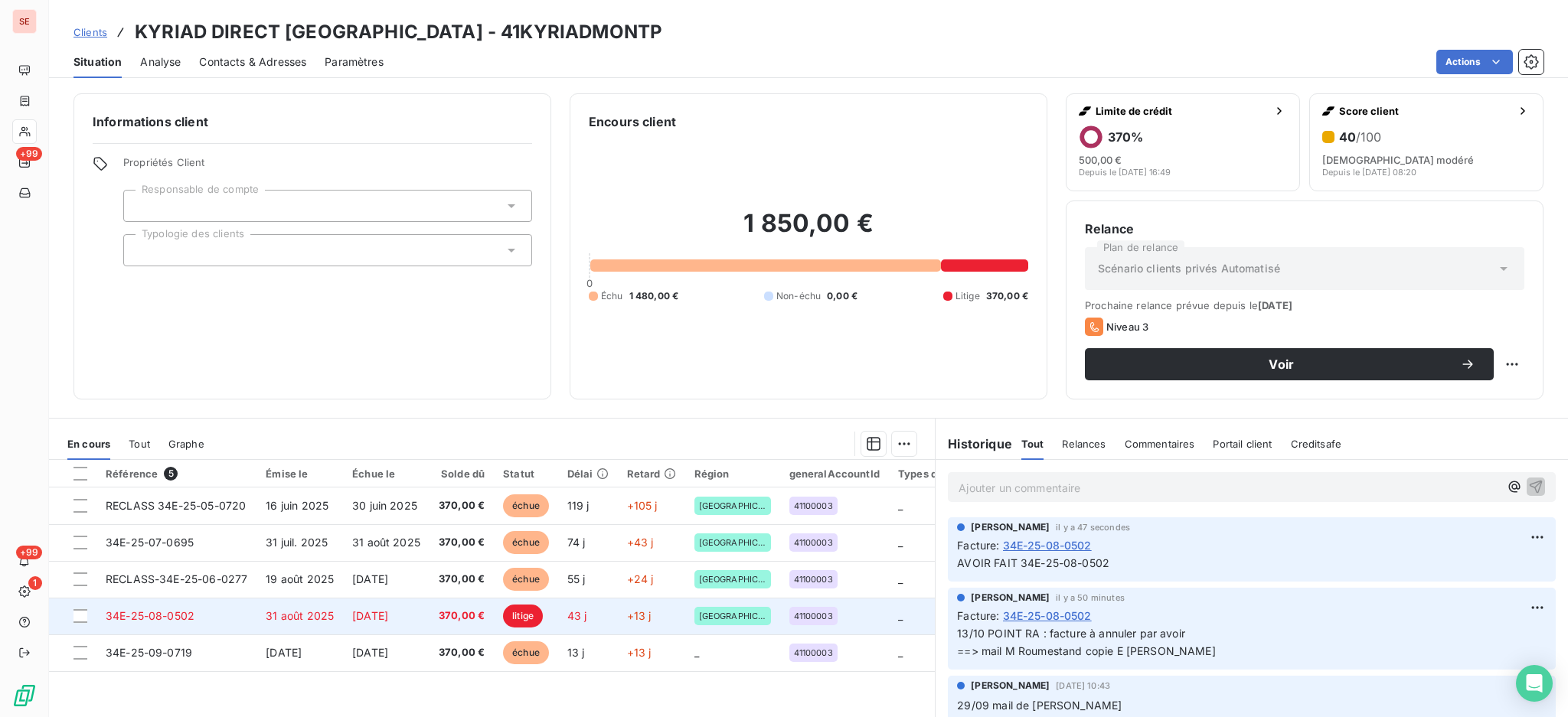
click at [252, 616] on td "34E-25-08-0502" at bounding box center [176, 616] width 160 height 37
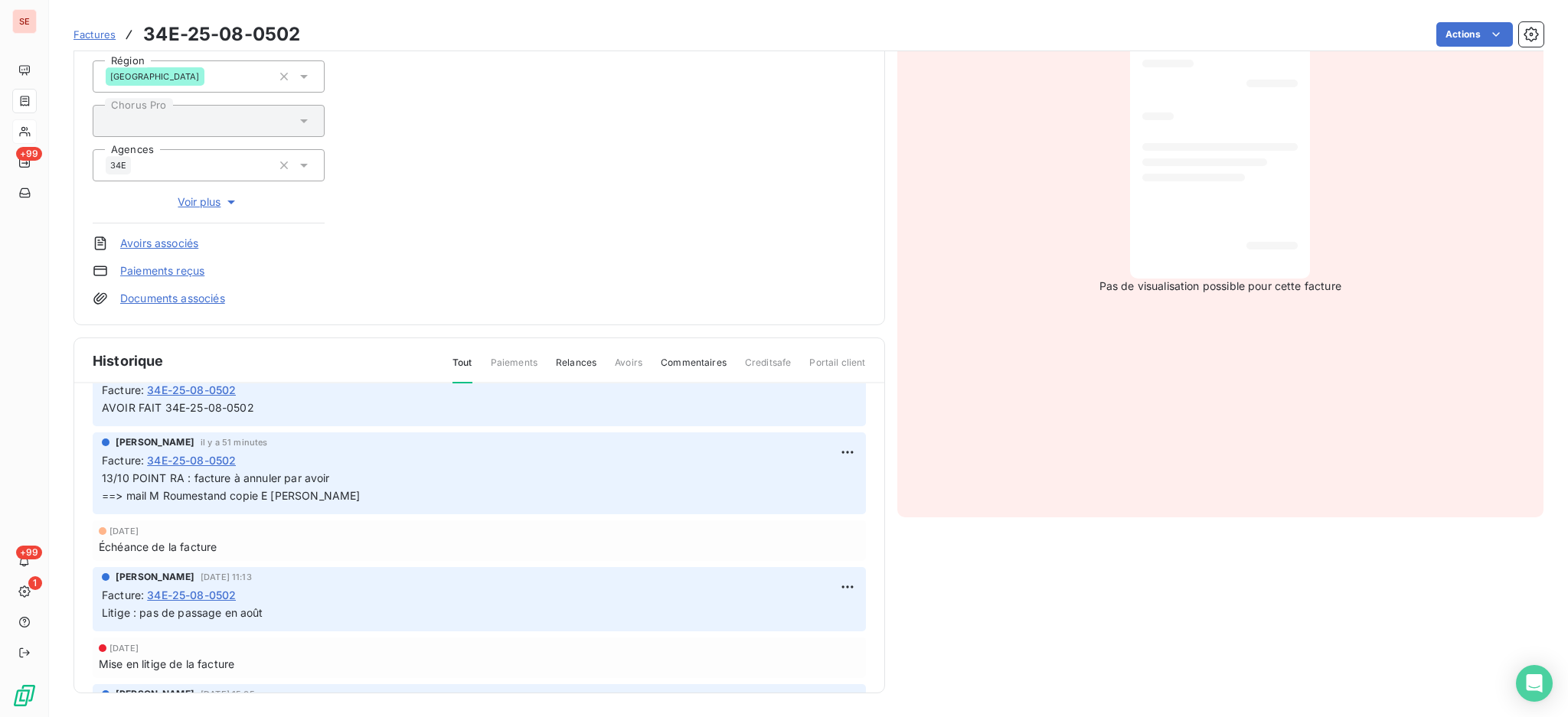
scroll to position [61, 0]
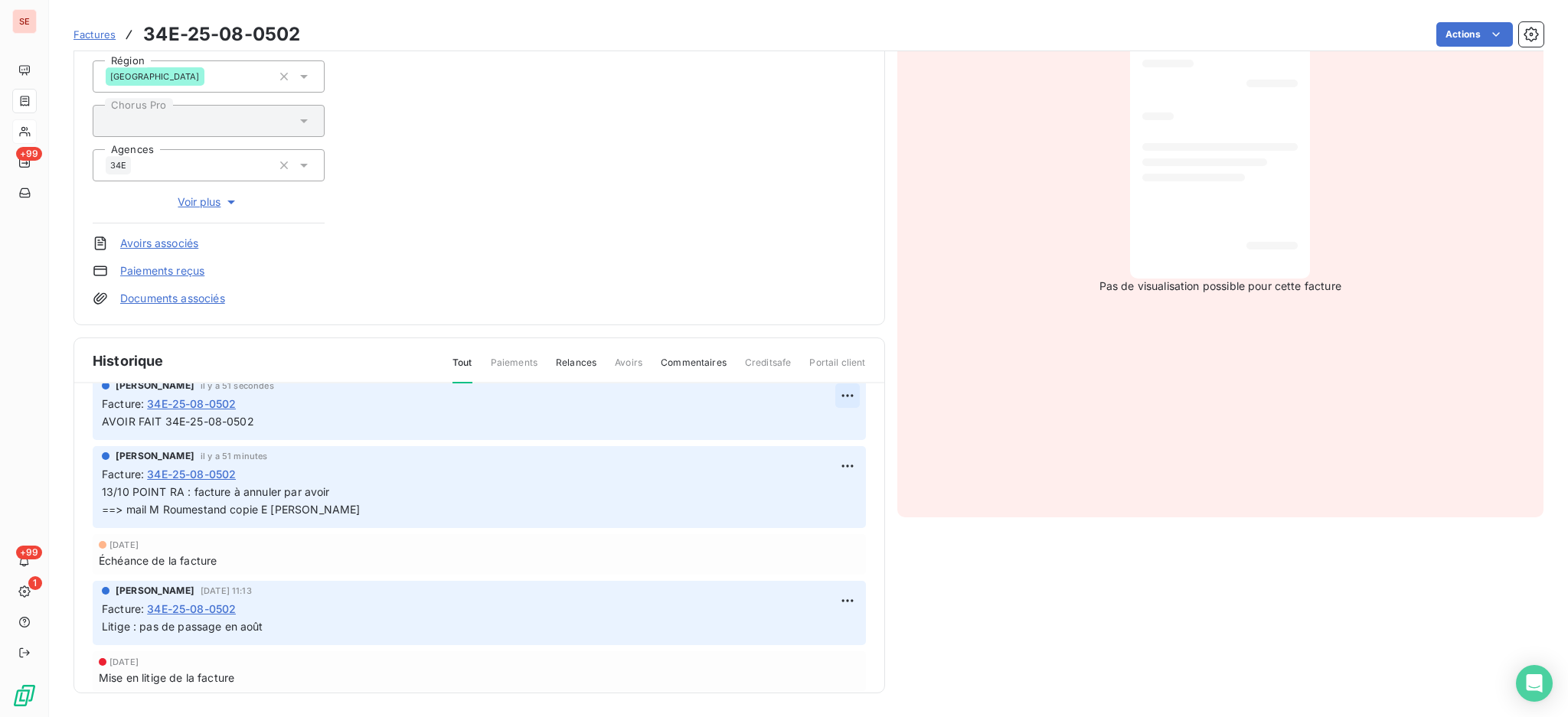
click at [829, 387] on html "SE +99 +99 1 Factures 34E-25-08-0502 Actions KYRIAD DIRECT [GEOGRAPHIC_DATA] 41…" at bounding box center [784, 358] width 1568 height 717
click at [788, 424] on div "Editer" at bounding box center [787, 427] width 86 height 25
drag, startPoint x: 277, startPoint y: 415, endPoint x: 206, endPoint y: 415, distance: 71.0
click at [206, 415] on p "AVOIR FAIT 34E-25-08-0502" at bounding box center [468, 422] width 733 height 18
click at [840, 421] on icon "button" at bounding box center [847, 421] width 15 height 15
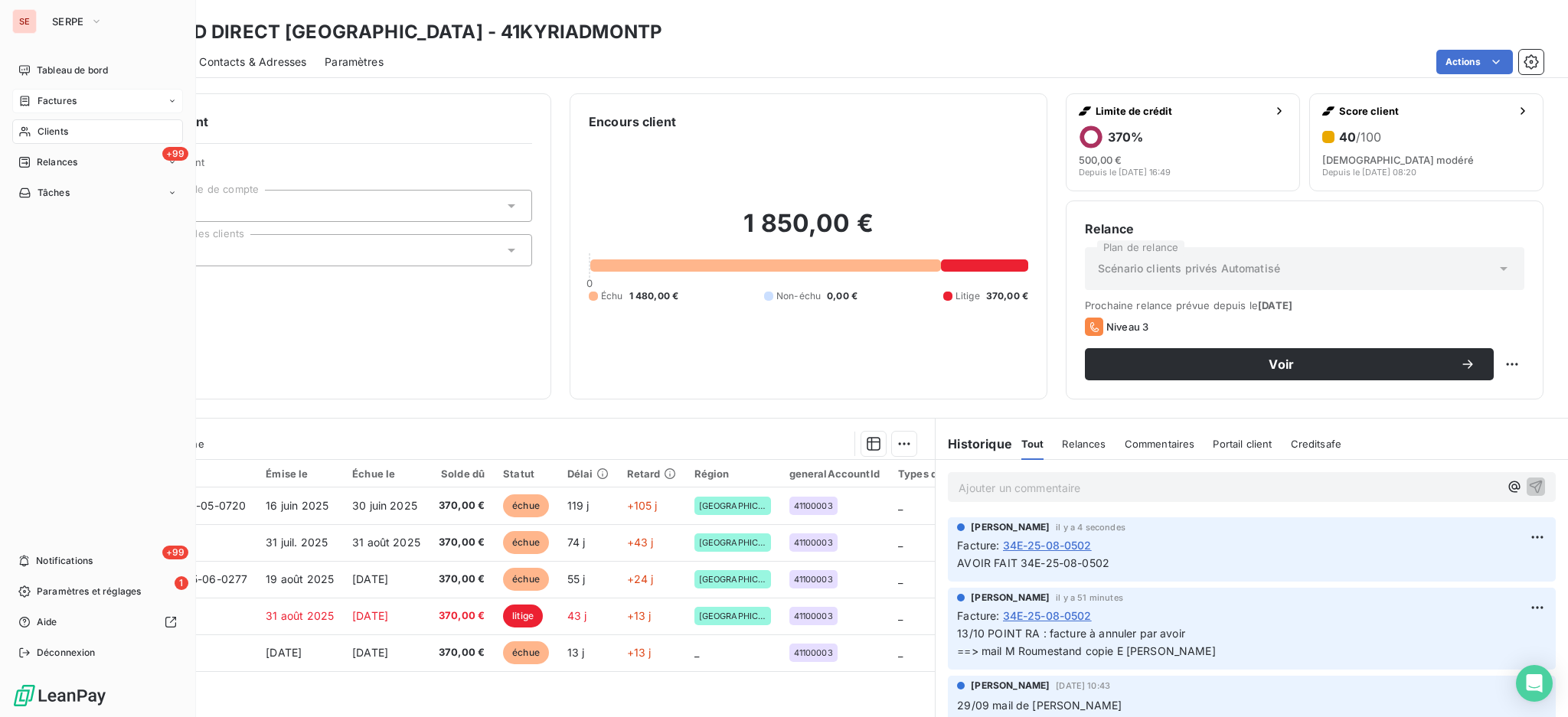
click at [44, 104] on span "Factures" at bounding box center [57, 100] width 39 height 14
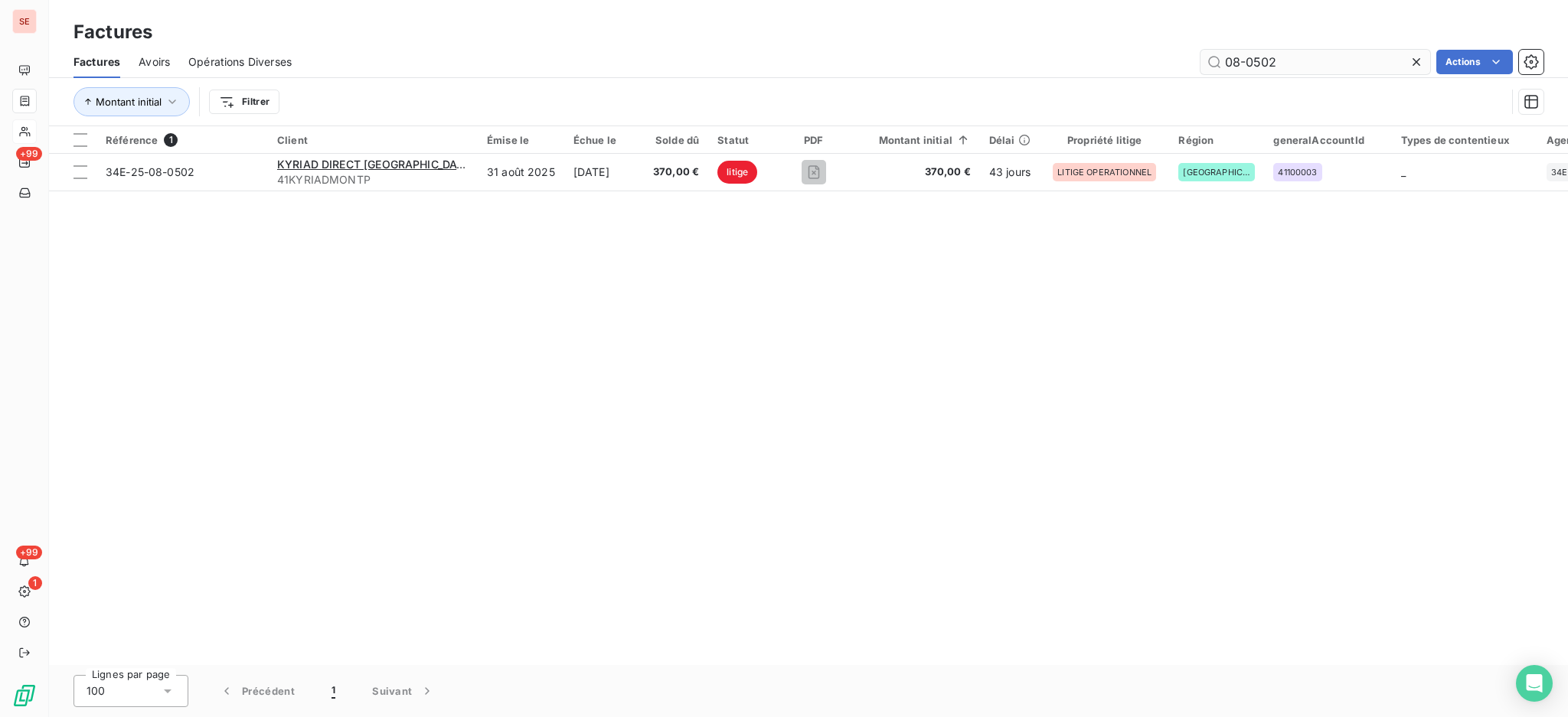
drag, startPoint x: 1285, startPoint y: 49, endPoint x: 1254, endPoint y: 57, distance: 32.0
click at [1254, 57] on input "08-0502" at bounding box center [1315, 62] width 230 height 25
type input "08-0496"
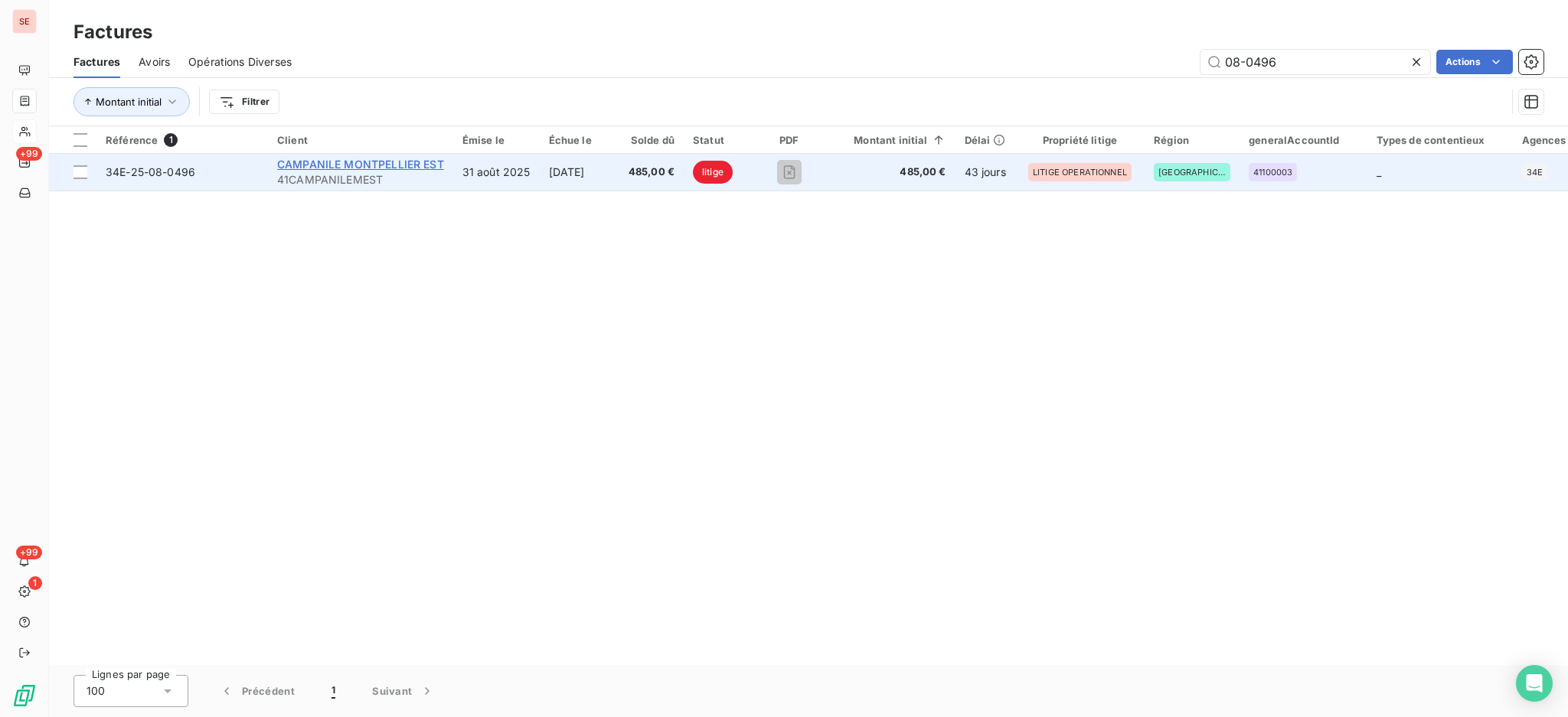
click at [362, 170] on div "CAMPANILE MONTPELLIER EST" at bounding box center [361, 164] width 167 height 15
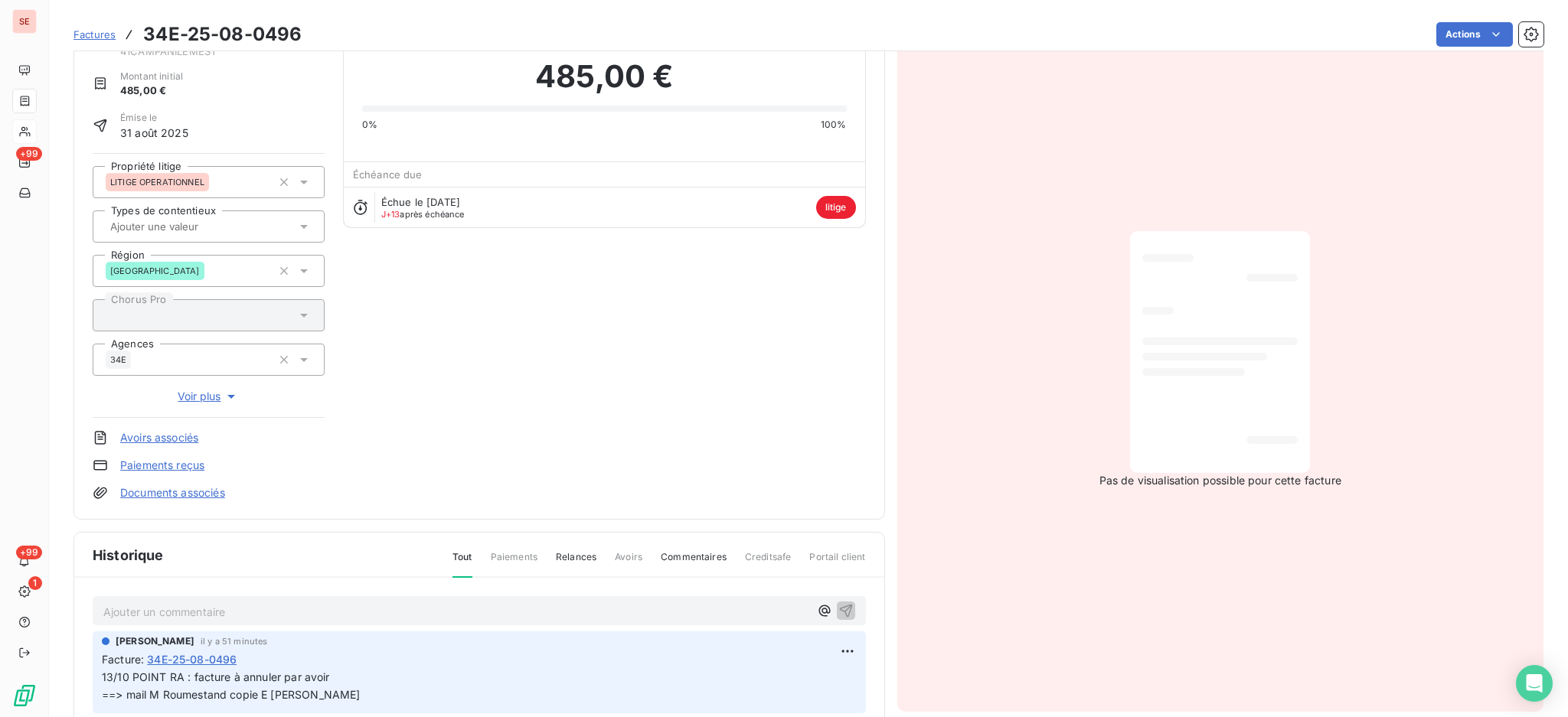
scroll to position [103, 0]
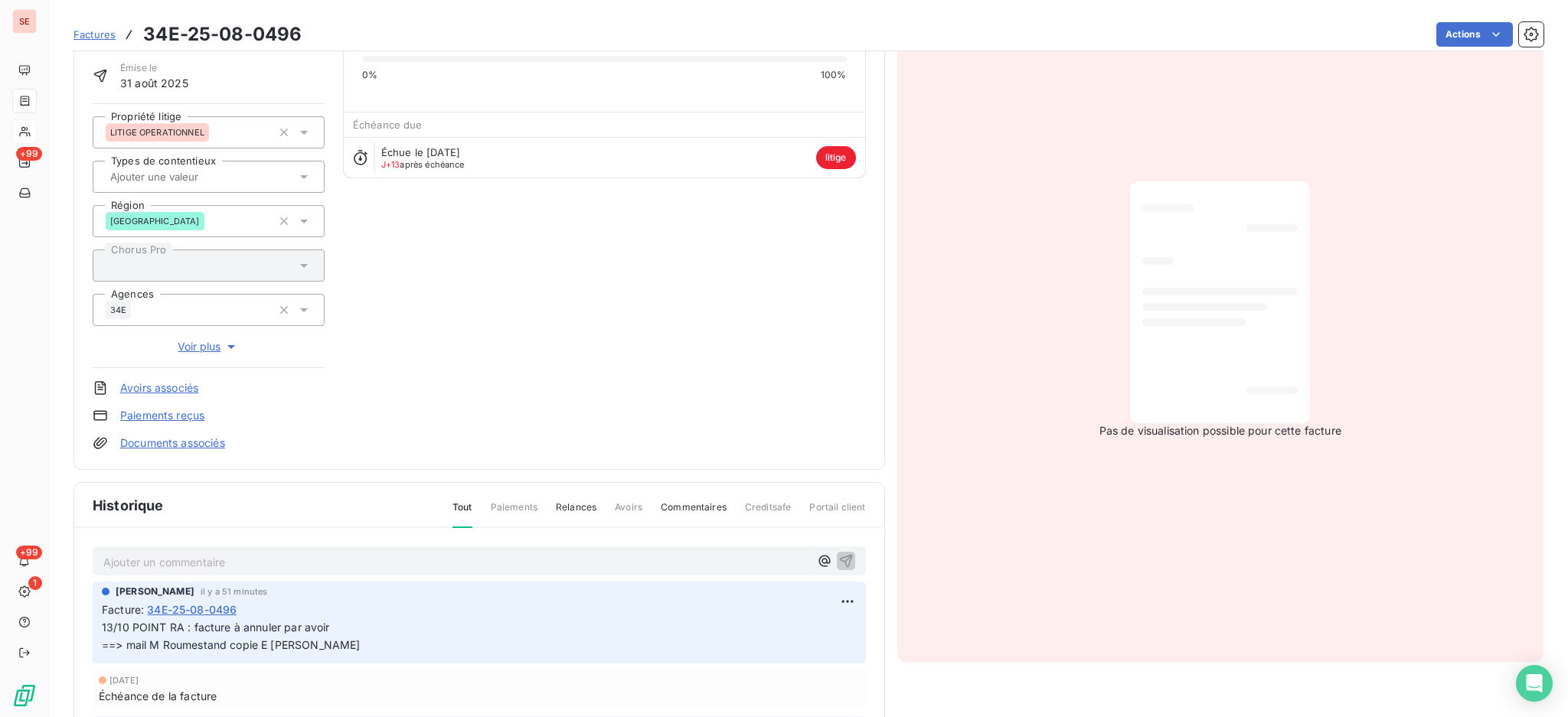
click at [197, 557] on p "Ajouter un commentaire ﻿" at bounding box center [456, 562] width 706 height 19
drag, startPoint x: 298, startPoint y: 559, endPoint x: 209, endPoint y: 555, distance: 89.1
click at [209, 555] on p "AVOIR FAIT 34E-25-08-0502" at bounding box center [456, 561] width 706 height 18
click at [839, 561] on icon "button" at bounding box center [845, 560] width 13 height 13
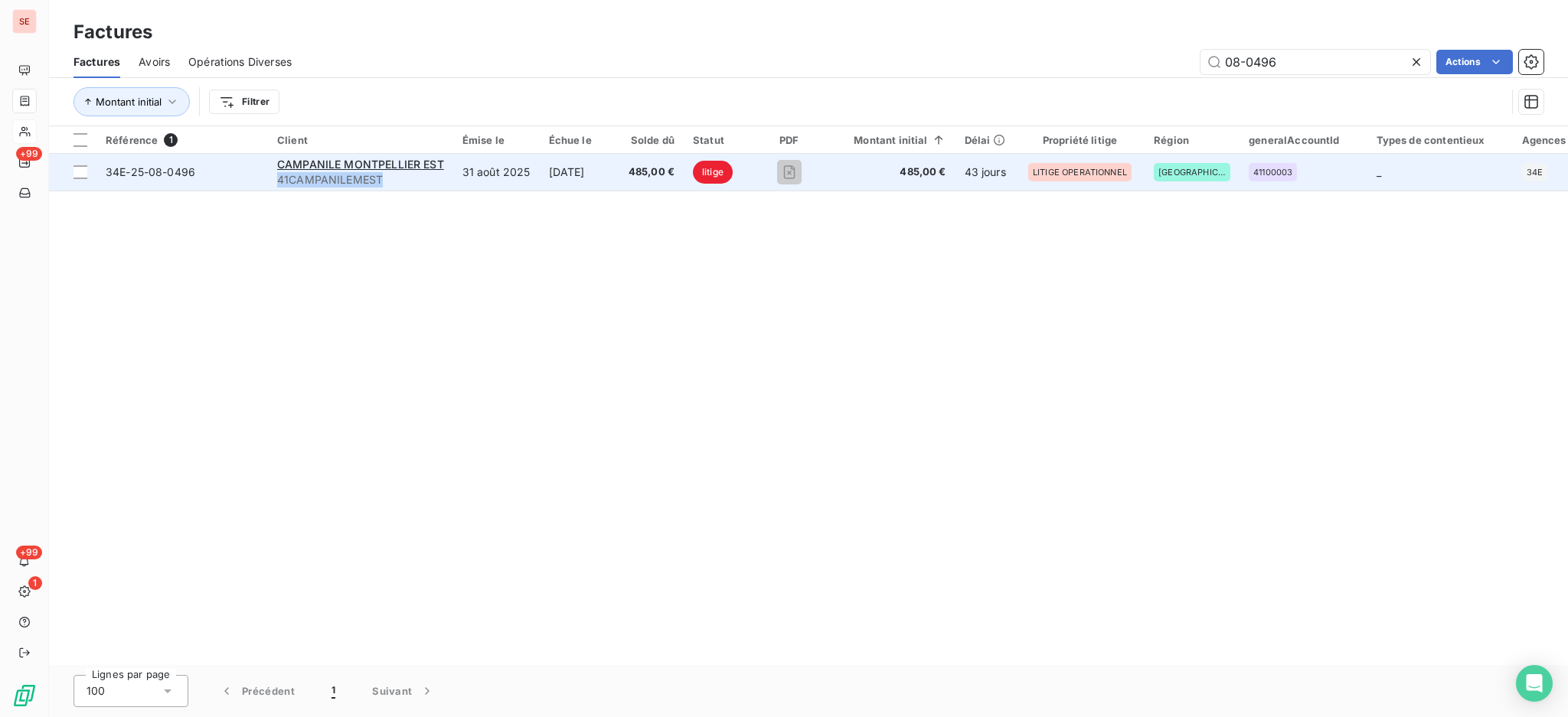
drag, startPoint x: 389, startPoint y: 183, endPoint x: 279, endPoint y: 181, distance: 110.0
click at [279, 181] on span "41CAMPANILEMEST" at bounding box center [361, 179] width 167 height 15
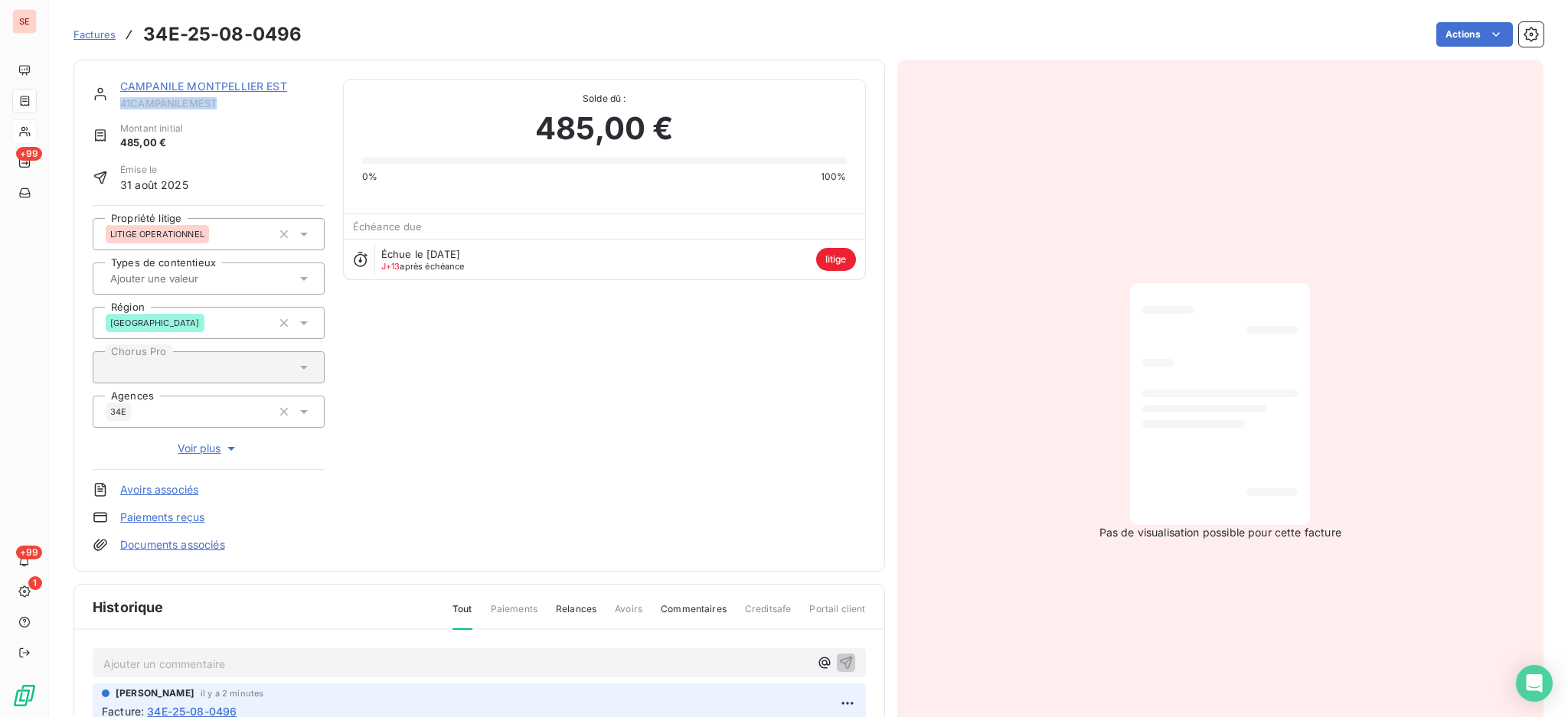
drag, startPoint x: 230, startPoint y: 107, endPoint x: 115, endPoint y: 106, distance: 115.0
click at [115, 106] on div "CAMPANILE [GEOGRAPHIC_DATA] EST 41CAMPANILEMEST" at bounding box center [208, 94] width 232 height 30
copy span "41CAMPANILEMEST"
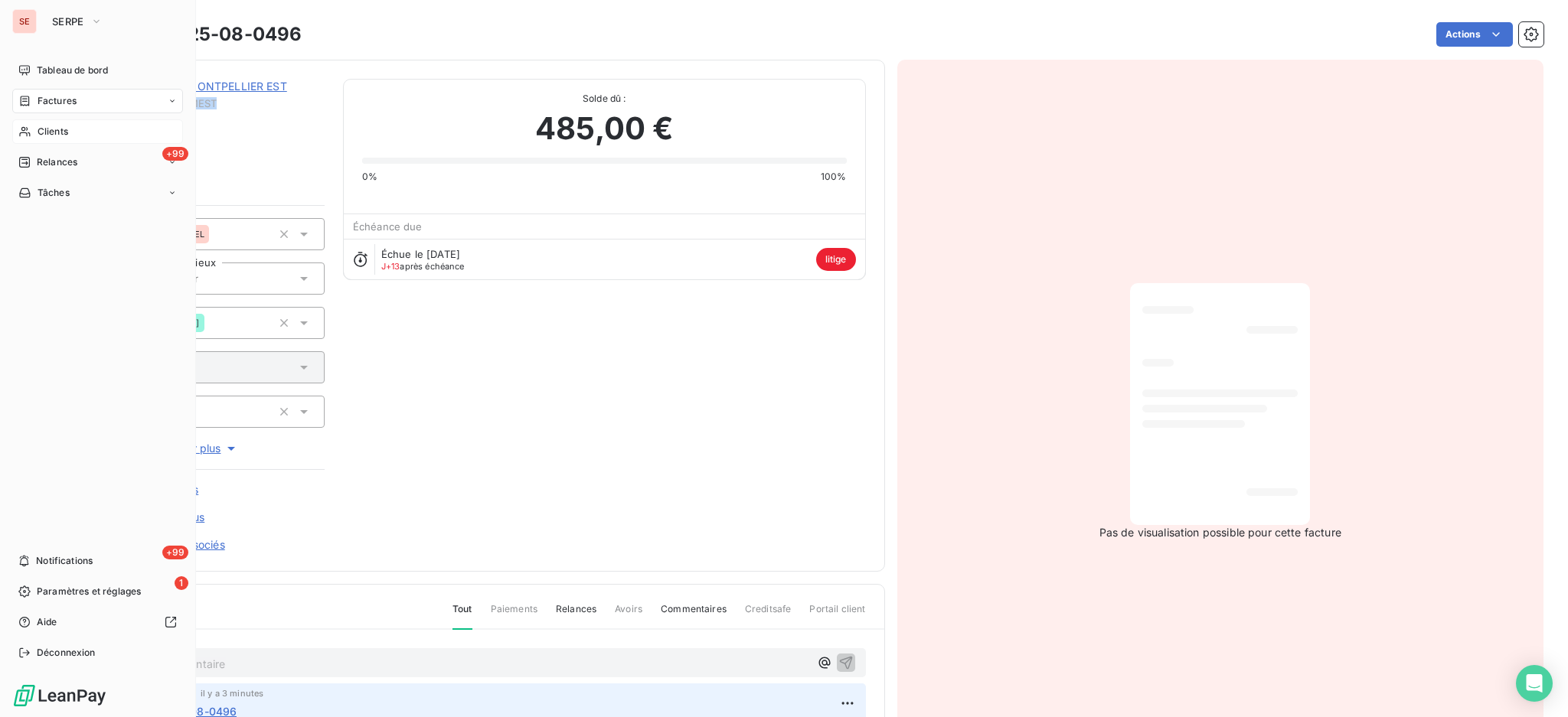
click at [59, 128] on span "Clients" at bounding box center [53, 131] width 30 height 14
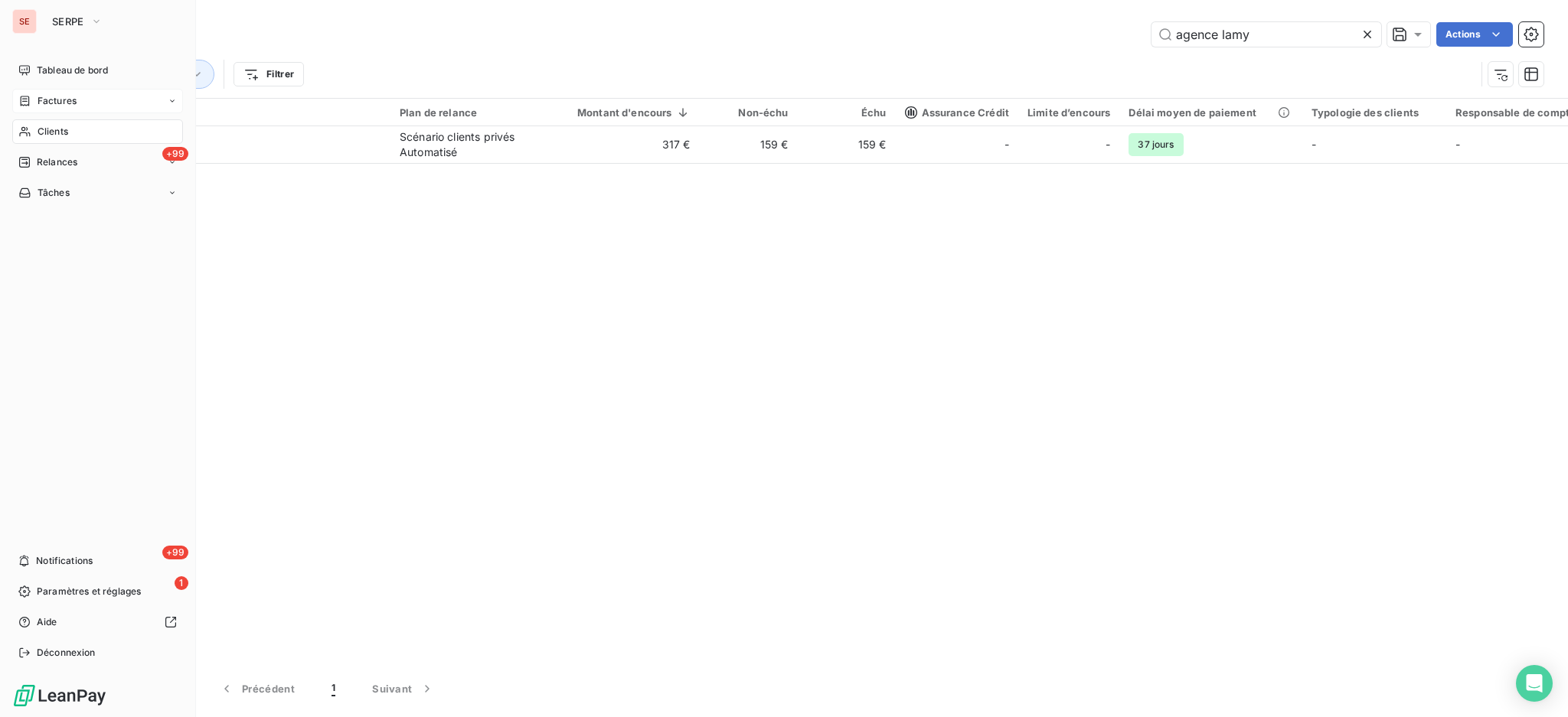
click at [39, 92] on div "Factures" at bounding box center [97, 101] width 170 height 25
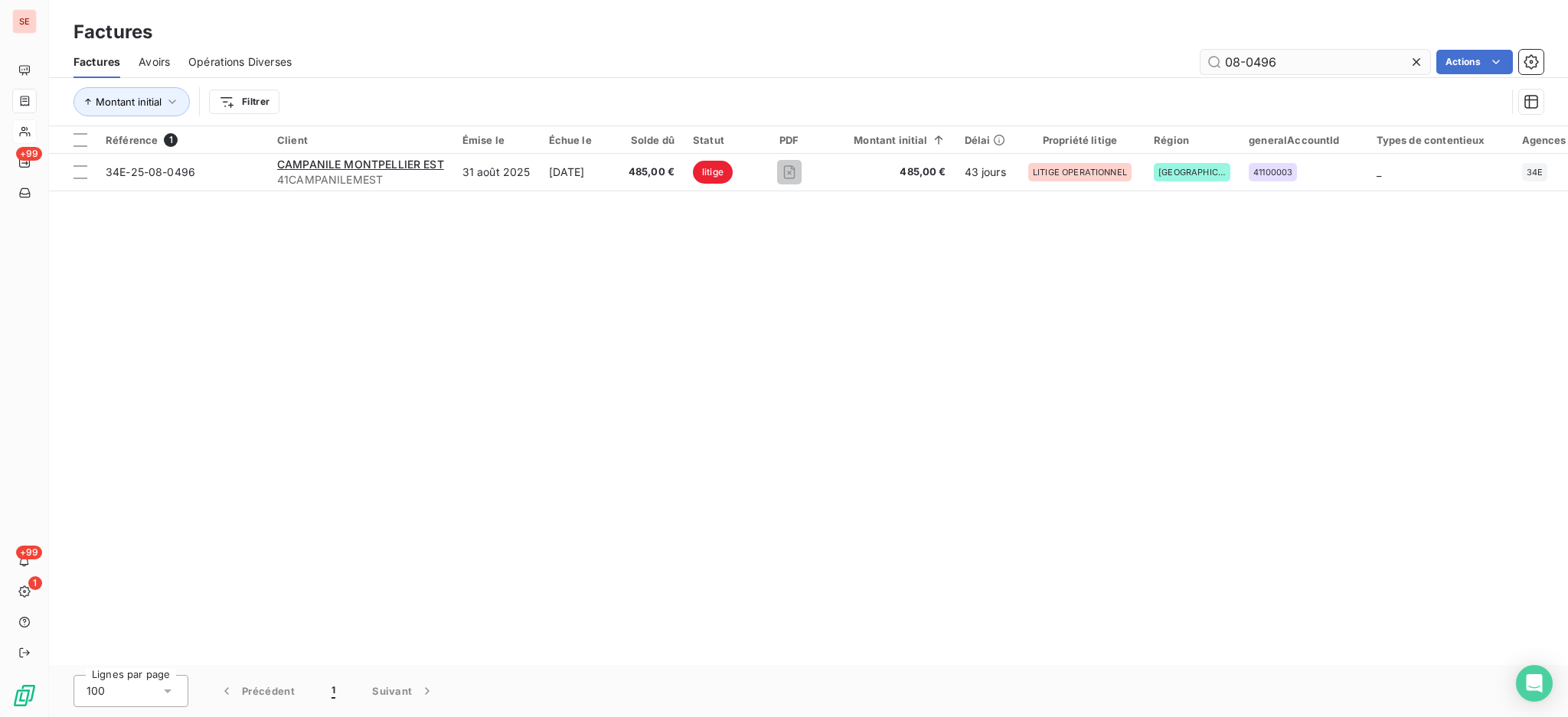
drag, startPoint x: 1338, startPoint y: 63, endPoint x: 1250, endPoint y: 58, distance: 88.1
click at [1250, 58] on input "08-0496" at bounding box center [1315, 62] width 230 height 25
type input "08-0502"
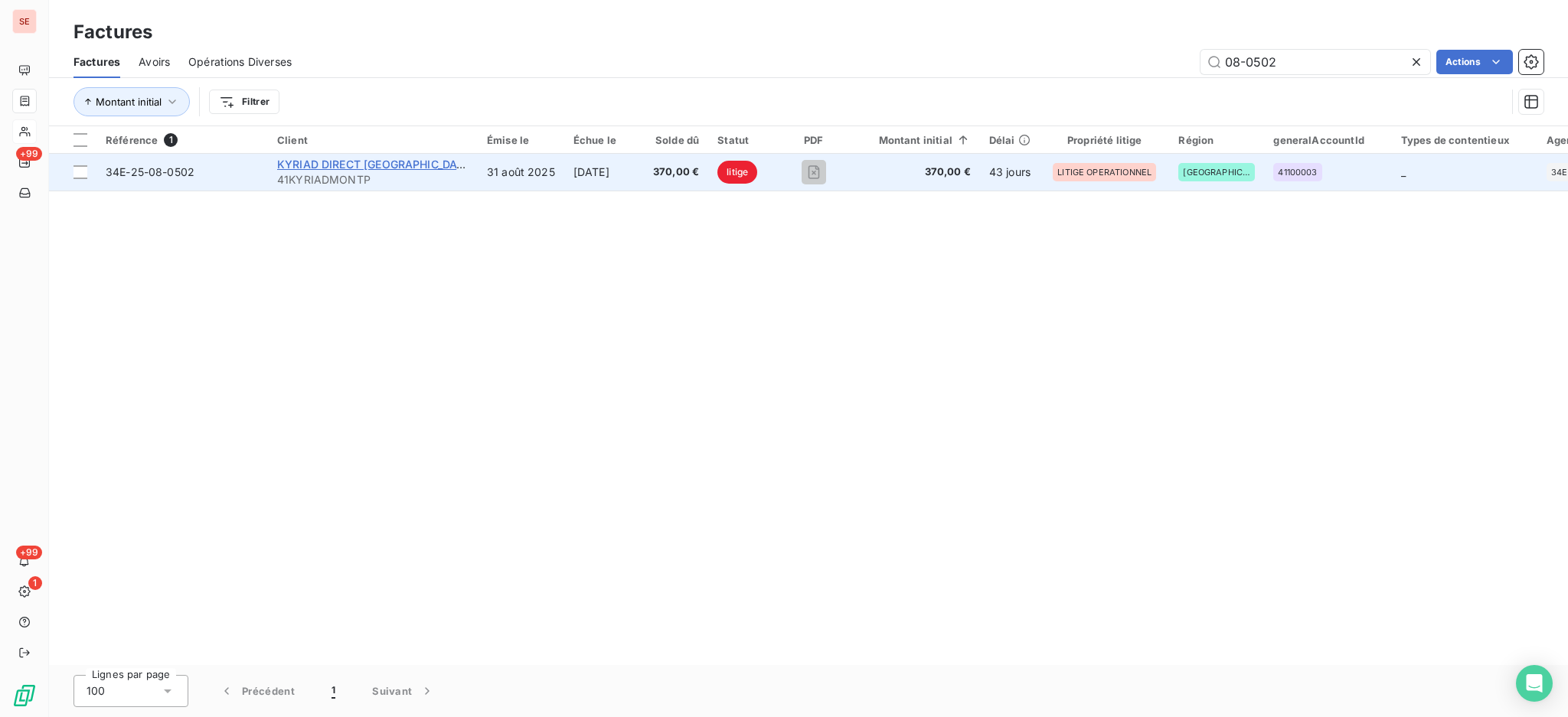
click at [338, 160] on span "KYRIAD DIRECT [GEOGRAPHIC_DATA]" at bounding box center [376, 164] width 197 height 13
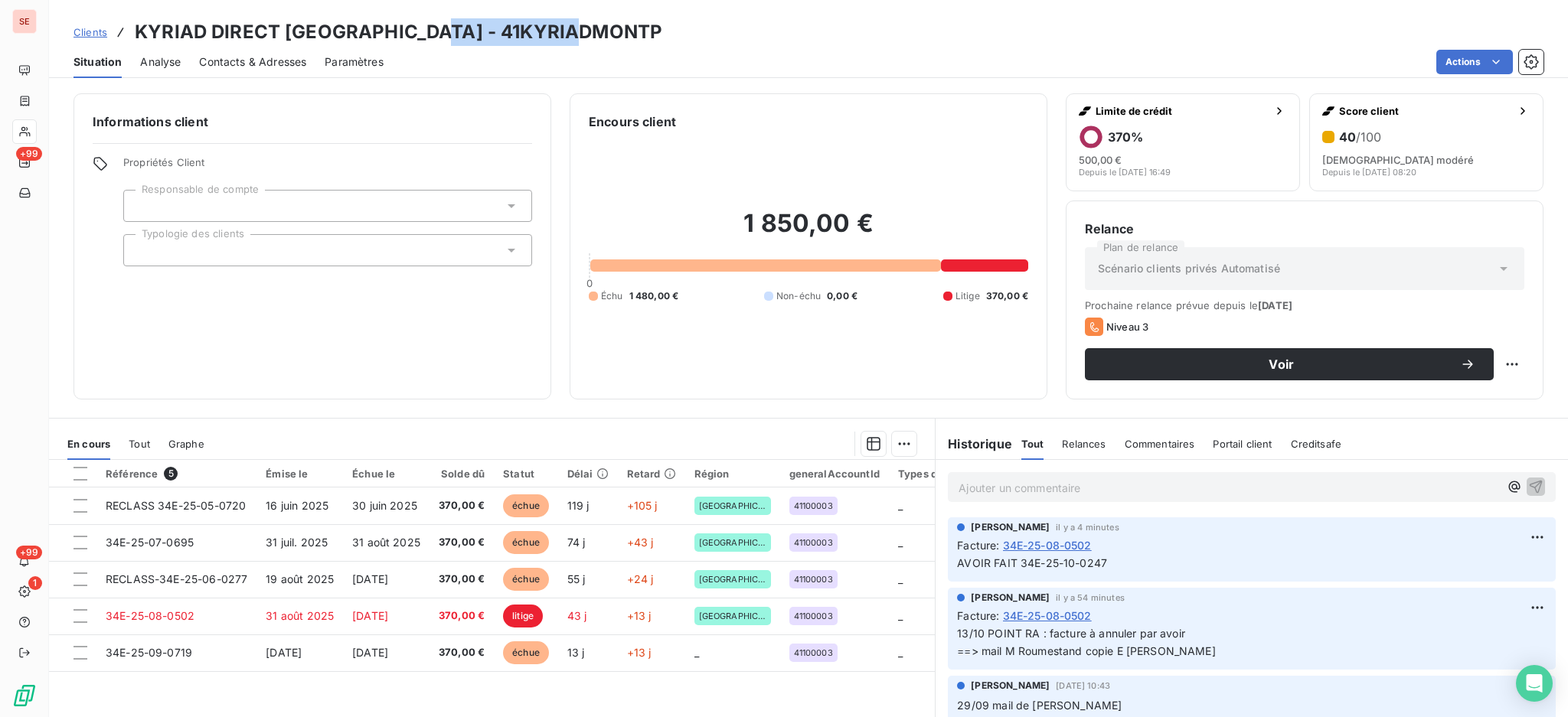
drag, startPoint x: 433, startPoint y: 26, endPoint x: 652, endPoint y: 34, distance: 219.1
click at [652, 34] on div "Clients KYRIAD DIRECT [GEOGRAPHIC_DATA] - 41KYRIADMONTP" at bounding box center [809, 32] width 1519 height 28
copy h3 "41KYRIADMONTP"
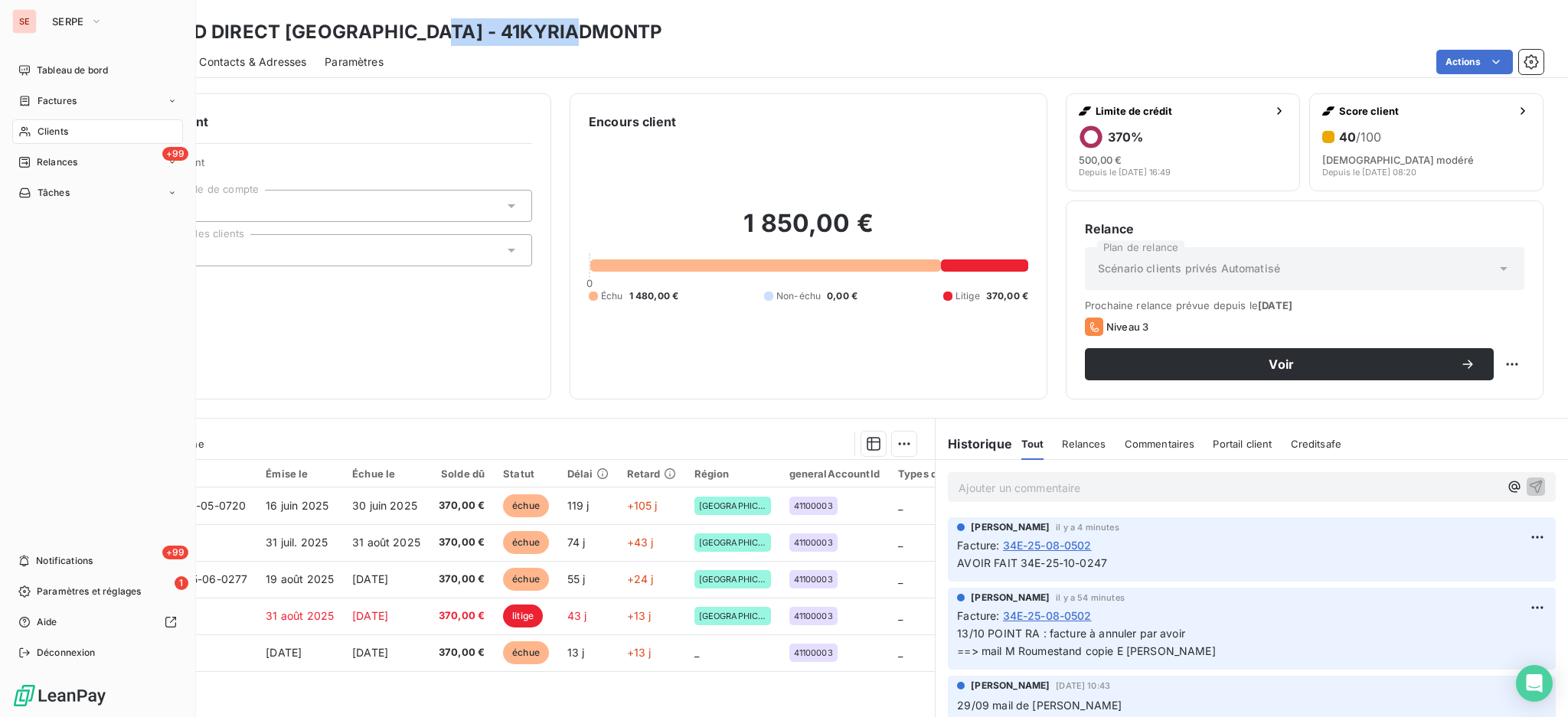
click at [54, 97] on span "Factures" at bounding box center [57, 100] width 39 height 14
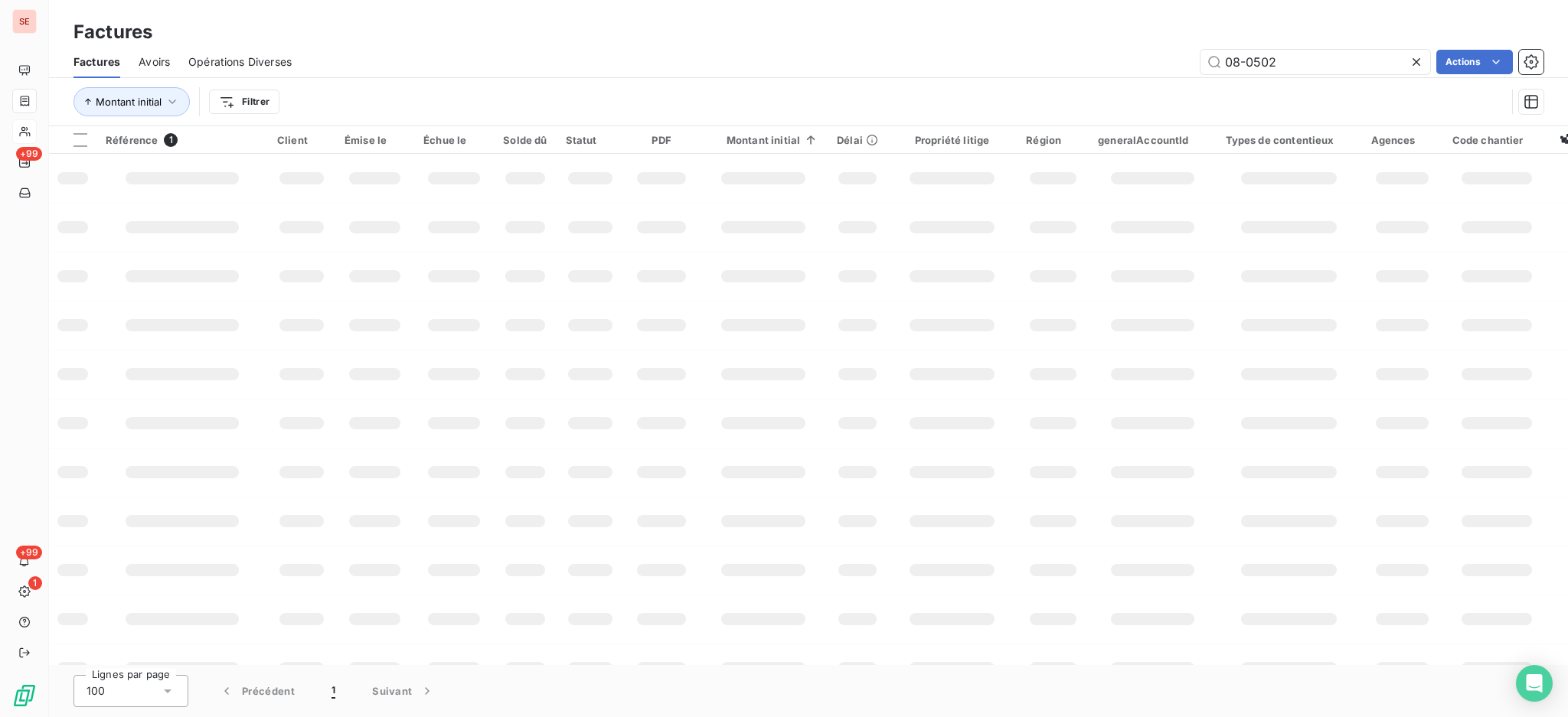
drag, startPoint x: 1309, startPoint y: 66, endPoint x: 1095, endPoint y: 57, distance: 214.2
click at [1095, 57] on div "08-0502 Actions" at bounding box center [926, 62] width 1233 height 25
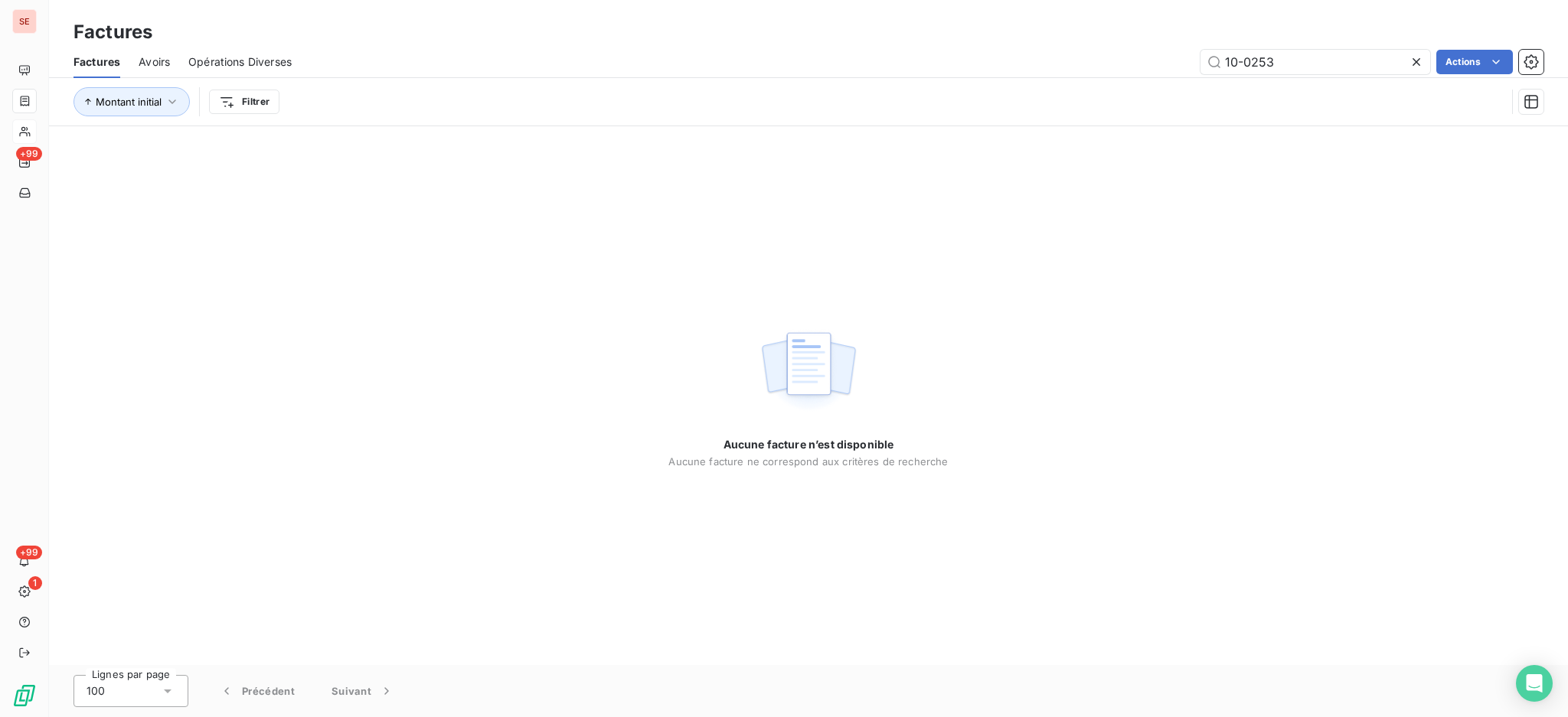
drag, startPoint x: 1302, startPoint y: 65, endPoint x: 1007, endPoint y: 84, distance: 295.6
click at [1025, 76] on div "Factures Avoirs Opérations Diverses 10-0253 Actions" at bounding box center [809, 62] width 1519 height 32
type input "01-1233"
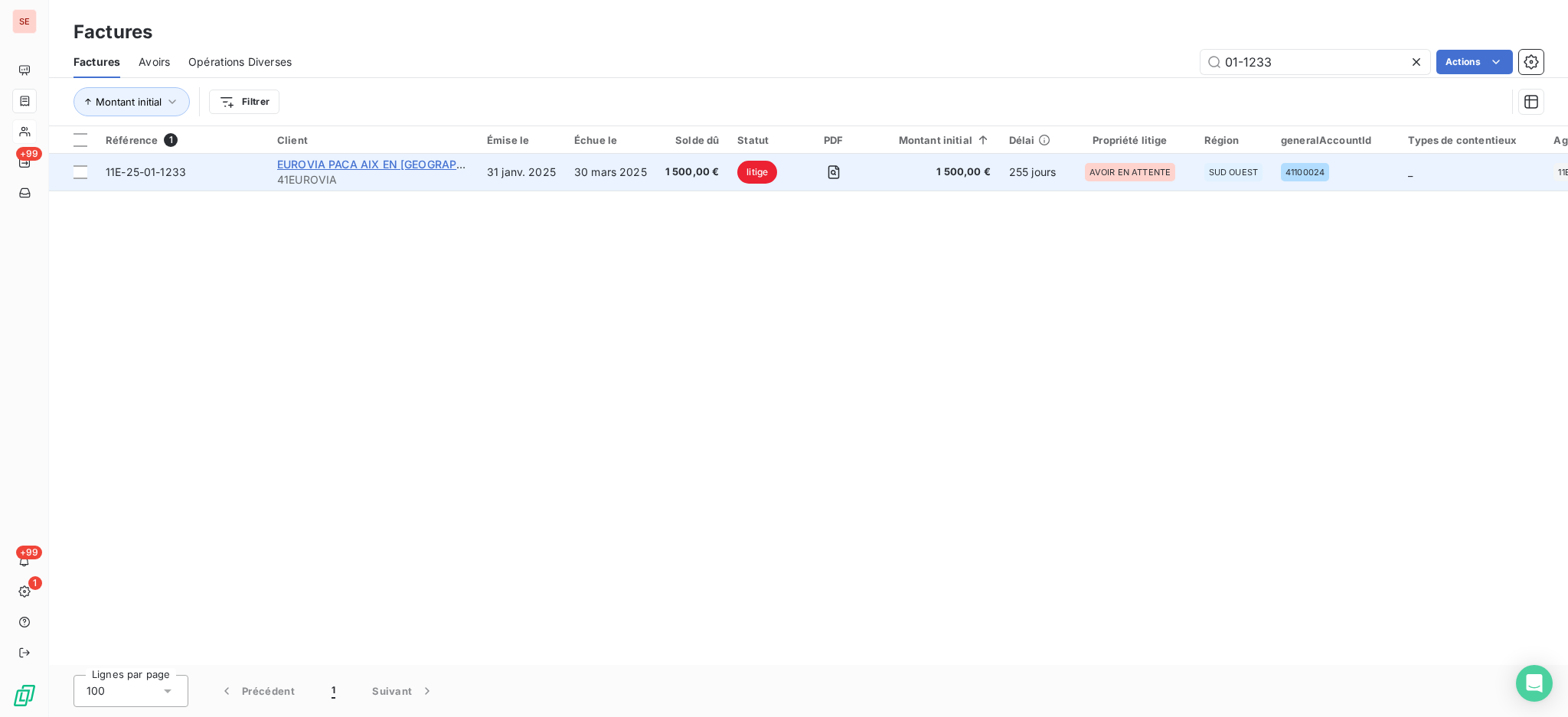
click at [326, 162] on span "EUROVIA PACA AIX EN [GEOGRAPHIC_DATA]" at bounding box center [394, 164] width 234 height 13
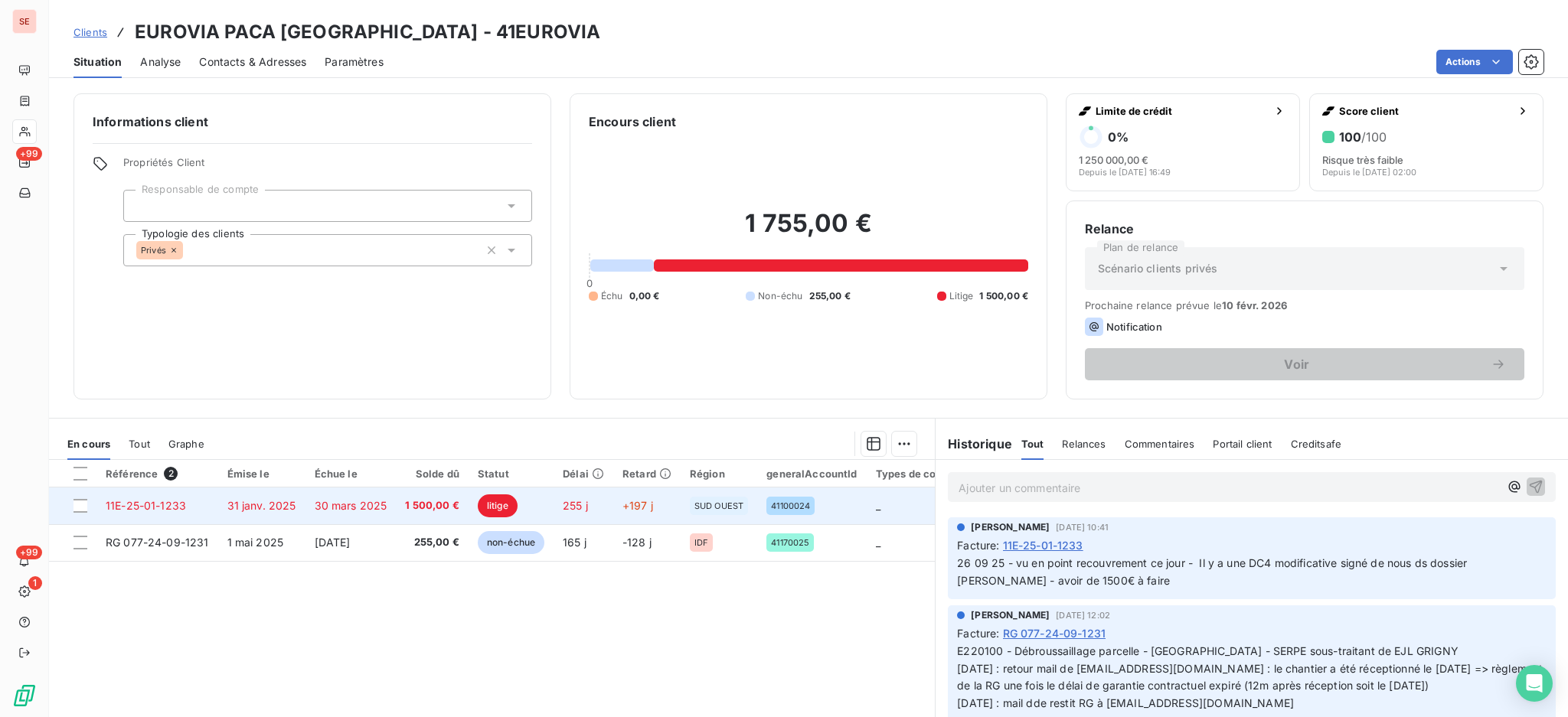
click at [294, 501] on td "31 janv. 2025" at bounding box center [262, 506] width 88 height 37
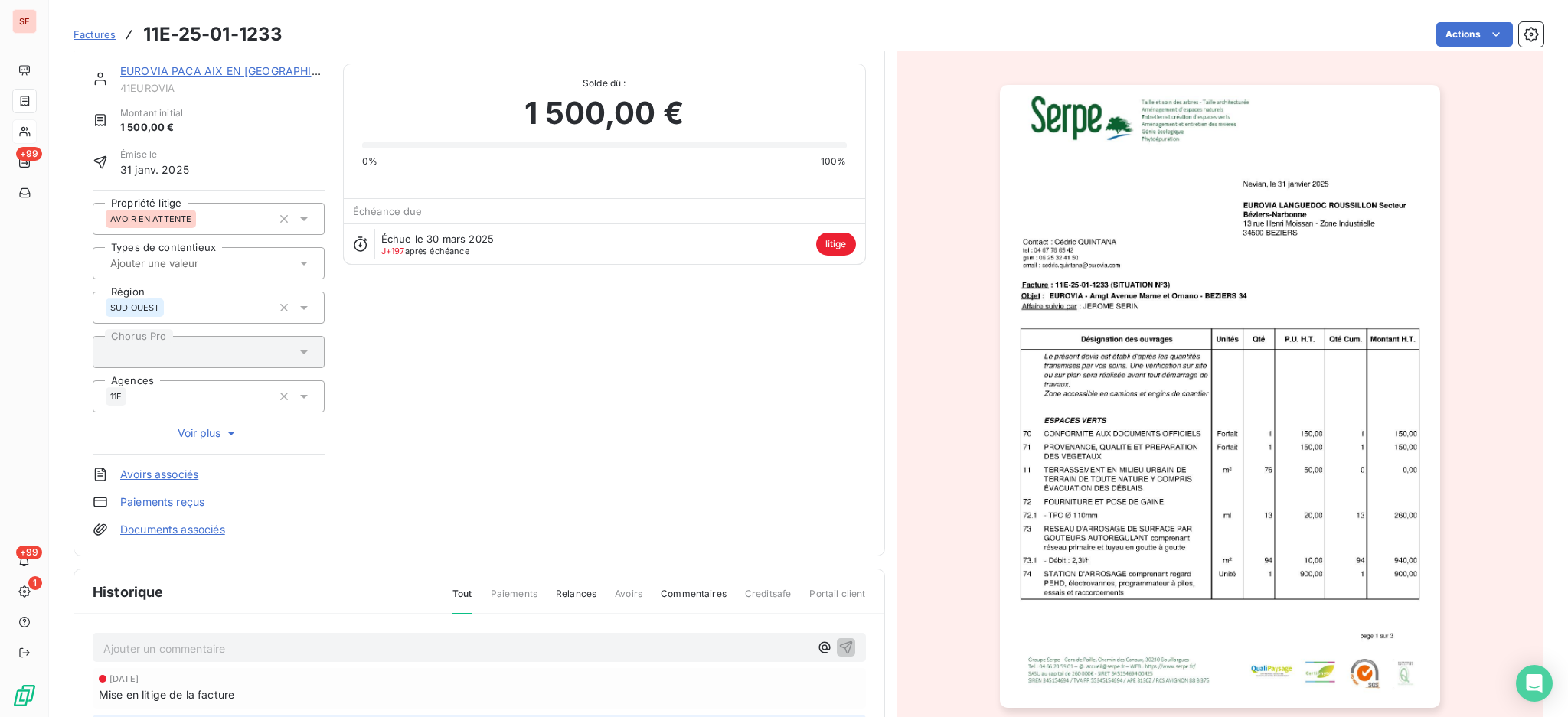
scroll to position [104, 0]
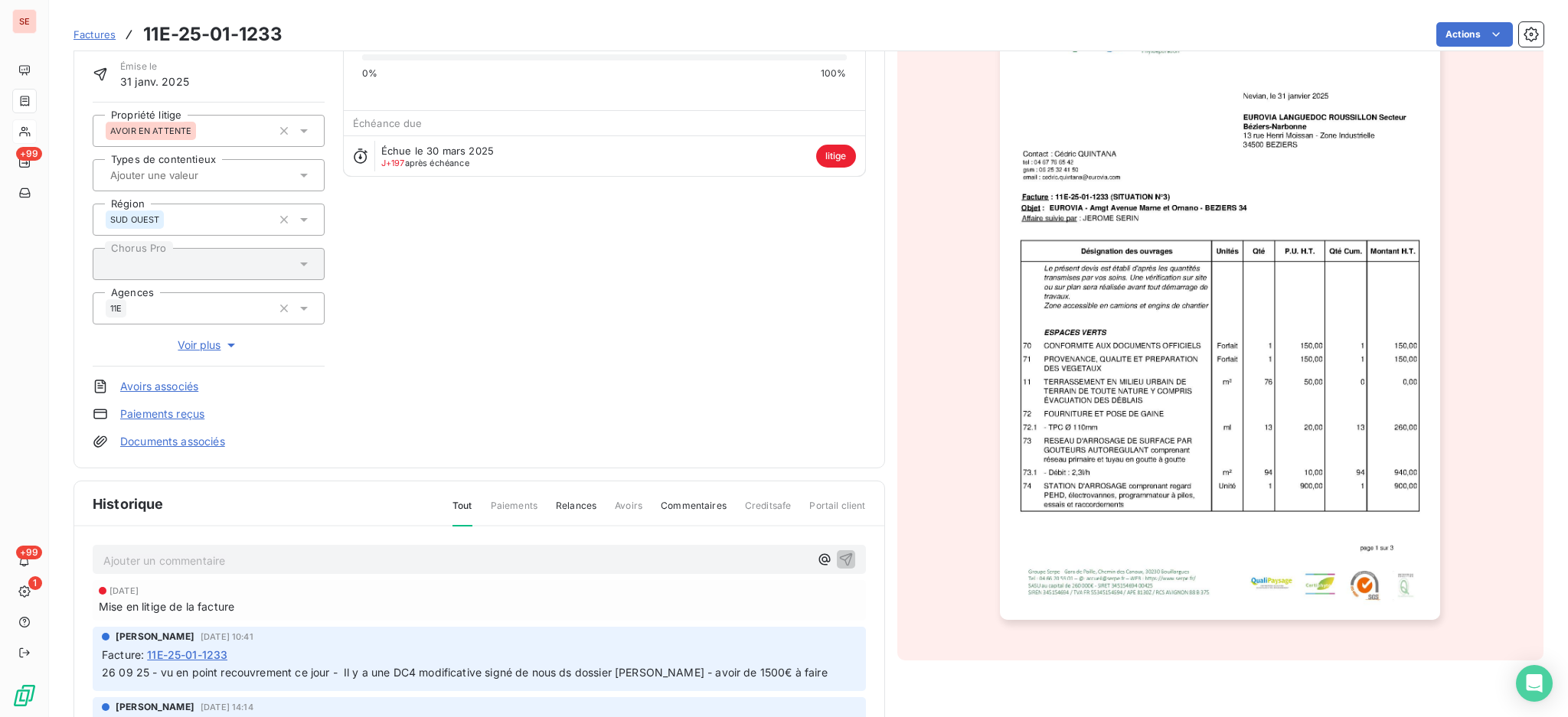
click at [304, 565] on p "Ajouter un commentaire ﻿" at bounding box center [456, 560] width 706 height 19
click at [669, 554] on p "Ajouter un commentaire ﻿" at bounding box center [456, 560] width 706 height 19
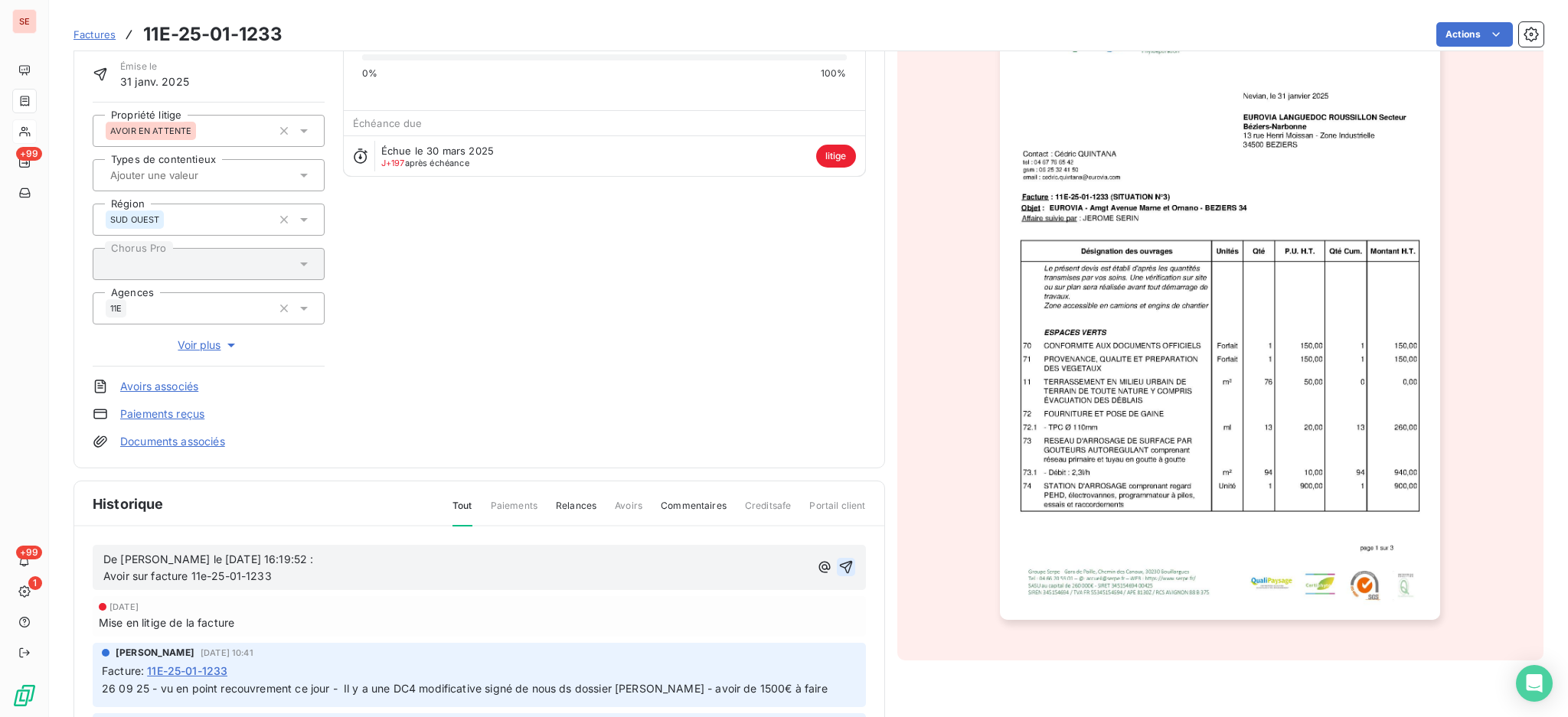
click at [839, 565] on icon "button" at bounding box center [845, 567] width 13 height 13
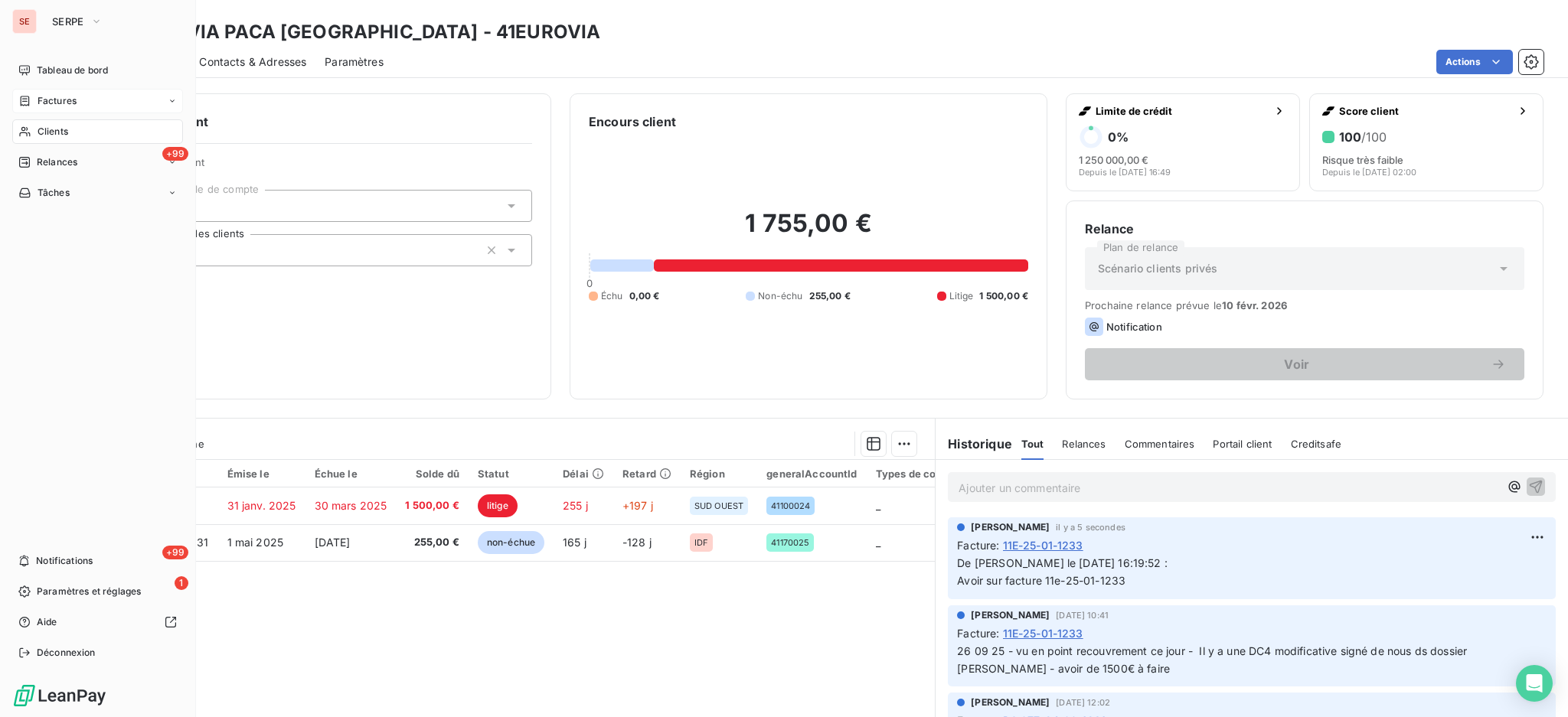
click at [53, 90] on div "Factures" at bounding box center [97, 101] width 170 height 25
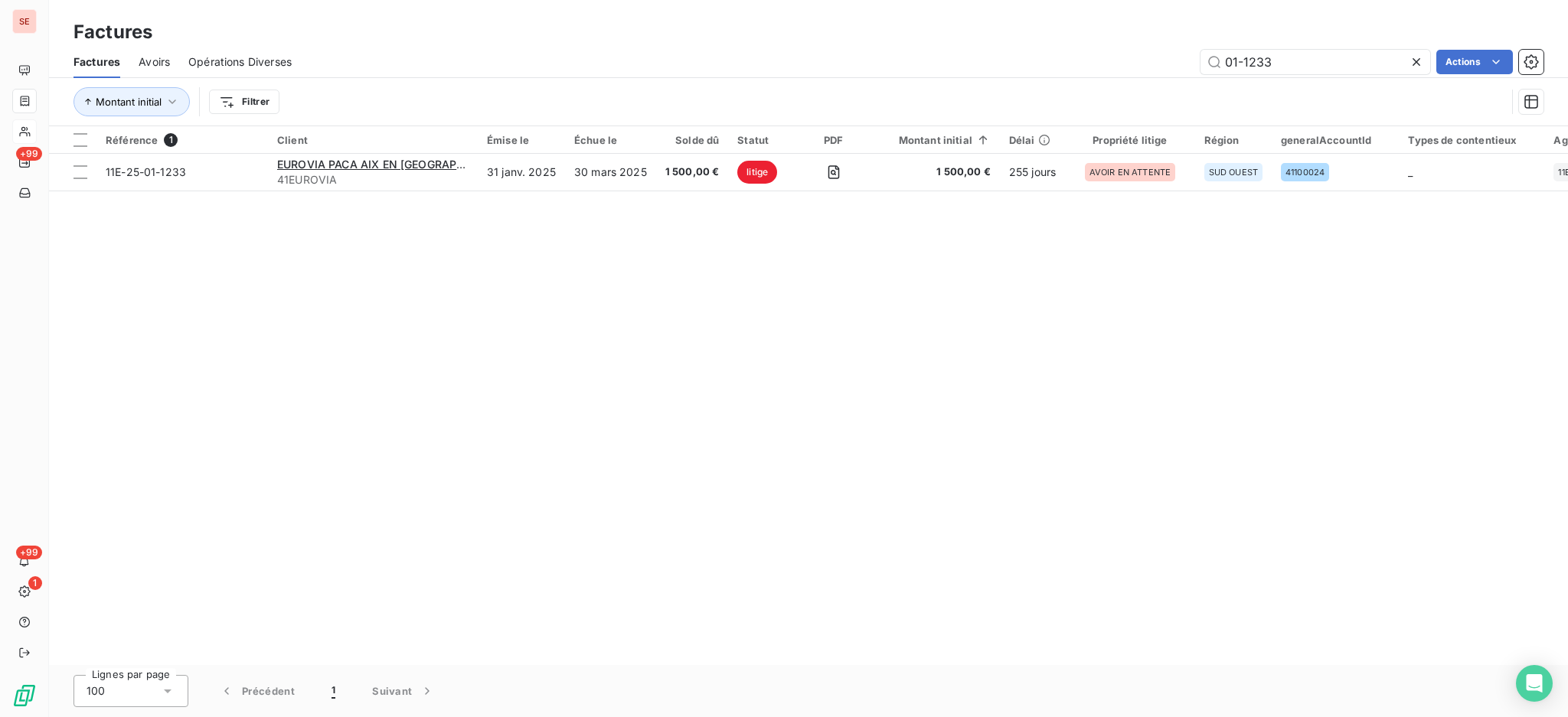
drag, startPoint x: 1279, startPoint y: 68, endPoint x: 1005, endPoint y: 84, distance: 274.5
click at [1110, 65] on div "01-1233 Actions" at bounding box center [926, 62] width 1233 height 25
type input "08-1132"
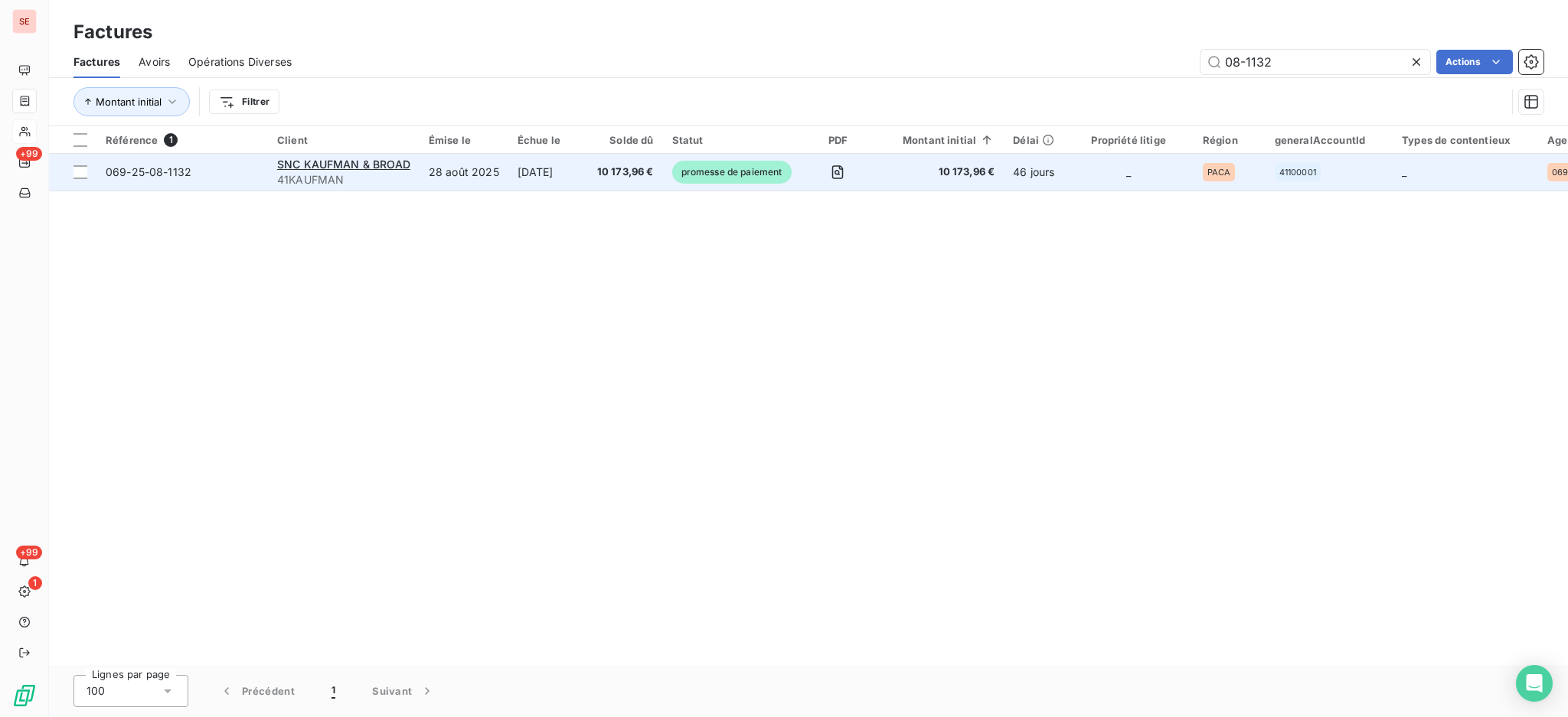
click at [387, 173] on span "41KAUFMAN" at bounding box center [343, 179] width 133 height 15
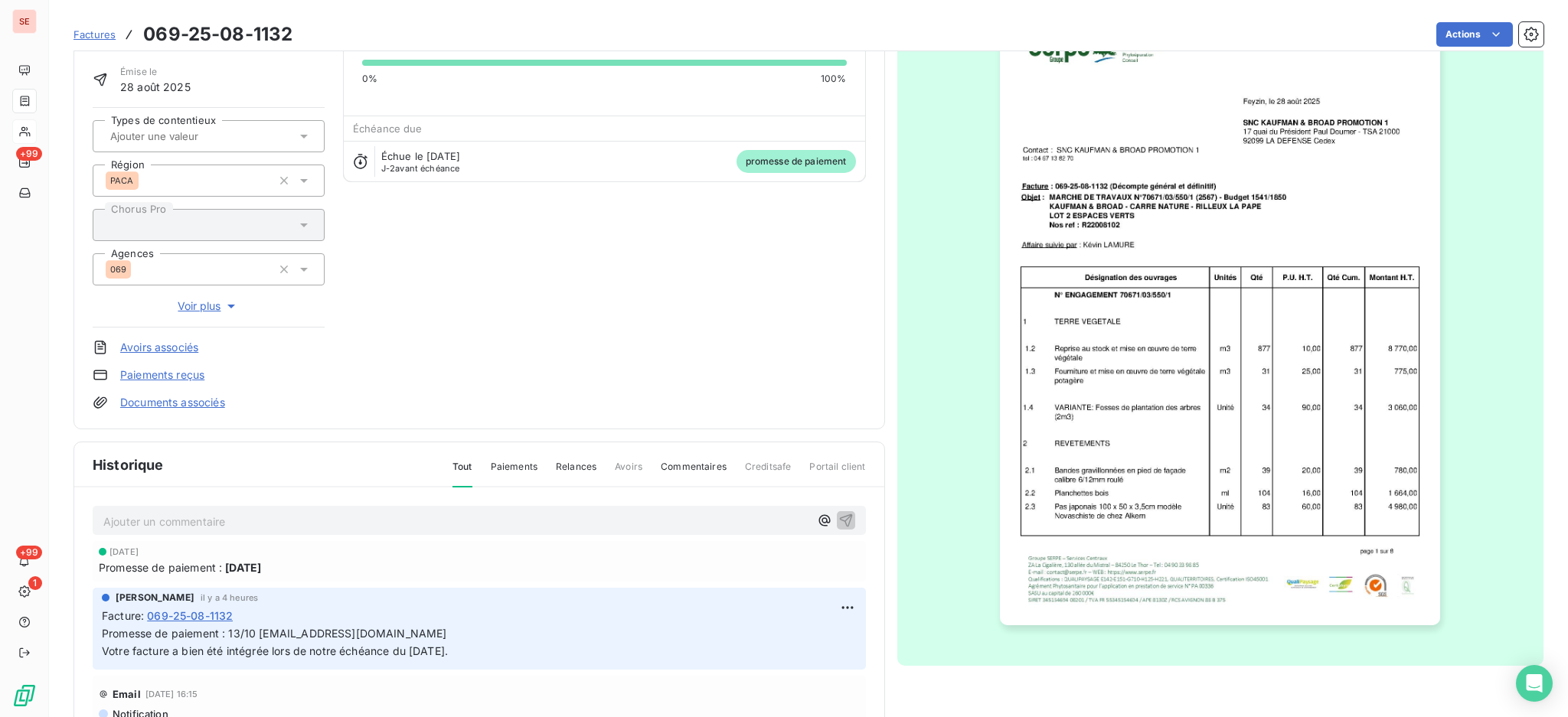
scroll to position [104, 0]
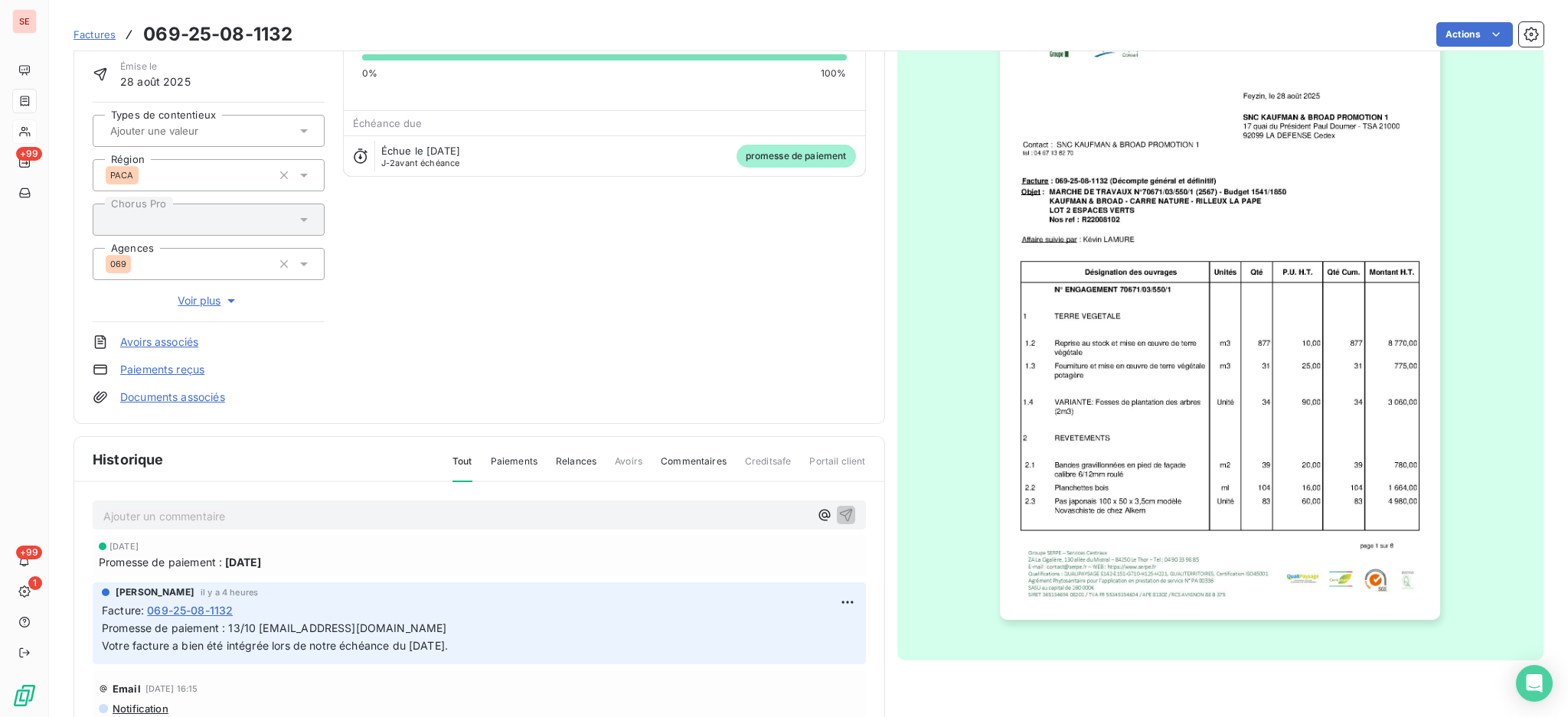
click at [150, 397] on link "Documents associés" at bounding box center [173, 397] width 105 height 15
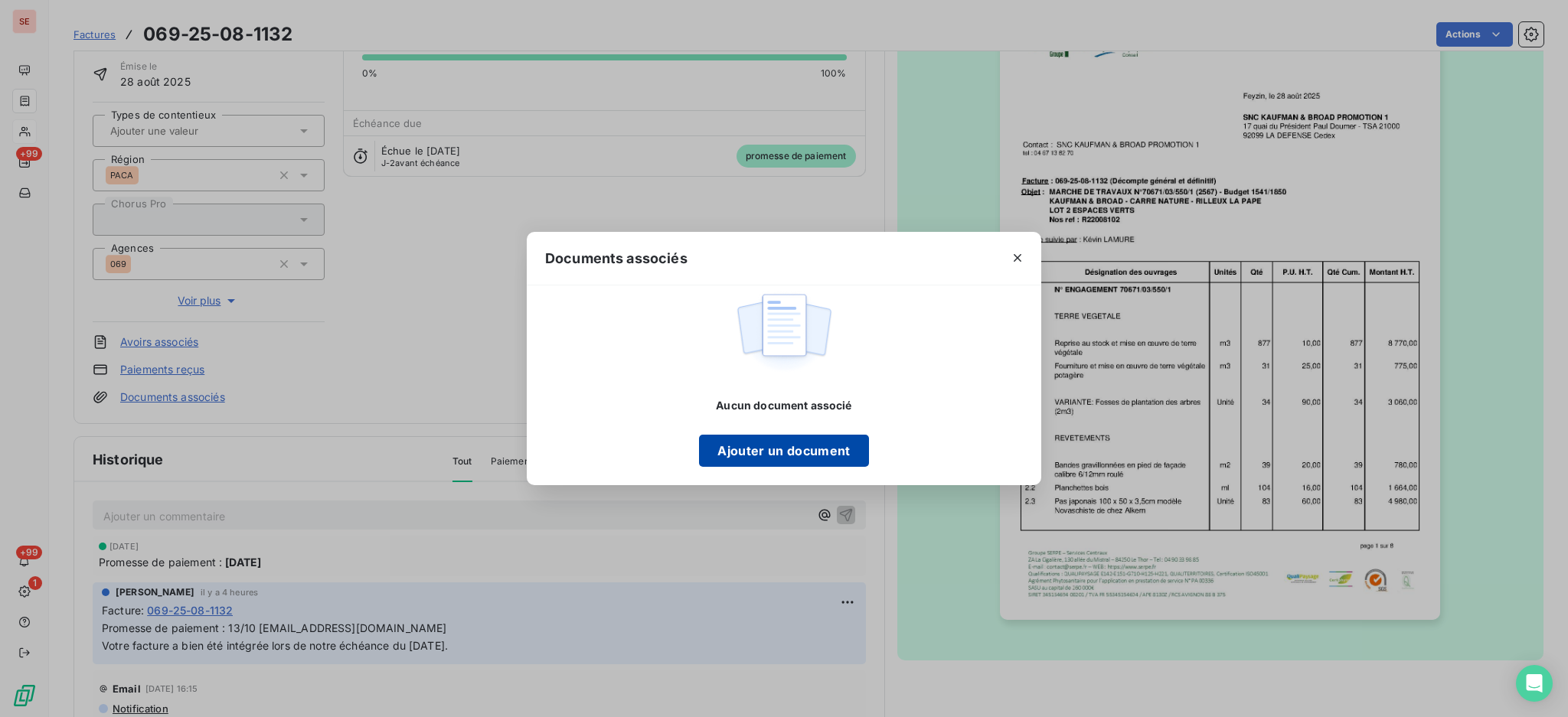
click at [815, 440] on button "Ajouter un document" at bounding box center [783, 450] width 170 height 32
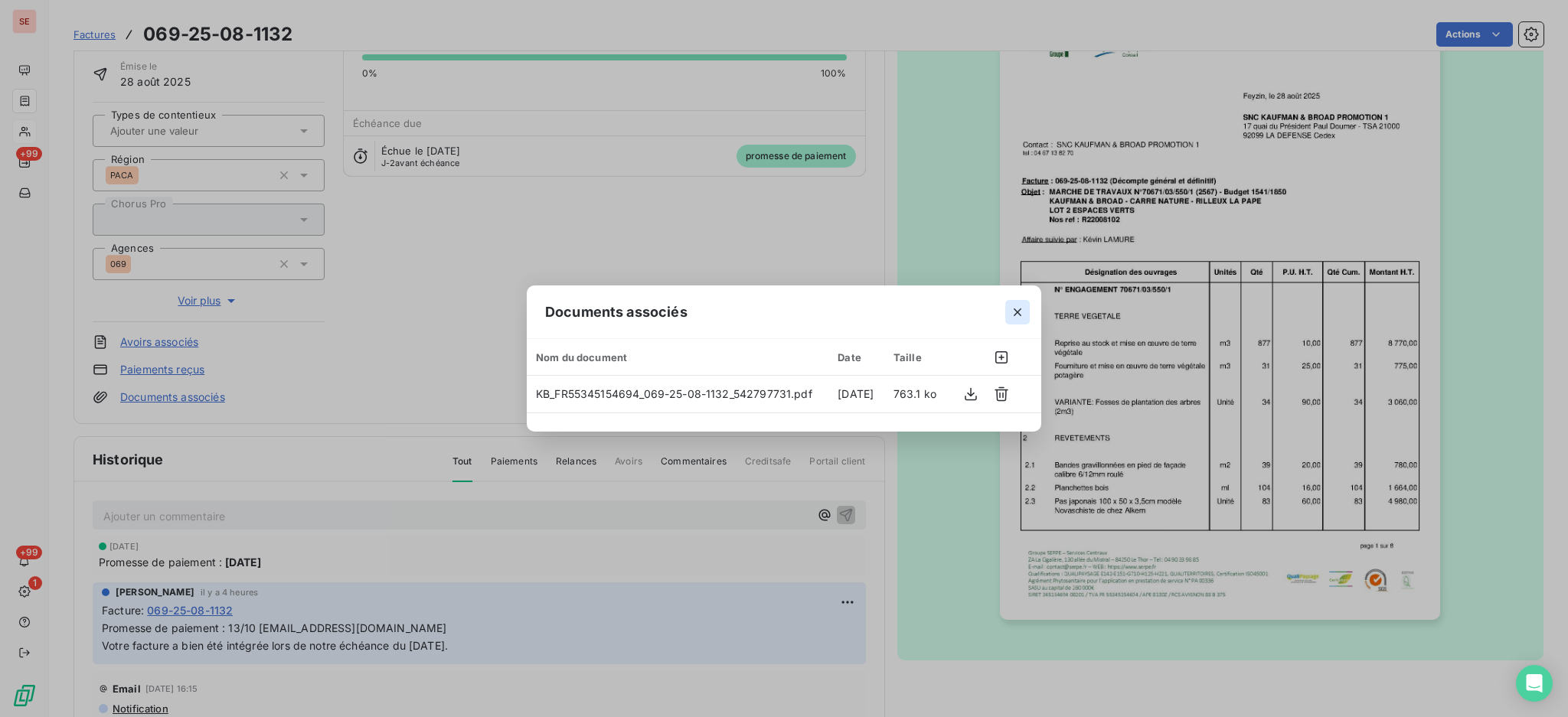
click at [1013, 312] on icon "button" at bounding box center [1016, 312] width 15 height 15
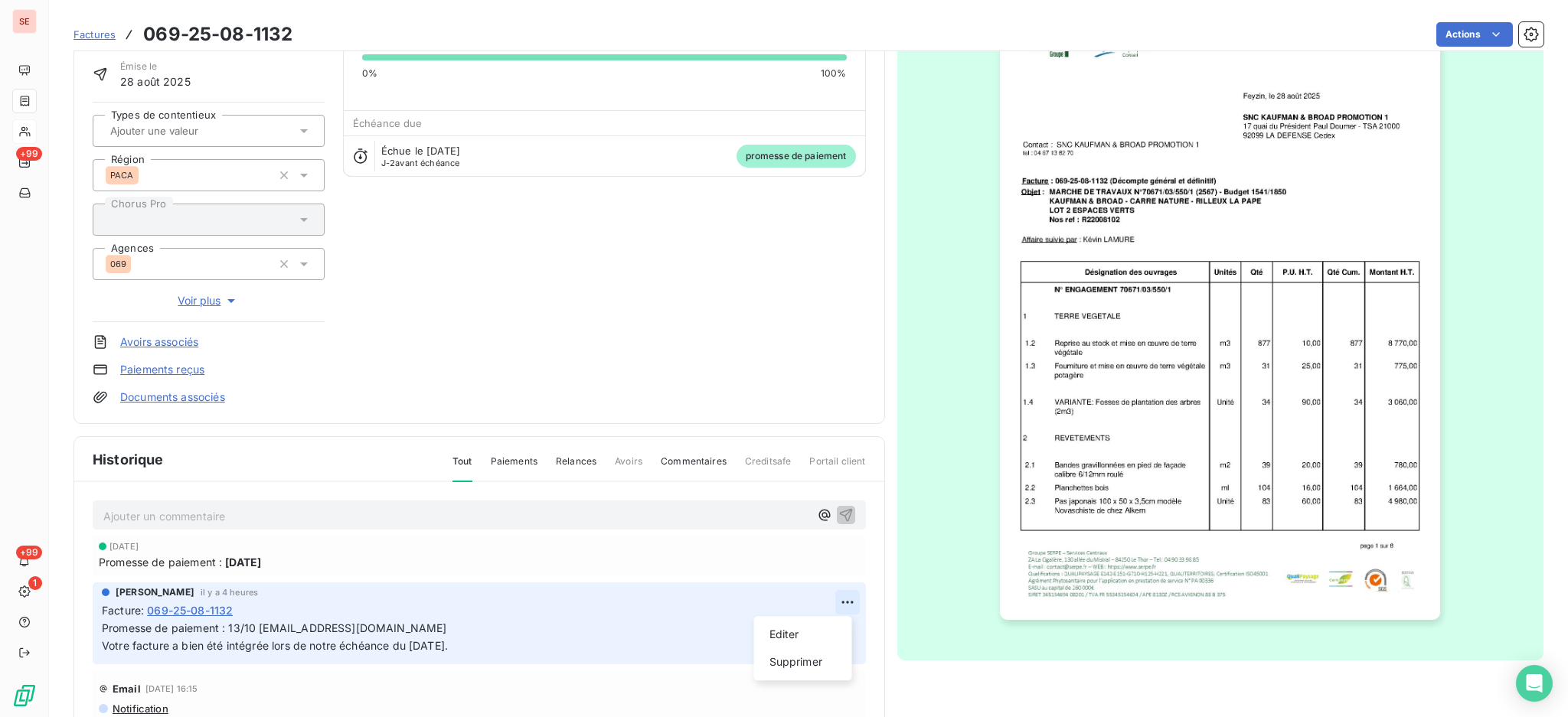
click at [837, 592] on html "SE +99 +99 1 Factures 069-25-08-1132 Actions SNC KAUFMAN & BROAD 41KAUFMAN Mont…" at bounding box center [784, 358] width 1568 height 717
click at [805, 624] on div "Editer" at bounding box center [803, 634] width 86 height 25
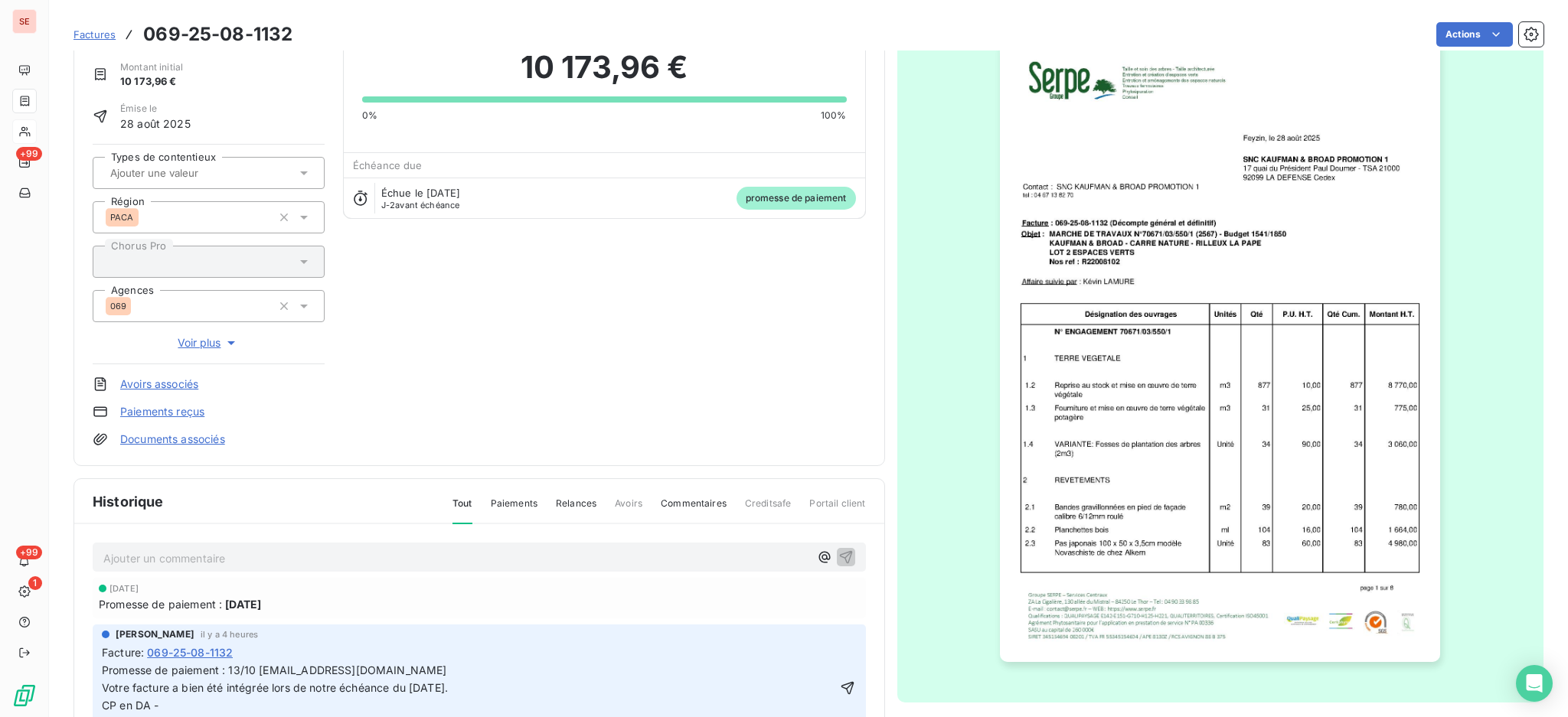
scroll to position [203, 0]
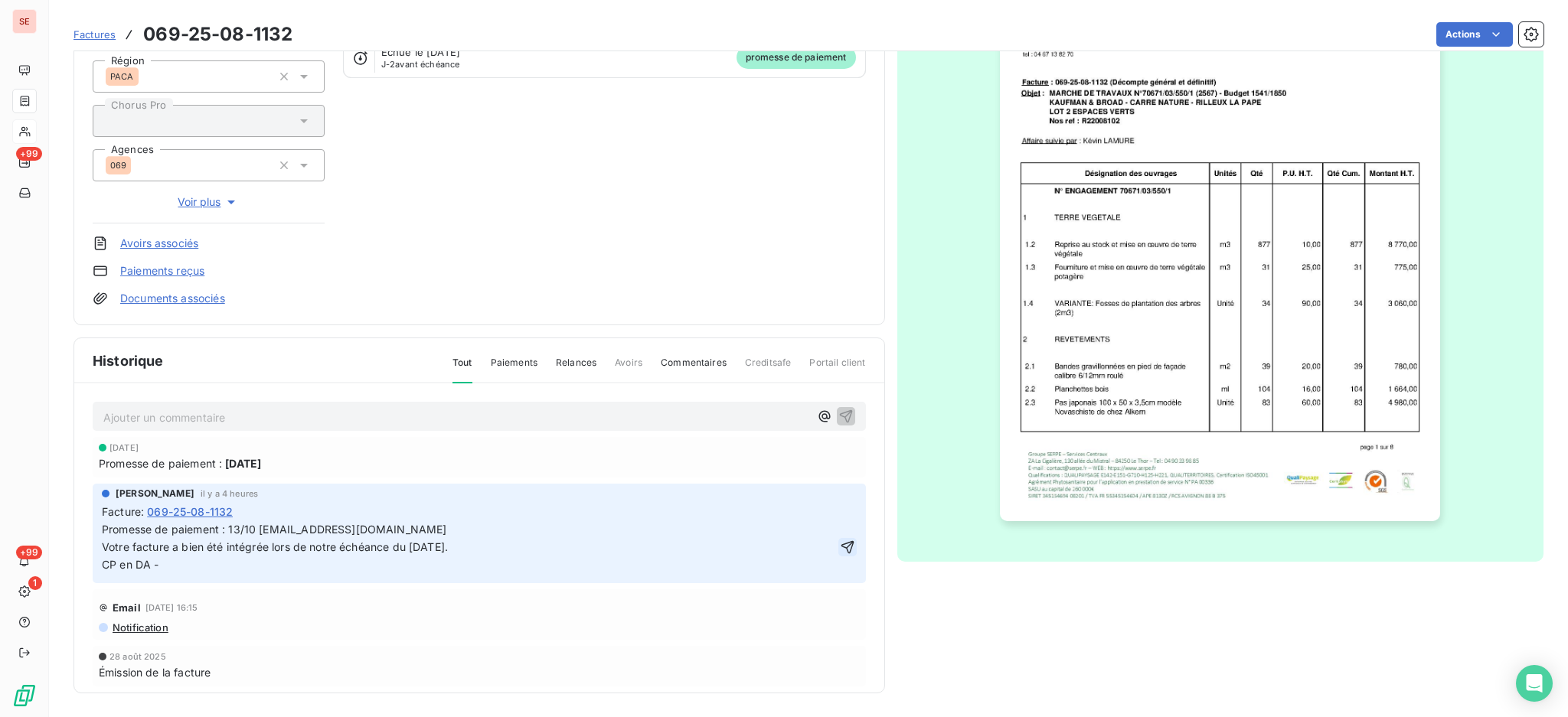
click at [840, 545] on icon "button" at bounding box center [847, 547] width 15 height 15
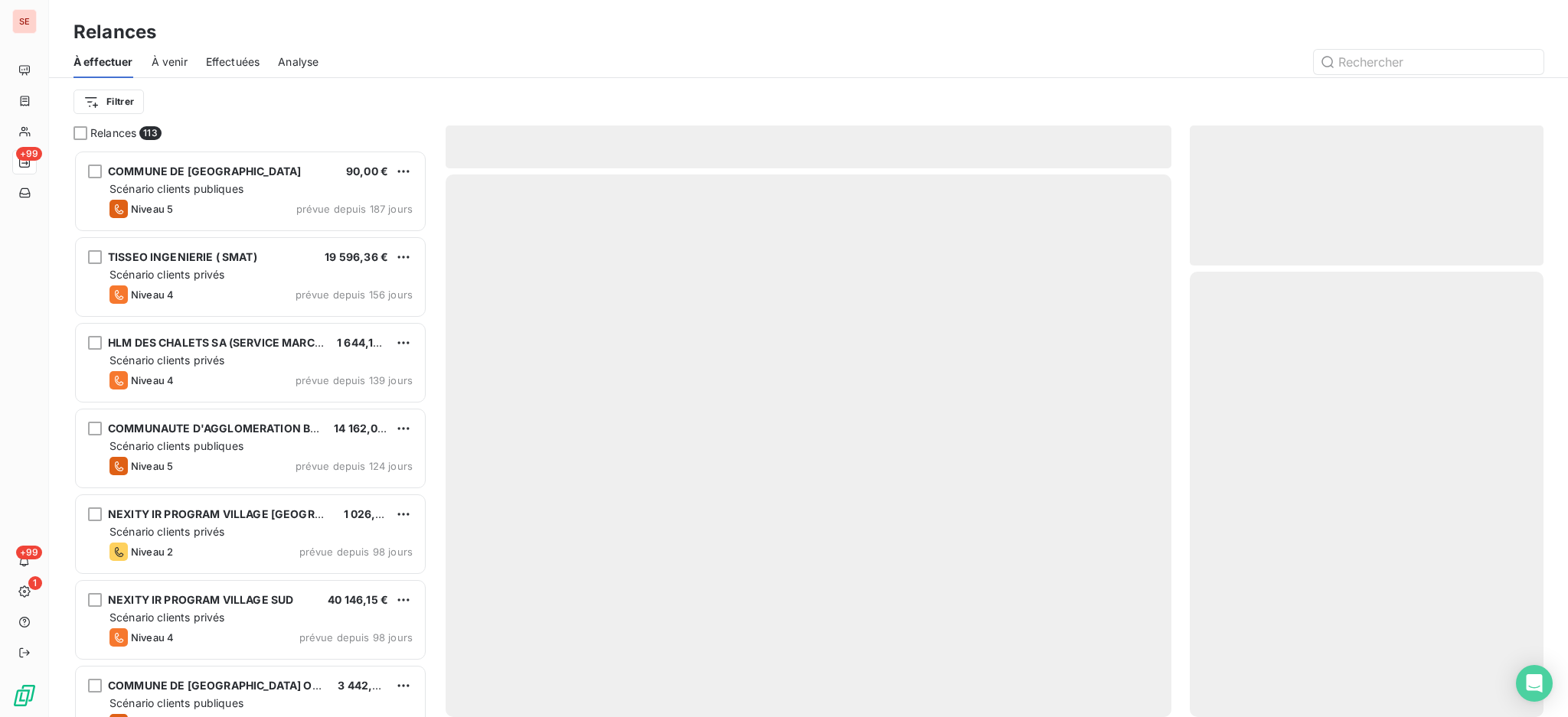
scroll to position [552, 337]
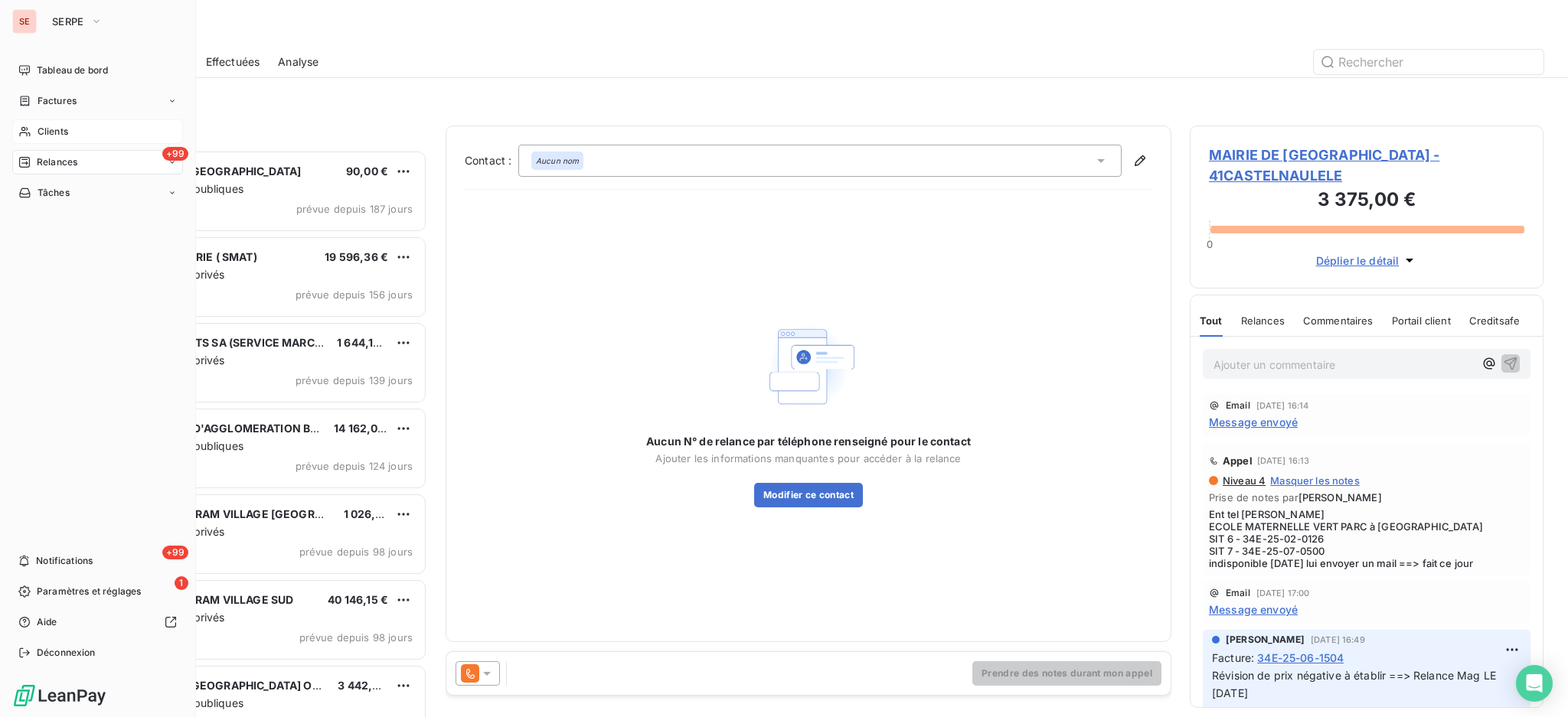
click at [35, 131] on div "Clients" at bounding box center [97, 131] width 170 height 25
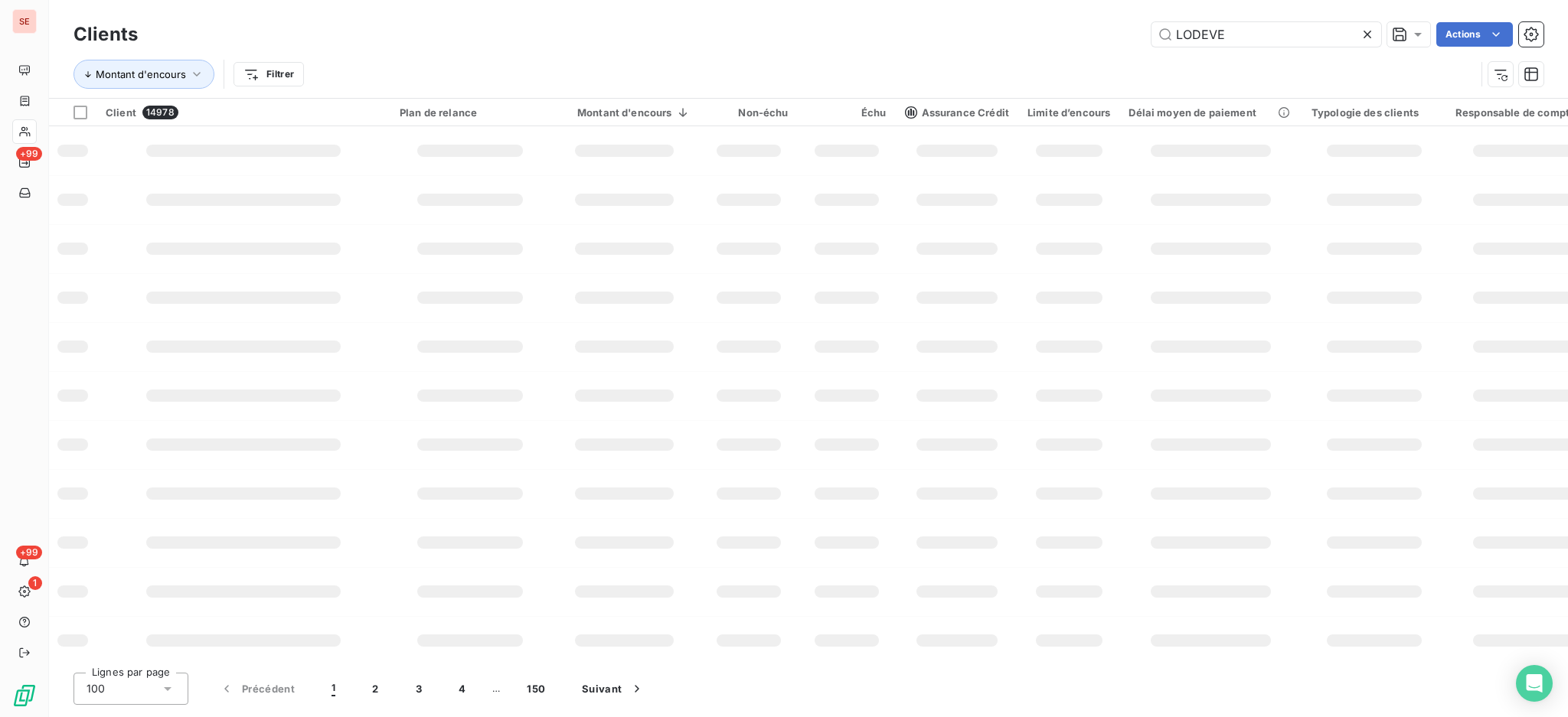
type input "LODEVE"
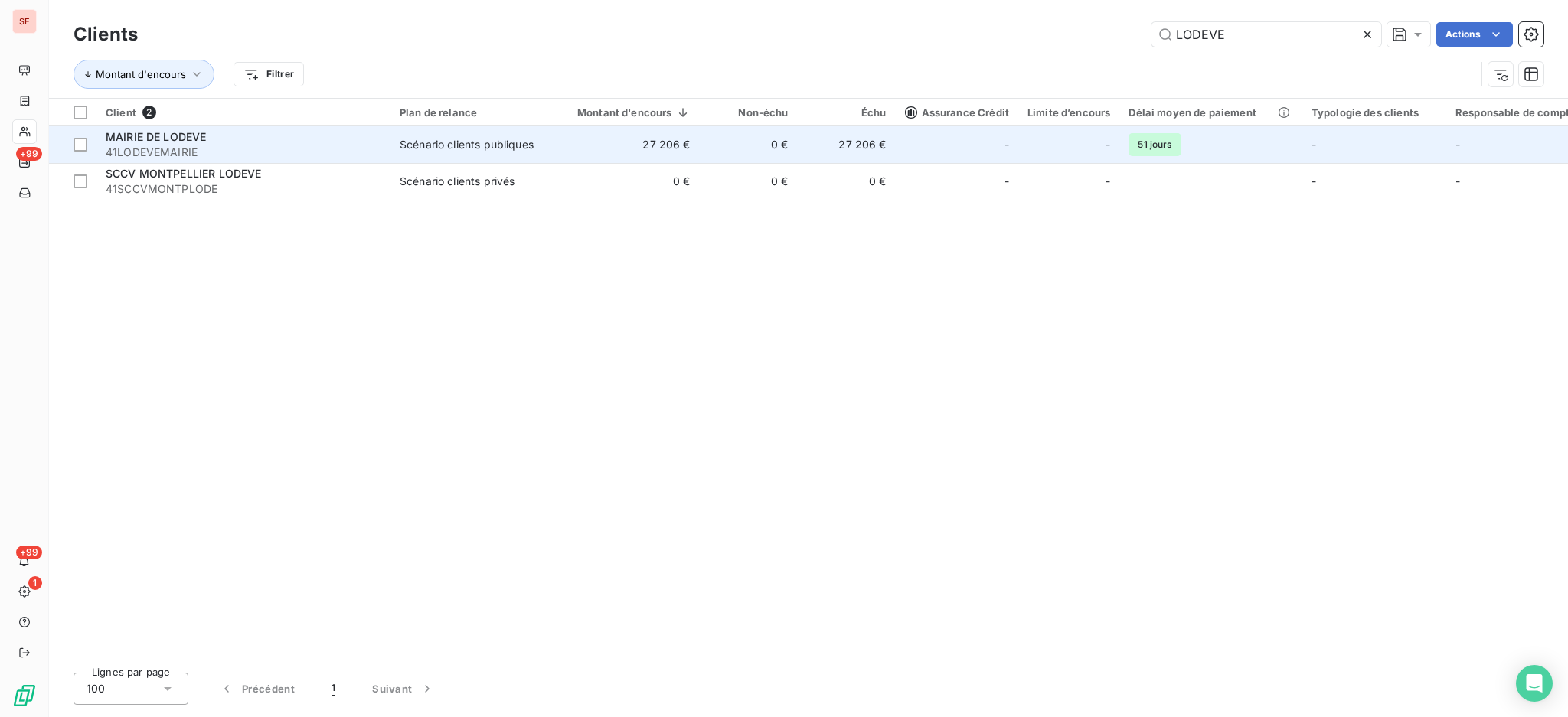
click at [203, 150] on span "41LODEVEMAIRIE" at bounding box center [244, 152] width 275 height 15
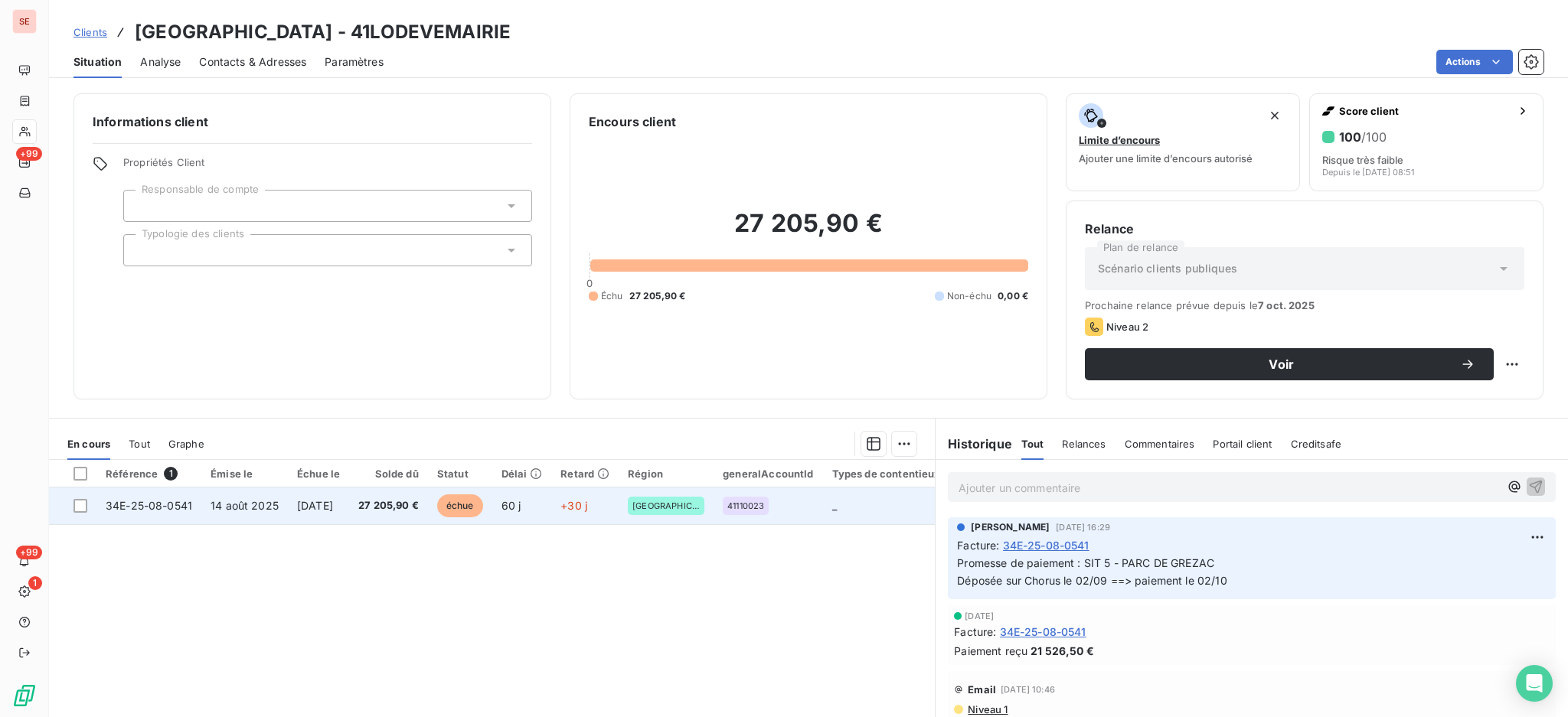
click at [349, 495] on td "13 sept. 2025" at bounding box center [318, 506] width 61 height 37
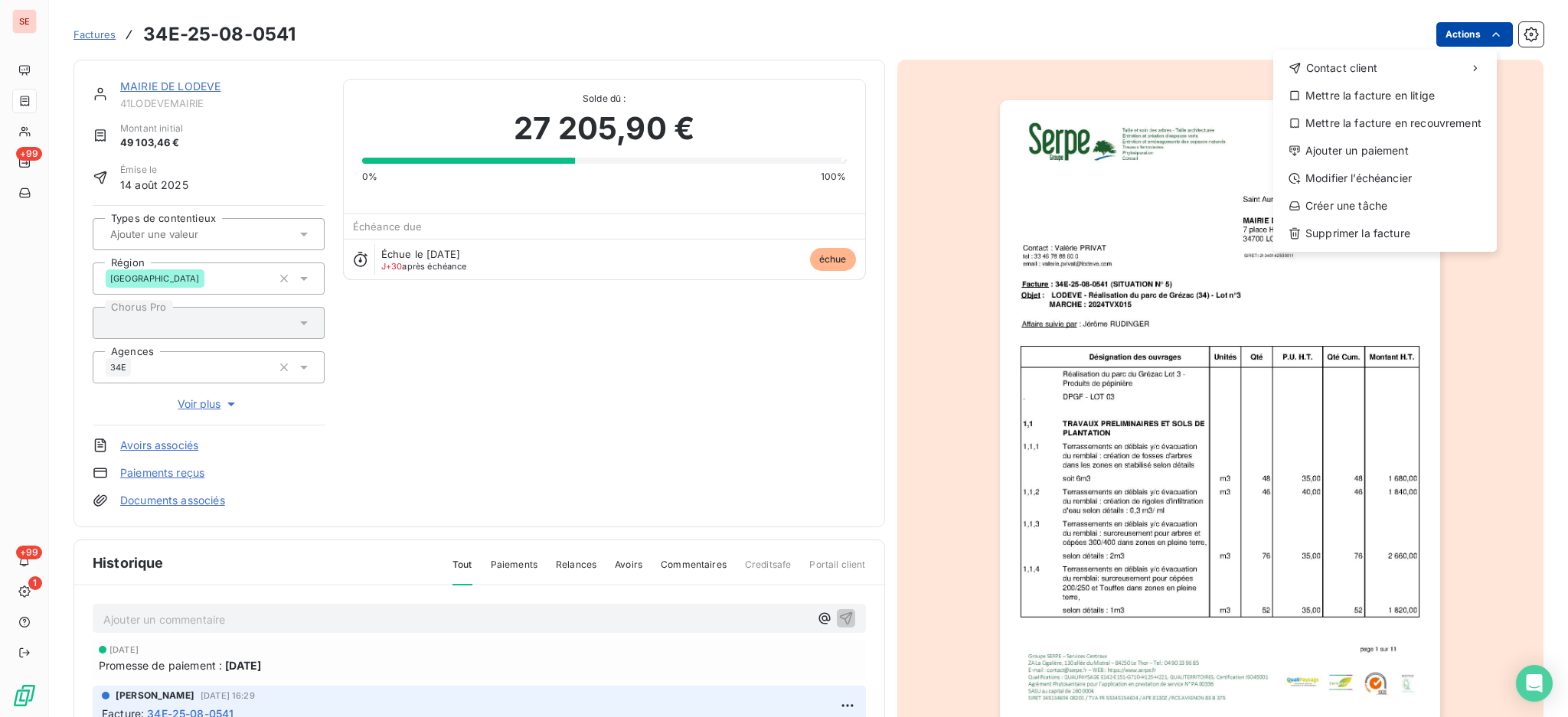
click at [1431, 23] on html "SE +99 +99 1 Factures 34E-25-08-0541 Actions Contact client Mettre la facture e…" at bounding box center [784, 358] width 1568 height 717
click at [1359, 148] on div "Ajouter un paiement" at bounding box center [1384, 150] width 211 height 25
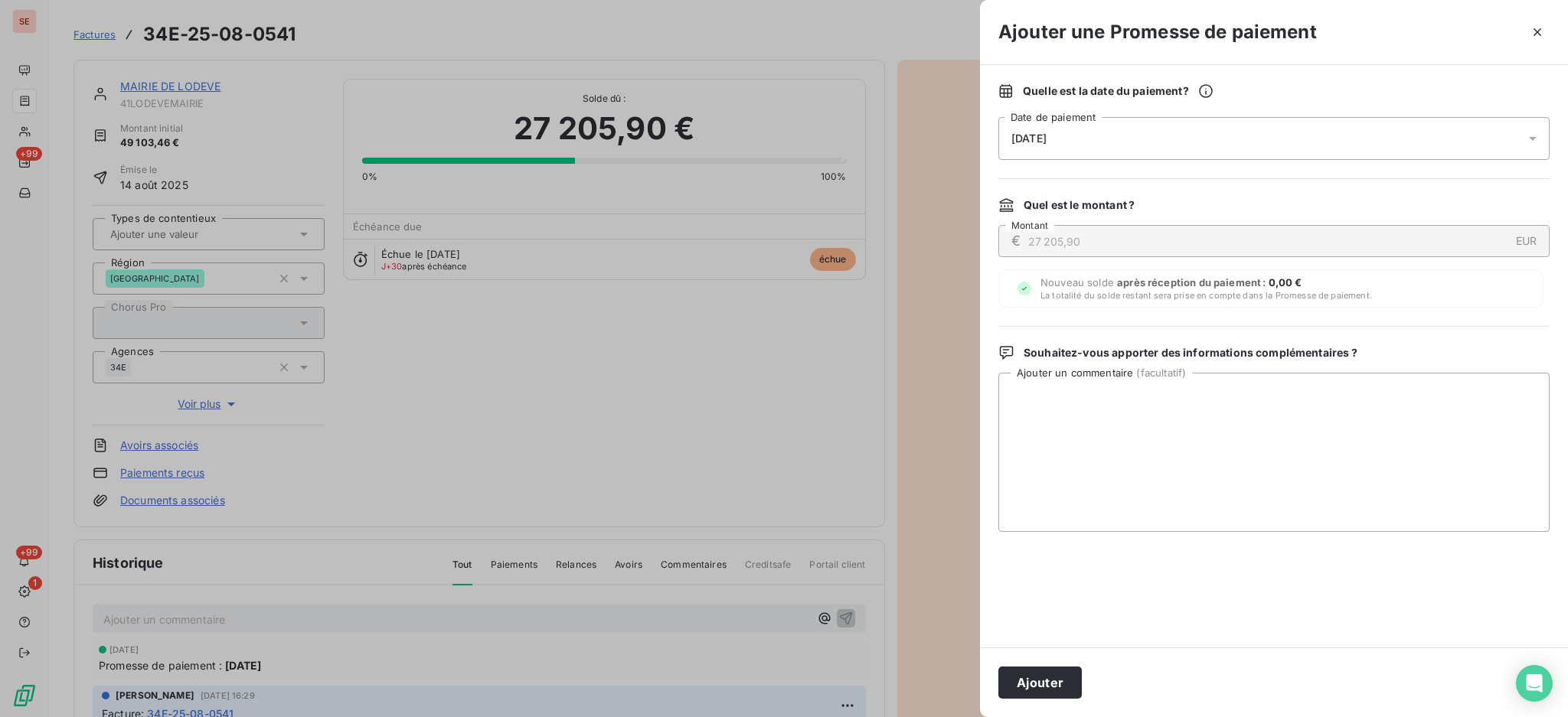
click at [1531, 139] on icon at bounding box center [1532, 138] width 15 height 15
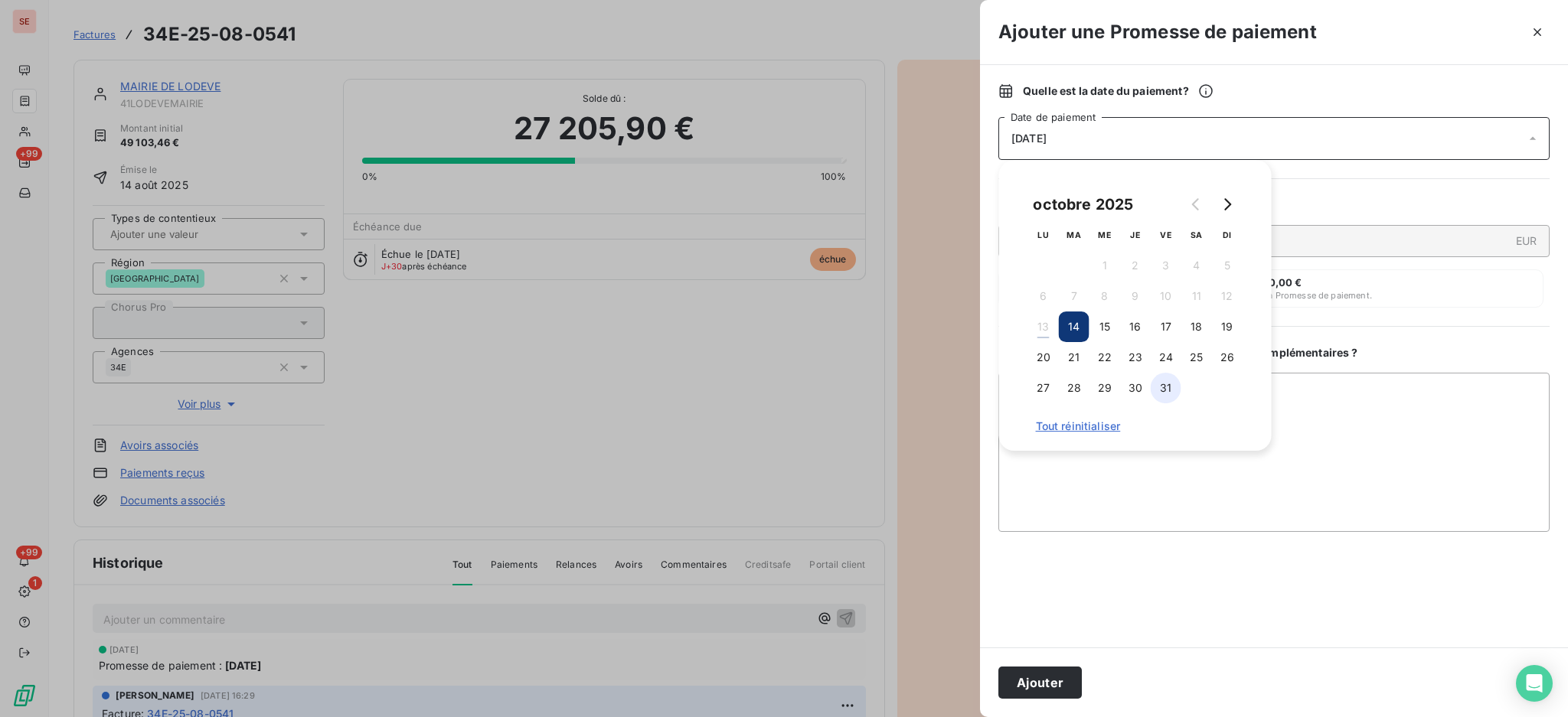
click at [1172, 390] on button "31" at bounding box center [1165, 388] width 30 height 30
click at [1352, 402] on textarea "Ajouter un commentaire ( facultatif )" at bounding box center [1274, 452] width 551 height 159
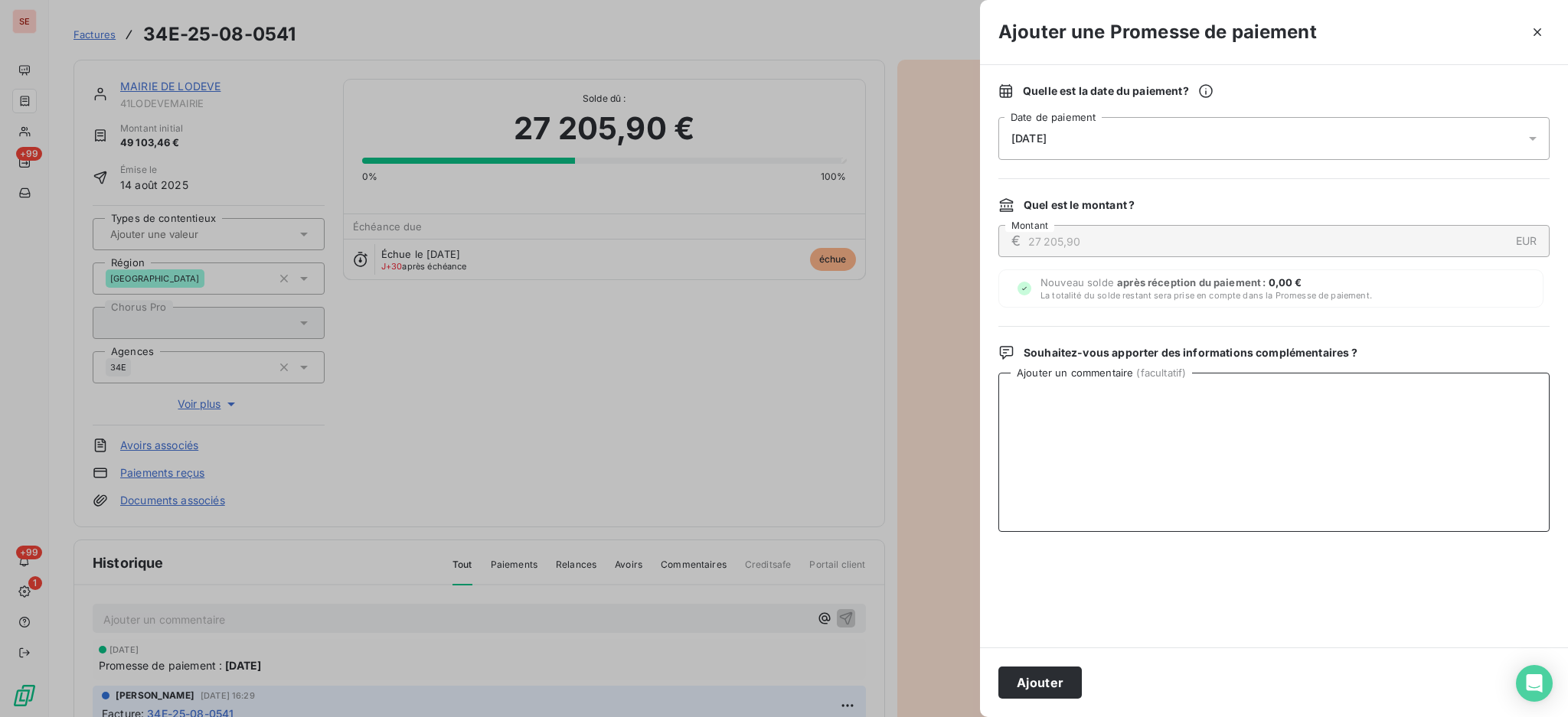
paste textarea "09/10/2025 11:00:01 - Mise en paiement 09/10/2025 01:24:48 - Mise à disposition…"
type textarea "09/10/2025 11:00:01 - Mise en paiement 09/10/2025 01:24:48 - Mise à disposition…"
click at [1049, 677] on button "Ajouter" at bounding box center [1039, 683] width 84 height 32
